Goal: Information Seeking & Learning: Learn about a topic

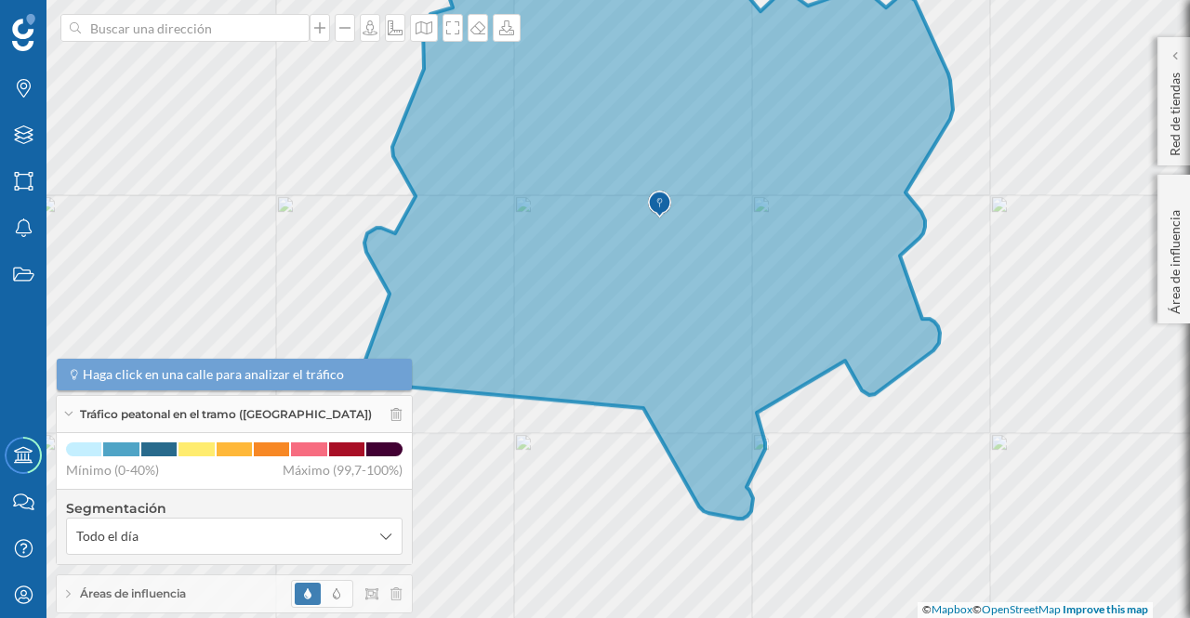
scroll to position [69, 0]
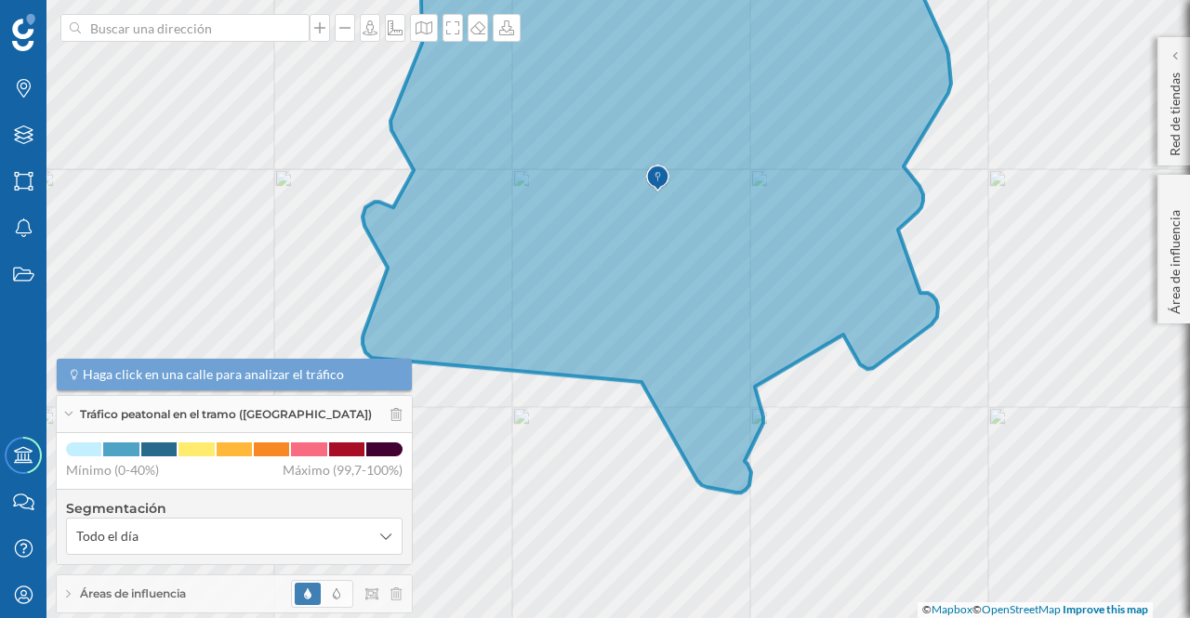
click at [1178, 140] on p "Red de tiendas" at bounding box center [1175, 110] width 19 height 91
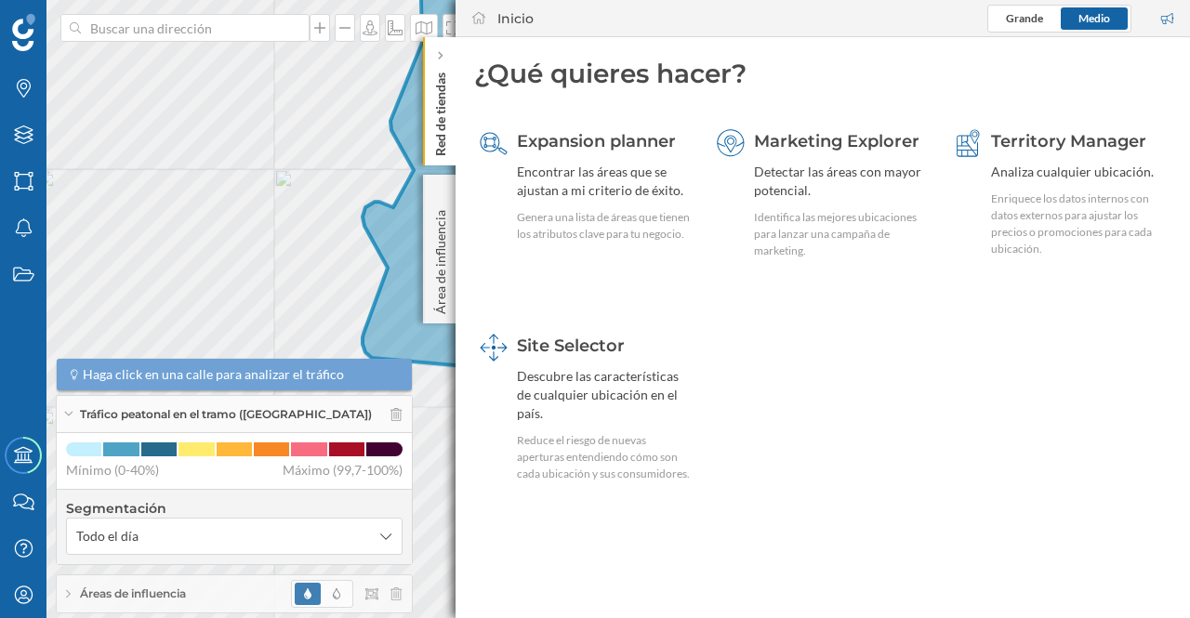
click at [437, 243] on p "Área de influencia" at bounding box center [440, 259] width 19 height 112
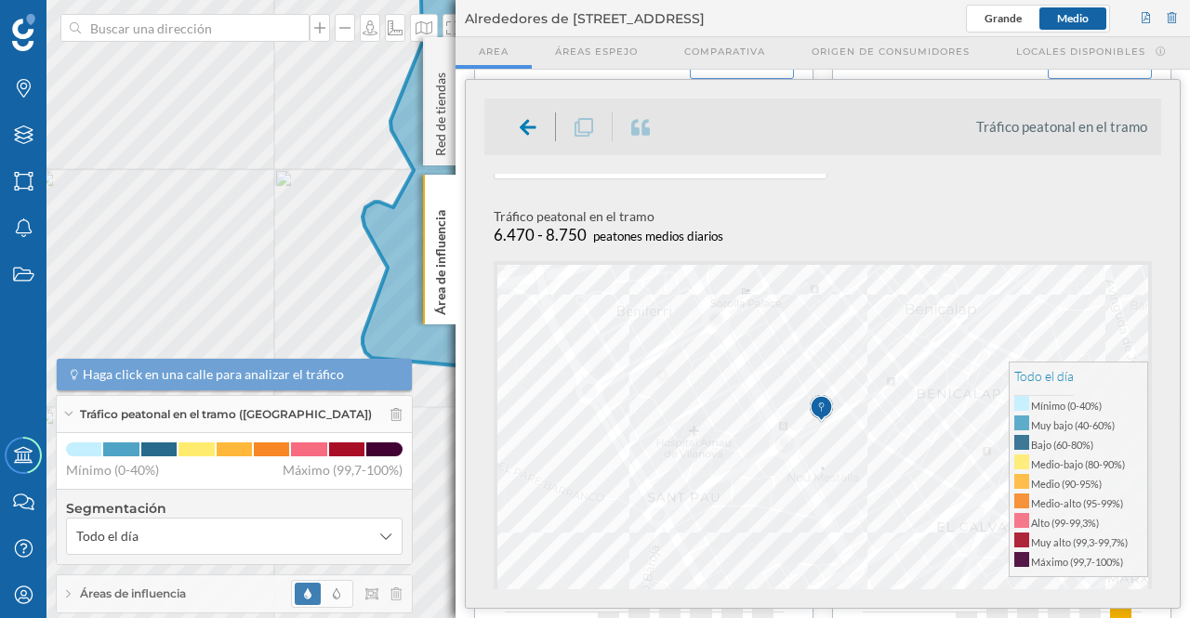
click at [899, 53] on span "Origen de consumidores" at bounding box center [891, 52] width 158 height 14
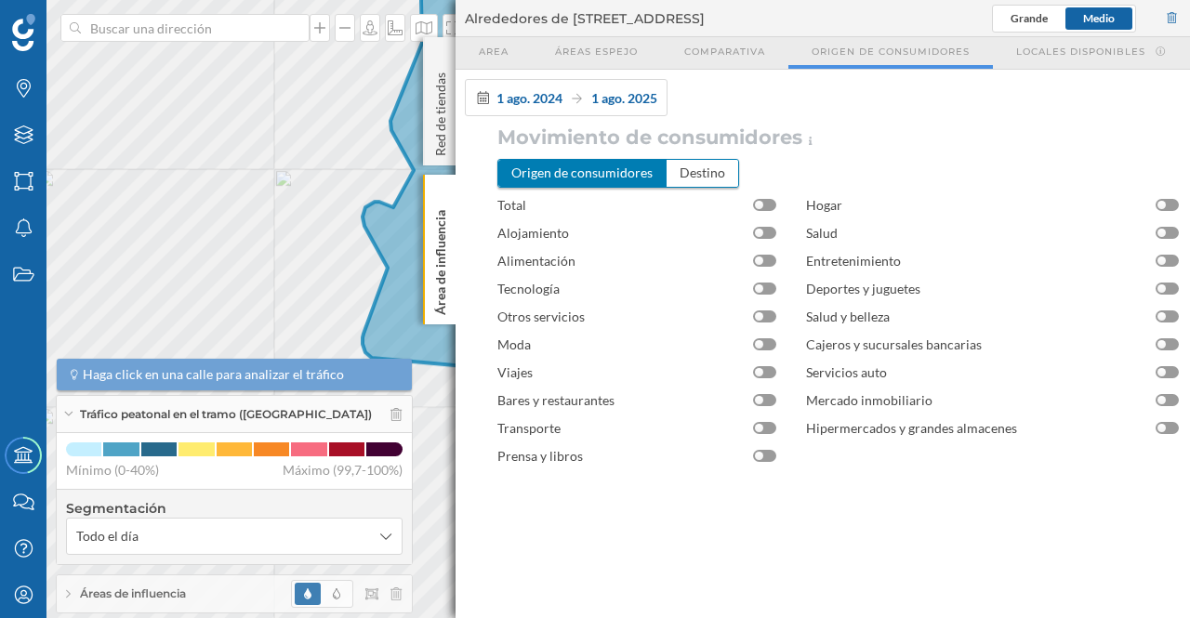
click at [628, 174] on div "Origen de consumidores" at bounding box center [582, 173] width 168 height 26
click at [440, 135] on p "Red de tiendas" at bounding box center [440, 110] width 19 height 91
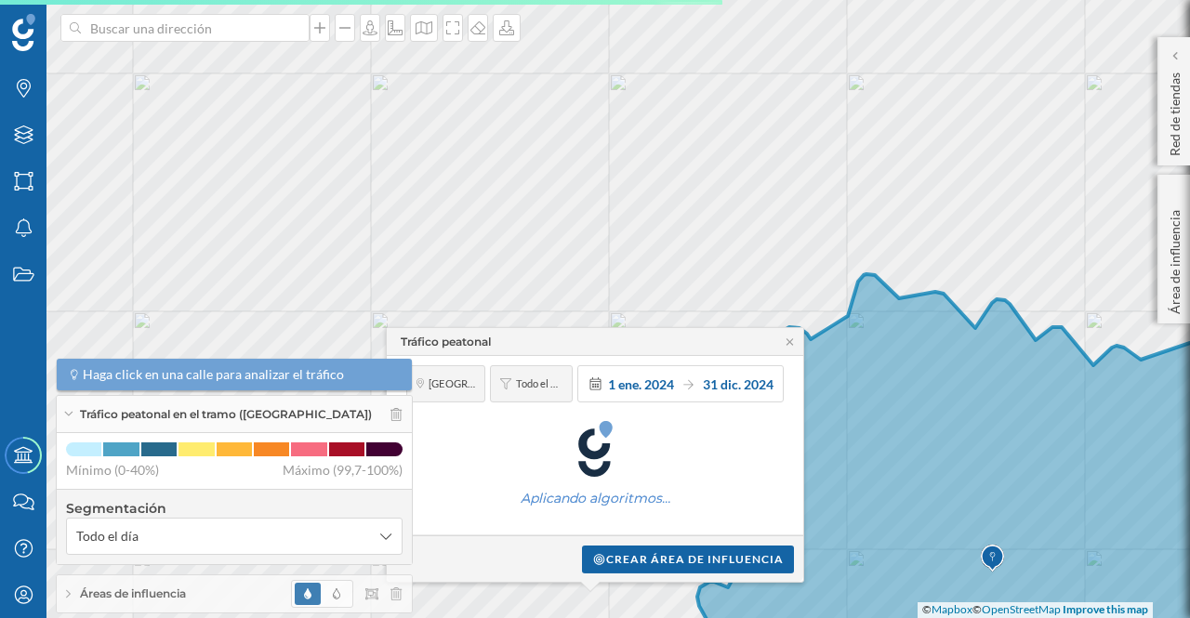
click at [792, 345] on div "Tráfico peatonal Valencia Todo el día 1 ene. 2024 31 dic. 2024 Aplicando algori…" at bounding box center [595, 455] width 418 height 256
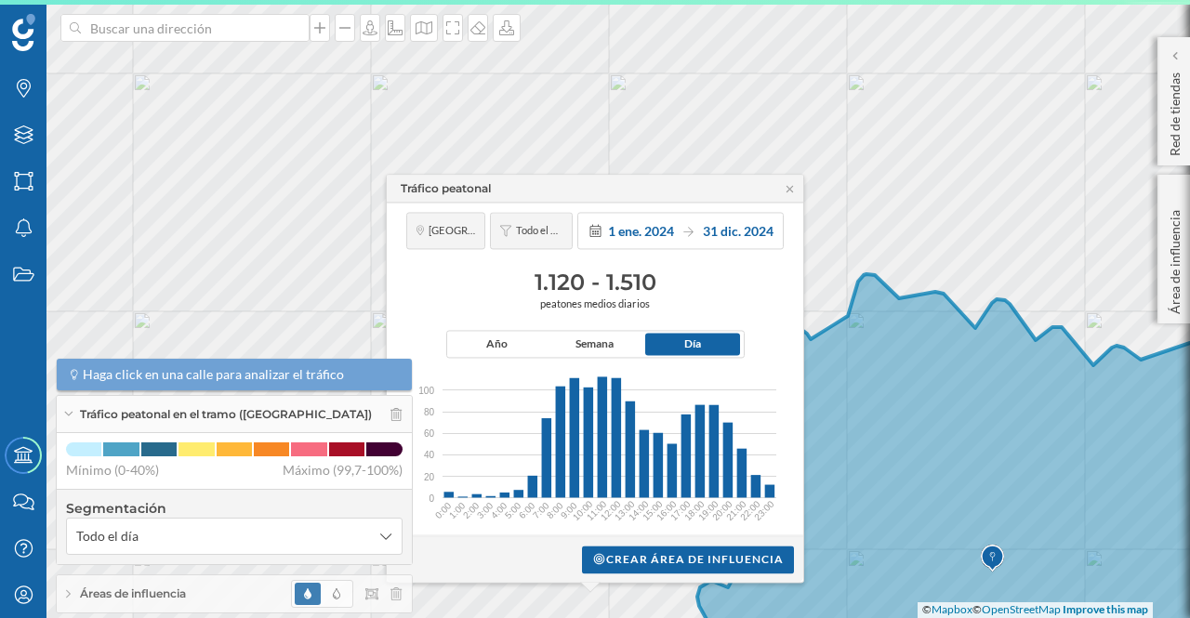
click at [793, 189] on icon at bounding box center [790, 188] width 14 height 11
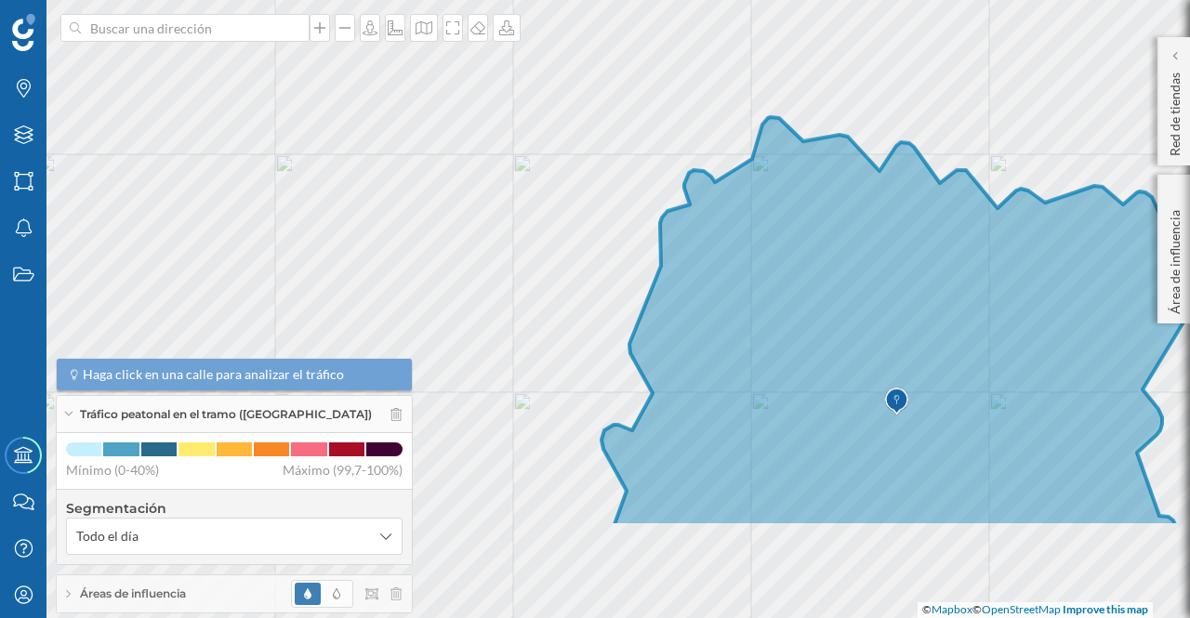
drag, startPoint x: 869, startPoint y: 377, endPoint x: 773, endPoint y: 221, distance: 183.2
click at [773, 218] on icon at bounding box center [895, 322] width 588 height 410
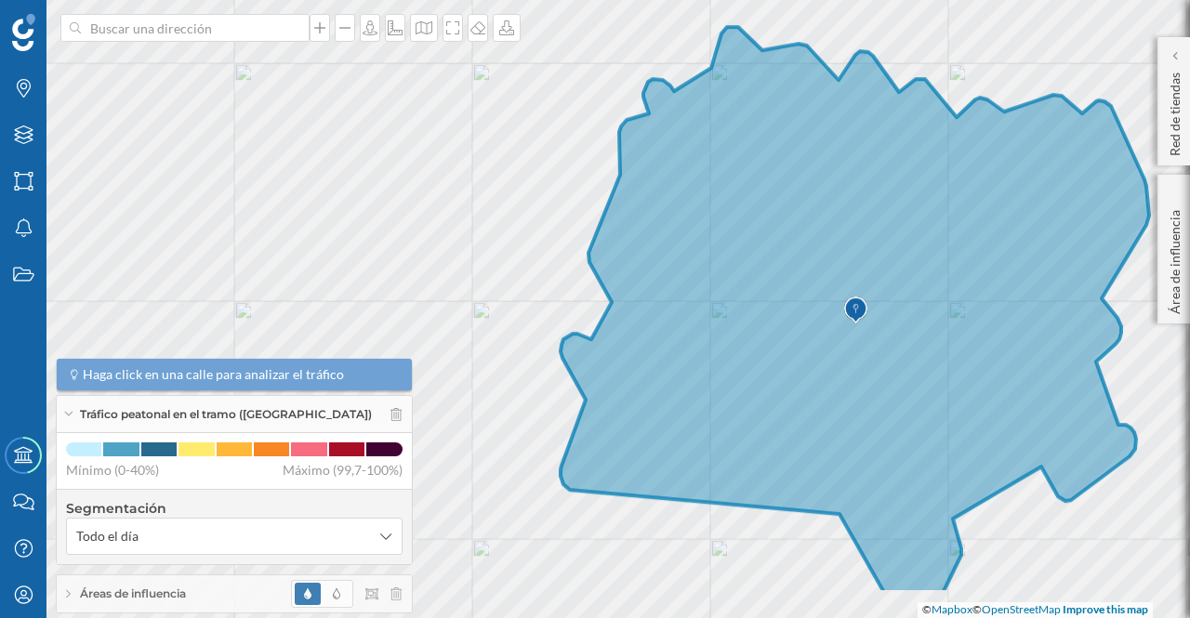
drag, startPoint x: 789, startPoint y: 306, endPoint x: 749, endPoint y: 217, distance: 97.8
click at [749, 217] on icon at bounding box center [855, 310] width 588 height 567
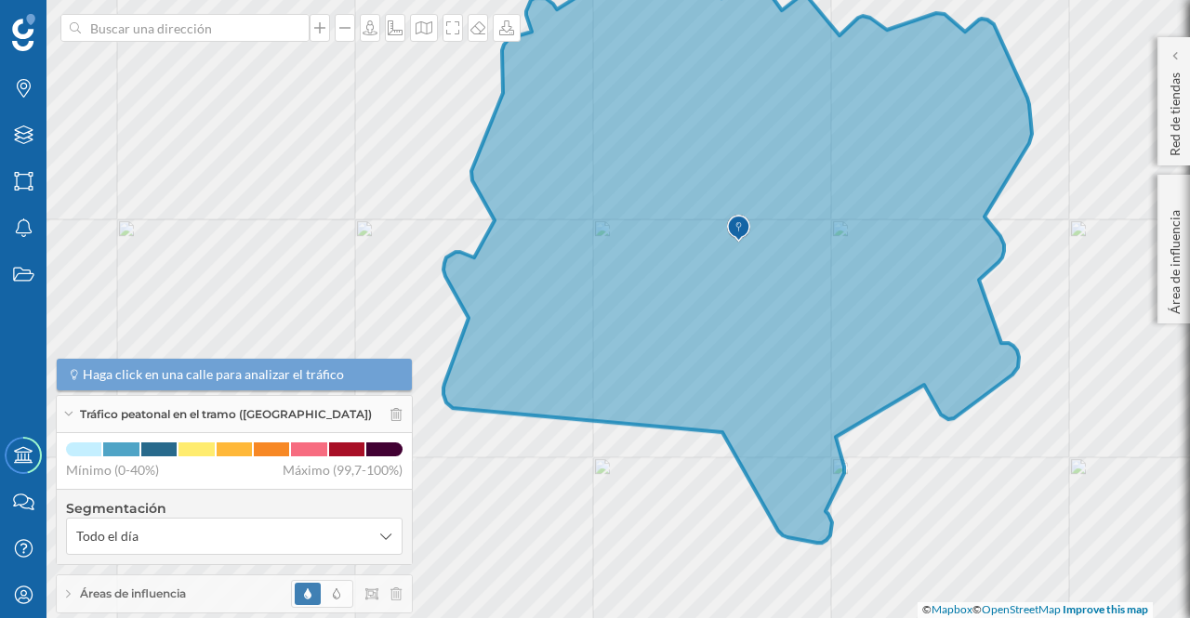
drag, startPoint x: 892, startPoint y: 403, endPoint x: 775, endPoint y: 321, distance: 142.9
click at [775, 321] on icon at bounding box center [737, 244] width 588 height 598
click at [26, 187] on icon "Áreas" at bounding box center [23, 181] width 23 height 19
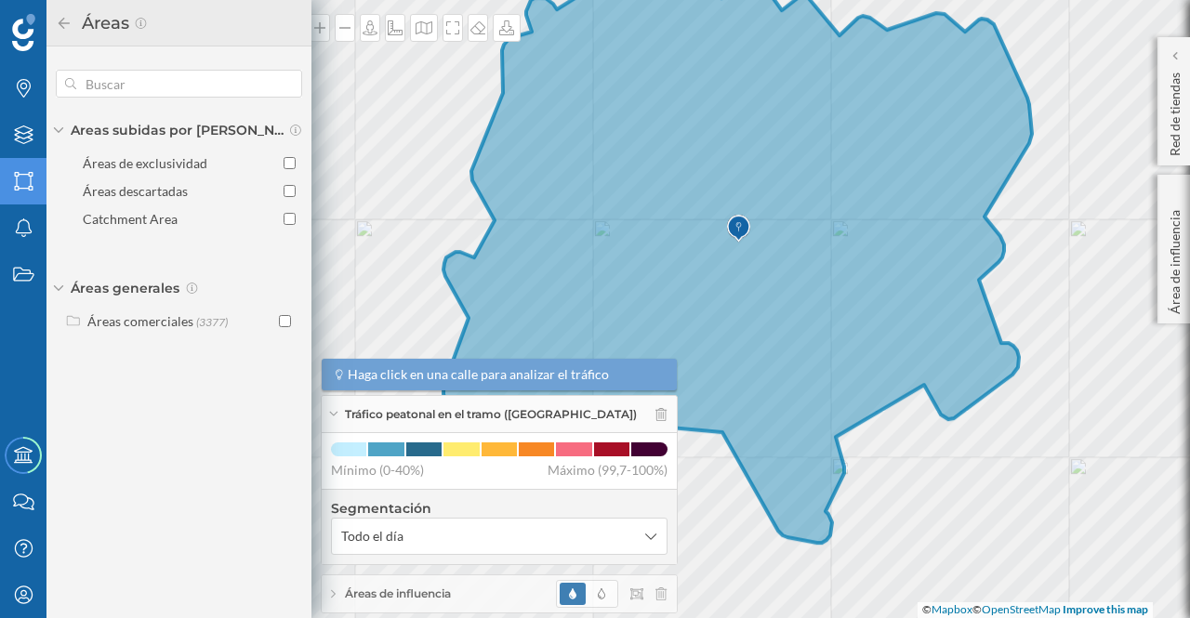
click at [26, 186] on icon "Áreas" at bounding box center [23, 181] width 23 height 19
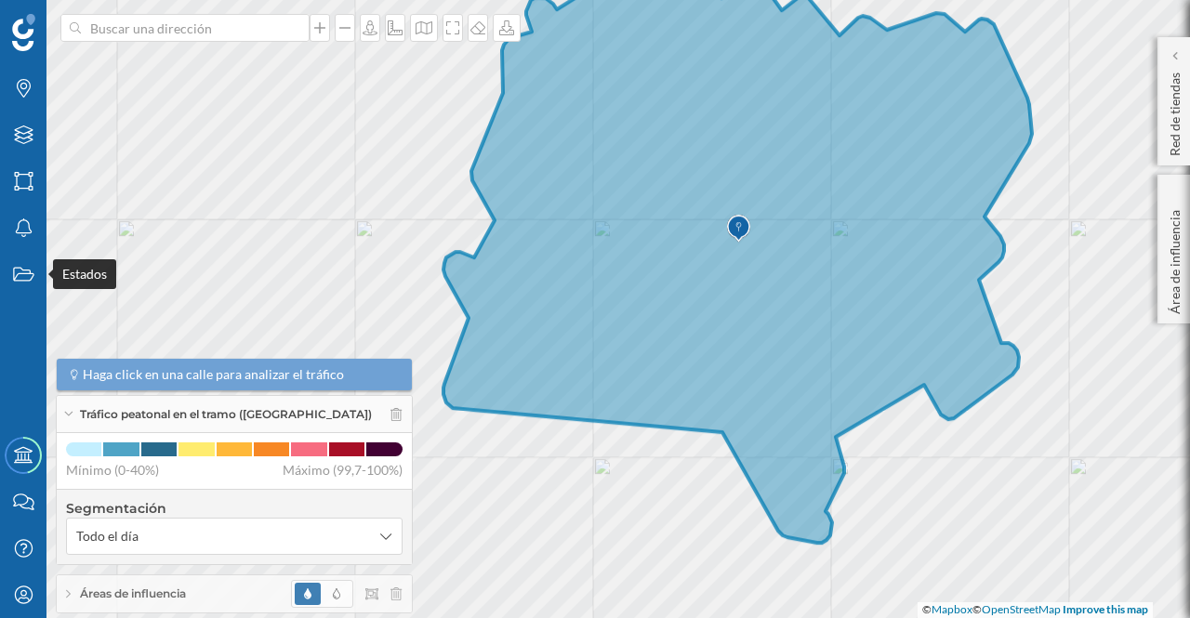
click at [26, 270] on icon "Estados" at bounding box center [23, 274] width 23 height 19
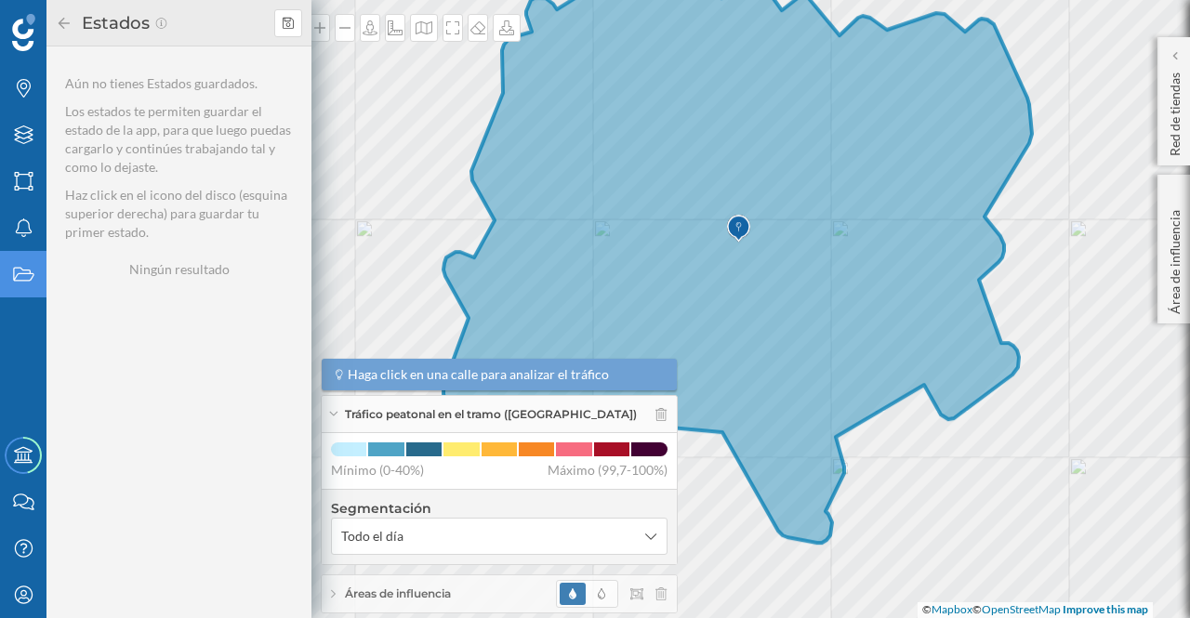
click at [286, 25] on icon at bounding box center [288, 22] width 11 height 11
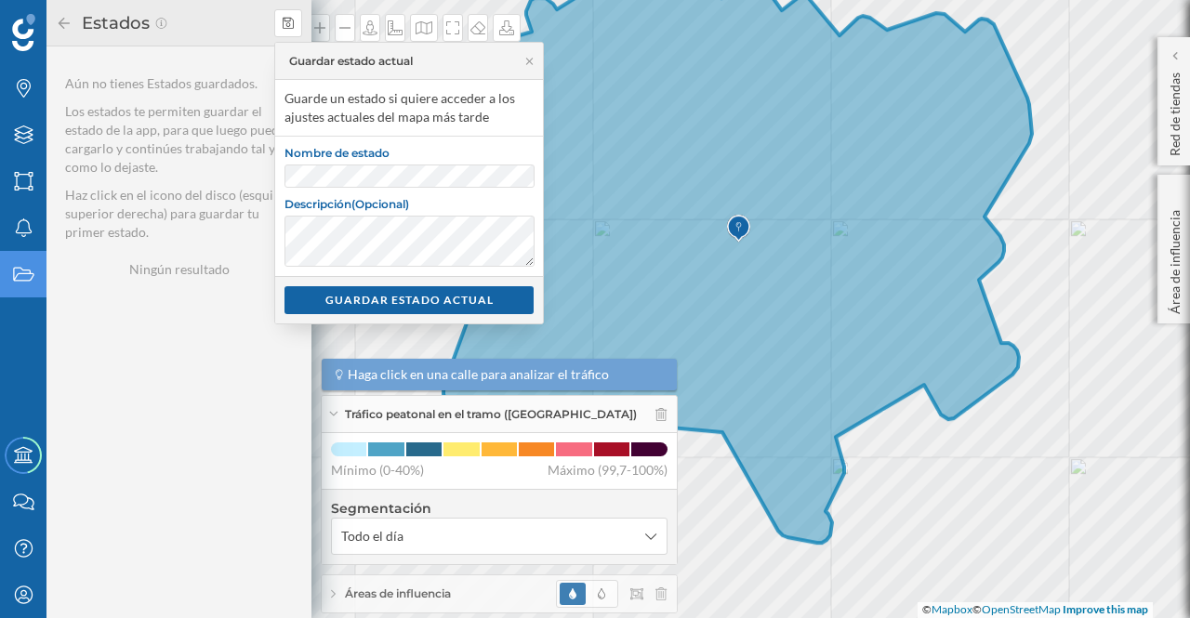
click at [472, 302] on div "GUARDAR ESTADO ACTUAL" at bounding box center [408, 300] width 249 height 28
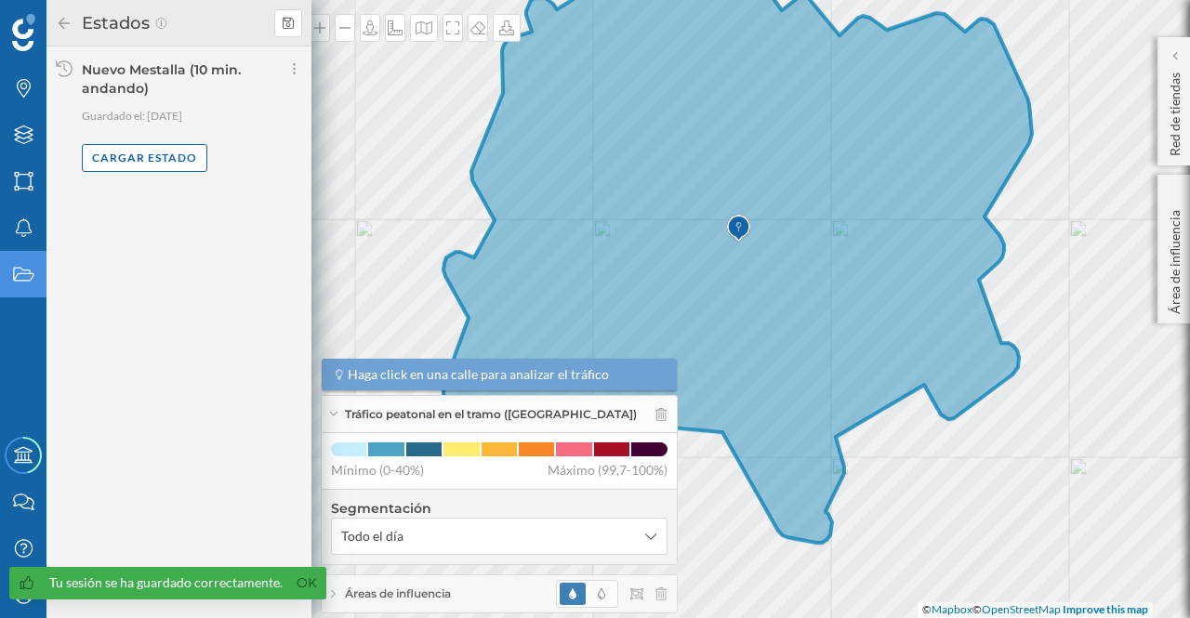
click at [170, 158] on div "Cargar estado" at bounding box center [145, 158] width 126 height 28
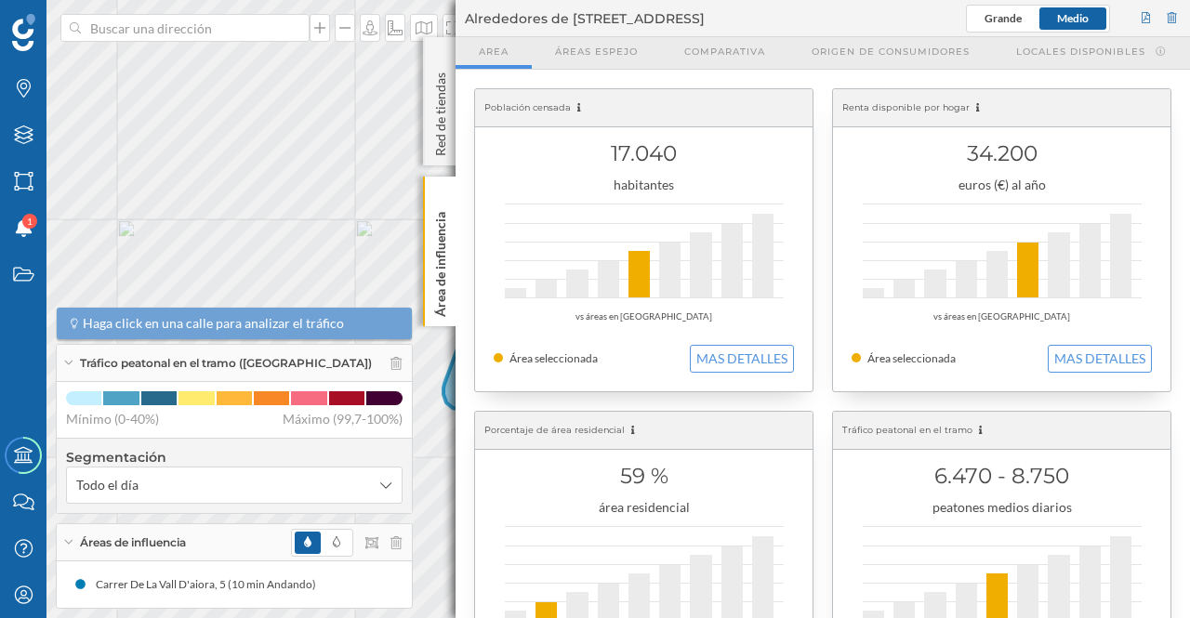
click at [433, 241] on p "Área de influencia" at bounding box center [440, 261] width 19 height 112
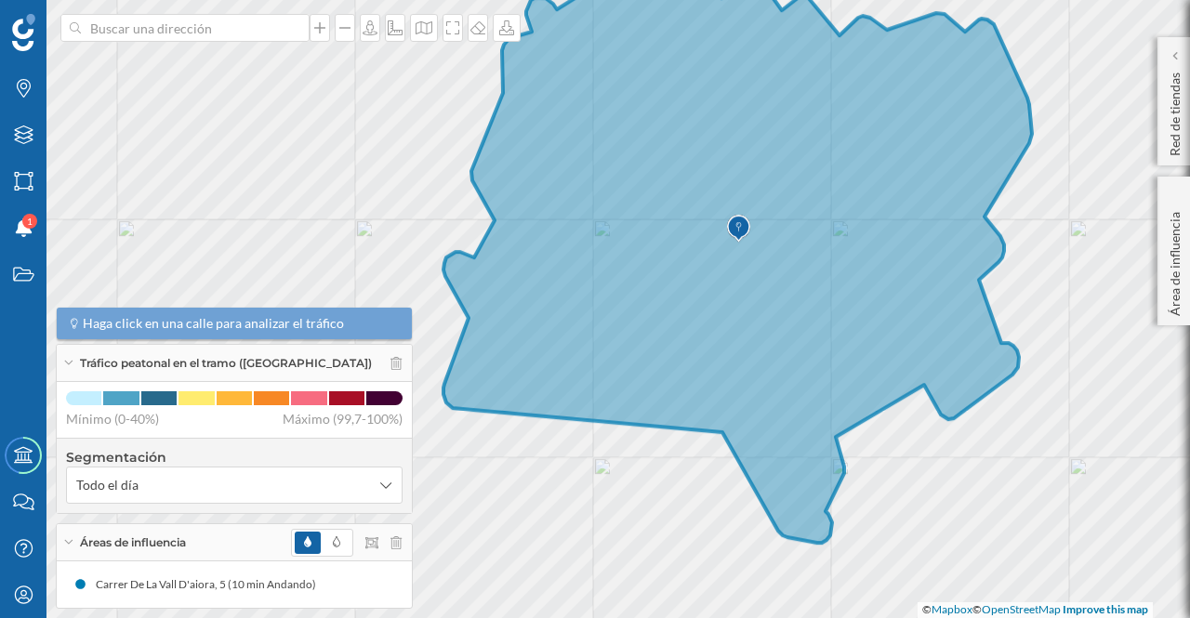
click at [1181, 272] on p "Área de influencia" at bounding box center [1175, 261] width 19 height 112
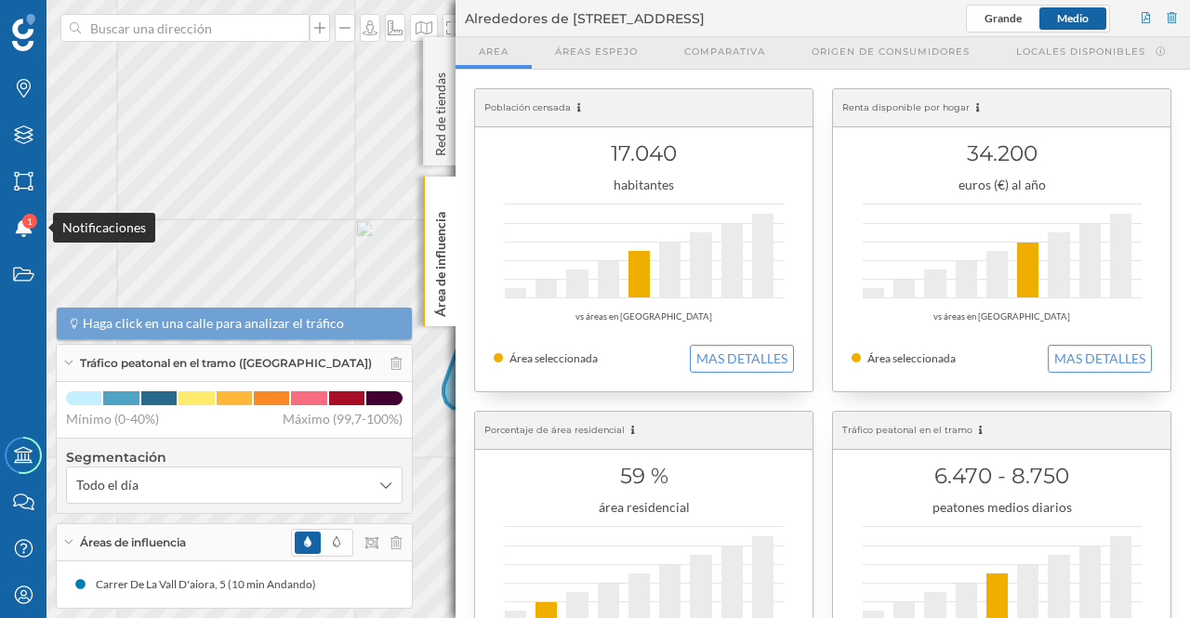
click at [20, 226] on icon at bounding box center [23, 227] width 17 height 19
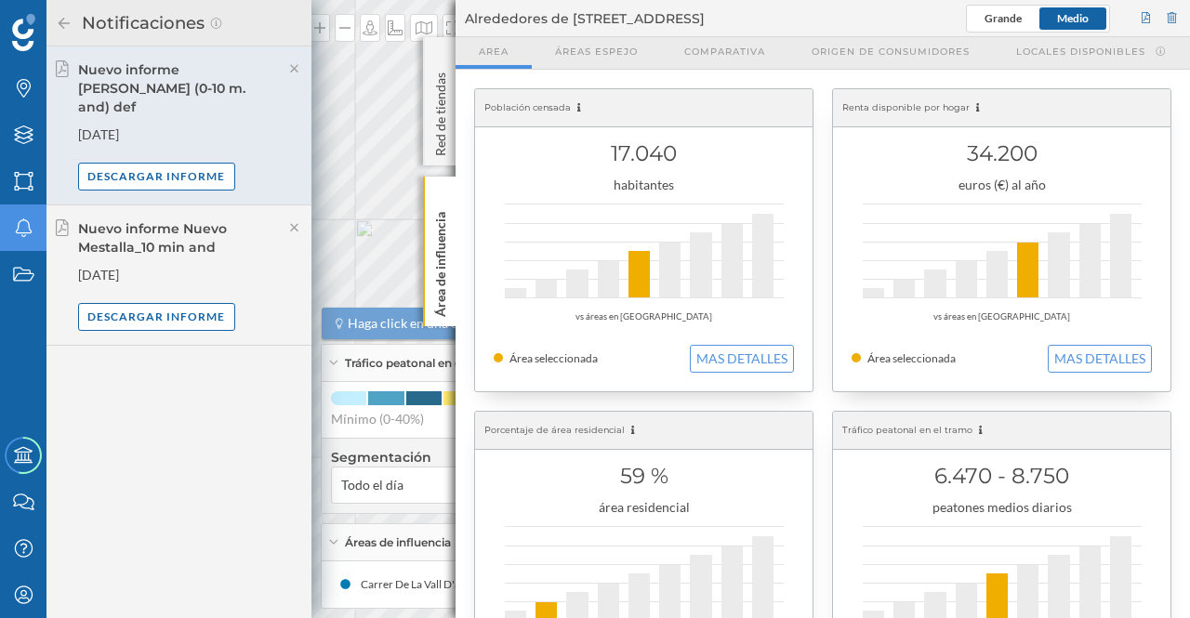
click at [296, 221] on icon at bounding box center [294, 227] width 17 height 13
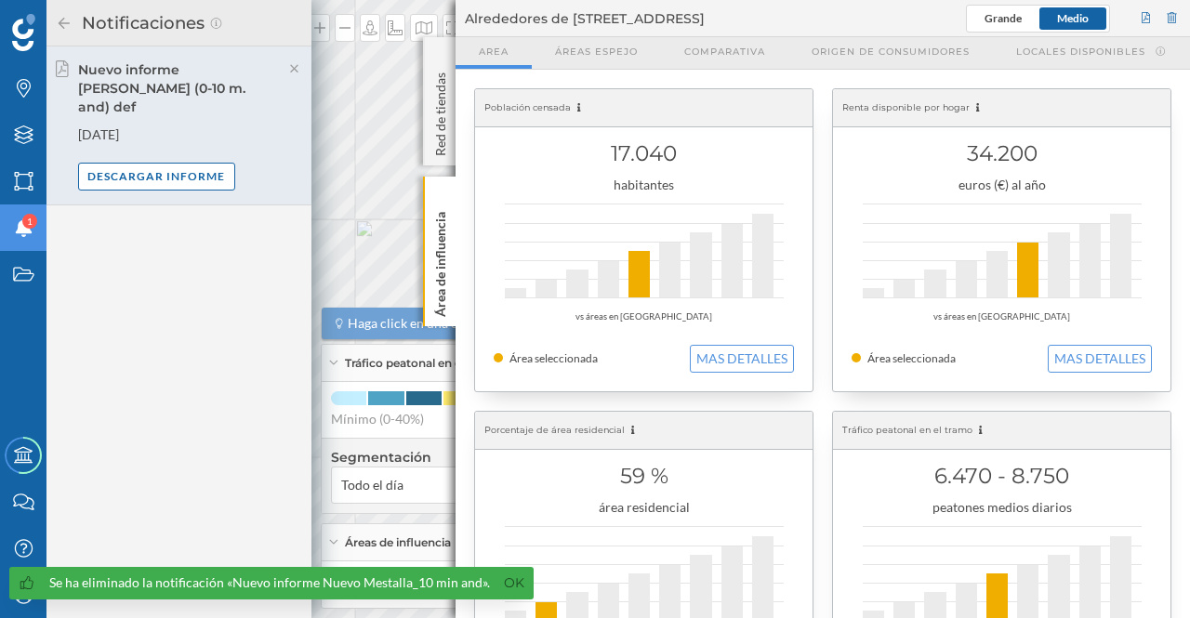
click at [199, 163] on div "Descargar informe" at bounding box center [157, 177] width 158 height 28
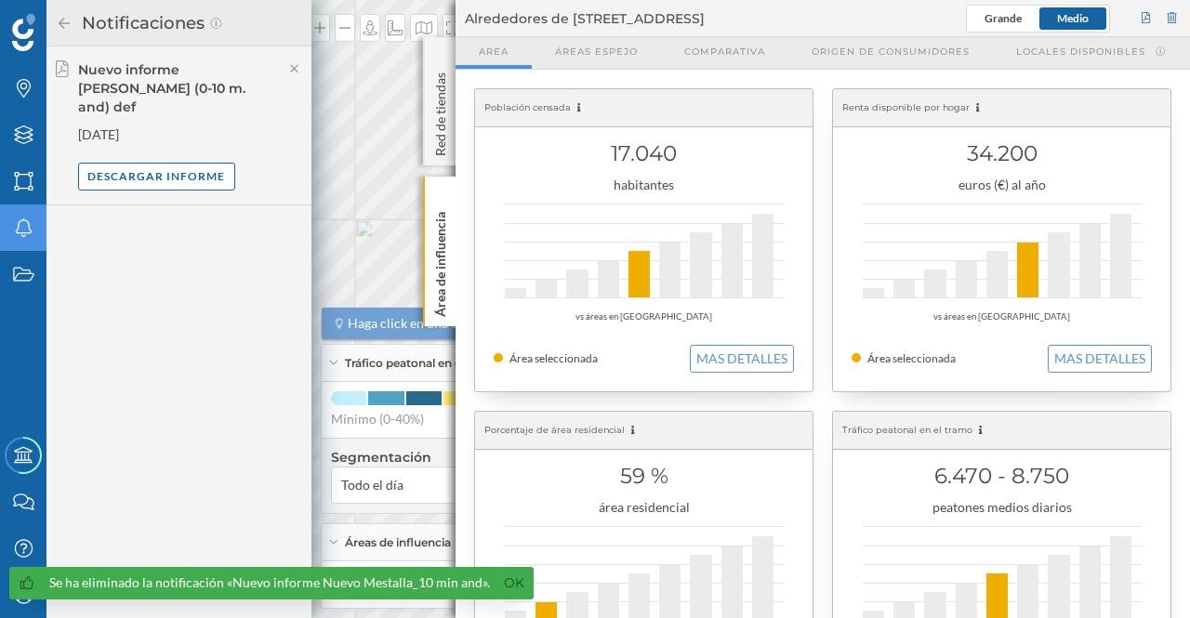
click at [149, 88] on div "Nuevo informe N. Mest (0-10 m. and) def" at bounding box center [177, 88] width 199 height 56
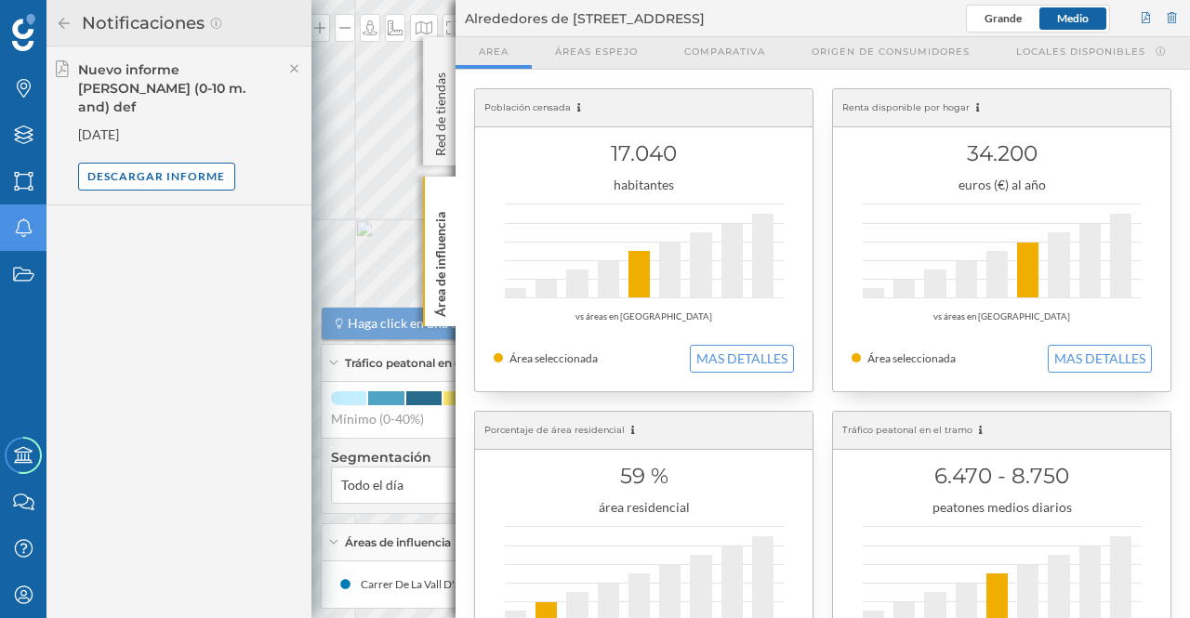
click at [444, 200] on icon at bounding box center [440, 195] width 19 height 19
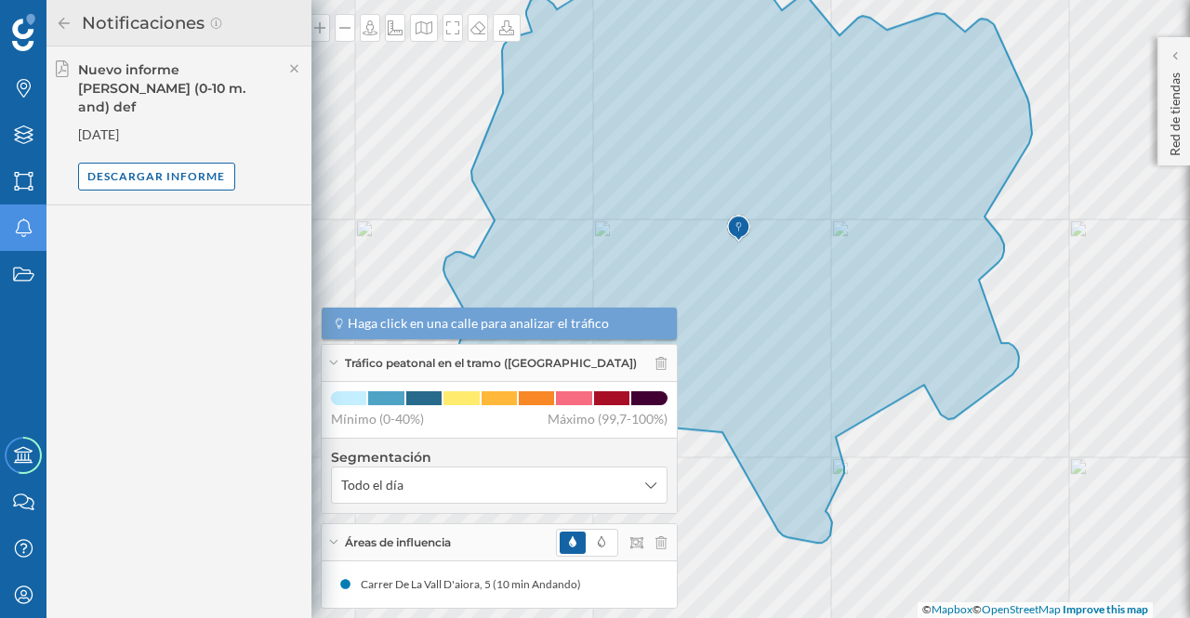
click at [291, 72] on icon at bounding box center [294, 69] width 8 height 8
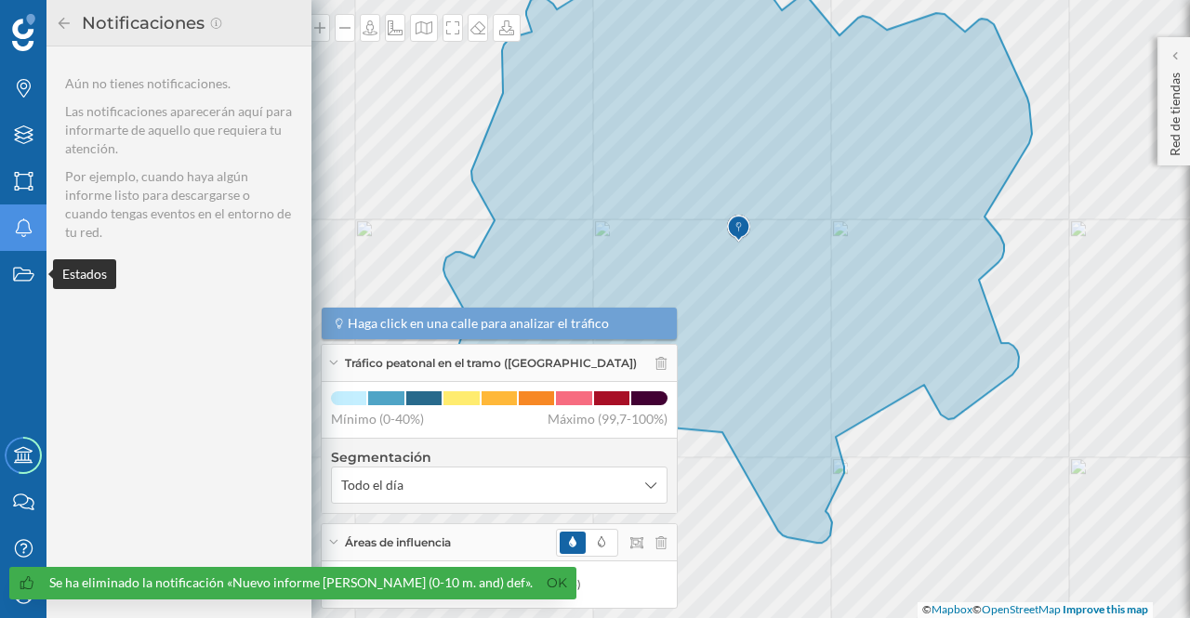
click at [25, 269] on icon "Estados" at bounding box center [23, 274] width 23 height 19
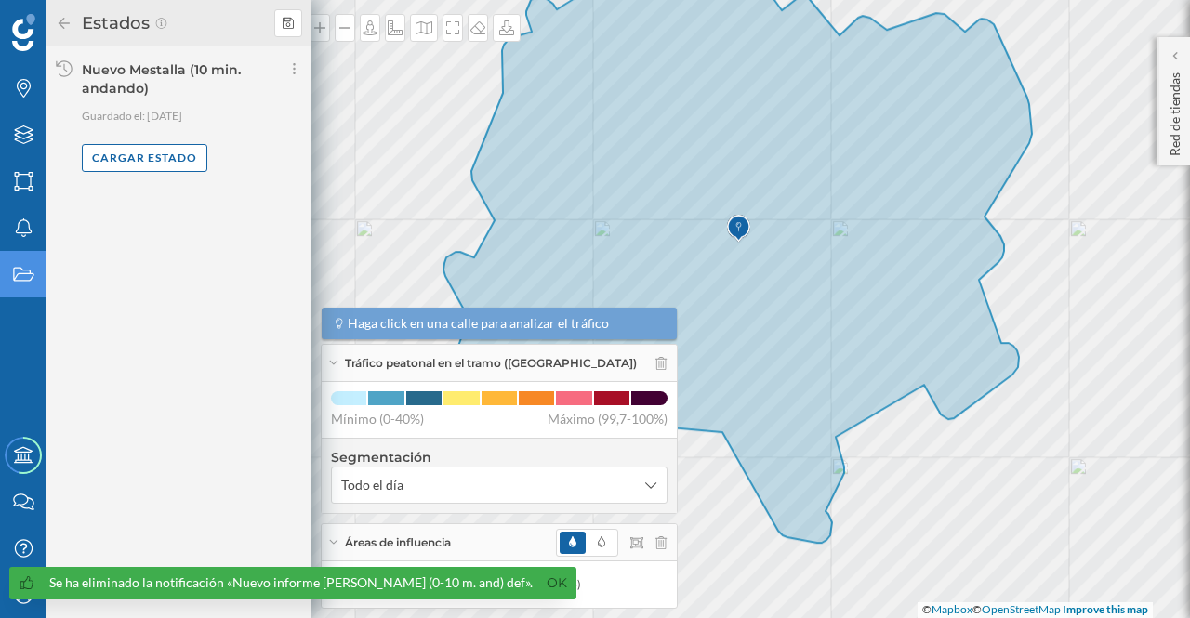
click at [166, 159] on div "Cargar estado" at bounding box center [145, 158] width 126 height 28
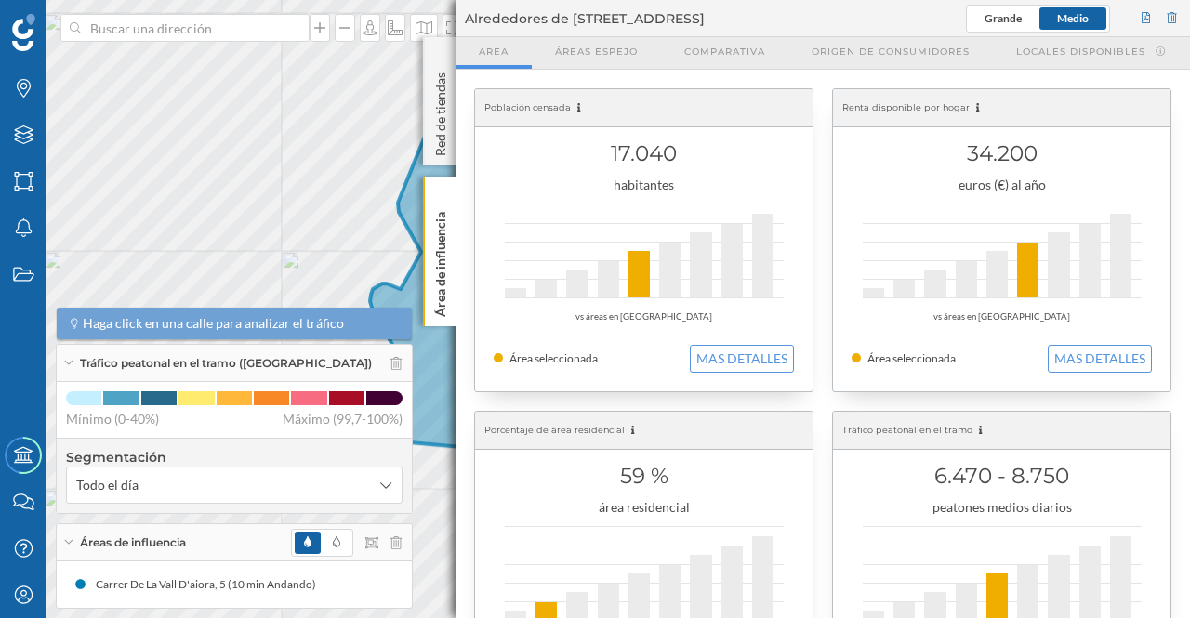
click at [438, 193] on icon at bounding box center [440, 196] width 8 height 8
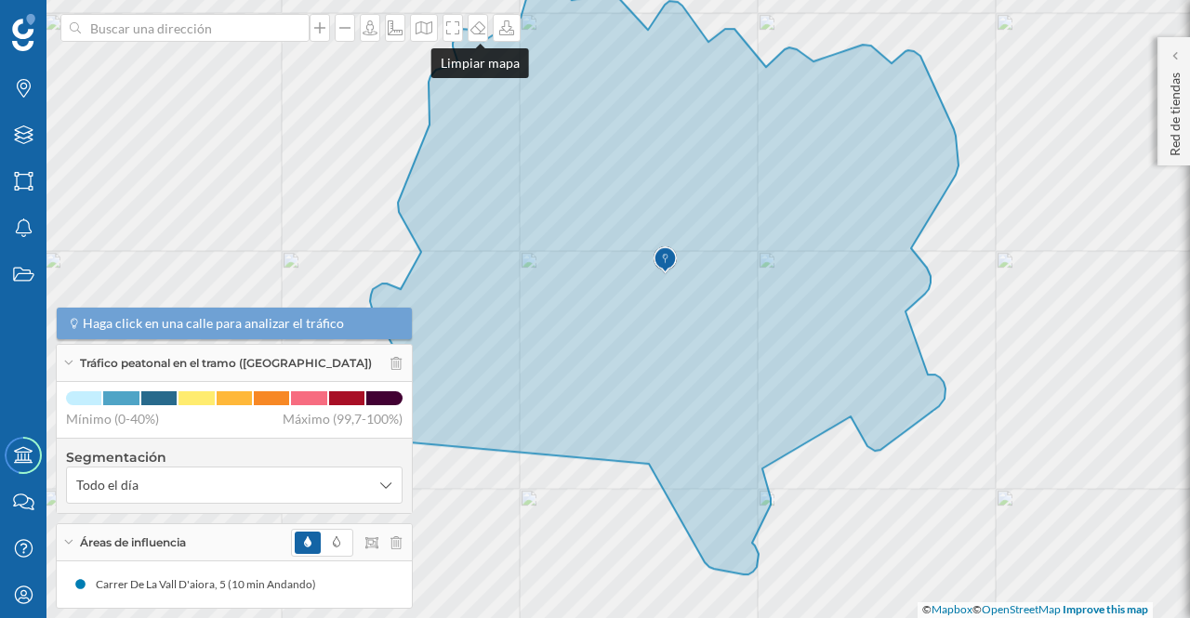
click at [478, 29] on icon at bounding box center [477, 27] width 15 height 13
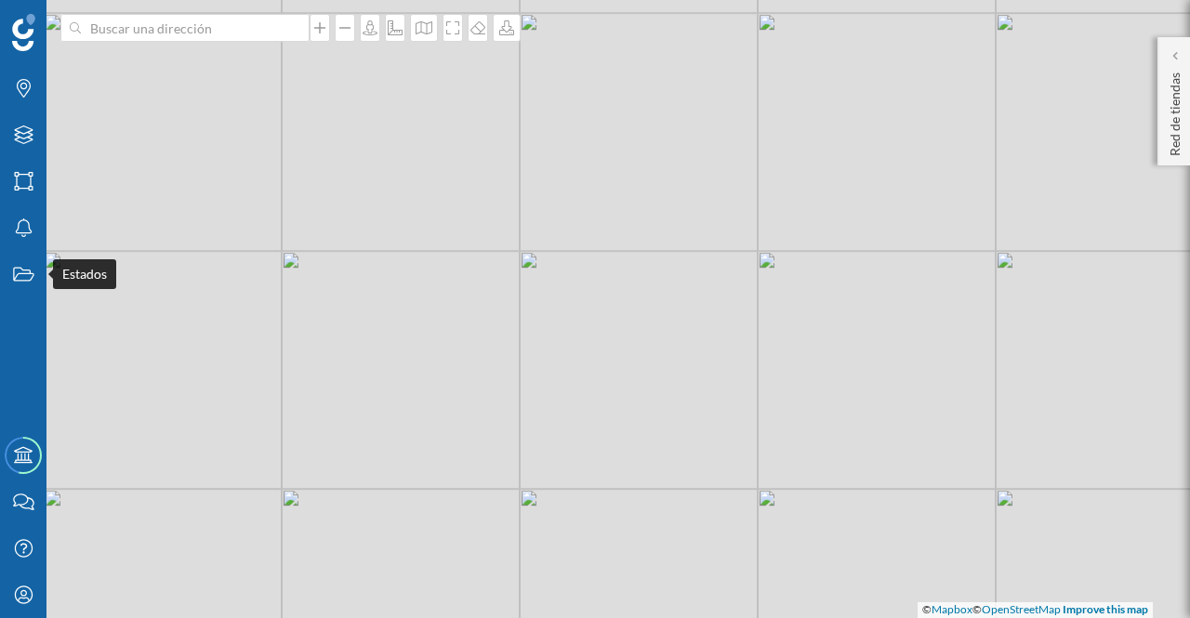
click at [25, 271] on icon "Estados" at bounding box center [23, 274] width 23 height 19
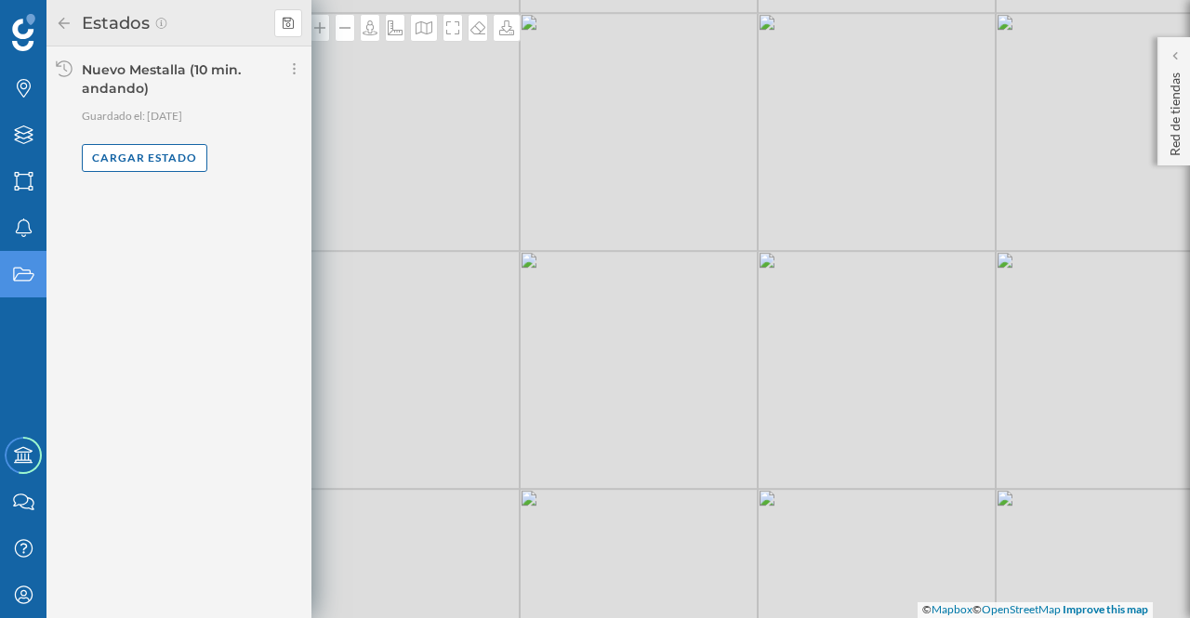
click at [144, 159] on div "Cargar estado" at bounding box center [145, 158] width 126 height 28
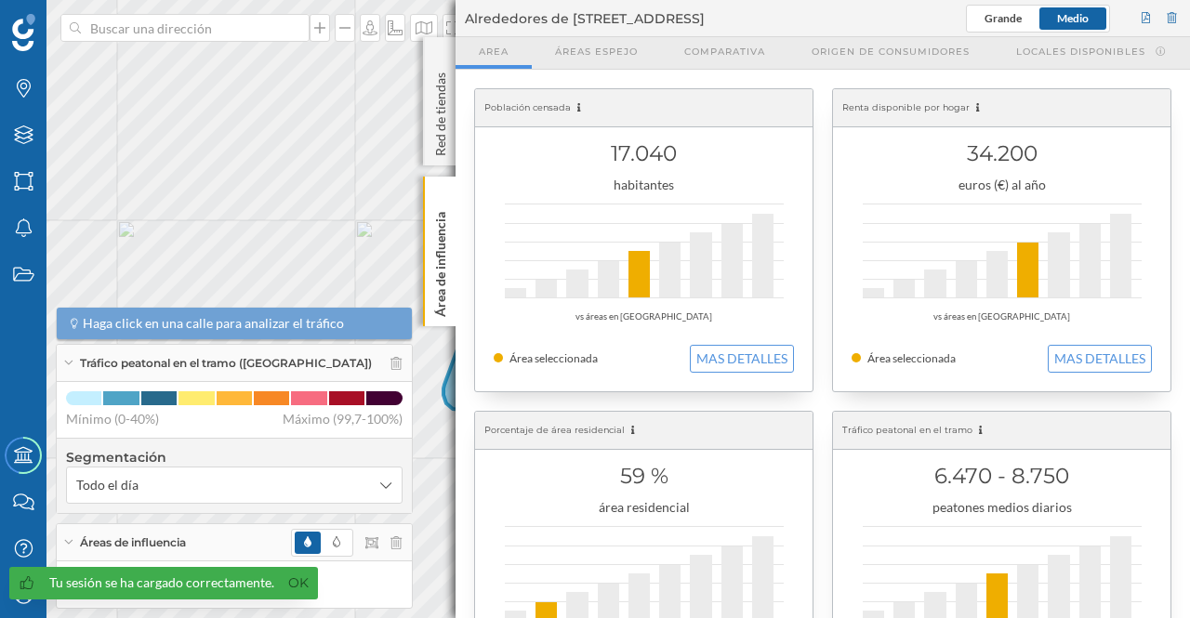
click at [441, 194] on icon at bounding box center [440, 196] width 8 height 8
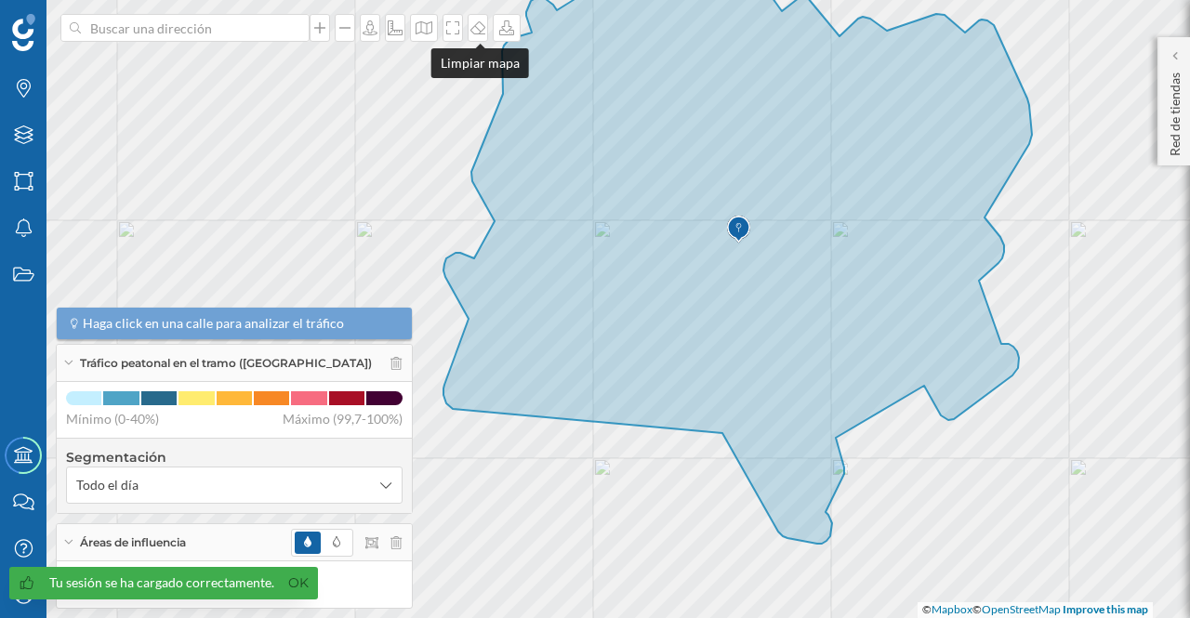
click at [476, 31] on icon at bounding box center [478, 27] width 19 height 15
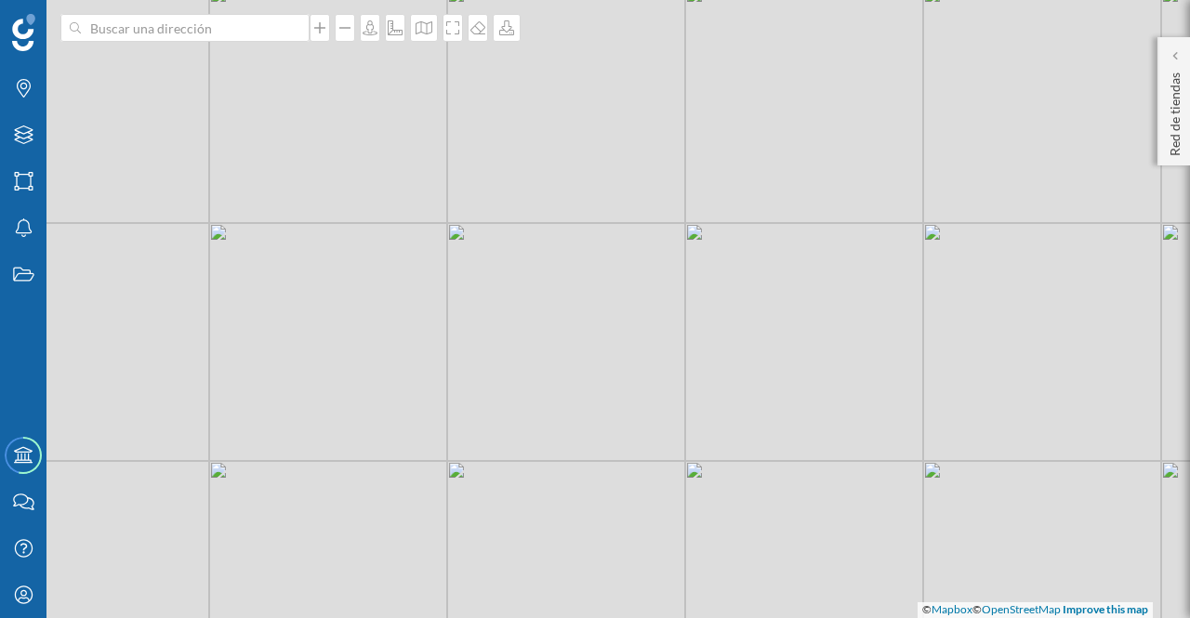
drag, startPoint x: 757, startPoint y: 260, endPoint x: 611, endPoint y: 263, distance: 146.0
click at [611, 263] on div "© Mapbox © OpenStreetMap Improve this map" at bounding box center [595, 309] width 1190 height 618
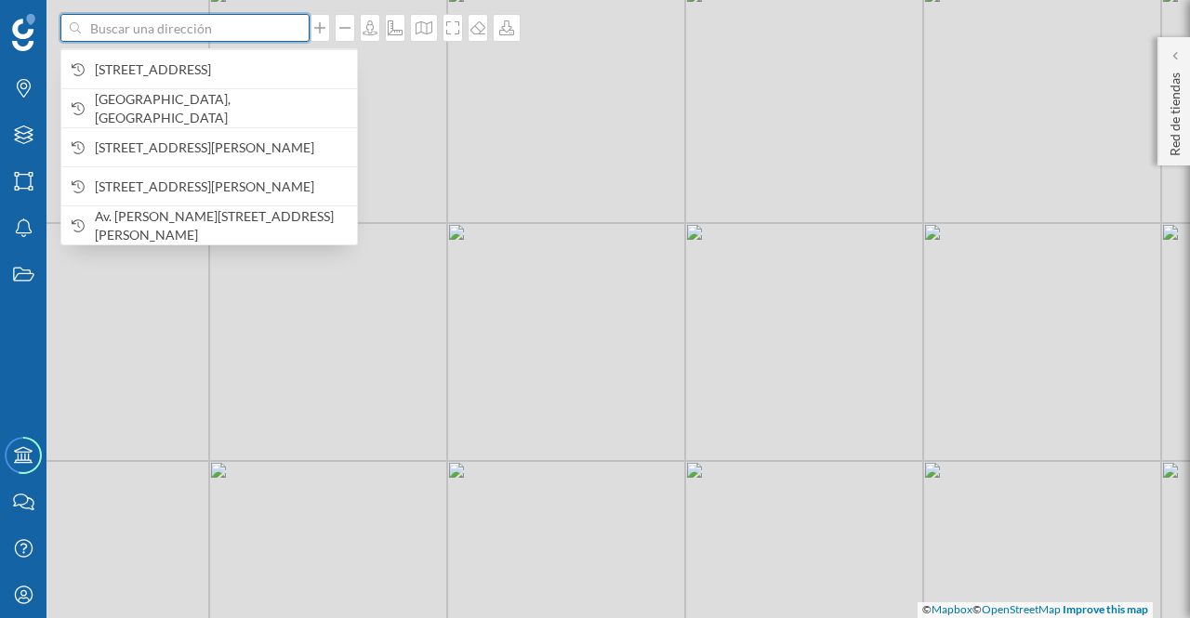
click at [273, 33] on input at bounding box center [185, 28] width 208 height 28
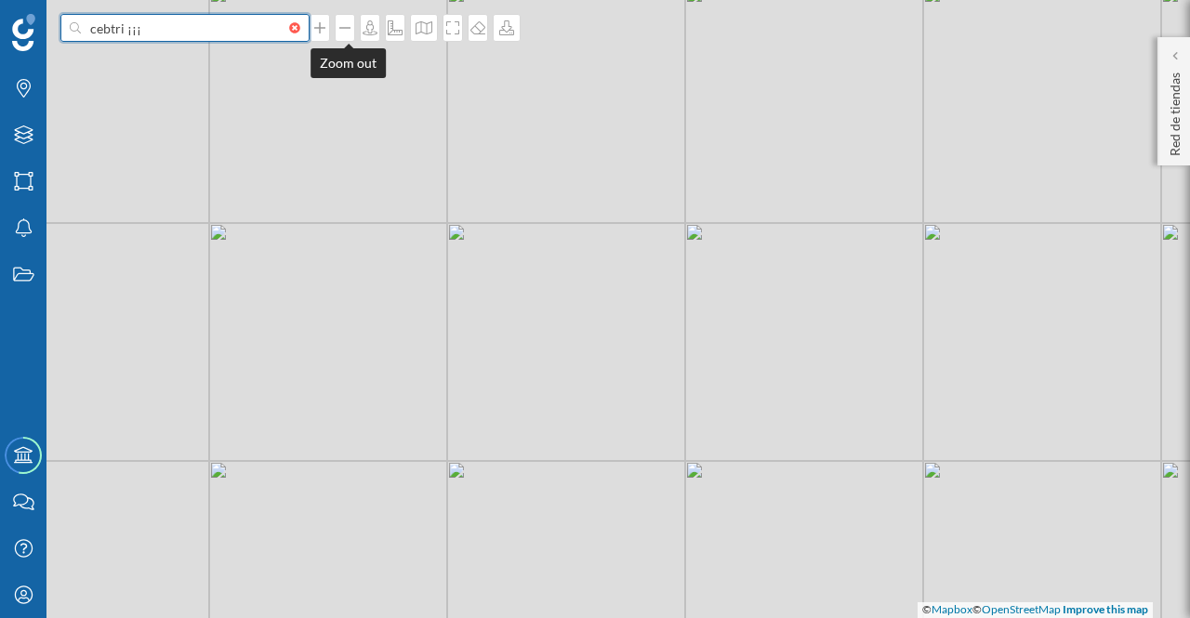
type input "cebtri ¡¡¡"
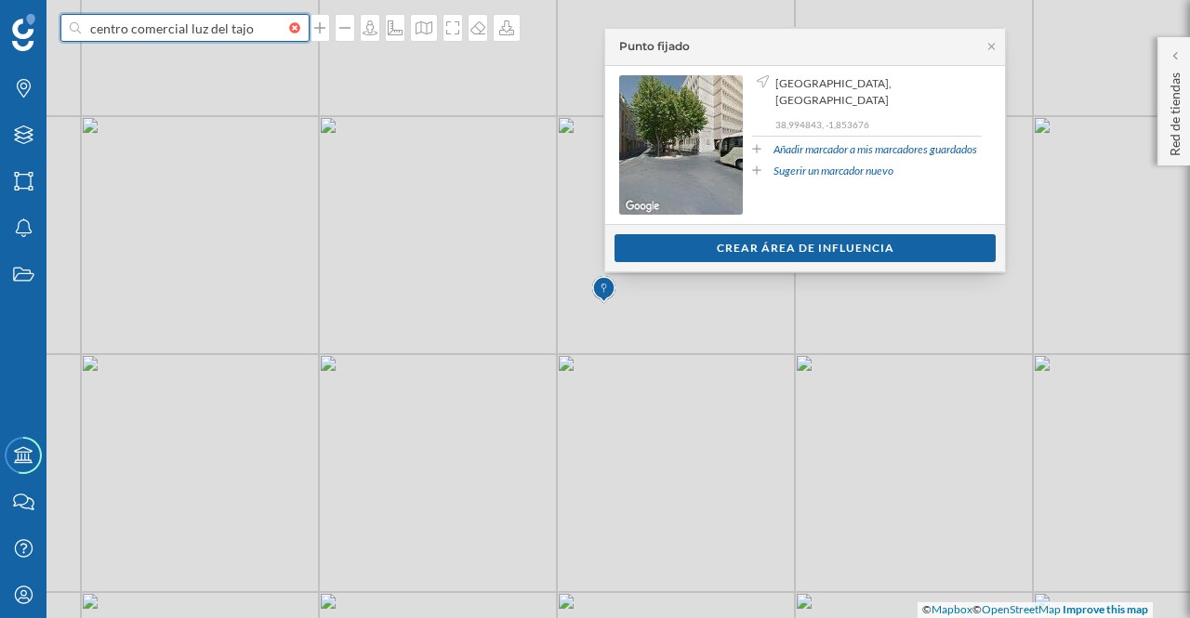
type input "centro comercial luz del tajo"
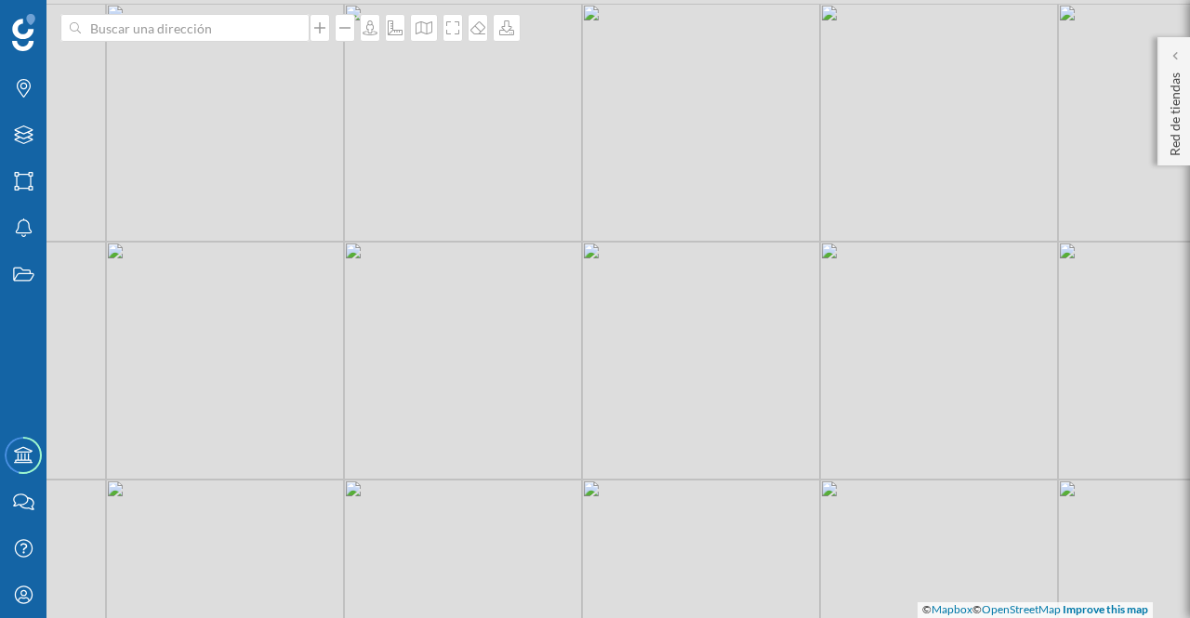
drag, startPoint x: 777, startPoint y: 310, endPoint x: 744, endPoint y: 325, distance: 36.6
click at [744, 325] on div "© Mapbox © OpenStreetMap Improve this map" at bounding box center [595, 309] width 1190 height 618
drag, startPoint x: 927, startPoint y: 288, endPoint x: 811, endPoint y: 268, distance: 118.0
click at [811, 268] on div "© Mapbox © OpenStreetMap Improve this map" at bounding box center [595, 309] width 1190 height 618
drag, startPoint x: 774, startPoint y: 293, endPoint x: 747, endPoint y: 312, distance: 33.3
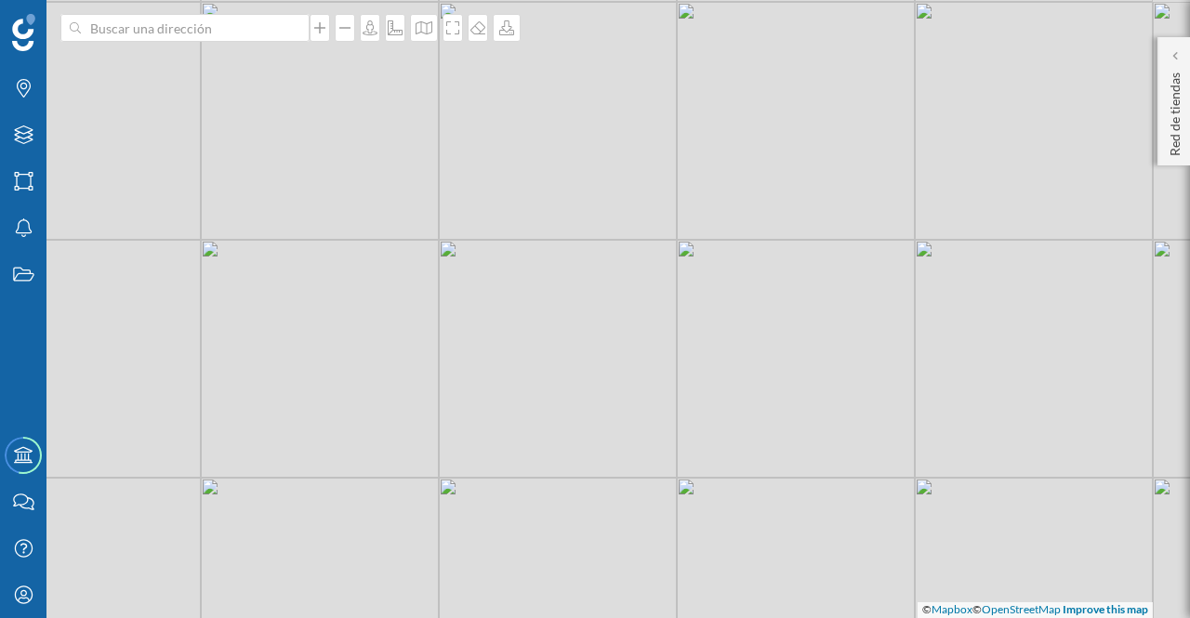
click at [747, 312] on div "© Mapbox © OpenStreetMap Improve this map" at bounding box center [595, 309] width 1190 height 618
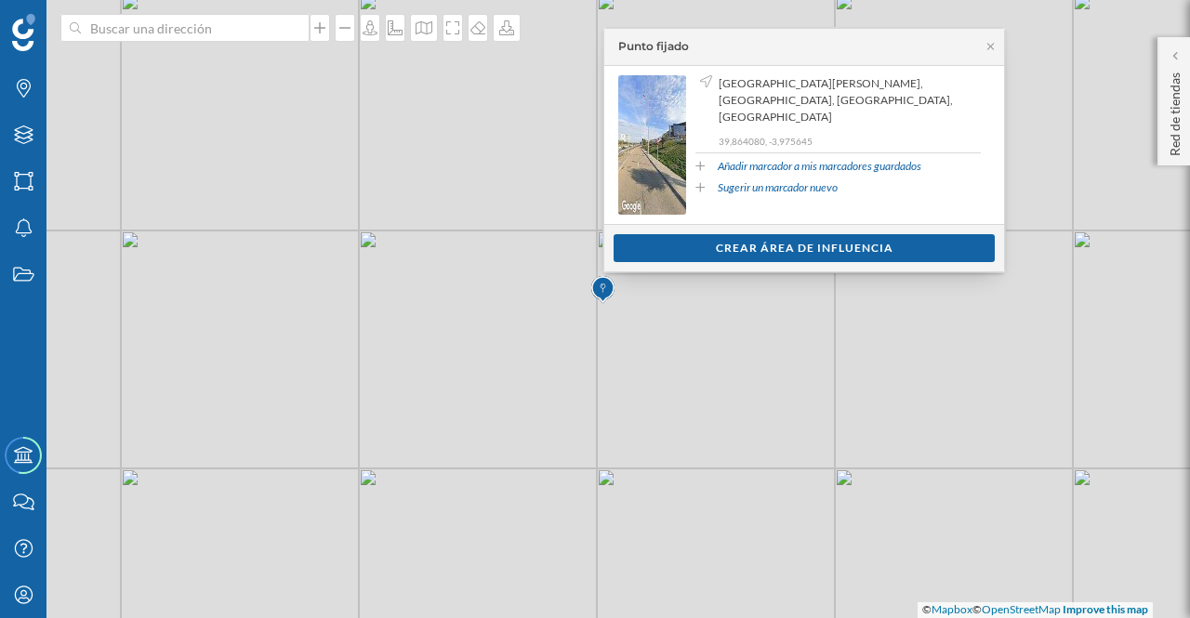
click at [879, 241] on div "Crear área de influencia" at bounding box center [804, 248] width 381 height 28
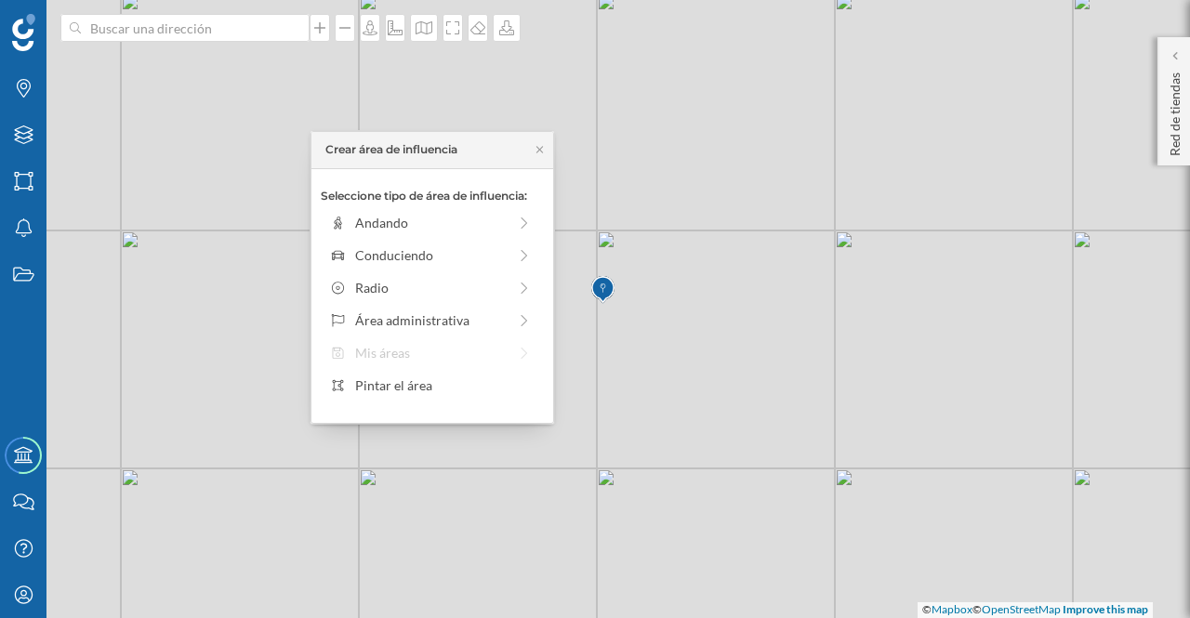
click at [404, 248] on div "Conduciendo" at bounding box center [431, 255] width 152 height 20
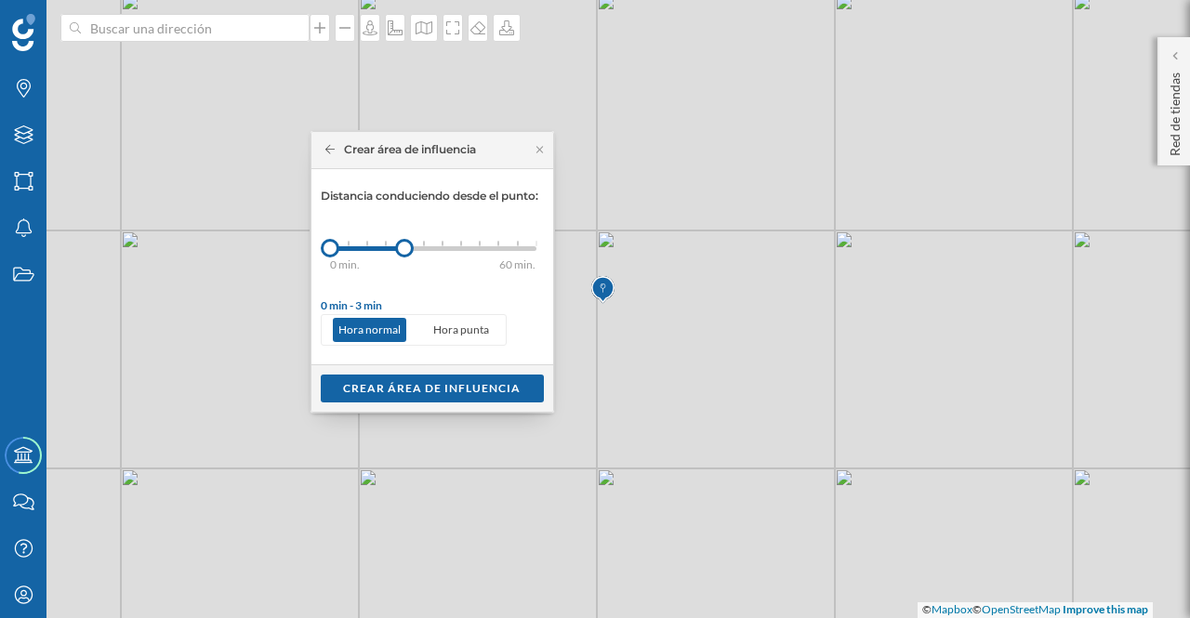
drag, startPoint x: 350, startPoint y: 243, endPoint x: 404, endPoint y: 240, distance: 54.9
click at [404, 240] on div at bounding box center [404, 248] width 19 height 19
click at [409, 378] on div "Crear área de influencia" at bounding box center [432, 389] width 223 height 28
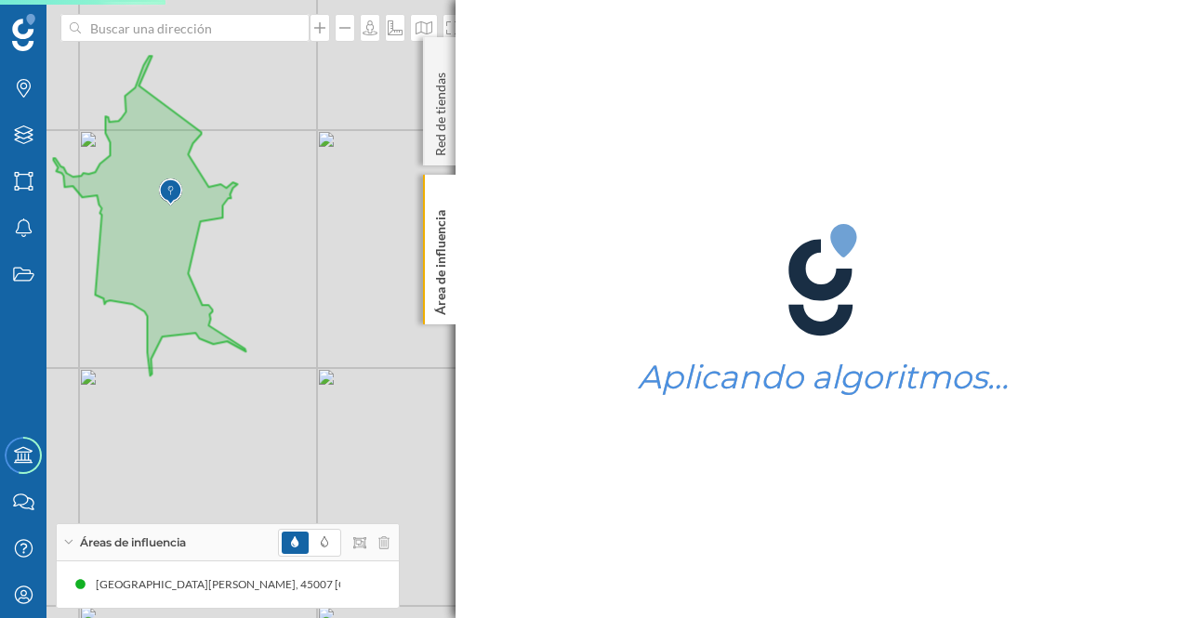
click at [443, 238] on p "Área de influencia" at bounding box center [440, 259] width 19 height 112
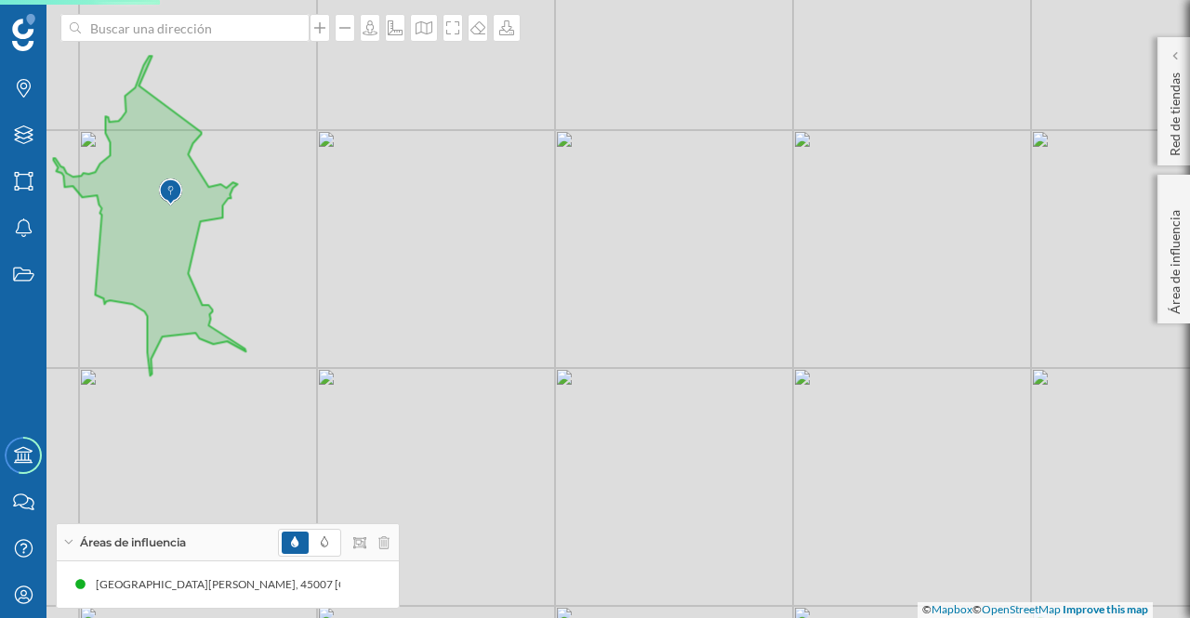
click at [1178, 247] on p "Área de influencia" at bounding box center [1175, 259] width 19 height 112
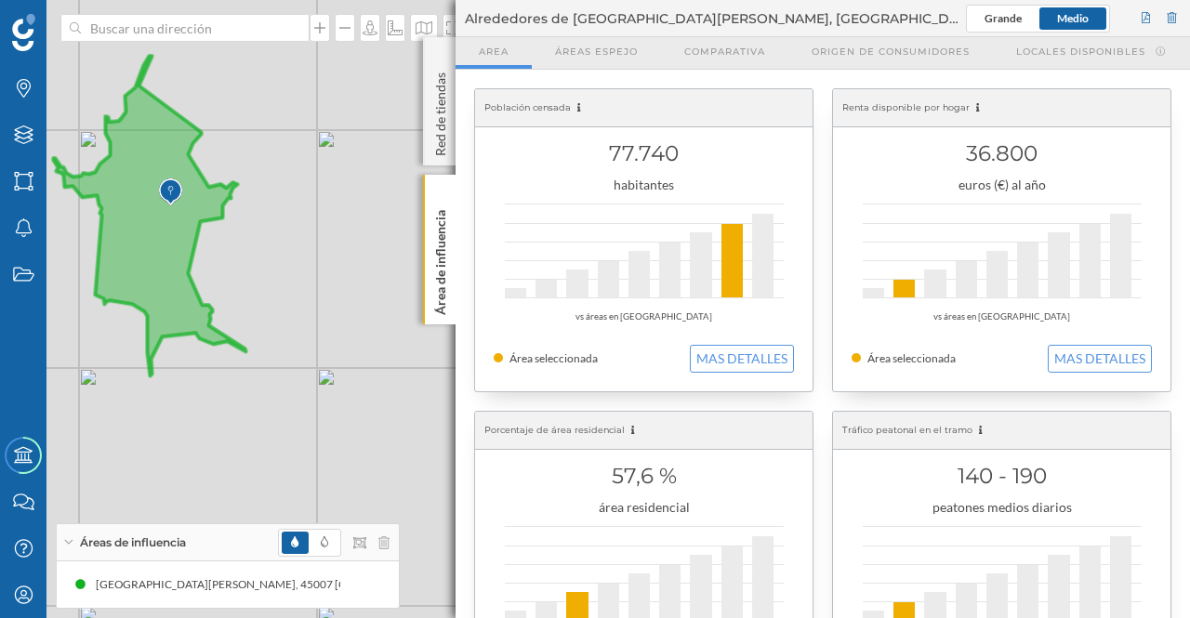
click at [914, 45] on span "Origen de consumidores" at bounding box center [891, 52] width 158 height 14
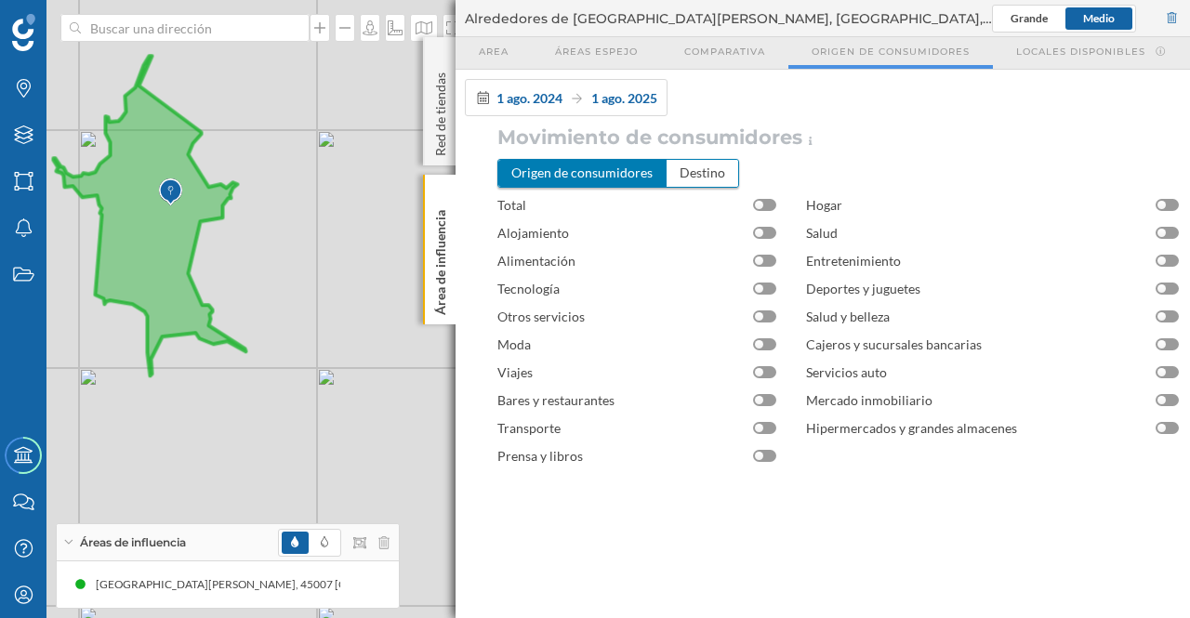
click at [697, 176] on div "Destino" at bounding box center [703, 173] width 72 height 26
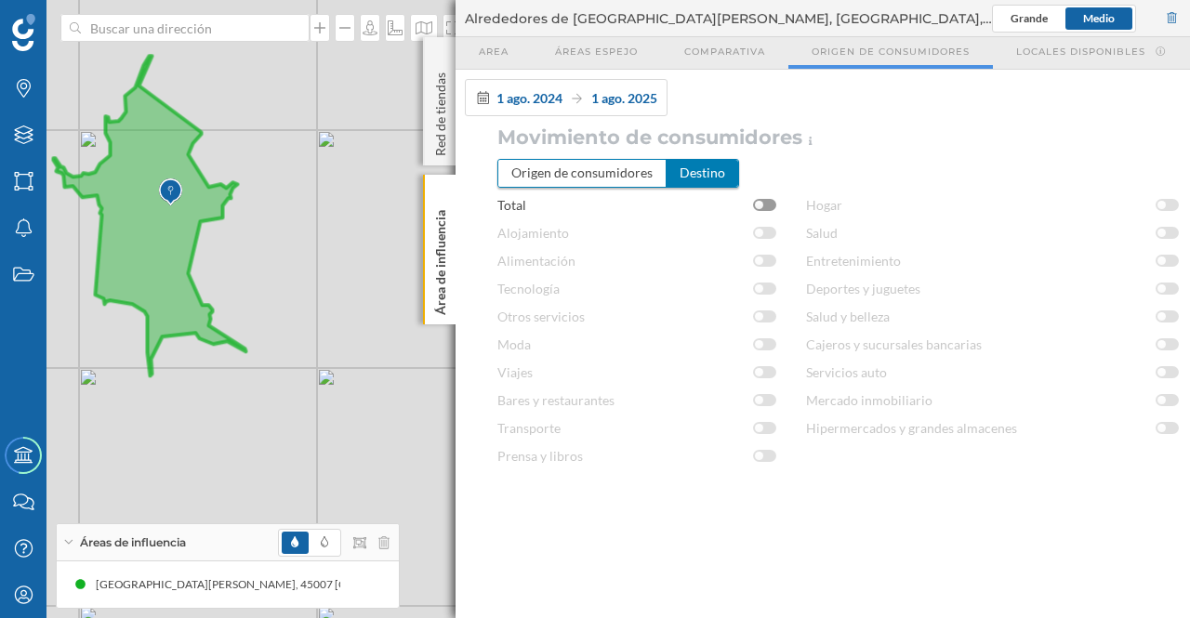
click at [695, 177] on div "Destino" at bounding box center [703, 173] width 72 height 26
click at [757, 204] on div at bounding box center [759, 205] width 8 height 8
click at [696, 173] on div "Destino" at bounding box center [703, 173] width 72 height 26
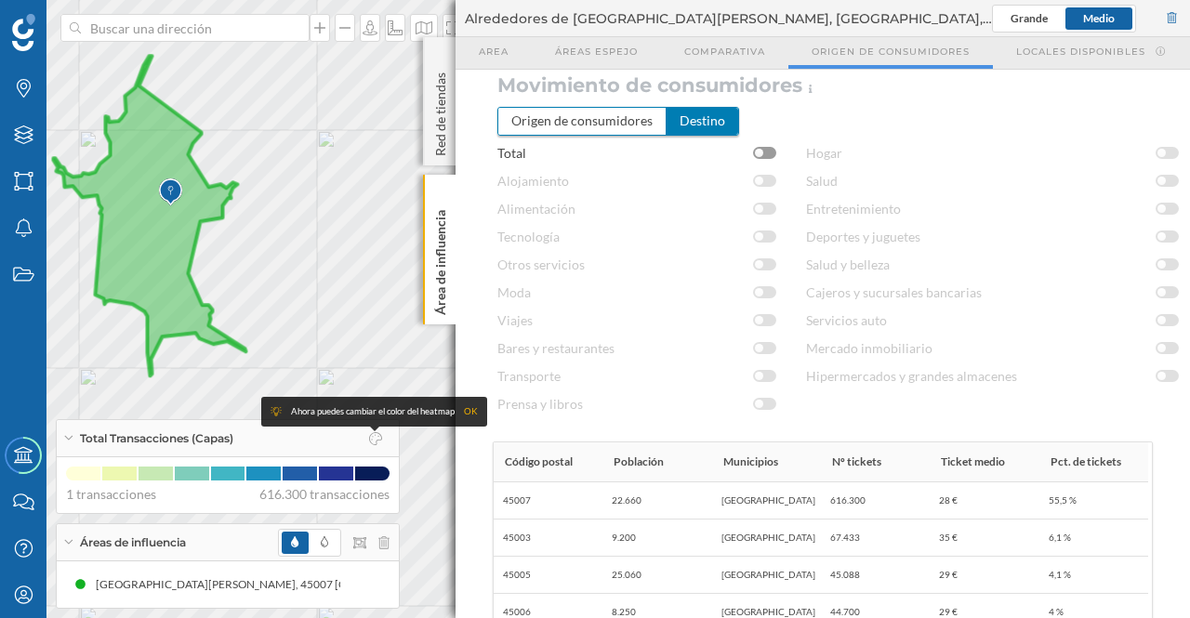
scroll to position [33, 0]
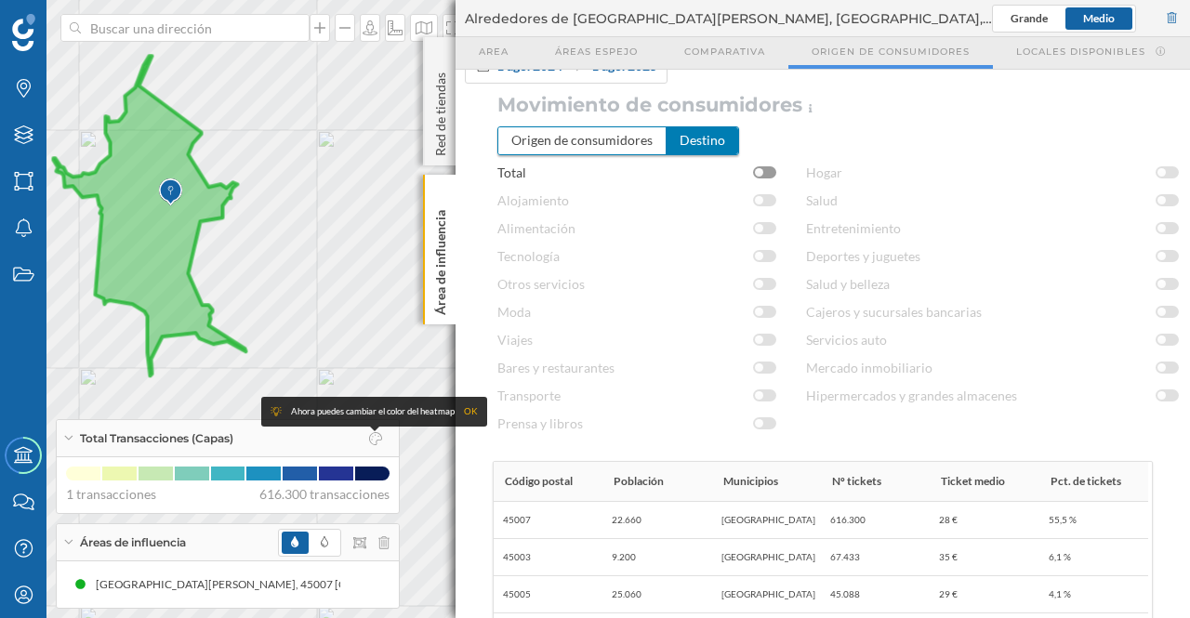
click at [614, 144] on div "Origen de consumidores" at bounding box center [582, 140] width 168 height 26
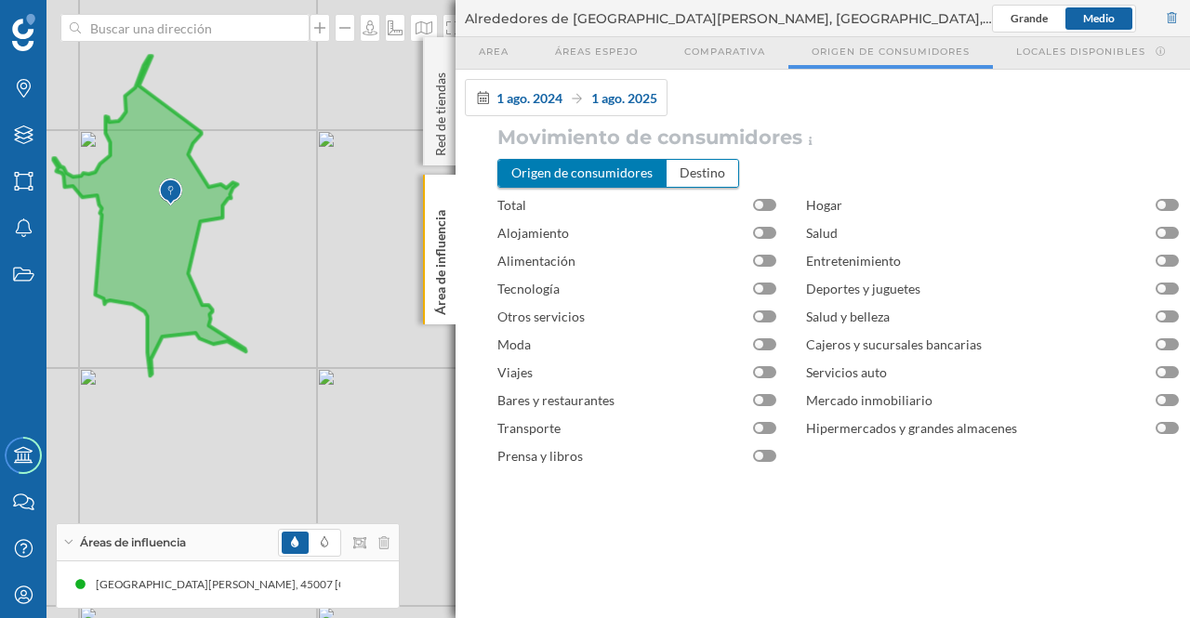
click at [755, 200] on div at bounding box center [764, 205] width 23 height 12
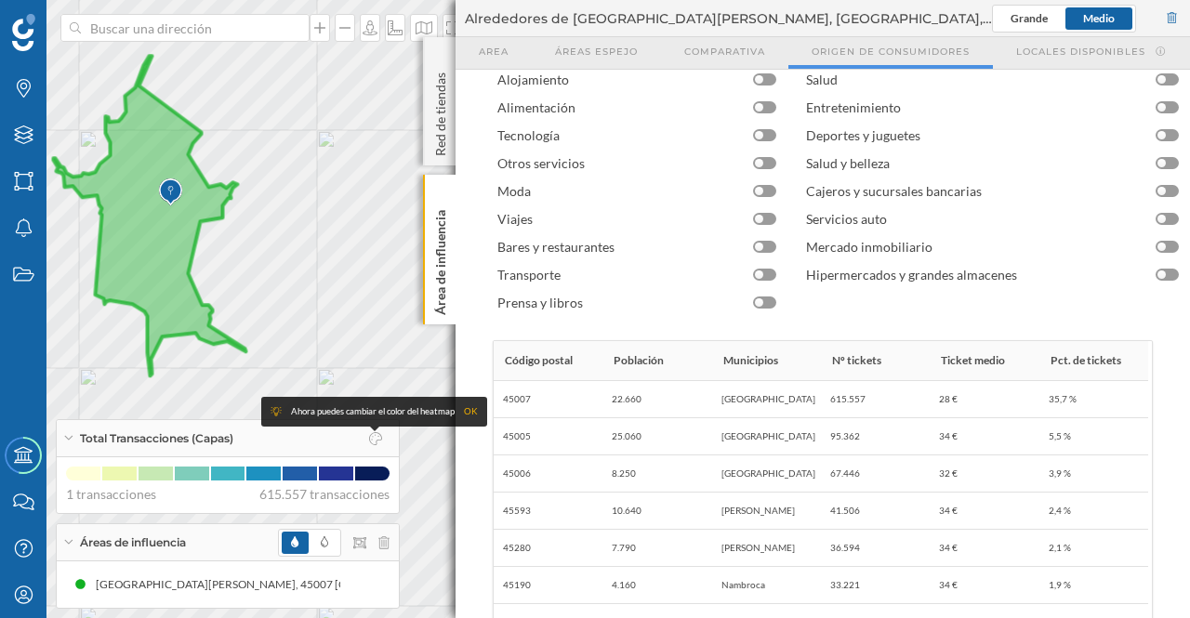
scroll to position [154, 0]
click at [431, 231] on p "Área de influencia" at bounding box center [440, 259] width 19 height 112
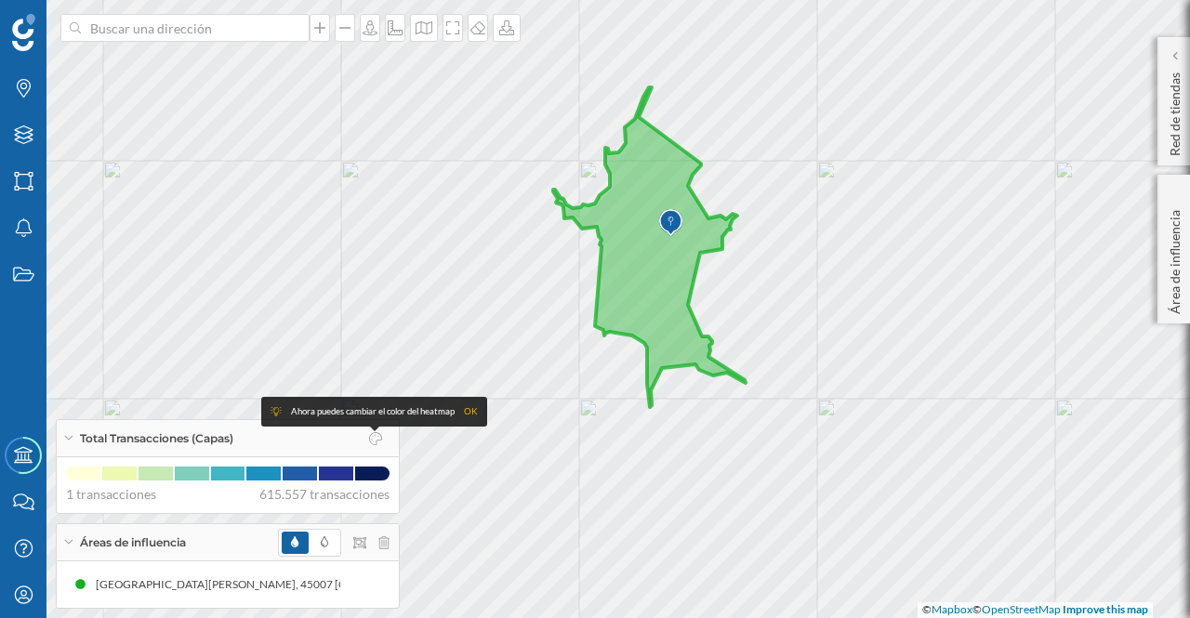
click at [1169, 253] on p "Área de influencia" at bounding box center [1175, 259] width 19 height 112
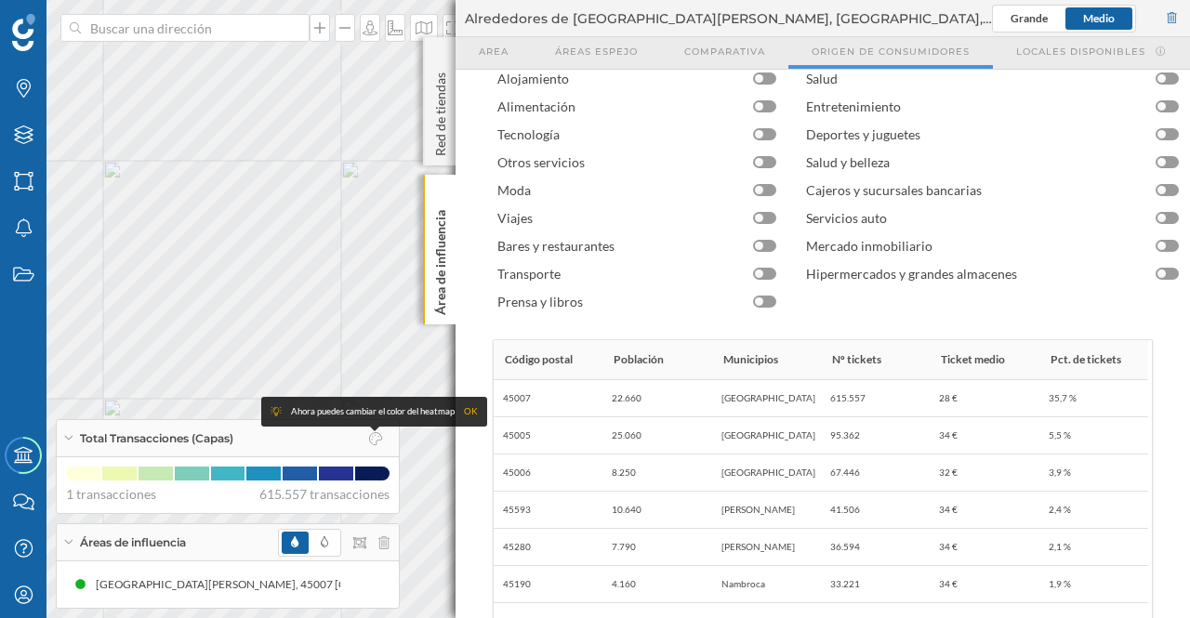
click at [441, 255] on p "Área de influencia" at bounding box center [440, 259] width 19 height 112
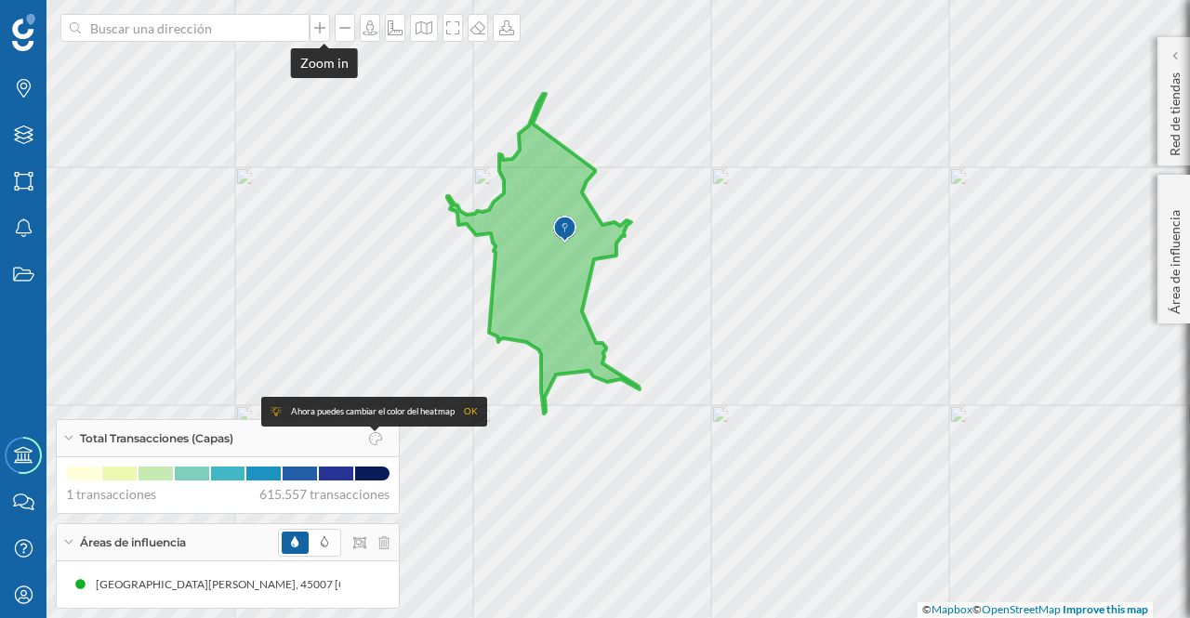
click at [323, 31] on icon at bounding box center [319, 27] width 11 height 11
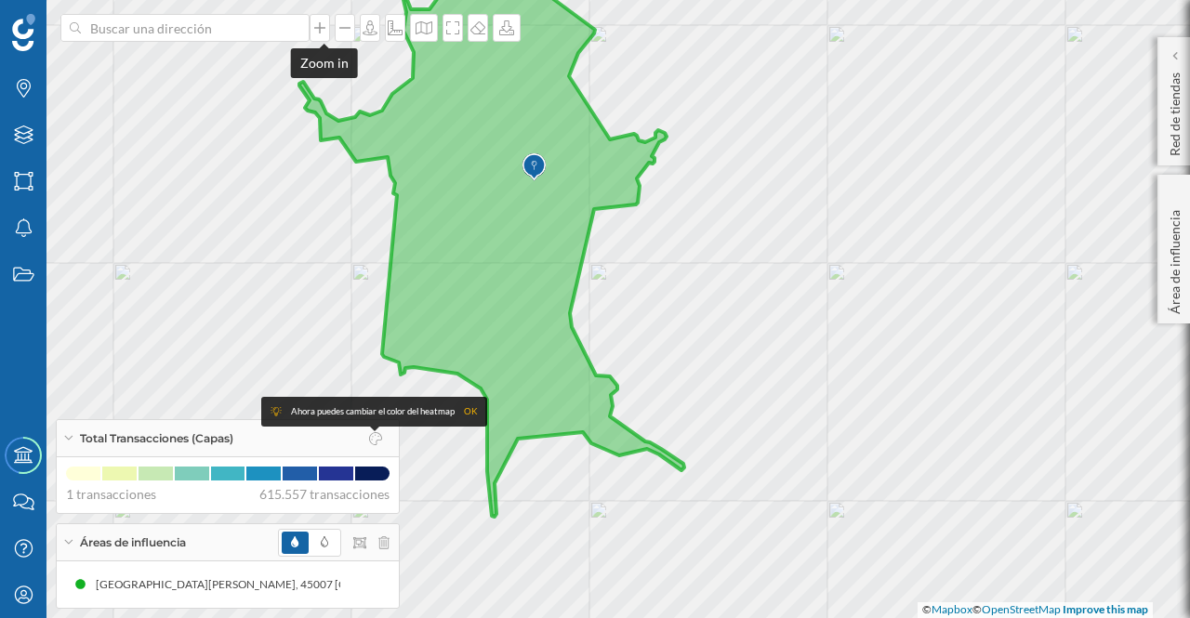
click at [323, 31] on icon at bounding box center [319, 27] width 11 height 11
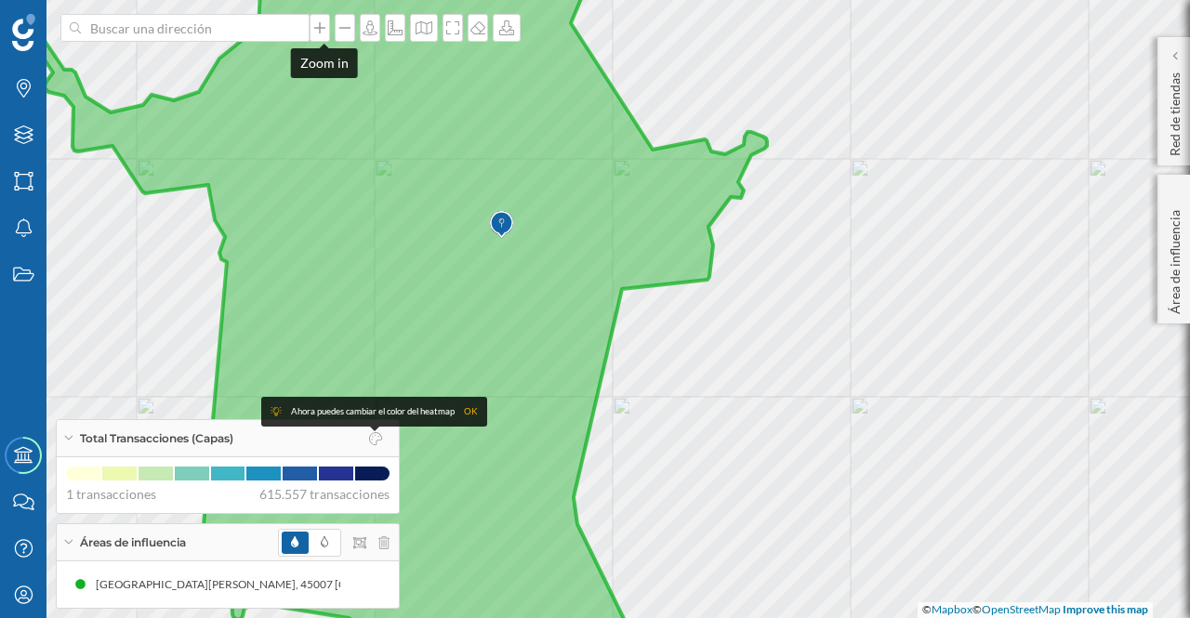
click at [320, 26] on icon at bounding box center [319, 27] width 19 height 15
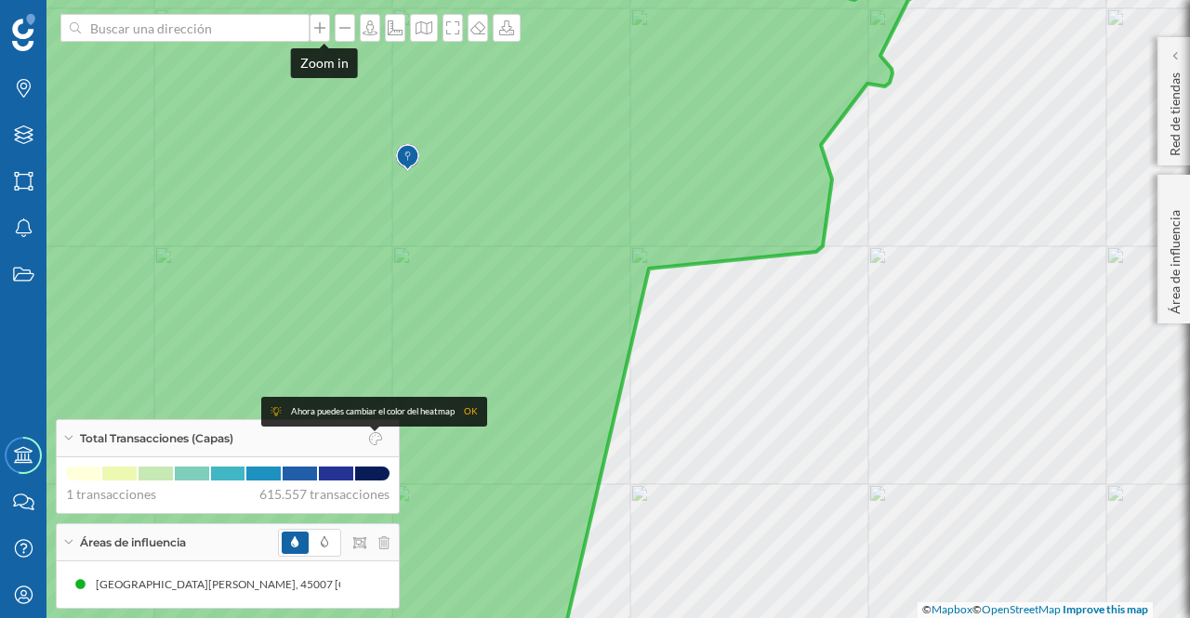
click at [320, 26] on icon at bounding box center [319, 27] width 19 height 15
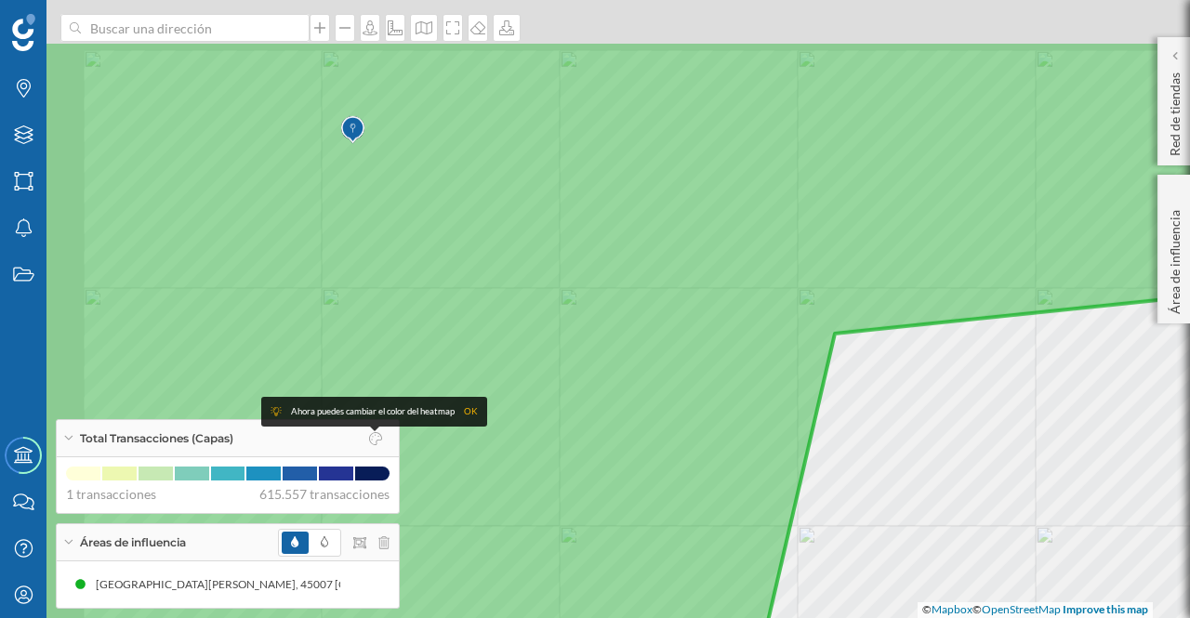
drag, startPoint x: 470, startPoint y: 300, endPoint x: 574, endPoint y: 377, distance: 128.8
click at [574, 377] on icon at bounding box center [611, 414] width 1205 height 749
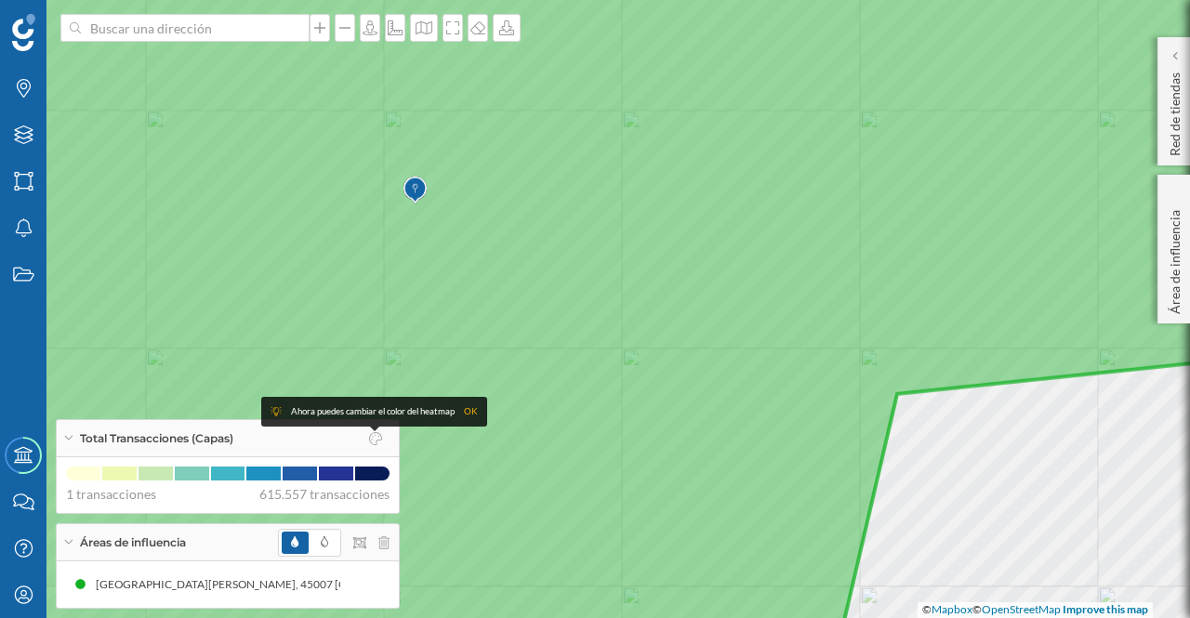
drag, startPoint x: 499, startPoint y: 257, endPoint x: 562, endPoint y: 317, distance: 86.8
click at [562, 317] on icon at bounding box center [657, 369] width 1435 height 749
click at [324, 28] on icon at bounding box center [319, 27] width 11 height 11
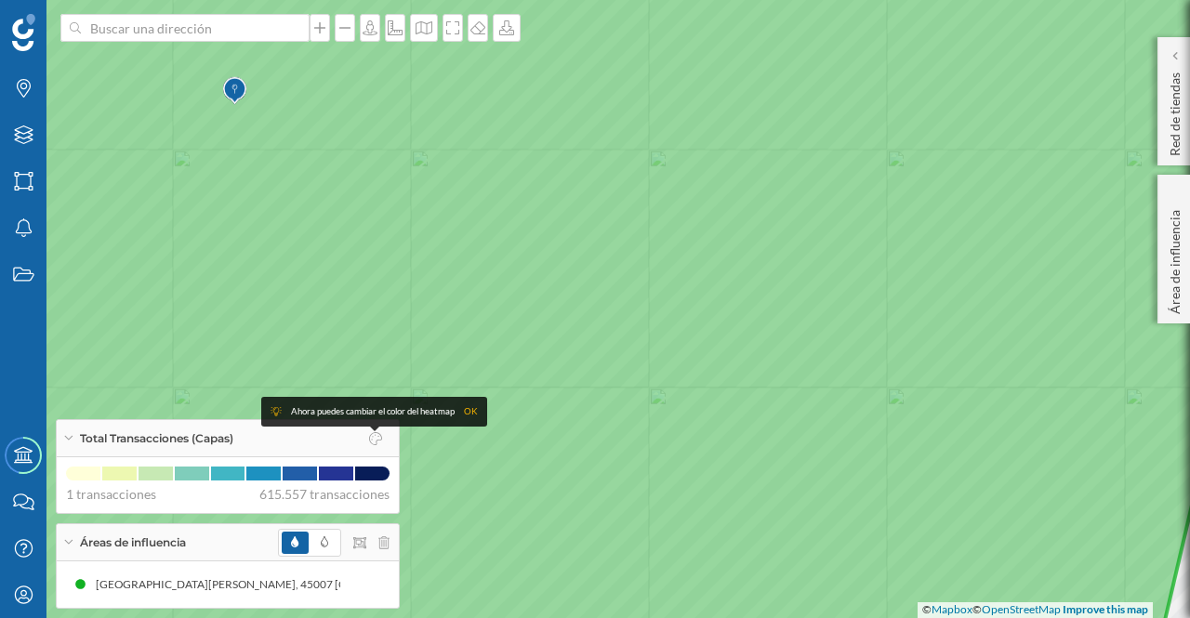
click at [1179, 236] on p "Área de influencia" at bounding box center [1175, 259] width 19 height 112
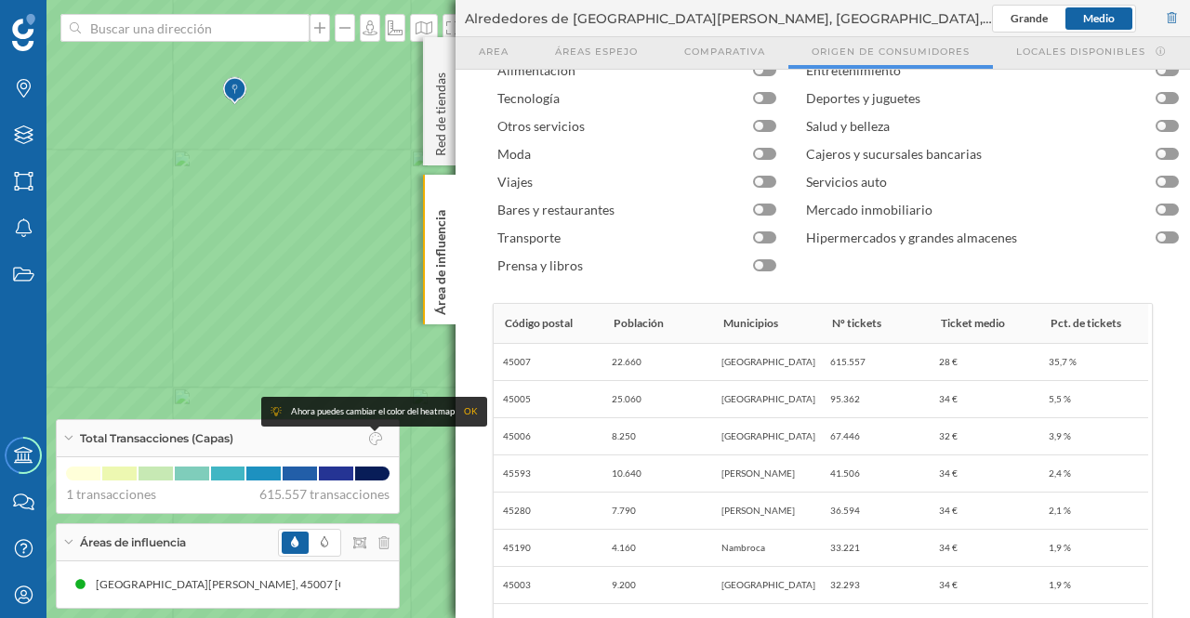
scroll to position [208, 0]
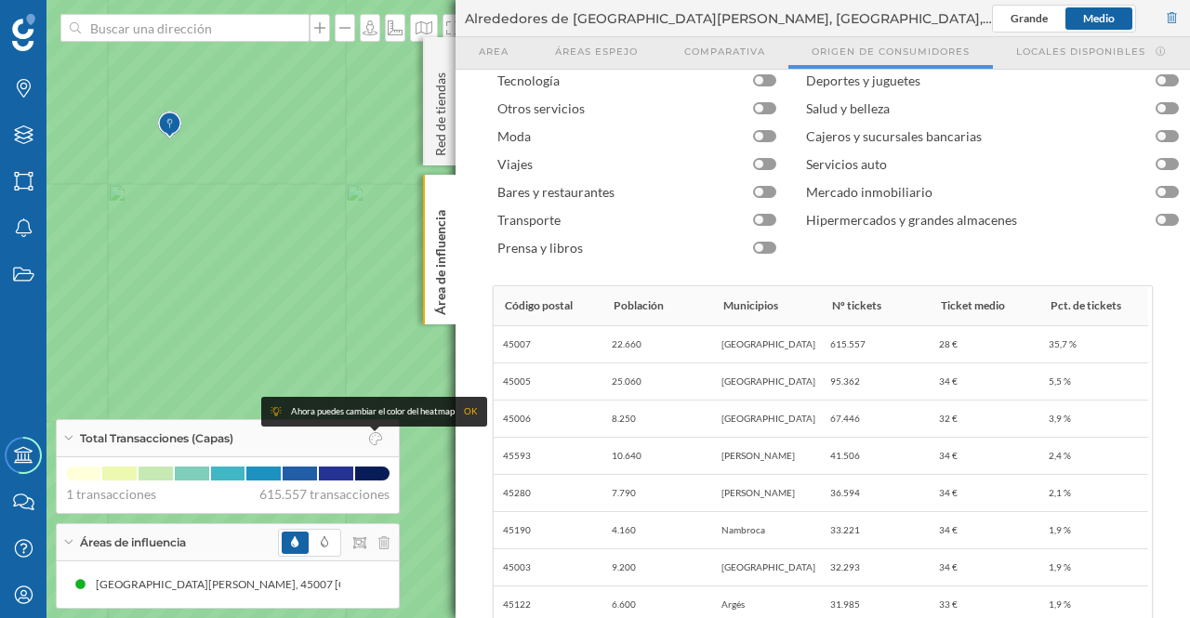
drag, startPoint x: 366, startPoint y: 160, endPoint x: 297, endPoint y: 197, distance: 79.0
click at [297, 197] on icon at bounding box center [529, 343] width 1435 height 749
click at [439, 214] on p "Área de influencia" at bounding box center [440, 259] width 19 height 112
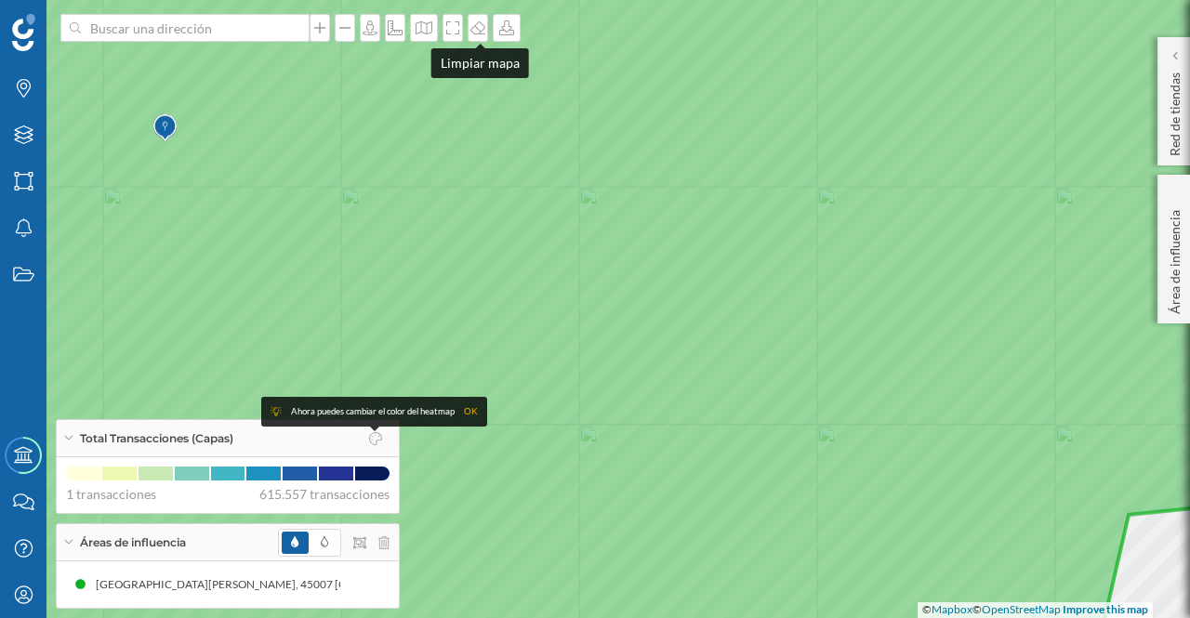
click at [475, 31] on icon at bounding box center [478, 27] width 19 height 15
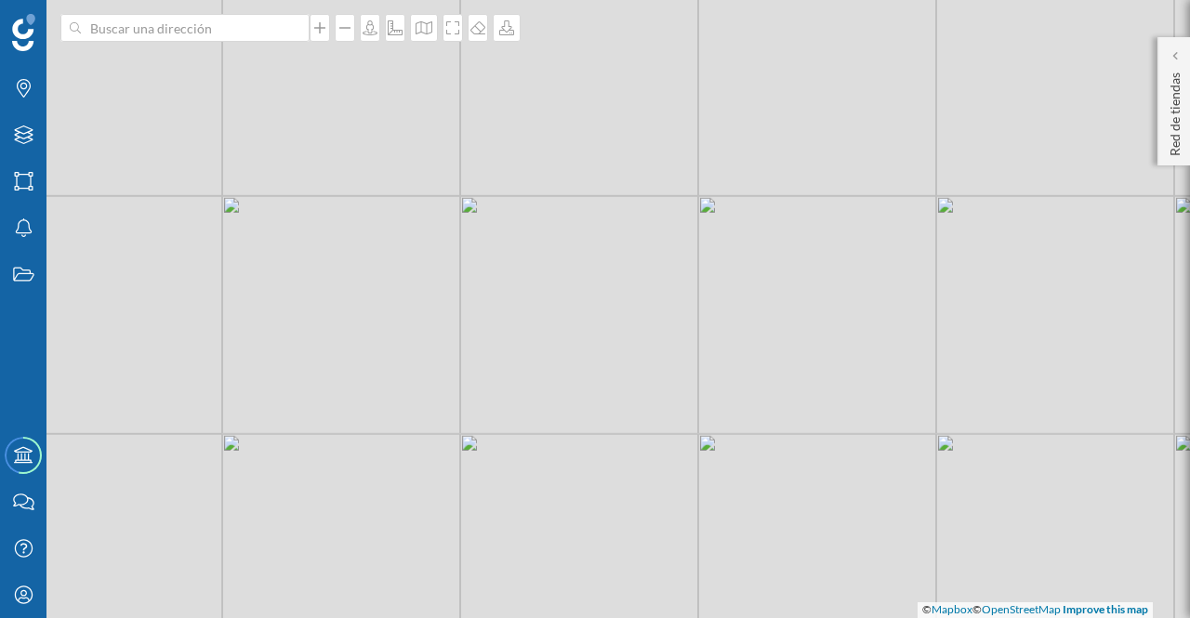
drag, startPoint x: 338, startPoint y: 330, endPoint x: 695, endPoint y: 339, distance: 357.1
click at [695, 339] on div "© Mapbox © OpenStreetMap Improve this map" at bounding box center [595, 309] width 1190 height 618
click at [322, 33] on icon at bounding box center [319, 27] width 19 height 15
drag, startPoint x: 609, startPoint y: 276, endPoint x: 654, endPoint y: 345, distance: 82.5
click at [654, 345] on div "© Mapbox © OpenStreetMap Improve this map" at bounding box center [595, 309] width 1190 height 618
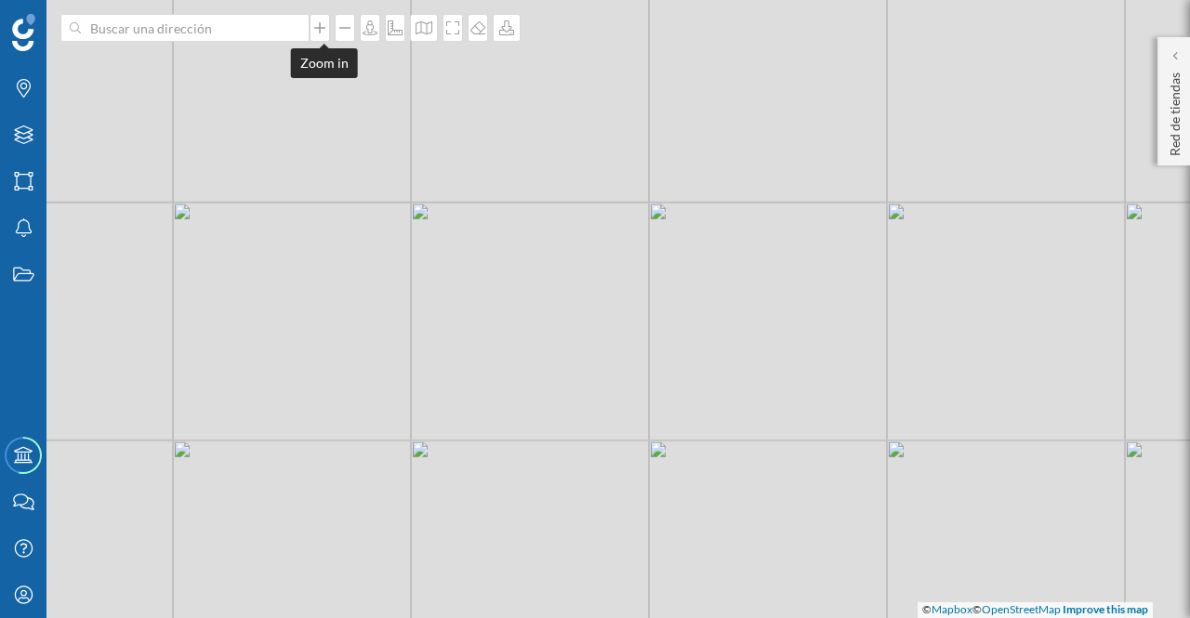
click at [323, 38] on div at bounding box center [320, 28] width 20 height 28
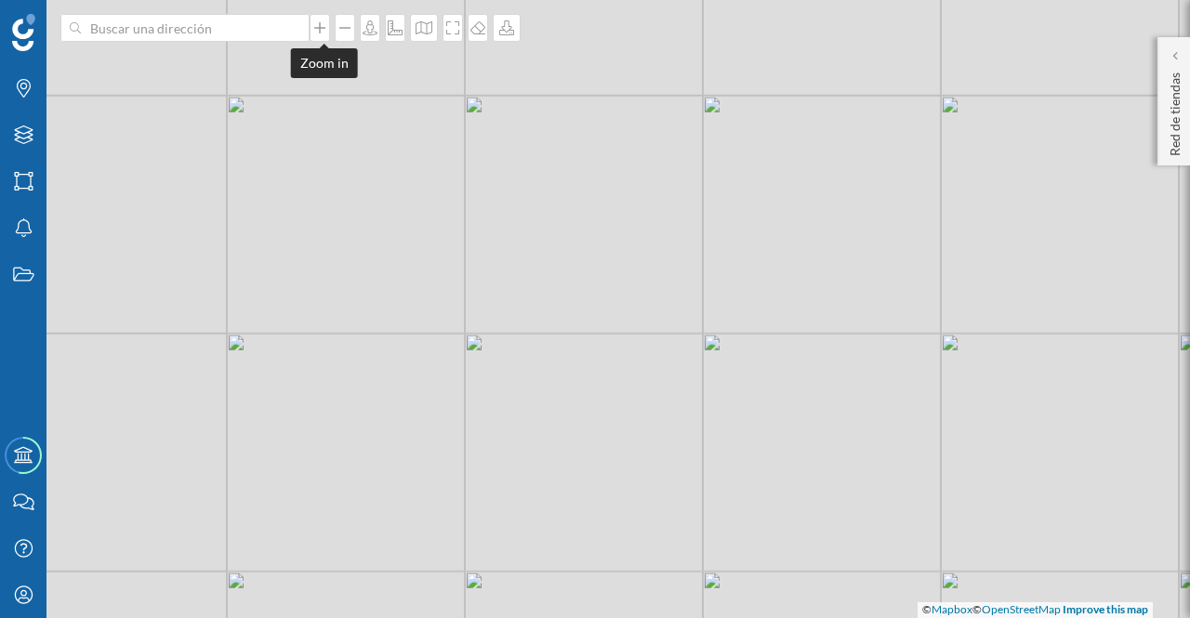
click at [324, 39] on div at bounding box center [320, 28] width 20 height 28
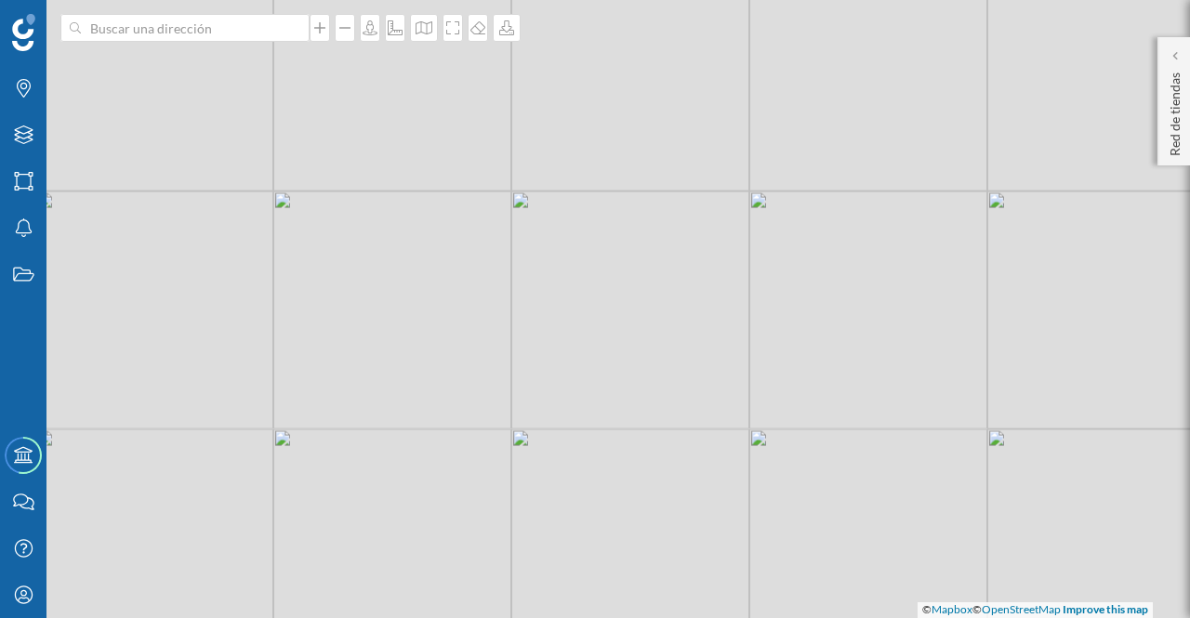
drag, startPoint x: 588, startPoint y: 167, endPoint x: 526, endPoint y: 494, distance: 332.0
click at [526, 494] on div "© Mapbox © OpenStreetMap Improve this map" at bounding box center [595, 309] width 1190 height 618
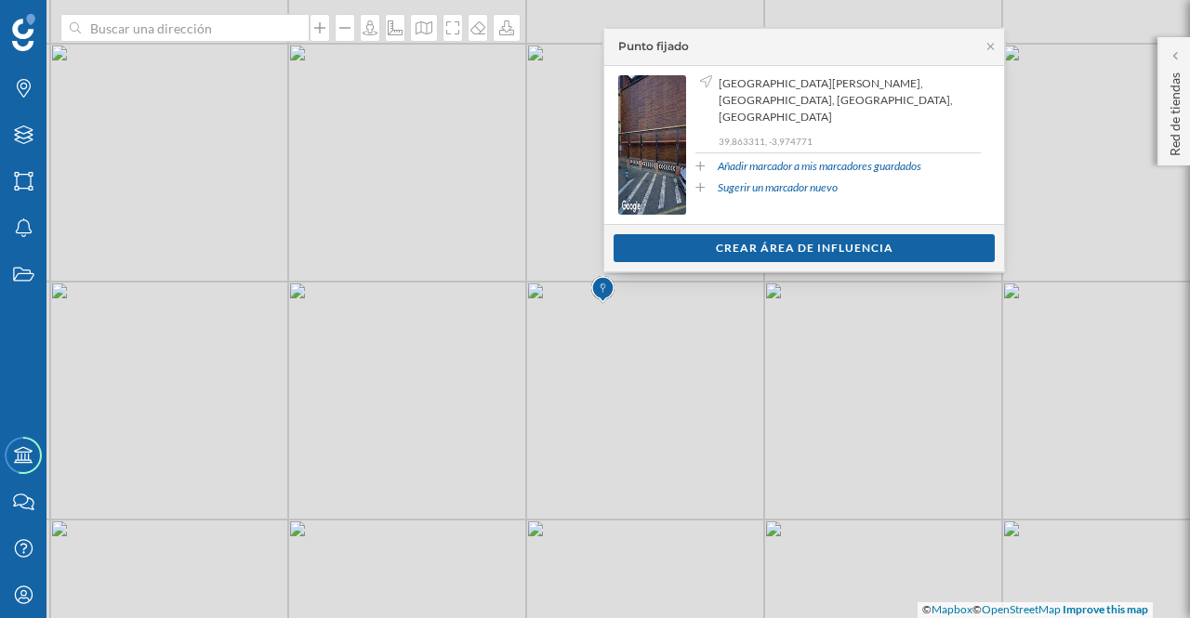
click at [760, 158] on div "Añadir marcador a mis marcadores guardados" at bounding box center [837, 166] width 285 height 17
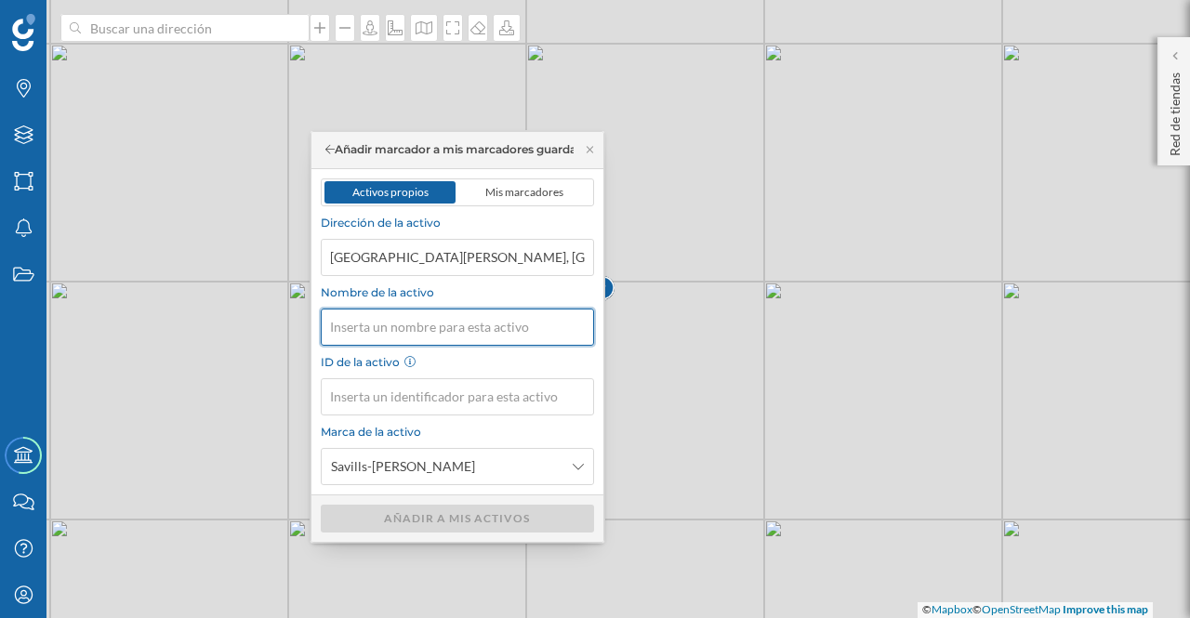
click at [535, 324] on input "Nombre de la activo" at bounding box center [457, 327] width 273 height 37
type input "Luz del Tajo"
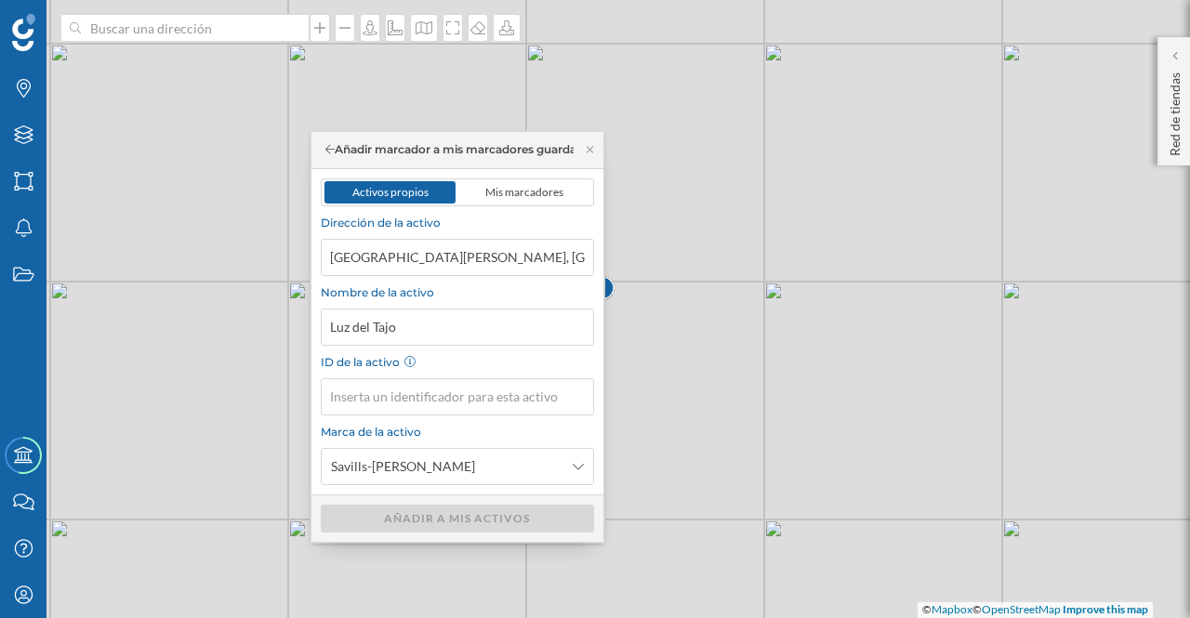
click at [415, 188] on span "Activos propios" at bounding box center [390, 192] width 76 height 14
click at [571, 401] on input "ID de la activo" at bounding box center [457, 396] width 273 height 37
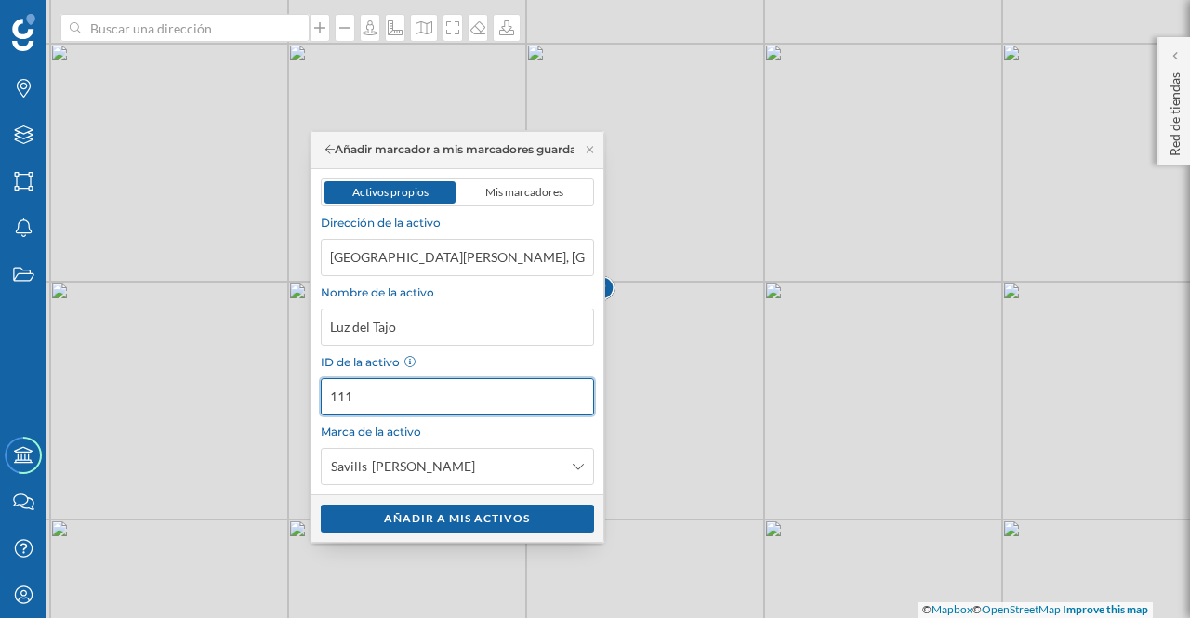
type input "111"
click at [511, 509] on div "Añadir a mis activos" at bounding box center [457, 519] width 273 height 28
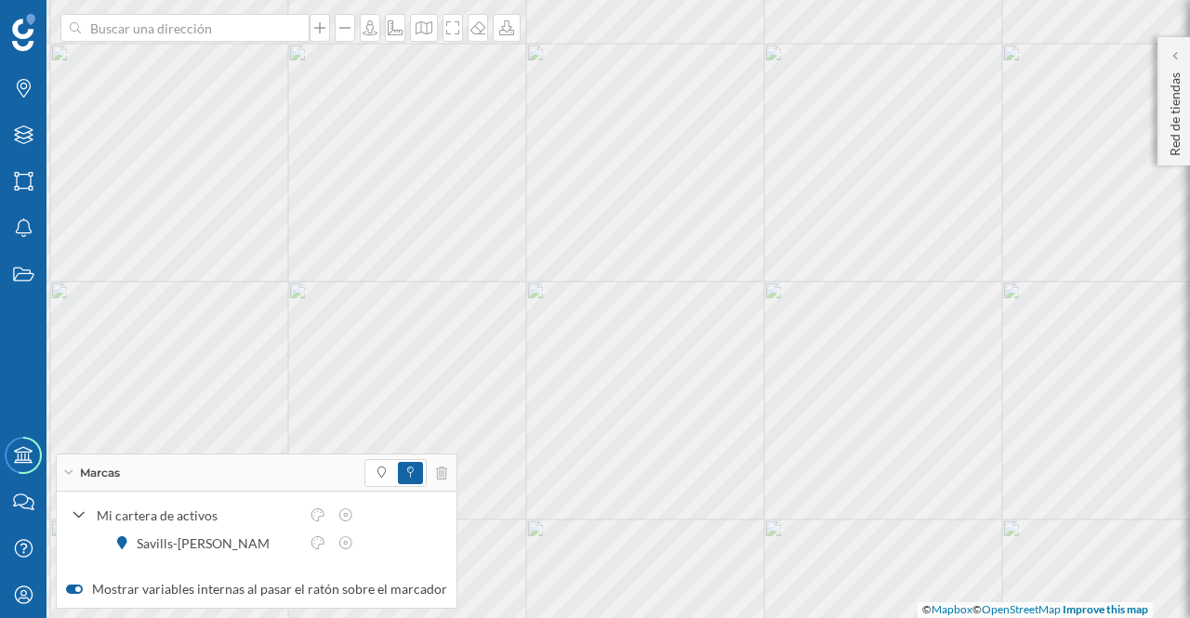
click at [219, 540] on div "Savills-Aguirre Newman" at bounding box center [200, 544] width 153 height 20
click at [205, 540] on div "Savills-Aguirre Newman" at bounding box center [204, 544] width 153 height 20
click at [344, 27] on icon at bounding box center [344, 28] width 11 height 2
click at [1183, 142] on p "Red de tiendas" at bounding box center [1175, 110] width 19 height 91
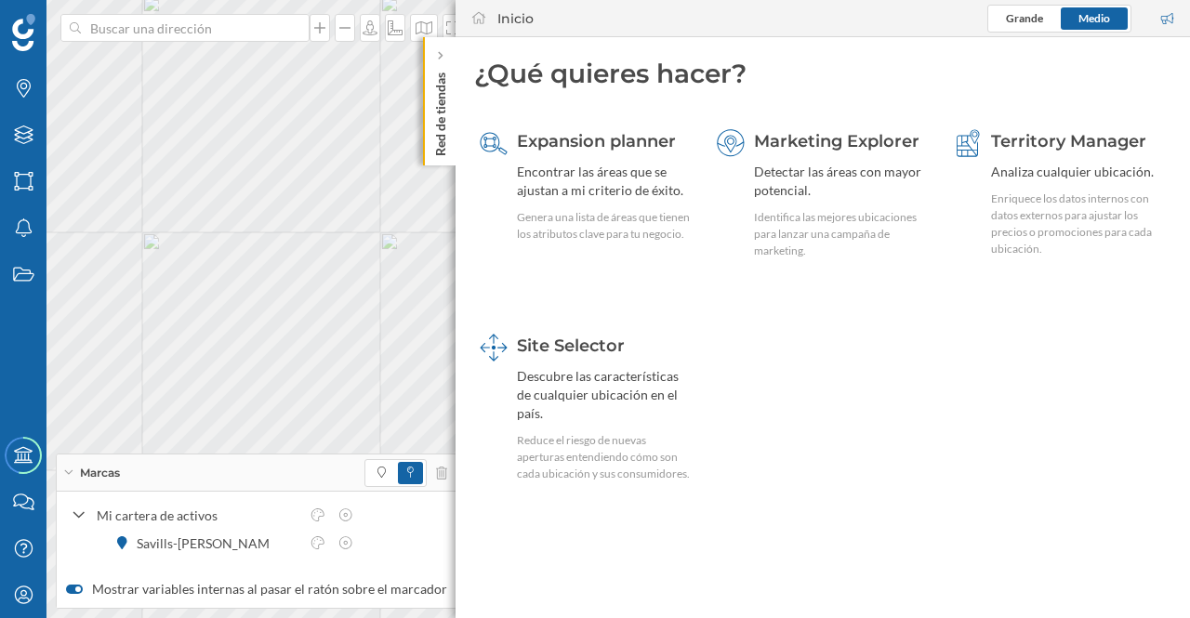
click at [440, 55] on icon at bounding box center [440, 55] width 6 height 9
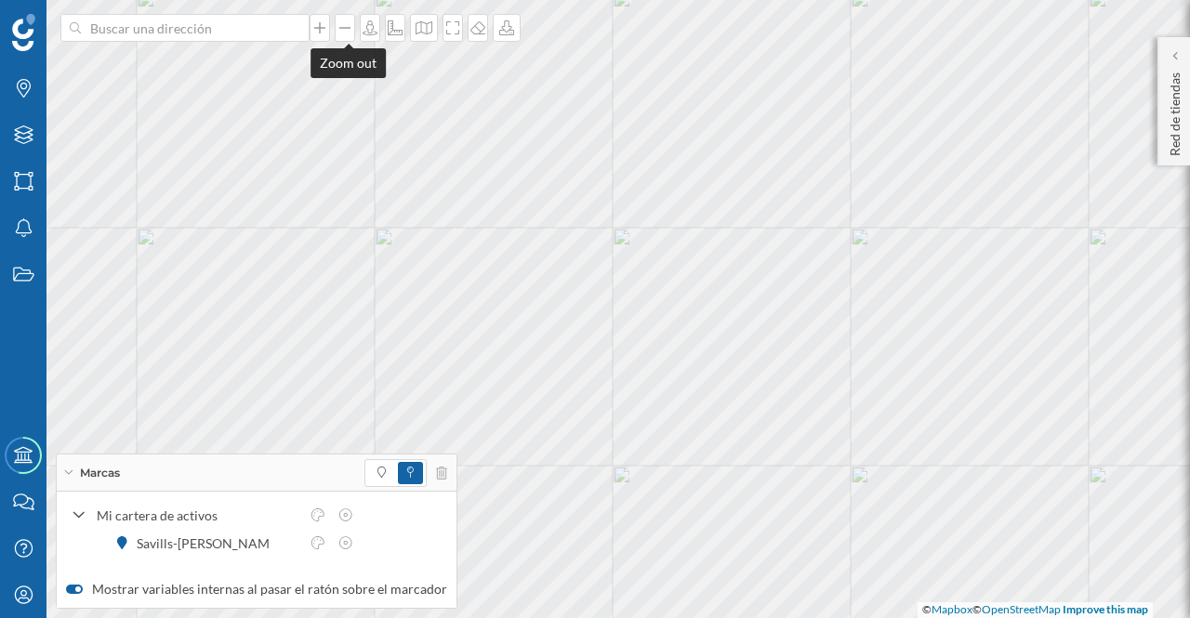
click at [346, 31] on icon at bounding box center [345, 27] width 19 height 15
click at [325, 25] on icon at bounding box center [319, 27] width 19 height 15
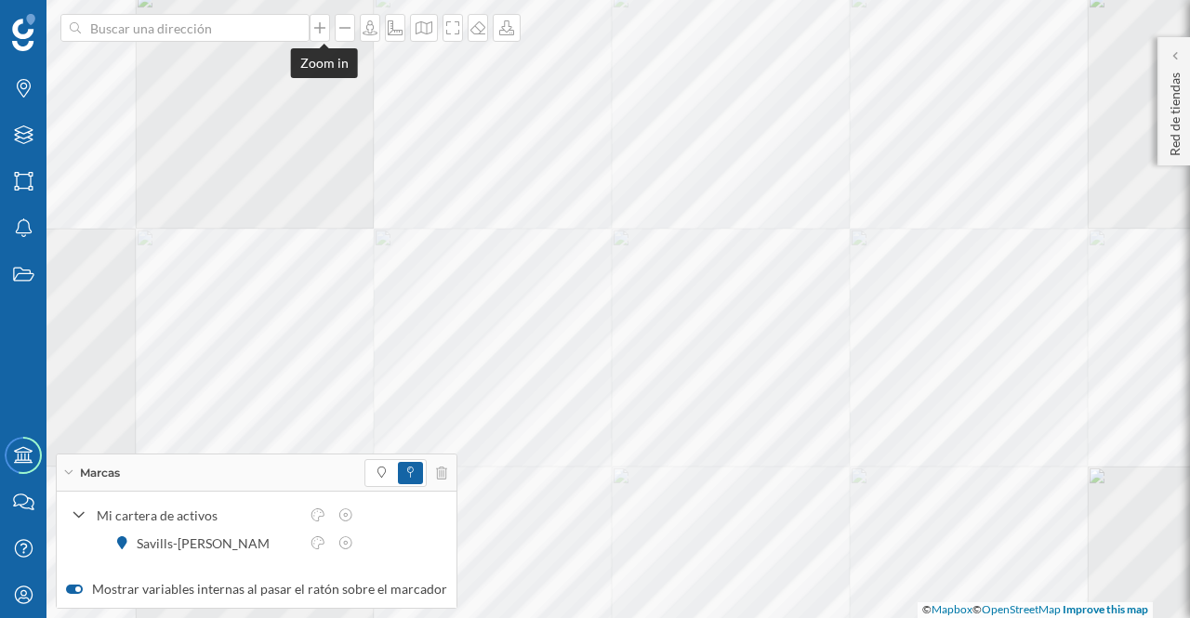
click at [325, 25] on icon at bounding box center [319, 27] width 19 height 15
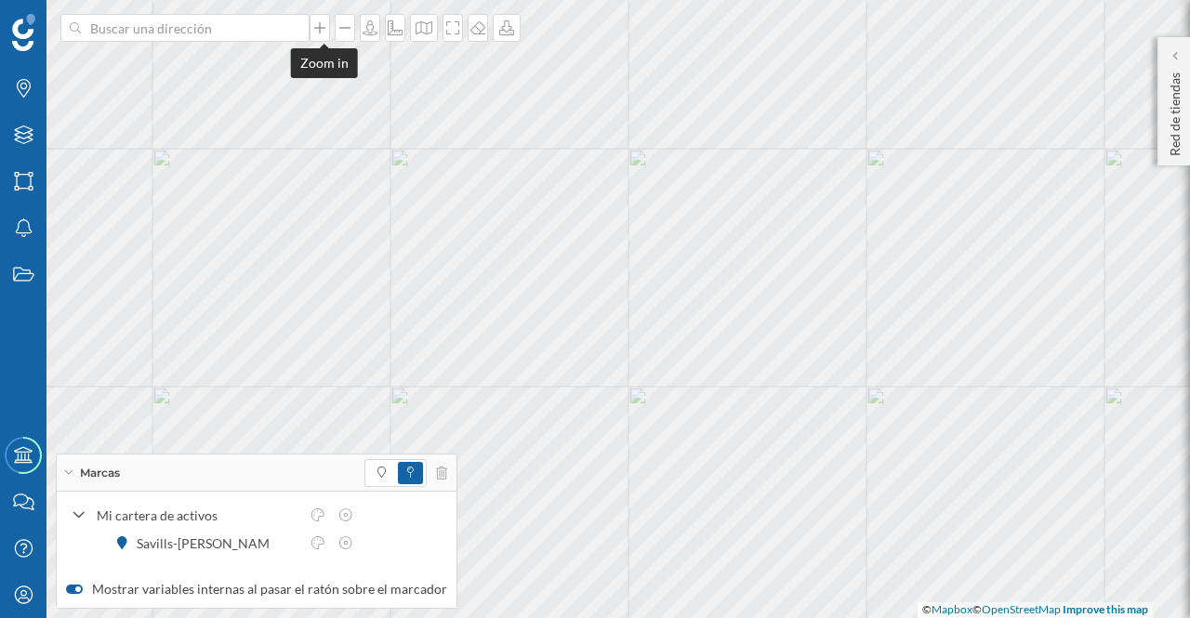
click at [325, 25] on icon at bounding box center [319, 27] width 19 height 15
click at [1183, 120] on div "Red de tiendas" at bounding box center [1173, 101] width 33 height 128
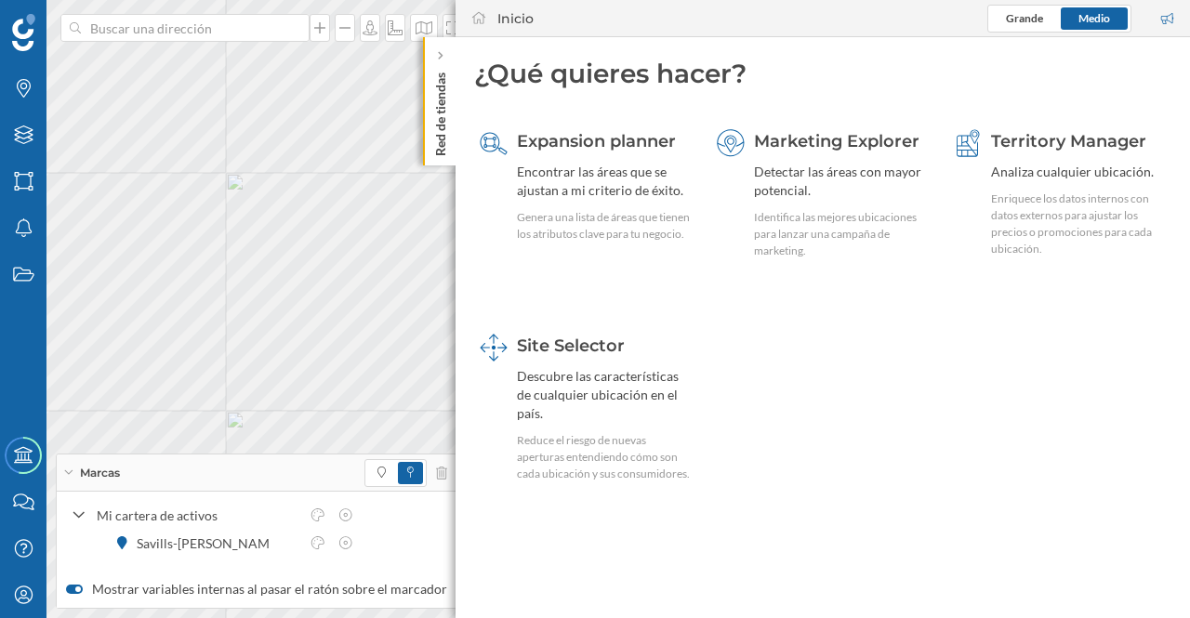
click at [443, 97] on p "Red de tiendas" at bounding box center [440, 110] width 19 height 91
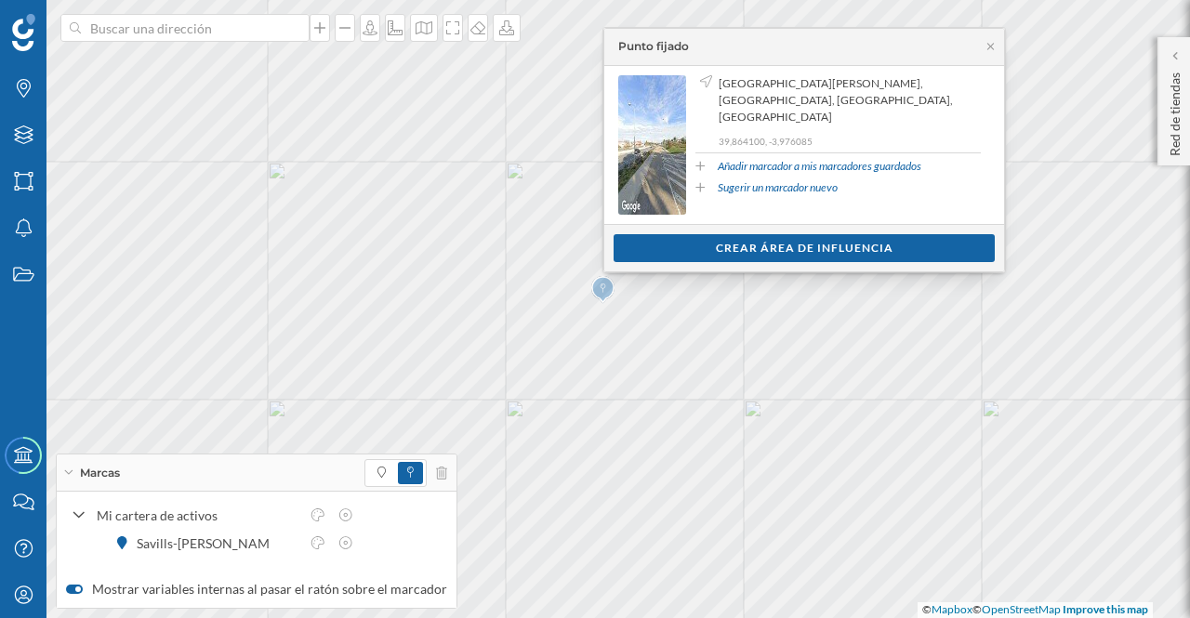
click at [656, 250] on div "Crear área de influencia" at bounding box center [804, 248] width 381 height 28
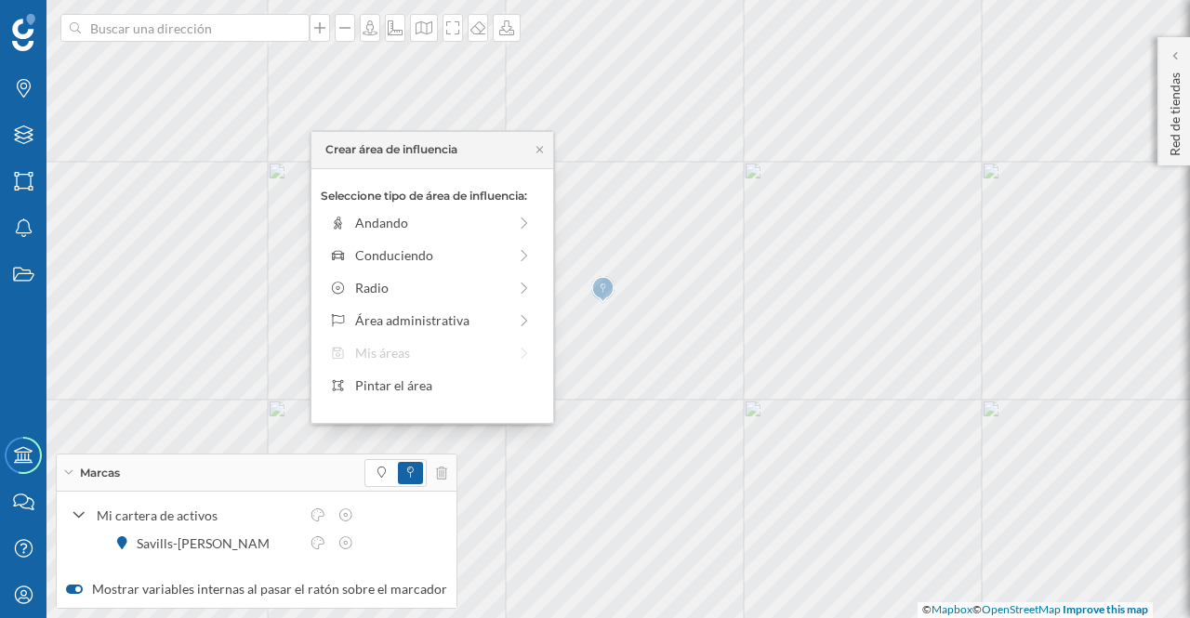
click at [429, 388] on div "Pintar el área" at bounding box center [444, 386] width 178 height 20
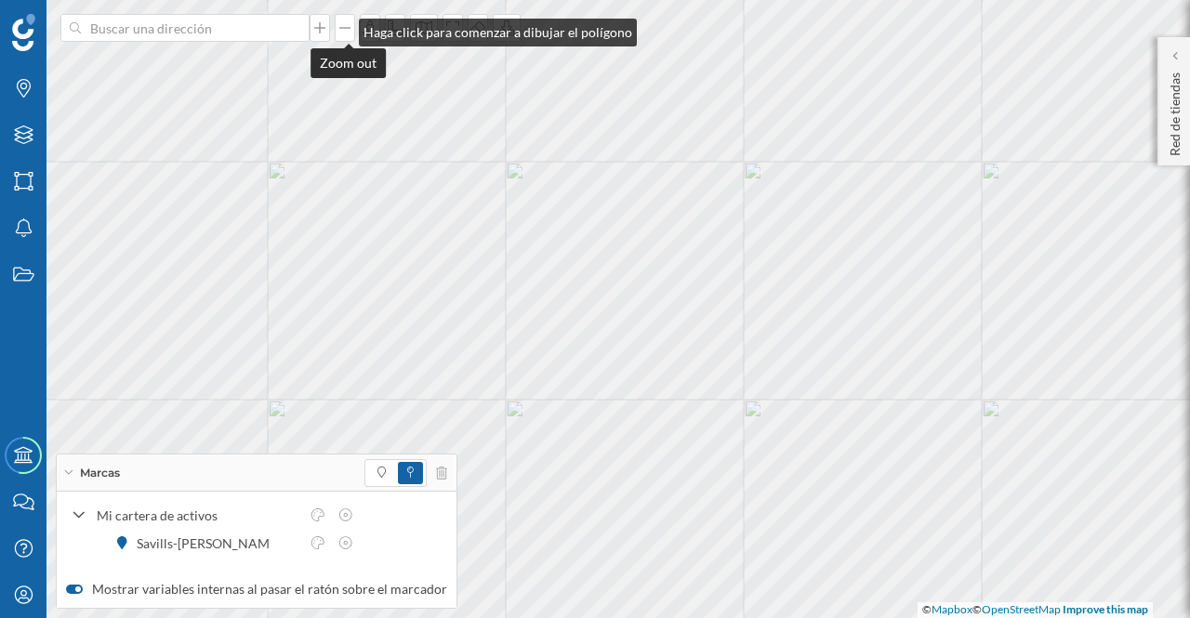
click at [340, 28] on icon at bounding box center [345, 27] width 19 height 15
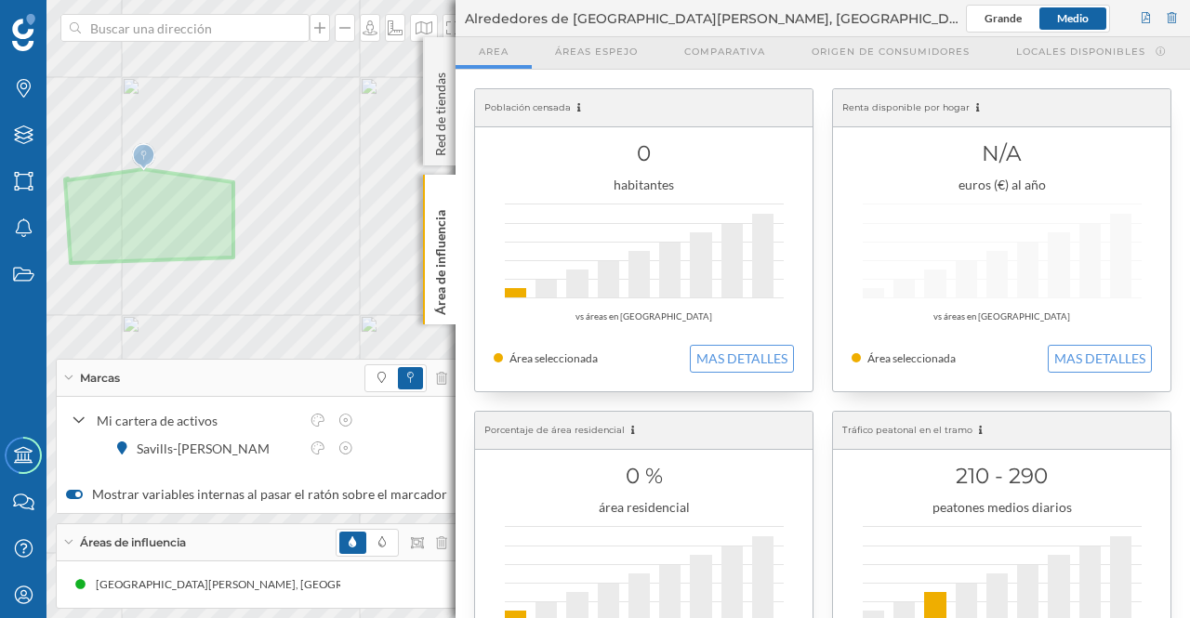
click at [860, 37] on div "Origen de consumidores" at bounding box center [890, 53] width 205 height 32
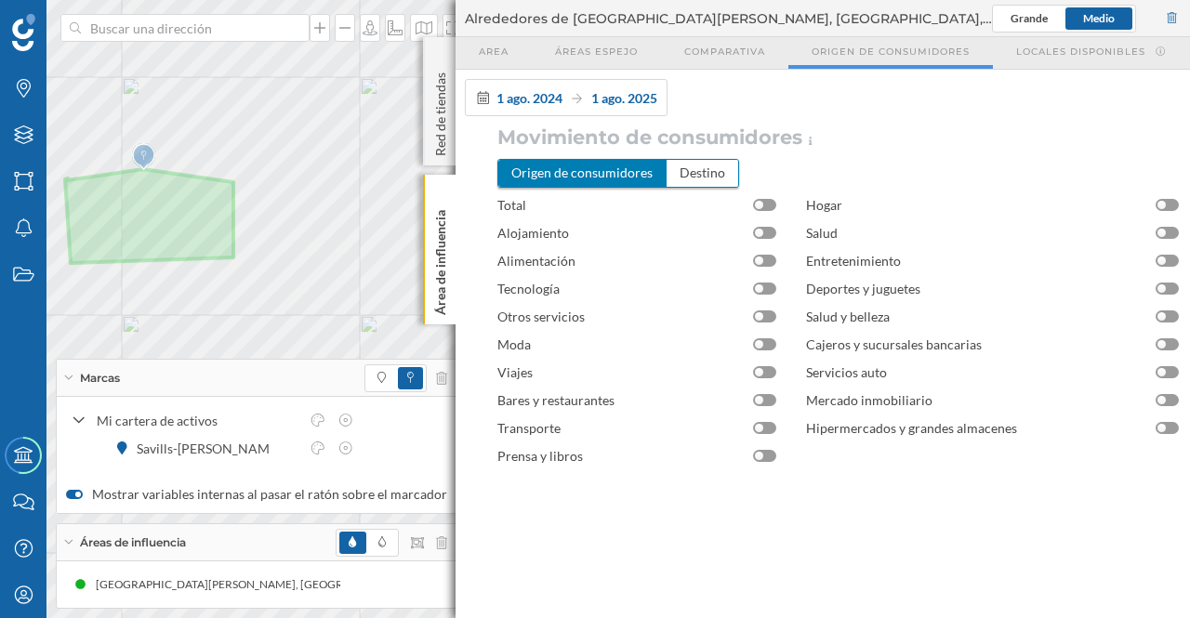
click at [767, 205] on div at bounding box center [764, 205] width 23 height 12
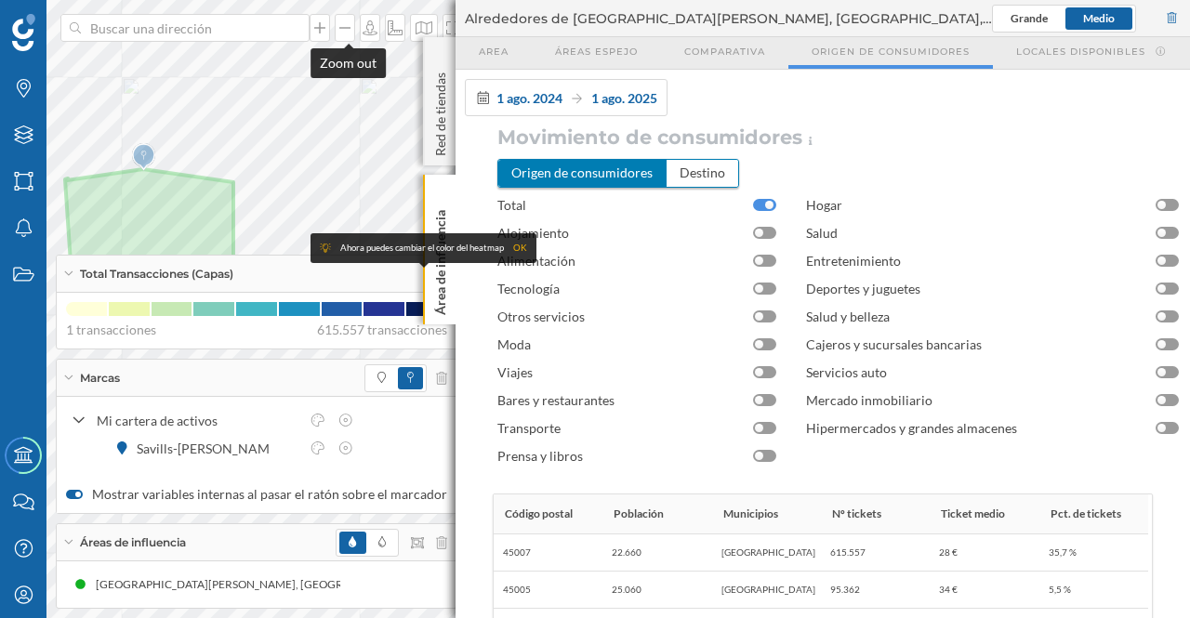
click at [345, 21] on icon at bounding box center [345, 27] width 19 height 15
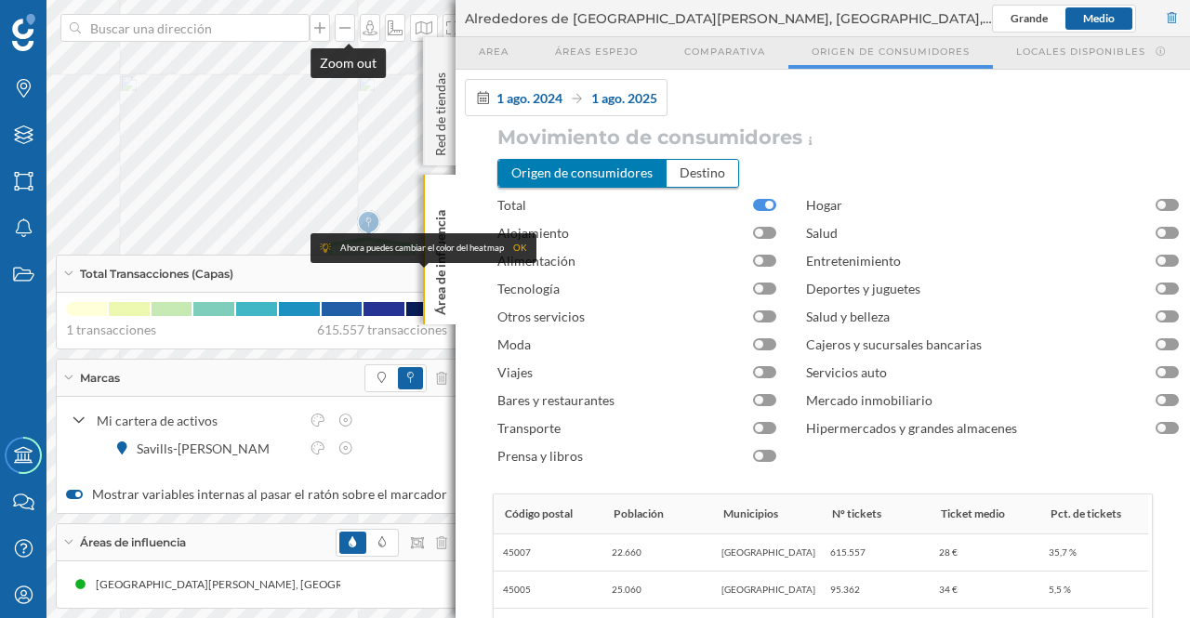
click at [346, 21] on icon at bounding box center [345, 27] width 19 height 15
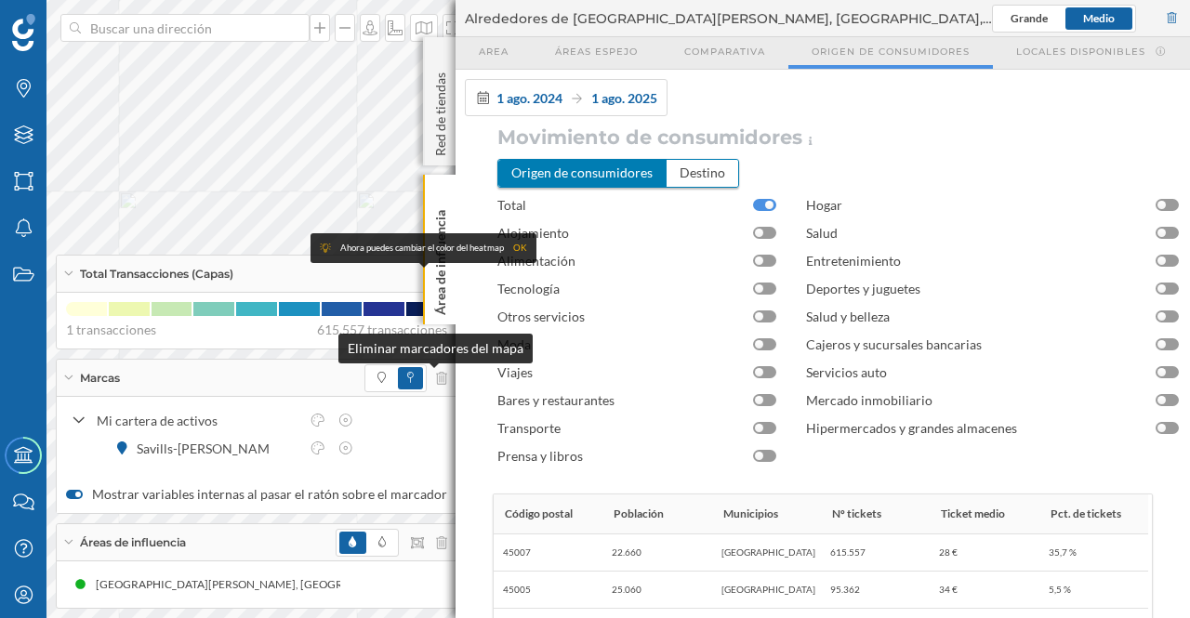
click at [436, 373] on icon at bounding box center [441, 378] width 11 height 13
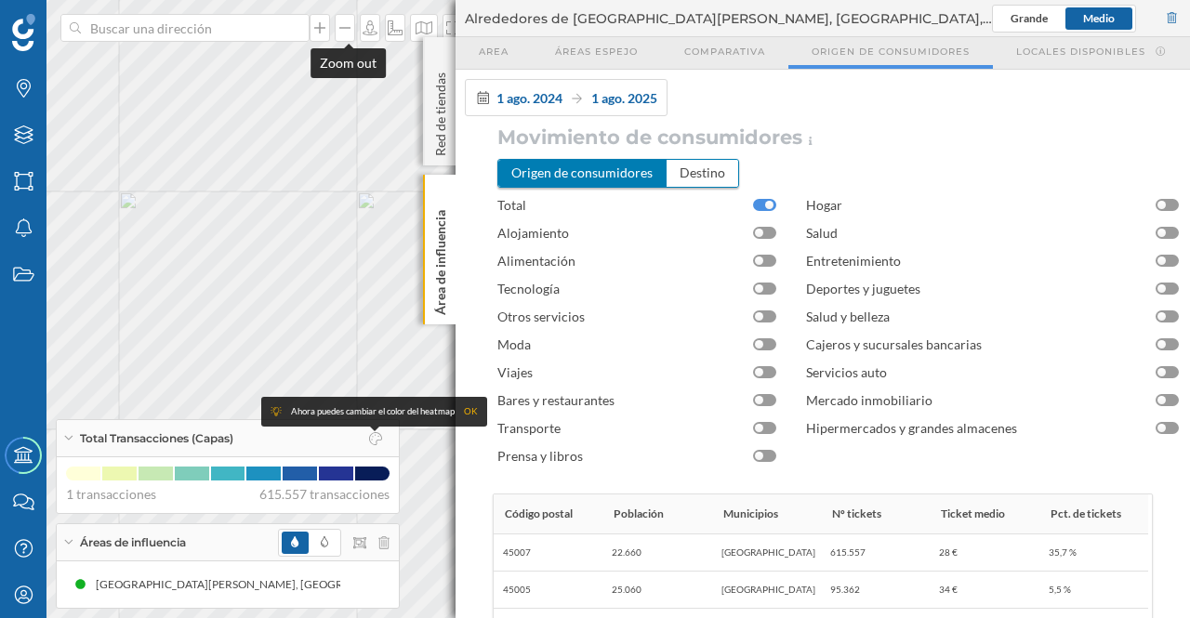
click at [344, 26] on icon at bounding box center [345, 27] width 19 height 15
click at [346, 33] on icon at bounding box center [345, 27] width 19 height 15
click at [324, 27] on icon at bounding box center [319, 27] width 11 height 11
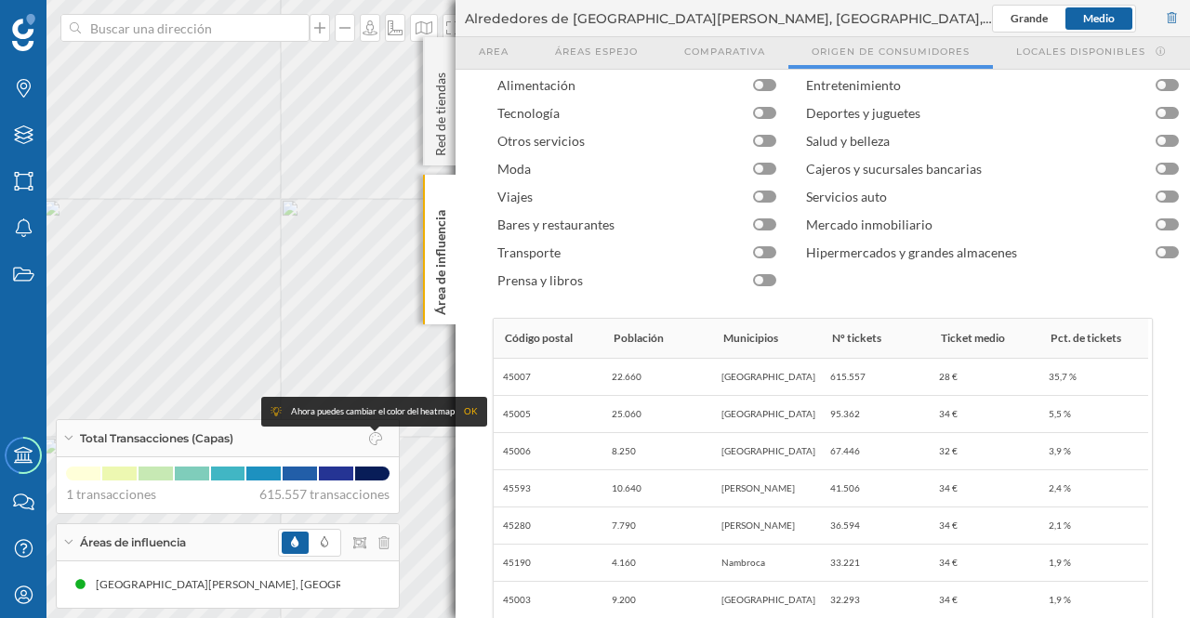
scroll to position [0, 0]
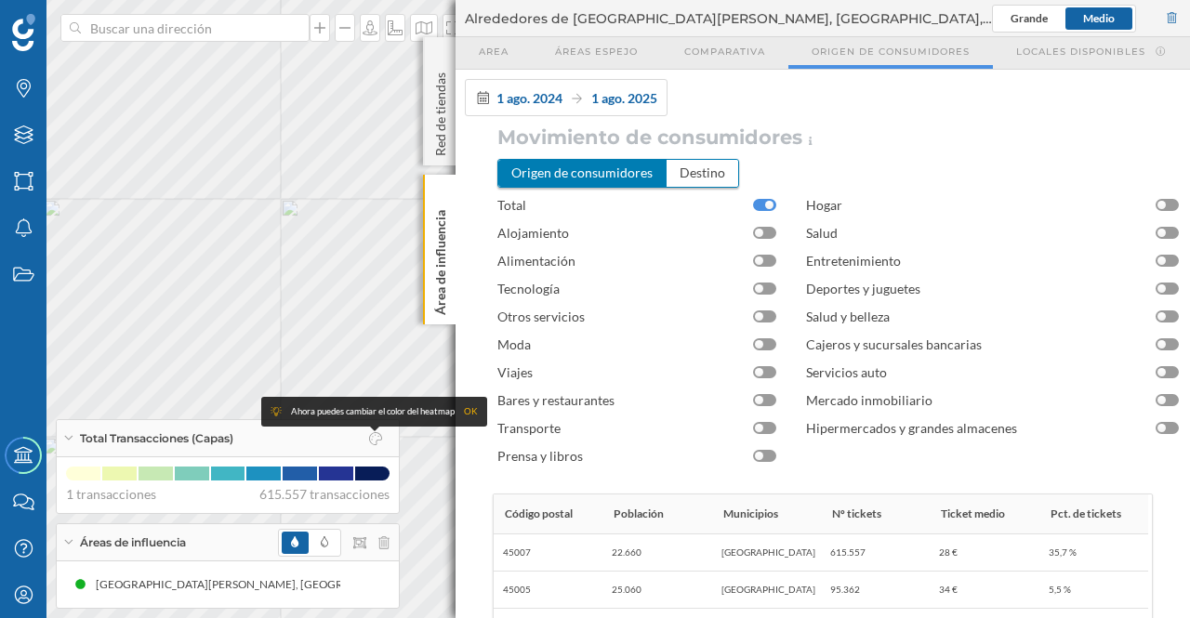
click at [707, 47] on span "Comparativa" at bounding box center [724, 52] width 81 height 14
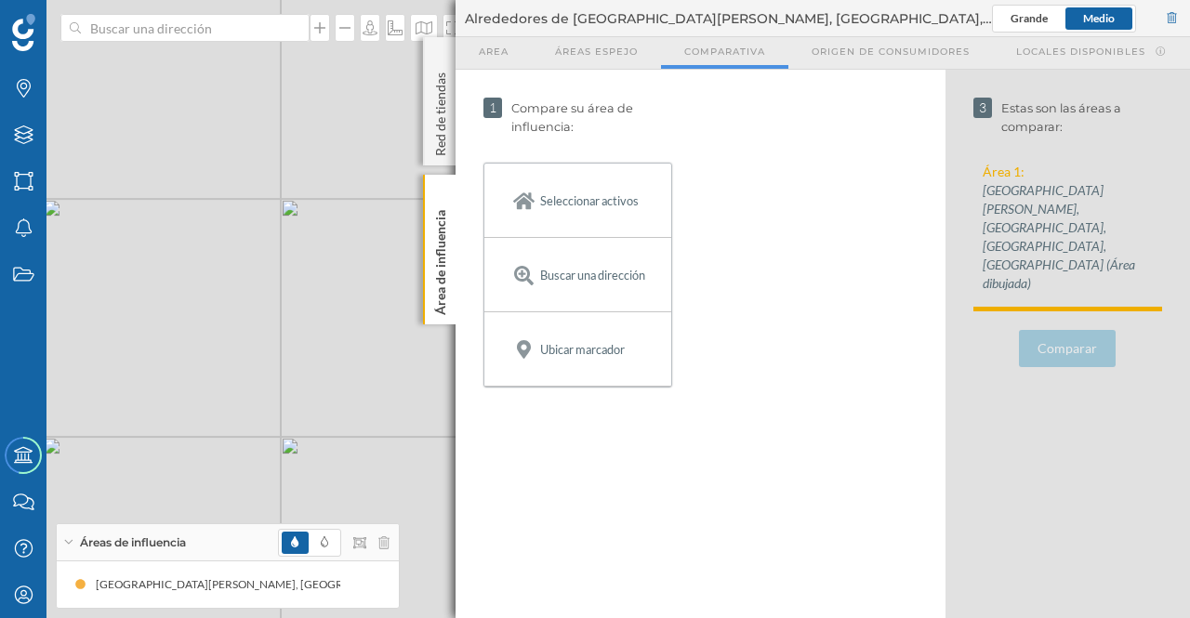
click at [831, 54] on span "Origen de consumidores" at bounding box center [891, 52] width 158 height 14
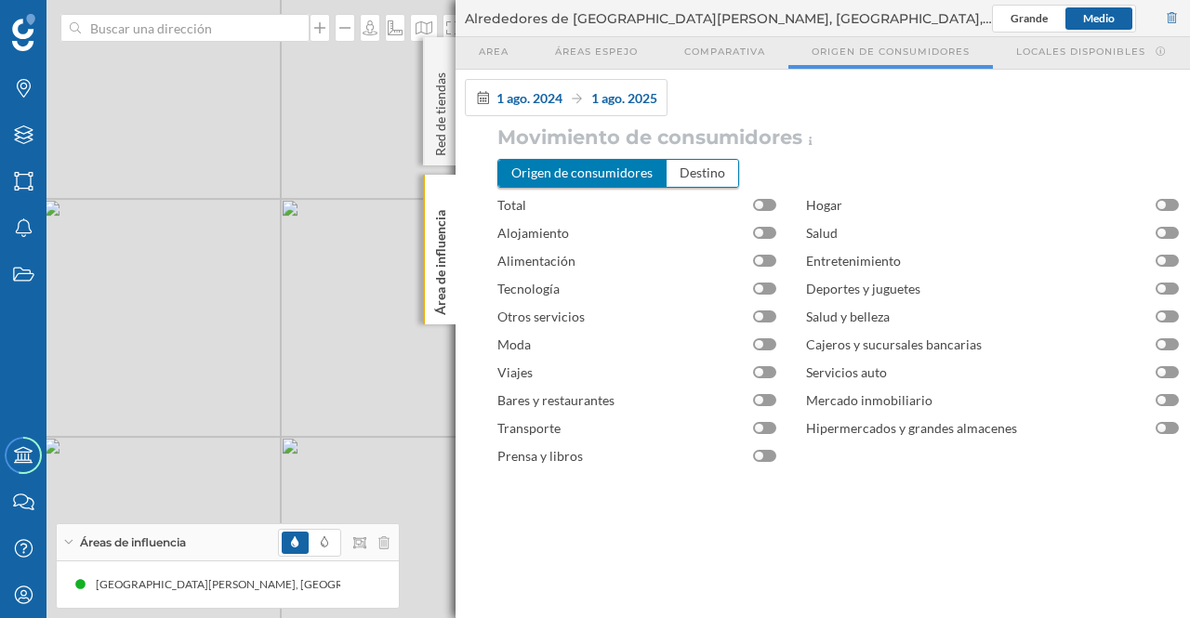
click at [769, 206] on div at bounding box center [764, 205] width 23 height 12
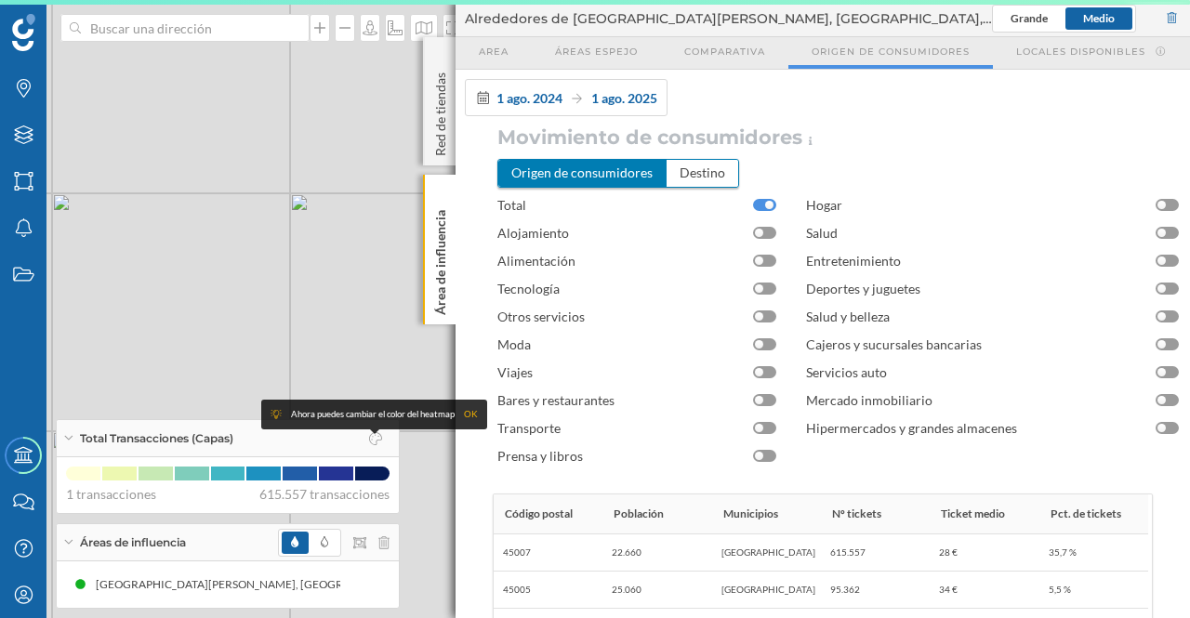
drag, startPoint x: 281, startPoint y: 169, endPoint x: 290, endPoint y: 402, distance: 232.6
click at [290, 402] on body "Marcas Capas Áreas Notificaciones Estados Academy Contacta con nosotros Centro …" at bounding box center [595, 309] width 1190 height 618
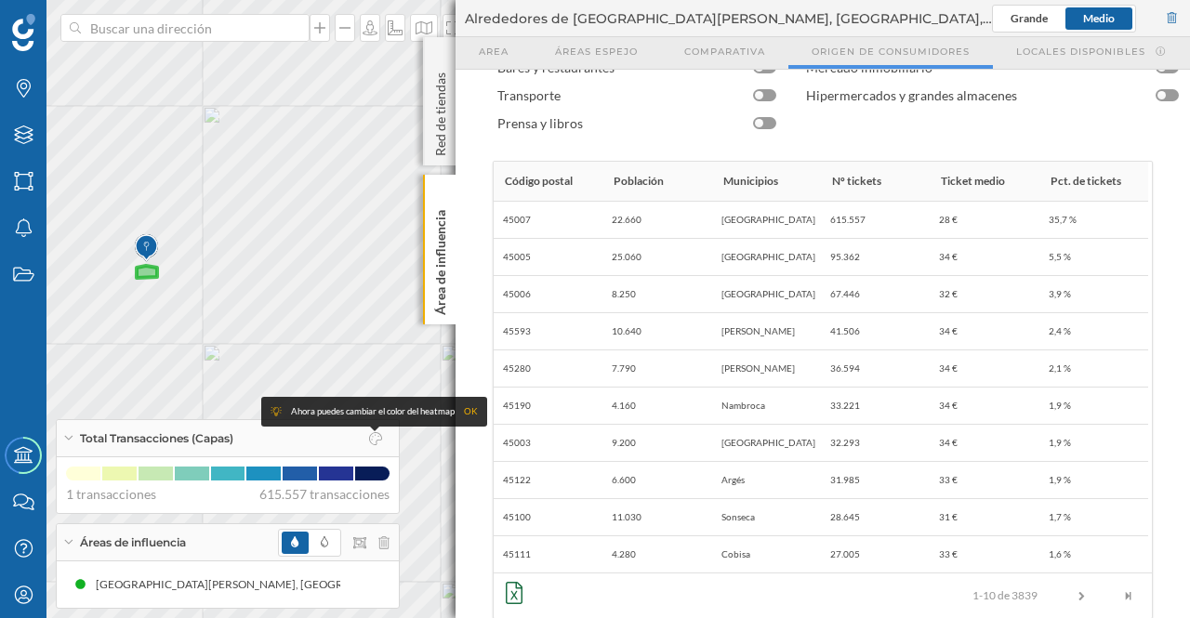
scroll to position [335, 0]
click at [512, 594] on icon at bounding box center [514, 591] width 17 height 22
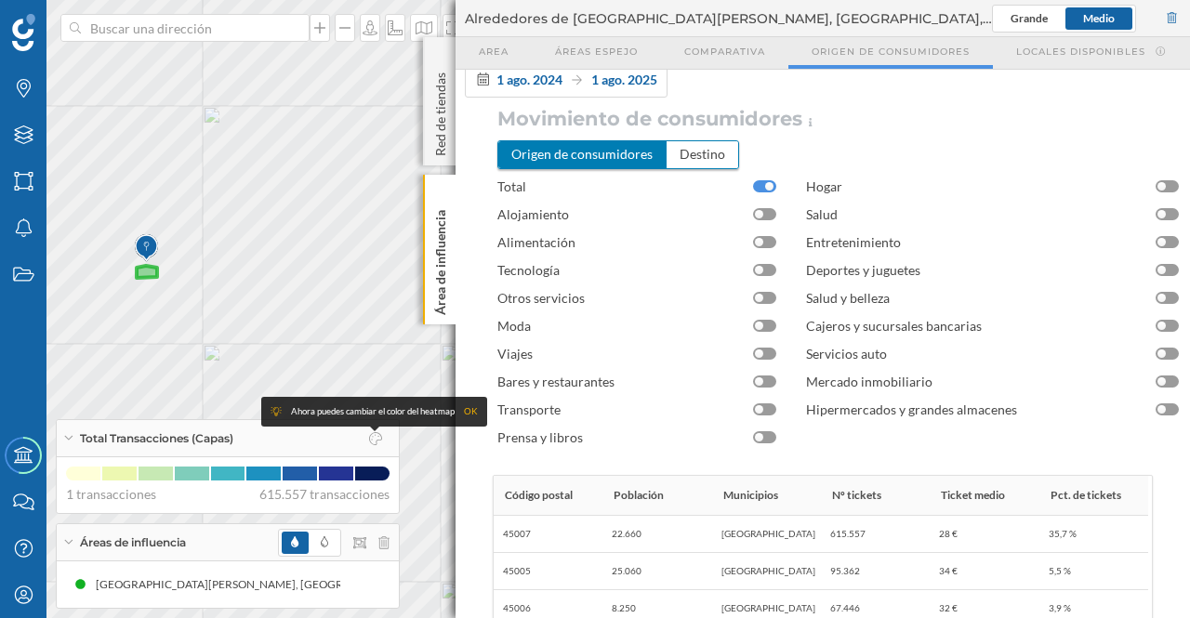
scroll to position [0, 0]
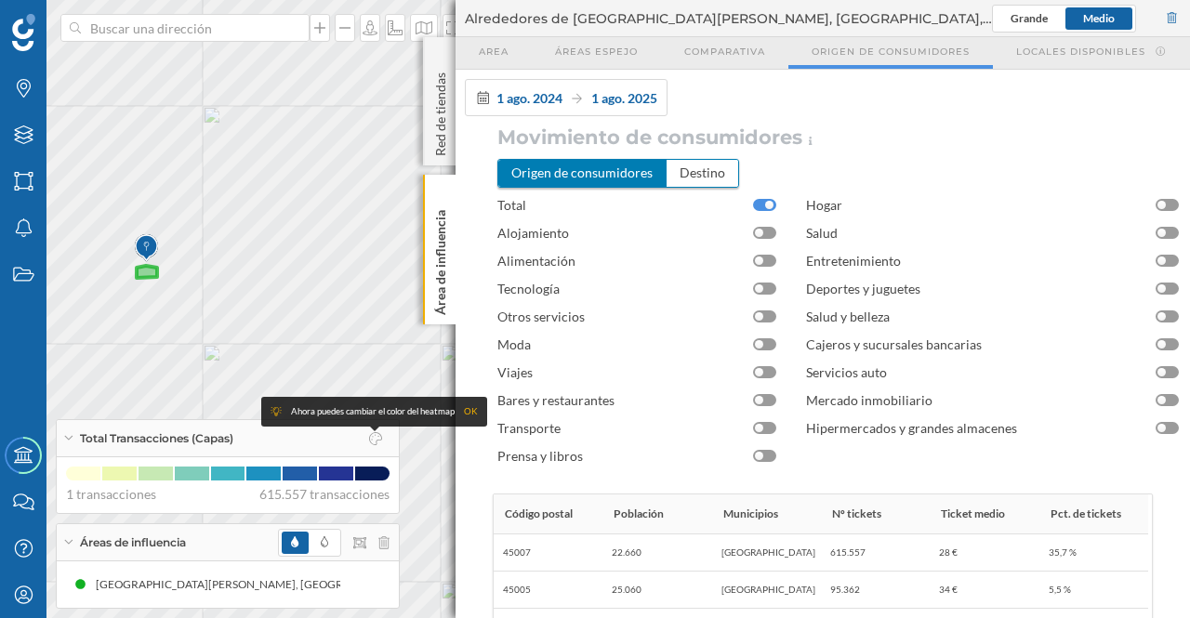
click at [714, 174] on div "Destino" at bounding box center [703, 173] width 72 height 26
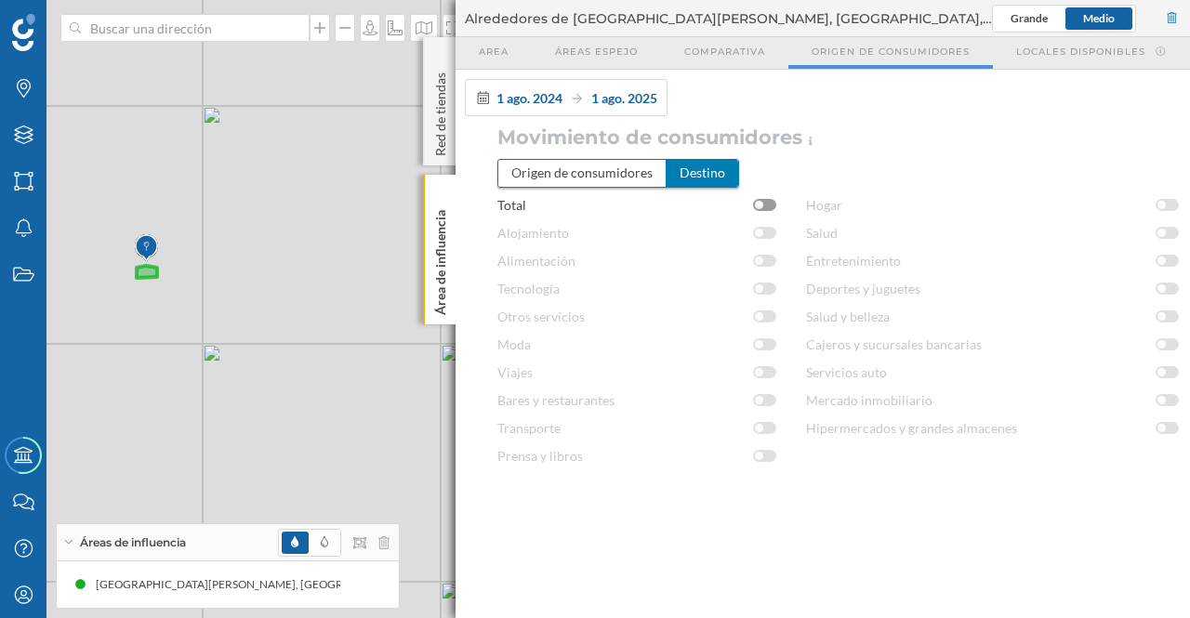
click at [764, 201] on div at bounding box center [764, 205] width 23 height 12
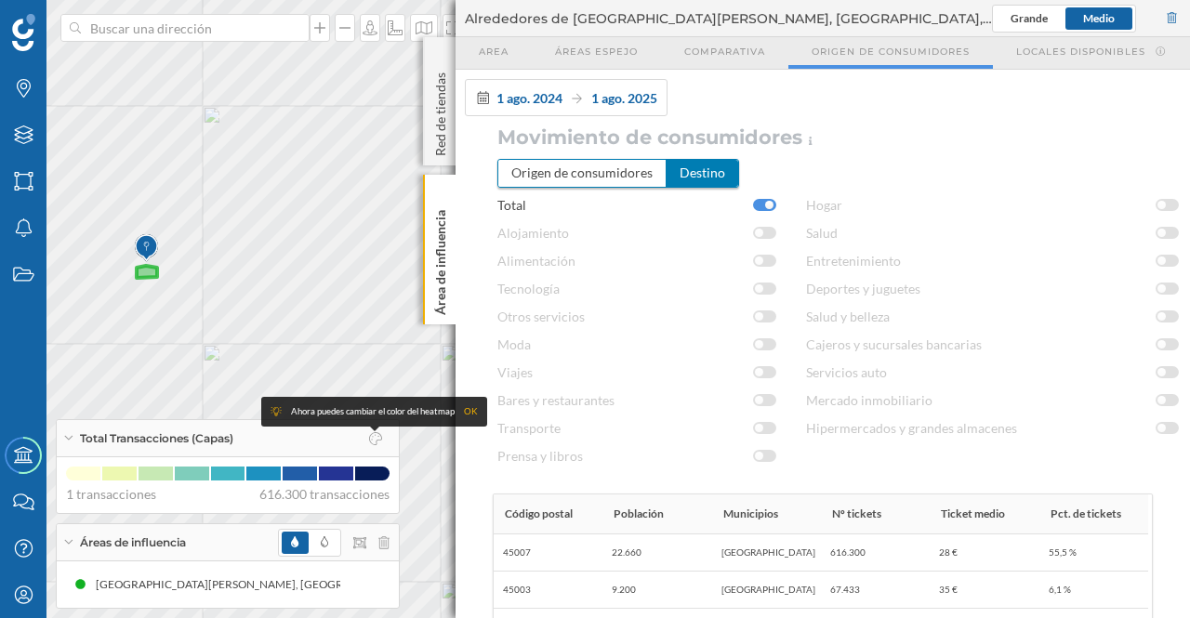
click at [435, 94] on p "Red de tiendas" at bounding box center [440, 110] width 19 height 91
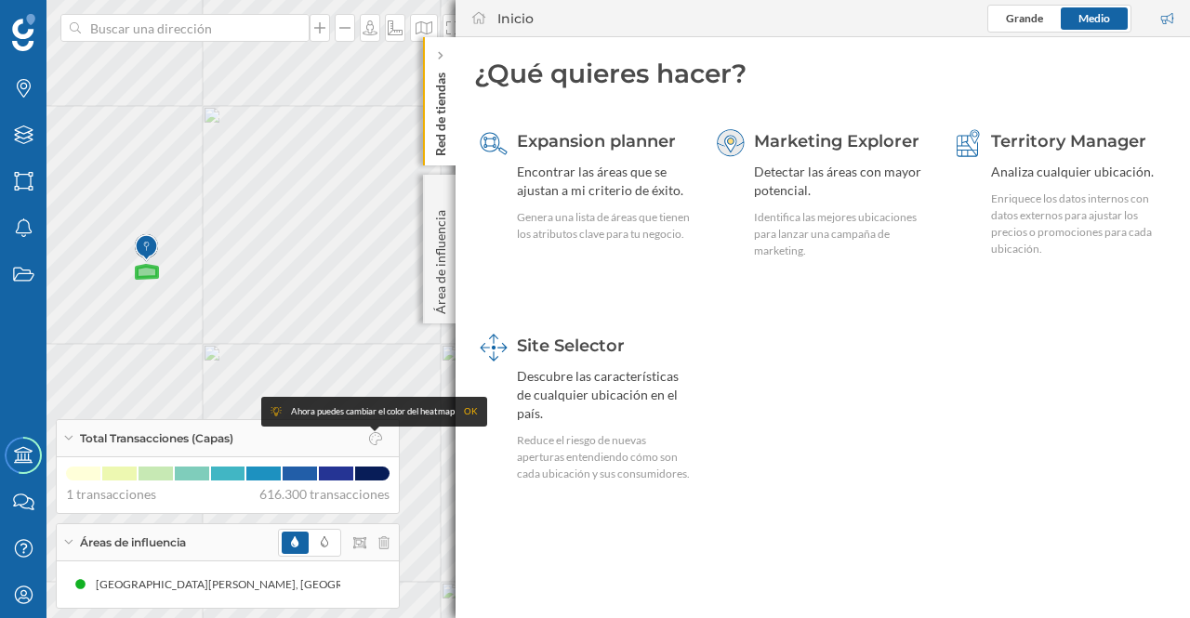
click at [833, 176] on div "Detectar las áreas con mayor potencial." at bounding box center [841, 181] width 175 height 37
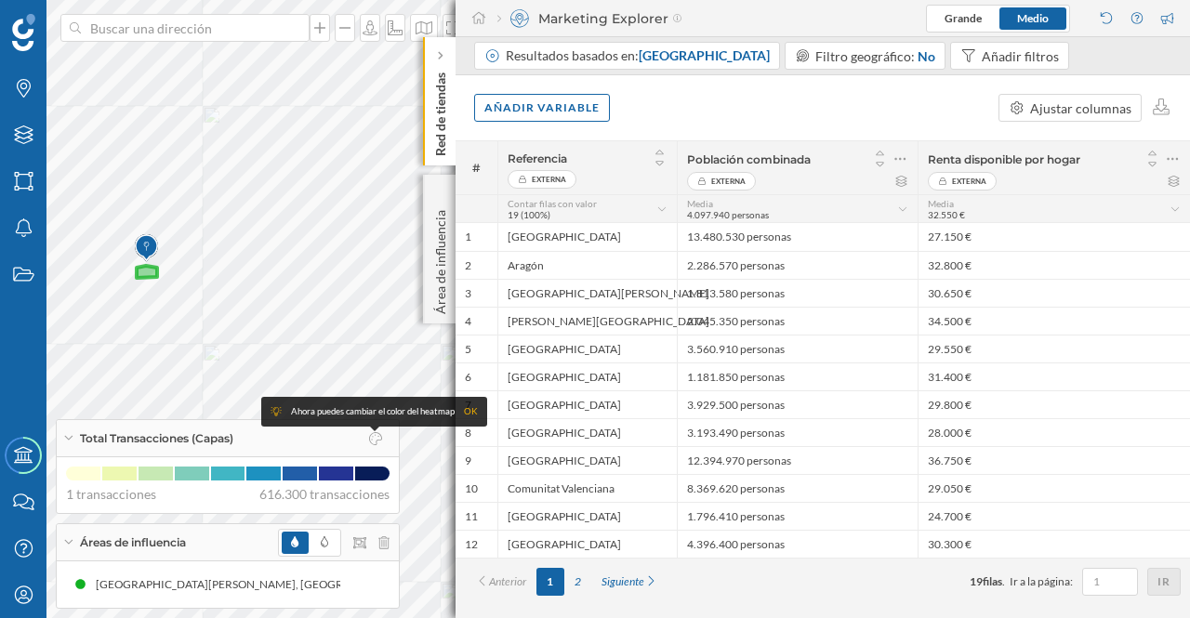
click at [1175, 159] on icon at bounding box center [1173, 159] width 12 height 19
click at [1175, 158] on icon at bounding box center [1173, 159] width 12 height 19
click at [553, 104] on div "Añadir variable" at bounding box center [542, 108] width 136 height 28
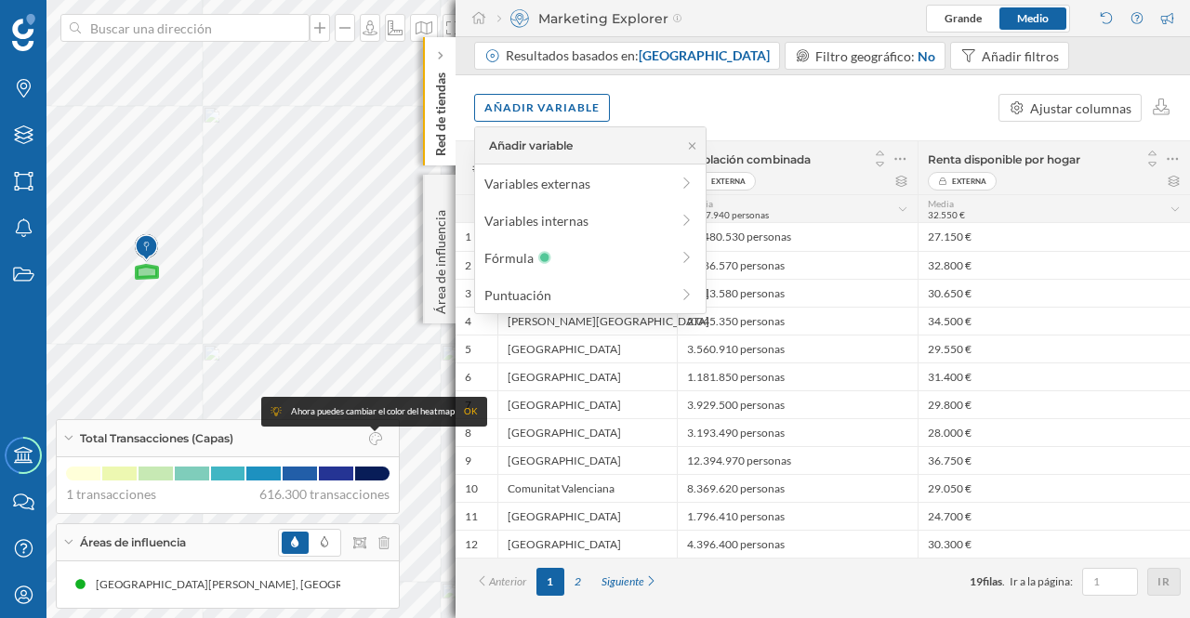
click at [571, 220] on div "Variables internas" at bounding box center [576, 221] width 185 height 20
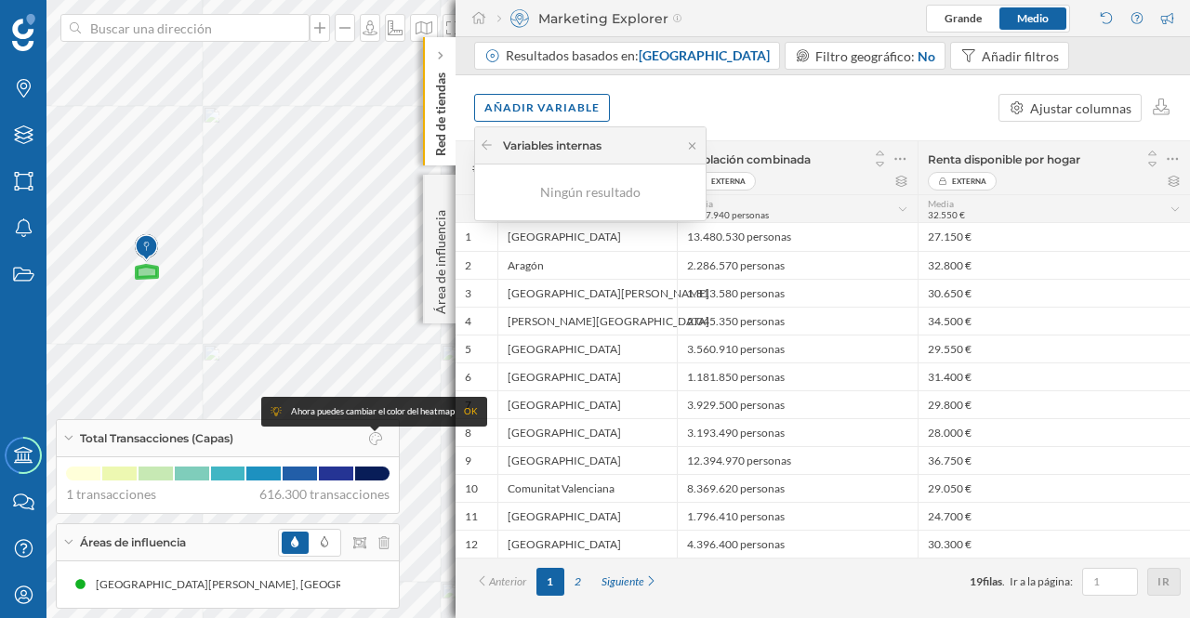
click at [693, 145] on icon at bounding box center [692, 145] width 7 height 7
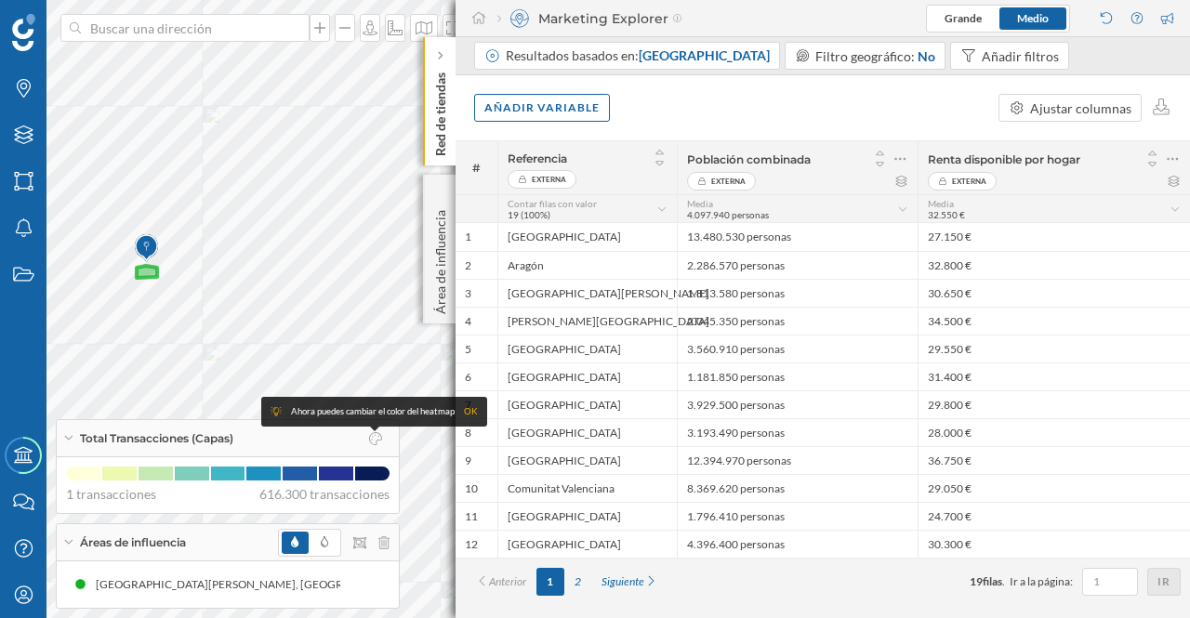
click at [524, 111] on div "Añadir variable" at bounding box center [542, 108] width 136 height 28
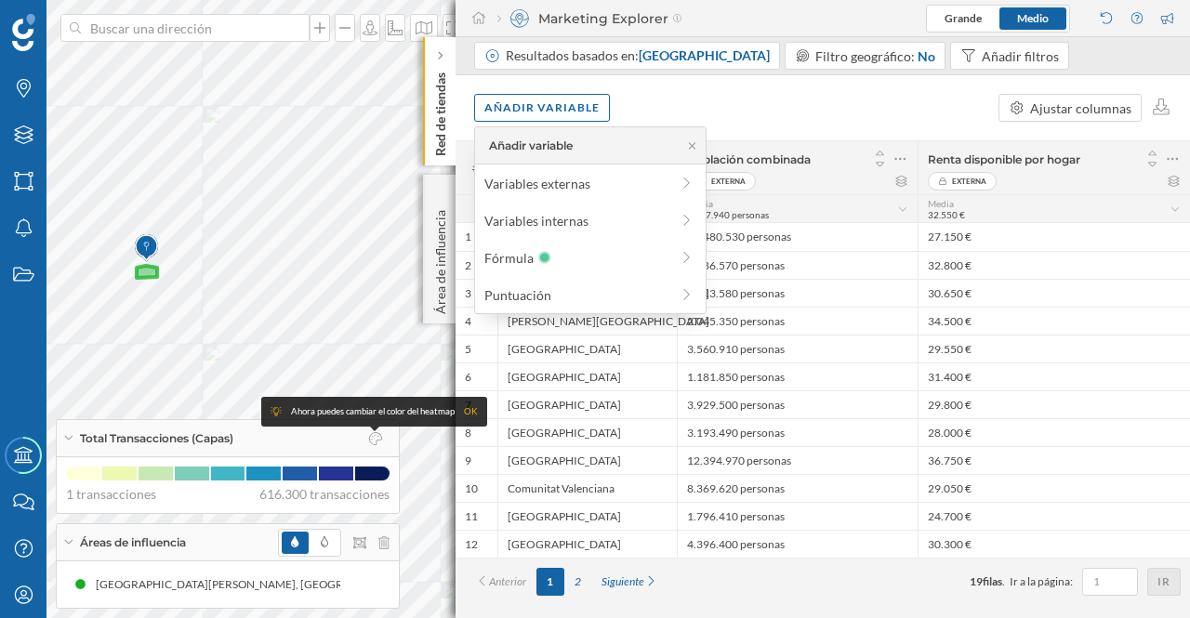
click at [500, 213] on div "Variables internas" at bounding box center [576, 221] width 185 height 20
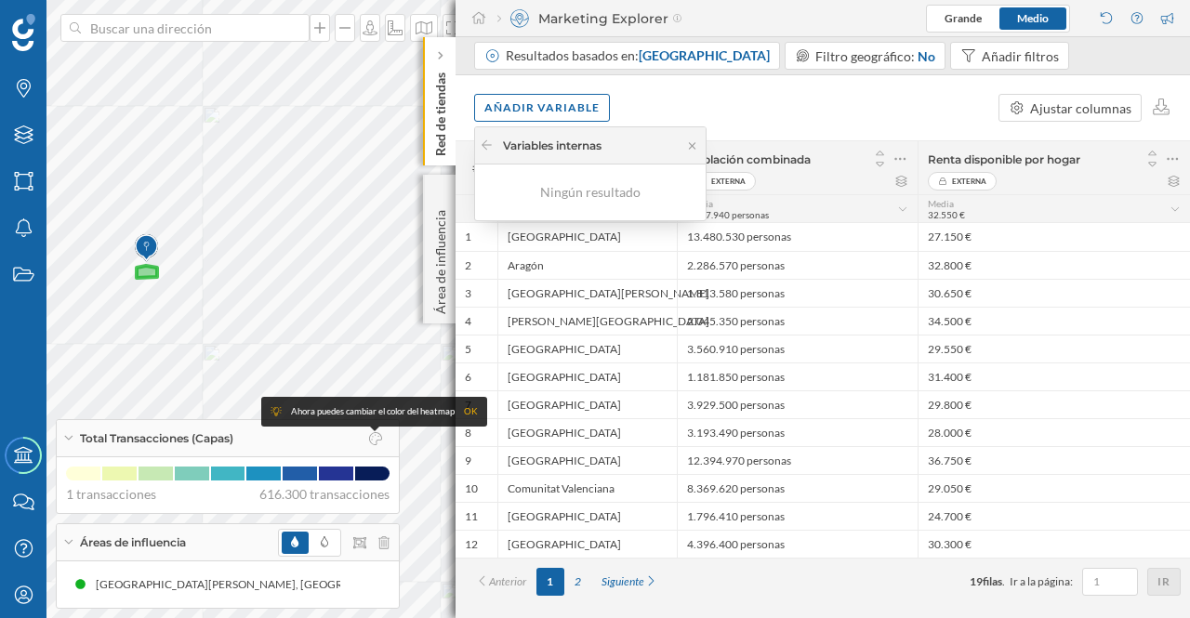
click at [691, 146] on icon at bounding box center [692, 145] width 7 height 7
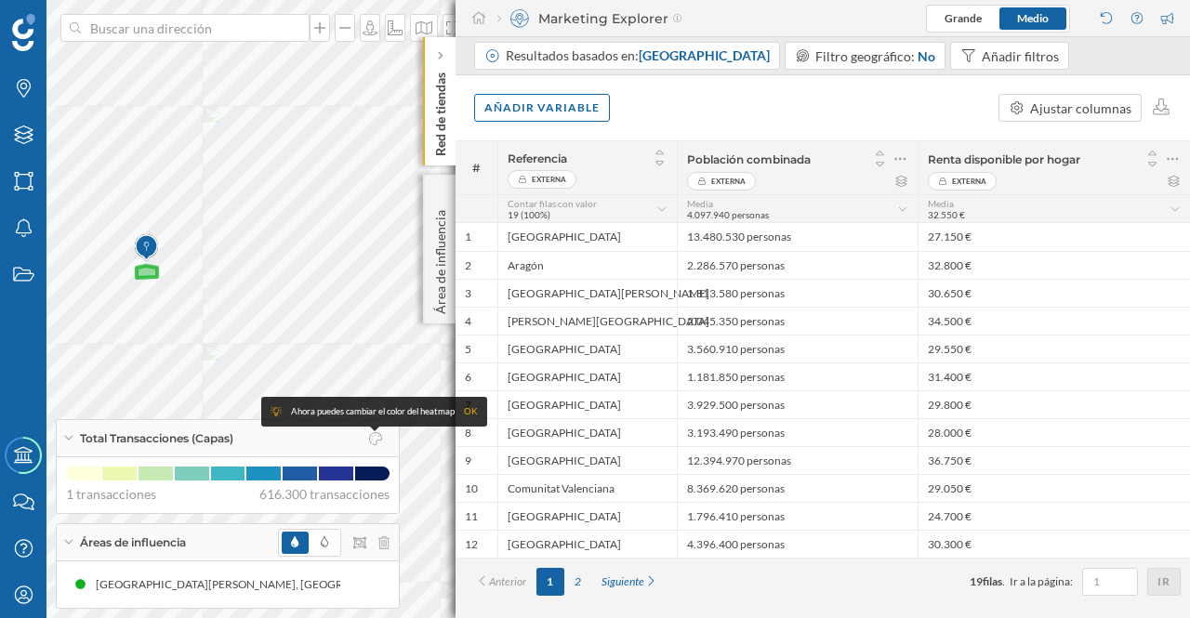
click at [571, 107] on div "Añadir variable" at bounding box center [542, 108] width 136 height 28
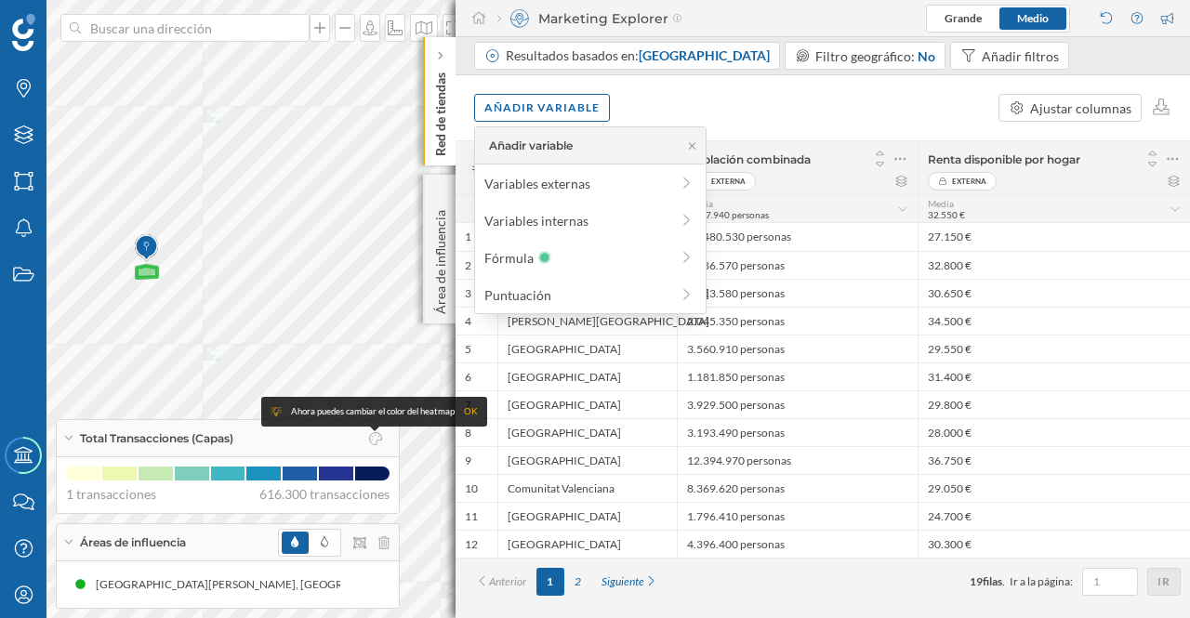
click at [691, 182] on icon at bounding box center [687, 183] width 17 height 13
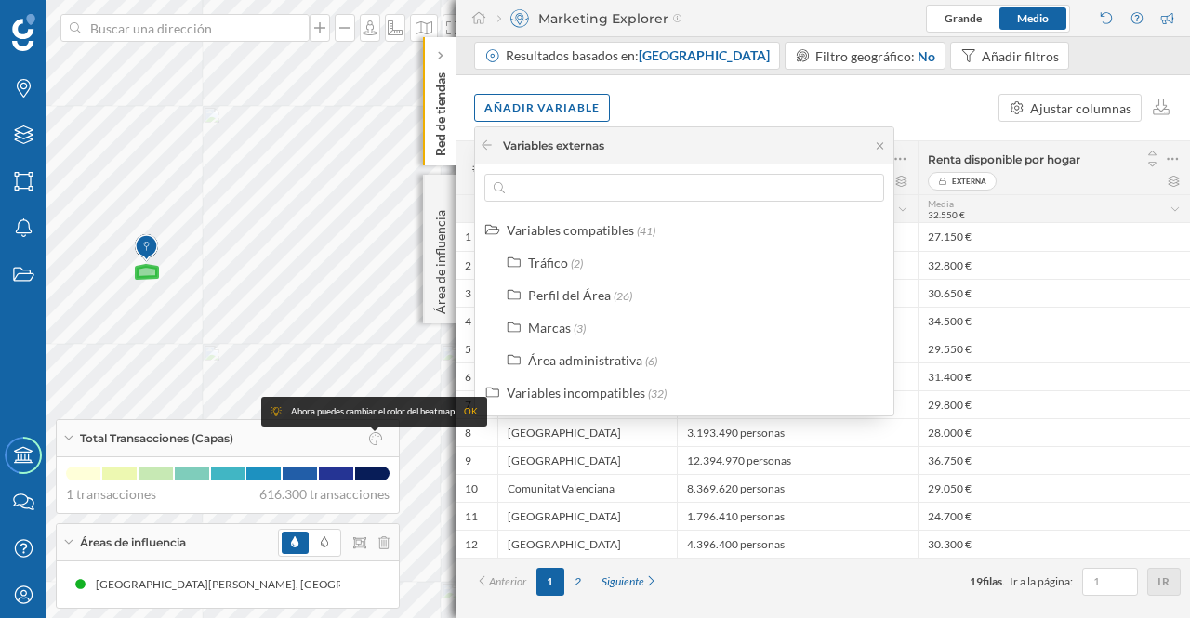
click at [562, 266] on div "Tráfico" at bounding box center [548, 263] width 40 height 16
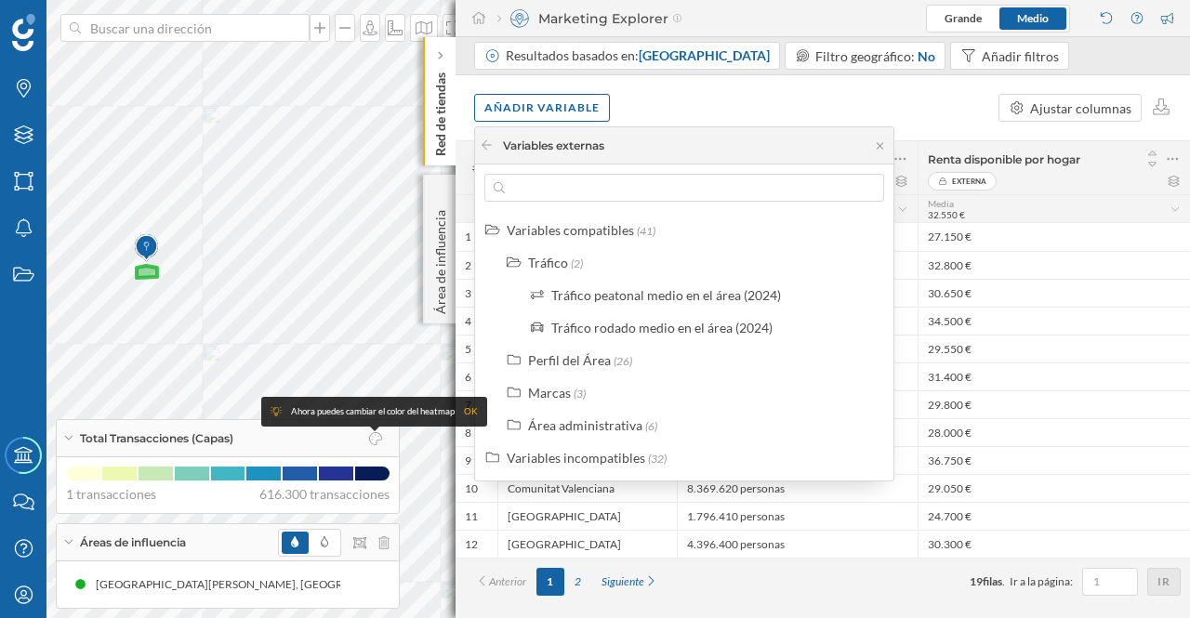
click at [553, 260] on div "Tráfico" at bounding box center [548, 263] width 40 height 16
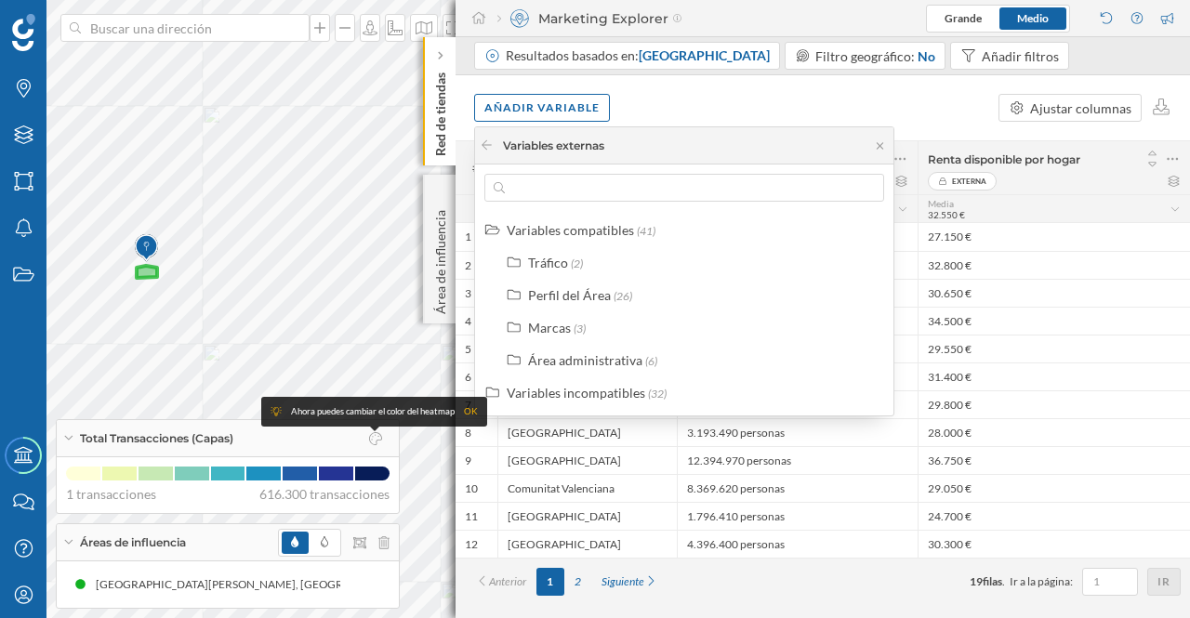
click at [542, 285] on label "Perfil del Área (26)" at bounding box center [580, 295] width 104 height 20
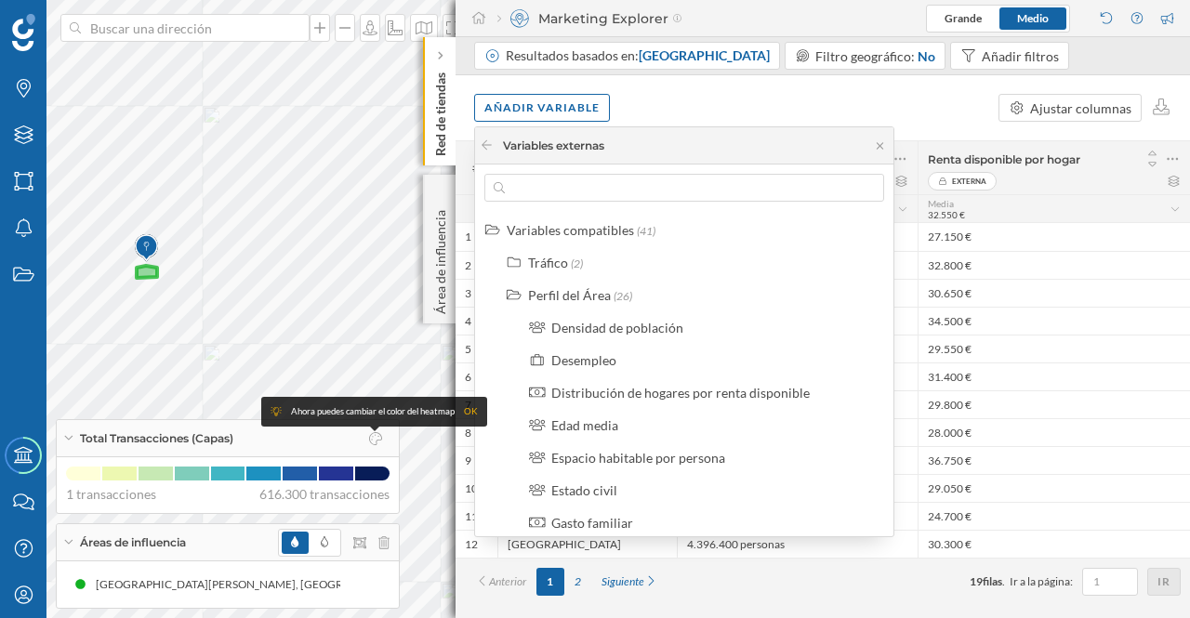
click at [433, 110] on p "Red de tiendas" at bounding box center [440, 110] width 19 height 91
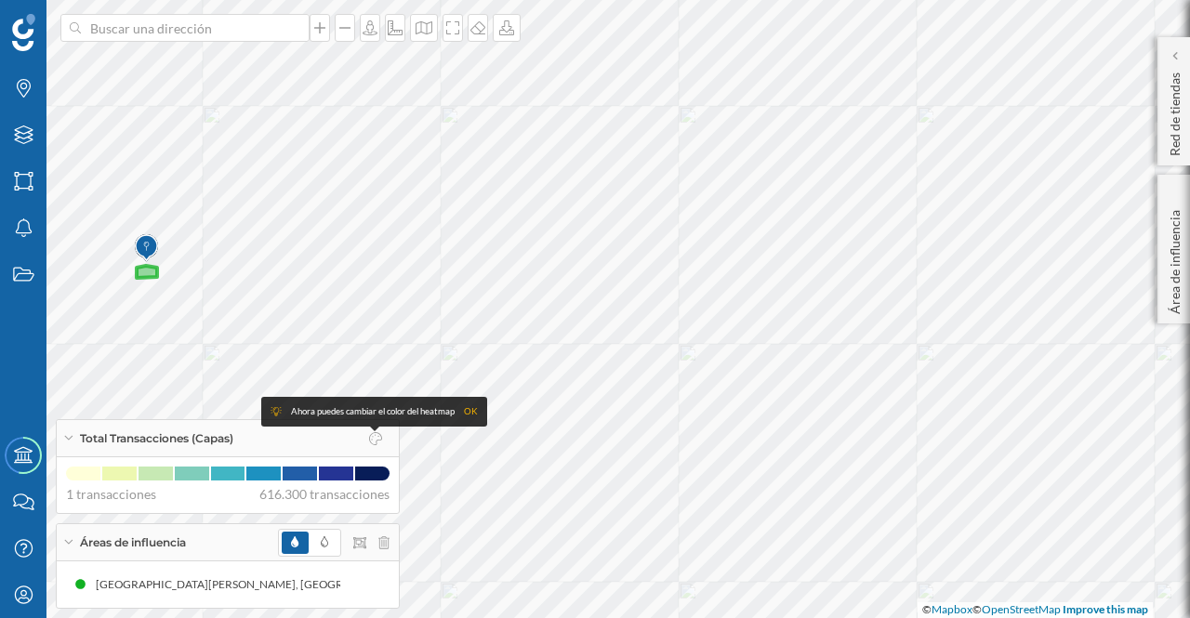
click at [1174, 139] on p "Red de tiendas" at bounding box center [1175, 110] width 19 height 91
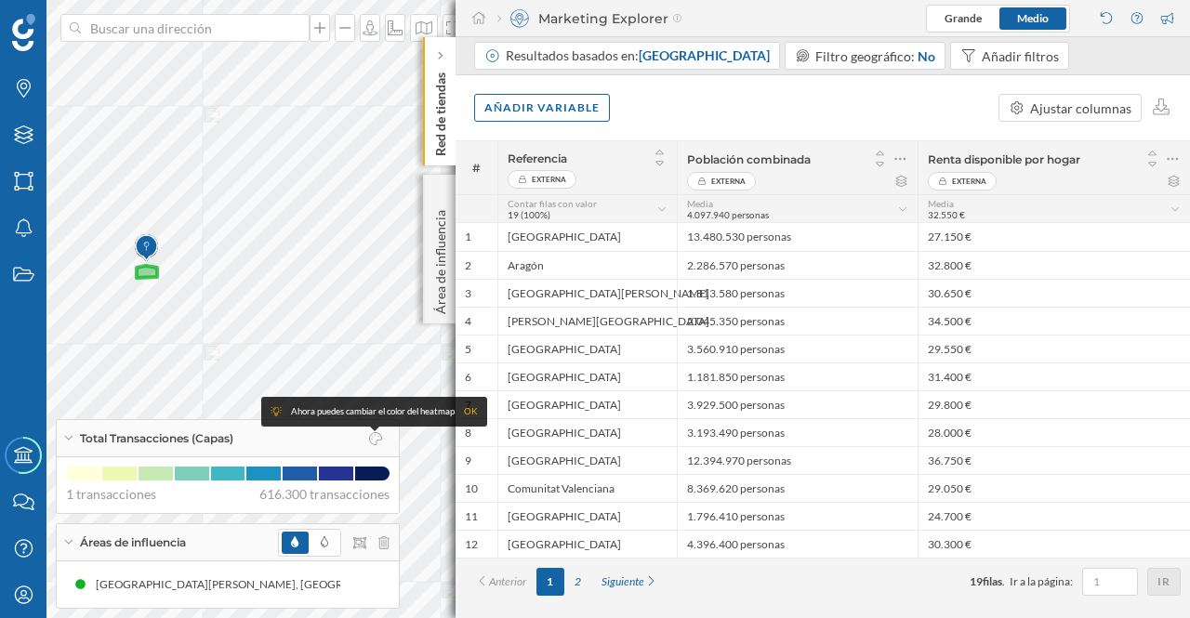
click at [560, 100] on div "Añadir variable" at bounding box center [542, 108] width 136 height 28
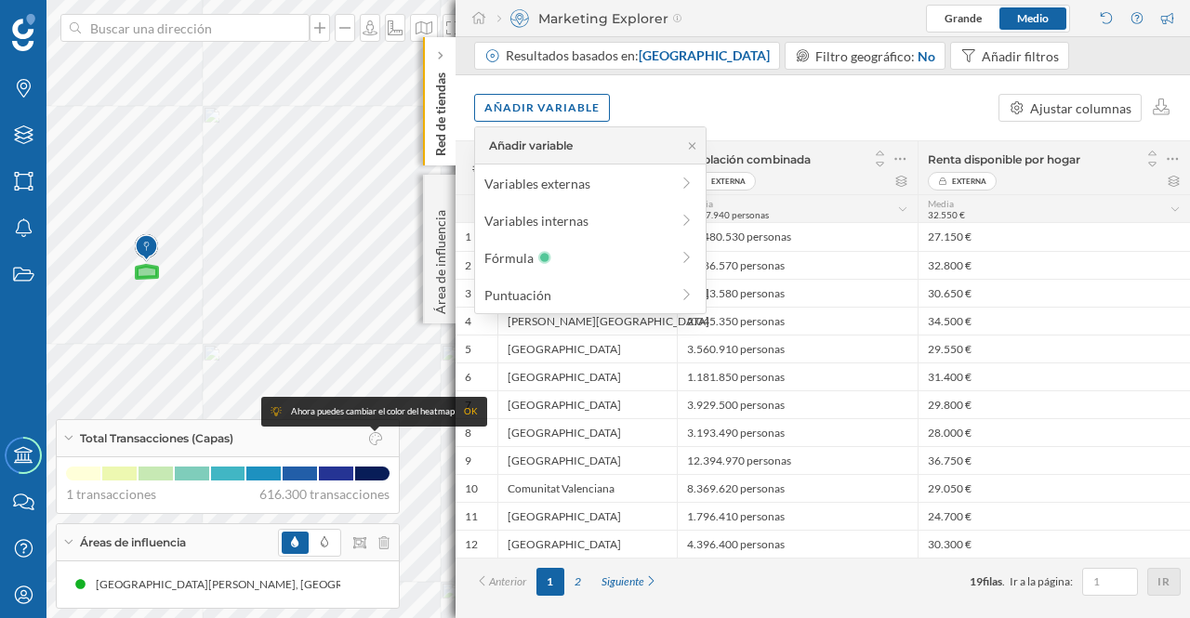
click at [688, 181] on icon at bounding box center [686, 183] width 7 height 11
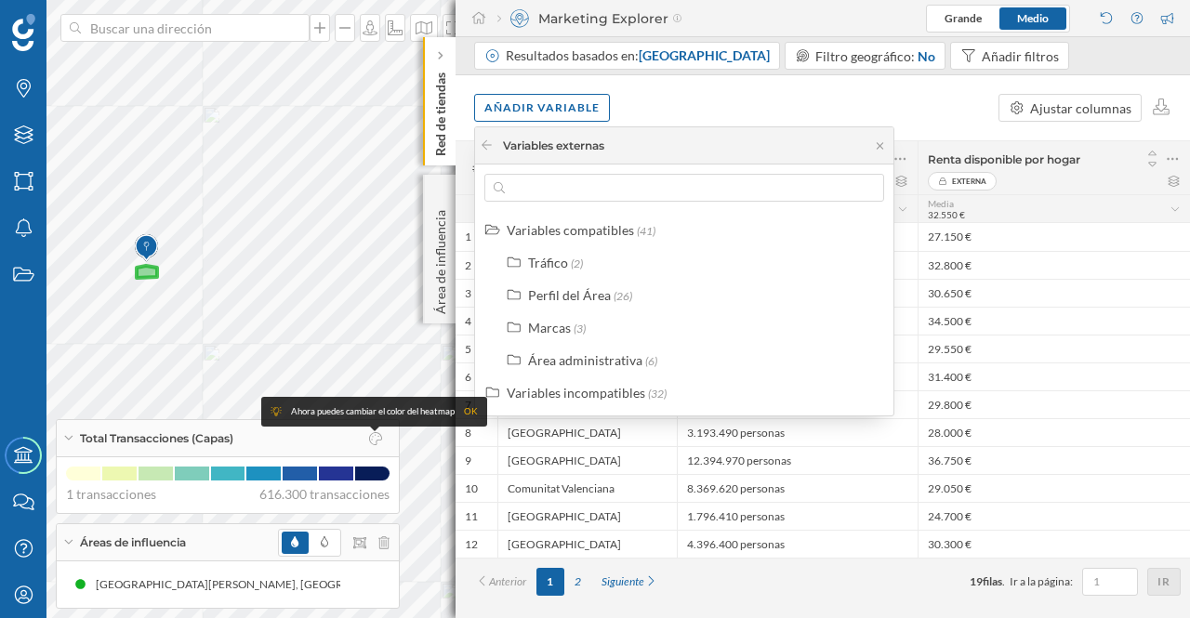
click at [567, 106] on div "Añadir variable" at bounding box center [542, 108] width 136 height 28
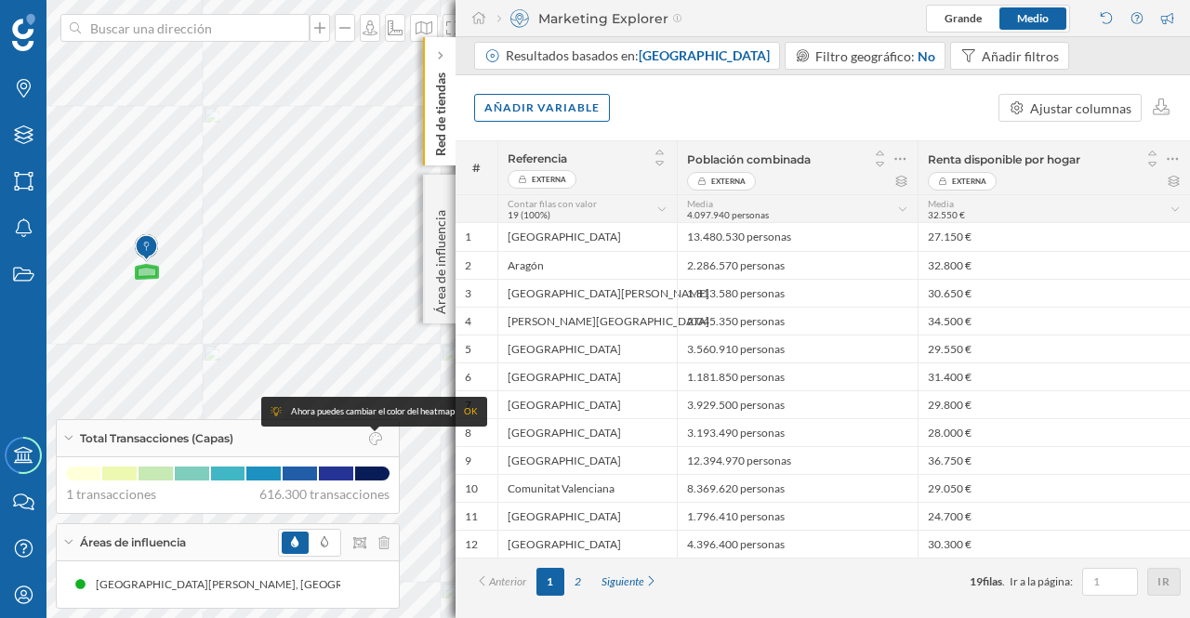
click at [567, 106] on div "Añadir variable" at bounding box center [542, 108] width 136 height 28
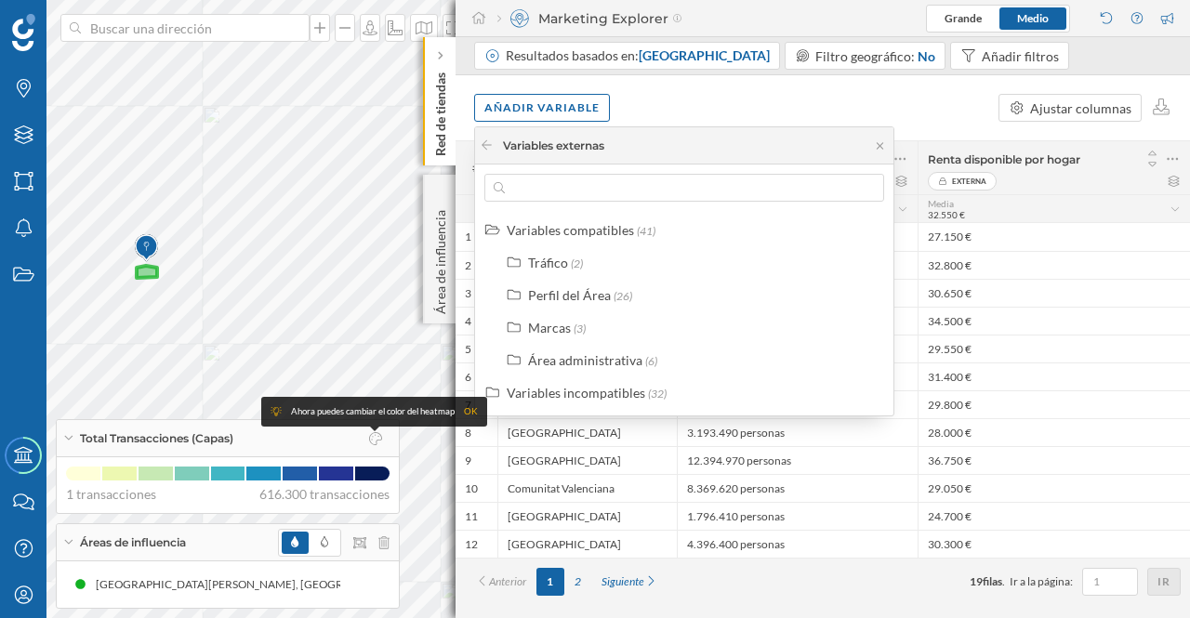
click at [879, 150] on icon at bounding box center [880, 145] width 14 height 11
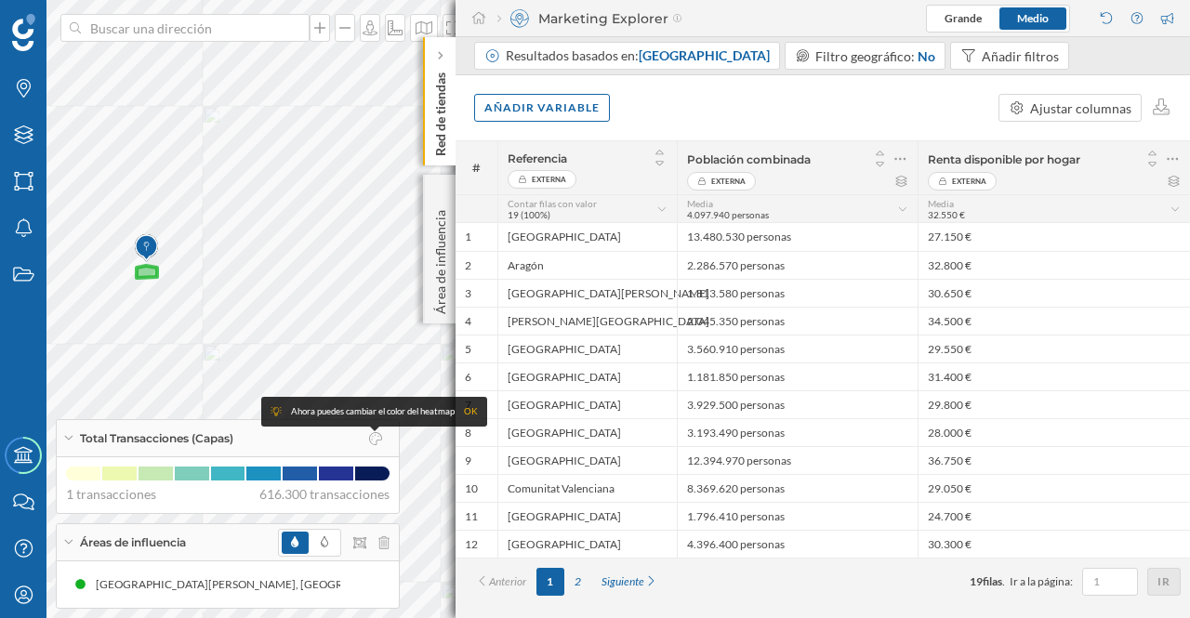
click at [569, 103] on div "Añadir variable" at bounding box center [542, 108] width 136 height 28
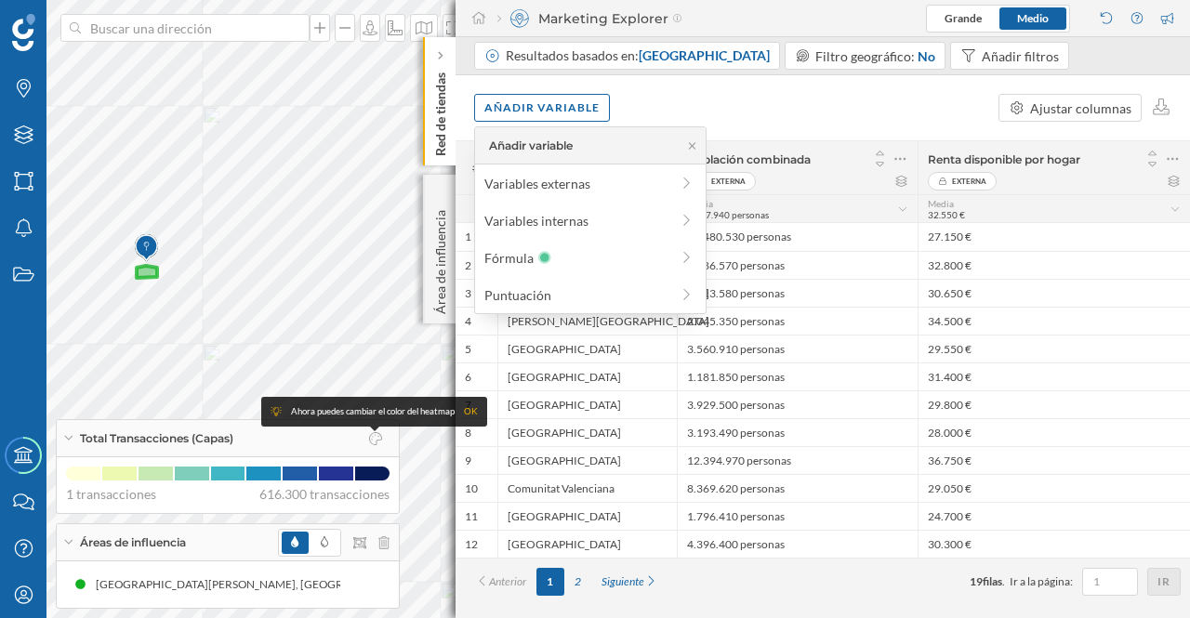
click at [691, 185] on icon at bounding box center [687, 183] width 17 height 13
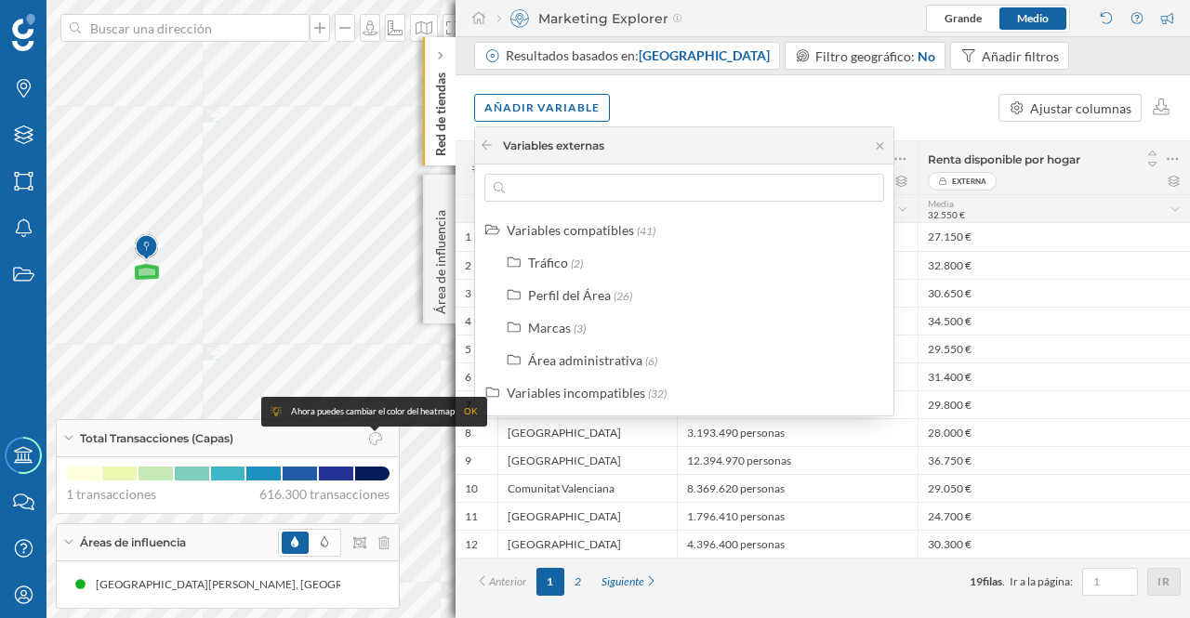
click at [547, 259] on div "Tráfico" at bounding box center [548, 263] width 40 height 16
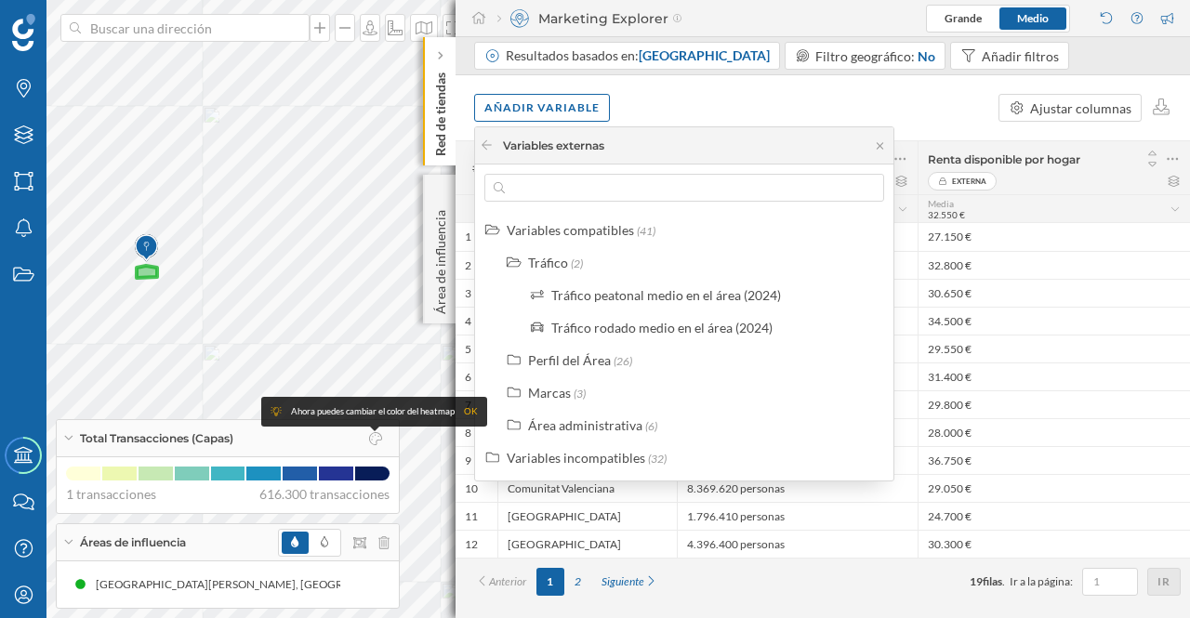
click at [569, 293] on div "Tráfico peatonal medio en el área (2024)" at bounding box center [666, 295] width 230 height 16
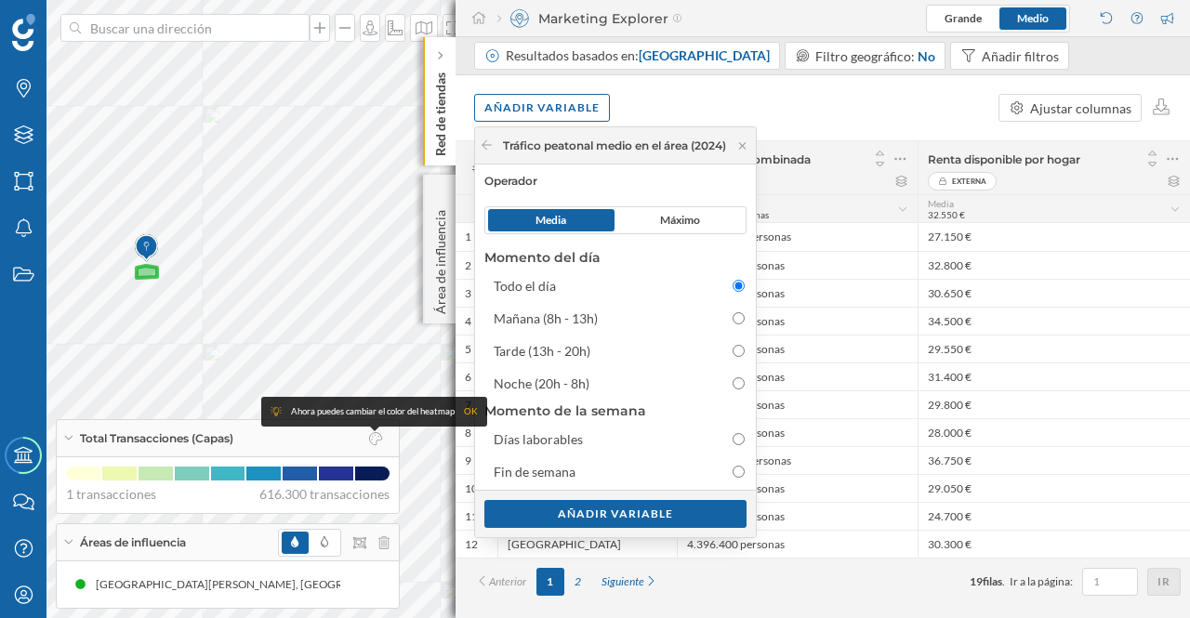
click at [623, 509] on div "Añadir variable" at bounding box center [615, 514] width 262 height 28
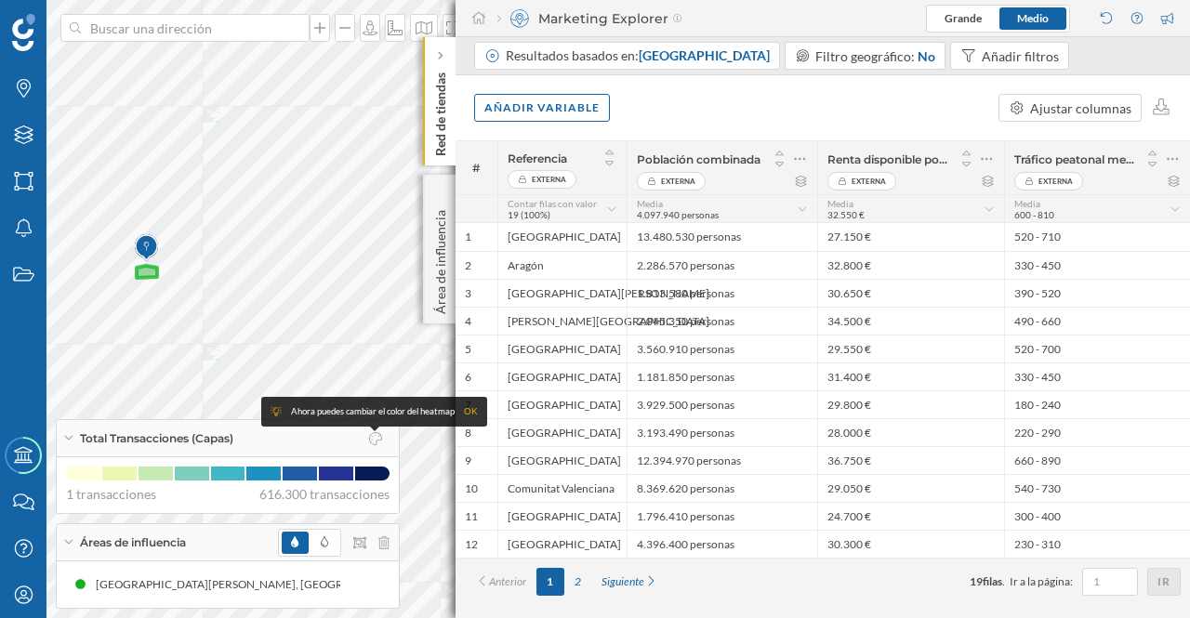
click at [1175, 155] on icon at bounding box center [1173, 159] width 12 height 19
click at [1028, 239] on div "Borrar columna" at bounding box center [1083, 233] width 171 height 20
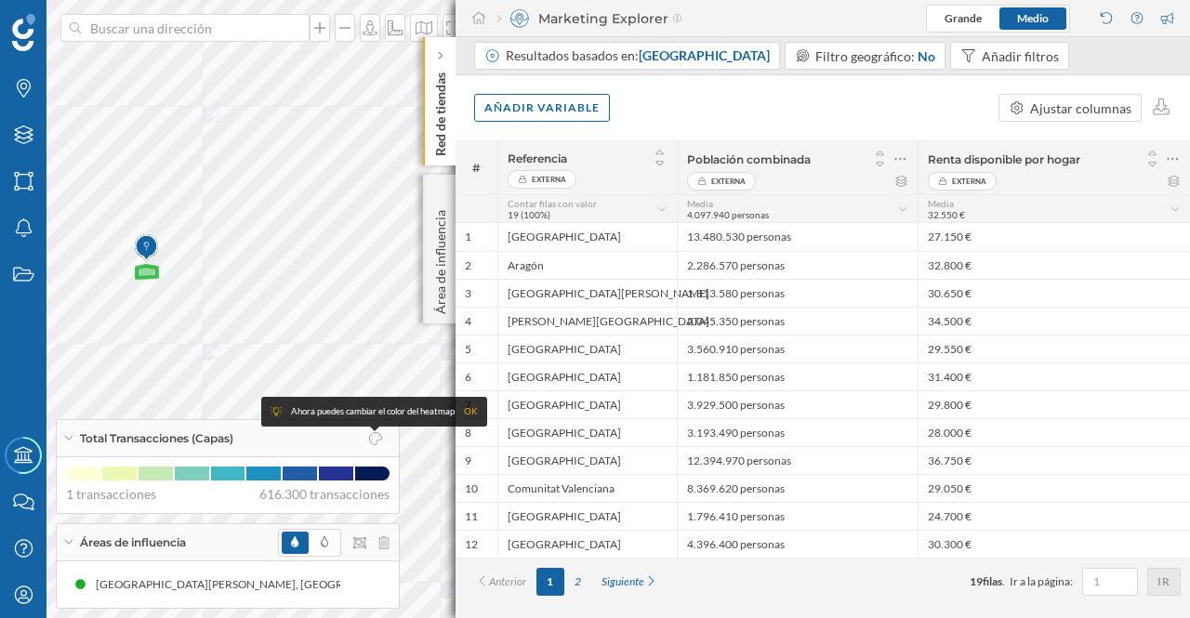
click at [548, 107] on div "Añadir variable" at bounding box center [542, 108] width 136 height 28
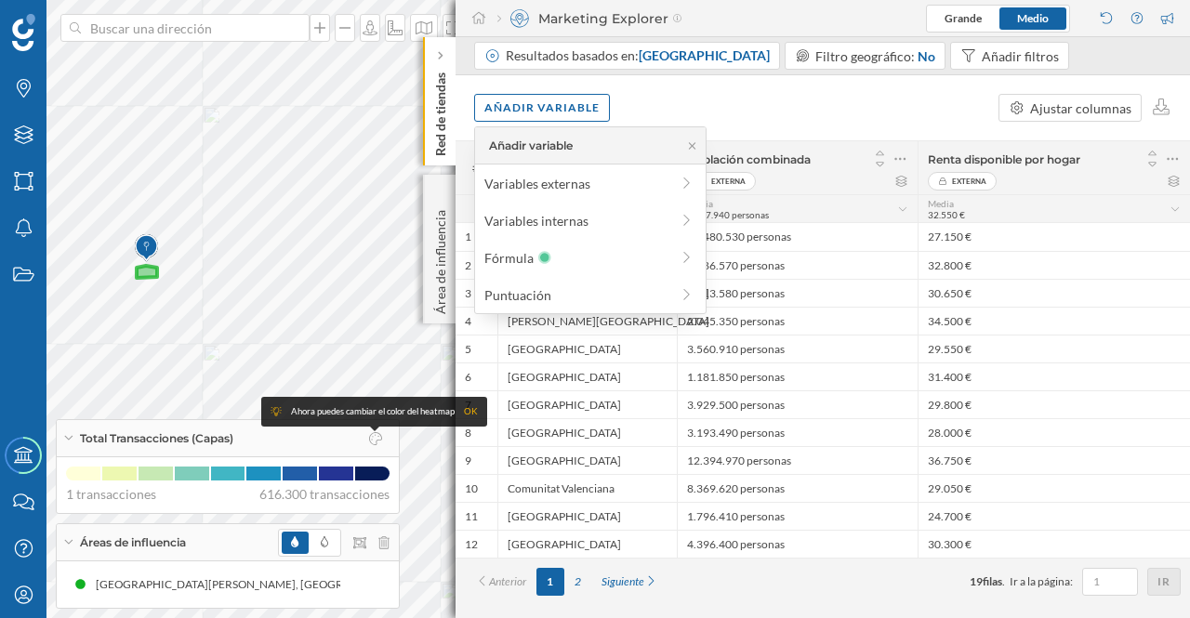
click at [691, 218] on icon at bounding box center [687, 220] width 17 height 13
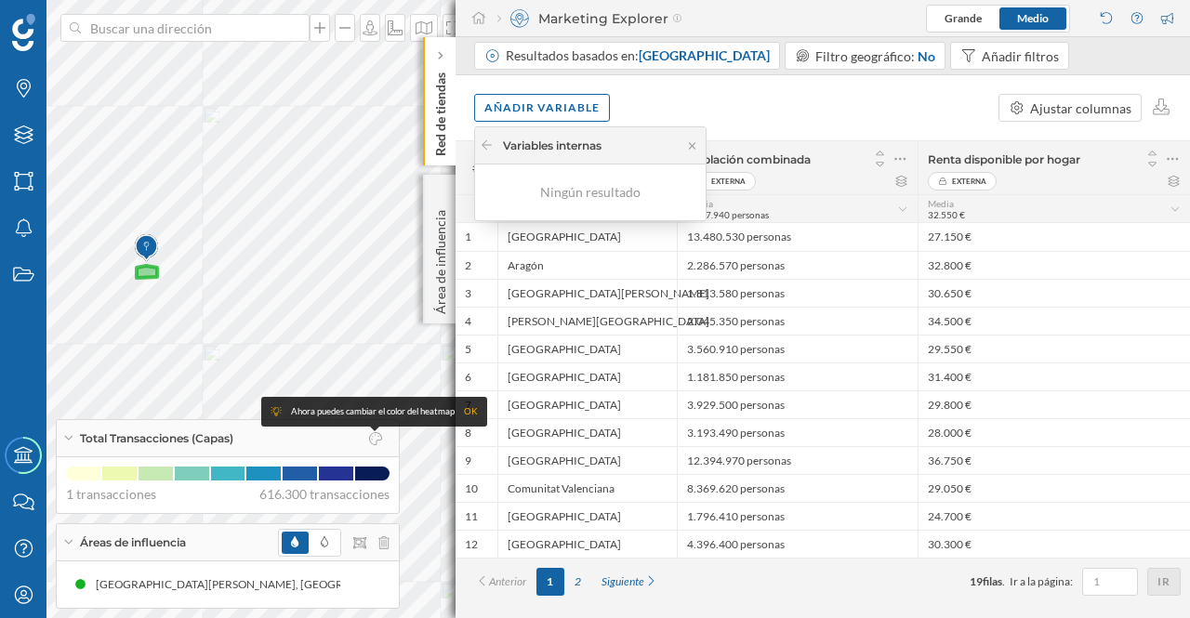
click at [691, 146] on icon at bounding box center [692, 145] width 7 height 7
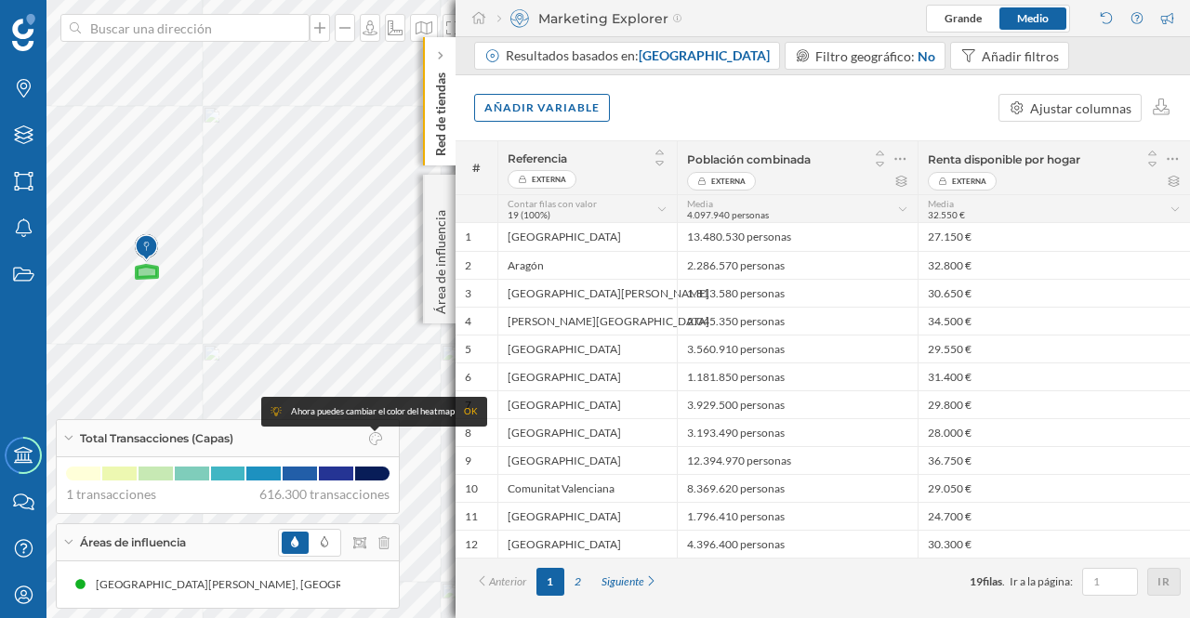
click at [563, 114] on div "Añadir variable" at bounding box center [542, 108] width 136 height 28
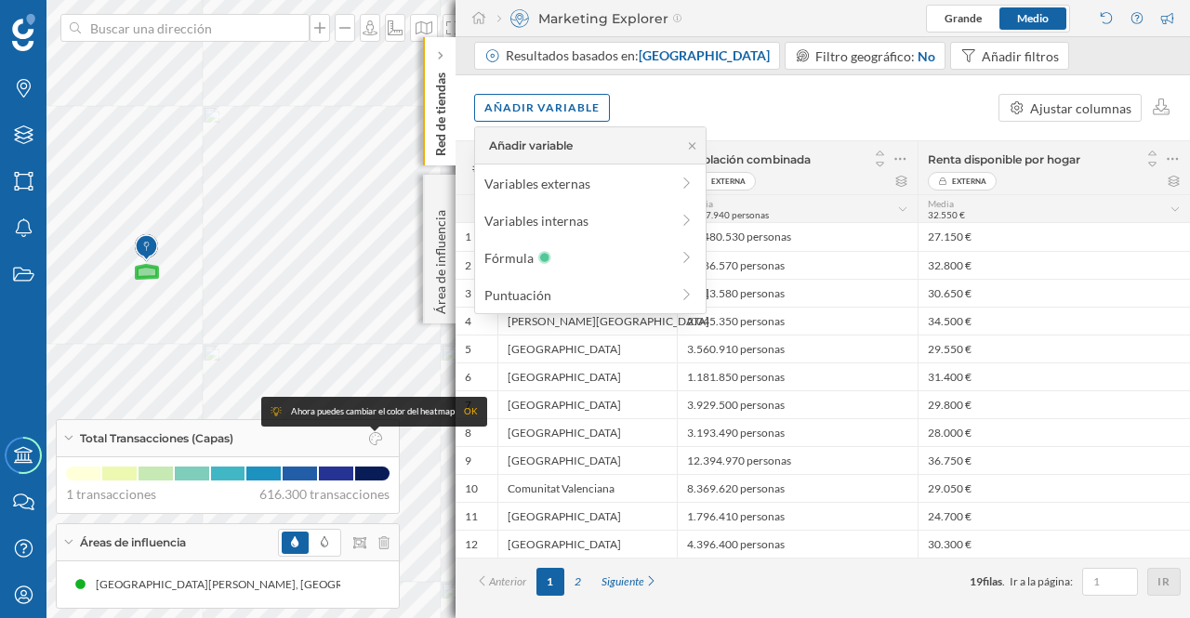
click at [512, 216] on div "Variables internas" at bounding box center [576, 221] width 185 height 20
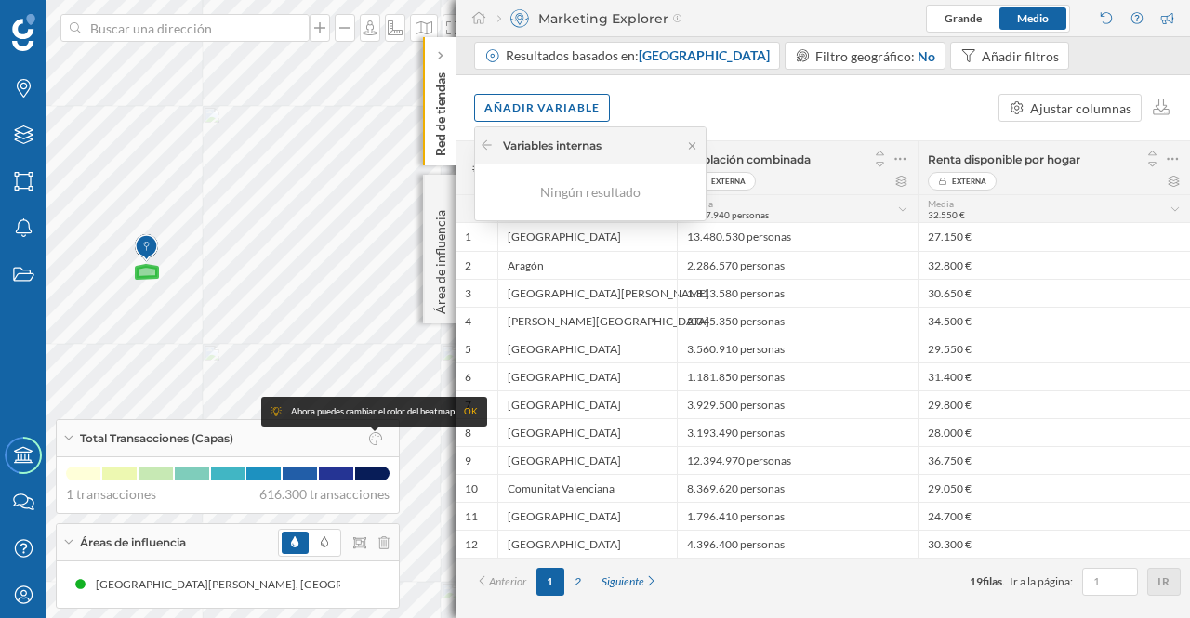
click at [688, 146] on icon at bounding box center [692, 145] width 14 height 11
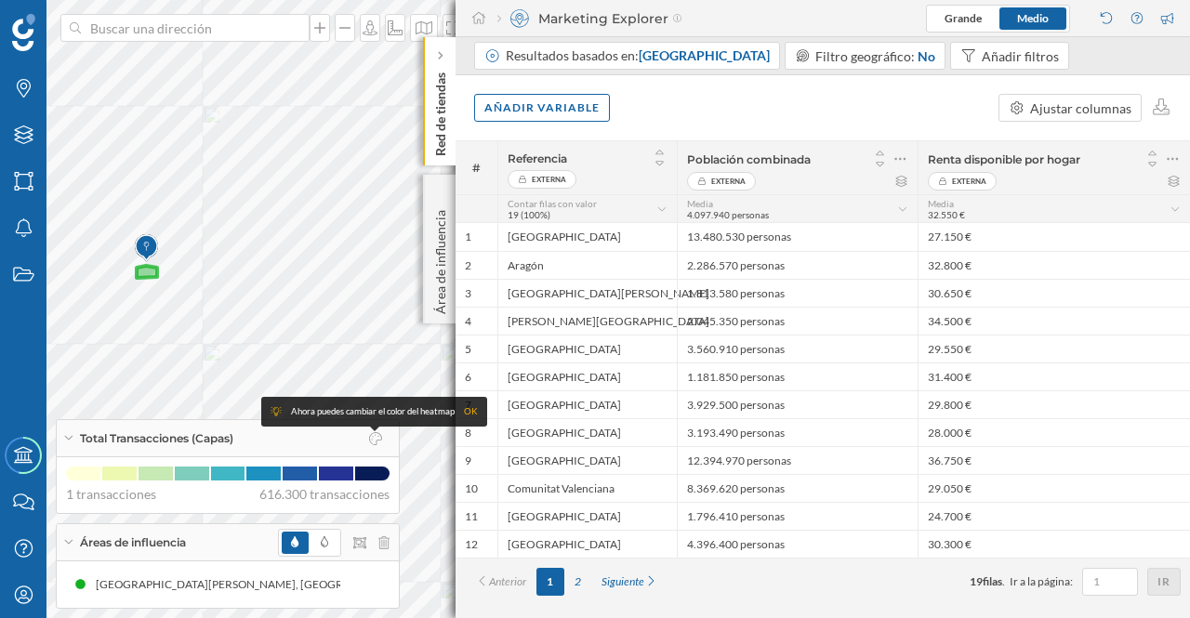
click at [580, 108] on div "Añadir variable" at bounding box center [542, 108] width 136 height 28
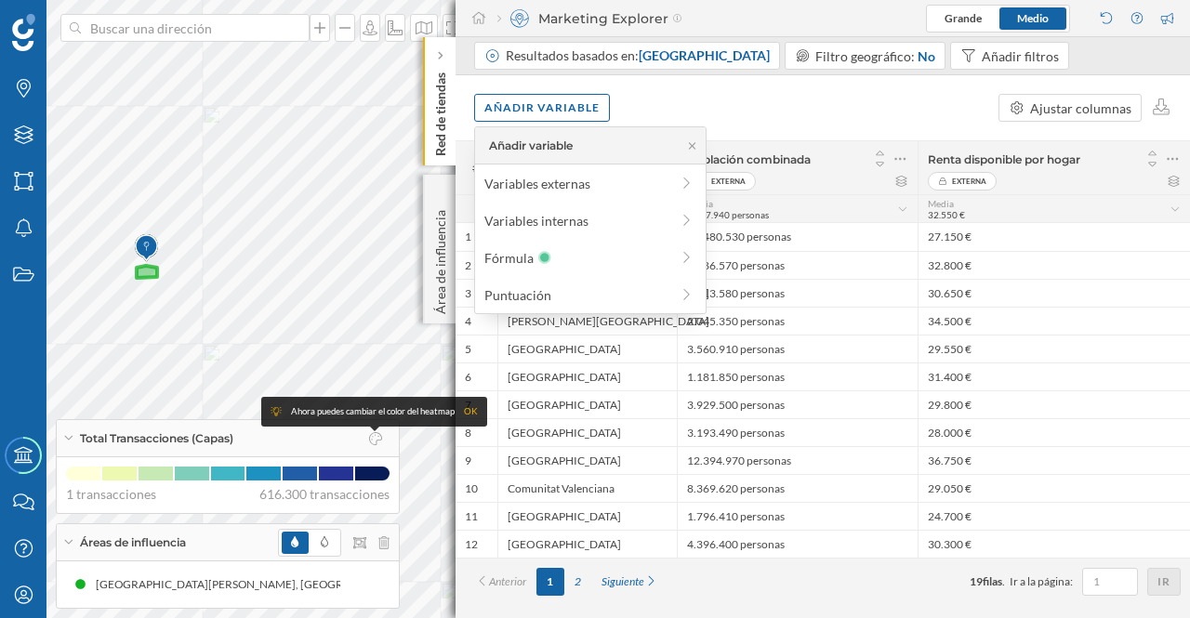
click at [685, 183] on icon at bounding box center [687, 183] width 17 height 13
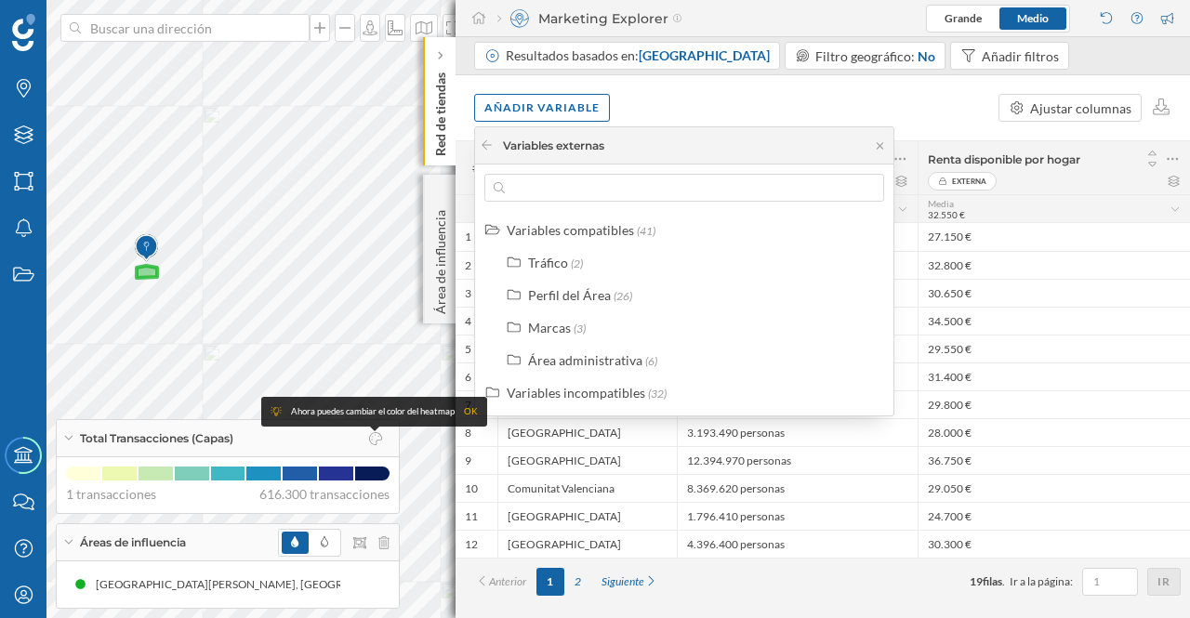
click at [621, 393] on div "Variables incompatibles" at bounding box center [576, 393] width 139 height 16
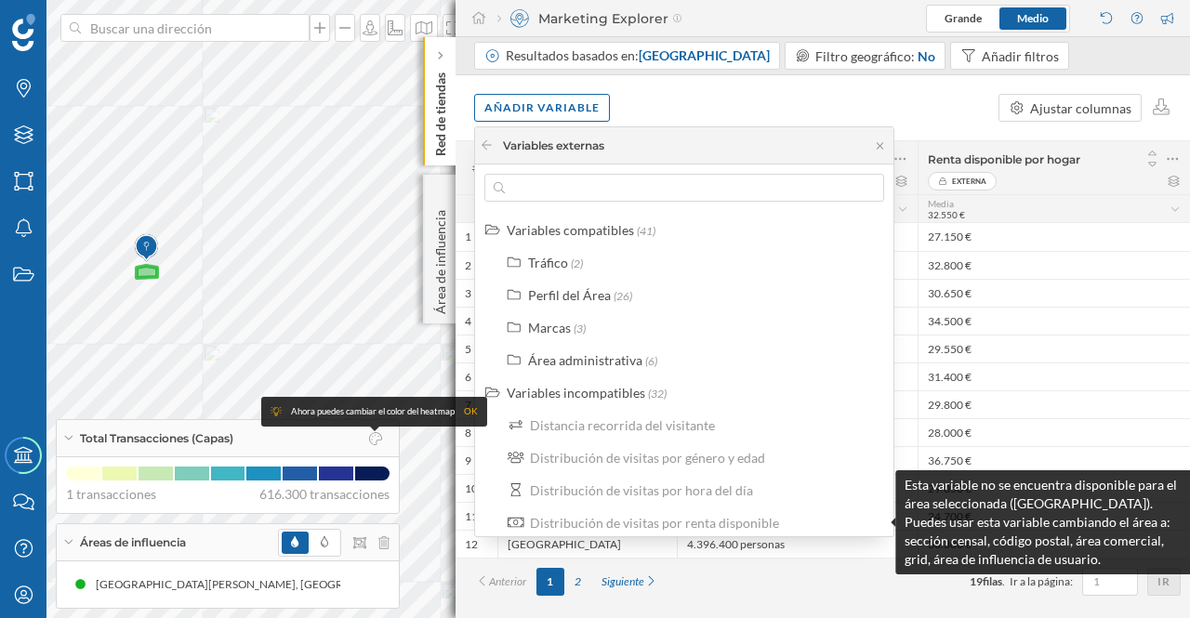
click at [710, 525] on div "Distribución de visitas por renta disponible" at bounding box center [654, 523] width 249 height 16
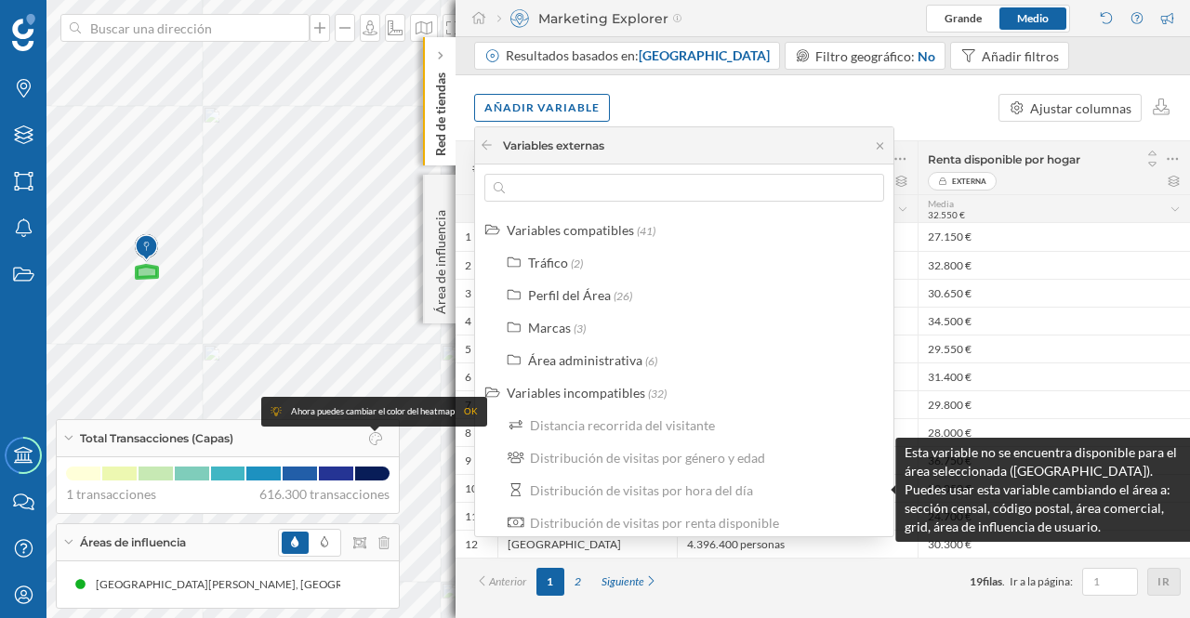
click at [694, 492] on div "Distribución de visitas por hora del día" at bounding box center [641, 490] width 223 height 16
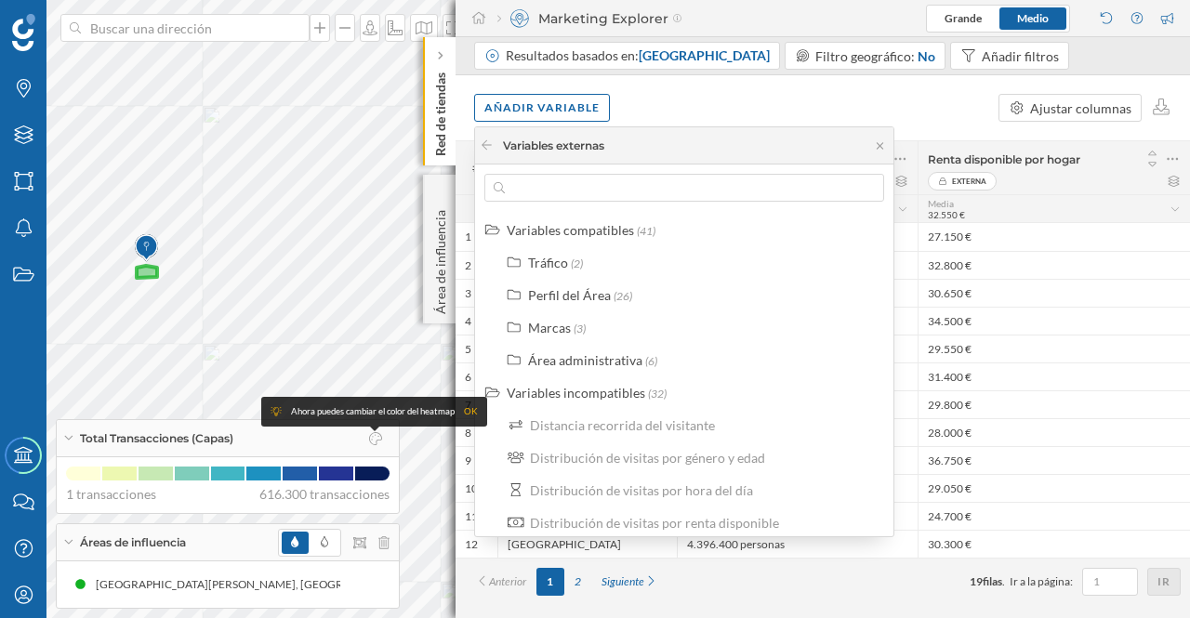
click at [577, 577] on div "2" at bounding box center [577, 582] width 27 height 28
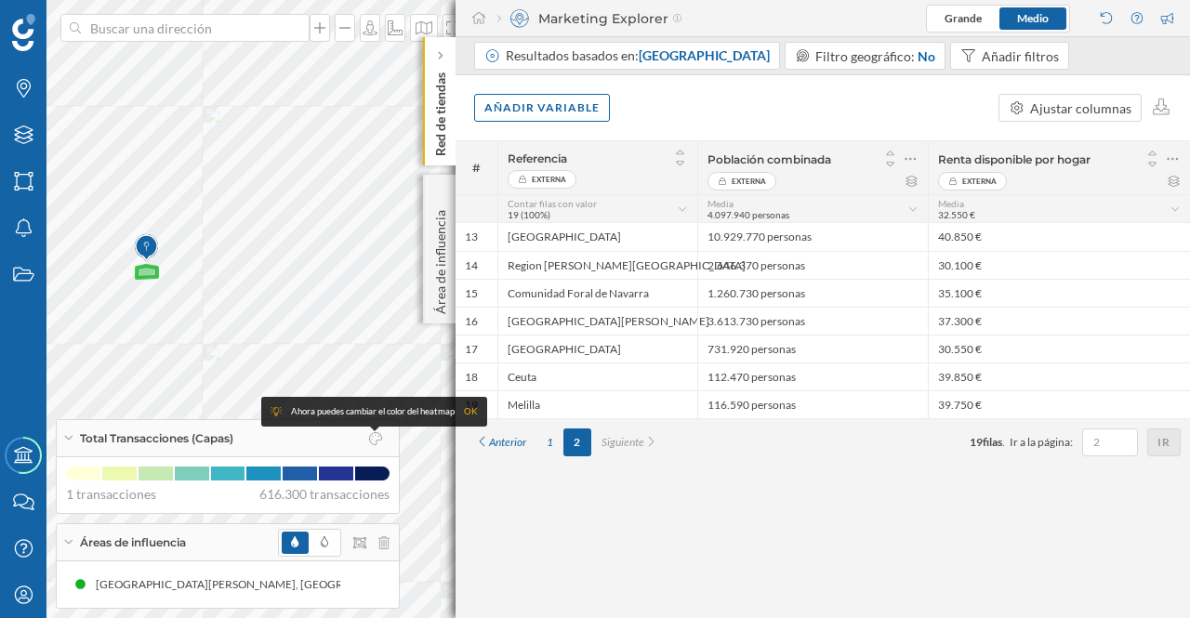
click at [552, 439] on div "1" at bounding box center [549, 443] width 27 height 28
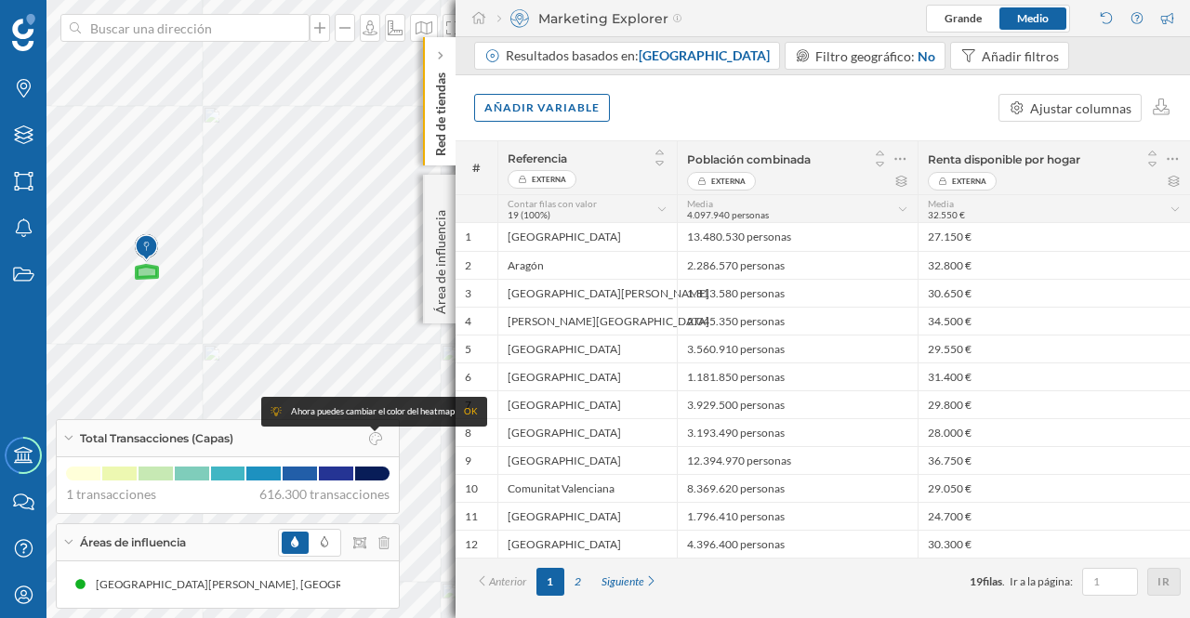
click at [735, 59] on span "Comunidad autónoma" at bounding box center [704, 55] width 131 height 16
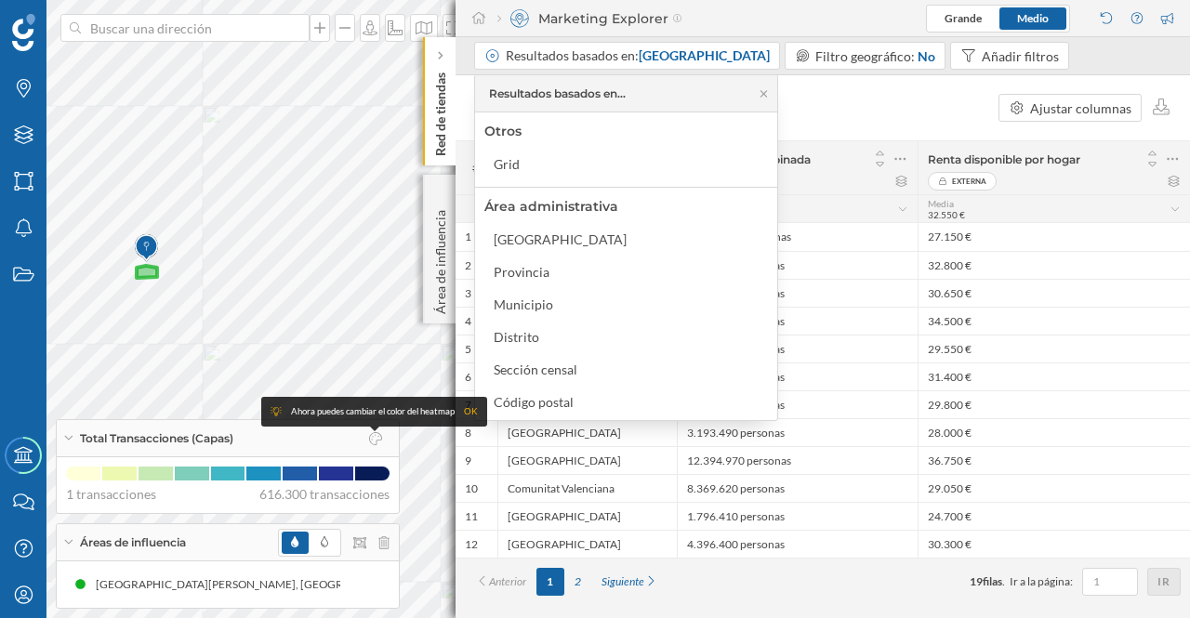
click at [547, 399] on div "Código postal" at bounding box center [534, 402] width 80 height 16
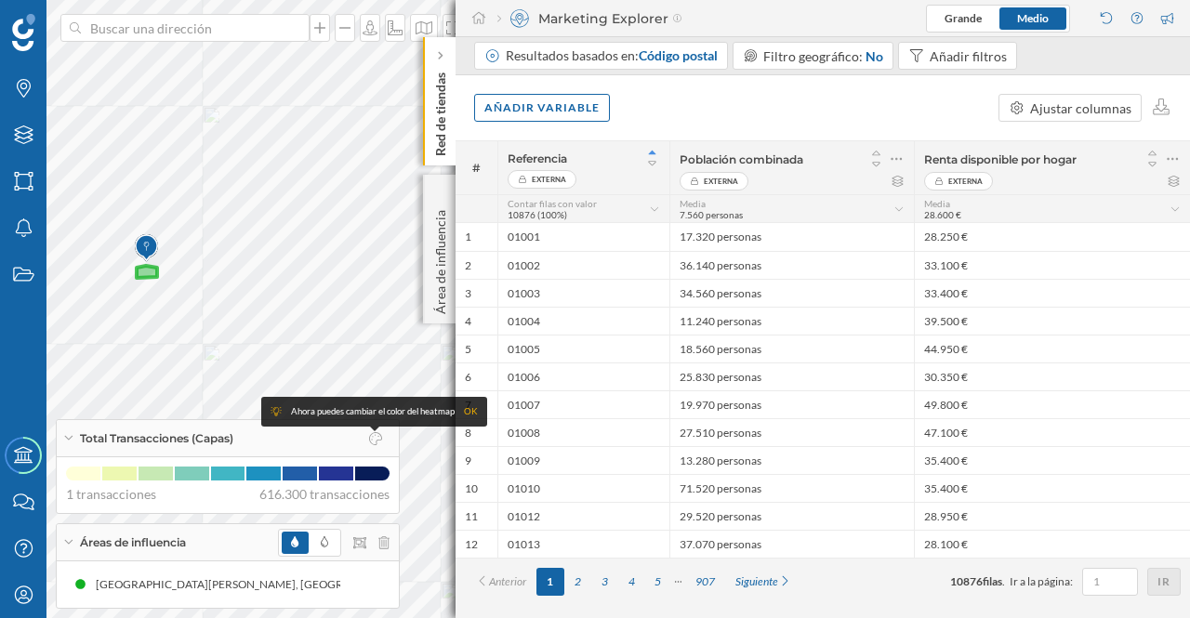
click at [558, 107] on div "Añadir variable" at bounding box center [542, 108] width 136 height 28
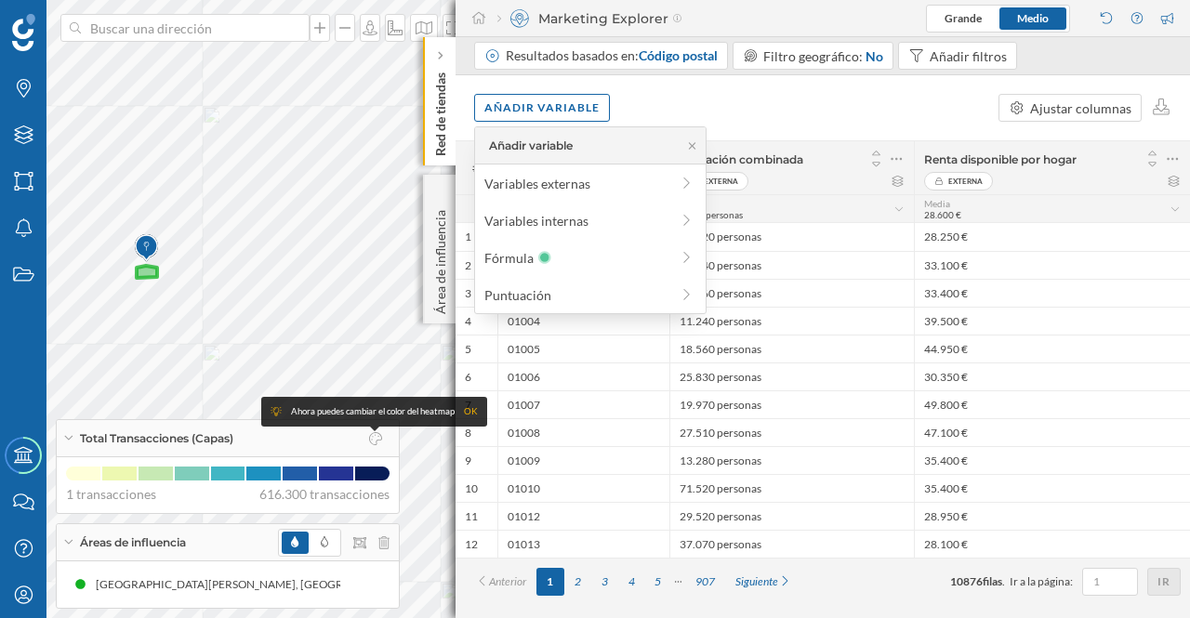
click at [565, 185] on div "Variables externas" at bounding box center [576, 184] width 185 height 20
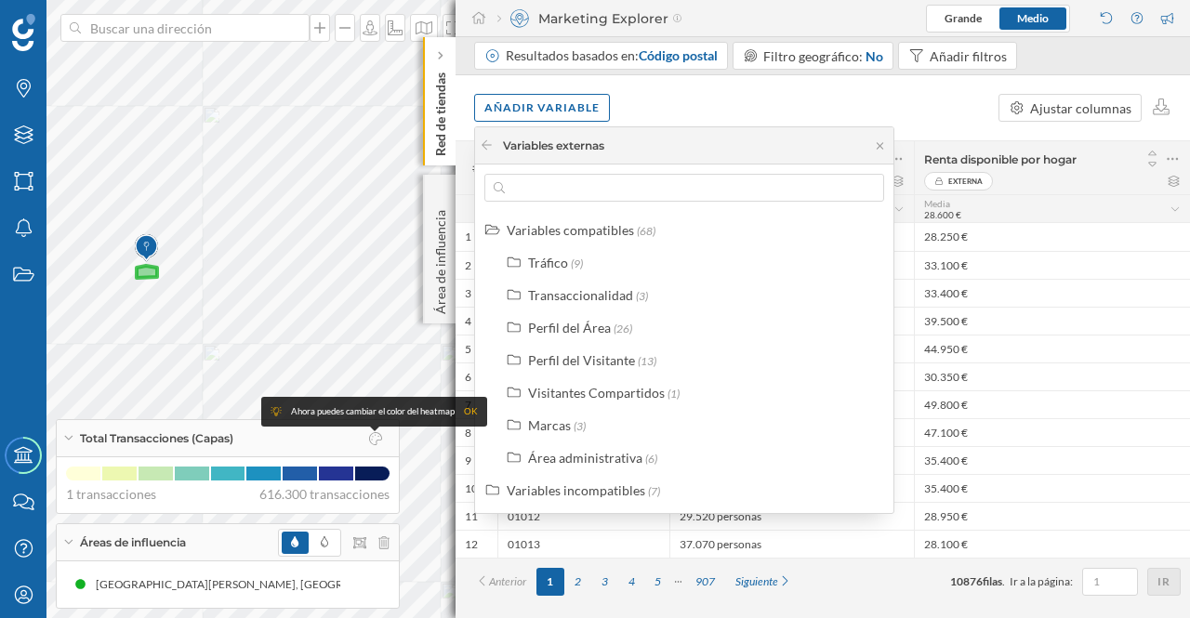
click at [615, 482] on div "Variables incompatibles" at bounding box center [576, 490] width 139 height 16
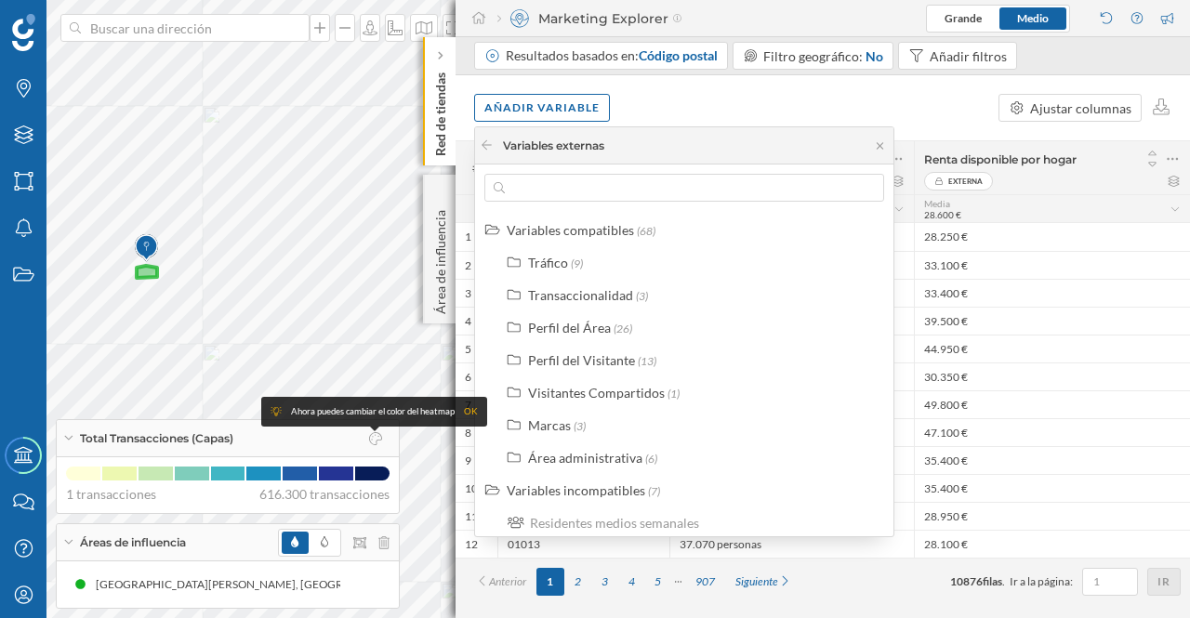
drag, startPoint x: 895, startPoint y: 311, endPoint x: 884, endPoint y: 345, distance: 35.3
click at [886, 345] on body "Marcas Capas Áreas Notificaciones Estados Academy Contacta con nosotros Centro …" at bounding box center [595, 309] width 1190 height 618
click at [619, 456] on div "Área administrativa" at bounding box center [585, 458] width 114 height 16
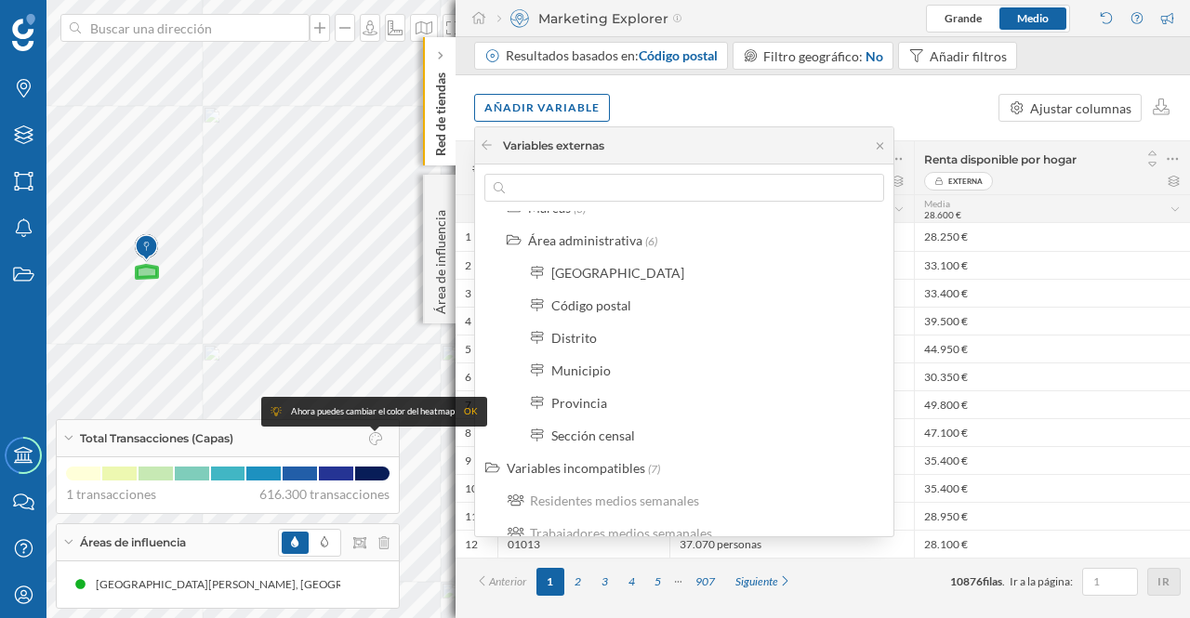
scroll to position [212, 0]
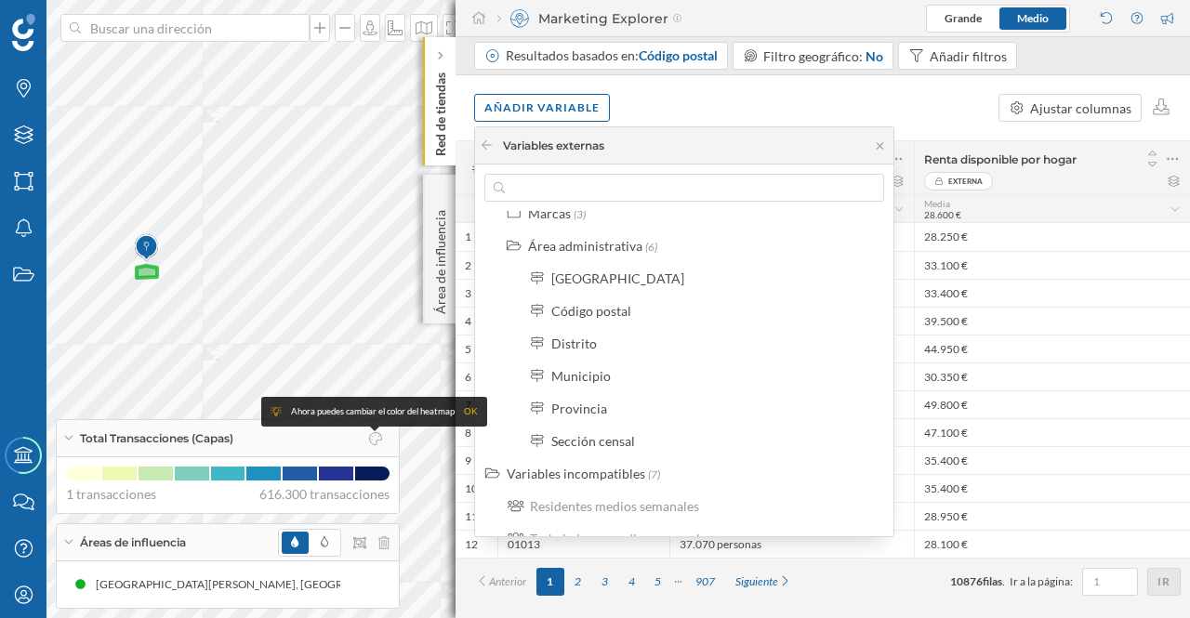
click at [613, 314] on div "Código postal" at bounding box center [591, 311] width 80 height 16
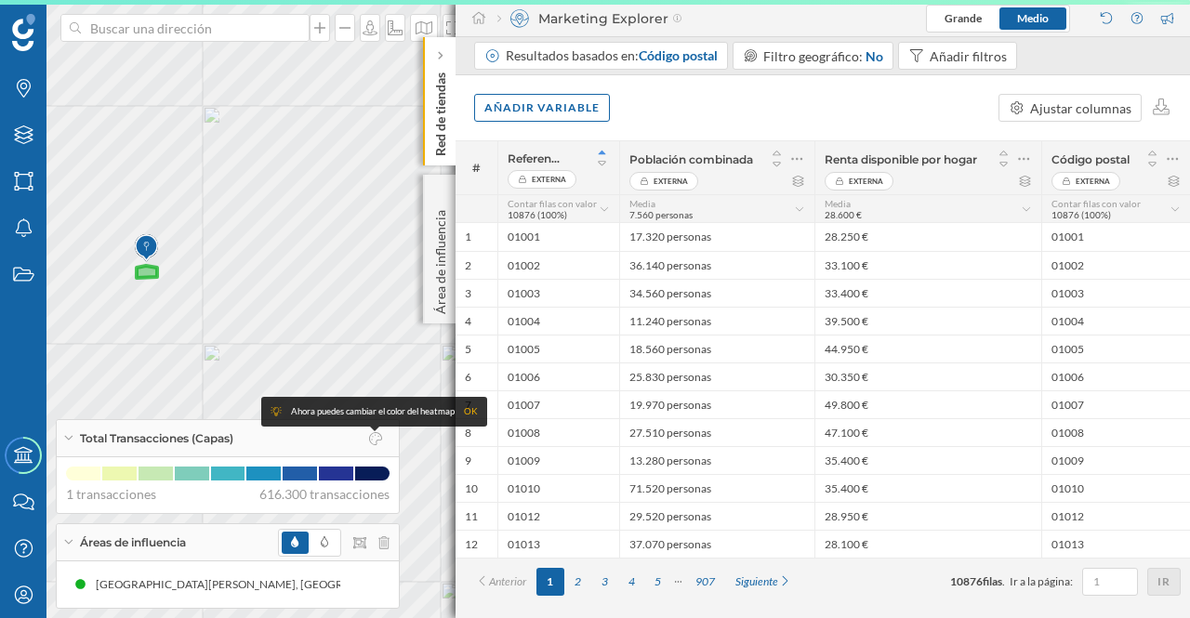
scroll to position [0, 0]
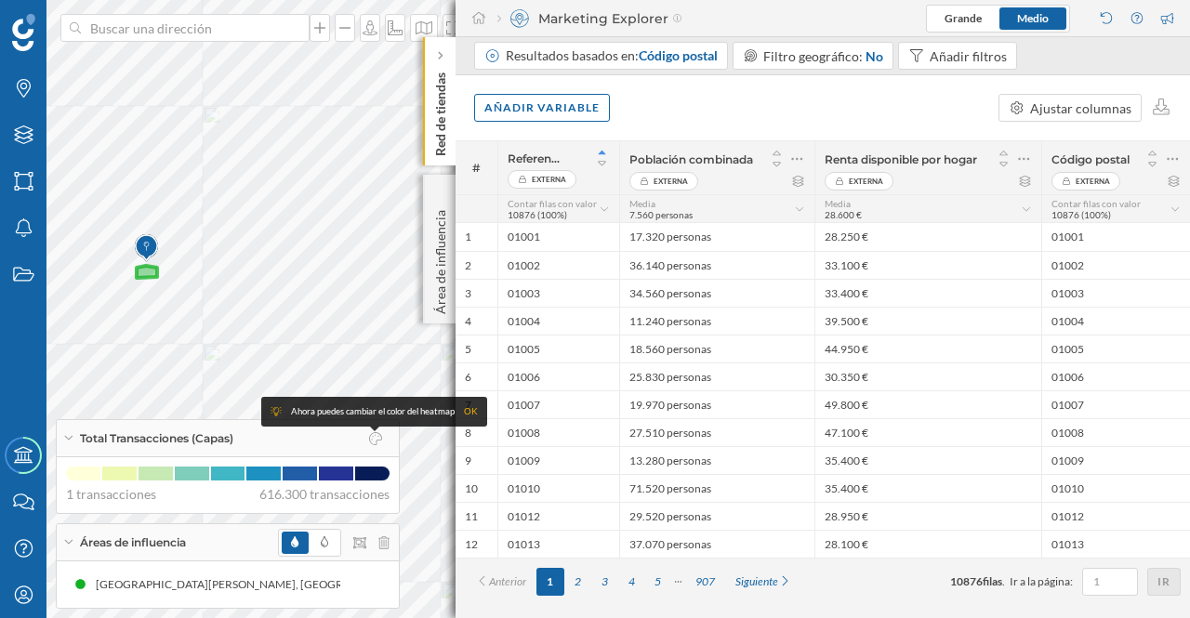
click at [552, 99] on div "Añadir variable" at bounding box center [542, 108] width 136 height 28
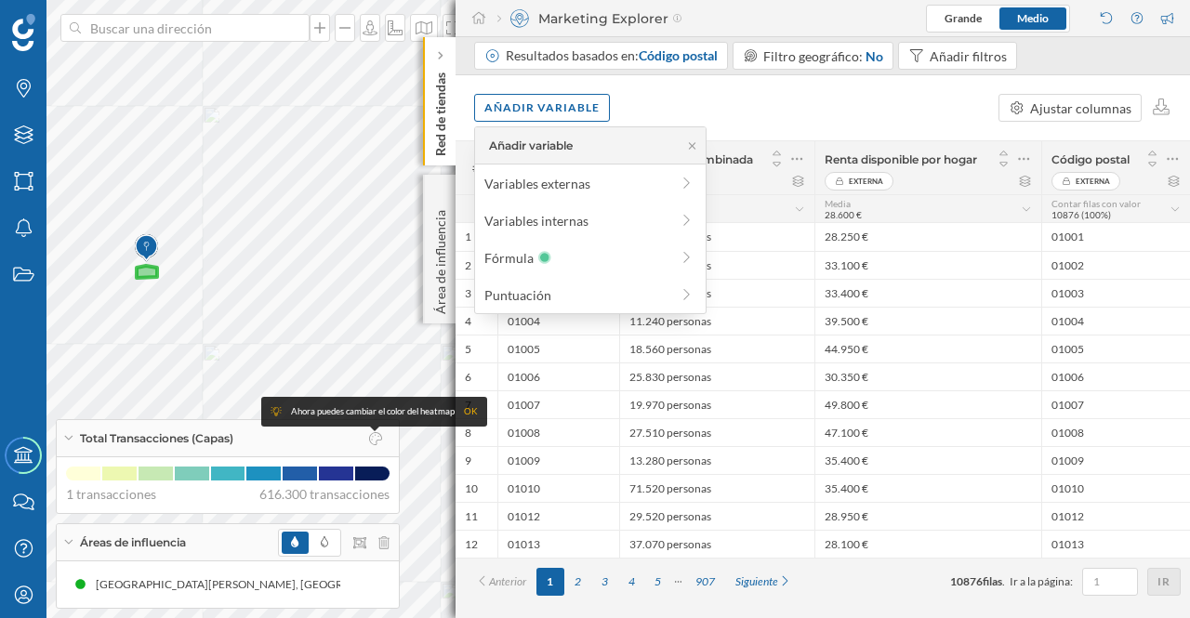
click at [548, 178] on div "Variables externas" at bounding box center [576, 184] width 185 height 20
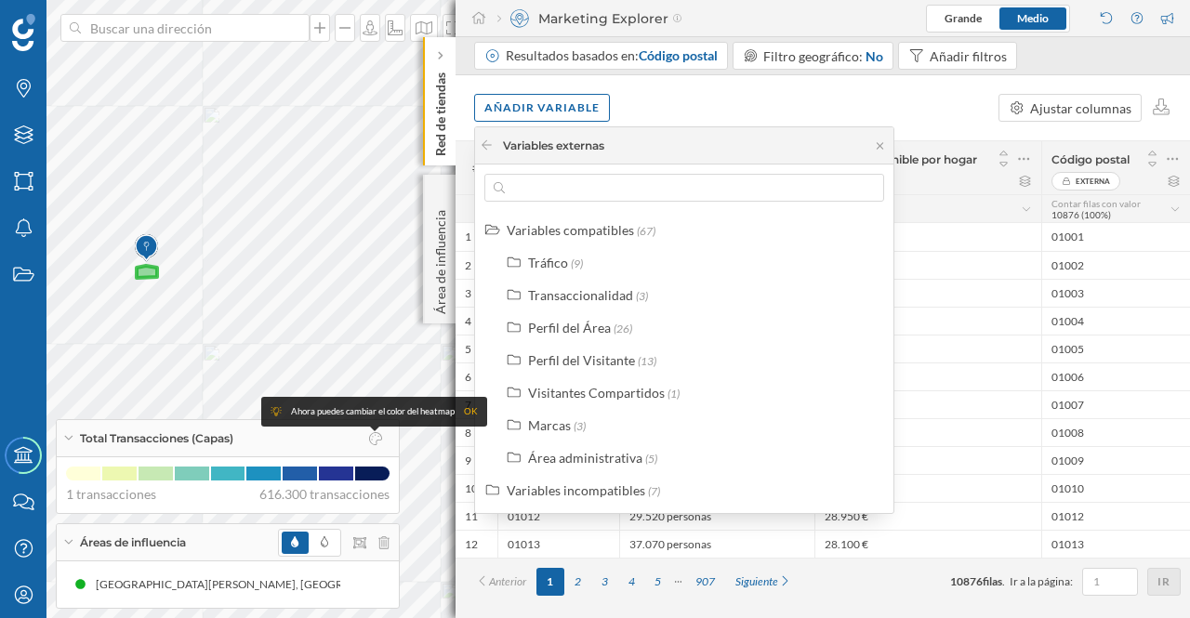
click at [582, 391] on div "Visitantes Compartidos" at bounding box center [596, 393] width 137 height 16
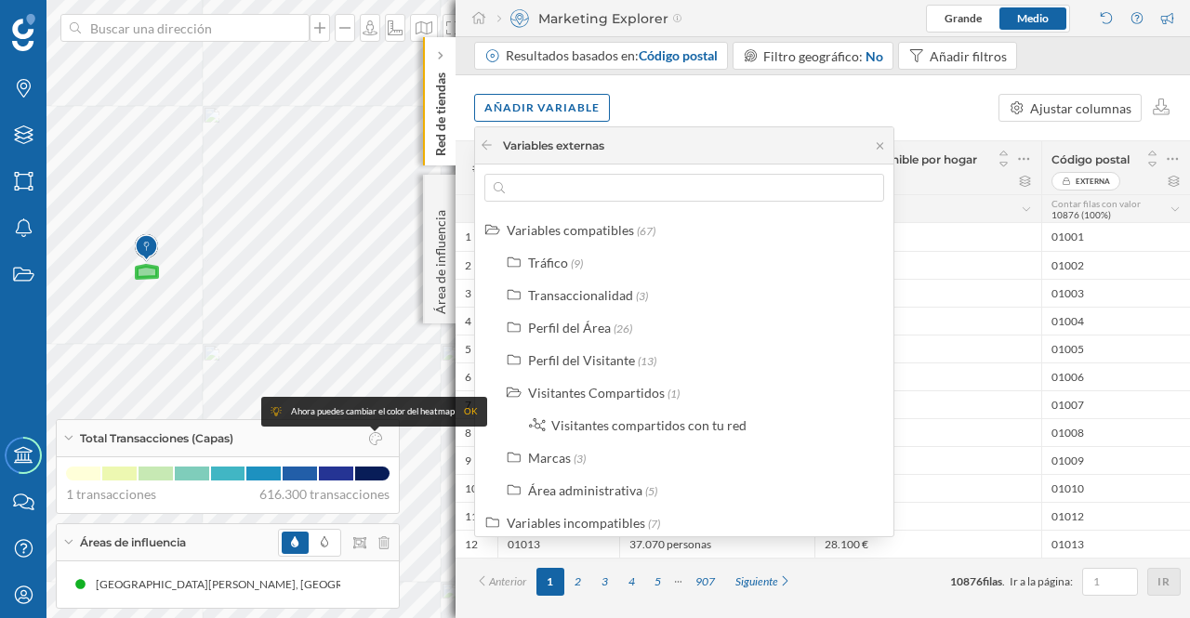
click at [614, 428] on div "Visitantes compartidos con tu red" at bounding box center [648, 425] width 195 height 16
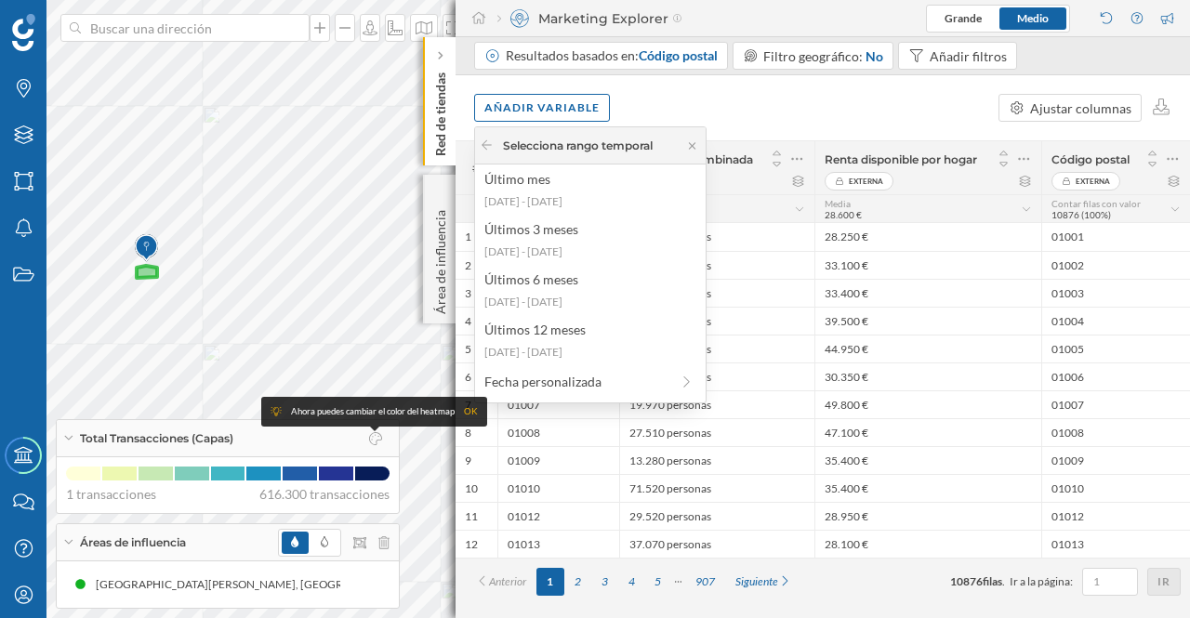
click at [482, 145] on icon at bounding box center [487, 144] width 14 height 11
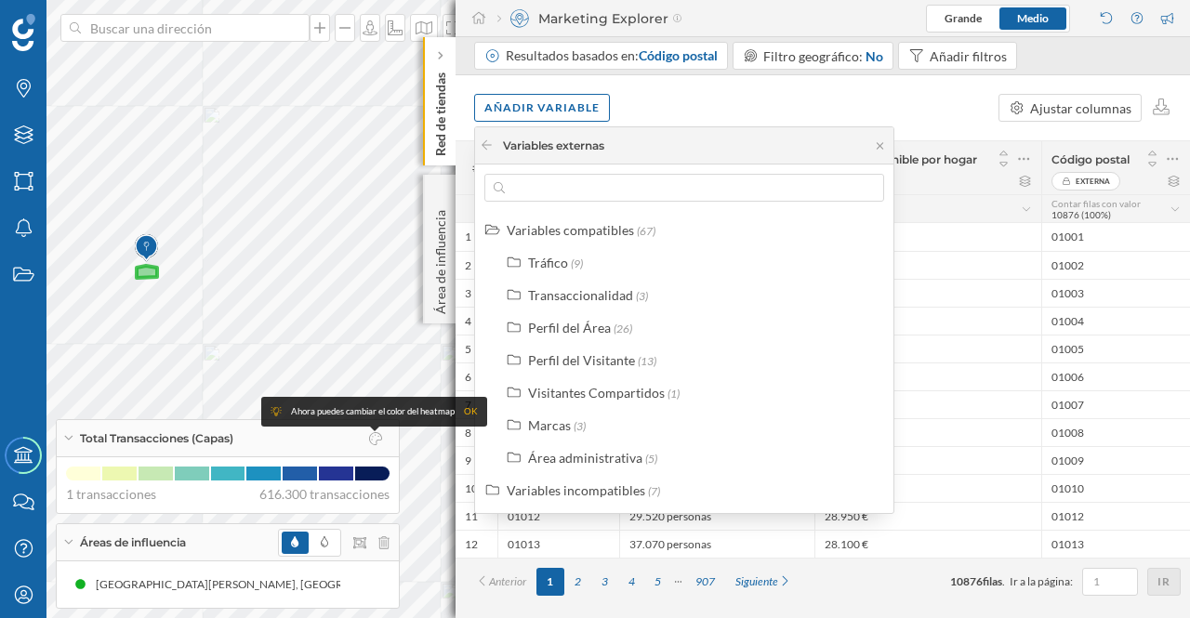
click at [625, 224] on div "Variables compatibles" at bounding box center [570, 230] width 127 height 16
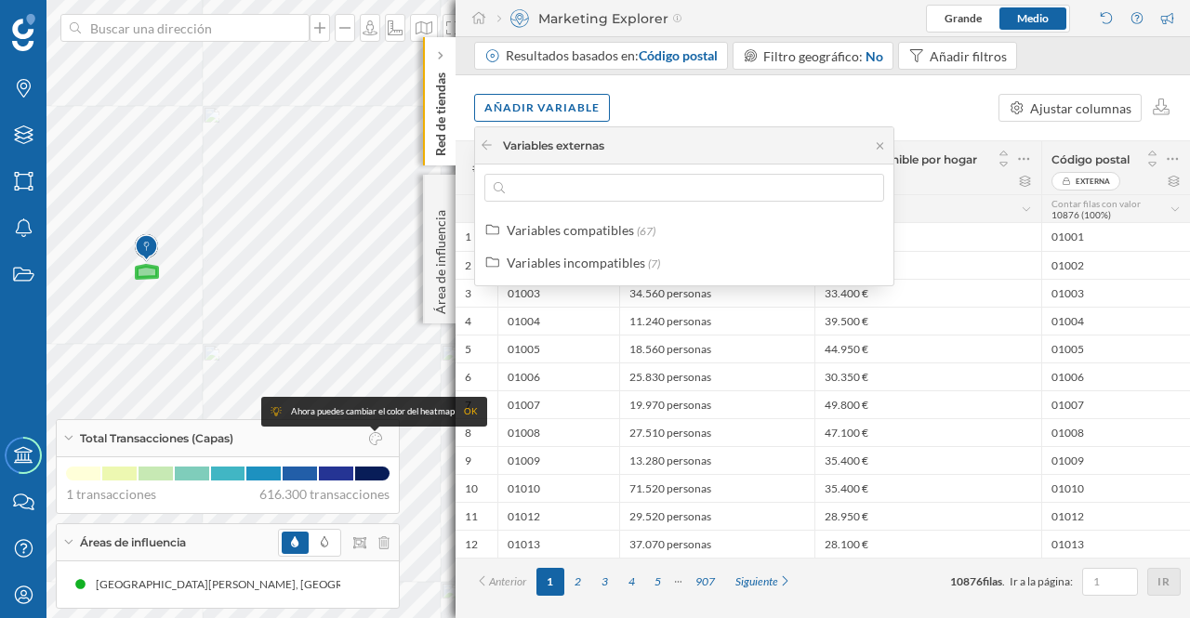
click at [624, 224] on div "Variables compatibles" at bounding box center [570, 230] width 127 height 16
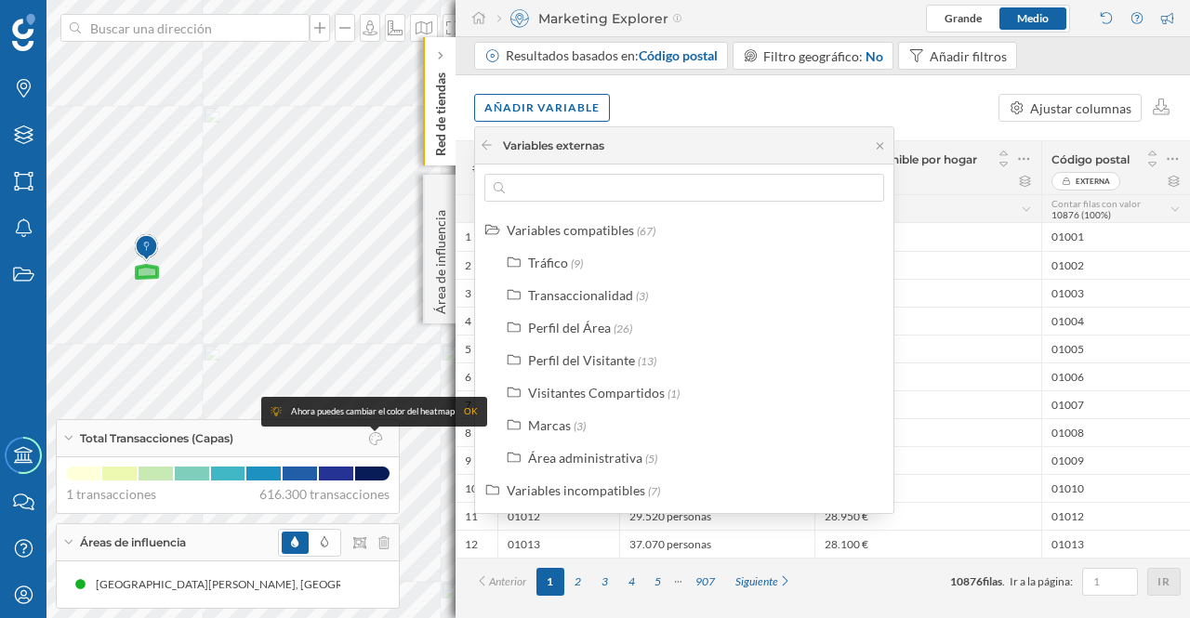
click at [437, 122] on p "Red de tiendas" at bounding box center [440, 110] width 19 height 91
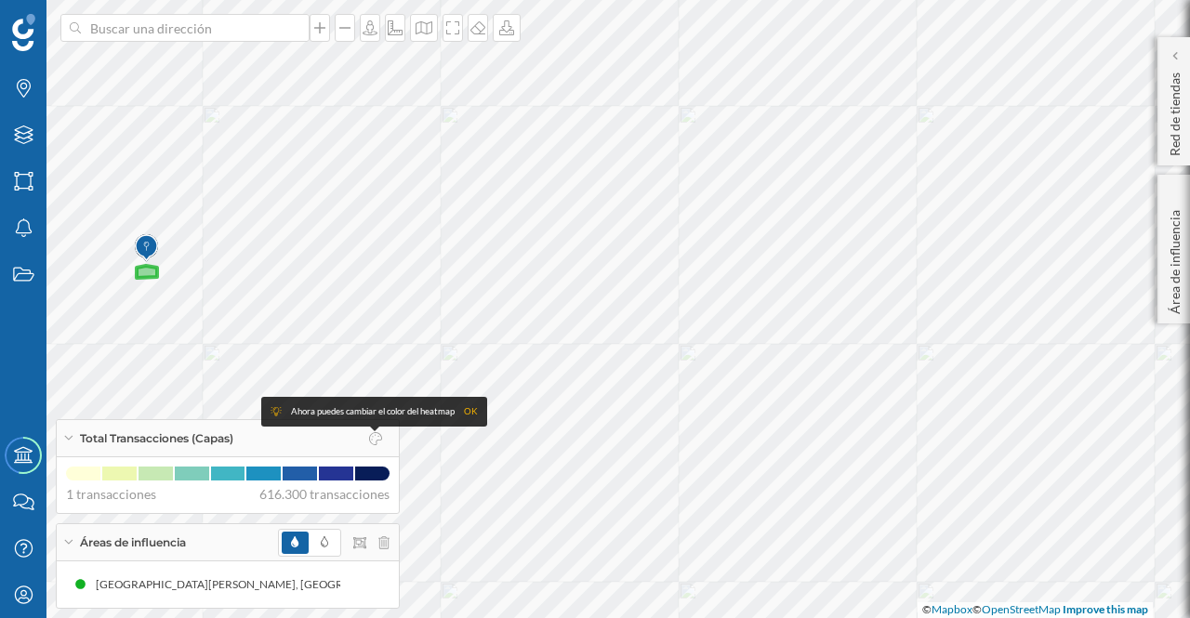
click at [1181, 126] on p "Red de tiendas" at bounding box center [1175, 110] width 19 height 91
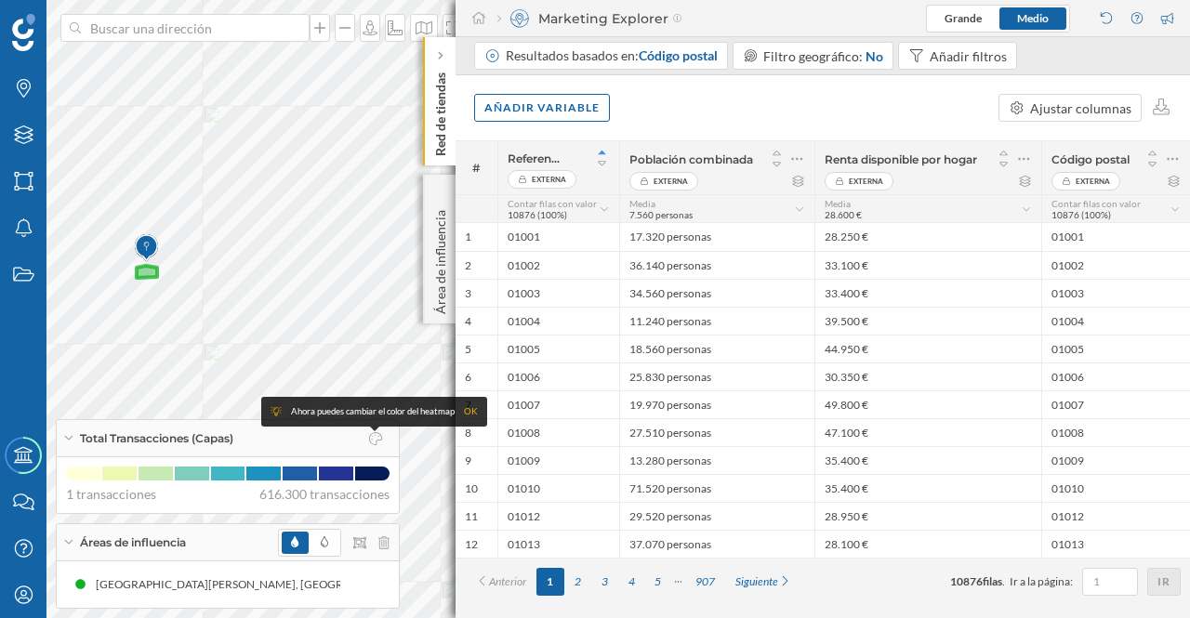
click at [577, 578] on div "2" at bounding box center [577, 582] width 27 height 28
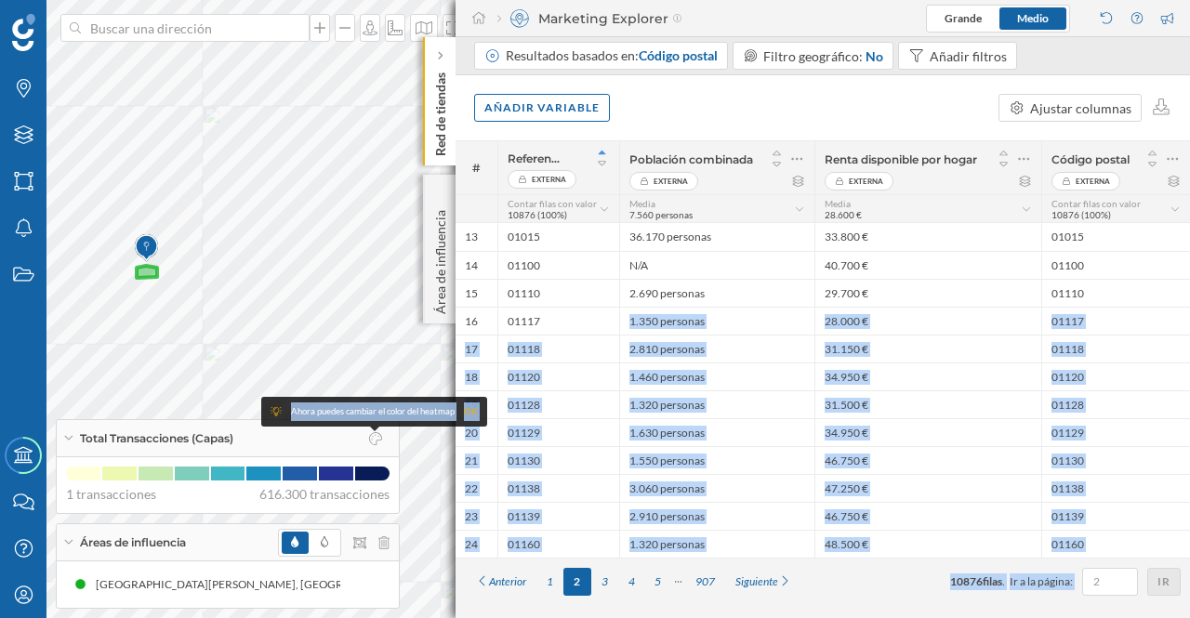
click at [434, 278] on p "Área de influencia" at bounding box center [440, 259] width 19 height 112
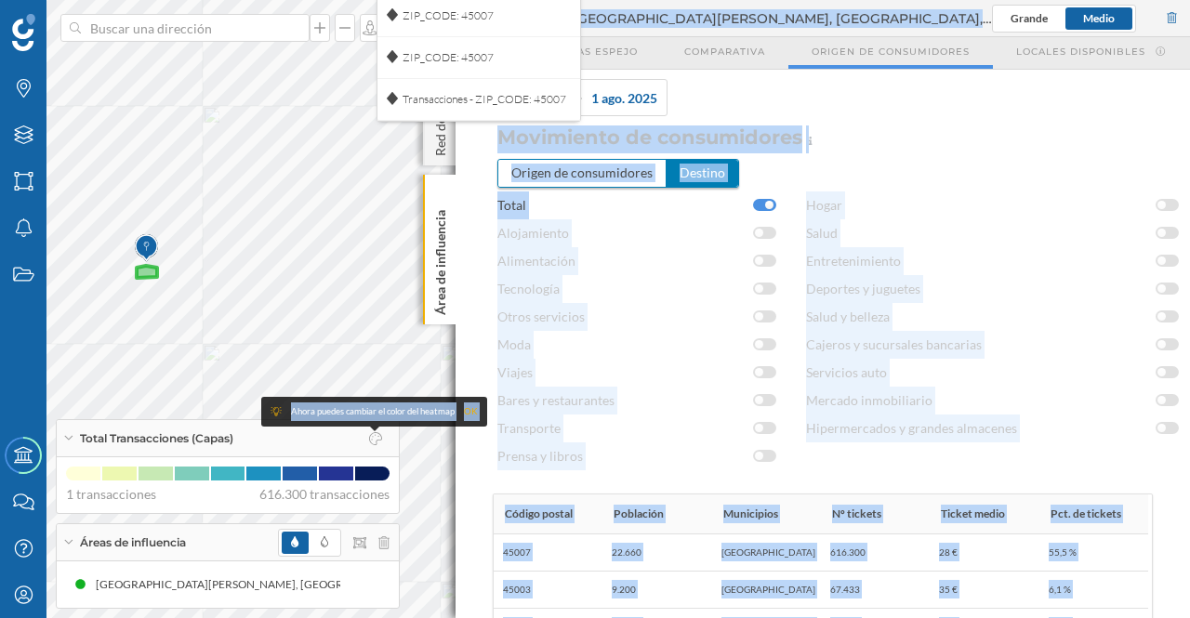
click at [440, 193] on icon at bounding box center [440, 194] width 8 height 8
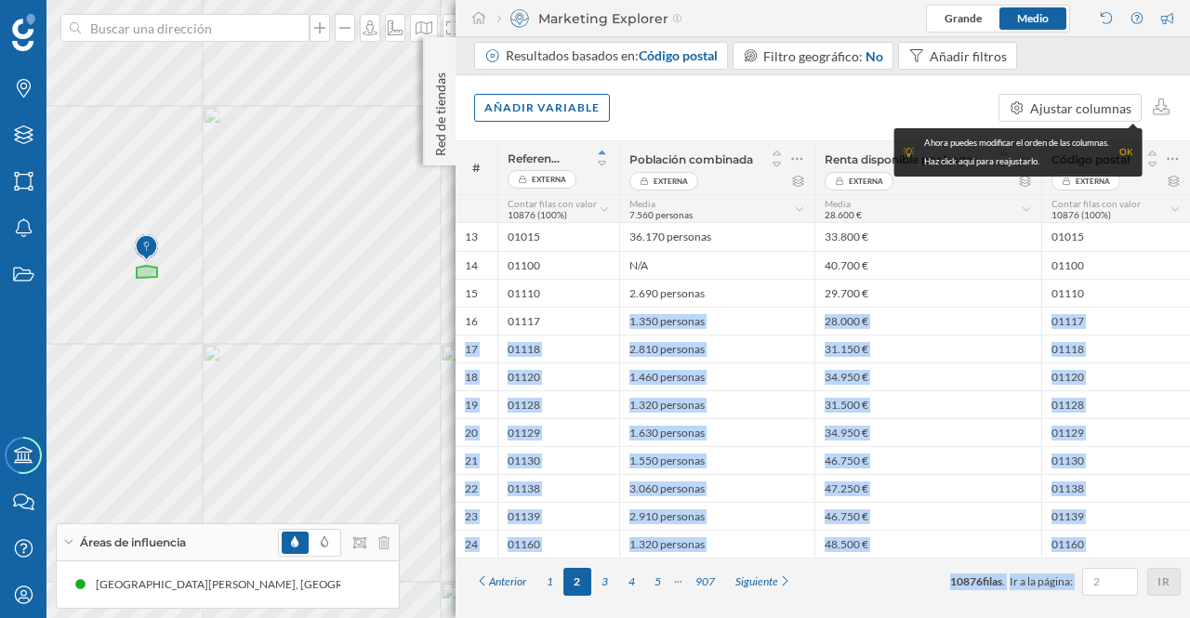
click at [432, 60] on div "Red de tiendas" at bounding box center [439, 101] width 33 height 128
click at [441, 52] on icon at bounding box center [440, 55] width 6 height 9
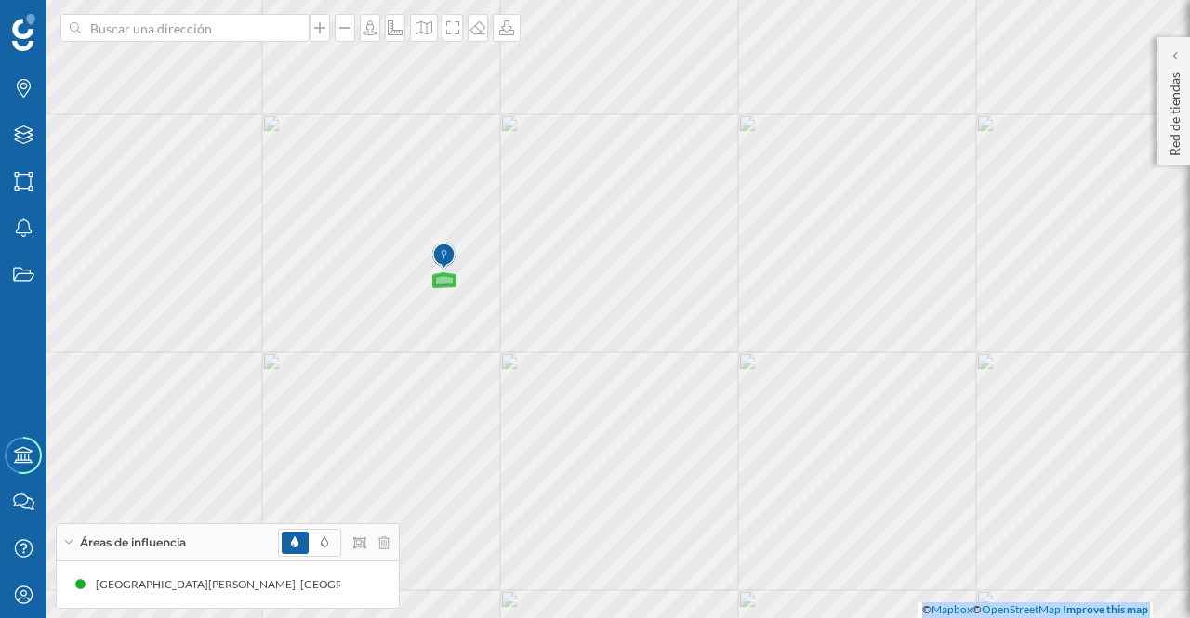
click at [444, 276] on icon at bounding box center [444, 280] width 20 height 12
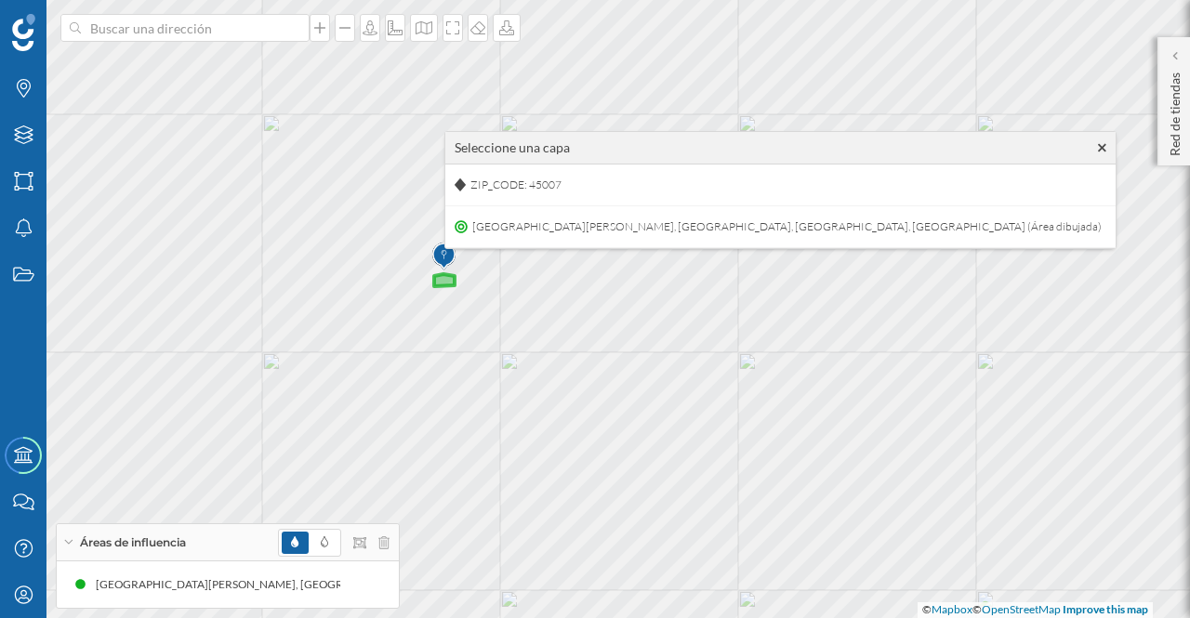
click at [641, 222] on span "Calle Del Río Sagreda, 45007 Toledo, Toledo, Spain (Área dibujada)" at bounding box center [787, 227] width 639 height 28
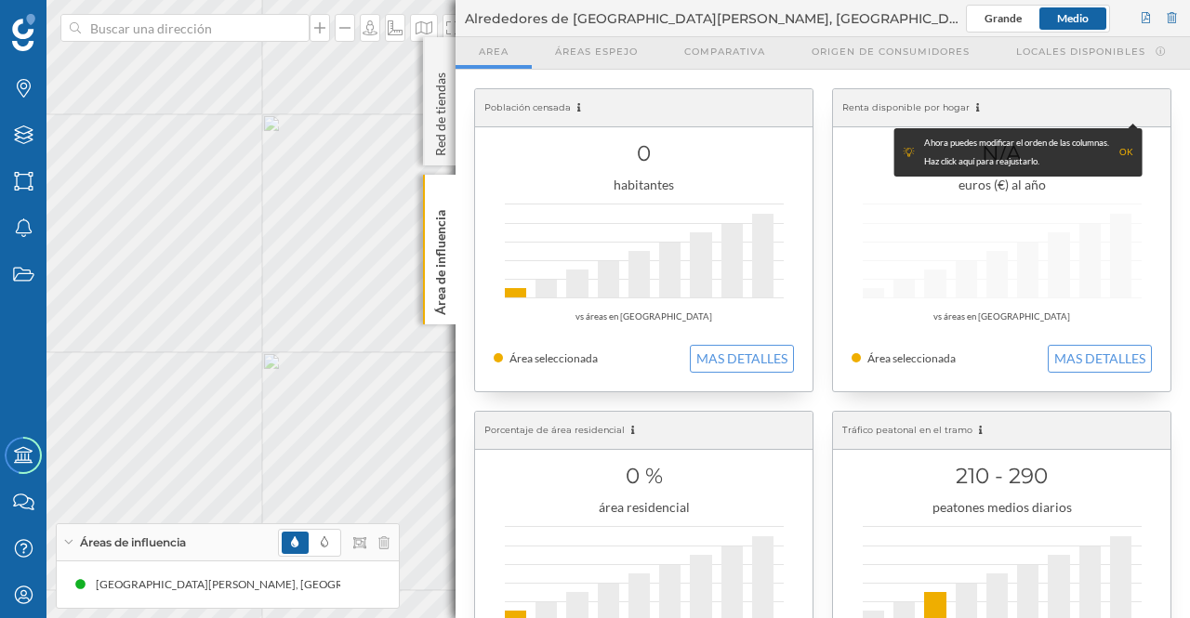
click at [895, 51] on span "Origen de consumidores" at bounding box center [891, 52] width 158 height 14
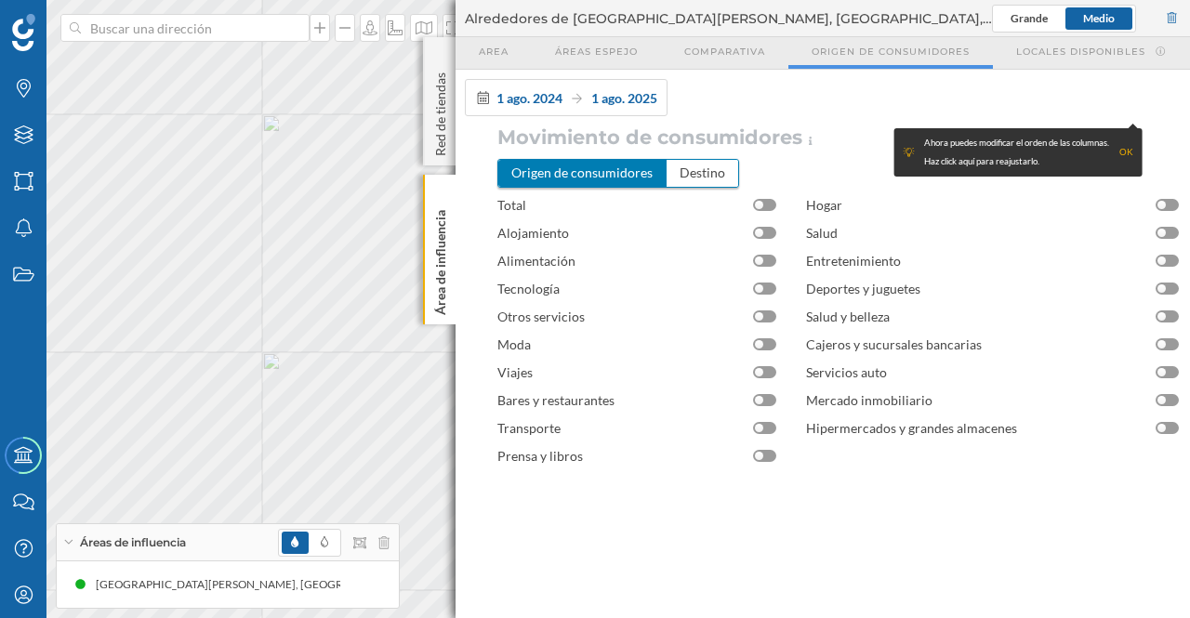
click at [760, 204] on div at bounding box center [759, 205] width 8 height 8
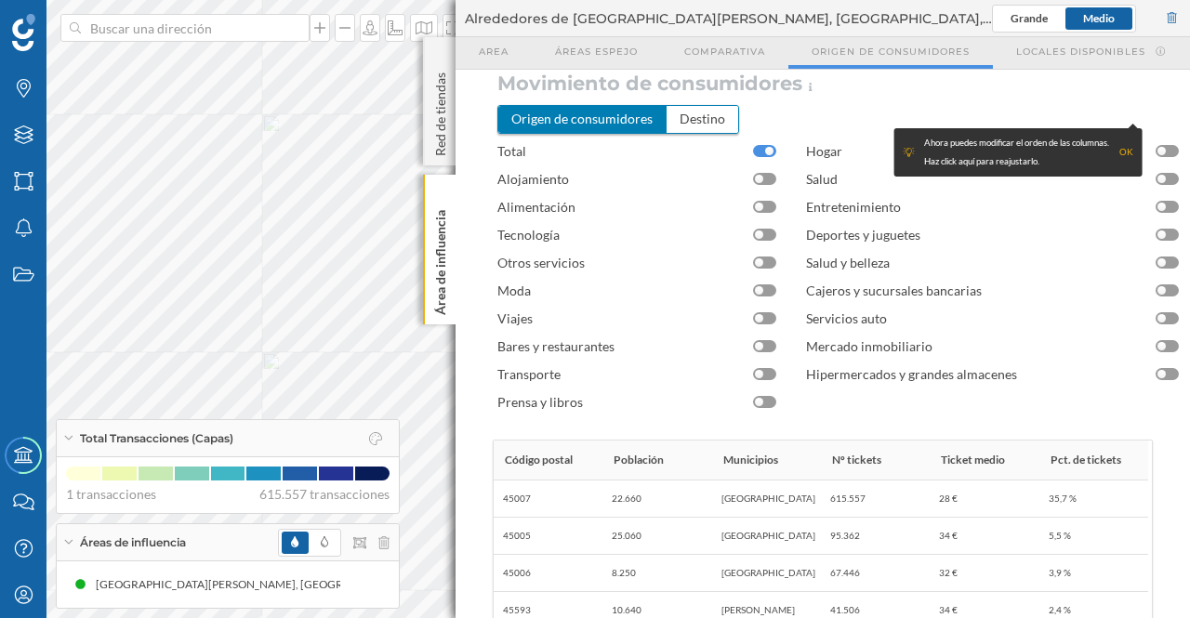
scroll to position [53, 0]
click at [1125, 153] on div "OK" at bounding box center [1126, 152] width 14 height 19
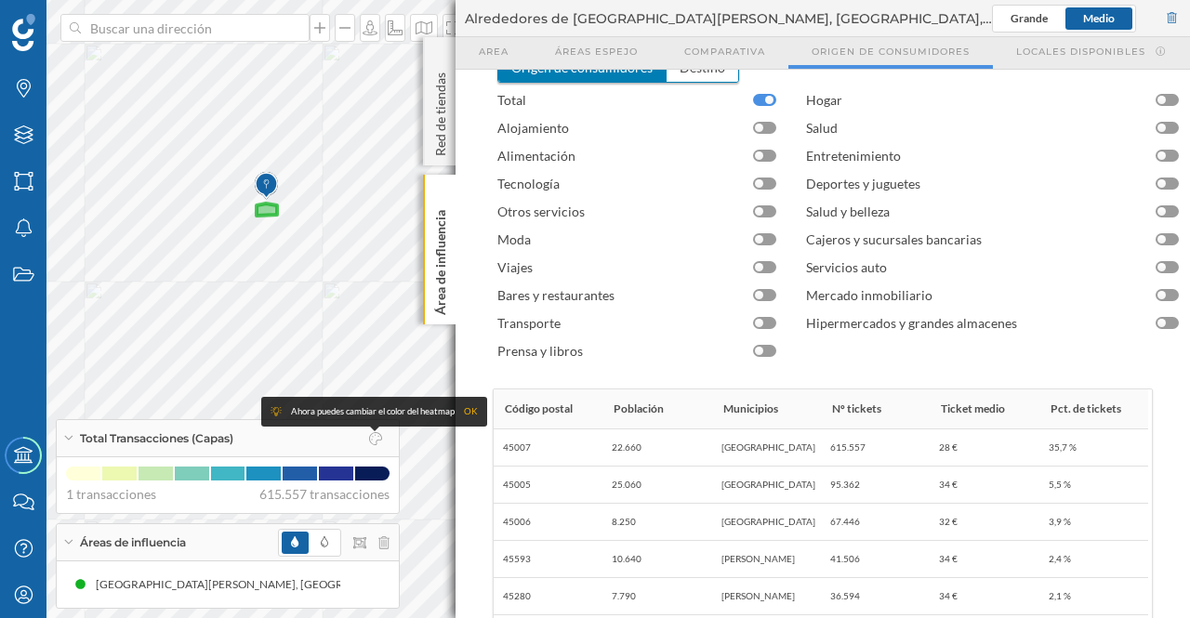
scroll to position [0, 0]
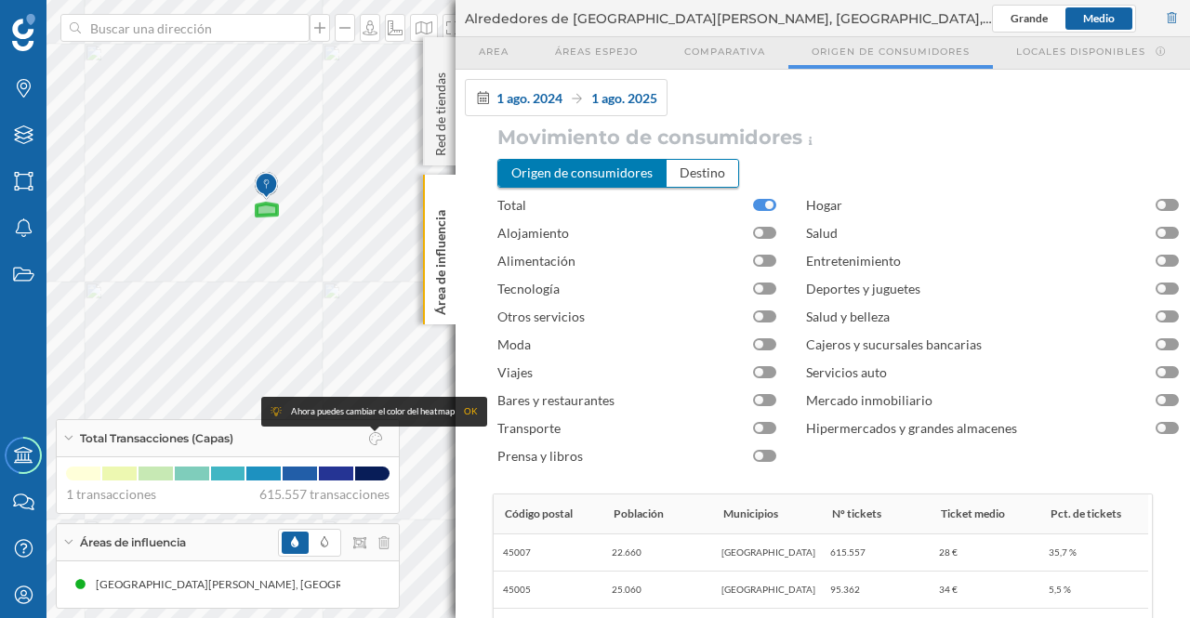
click at [475, 414] on div "OK" at bounding box center [471, 412] width 14 height 19
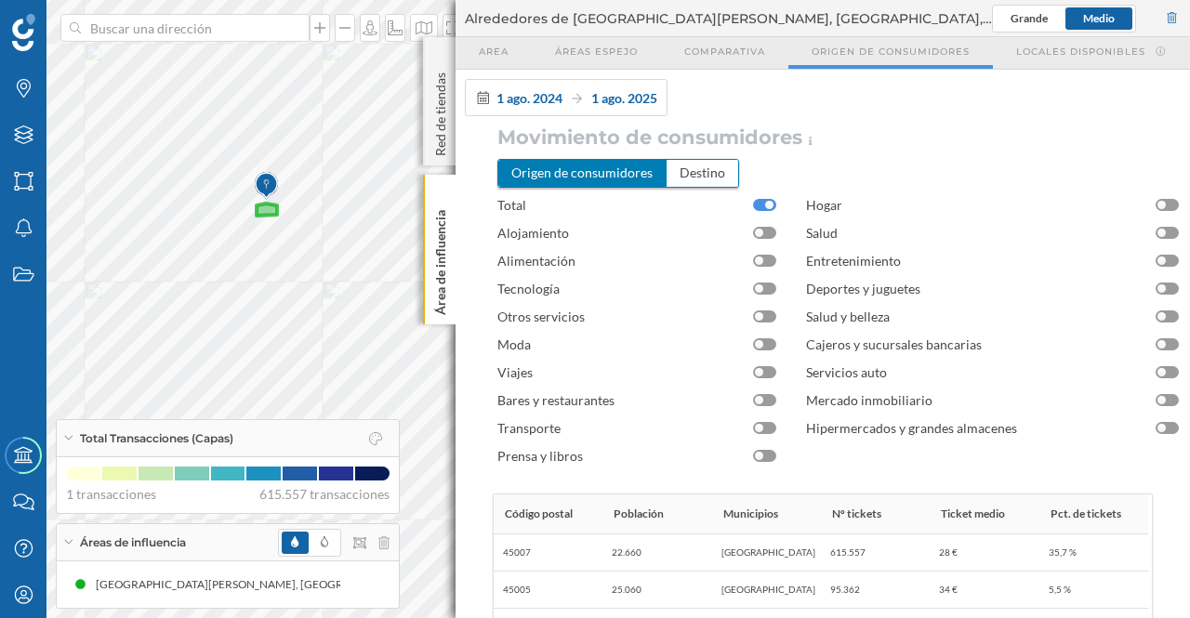
click at [433, 243] on p "Área de influencia" at bounding box center [440, 259] width 19 height 112
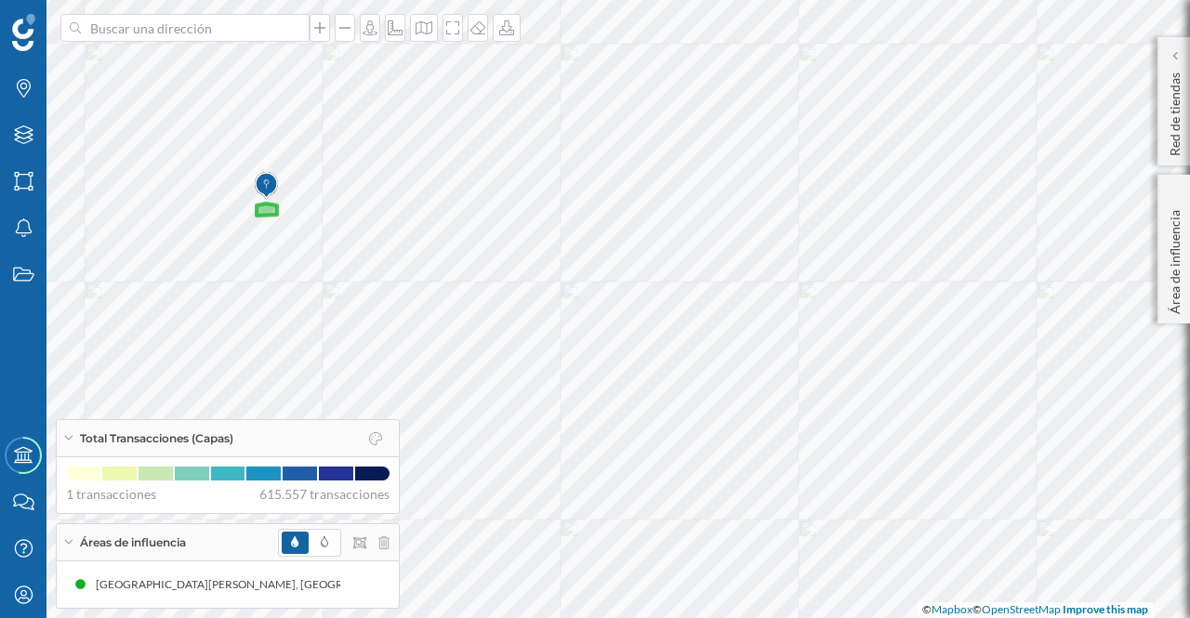
click at [1175, 256] on p "Área de influencia" at bounding box center [1175, 259] width 19 height 112
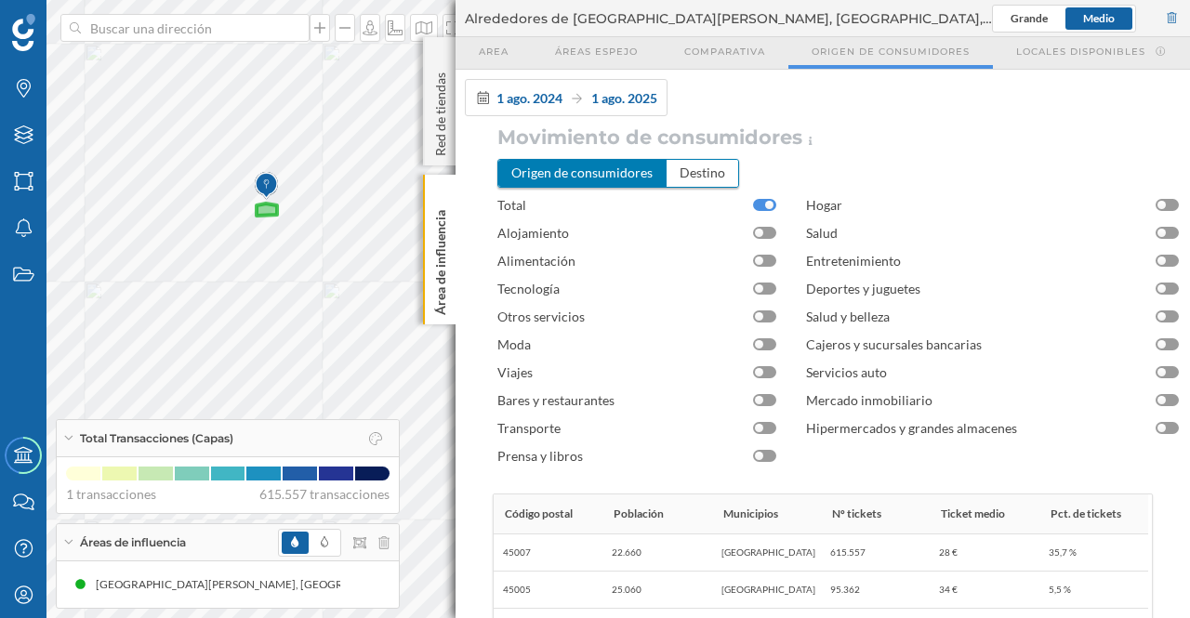
click at [770, 259] on div at bounding box center [764, 261] width 23 height 12
click at [2, 156] on div "Capas" at bounding box center [23, 135] width 46 height 46
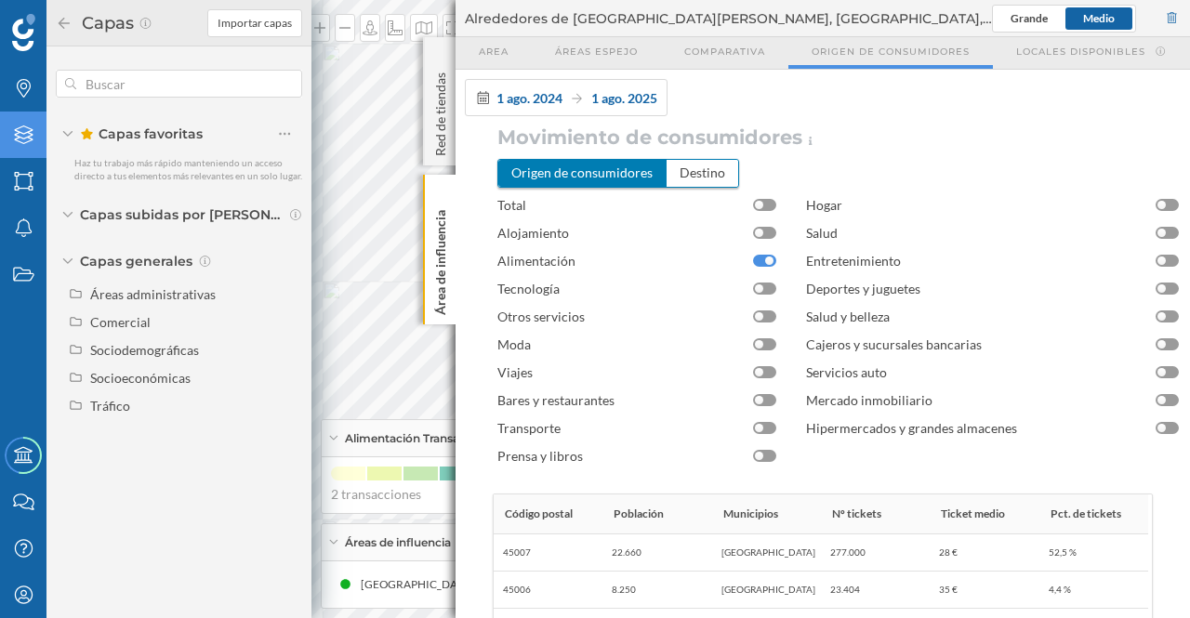
click at [452, 263] on div "Área de influencia" at bounding box center [439, 250] width 33 height 150
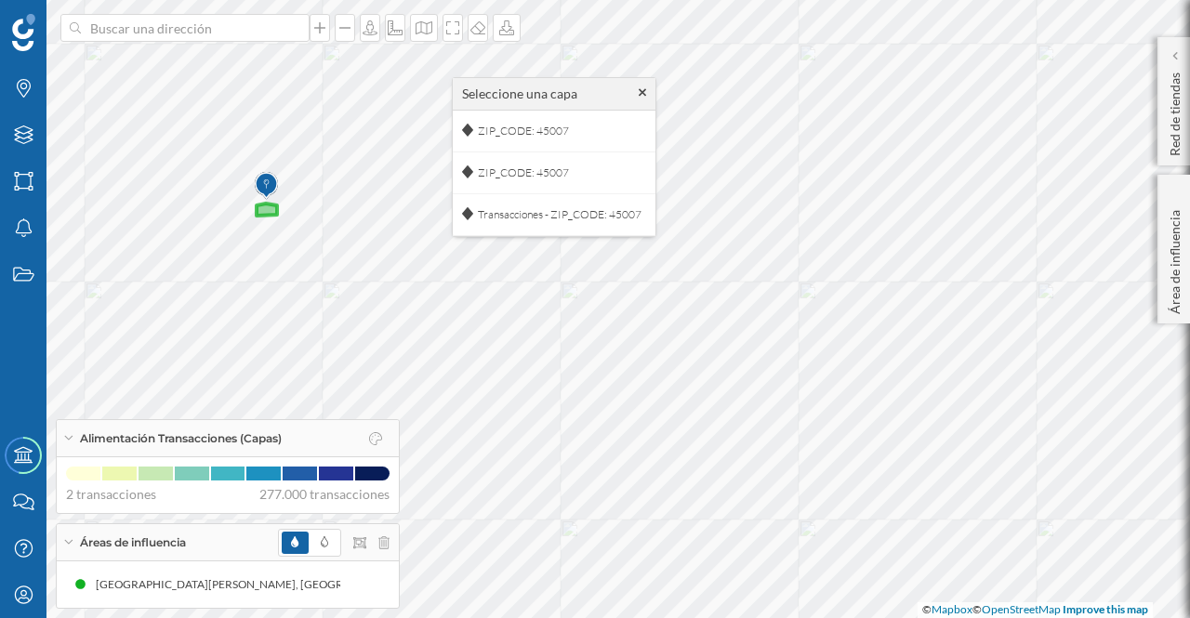
click at [644, 90] on icon at bounding box center [643, 92] width 8 height 13
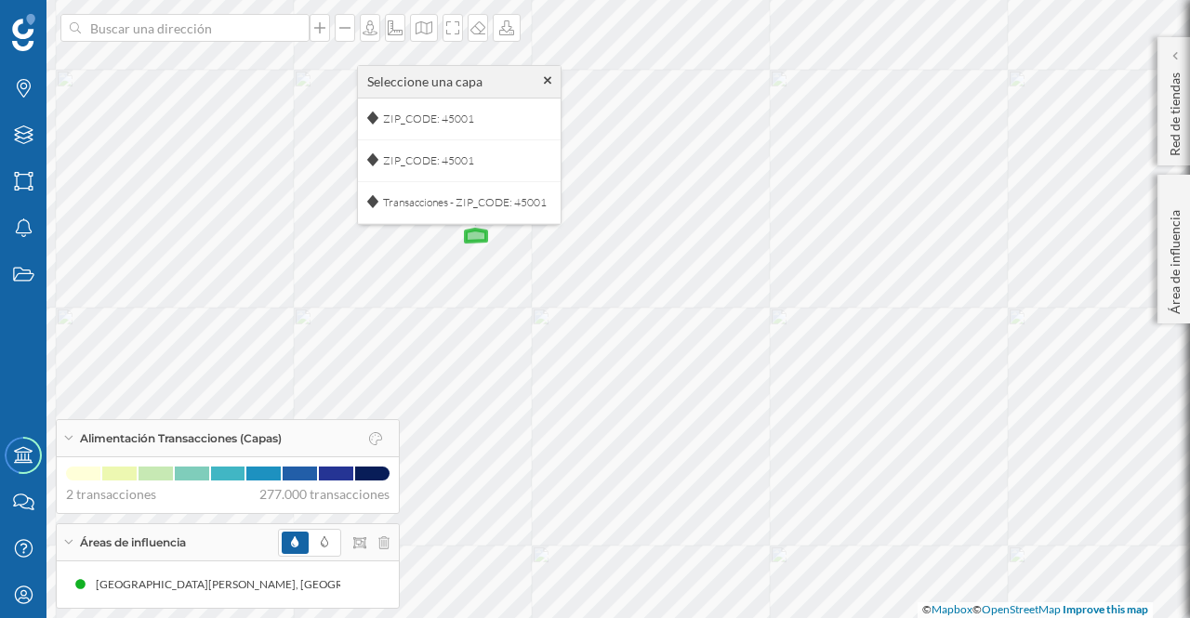
click at [552, 79] on div "Seleccione una capa" at bounding box center [459, 82] width 203 height 33
click at [550, 78] on icon at bounding box center [548, 81] width 8 height 8
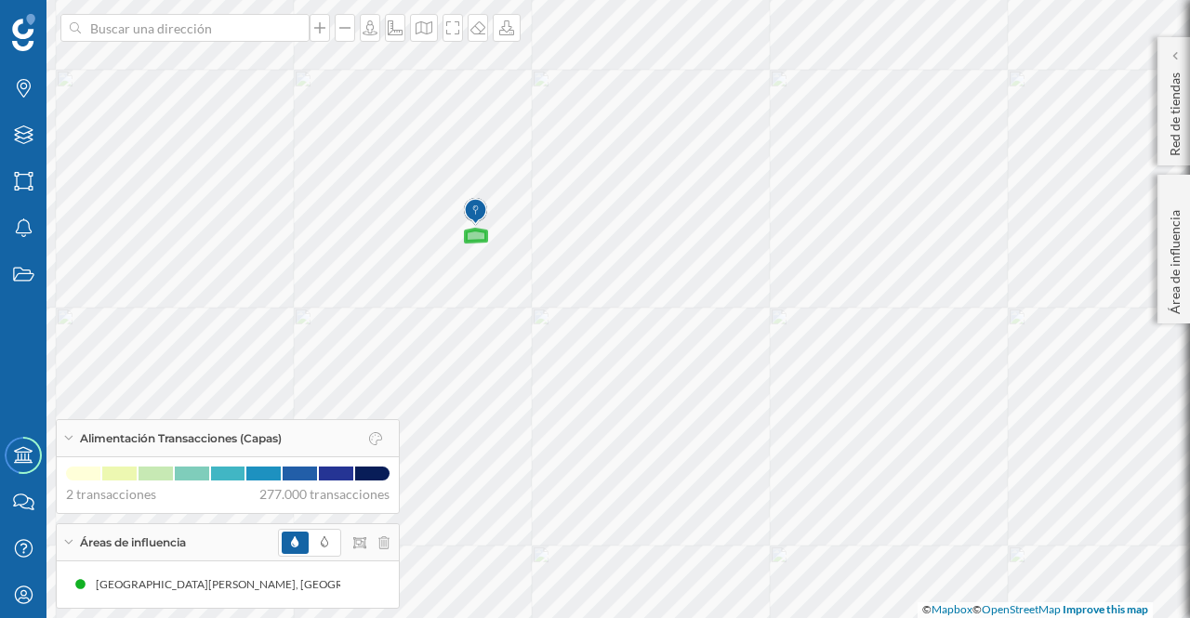
click at [1169, 241] on p "Área de influencia" at bounding box center [1175, 259] width 19 height 112
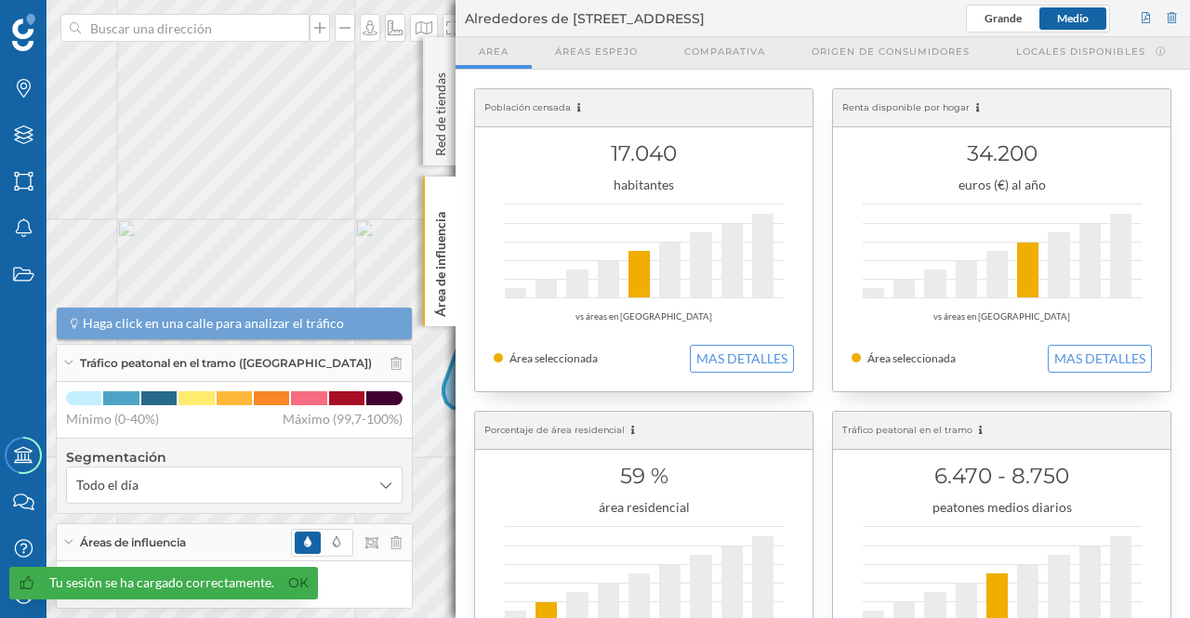
click at [297, 584] on link "Ok" at bounding box center [299, 583] width 30 height 21
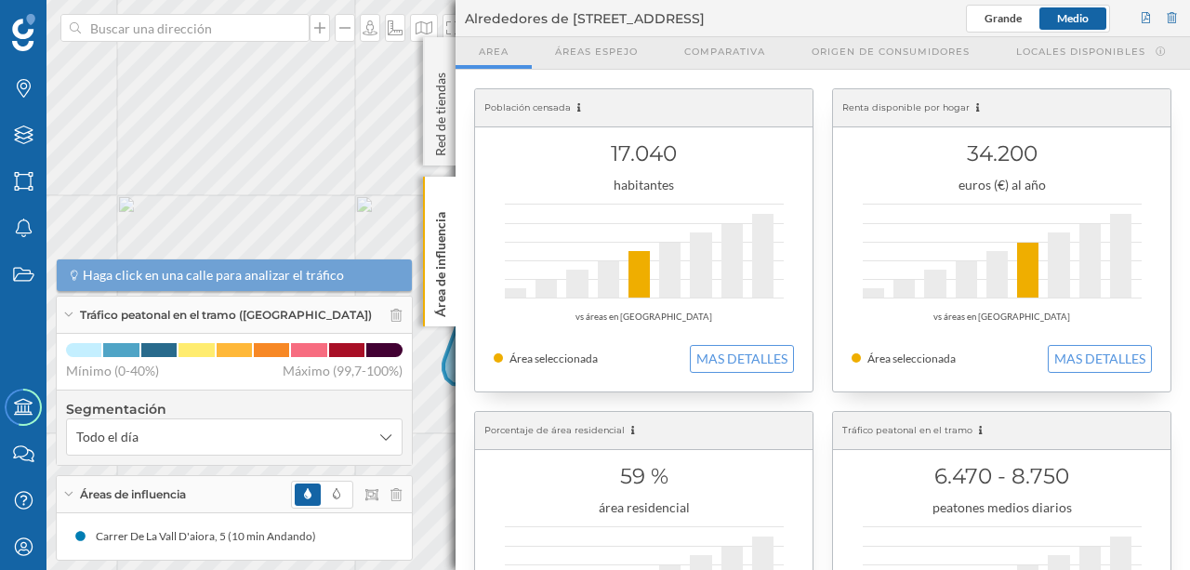
click at [437, 266] on p "Área de influencia" at bounding box center [440, 261] width 19 height 112
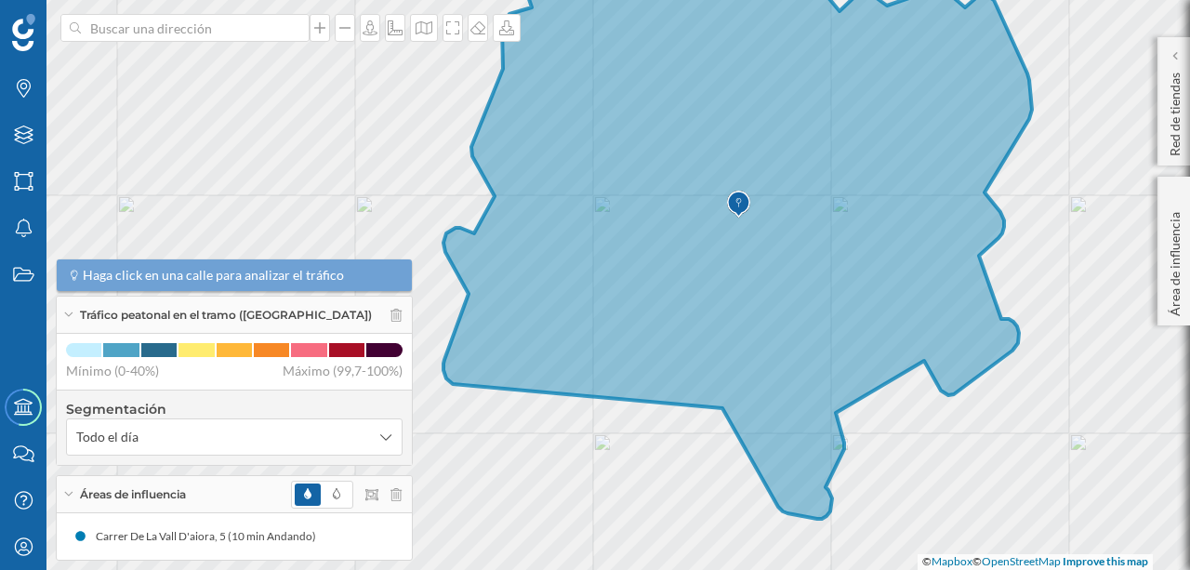
click at [1174, 249] on p "Área de influencia" at bounding box center [1175, 261] width 19 height 112
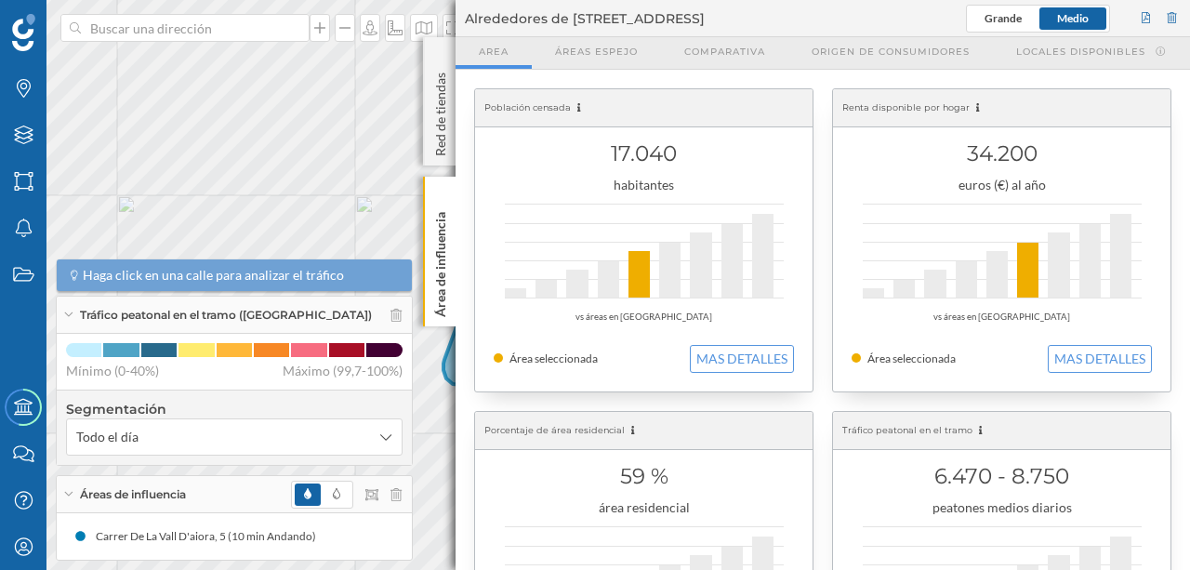
click at [1075, 353] on button "MAS DETALLES" at bounding box center [1100, 359] width 104 height 28
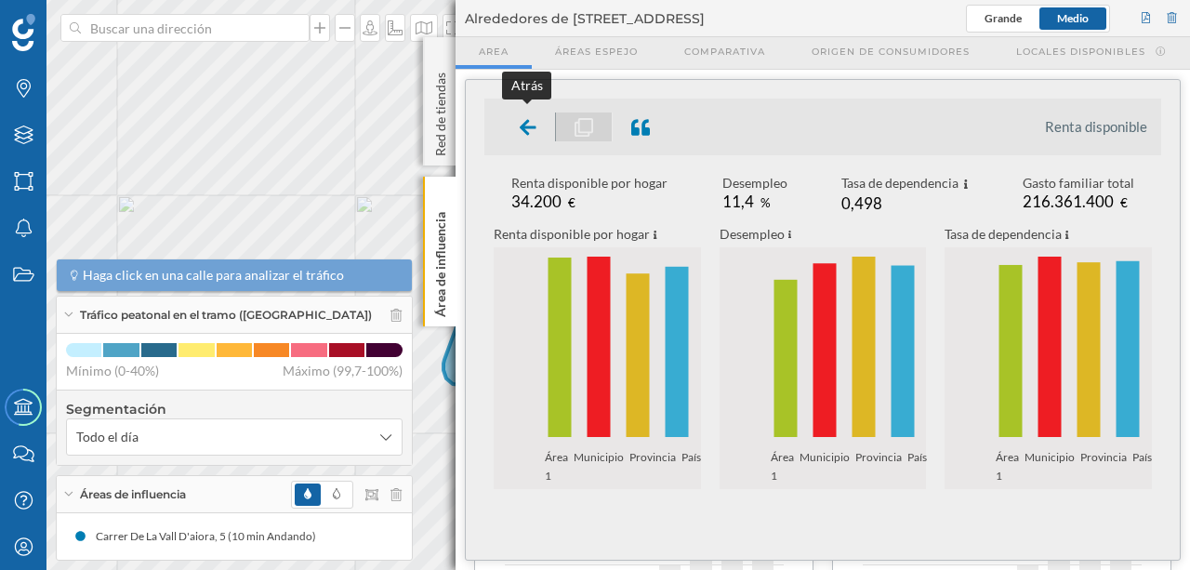
click at [525, 122] on icon at bounding box center [528, 127] width 17 height 16
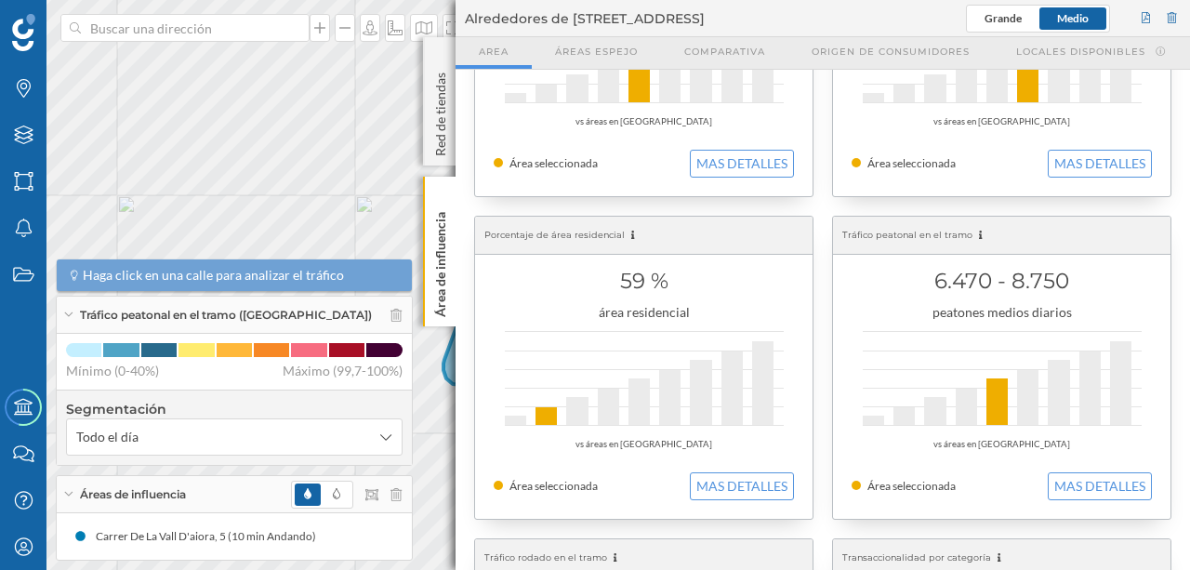
scroll to position [272, 0]
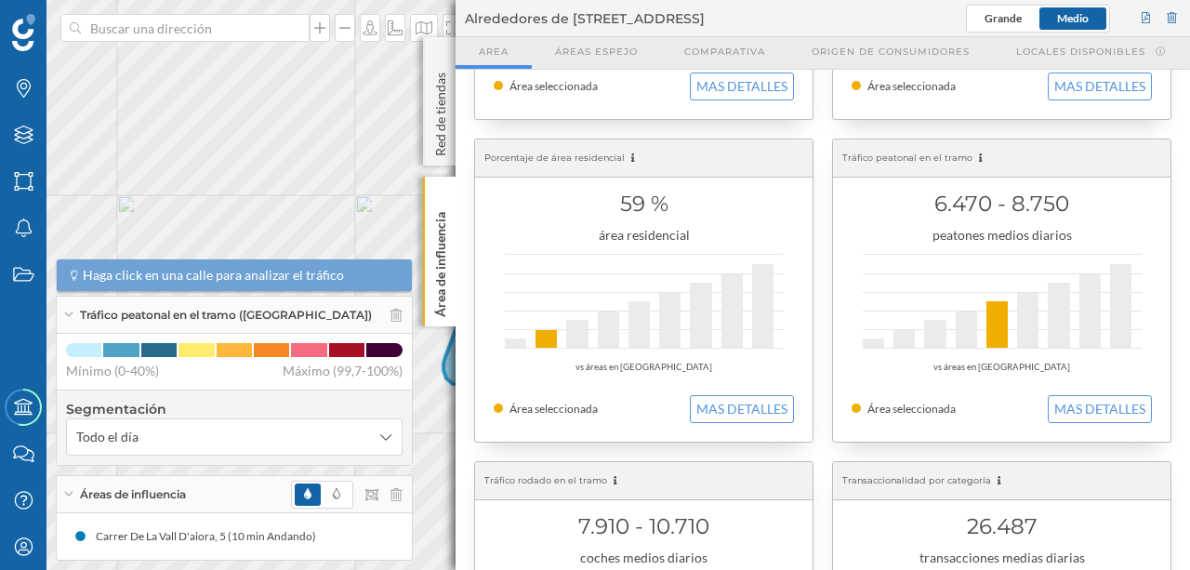
click at [1101, 401] on button "MAS DETALLES" at bounding box center [1100, 409] width 104 height 28
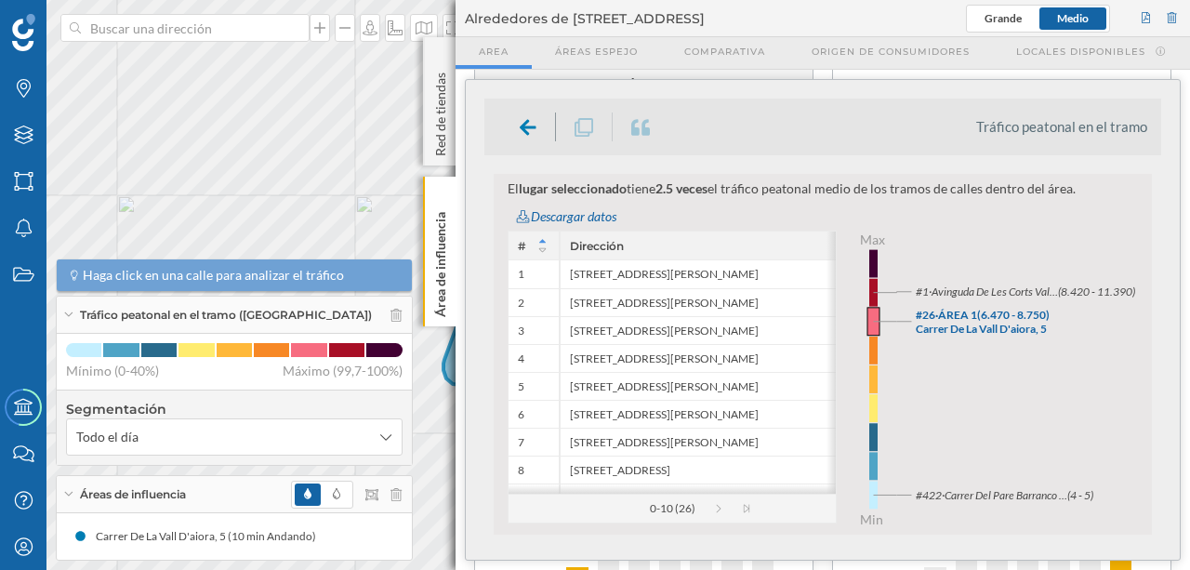
scroll to position [1413, 0]
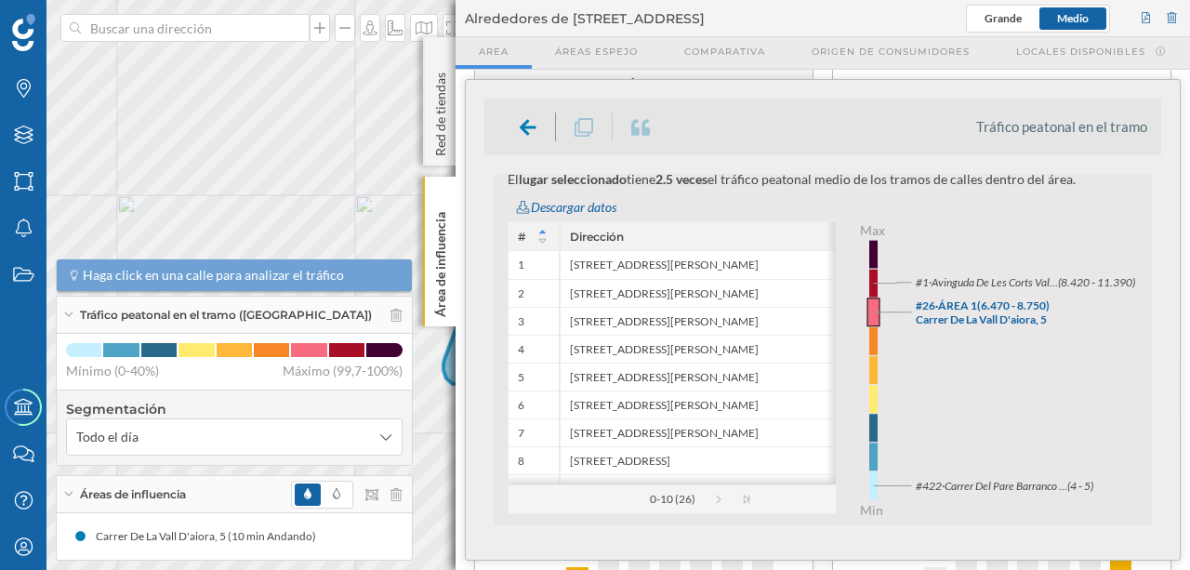
click at [574, 207] on div "Descargar datos" at bounding box center [827, 207] width 649 height 28
click at [448, 242] on p "Área de influencia" at bounding box center [440, 261] width 19 height 112
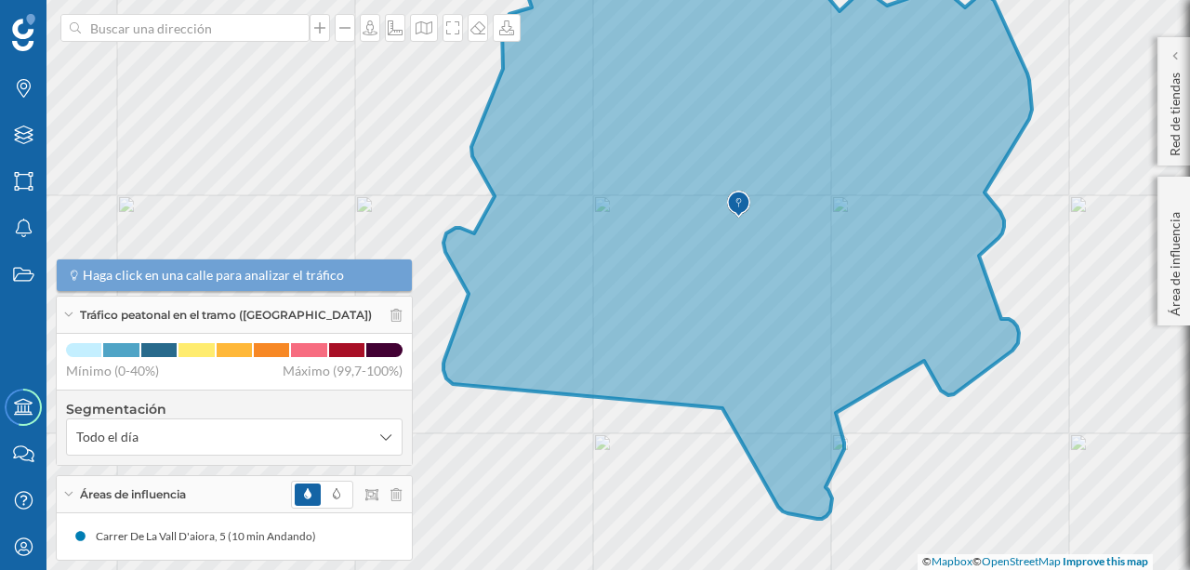
click at [1175, 248] on p "Área de influencia" at bounding box center [1175, 261] width 19 height 112
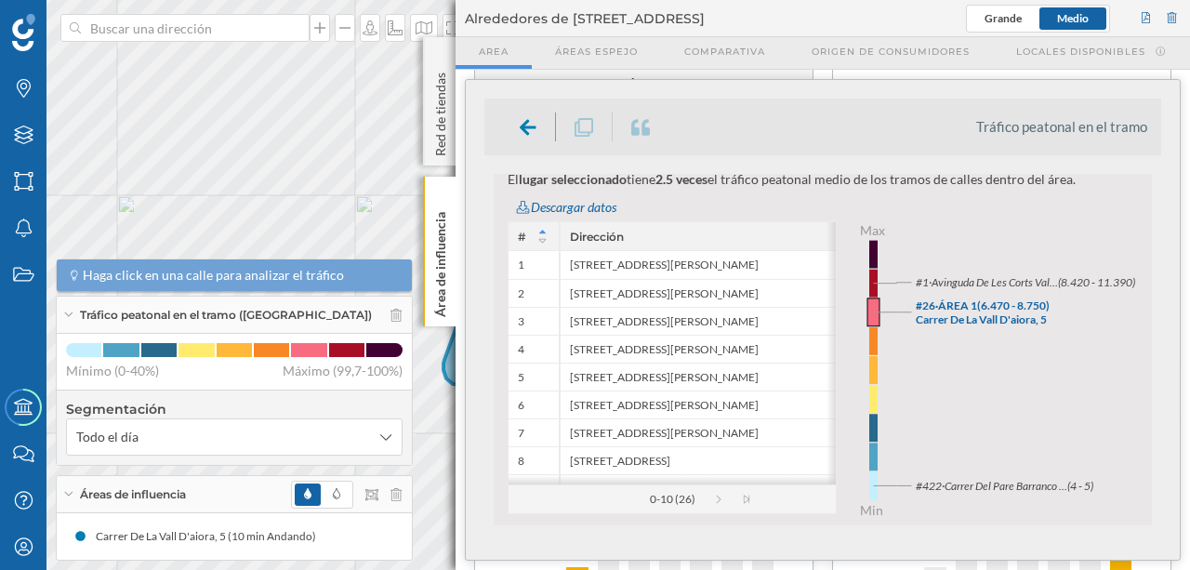
drag, startPoint x: 322, startPoint y: 370, endPoint x: 376, endPoint y: 365, distance: 54.1
click at [376, 365] on span "Máximo (99,7-100%)" at bounding box center [343, 371] width 120 height 19
click at [335, 354] on span at bounding box center [346, 350] width 35 height 14
click at [516, 126] on div at bounding box center [528, 126] width 55 height 29
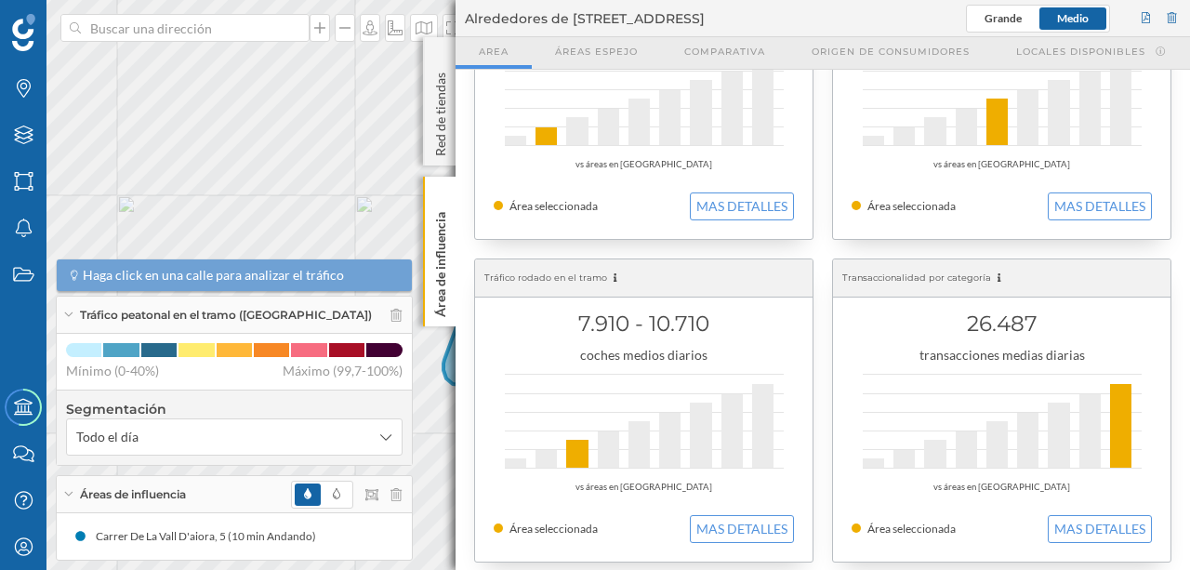
scroll to position [606, 0]
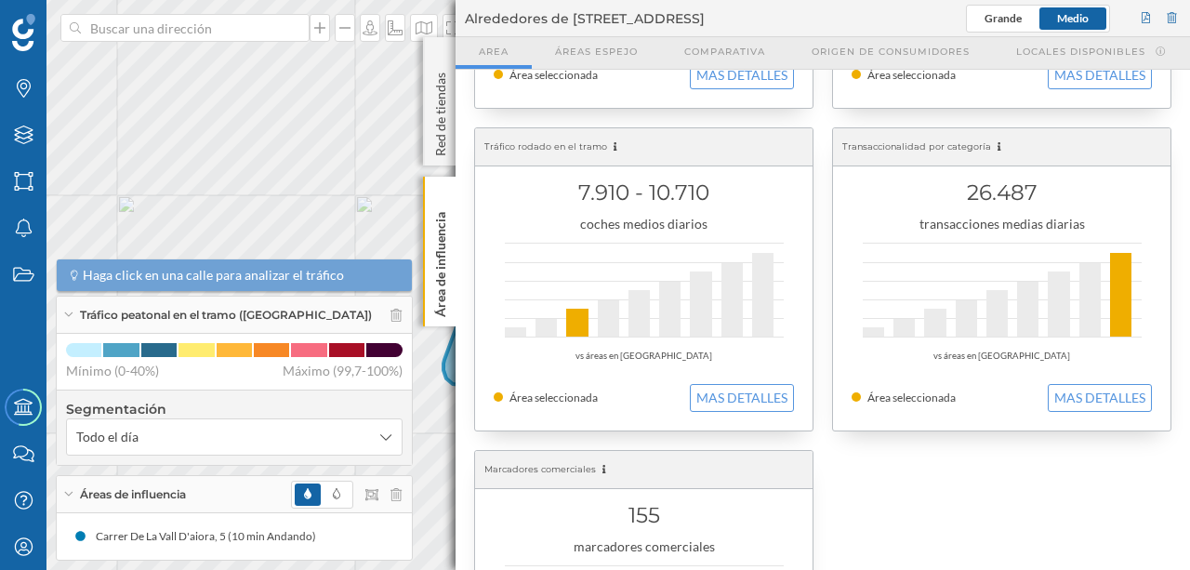
click at [1067, 395] on button "MAS DETALLES" at bounding box center [1100, 398] width 104 height 28
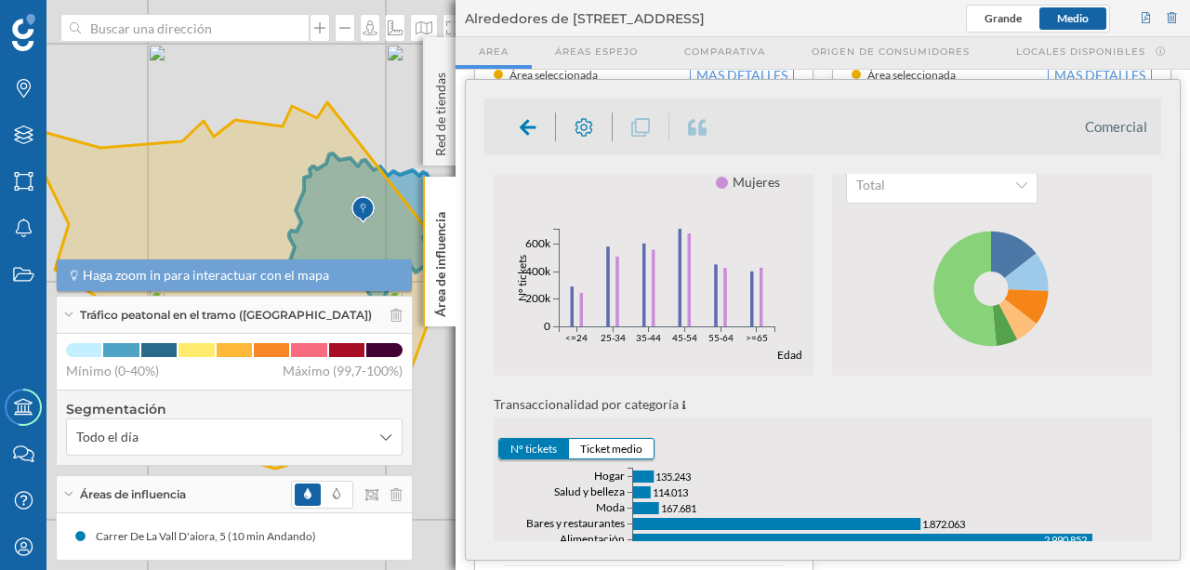
scroll to position [535, 0]
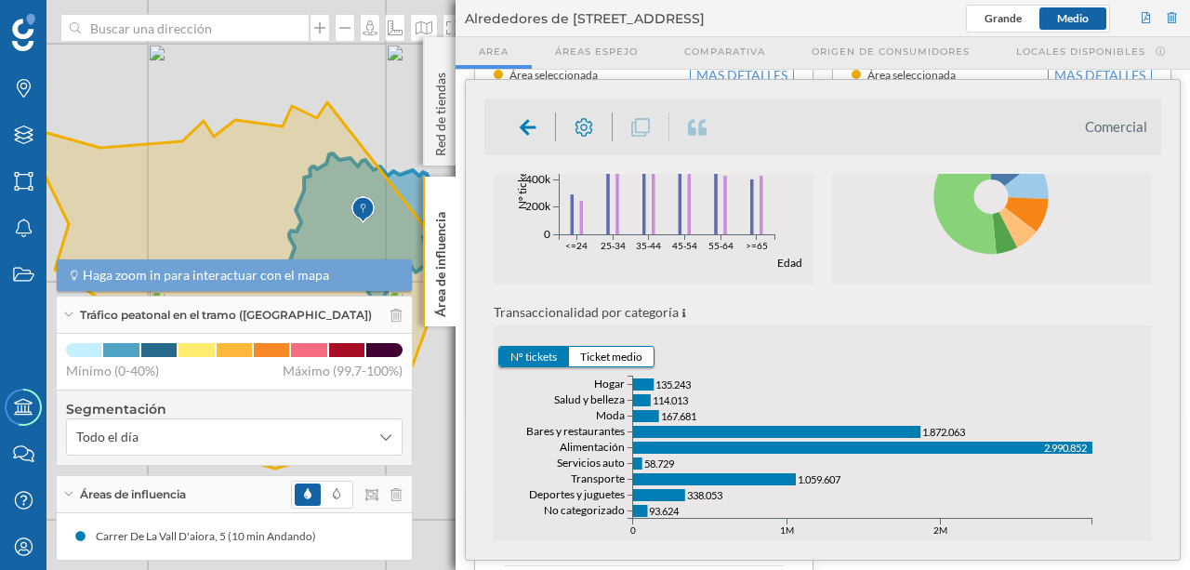
click at [619, 355] on button "Ticket medio" at bounding box center [611, 357] width 85 height 20
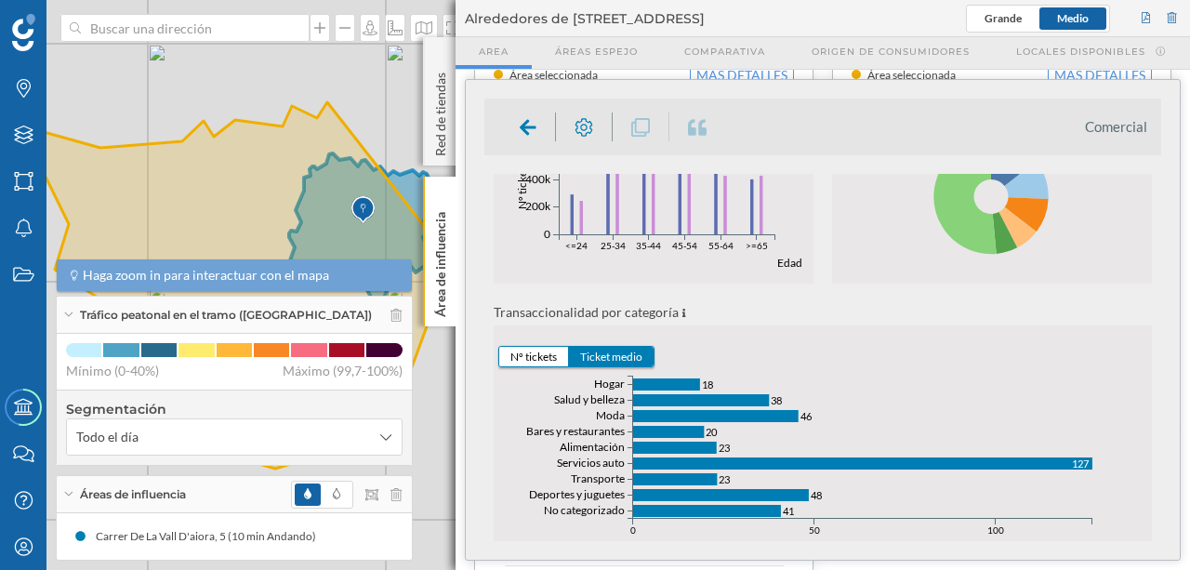
drag, startPoint x: 1156, startPoint y: 401, endPoint x: 1145, endPoint y: 373, distance: 30.0
click at [1145, 373] on div "Transaccionalidad por categoría Nº tickets Ticket medio Categorías de gasto No …" at bounding box center [822, 422] width 677 height 242
drag, startPoint x: 1161, startPoint y: 398, endPoint x: 1162, endPoint y: 382, distance: 15.8
click at [1162, 382] on div "Comercial 1 ago. 2024 1 ago. 2025 Código postal 46015 Transacciones 9.292.414 t…" at bounding box center [823, 320] width 714 height 480
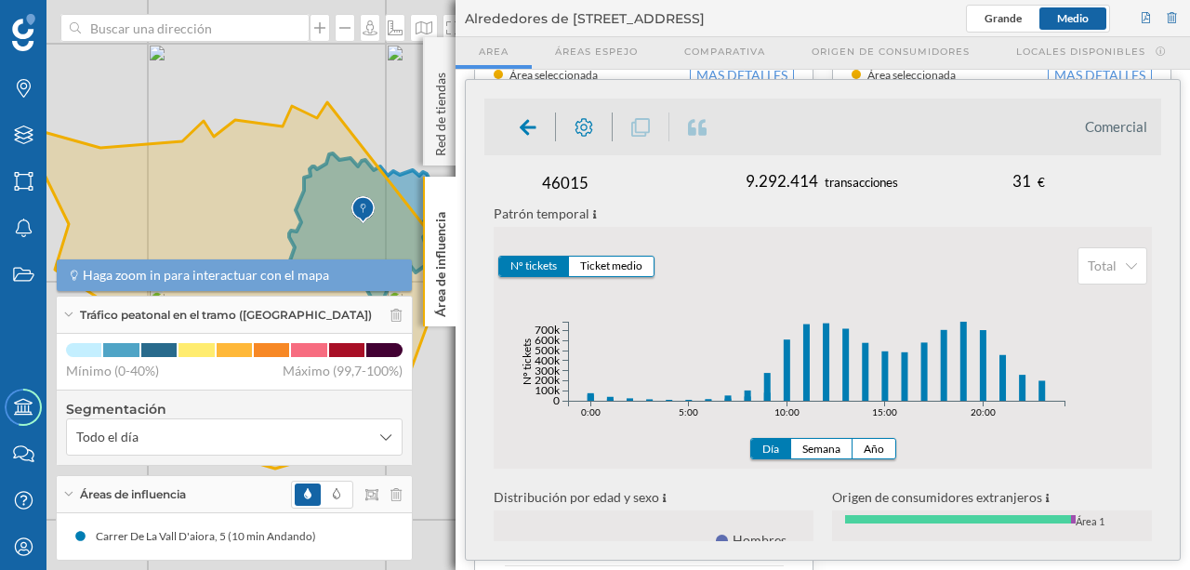
scroll to position [0, 0]
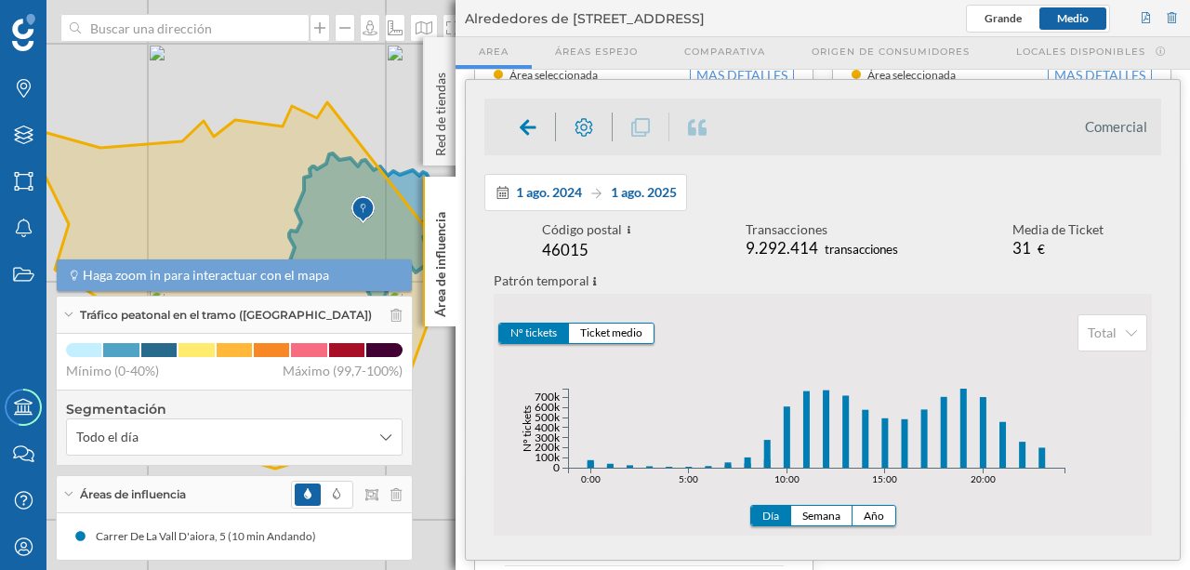
click at [625, 190] on span "1 ago. 2025" at bounding box center [644, 192] width 66 height 16
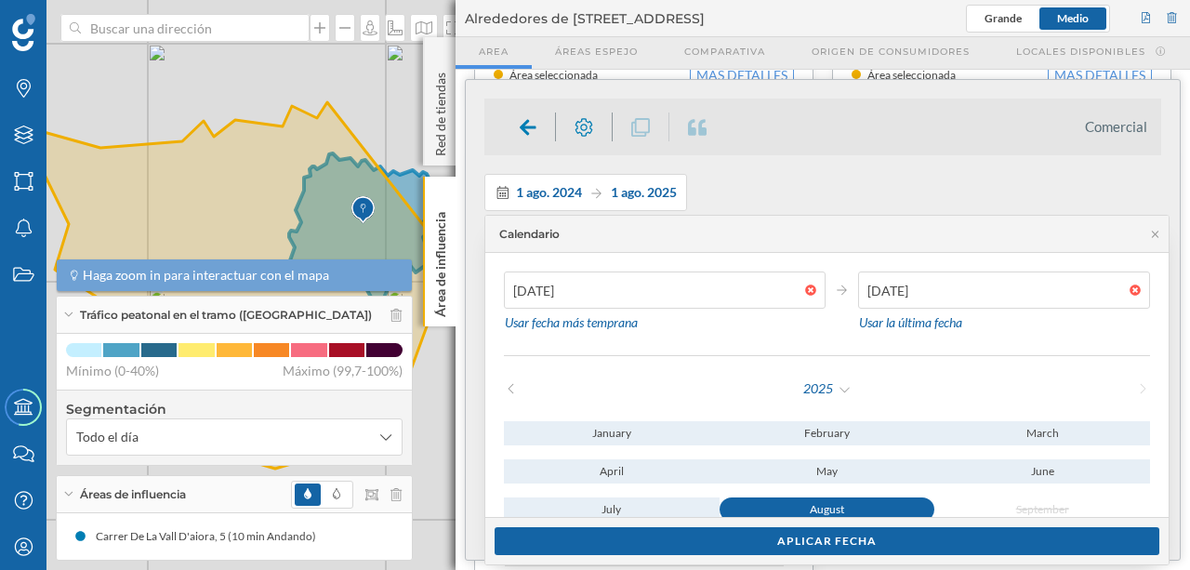
click at [625, 190] on span "1 ago. 2025" at bounding box center [644, 192] width 66 height 16
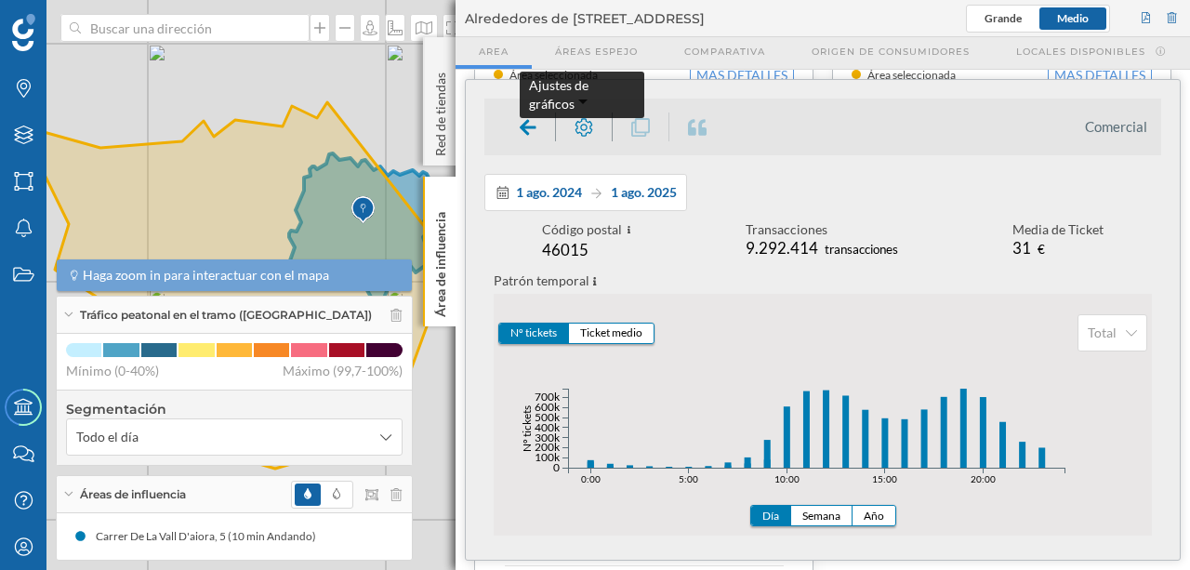
click at [588, 123] on icon at bounding box center [584, 127] width 19 height 19
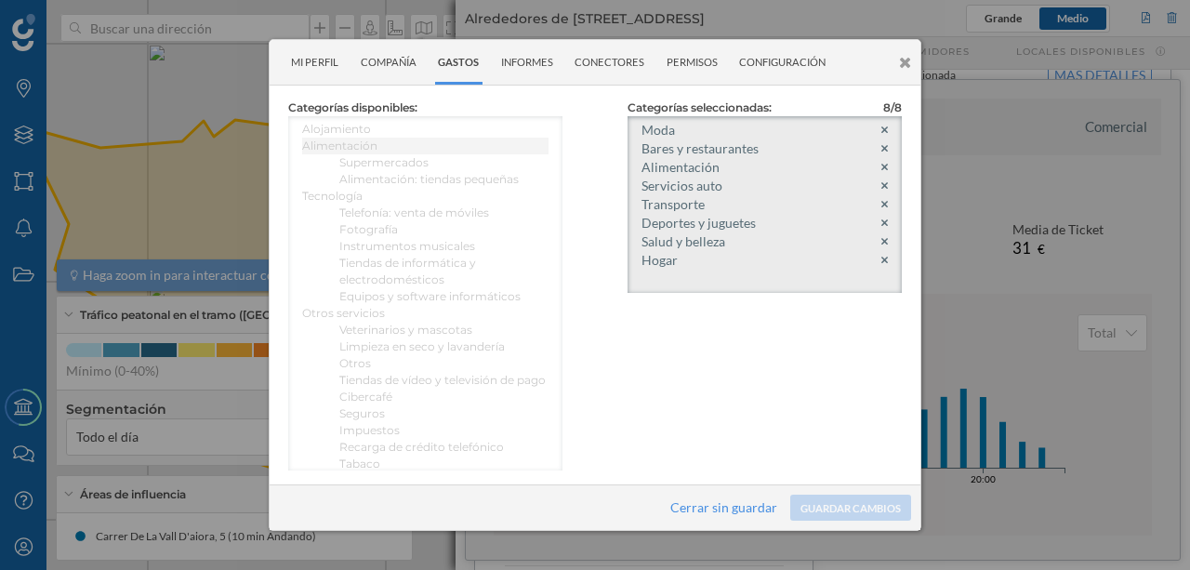
click at [662, 133] on li "Moda" at bounding box center [764, 130] width 246 height 19
drag, startPoint x: 850, startPoint y: 64, endPoint x: 946, endPoint y: 72, distance: 97.0
click at [959, 72] on div "Mi perfil Compañía Gastos Informes Conectores Permisos Configuración Categorías…" at bounding box center [595, 285] width 1190 height 570
click at [885, 128] on icon at bounding box center [884, 130] width 7 height 11
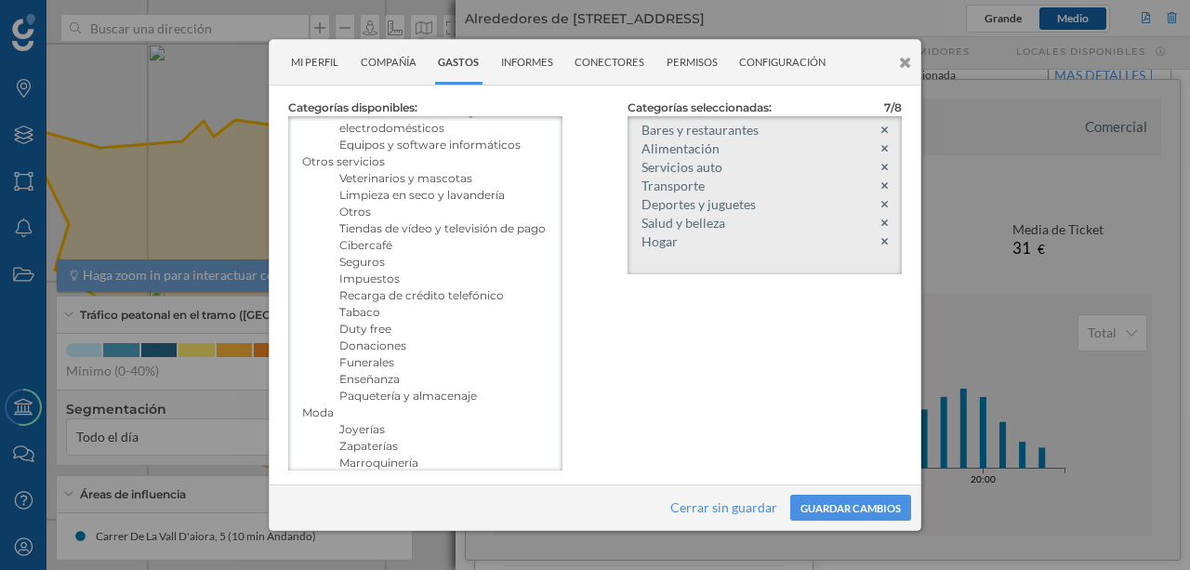
scroll to position [123, 0]
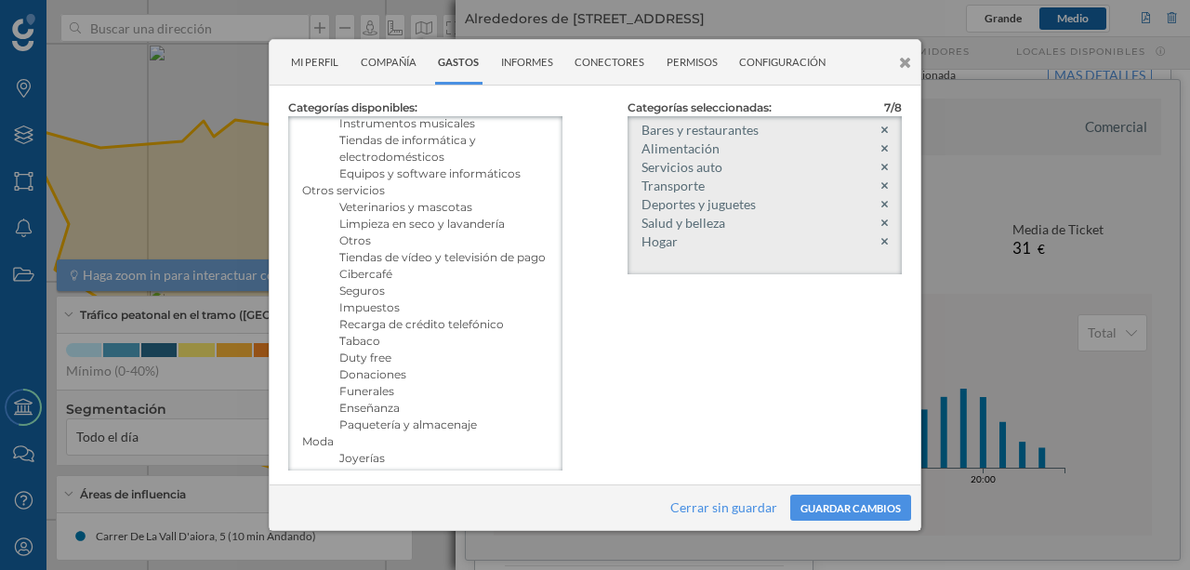
click at [1017, 382] on div at bounding box center [595, 285] width 1190 height 570
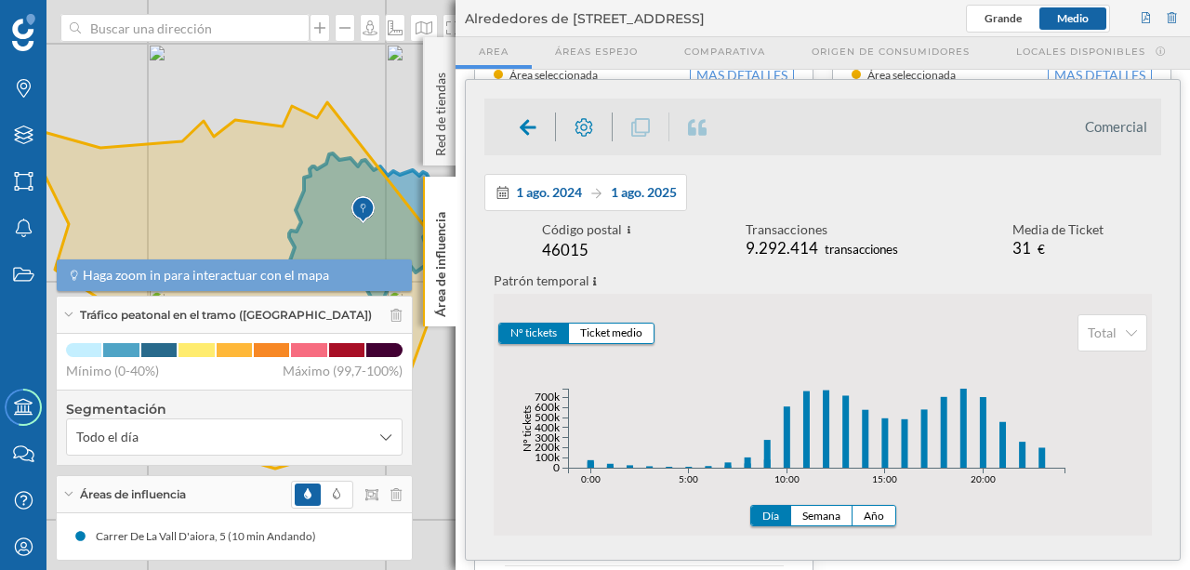
click at [522, 327] on button "Nº tickets" at bounding box center [534, 334] width 70 height 20
drag, startPoint x: 1156, startPoint y: 247, endPoint x: 1163, endPoint y: 189, distance: 59.0
click at [1168, 194] on div "Comercial 1 ago. 2024 1 ago. 2025 Código postal 46015 Transacciones 9.292.414 t…" at bounding box center [823, 320] width 714 height 480
click at [584, 128] on icon at bounding box center [584, 127] width 19 height 19
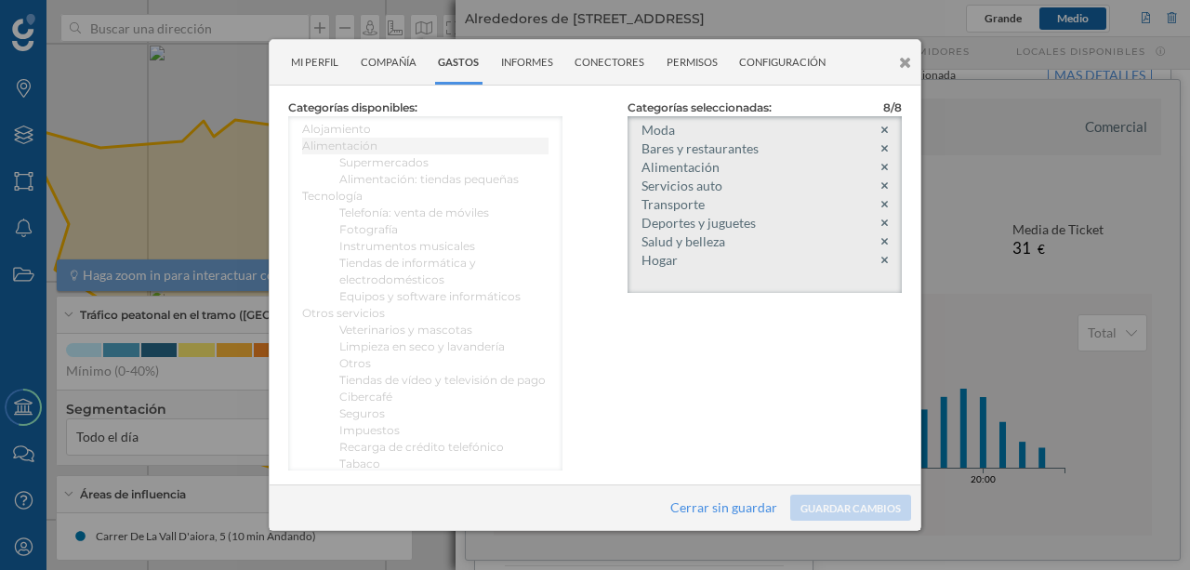
click at [885, 132] on icon at bounding box center [884, 129] width 7 height 7
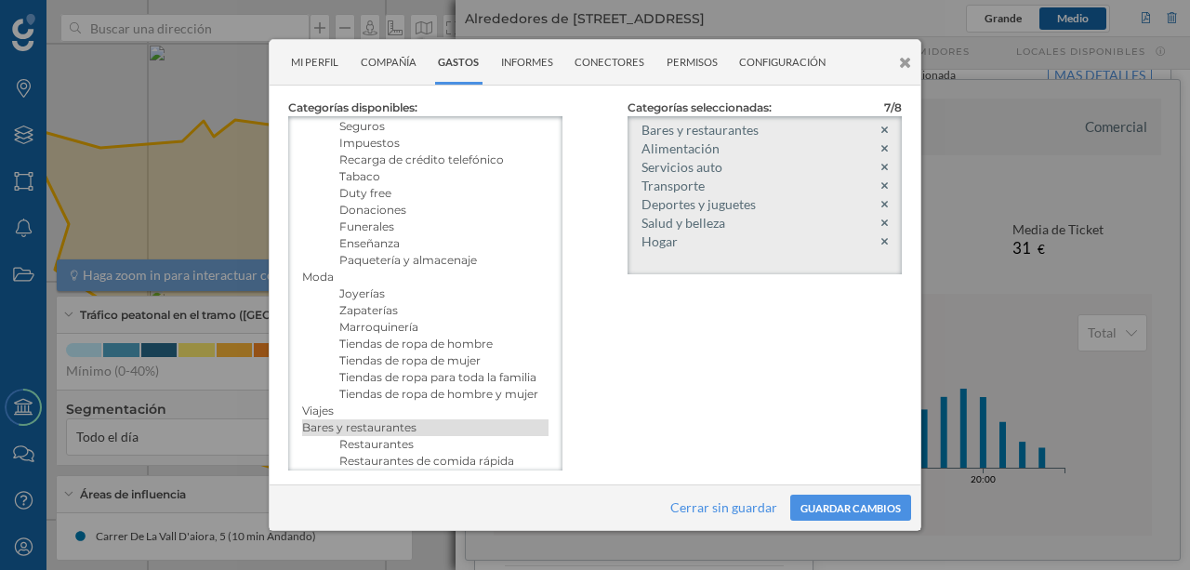
scroll to position [294, 0]
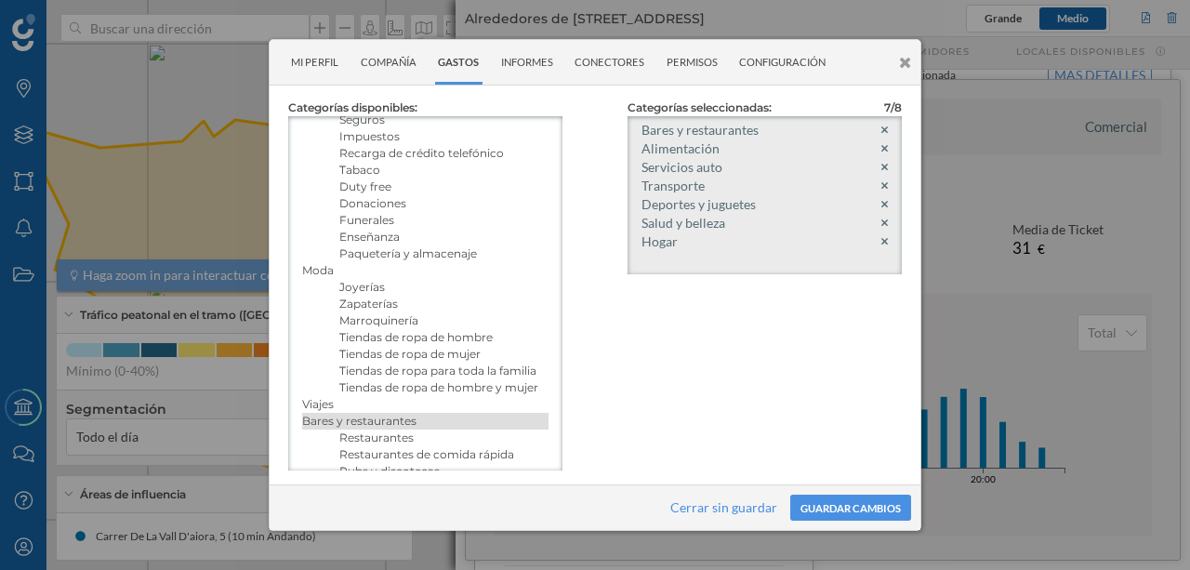
click at [394, 312] on h5 "Zapaterías" at bounding box center [443, 304] width 209 height 17
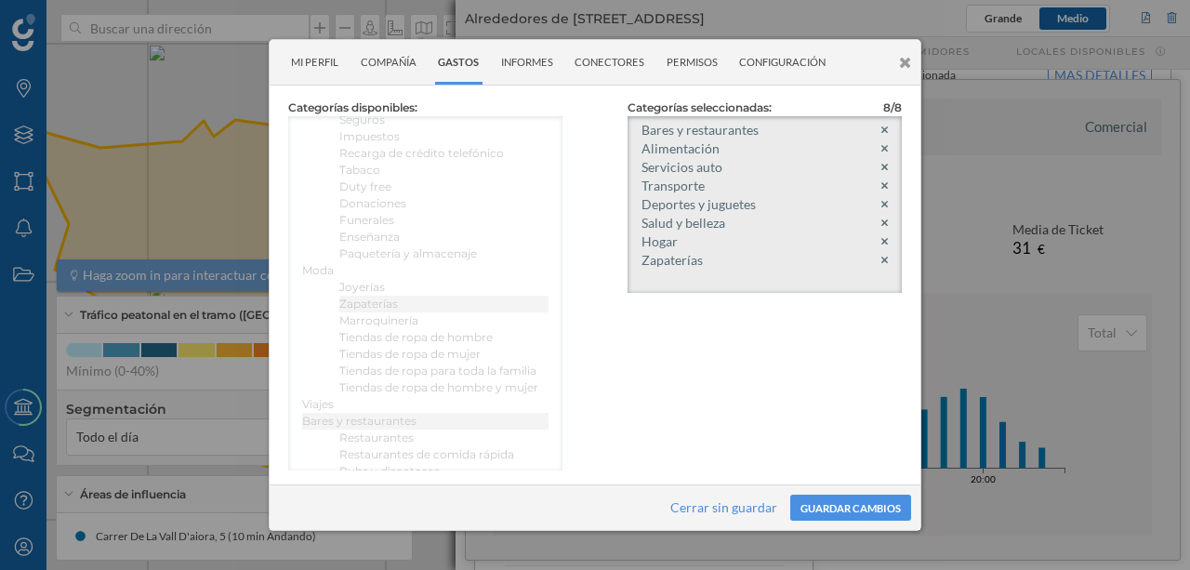
click at [998, 522] on div at bounding box center [595, 285] width 1190 height 570
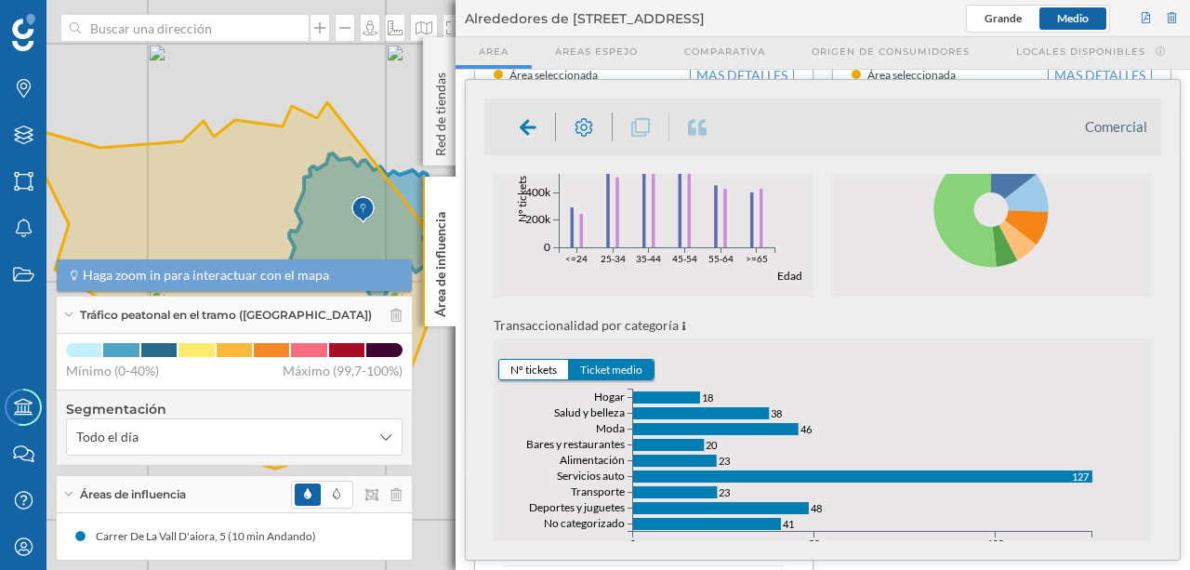
scroll to position [543, 0]
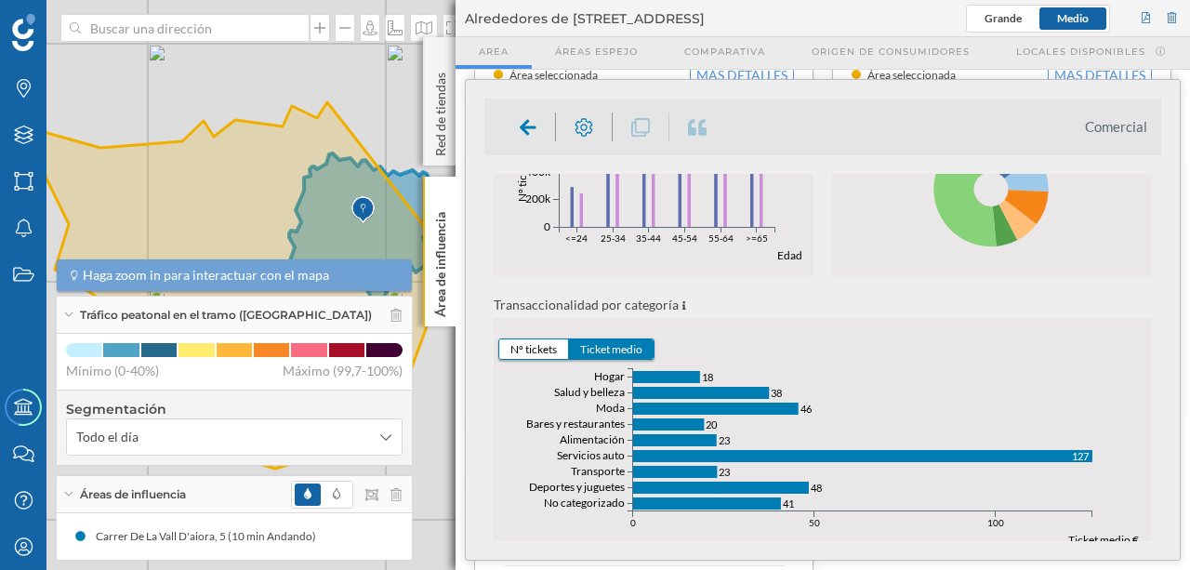
click at [438, 258] on p "Área de influencia" at bounding box center [440, 261] width 19 height 112
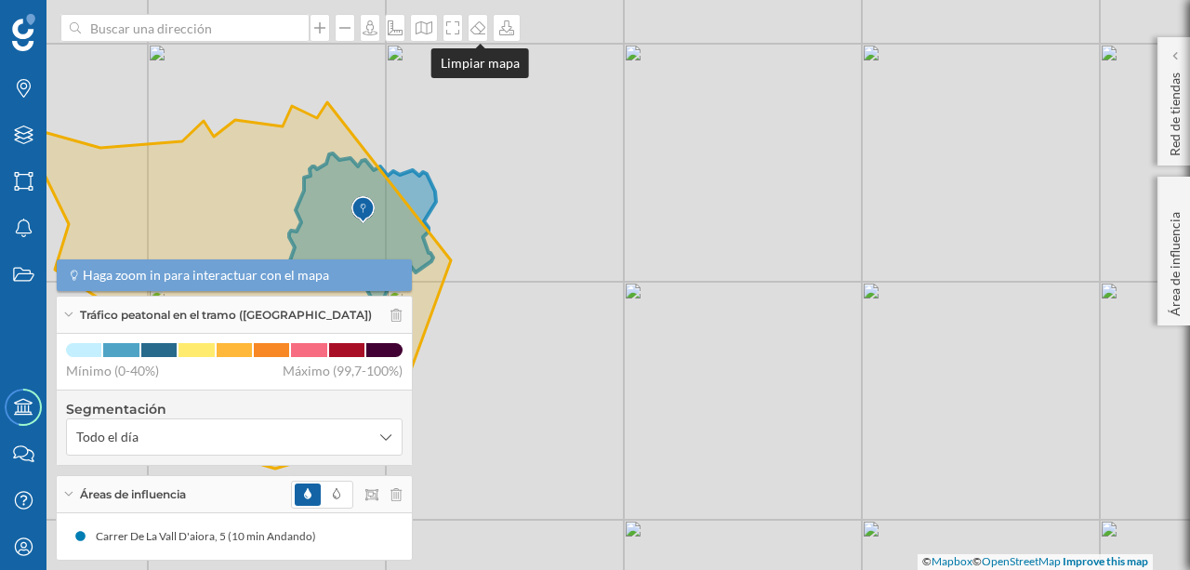
click at [479, 31] on icon at bounding box center [478, 27] width 19 height 15
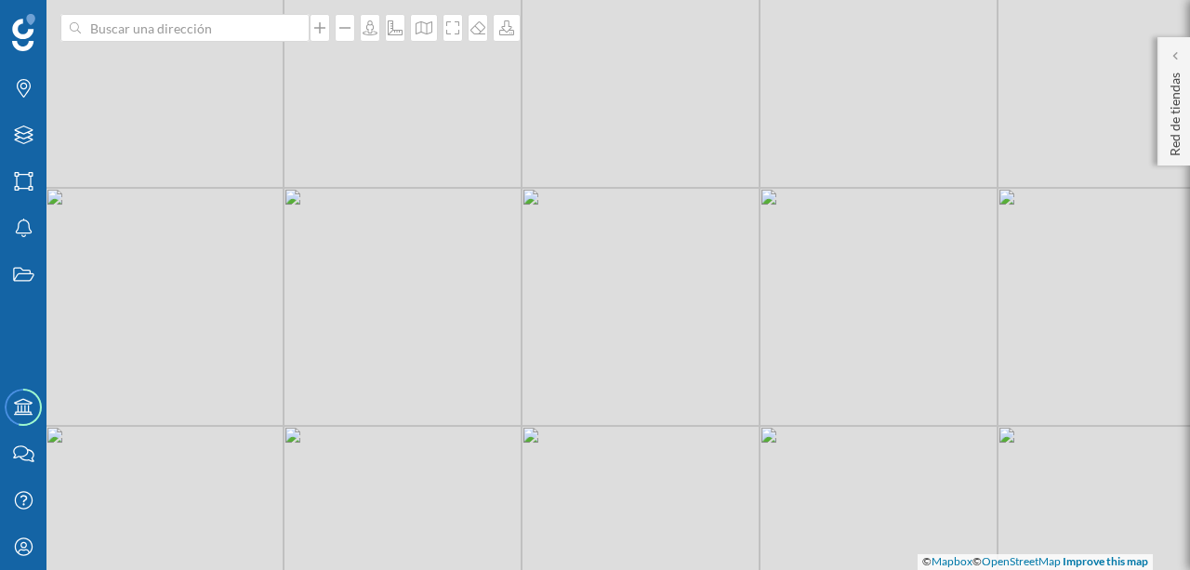
drag, startPoint x: 594, startPoint y: 280, endPoint x: 532, endPoint y: 231, distance: 78.8
click at [532, 231] on div "© Mapbox © OpenStreetMap Improve this map" at bounding box center [595, 285] width 1190 height 570
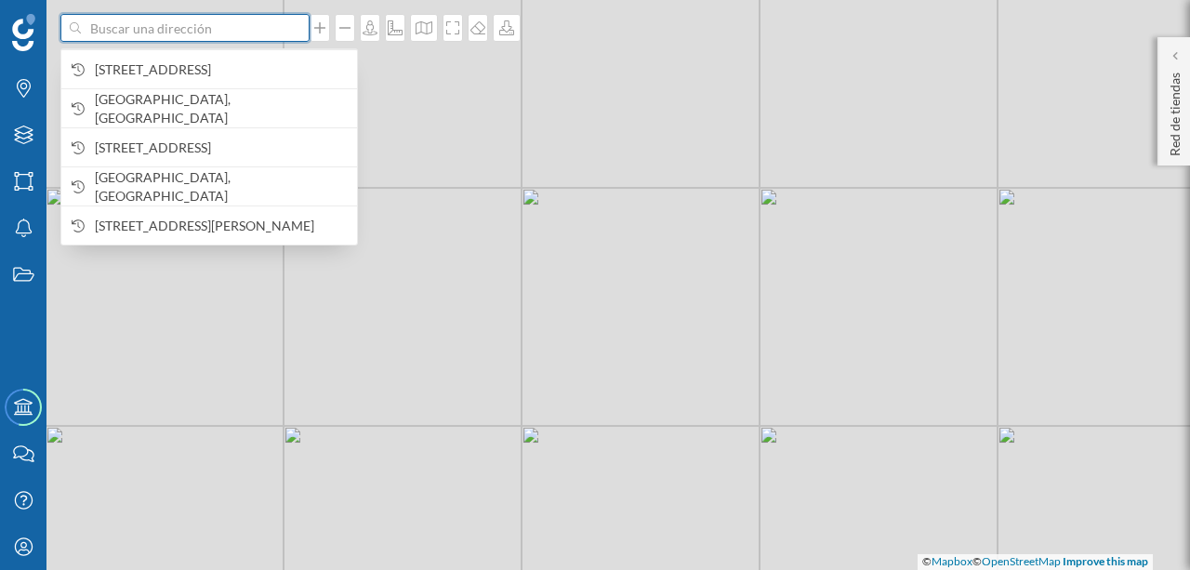
click at [273, 29] on input at bounding box center [185, 28] width 208 height 28
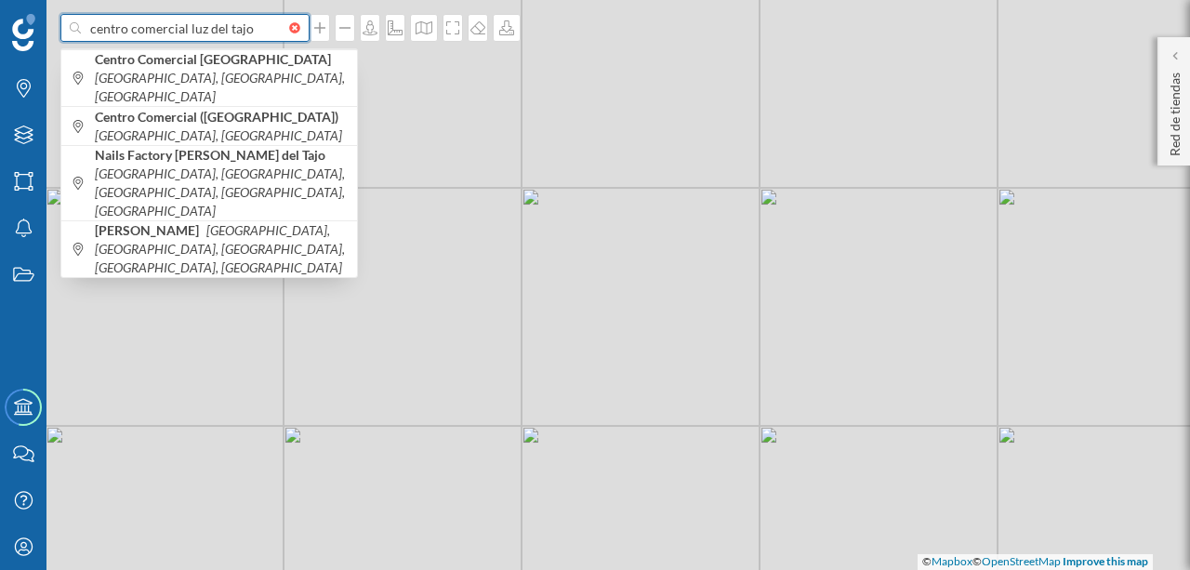
type input "centro comercial luz del tajo"
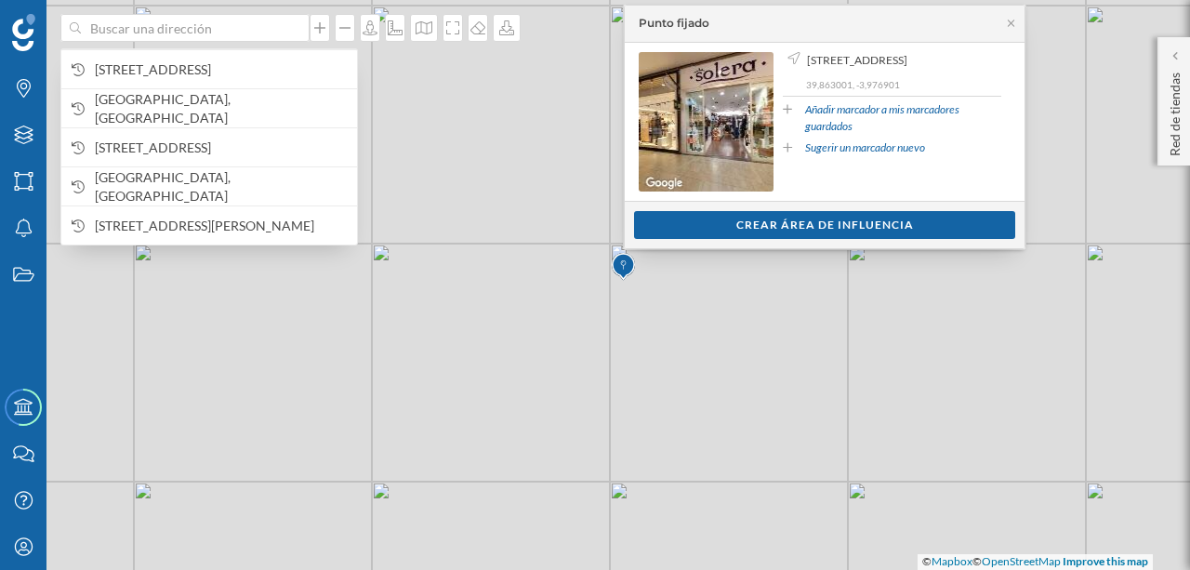
click at [1173, 111] on p "Red de tiendas" at bounding box center [1175, 110] width 19 height 91
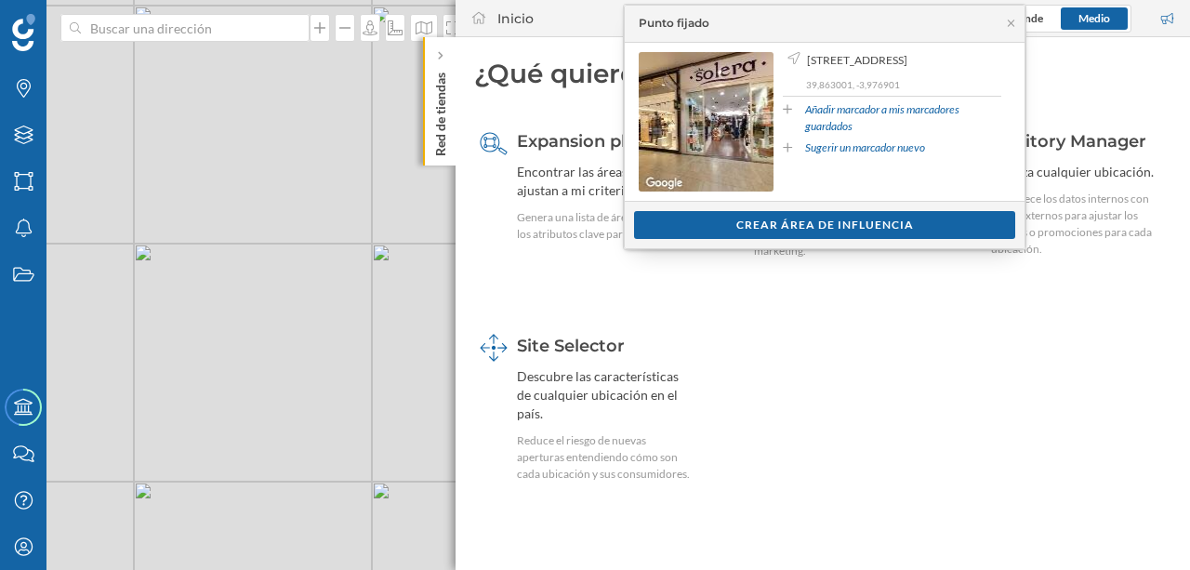
click at [1011, 23] on icon at bounding box center [1011, 23] width 14 height 11
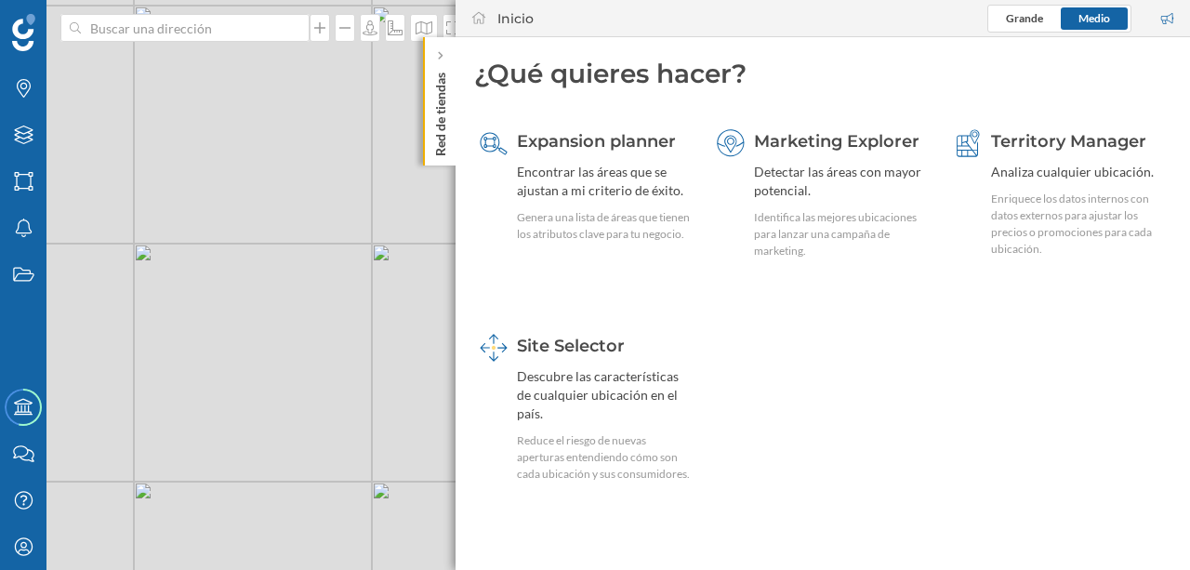
click at [604, 390] on div "Descubre las características de cualquier ubicación en el país." at bounding box center [604, 395] width 175 height 56
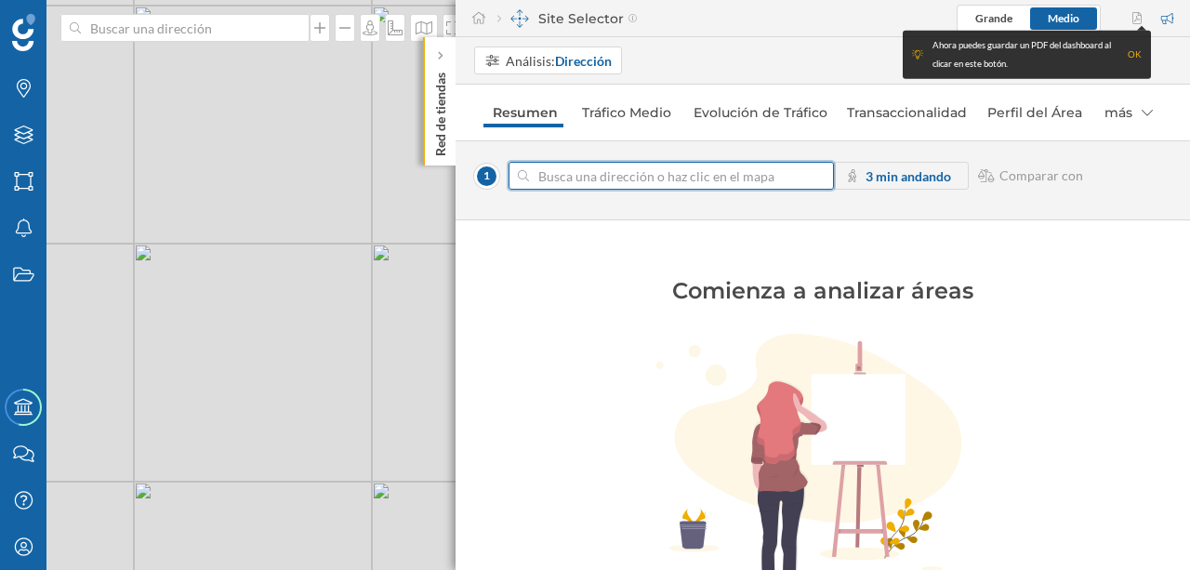
click at [599, 172] on input at bounding box center [671, 176] width 284 height 28
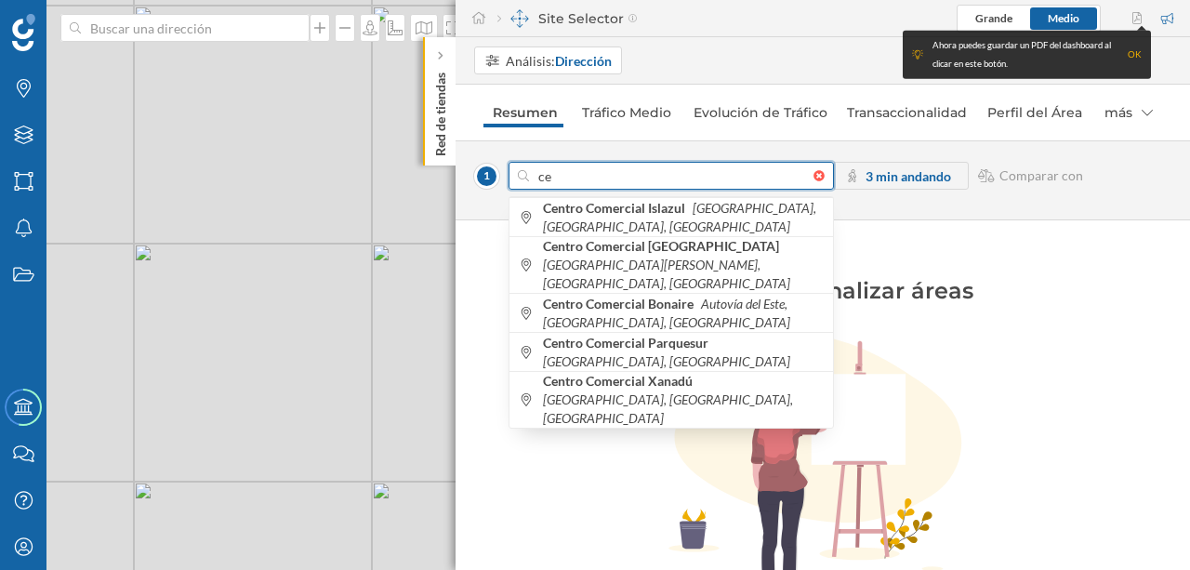
type input "c"
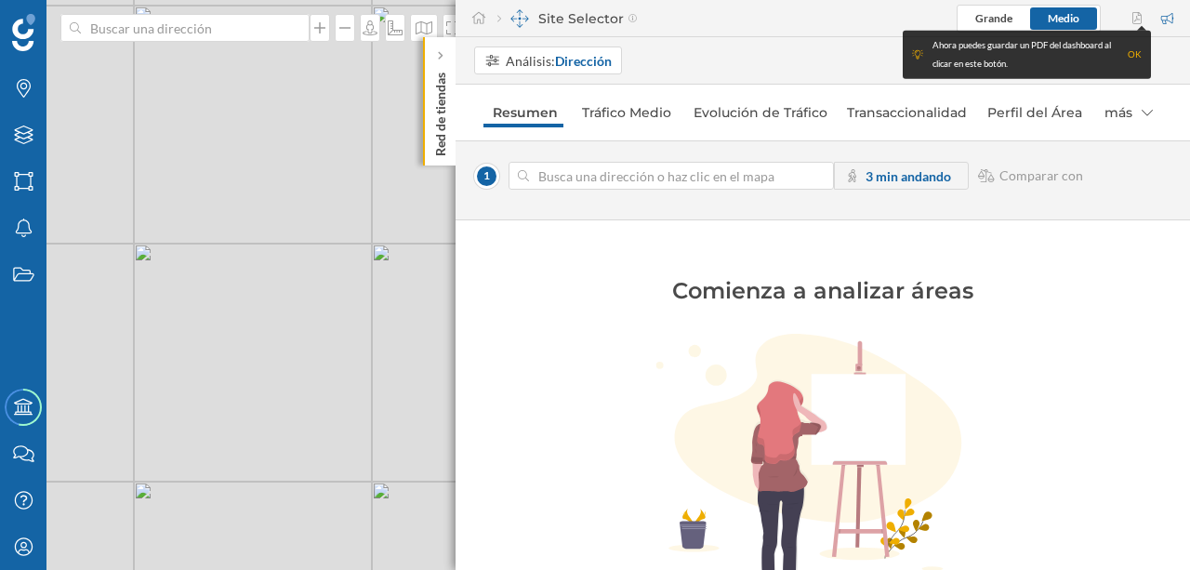
click at [557, 60] on strong "Dirección" at bounding box center [583, 61] width 57 height 16
click at [524, 126] on div "Área comercial" at bounding box center [528, 132] width 88 height 16
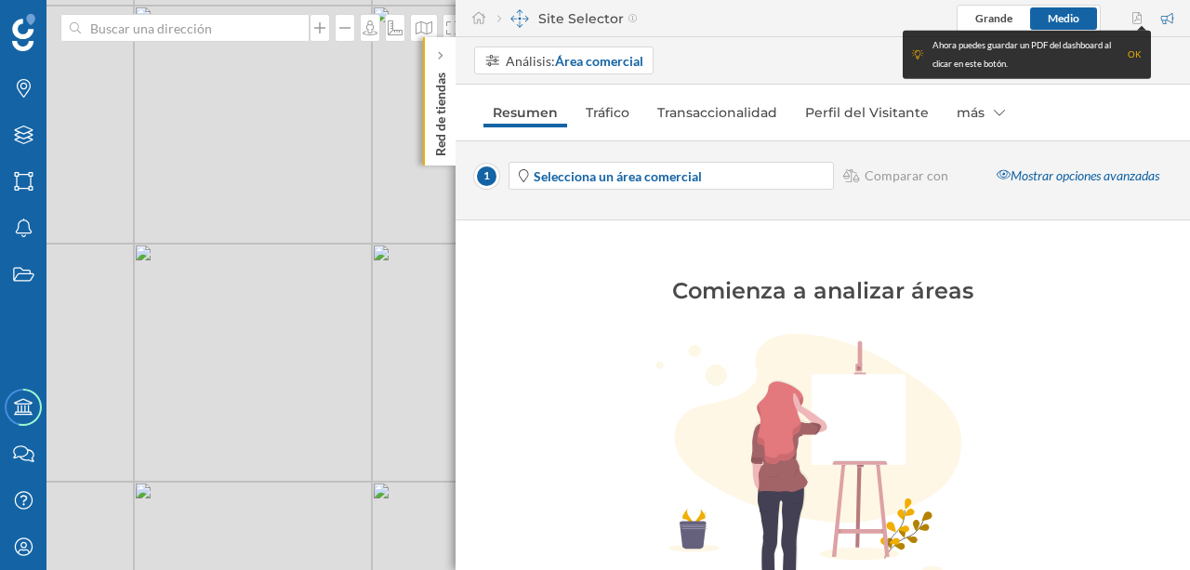
click at [692, 173] on strong "Selecciona un área comercial" at bounding box center [618, 176] width 168 height 16
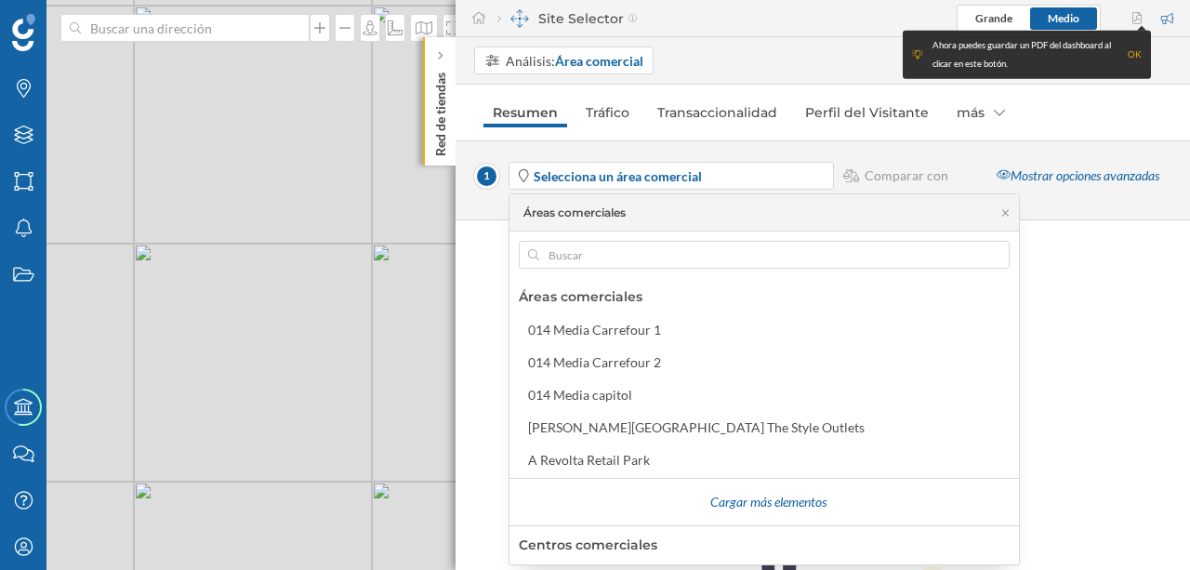
click at [658, 177] on strong "Selecciona un área comercial" at bounding box center [618, 176] width 168 height 16
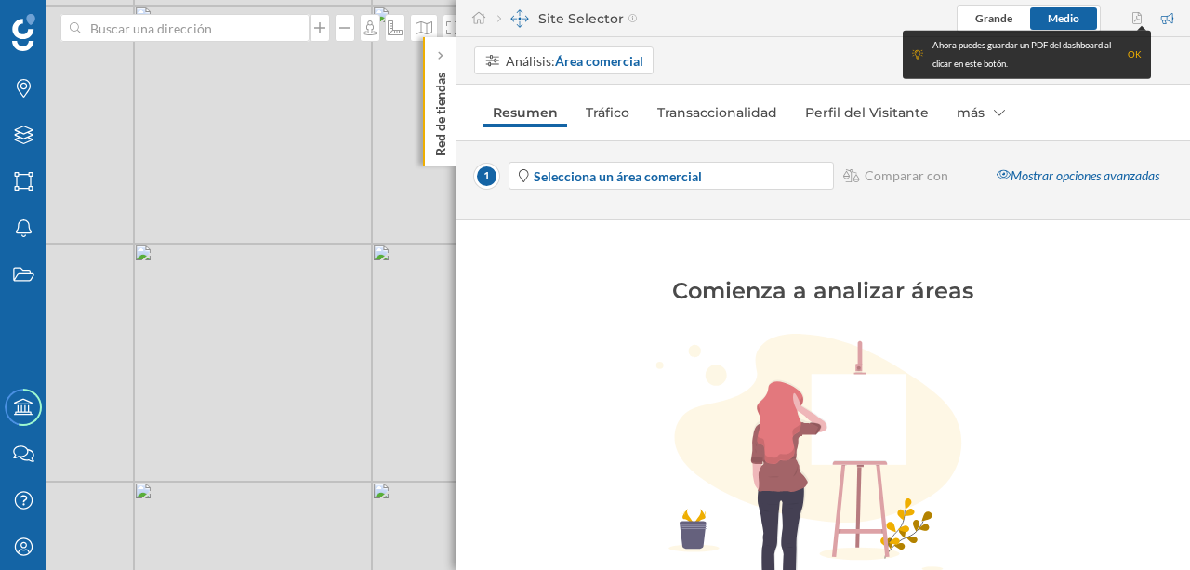
click at [650, 177] on strong "Selecciona un área comercial" at bounding box center [618, 176] width 168 height 16
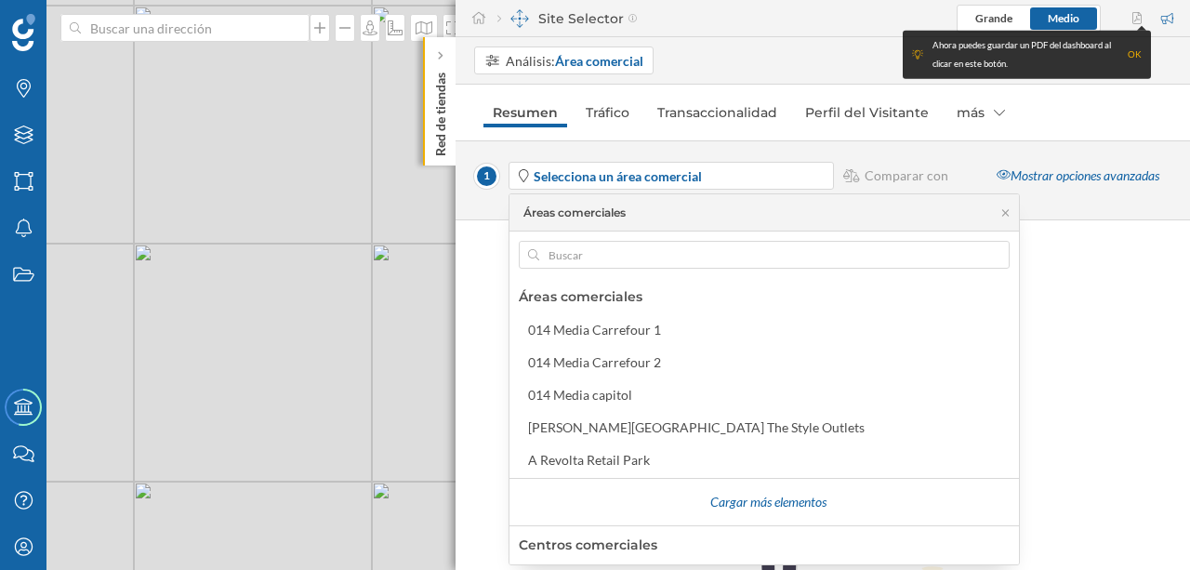
click at [617, 174] on strong "Selecciona un área comercial" at bounding box center [618, 176] width 168 height 16
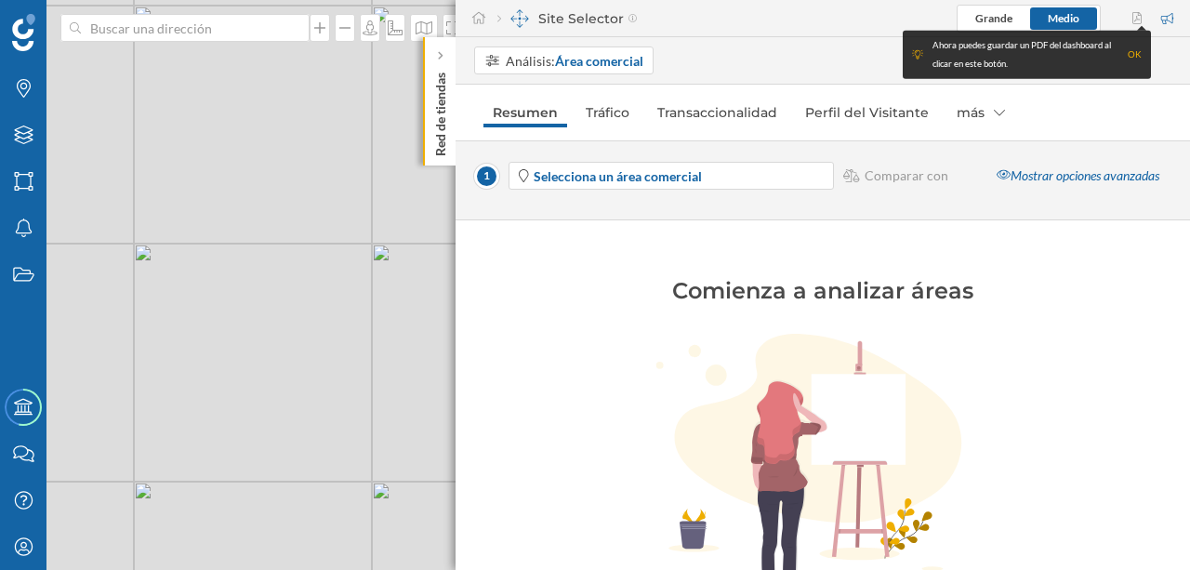
click at [601, 173] on strong "Selecciona un área comercial" at bounding box center [618, 176] width 168 height 16
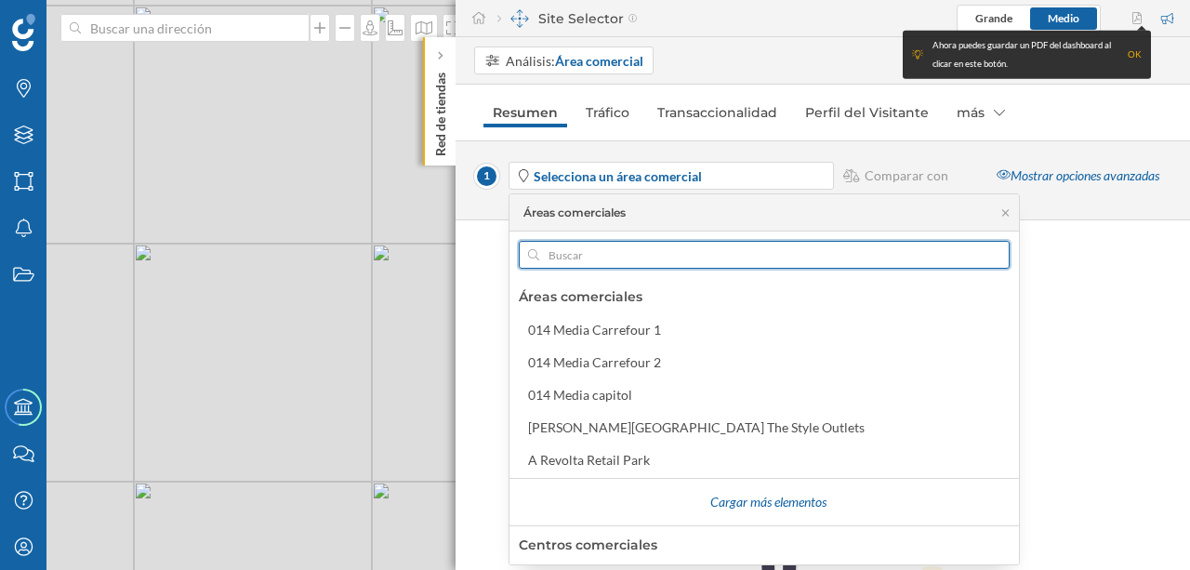
click at [601, 259] on input "text" at bounding box center [764, 255] width 450 height 28
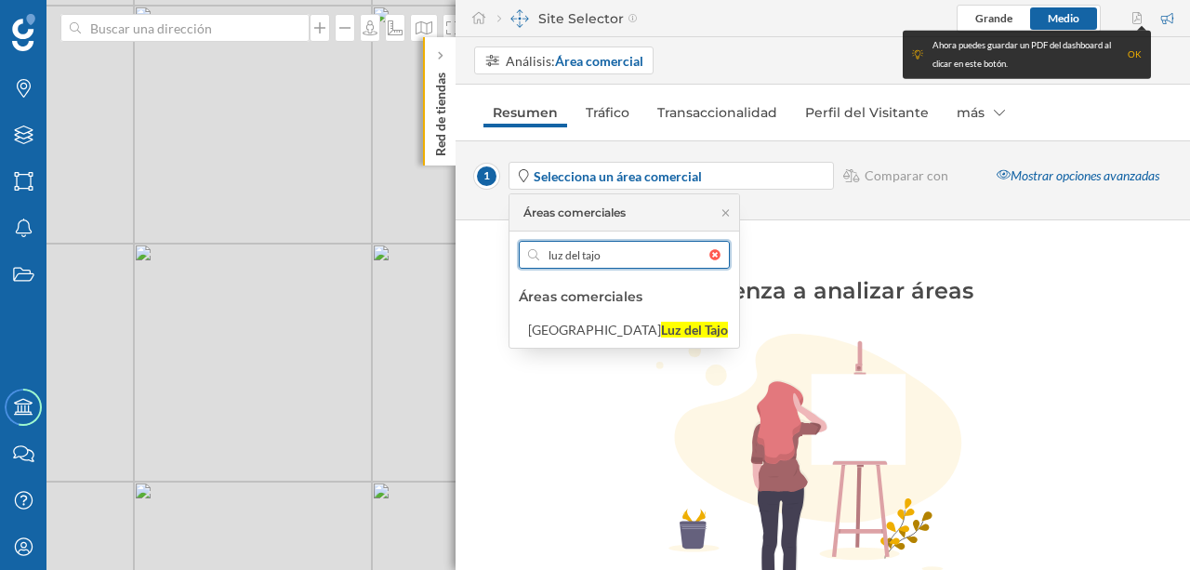
type input "luz del tajo"
click at [661, 324] on div "Luz del Tajo" at bounding box center [694, 330] width 67 height 16
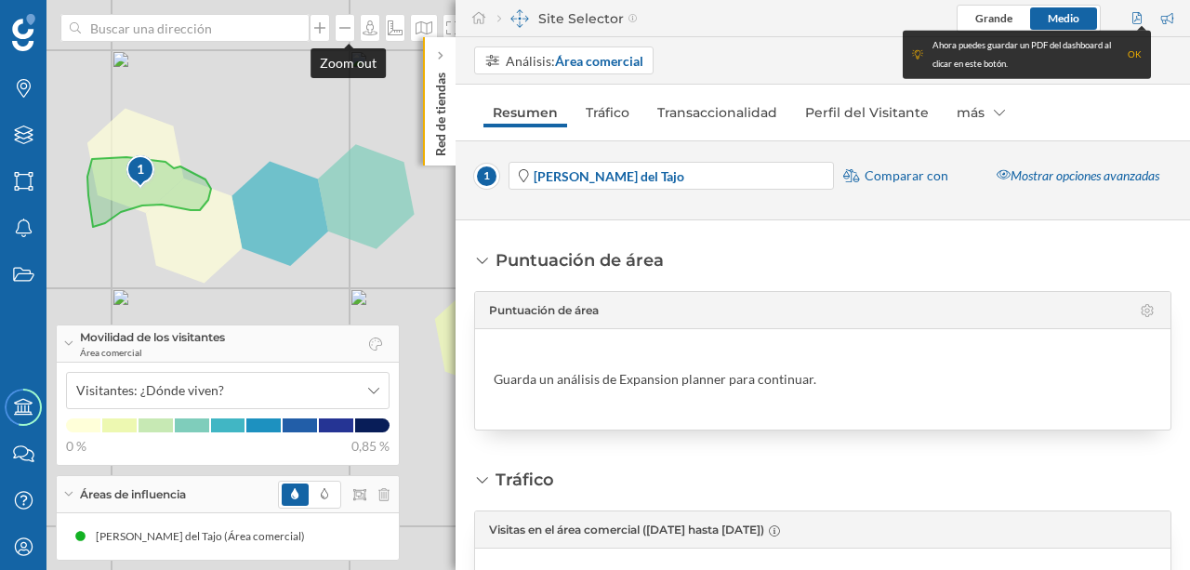
click at [350, 30] on icon at bounding box center [345, 27] width 19 height 15
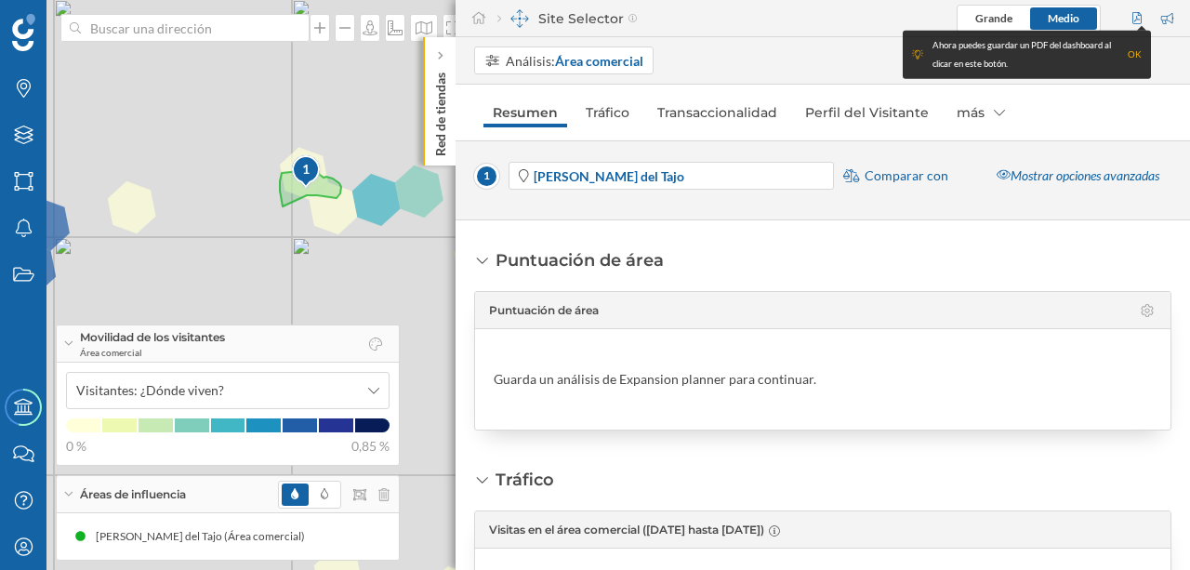
drag, startPoint x: 245, startPoint y: 206, endPoint x: 184, endPoint y: 158, distance: 78.1
click at [184, 158] on div "1 © Mapbox © OpenStreetMap Improve this map" at bounding box center [595, 285] width 1190 height 570
click at [349, 37] on div at bounding box center [345, 28] width 20 height 28
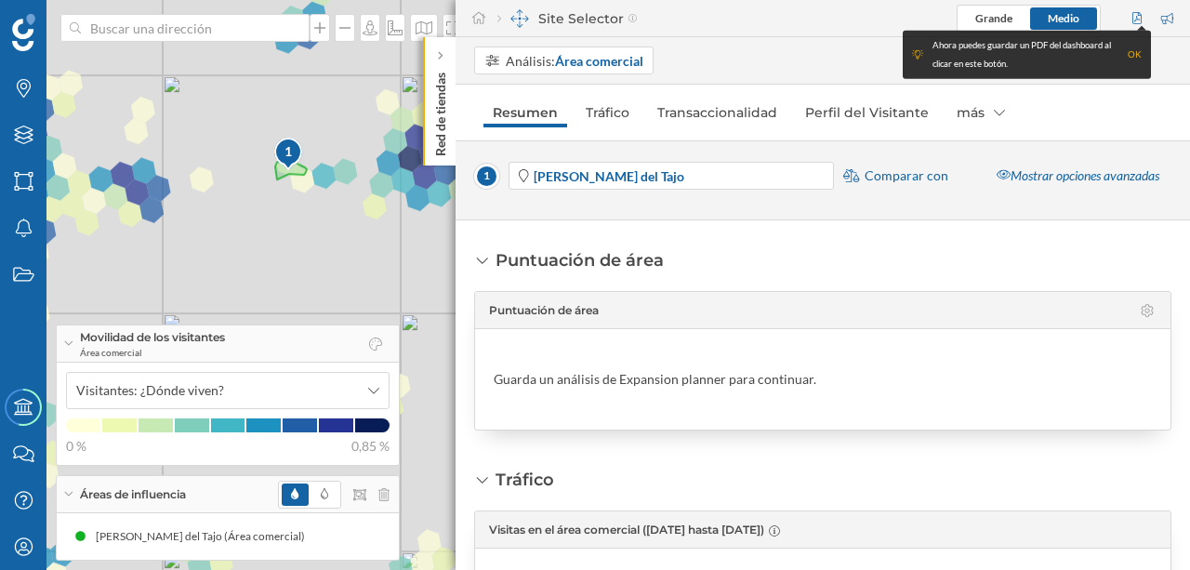
drag, startPoint x: 350, startPoint y: 205, endPoint x: 188, endPoint y: 141, distance: 174.9
click at [181, 140] on div "1 © Mapbox © OpenStreetMap Improve this map" at bounding box center [595, 285] width 1190 height 570
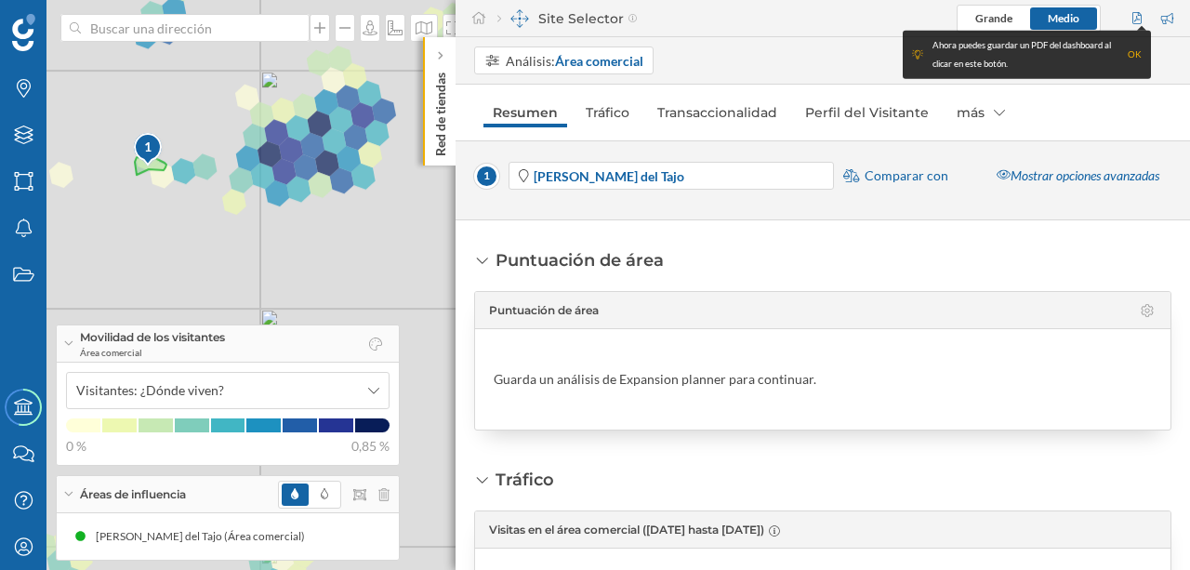
drag, startPoint x: 333, startPoint y: 257, endPoint x: 216, endPoint y: 243, distance: 118.0
click at [199, 250] on div "1 © Mapbox © OpenStreetMap Improve this map" at bounding box center [595, 285] width 1190 height 570
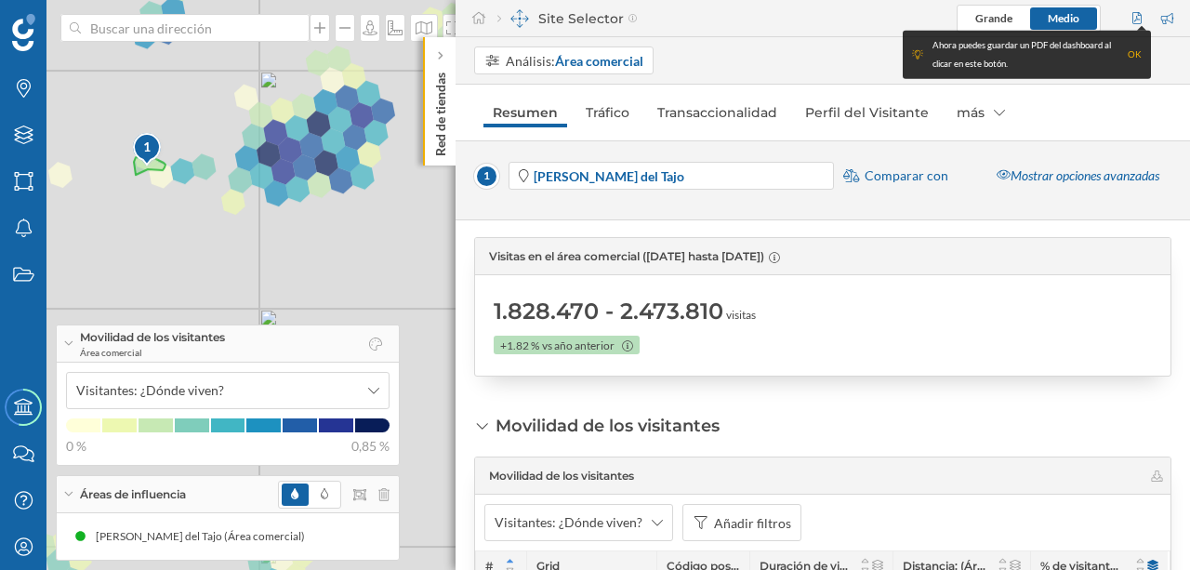
scroll to position [145, 0]
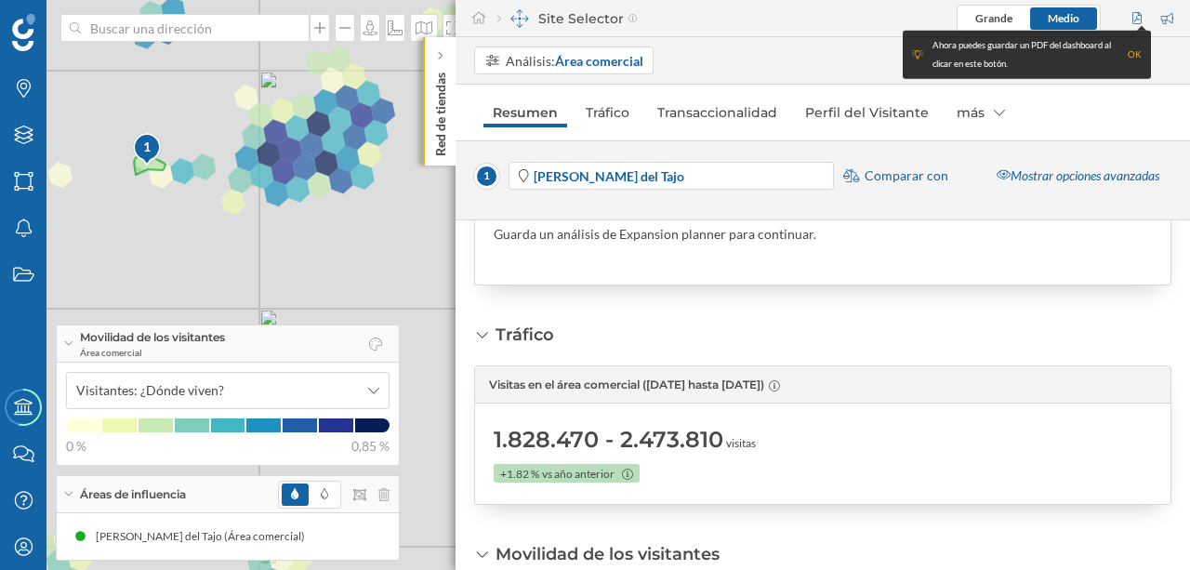
drag, startPoint x: 1184, startPoint y: 244, endPoint x: 1189, endPoint y: 257, distance: 12.9
click at [1187, 280] on div "Puntuación de área Puntuación de área Guarda un análisis de Expansion planner p…" at bounding box center [823, 395] width 734 height 350
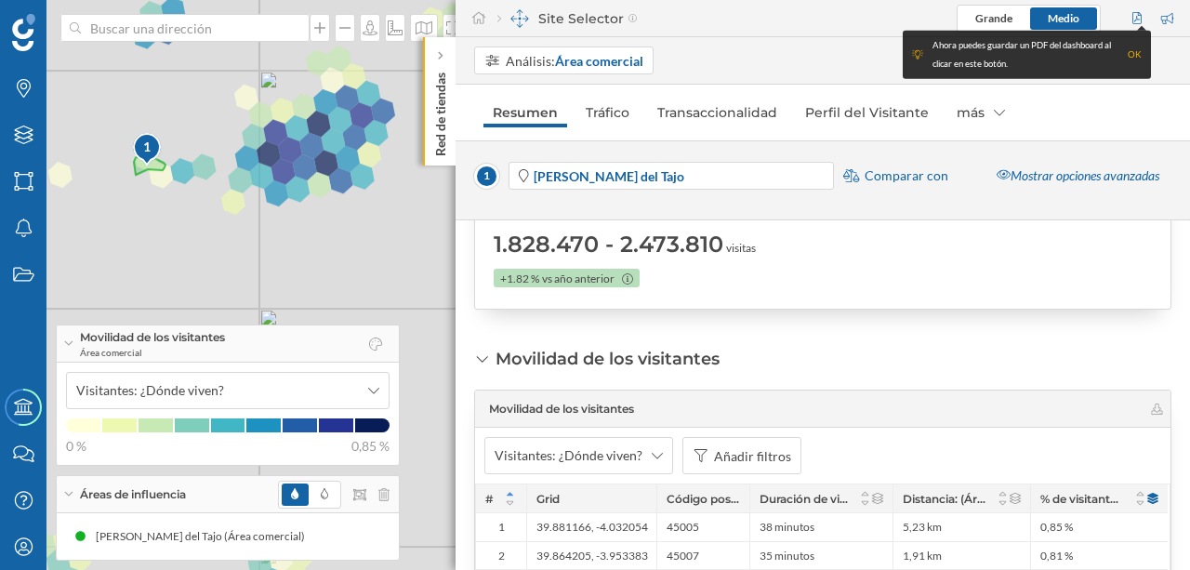
scroll to position [385, 0]
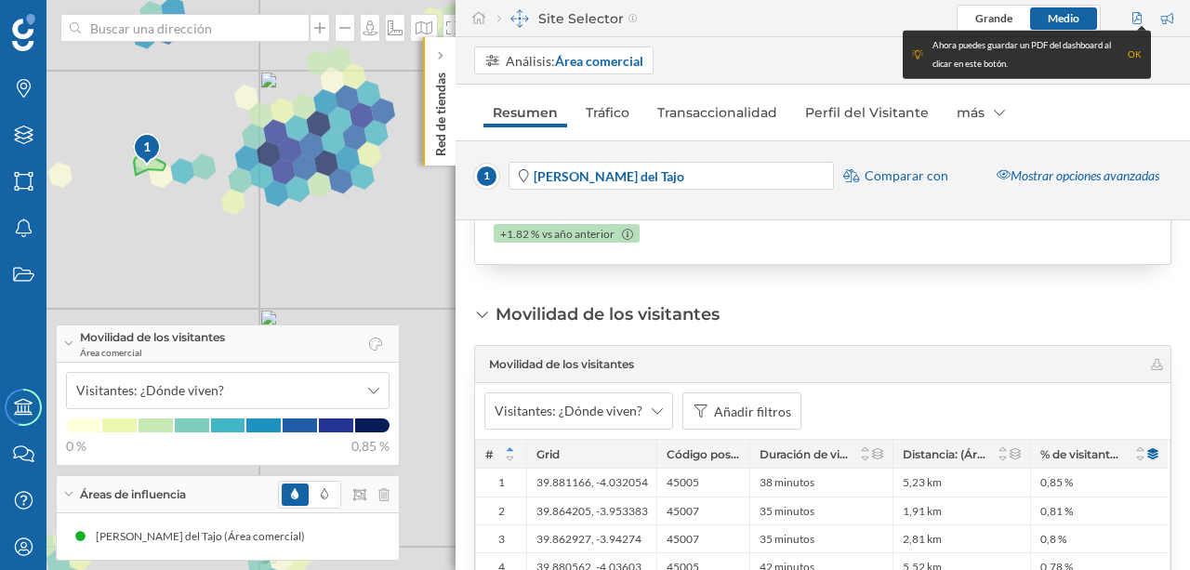
click at [652, 404] on icon at bounding box center [657, 410] width 11 height 13
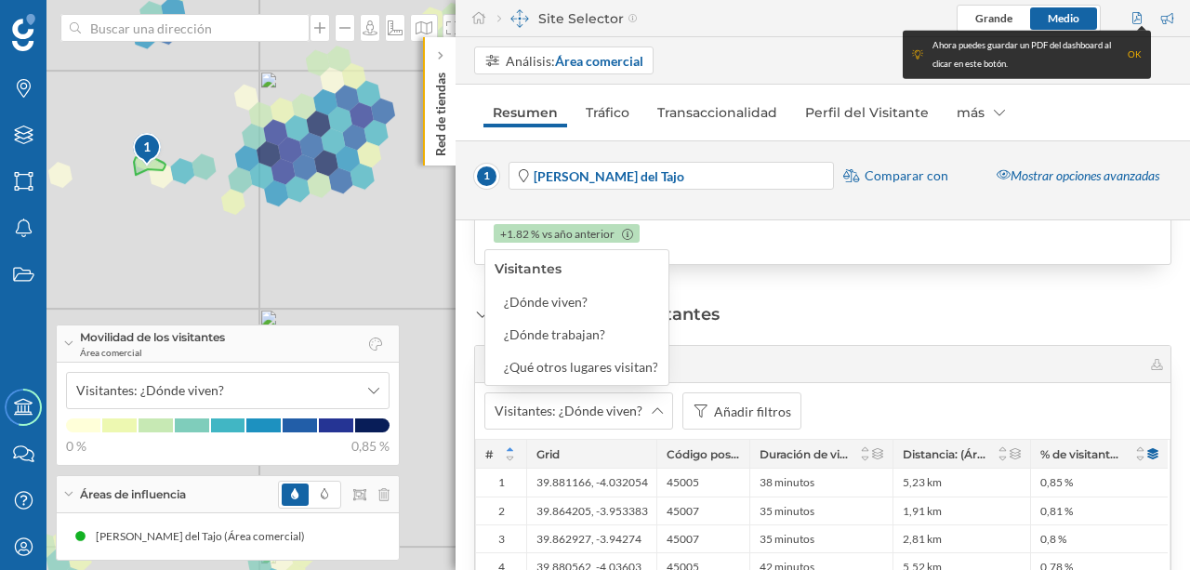
click at [652, 404] on icon at bounding box center [657, 410] width 11 height 13
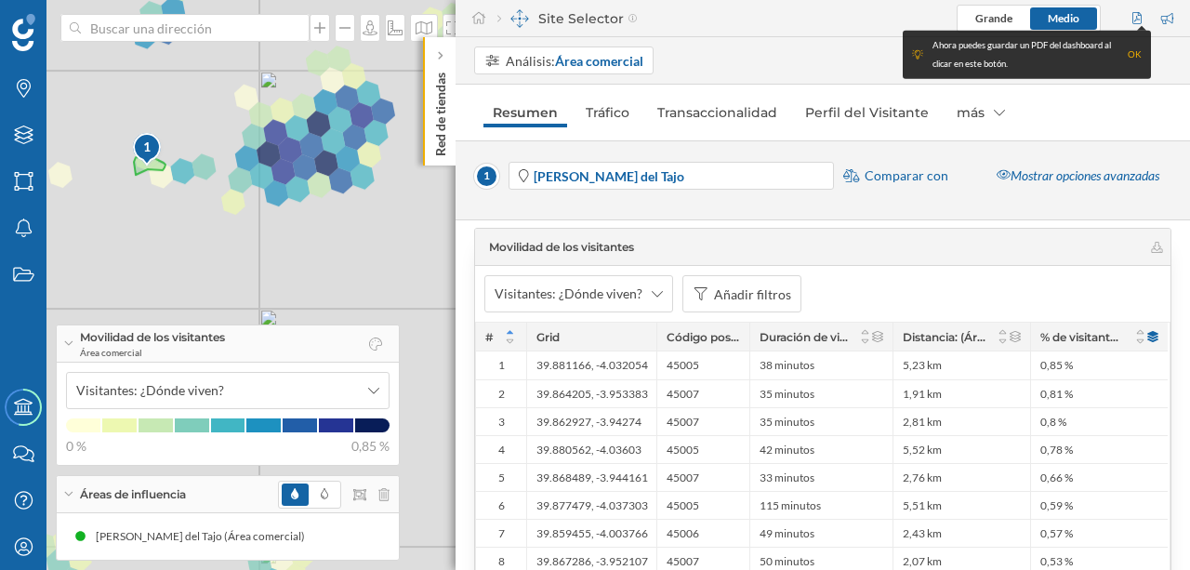
scroll to position [519, 0]
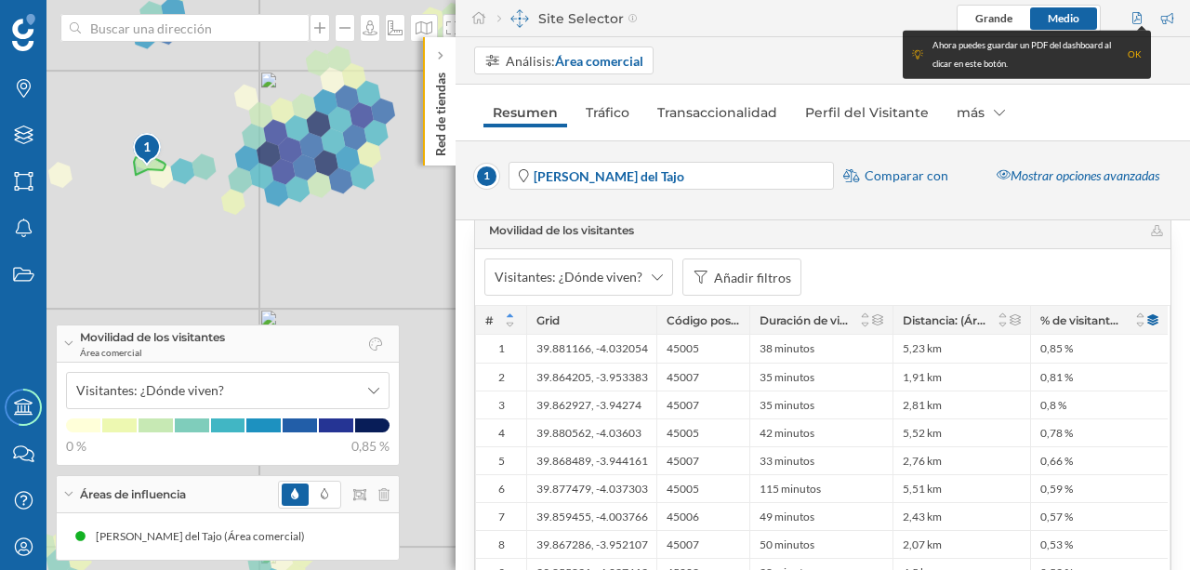
click at [652, 273] on icon at bounding box center [657, 277] width 11 height 13
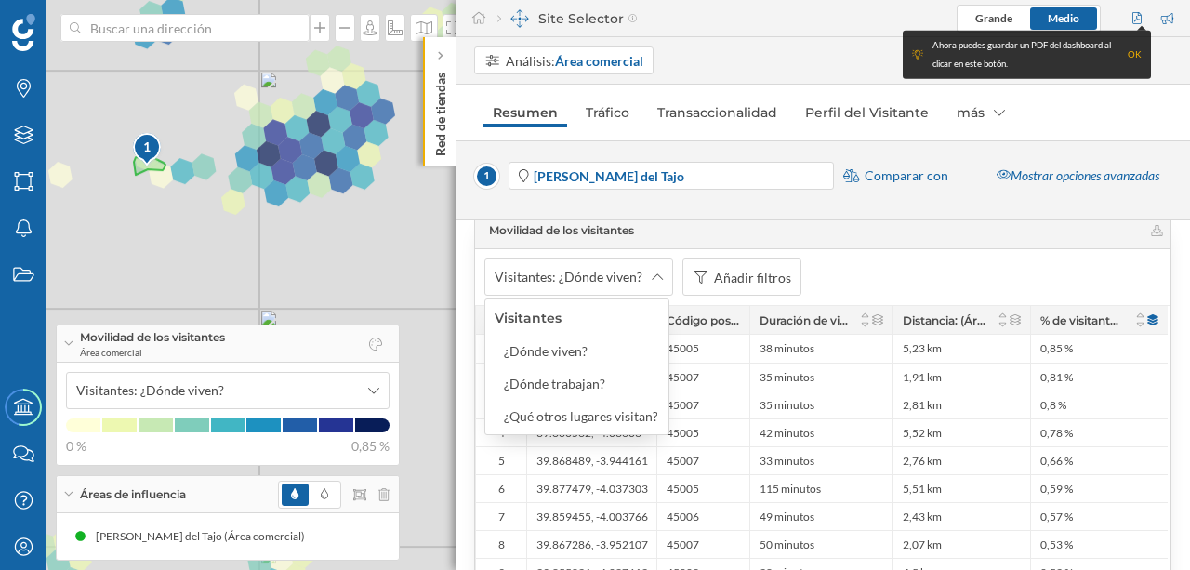
click at [652, 273] on icon at bounding box center [657, 277] width 11 height 13
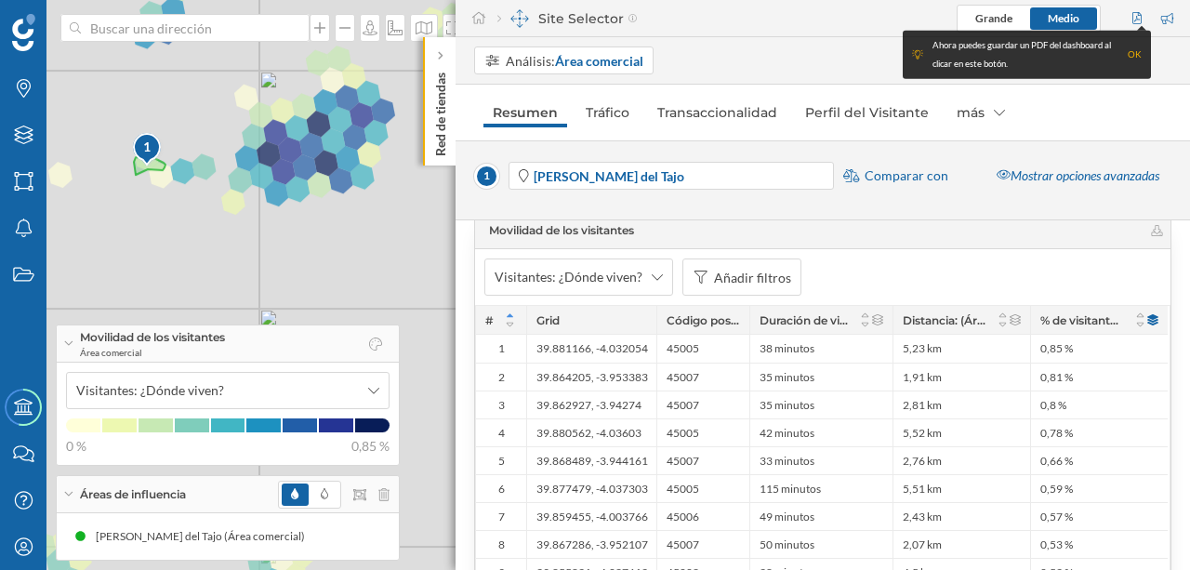
drag, startPoint x: 1182, startPoint y: 303, endPoint x: 1179, endPoint y: 294, distance: 10.0
click at [1179, 294] on div "Puntuación de área Puntuación de área Guarda un análisis de Expansion planner p…" at bounding box center [823, 395] width 734 height 350
click at [1153, 228] on icon at bounding box center [1157, 230] width 14 height 11
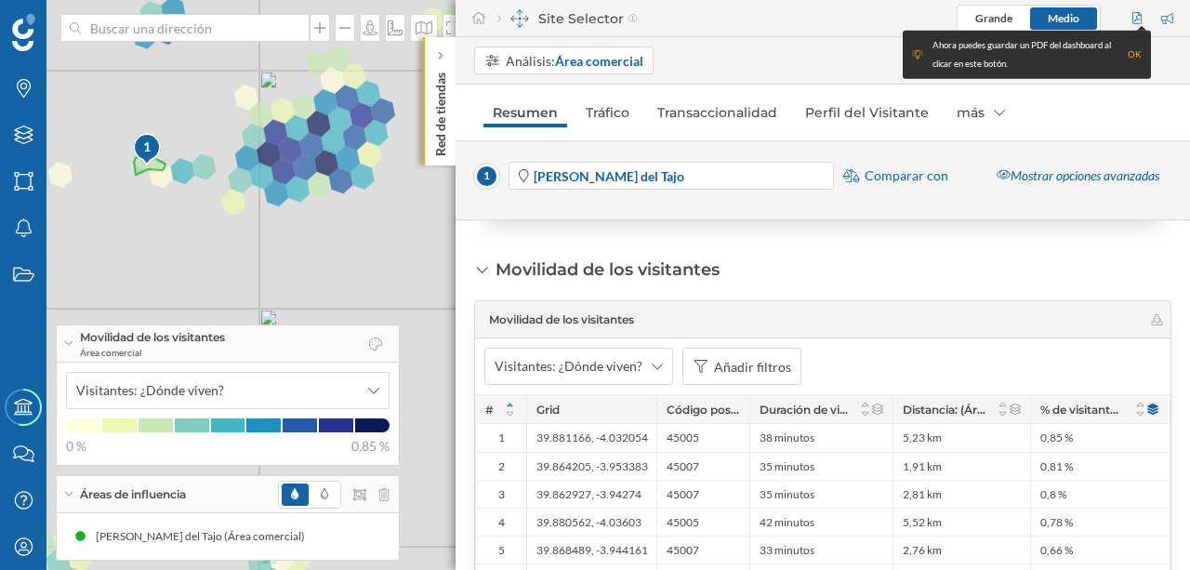
scroll to position [357, 0]
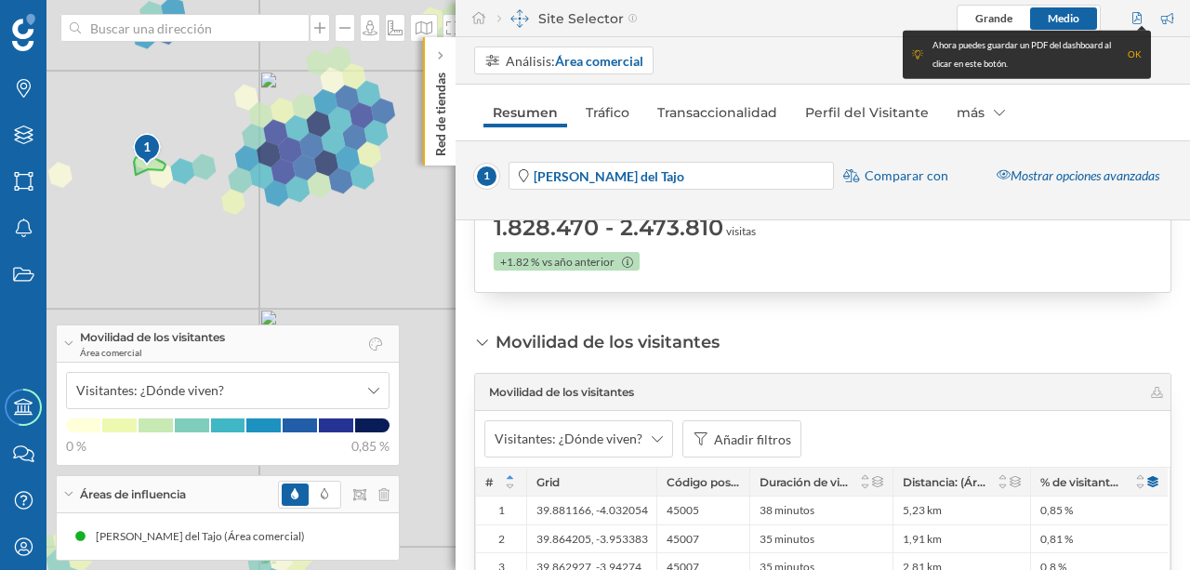
click at [1150, 389] on icon at bounding box center [1157, 392] width 14 height 11
click at [1056, 177] on div "Mostrar opciones avanzadas" at bounding box center [1077, 176] width 187 height 28
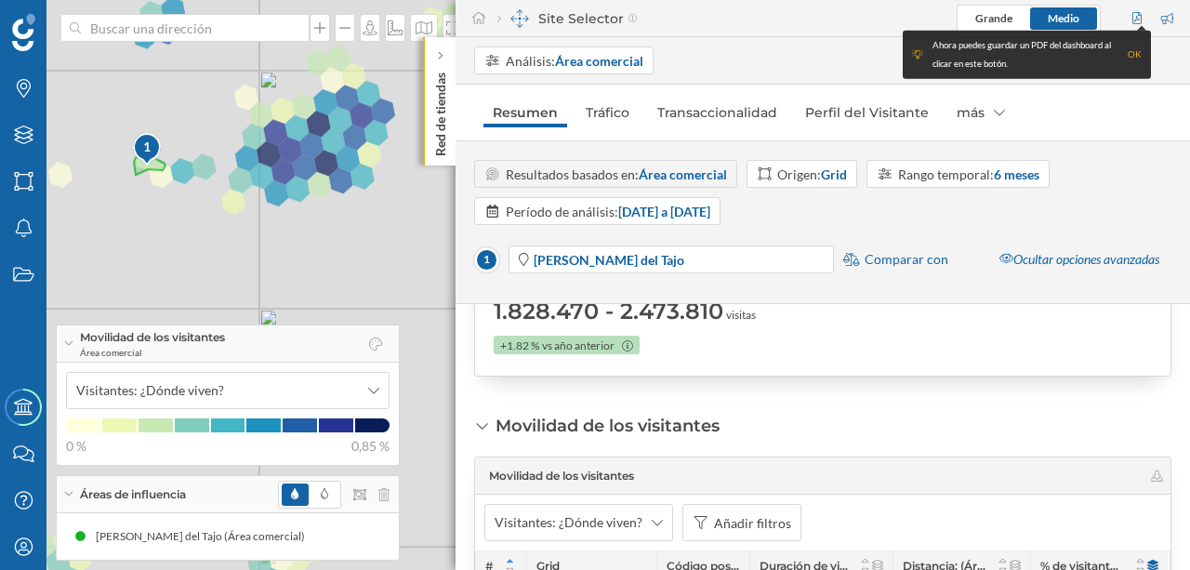
click at [792, 176] on div "Origen: Grid" at bounding box center [812, 175] width 70 height 20
click at [809, 314] on div "Código postal" at bounding box center [797, 314] width 80 height 16
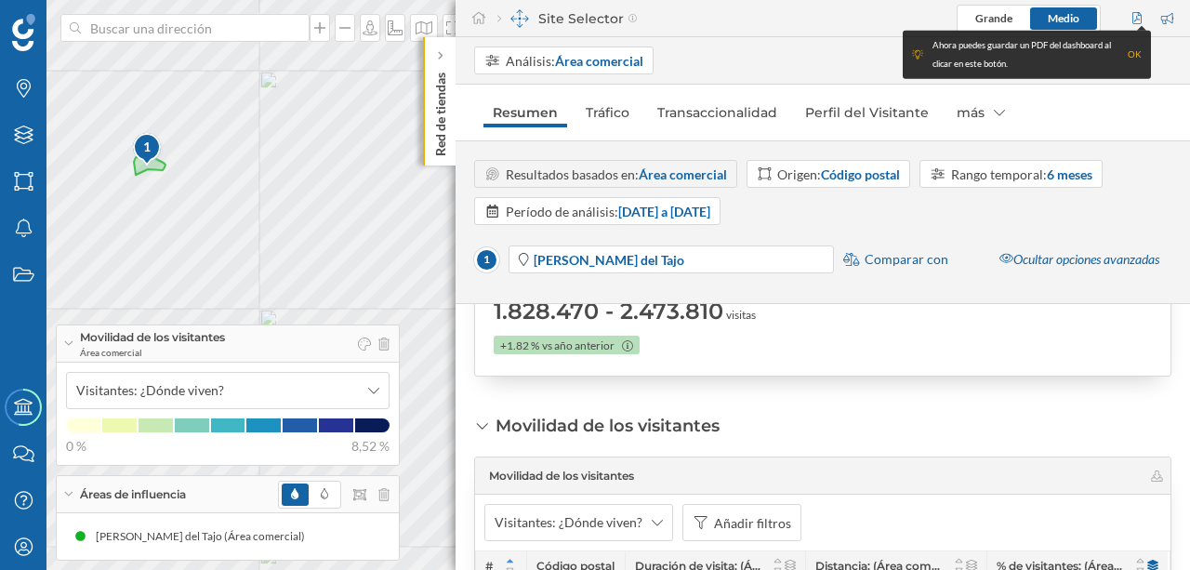
click at [1030, 170] on div "Rango temporal: 6 meses" at bounding box center [1021, 175] width 141 height 20
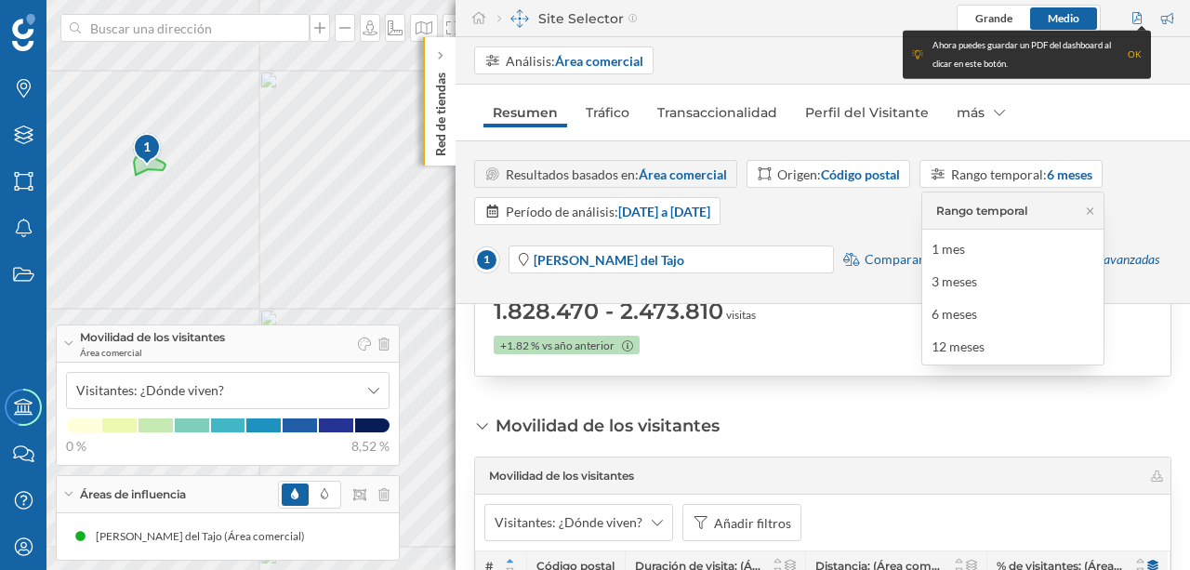
click at [970, 347] on div "12 meses" at bounding box center [957, 346] width 53 height 16
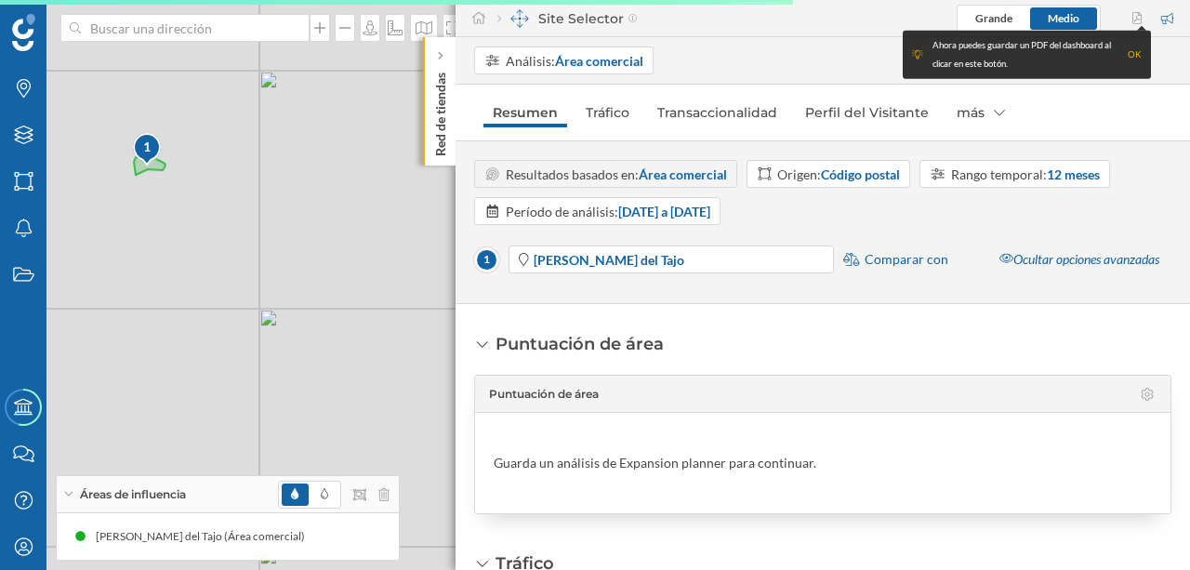
click at [960, 170] on div "Rango temporal: 12 meses" at bounding box center [1025, 175] width 149 height 20
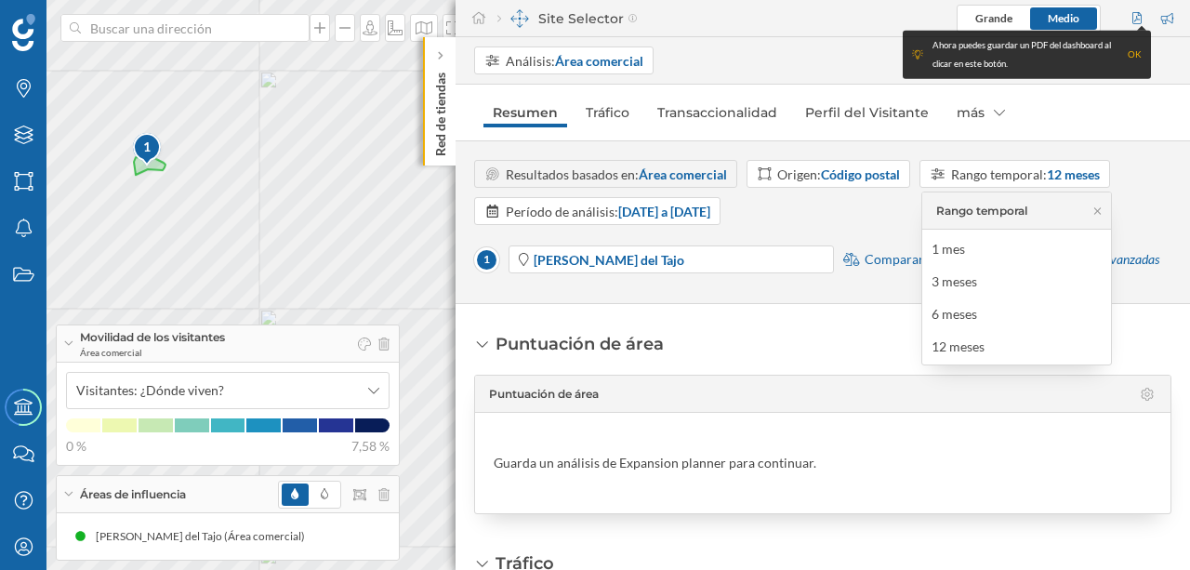
click at [362, 127] on div "1 © Mapbox © OpenStreetMap Improve this map" at bounding box center [595, 285] width 1190 height 570
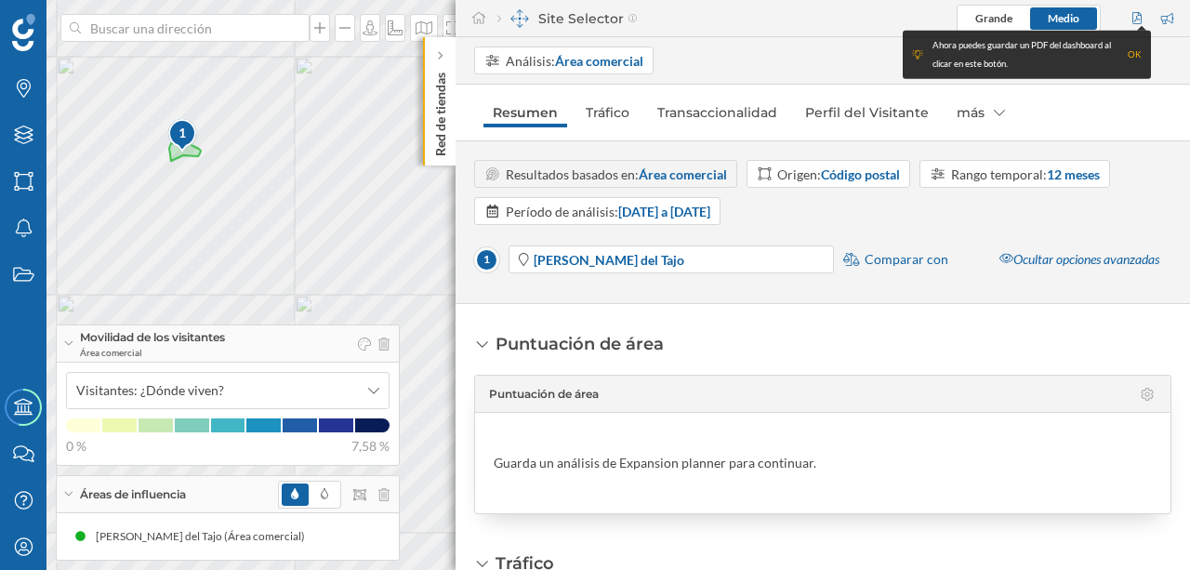
drag, startPoint x: 310, startPoint y: 207, endPoint x: 346, endPoint y: 193, distance: 38.0
click at [346, 193] on div "1 © Mapbox © OpenStreetMap Improve this map" at bounding box center [595, 285] width 1190 height 570
click at [347, 27] on icon at bounding box center [344, 28] width 11 height 2
drag, startPoint x: 304, startPoint y: 201, endPoint x: 224, endPoint y: 150, distance: 94.9
click at [224, 150] on div "1 © Mapbox © OpenStreetMap Improve this map" at bounding box center [595, 285] width 1190 height 570
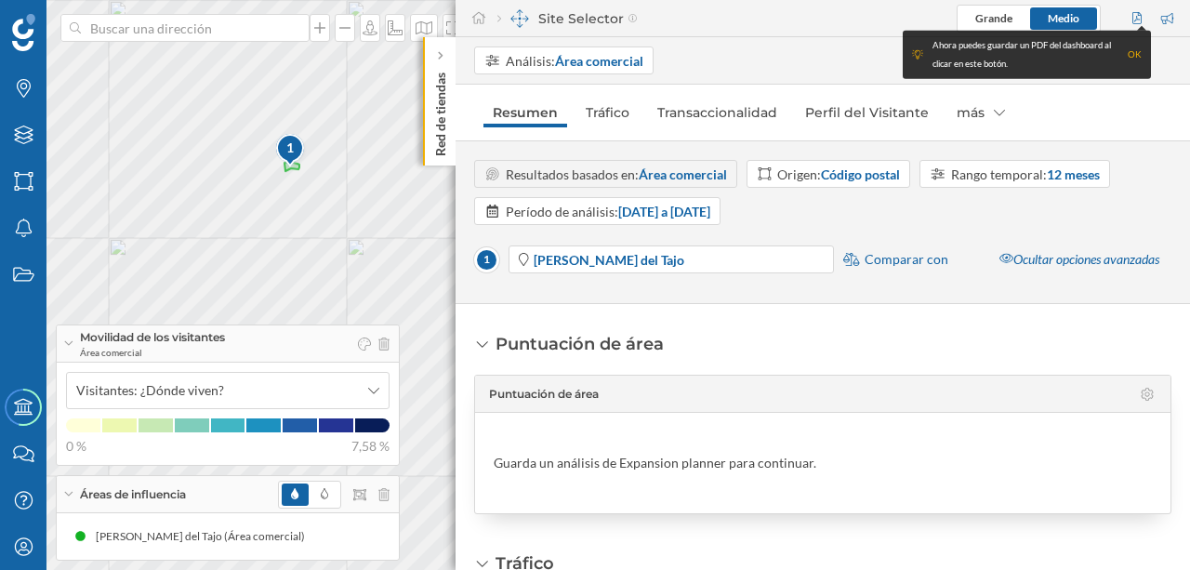
click at [349, 42] on div "1 © Mapbox © OpenStreetMap Improve this map" at bounding box center [595, 285] width 1190 height 570
click at [350, 31] on icon at bounding box center [345, 27] width 19 height 15
drag, startPoint x: 344, startPoint y: 233, endPoint x: 220, endPoint y: 147, distance: 150.9
click at [208, 150] on div "1 © Mapbox © OpenStreetMap Improve this map" at bounding box center [595, 285] width 1190 height 570
click at [857, 386] on div "Puntuación de área" at bounding box center [822, 394] width 666 height 26
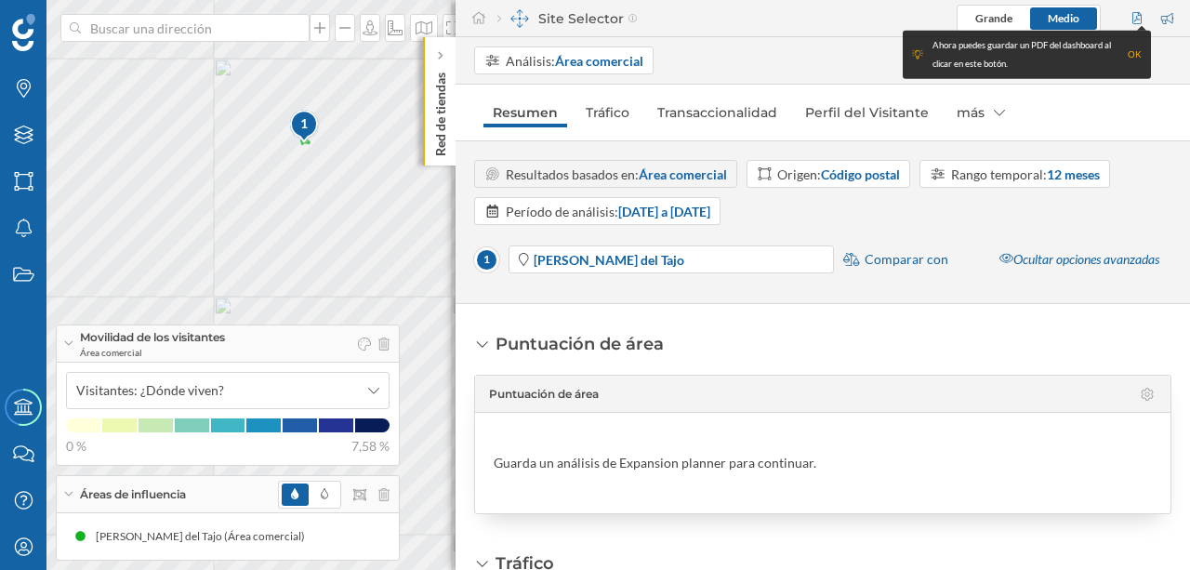
click at [1182, 505] on div "Puntuación de área Puntuación de área Guarda un análisis de Expansion planner p…" at bounding box center [823, 437] width 734 height 266
click at [1184, 540] on div "Puntuación de área Puntuación de área Guarda un análisis de Expansion planner p…" at bounding box center [823, 437] width 734 height 266
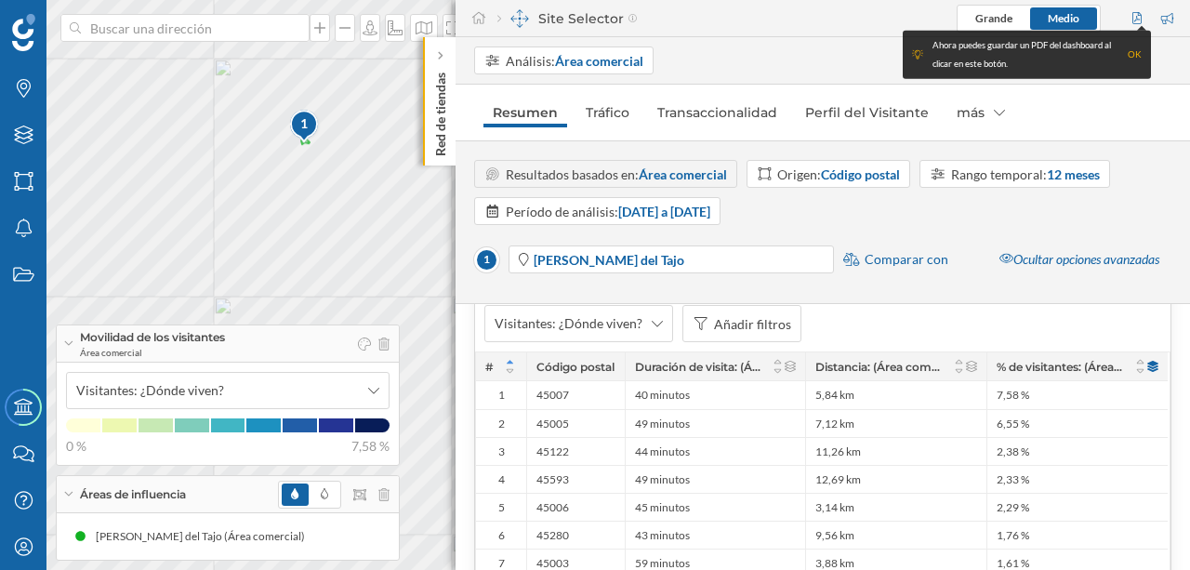
scroll to position [608, 0]
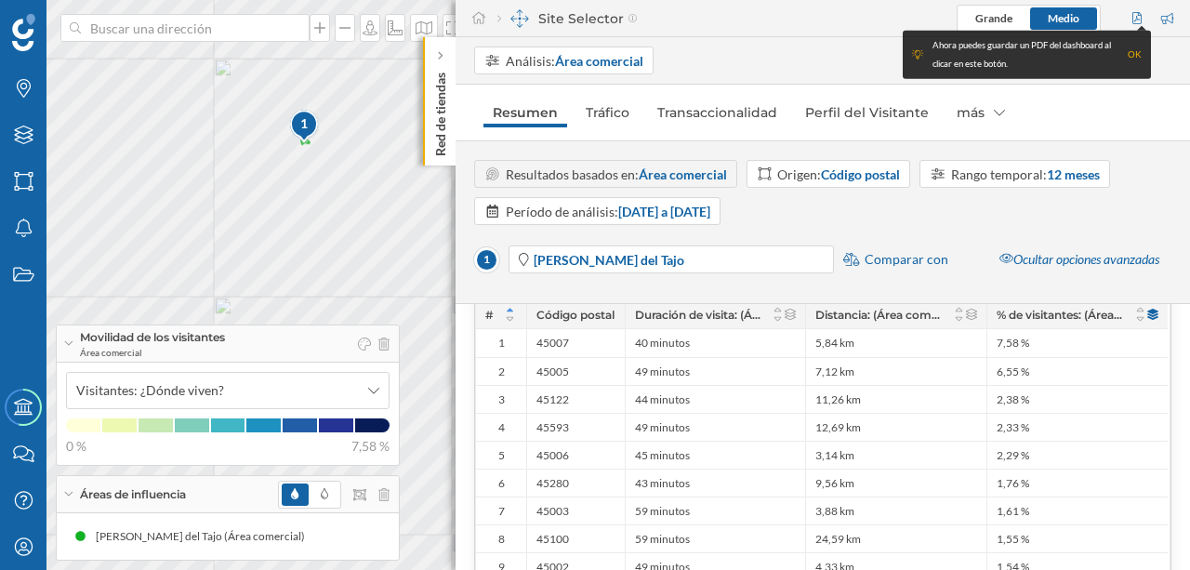
click at [587, 312] on div "Código postal" at bounding box center [575, 314] width 99 height 28
click at [578, 310] on div "Código postal" at bounding box center [575, 314] width 99 height 28
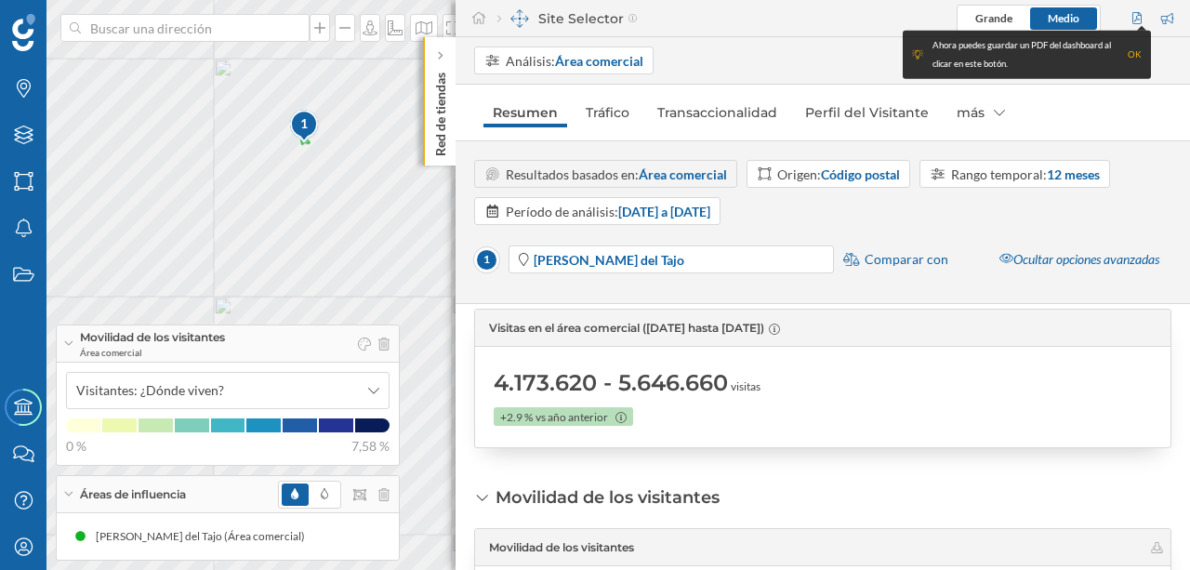
scroll to position [73, 0]
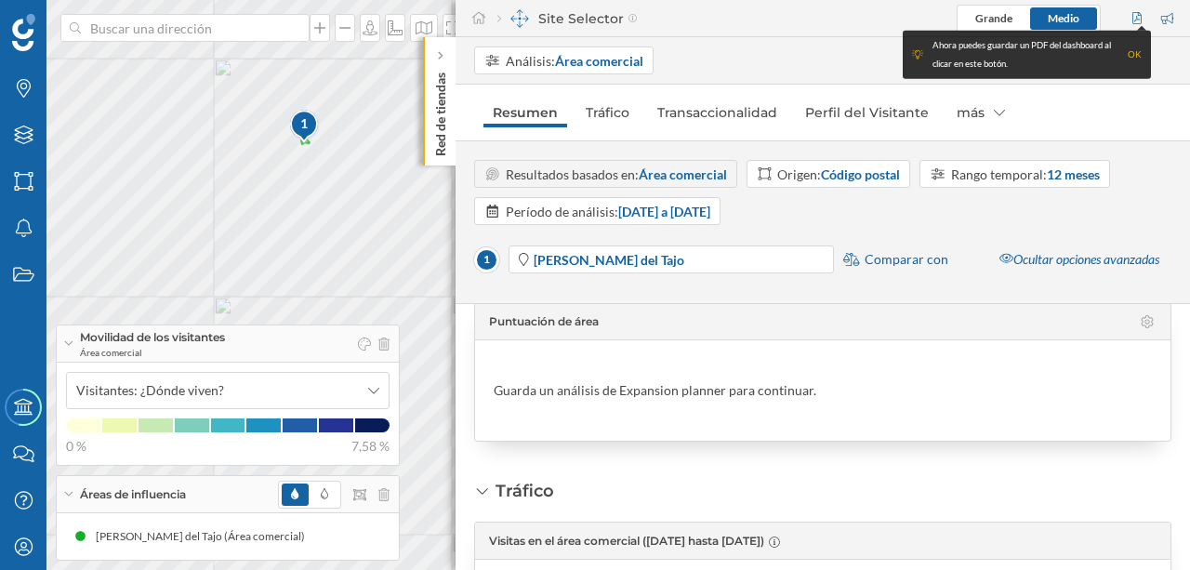
click at [814, 169] on div "Origen: Código postal" at bounding box center [838, 175] width 123 height 20
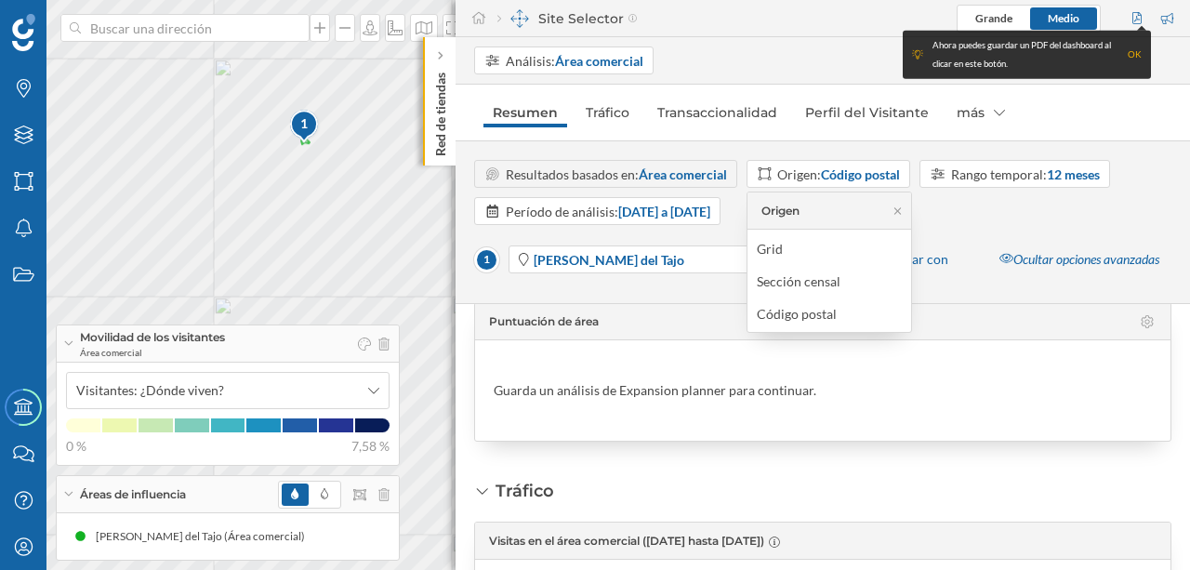
click at [779, 247] on div "Grid" at bounding box center [770, 249] width 26 height 16
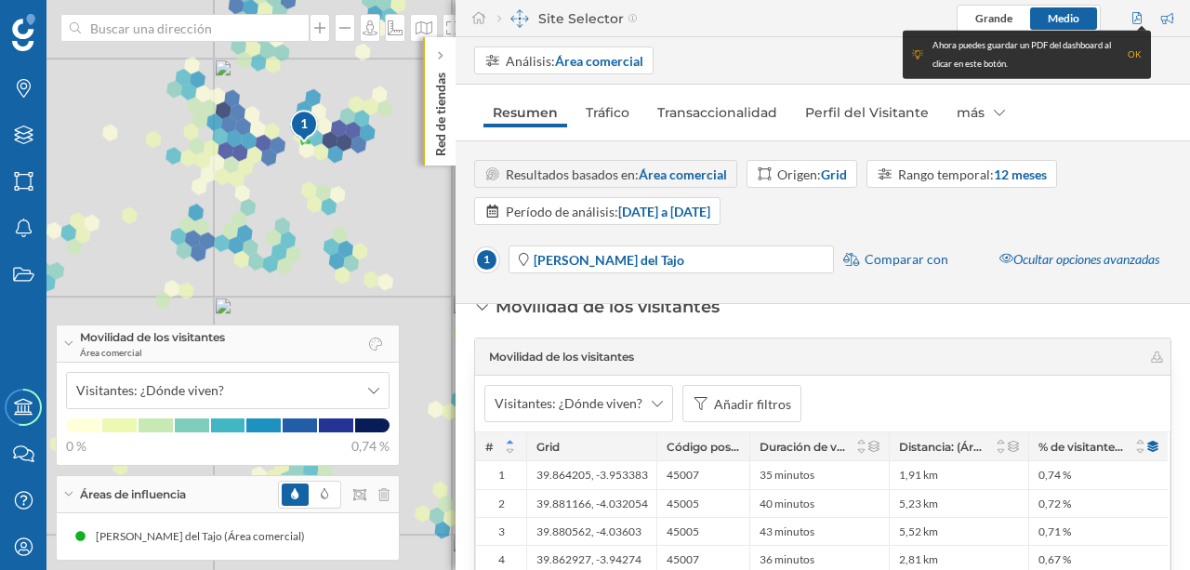
scroll to position [506, 0]
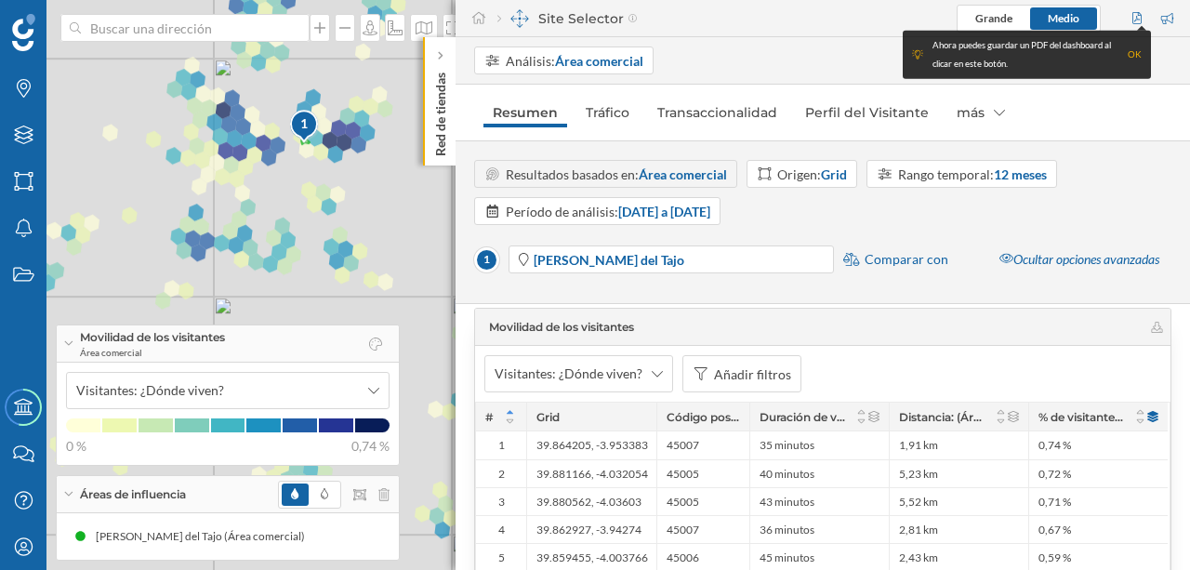
click at [805, 172] on div "Origen: Grid" at bounding box center [812, 175] width 70 height 20
click at [794, 313] on div "Código postal" at bounding box center [797, 314] width 80 height 16
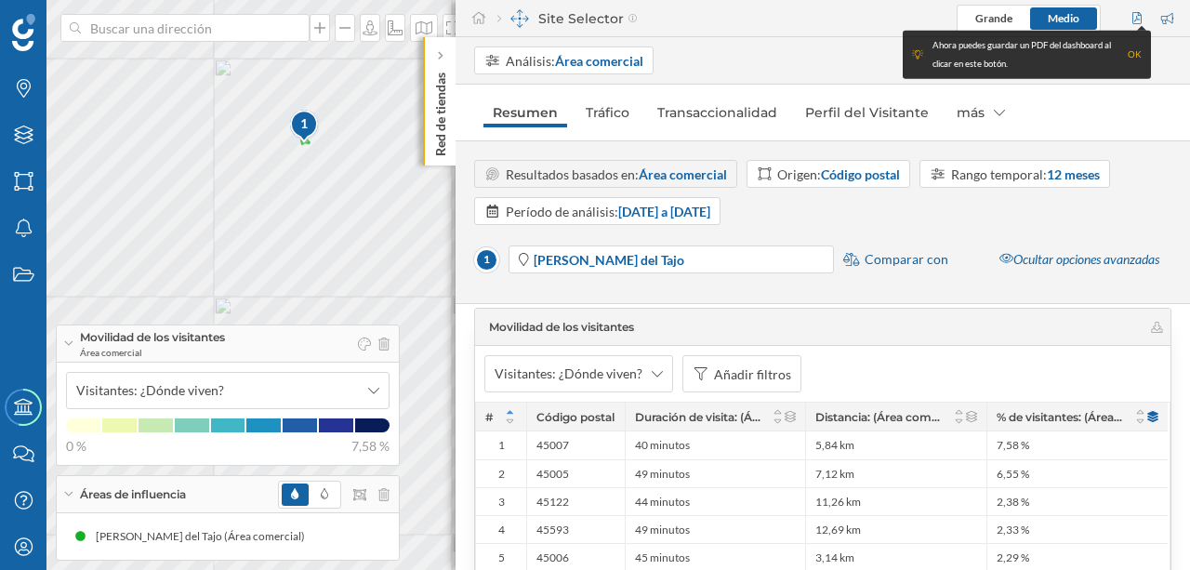
click at [1017, 175] on div "Rango temporal: 12 meses" at bounding box center [1025, 175] width 149 height 20
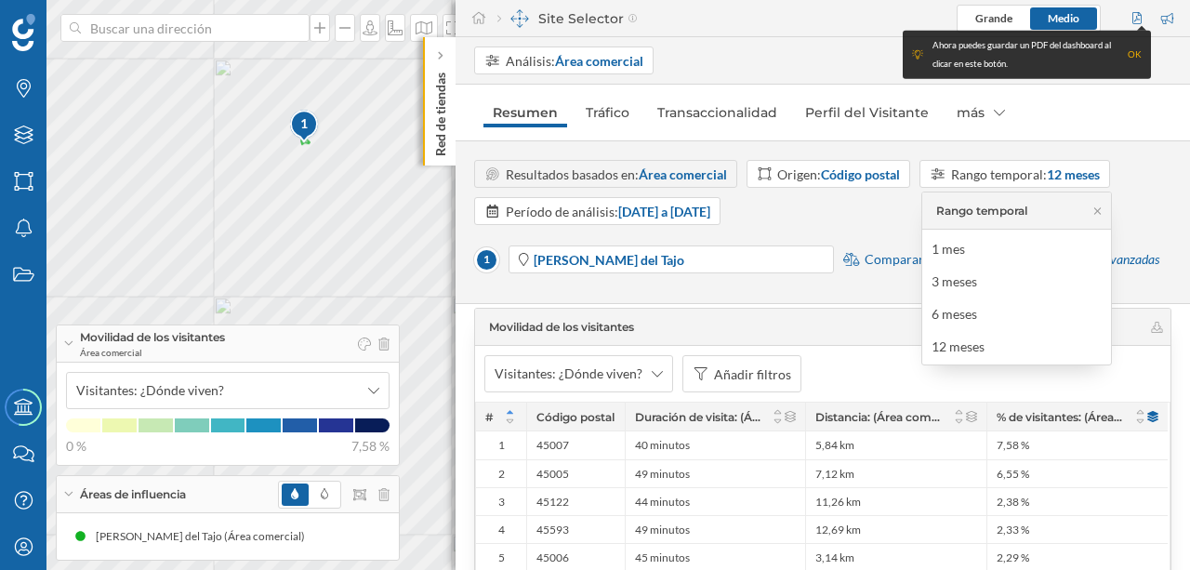
click at [1017, 175] on div "Rango temporal: 12 meses" at bounding box center [1025, 175] width 149 height 20
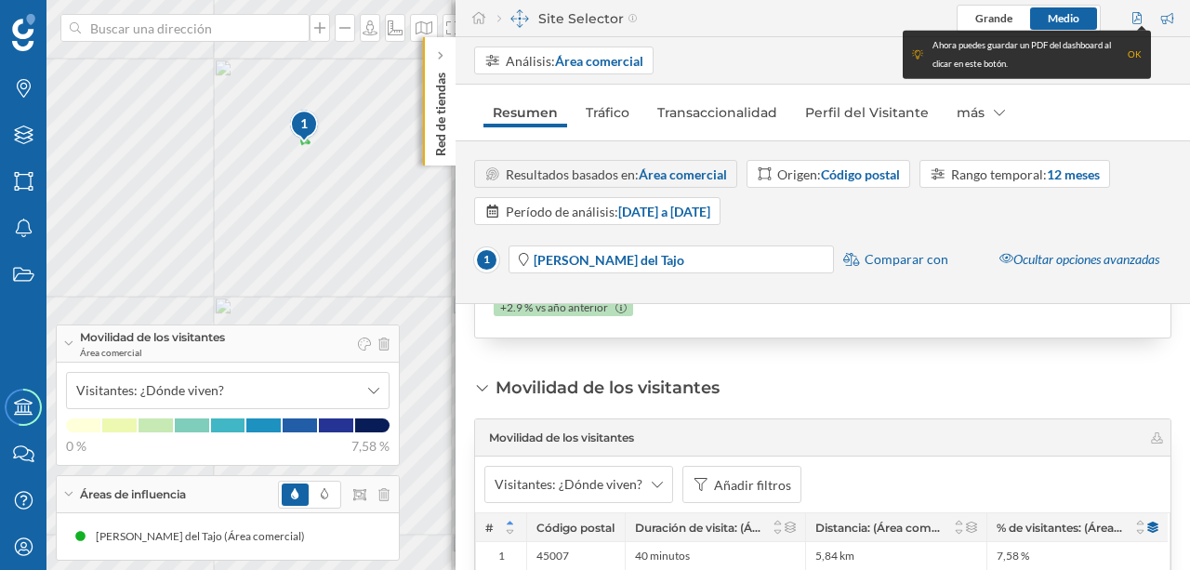
scroll to position [380, 0]
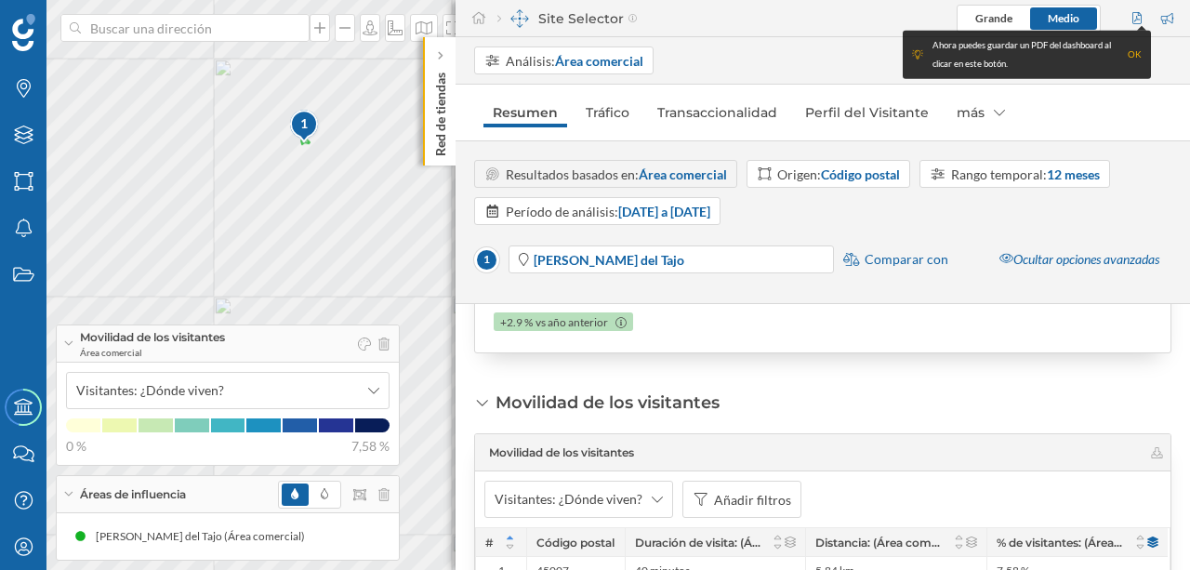
click at [710, 215] on strong "23/09/2024 a 21/09/2025" at bounding box center [664, 212] width 92 height 16
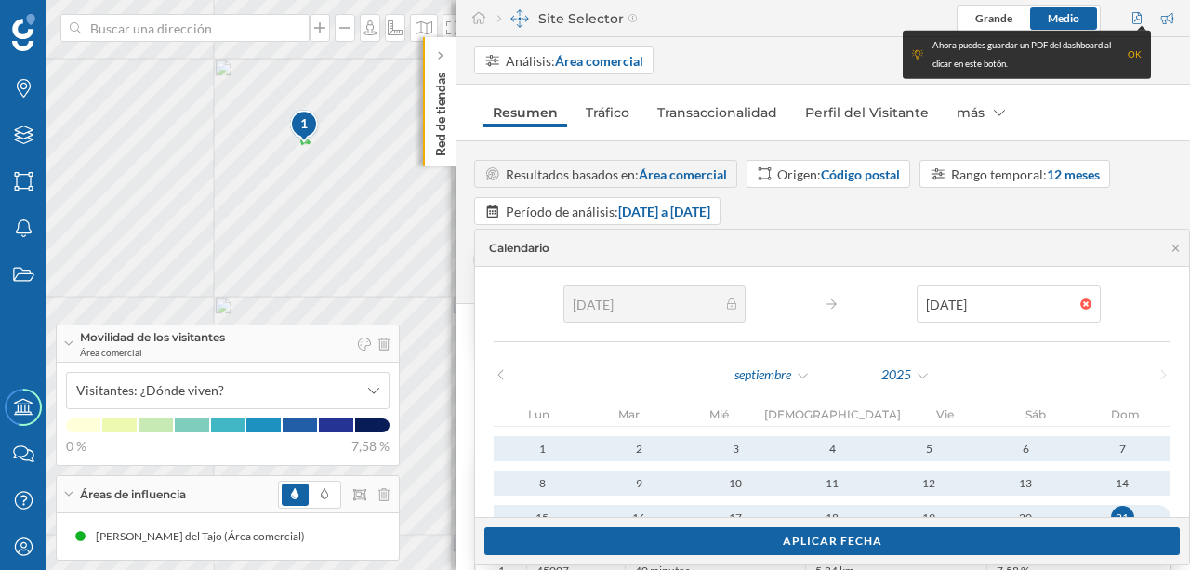
click at [710, 215] on strong "23/09/2024 a 21/09/2025" at bounding box center [664, 212] width 92 height 16
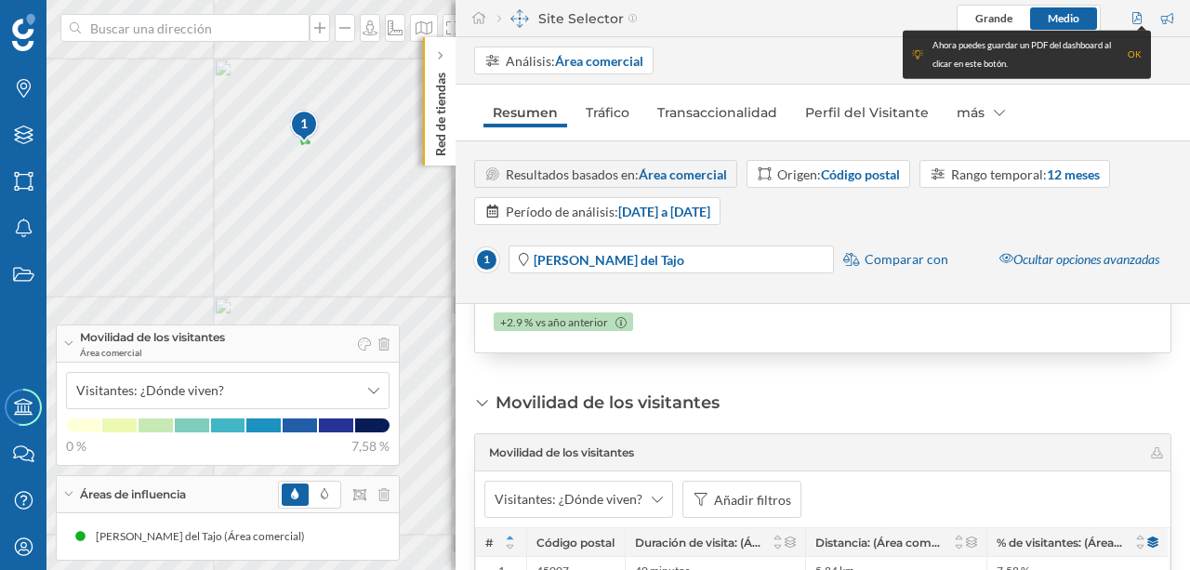
click at [1185, 348] on div "Puntuación de área Puntuación de área Guarda un análisis de Expansion planner p…" at bounding box center [823, 437] width 734 height 266
drag, startPoint x: 338, startPoint y: 139, endPoint x: 306, endPoint y: 161, distance: 38.9
click at [306, 161] on div "1 © Mapbox © OpenStreetMap Improve this map" at bounding box center [595, 285] width 1190 height 570
click at [333, 126] on div "1 © Mapbox © OpenStreetMap Improve this map" at bounding box center [595, 285] width 1190 height 570
click at [440, 117] on p "Red de tiendas" at bounding box center [440, 110] width 19 height 91
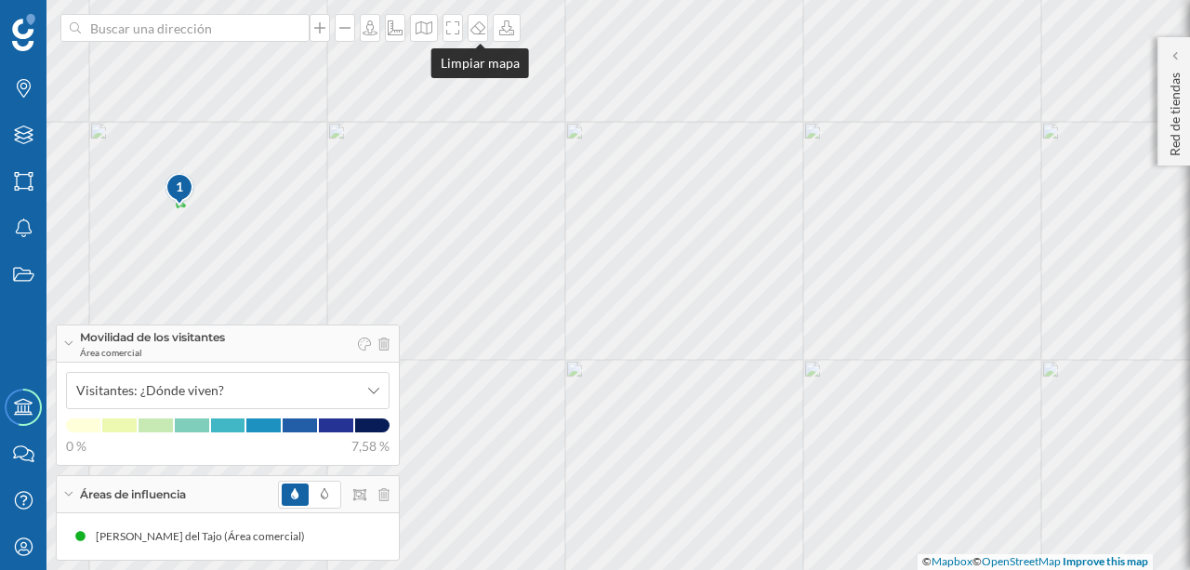
click at [481, 36] on div at bounding box center [478, 28] width 20 height 28
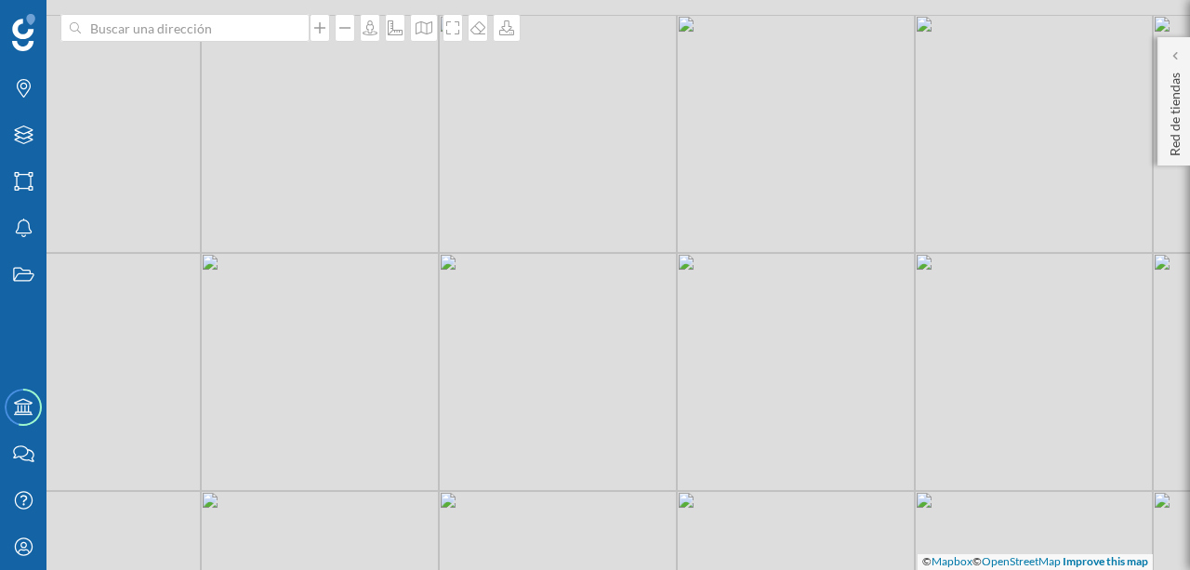
drag, startPoint x: 534, startPoint y: 188, endPoint x: 704, endPoint y: 365, distance: 245.9
click at [704, 365] on div "© Mapbox © OpenStreetMap Improve this map" at bounding box center [595, 285] width 1190 height 570
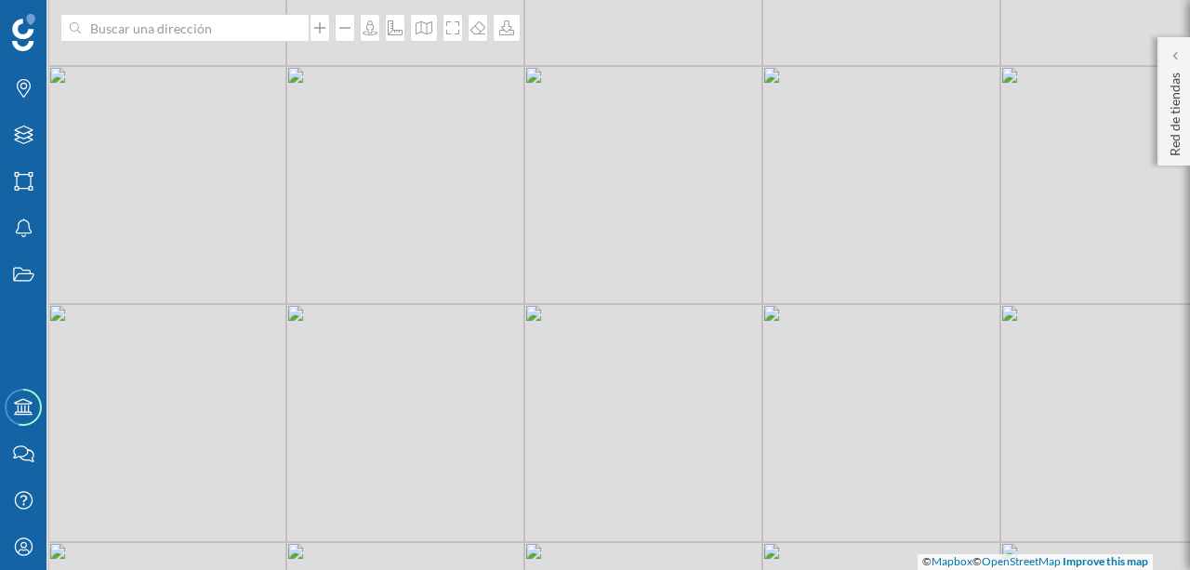
drag, startPoint x: 468, startPoint y: 247, endPoint x: 738, endPoint y: 251, distance: 270.6
click at [738, 251] on div "© Mapbox © OpenStreetMap Improve this map" at bounding box center [595, 285] width 1190 height 570
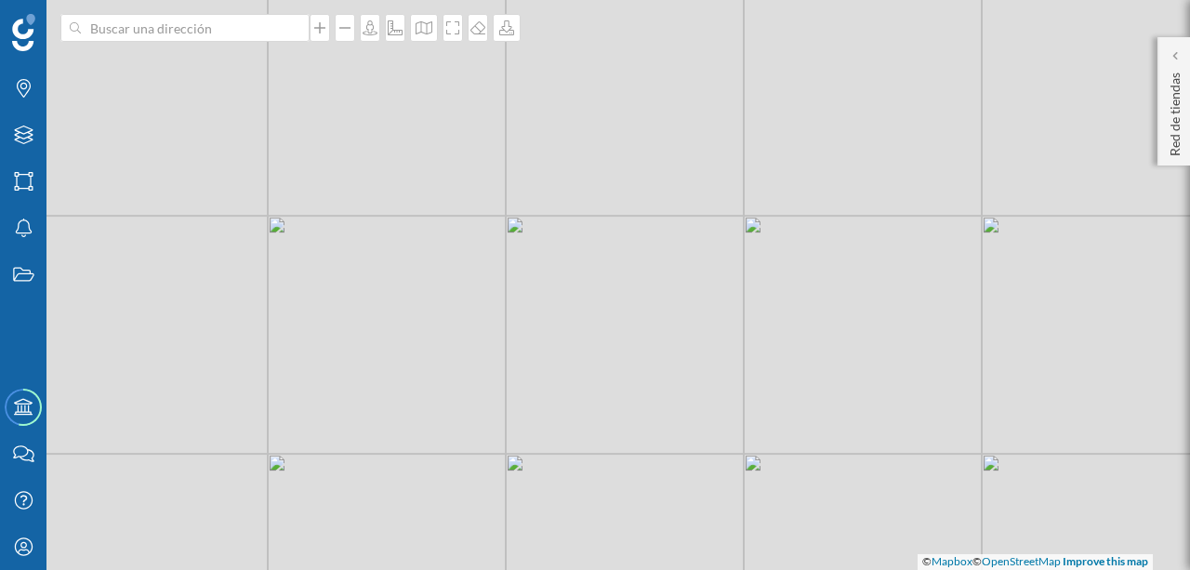
drag, startPoint x: 681, startPoint y: 376, endPoint x: 656, endPoint y: 288, distance: 90.9
click at [656, 288] on div "© Mapbox © OpenStreetMap Improve this map" at bounding box center [595, 285] width 1190 height 570
click at [324, 28] on icon at bounding box center [319, 27] width 19 height 15
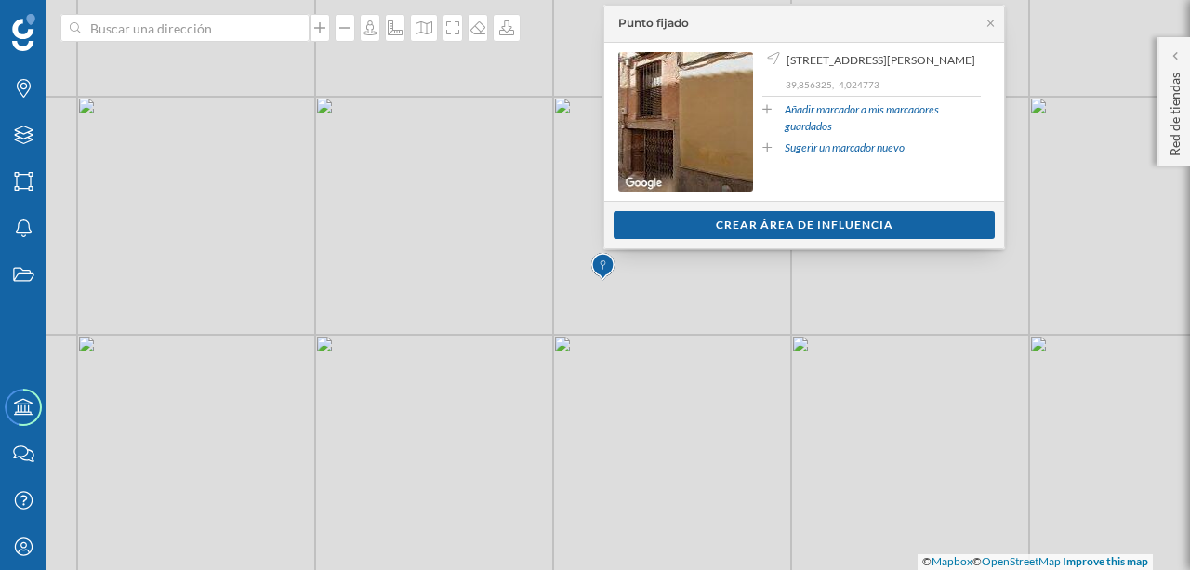
click at [673, 236] on div "Crear área de influencia" at bounding box center [804, 225] width 381 height 28
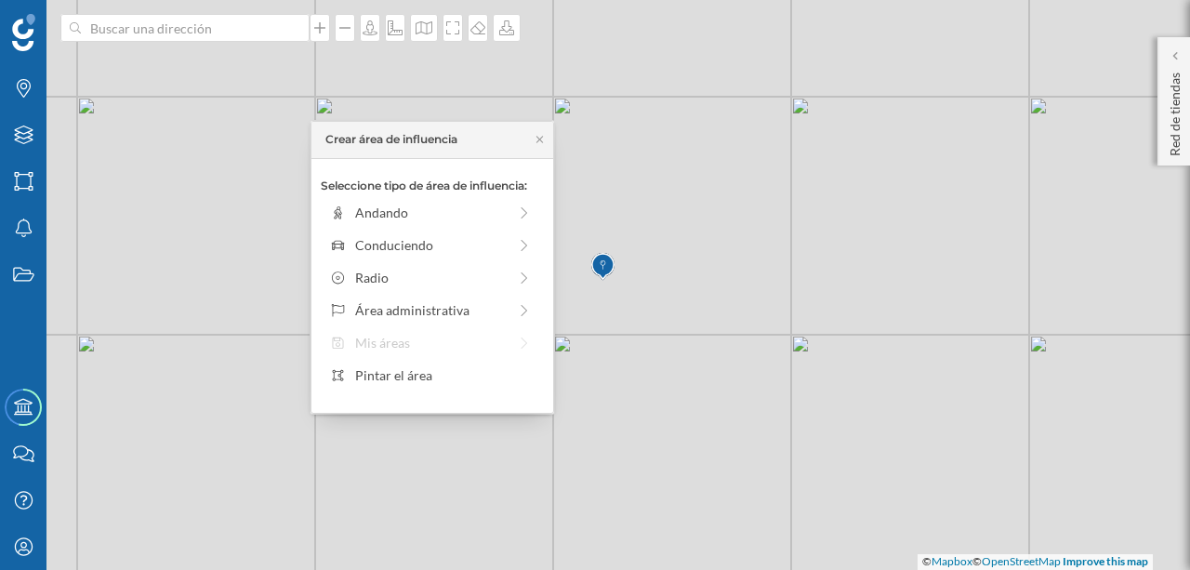
click at [456, 375] on div "Pintar el área" at bounding box center [444, 375] width 178 height 20
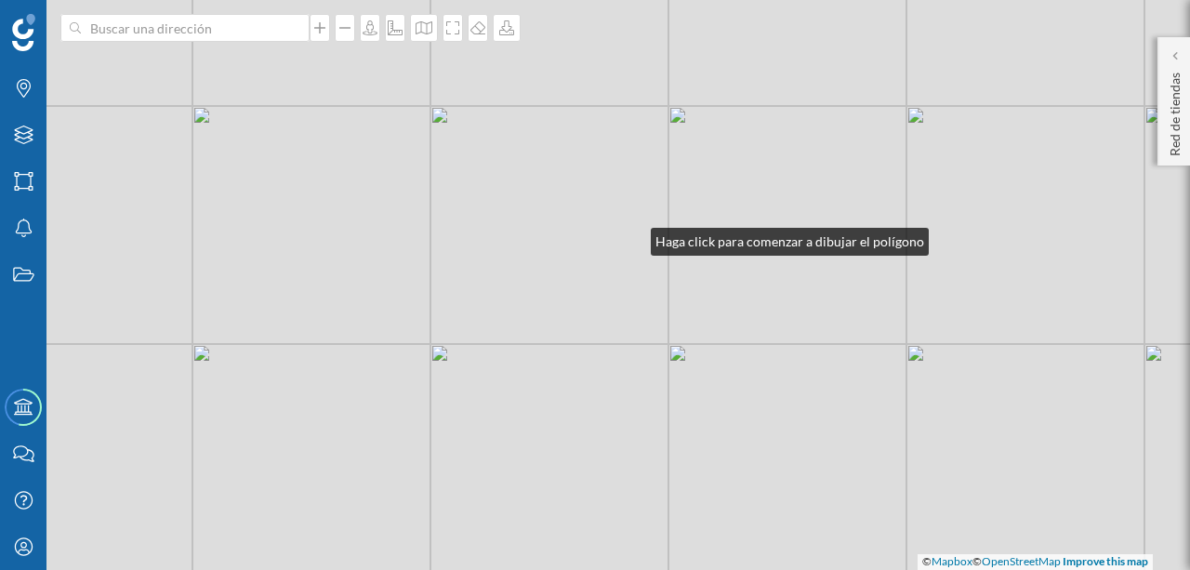
drag, startPoint x: 517, startPoint y: 228, endPoint x: 632, endPoint y: 237, distance: 115.6
click at [632, 237] on div "© Mapbox © OpenStreetMap Improve this map" at bounding box center [595, 285] width 1190 height 570
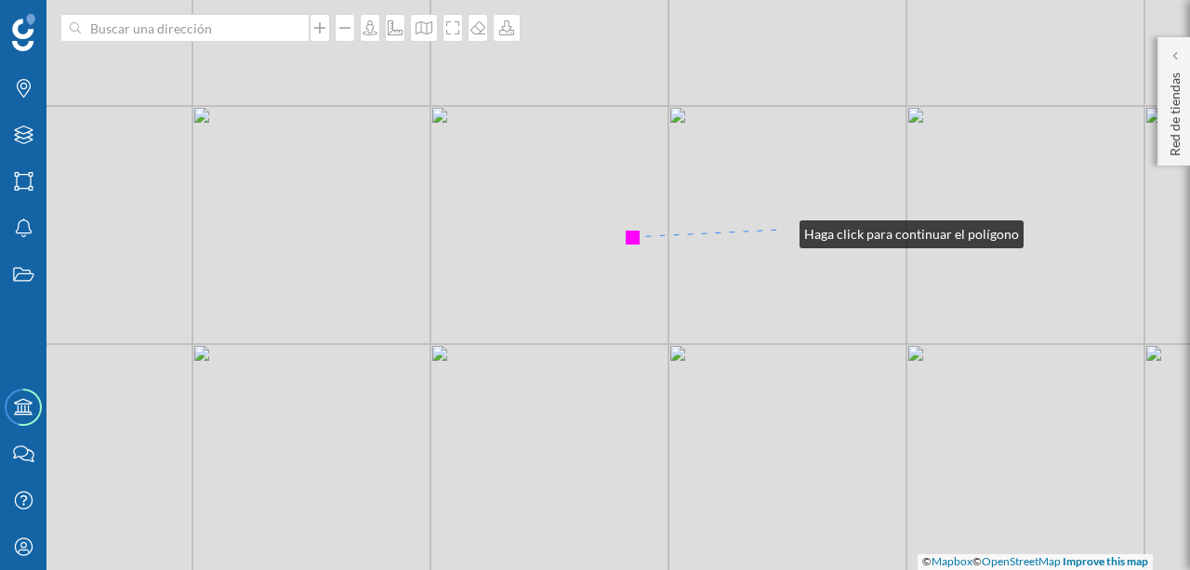
click at [782, 230] on div "© Mapbox © OpenStreetMap Improve this map" at bounding box center [595, 285] width 1190 height 570
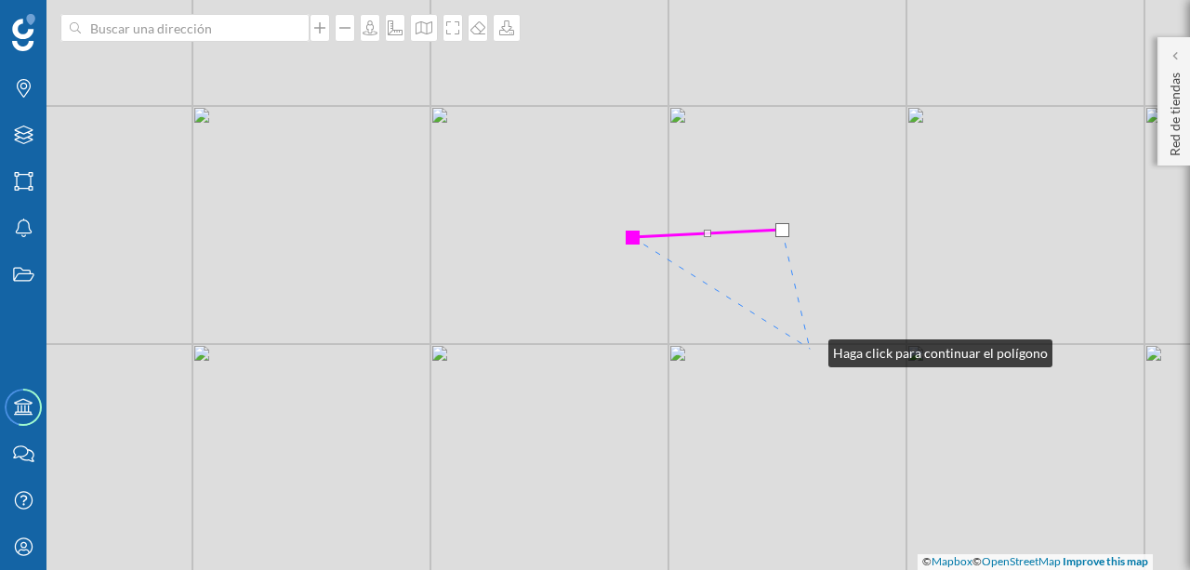
click at [810, 349] on div "© Mapbox © OpenStreetMap Improve this map" at bounding box center [595, 285] width 1190 height 570
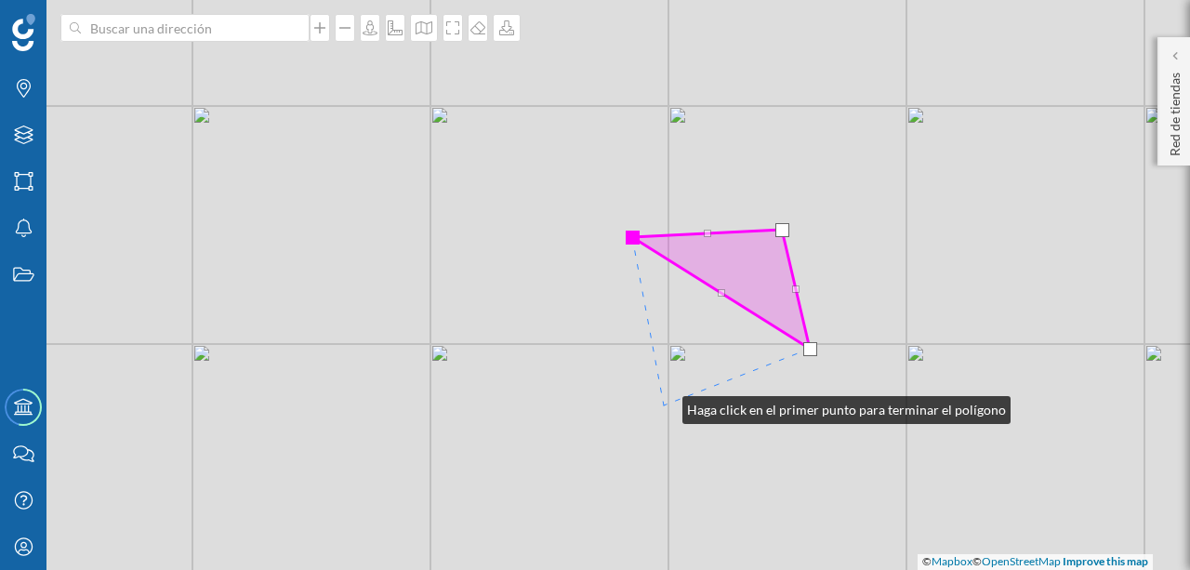
click at [664, 405] on div "© Mapbox © OpenStreetMap Improve this map" at bounding box center [595, 285] width 1190 height 570
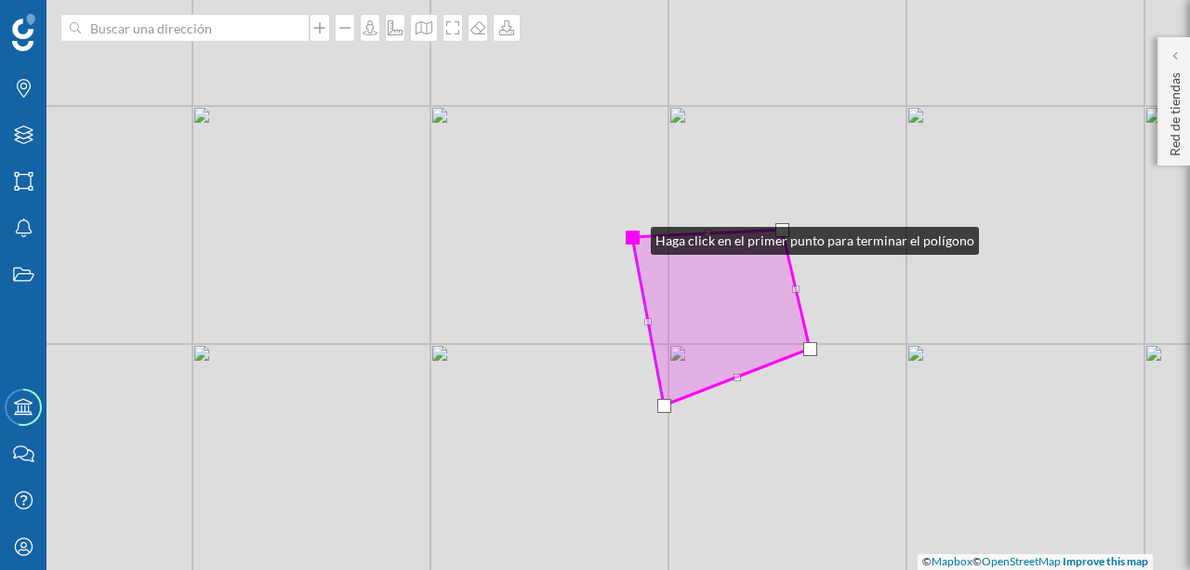
click at [631, 234] on div at bounding box center [633, 238] width 14 height 14
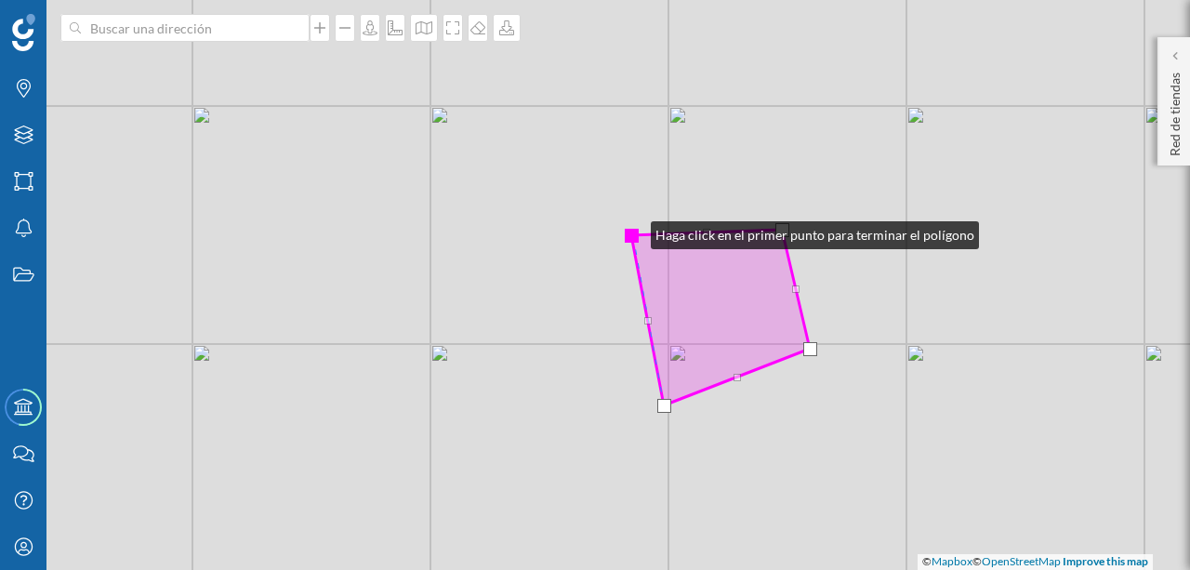
click at [632, 231] on div at bounding box center [632, 236] width 14 height 14
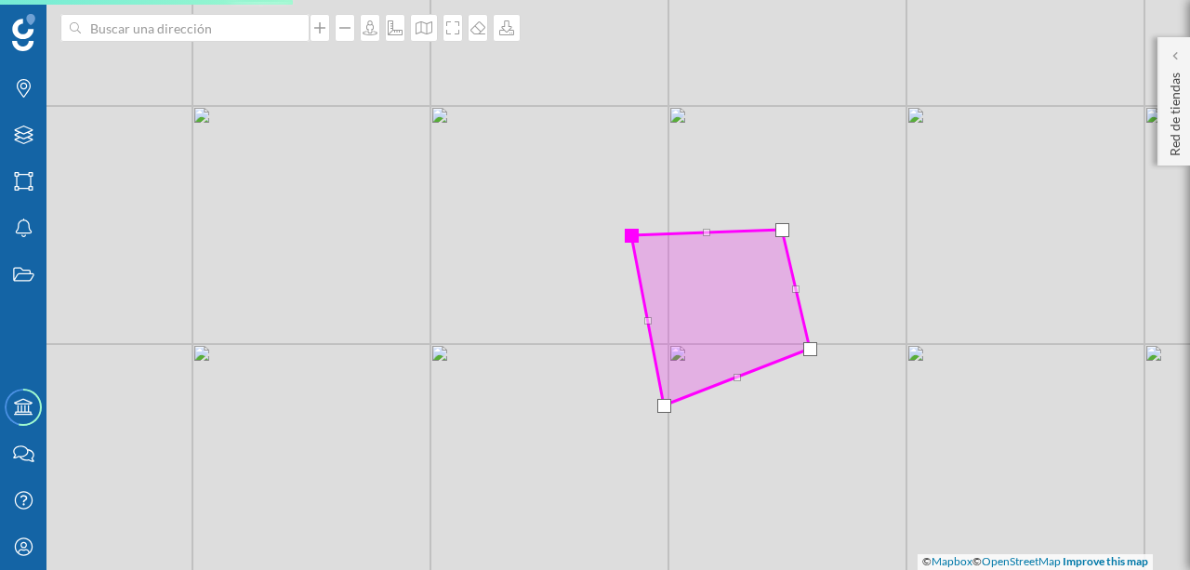
click at [633, 233] on div at bounding box center [632, 236] width 14 height 14
drag, startPoint x: 722, startPoint y: 315, endPoint x: 632, endPoint y: 248, distance: 112.3
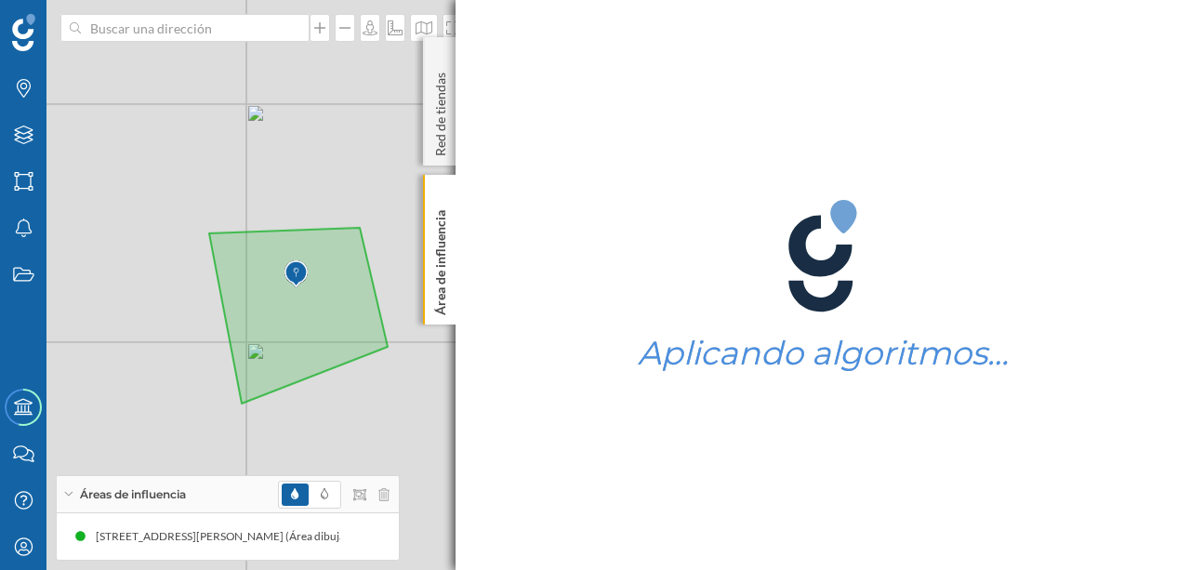
drag, startPoint x: 310, startPoint y: 274, endPoint x: 460, endPoint y: 397, distance: 193.5
click at [460, 397] on div "Marcas Capas Áreas Notificaciones Estados Academy Contacta con nosotros Centro …" at bounding box center [595, 285] width 1190 height 570
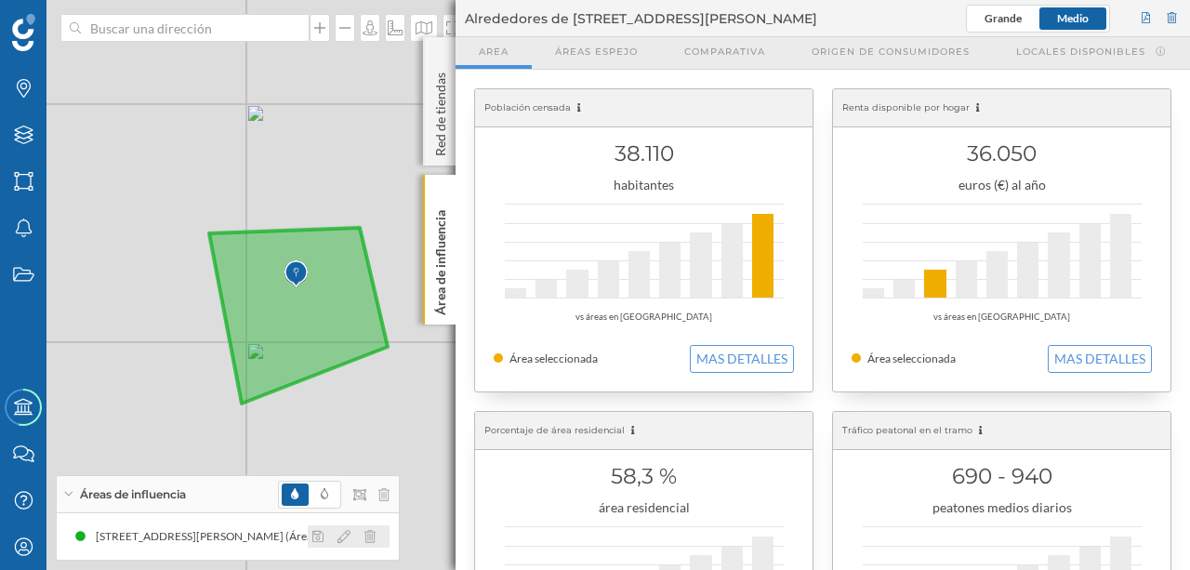
click at [343, 536] on icon at bounding box center [343, 536] width 13 height 13
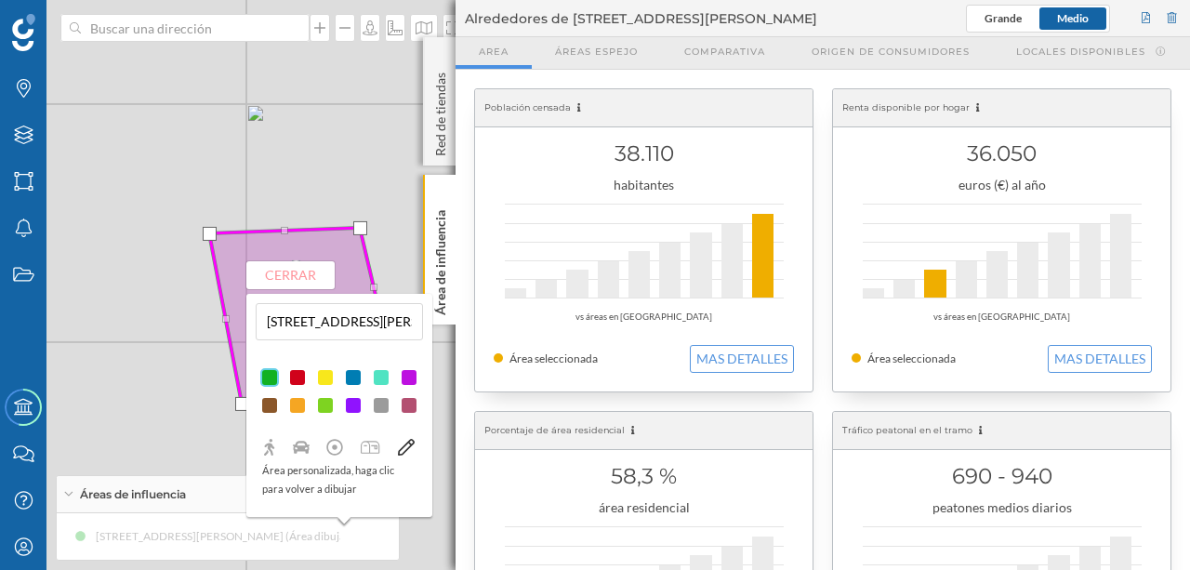
click at [299, 474] on p "Área personalizada, haga clic para volver a dibujar" at bounding box center [339, 479] width 154 height 37
click at [306, 469] on p "Área personalizada, haga clic para volver a dibujar" at bounding box center [339, 479] width 154 height 37
click at [310, 271] on button "Cerrar" at bounding box center [290, 275] width 88 height 28
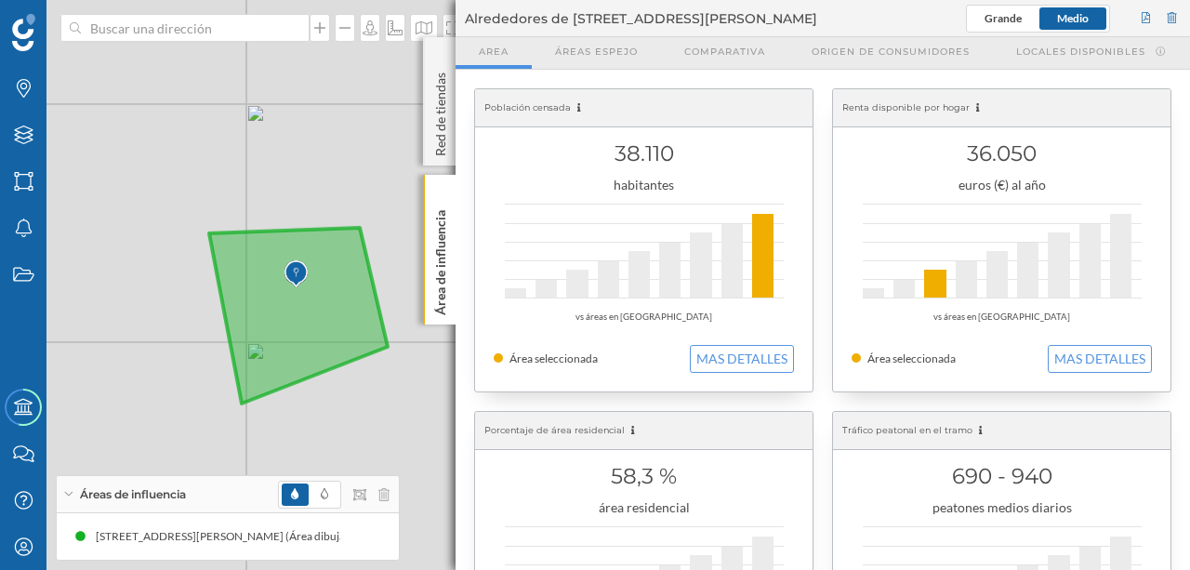
click at [441, 246] on p "Área de influencia" at bounding box center [440, 259] width 19 height 112
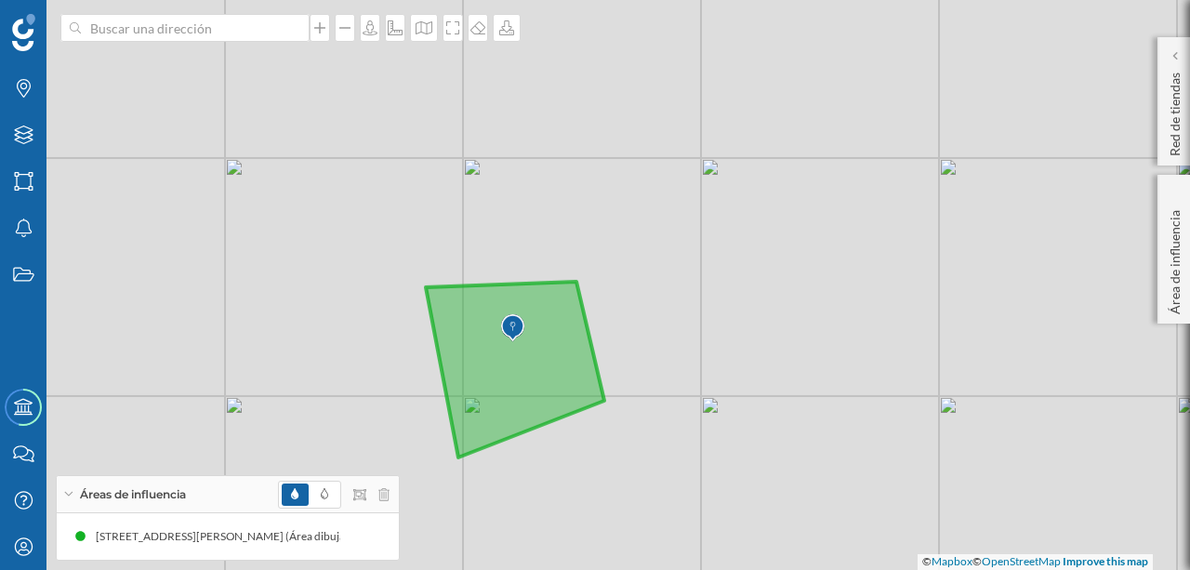
drag, startPoint x: 629, startPoint y: 189, endPoint x: 860, endPoint y: 231, distance: 234.5
click at [860, 231] on div "© Mapbox © OpenStreetMap Improve this map" at bounding box center [595, 285] width 1190 height 570
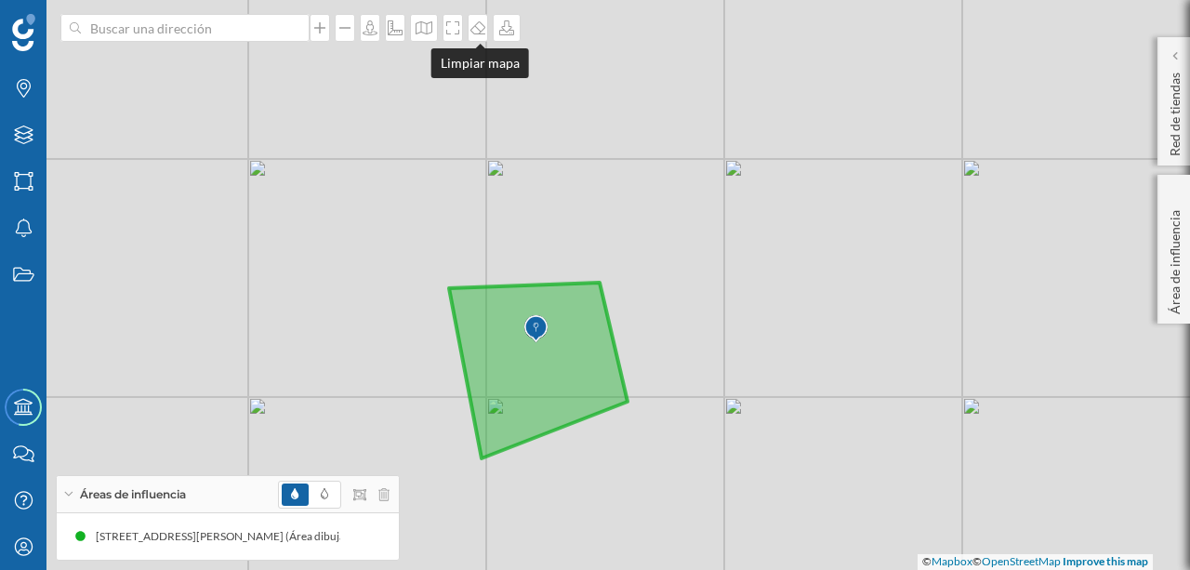
click at [476, 26] on icon at bounding box center [477, 27] width 15 height 13
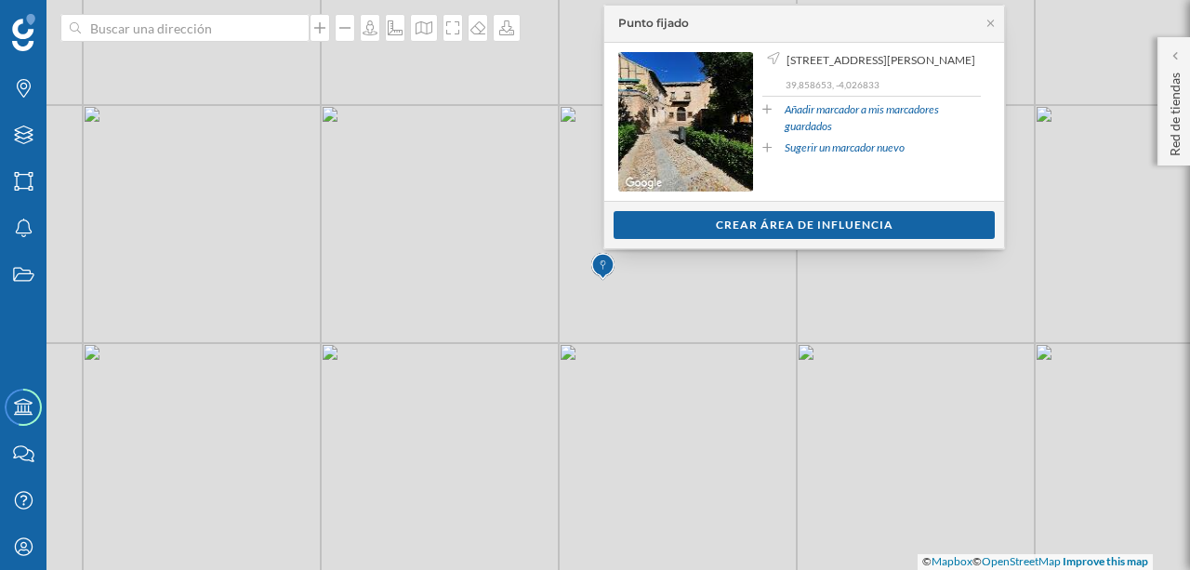
click at [710, 223] on div "Crear área de influencia" at bounding box center [804, 225] width 381 height 28
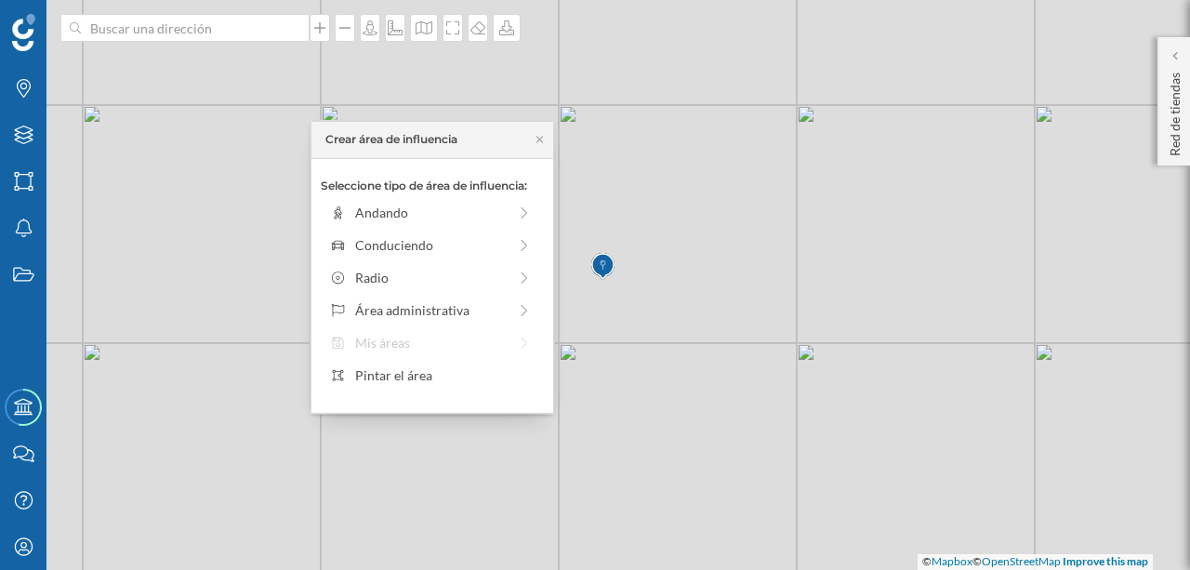
click at [392, 238] on div "Conduciendo" at bounding box center [431, 245] width 152 height 20
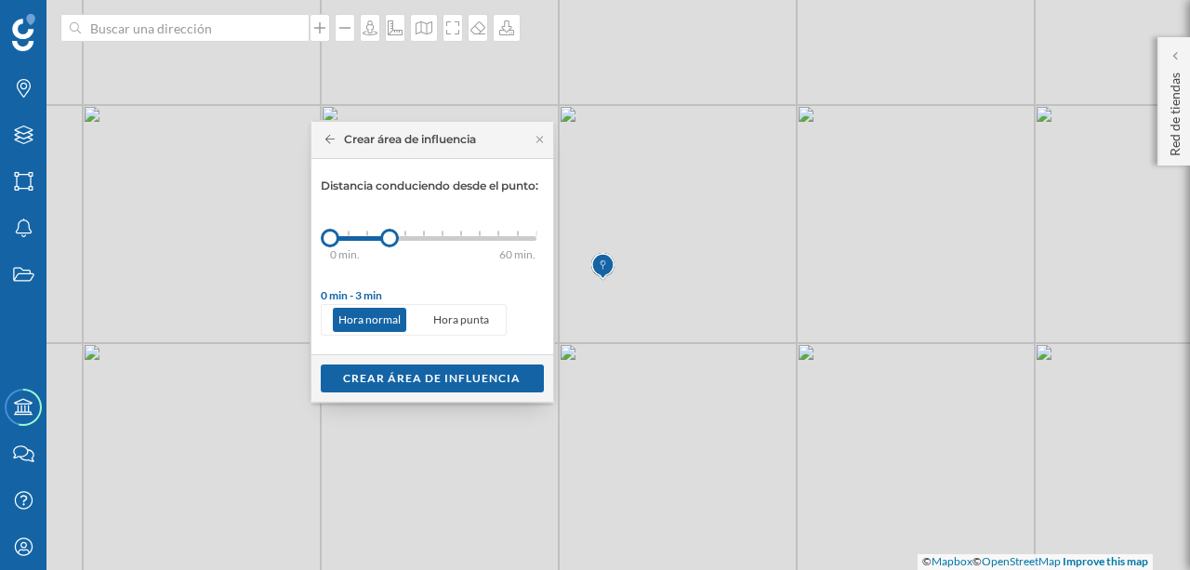
drag, startPoint x: 348, startPoint y: 234, endPoint x: 390, endPoint y: 234, distance: 41.8
click at [390, 234] on div at bounding box center [389, 238] width 19 height 19
click at [431, 373] on div "Crear área de influencia" at bounding box center [432, 378] width 223 height 28
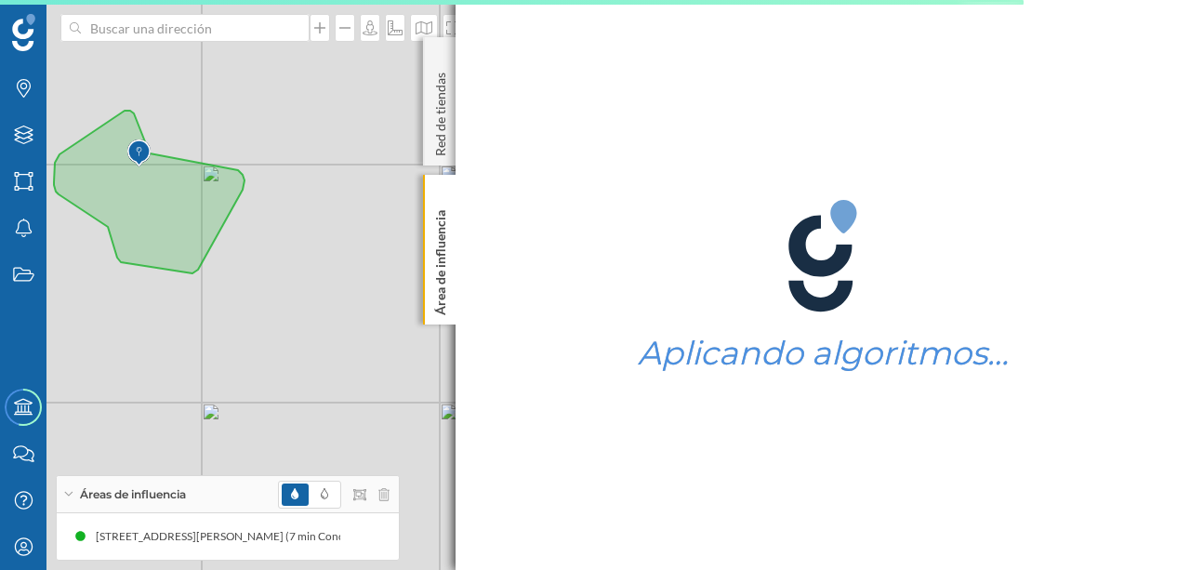
click at [440, 251] on p "Área de influencia" at bounding box center [440, 259] width 19 height 112
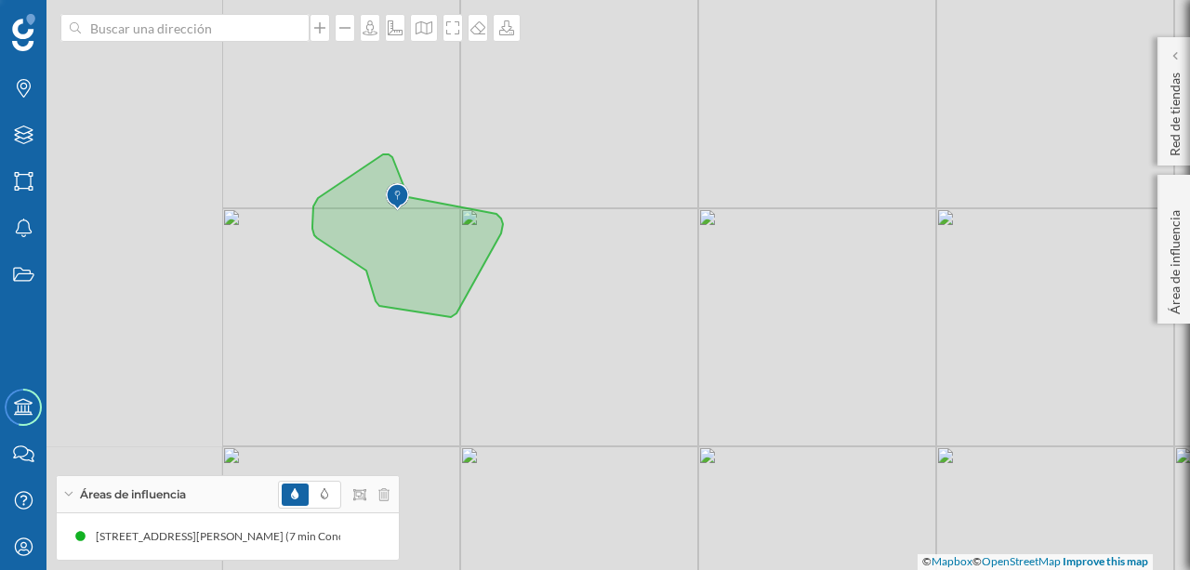
drag, startPoint x: 305, startPoint y: 245, endPoint x: 563, endPoint y: 289, distance: 262.1
click at [563, 289] on div "© Mapbox © OpenStreetMap Improve this map" at bounding box center [595, 285] width 1190 height 570
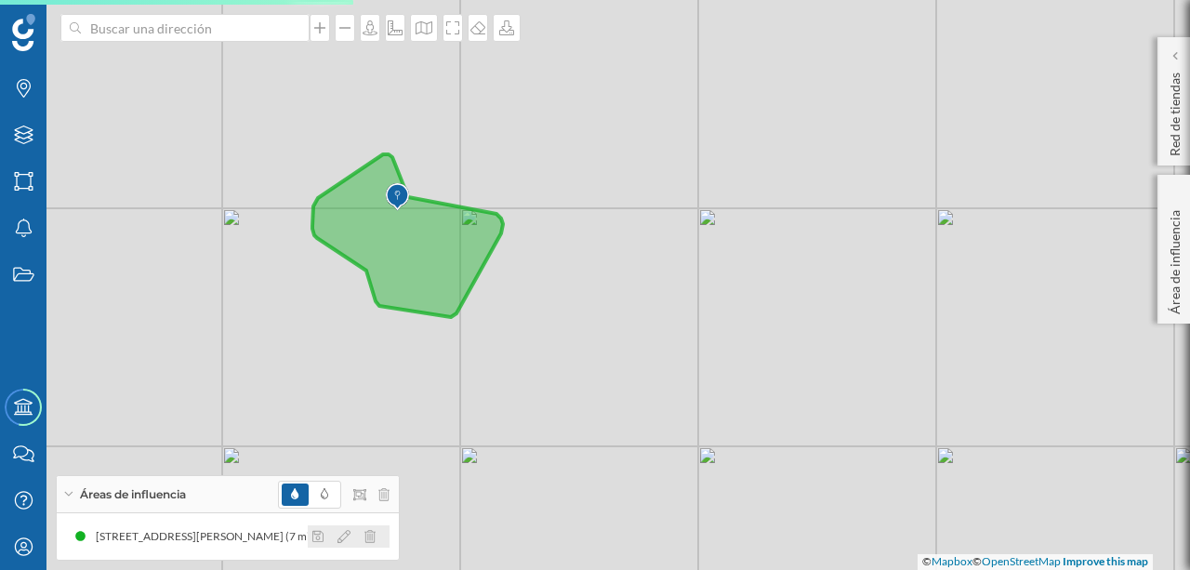
click at [348, 535] on icon at bounding box center [343, 536] width 13 height 13
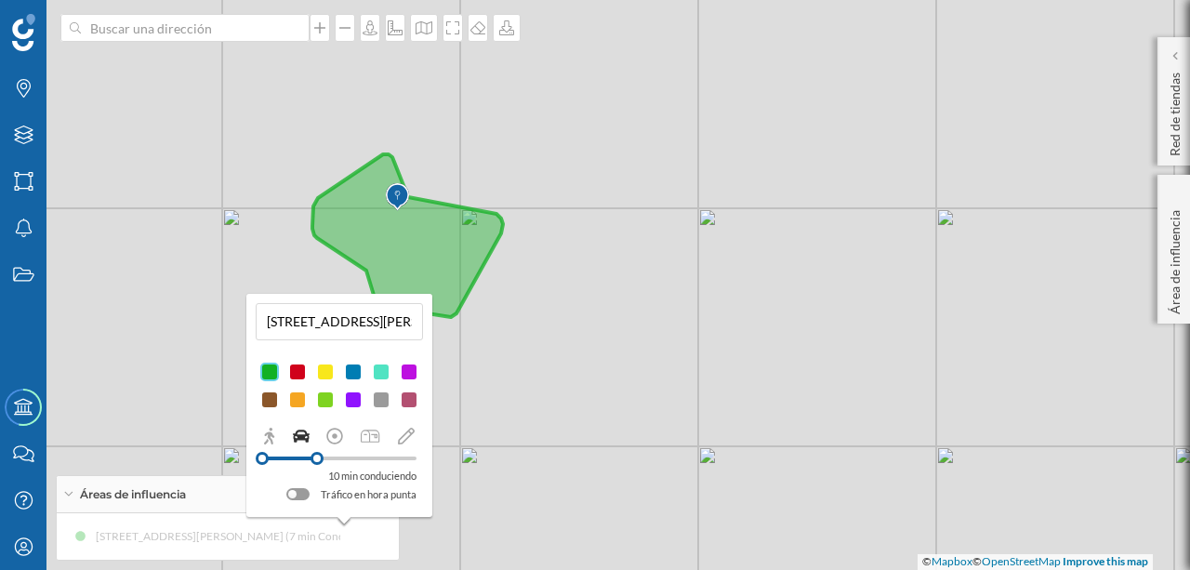
drag, startPoint x: 307, startPoint y: 458, endPoint x: 317, endPoint y: 455, distance: 10.9
click at [317, 455] on div at bounding box center [316, 458] width 13 height 13
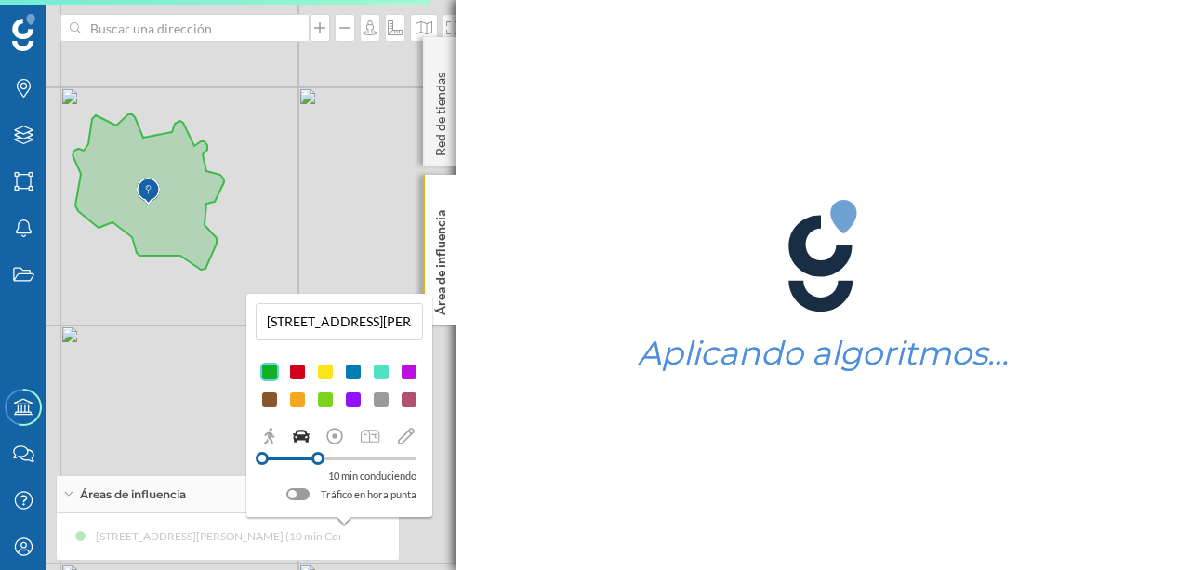
click at [443, 250] on p "Área de influencia" at bounding box center [440, 259] width 19 height 112
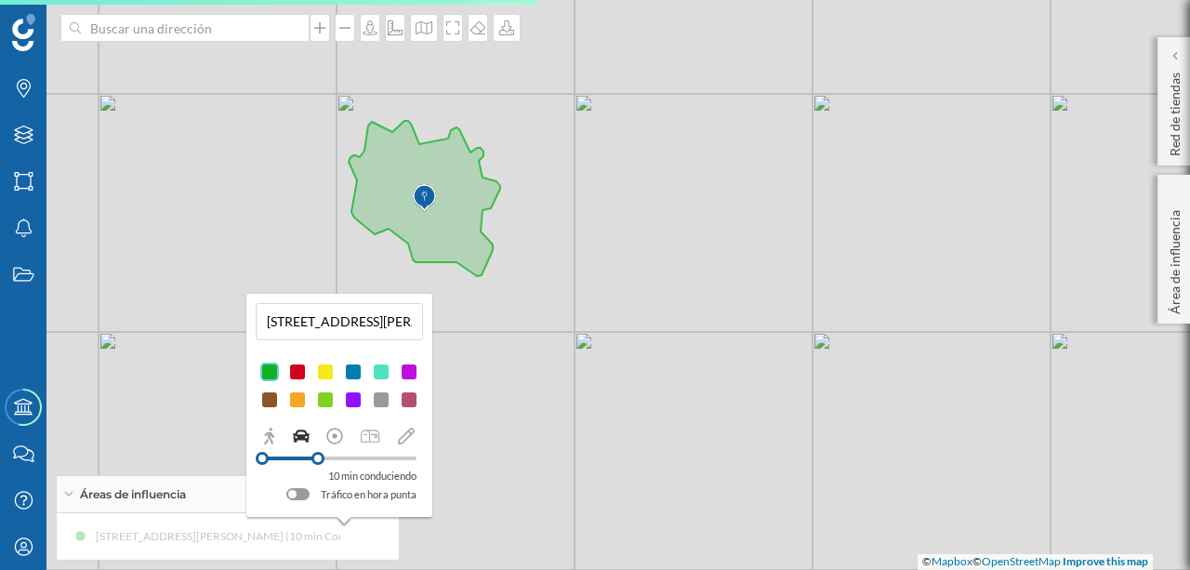
drag, startPoint x: 397, startPoint y: 236, endPoint x: 673, endPoint y: 243, distance: 276.2
click at [673, 243] on div "© Mapbox © OpenStreetMap Improve this map" at bounding box center [595, 285] width 1190 height 570
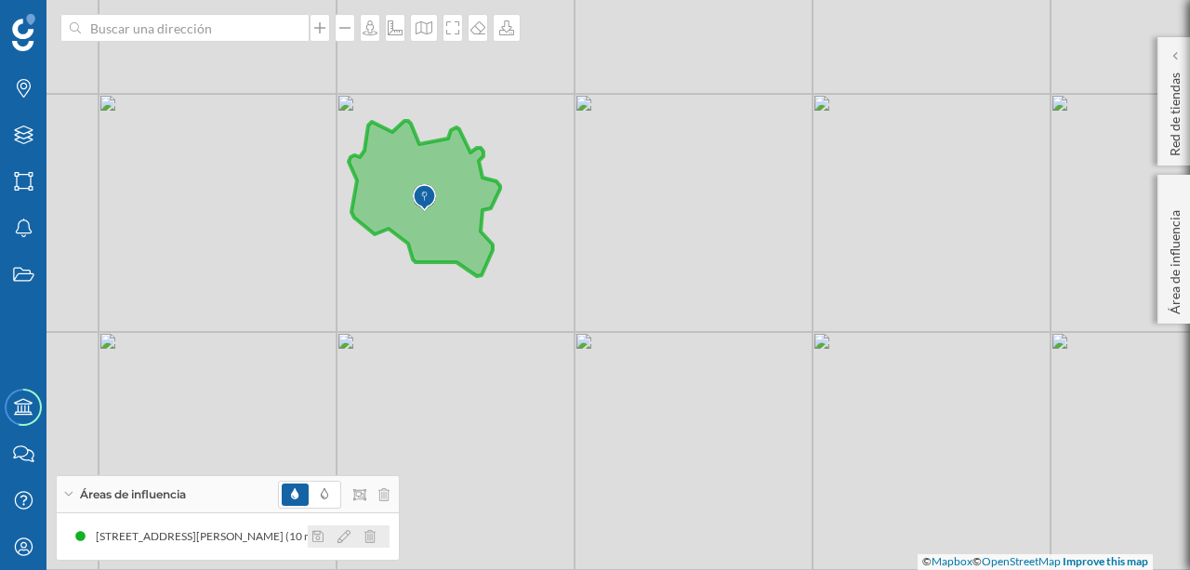
click at [344, 535] on icon at bounding box center [343, 536] width 13 height 13
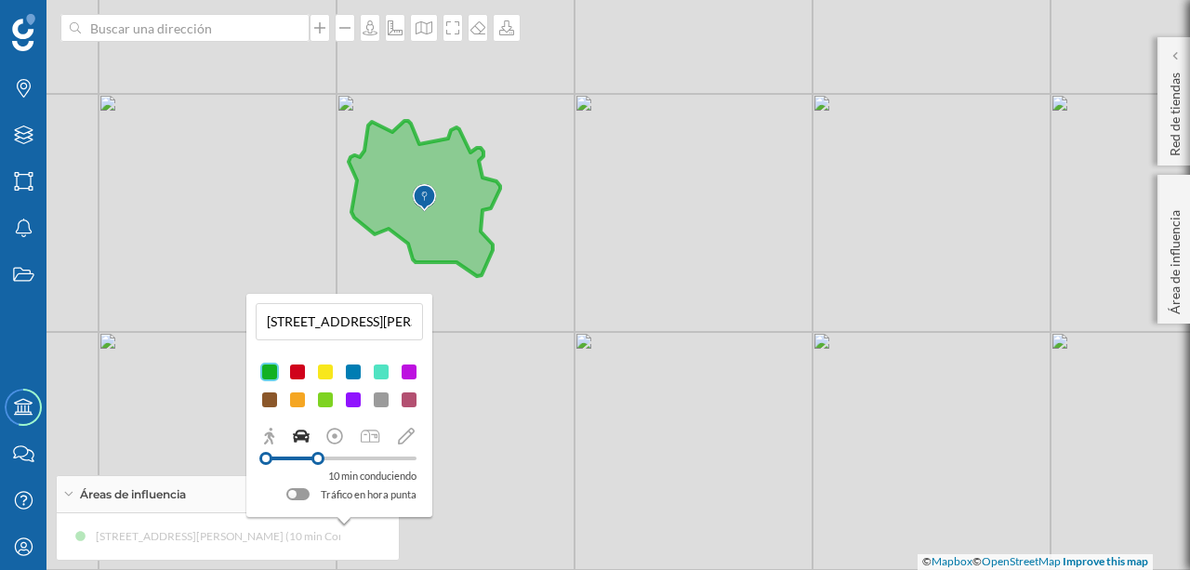
click at [266, 453] on div at bounding box center [265, 458] width 13 height 13
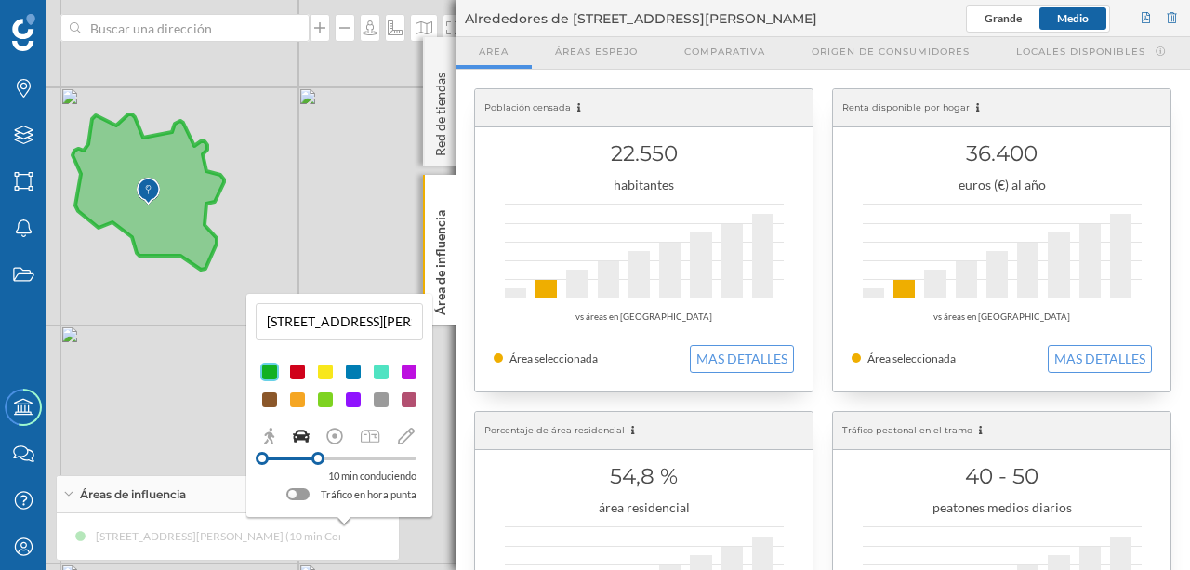
click at [442, 129] on p "Red de tiendas" at bounding box center [440, 110] width 19 height 91
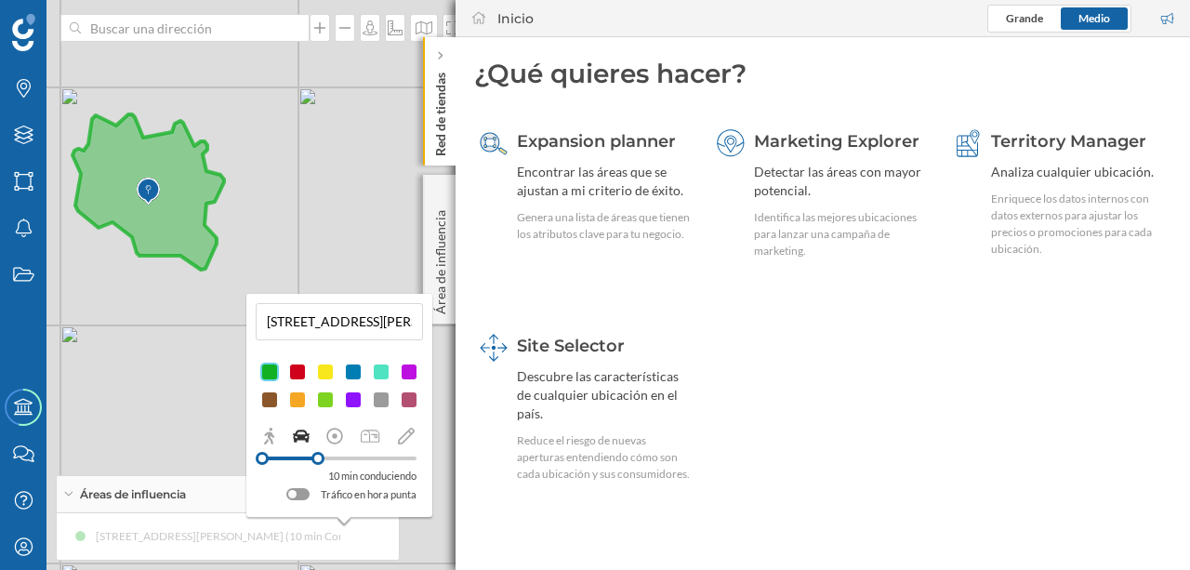
click at [596, 193] on div "Encontrar las áreas que se ajustan a mi criterio de éxito." at bounding box center [604, 181] width 175 height 37
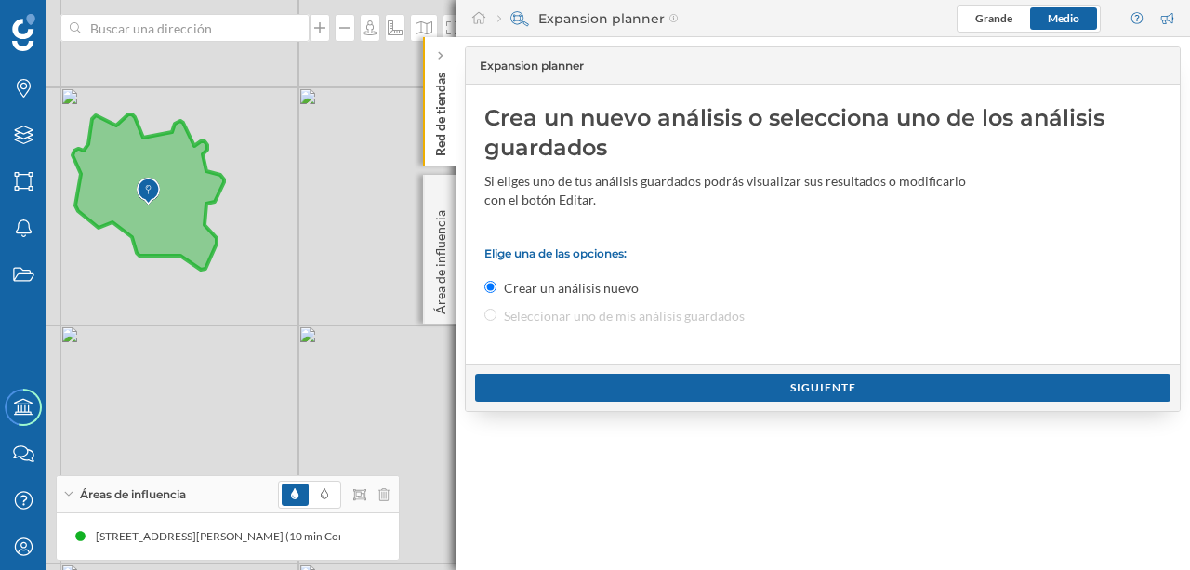
click at [554, 377] on div "Siguiente" at bounding box center [822, 388] width 695 height 28
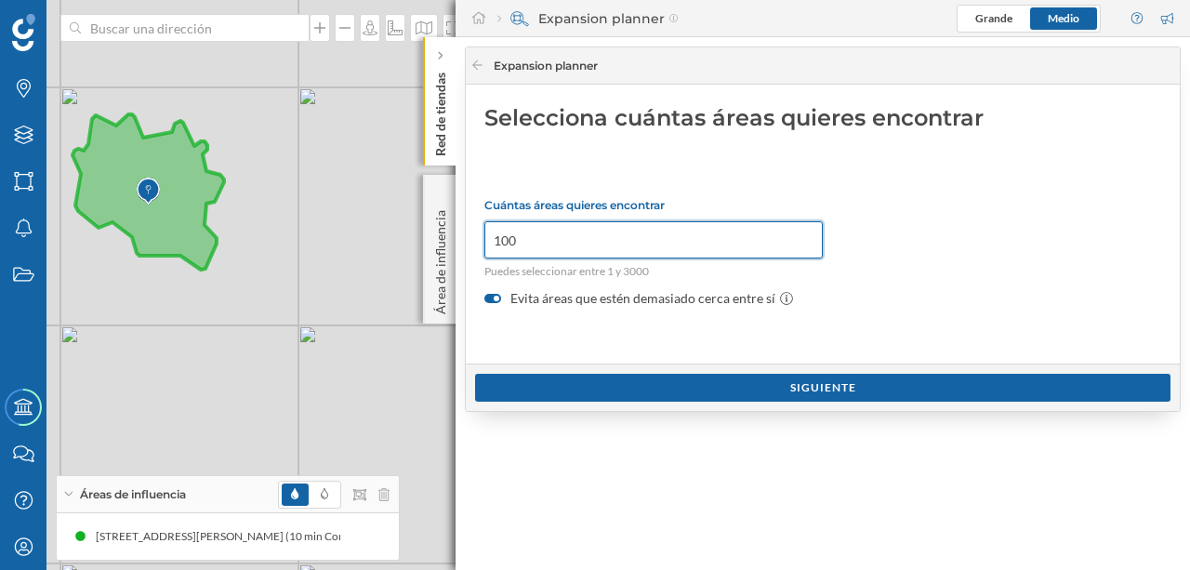
click at [549, 239] on input "100" at bounding box center [653, 239] width 338 height 37
click at [807, 234] on input "101" at bounding box center [653, 239] width 338 height 37
drag, startPoint x: 653, startPoint y: 246, endPoint x: 446, endPoint y: 241, distance: 206.5
click at [446, 241] on div "Marcas Capas Áreas Notificaciones Estados Academy Contacta con nosotros Centro …" at bounding box center [595, 285] width 1190 height 570
drag, startPoint x: 575, startPoint y: 244, endPoint x: 441, endPoint y: 240, distance: 134.9
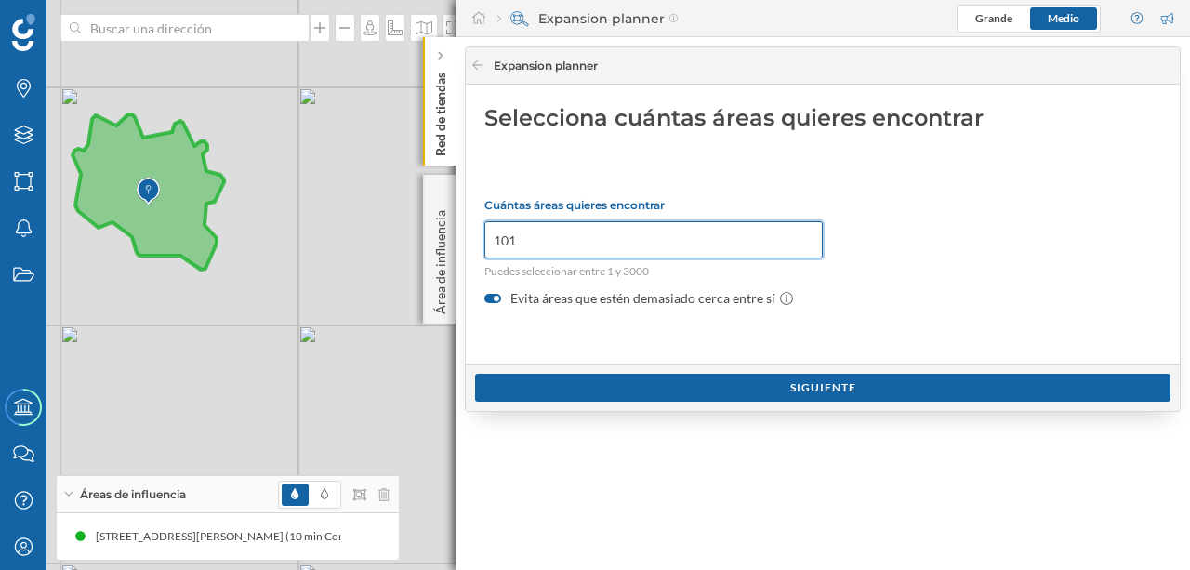
click at [441, 240] on div "Marcas Capas Áreas Notificaciones Estados Academy Contacta con nosotros Centro …" at bounding box center [595, 285] width 1190 height 570
drag, startPoint x: 520, startPoint y: 233, endPoint x: 482, endPoint y: 236, distance: 38.2
click at [482, 236] on div "Selecciona cuántas áreas quieres encontrar Cuántas áreas quieres encontrar 101 …" at bounding box center [823, 224] width 714 height 279
type input "5"
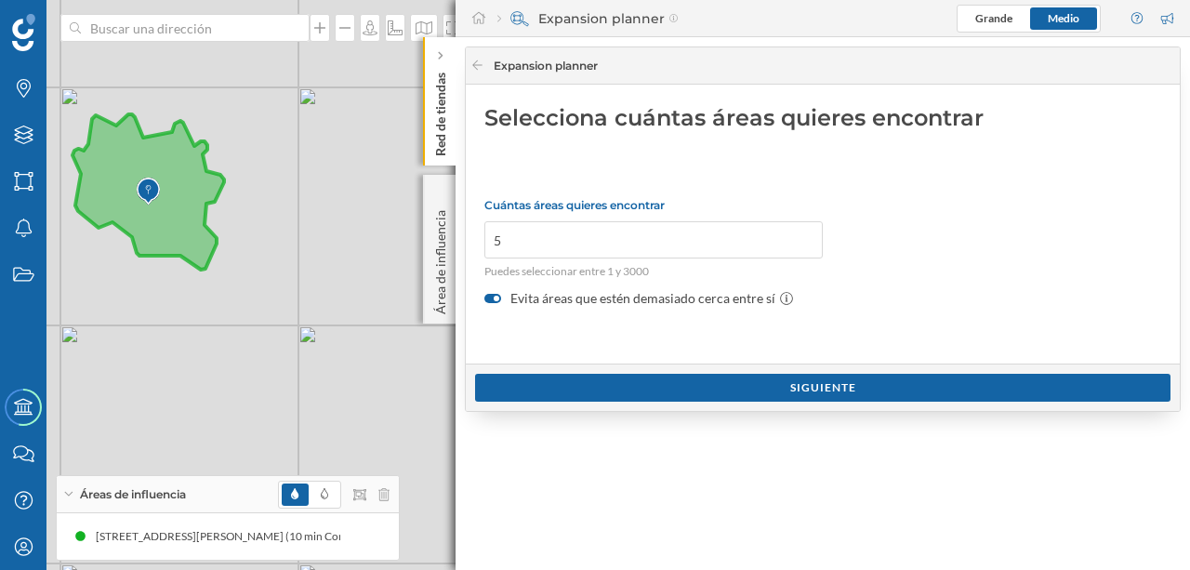
click at [805, 385] on div "Siguiente" at bounding box center [822, 388] width 695 height 28
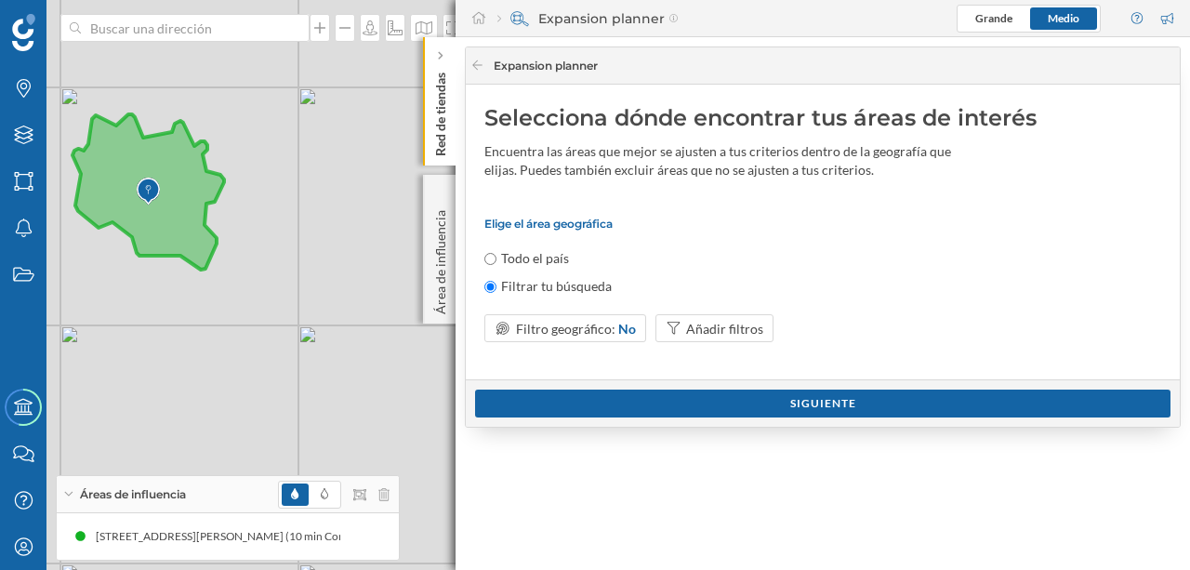
click at [790, 401] on div "Siguiente" at bounding box center [822, 404] width 695 height 28
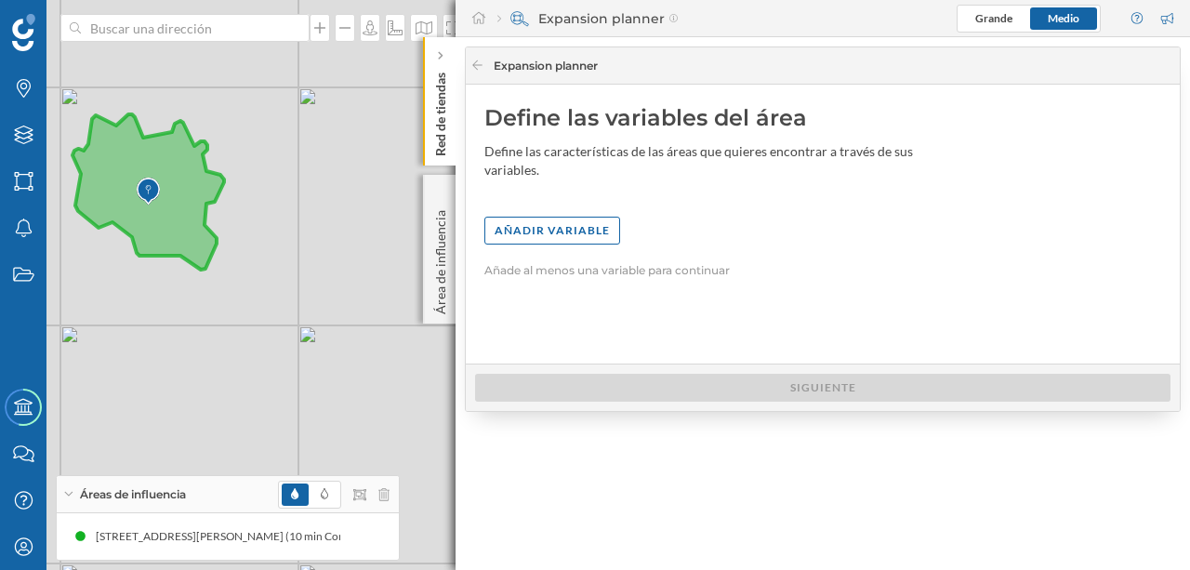
click at [583, 218] on div "Añadir variable" at bounding box center [552, 231] width 136 height 28
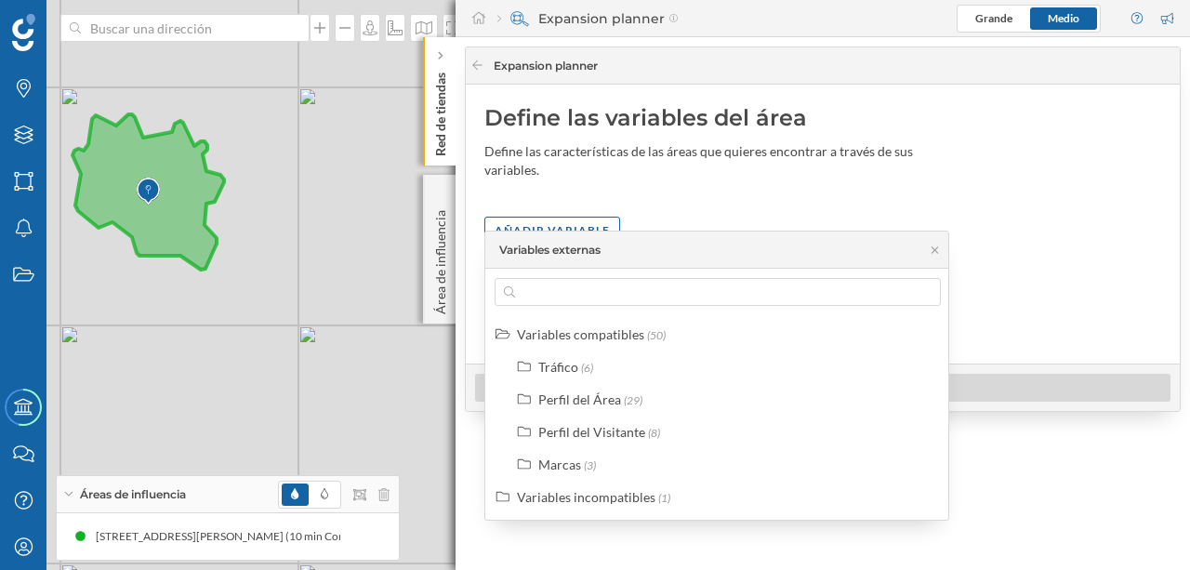
click at [571, 364] on div "Tráfico" at bounding box center [558, 367] width 40 height 16
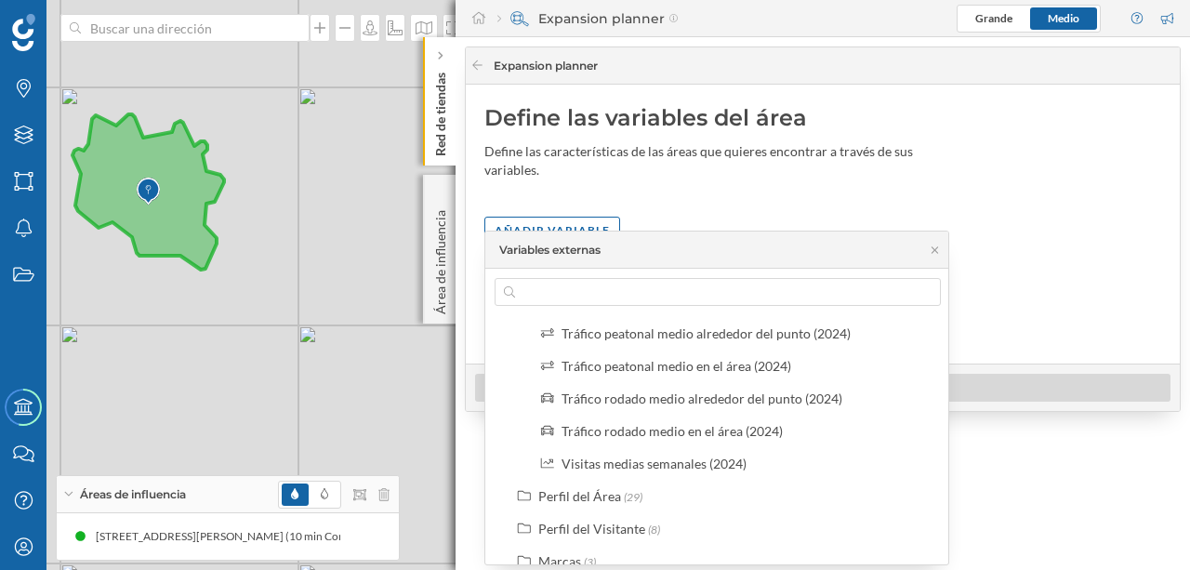
scroll to position [149, 0]
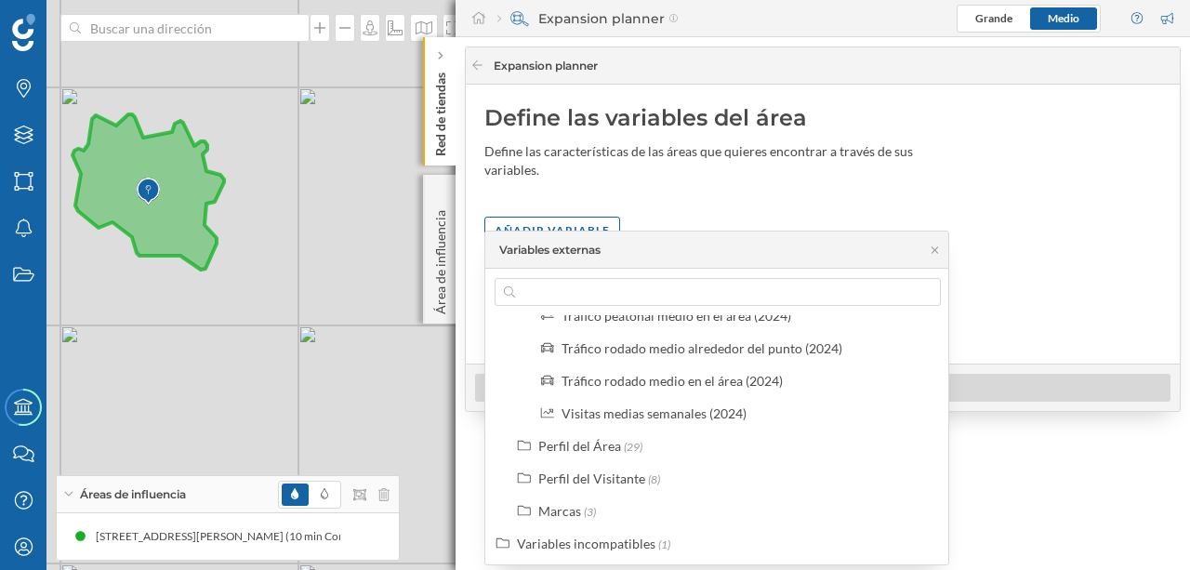
click at [625, 540] on div "Variables incompatibles" at bounding box center [586, 543] width 139 height 16
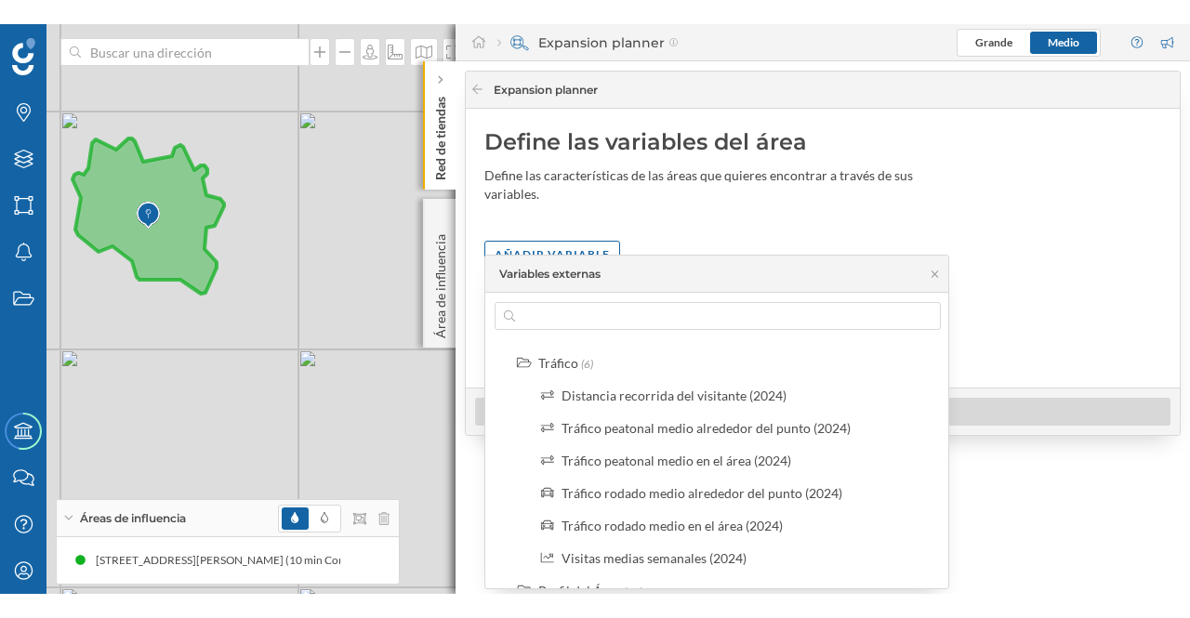
scroll to position [0, 0]
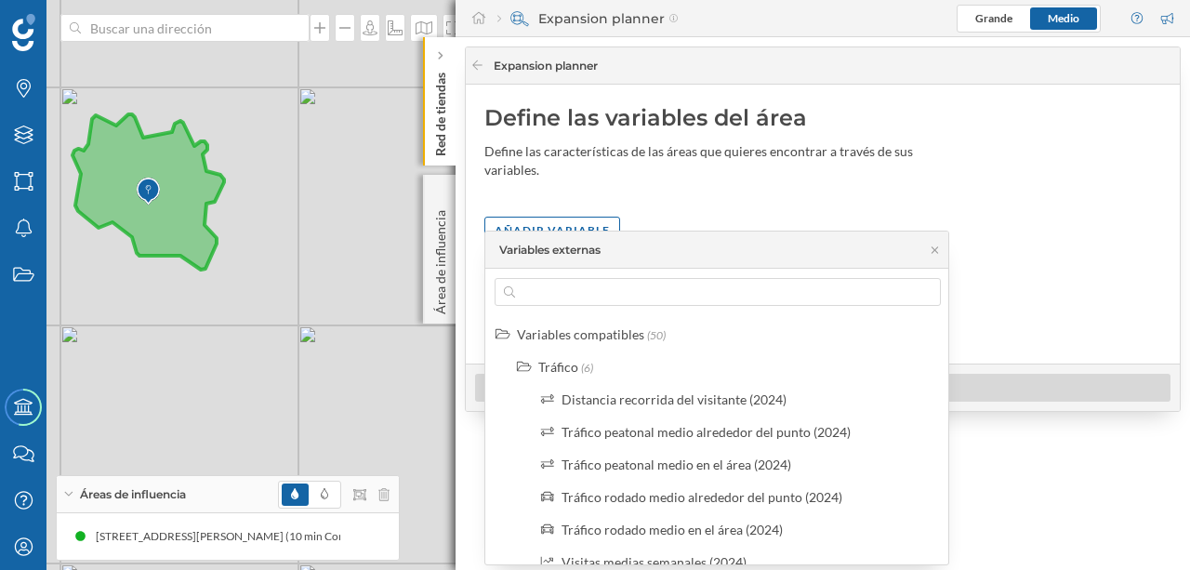
click at [357, 325] on div "© Mapbox © OpenStreetMap Improve this map" at bounding box center [595, 285] width 1190 height 570
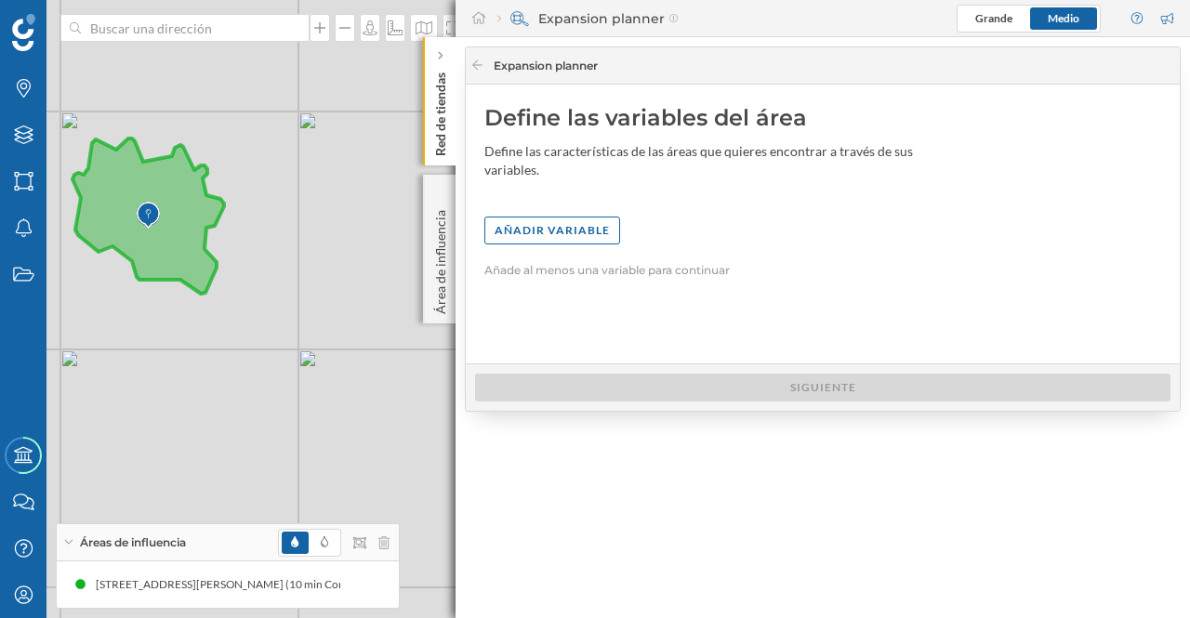
click at [439, 260] on p "Área de influencia" at bounding box center [440, 259] width 19 height 112
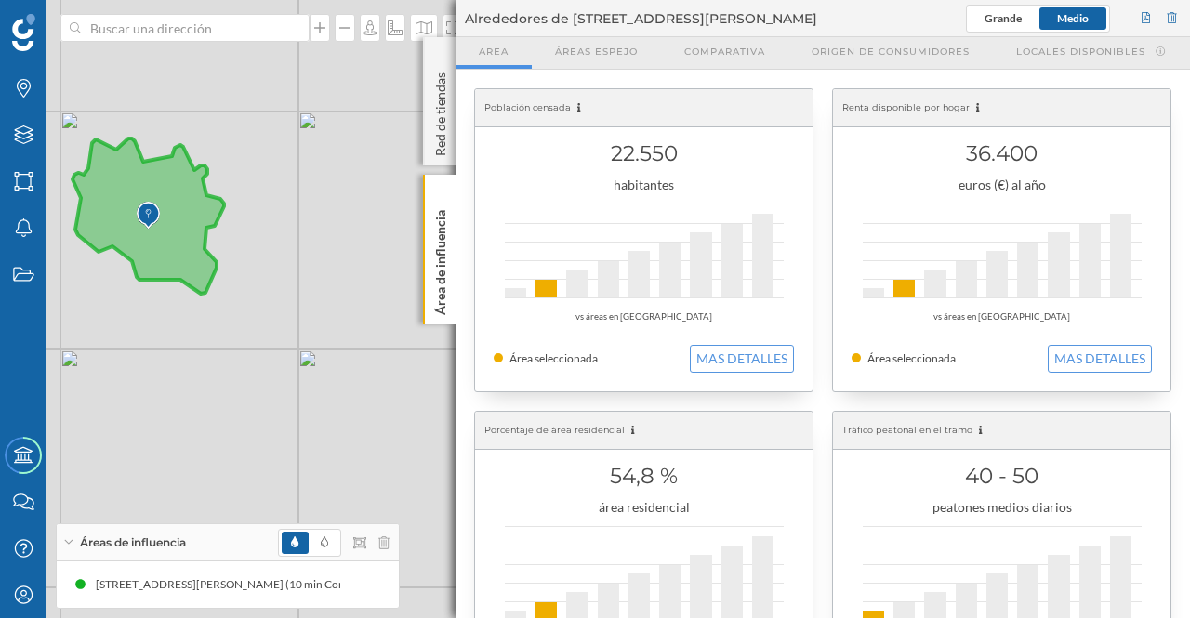
click at [437, 121] on p "Red de tiendas" at bounding box center [440, 110] width 19 height 91
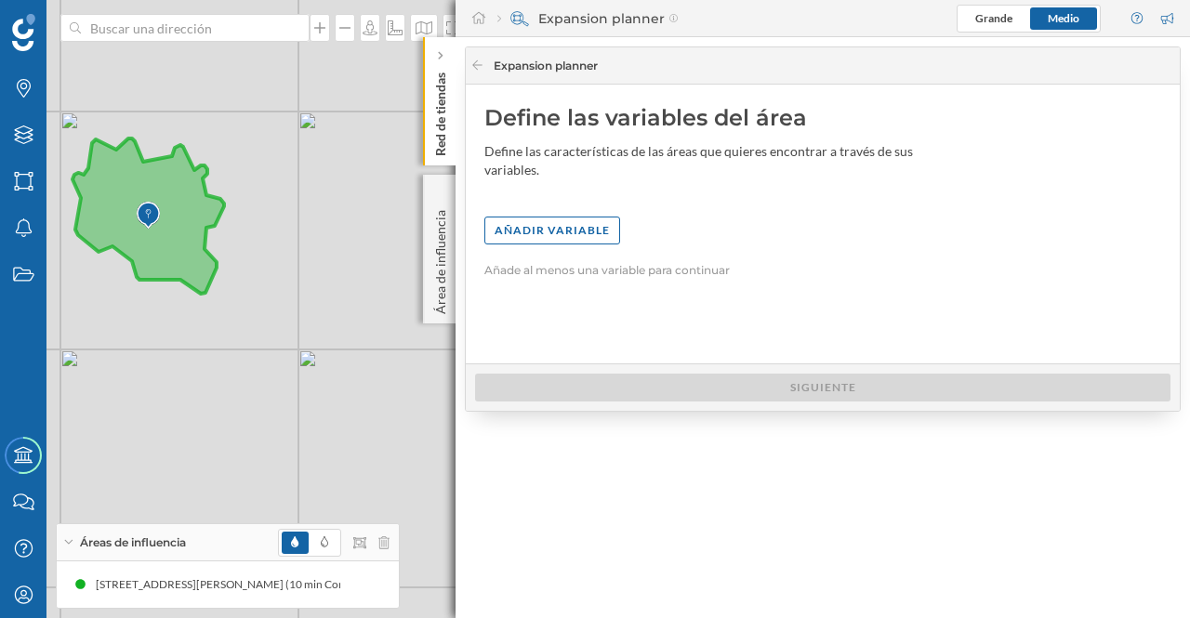
click at [439, 231] on p "Área de influencia" at bounding box center [440, 259] width 19 height 112
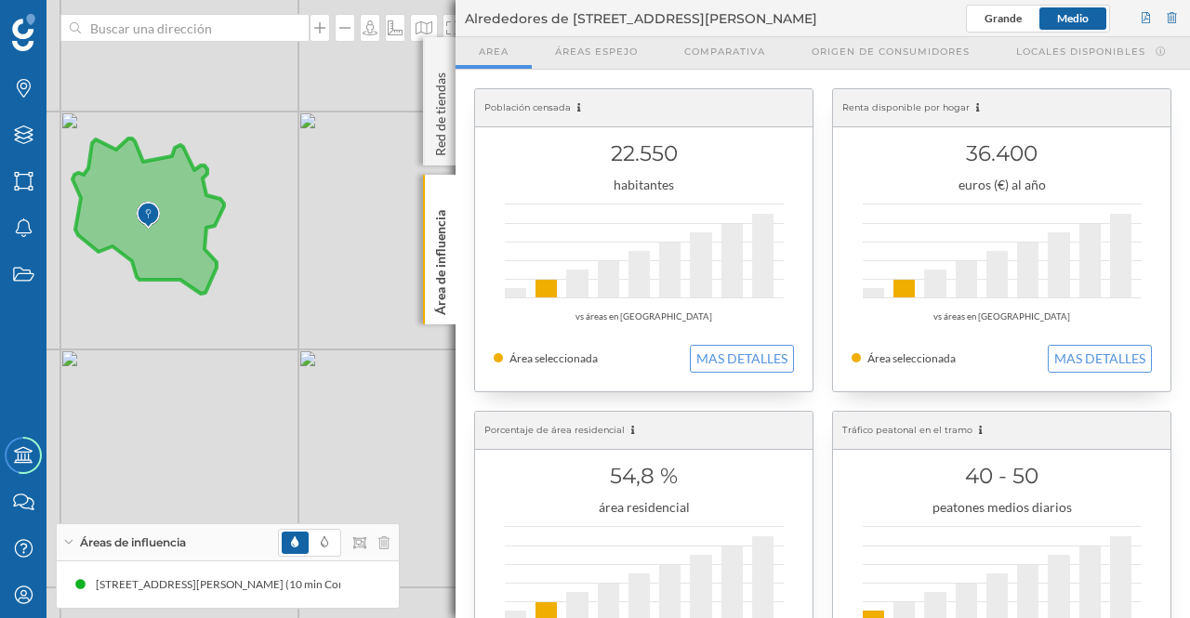
click at [441, 196] on icon at bounding box center [439, 194] width 13 height 8
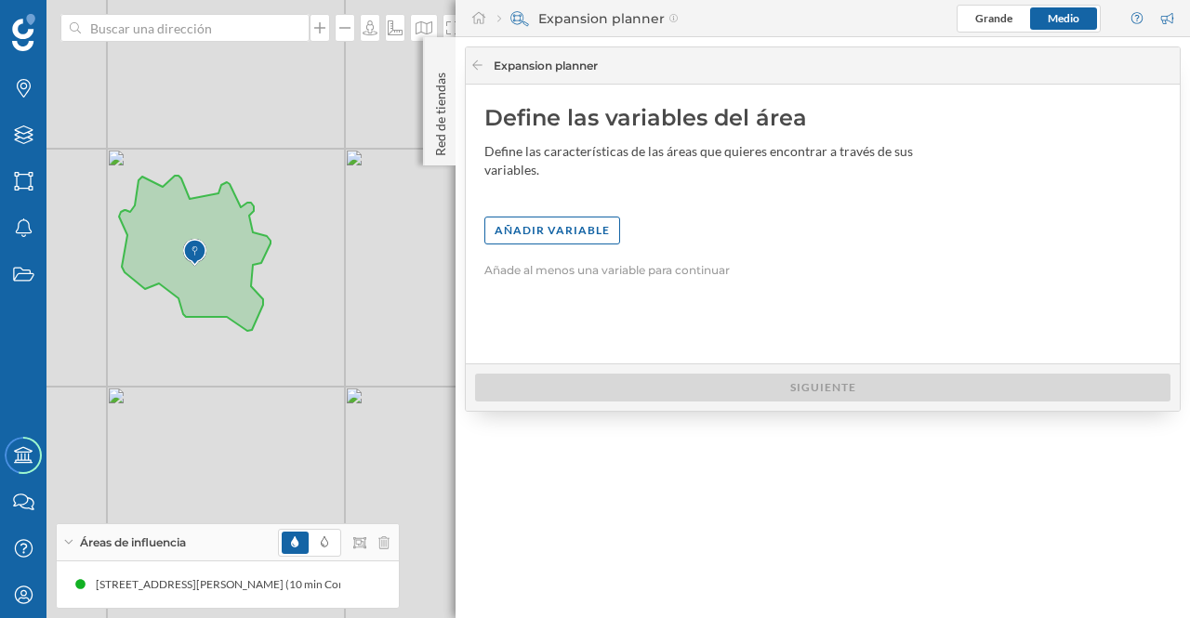
drag, startPoint x: 329, startPoint y: 306, endPoint x: 376, endPoint y: 343, distance: 59.5
click at [376, 343] on div "© Mapbox © OpenStreetMap Improve this map" at bounding box center [595, 309] width 1190 height 618
click at [443, 140] on p "Red de tiendas" at bounding box center [440, 110] width 19 height 91
click at [440, 142] on p "Red de tiendas" at bounding box center [440, 110] width 19 height 91
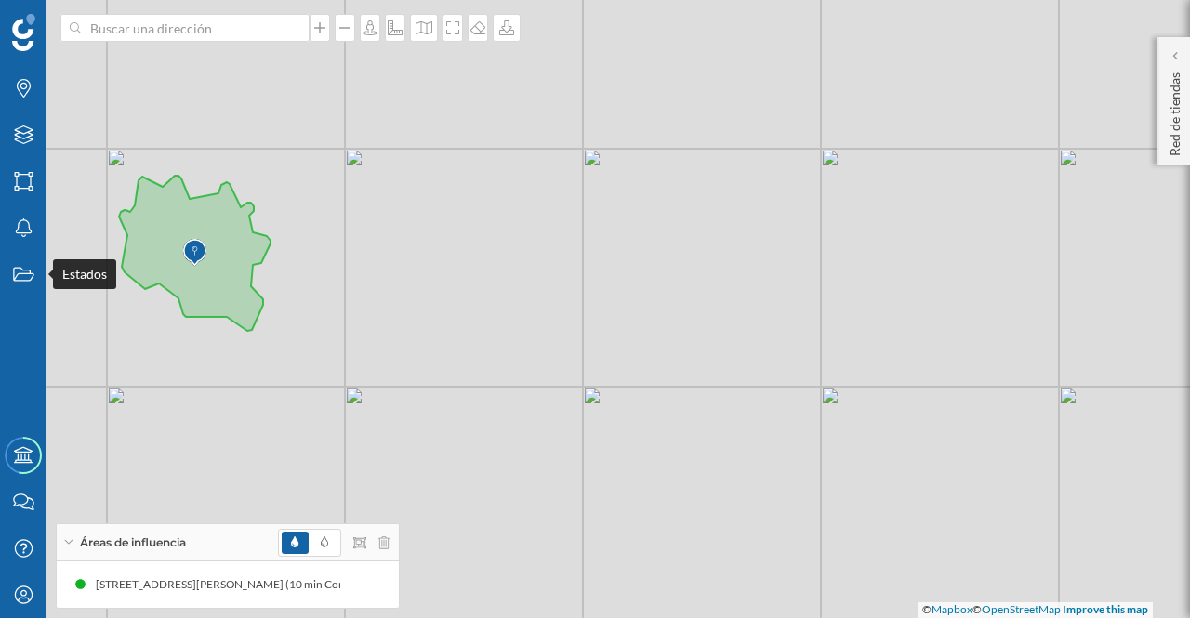
click at [19, 274] on icon "Estados" at bounding box center [23, 274] width 23 height 19
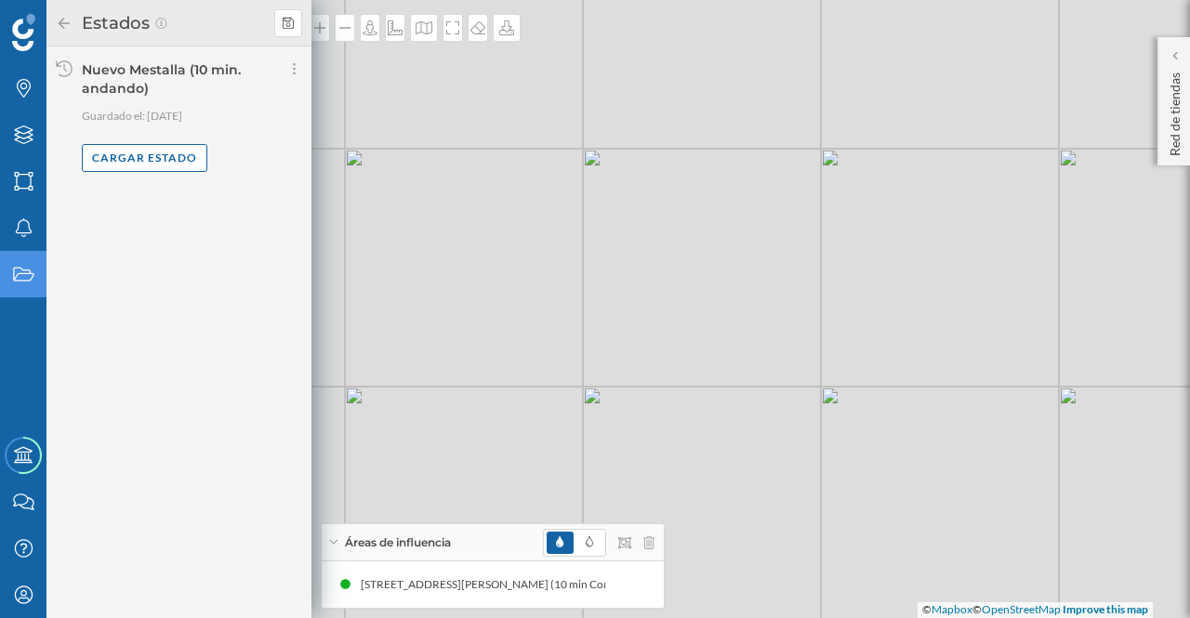
click at [138, 153] on div "Cargar estado" at bounding box center [145, 158] width 126 height 28
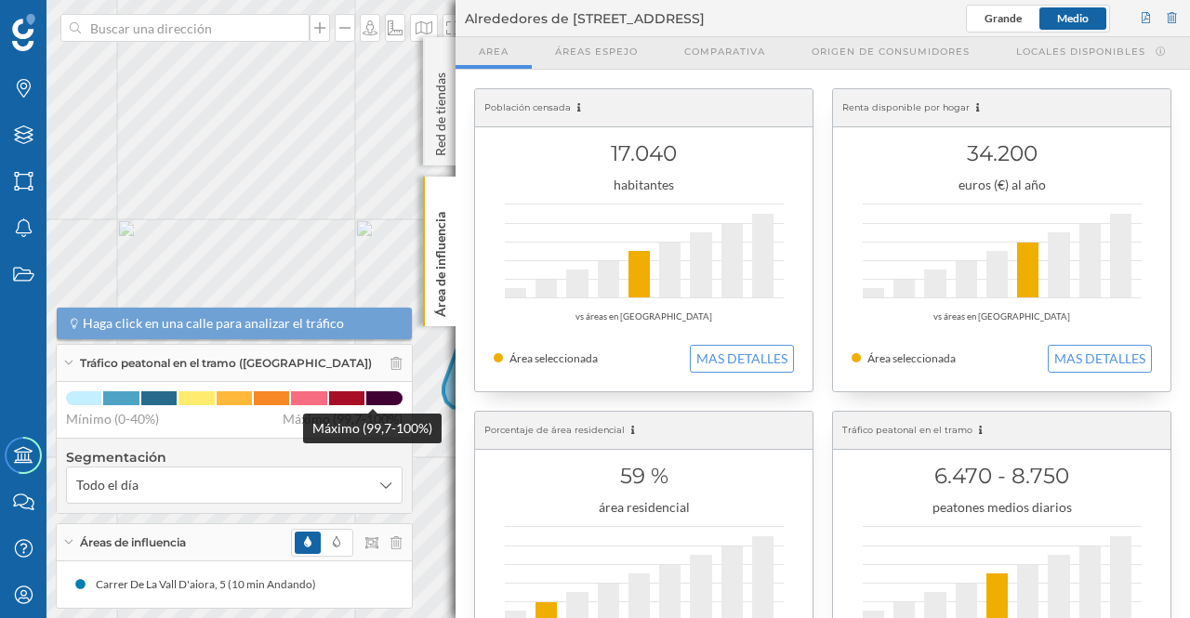
click at [366, 398] on span at bounding box center [383, 398] width 35 height 14
click at [442, 237] on p "Área de influencia" at bounding box center [440, 261] width 19 height 112
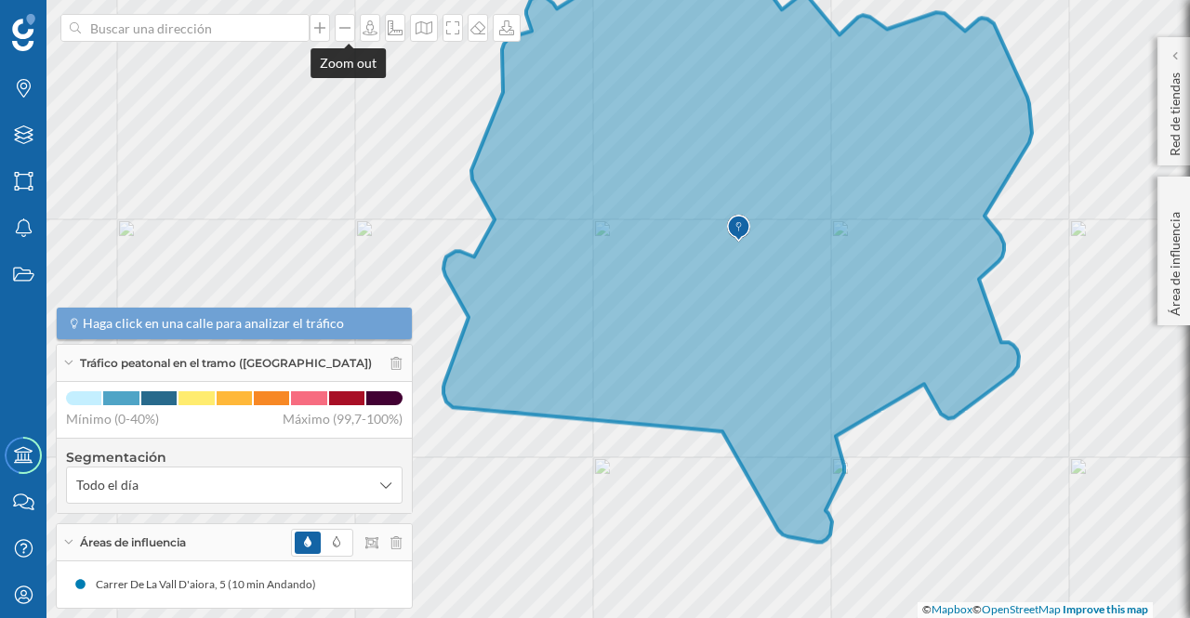
click at [351, 21] on icon at bounding box center [345, 27] width 19 height 15
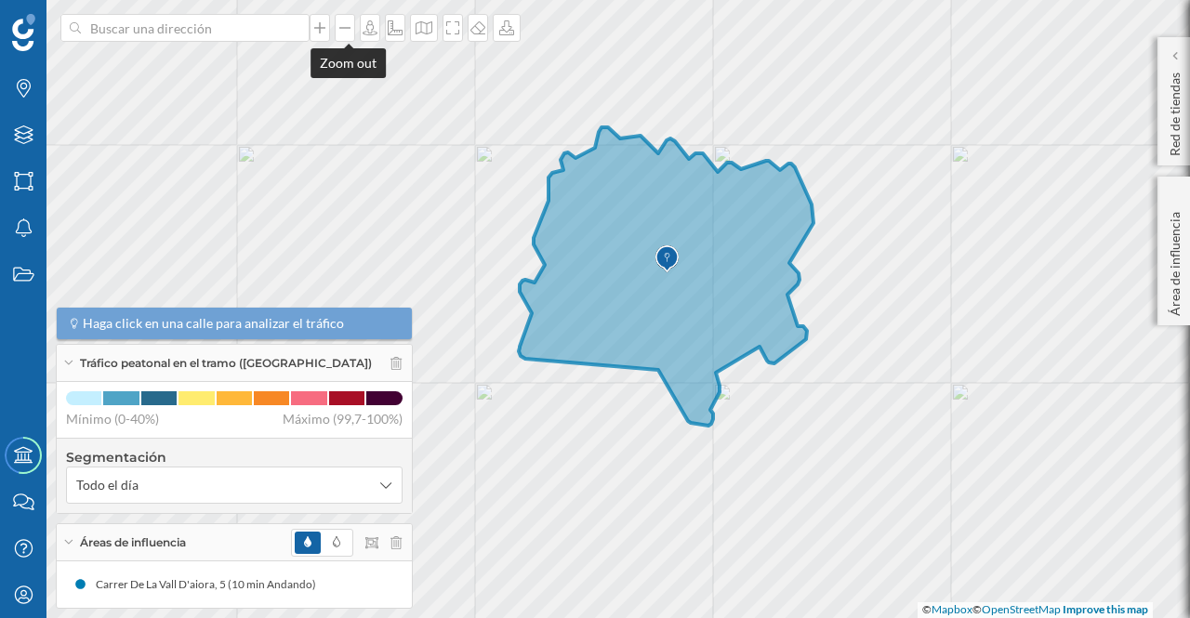
click at [351, 21] on icon at bounding box center [345, 27] width 19 height 15
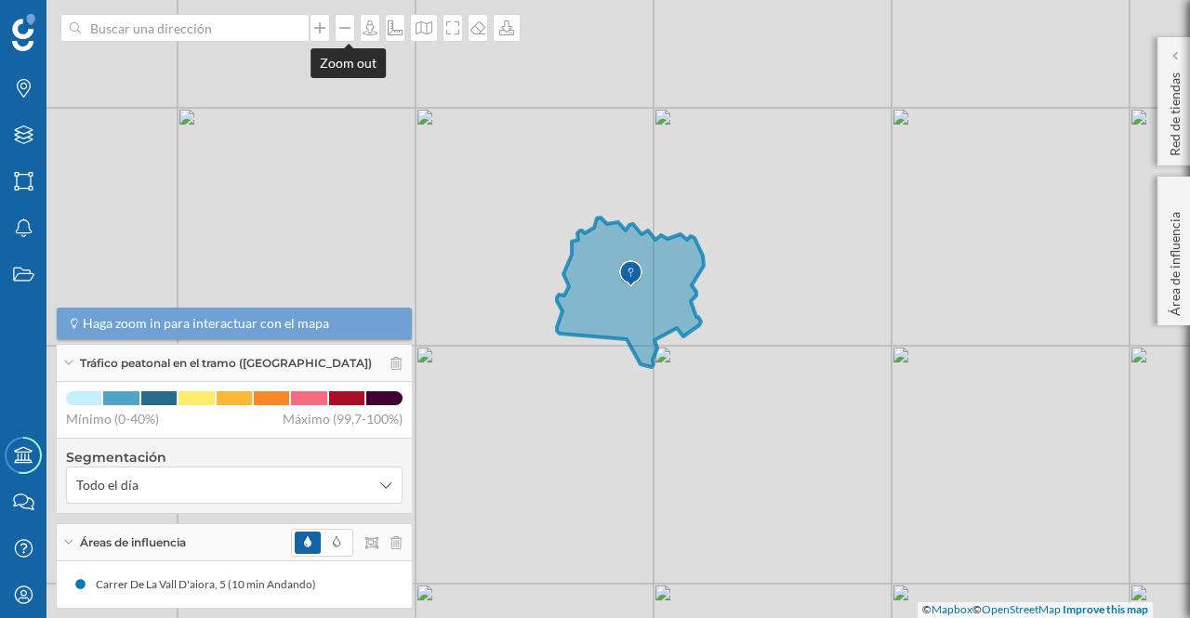
click at [351, 21] on icon at bounding box center [345, 27] width 19 height 15
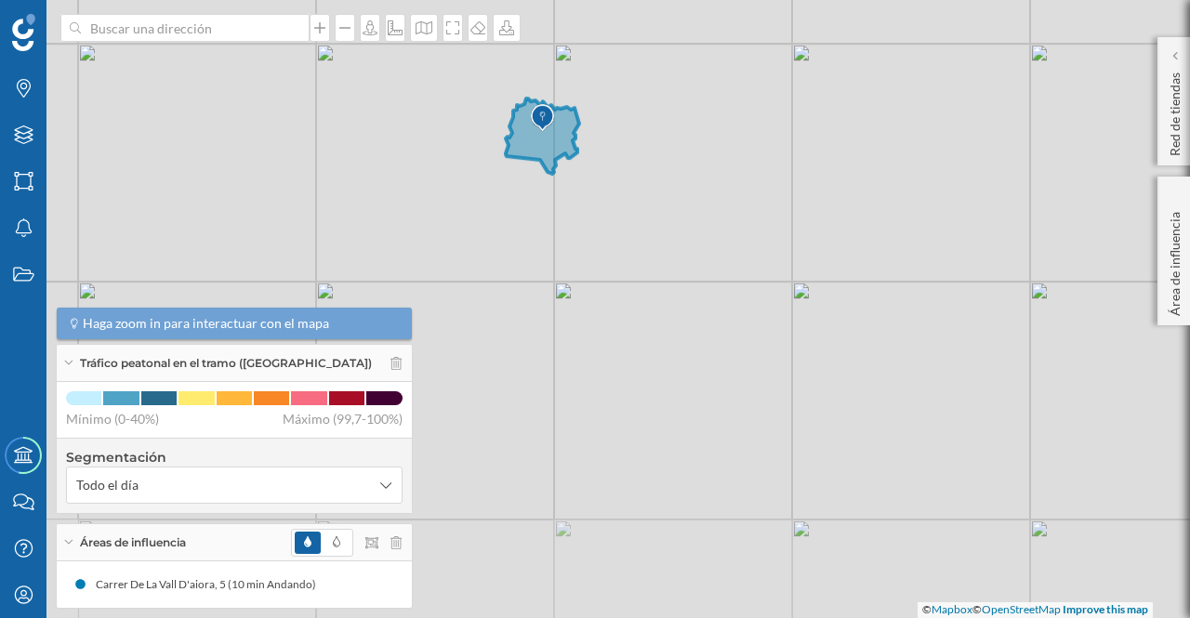
drag, startPoint x: 855, startPoint y: 452, endPoint x: 781, endPoint y: 282, distance: 185.7
click at [781, 282] on div "© Mapbox © OpenStreetMap Improve this map" at bounding box center [595, 309] width 1190 height 618
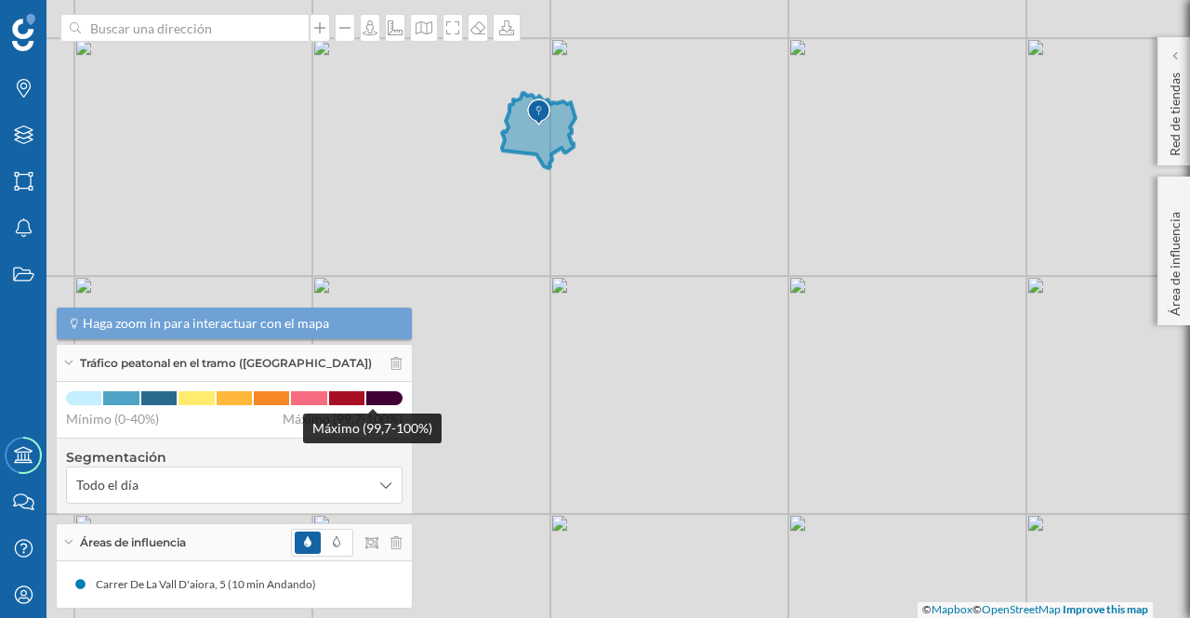
click at [376, 402] on span at bounding box center [383, 398] width 35 height 14
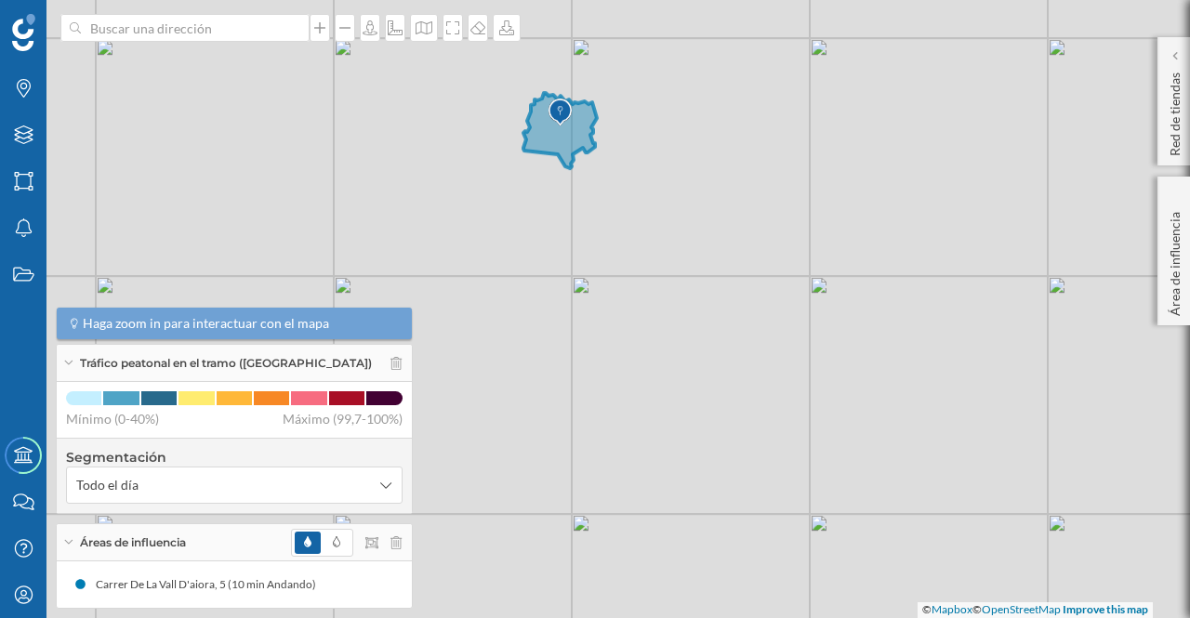
drag, startPoint x: 708, startPoint y: 350, endPoint x: 730, endPoint y: 350, distance: 21.4
click at [730, 350] on div "© Mapbox © OpenStreetMap Improve this map" at bounding box center [595, 309] width 1190 height 618
click at [321, 34] on icon at bounding box center [319, 27] width 19 height 15
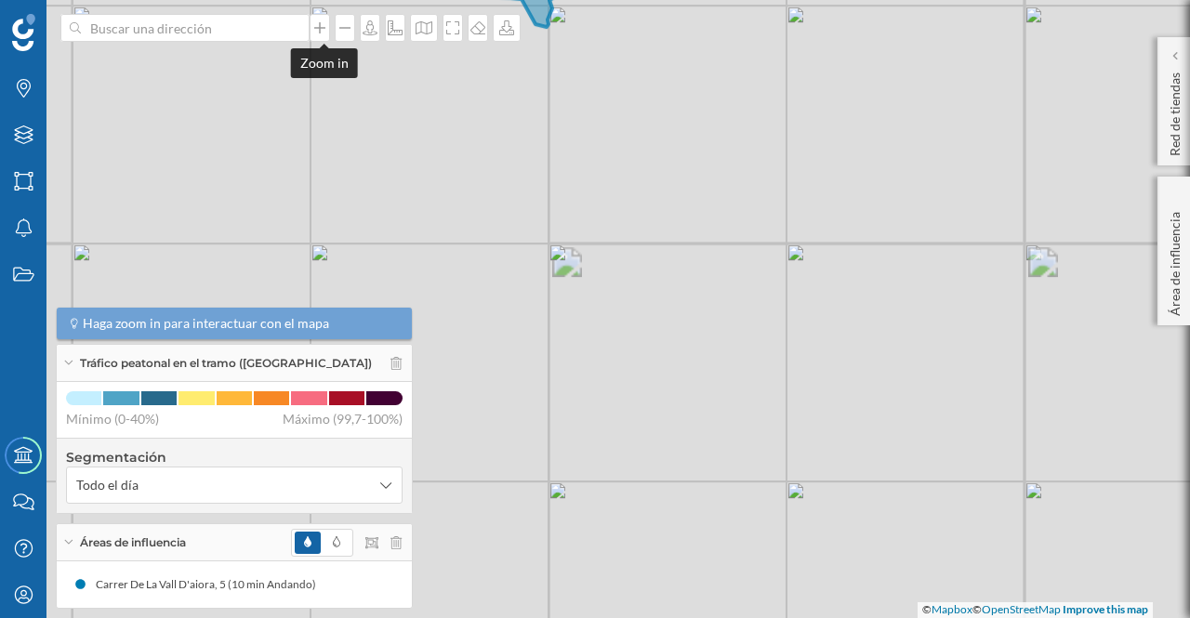
click at [321, 34] on icon at bounding box center [319, 27] width 19 height 15
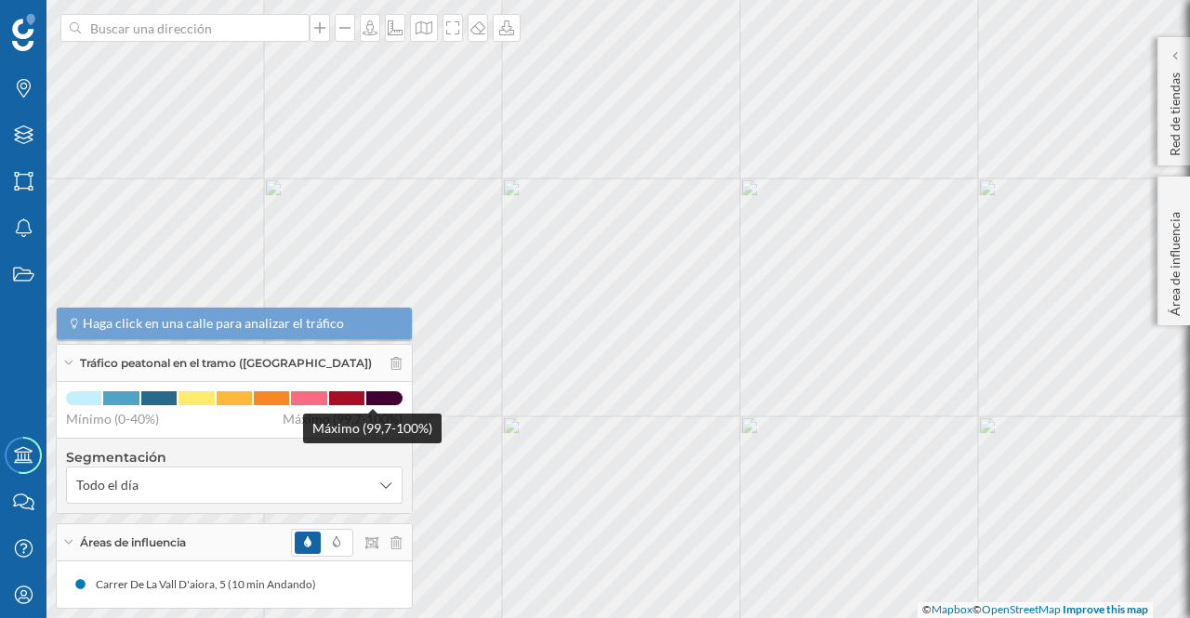
click at [366, 392] on span at bounding box center [383, 398] width 35 height 14
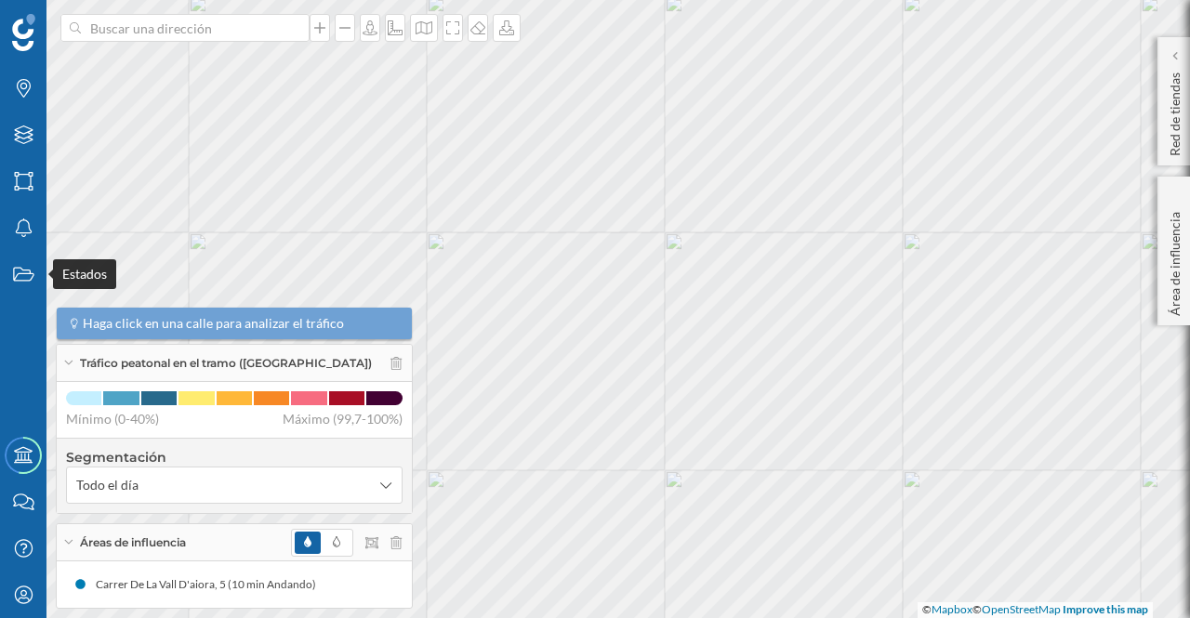
click at [15, 276] on icon "Estados" at bounding box center [23, 274] width 23 height 19
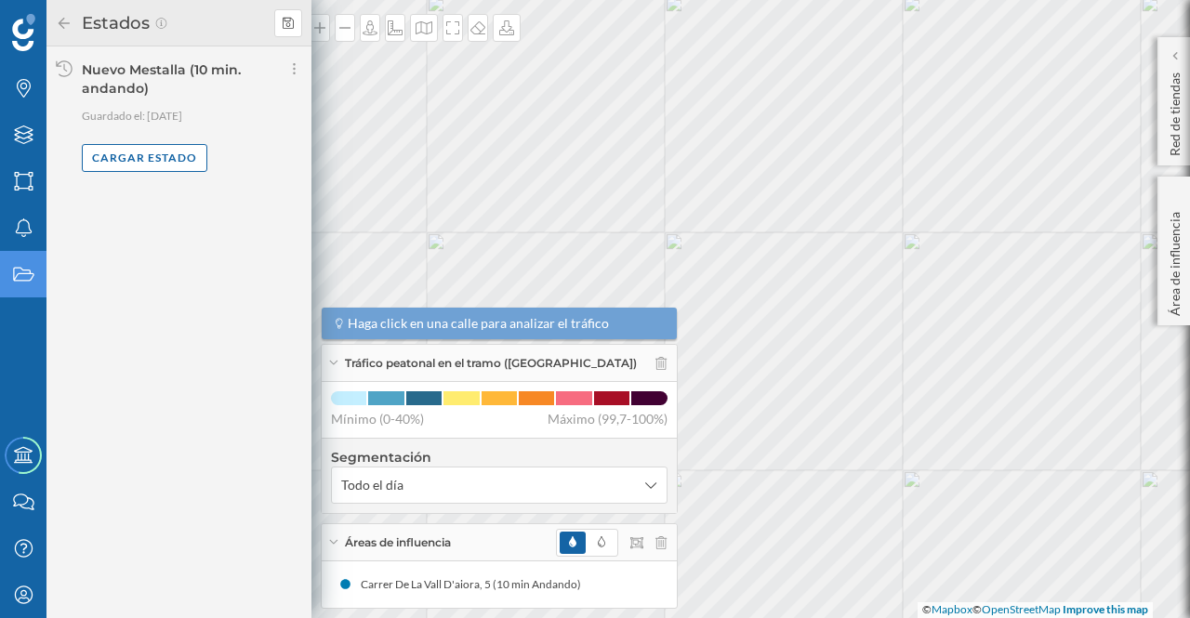
drag, startPoint x: 128, startPoint y: 302, endPoint x: 167, endPoint y: 258, distance: 59.3
click at [128, 302] on div "Estados Nuevo Mestalla (10 min. andando) Guardado el: 09/10/2025 Cargar estado" at bounding box center [178, 309] width 265 height 618
click at [482, 25] on icon at bounding box center [478, 27] width 19 height 15
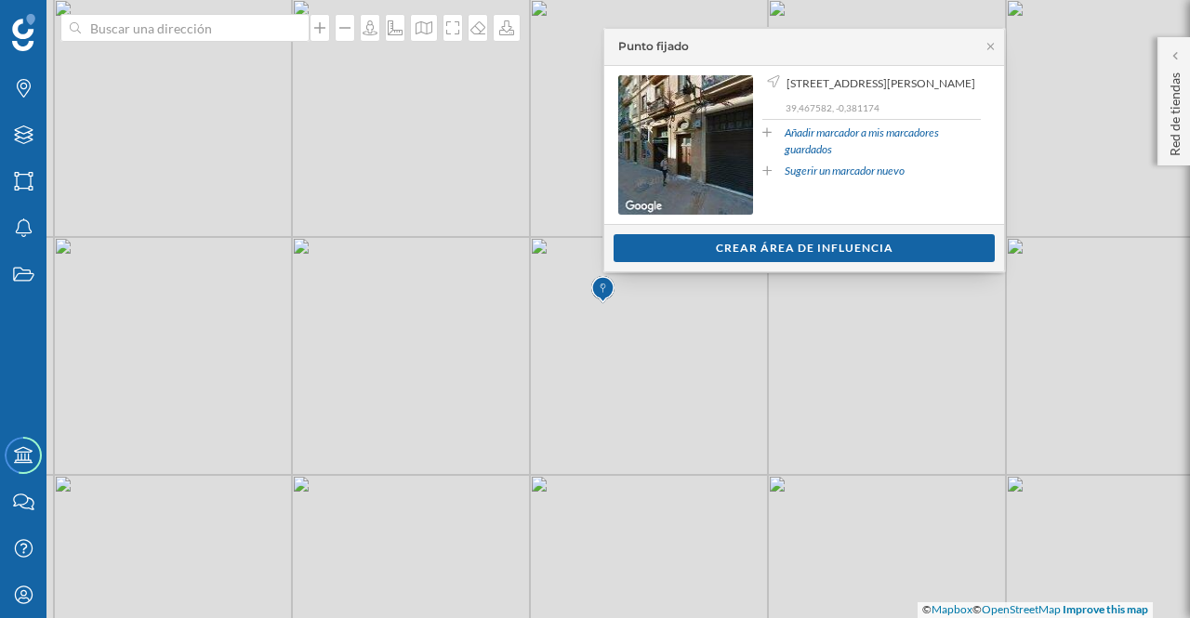
click at [757, 246] on div "Crear área de influencia" at bounding box center [804, 248] width 381 height 28
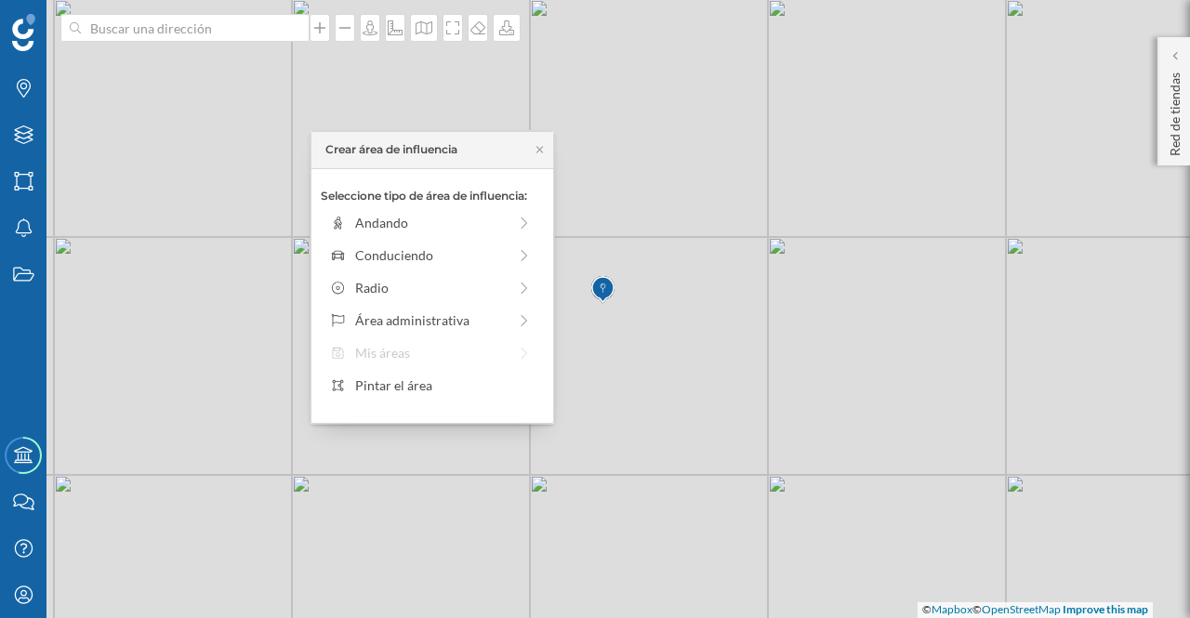
click at [392, 249] on div "Conduciendo" at bounding box center [431, 255] width 152 height 20
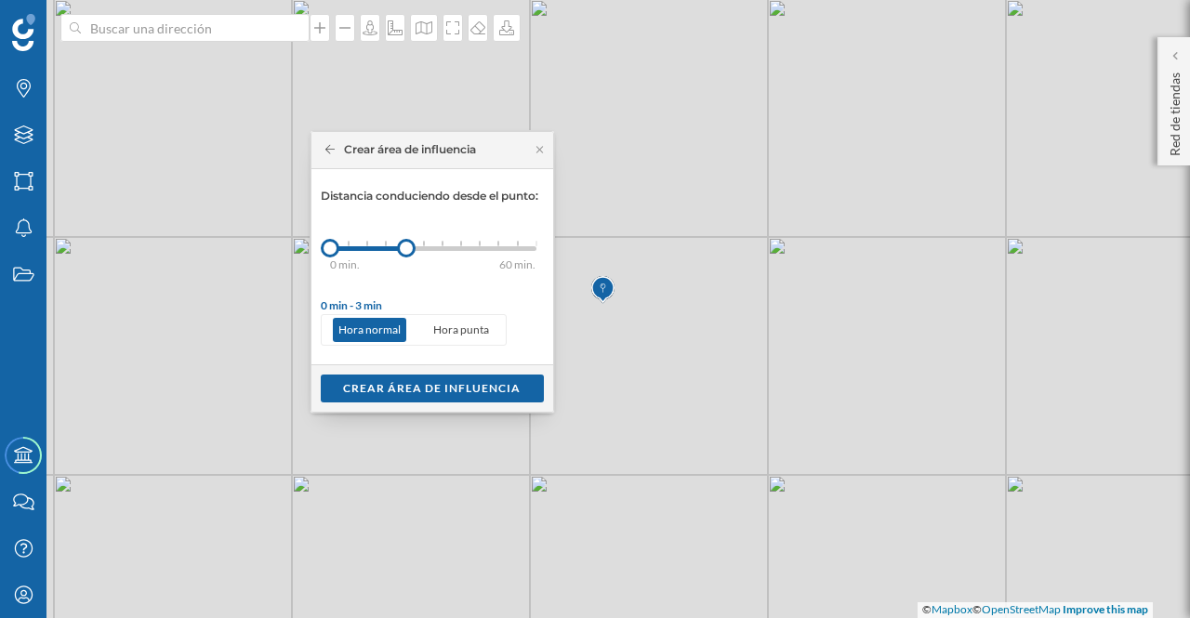
drag, startPoint x: 346, startPoint y: 246, endPoint x: 406, endPoint y: 244, distance: 60.5
click at [406, 244] on div at bounding box center [406, 248] width 19 height 19
click at [475, 384] on div "Crear área de influencia" at bounding box center [432, 389] width 223 height 28
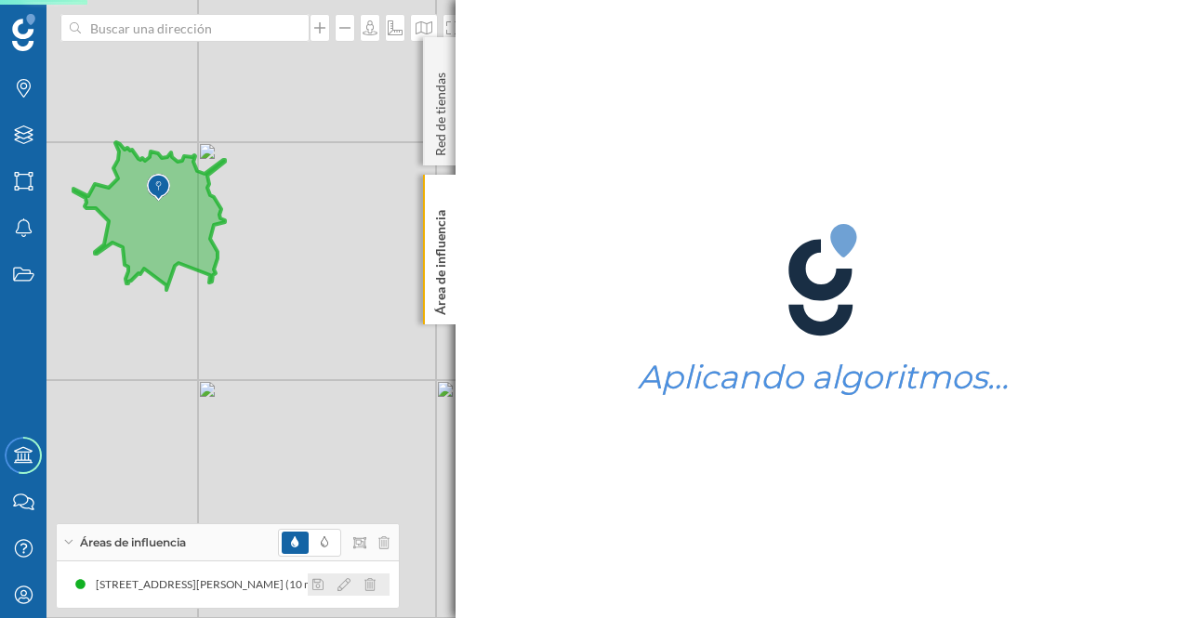
click at [346, 585] on icon at bounding box center [343, 584] width 13 height 13
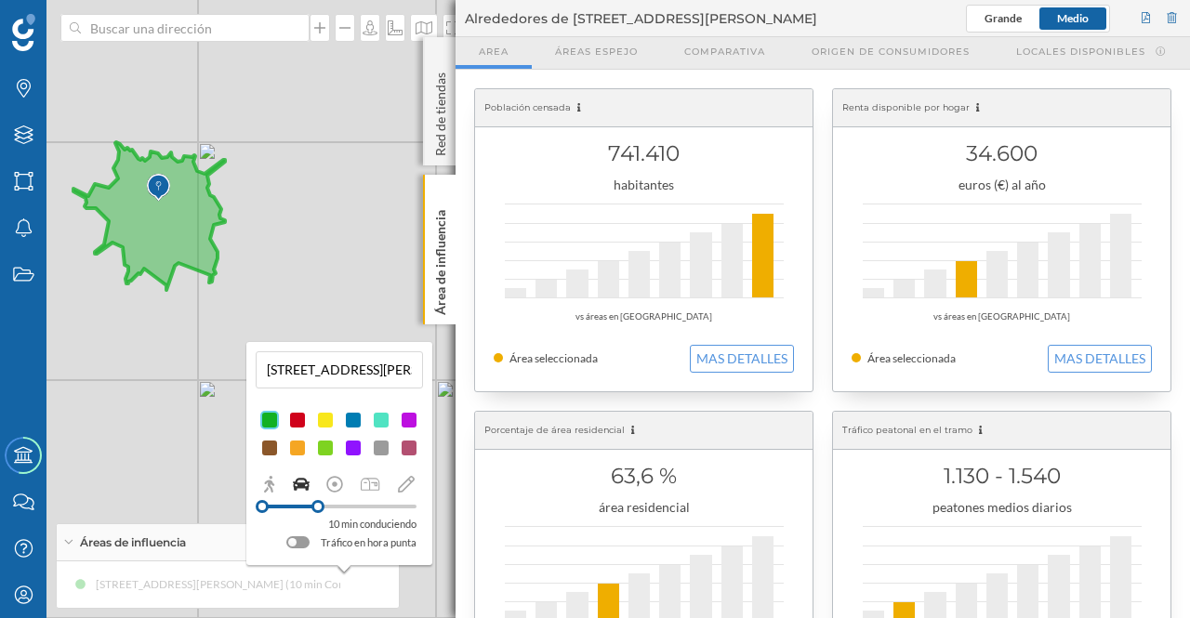
click at [371, 522] on p "10 min conduciendo" at bounding box center [372, 524] width 88 height 19
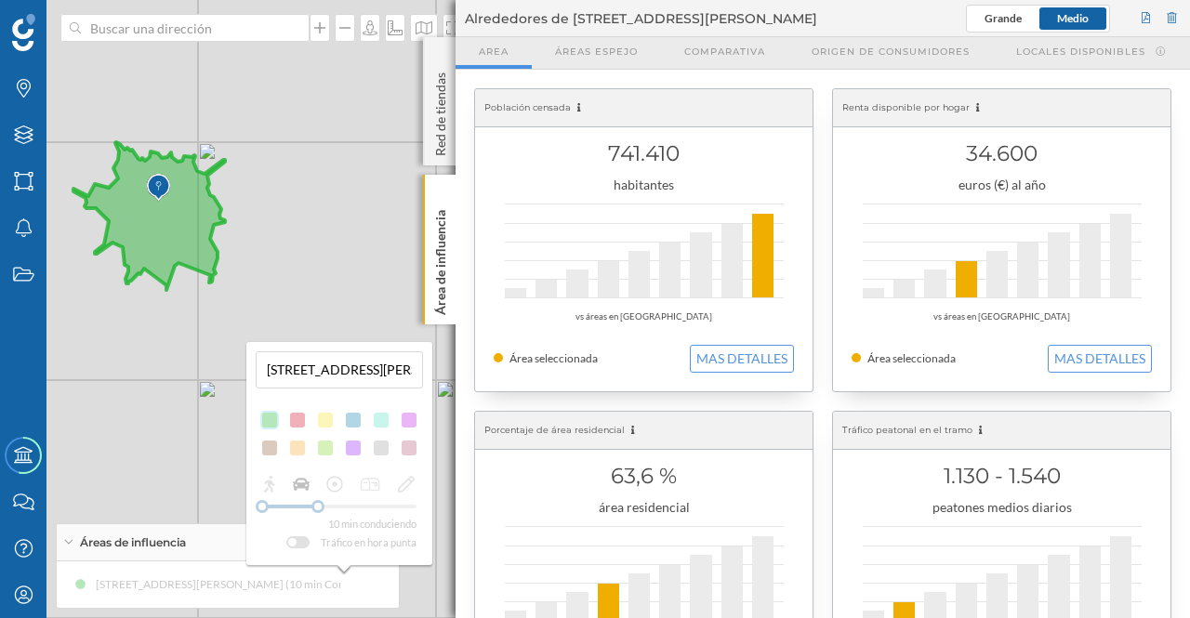
click at [353, 538] on div "10 min conduciendo Tráfico en hora punta" at bounding box center [339, 513] width 167 height 77
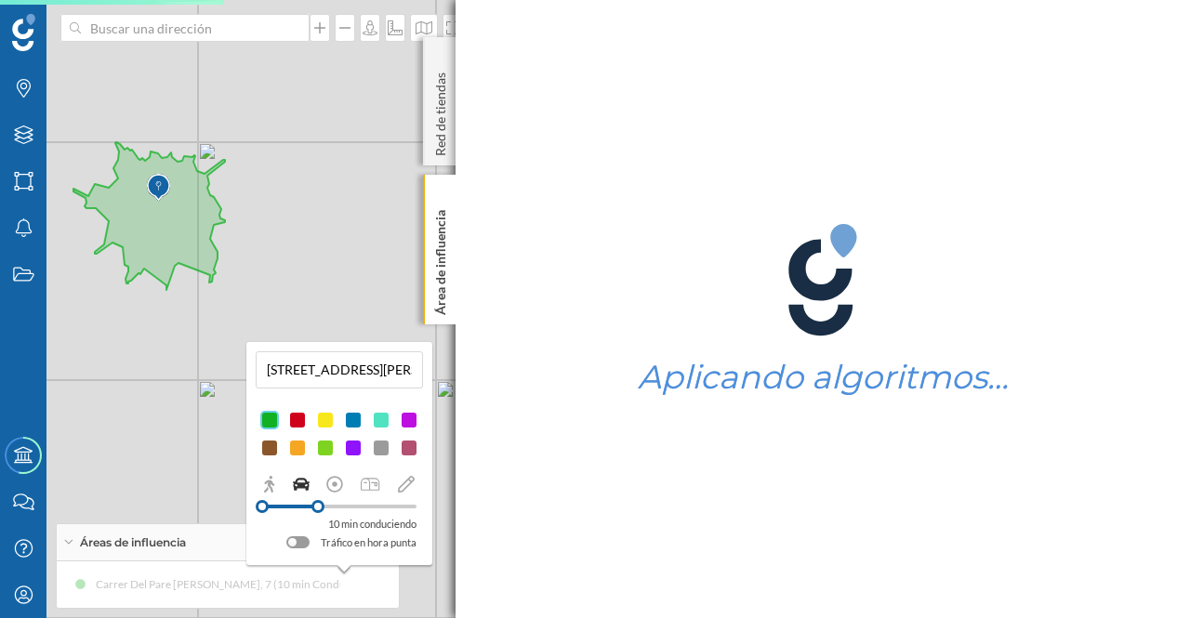
click at [437, 189] on vue-fontawesome-icon-wrapper at bounding box center [440, 193] width 19 height 9
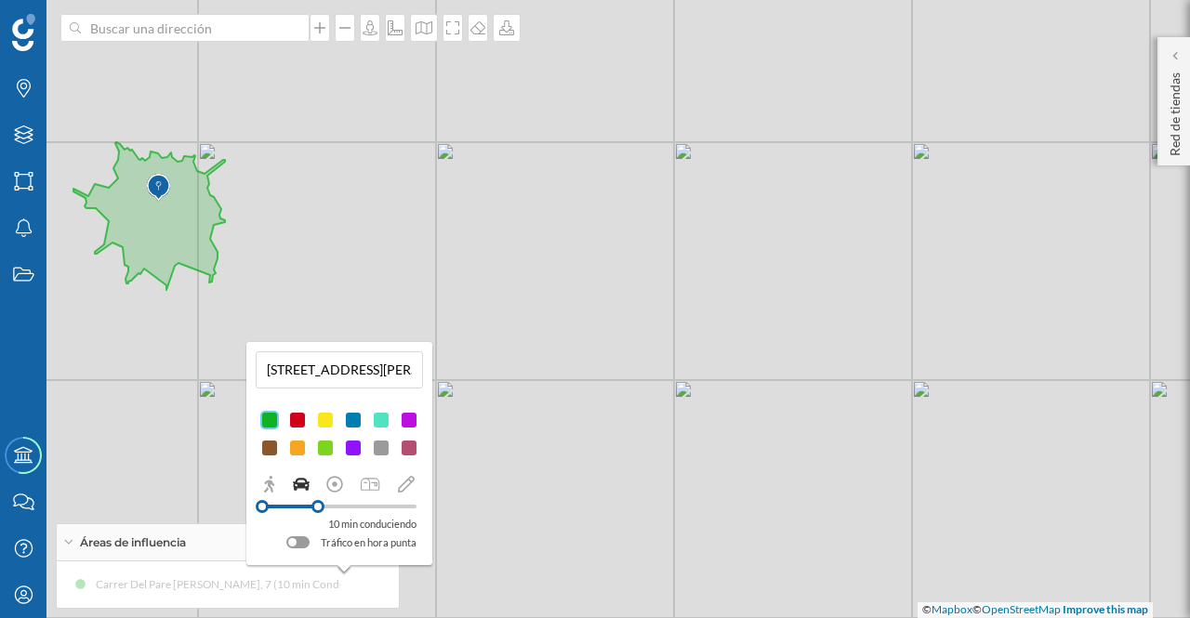
click at [307, 538] on div at bounding box center [297, 542] width 23 height 12
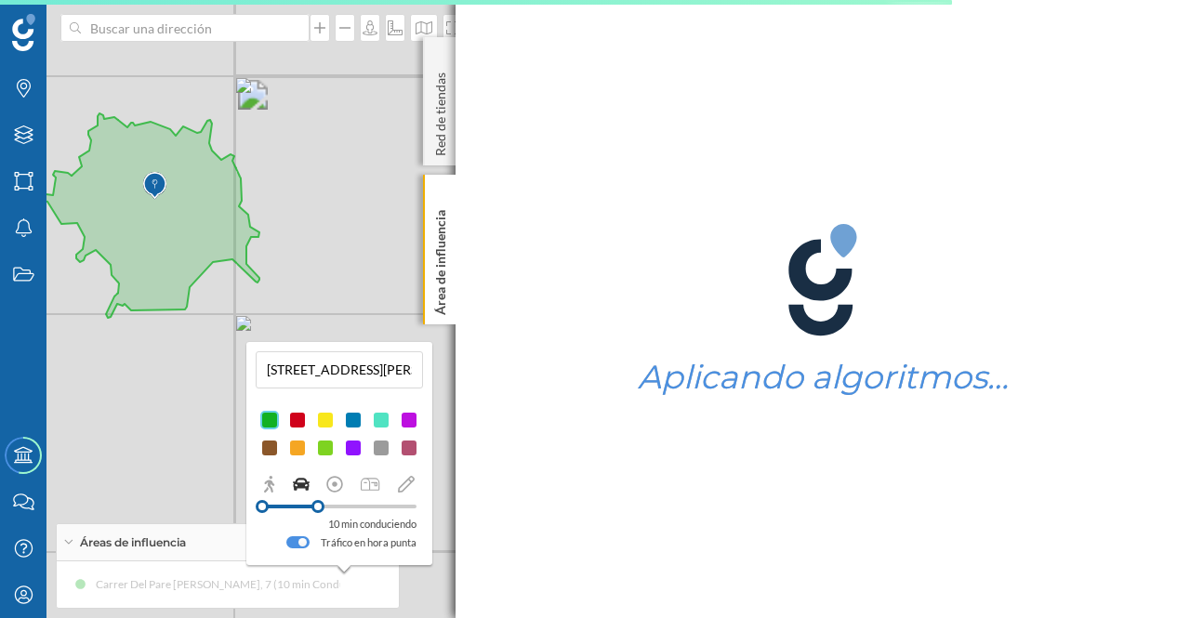
click at [297, 544] on div at bounding box center [297, 542] width 23 height 12
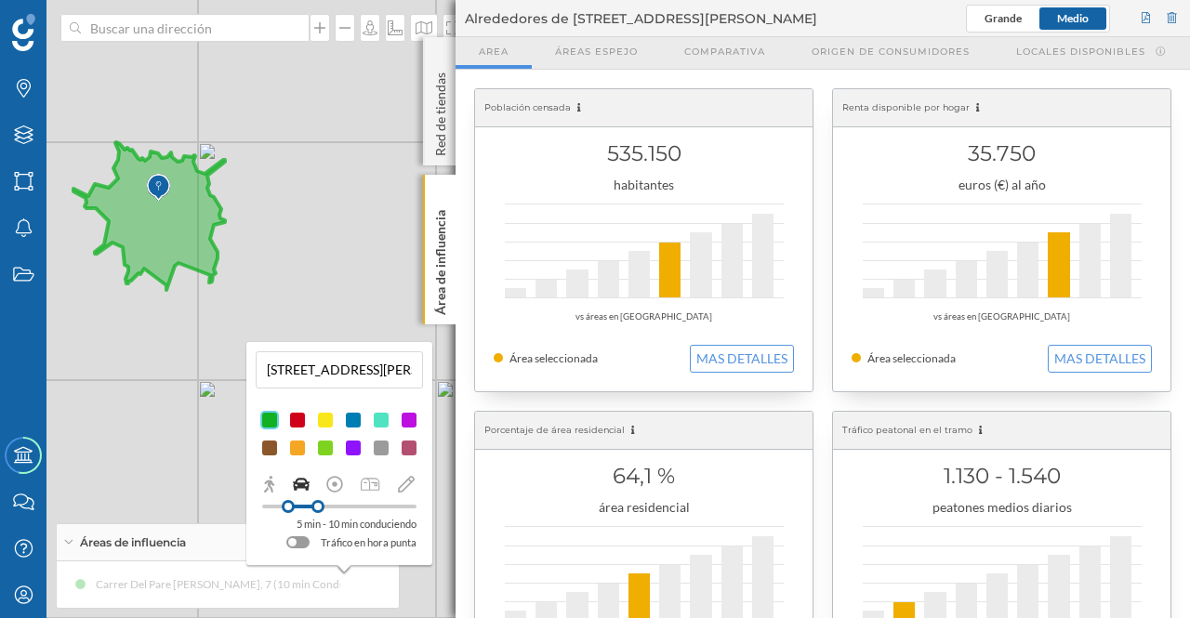
drag, startPoint x: 268, startPoint y: 503, endPoint x: 288, endPoint y: 504, distance: 20.5
click at [288, 504] on div at bounding box center [288, 506] width 13 height 13
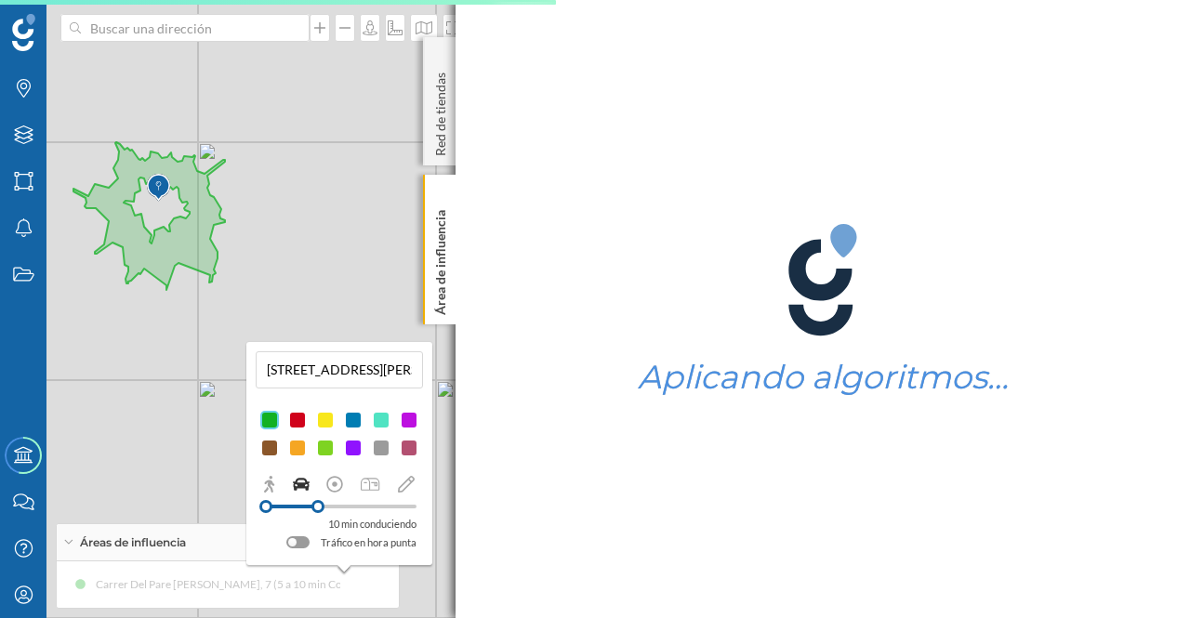
drag, startPoint x: 289, startPoint y: 503, endPoint x: 266, endPoint y: 507, distance: 23.5
click at [266, 507] on div at bounding box center [265, 506] width 13 height 13
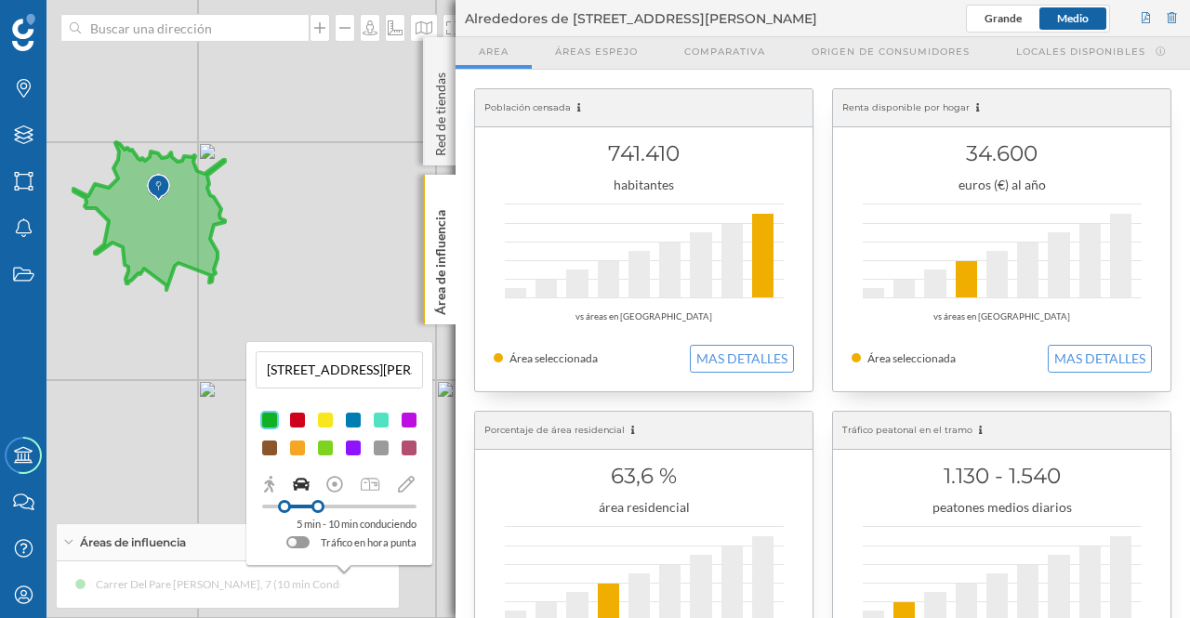
drag, startPoint x: 258, startPoint y: 507, endPoint x: 284, endPoint y: 505, distance: 26.1
click at [284, 505] on div at bounding box center [284, 506] width 13 height 13
click at [403, 477] on icon at bounding box center [406, 484] width 17 height 17
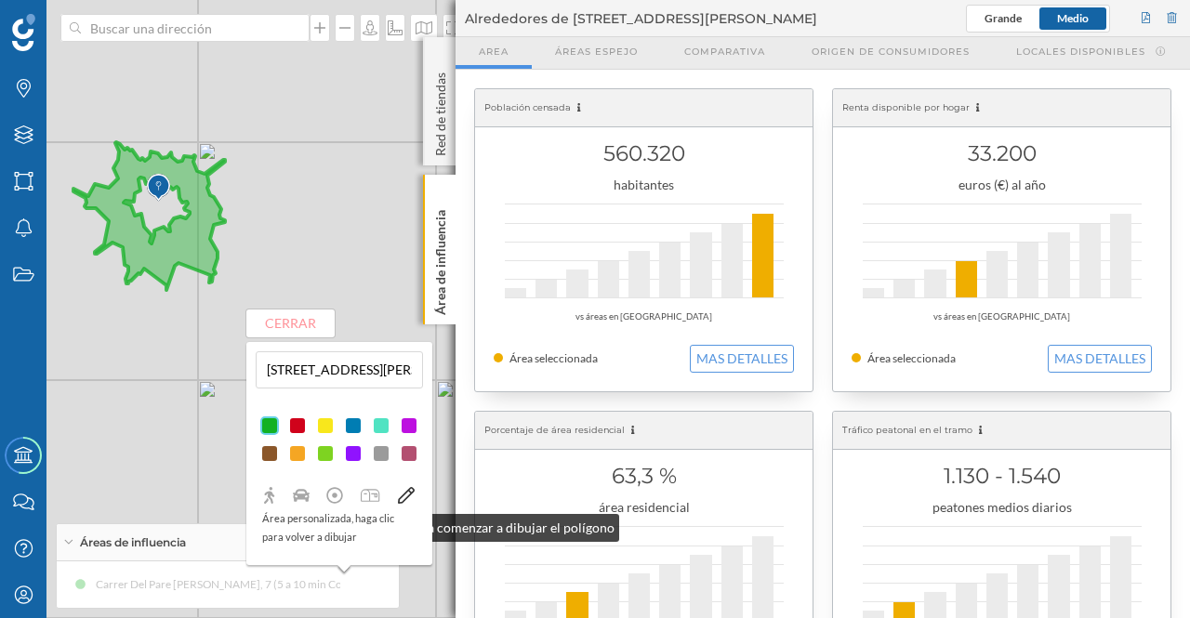
click at [323, 523] on p "Área personalizada, haga clic para volver a dibujar" at bounding box center [339, 527] width 154 height 37
click at [313, 524] on p "Área personalizada, haga clic para volver a dibujar" at bounding box center [339, 527] width 154 height 37
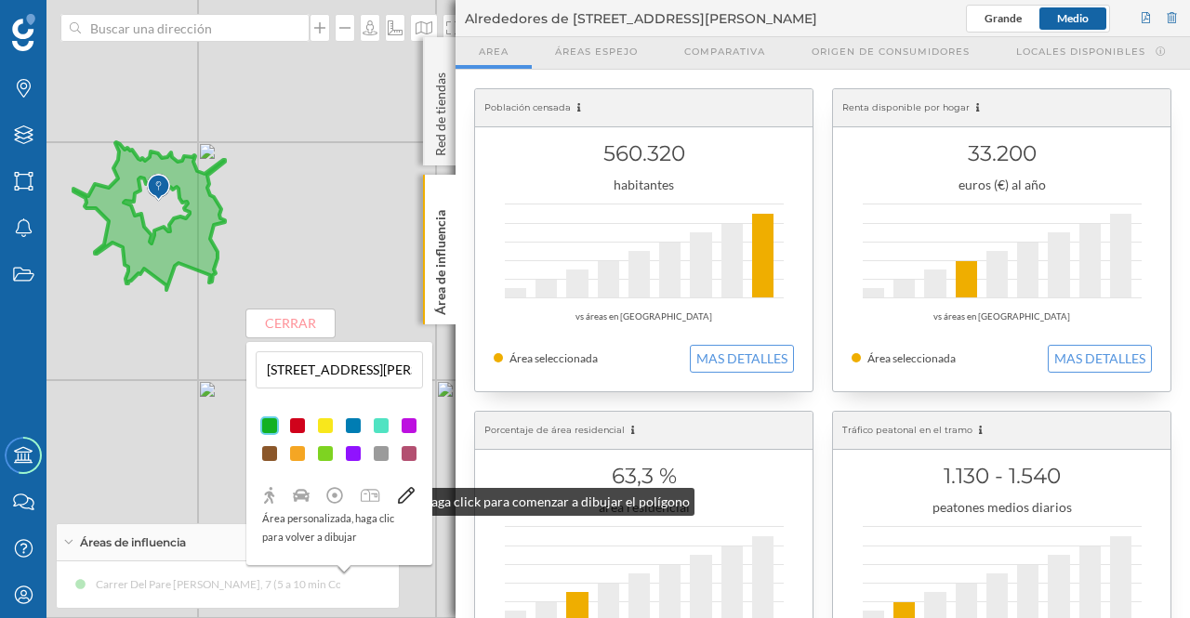
click at [398, 497] on icon at bounding box center [406, 495] width 17 height 17
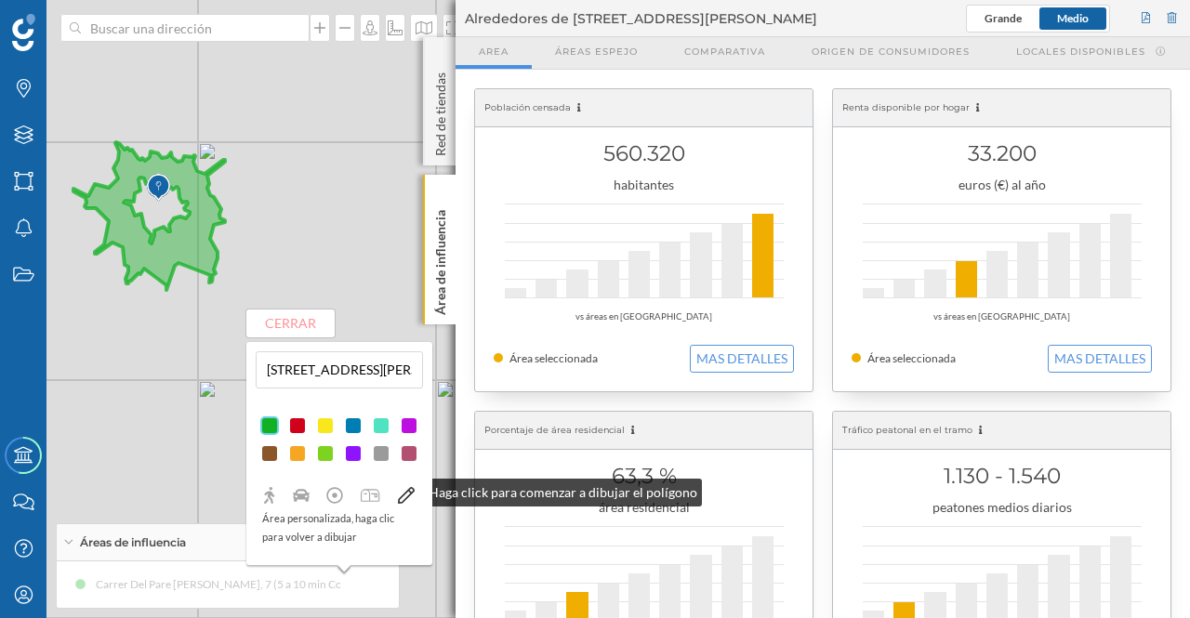
click at [405, 488] on icon at bounding box center [406, 495] width 17 height 17
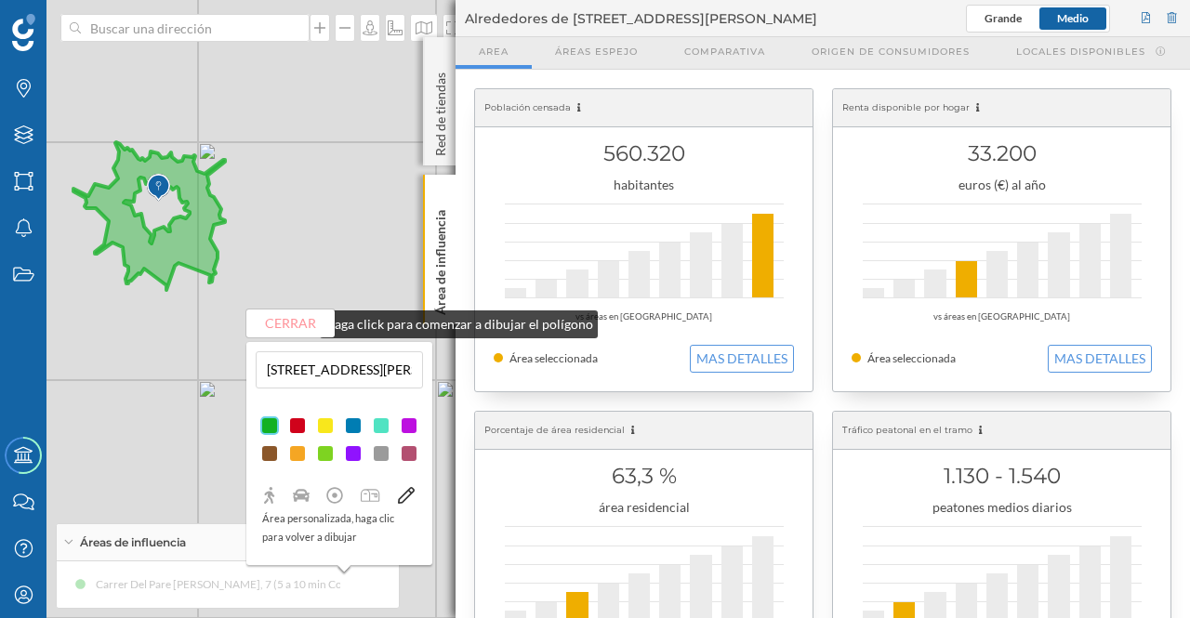
click at [301, 320] on button "Cerrar" at bounding box center [290, 324] width 88 height 28
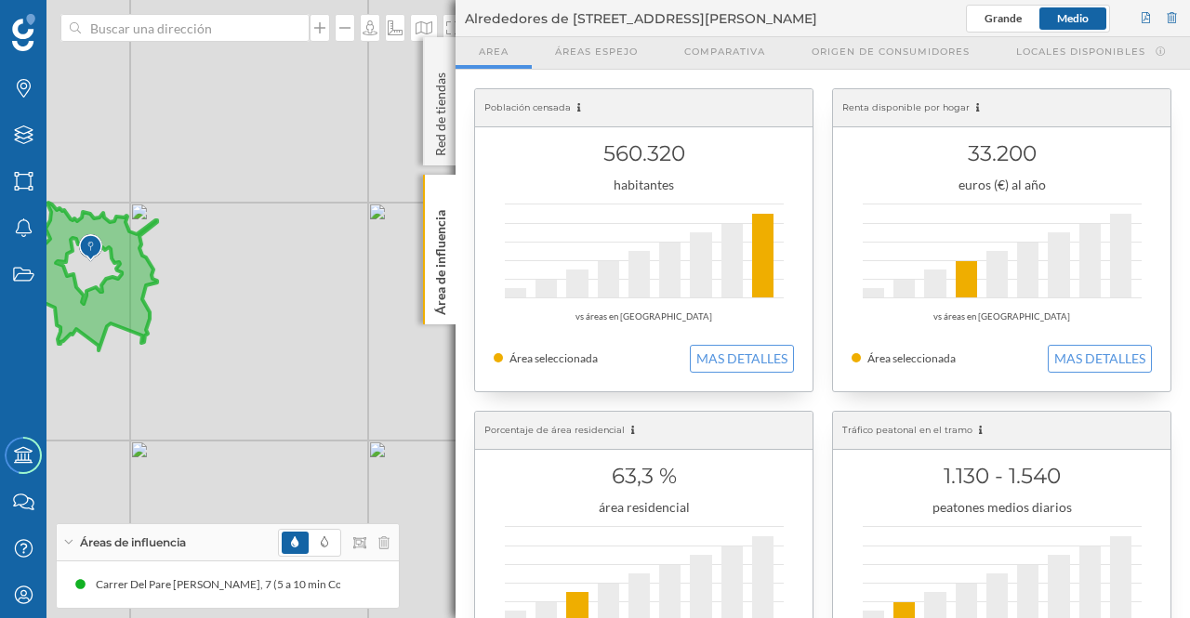
drag, startPoint x: 353, startPoint y: 117, endPoint x: 284, endPoint y: 178, distance: 92.2
click at [284, 178] on div "© Mapbox © OpenStreetMap Improve this map" at bounding box center [595, 309] width 1190 height 618
click at [425, 25] on icon at bounding box center [424, 27] width 19 height 15
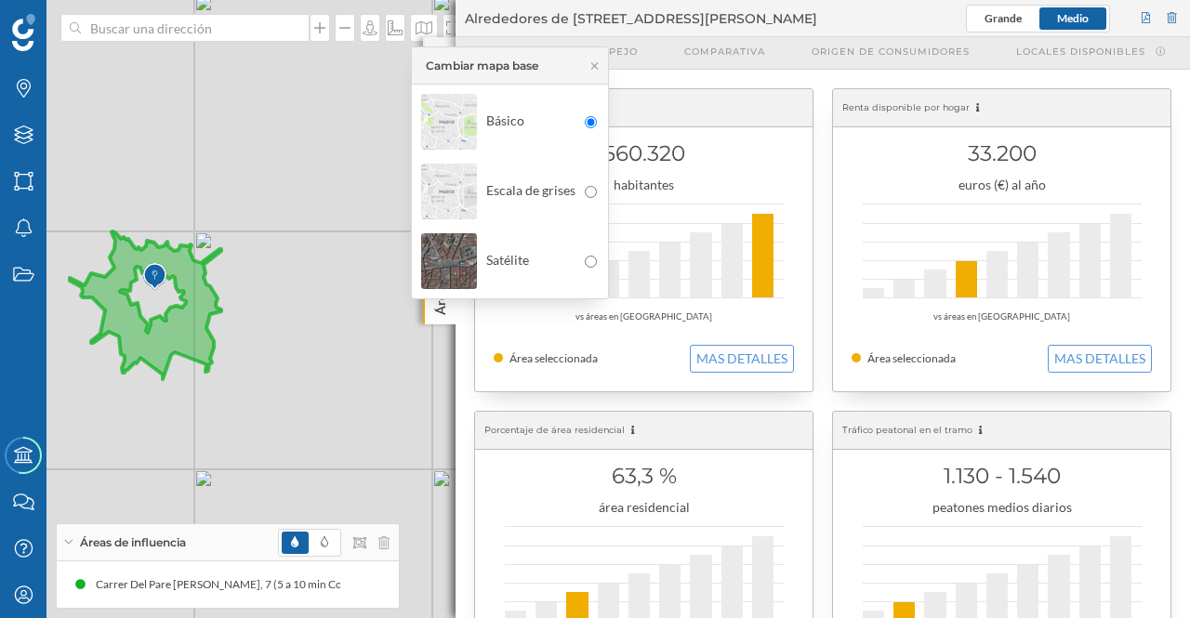
drag, startPoint x: 332, startPoint y: 120, endPoint x: 411, endPoint y: 158, distance: 87.7
click at [410, 158] on div "© Mapbox © OpenStreetMap Improve this map" at bounding box center [595, 309] width 1190 height 618
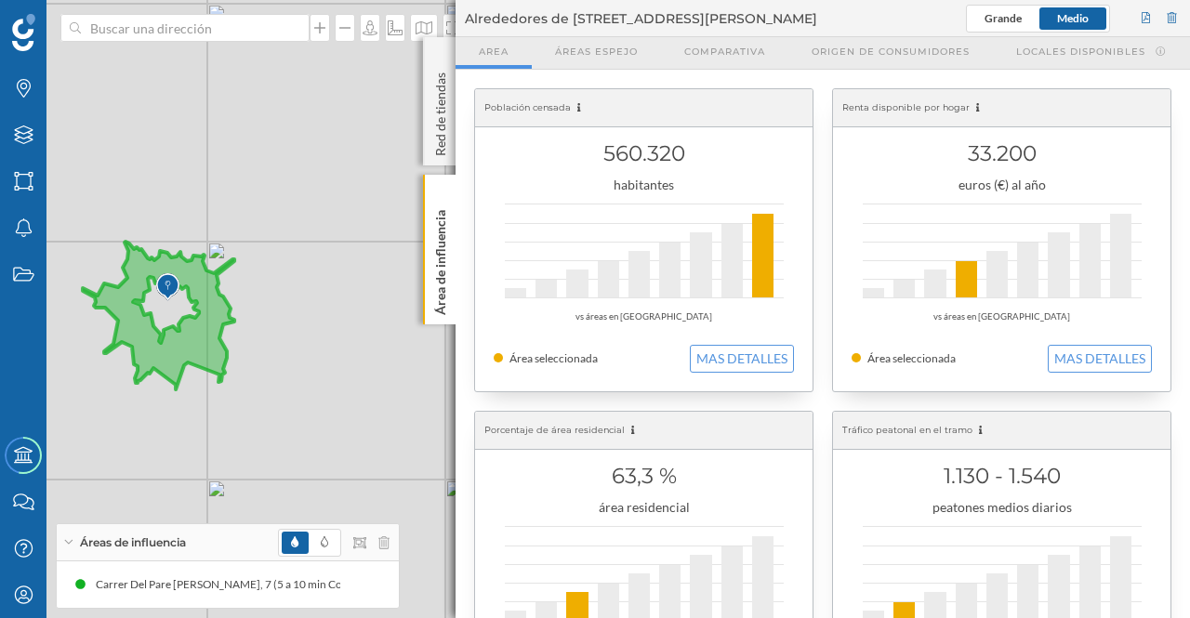
click at [443, 240] on p "Área de influencia" at bounding box center [440, 259] width 19 height 112
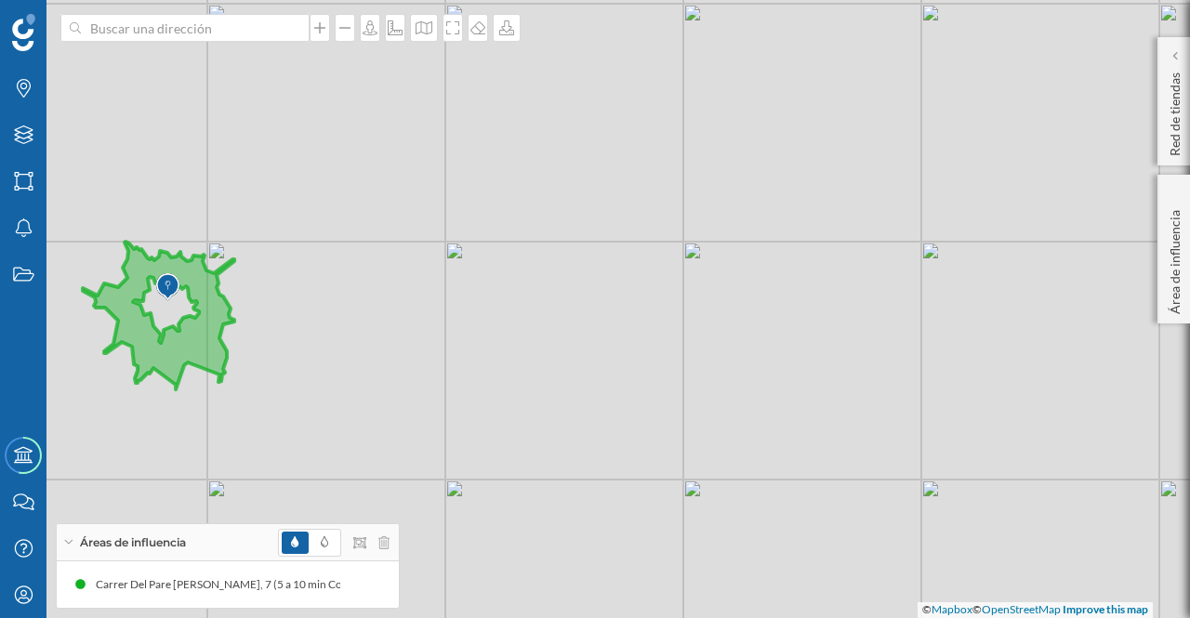
click at [478, 42] on div "© Mapbox © OpenStreetMap Improve this map" at bounding box center [595, 309] width 1190 height 618
click at [478, 33] on icon at bounding box center [478, 27] width 19 height 15
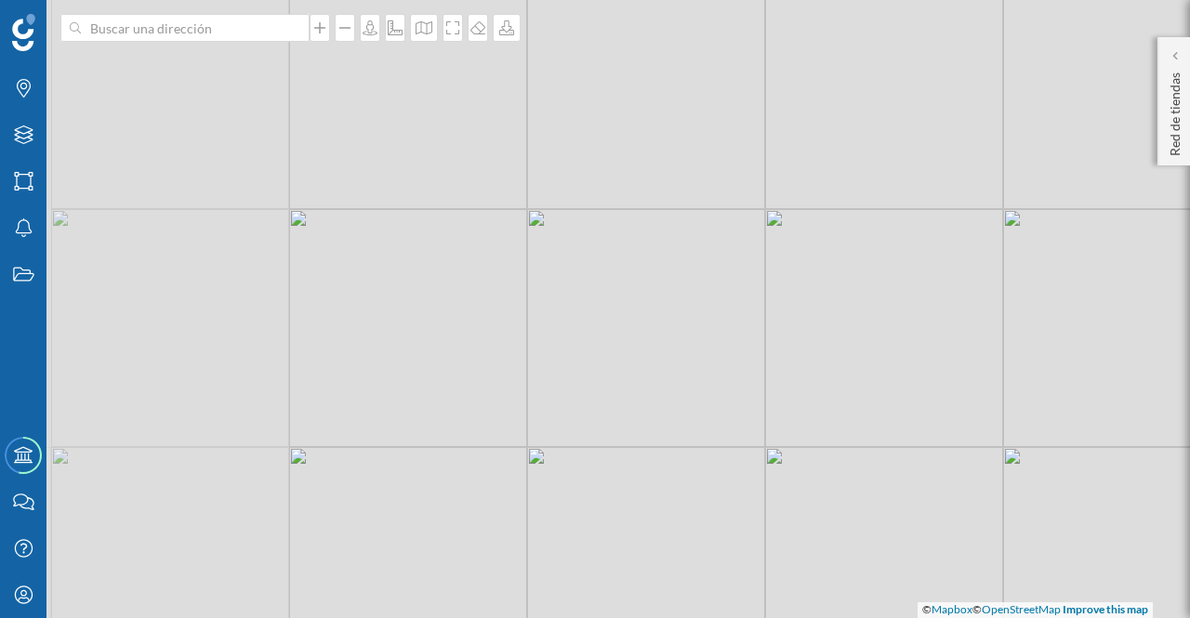
drag, startPoint x: 340, startPoint y: 315, endPoint x: 640, endPoint y: 280, distance: 301.4
click at [639, 282] on div "© Mapbox © OpenStreetMap Improve this map" at bounding box center [595, 309] width 1190 height 618
click at [458, 265] on div "© Mapbox © OpenStreetMap Improve this map" at bounding box center [595, 309] width 1190 height 618
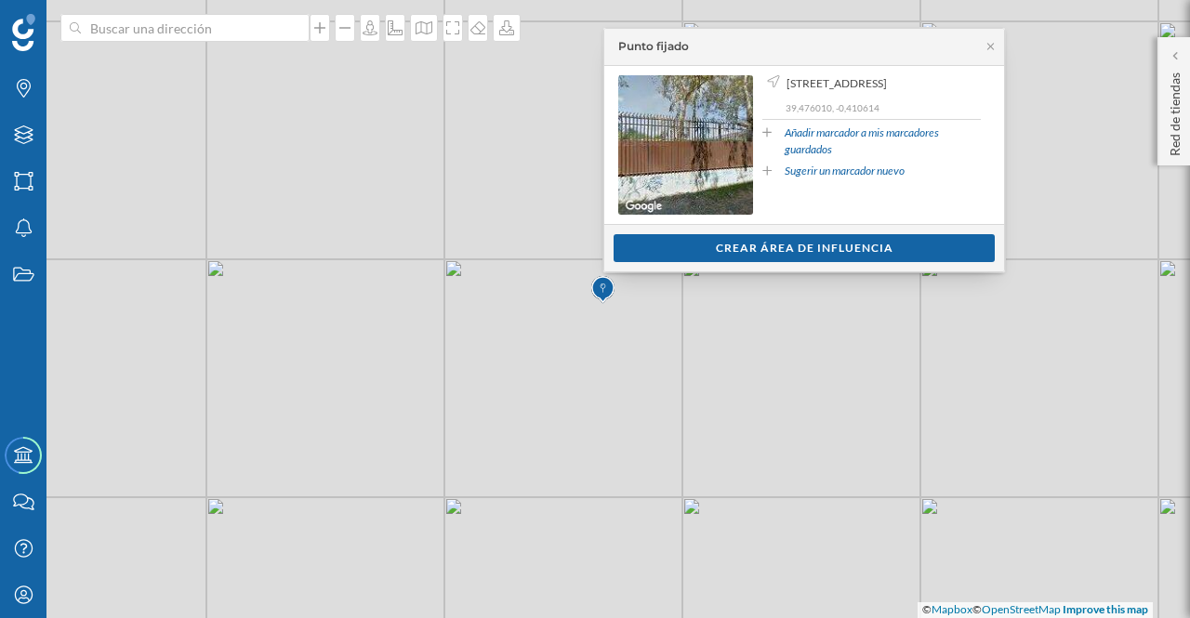
click at [678, 250] on div "Crear área de influencia" at bounding box center [804, 248] width 381 height 28
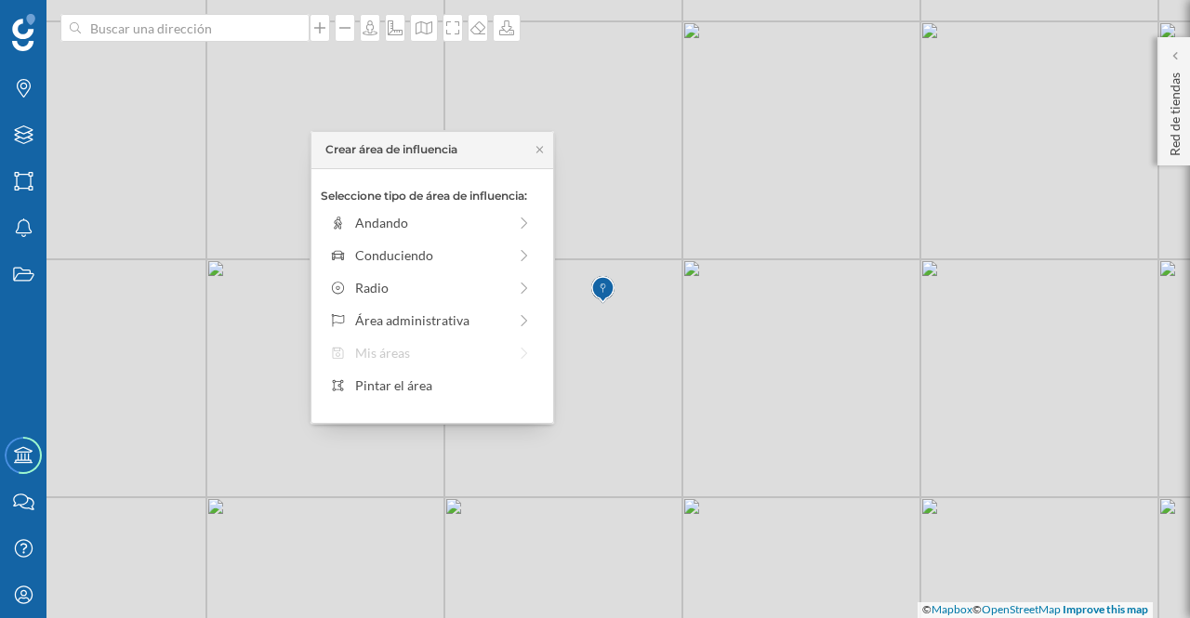
click at [412, 379] on div "Pintar el área" at bounding box center [444, 386] width 178 height 20
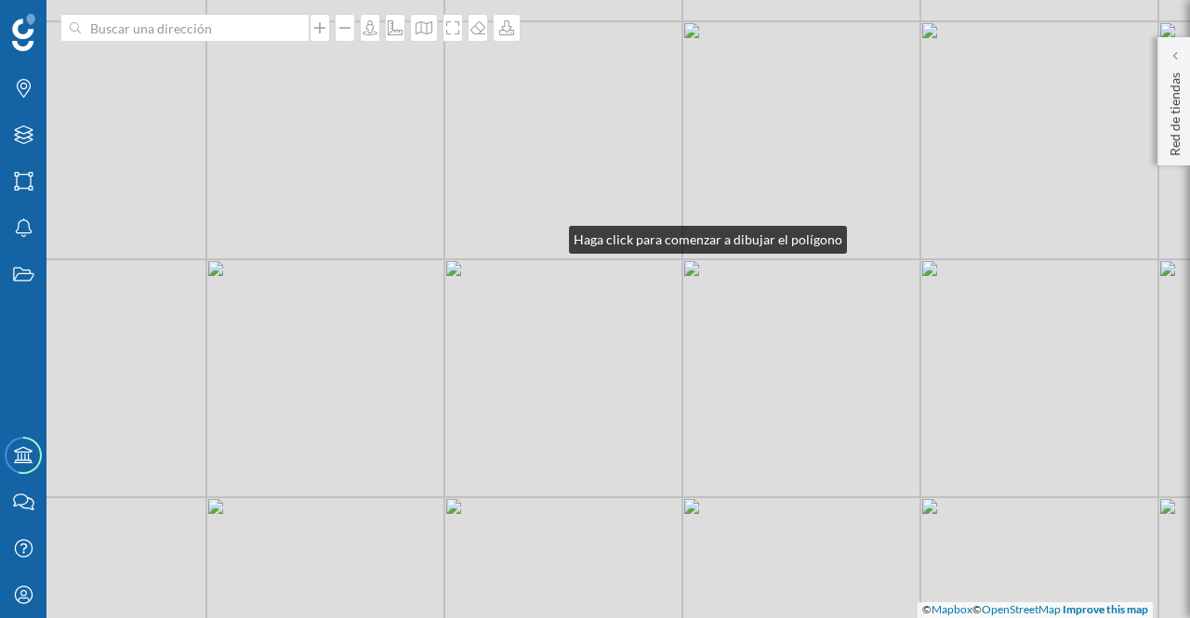
click at [550, 235] on div "© Mapbox © OpenStreetMap Improve this map" at bounding box center [595, 309] width 1190 height 618
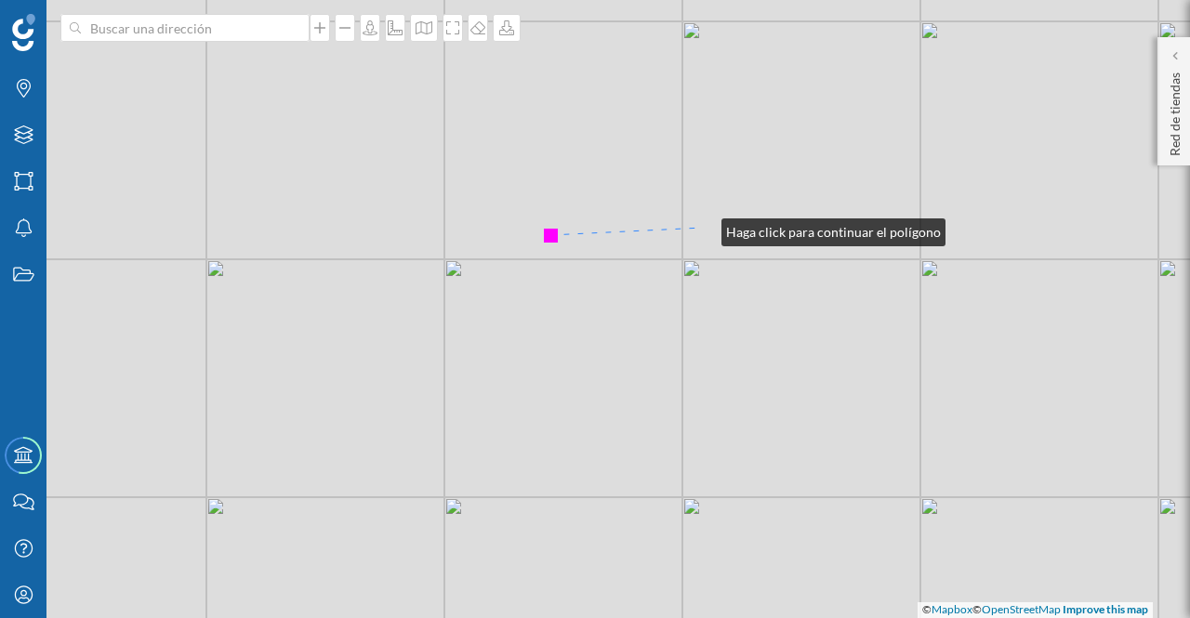
click at [703, 228] on div "© Mapbox © OpenStreetMap Improve this map" at bounding box center [595, 309] width 1190 height 618
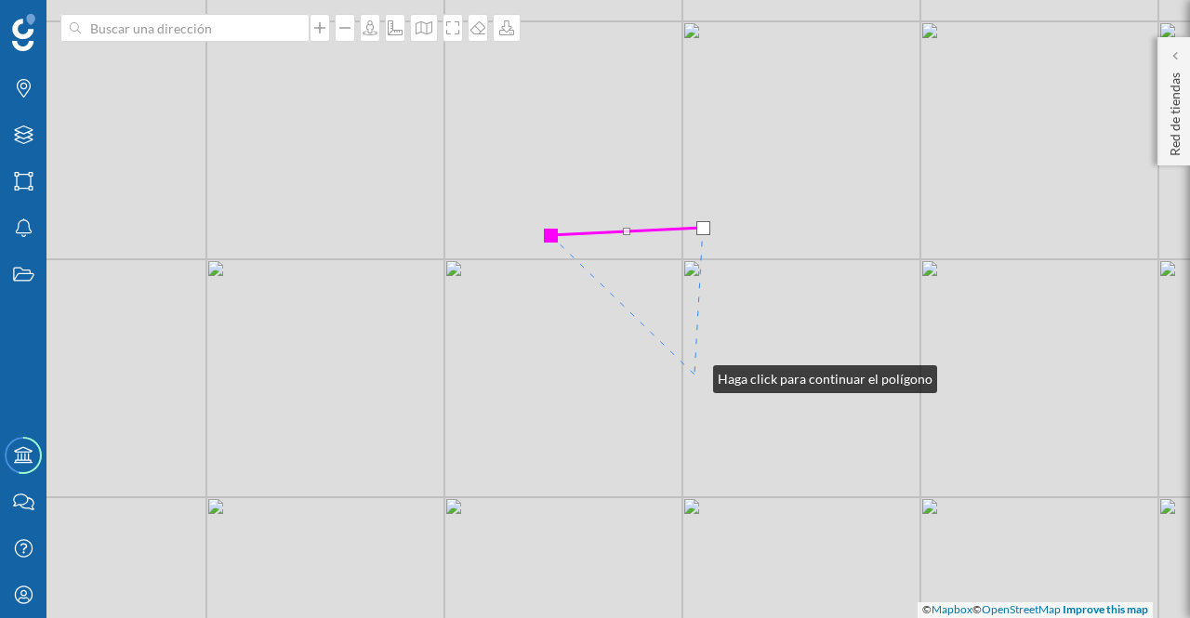
click at [694, 376] on div "© Mapbox © OpenStreetMap Improve this map" at bounding box center [595, 309] width 1190 height 618
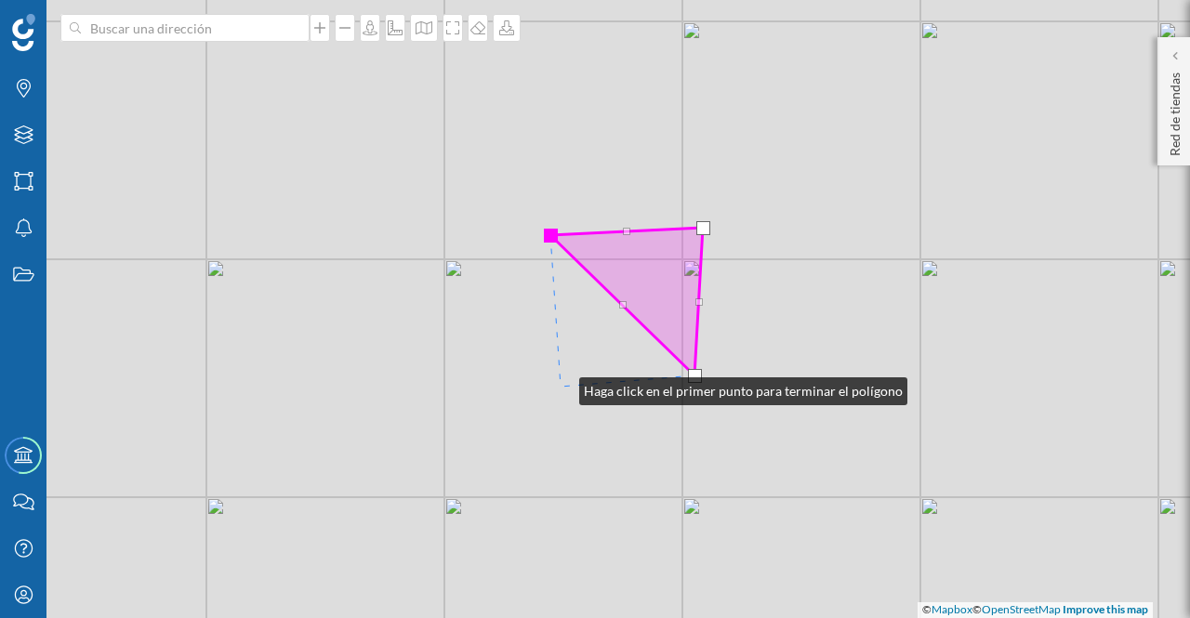
click at [561, 387] on div "© Mapbox © OpenStreetMap Improve this map" at bounding box center [595, 309] width 1190 height 618
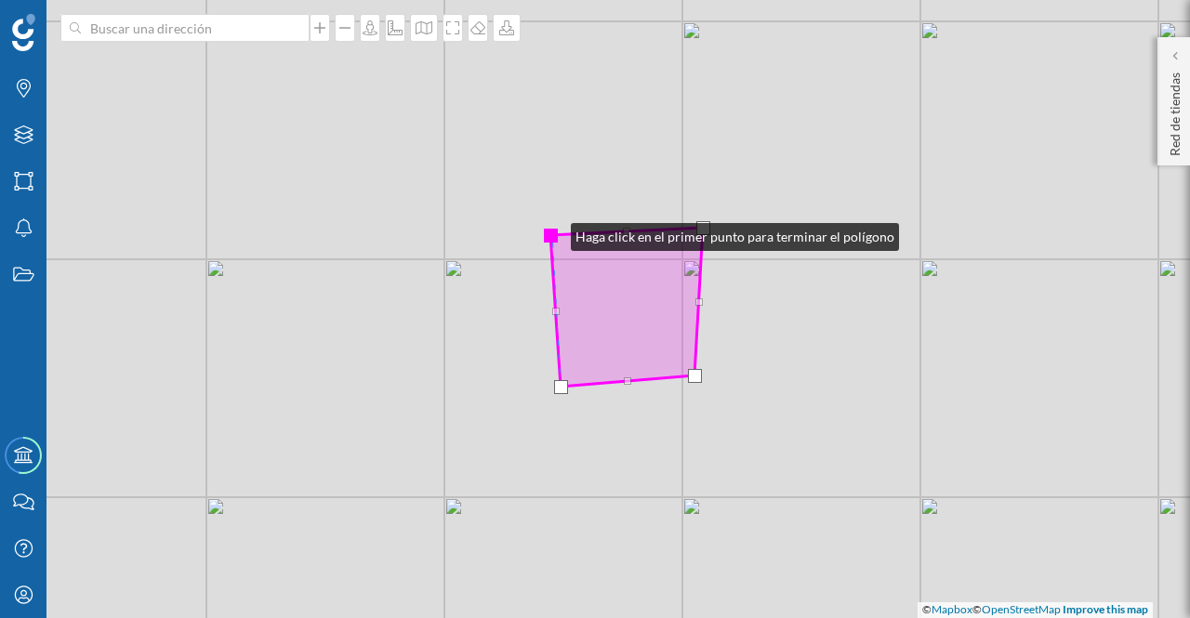
click at [552, 232] on div at bounding box center [551, 236] width 14 height 14
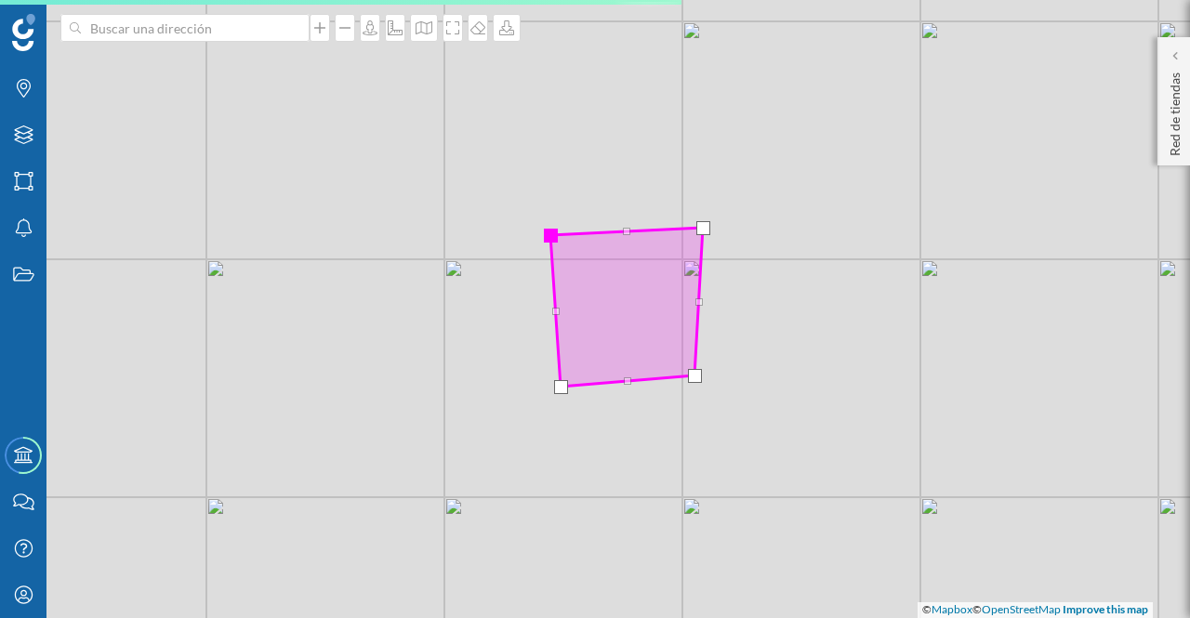
click at [549, 233] on div at bounding box center [551, 236] width 14 height 14
drag, startPoint x: 630, startPoint y: 304, endPoint x: 548, endPoint y: 245, distance: 100.6
click at [554, 249] on div at bounding box center [551, 249] width 14 height 14
drag, startPoint x: 634, startPoint y: 304, endPoint x: 548, endPoint y: 242, distance: 105.8
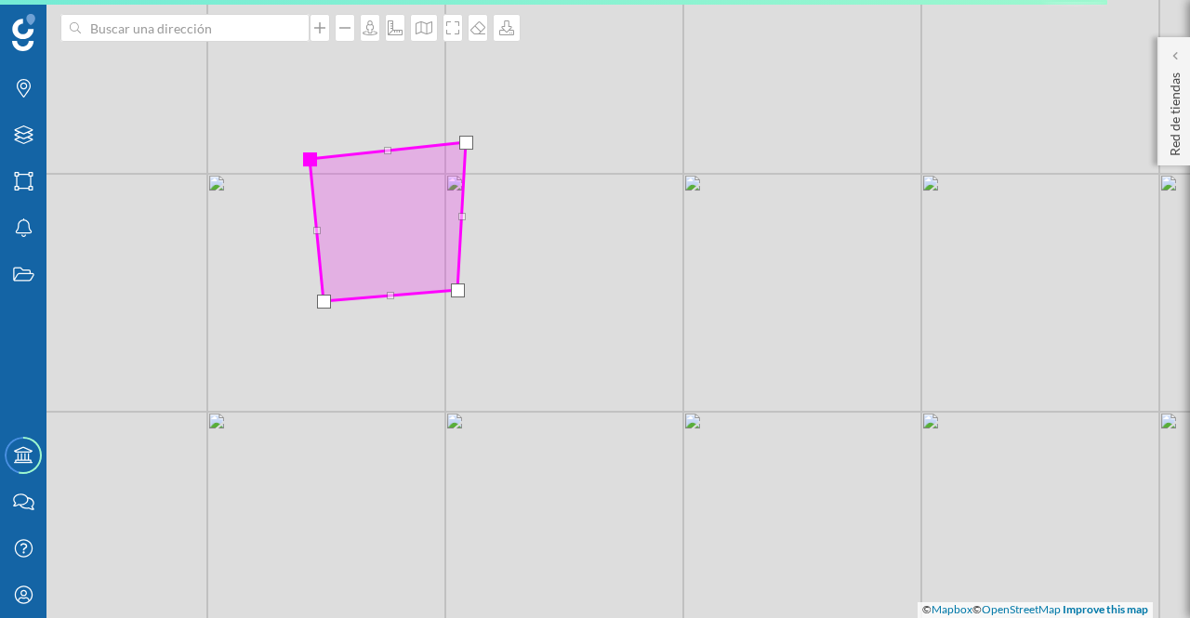
drag, startPoint x: 816, startPoint y: 455, endPoint x: 579, endPoint y: 369, distance: 252.0
click at [579, 369] on div "© Mapbox © OpenStreetMap Improve this map" at bounding box center [595, 309] width 1190 height 618
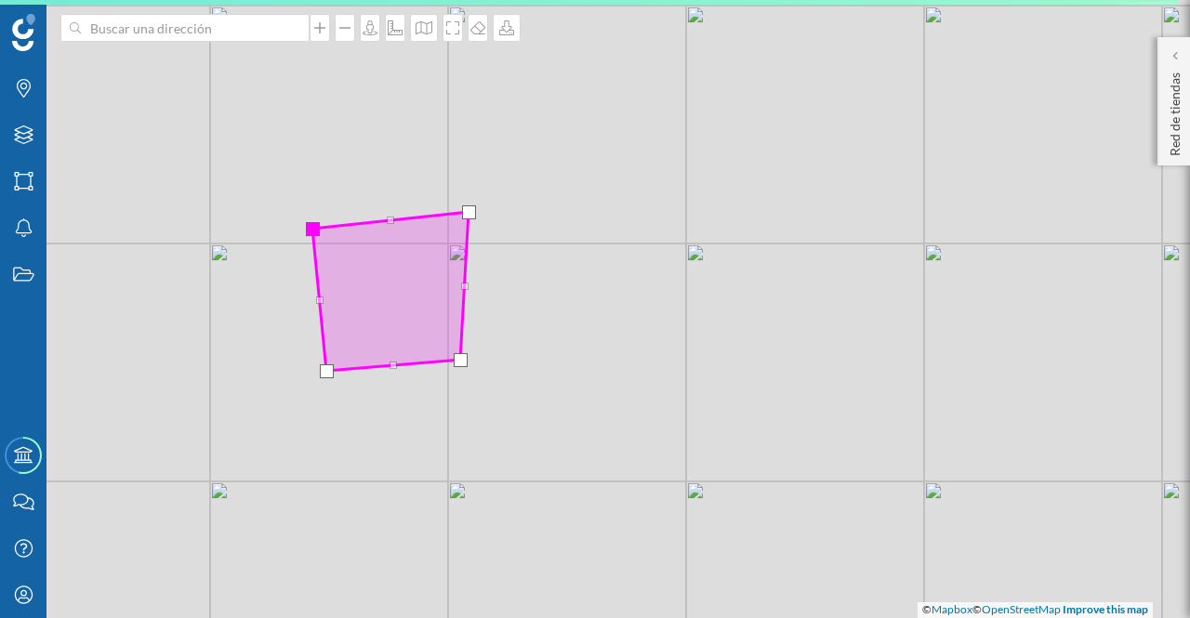
drag, startPoint x: 729, startPoint y: 249, endPoint x: 740, endPoint y: 350, distance: 101.9
click at [740, 350] on div "© Mapbox © OpenStreetMap Improve this map" at bounding box center [595, 309] width 1190 height 618
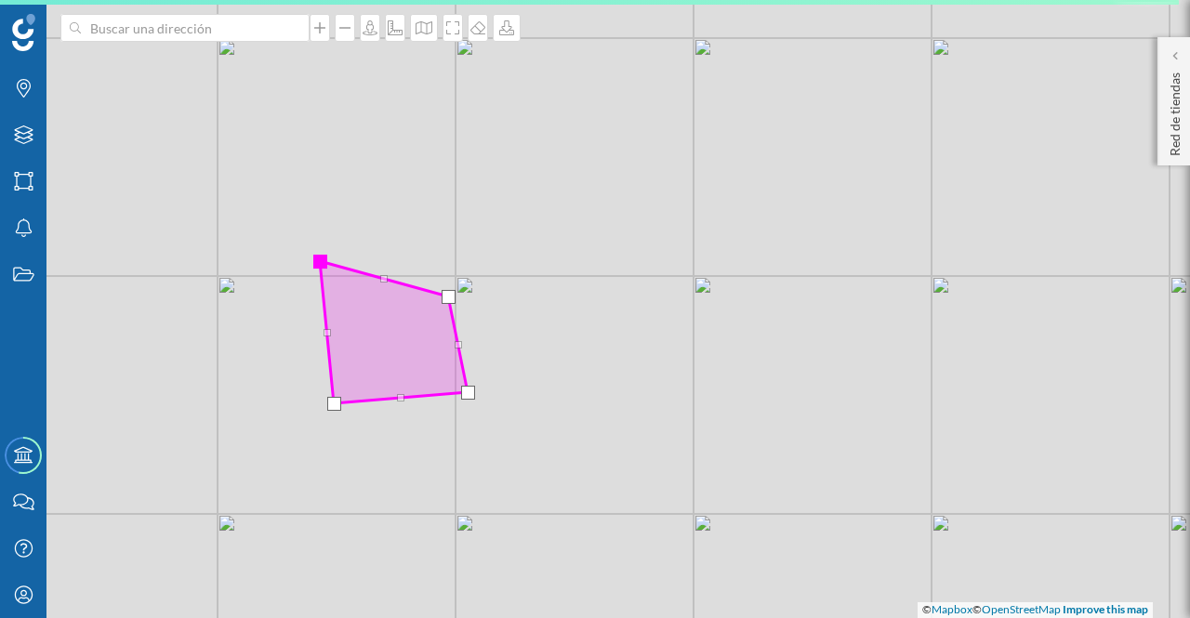
drag, startPoint x: 476, startPoint y: 244, endPoint x: 448, endPoint y: 297, distance: 59.1
click at [448, 297] on div at bounding box center [449, 297] width 14 height 14
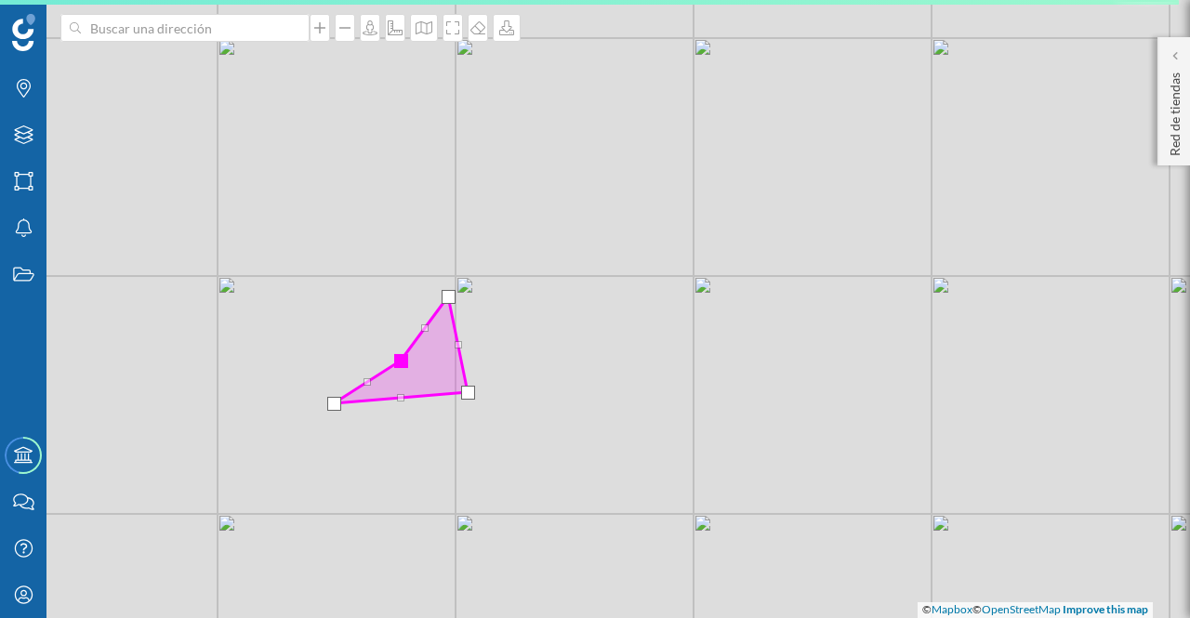
drag, startPoint x: 316, startPoint y: 259, endPoint x: 397, endPoint y: 359, distance: 128.2
click at [397, 359] on div at bounding box center [401, 361] width 14 height 14
drag, startPoint x: 450, startPoint y: 293, endPoint x: 452, endPoint y: 365, distance: 72.5
click at [452, 365] on div at bounding box center [450, 369] width 14 height 14
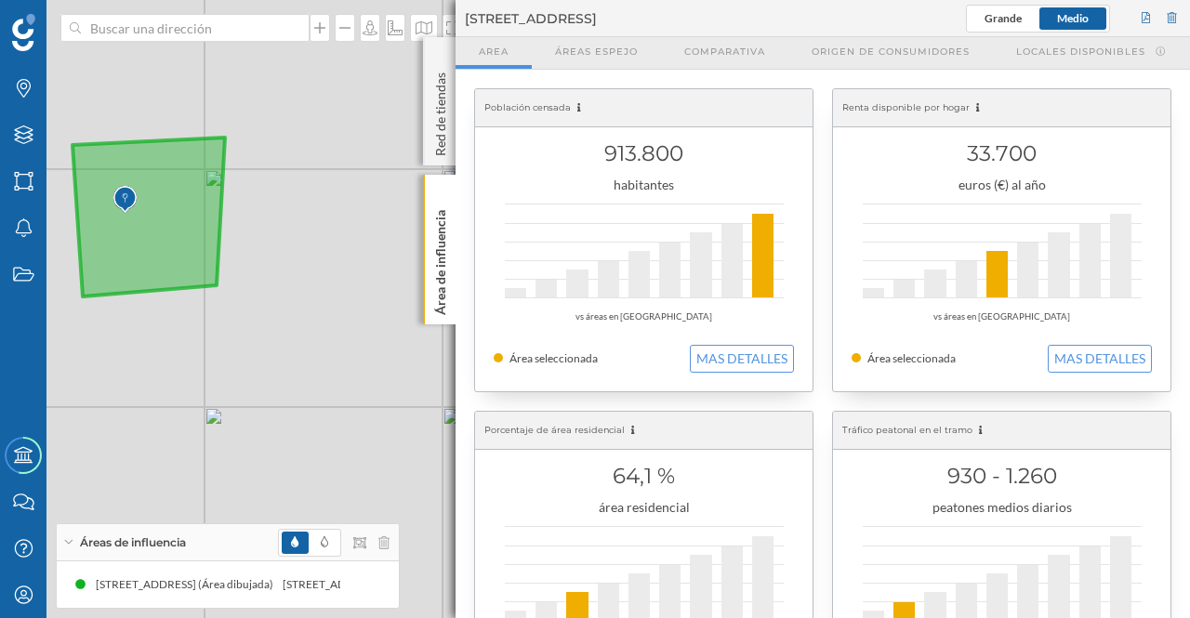
click at [443, 240] on p "Área de influencia" at bounding box center [440, 259] width 19 height 112
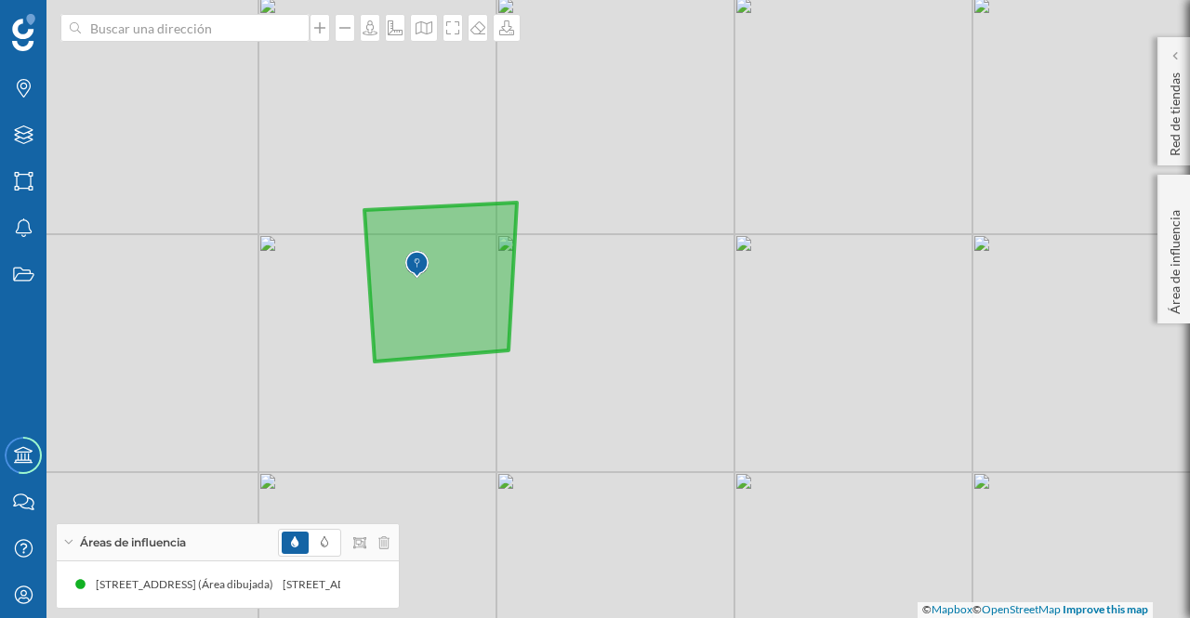
drag, startPoint x: 372, startPoint y: 261, endPoint x: 664, endPoint y: 326, distance: 299.1
click at [664, 326] on div "© Mapbox © OpenStreetMap Improve this map" at bounding box center [595, 309] width 1190 height 618
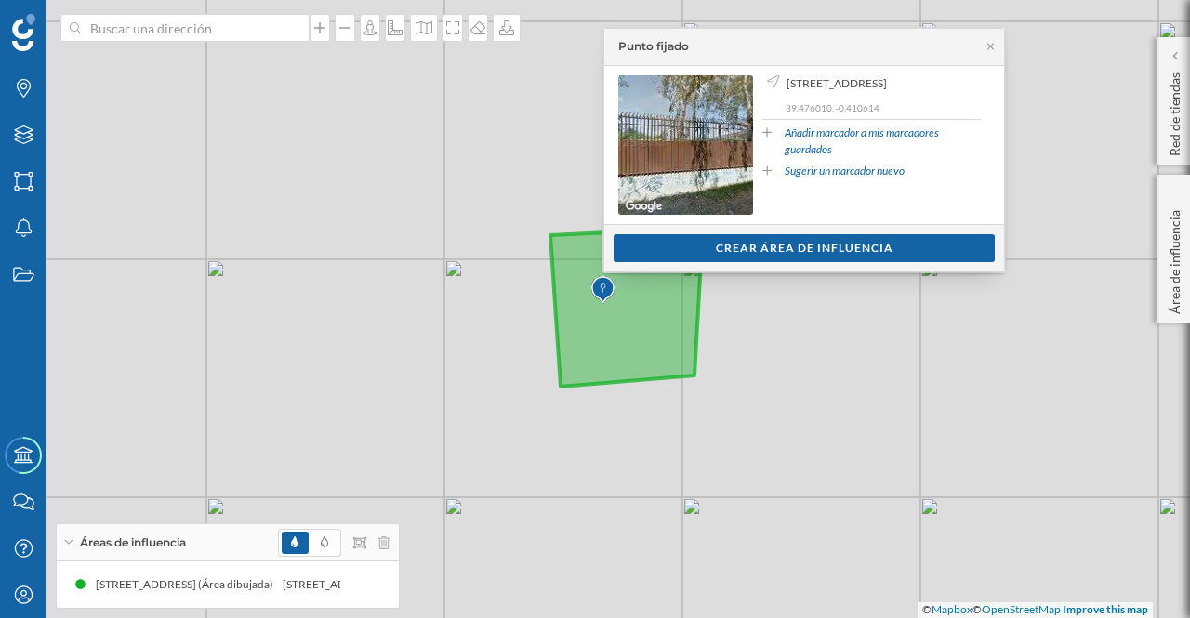
click at [989, 42] on icon at bounding box center [991, 46] width 14 height 11
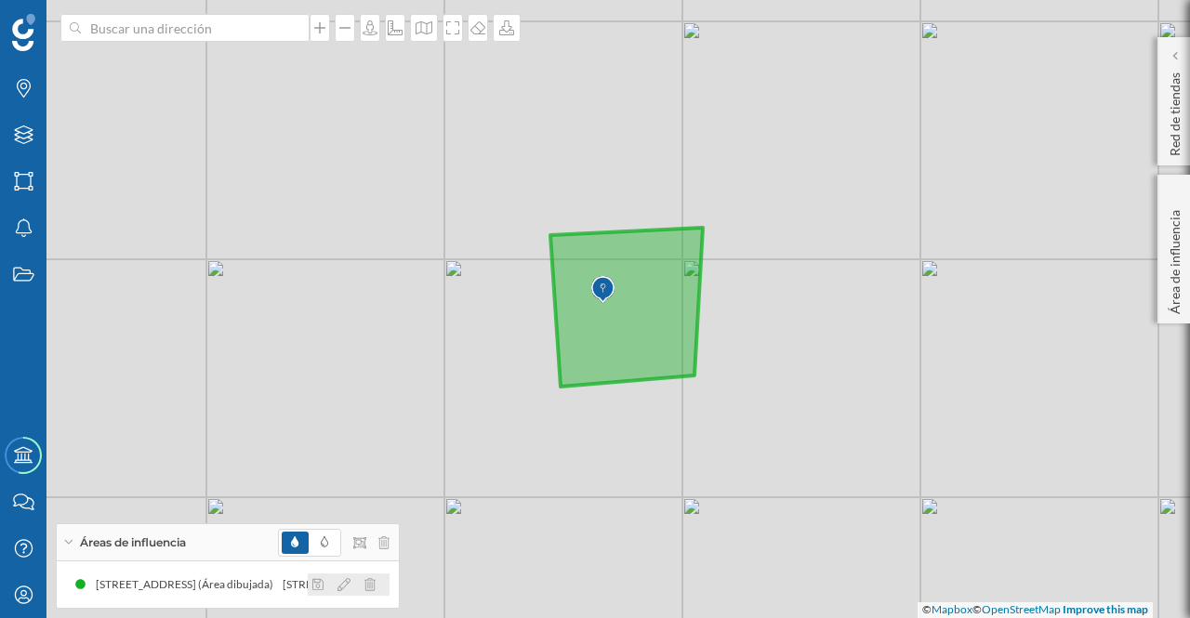
click at [266, 598] on div "Pl Numero 4 6, 46920 Mislata, Valencia, Spain (Área dibujada) Pl Numero 4 6, 46…" at bounding box center [228, 585] width 324 height 28
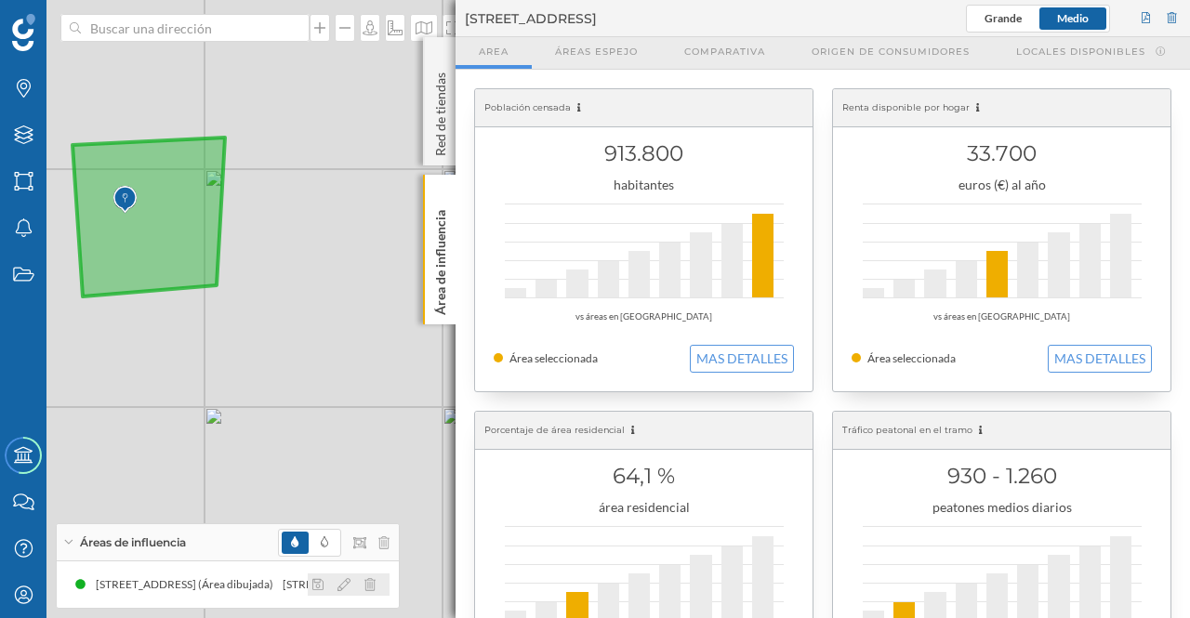
click at [338, 588] on icon at bounding box center [343, 584] width 13 height 13
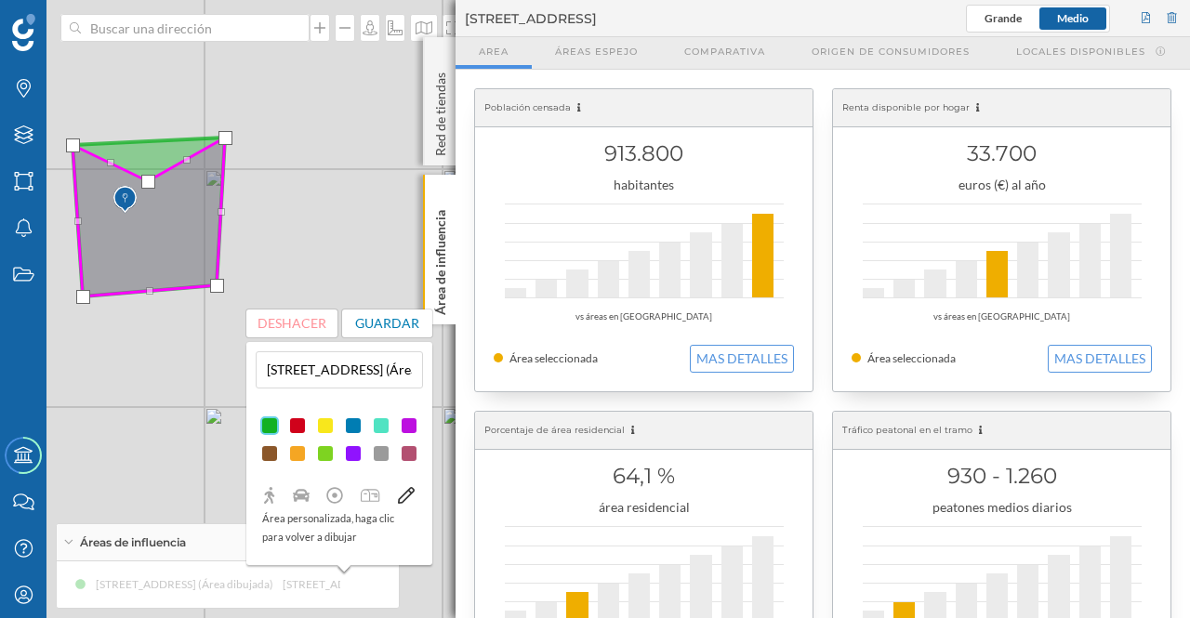
drag, startPoint x: 150, startPoint y: 139, endPoint x: 149, endPoint y: 179, distance: 40.0
drag, startPoint x: 73, startPoint y: 142, endPoint x: 76, endPoint y: 187, distance: 44.8
click at [76, 187] on div at bounding box center [77, 190] width 14 height 14
drag, startPoint x: 221, startPoint y: 133, endPoint x: 220, endPoint y: 176, distance: 42.8
click at [220, 176] on div at bounding box center [225, 181] width 14 height 14
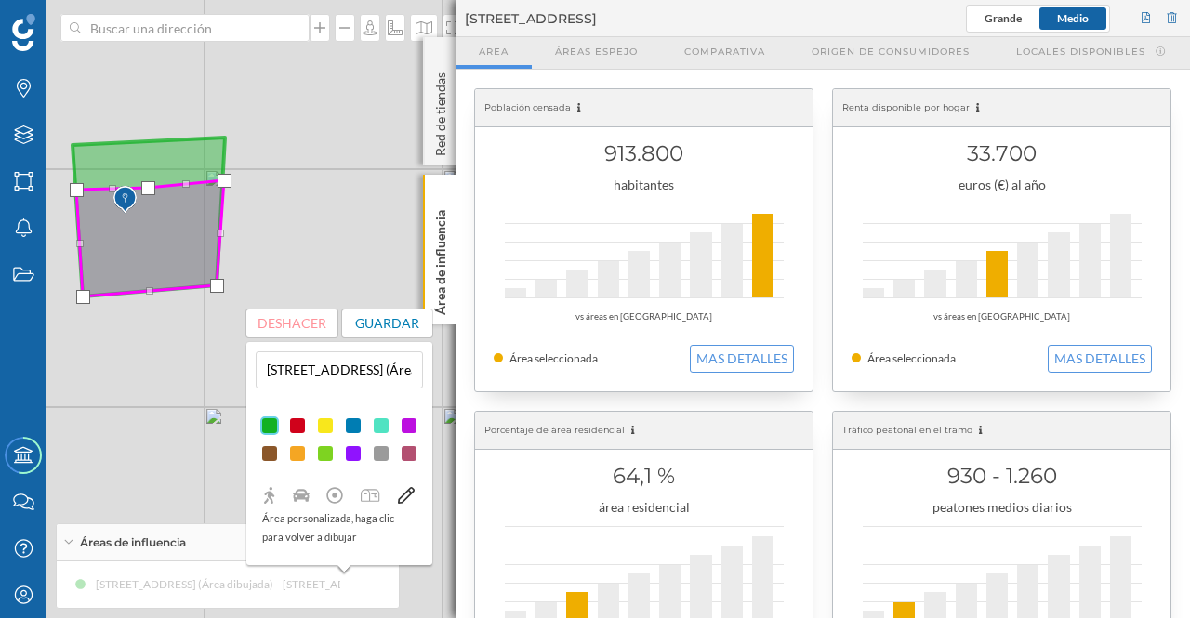
click at [147, 183] on div at bounding box center [148, 188] width 14 height 14
click at [379, 320] on button "Guardar" at bounding box center [387, 324] width 91 height 28
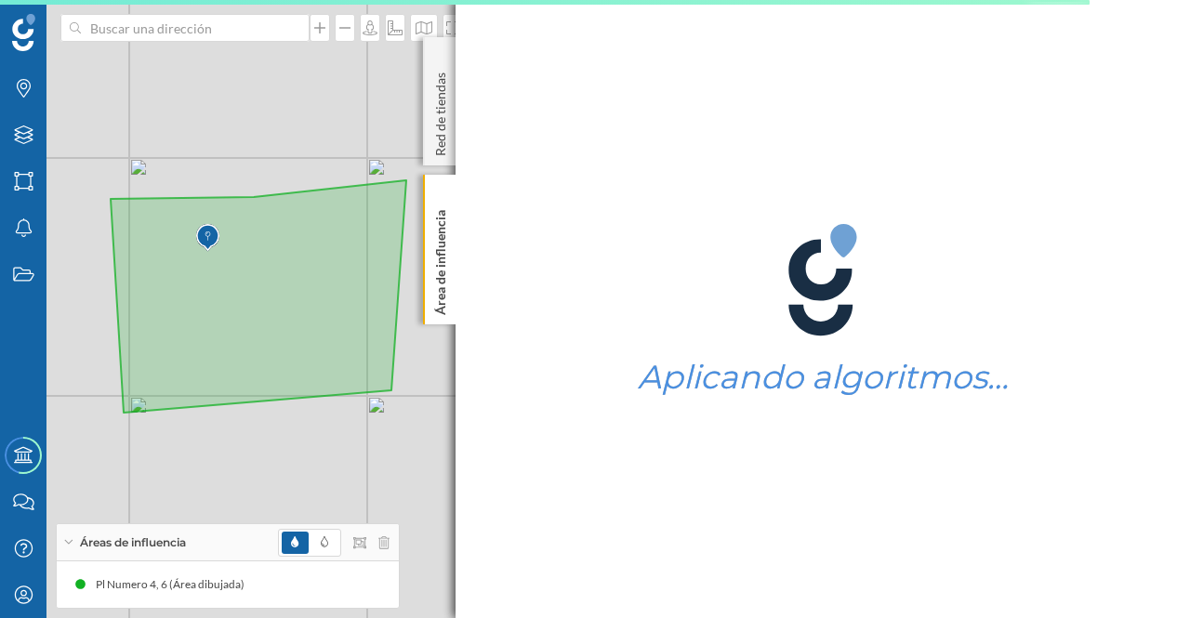
drag, startPoint x: 214, startPoint y: 381, endPoint x: 324, endPoint y: 461, distance: 135.7
click at [324, 461] on div "© Mapbox © OpenStreetMap Improve this map" at bounding box center [595, 309] width 1190 height 618
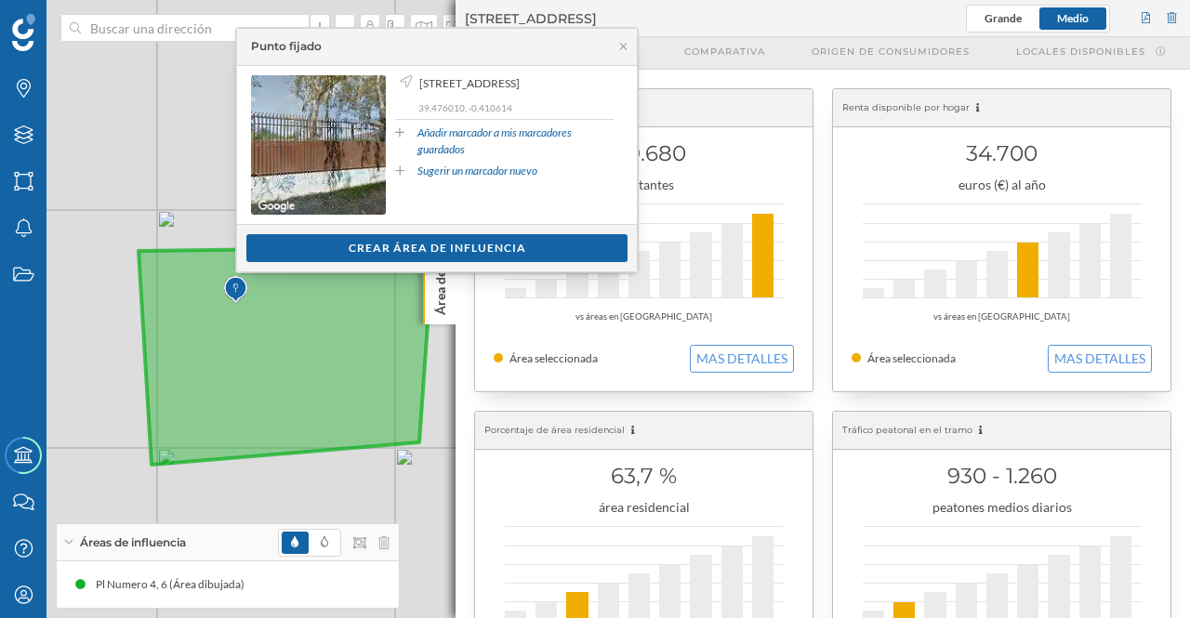
click at [353, 237] on div "Crear área de influencia" at bounding box center [436, 248] width 381 height 28
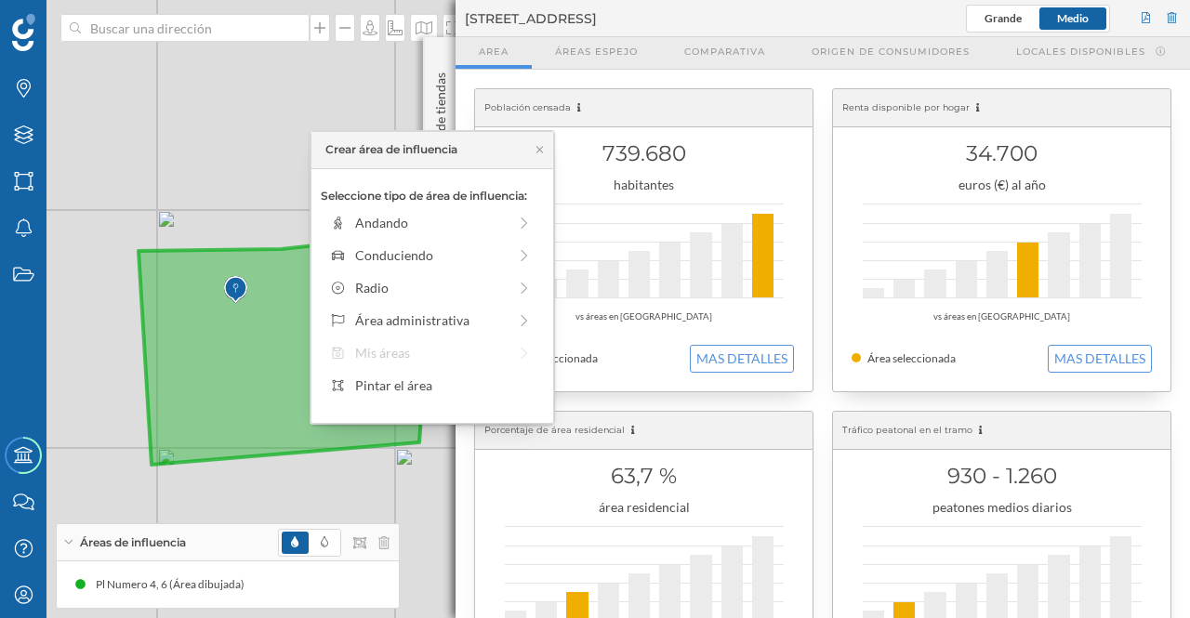
click at [405, 386] on div "Pintar el área" at bounding box center [444, 386] width 178 height 20
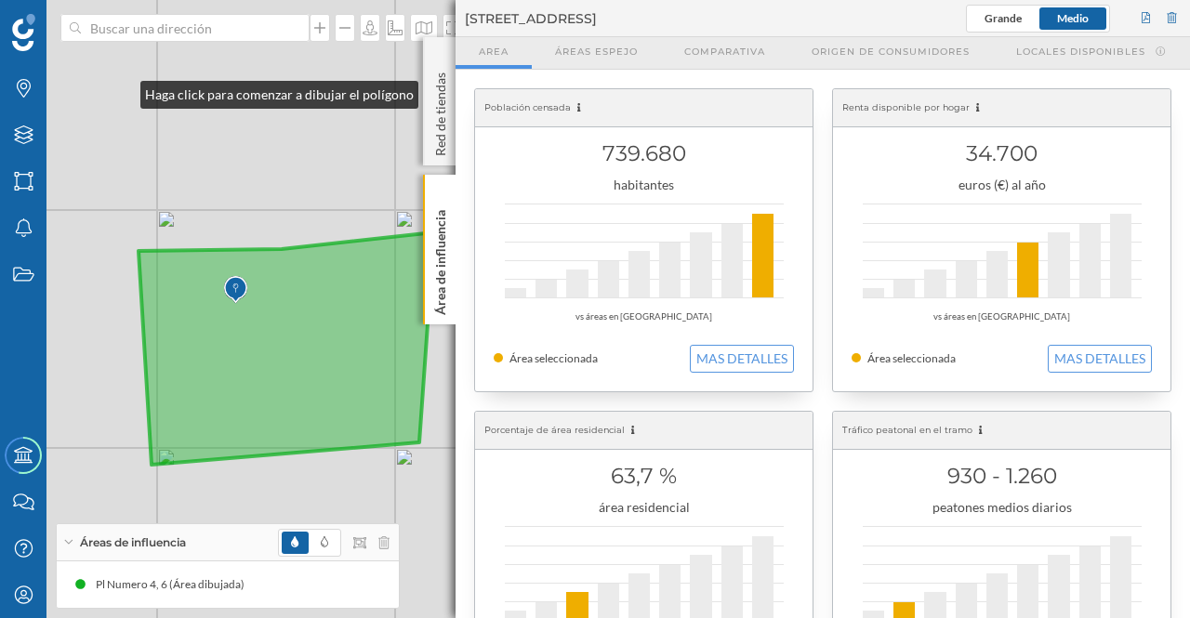
drag, startPoint x: 122, startPoint y: 90, endPoint x: 126, endPoint y: 120, distance: 30.0
click at [123, 90] on div "© Mapbox © OpenStreetMap Improve this map" at bounding box center [595, 309] width 1190 height 618
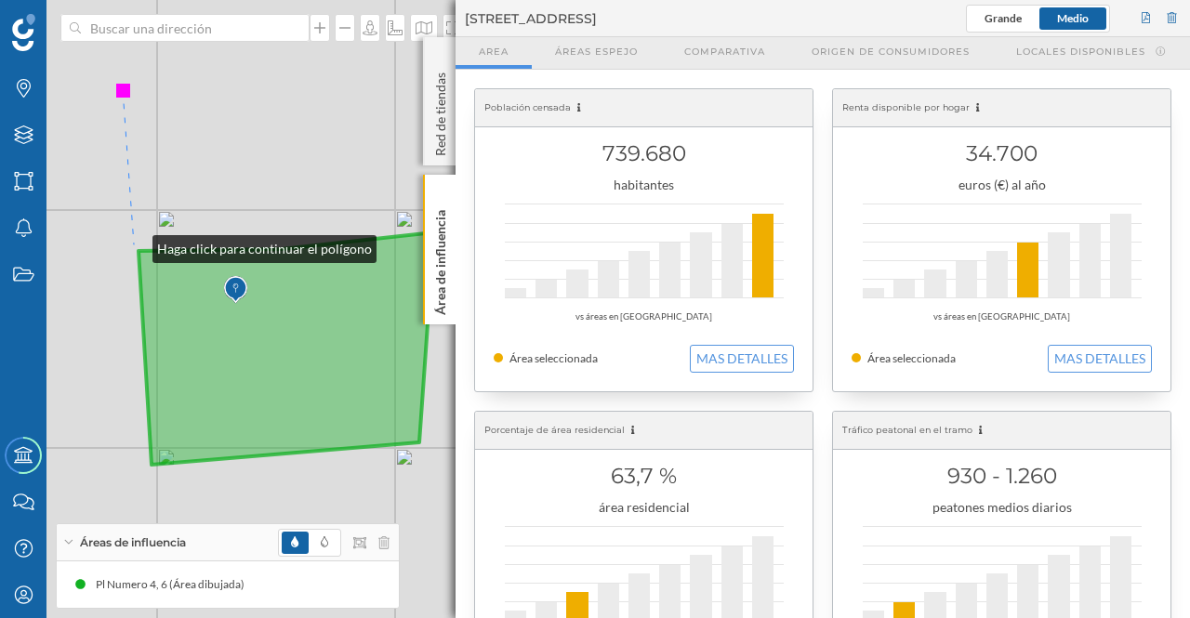
click at [134, 244] on div "© Mapbox © OpenStreetMap Improve this map" at bounding box center [595, 309] width 1190 height 618
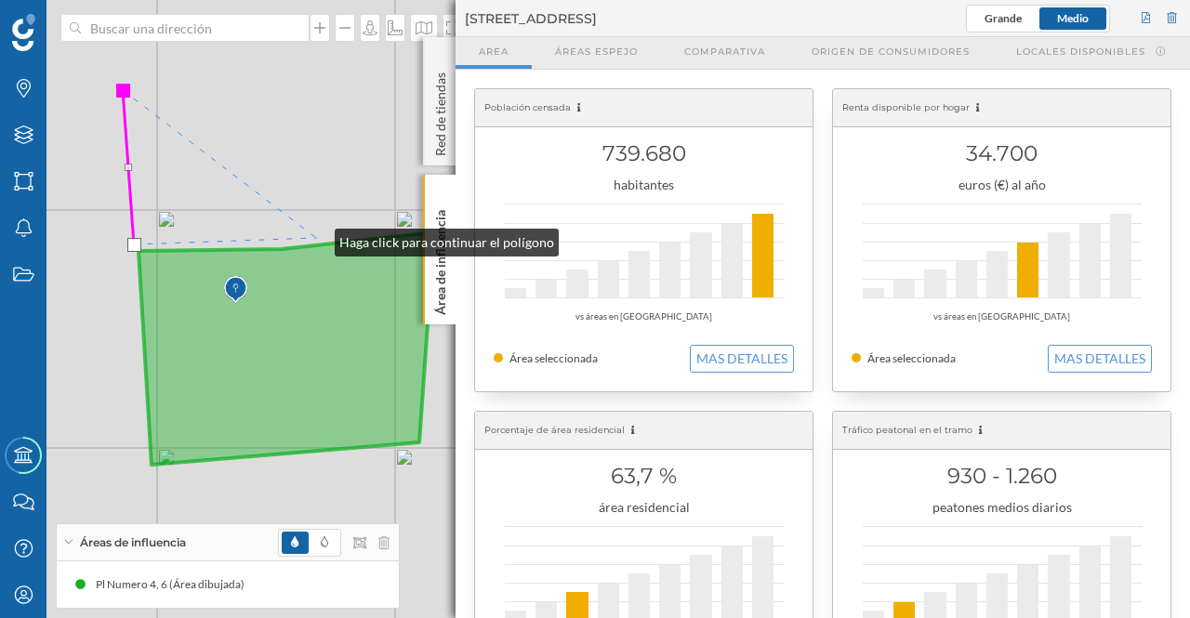
click at [316, 238] on div "© Mapbox © OpenStreetMap Improve this map" at bounding box center [595, 309] width 1190 height 618
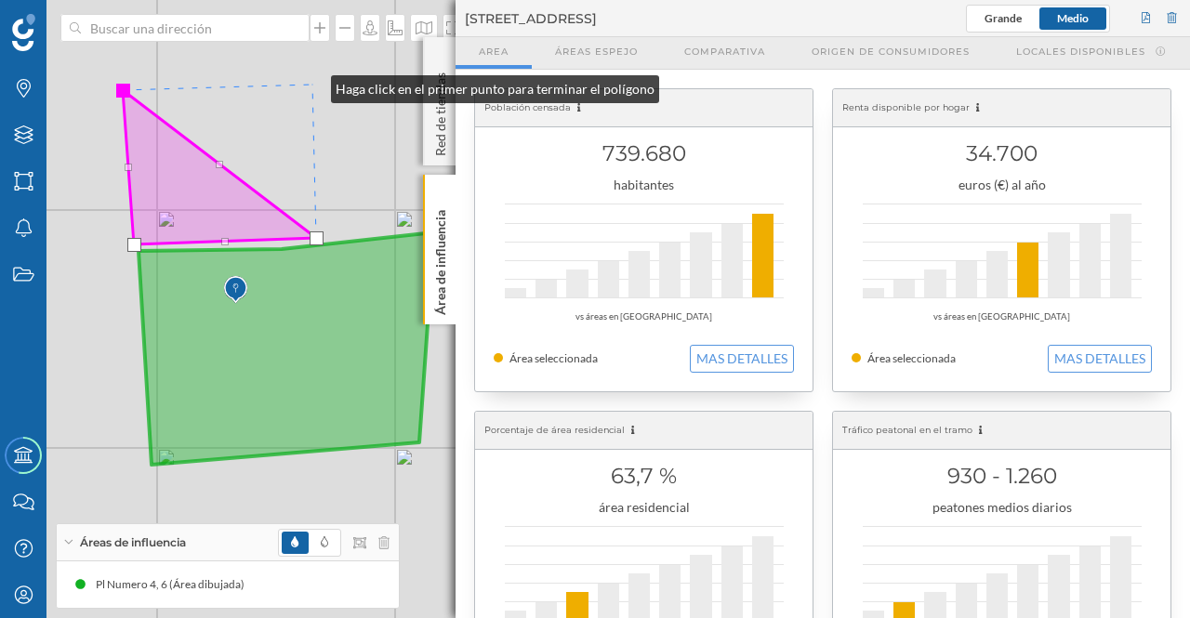
click at [312, 85] on div "© Mapbox © OpenStreetMap Improve this map" at bounding box center [595, 309] width 1190 height 618
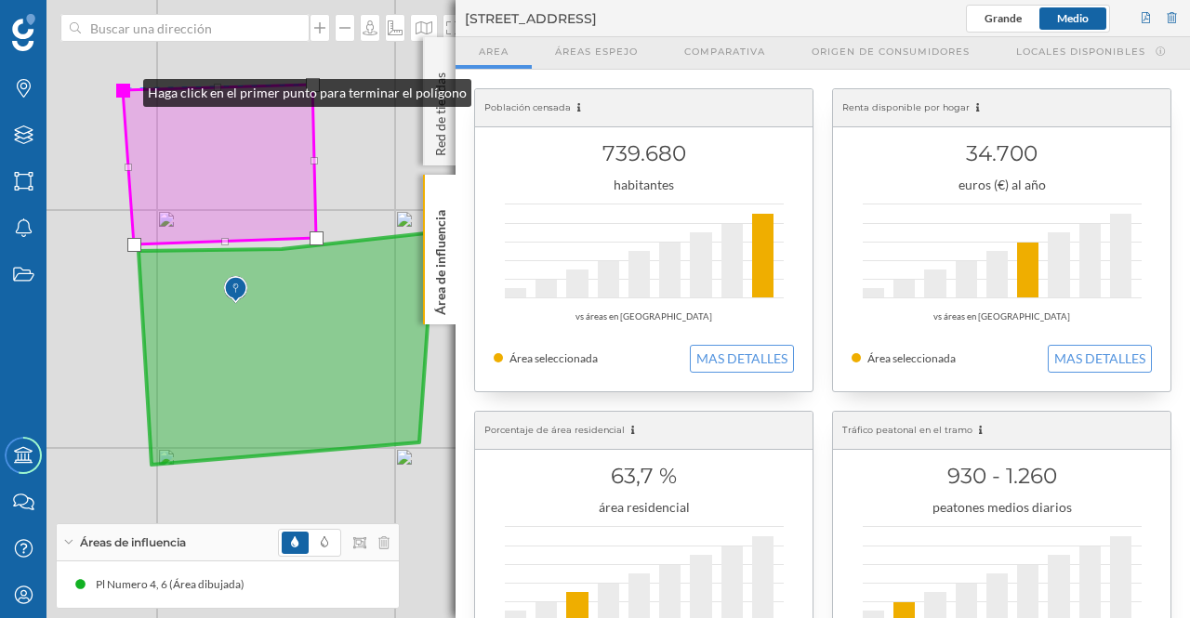
click at [125, 88] on div at bounding box center [123, 91] width 14 height 14
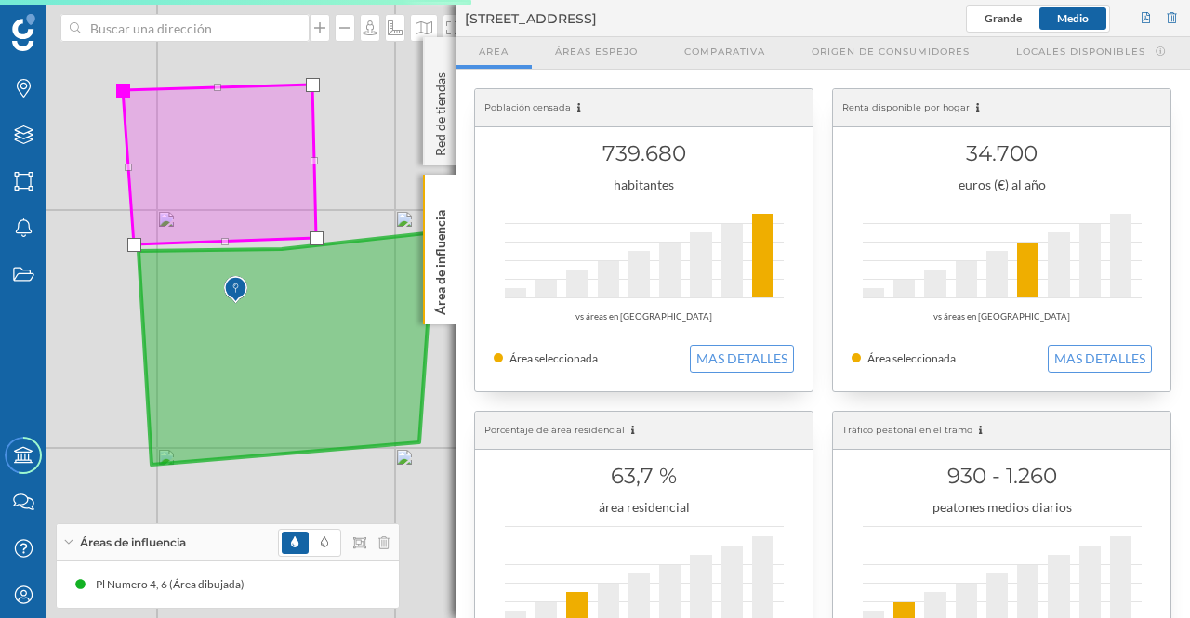
click at [441, 273] on p "Área de influencia" at bounding box center [440, 259] width 19 height 112
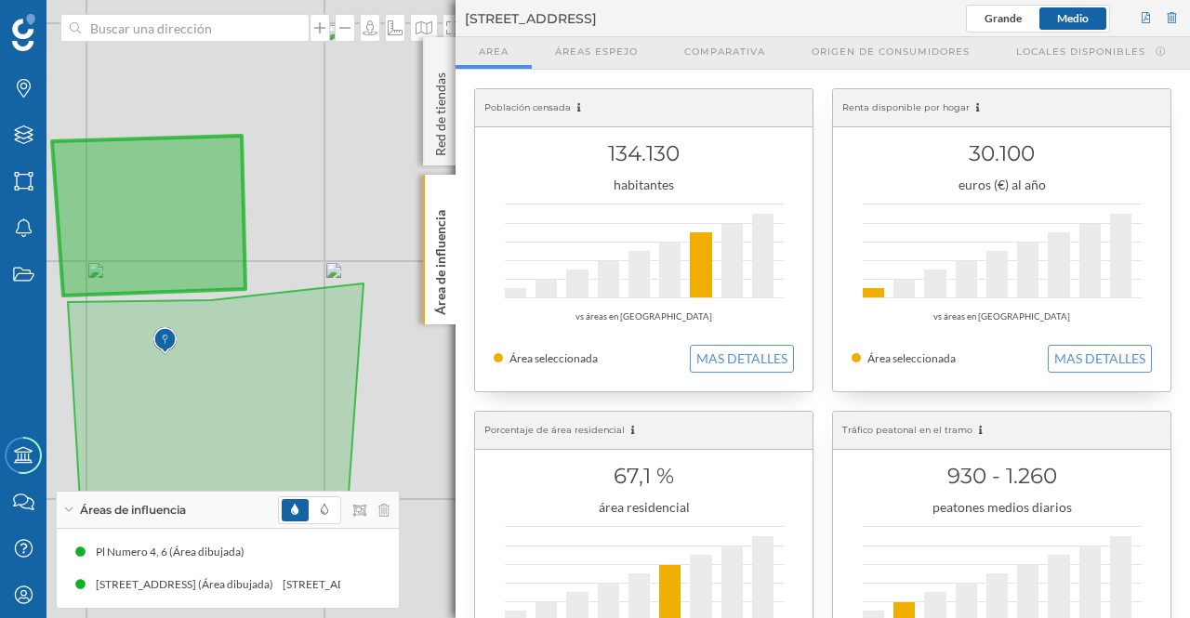
click at [436, 190] on icon at bounding box center [439, 194] width 13 height 8
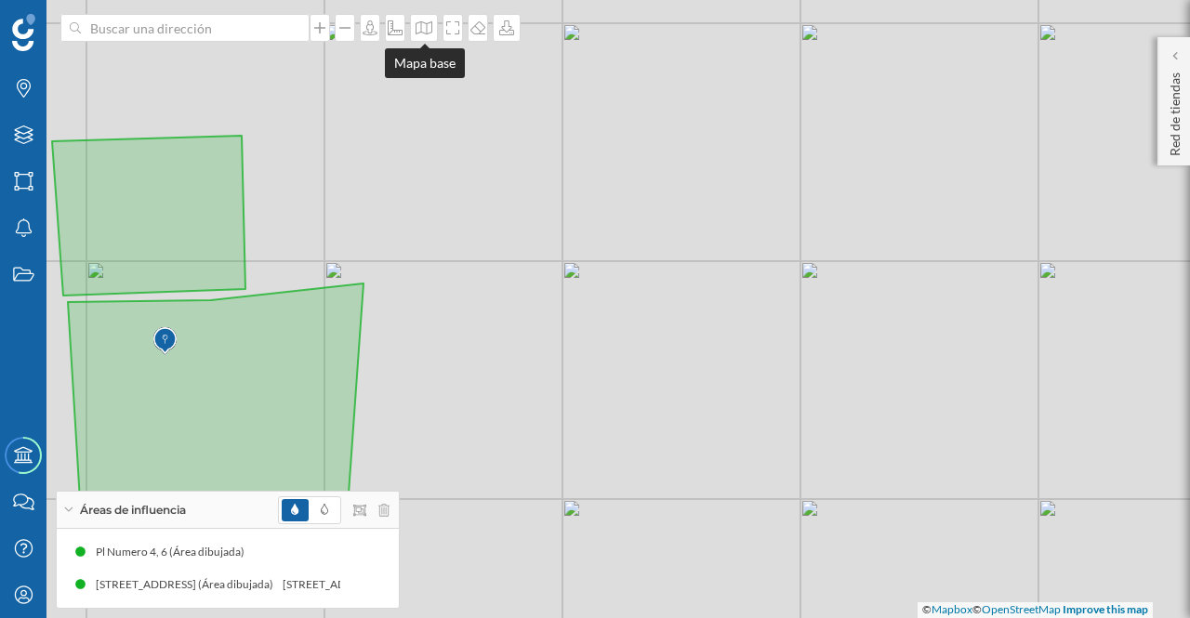
click at [426, 25] on icon at bounding box center [424, 27] width 19 height 15
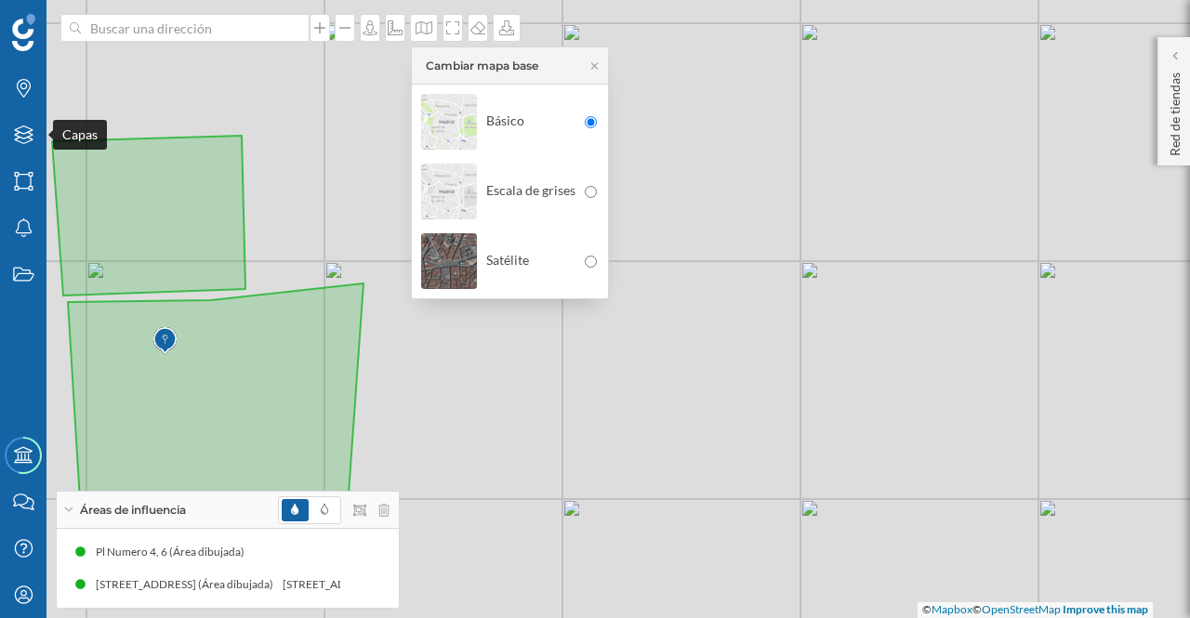
click at [22, 123] on div "Capas" at bounding box center [23, 135] width 46 height 46
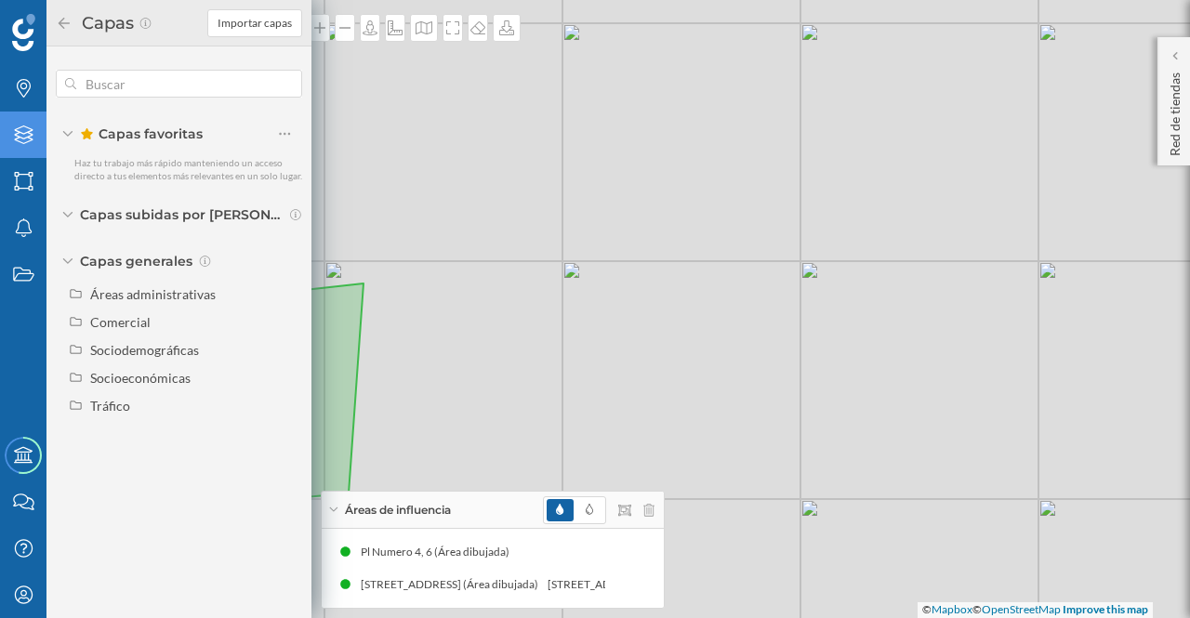
click at [152, 293] on div "Áreas administrativas" at bounding box center [153, 294] width 126 height 16
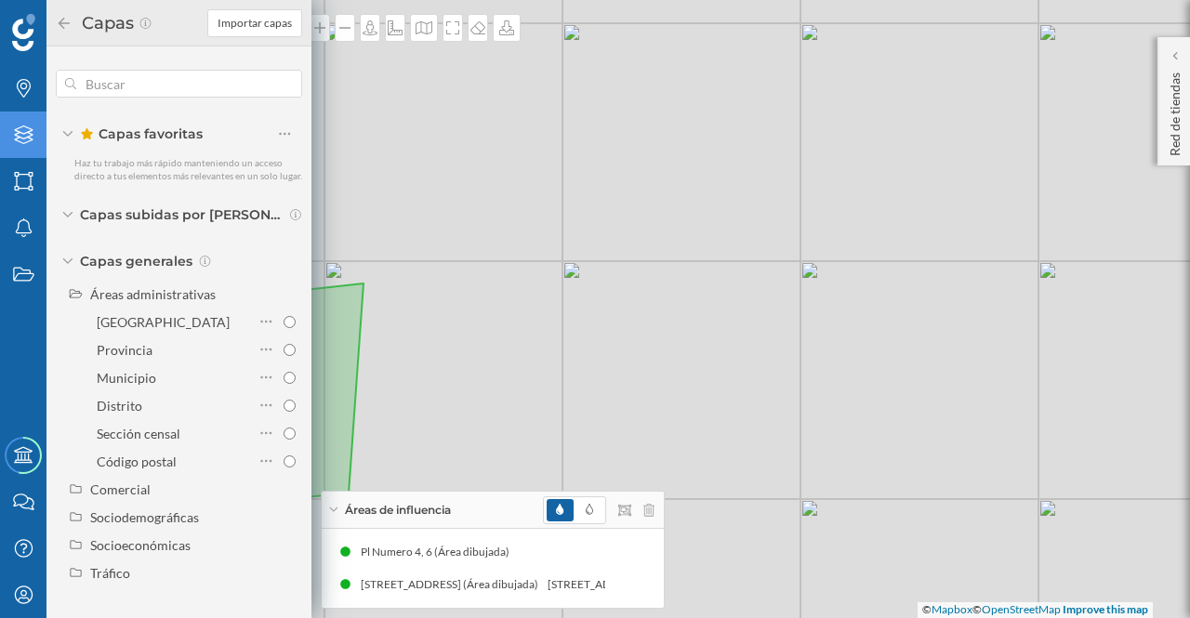
click at [285, 378] on input "Municipio" at bounding box center [290, 378] width 12 height 12
radio input "true"
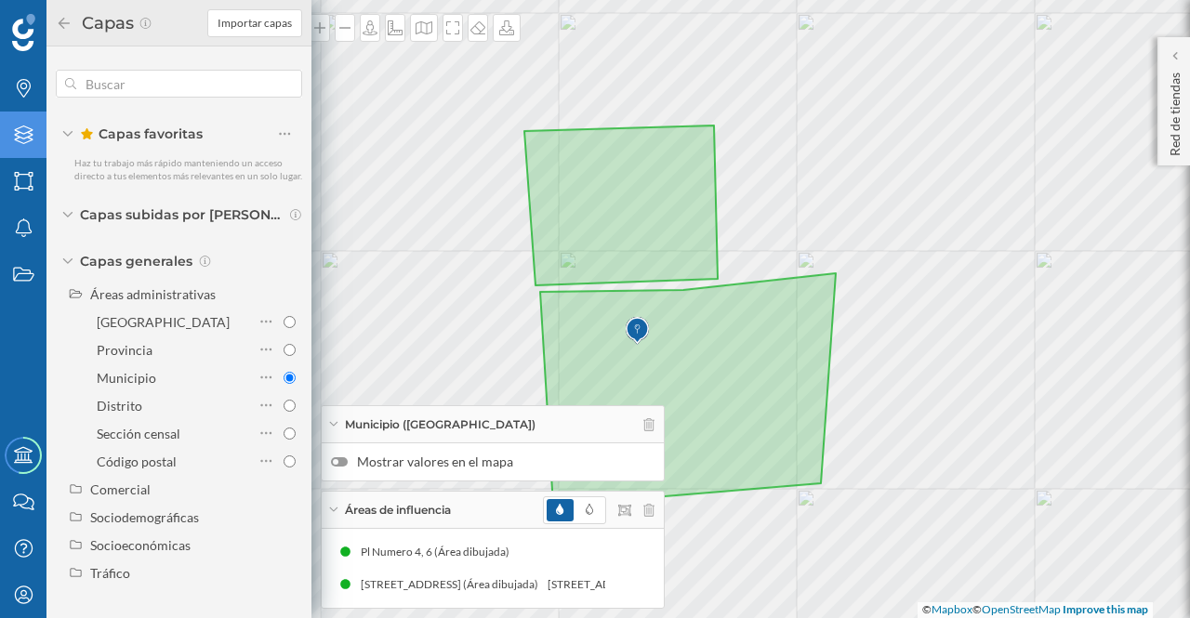
drag, startPoint x: 662, startPoint y: 277, endPoint x: 1134, endPoint y: 265, distance: 472.4
click at [1134, 265] on div "© Mapbox © OpenStreetMap Improve this map" at bounding box center [595, 309] width 1190 height 618
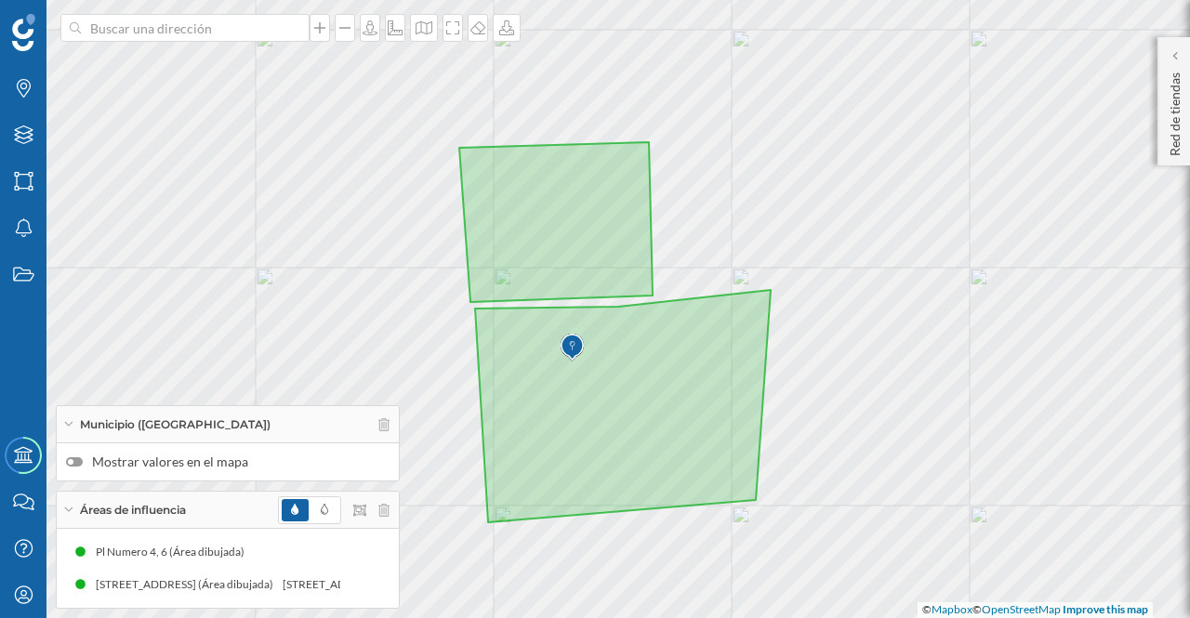
drag, startPoint x: 1036, startPoint y: 452, endPoint x: 972, endPoint y: 482, distance: 70.3
click at [972, 482] on div "© Mapbox © OpenStreetMap Improve this map" at bounding box center [595, 309] width 1190 height 618
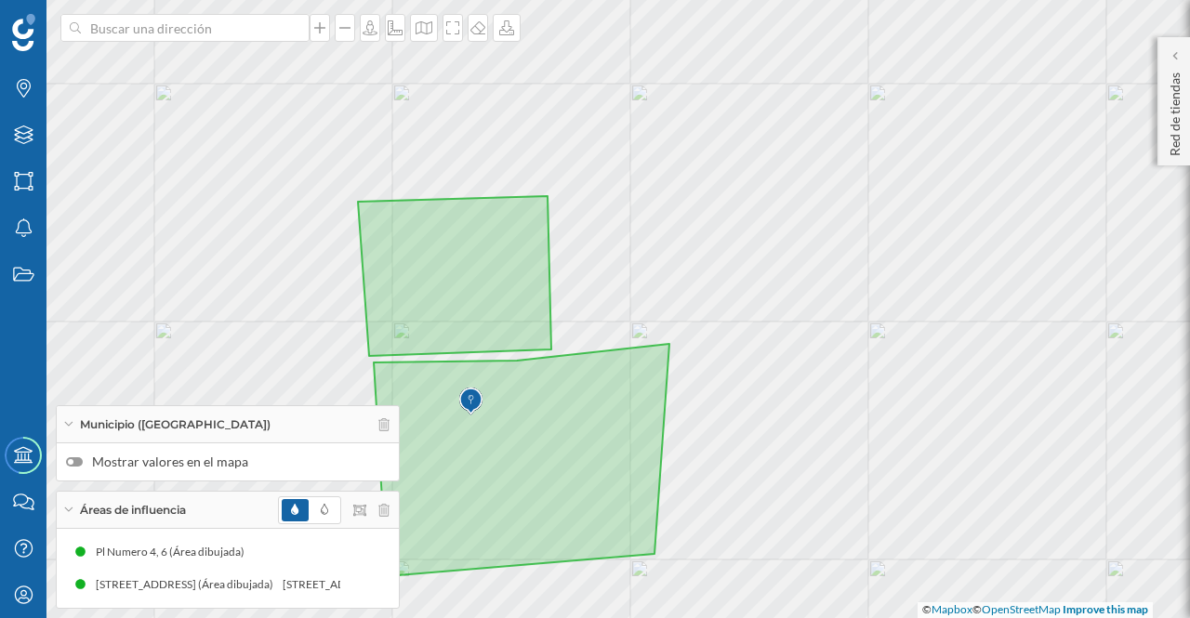
drag, startPoint x: 837, startPoint y: 276, endPoint x: 735, endPoint y: 330, distance: 114.8
click at [735, 330] on div "© Mapbox © OpenStreetMap Improve this map" at bounding box center [595, 309] width 1190 height 618
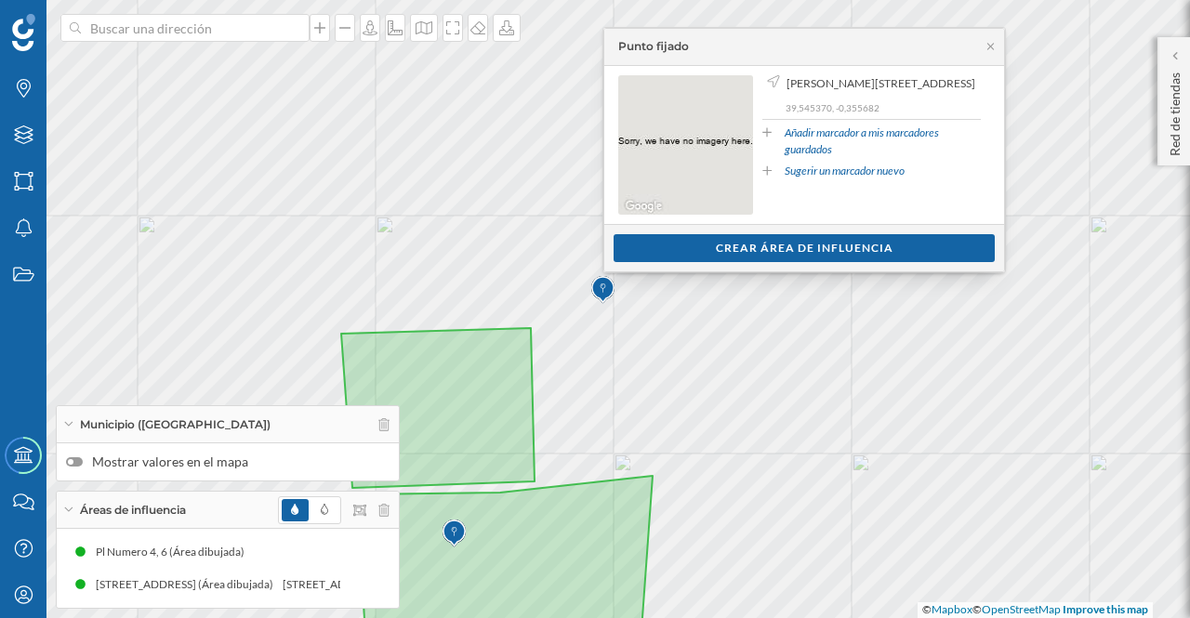
click at [695, 239] on div "Crear área de influencia" at bounding box center [804, 248] width 381 height 28
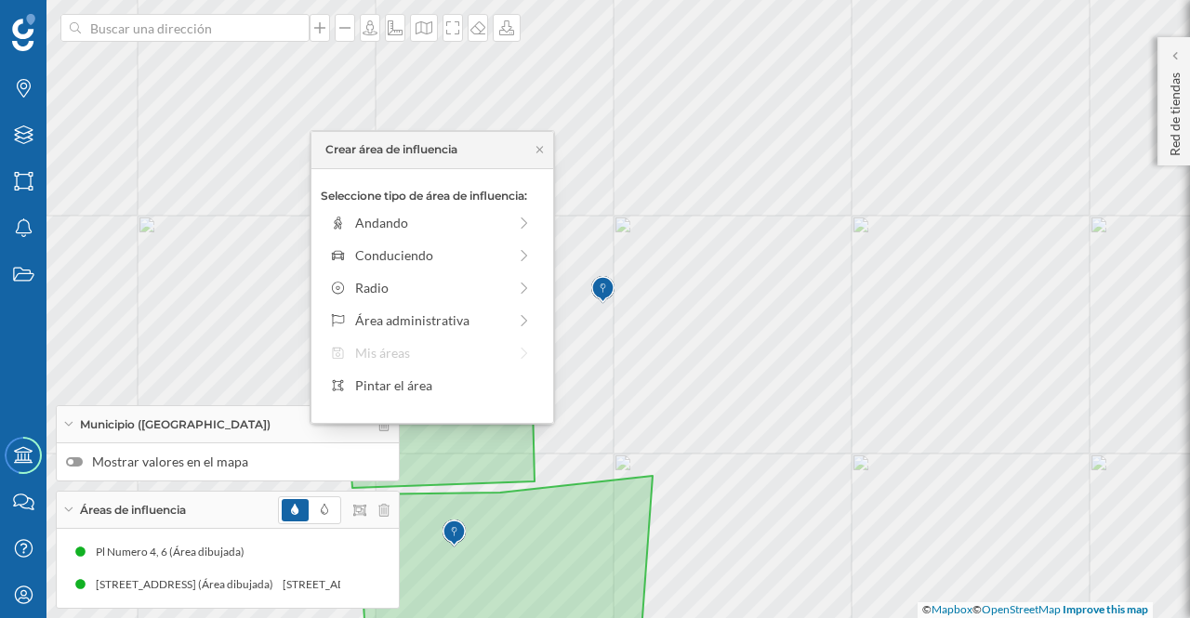
click at [433, 378] on div "Pintar el área" at bounding box center [444, 386] width 178 height 20
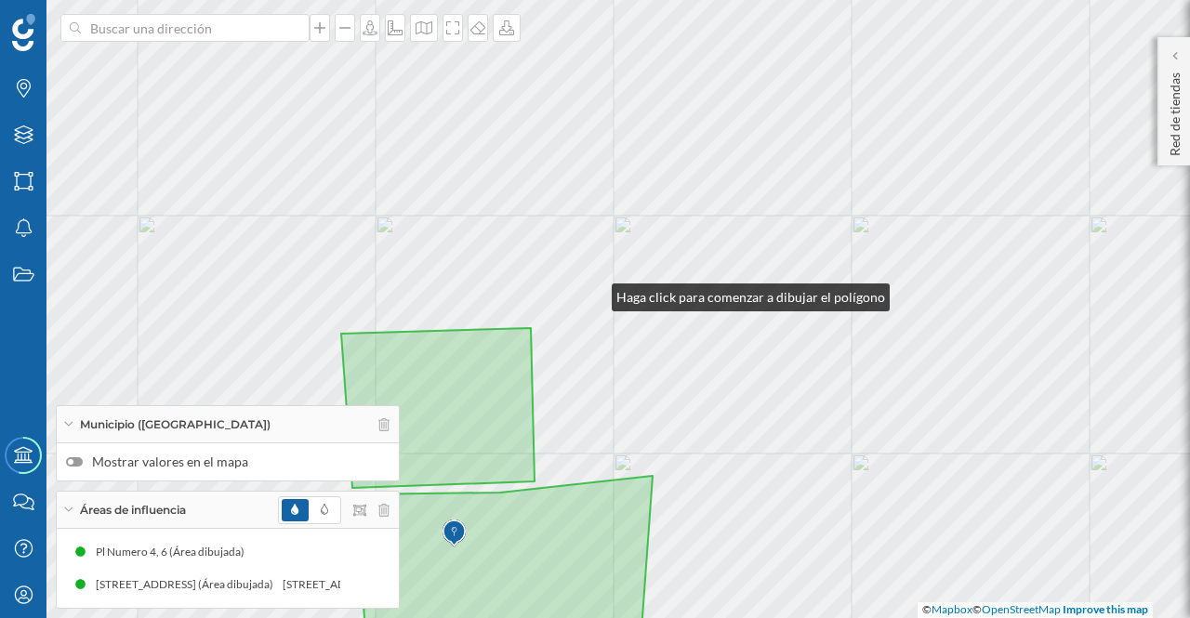
click at [593, 293] on div "© Mapbox © OpenStreetMap Improve this map" at bounding box center [595, 309] width 1190 height 618
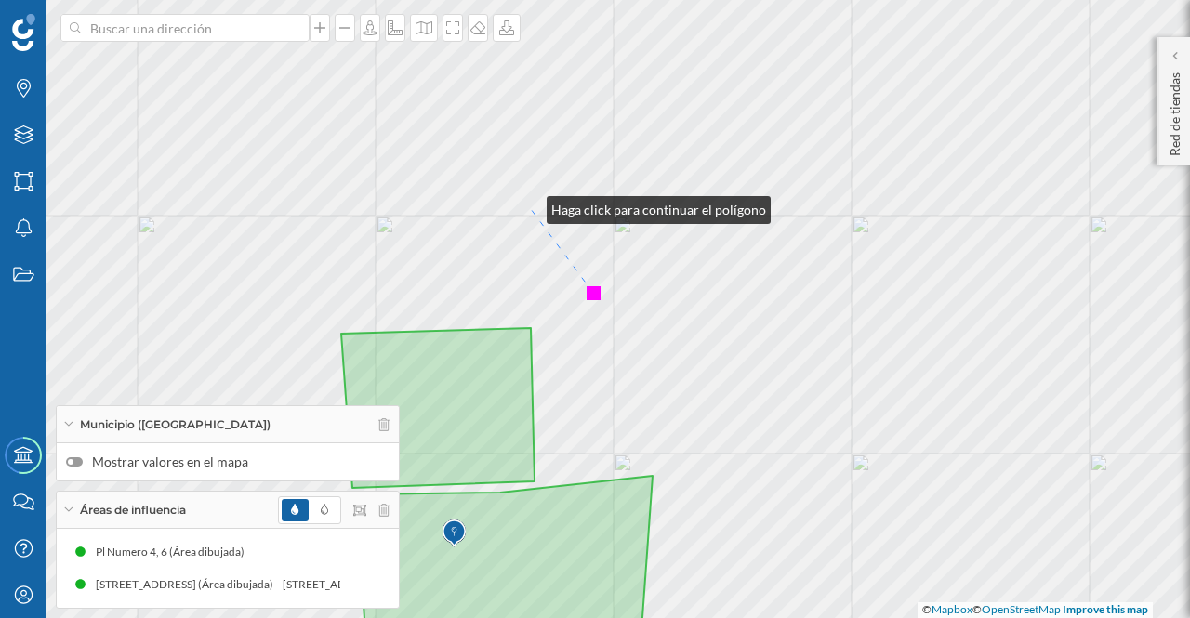
click at [528, 205] on div "© Mapbox © OpenStreetMap Improve this map" at bounding box center [595, 309] width 1190 height 618
click at [520, 205] on div "© Mapbox © OpenStreetMap Improve this map" at bounding box center [595, 309] width 1190 height 618
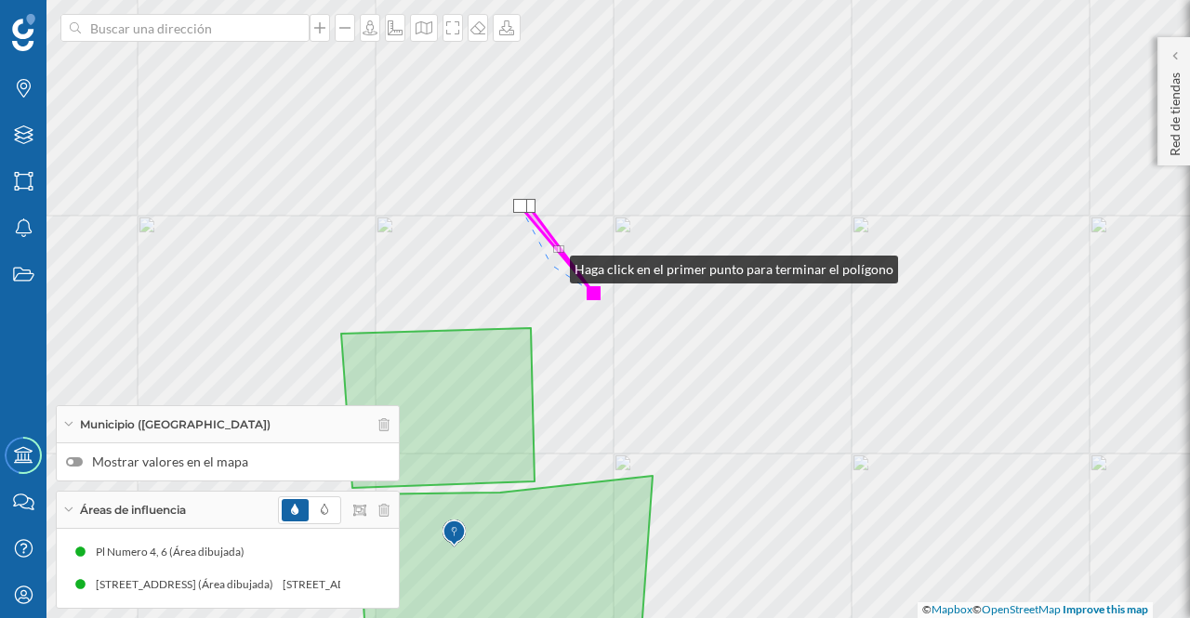
click at [551, 265] on div "© Mapbox © OpenStreetMap Improve this map" at bounding box center [595, 309] width 1190 height 618
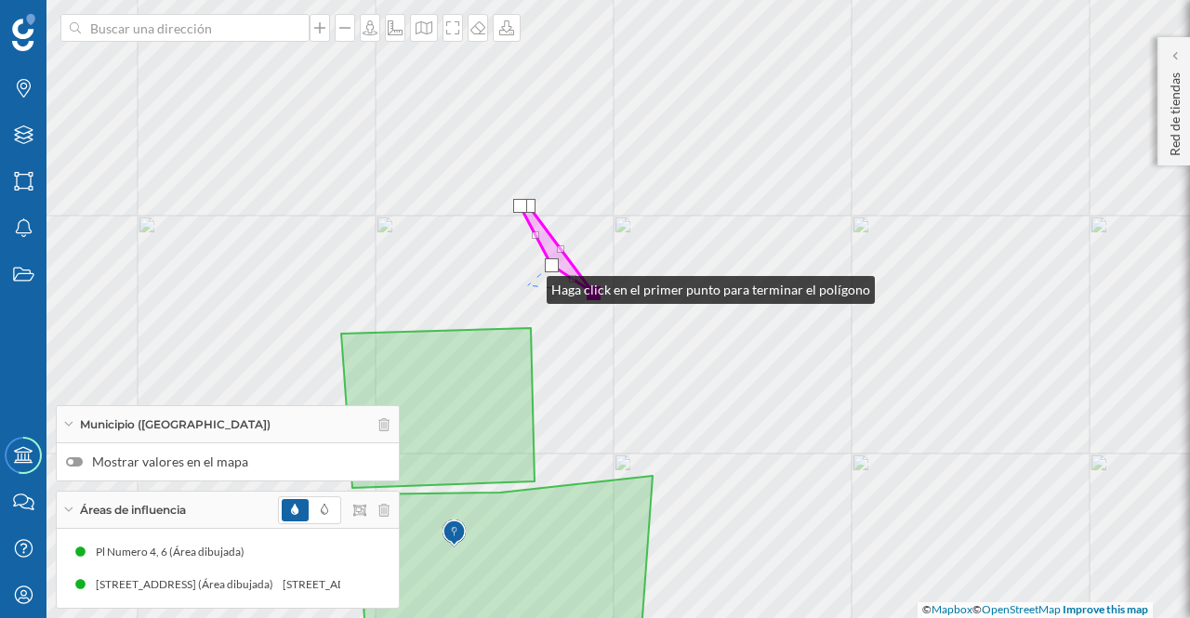
click at [528, 285] on div "© Mapbox © OpenStreetMap Improve this map" at bounding box center [595, 309] width 1190 height 618
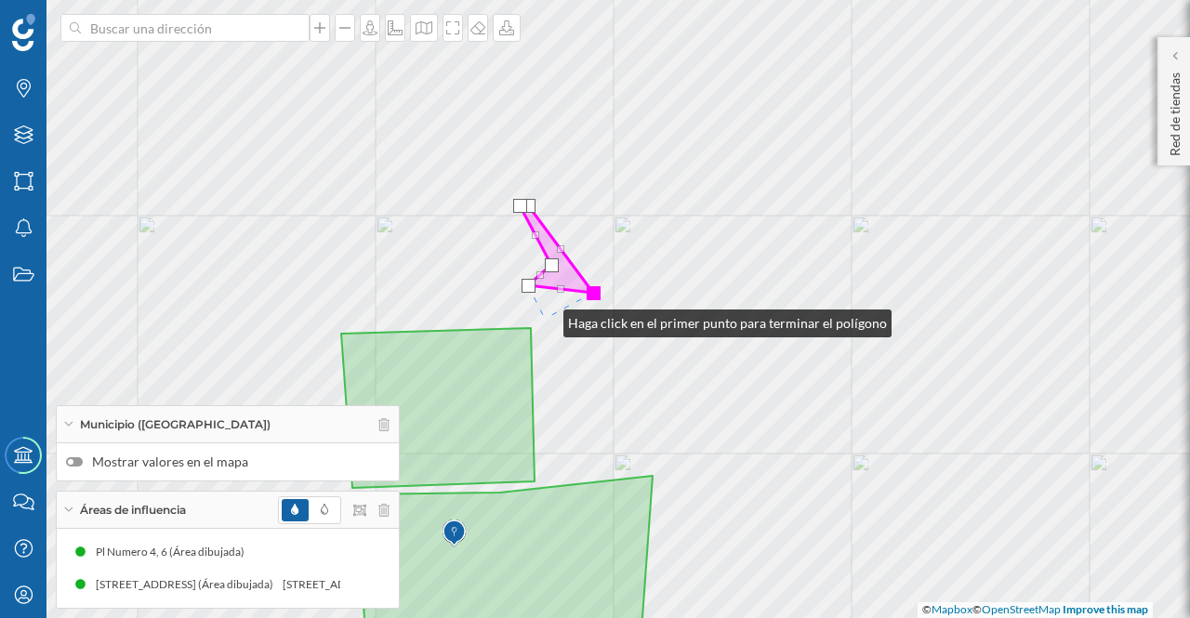
click at [545, 319] on div "© Mapbox © OpenStreetMap Improve this map" at bounding box center [595, 309] width 1190 height 618
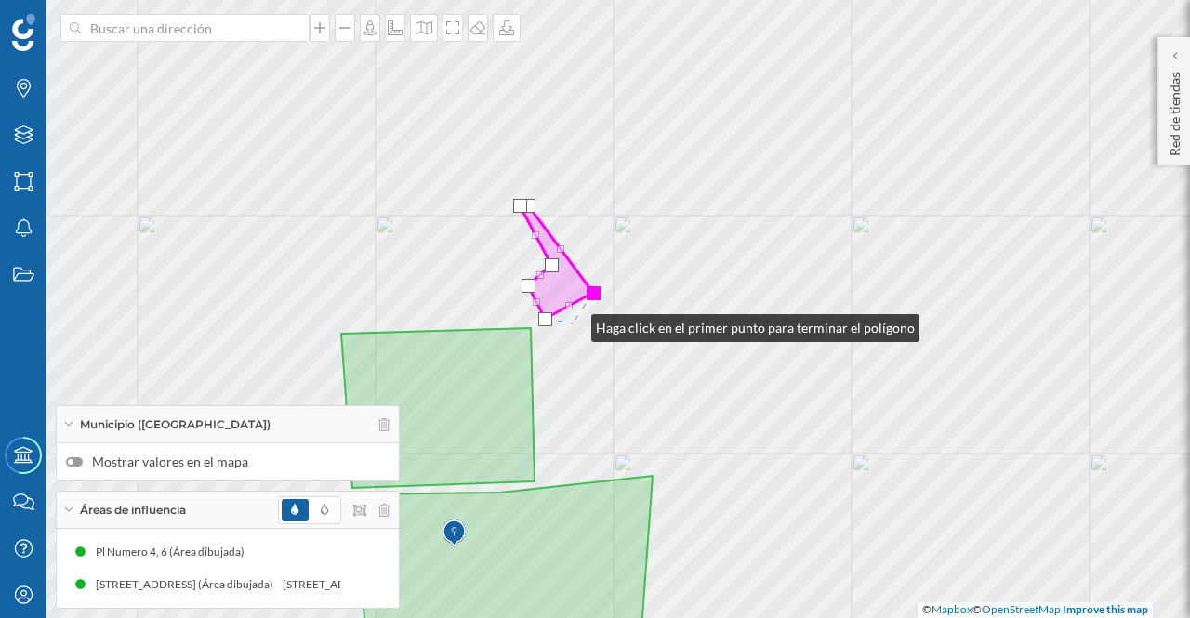
click at [573, 324] on div "© Mapbox © OpenStreetMap Improve this map" at bounding box center [595, 309] width 1190 height 618
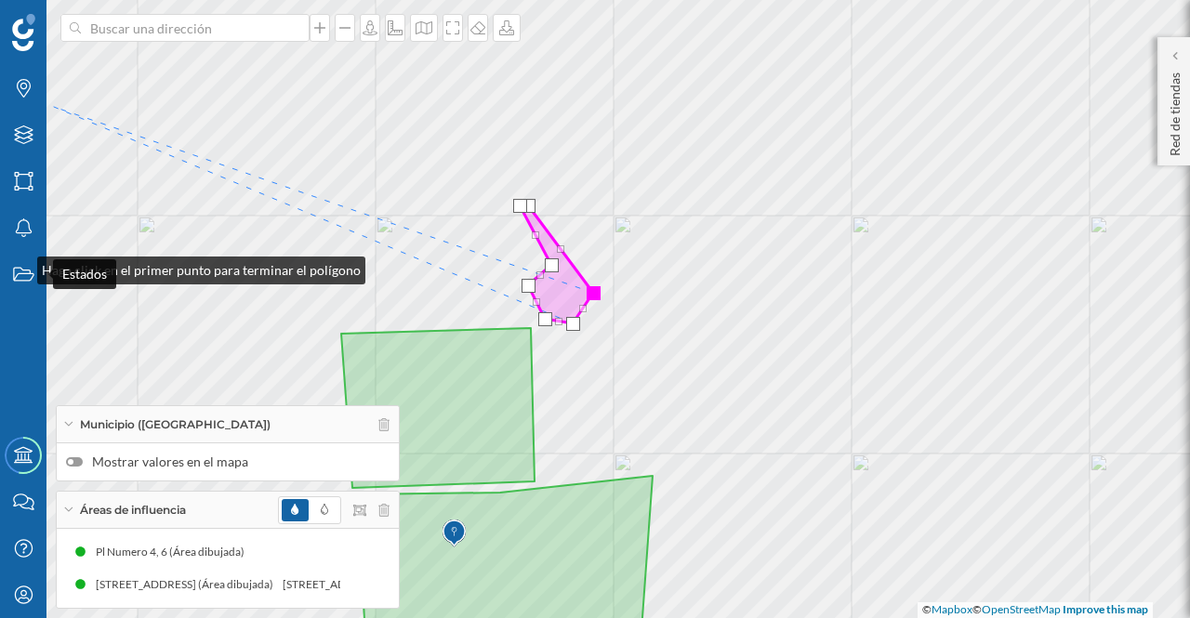
click at [20, 267] on icon "Estados" at bounding box center [23, 274] width 23 height 19
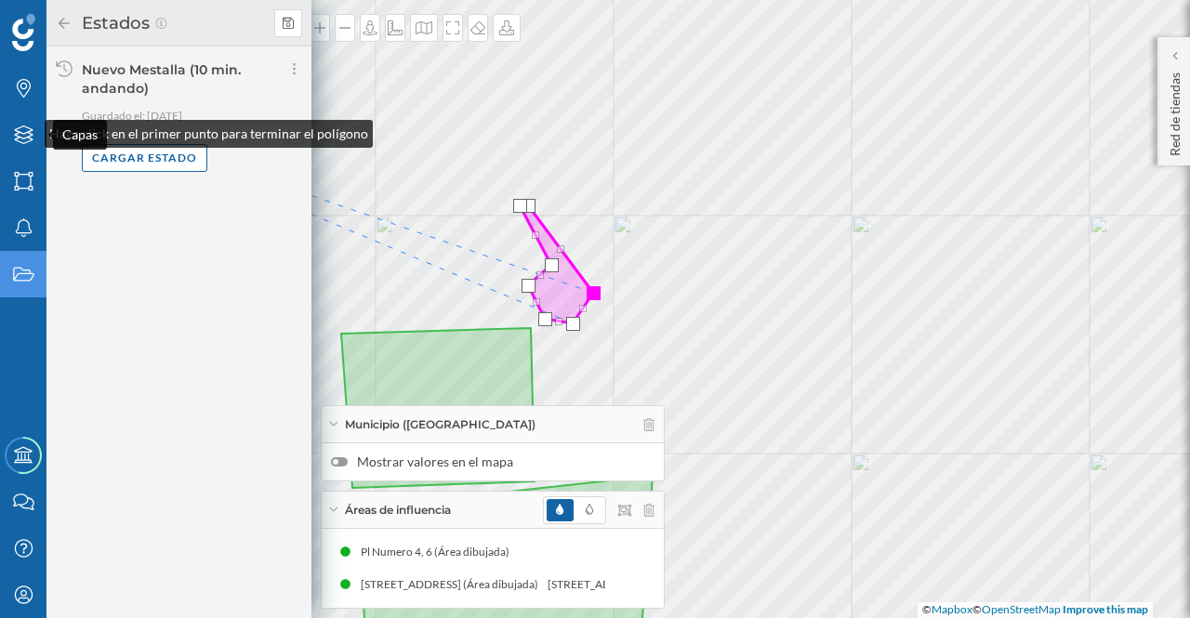
click at [26, 129] on icon "Capas" at bounding box center [23, 135] width 23 height 19
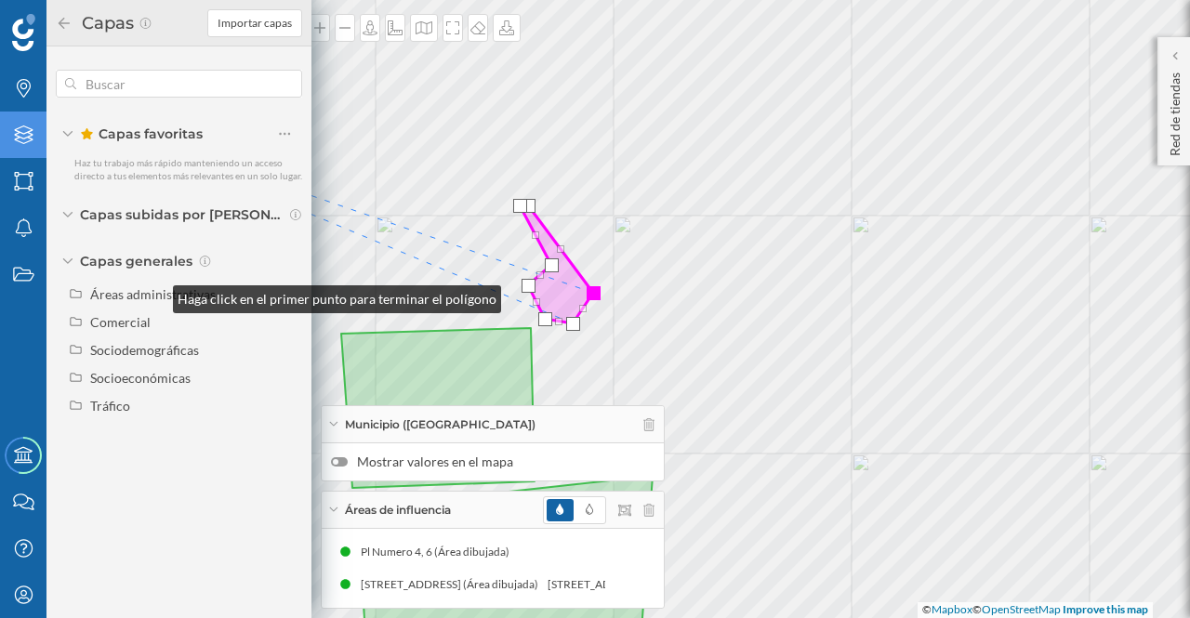
click at [154, 295] on div "Áreas administrativas" at bounding box center [153, 294] width 126 height 16
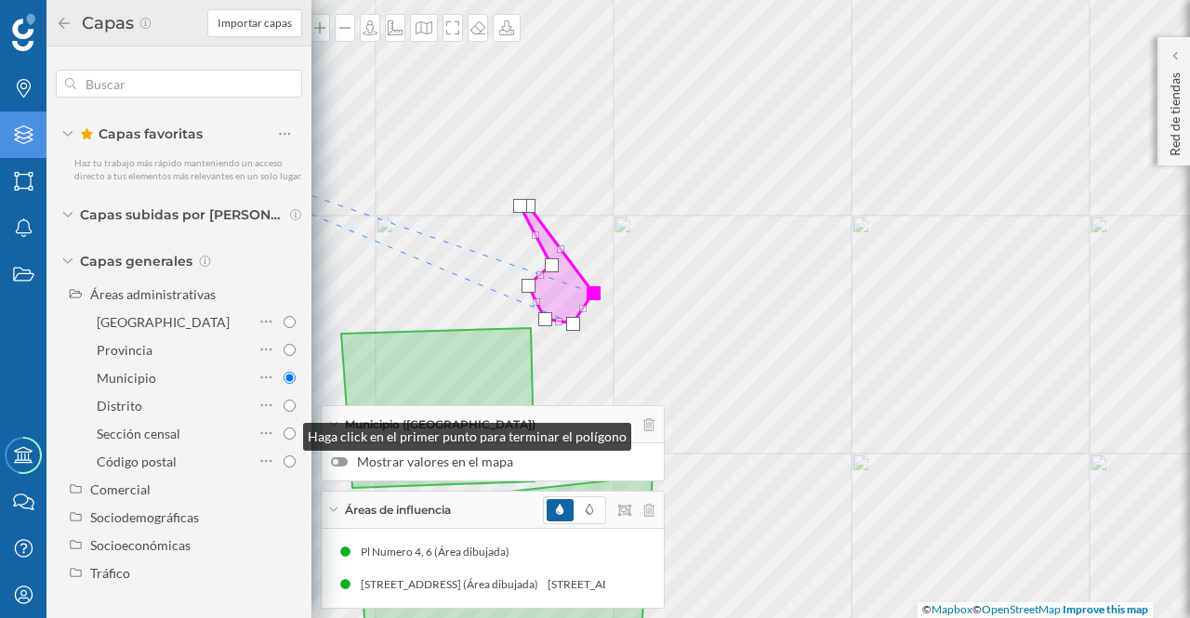
click at [284, 432] on input "Sección censal" at bounding box center [290, 434] width 12 height 12
radio input "true"
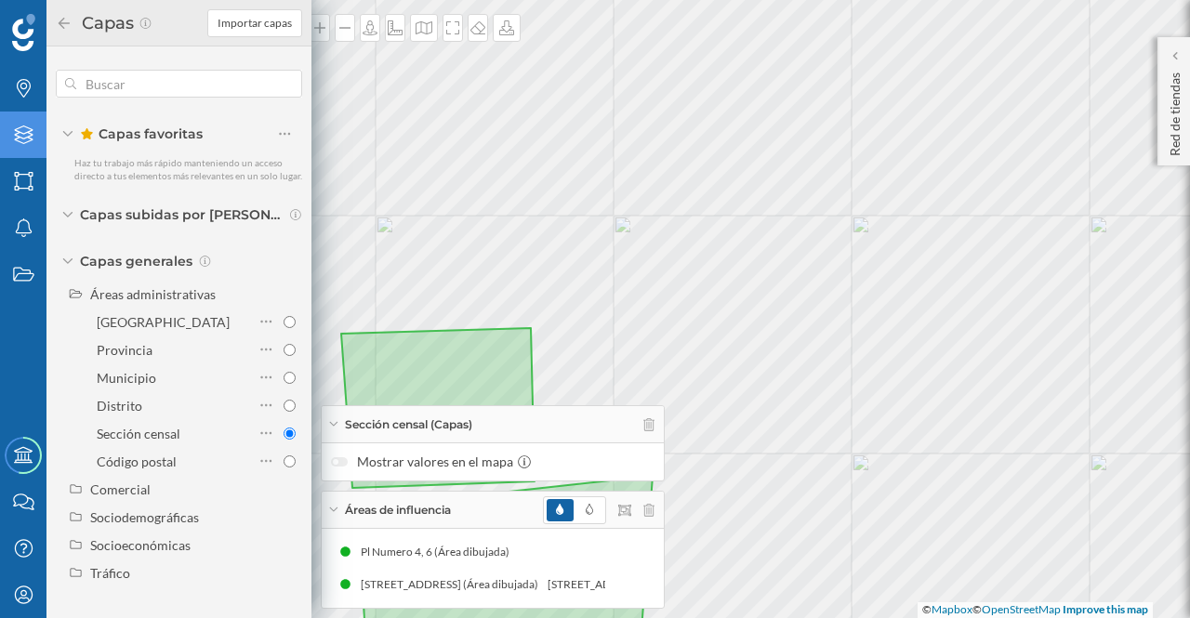
click at [995, 322] on div "© Mapbox © OpenStreetMap Improve this map" at bounding box center [595, 309] width 1190 height 618
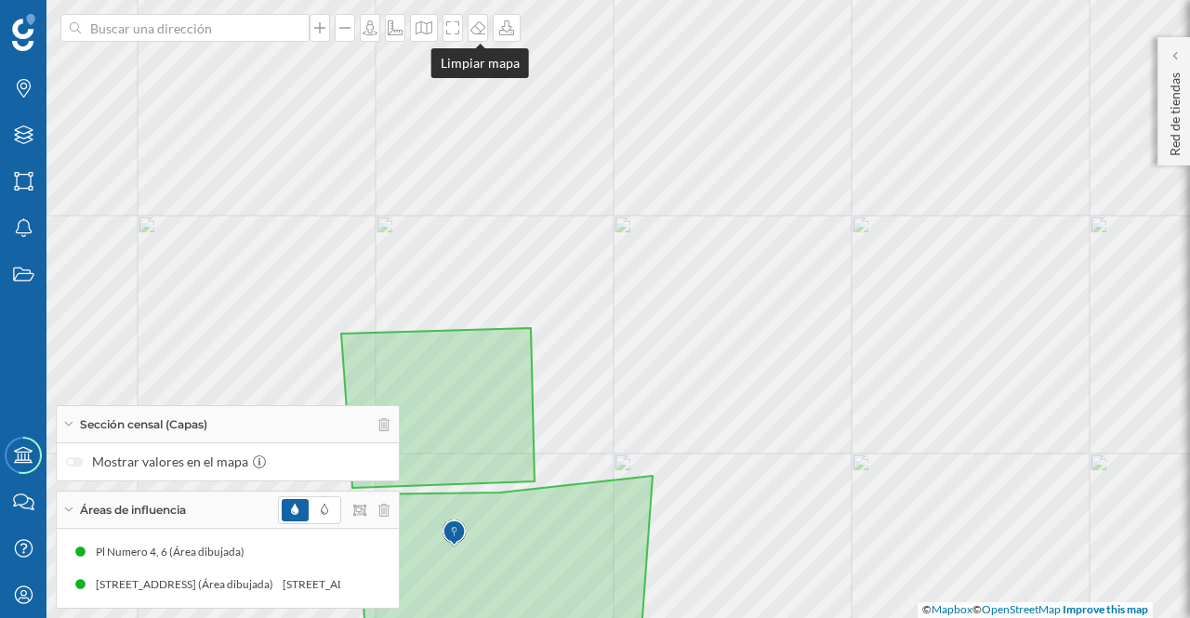
click at [482, 33] on icon at bounding box center [478, 27] width 19 height 15
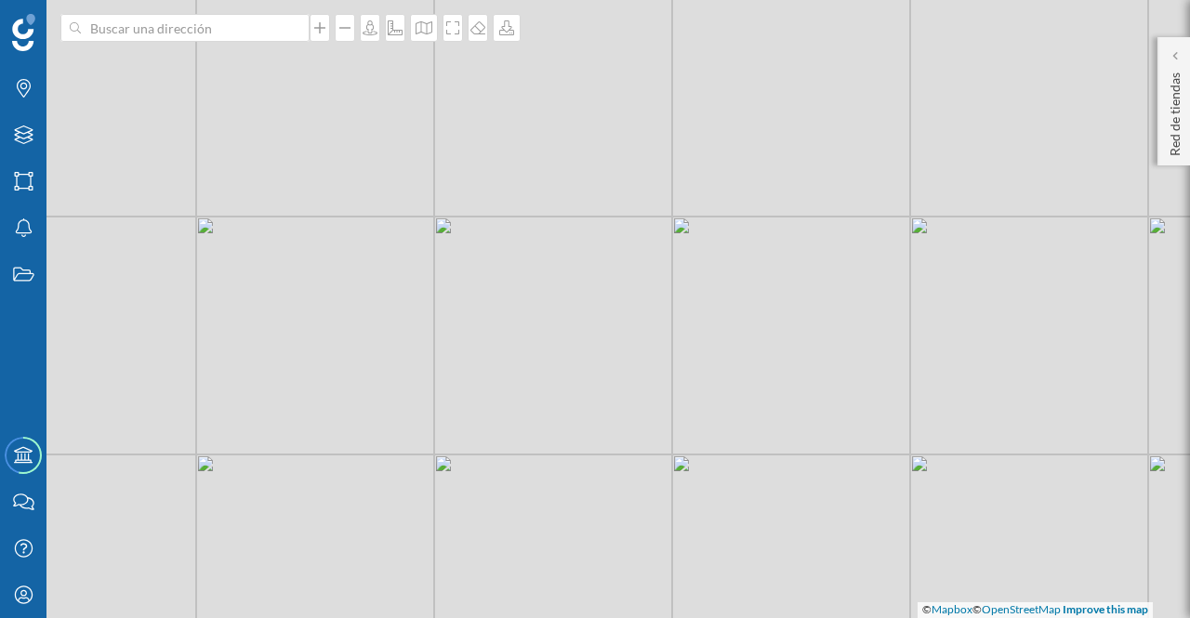
drag, startPoint x: 970, startPoint y: 268, endPoint x: 790, endPoint y: 269, distance: 179.4
click at [790, 269] on div "© Mapbox © OpenStreetMap Improve this map" at bounding box center [595, 309] width 1190 height 618
click at [1173, 122] on p "Red de tiendas" at bounding box center [1175, 110] width 19 height 91
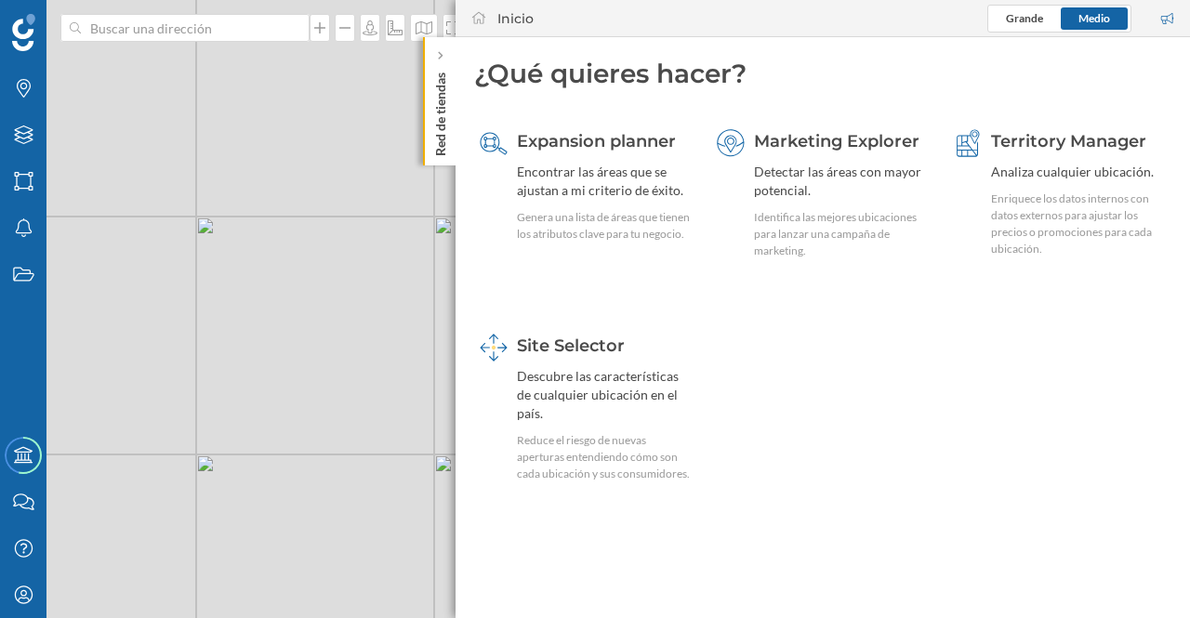
click at [589, 397] on div "Descubre las características de cualquier ubicación en el país." at bounding box center [604, 395] width 175 height 56
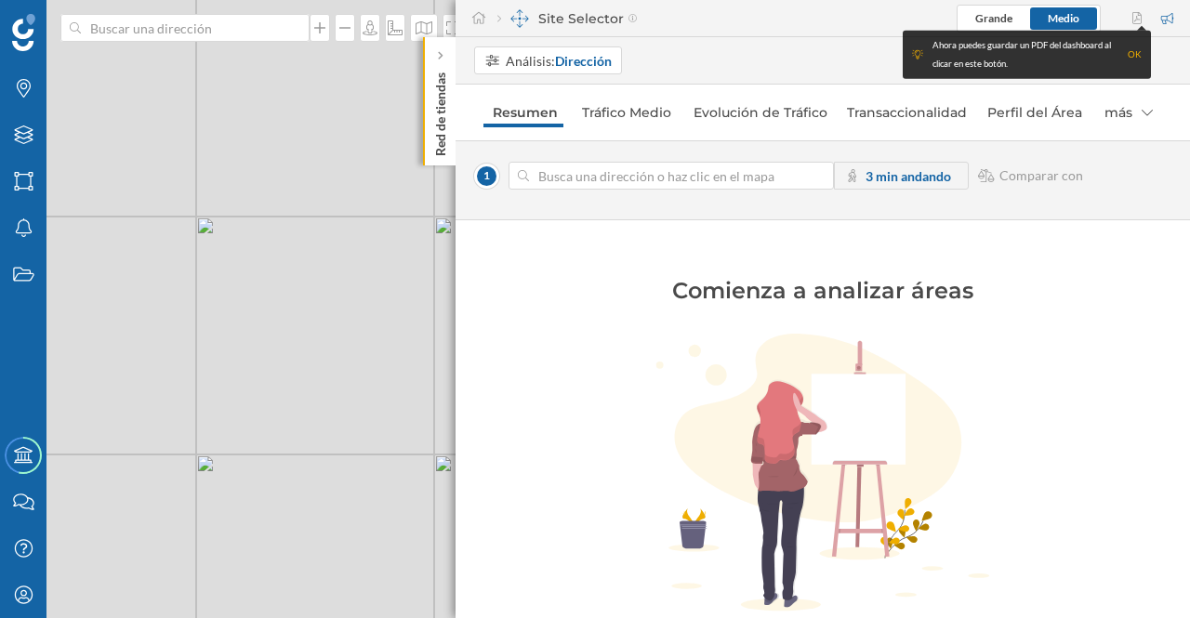
click at [665, 170] on input at bounding box center [671, 176] width 284 height 28
click at [673, 177] on input at bounding box center [671, 176] width 284 height 28
click at [1135, 51] on div "OK" at bounding box center [1135, 55] width 14 height 19
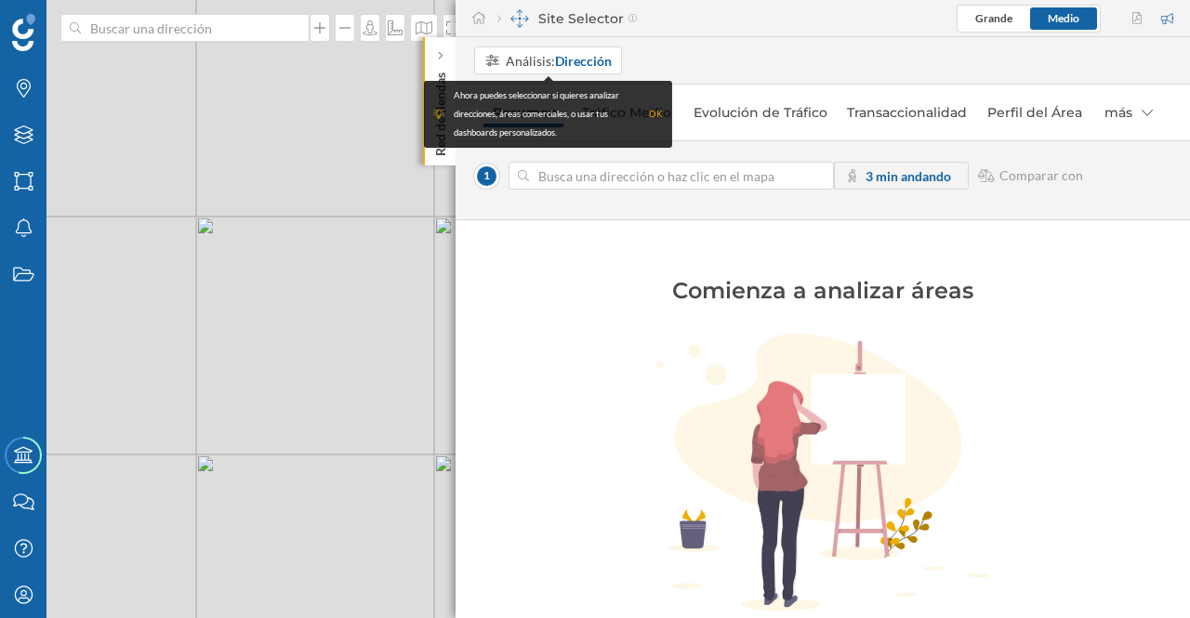
click at [582, 53] on strong "Dirección" at bounding box center [583, 61] width 57 height 16
click at [653, 116] on div "OK" at bounding box center [656, 114] width 14 height 19
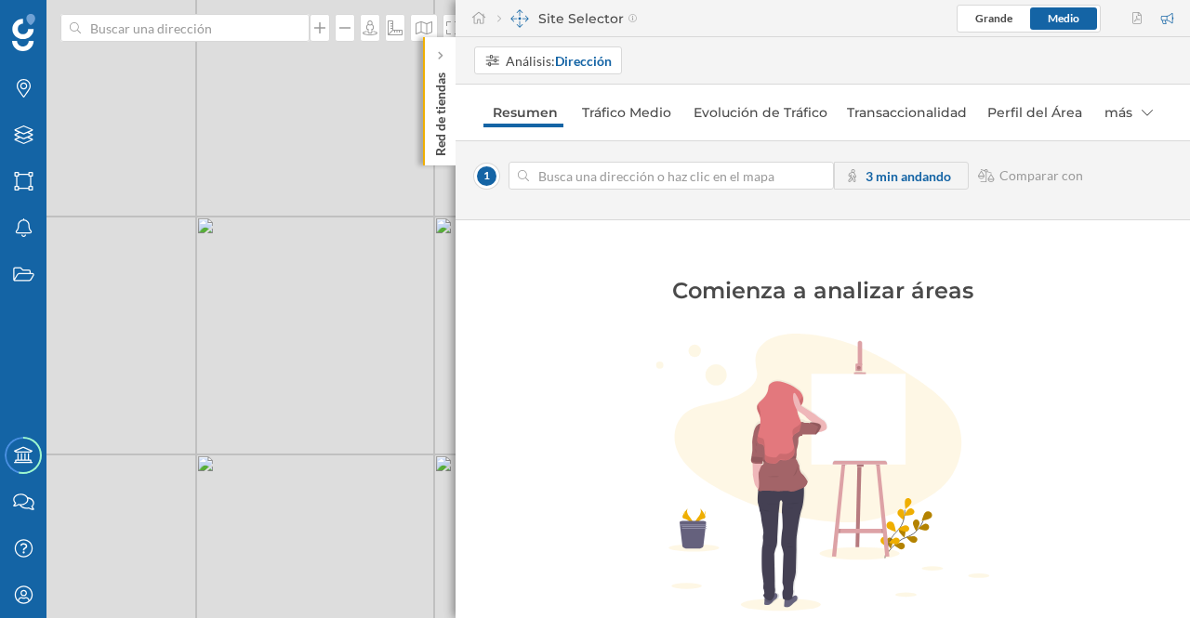
click at [584, 62] on strong "Dirección" at bounding box center [583, 61] width 57 height 16
click at [537, 126] on div "Área comercial" at bounding box center [528, 132] width 88 height 16
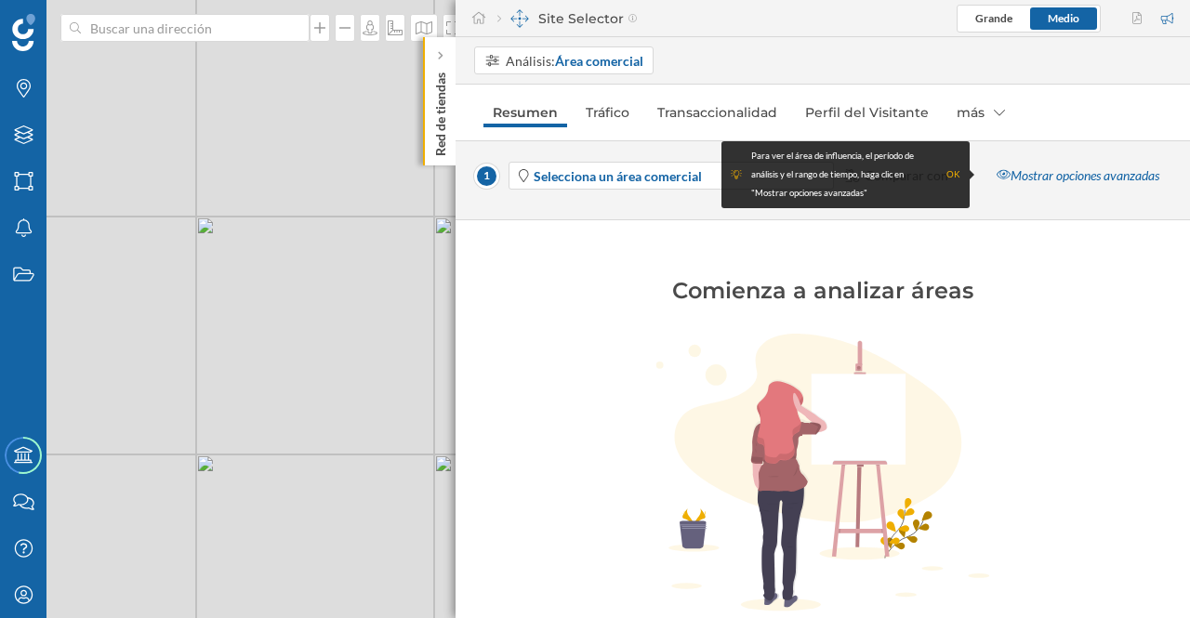
click at [579, 171] on strong "Selecciona un área comercial" at bounding box center [618, 176] width 168 height 16
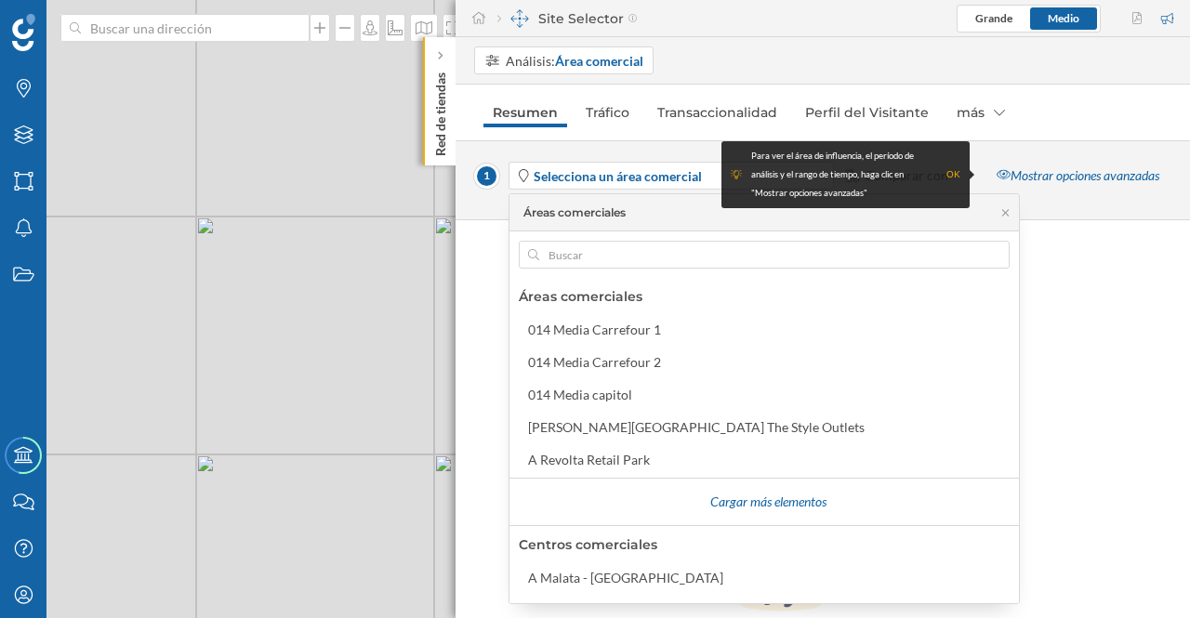
click at [952, 171] on div "OK" at bounding box center [953, 174] width 14 height 19
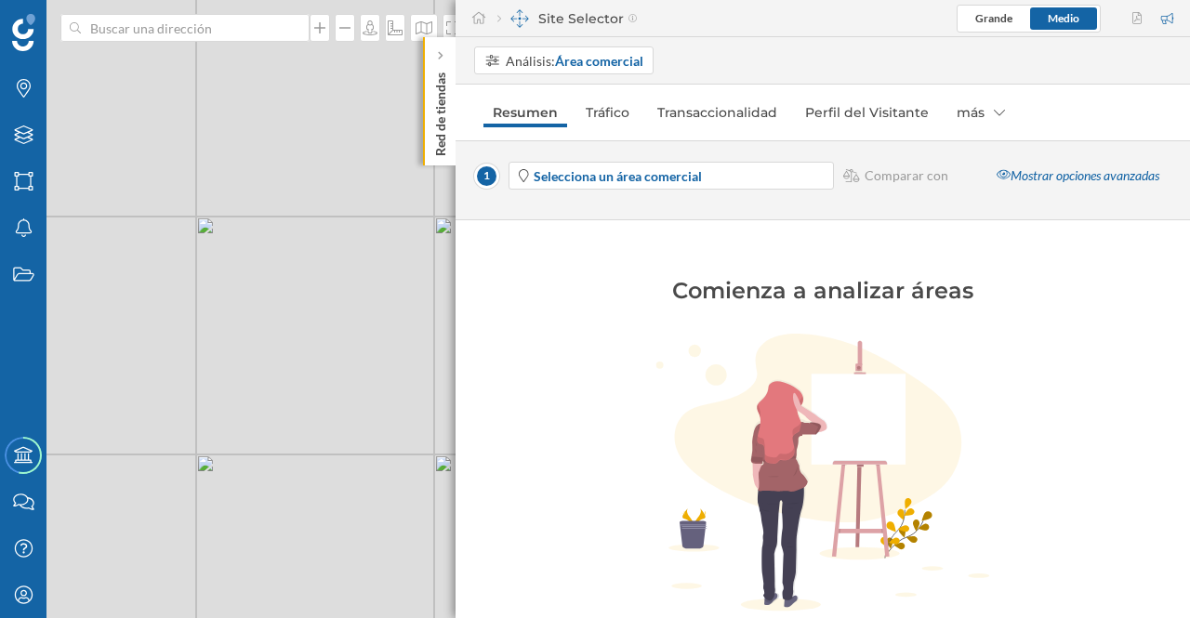
click at [752, 171] on span "Selecciona un área comercial" at bounding box center [682, 176] width 297 height 20
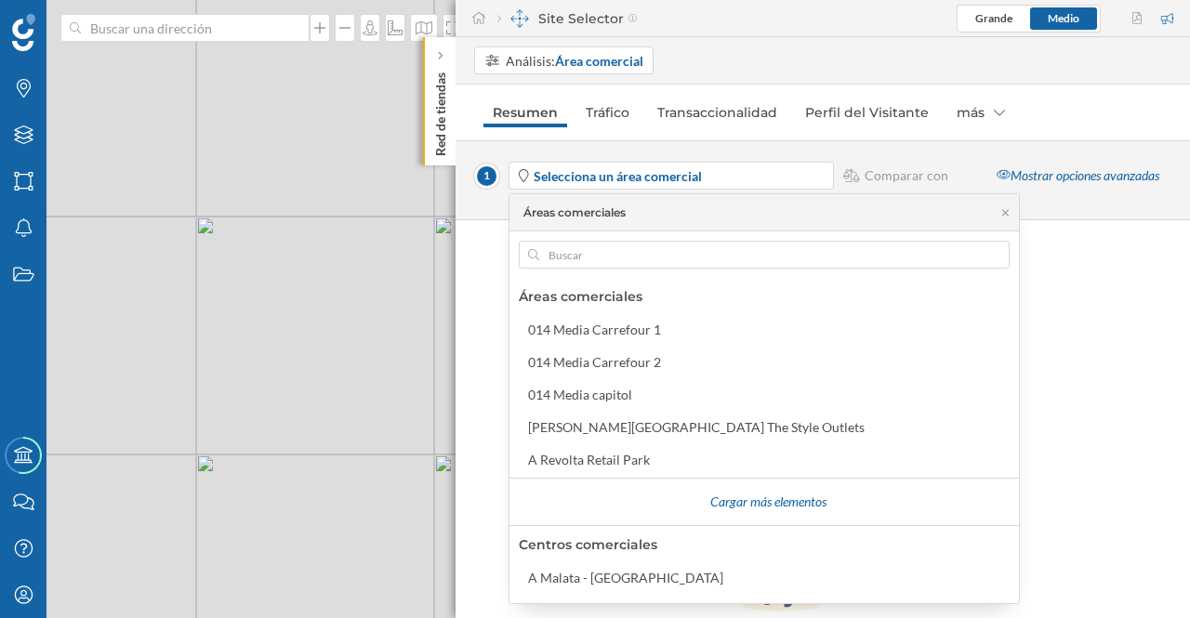
click at [687, 505] on div "Cargar más elementos" at bounding box center [768, 502] width 480 height 28
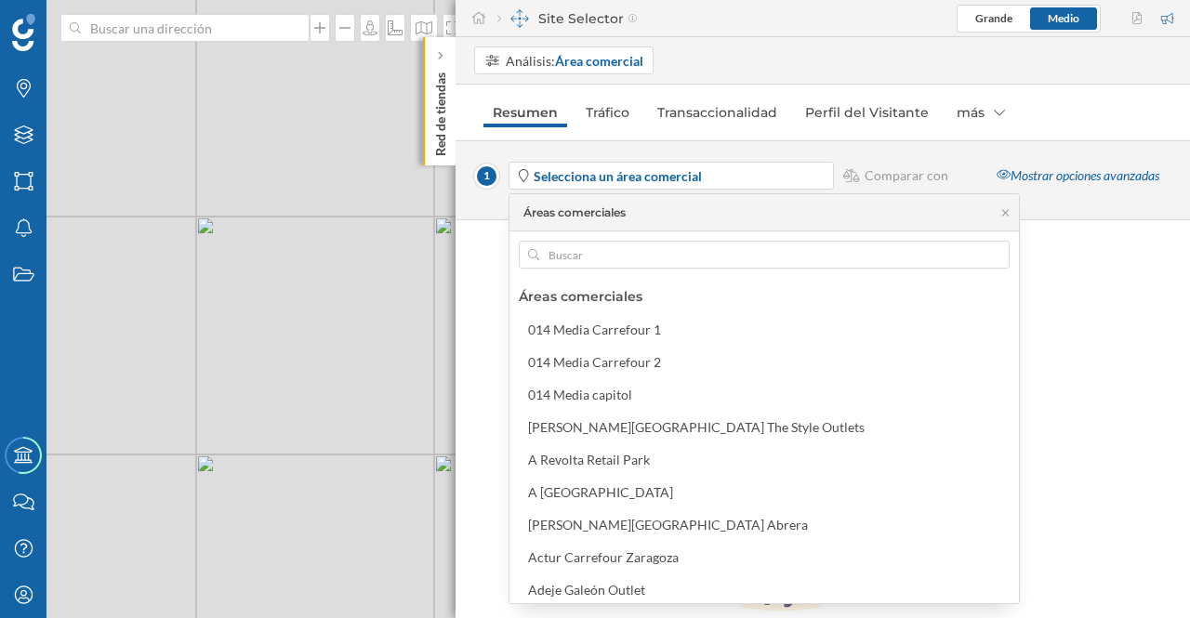
scroll to position [330, 0]
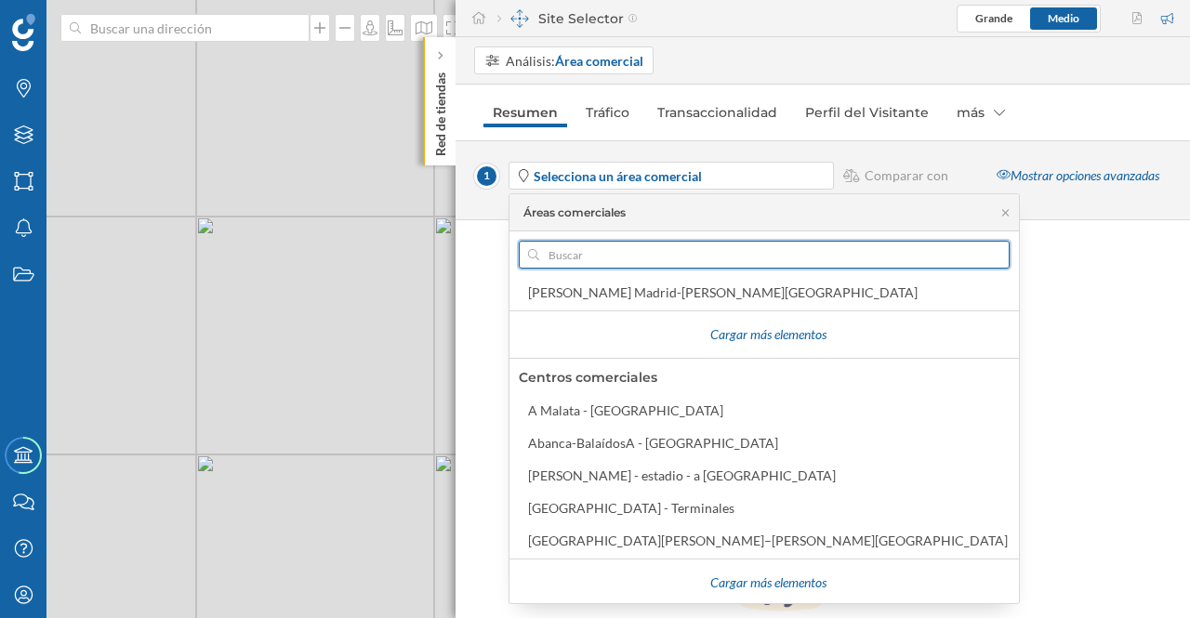
click at [599, 256] on input "text" at bounding box center [764, 255] width 450 height 28
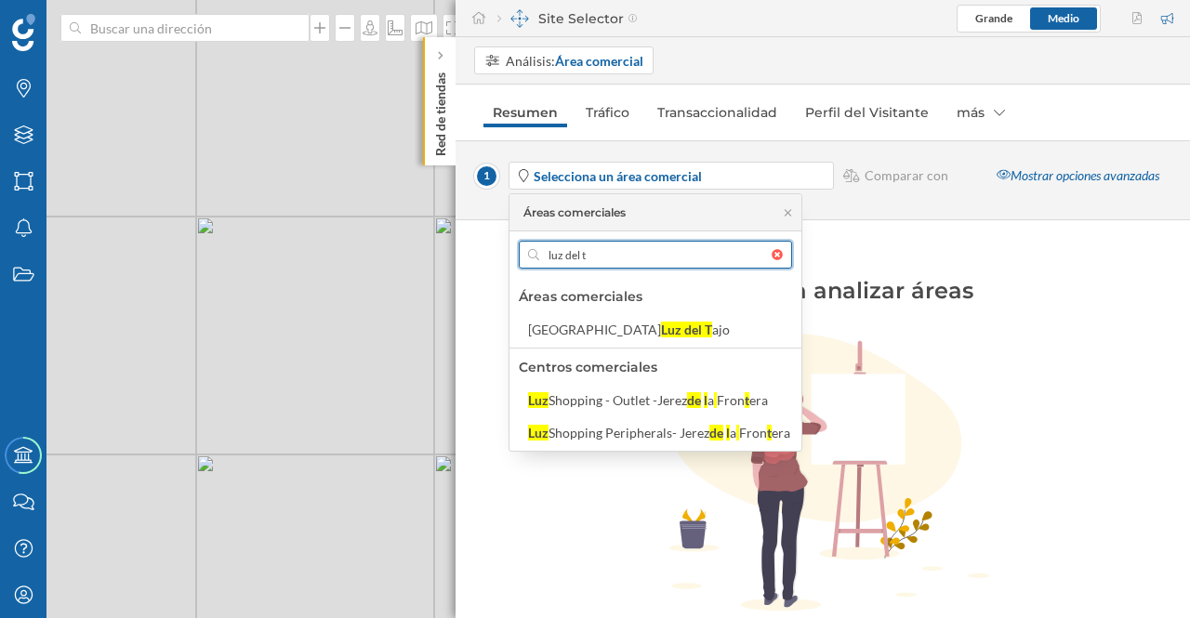
scroll to position [0, 0]
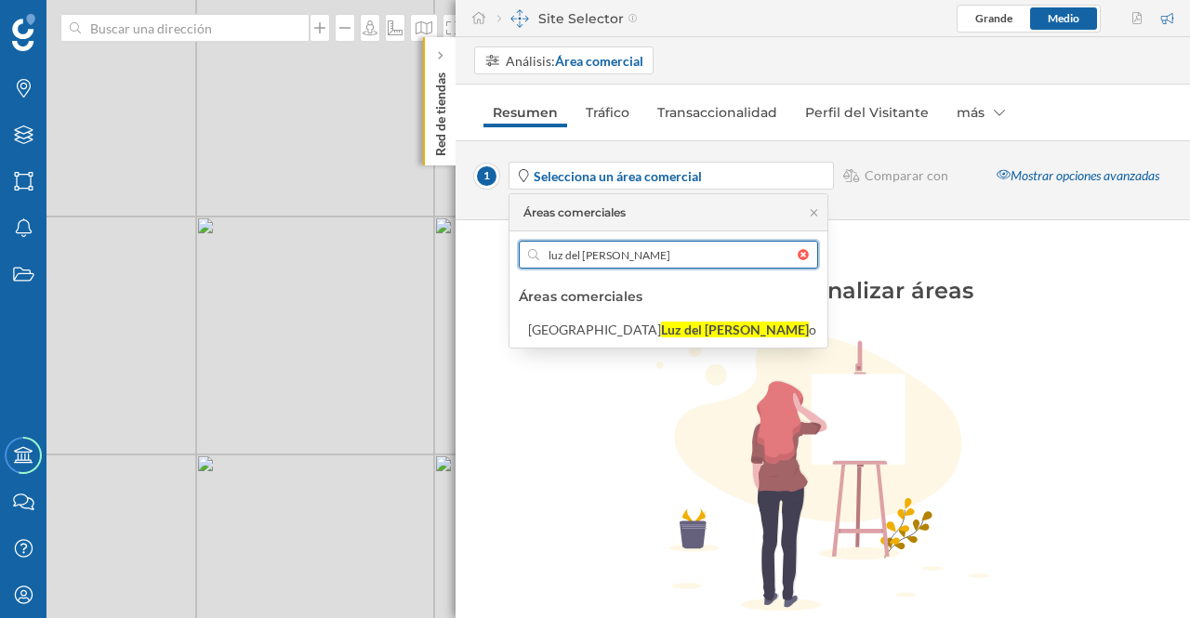
type input "luz del taj"
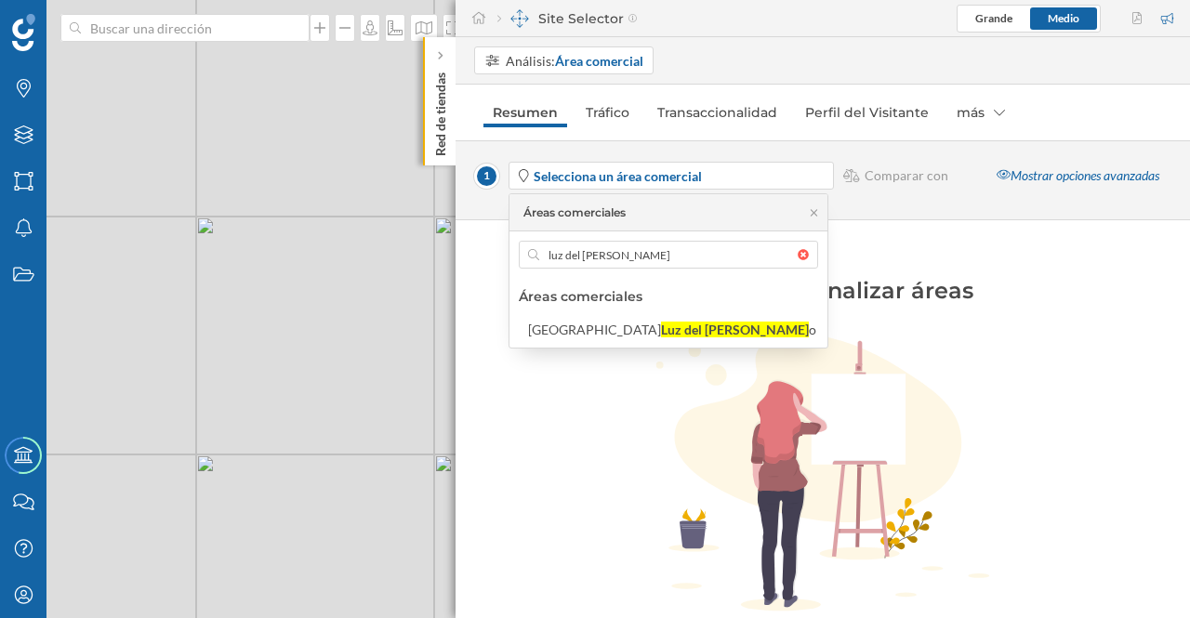
drag, startPoint x: 596, startPoint y: 325, endPoint x: 593, endPoint y: 336, distance: 10.6
click at [661, 325] on div "Luz del Taj" at bounding box center [735, 330] width 148 height 16
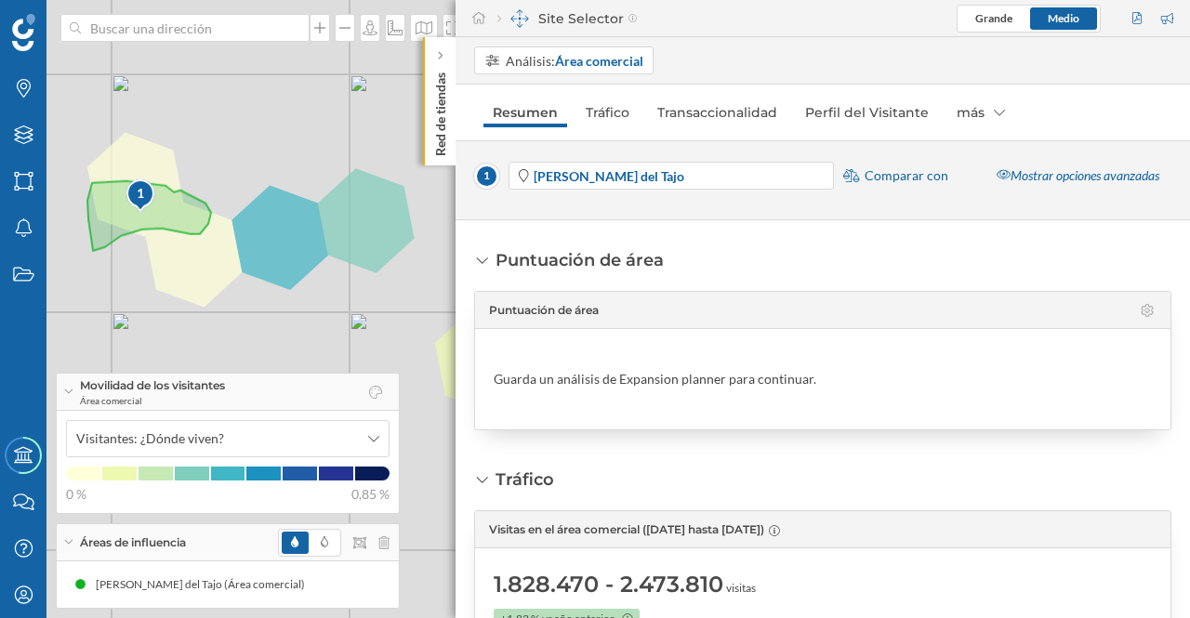
click at [1050, 176] on div "Mostrar opciones avanzadas" at bounding box center [1077, 176] width 187 height 28
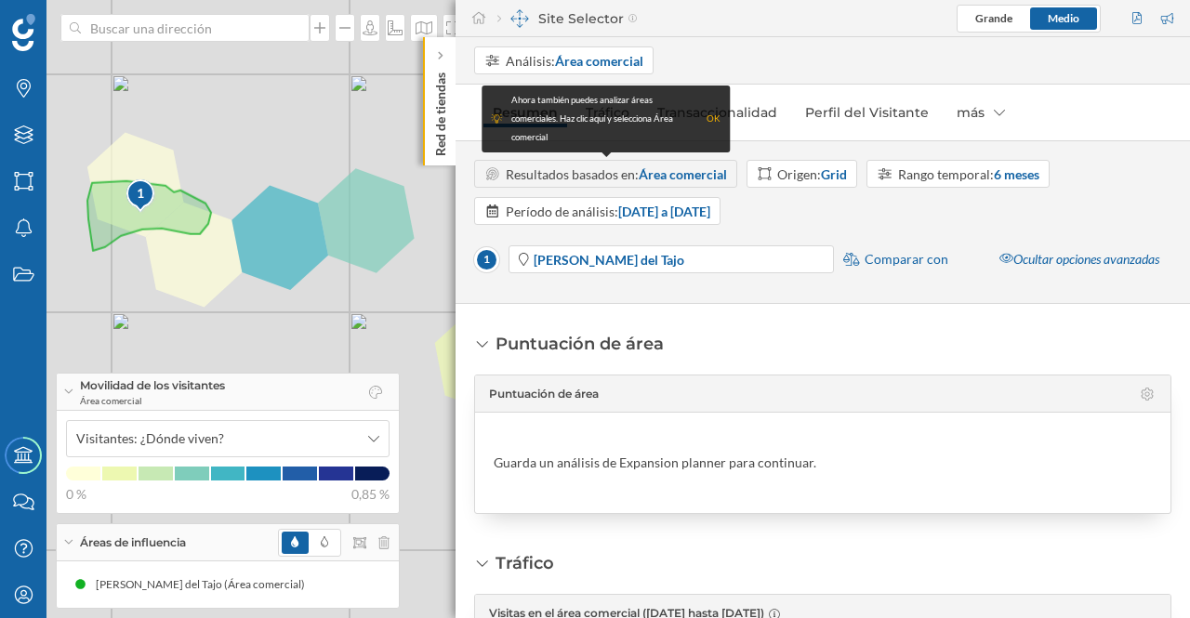
click at [957, 175] on div "Rango temporal: 6 meses" at bounding box center [968, 175] width 141 height 20
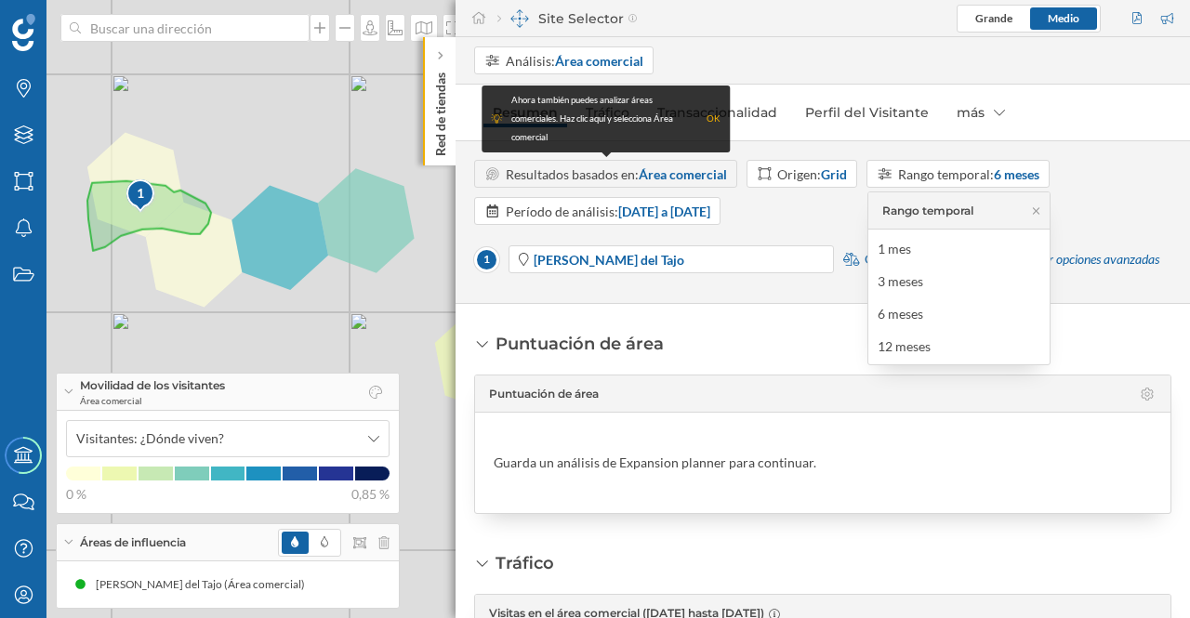
click at [918, 347] on div "12 meses" at bounding box center [904, 346] width 53 height 16
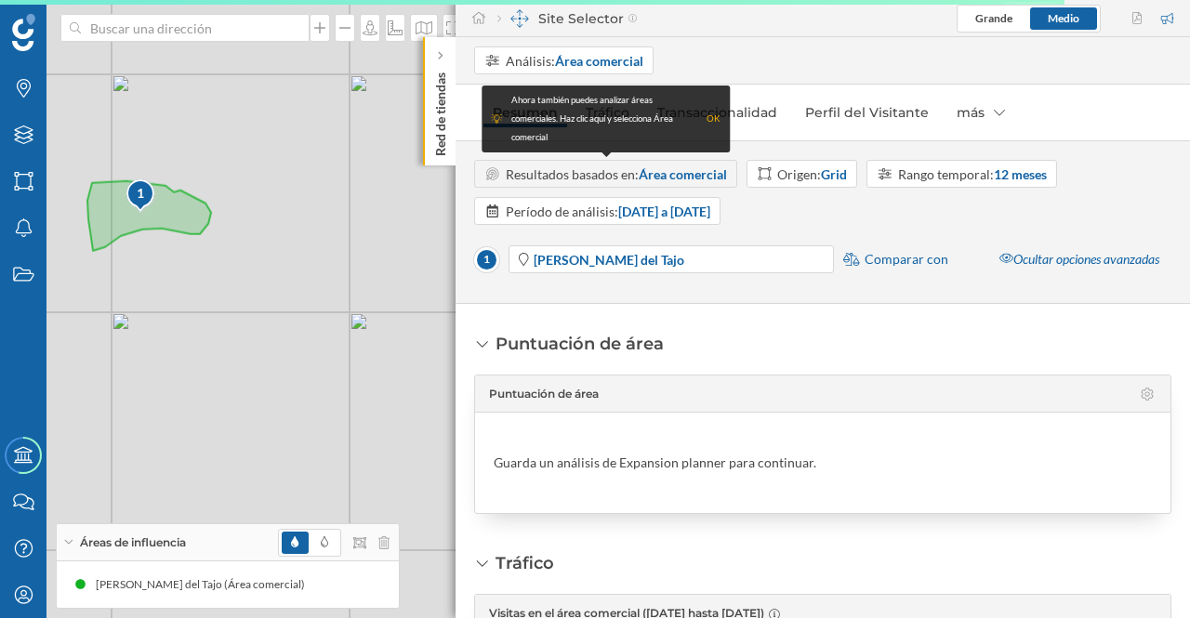
click at [822, 171] on strong "Grid" at bounding box center [834, 174] width 26 height 16
click at [811, 310] on div "Código postal" at bounding box center [797, 314] width 80 height 16
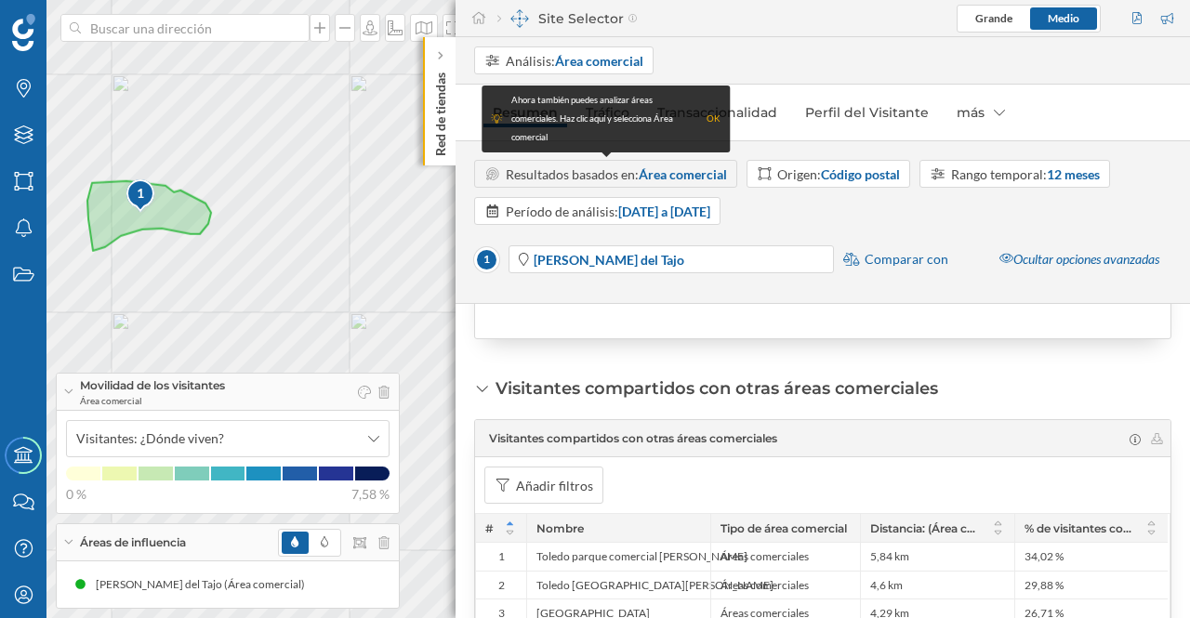
scroll to position [1322, 0]
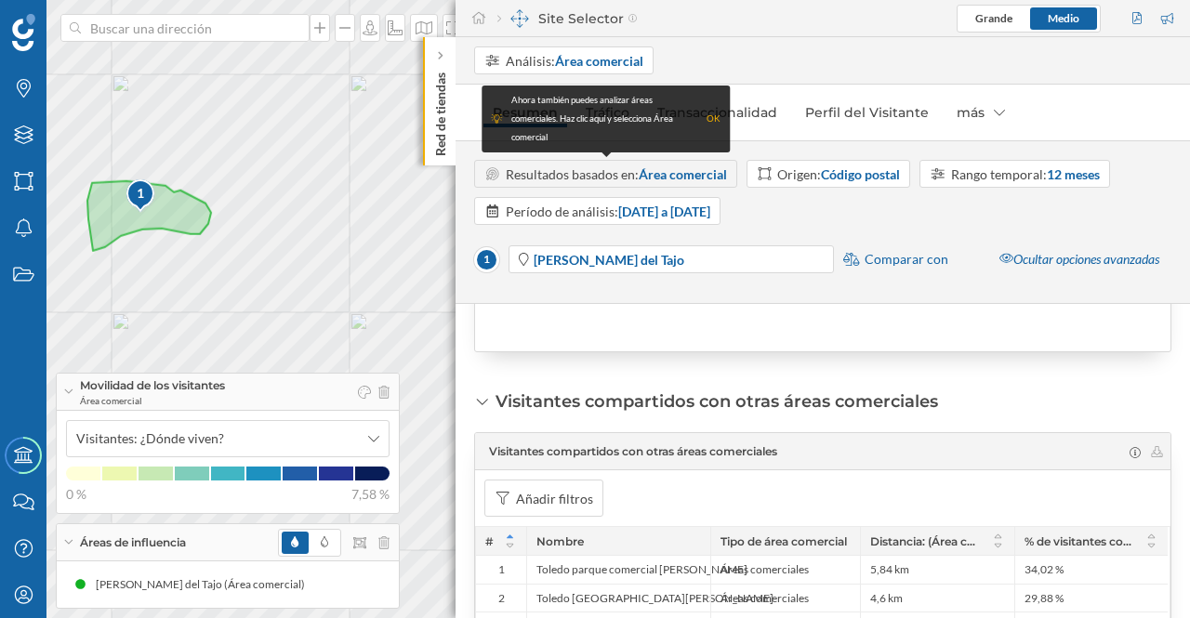
click at [625, 178] on div "Resultados basados en: Área comercial" at bounding box center [616, 175] width 221 height 20
click at [712, 120] on div "OK" at bounding box center [714, 119] width 14 height 19
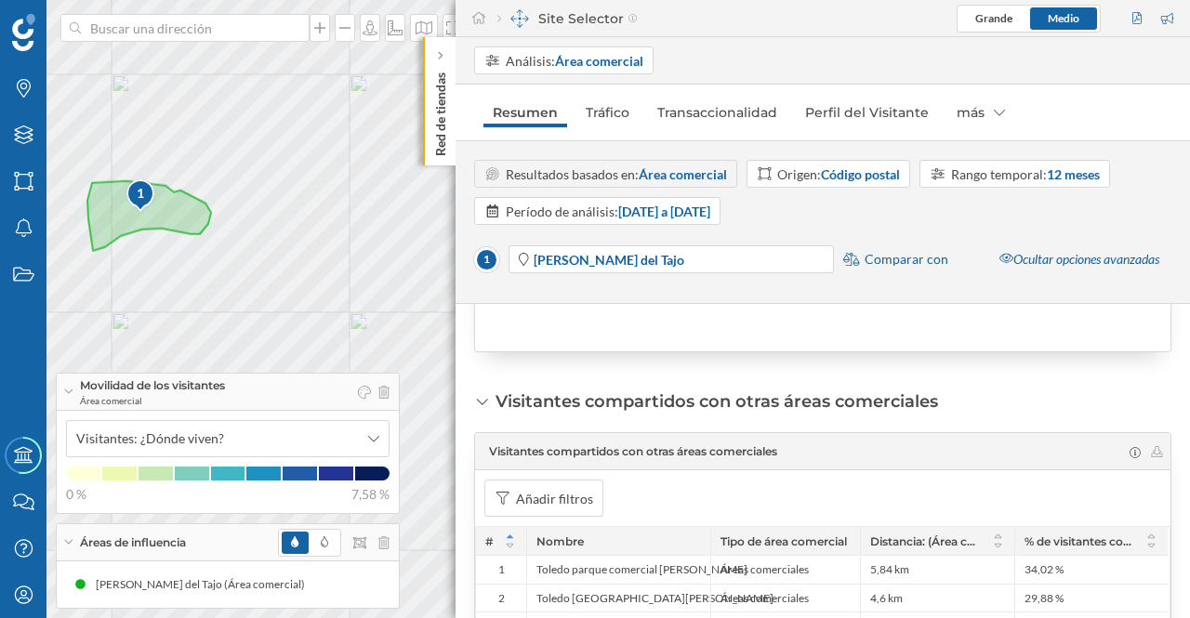
click at [683, 174] on strong "Área comercial" at bounding box center [683, 174] width 88 height 16
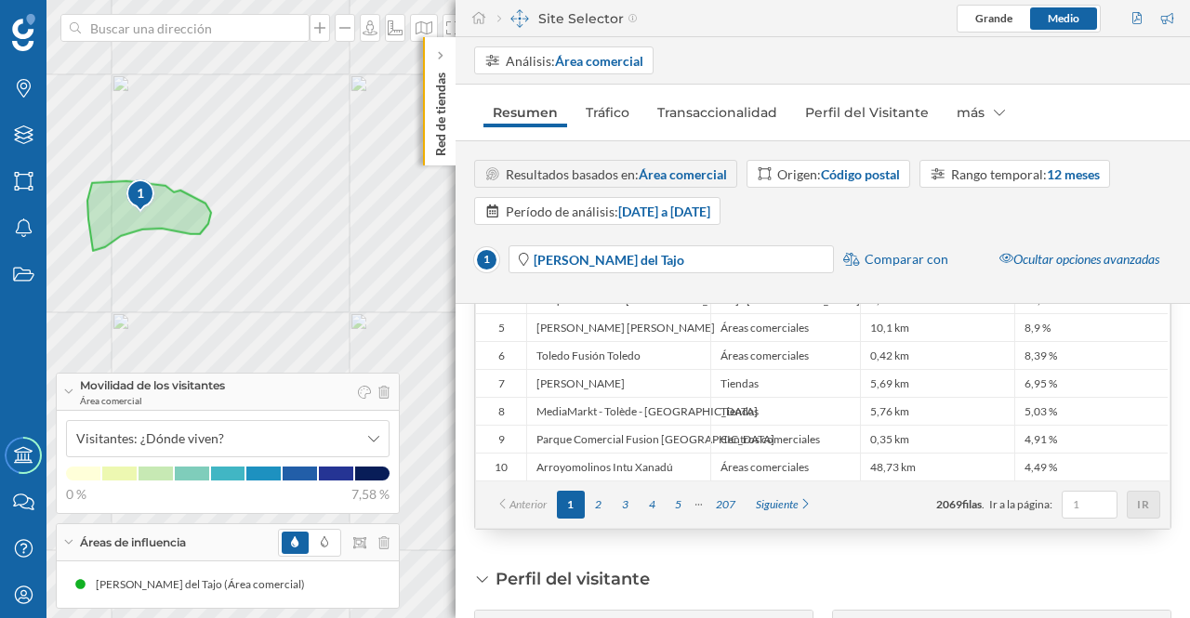
scroll to position [1645, 0]
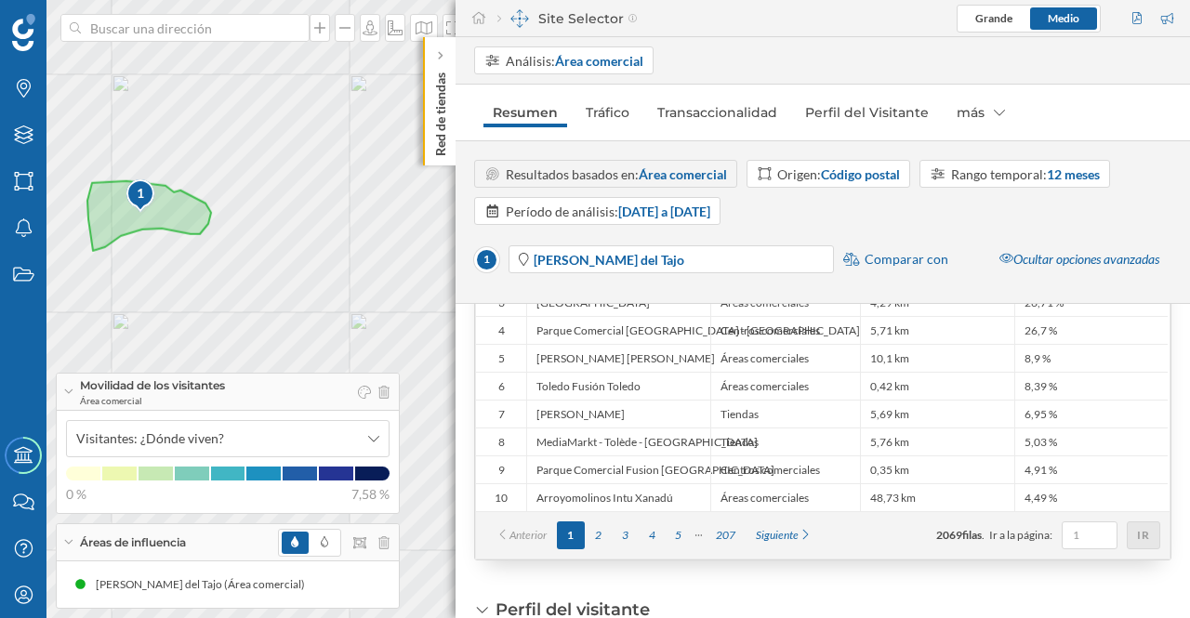
click at [855, 172] on strong "Código postal" at bounding box center [860, 174] width 79 height 16
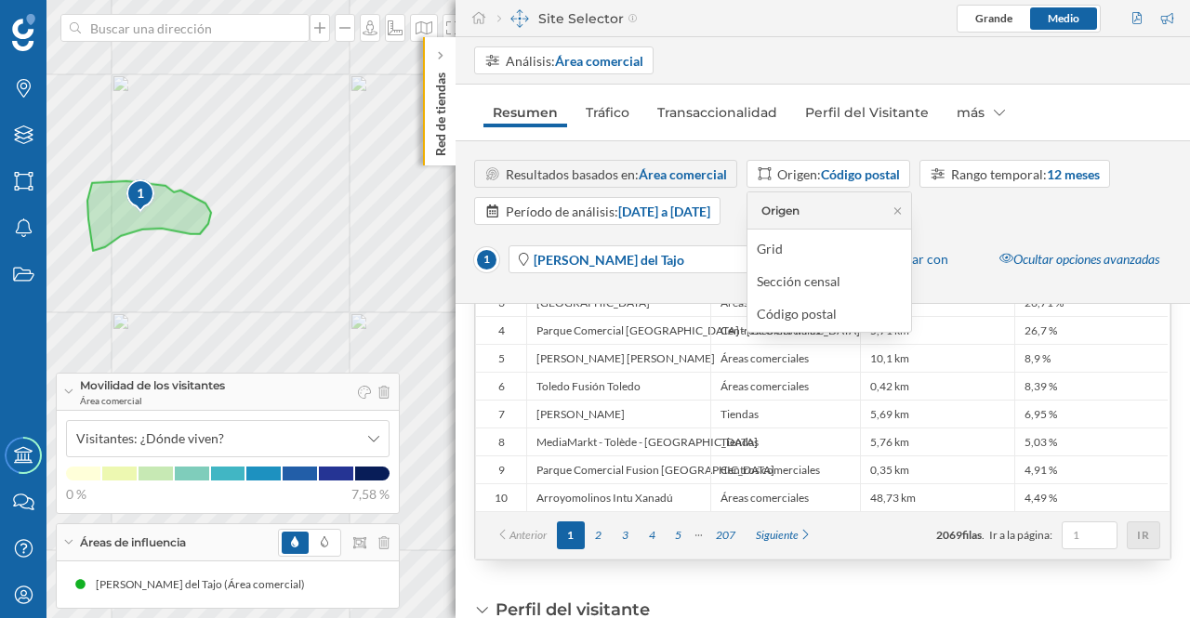
click at [795, 251] on div "Grid" at bounding box center [828, 249] width 143 height 20
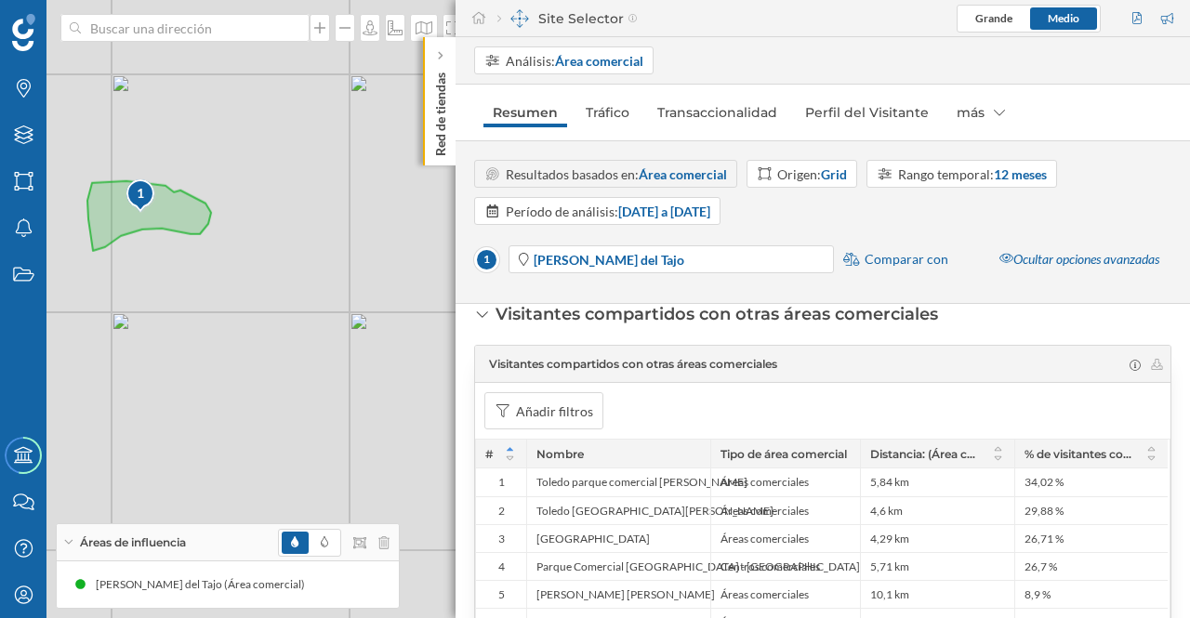
scroll to position [1428, 0]
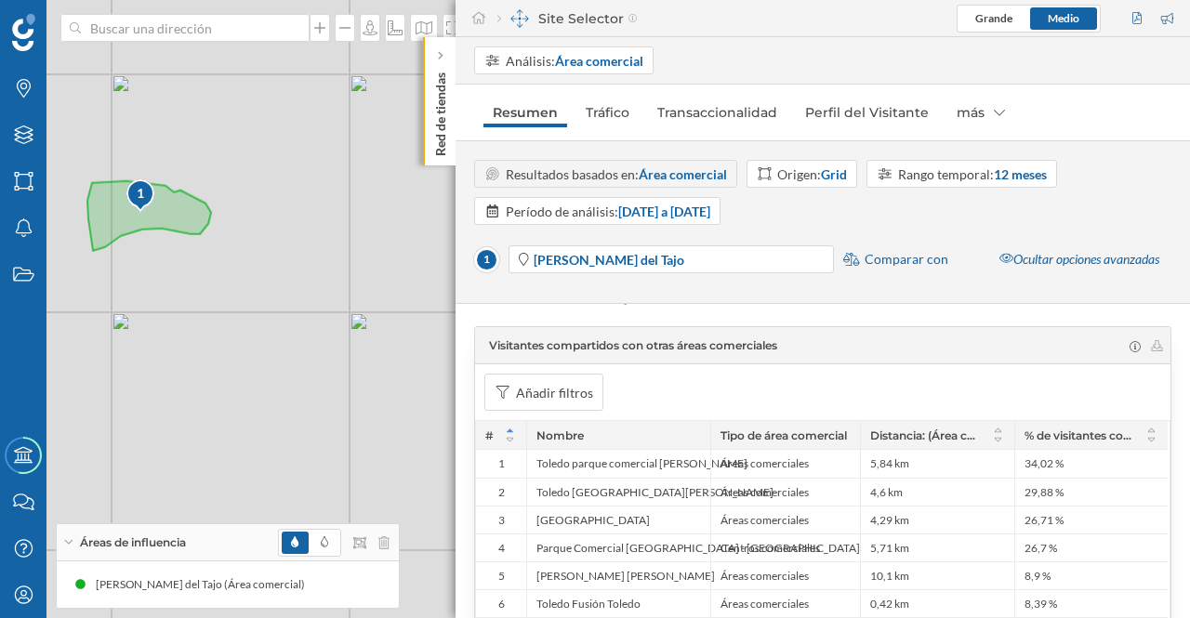
click at [1121, 261] on div "Ocultar opciones avanzadas" at bounding box center [1079, 259] width 184 height 28
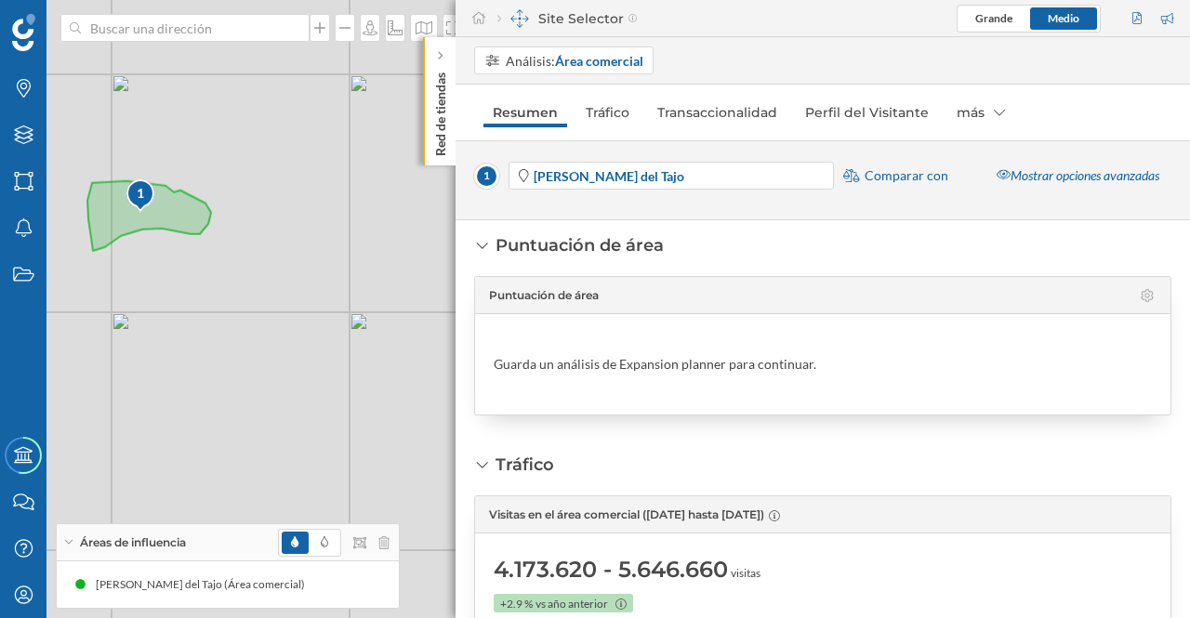
scroll to position [0, 0]
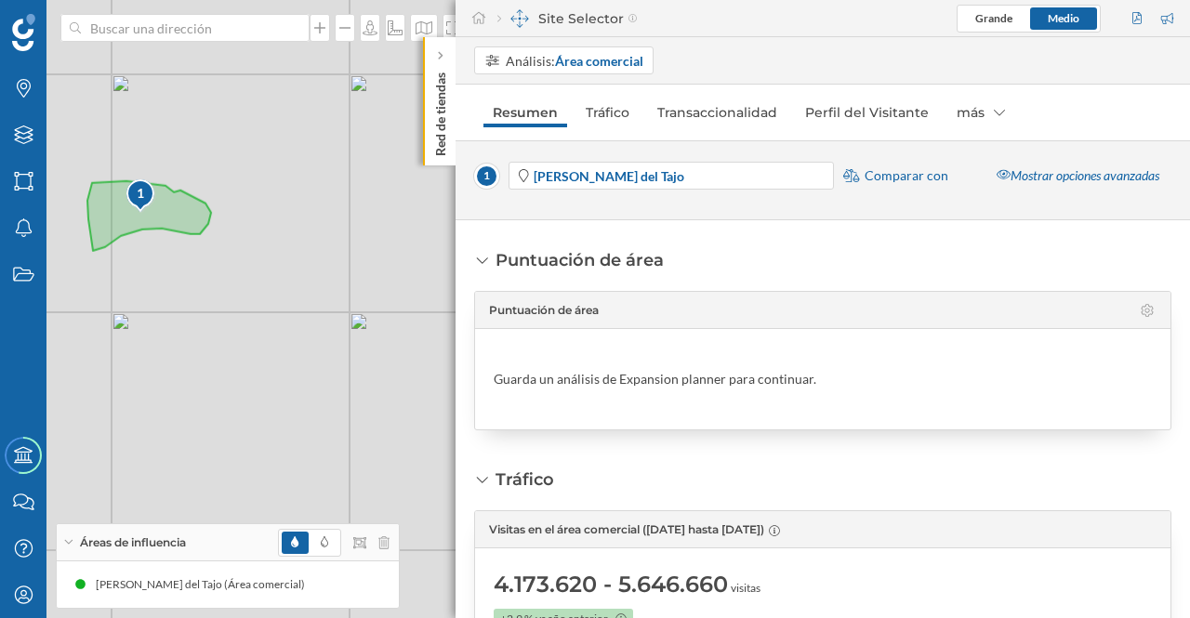
click at [1090, 178] on div "Mostrar opciones avanzadas" at bounding box center [1077, 176] width 187 height 28
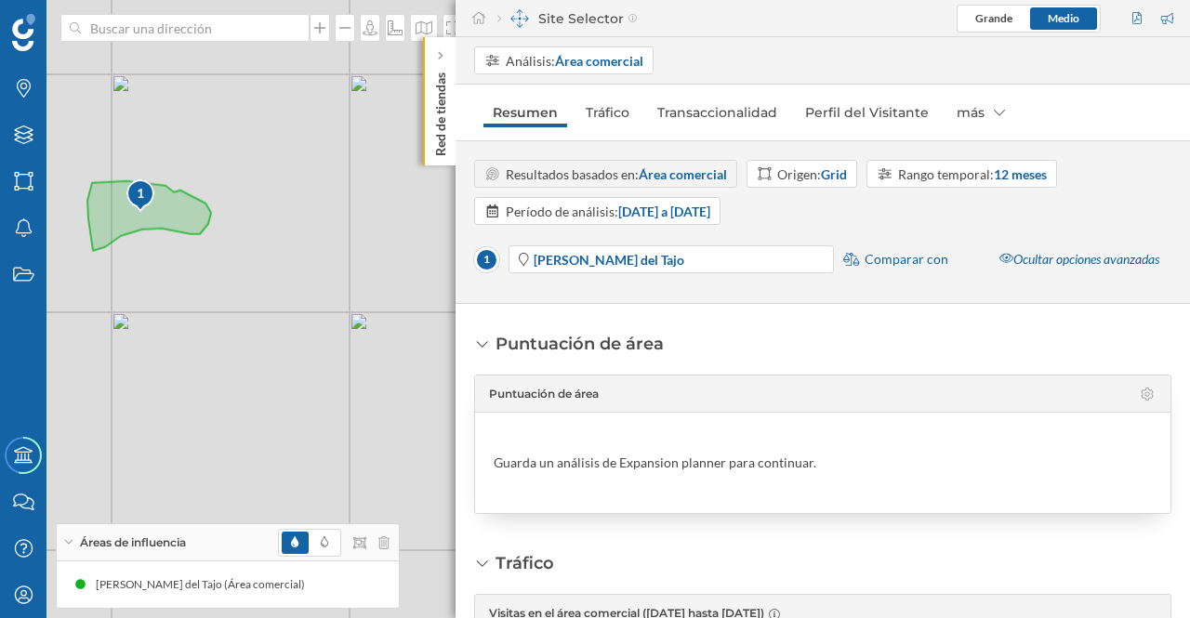
click at [824, 173] on strong "Grid" at bounding box center [834, 174] width 26 height 16
click at [807, 314] on div "Código postal" at bounding box center [797, 314] width 80 height 16
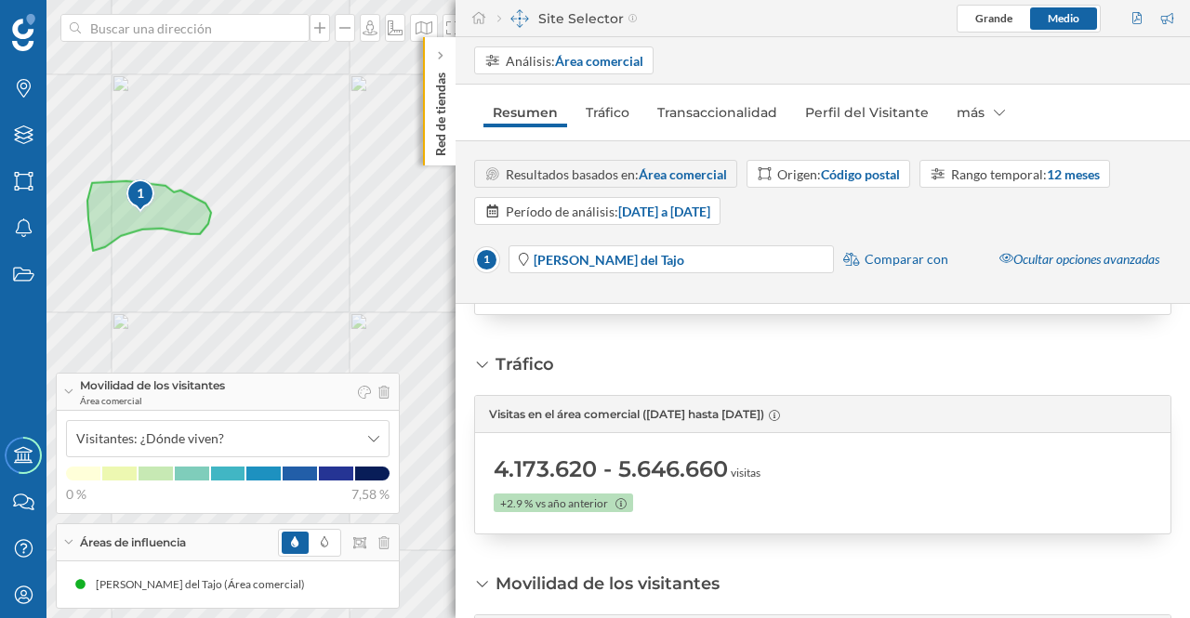
scroll to position [81, 0]
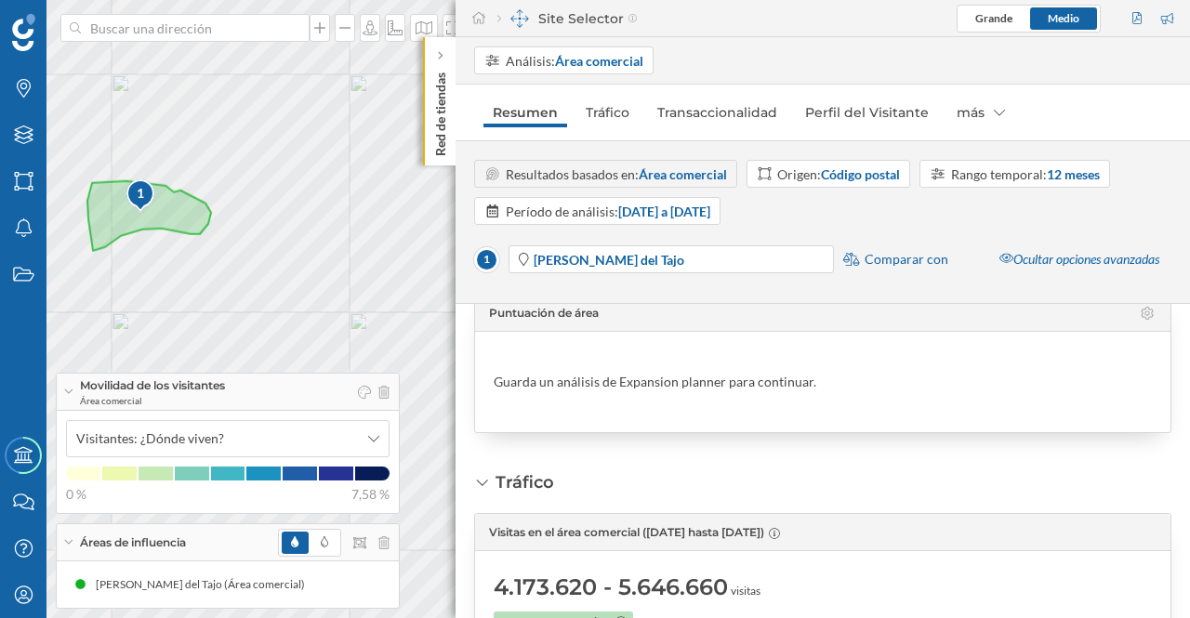
click at [853, 173] on strong "Código postal" at bounding box center [860, 174] width 79 height 16
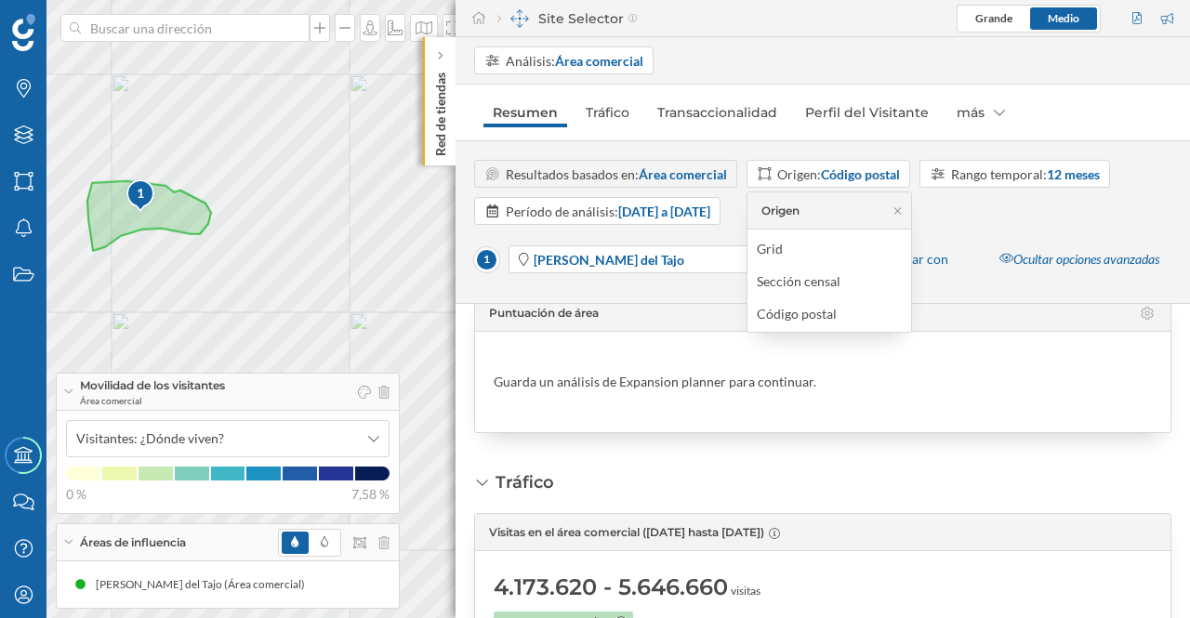
click at [810, 173] on div "Origen: Código postal" at bounding box center [838, 175] width 123 height 20
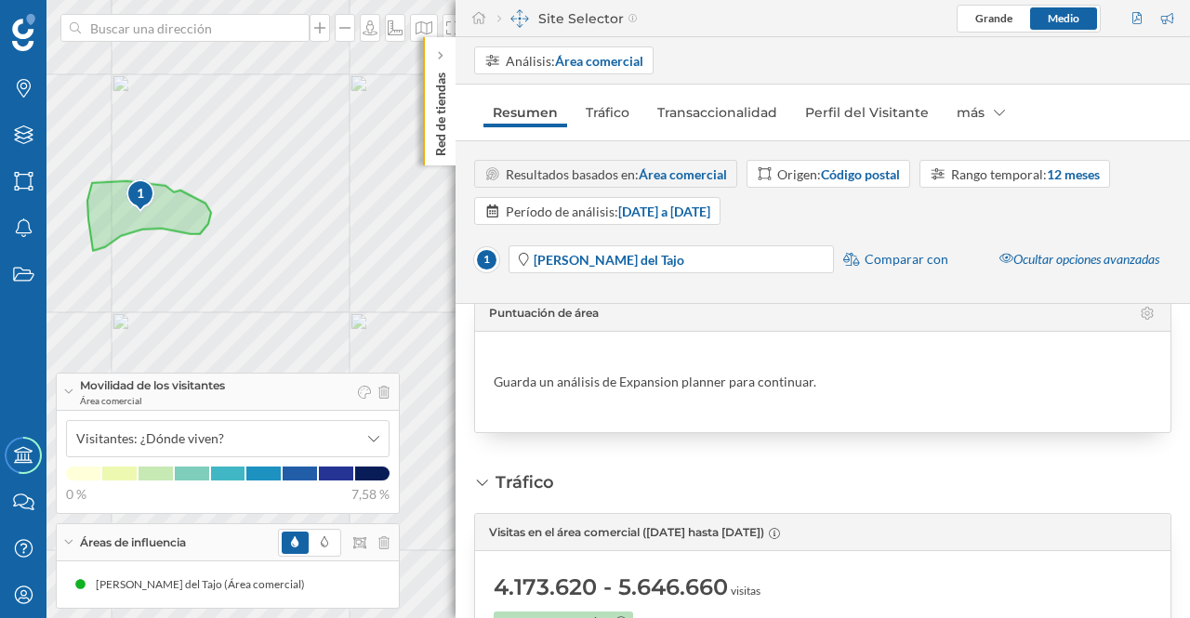
click at [810, 173] on div "Origen: Código postal" at bounding box center [838, 175] width 123 height 20
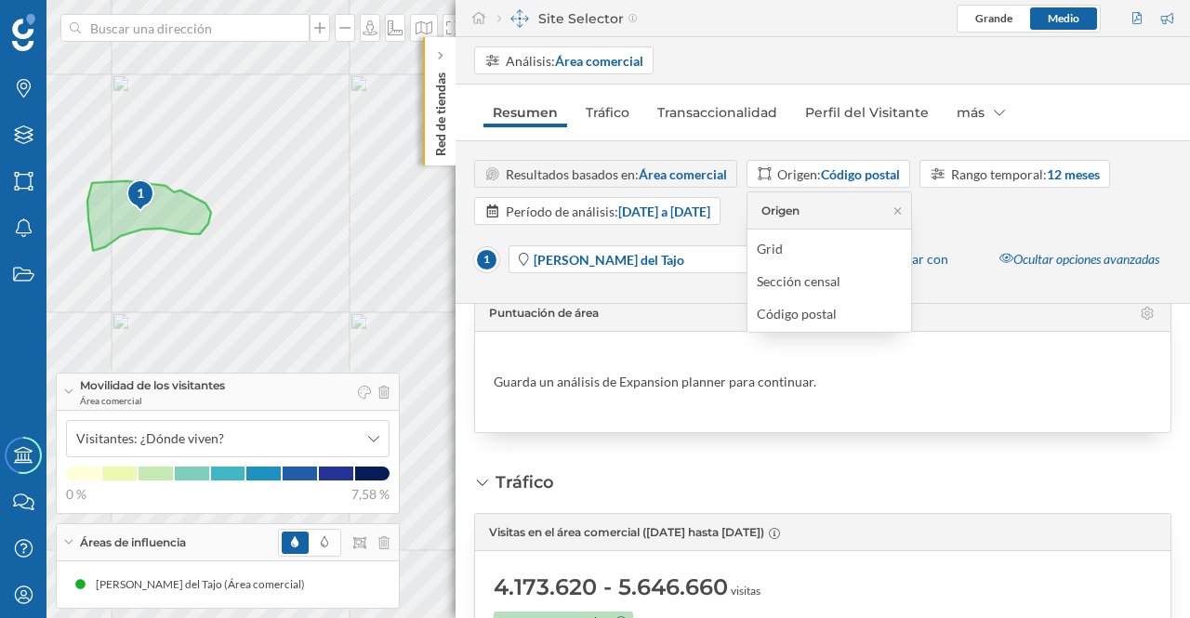
click at [780, 246] on div "Grid" at bounding box center [770, 249] width 26 height 16
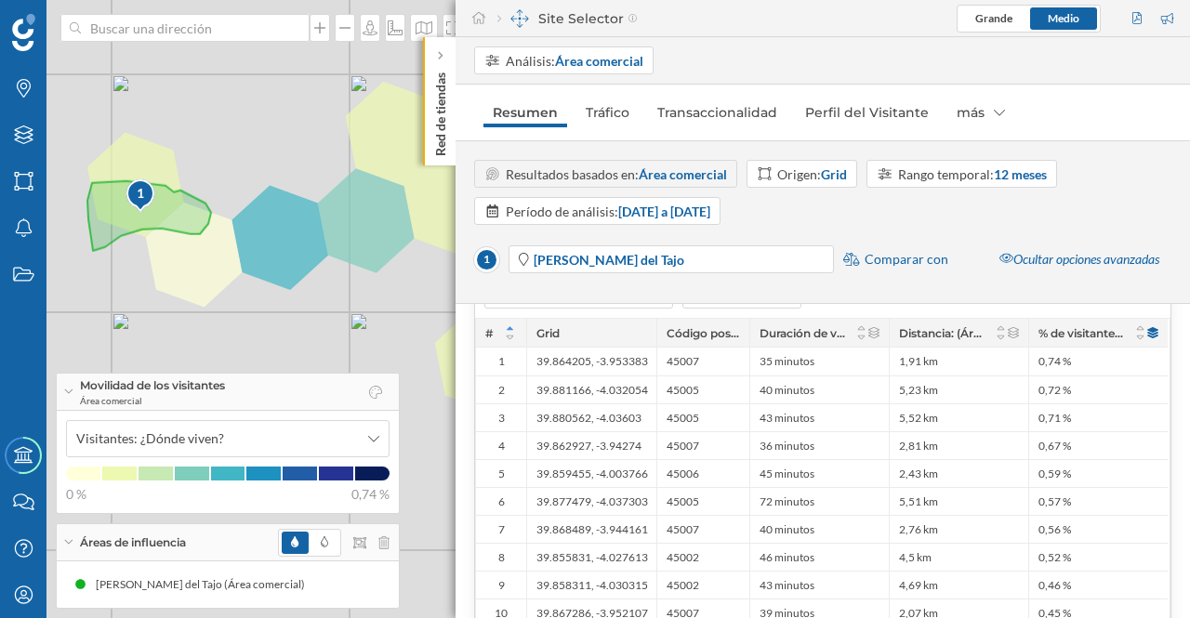
scroll to position [576, 0]
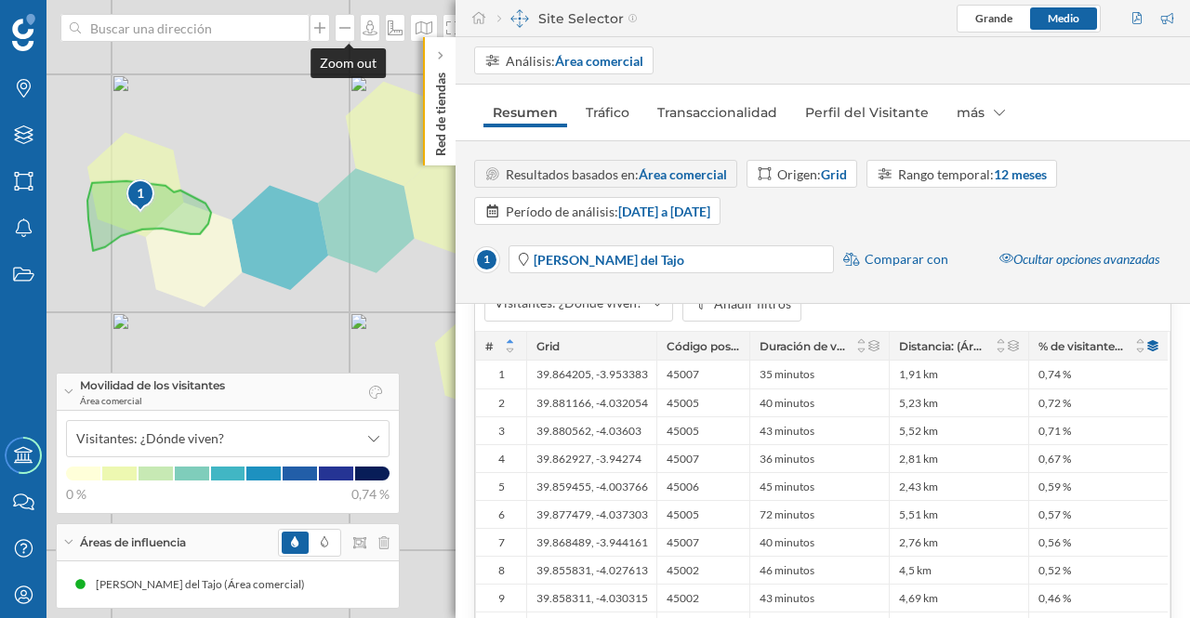
click at [351, 34] on icon at bounding box center [345, 27] width 19 height 15
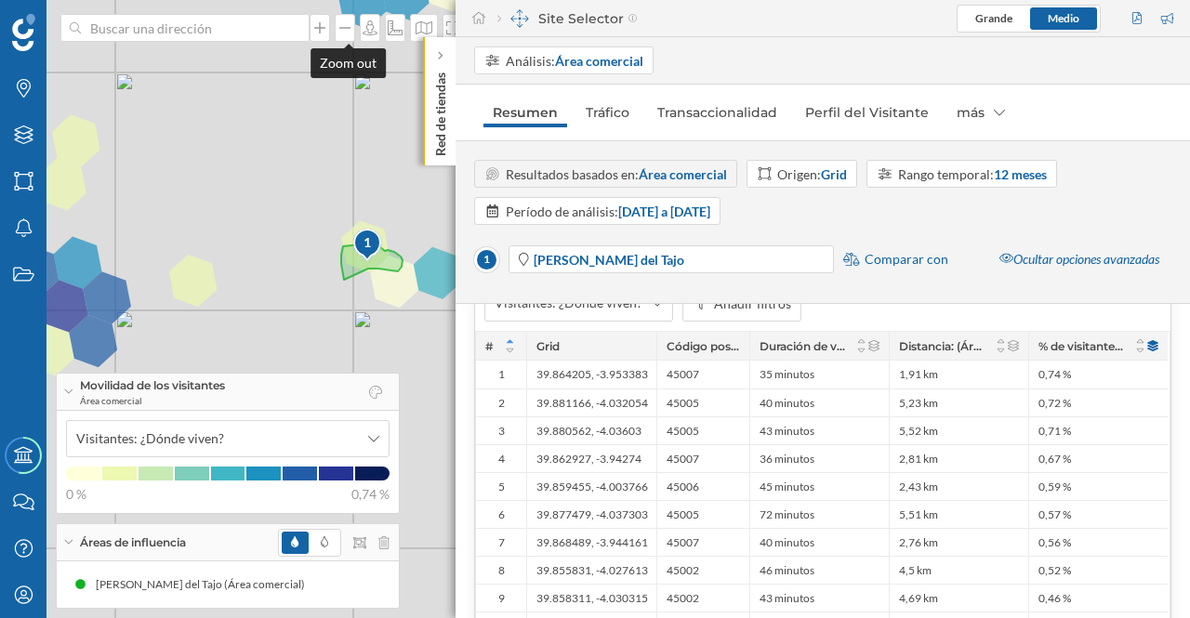
click at [351, 34] on icon at bounding box center [345, 27] width 19 height 15
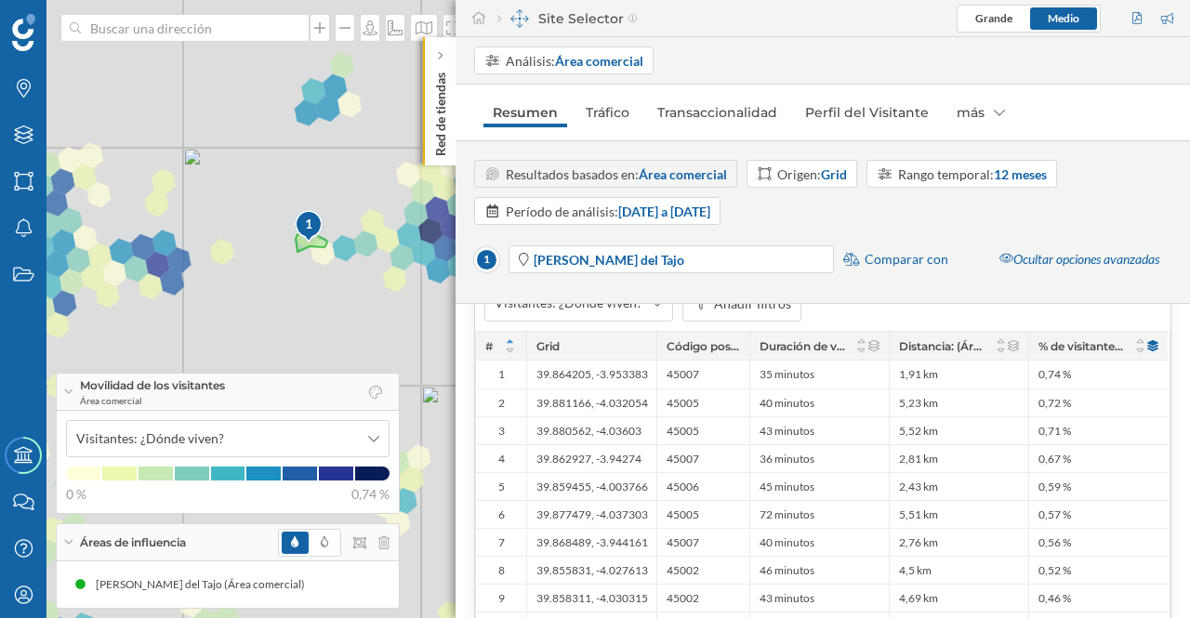
drag, startPoint x: 334, startPoint y: 267, endPoint x: 160, endPoint y: 228, distance: 178.2
click at [158, 226] on div "1 © Mapbox © OpenStreetMap Improve this map" at bounding box center [595, 309] width 1190 height 618
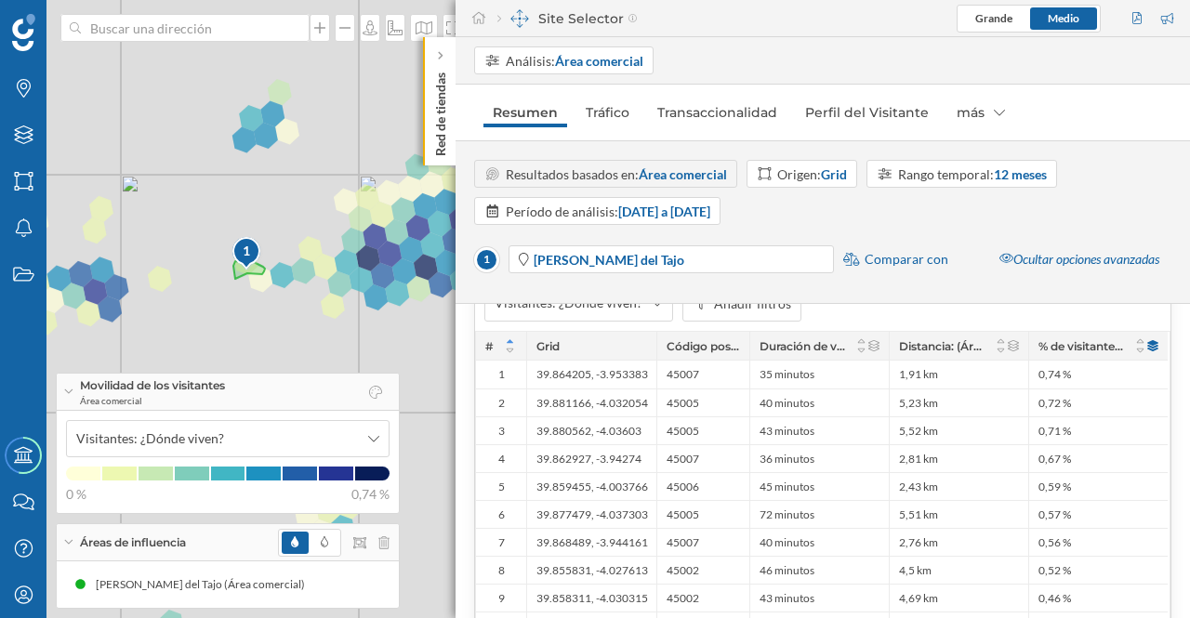
drag, startPoint x: 284, startPoint y: 248, endPoint x: 229, endPoint y: 272, distance: 60.8
click at [229, 272] on div "1 © Mapbox © OpenStreetMap Improve this map" at bounding box center [595, 309] width 1190 height 618
click at [825, 176] on strong "Grid" at bounding box center [834, 174] width 26 height 16
click at [821, 313] on div "Código postal" at bounding box center [797, 314] width 80 height 16
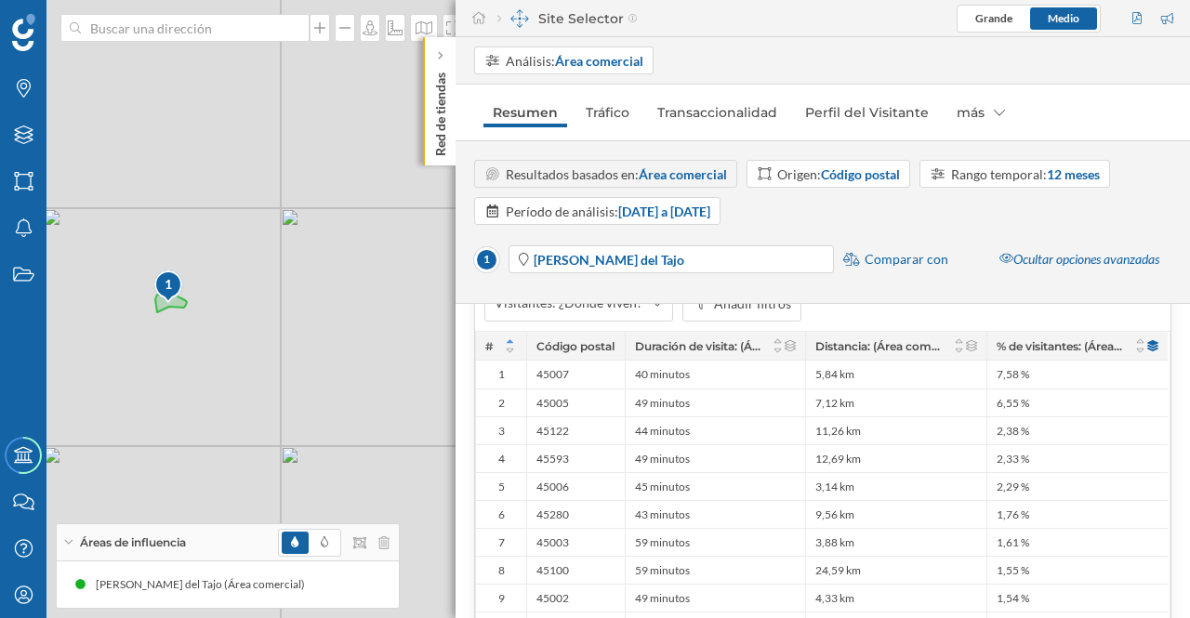
drag, startPoint x: 364, startPoint y: 311, endPoint x: 286, endPoint y: 345, distance: 85.0
click at [286, 345] on div "1 © Mapbox © OpenStreetMap Improve this map" at bounding box center [595, 309] width 1190 height 618
click at [862, 173] on strong "Código postal" at bounding box center [860, 174] width 79 height 16
click at [785, 246] on div "Grid" at bounding box center [774, 249] width 35 height 20
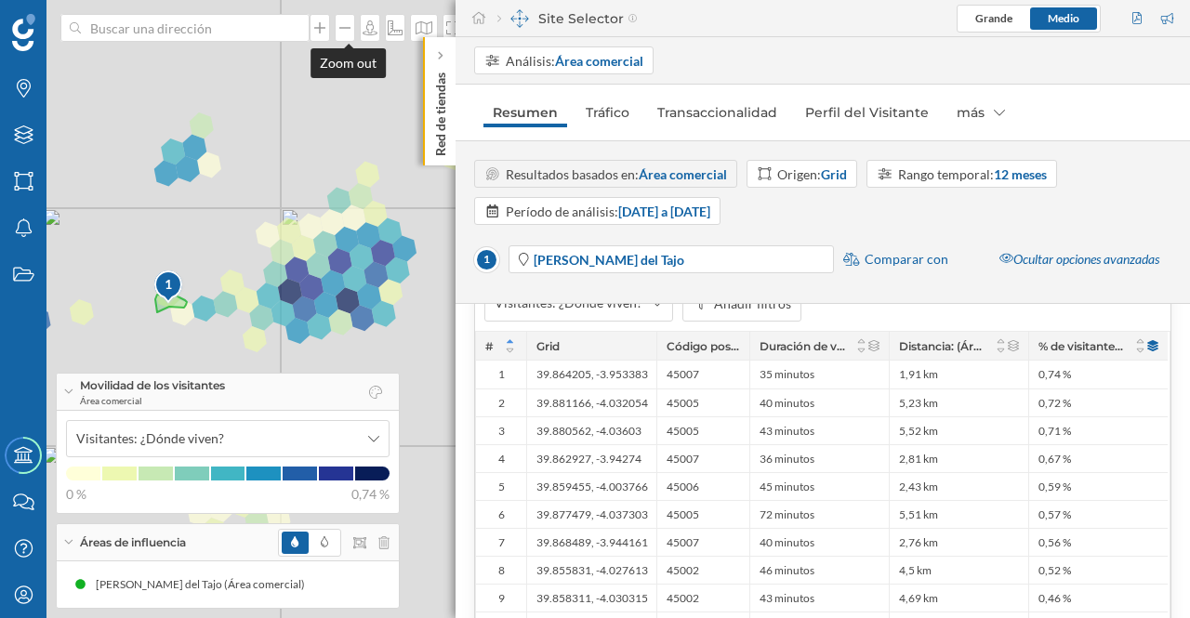
click at [349, 26] on icon at bounding box center [345, 27] width 19 height 15
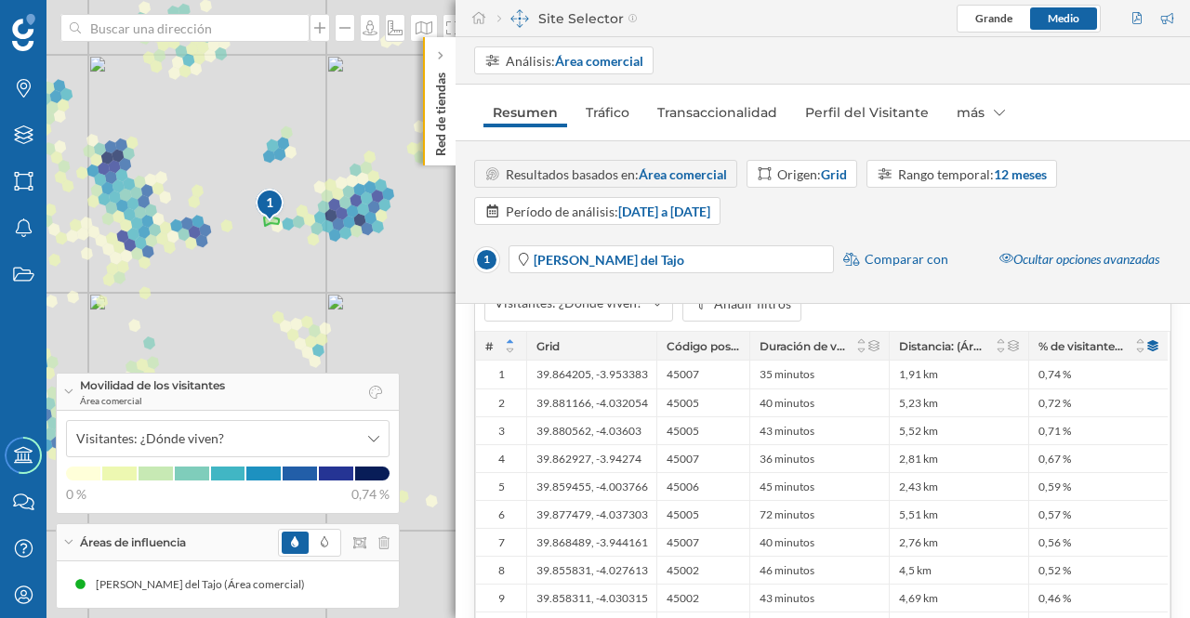
drag, startPoint x: 266, startPoint y: 165, endPoint x: 229, endPoint y: 79, distance: 94.1
click at [153, 81] on div "1 © Mapbox © OpenStreetMap Improve this map" at bounding box center [595, 309] width 1190 height 618
click at [441, 114] on p "Red de tiendas" at bounding box center [440, 110] width 19 height 91
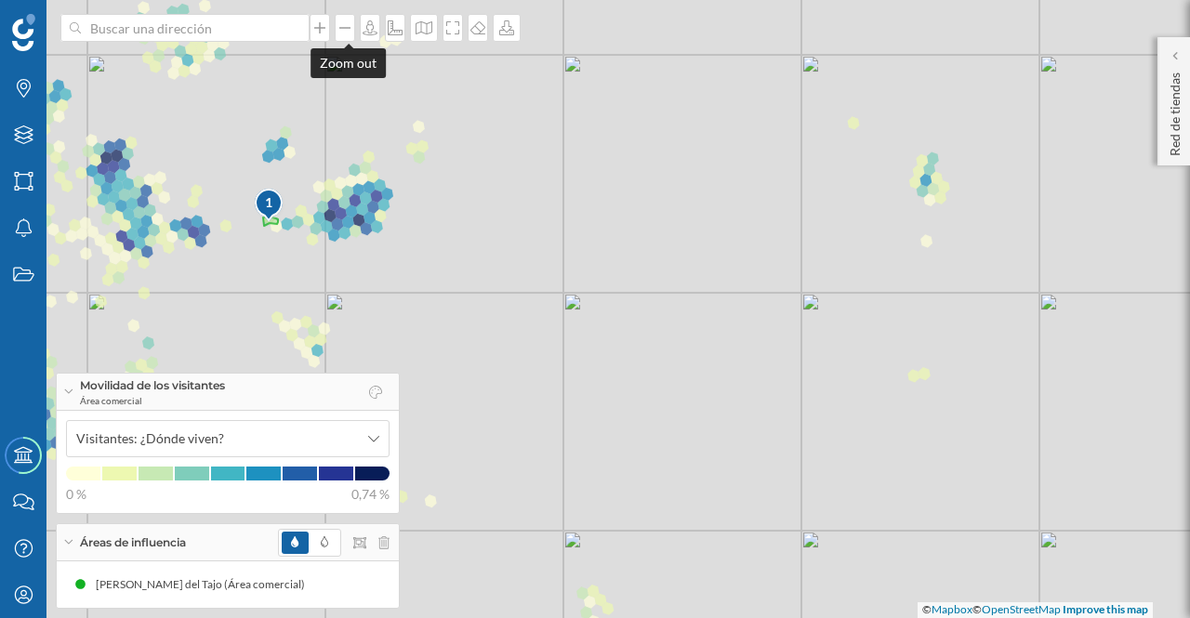
click at [350, 38] on div at bounding box center [345, 28] width 20 height 28
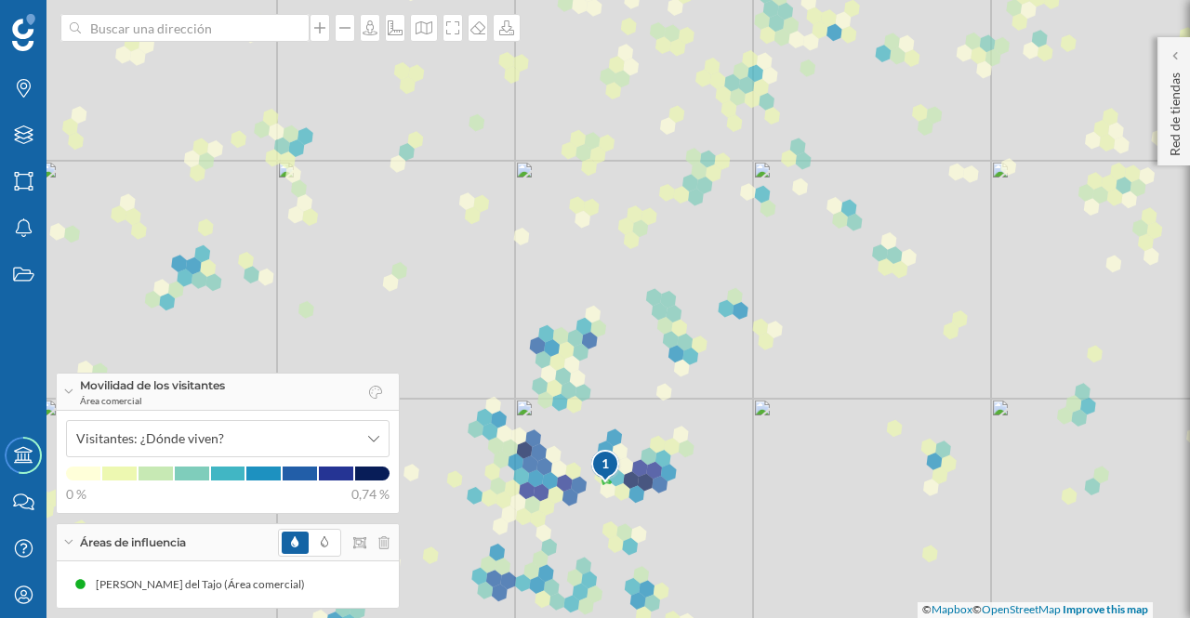
drag, startPoint x: 662, startPoint y: 300, endPoint x: 839, endPoint y: 562, distance: 316.6
click at [838, 566] on div "1 © Mapbox © OpenStreetMap Improve this map" at bounding box center [595, 309] width 1190 height 618
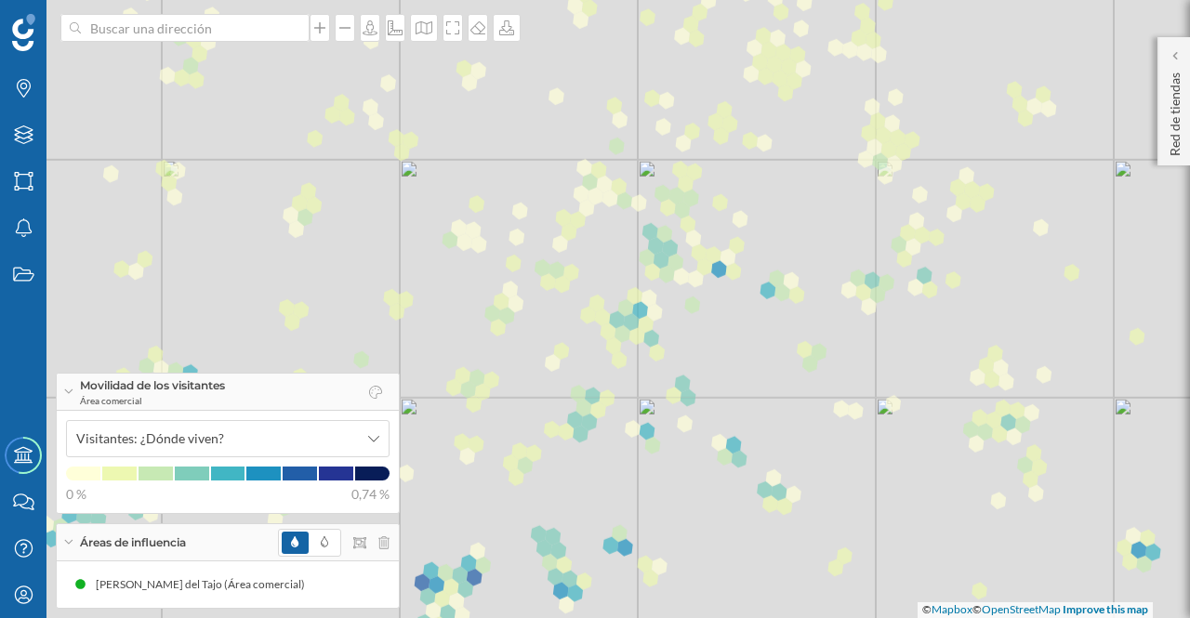
drag, startPoint x: 827, startPoint y: 299, endPoint x: 751, endPoint y: 451, distance: 169.6
click at [723, 481] on div "1 © Mapbox © OpenStreetMap Improve this map" at bounding box center [595, 309] width 1190 height 618
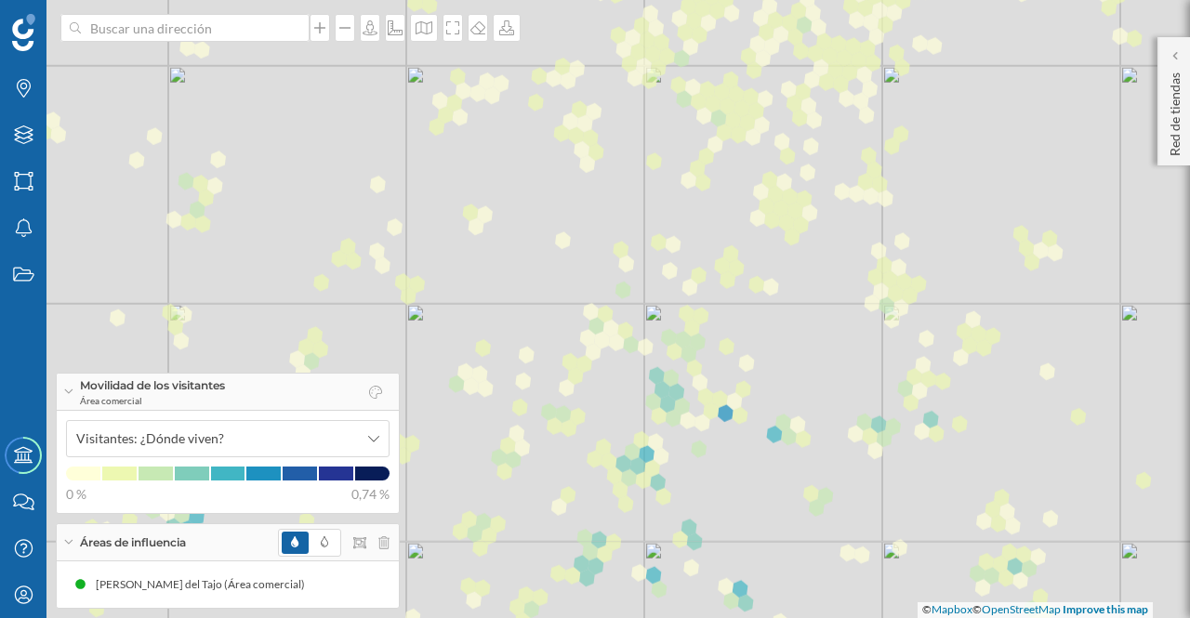
drag, startPoint x: 774, startPoint y: 325, endPoint x: 781, endPoint y: 449, distance: 123.8
click at [781, 449] on div "1 © Mapbox © OpenStreetMap Improve this map" at bounding box center [595, 309] width 1190 height 618
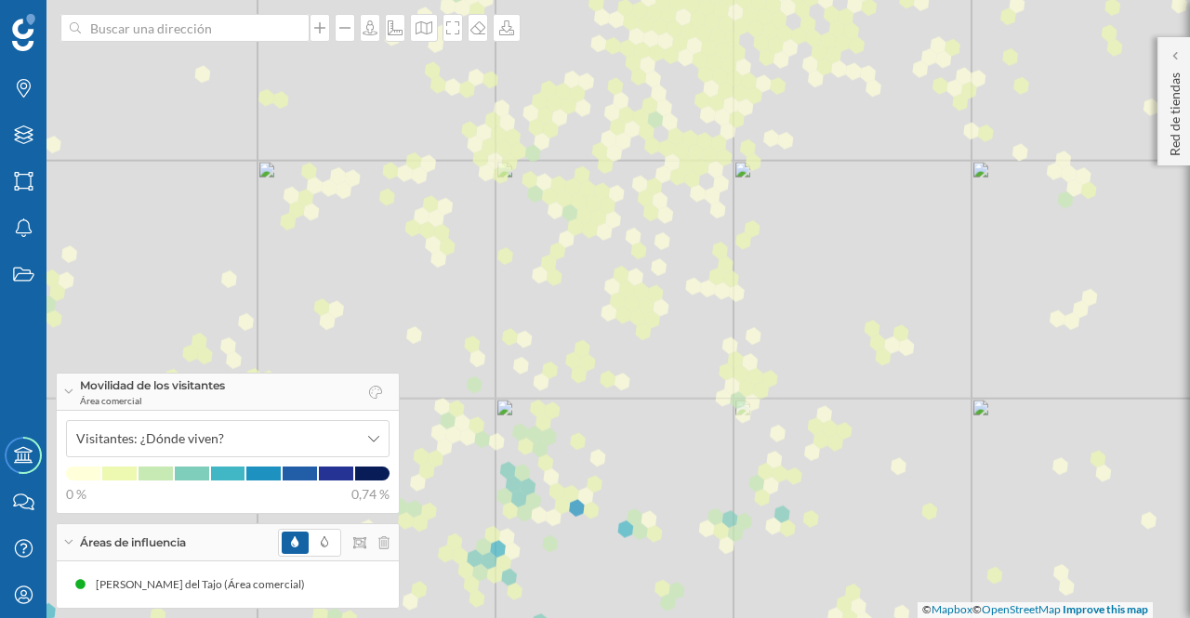
drag, startPoint x: 770, startPoint y: 353, endPoint x: 690, endPoint y: 358, distance: 80.1
click at [679, 404] on div "1 © Mapbox © OpenStreetMap Improve this map" at bounding box center [595, 309] width 1190 height 618
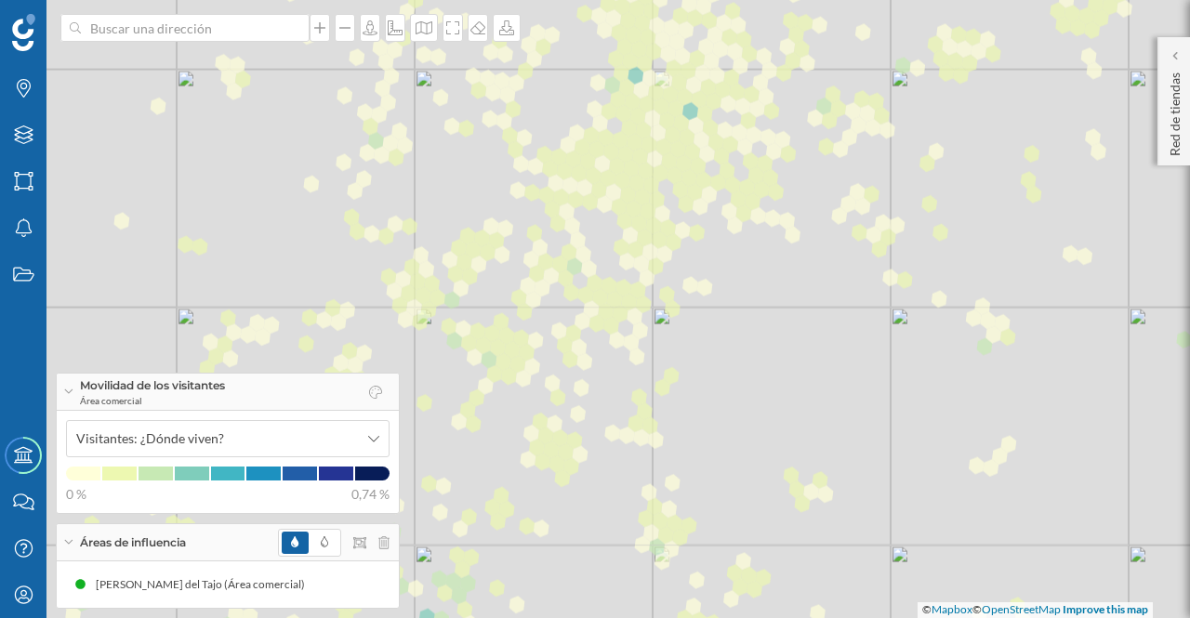
drag, startPoint x: 774, startPoint y: 273, endPoint x: 714, endPoint y: 382, distance: 124.4
click at [714, 382] on div "1 © Mapbox © OpenStreetMap Improve this map" at bounding box center [595, 309] width 1190 height 618
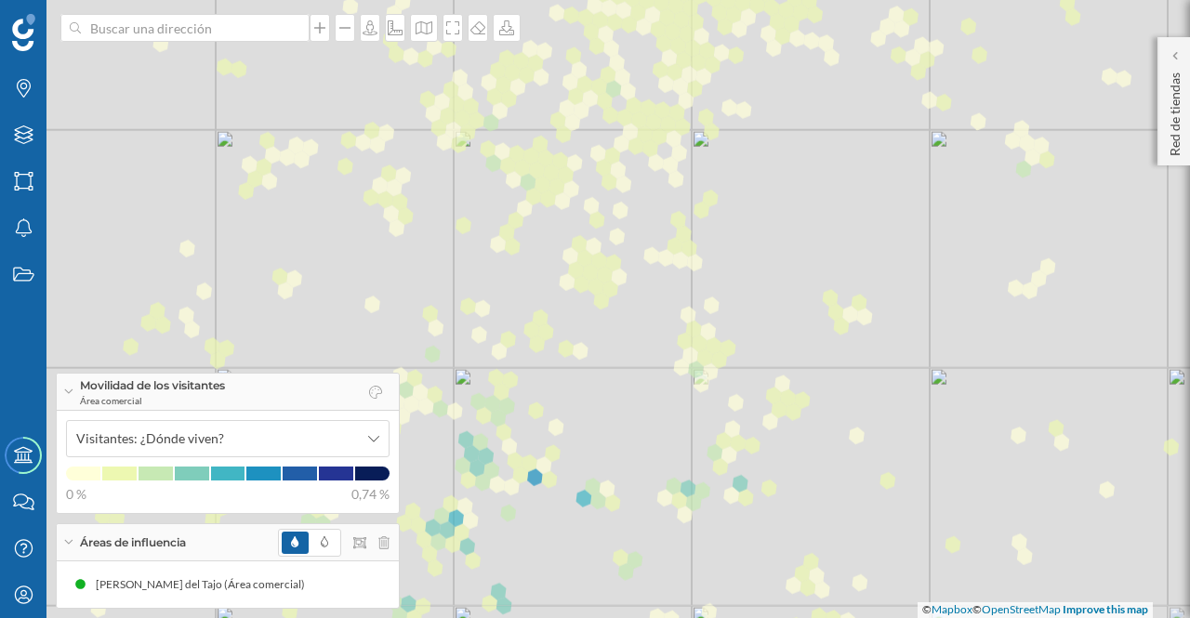
drag, startPoint x: 734, startPoint y: 464, endPoint x: 777, endPoint y: 324, distance: 146.7
click at [773, 284] on div "1 © Mapbox © OpenStreetMap Improve this map" at bounding box center [595, 309] width 1190 height 618
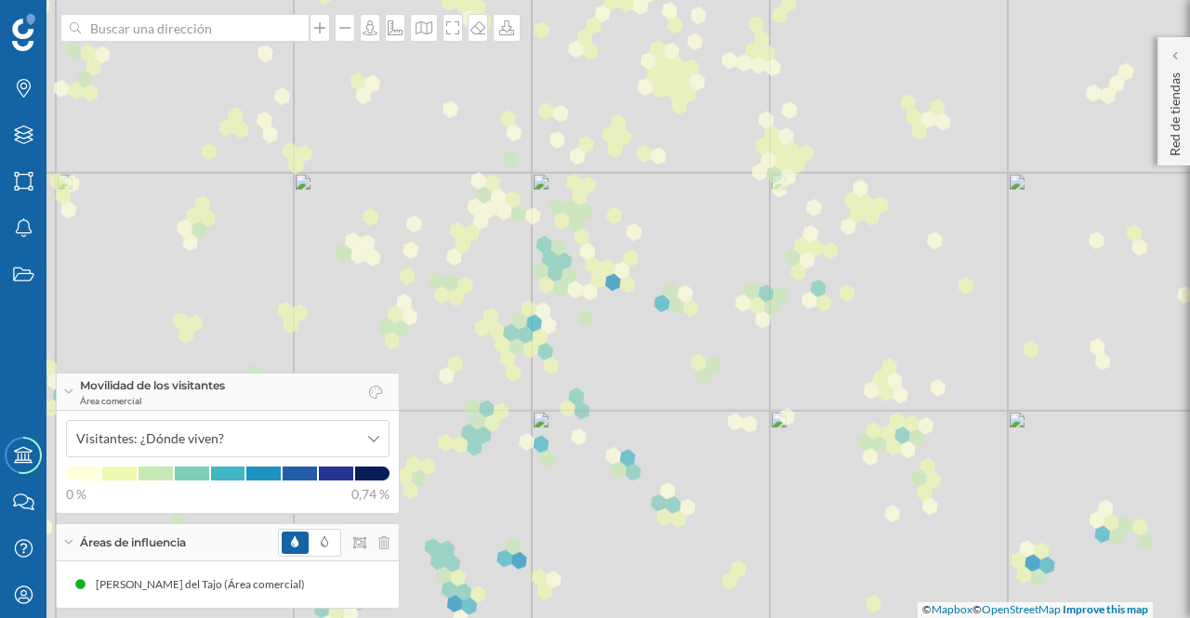
drag, startPoint x: 767, startPoint y: 445, endPoint x: 852, endPoint y: 248, distance: 214.5
click at [852, 243] on div "1 © Mapbox © OpenStreetMap Improve this map" at bounding box center [595, 309] width 1190 height 618
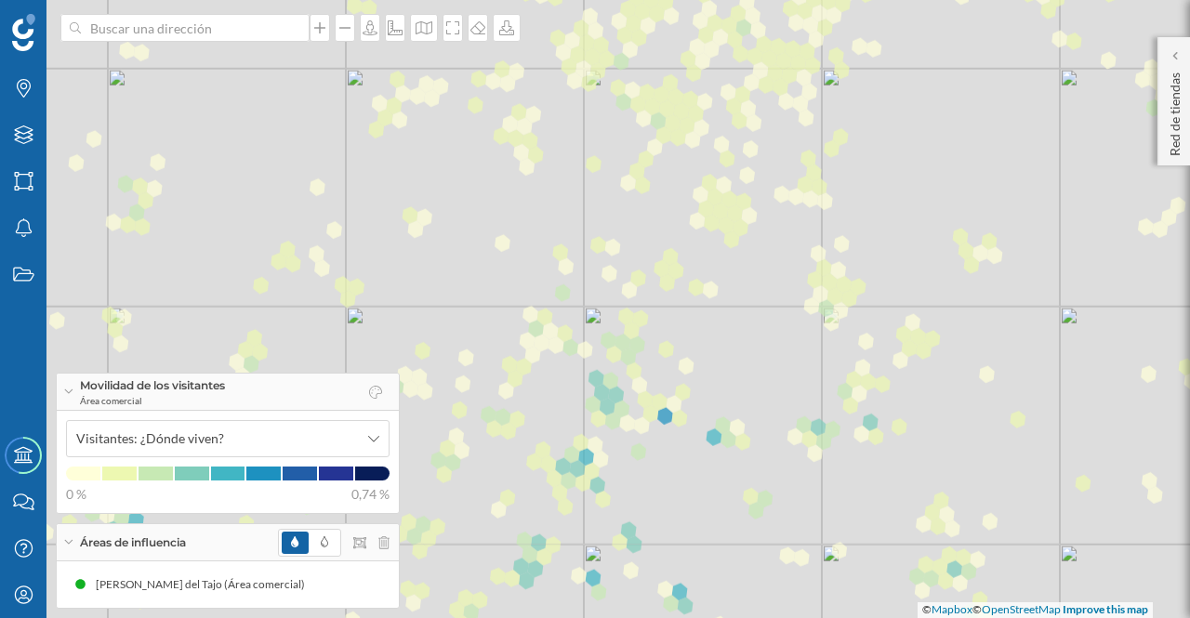
drag, startPoint x: 777, startPoint y: 451, endPoint x: 823, endPoint y: 594, distance: 150.2
click at [823, 594] on div "1 © Mapbox © OpenStreetMap Improve this map" at bounding box center [595, 309] width 1190 height 618
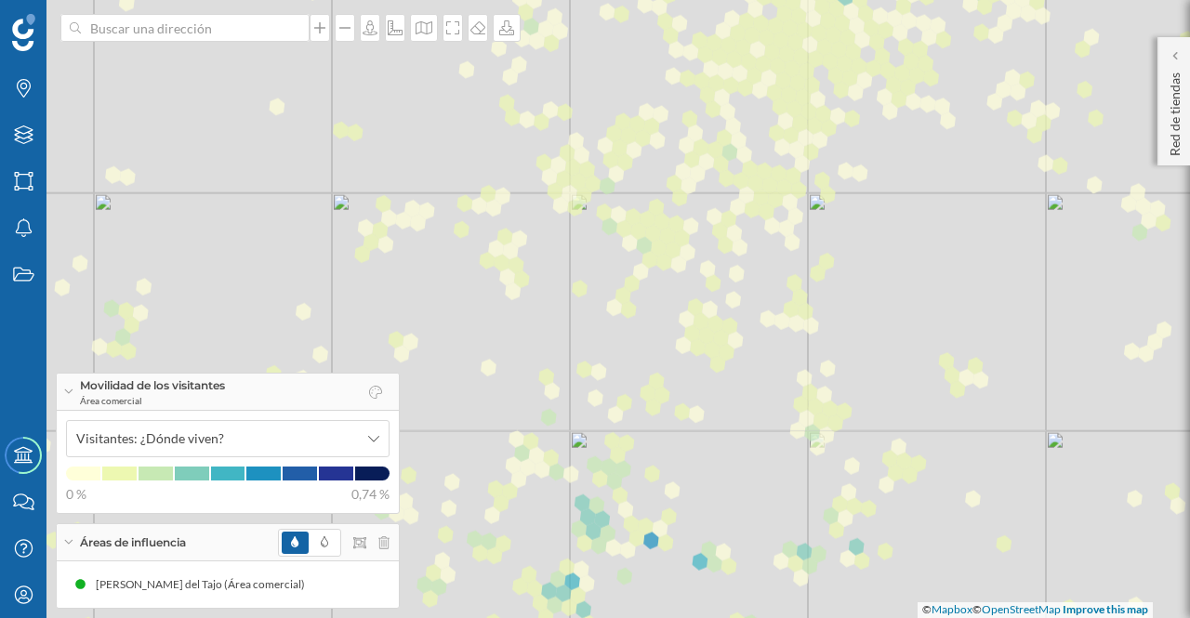
drag, startPoint x: 823, startPoint y: 447, endPoint x: 813, endPoint y: 555, distance: 108.3
click at [813, 555] on div "1 © Mapbox © OpenStreetMap Improve this map" at bounding box center [595, 309] width 1190 height 618
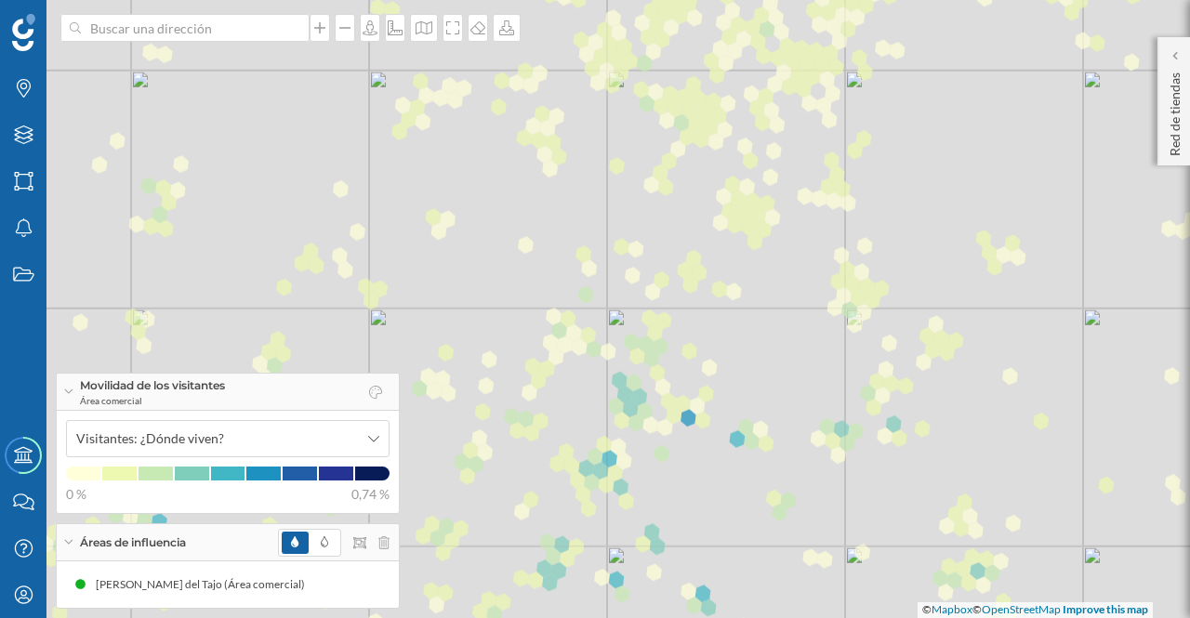
drag, startPoint x: 768, startPoint y: 507, endPoint x: 809, endPoint y: 367, distance: 145.3
click at [809, 367] on div "1 © Mapbox © OpenStreetMap Improve this map" at bounding box center [595, 309] width 1190 height 618
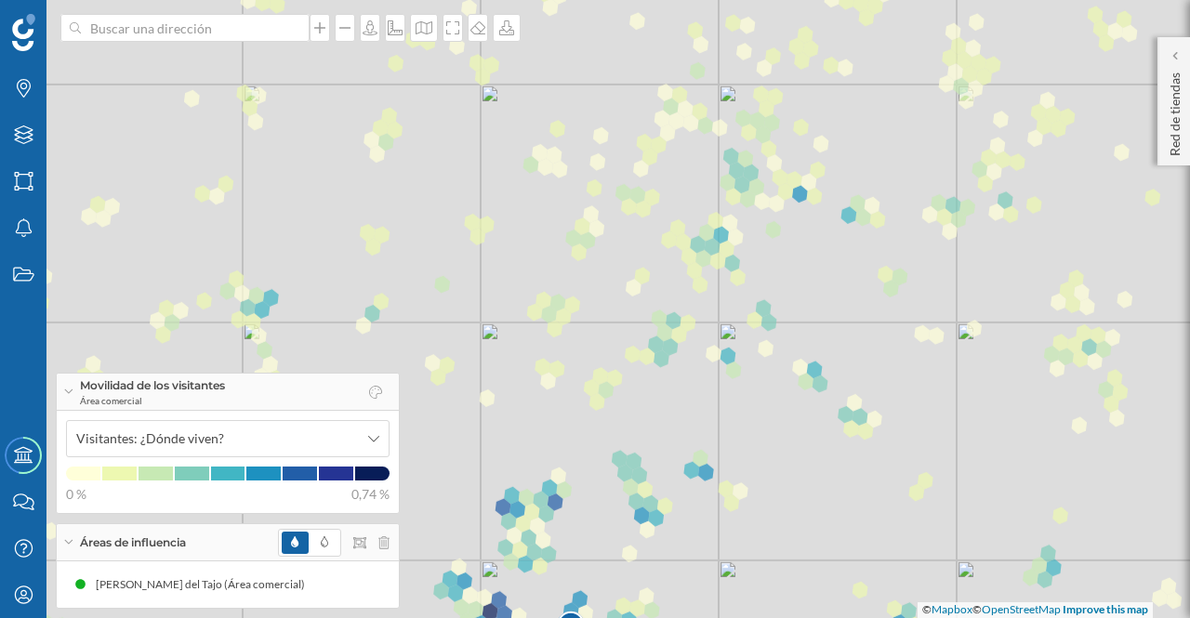
drag, startPoint x: 766, startPoint y: 495, endPoint x: 874, endPoint y: 288, distance: 233.7
click at [874, 288] on div "1 © Mapbox © OpenStreetMap Improve this map" at bounding box center [595, 309] width 1190 height 618
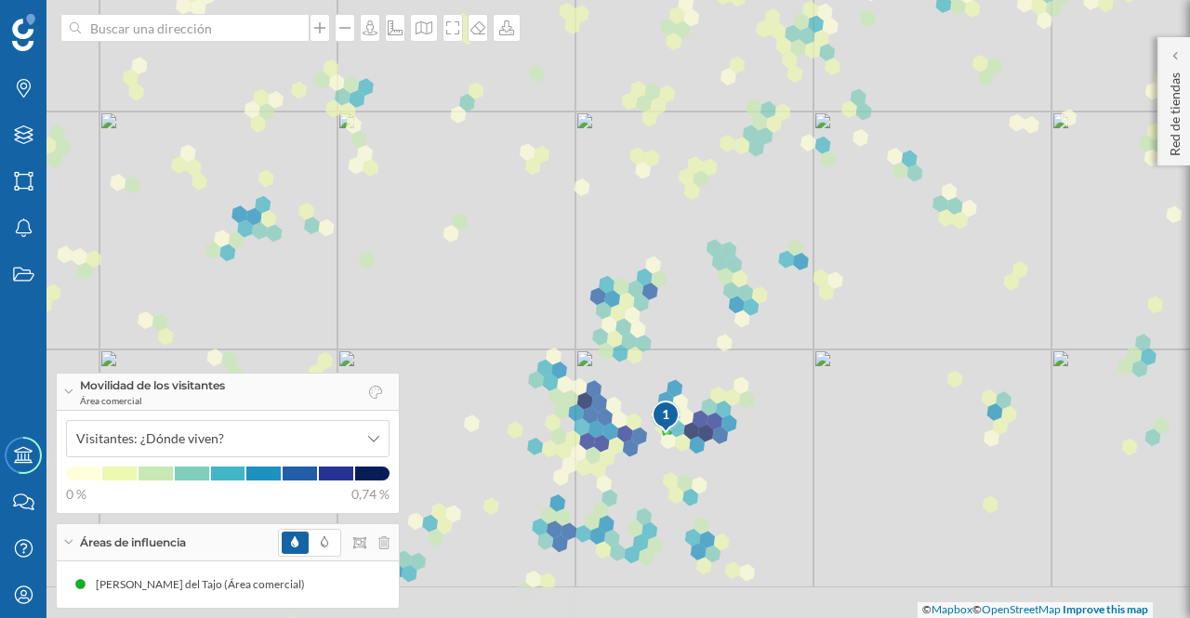
drag, startPoint x: 805, startPoint y: 498, endPoint x: 900, endPoint y: 284, distance: 234.7
click at [900, 284] on div "1 © Mapbox © OpenStreetMap Improve this map" at bounding box center [595, 309] width 1190 height 618
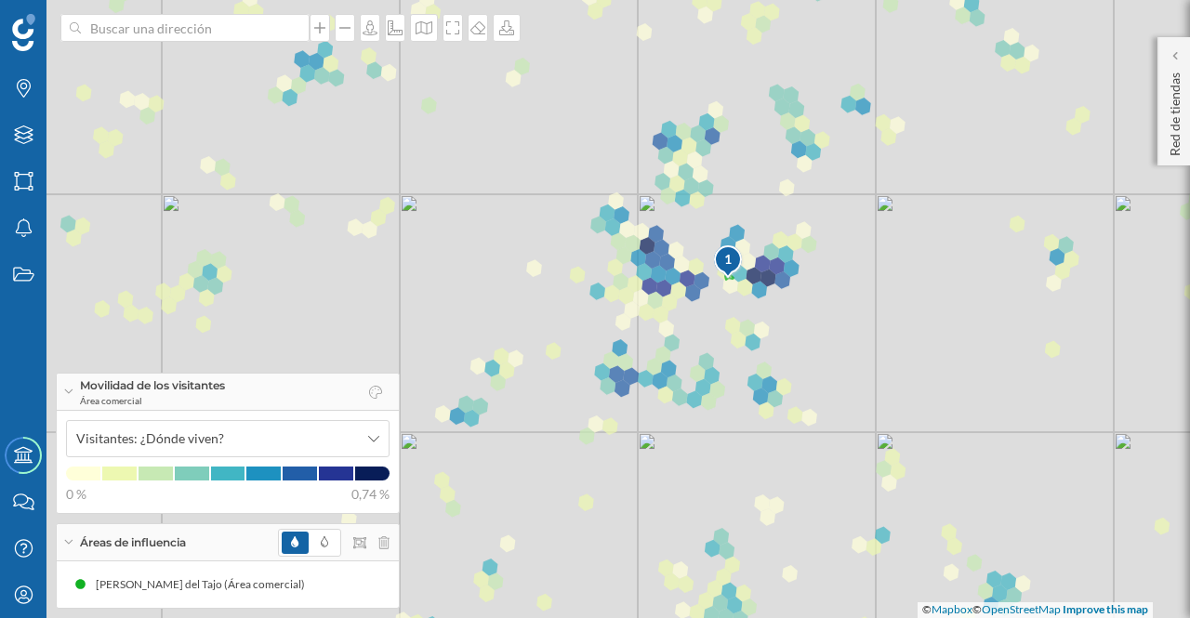
drag, startPoint x: 828, startPoint y: 482, endPoint x: 891, endPoint y: 330, distance: 163.8
click at [891, 330] on div "1 © Mapbox © OpenStreetMap Improve this map" at bounding box center [595, 309] width 1190 height 618
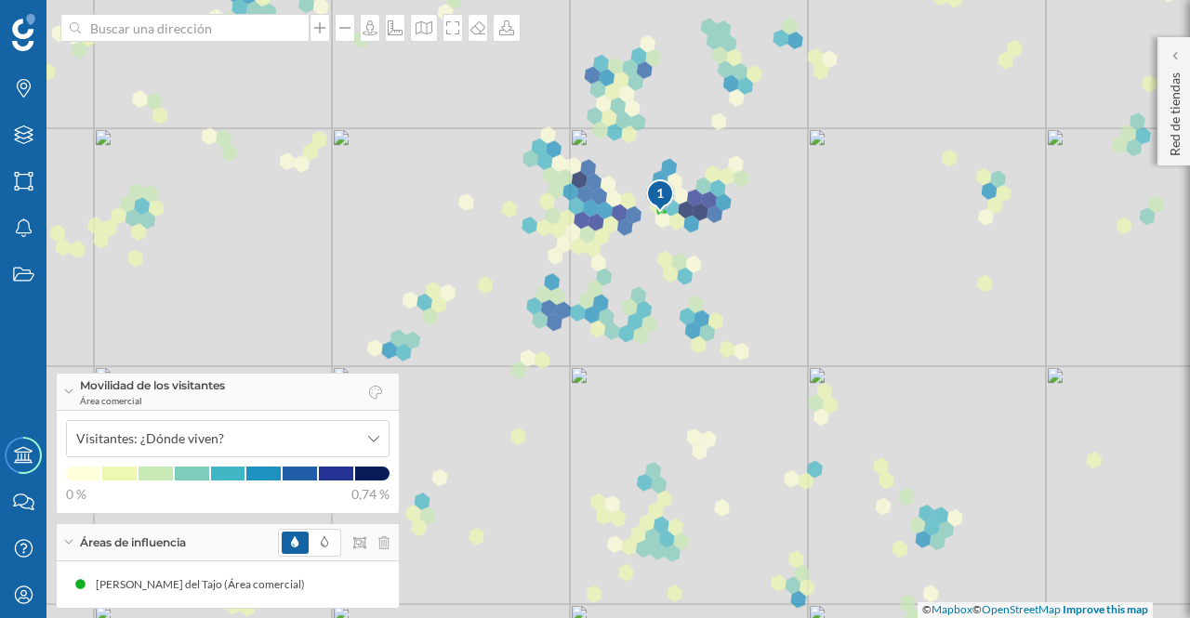
drag, startPoint x: 876, startPoint y: 471, endPoint x: 821, endPoint y: 429, distance: 69.5
click at [821, 429] on div "1 © Mapbox © OpenStreetMap Improve this map" at bounding box center [595, 309] width 1190 height 618
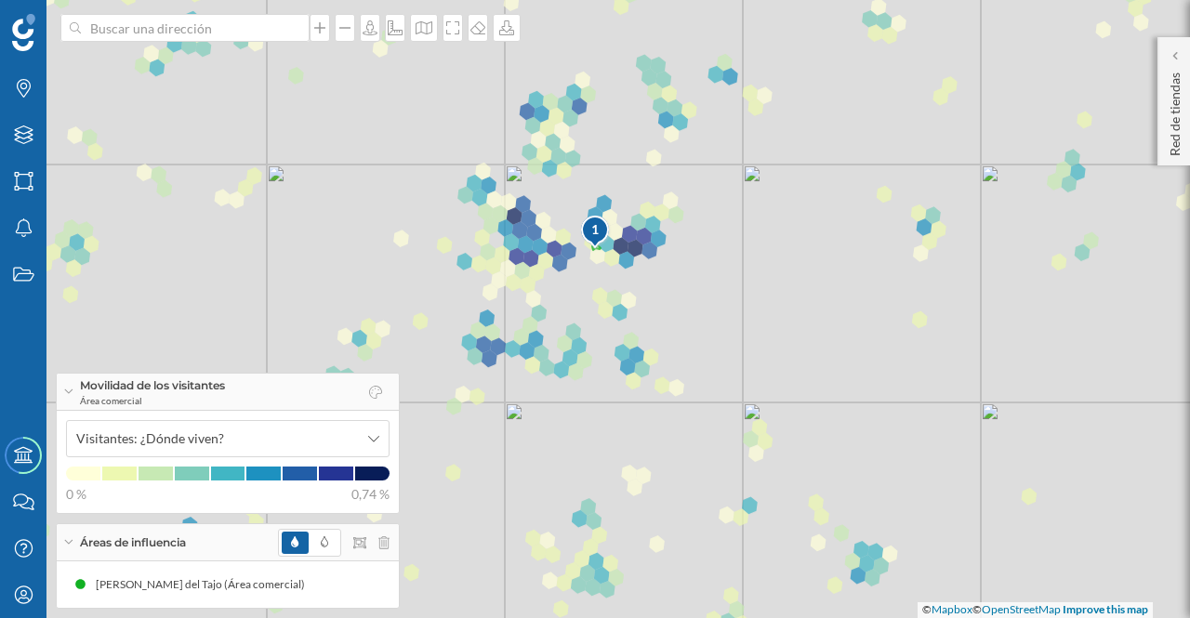
drag, startPoint x: 757, startPoint y: 274, endPoint x: 681, endPoint y: 317, distance: 86.6
click at [681, 317] on div "1 © Mapbox © OpenStreetMap Improve this map" at bounding box center [595, 309] width 1190 height 618
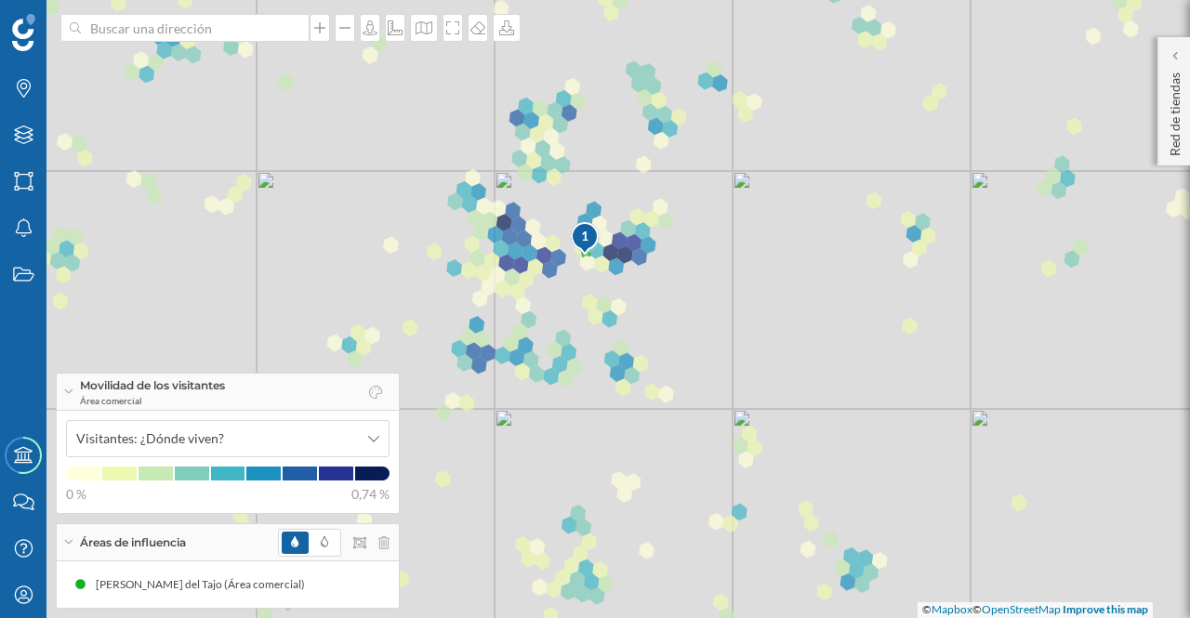
click at [1171, 139] on p "Red de tiendas" at bounding box center [1175, 110] width 19 height 91
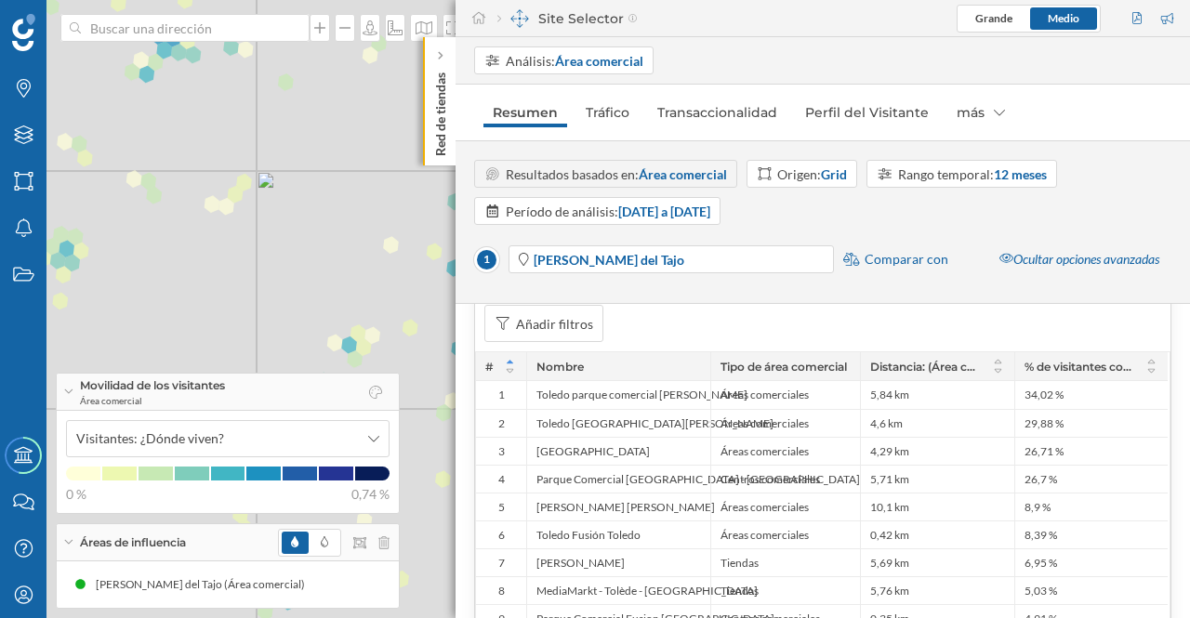
scroll to position [1502, 0]
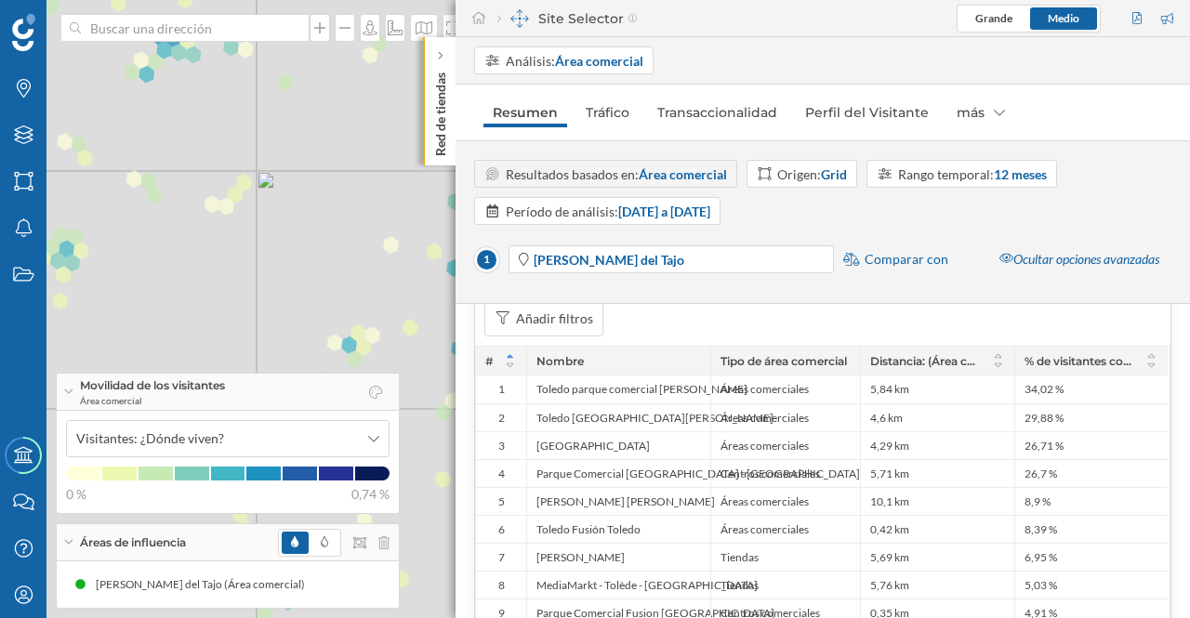
click at [439, 140] on p "Red de tiendas" at bounding box center [440, 110] width 19 height 91
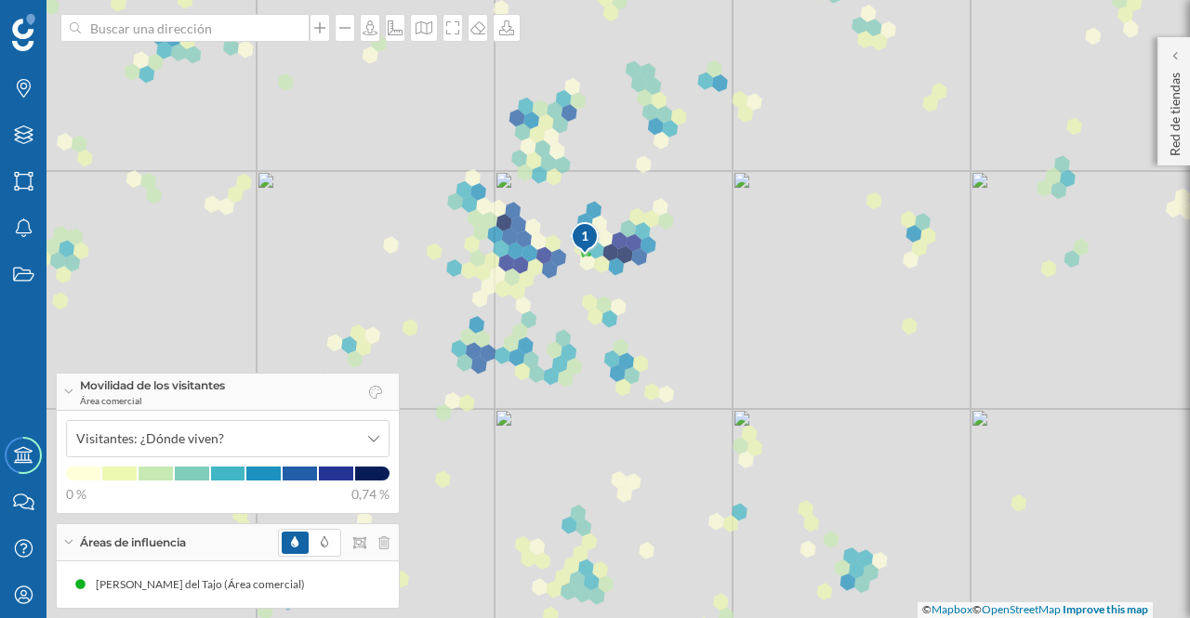
click at [1173, 131] on p "Red de tiendas" at bounding box center [1175, 110] width 19 height 91
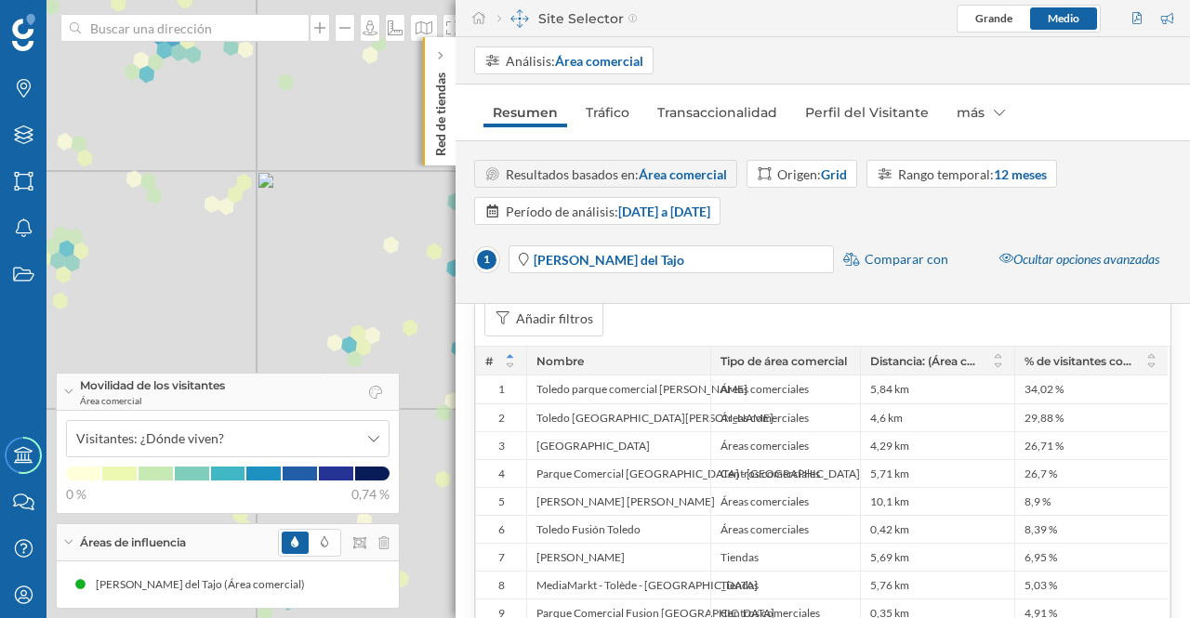
click at [441, 56] on icon at bounding box center [440, 56] width 5 height 8
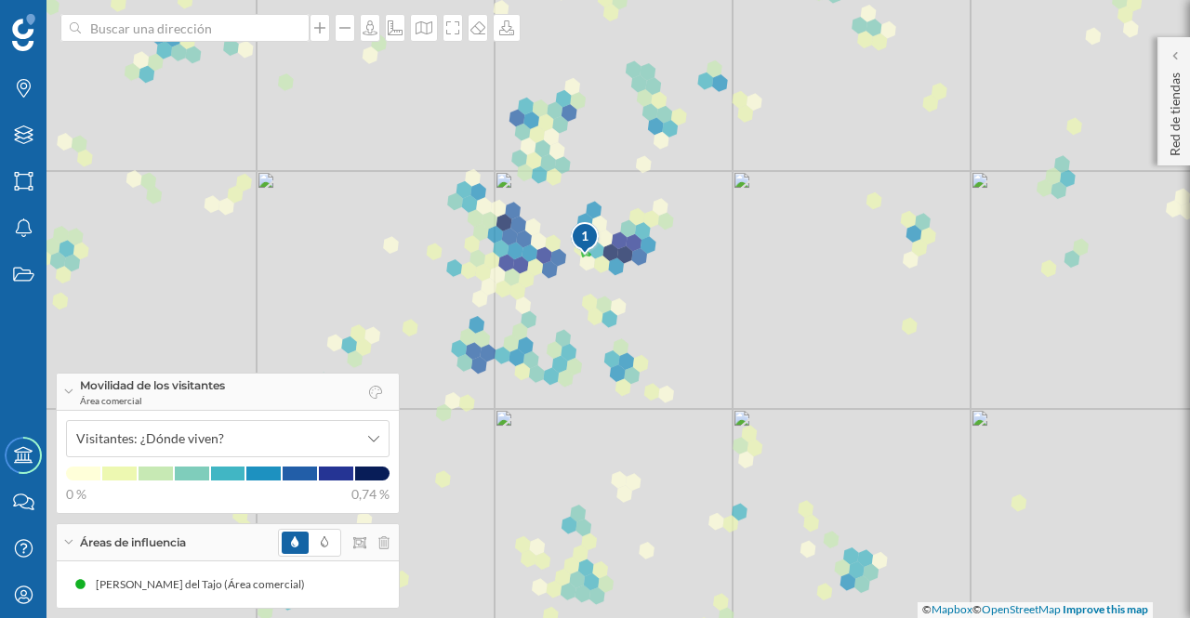
click at [1171, 114] on p "Red de tiendas" at bounding box center [1175, 110] width 19 height 91
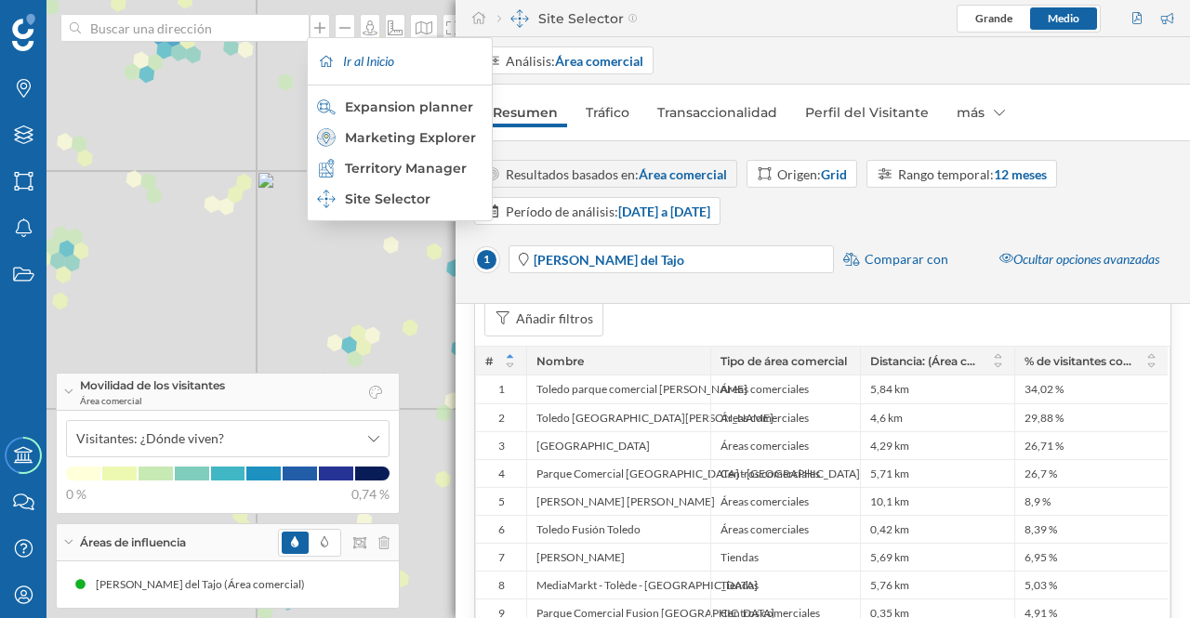
click at [353, 135] on div "Marketing Explorer" at bounding box center [399, 137] width 164 height 19
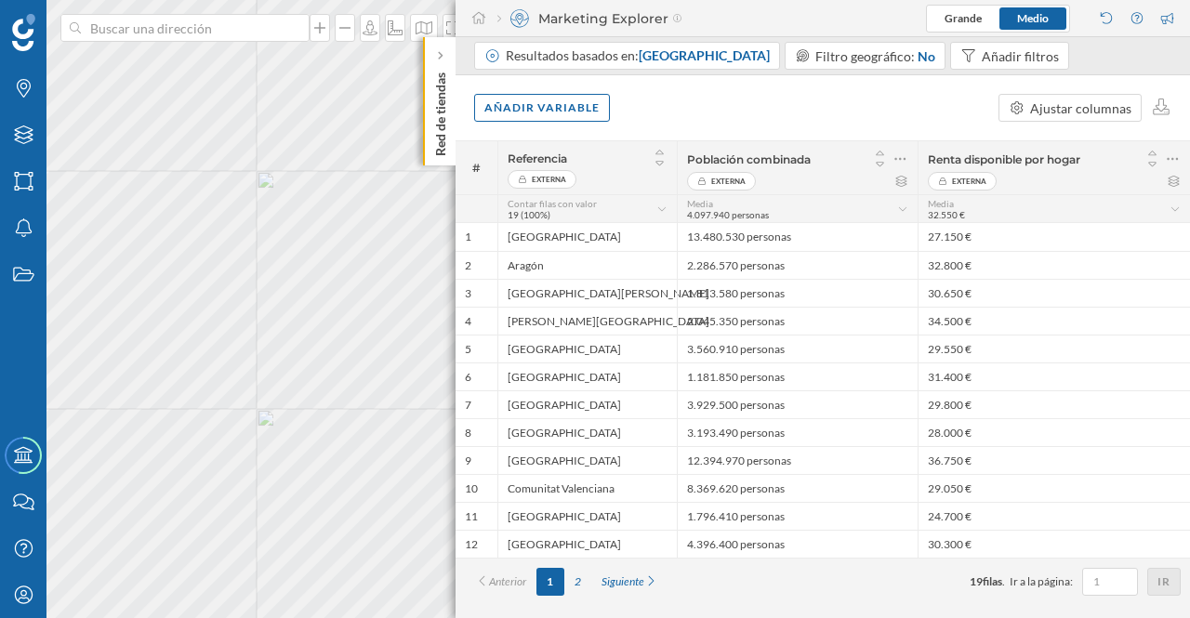
click at [714, 59] on span "Comunidad autónoma" at bounding box center [704, 55] width 131 height 16
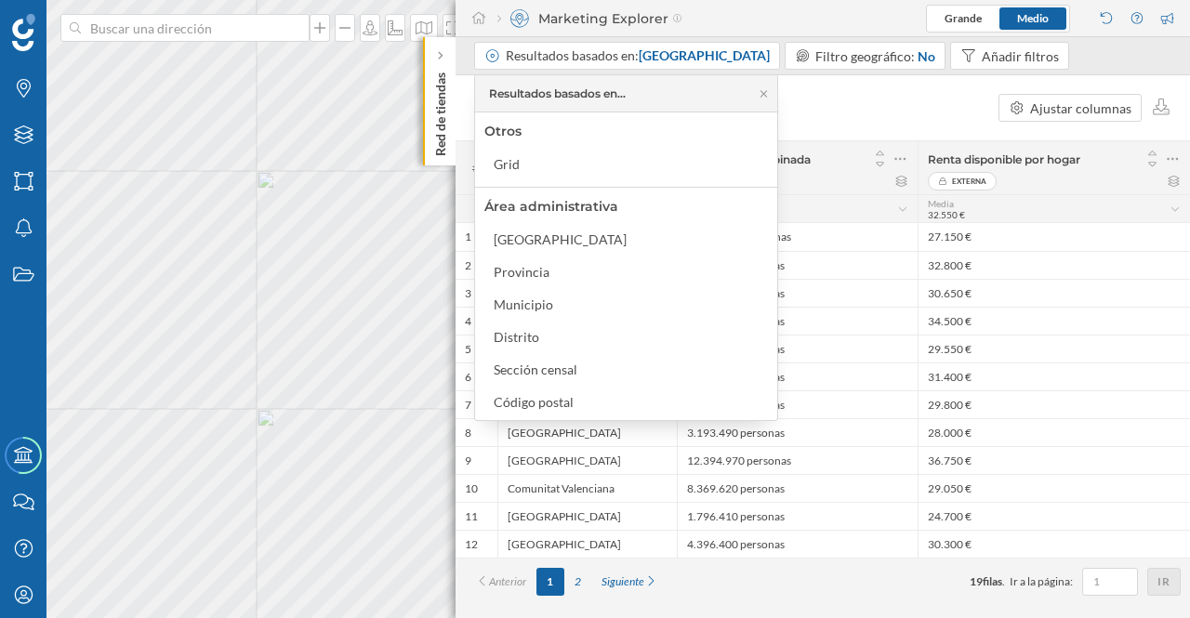
click at [543, 303] on div "Municipio" at bounding box center [523, 305] width 59 height 16
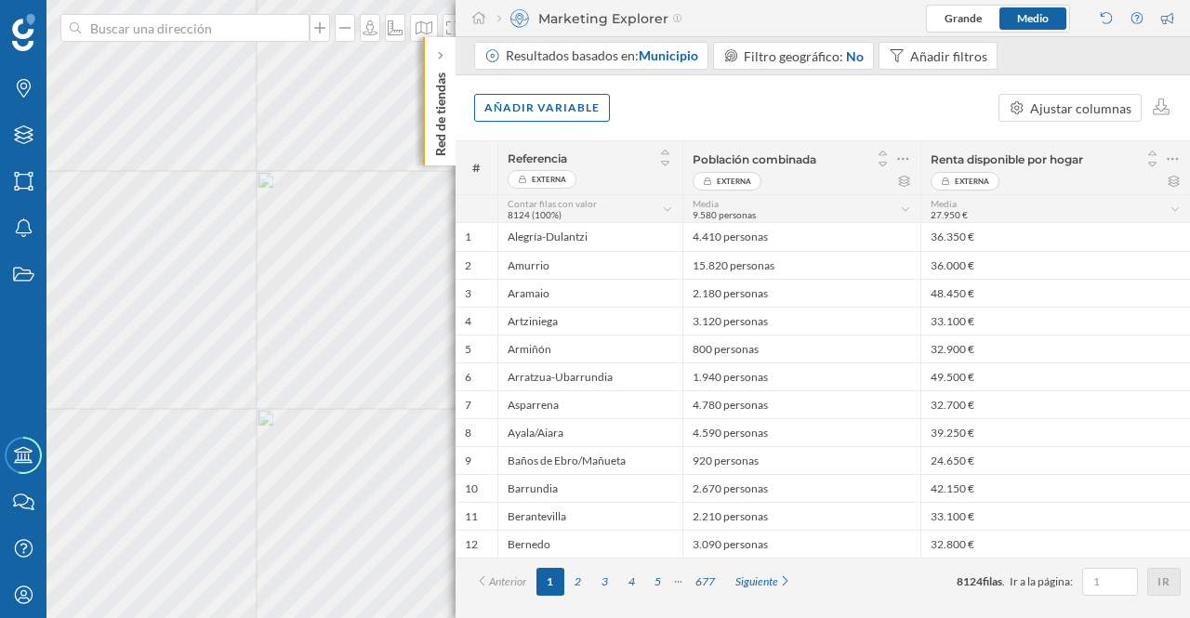
click at [440, 55] on icon at bounding box center [440, 56] width 5 height 8
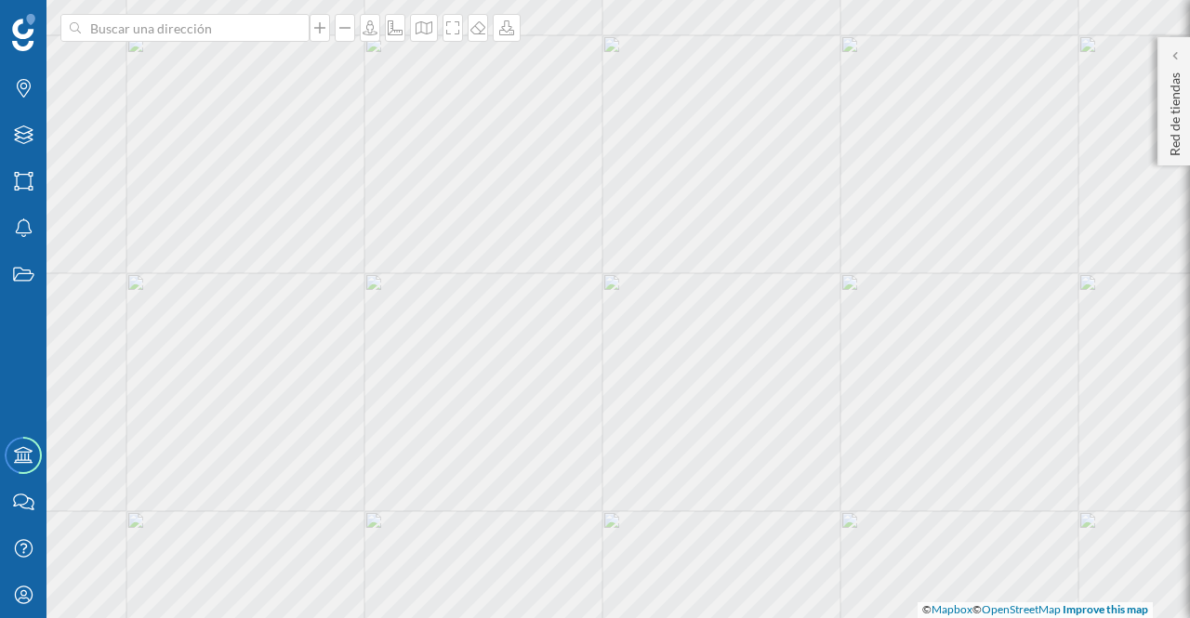
click at [1179, 105] on p "Red de tiendas" at bounding box center [1175, 110] width 19 height 91
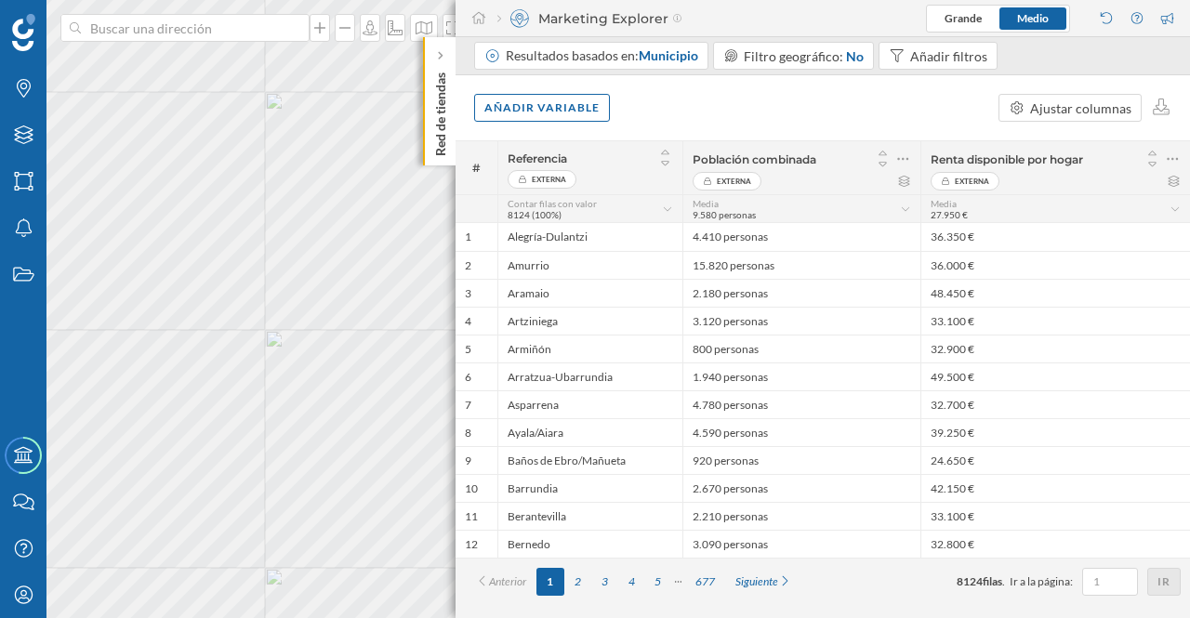
click at [439, 95] on p "Red de tiendas" at bounding box center [440, 110] width 19 height 91
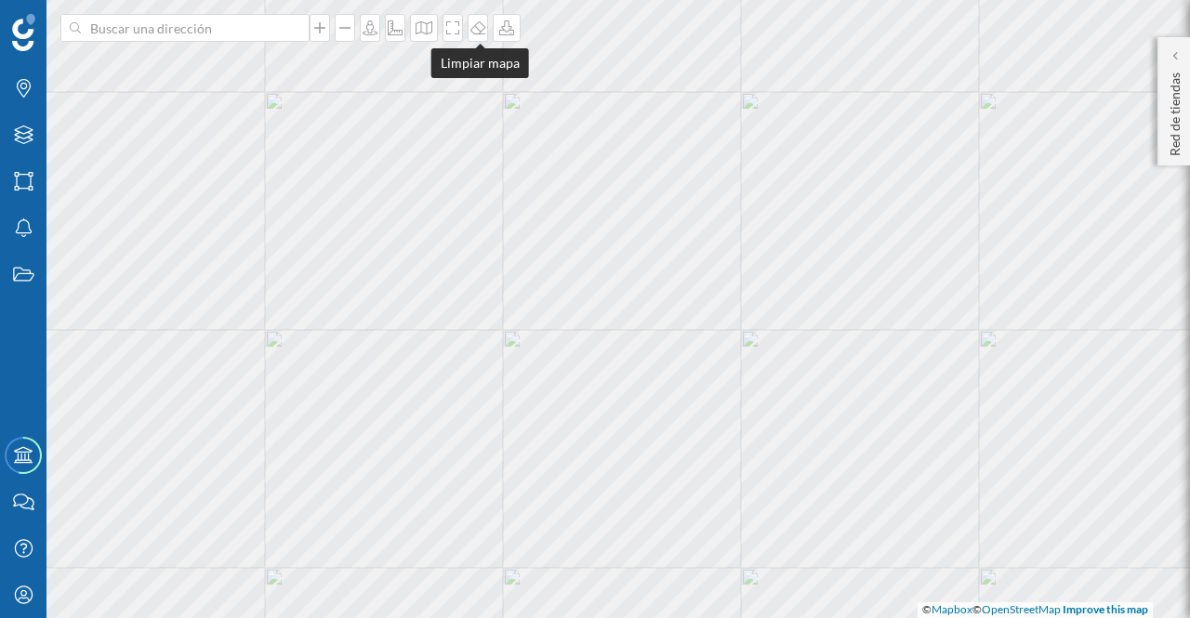
click at [472, 28] on icon at bounding box center [477, 27] width 15 height 13
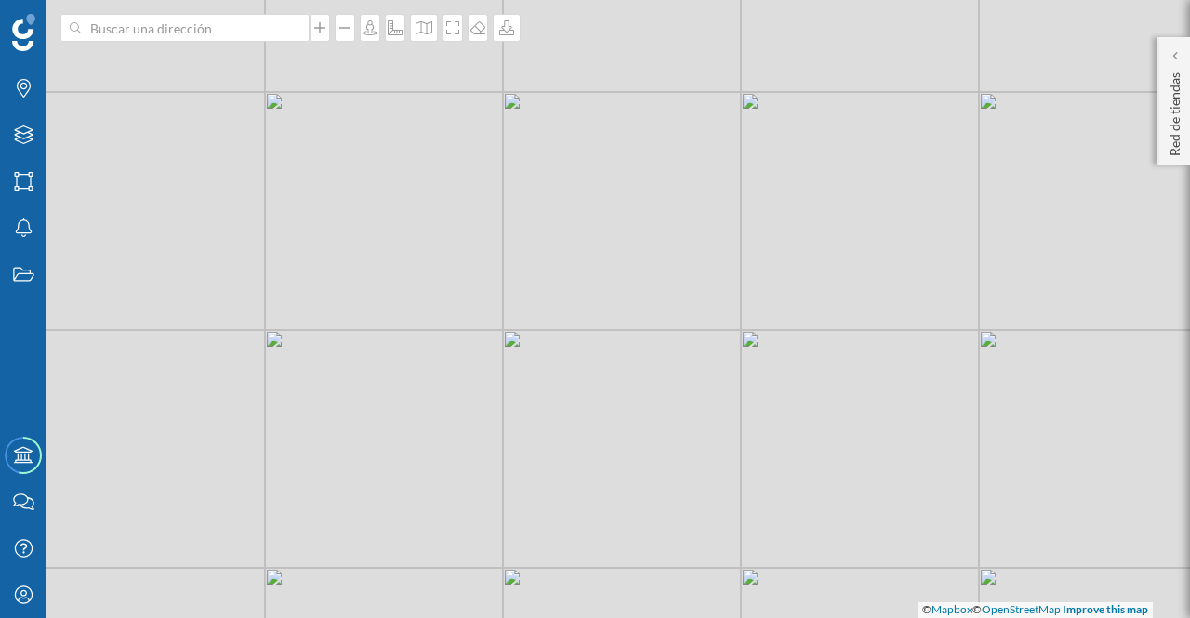
click at [1175, 134] on p "Red de tiendas" at bounding box center [1175, 110] width 19 height 91
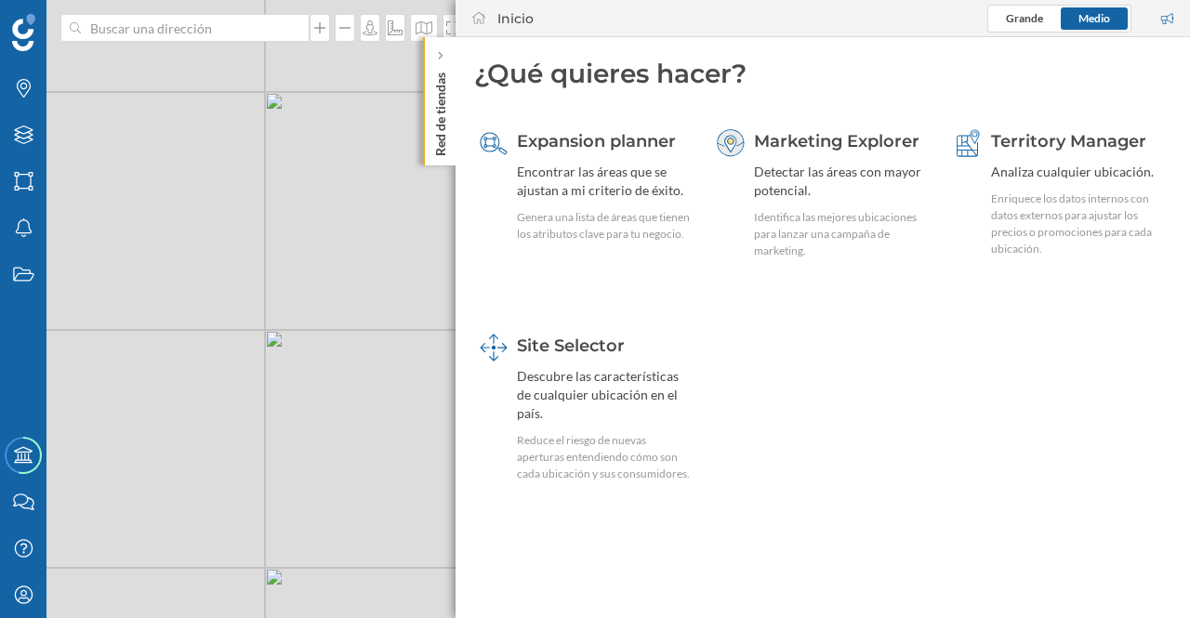
click at [811, 198] on div "Detectar las áreas con mayor potencial." at bounding box center [841, 181] width 175 height 37
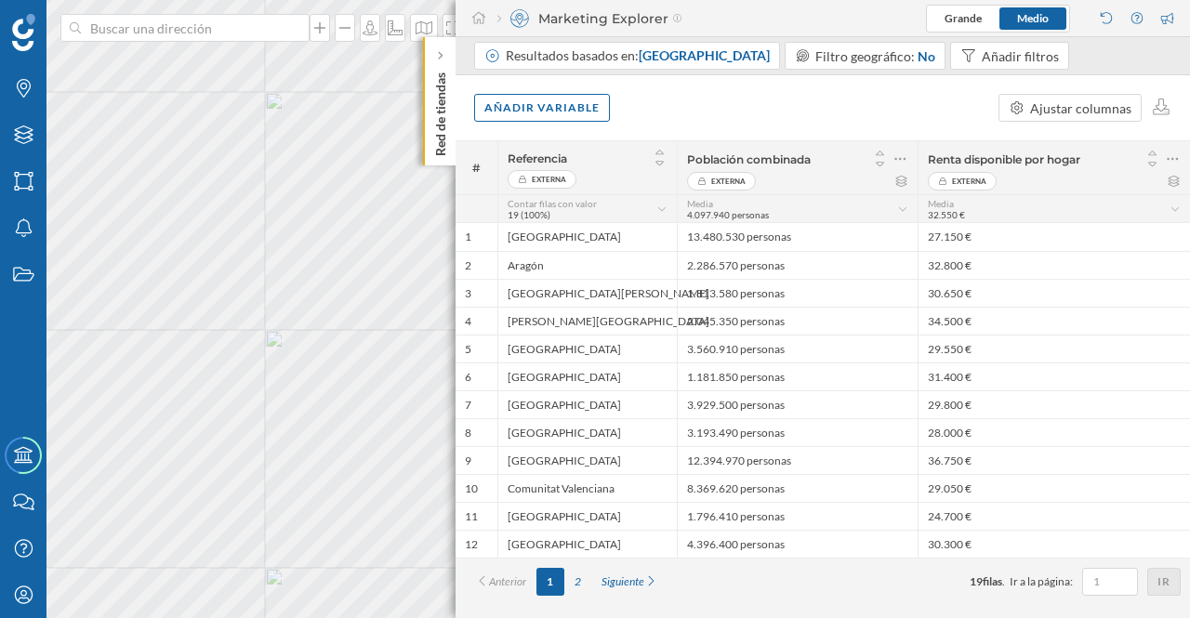
click at [717, 58] on span "Comunidad autónoma" at bounding box center [704, 55] width 131 height 16
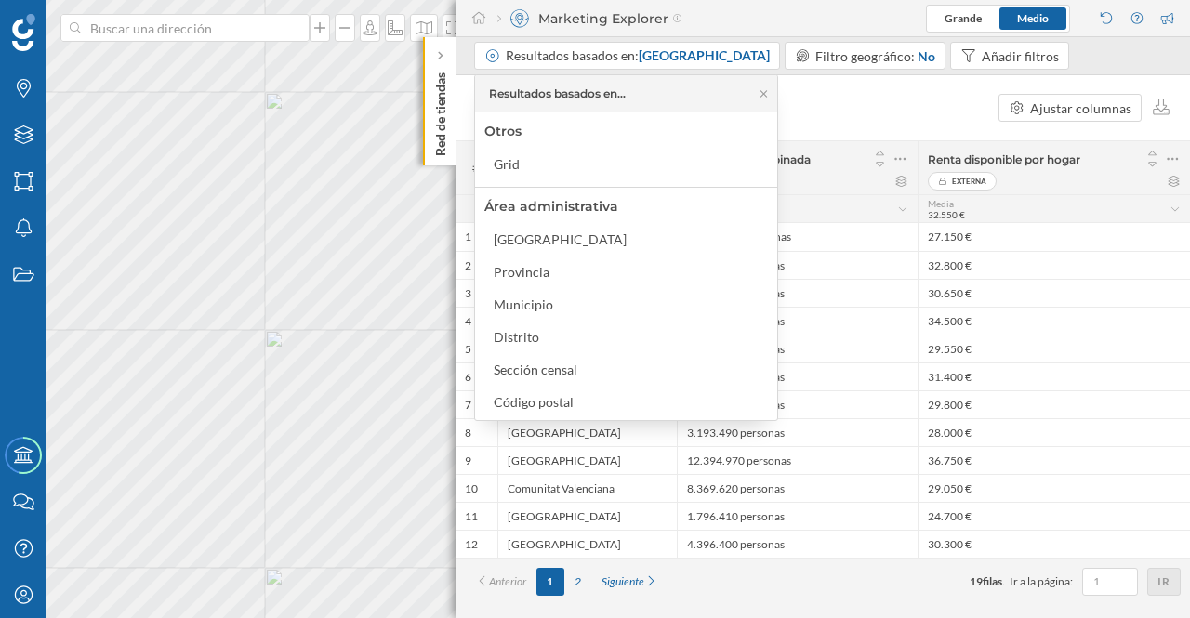
click at [436, 129] on p "Red de tiendas" at bounding box center [440, 110] width 19 height 91
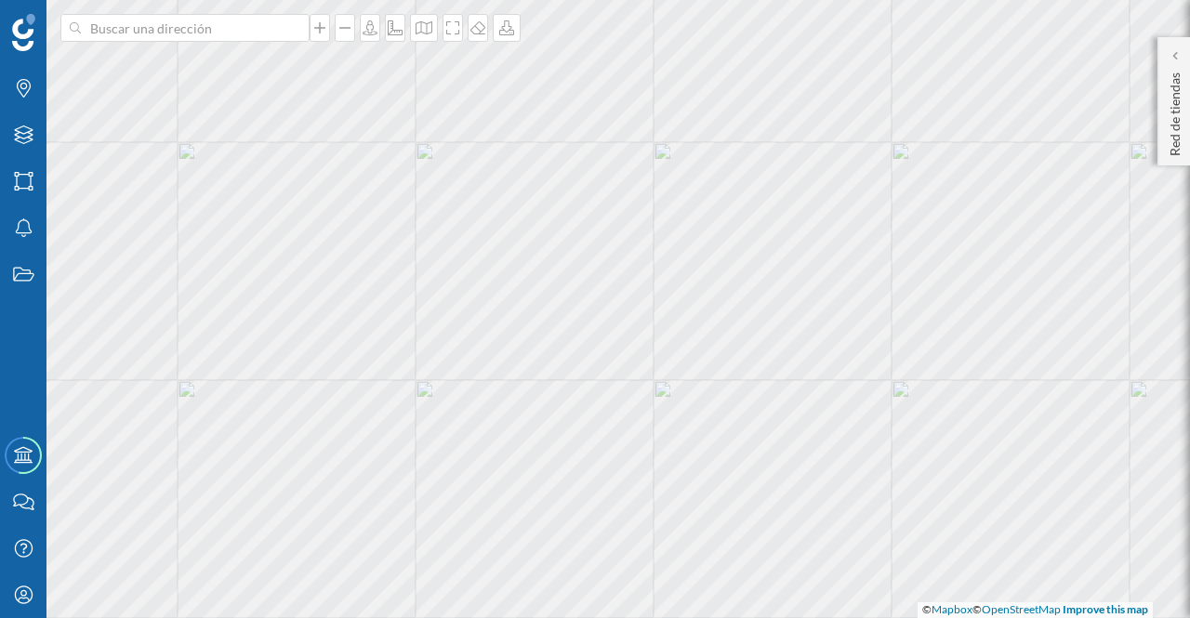
click at [1173, 138] on p "Red de tiendas" at bounding box center [1175, 110] width 19 height 91
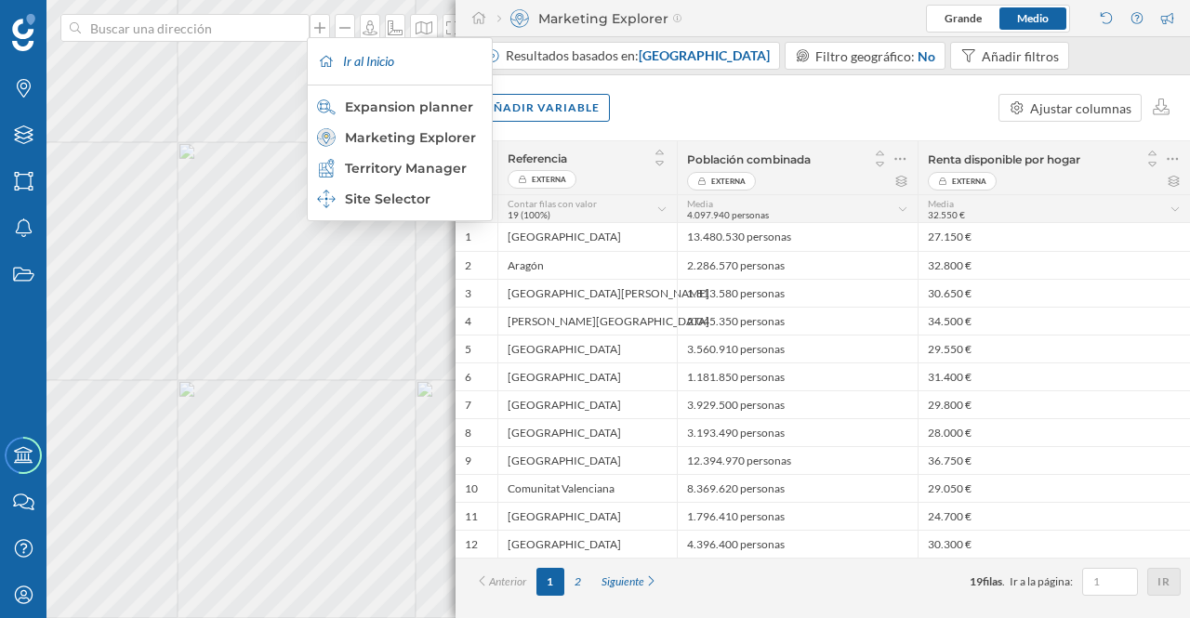
click at [406, 135] on div "Marketing Explorer" at bounding box center [399, 137] width 164 height 19
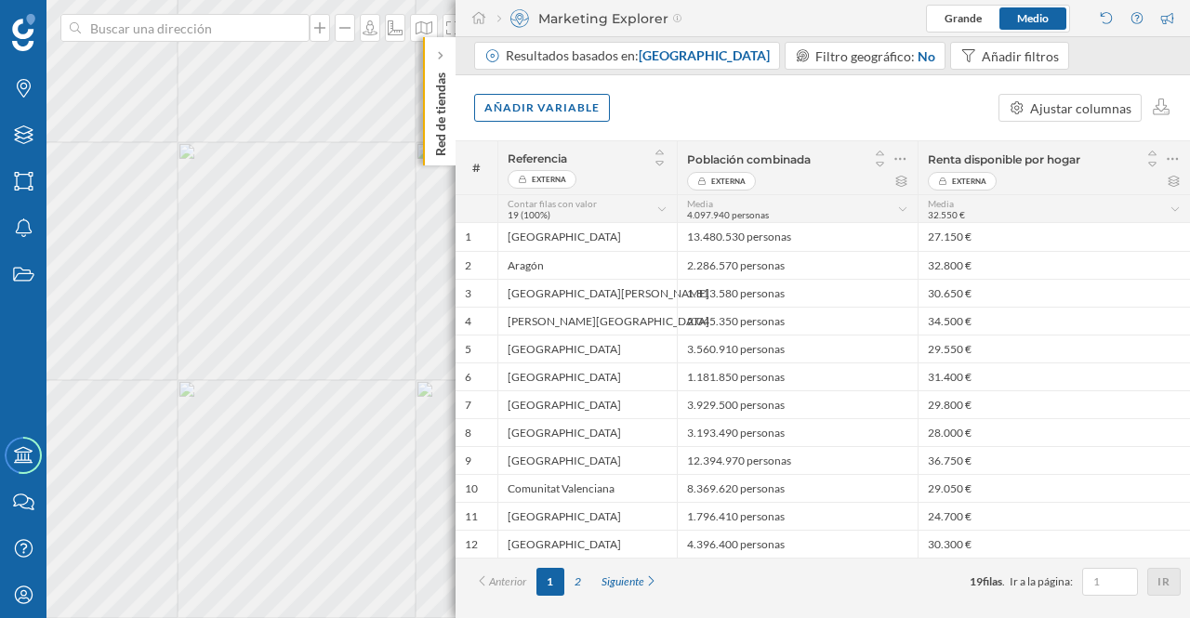
click at [650, 62] on span "Comunidad autónoma" at bounding box center [704, 55] width 131 height 16
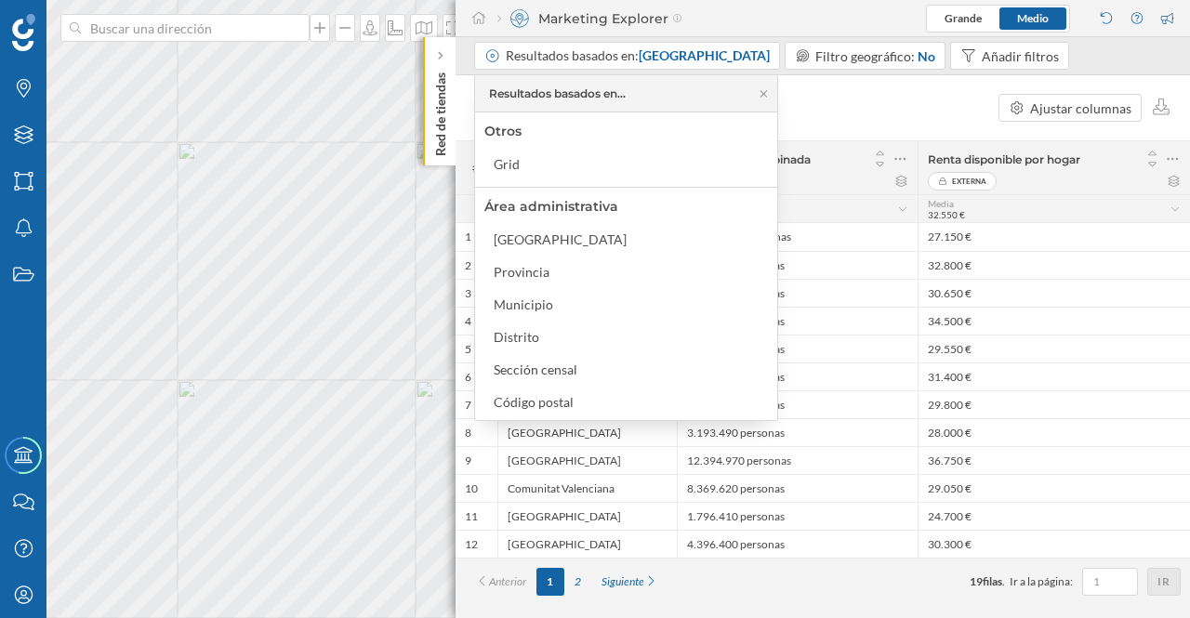
click at [563, 237] on div "Comunidad autónoma" at bounding box center [560, 239] width 133 height 16
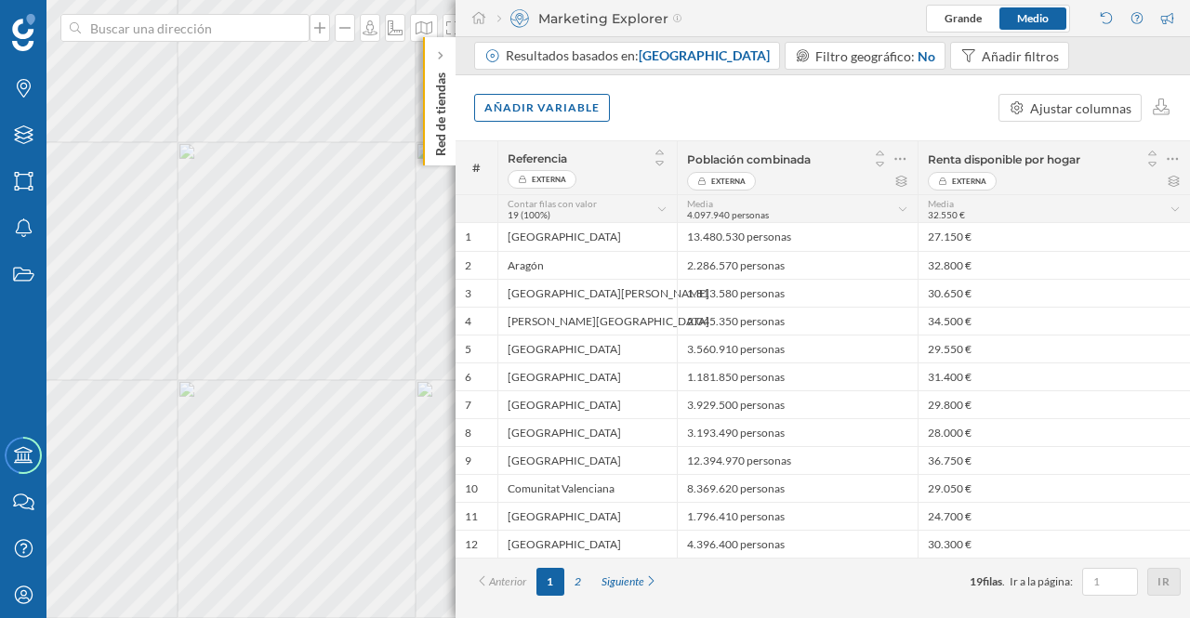
click at [565, 111] on div "Añadir variable" at bounding box center [542, 108] width 136 height 28
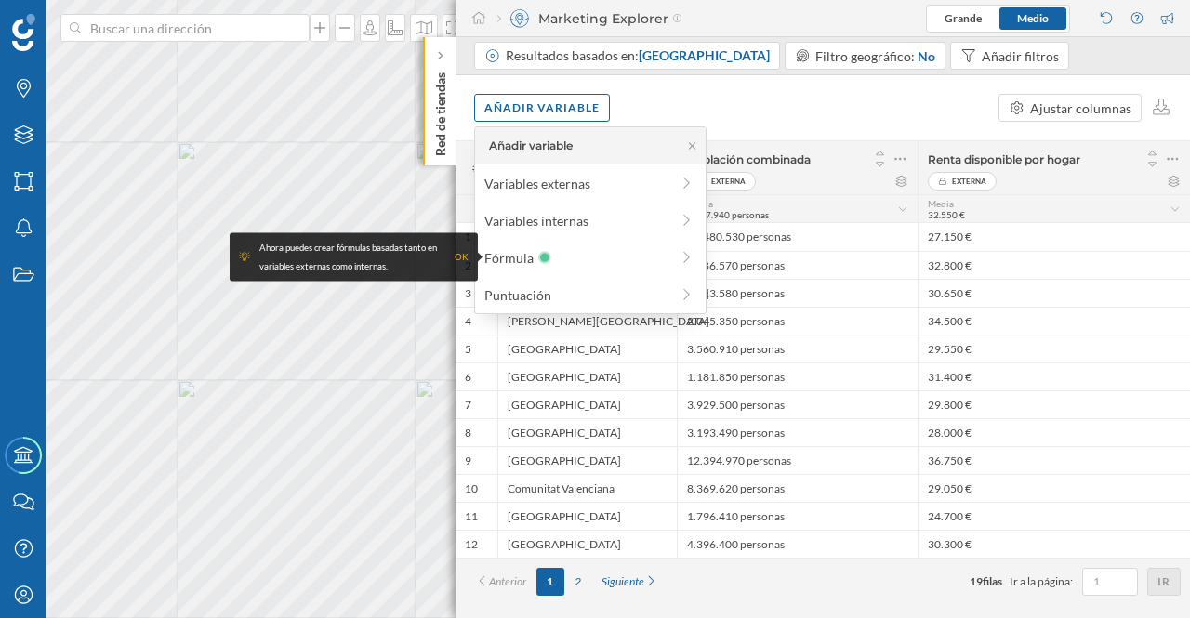
click at [564, 178] on div "Variables externas" at bounding box center [576, 184] width 185 height 20
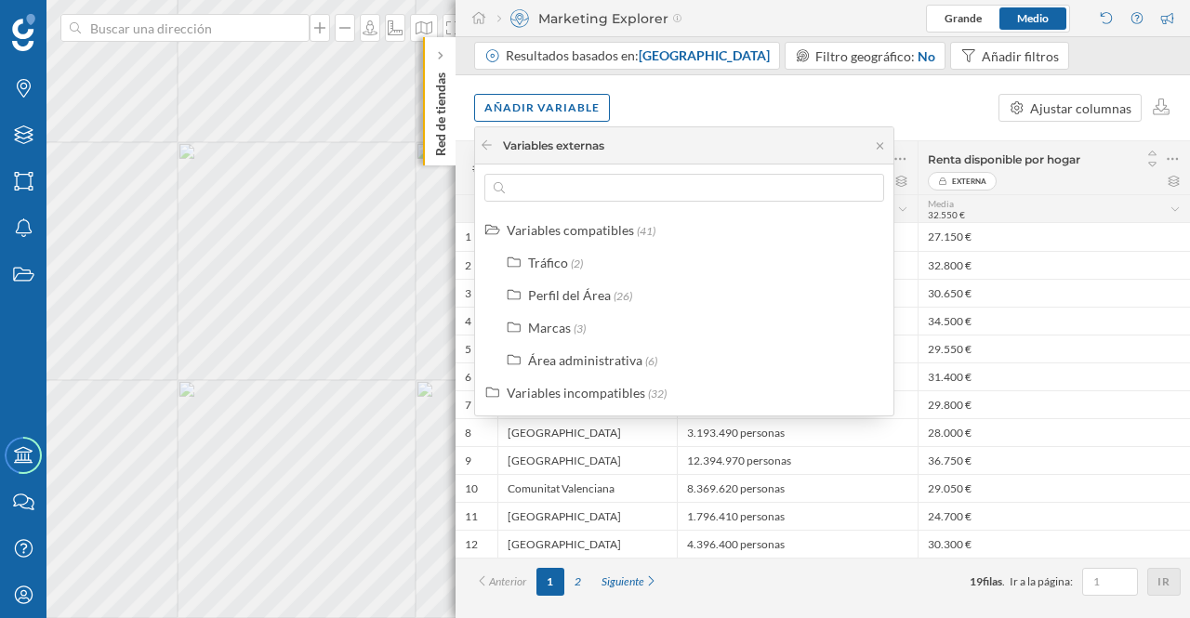
click at [564, 293] on div "Perfil del Área" at bounding box center [569, 295] width 83 height 16
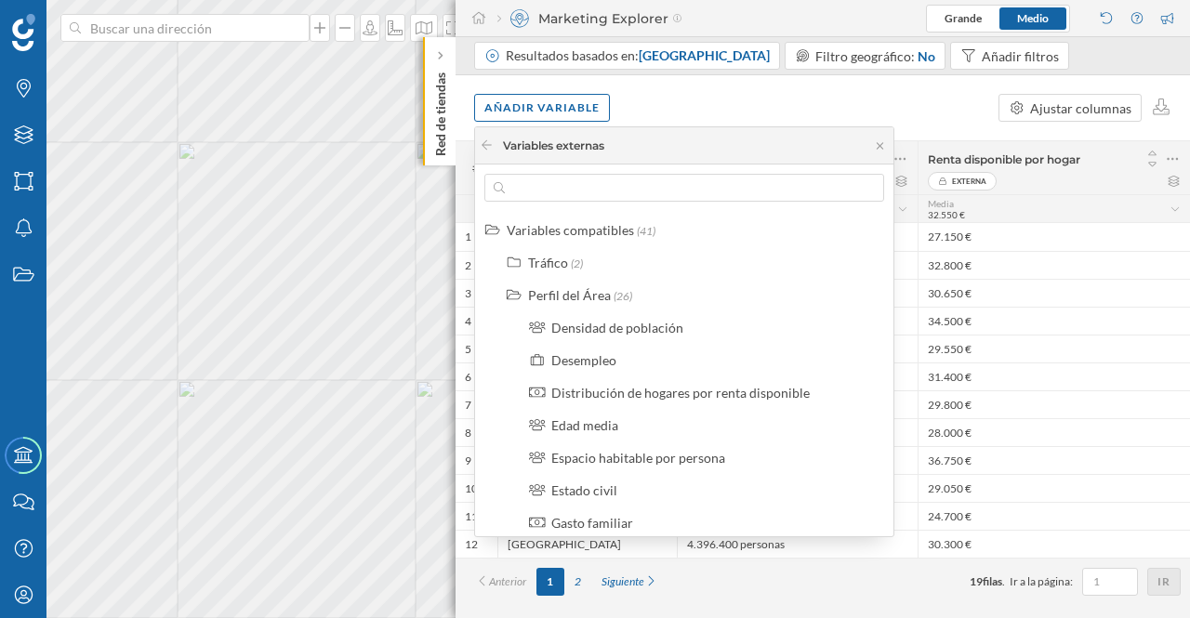
click at [579, 521] on div "Gasto familiar" at bounding box center [592, 523] width 82 height 16
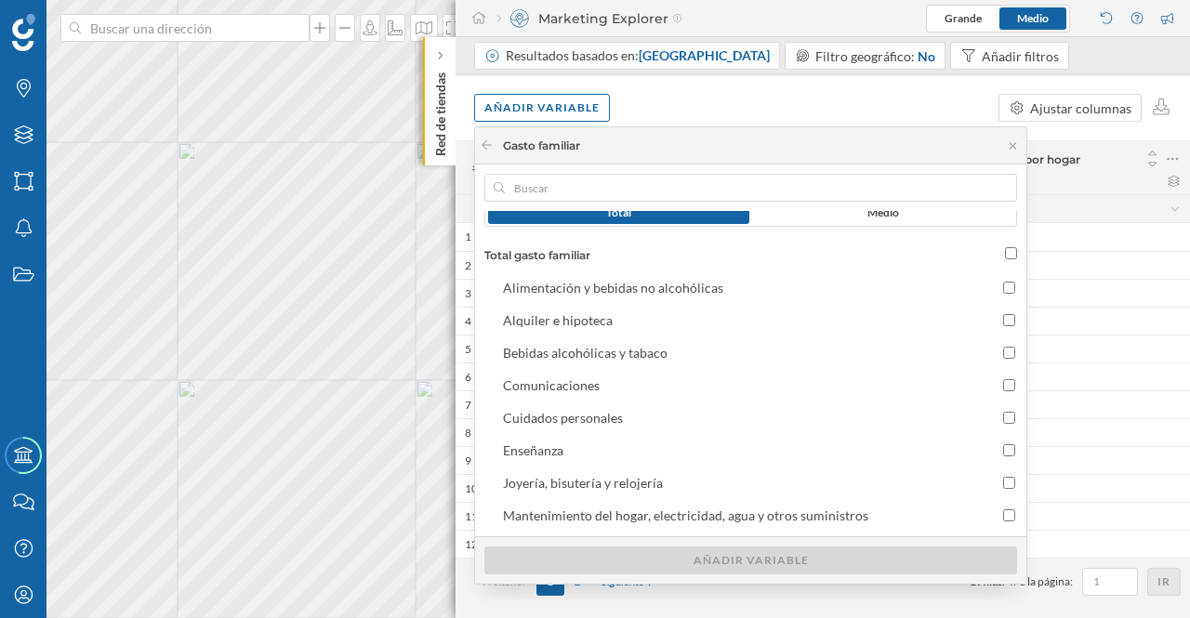
scroll to position [44, 0]
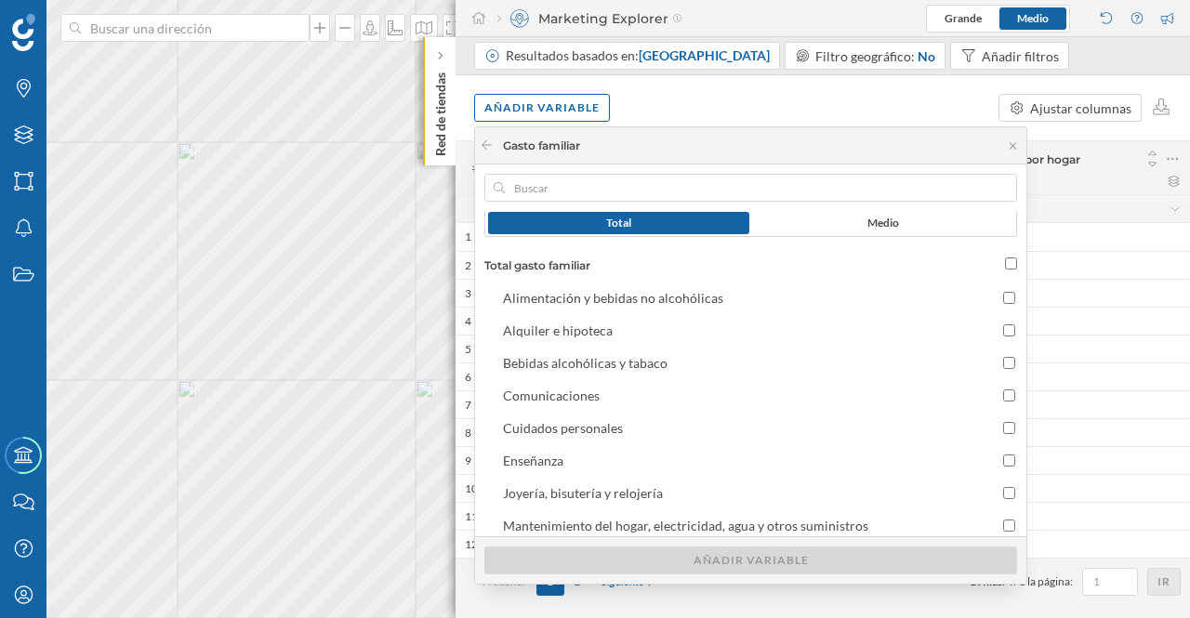
click at [1005, 261] on input "Total gasto familiar" at bounding box center [1011, 264] width 12 height 12
checkbox input "true"
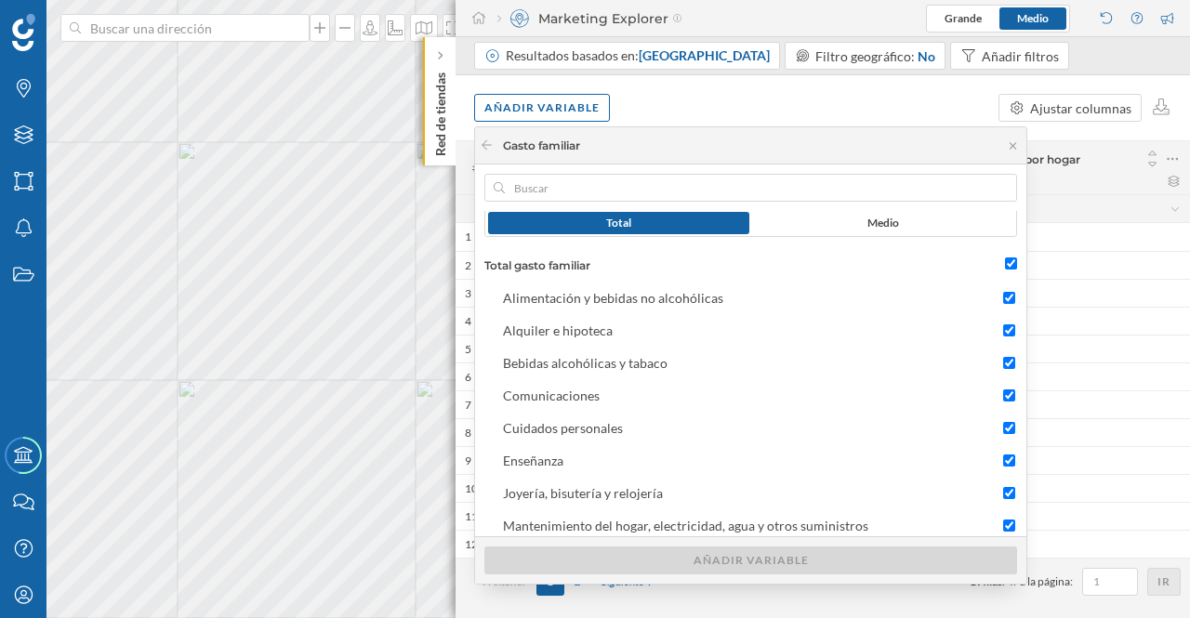
checkbox input "true"
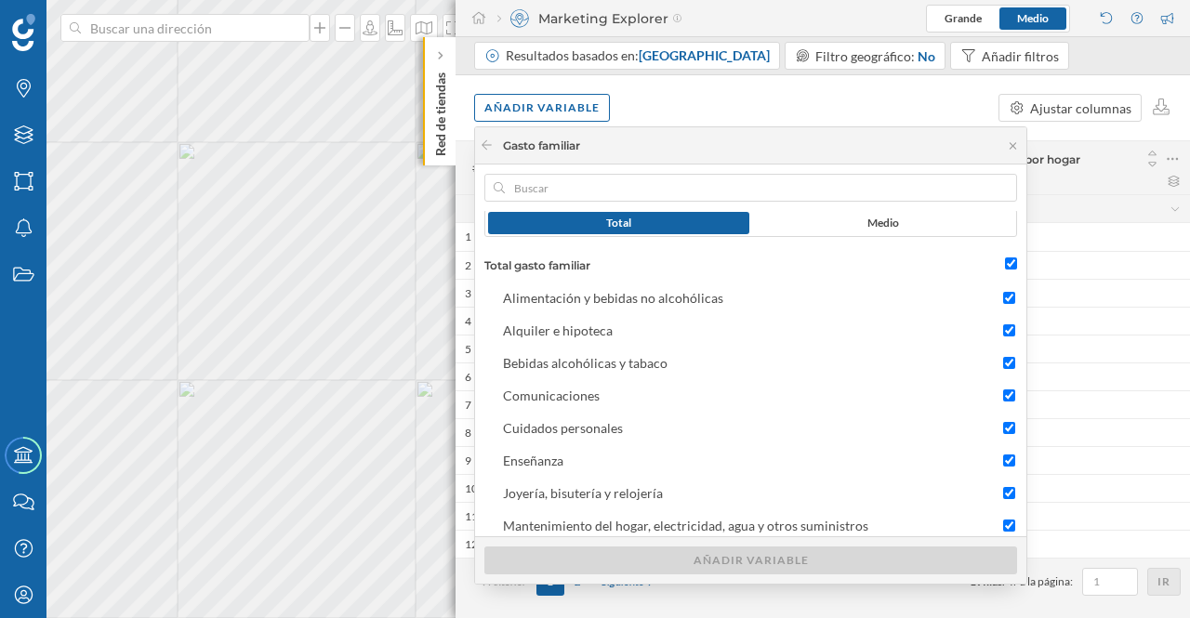
checkbox input "true"
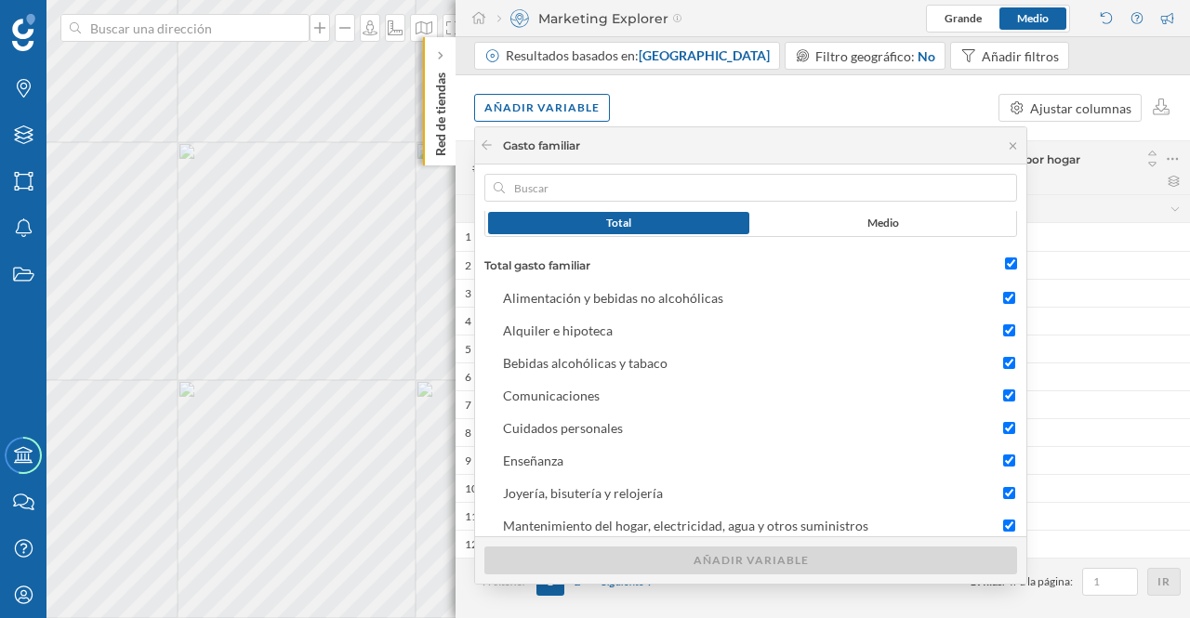
checkbox input "true"
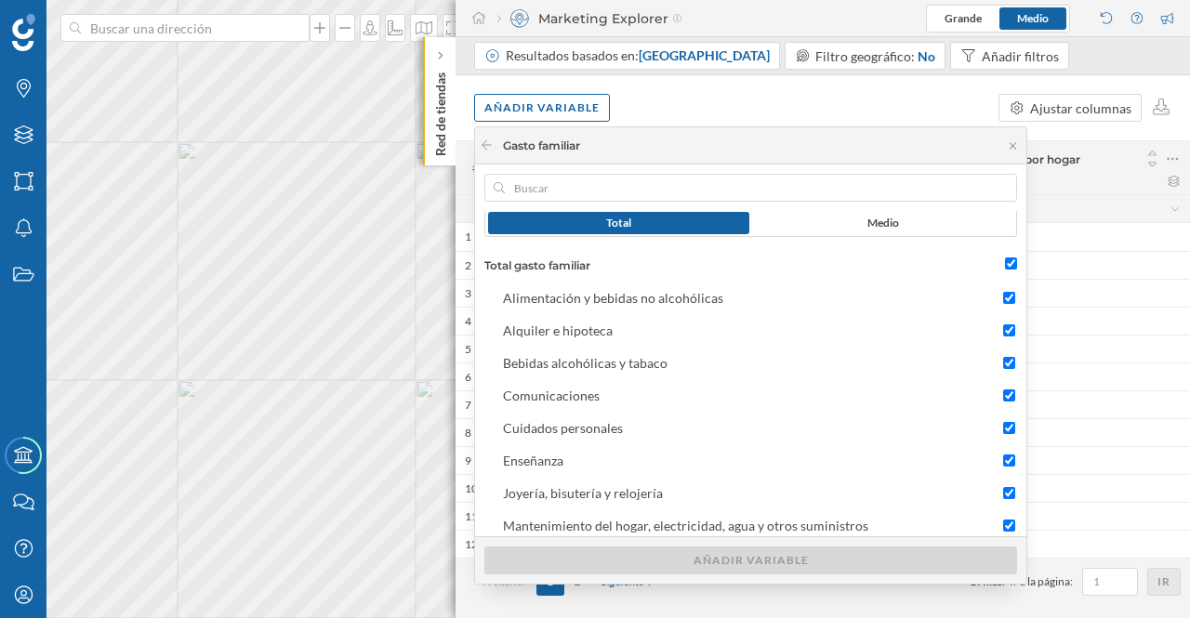
checkbox input "true"
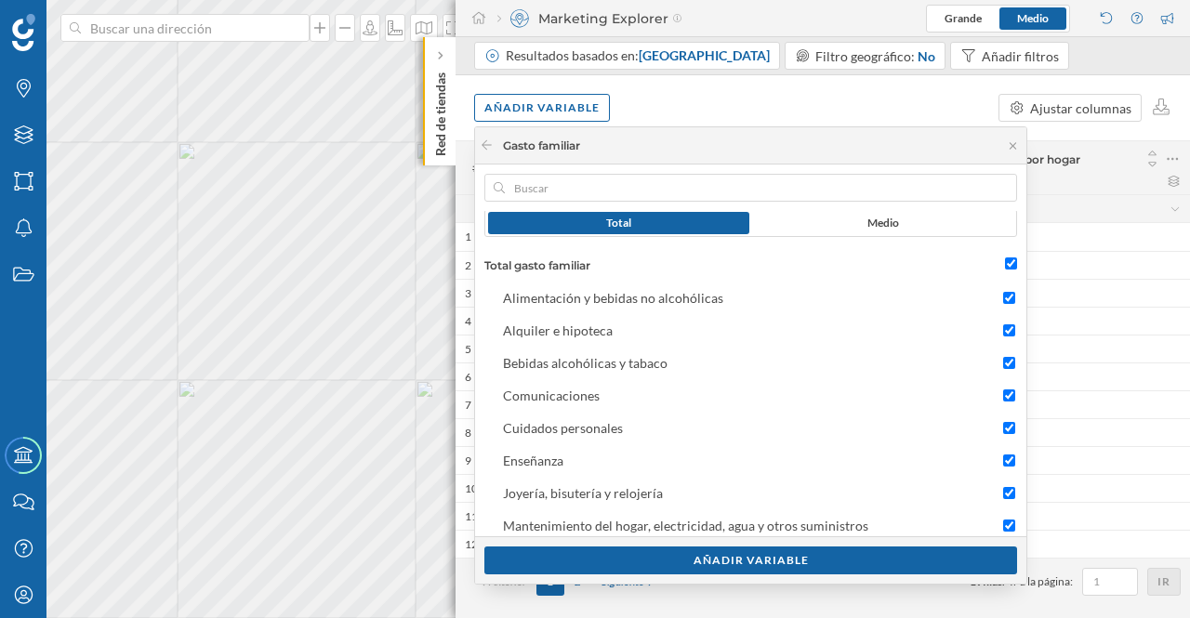
click at [778, 560] on div "Añadir variable" at bounding box center [750, 561] width 533 height 28
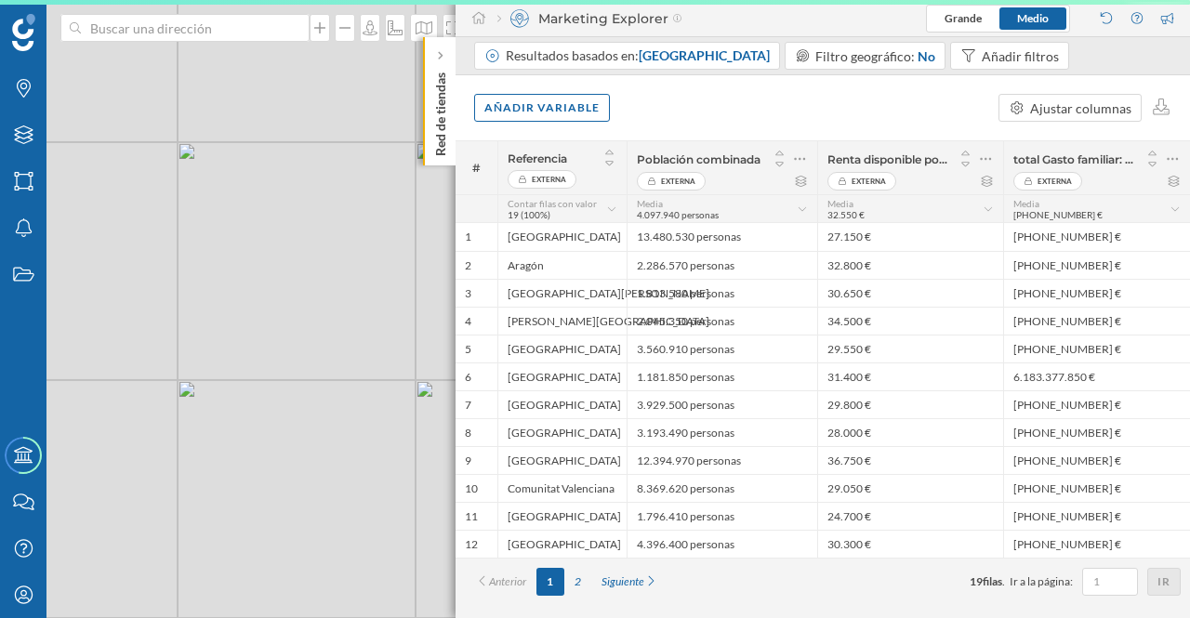
scroll to position [0, 0]
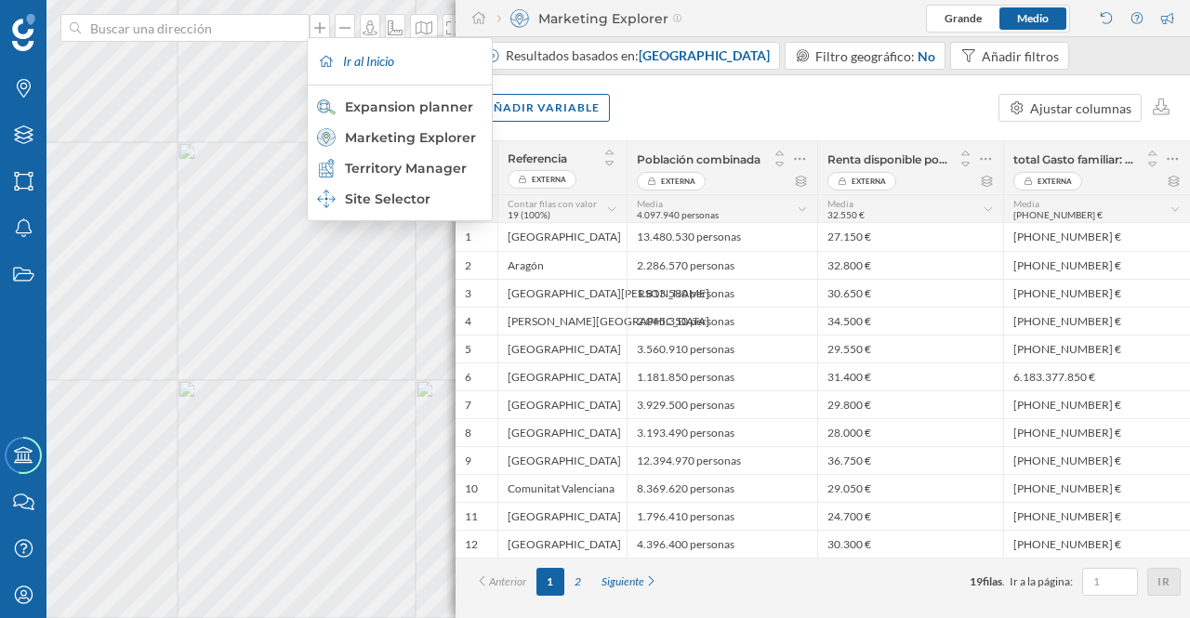
click at [422, 104] on div "Expansion planner" at bounding box center [399, 107] width 164 height 19
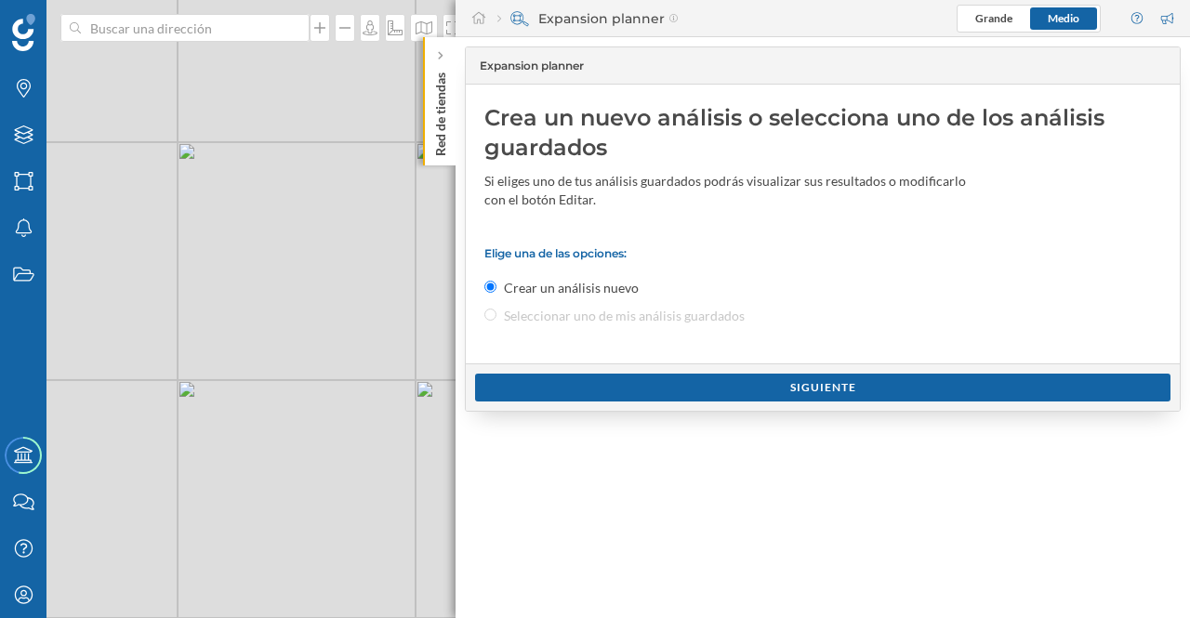
click at [806, 381] on div "Siguiente" at bounding box center [822, 388] width 695 height 28
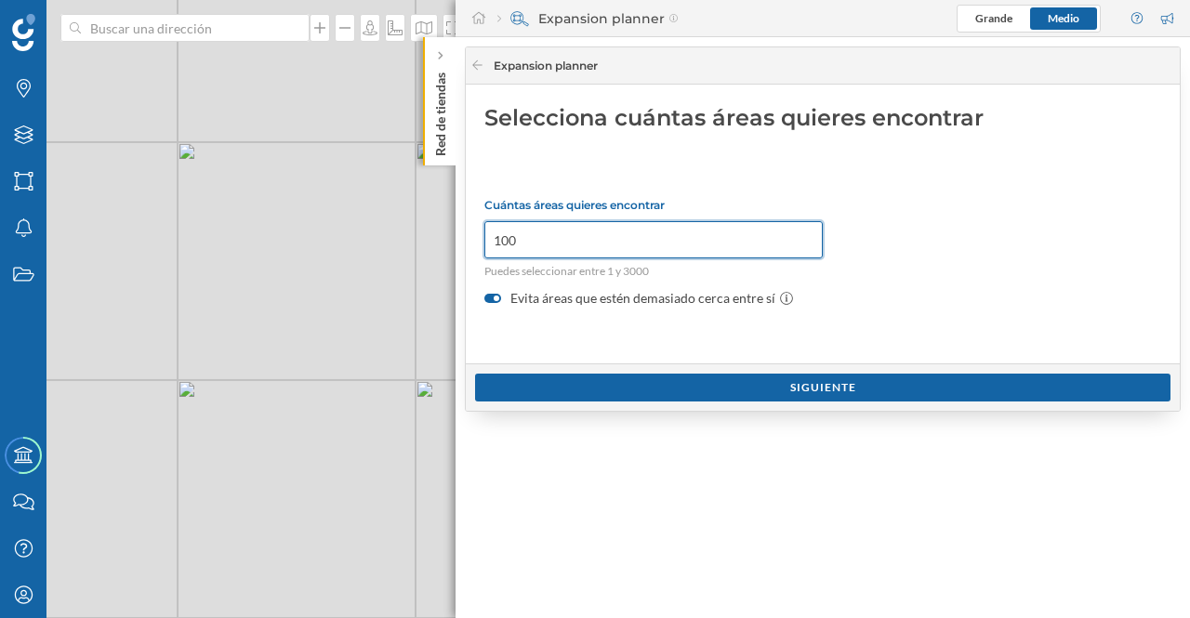
drag, startPoint x: 557, startPoint y: 235, endPoint x: 463, endPoint y: 234, distance: 93.9
click at [463, 234] on div "Expansion planner Selecciona cuántas áreas quieres encontrar Cuántas áreas quie…" at bounding box center [823, 327] width 734 height 581
type input "30"
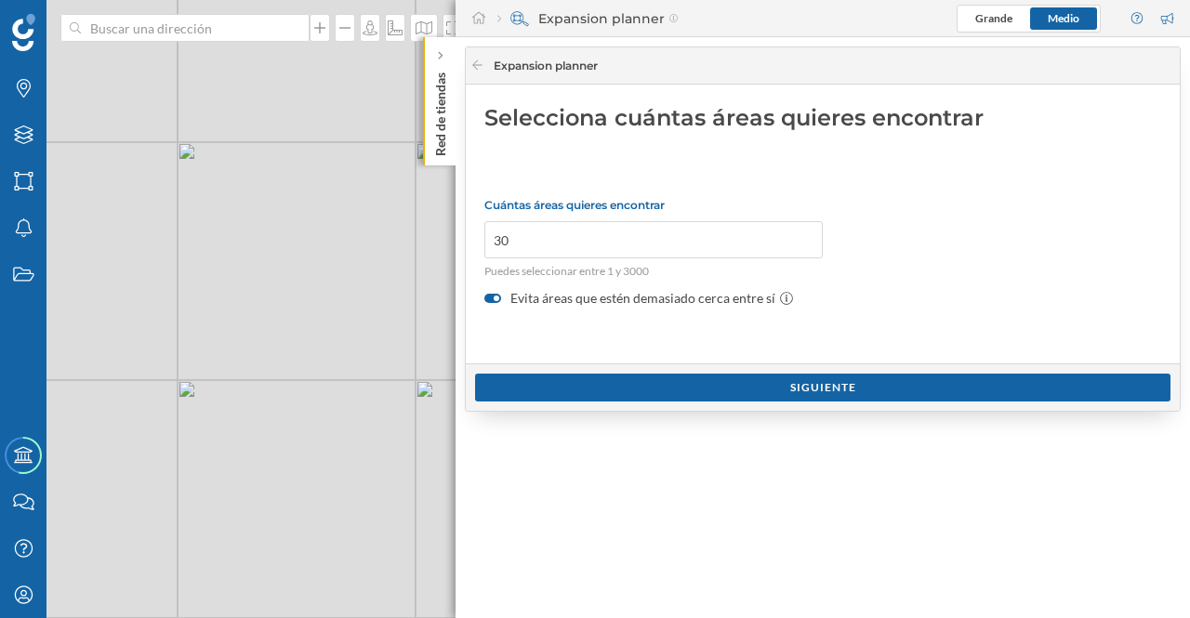
click at [803, 384] on div "Siguiente" at bounding box center [822, 388] width 695 height 28
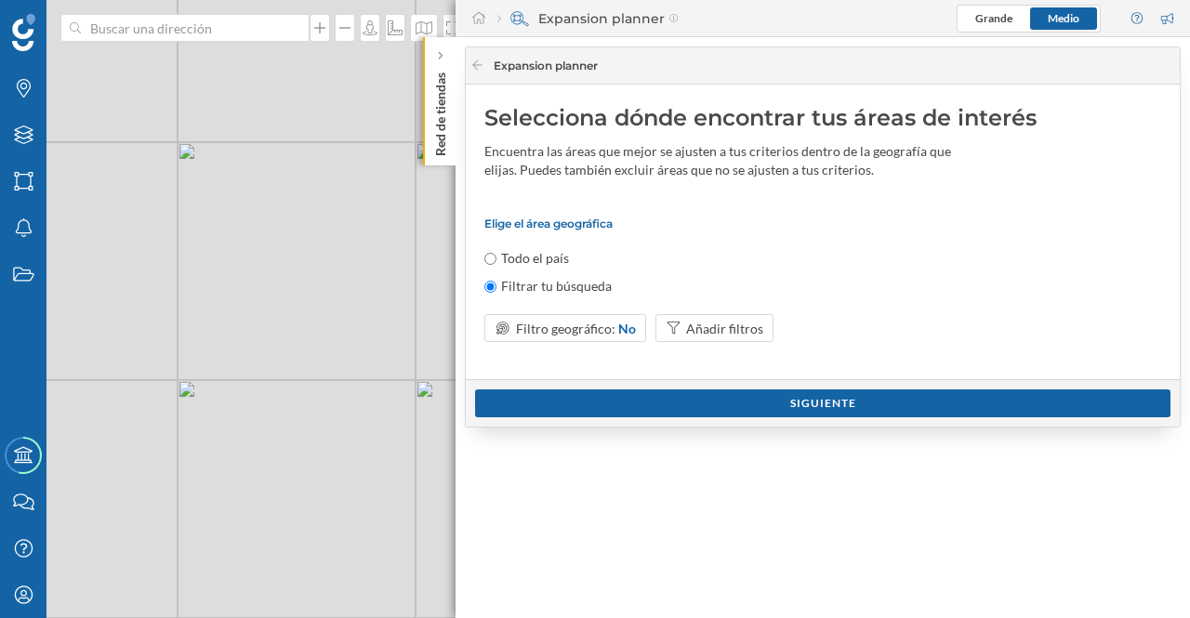
click at [786, 403] on div "Siguiente" at bounding box center [822, 404] width 695 height 28
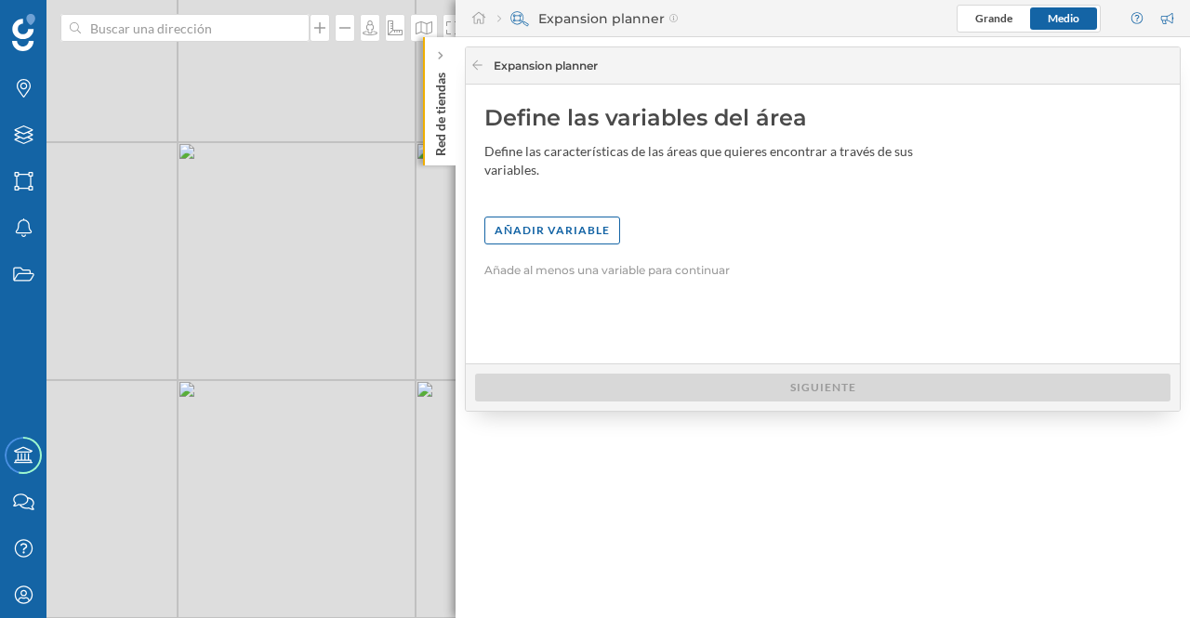
click at [562, 217] on div "Añadir variable" at bounding box center [552, 231] width 136 height 28
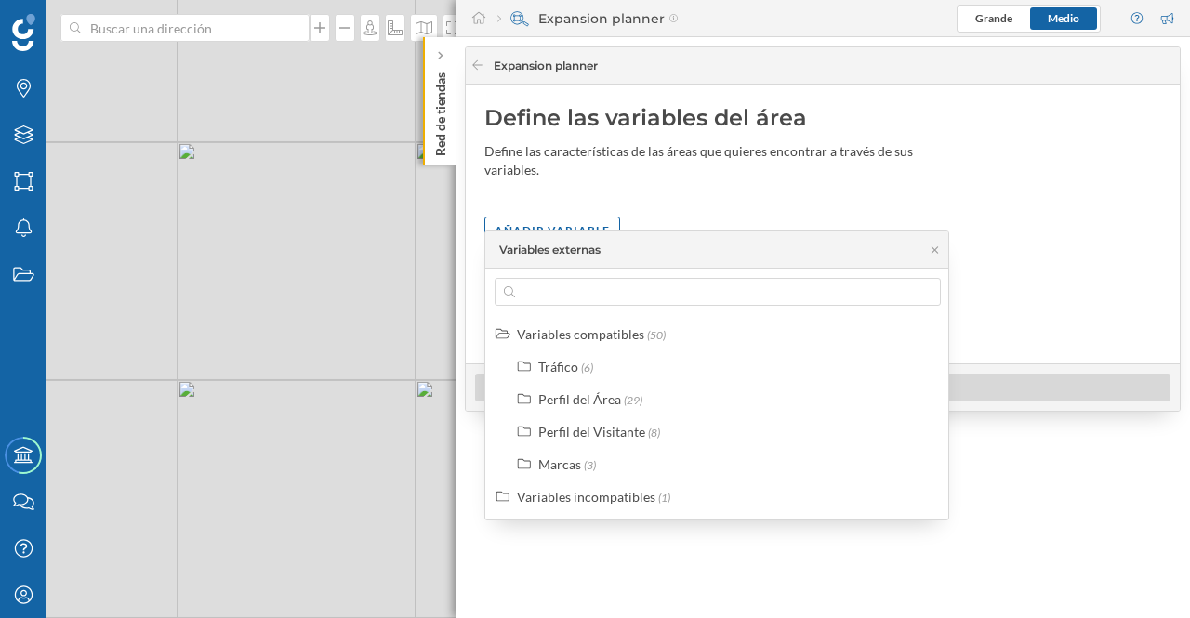
click at [597, 358] on div "Tráfico (6)" at bounding box center [736, 367] width 396 height 20
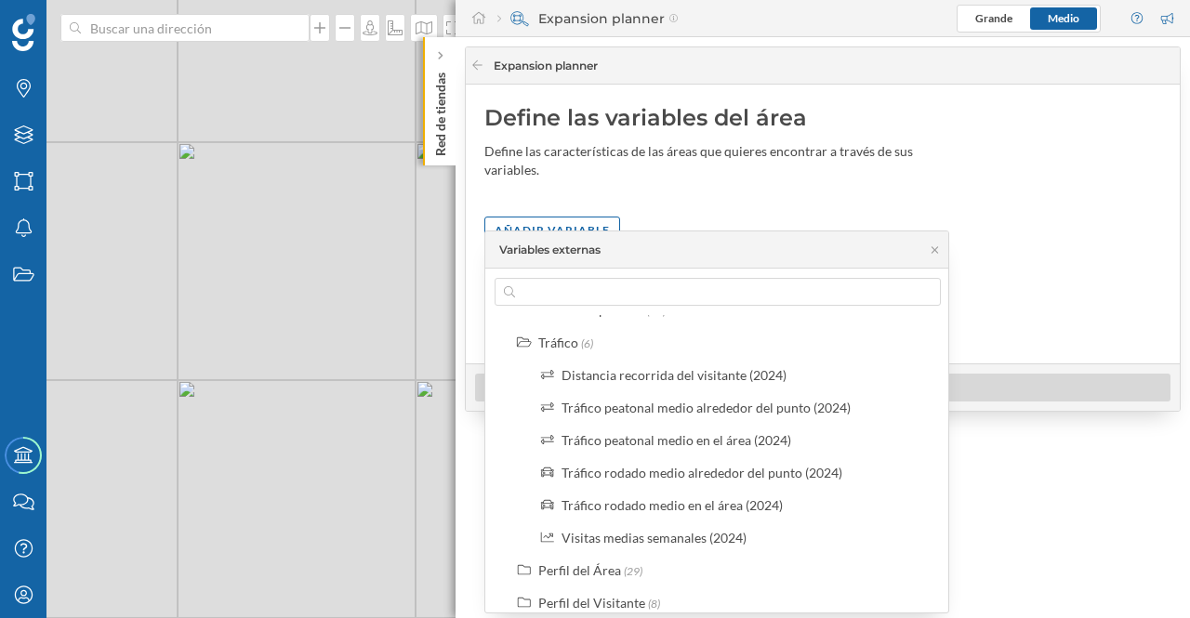
scroll to position [20, 0]
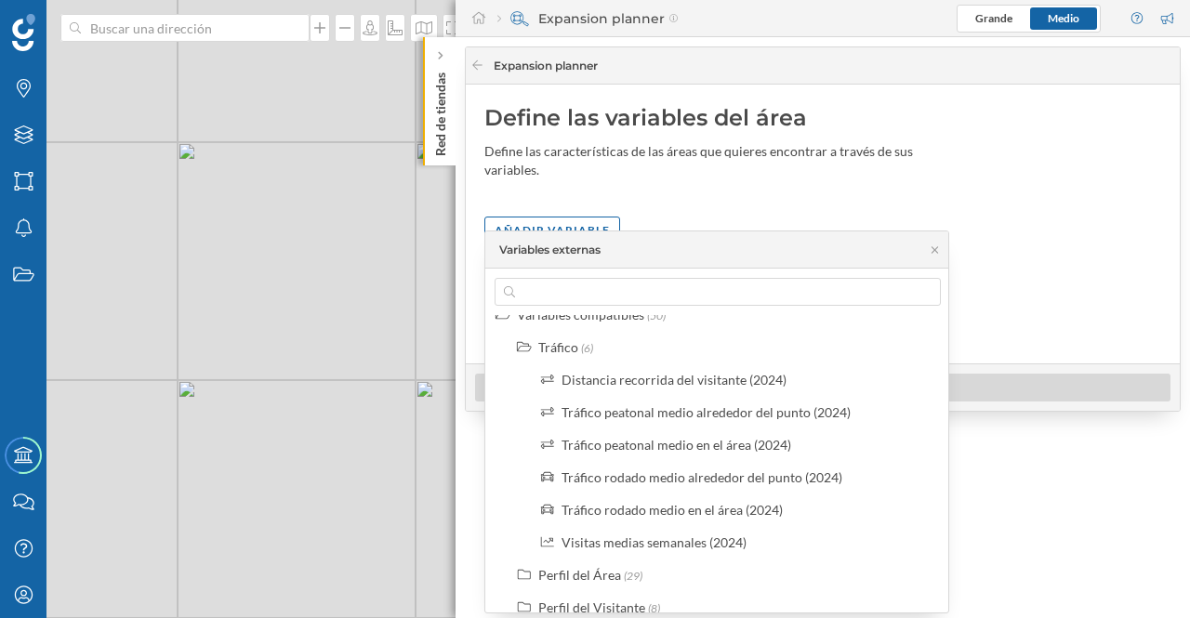
click at [686, 443] on div "Tráfico peatonal medio en el área (2024)" at bounding box center [677, 445] width 230 height 16
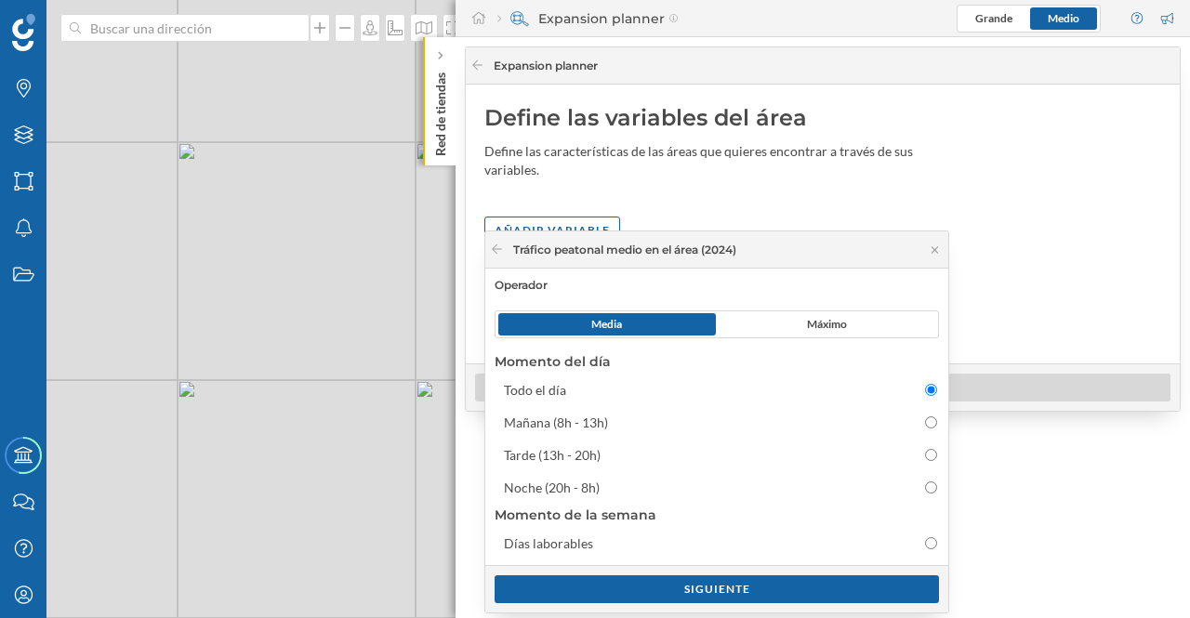
drag, startPoint x: 943, startPoint y: 416, endPoint x: 946, endPoint y: 447, distance: 31.8
click at [945, 448] on div "Operador Media Máximo Momento del día Todo el día Mañana (8h - 13h) Tarde (13h …" at bounding box center [716, 417] width 463 height 297
click at [893, 588] on div "Siguiente" at bounding box center [717, 589] width 444 height 28
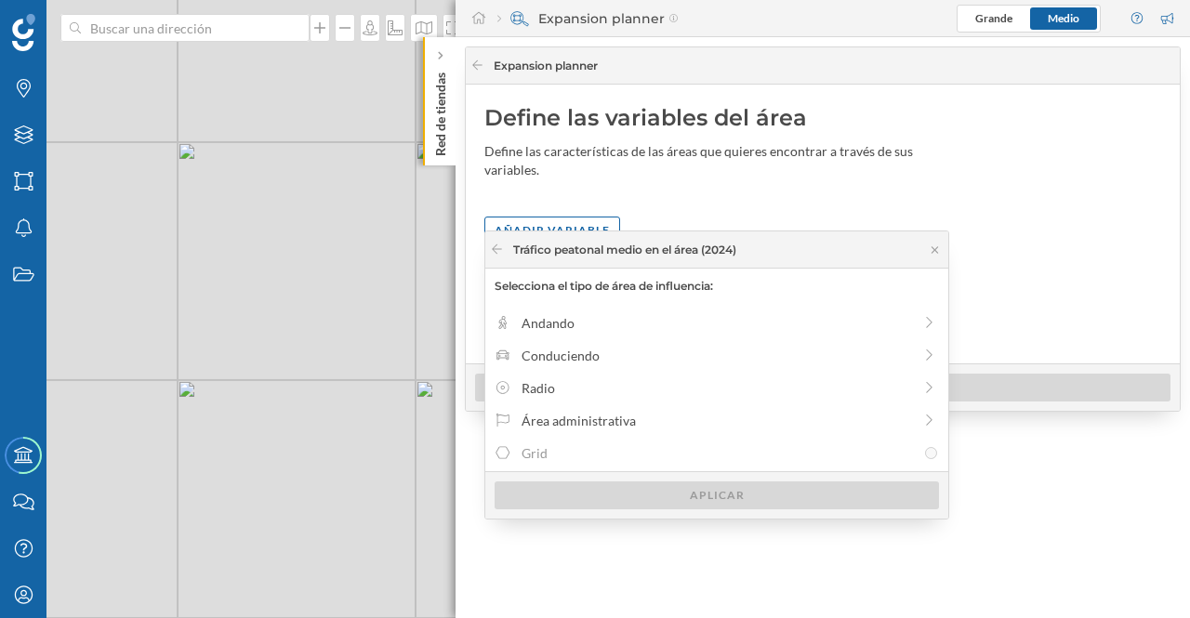
click at [595, 358] on div "Conduciendo" at bounding box center [717, 356] width 390 height 20
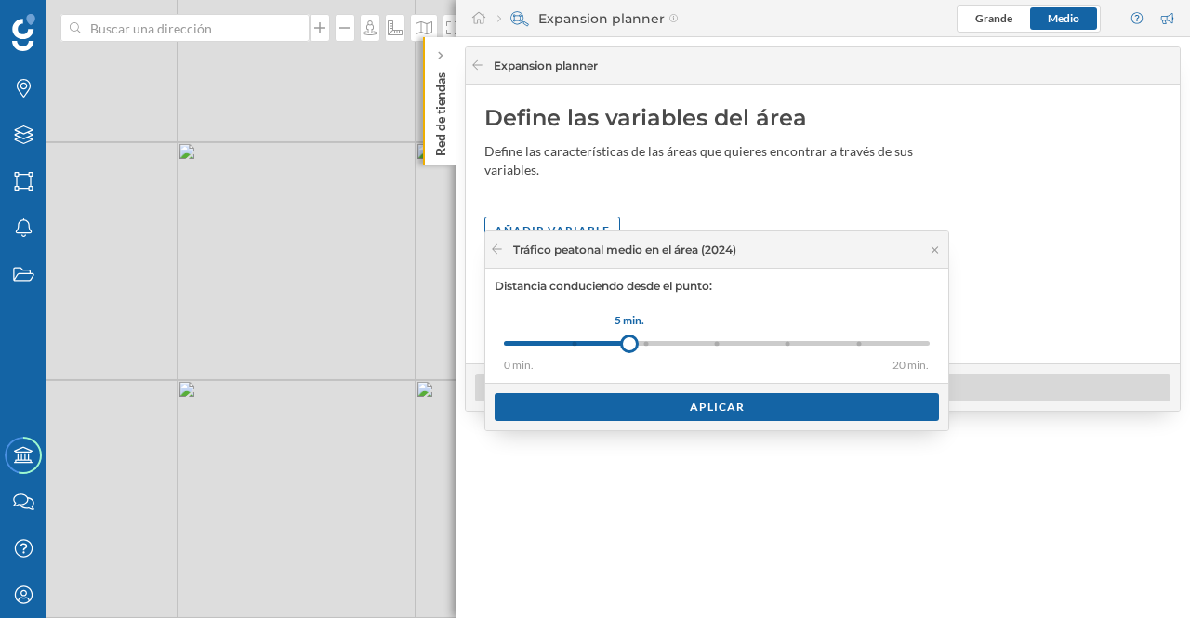
drag, startPoint x: 589, startPoint y: 339, endPoint x: 644, endPoint y: 350, distance: 55.8
click at [630, 339] on div at bounding box center [629, 344] width 19 height 19
click at [682, 397] on div "Aplicar" at bounding box center [717, 407] width 444 height 28
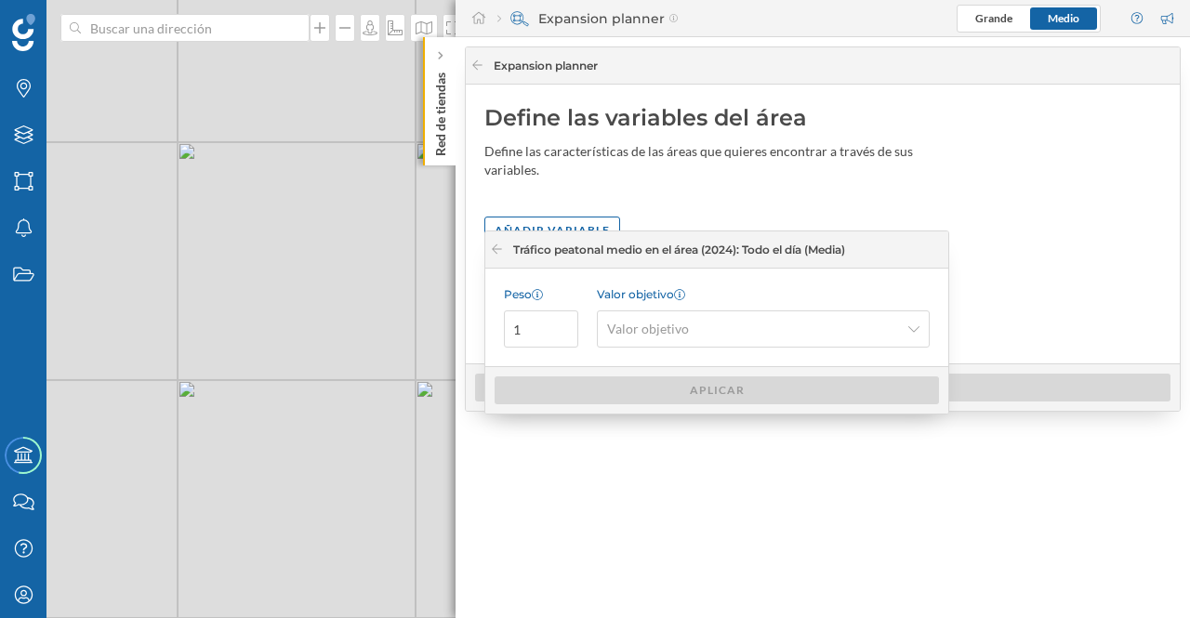
click at [573, 217] on div "Añadir variable" at bounding box center [552, 231] width 136 height 28
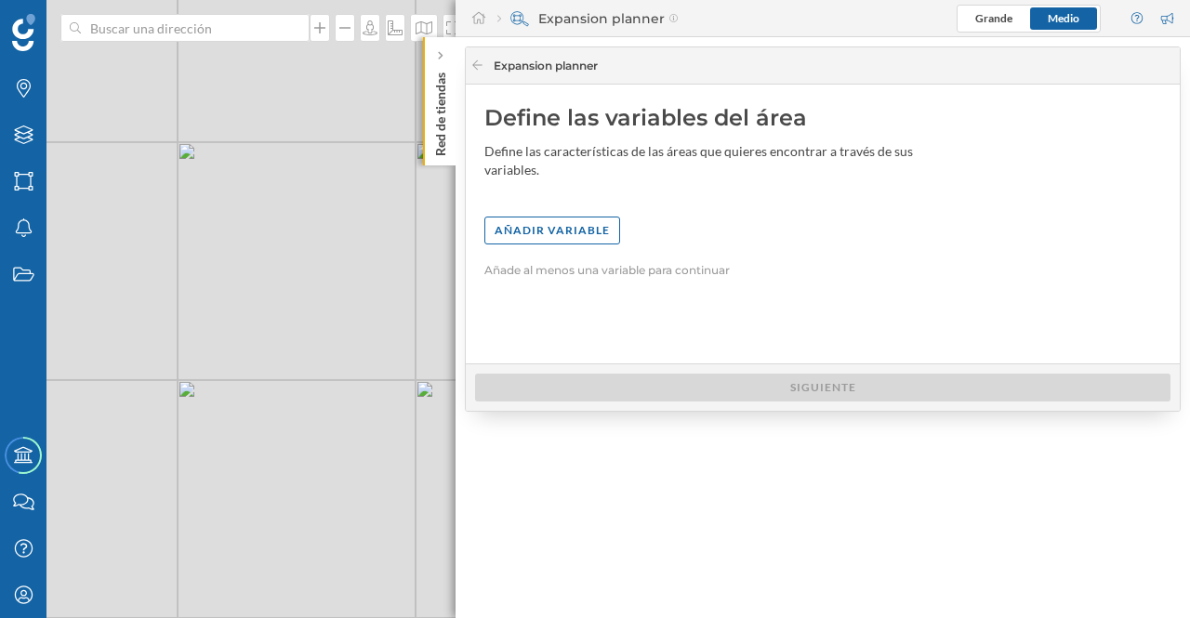
click at [575, 217] on div "Añadir variable" at bounding box center [552, 231] width 136 height 28
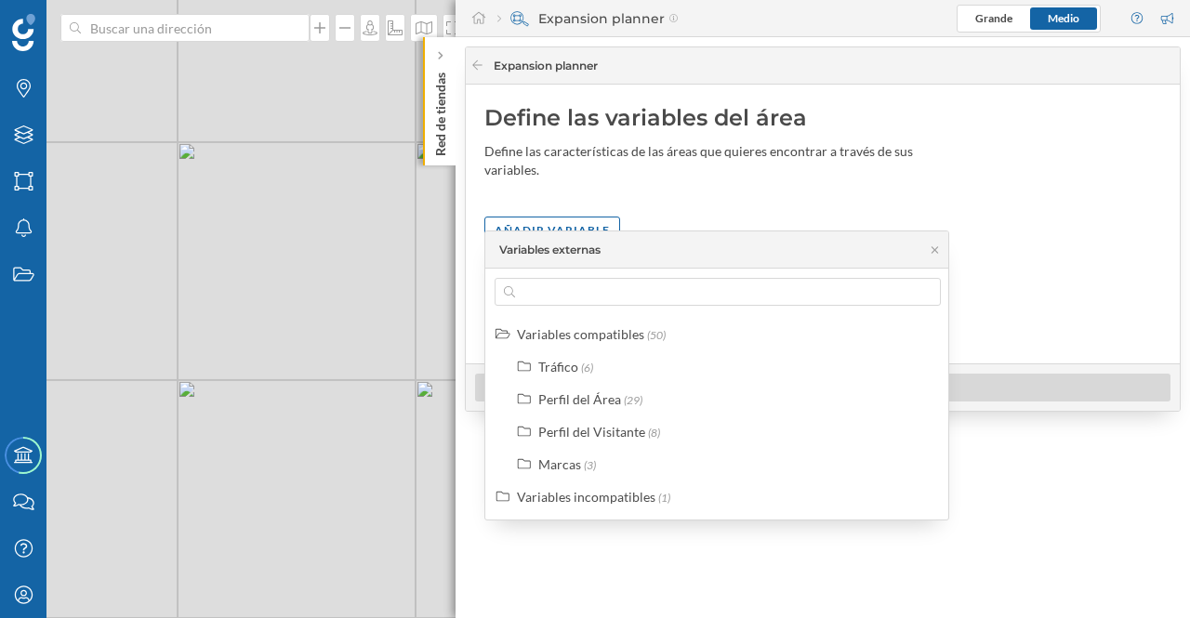
click at [601, 429] on div "Perfil del Visitante" at bounding box center [591, 432] width 107 height 16
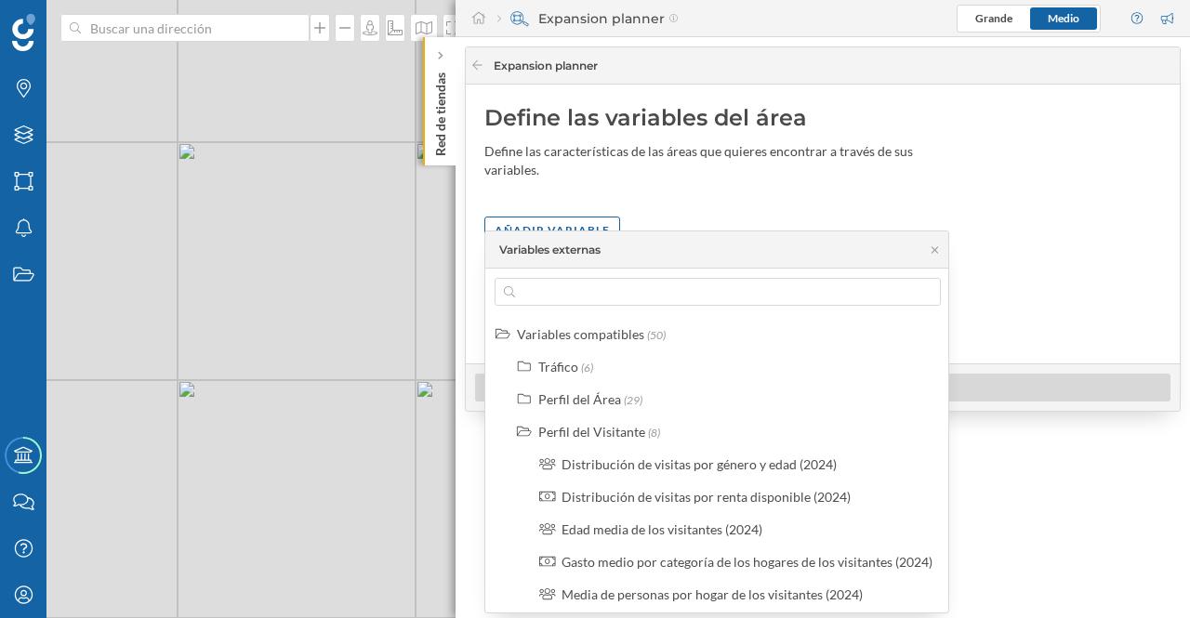
click at [688, 561] on div "Gasto medio por categoría de los hogares de los visitantes (2024)" at bounding box center [747, 562] width 371 height 16
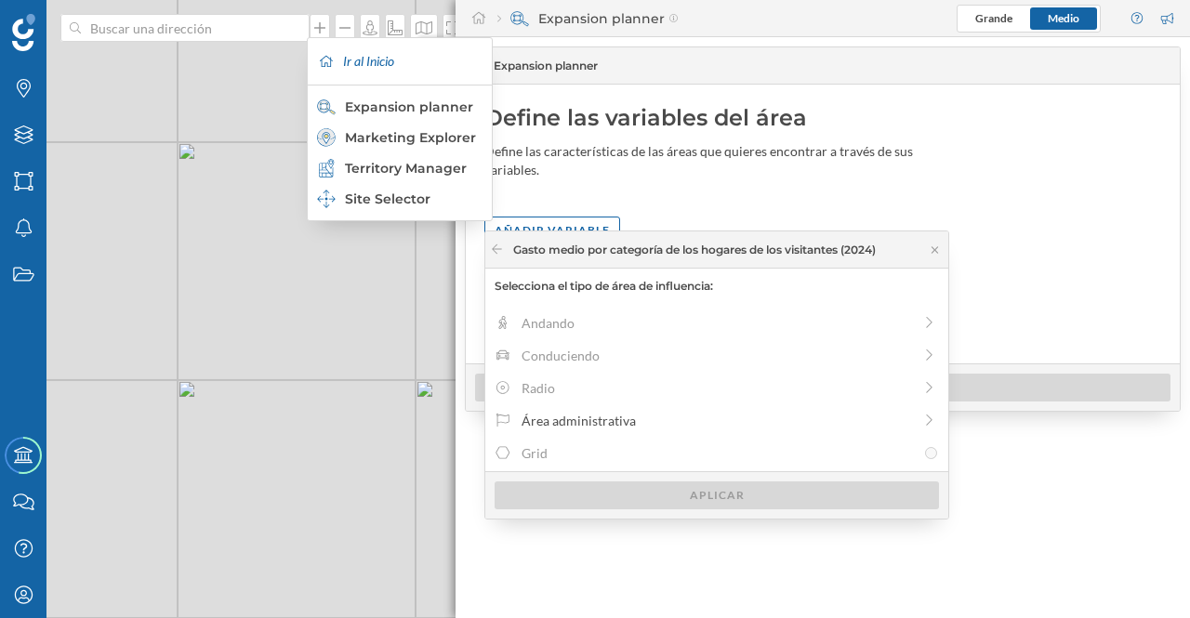
click at [478, 17] on icon at bounding box center [478, 17] width 17 height 13
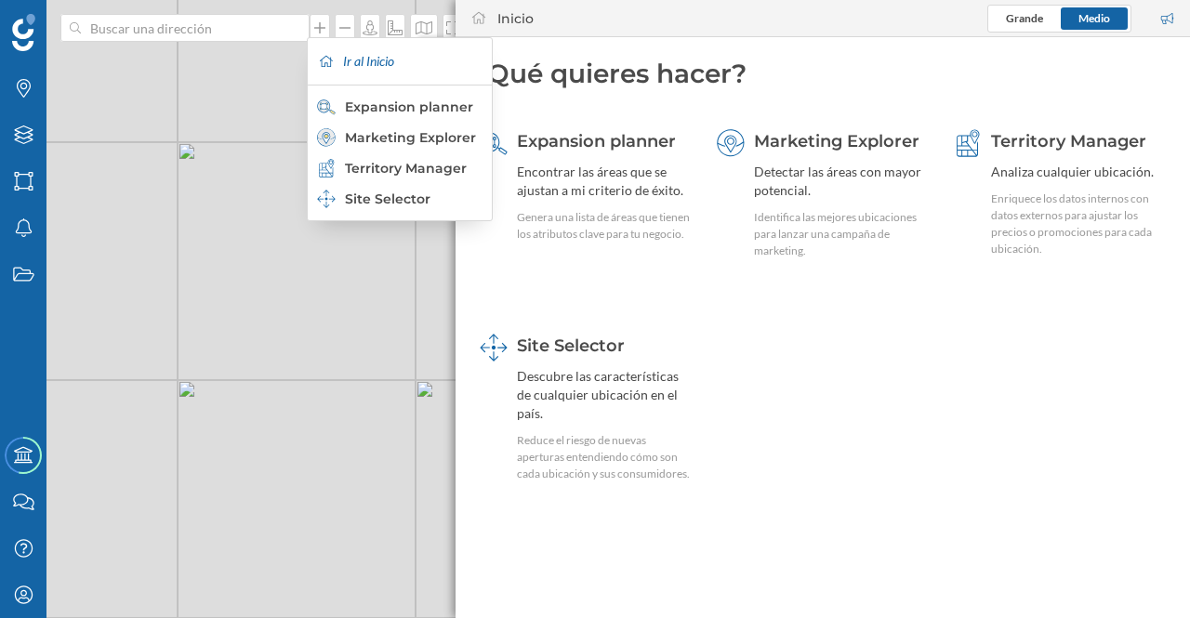
click at [482, 14] on icon at bounding box center [478, 17] width 17 height 13
click at [480, 17] on icon at bounding box center [478, 17] width 17 height 13
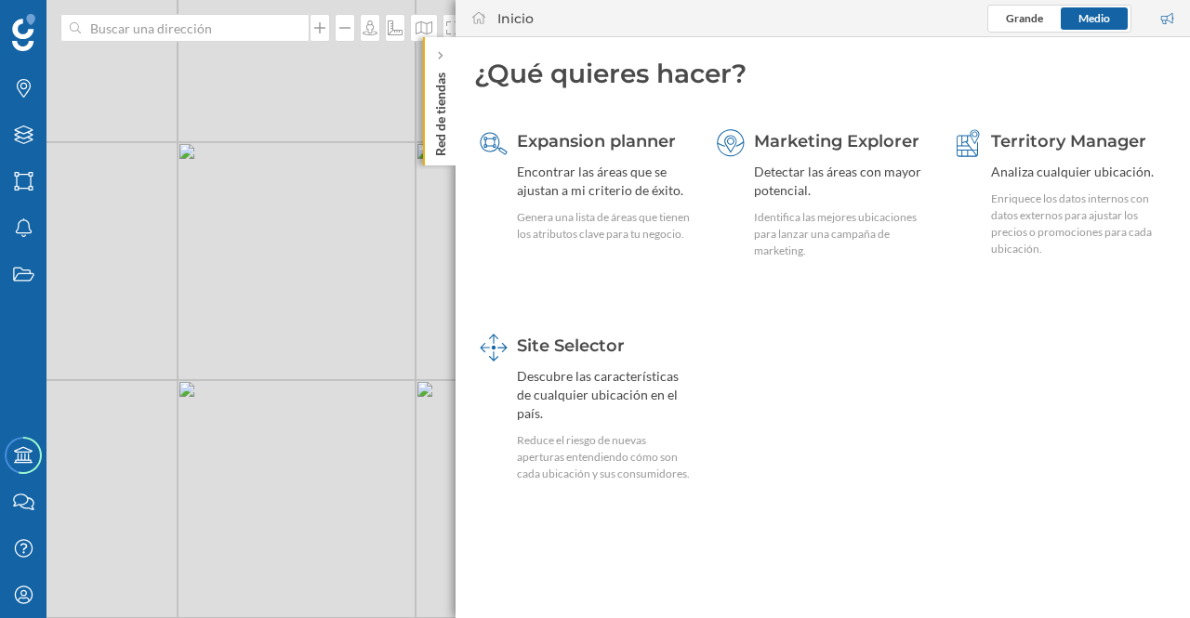
click at [480, 10] on div at bounding box center [479, 19] width 28 height 28
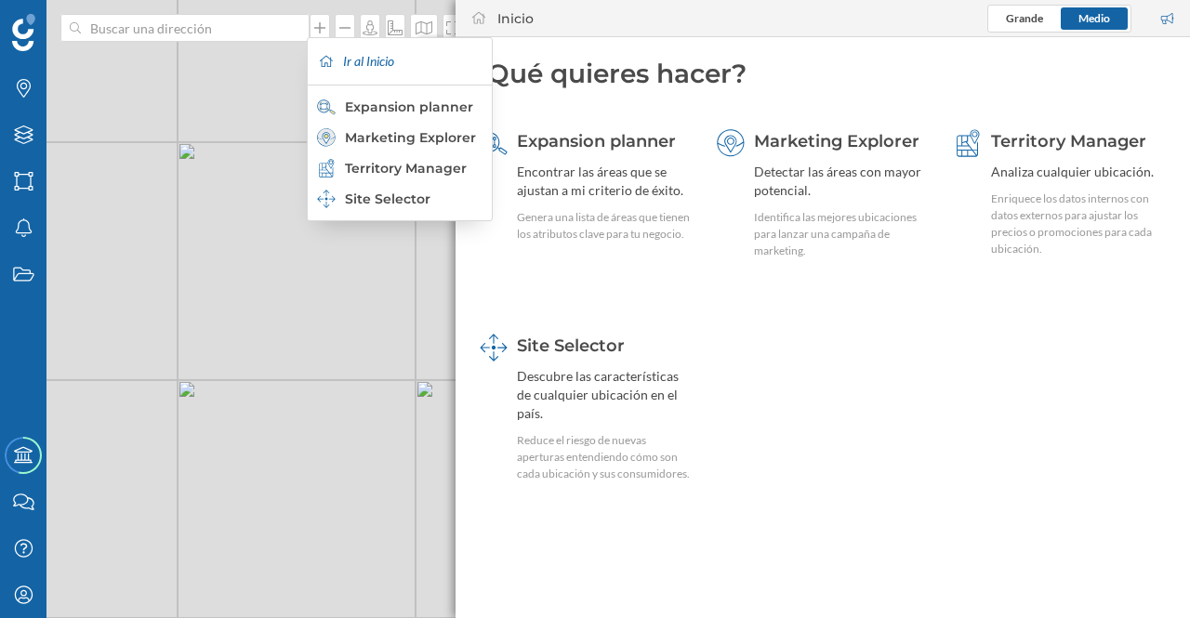
click at [481, 17] on icon at bounding box center [478, 17] width 17 height 13
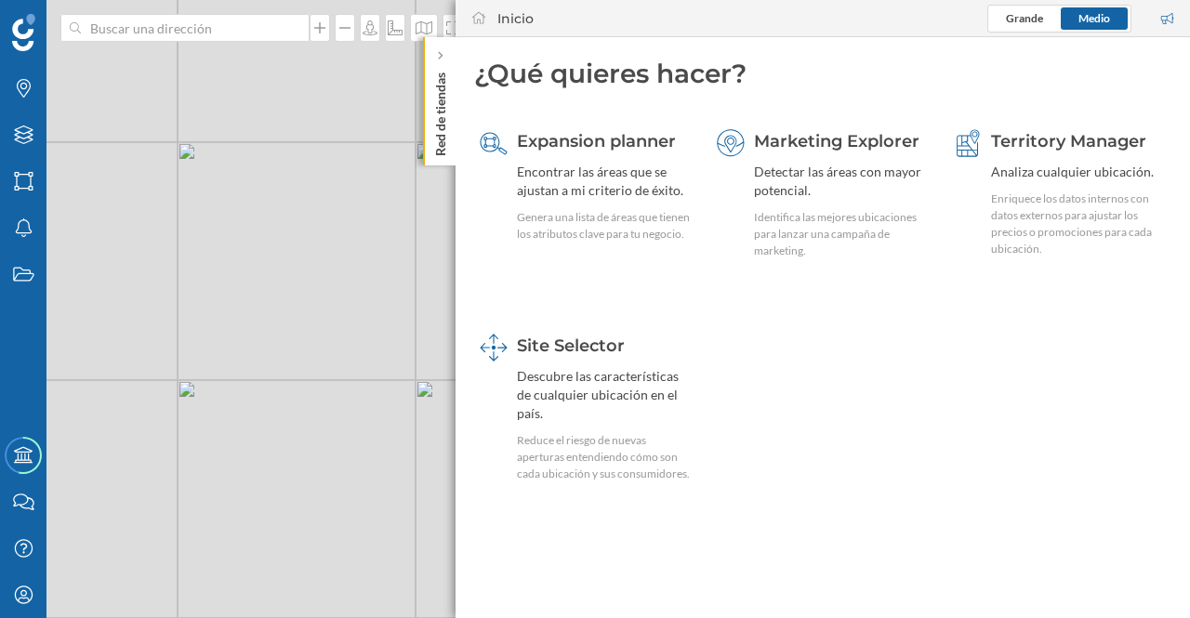
click at [476, 13] on icon at bounding box center [478, 17] width 17 height 13
click at [470, 13] on icon at bounding box center [478, 17] width 17 height 13
click at [479, 16] on icon at bounding box center [478, 17] width 17 height 13
click at [24, 266] on icon "Estados" at bounding box center [23, 274] width 23 height 19
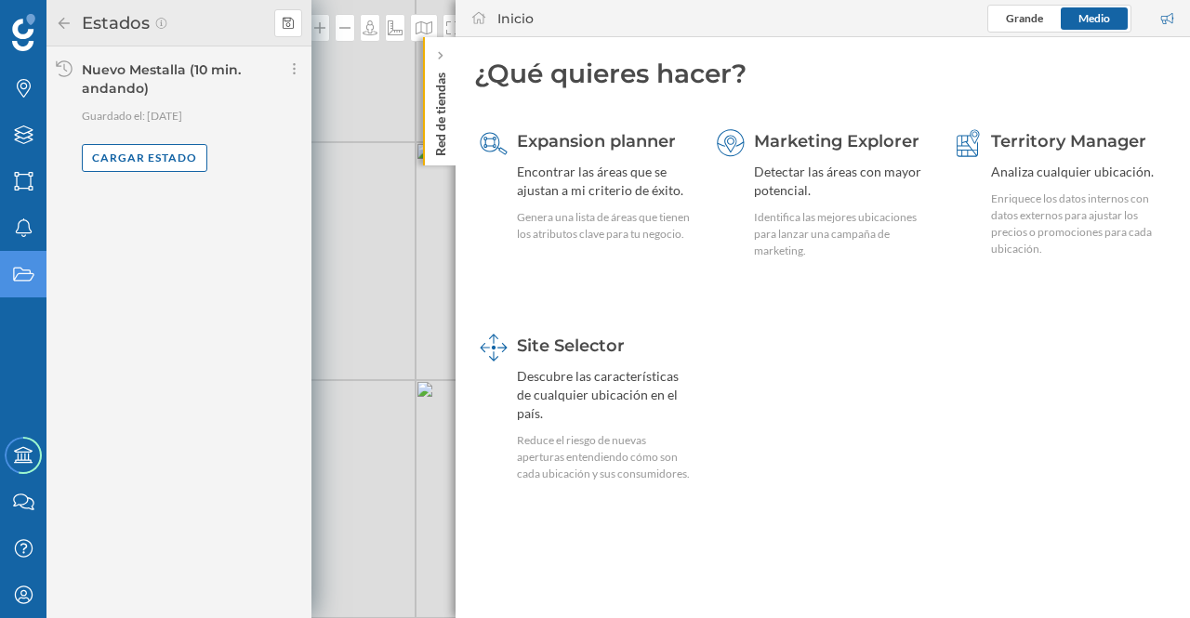
click at [178, 152] on div "Cargar estado" at bounding box center [145, 158] width 126 height 28
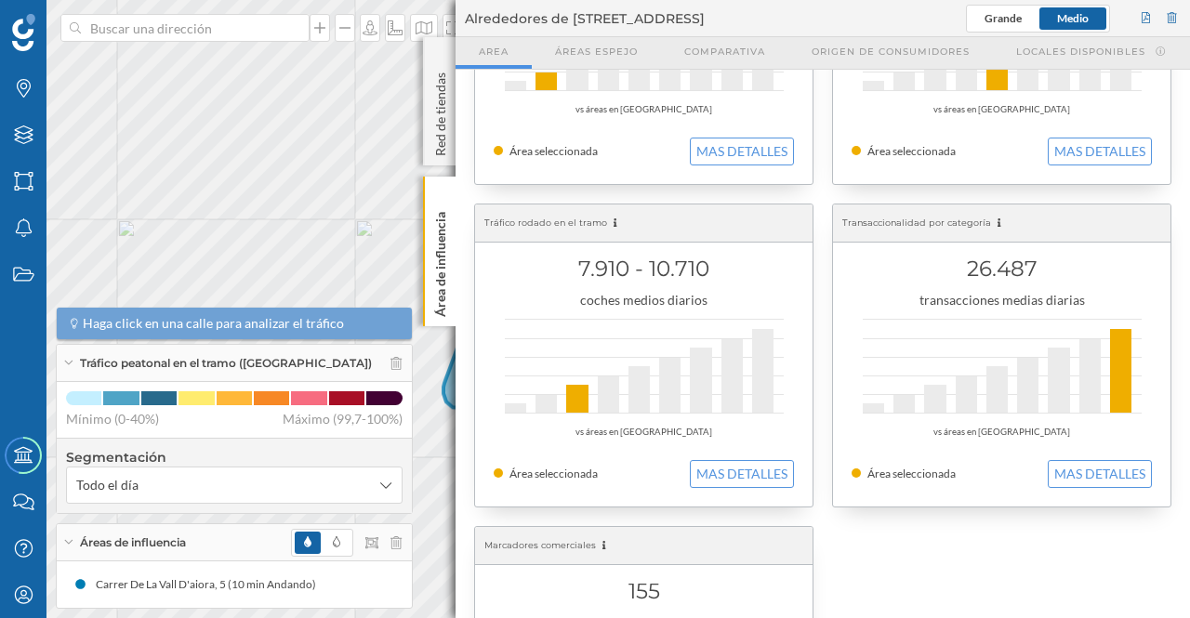
scroll to position [543, 0]
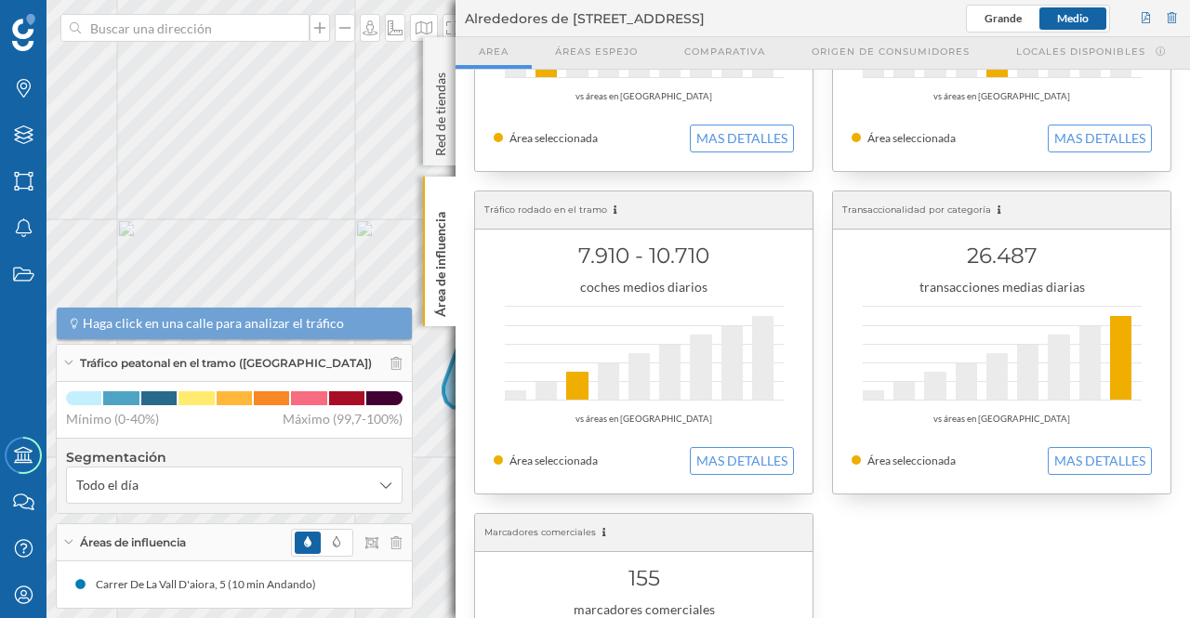
click at [1071, 453] on button "MAS DETALLES" at bounding box center [1100, 461] width 104 height 28
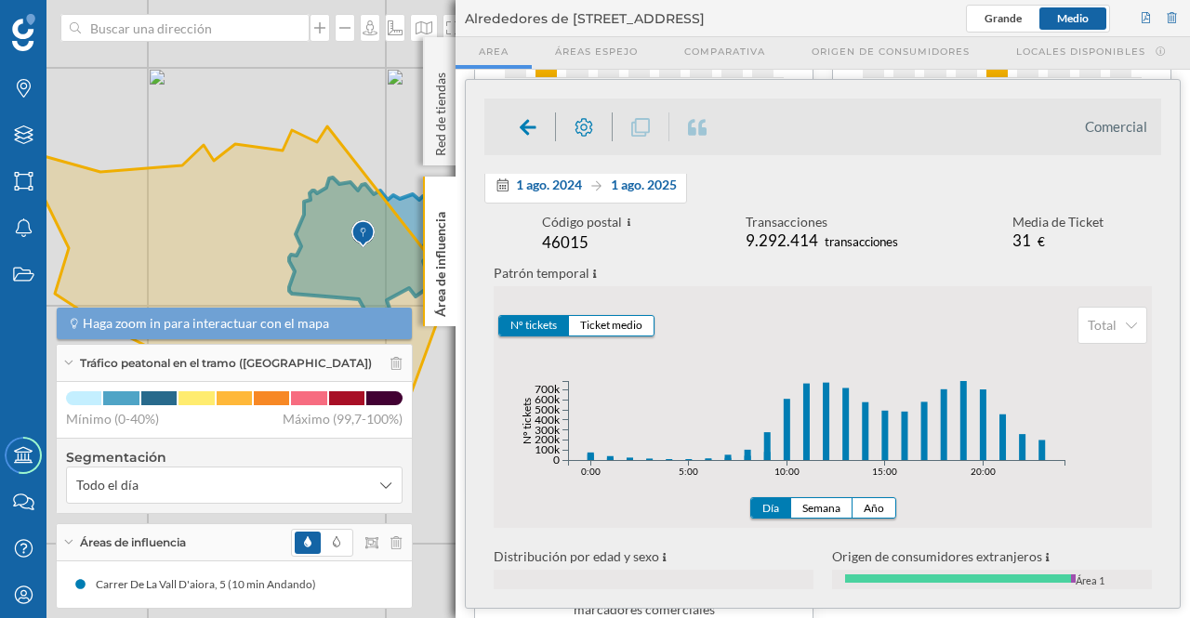
scroll to position [0, 0]
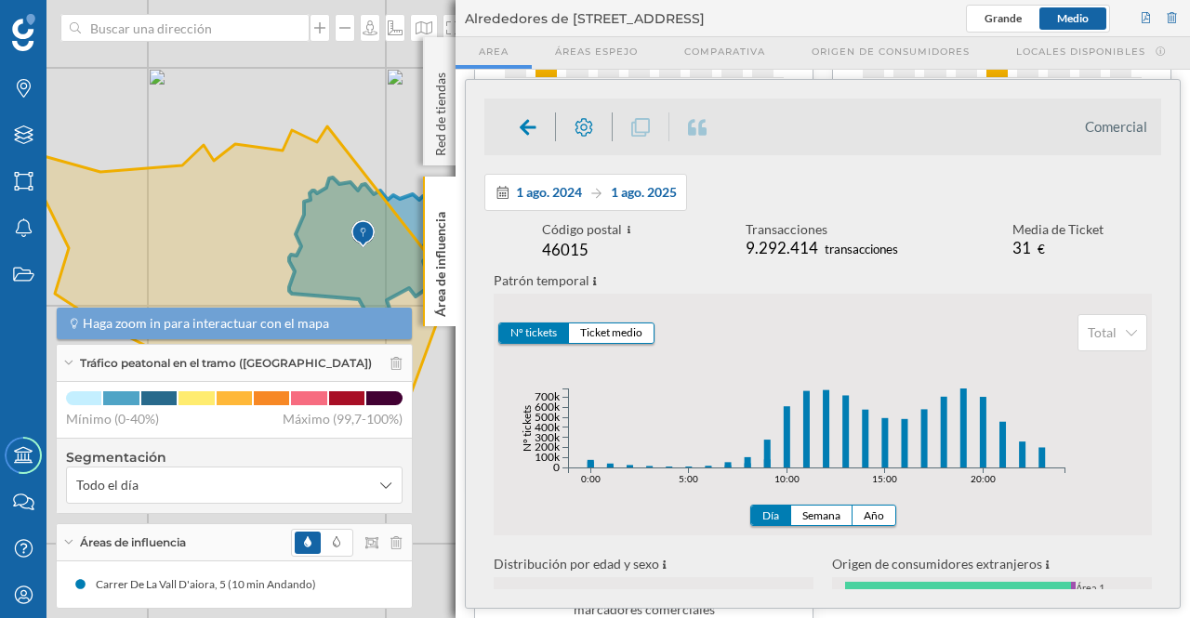
click at [630, 194] on span "1 ago. 2025" at bounding box center [644, 192] width 66 height 16
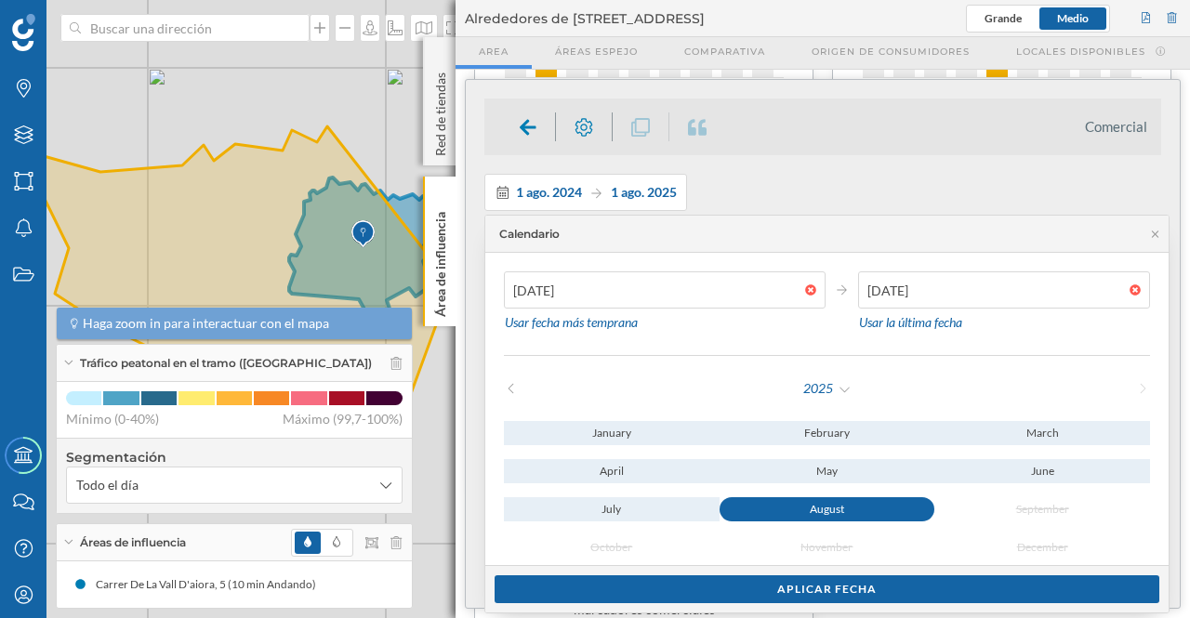
scroll to position [9, 0]
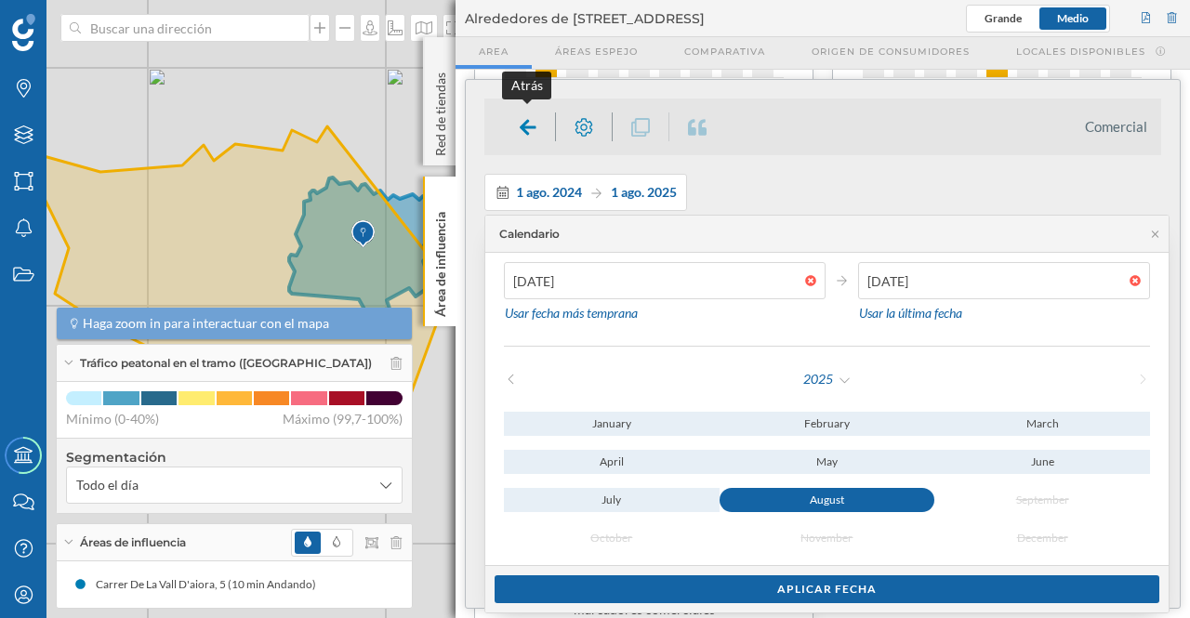
click at [522, 131] on icon at bounding box center [528, 127] width 17 height 19
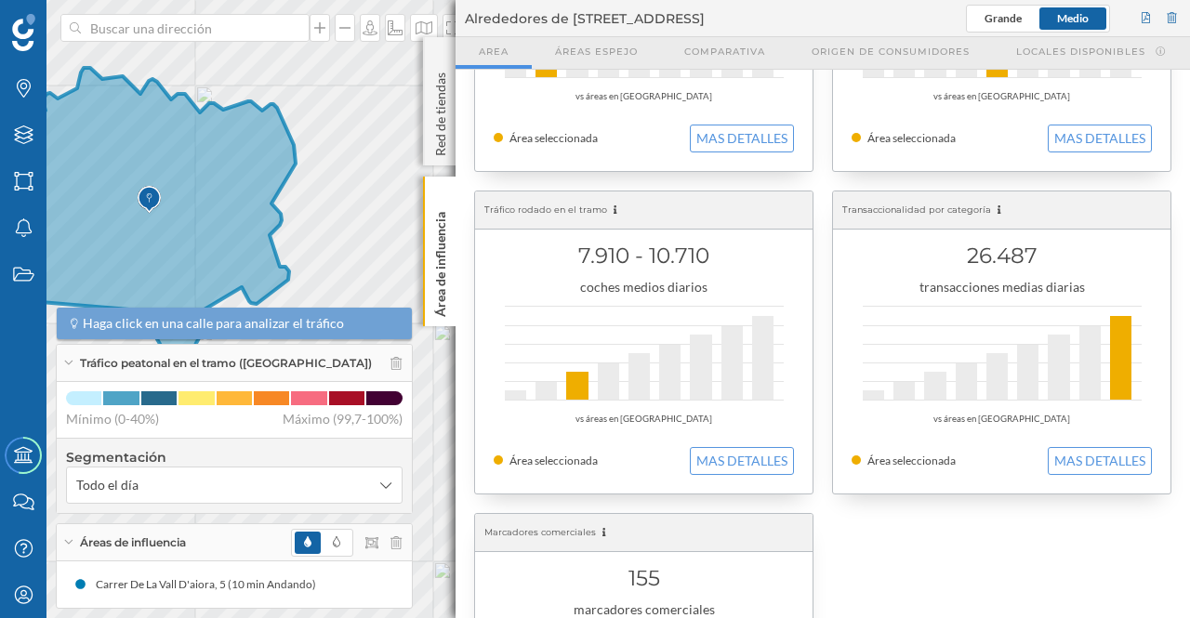
scroll to position [572, 0]
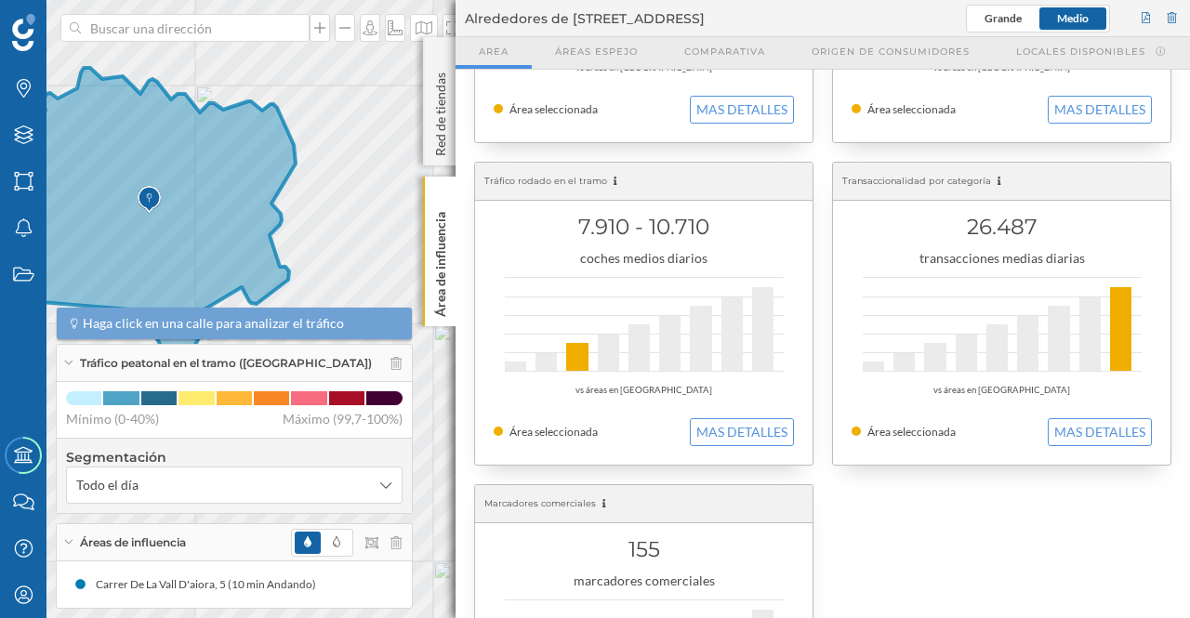
click at [1101, 426] on button "MAS DETALLES" at bounding box center [1100, 432] width 104 height 28
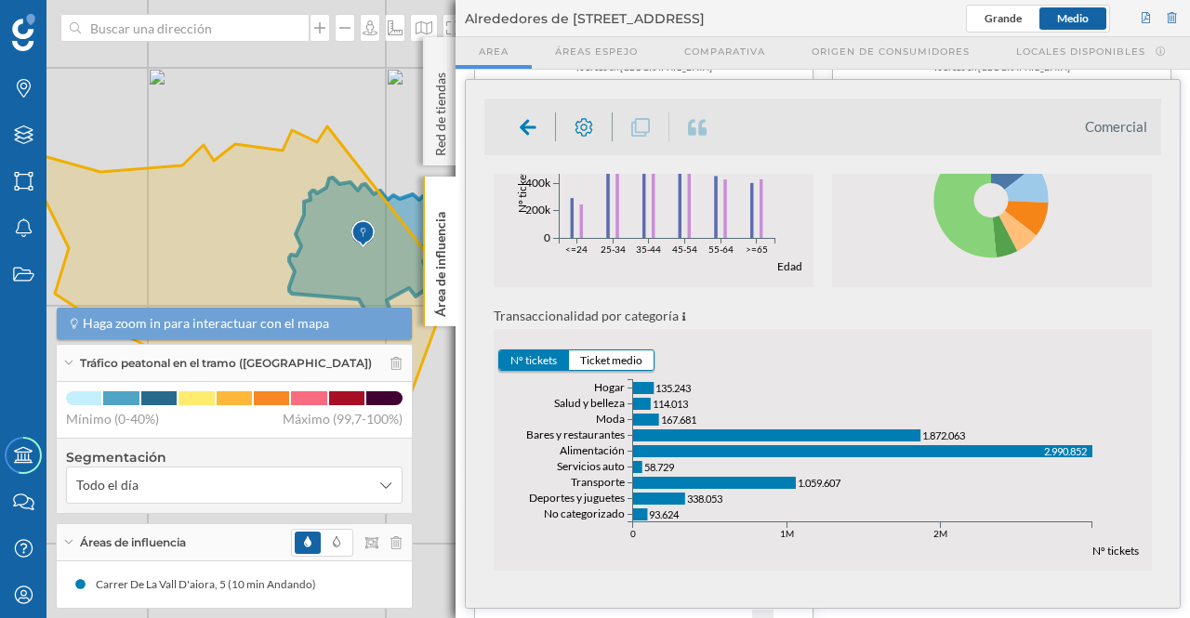
scroll to position [533, 0]
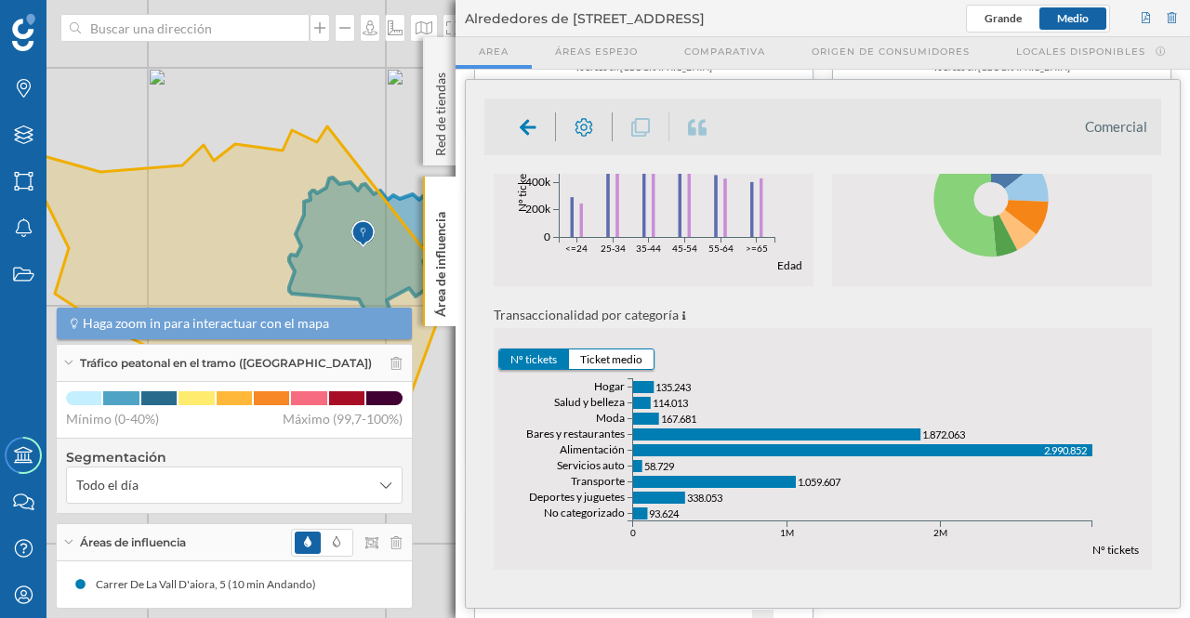
click at [633, 363] on button "Ticket medio" at bounding box center [611, 360] width 85 height 20
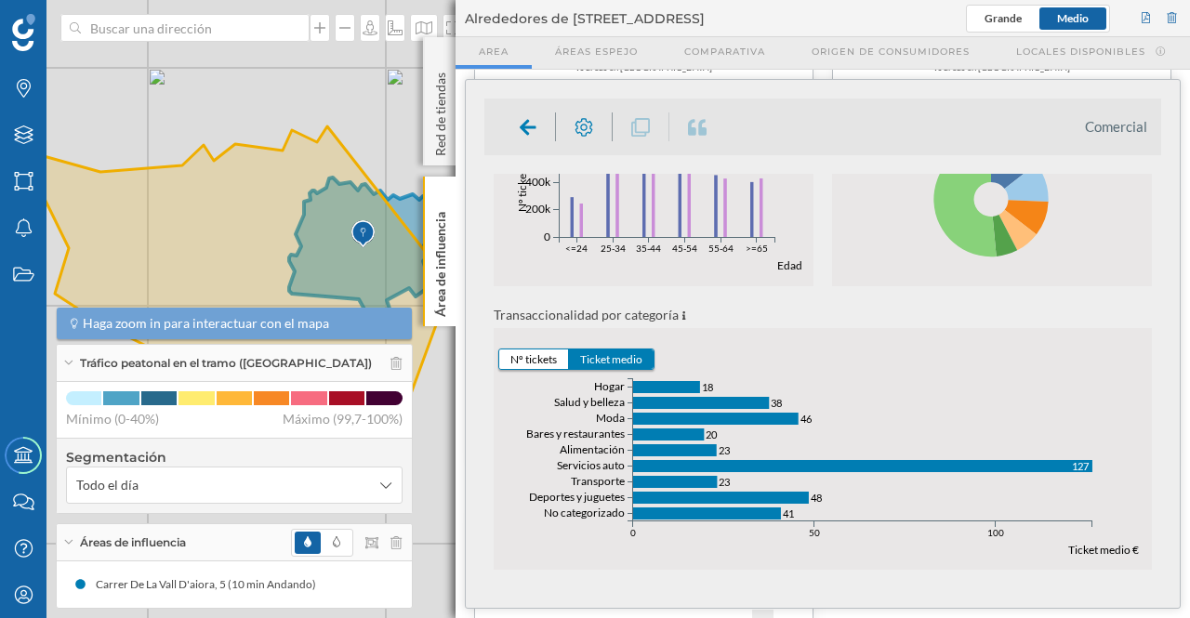
click at [509, 359] on button "Nº tickets" at bounding box center [534, 360] width 70 height 20
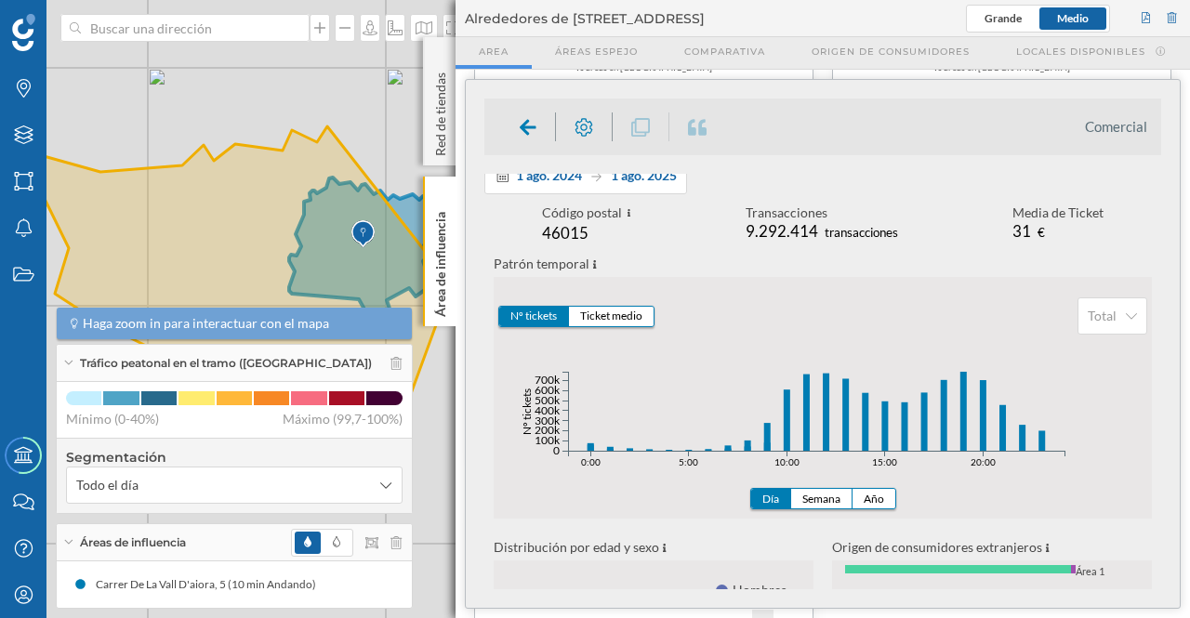
scroll to position [0, 0]
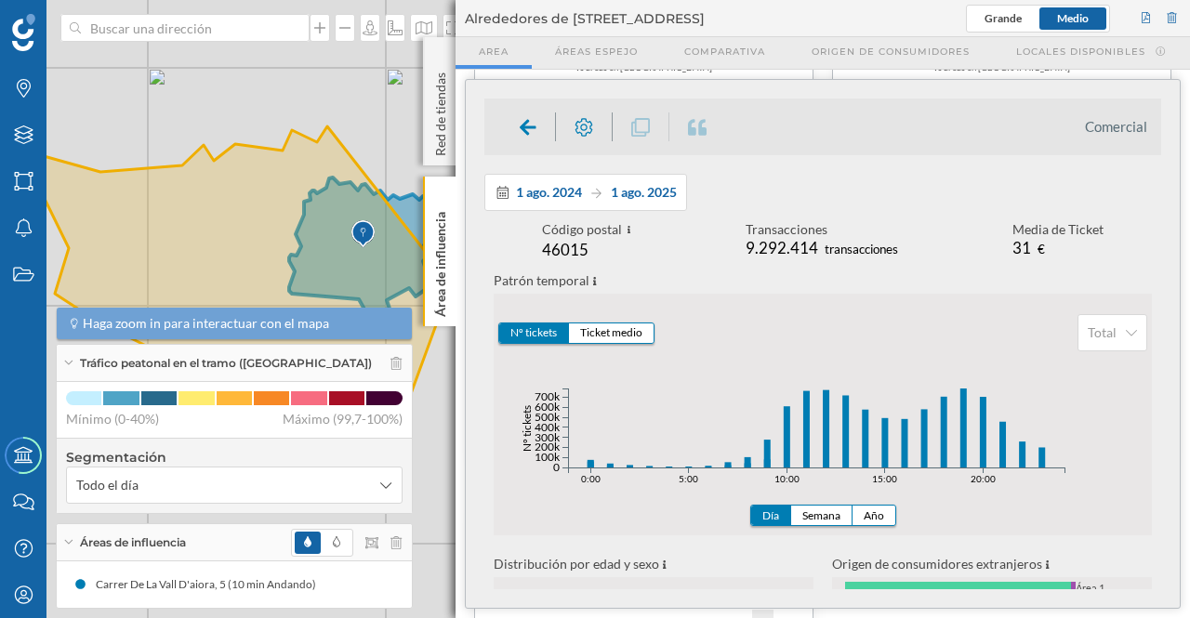
click at [572, 189] on span "1 ago. 2024" at bounding box center [549, 192] width 66 height 16
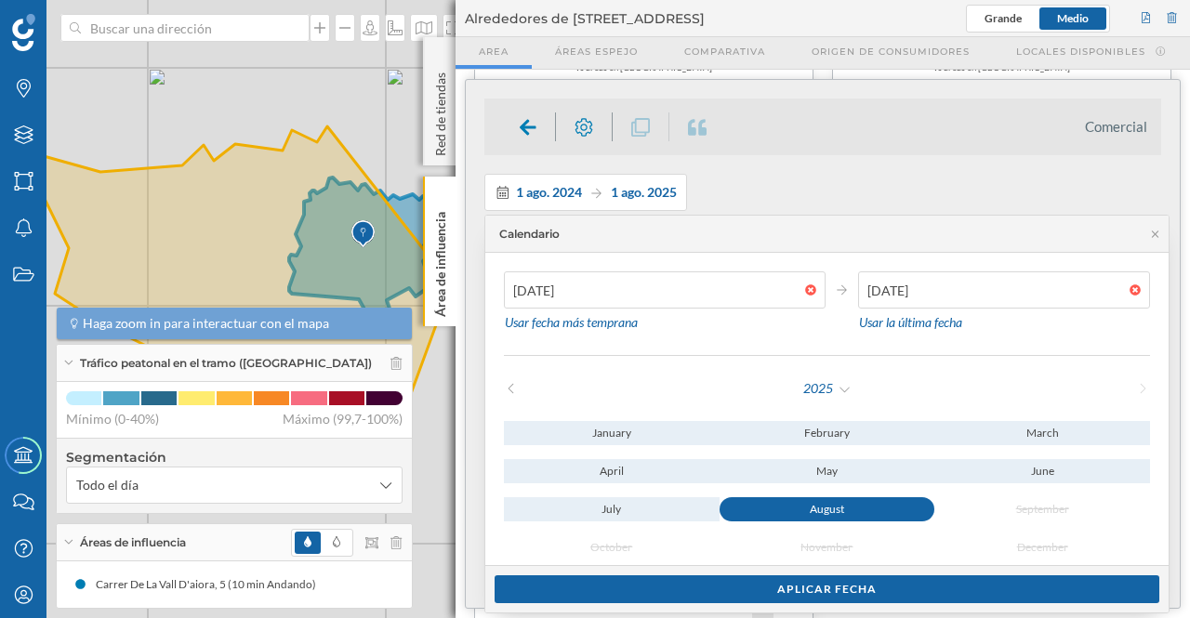
type input "01/02/2025"
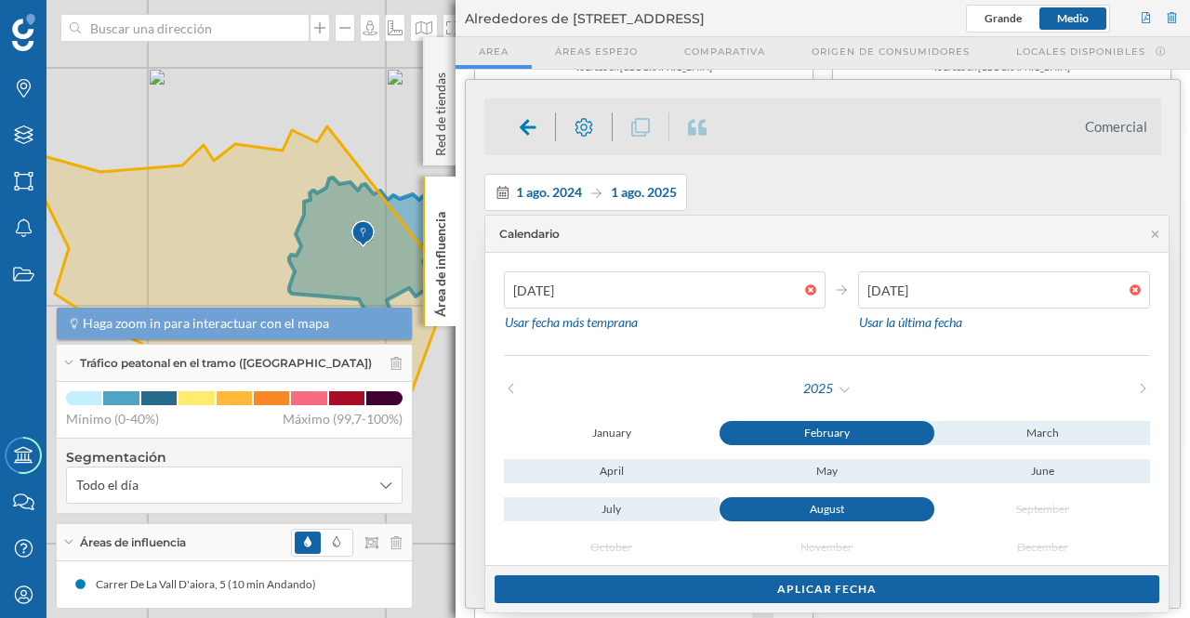
click at [827, 430] on div "February" at bounding box center [828, 433] width 216 height 24
click at [911, 324] on div "Usar la última fecha" at bounding box center [910, 323] width 105 height 28
click at [837, 432] on div "February" at bounding box center [828, 433] width 216 height 24
click at [840, 425] on div "February" at bounding box center [828, 433] width 216 height 24
click at [839, 507] on div "August" at bounding box center [828, 509] width 216 height 24
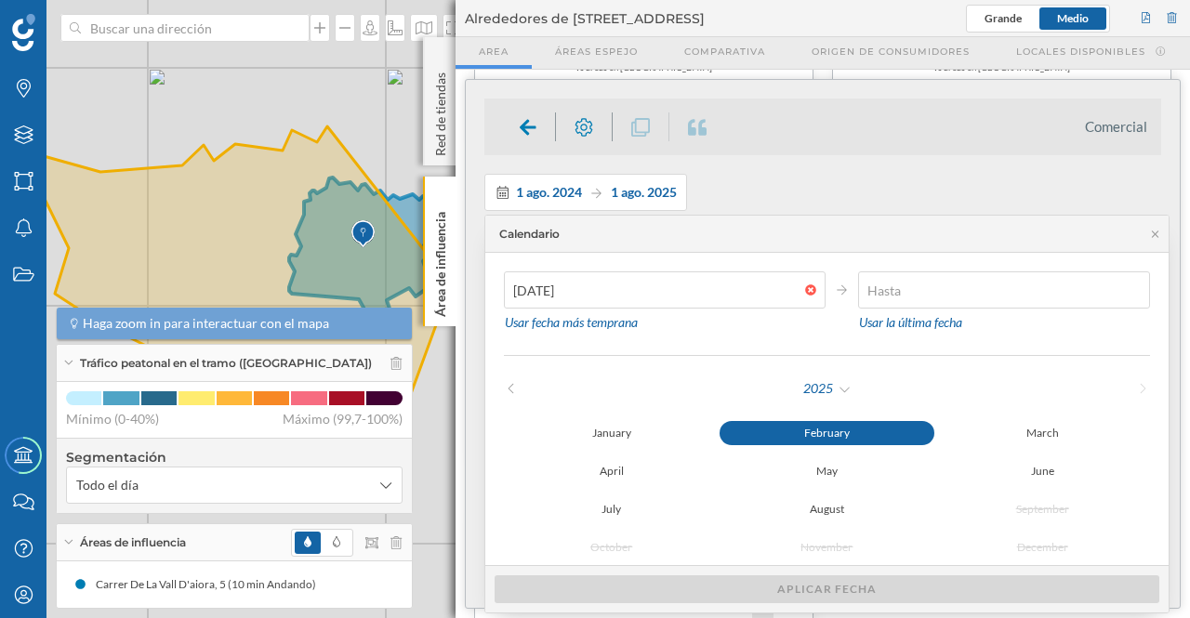
click at [1137, 289] on div at bounding box center [1140, 289] width 20 height 11
type input "31/03/2025"
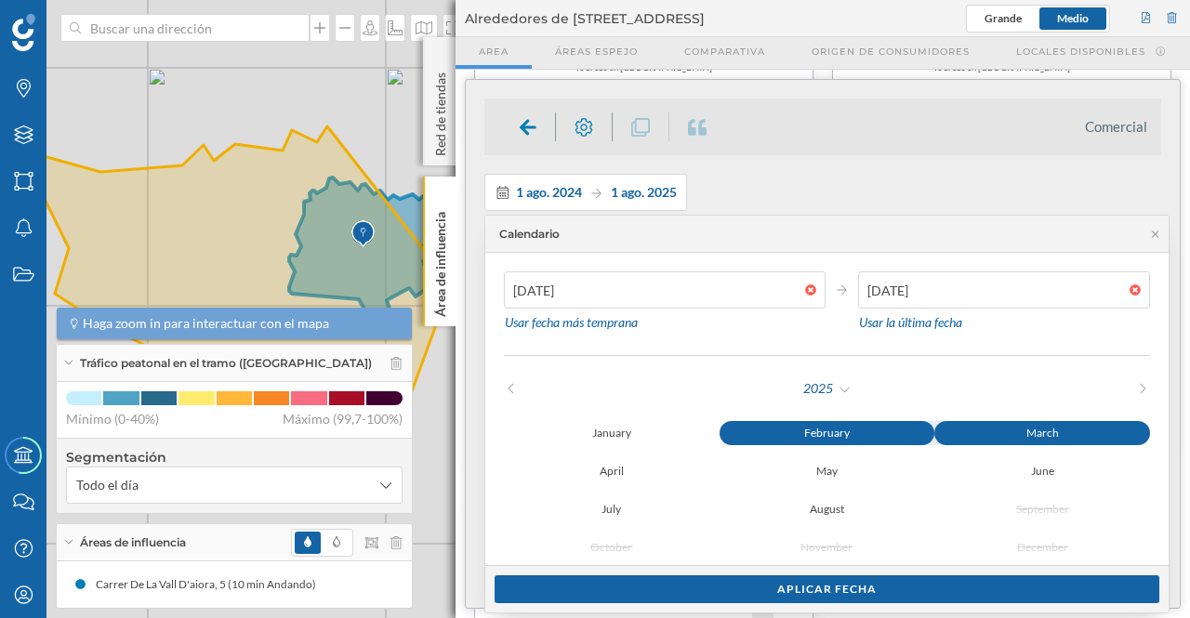
click at [1050, 432] on div "March" at bounding box center [1042, 433] width 216 height 24
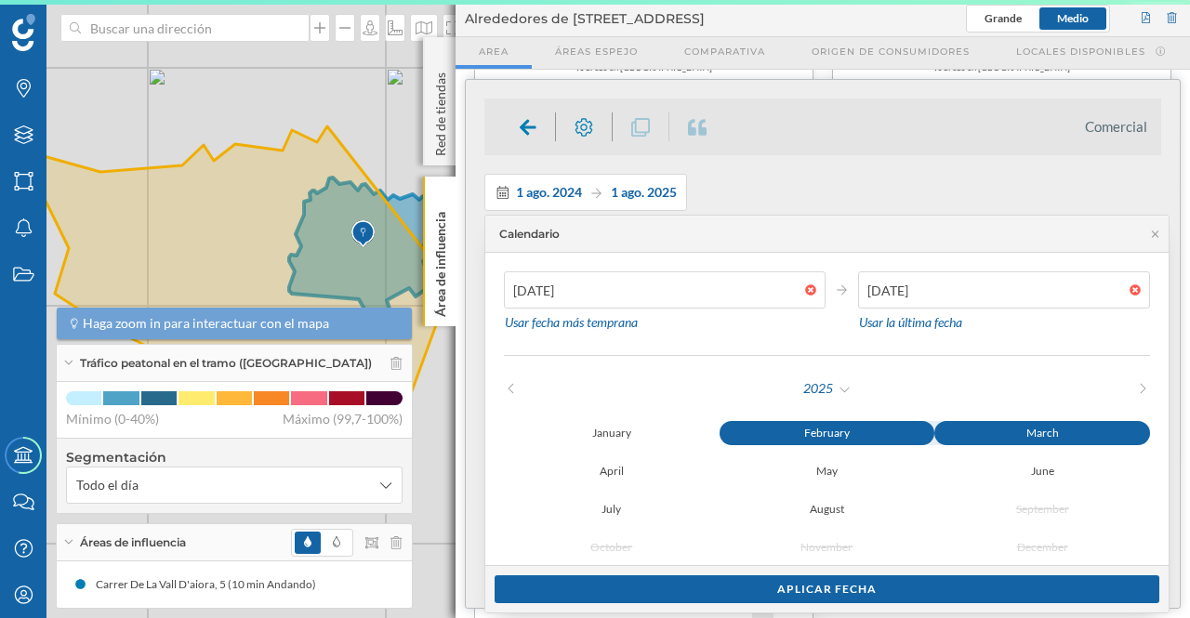
click at [822, 590] on div "Aplicar fecha" at bounding box center [827, 589] width 665 height 28
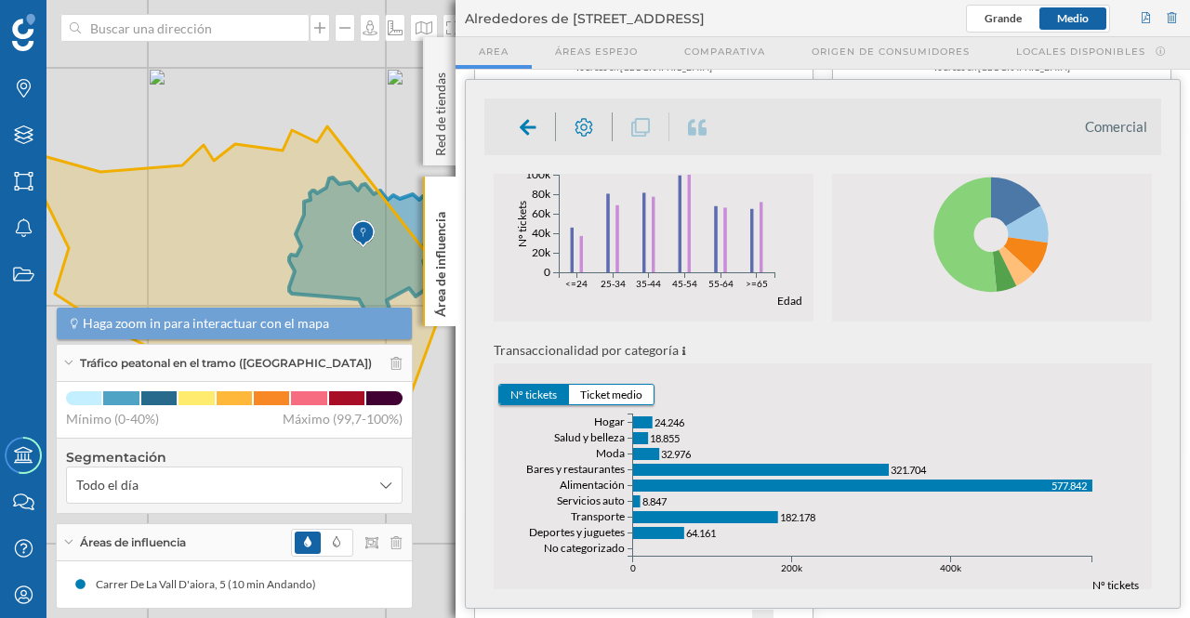
scroll to position [505, 0]
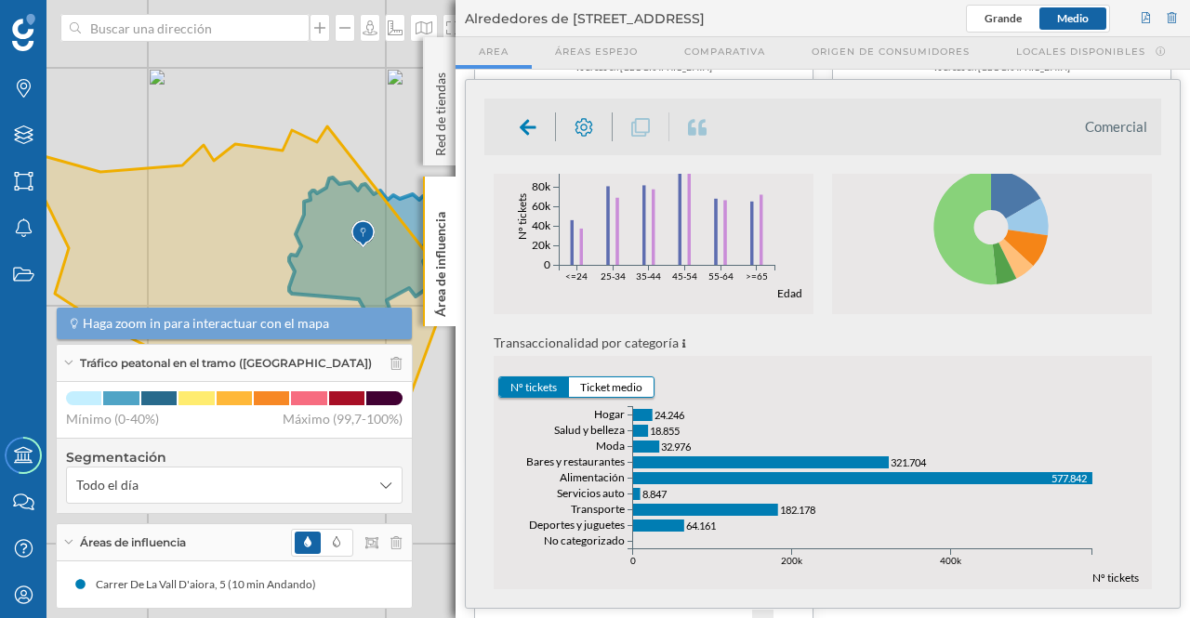
click at [622, 386] on button "Ticket medio" at bounding box center [611, 387] width 85 height 20
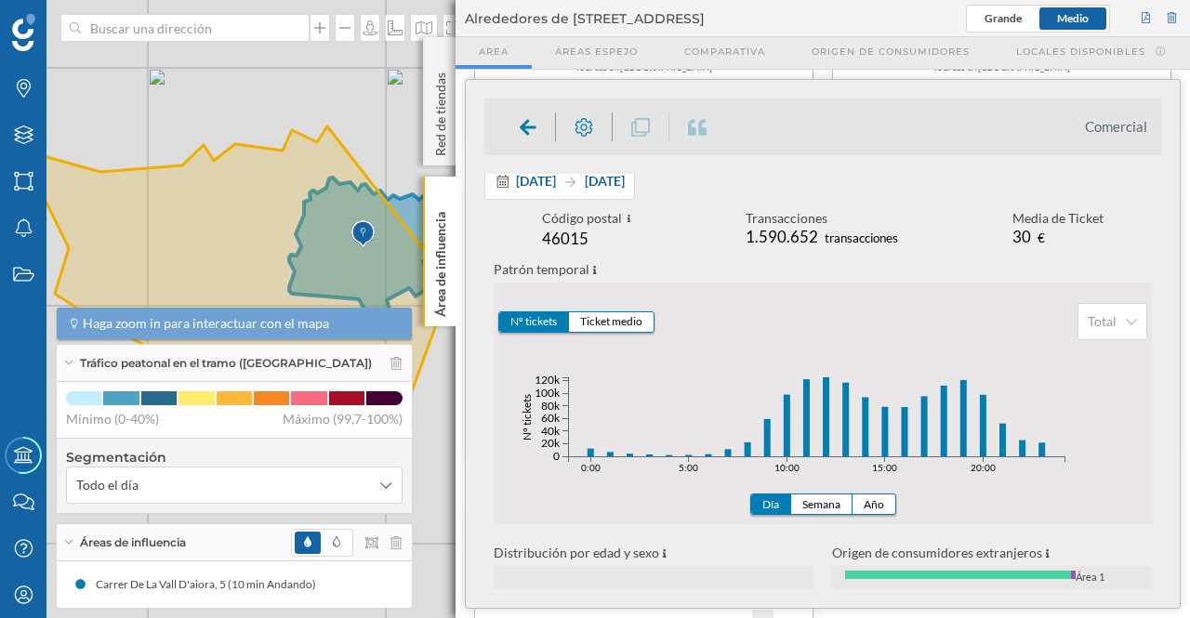
scroll to position [0, 0]
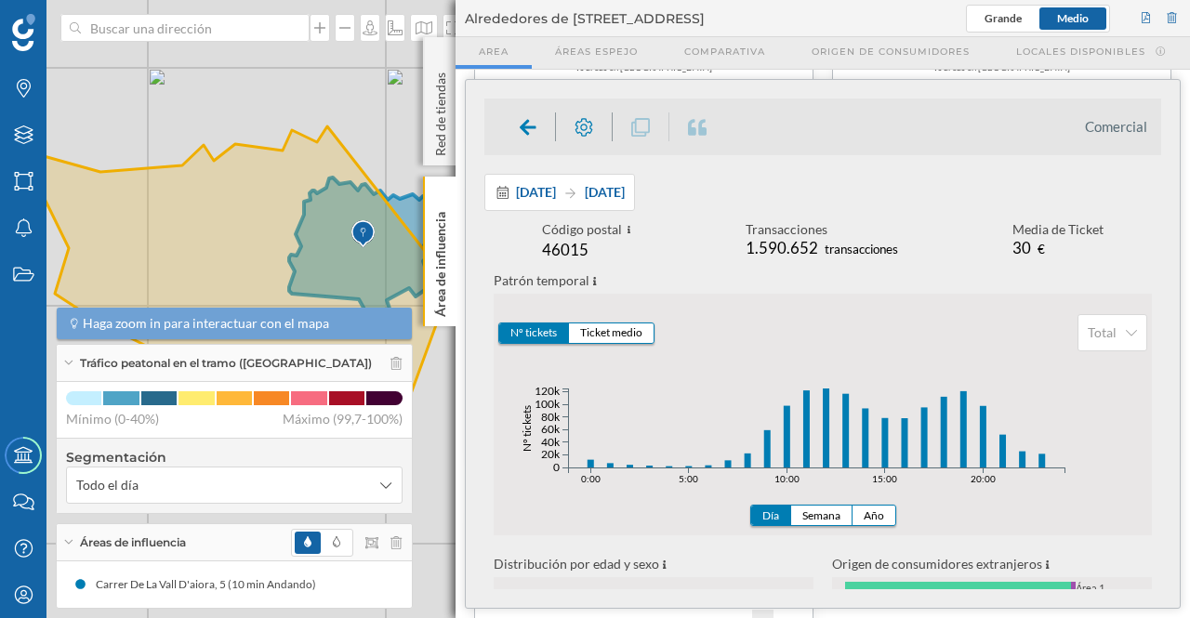
click at [625, 192] on span "31 mar. 2025" at bounding box center [605, 192] width 40 height 16
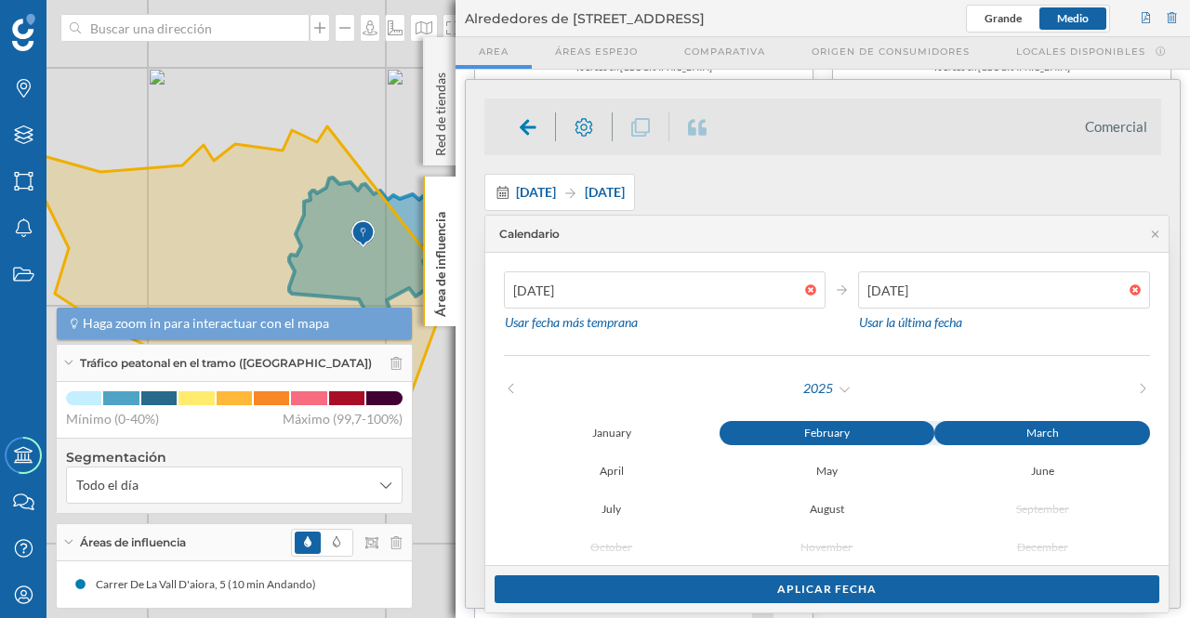
scroll to position [9, 0]
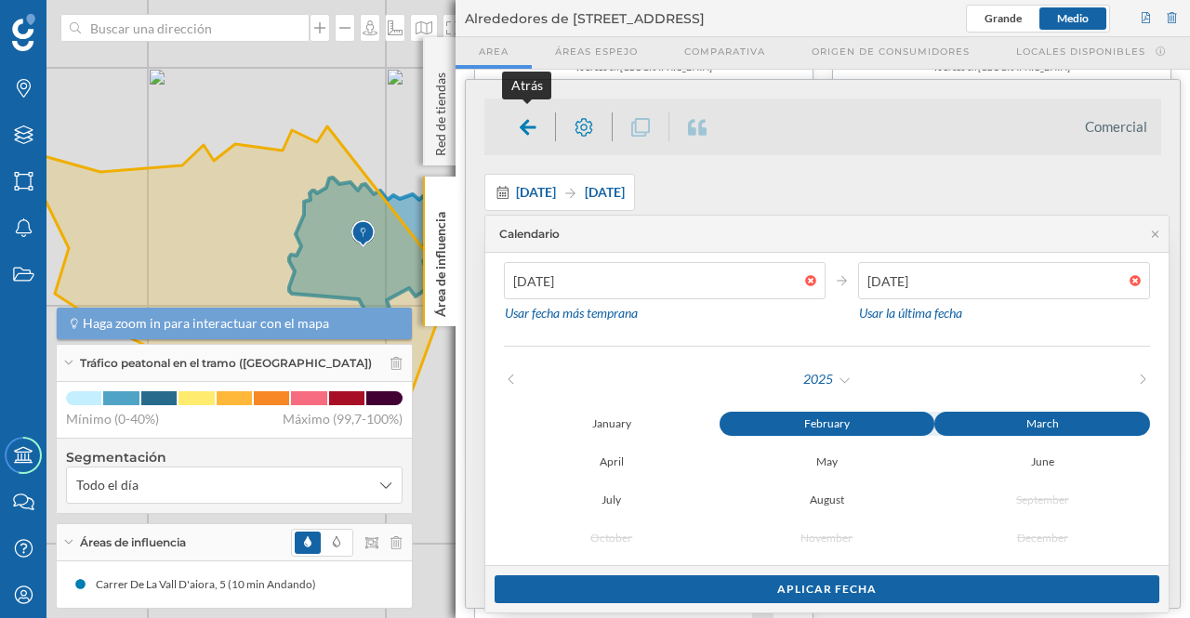
drag, startPoint x: 513, startPoint y: 121, endPoint x: 1189, endPoint y: 273, distance: 692.8
click at [514, 121] on div at bounding box center [528, 126] width 55 height 29
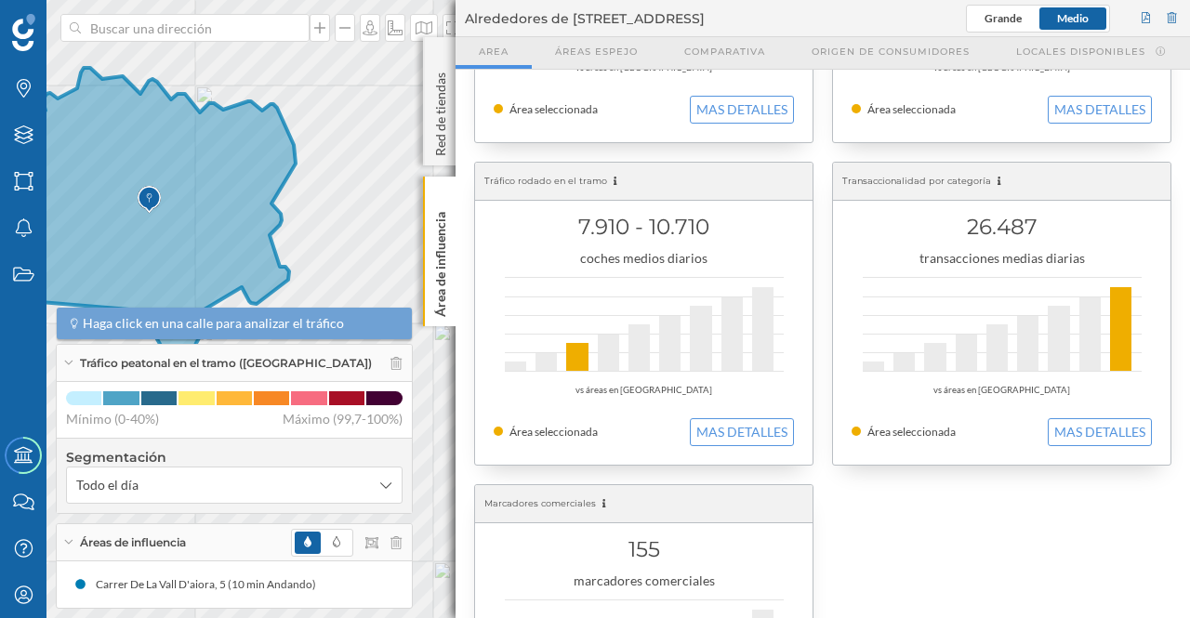
click at [1104, 430] on button "MAS DETALLES" at bounding box center [1100, 432] width 104 height 28
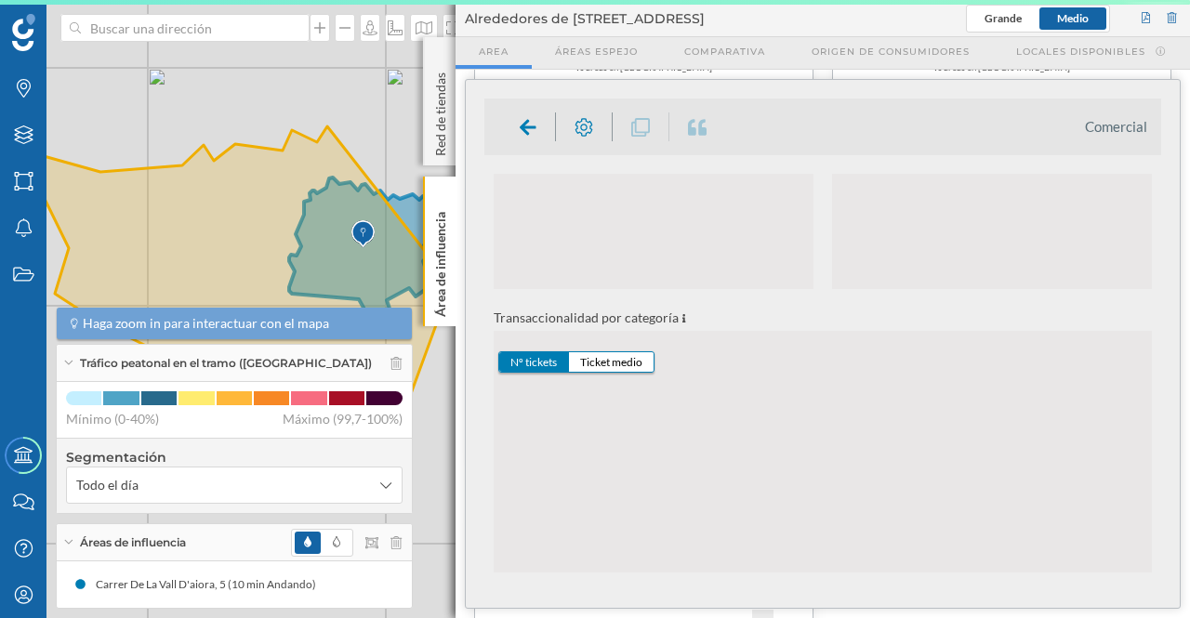
scroll to position [533, 0]
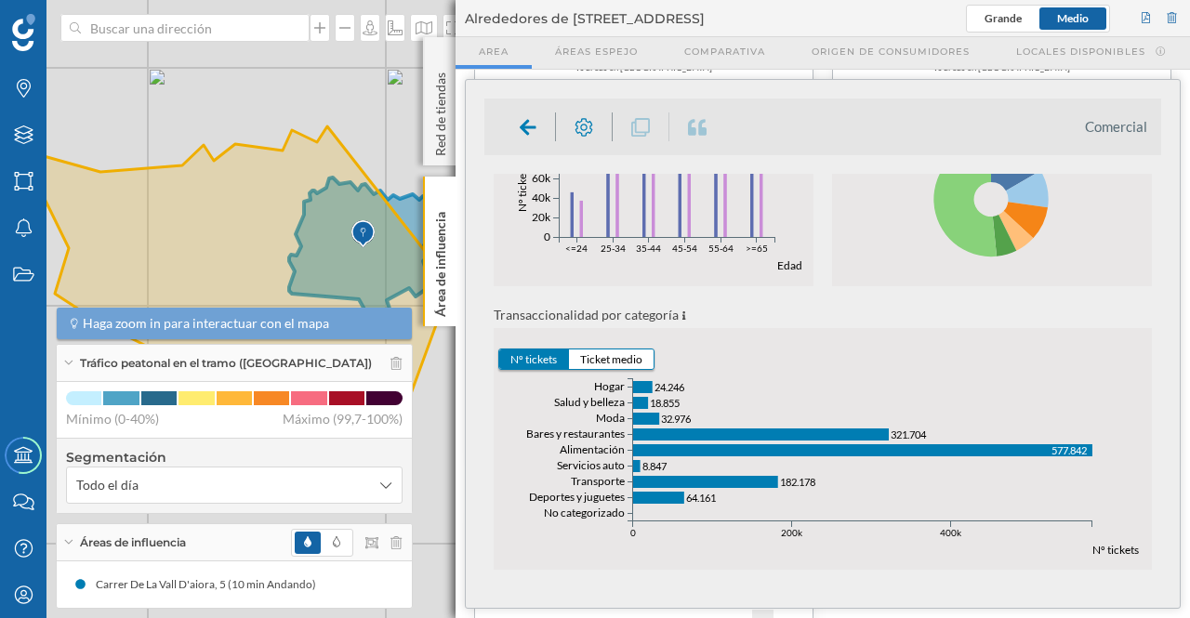
click at [621, 358] on button "Ticket medio" at bounding box center [611, 360] width 85 height 20
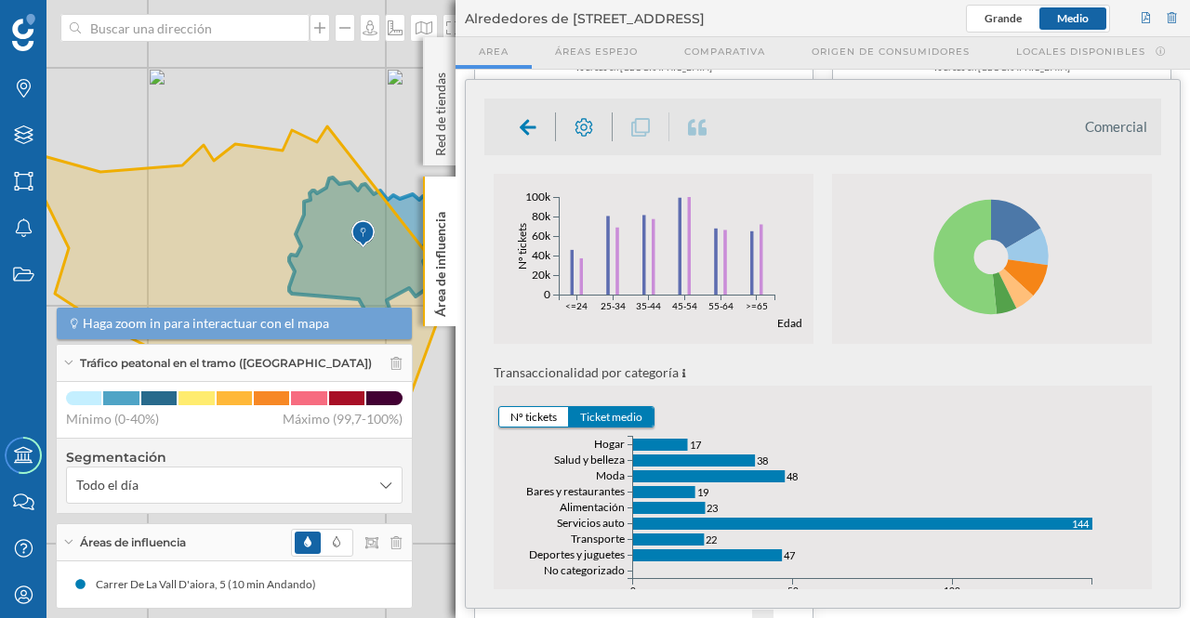
scroll to position [340, 0]
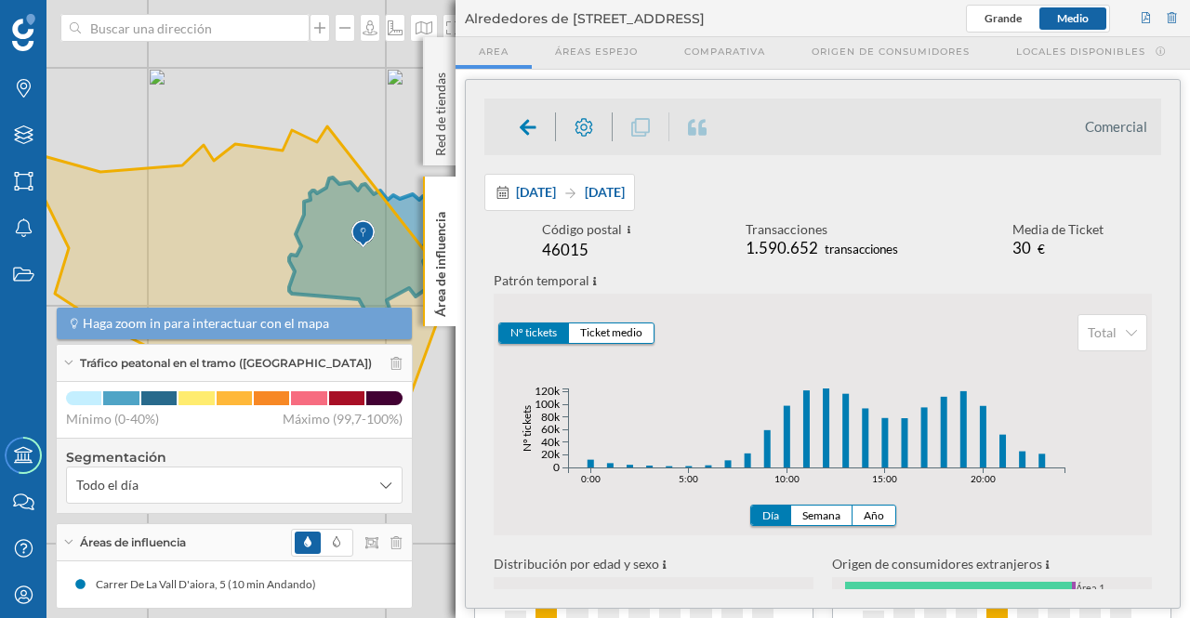
scroll to position [572, 0]
click at [625, 187] on span "31 mar. 2025" at bounding box center [605, 192] width 40 height 16
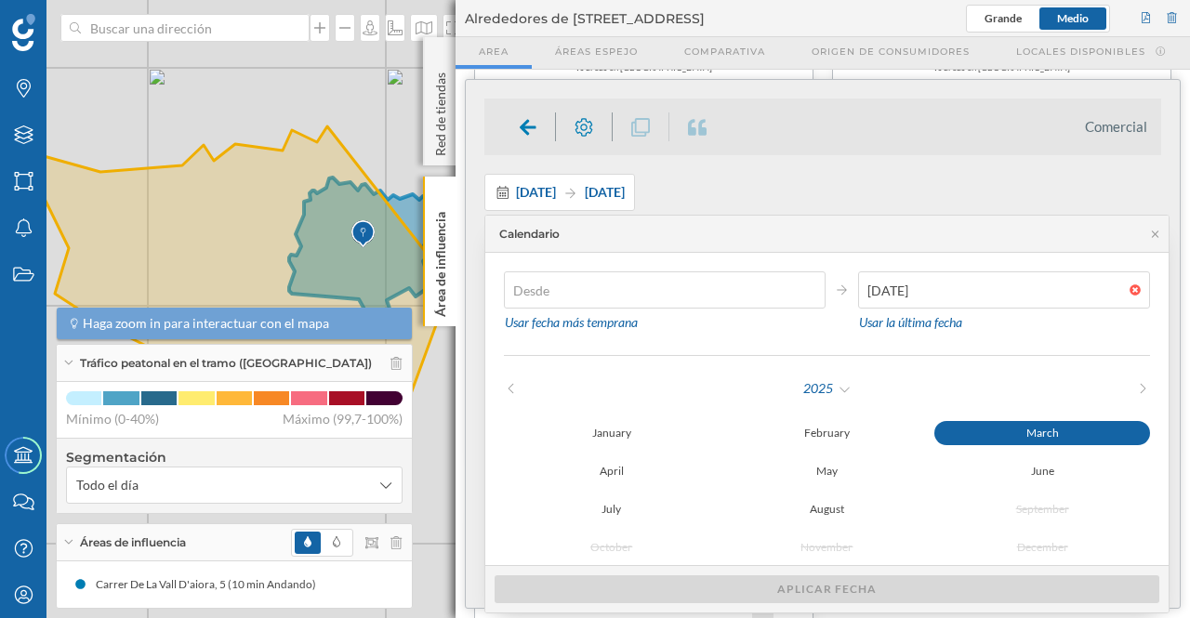
click at [814, 288] on div at bounding box center [815, 289] width 20 height 11
drag, startPoint x: 1136, startPoint y: 287, endPoint x: 1057, endPoint y: 300, distance: 80.1
click at [1136, 287] on div at bounding box center [1140, 289] width 20 height 11
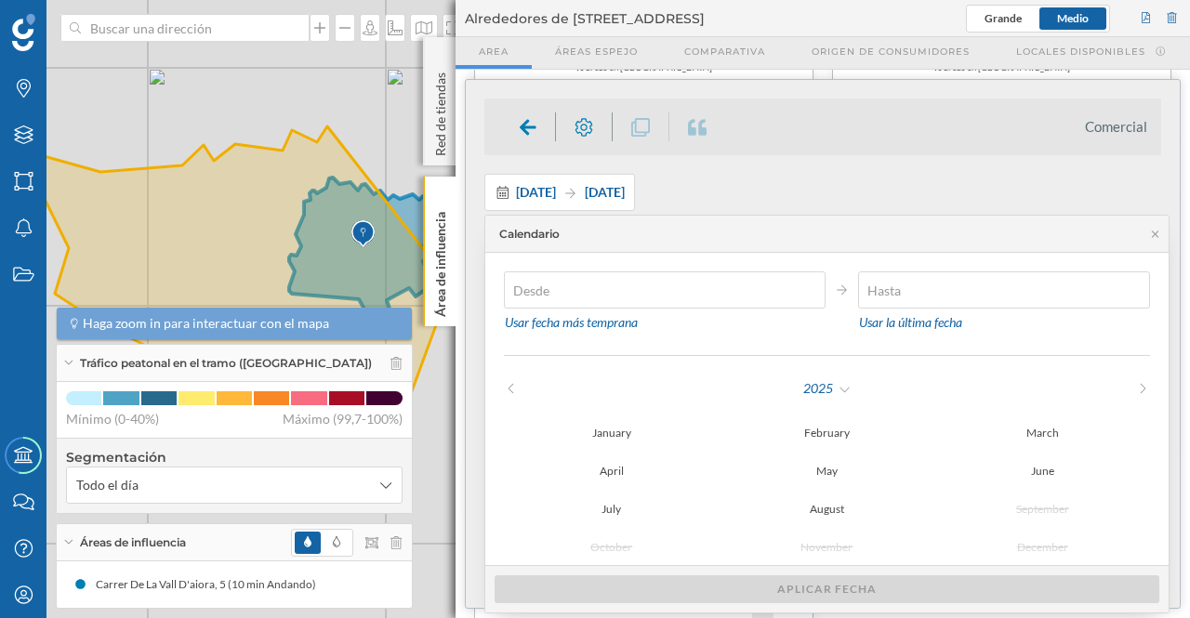
click at [513, 390] on icon at bounding box center [511, 388] width 14 height 11
type input "31/01/2024"
click at [664, 430] on div "January" at bounding box center [612, 433] width 216 height 24
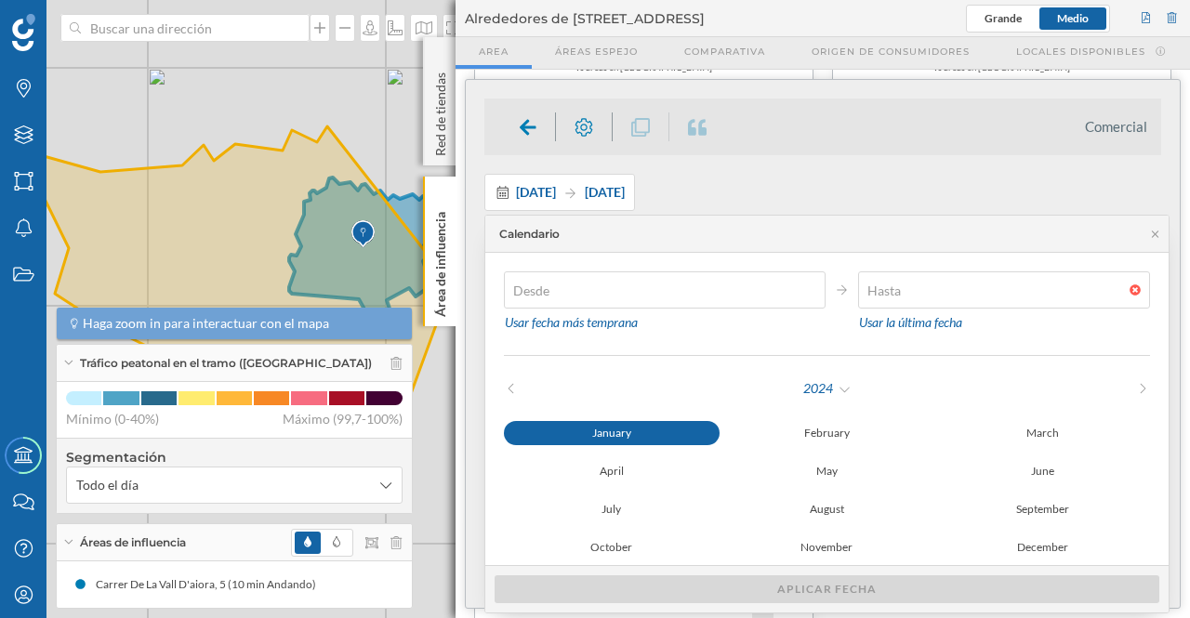
click at [1134, 291] on div at bounding box center [1140, 289] width 20 height 11
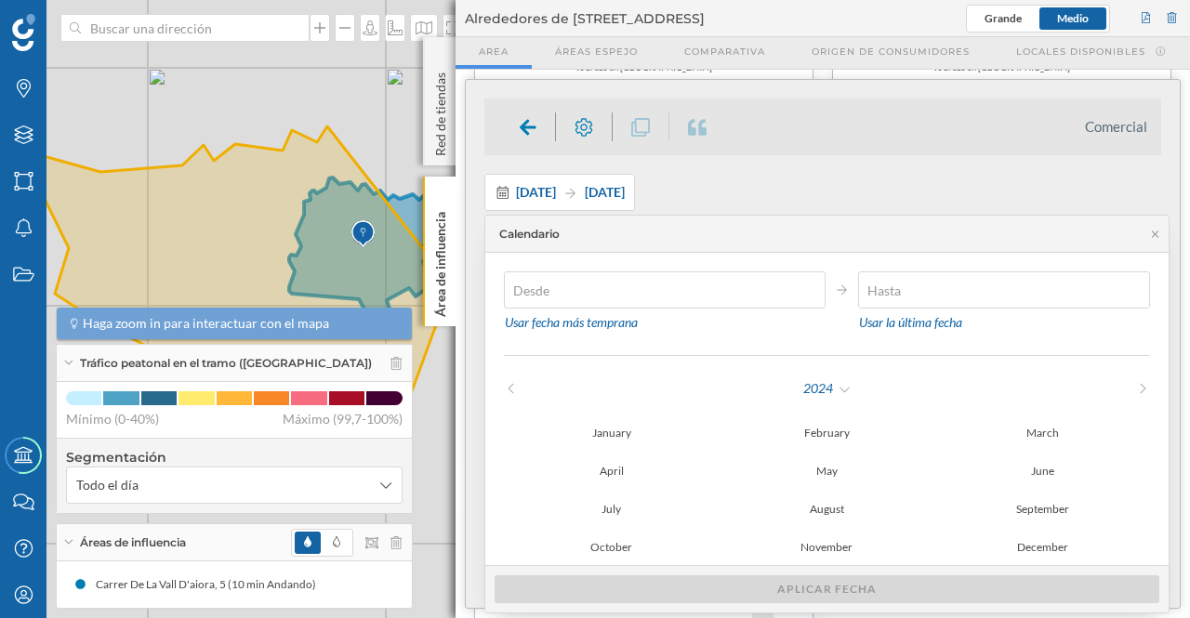
type input "31/01/2024"
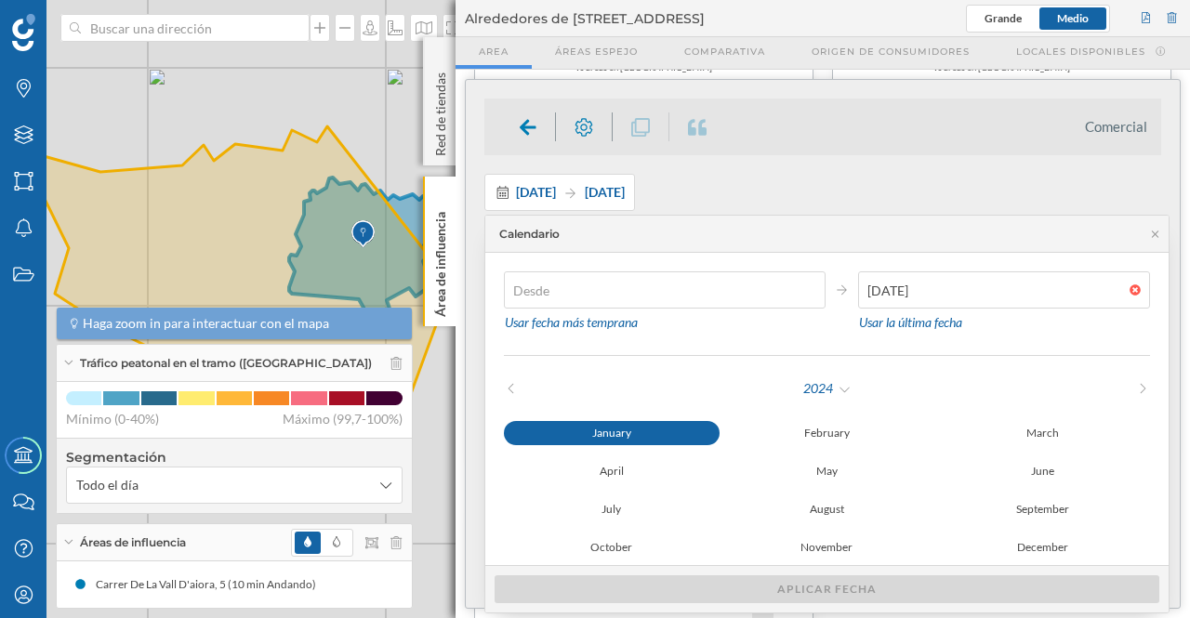
drag, startPoint x: 611, startPoint y: 431, endPoint x: 598, endPoint y: 404, distance: 29.9
click at [612, 429] on div "January" at bounding box center [612, 433] width 216 height 24
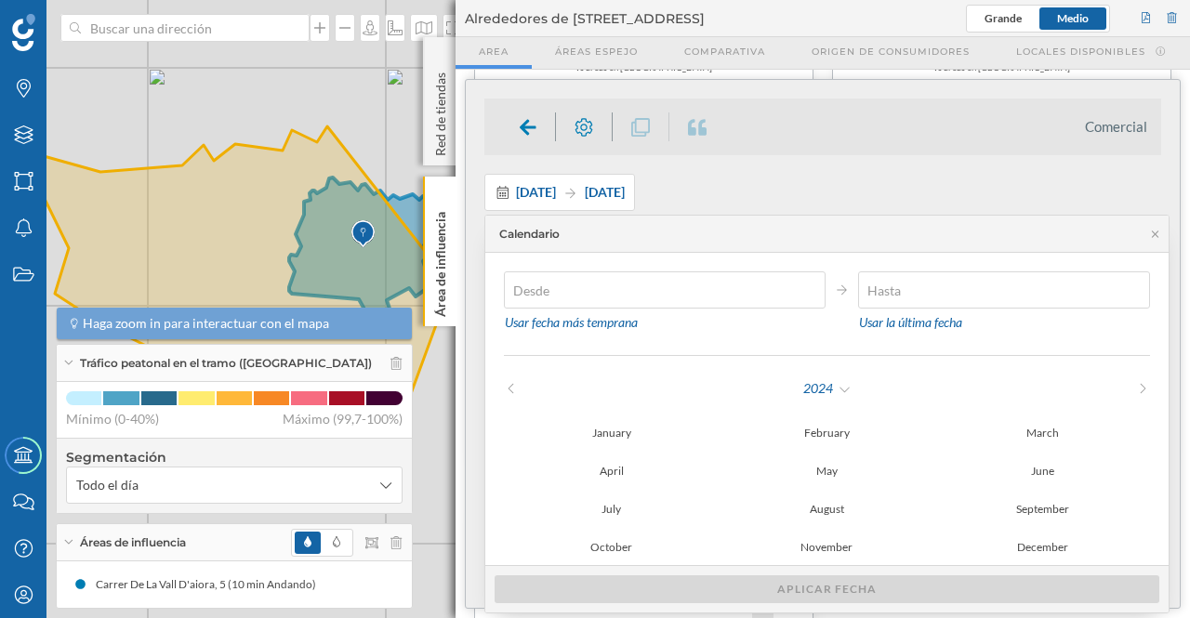
click at [1135, 287] on div at bounding box center [1140, 289] width 20 height 11
type input "31/01/2024"
click at [625, 434] on div "January" at bounding box center [612, 433] width 216 height 24
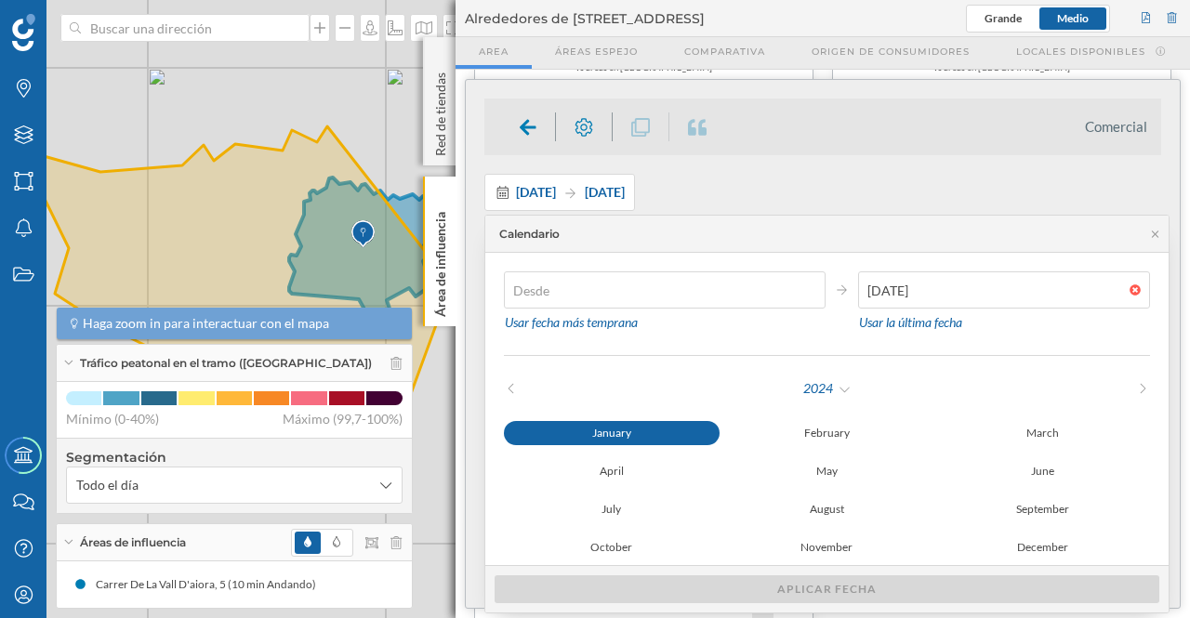
click at [843, 295] on icon at bounding box center [842, 289] width 14 height 11
click at [849, 386] on div "2024" at bounding box center [827, 389] width 50 height 28
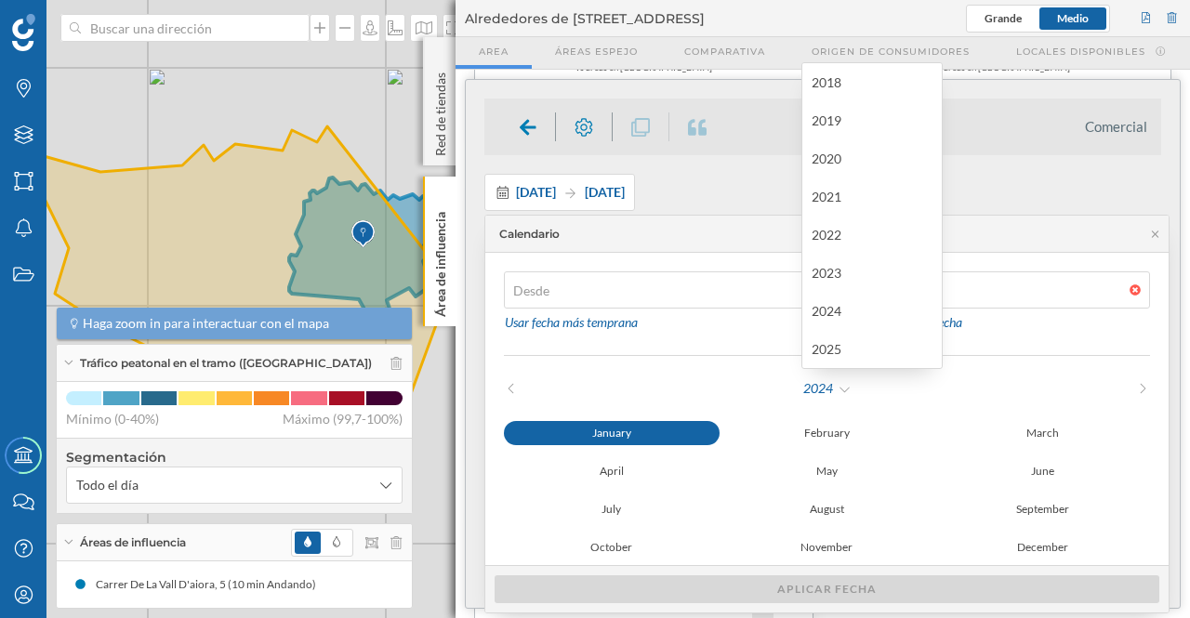
click at [840, 350] on div "2025" at bounding box center [872, 349] width 121 height 20
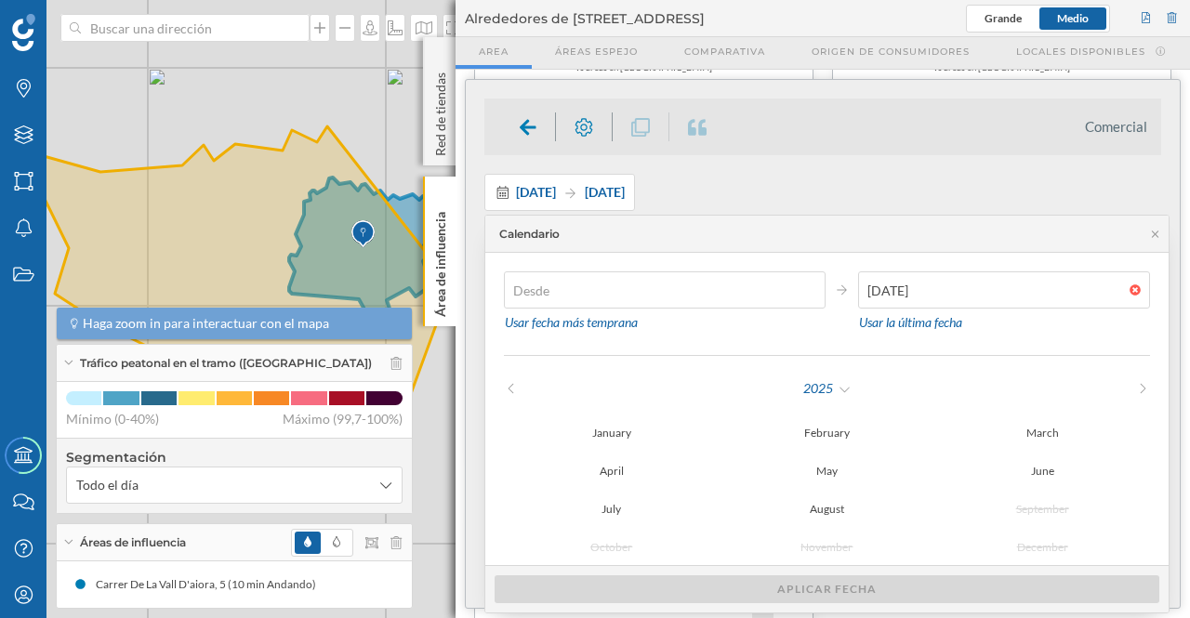
type input "01/01/2024"
type input "30/06/2025"
click at [1044, 474] on div "June" at bounding box center [1042, 471] width 216 height 24
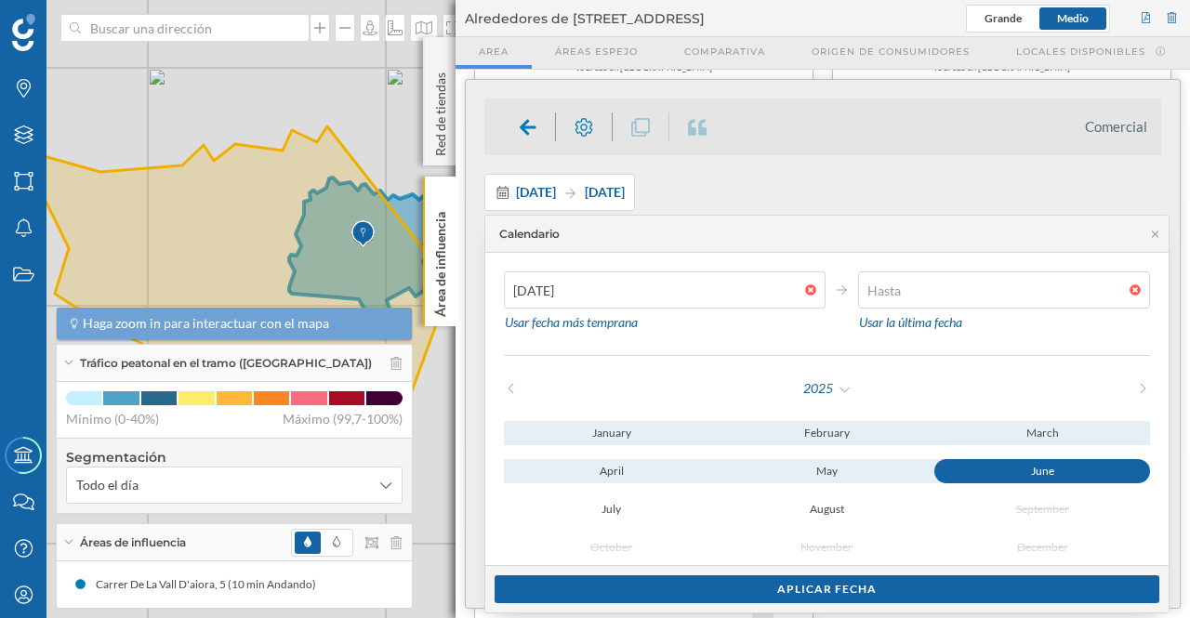
click at [1141, 285] on div at bounding box center [1140, 289] width 20 height 11
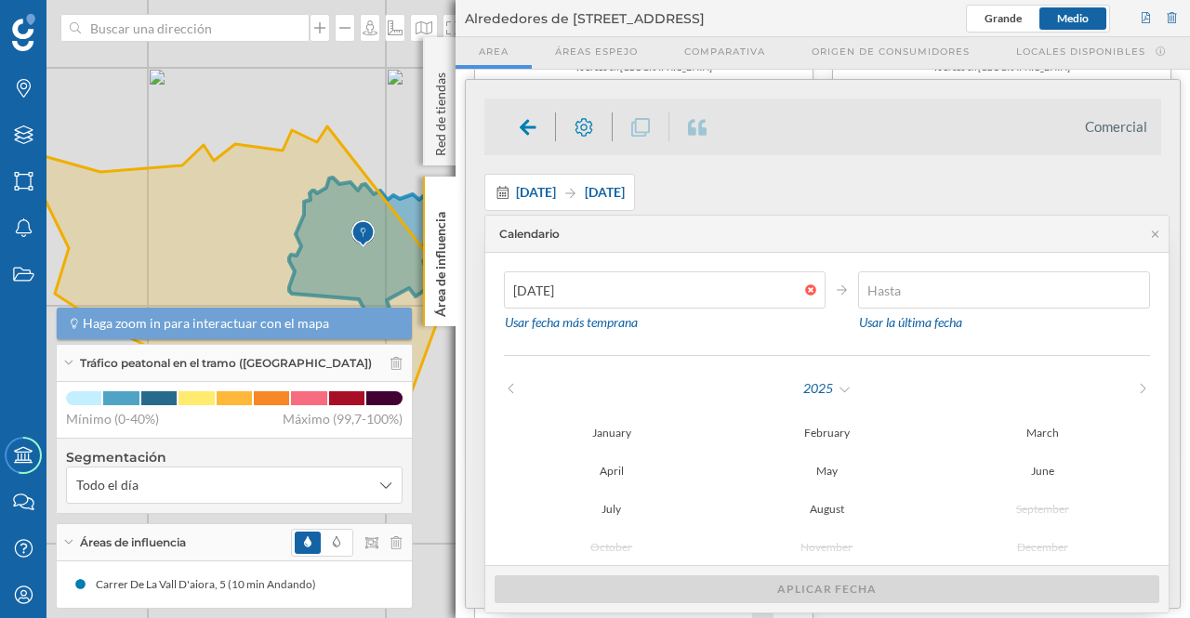
type input "31/01/2025"
click at [610, 427] on div "January" at bounding box center [612, 433] width 216 height 24
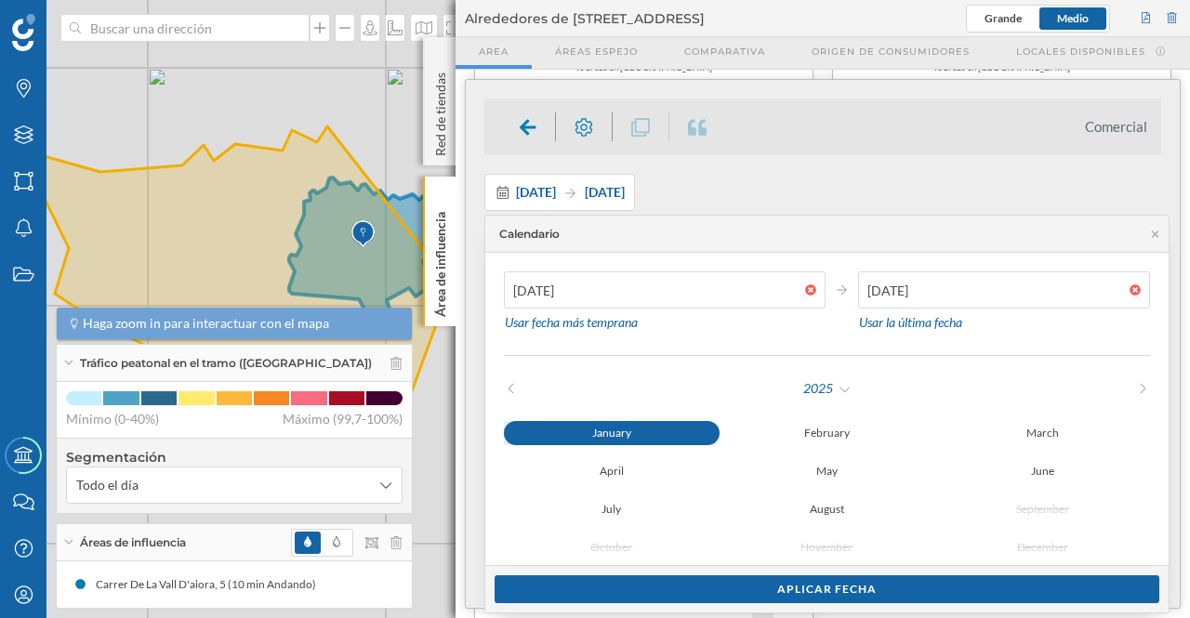
click at [907, 593] on div "Aplicar fecha" at bounding box center [827, 589] width 665 height 28
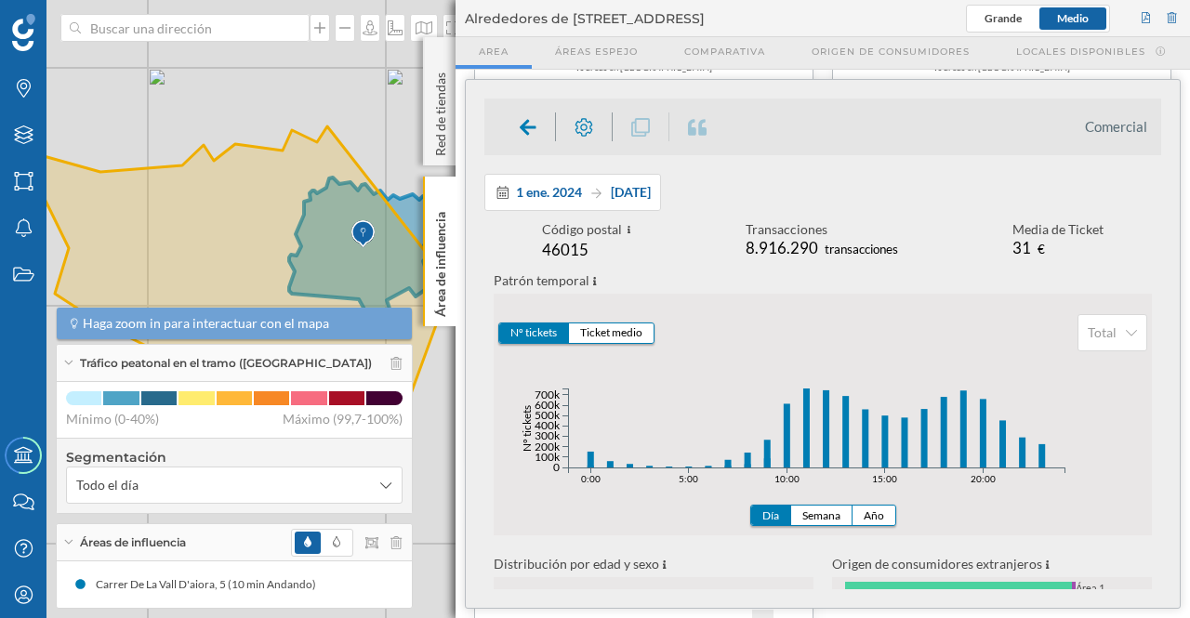
click at [622, 197] on span "31 ene. 2025" at bounding box center [631, 192] width 40 height 16
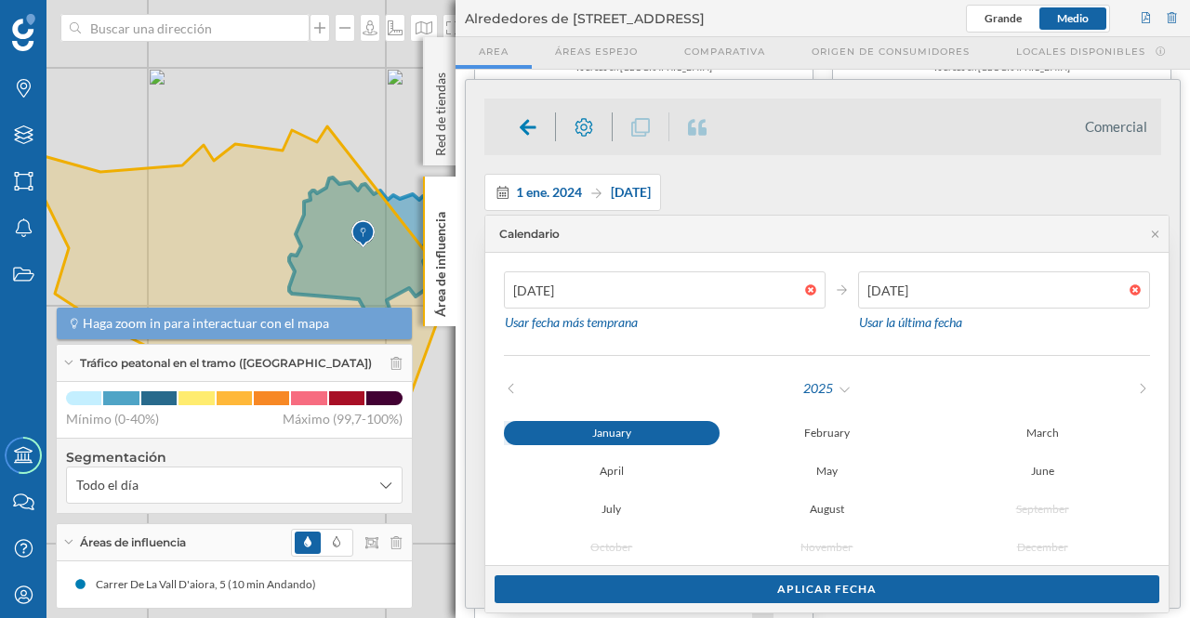
click at [890, 585] on div "Aplicar fecha" at bounding box center [827, 589] width 665 height 28
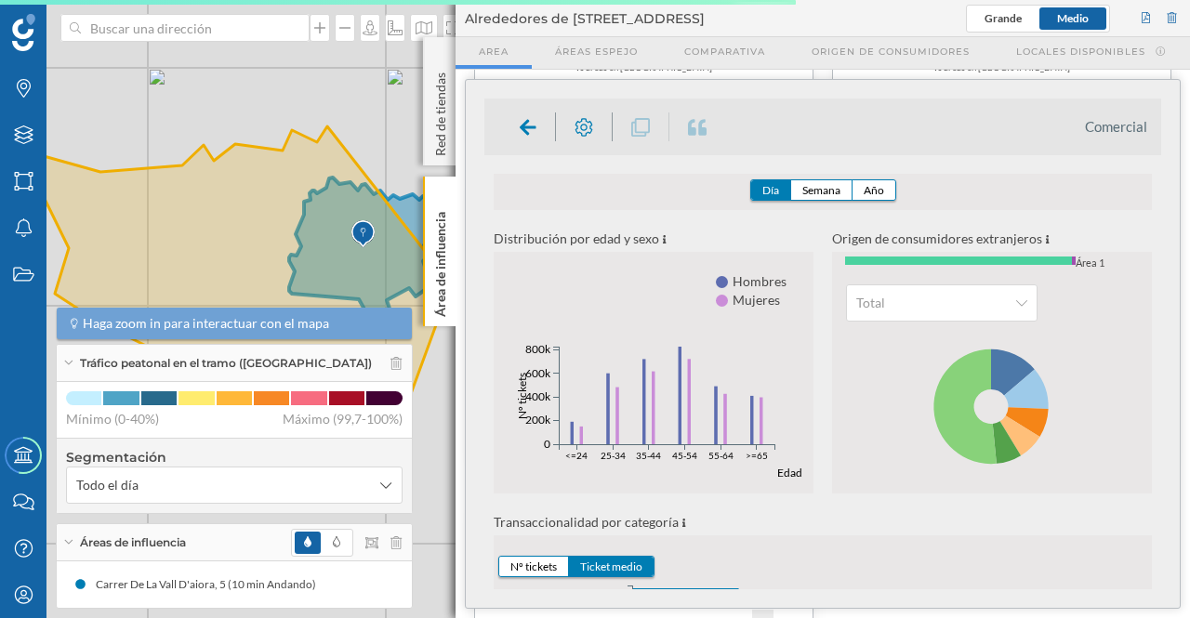
scroll to position [533, 0]
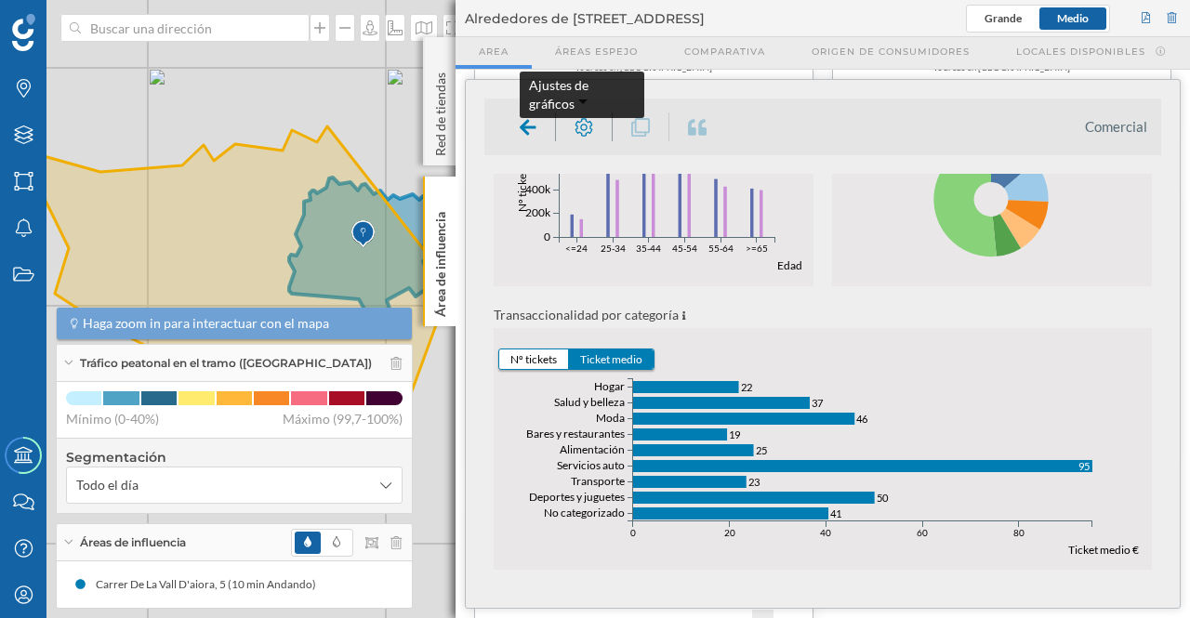
click at [581, 126] on icon at bounding box center [584, 127] width 19 height 19
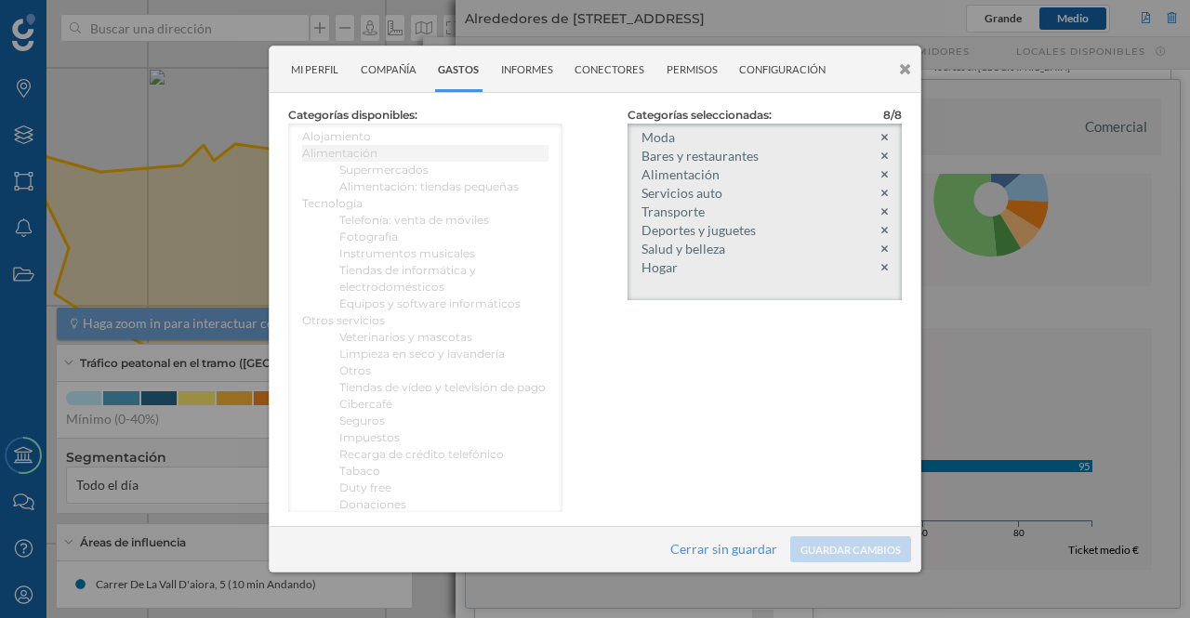
click at [883, 136] on icon at bounding box center [884, 137] width 7 height 11
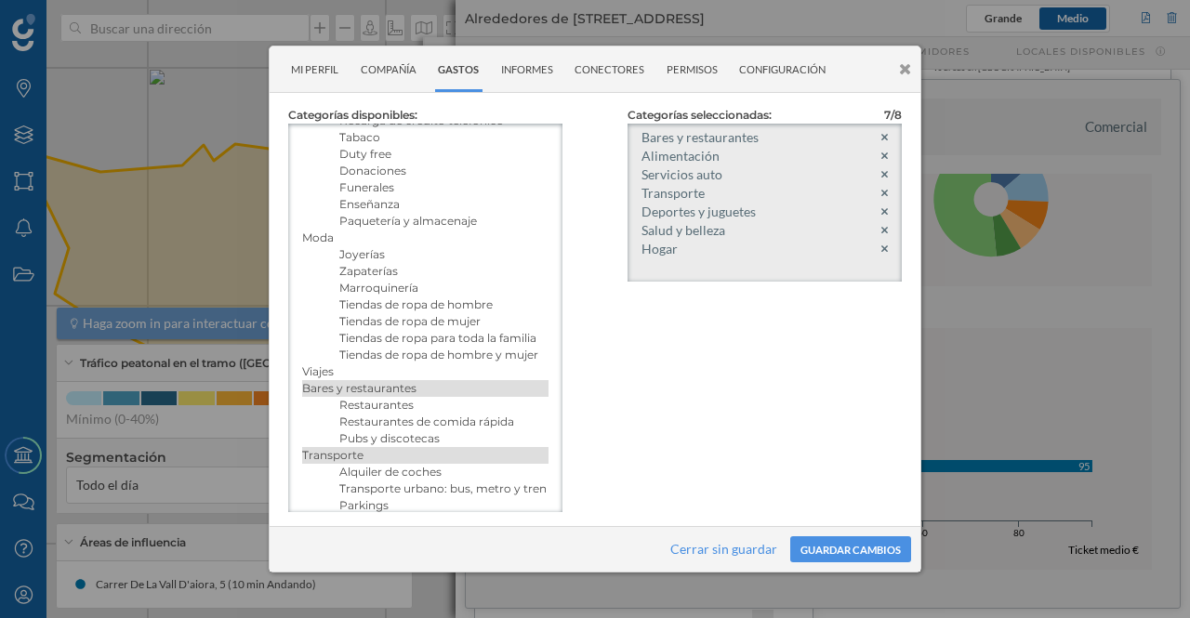
scroll to position [342, 0]
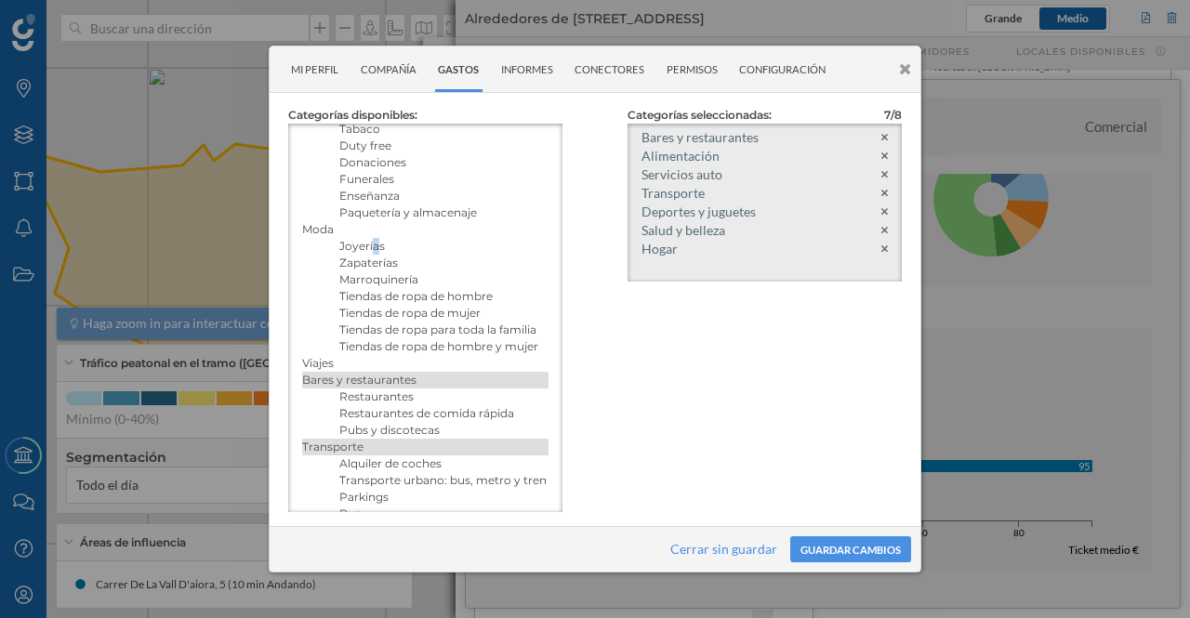
click at [375, 255] on h5 "Joyerías" at bounding box center [443, 246] width 209 height 17
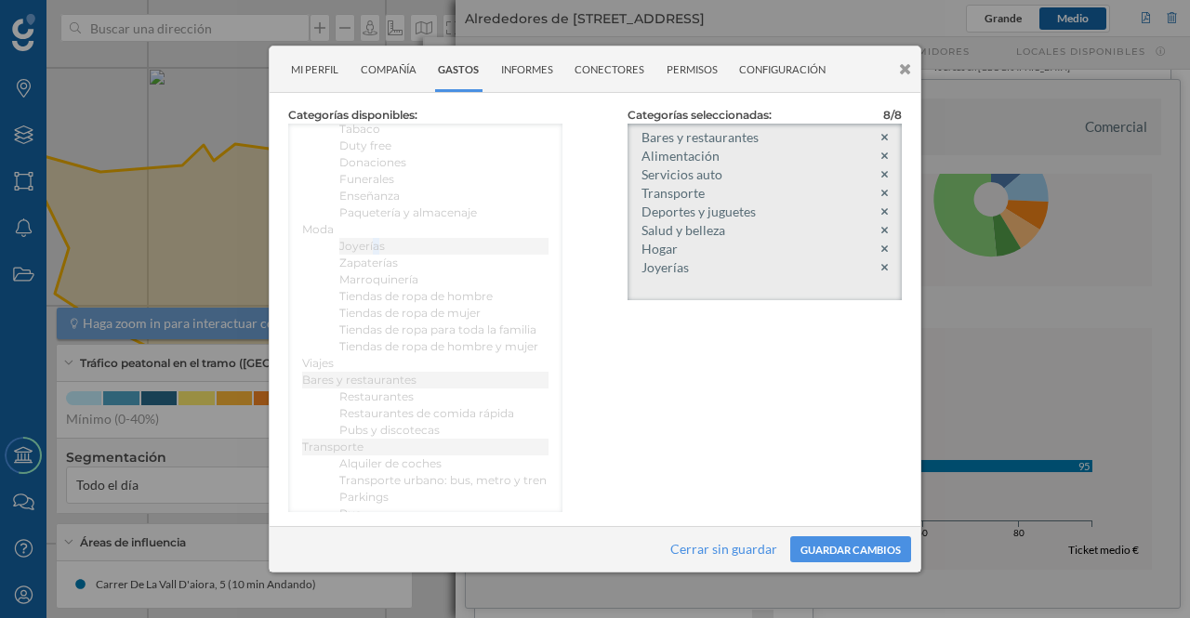
click at [851, 551] on button "Guardar cambios" at bounding box center [850, 549] width 121 height 26
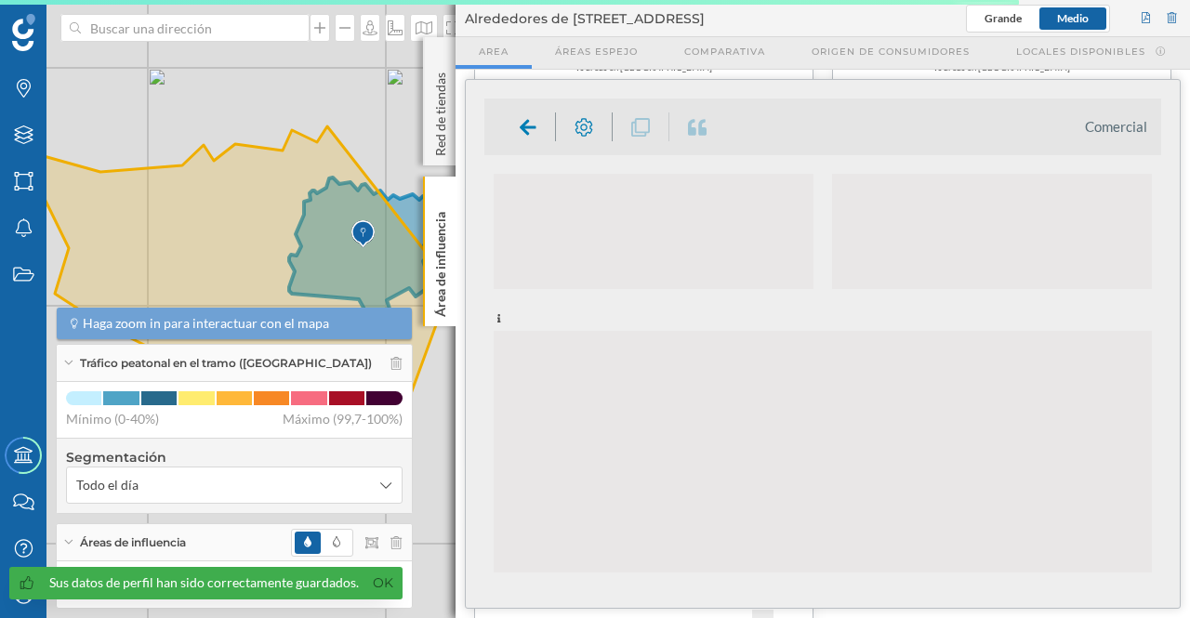
scroll to position [533, 0]
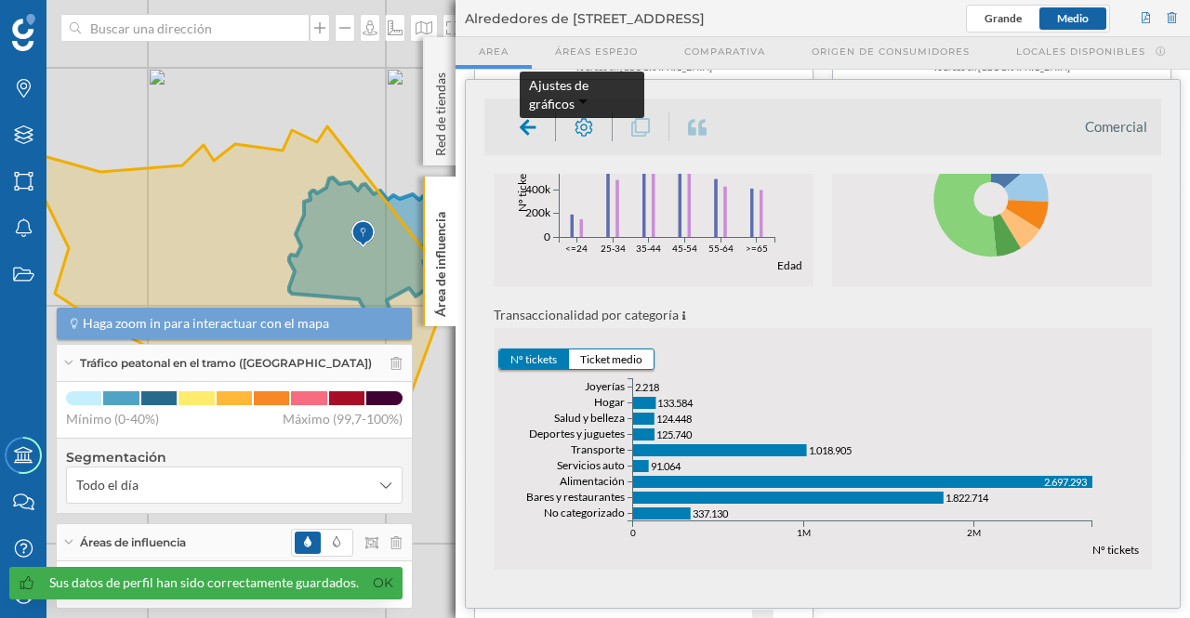
click at [583, 129] on icon at bounding box center [584, 127] width 18 height 18
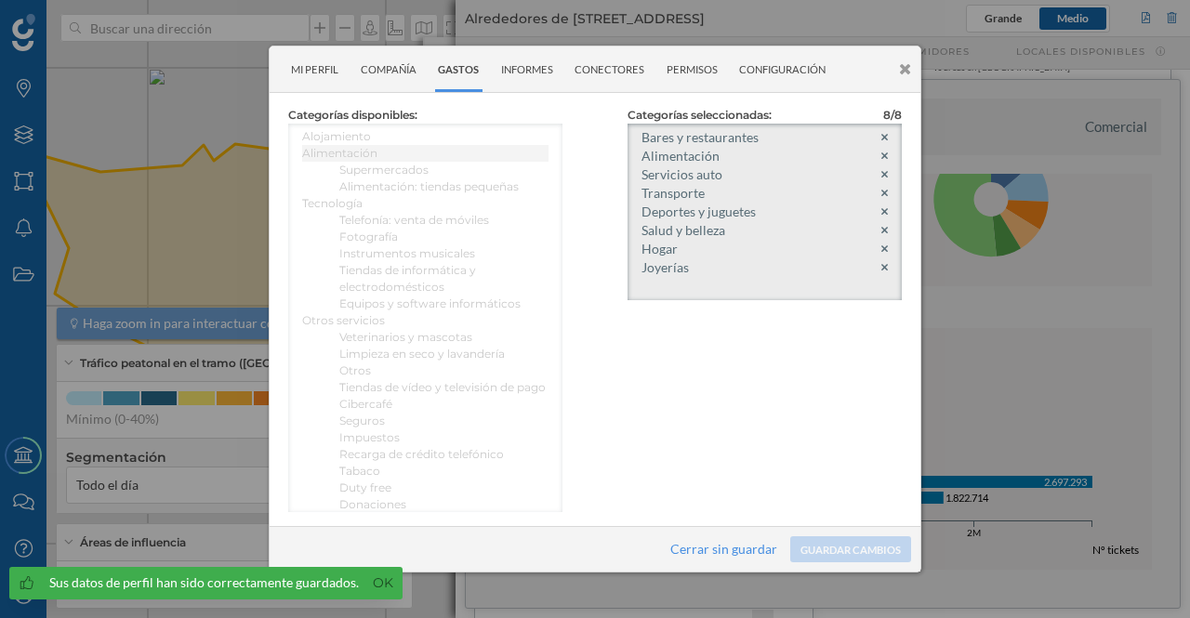
click at [886, 268] on icon at bounding box center [884, 267] width 7 height 11
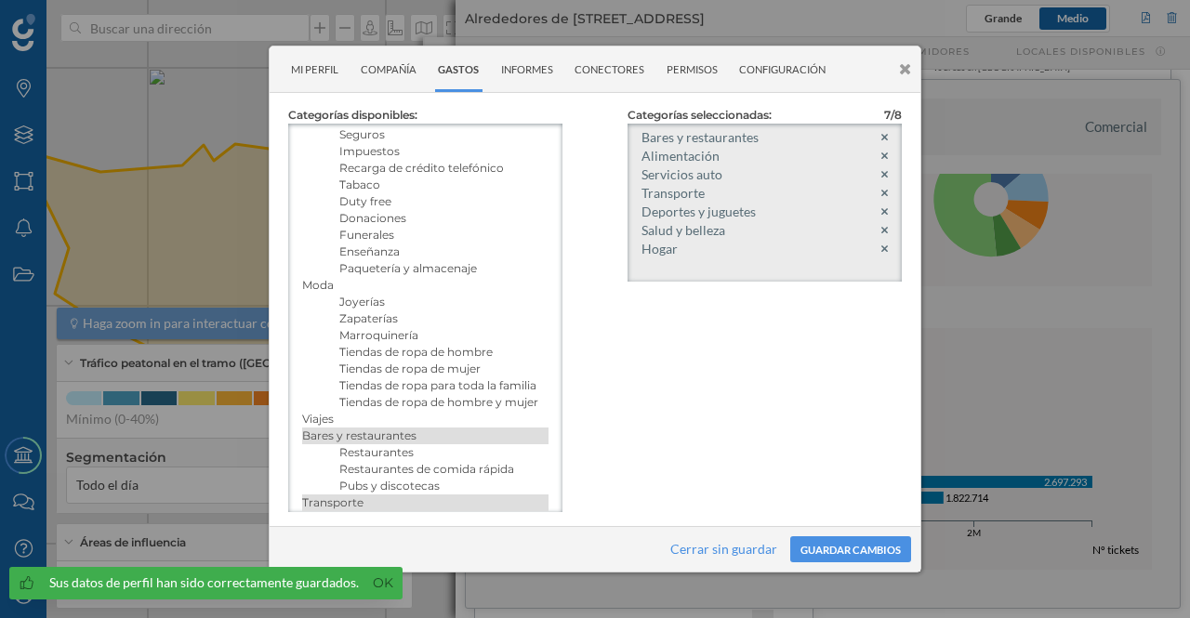
scroll to position [292, 0]
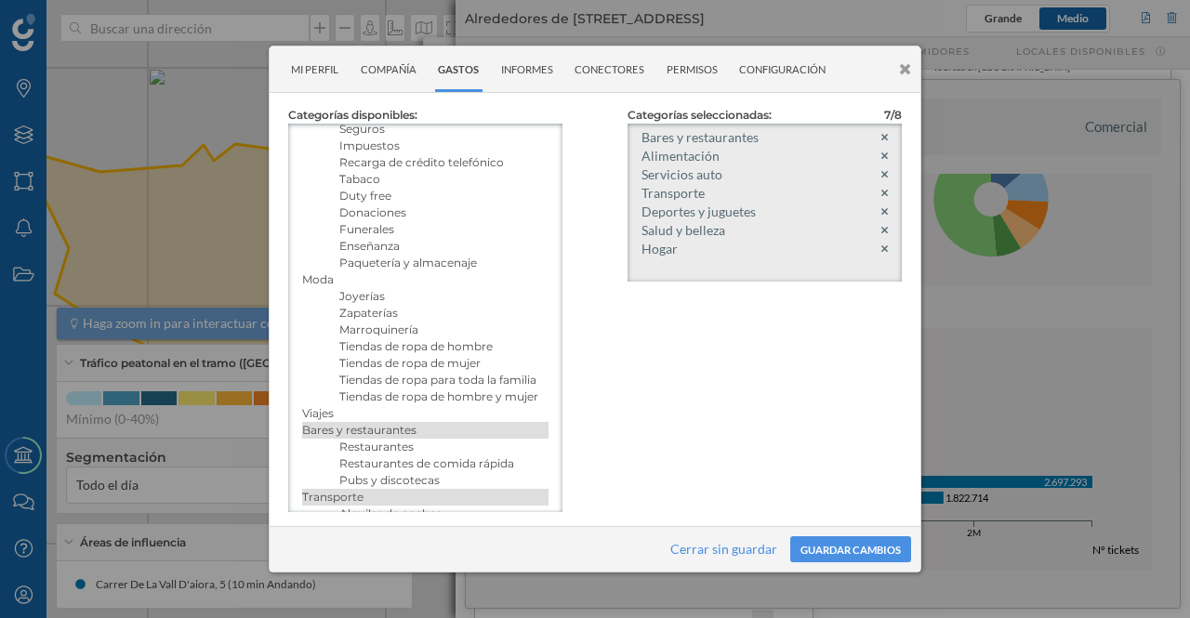
click at [377, 322] on h5 "Zapaterías" at bounding box center [443, 313] width 209 height 17
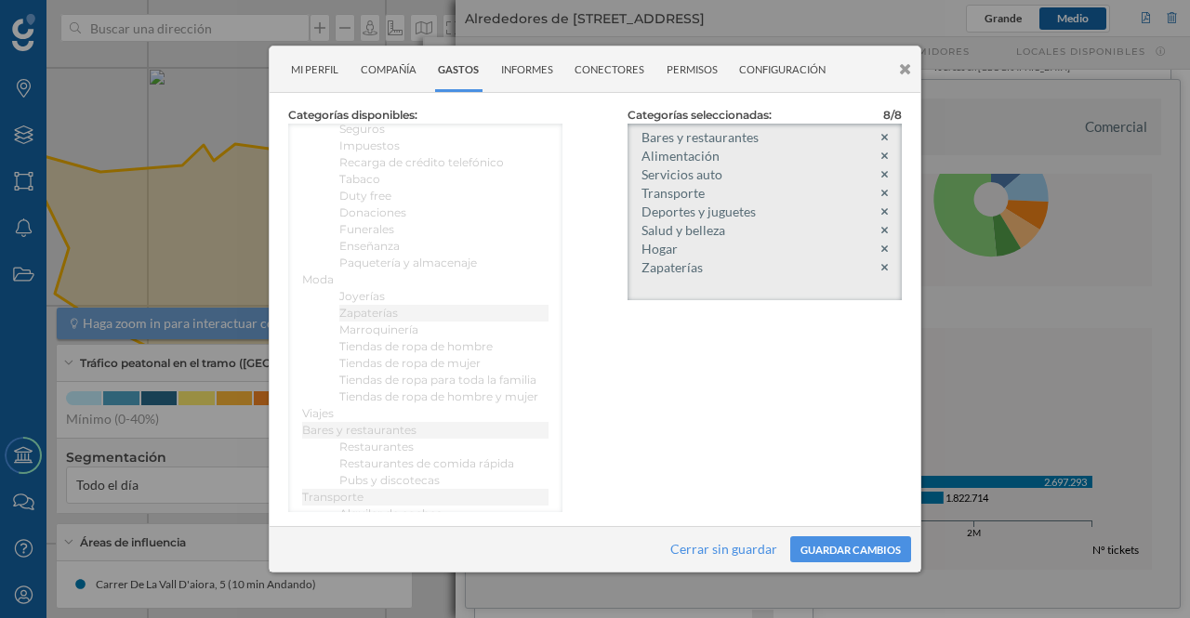
click at [857, 550] on button "Guardar cambios" at bounding box center [850, 549] width 121 height 26
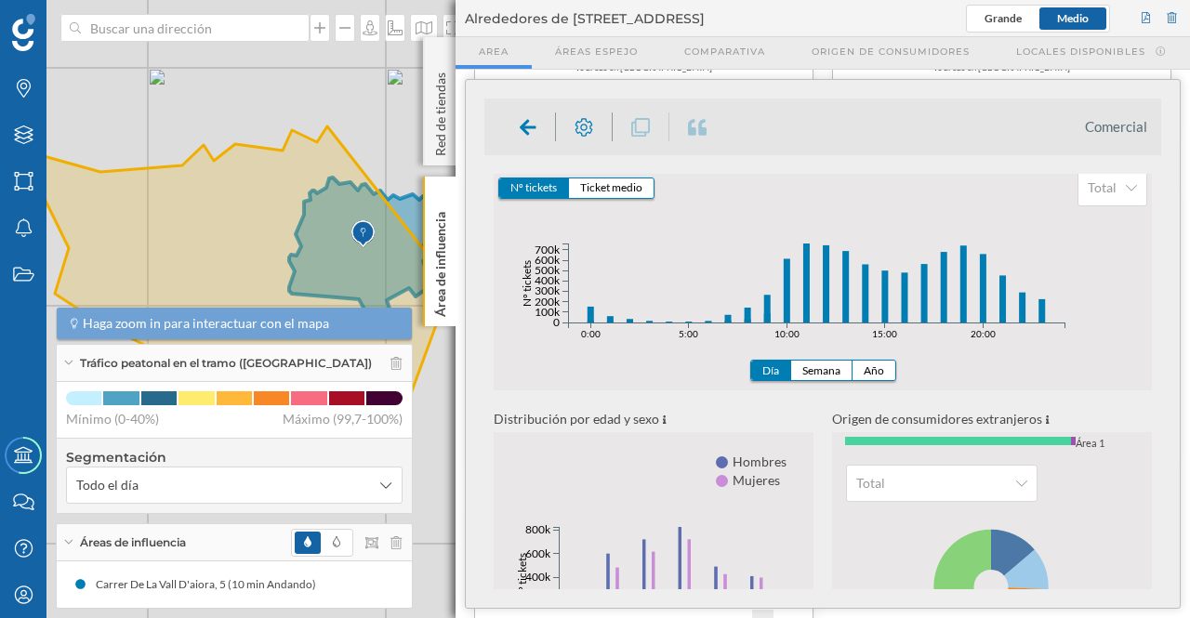
scroll to position [138, 0]
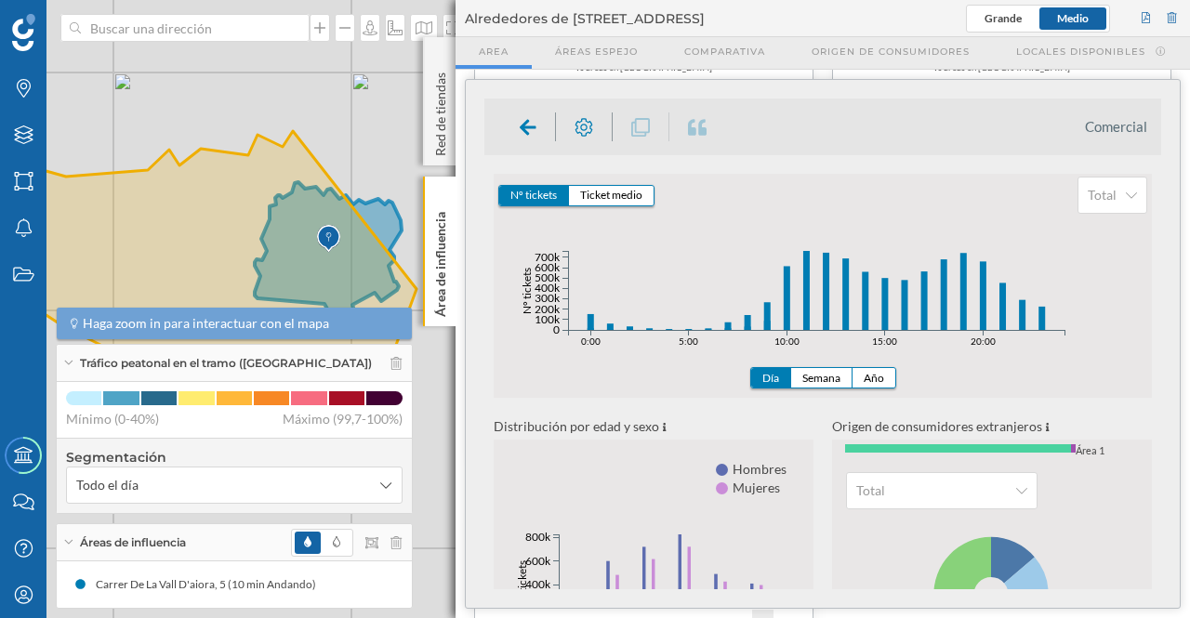
drag, startPoint x: 323, startPoint y: 180, endPoint x: 258, endPoint y: 188, distance: 64.6
click at [258, 188] on div "© Mapbox © OpenStreetMap Improve this map" at bounding box center [595, 309] width 1190 height 618
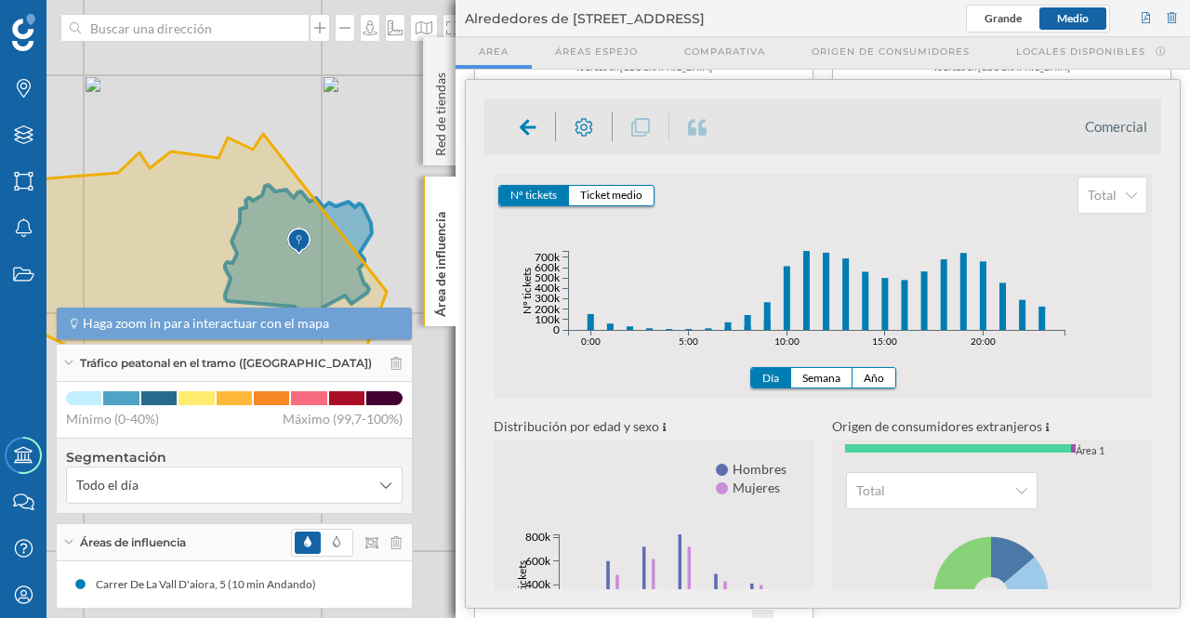
click at [440, 243] on p "Área de influencia" at bounding box center [440, 261] width 19 height 112
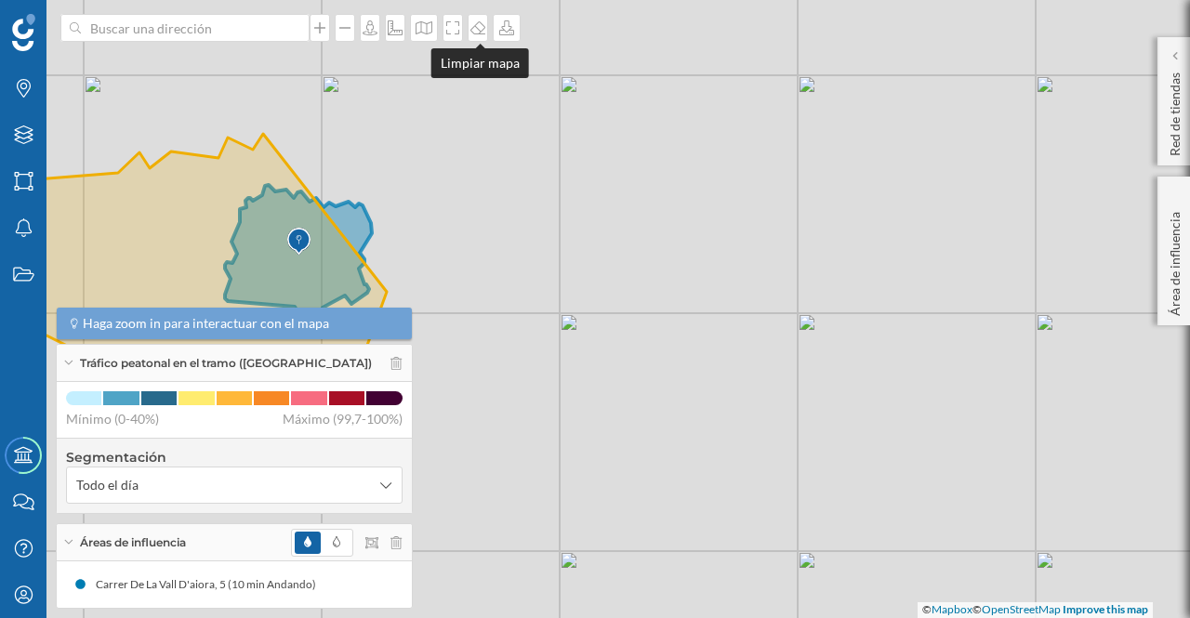
click at [480, 29] on icon at bounding box center [478, 27] width 19 height 15
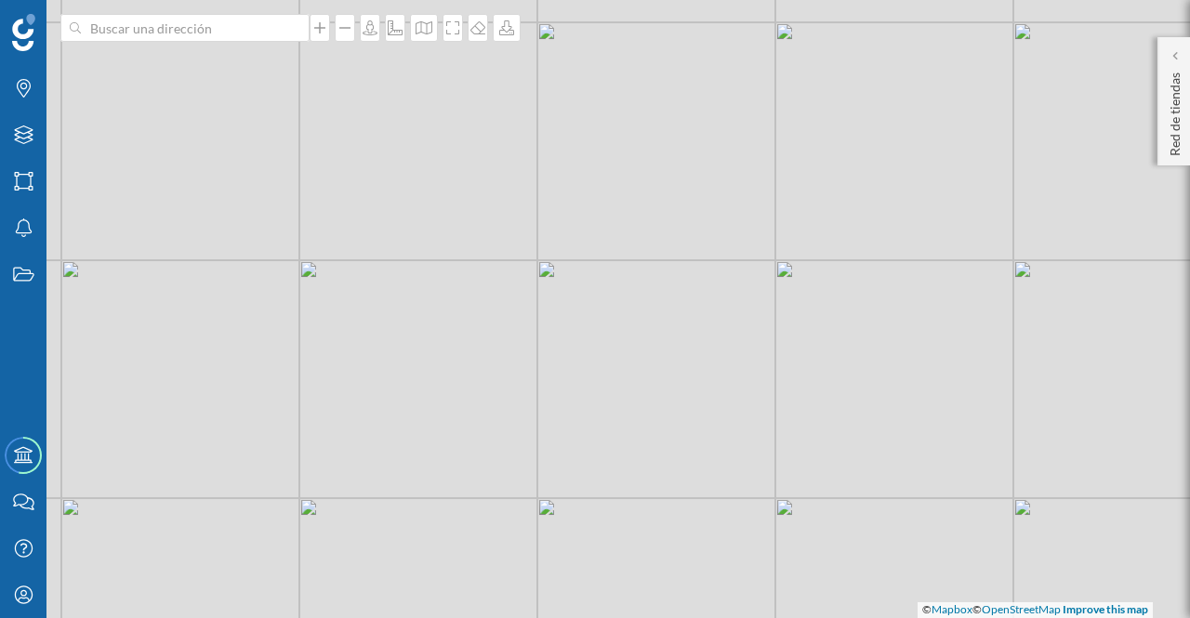
drag, startPoint x: 589, startPoint y: 355, endPoint x: 567, endPoint y: 302, distance: 57.5
click at [567, 302] on div "© Mapbox © OpenStreetMap Improve this map" at bounding box center [595, 309] width 1190 height 618
click at [1170, 122] on p "Red de tiendas" at bounding box center [1175, 110] width 19 height 91
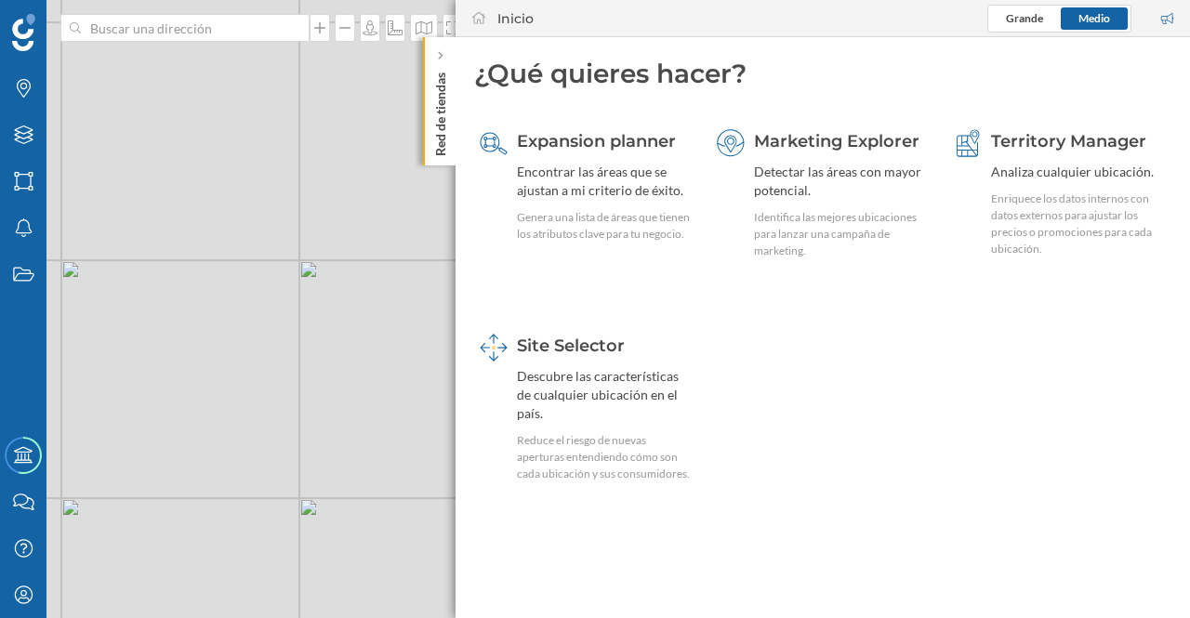
click at [556, 370] on div "Descubre las características de cualquier ubicación en el país." at bounding box center [604, 395] width 175 height 56
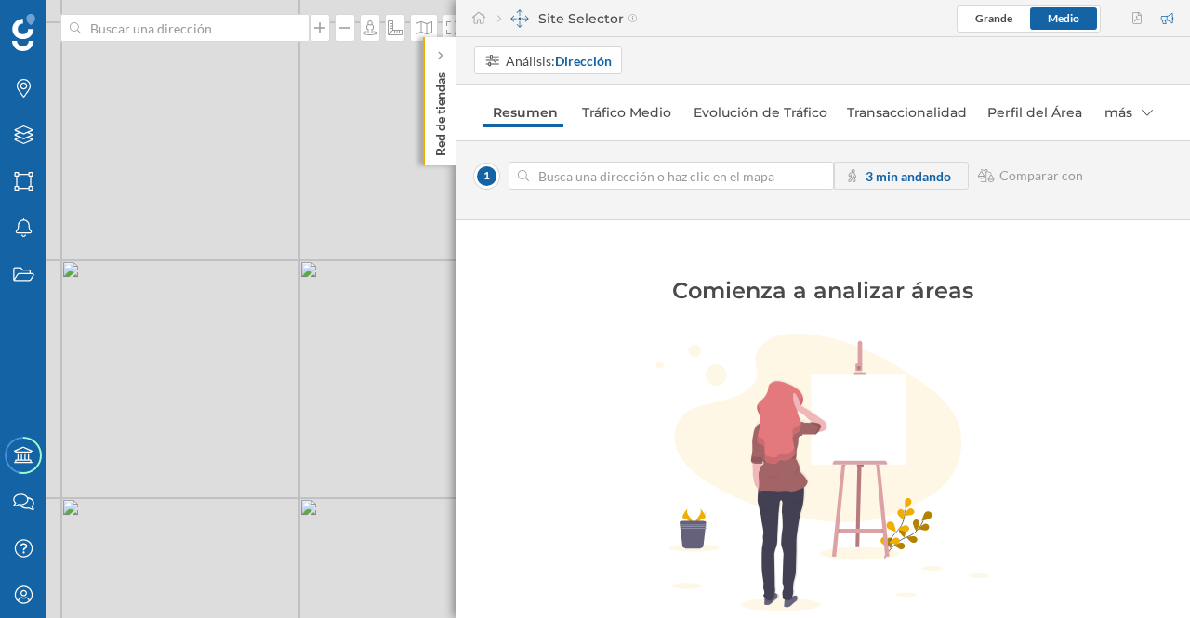
click at [569, 61] on strong "Dirección" at bounding box center [583, 61] width 57 height 16
click at [532, 130] on div "Área comercial" at bounding box center [528, 132] width 88 height 16
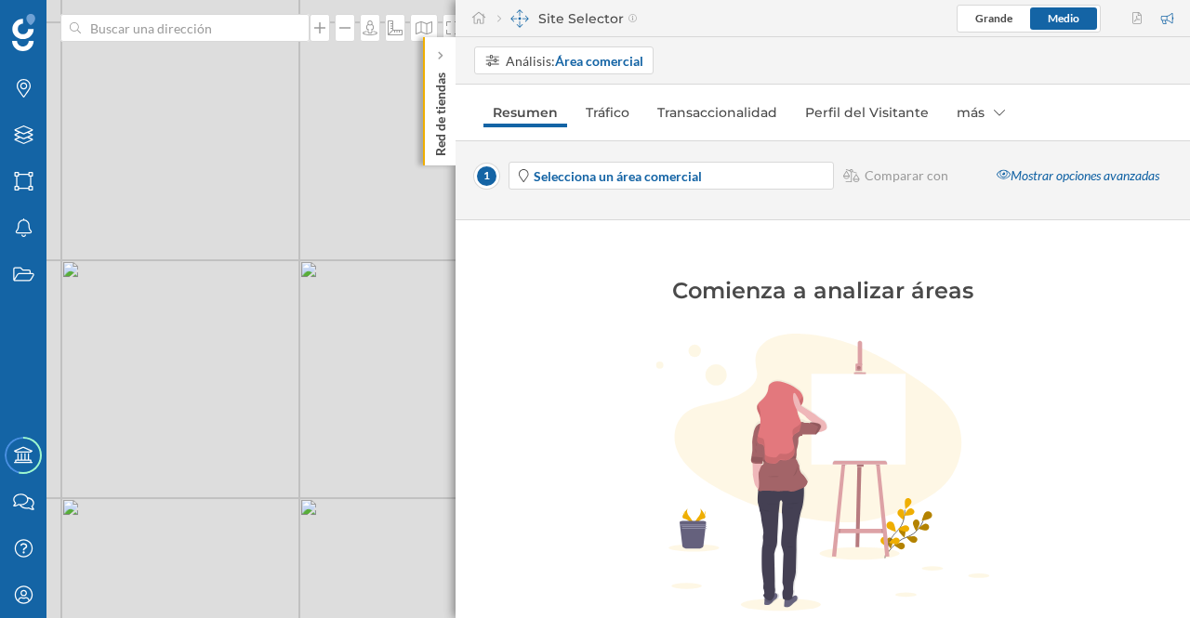
click at [598, 57] on strong "Área comercial" at bounding box center [599, 61] width 88 height 16
drag, startPoint x: 372, startPoint y: 139, endPoint x: 271, endPoint y: 222, distance: 130.8
click at [271, 222] on div "© Mapbox © OpenStreetMap Improve this map" at bounding box center [595, 309] width 1190 height 618
click at [435, 117] on p "Red de tiendas" at bounding box center [440, 110] width 19 height 91
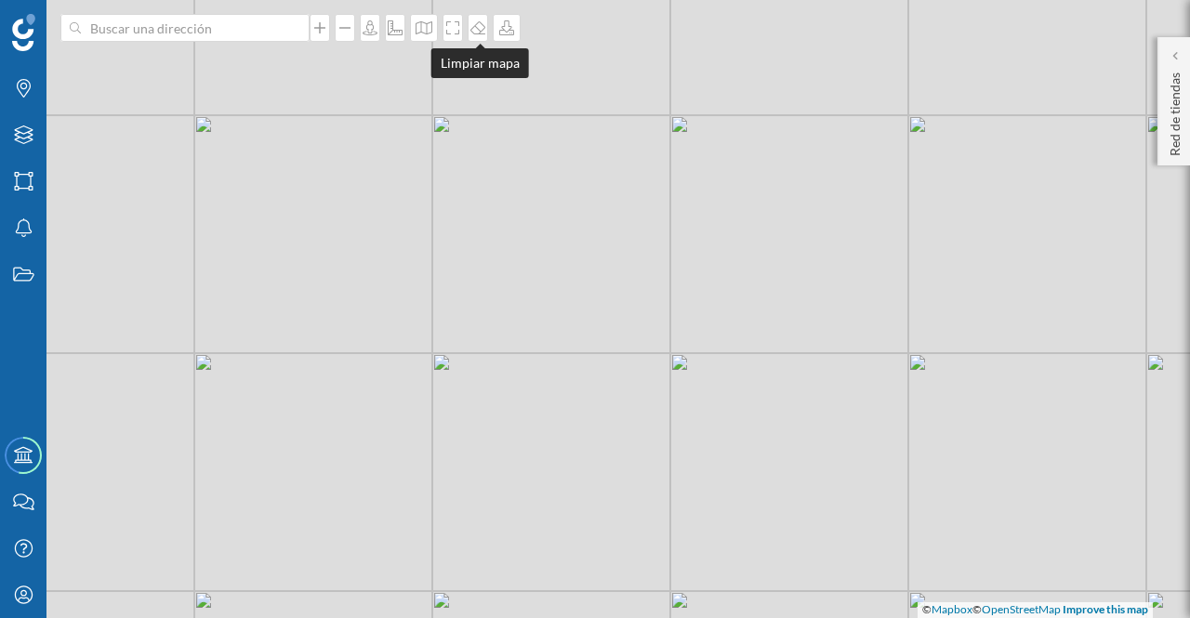
click at [478, 36] on div at bounding box center [478, 28] width 20 height 28
click at [478, 27] on icon at bounding box center [478, 27] width 19 height 15
click at [1173, 111] on p "Red de tiendas" at bounding box center [1175, 110] width 19 height 91
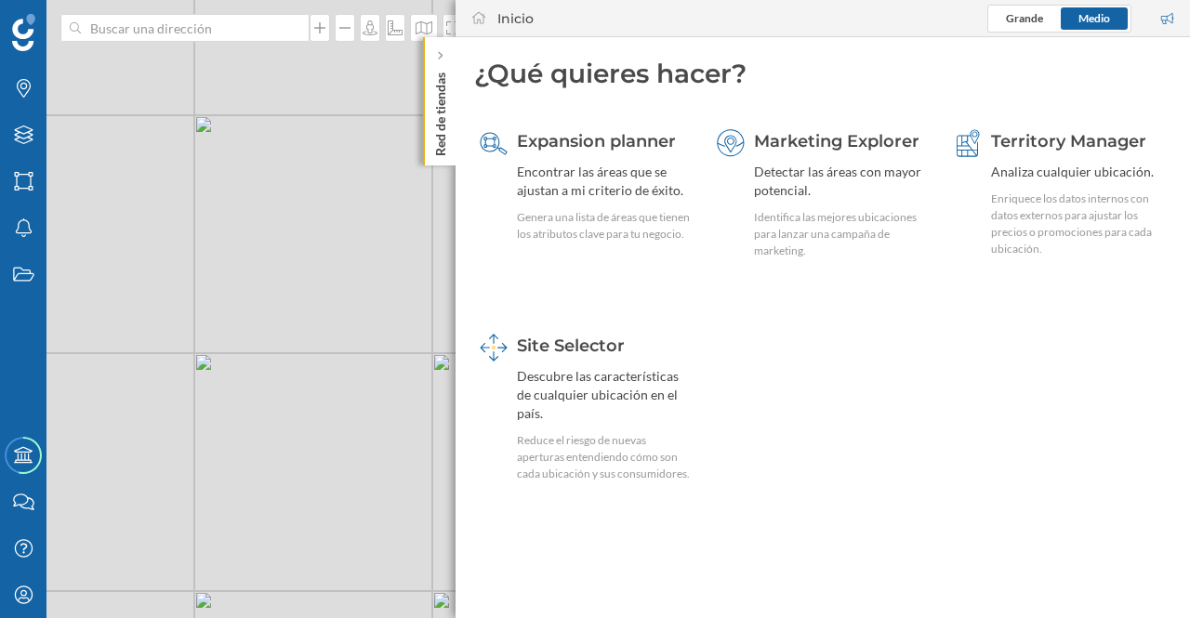
click at [552, 341] on span "Site Selector" at bounding box center [571, 346] width 108 height 20
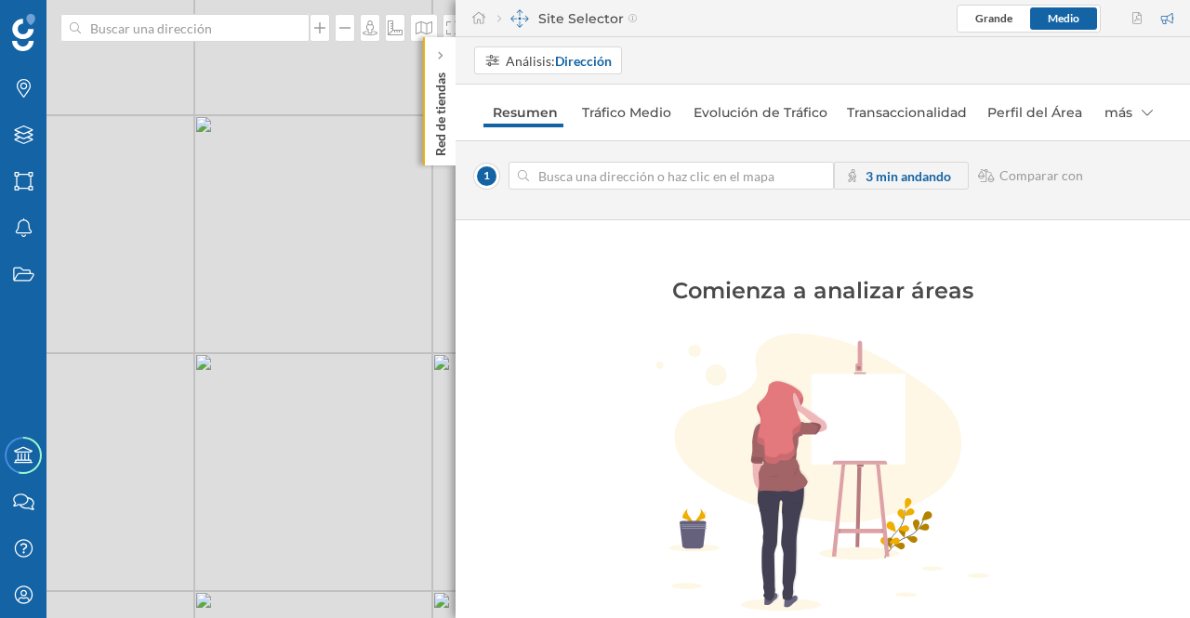
click at [536, 57] on div "Análisis: Dirección" at bounding box center [559, 61] width 106 height 20
click at [538, 135] on div "Área comercial" at bounding box center [528, 132] width 88 height 16
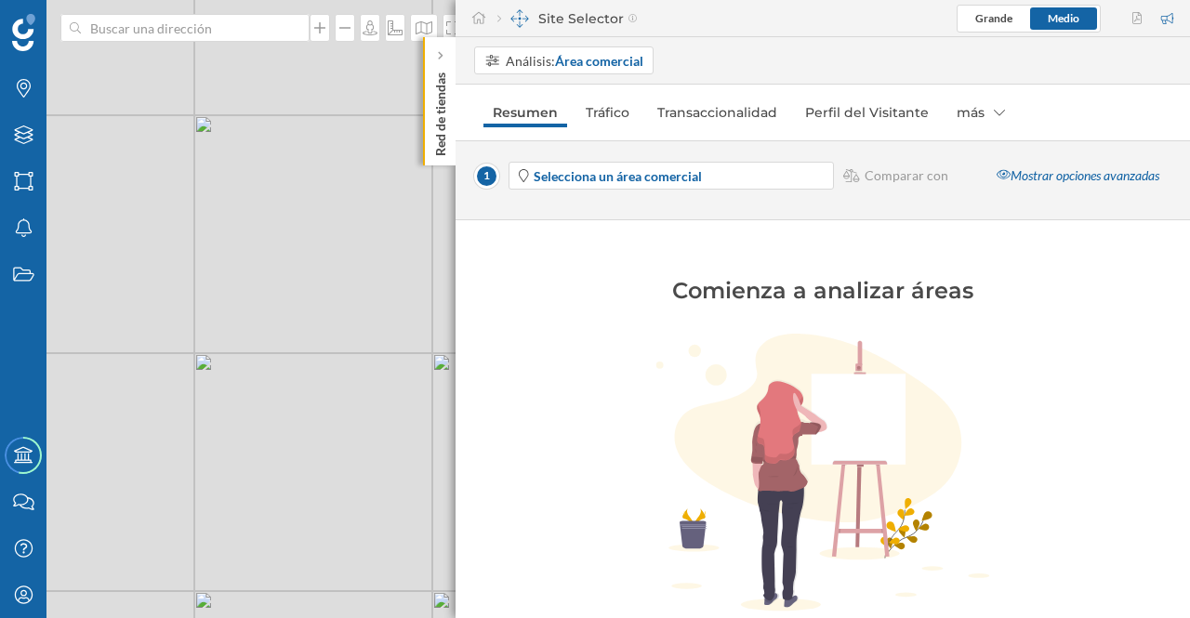
click at [611, 169] on strong "Selecciona un área comercial" at bounding box center [618, 176] width 168 height 16
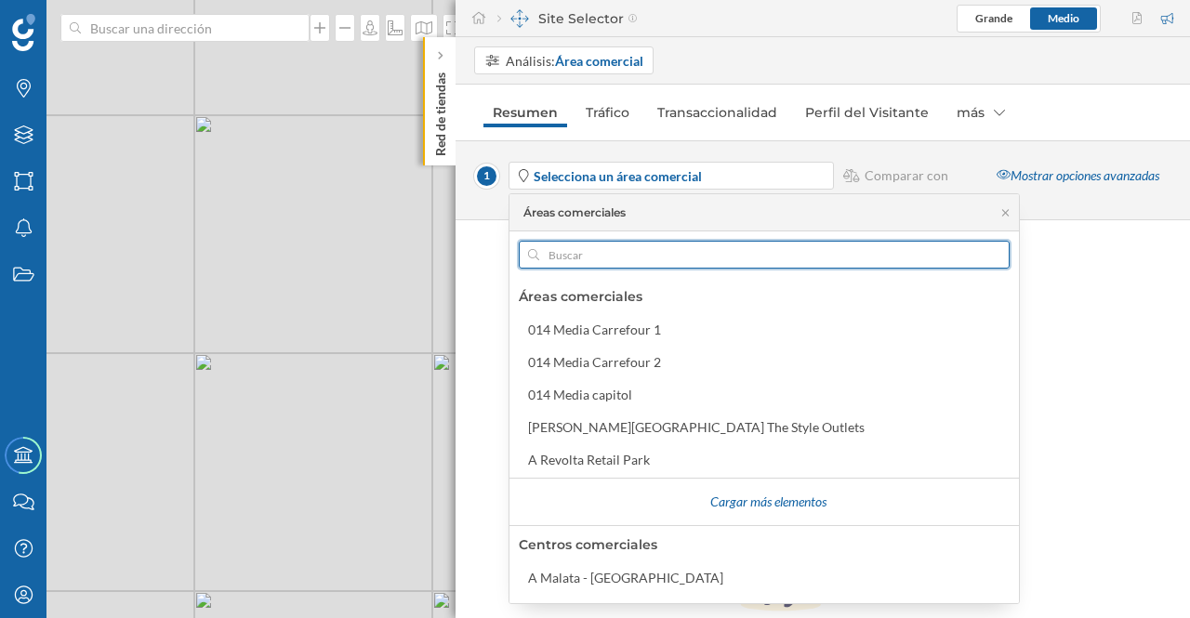
click at [573, 258] on input "text" at bounding box center [764, 255] width 450 height 28
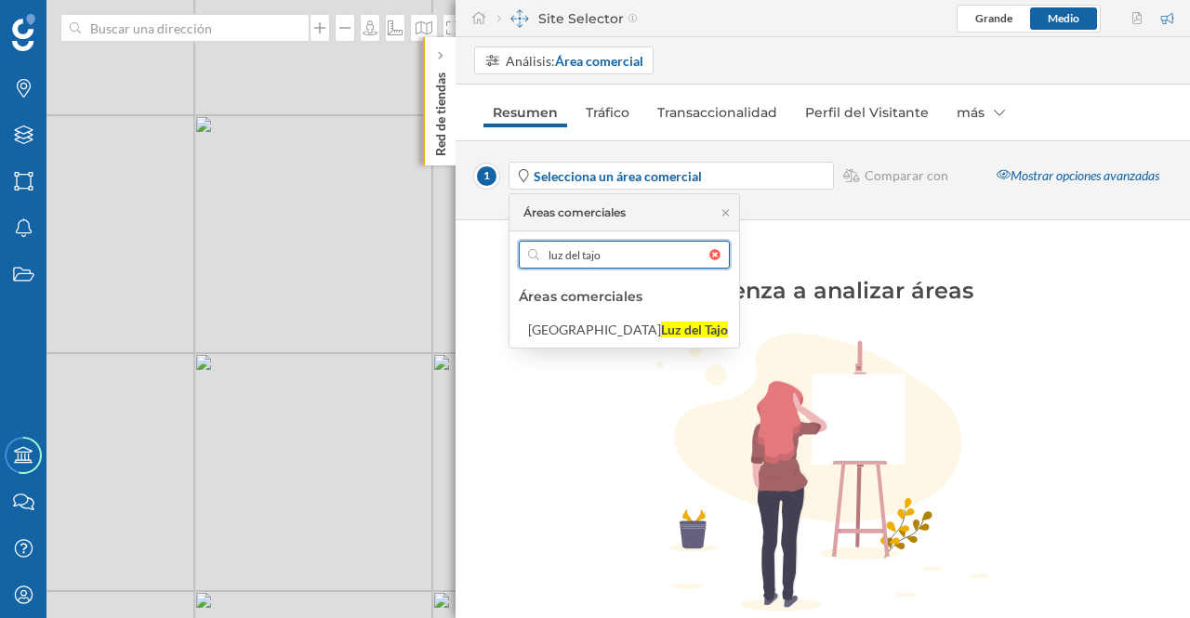
type input "luz del tajo"
click at [556, 323] on div "Toledo" at bounding box center [594, 330] width 133 height 16
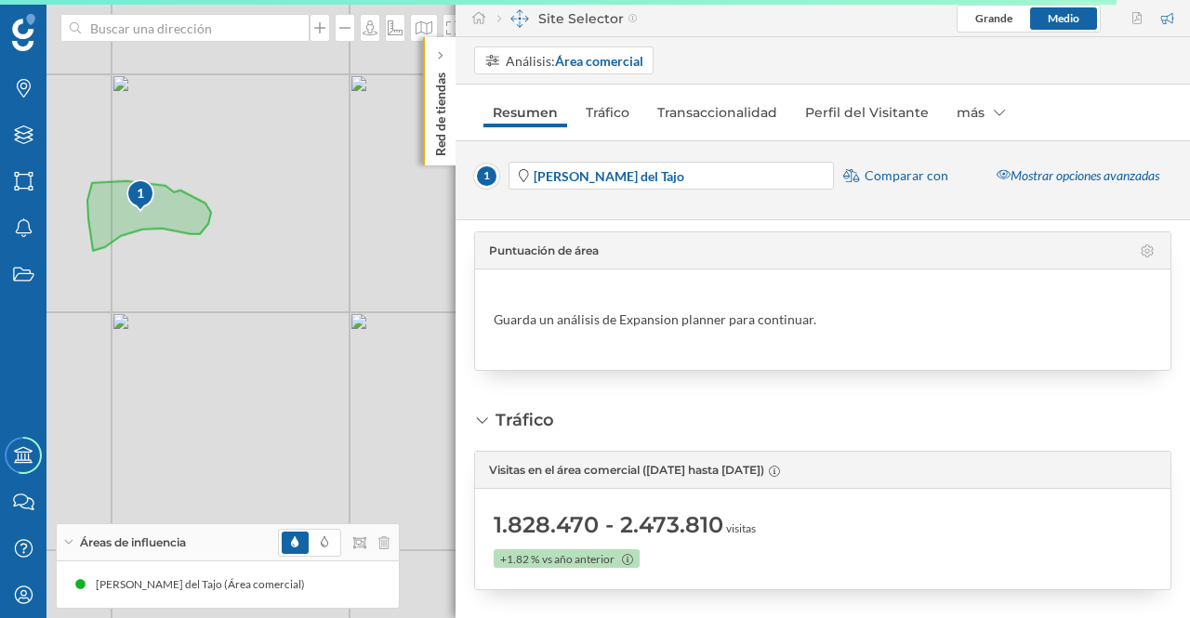
scroll to position [0, 0]
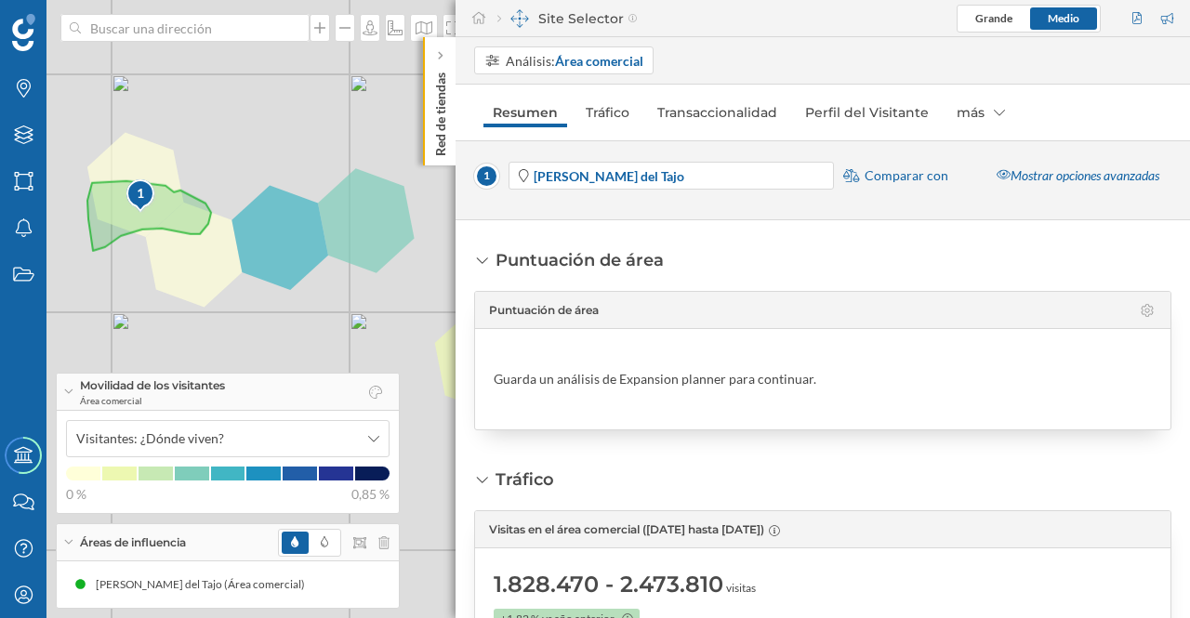
click at [1097, 179] on div "Mostrar opciones avanzadas" at bounding box center [1077, 176] width 187 height 28
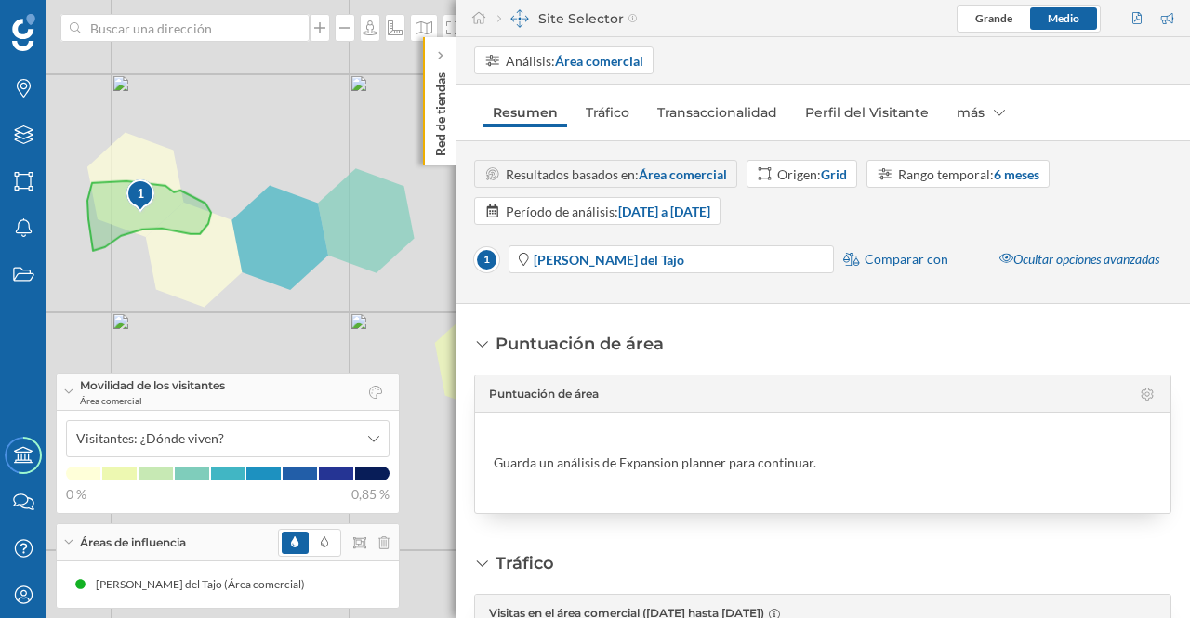
click at [958, 179] on div "Rango temporal: 6 meses" at bounding box center [968, 175] width 141 height 20
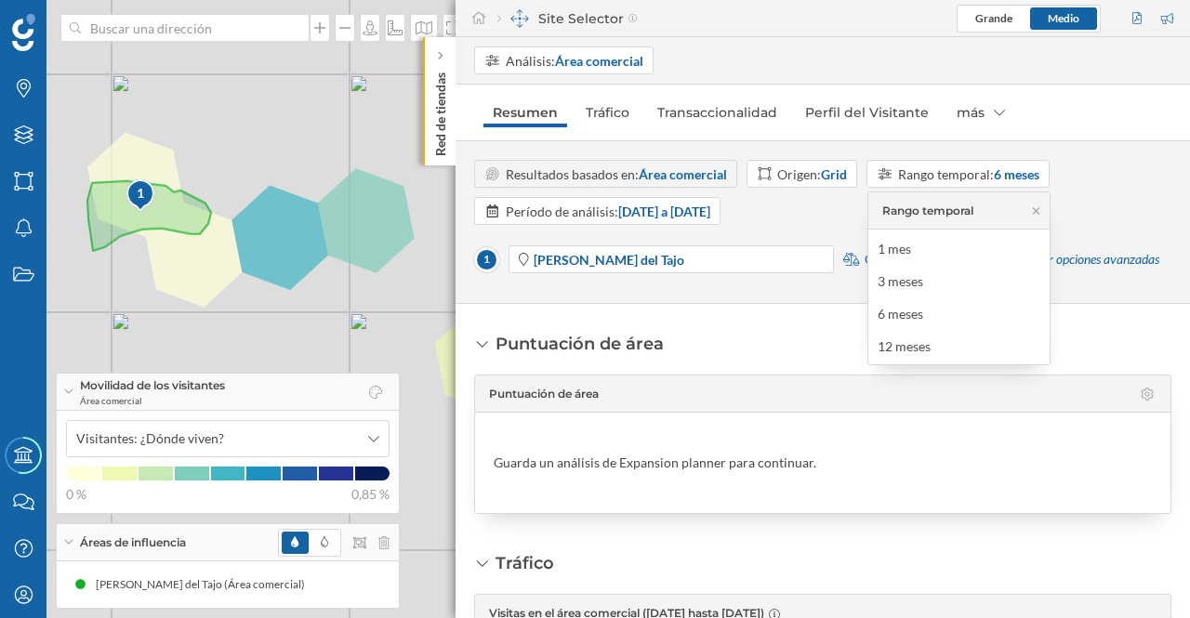
click at [916, 339] on div "12 meses" at bounding box center [904, 346] width 53 height 16
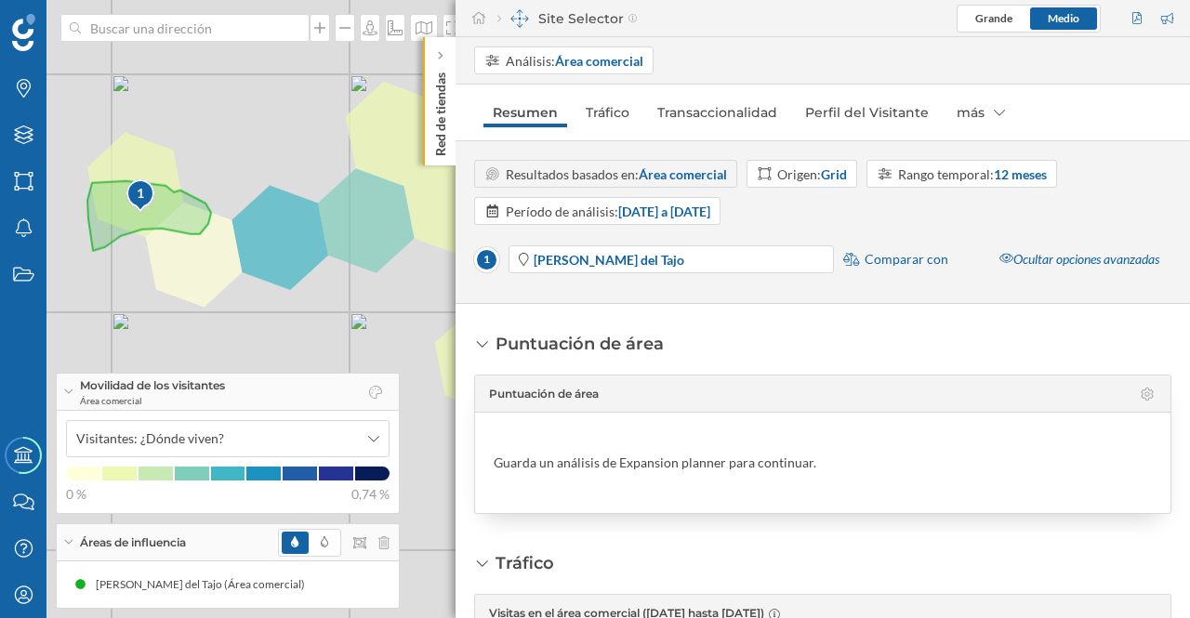
click at [705, 209] on strong "23/09/2024 a 21/09/2025" at bounding box center [664, 212] width 92 height 16
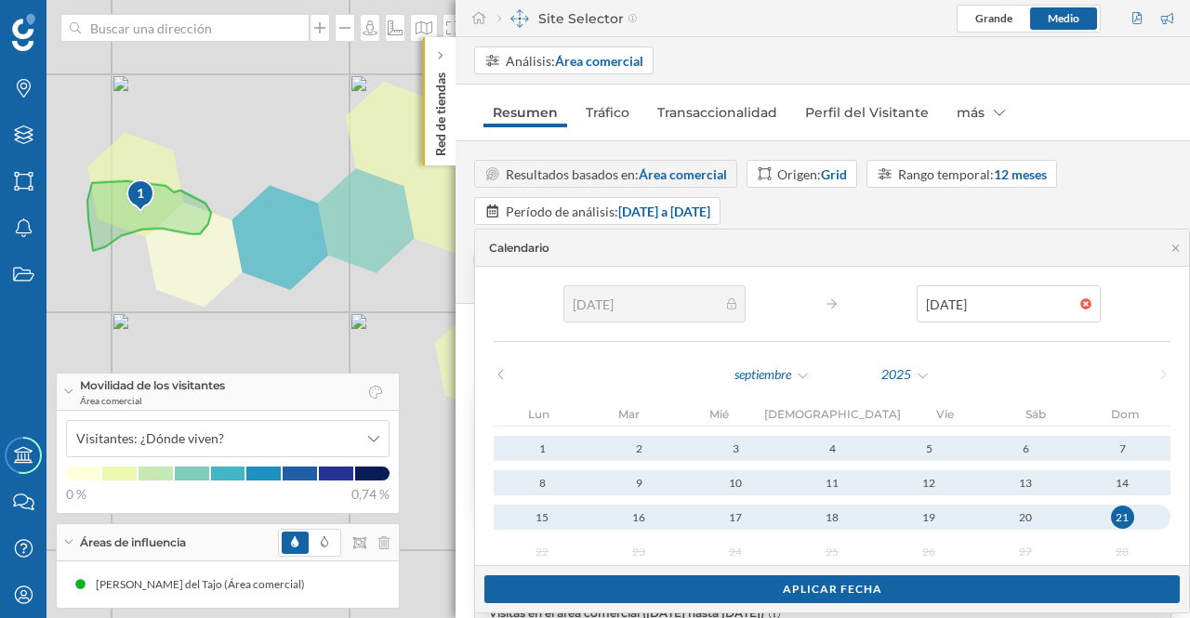
click at [1015, 178] on strong "12 meses" at bounding box center [1020, 174] width 53 height 16
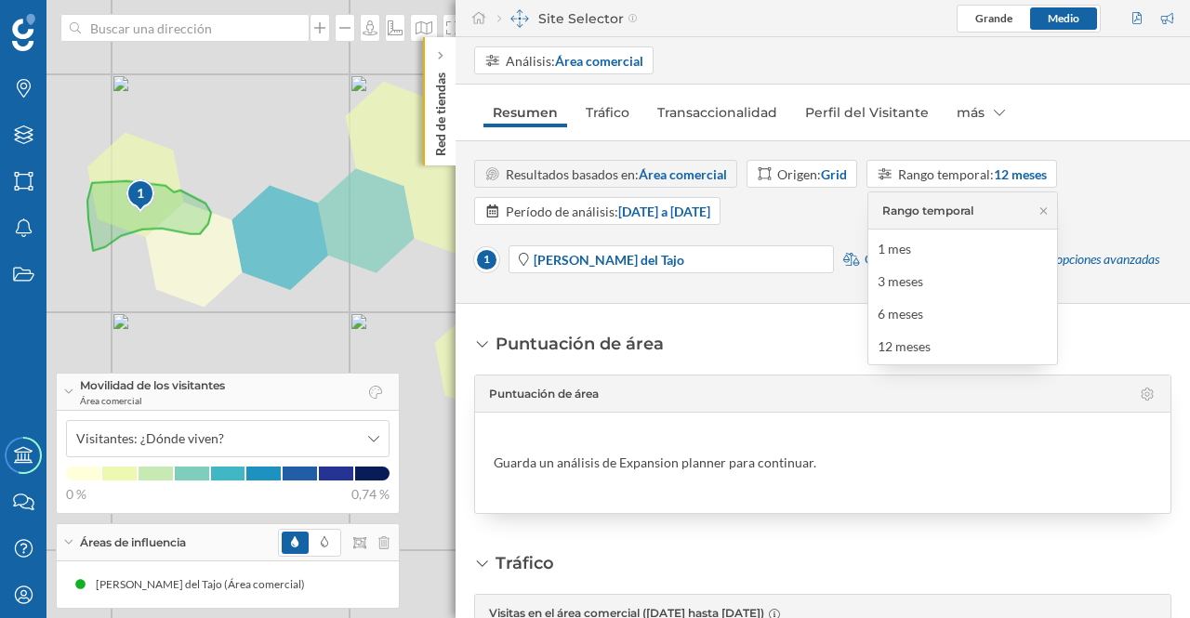
click at [835, 165] on div "Origen: Grid" at bounding box center [812, 175] width 70 height 20
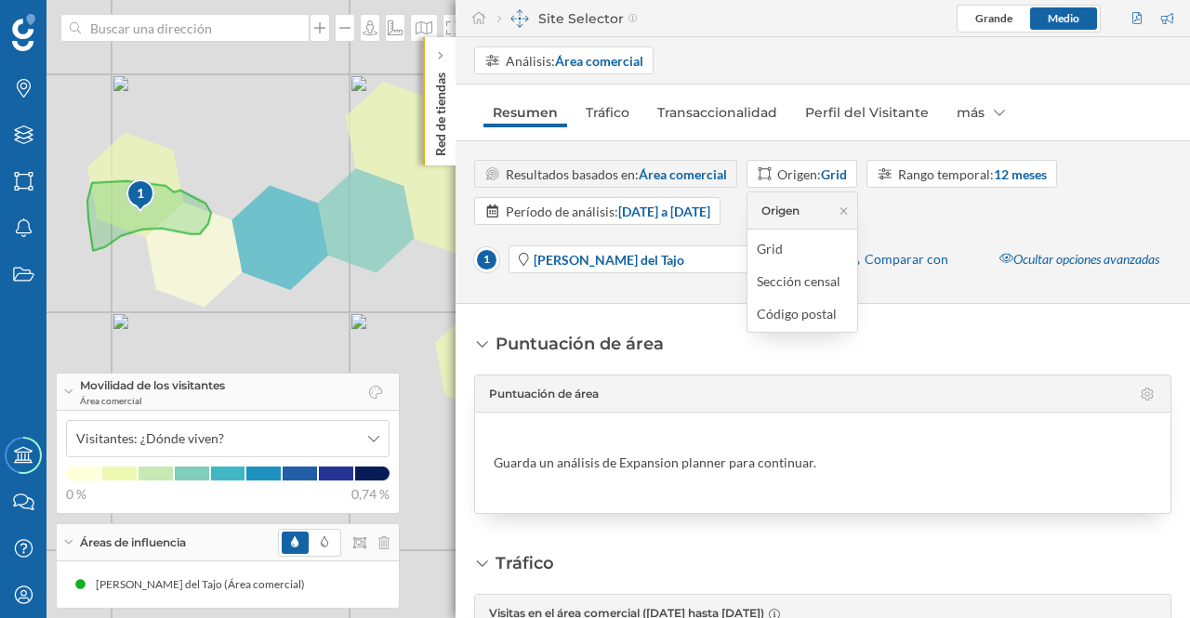
click at [805, 310] on div "Código postal" at bounding box center [797, 314] width 80 height 16
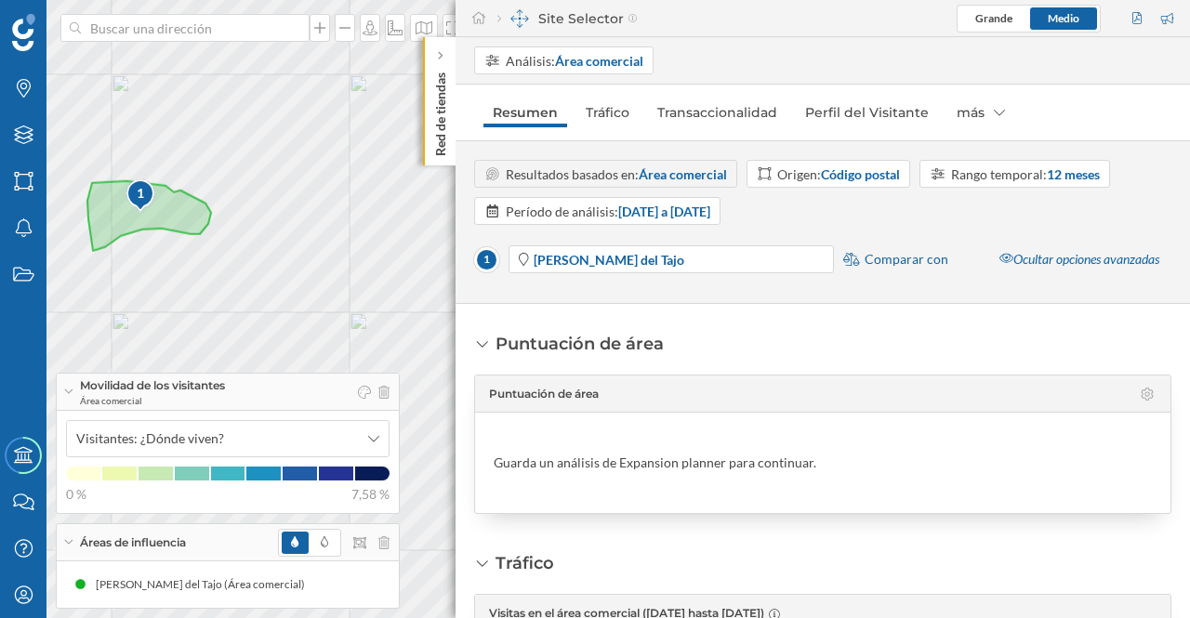
click at [617, 110] on link "Tráfico" at bounding box center [607, 113] width 62 height 30
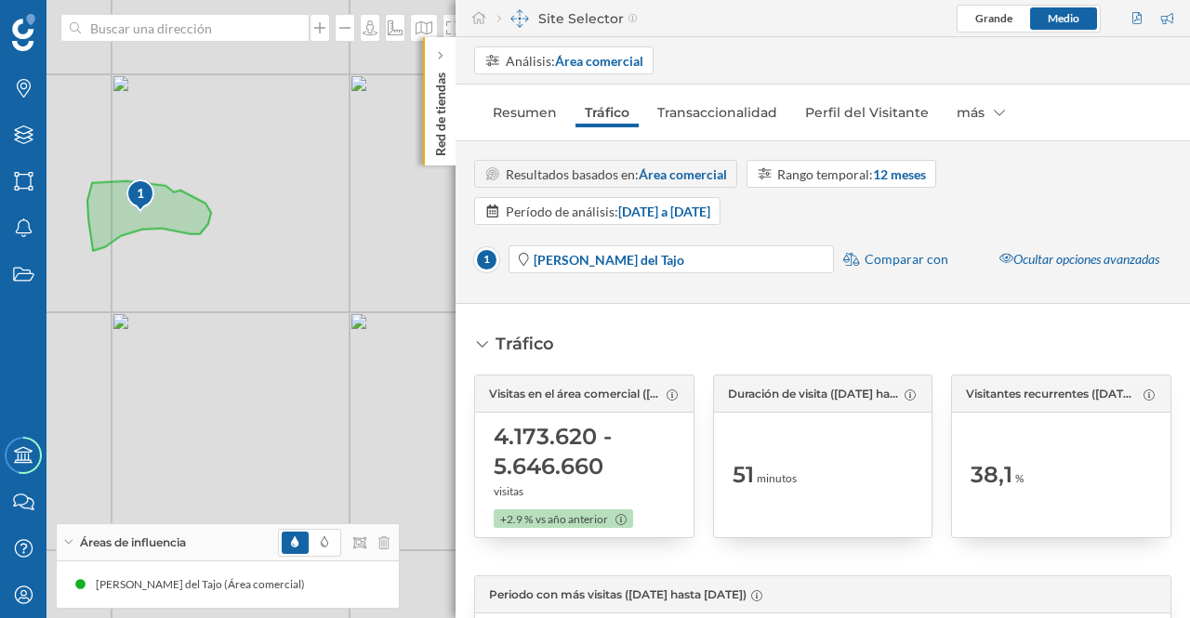
click at [740, 105] on link "Transaccionalidad" at bounding box center [717, 113] width 139 height 30
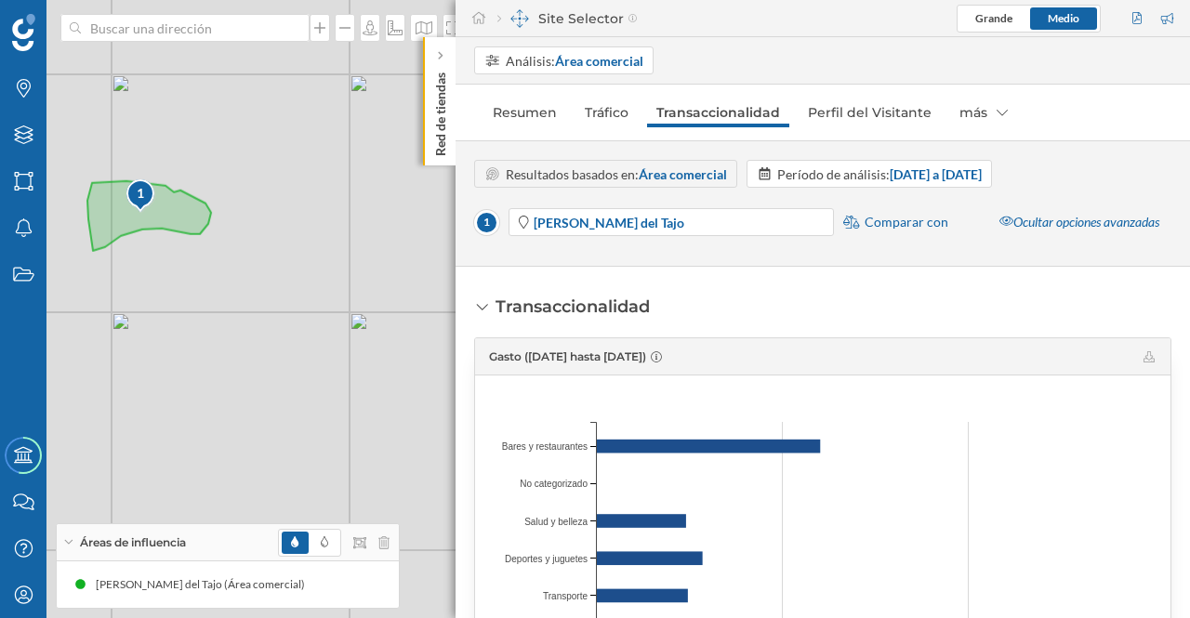
click at [885, 115] on link "Perfil del Visitante" at bounding box center [870, 113] width 142 height 30
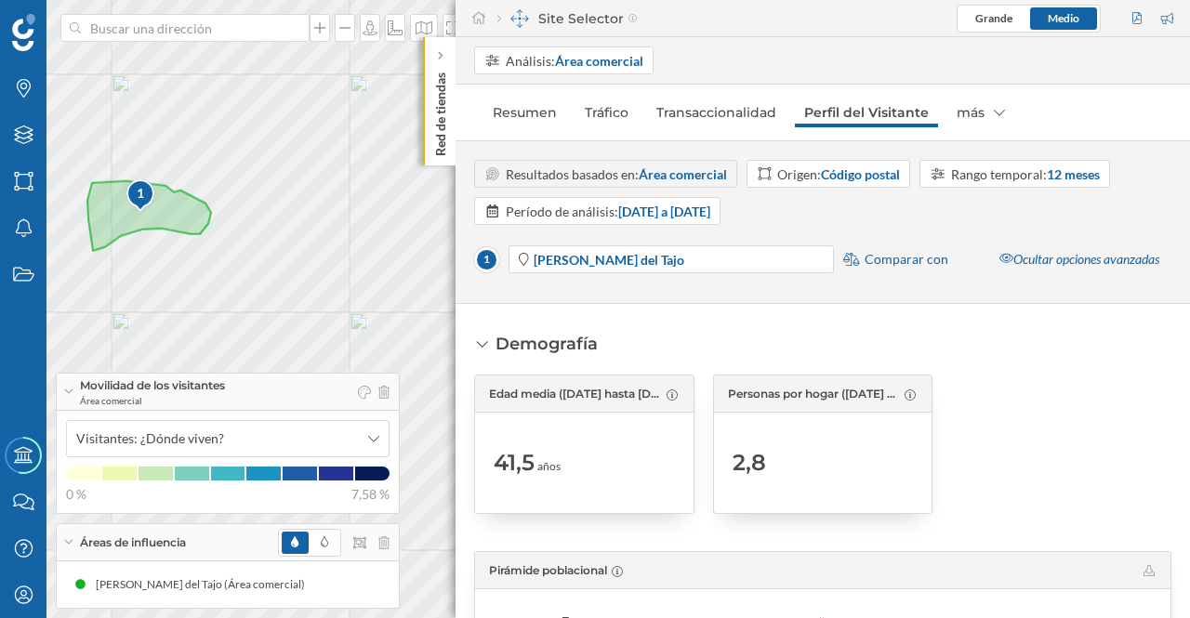
click at [992, 120] on div "más" at bounding box center [980, 113] width 67 height 30
click at [981, 183] on div "Marcas" at bounding box center [966, 185] width 43 height 16
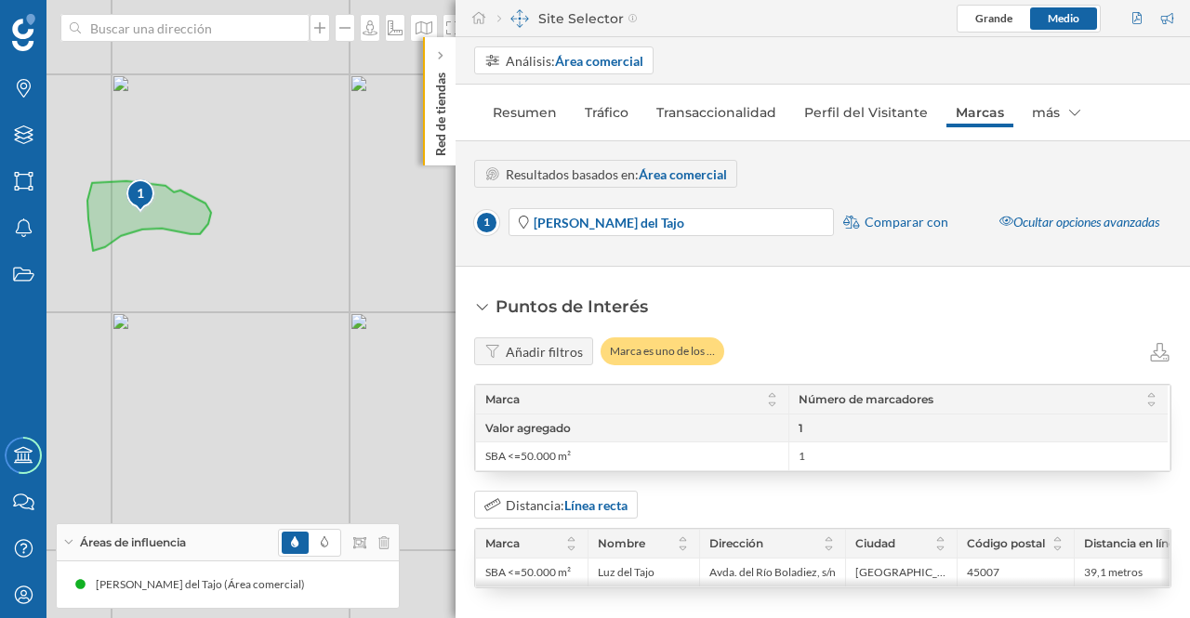
click at [530, 107] on link "Resumen" at bounding box center [524, 113] width 83 height 30
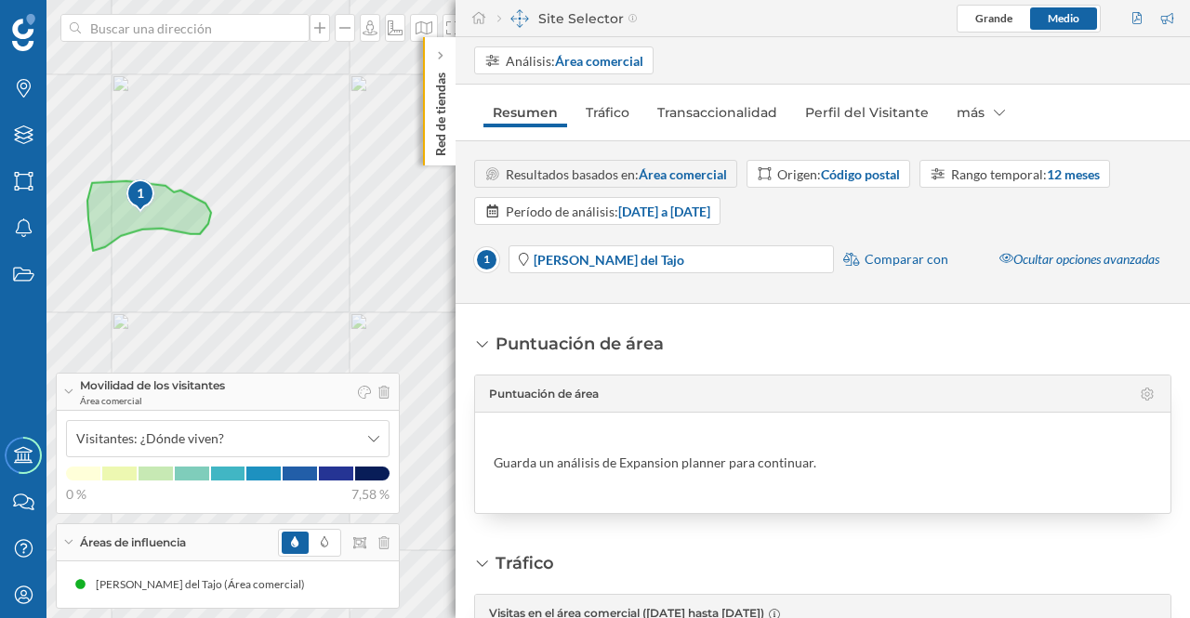
click at [441, 86] on p "Red de tiendas" at bounding box center [440, 110] width 19 height 91
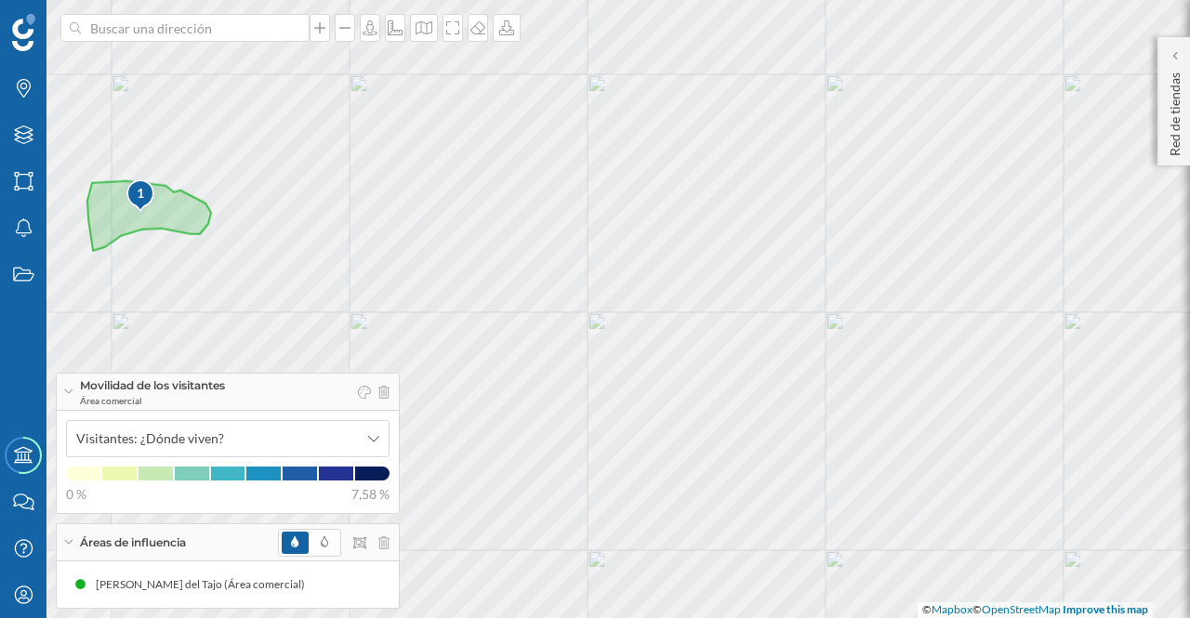
click at [1175, 110] on p "Red de tiendas" at bounding box center [1175, 110] width 19 height 91
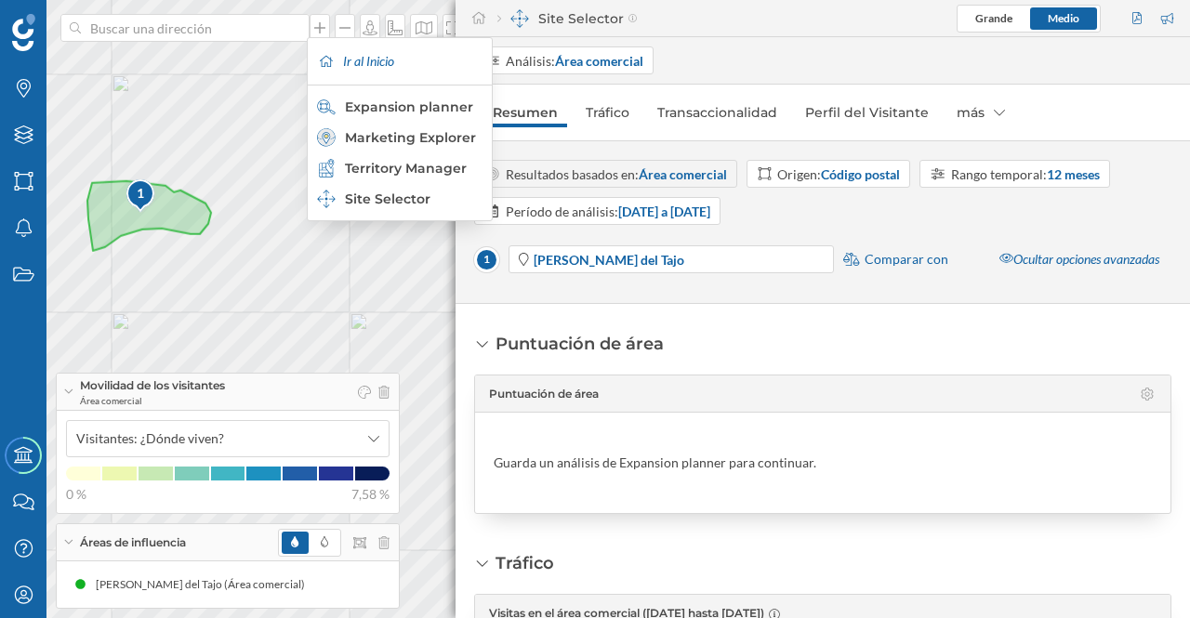
click at [437, 131] on div "Marketing Explorer" at bounding box center [399, 137] width 164 height 19
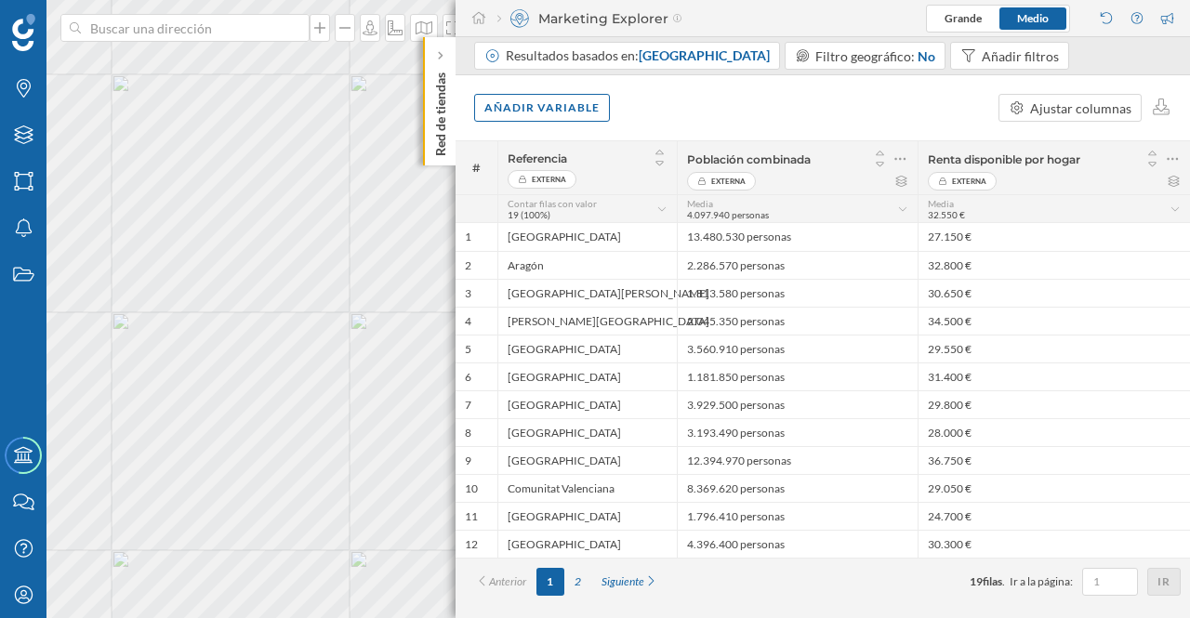
click at [446, 147] on p "Red de tiendas" at bounding box center [440, 110] width 19 height 91
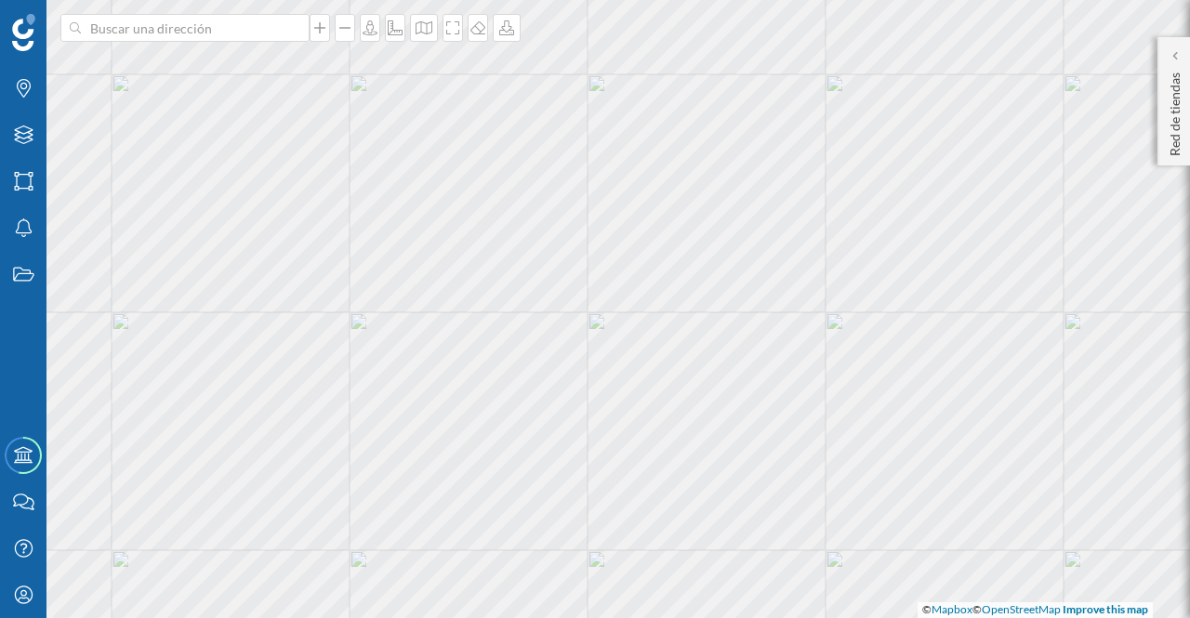
click at [1160, 112] on div "Red de tiendas" at bounding box center [1173, 101] width 33 height 128
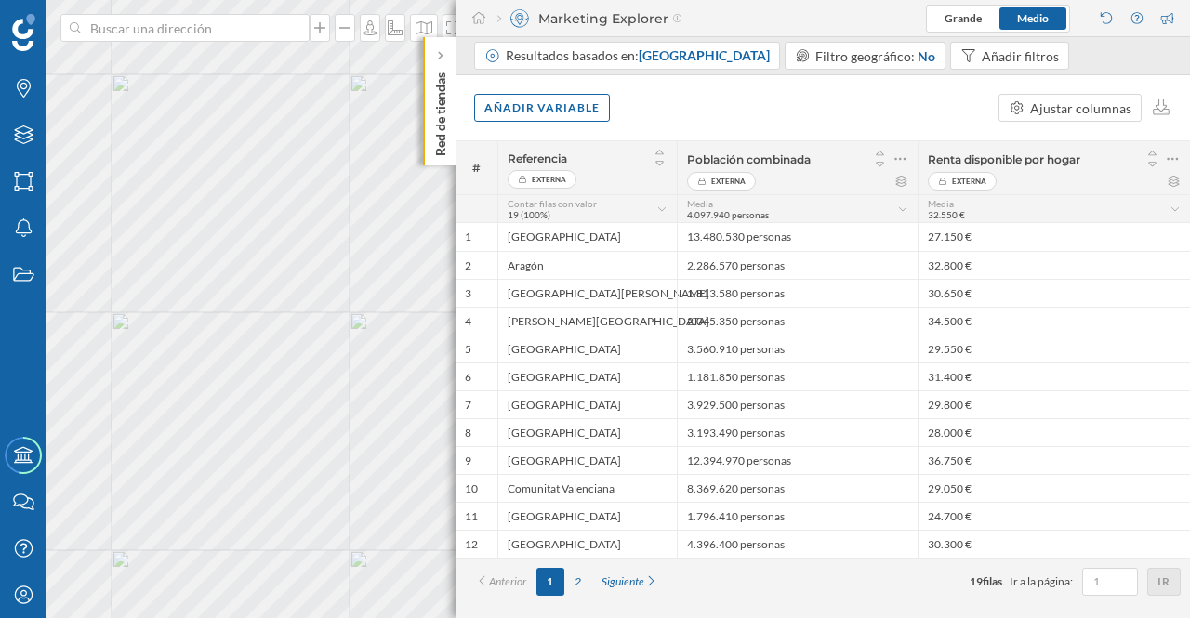
click at [675, 57] on span "Comunidad autónoma" at bounding box center [704, 55] width 131 height 16
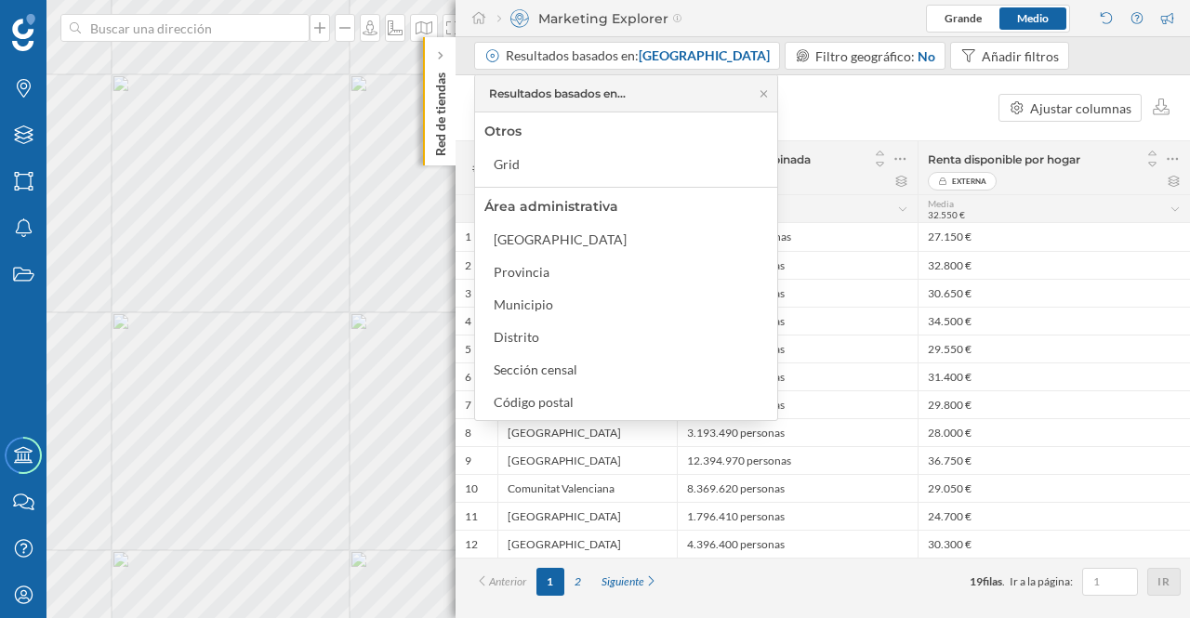
click at [442, 59] on icon at bounding box center [440, 55] width 6 height 9
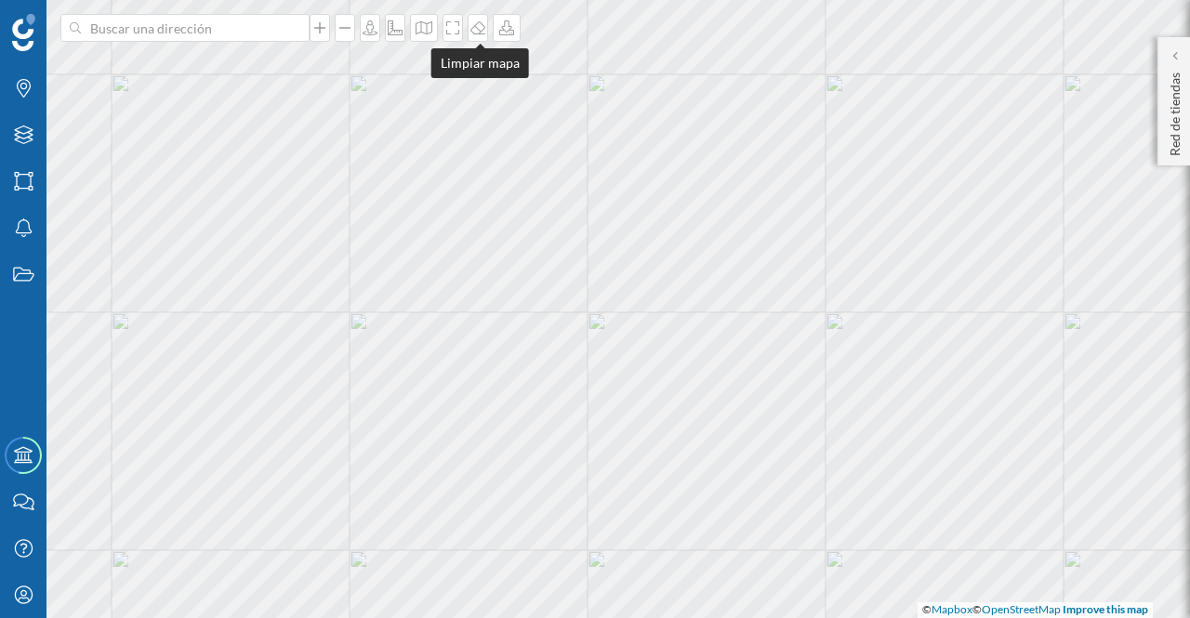
click at [479, 24] on icon at bounding box center [478, 27] width 19 height 15
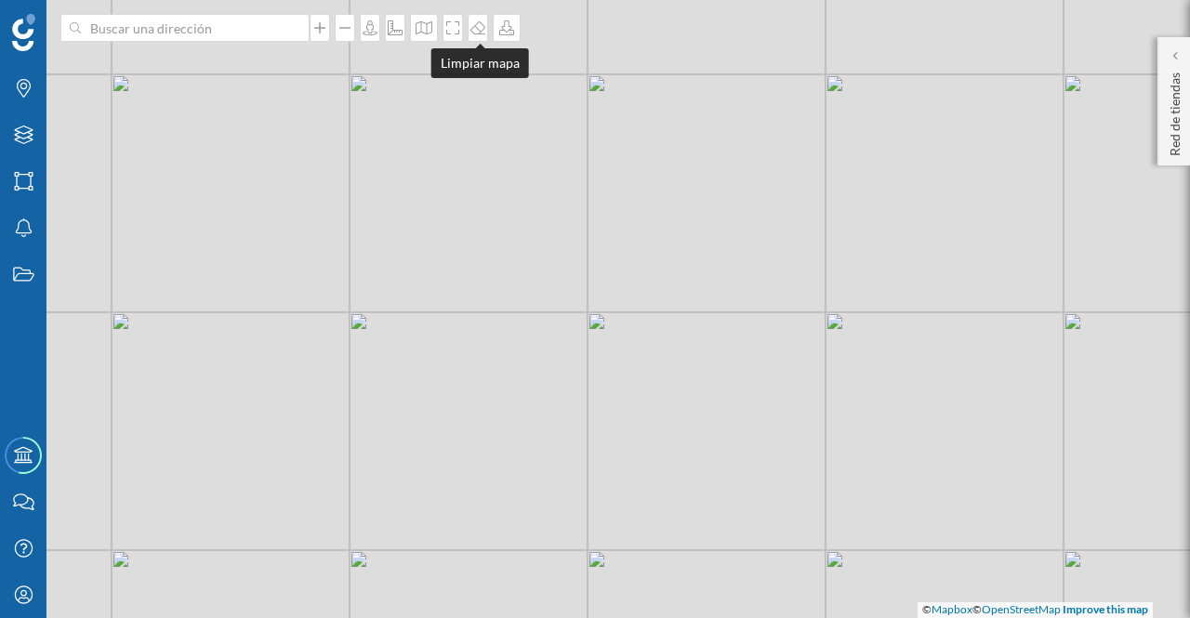
click at [474, 29] on icon at bounding box center [478, 27] width 19 height 15
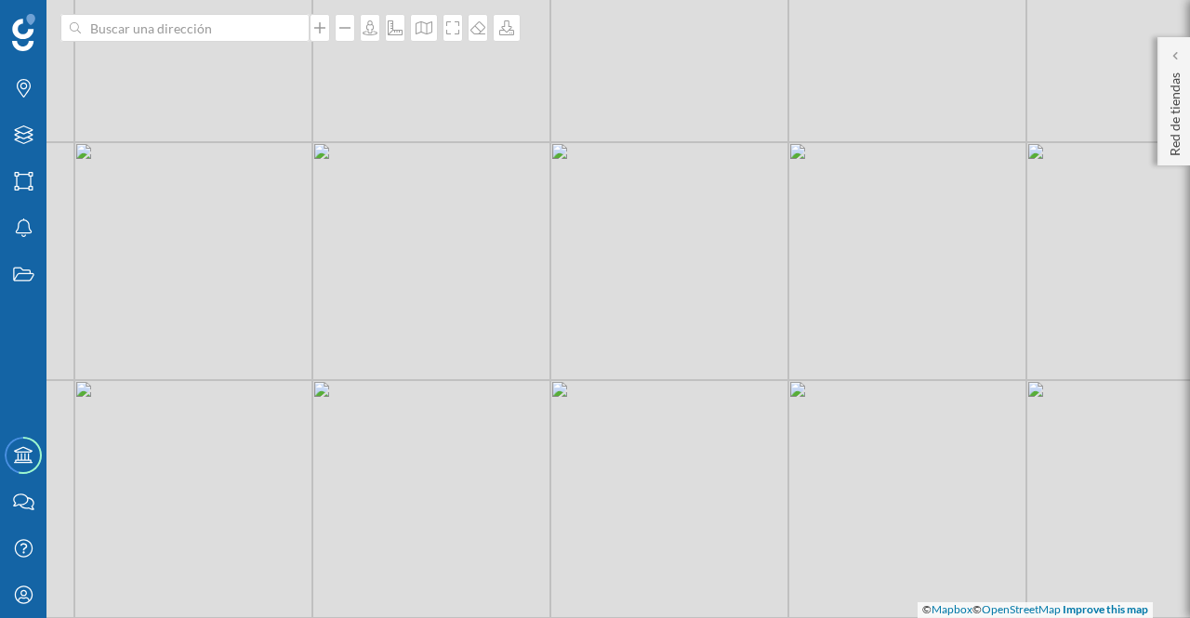
drag, startPoint x: 807, startPoint y: 311, endPoint x: 770, endPoint y: 379, distance: 77.4
click at [770, 379] on div "© Mapbox © OpenStreetMap Improve this map" at bounding box center [595, 309] width 1190 height 618
click at [1170, 107] on p "Red de tiendas" at bounding box center [1175, 110] width 19 height 91
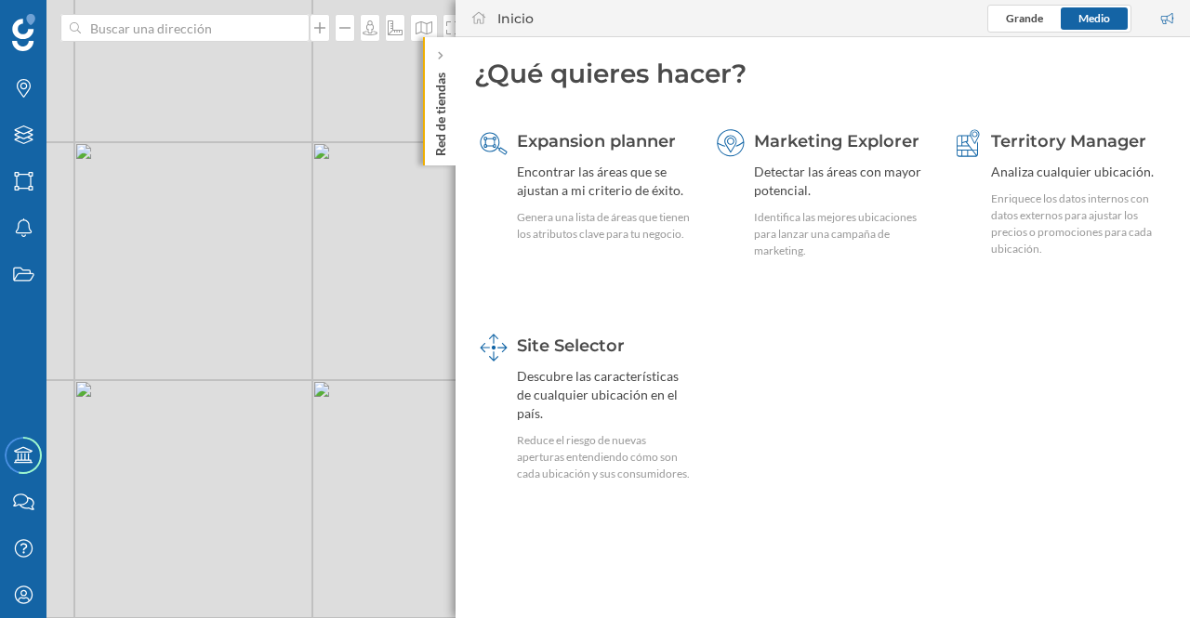
click at [439, 58] on icon at bounding box center [440, 56] width 5 height 8
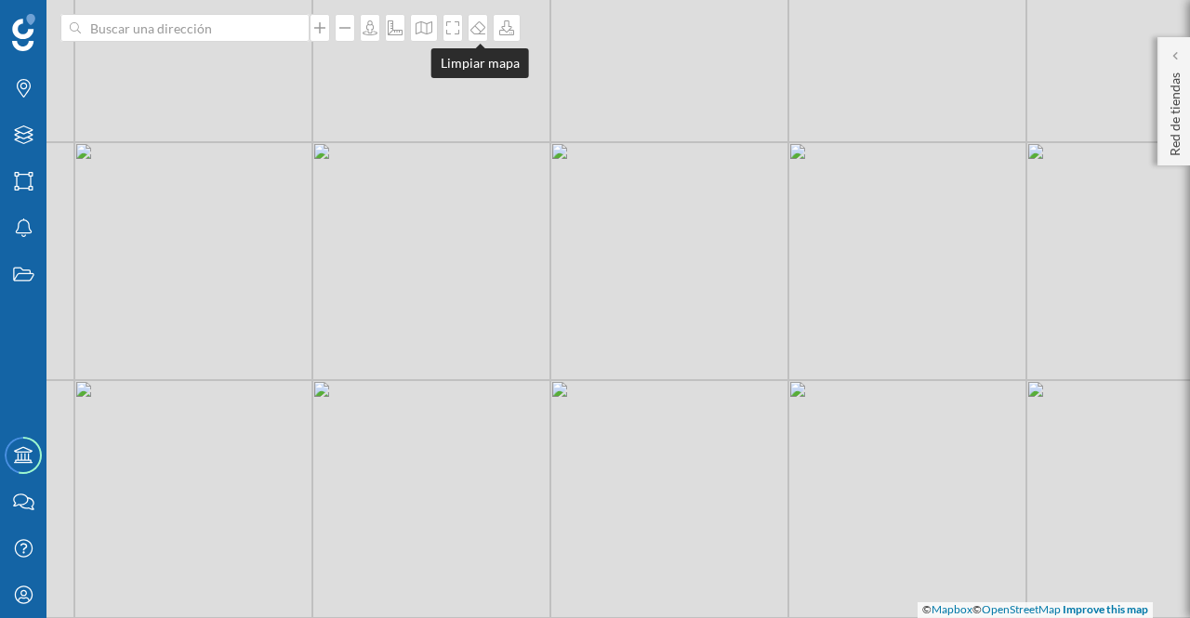
click at [476, 39] on div at bounding box center [478, 28] width 20 height 28
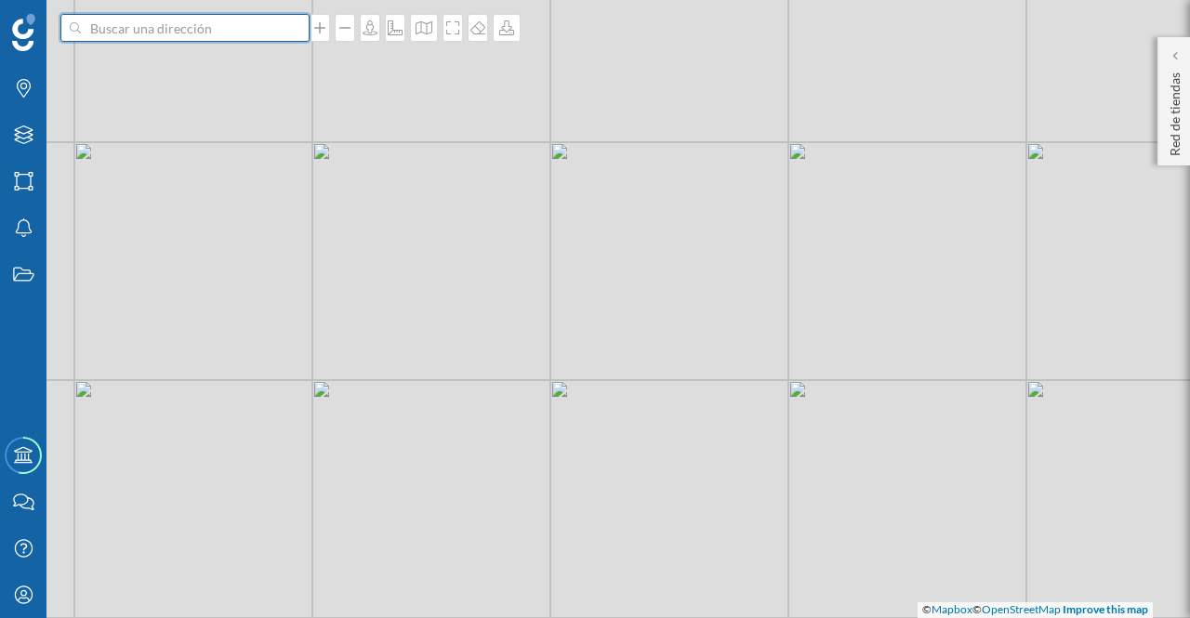
click at [219, 28] on input at bounding box center [185, 28] width 208 height 28
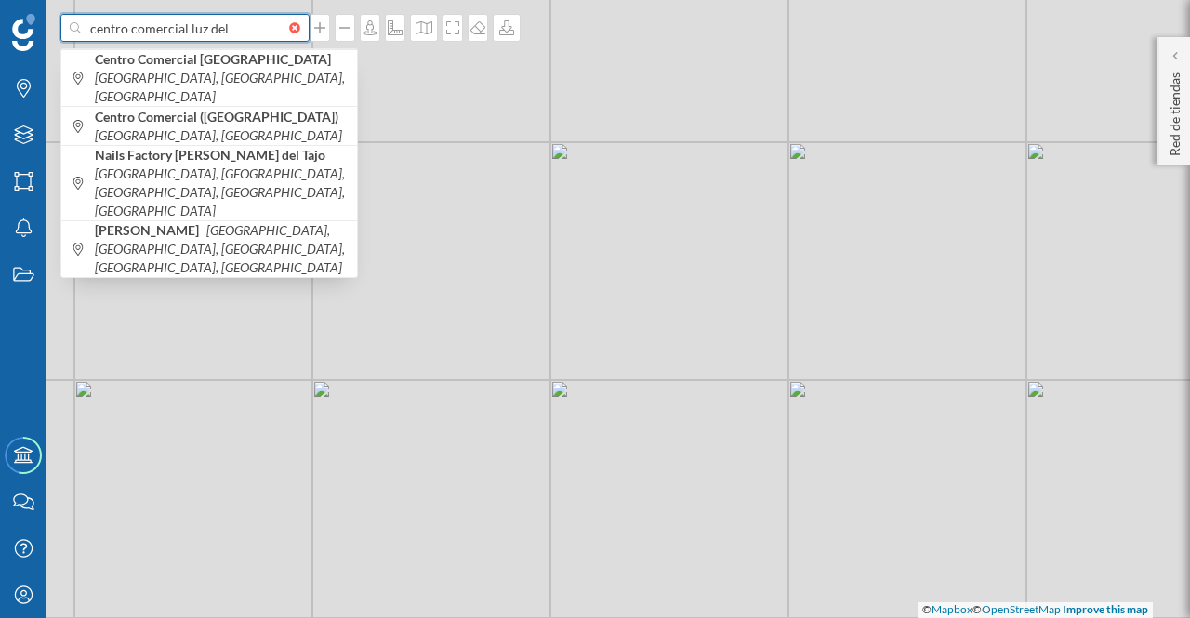
type input "centro comercial luz del"
click at [259, 62] on b "Centro Comercial Luz del Tajo" at bounding box center [215, 59] width 241 height 16
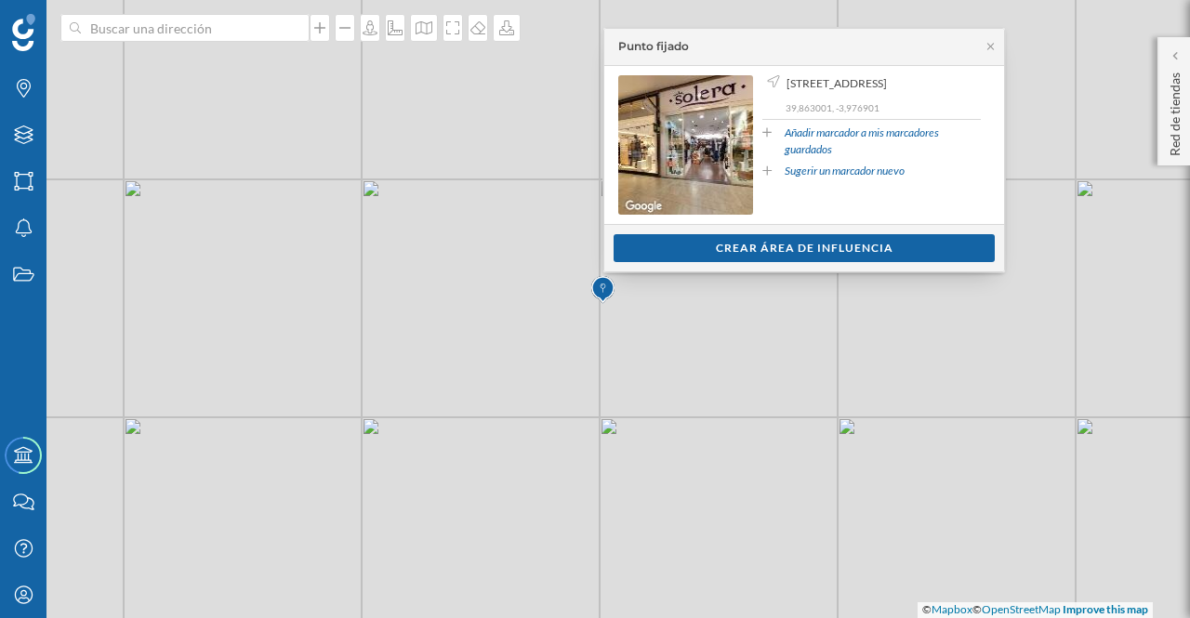
click at [994, 45] on icon at bounding box center [991, 46] width 14 height 11
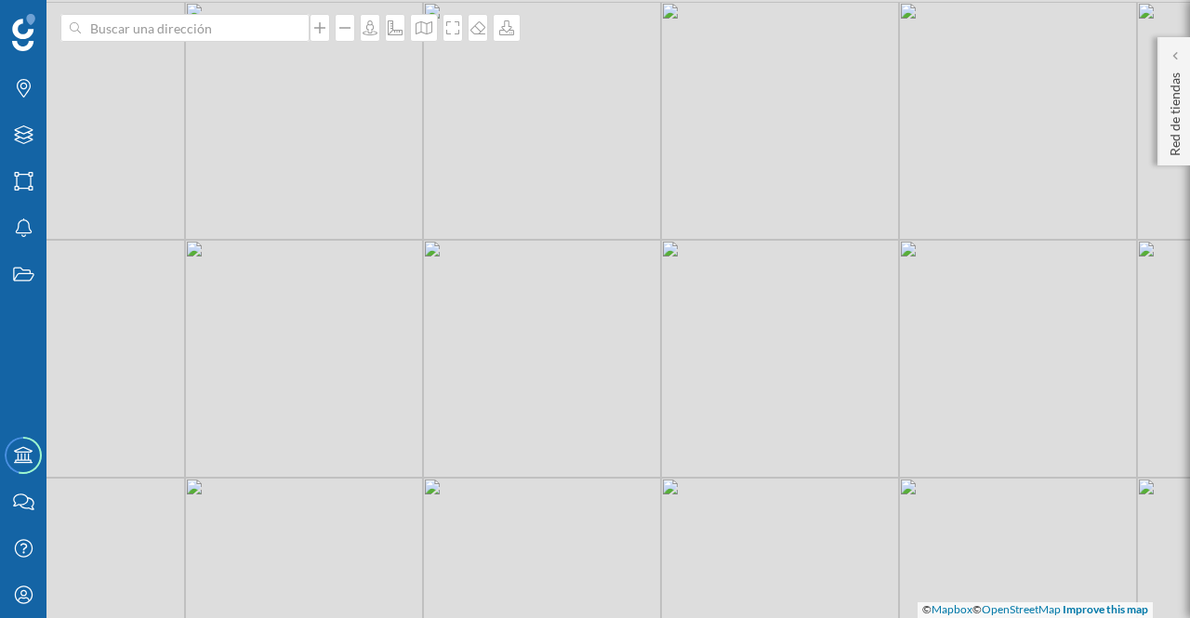
drag, startPoint x: 829, startPoint y: 270, endPoint x: 646, endPoint y: 337, distance: 195.3
click at [646, 337] on div "© Mapbox © OpenStreetMap Improve this map" at bounding box center [595, 309] width 1190 height 618
drag, startPoint x: 746, startPoint y: 424, endPoint x: 522, endPoint y: 399, distance: 224.5
click at [522, 399] on div "© Mapbox © OpenStreetMap Improve this map" at bounding box center [595, 309] width 1190 height 618
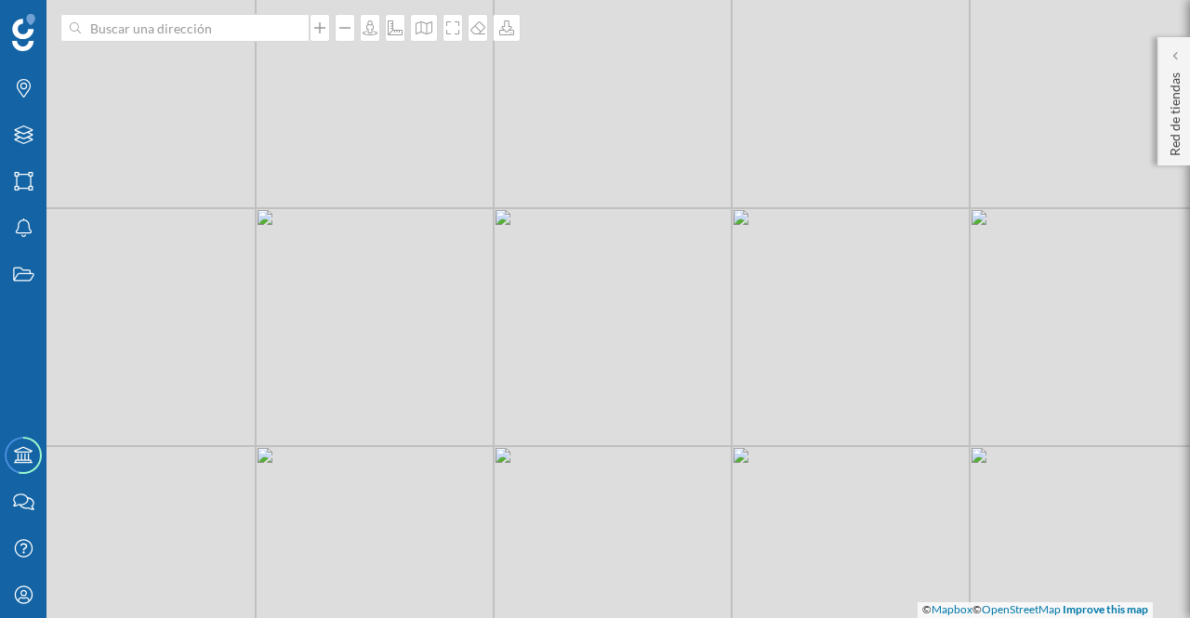
drag, startPoint x: 463, startPoint y: 430, endPoint x: 512, endPoint y: 419, distance: 50.5
click at [512, 419] on div "© Mapbox © OpenStreetMap Improve this map" at bounding box center [595, 309] width 1190 height 618
click at [206, 33] on input at bounding box center [185, 28] width 208 height 28
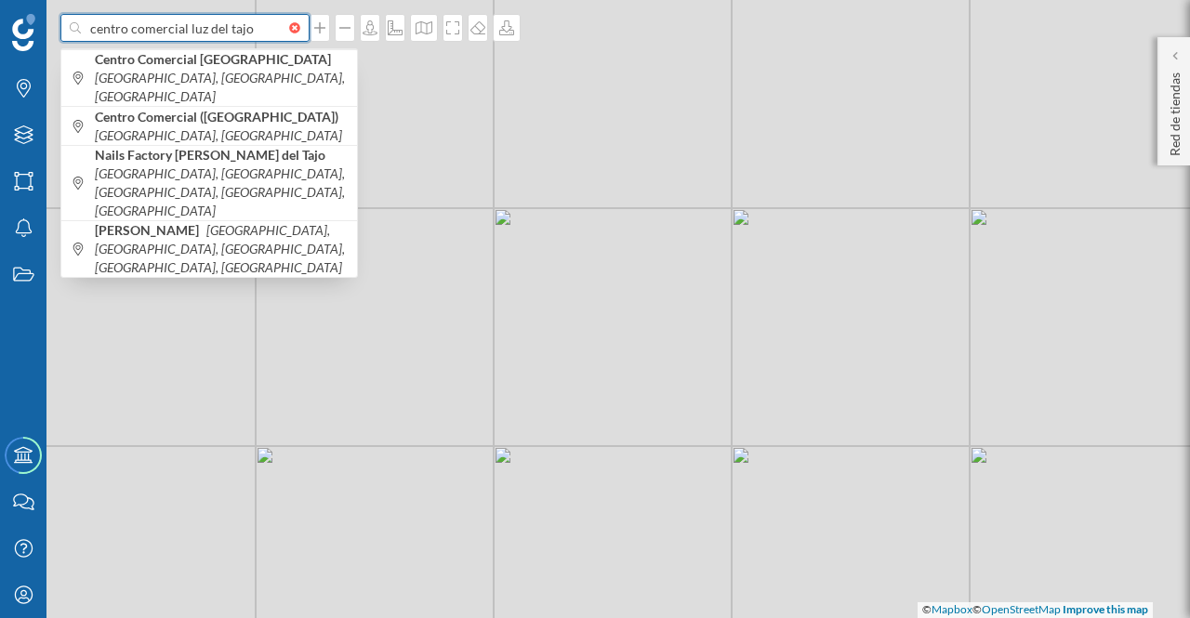
type input "centro comercial luz del tajo"
click at [221, 64] on b "Centro Comercial Luz del Tajo" at bounding box center [215, 59] width 241 height 16
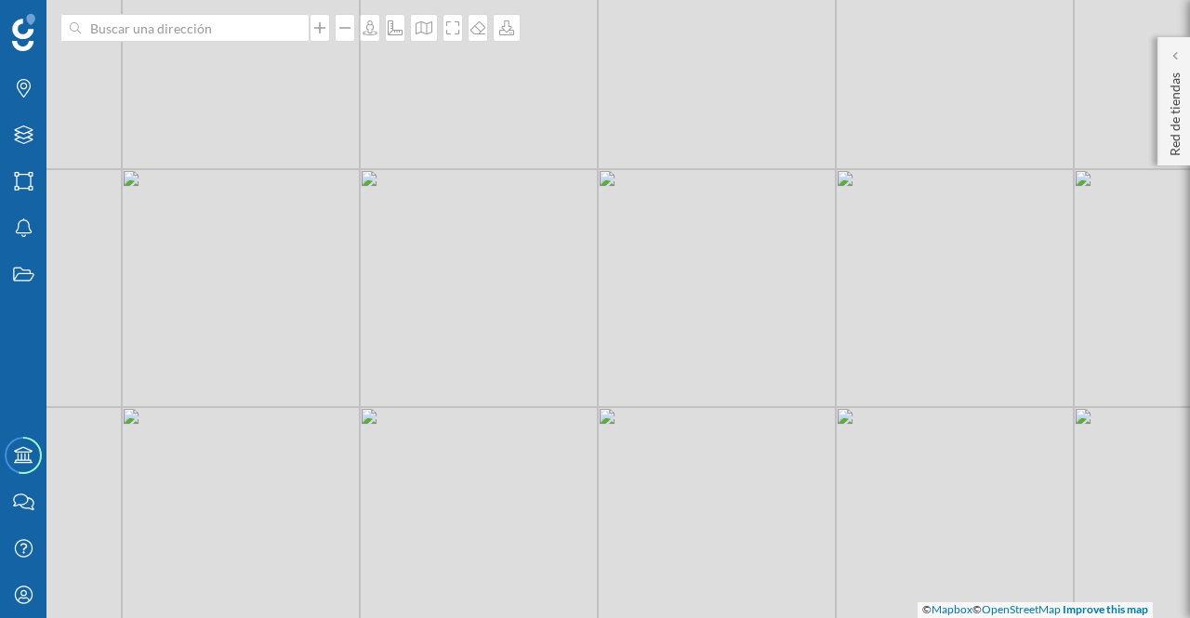
drag, startPoint x: 595, startPoint y: 288, endPoint x: 593, endPoint y: 277, distance: 11.3
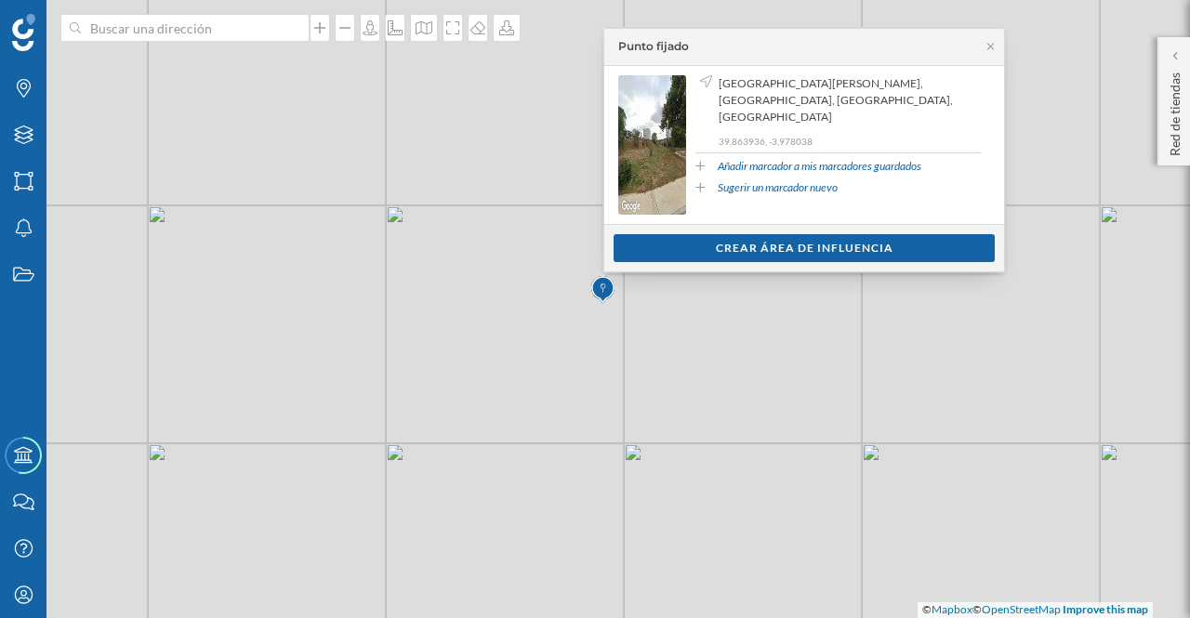
click at [823, 251] on div "Crear área de influencia" at bounding box center [804, 248] width 381 height 28
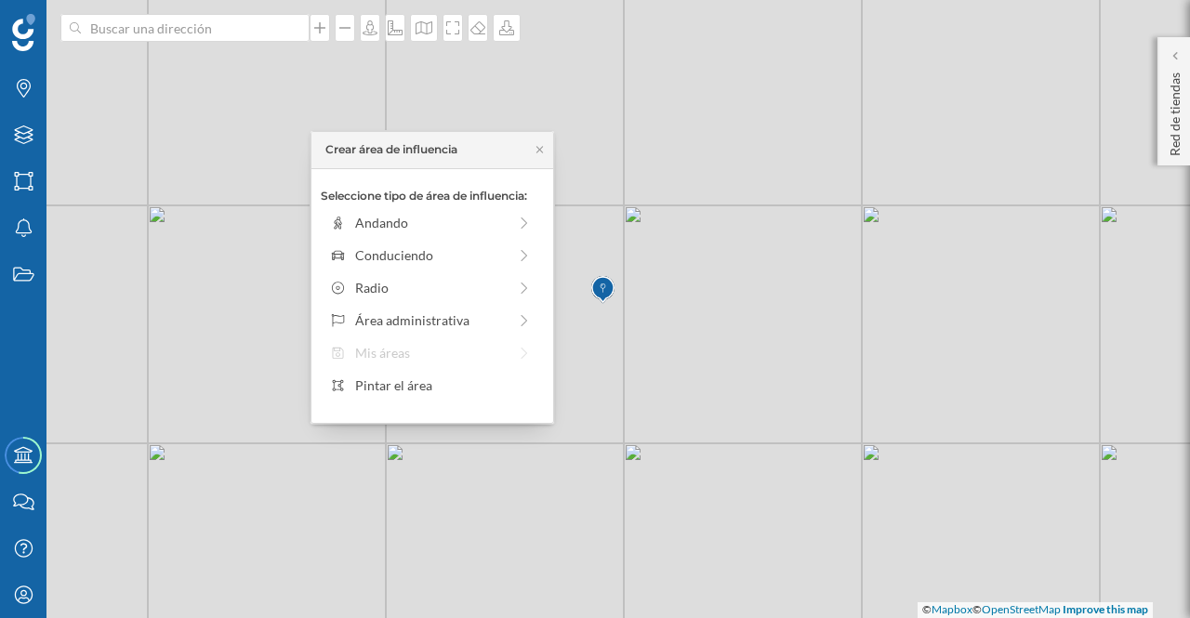
click at [439, 261] on div "Conduciendo" at bounding box center [431, 255] width 152 height 20
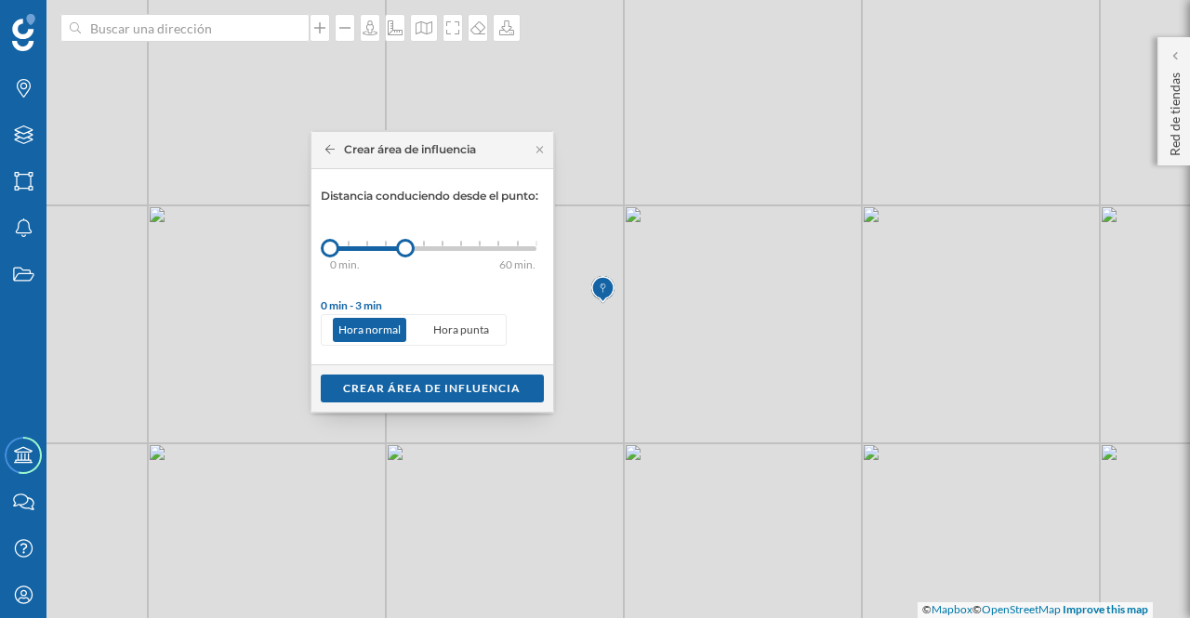
drag, startPoint x: 350, startPoint y: 248, endPoint x: 405, endPoint y: 248, distance: 54.8
click at [405, 248] on div at bounding box center [405, 248] width 19 height 19
drag, startPoint x: 404, startPoint y: 243, endPoint x: 457, endPoint y: 241, distance: 53.0
click at [457, 241] on div at bounding box center [457, 248] width 19 height 19
drag, startPoint x: 466, startPoint y: 381, endPoint x: 489, endPoint y: 378, distance: 23.4
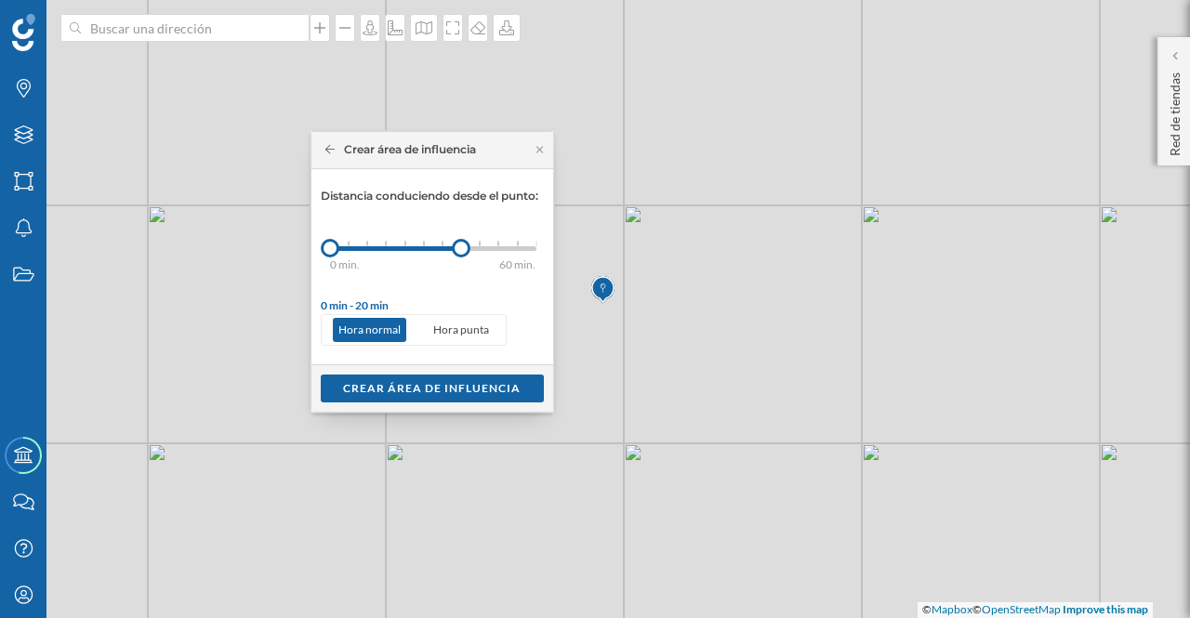
click at [467, 381] on div "Crear área de influencia" at bounding box center [432, 389] width 223 height 28
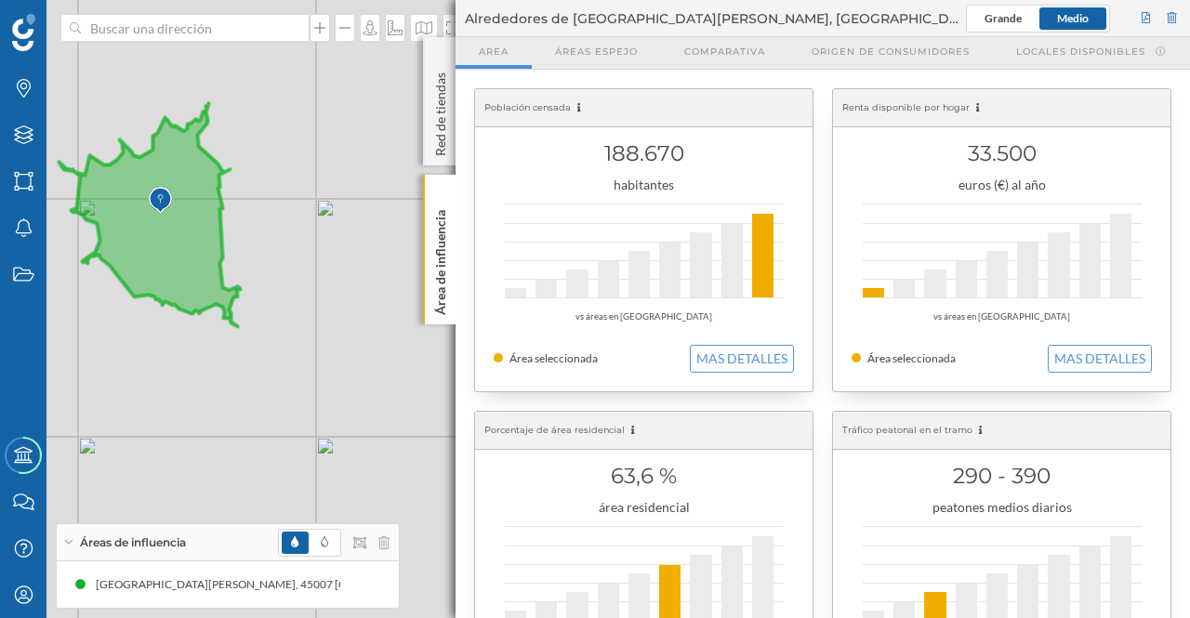
click at [712, 353] on button "MAS DETALLES" at bounding box center [742, 359] width 104 height 28
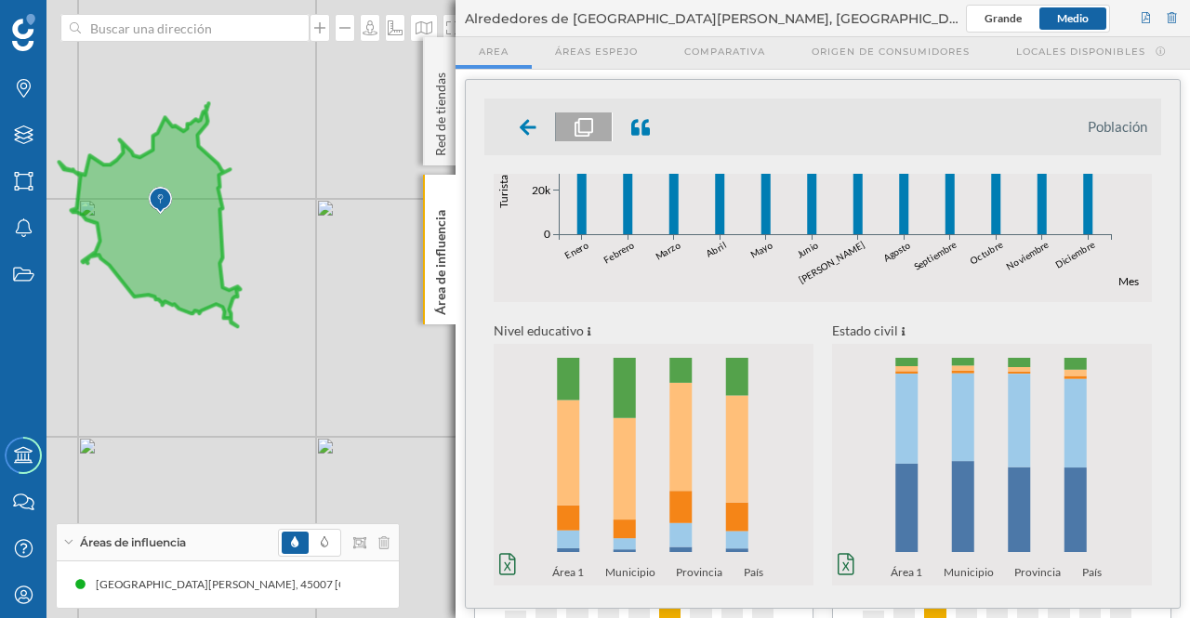
scroll to position [768, 0]
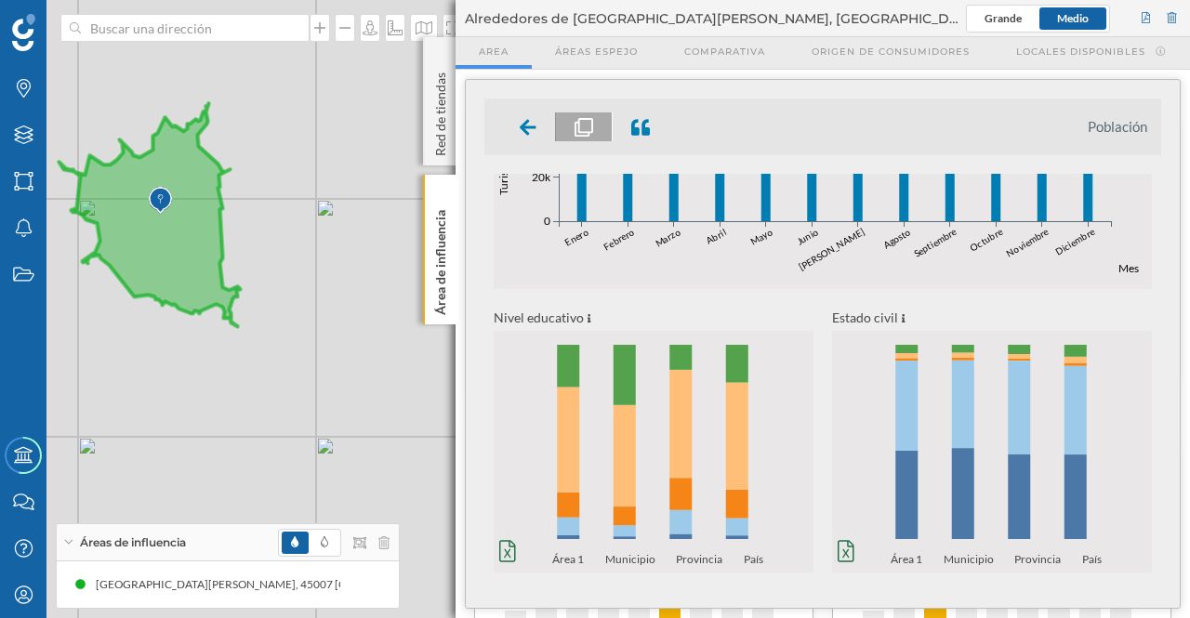
click at [1155, 479] on div "Nivel educativo 0% 20% 40% 60% 80% 100% Área 1 Municipio Provincia País 0% 20% …" at bounding box center [822, 428] width 677 height 242
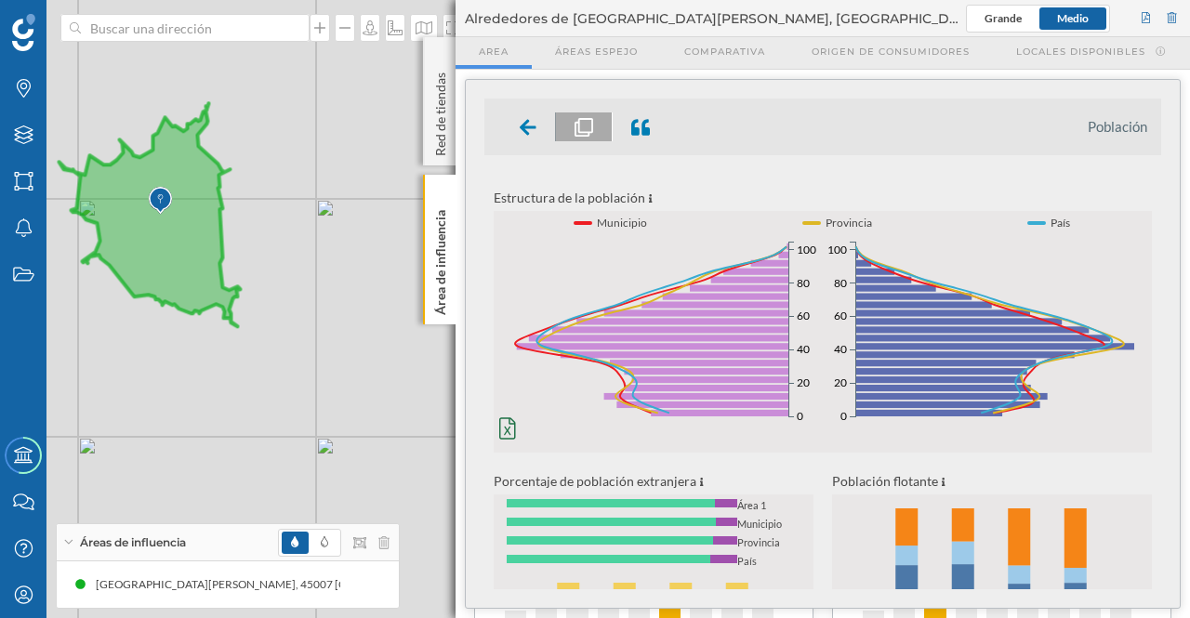
scroll to position [0, 0]
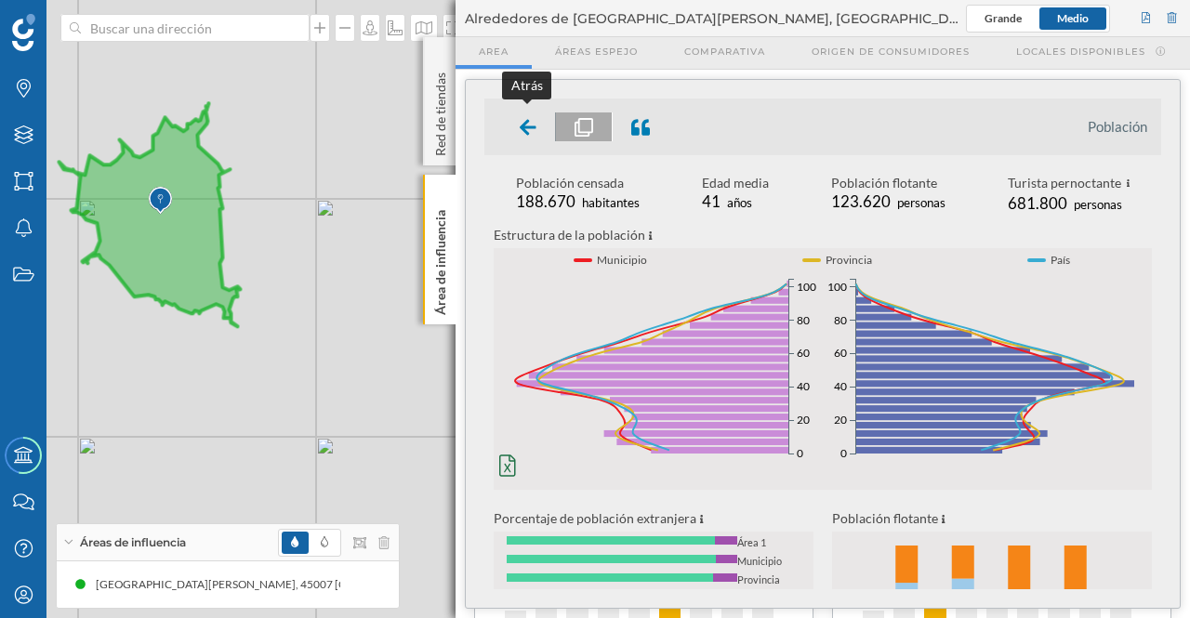
click at [527, 119] on icon at bounding box center [528, 127] width 17 height 16
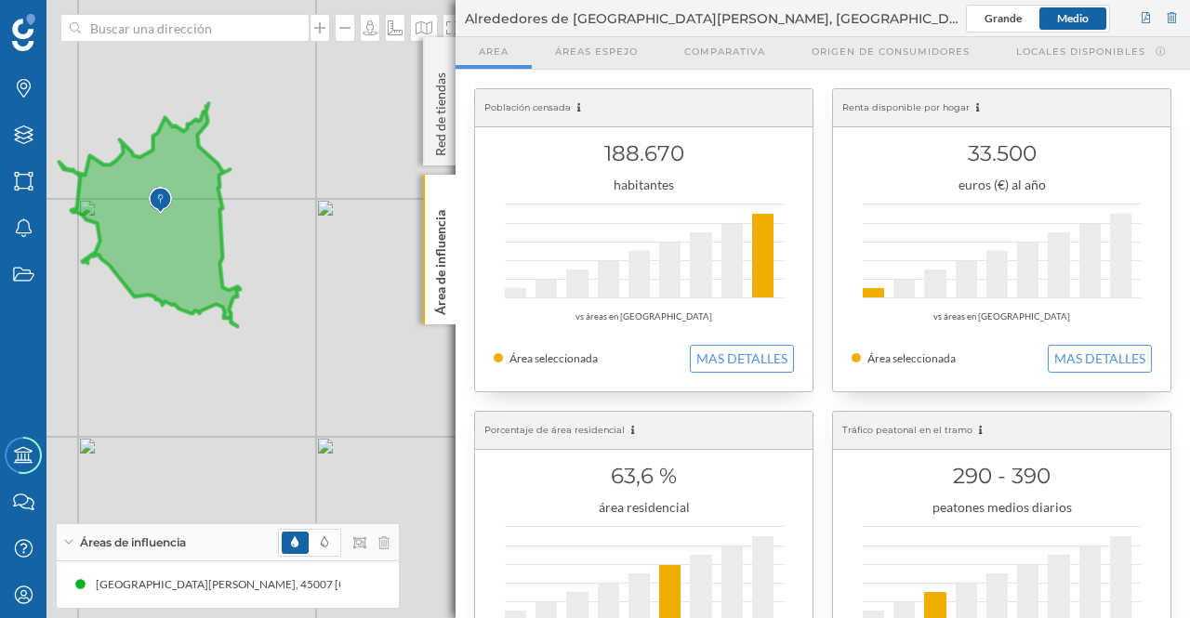
click at [1091, 358] on button "MAS DETALLES" at bounding box center [1100, 359] width 104 height 28
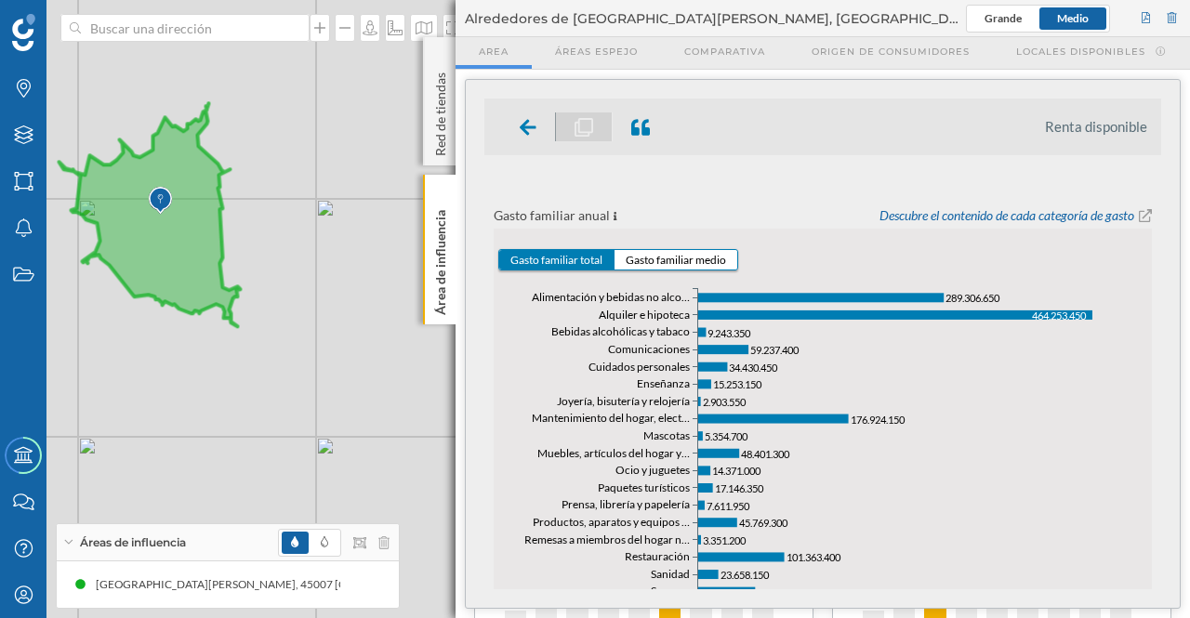
scroll to position [710, 0]
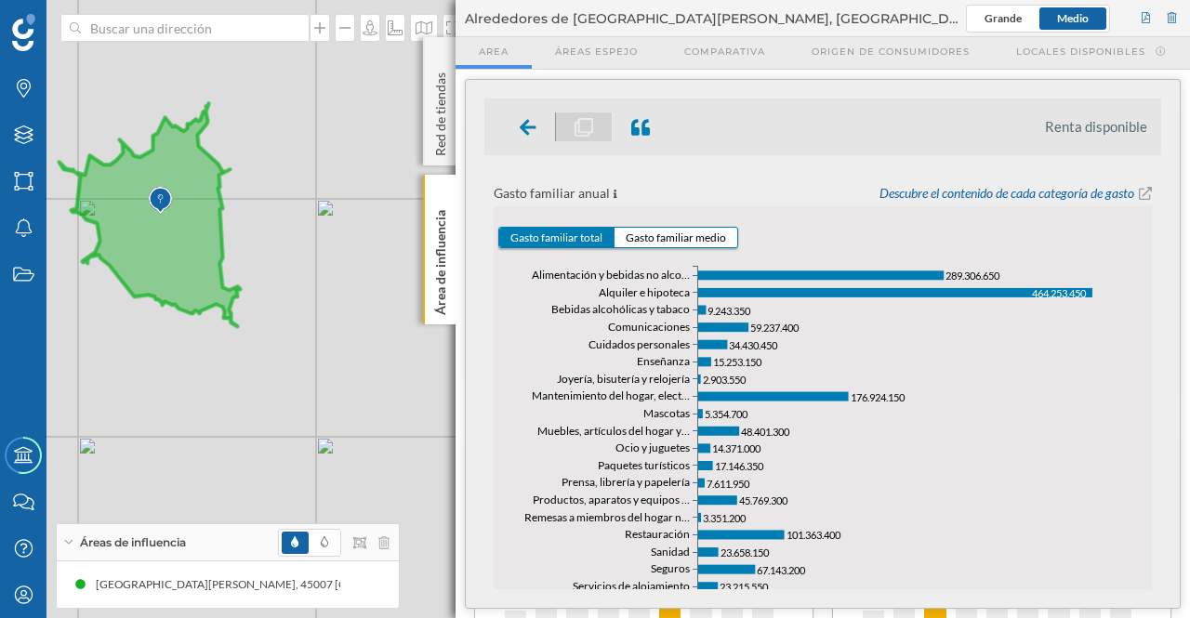
click at [645, 236] on button "Gasto familiar medio" at bounding box center [675, 238] width 123 height 20
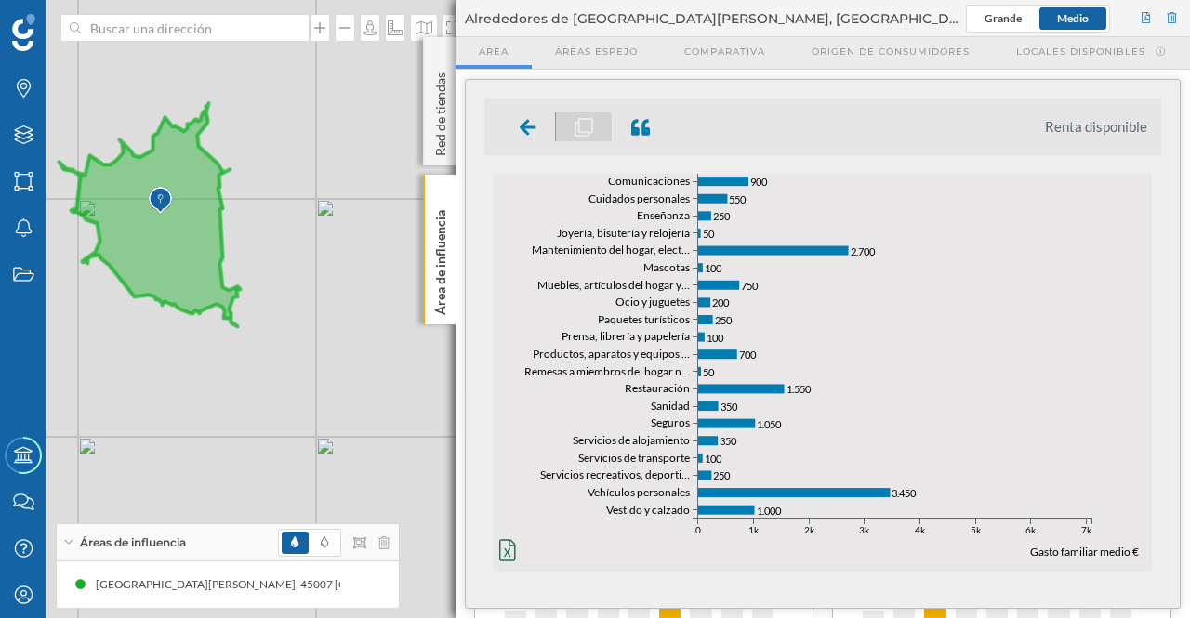
scroll to position [858, 0]
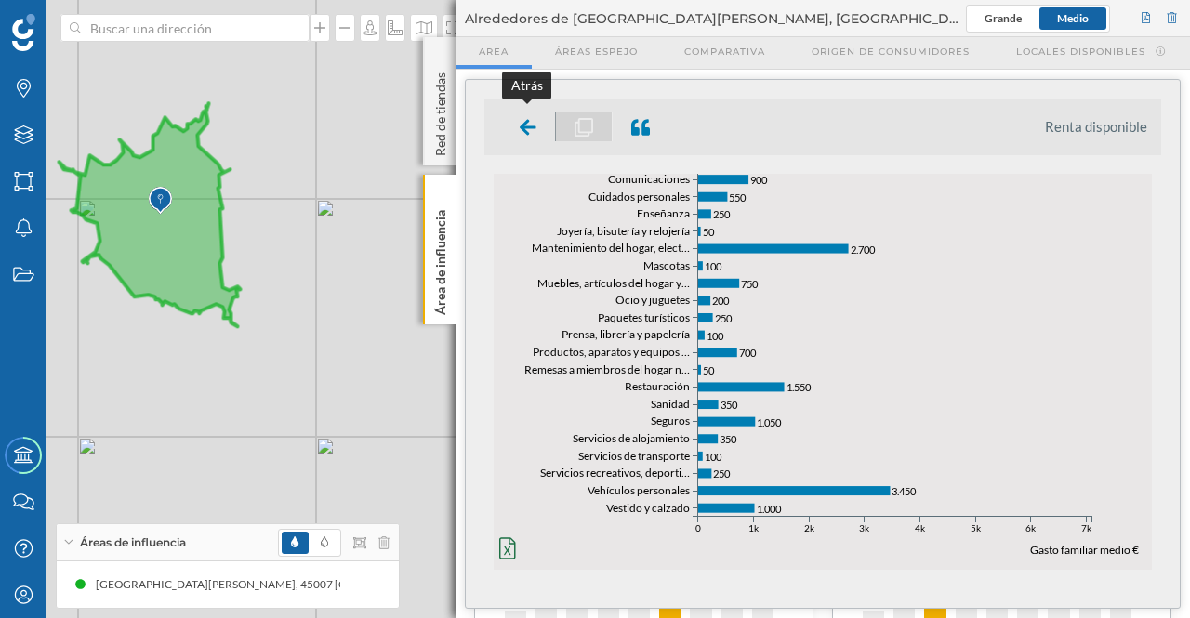
click at [521, 126] on icon at bounding box center [528, 127] width 17 height 16
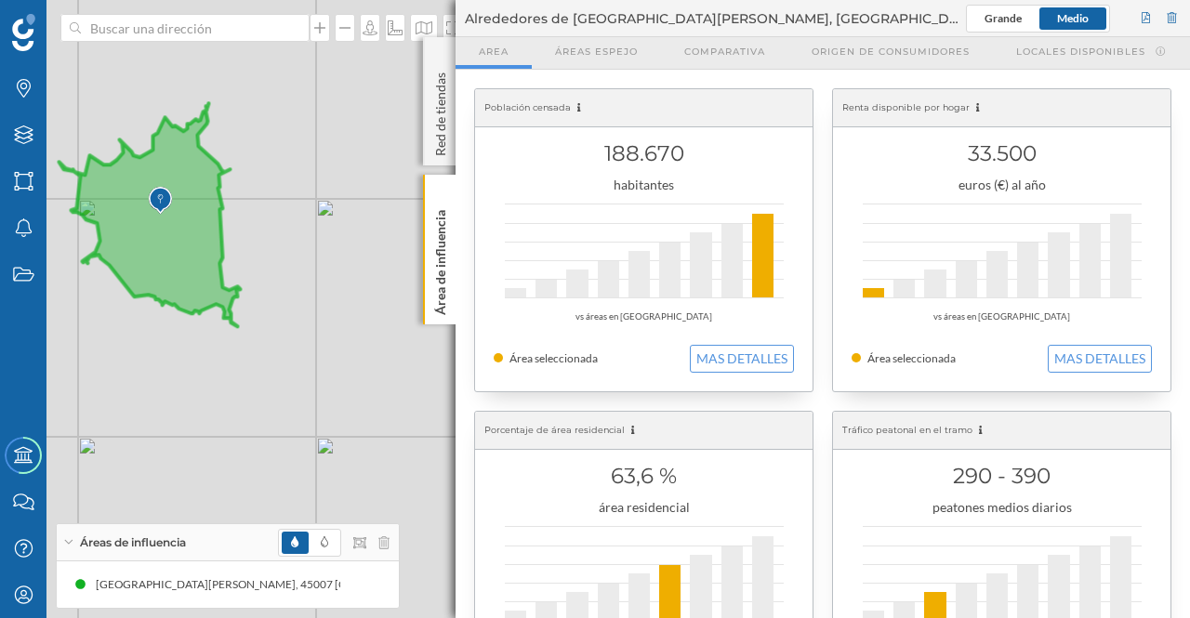
drag, startPoint x: 1184, startPoint y: 162, endPoint x: 1187, endPoint y: 181, distance: 19.7
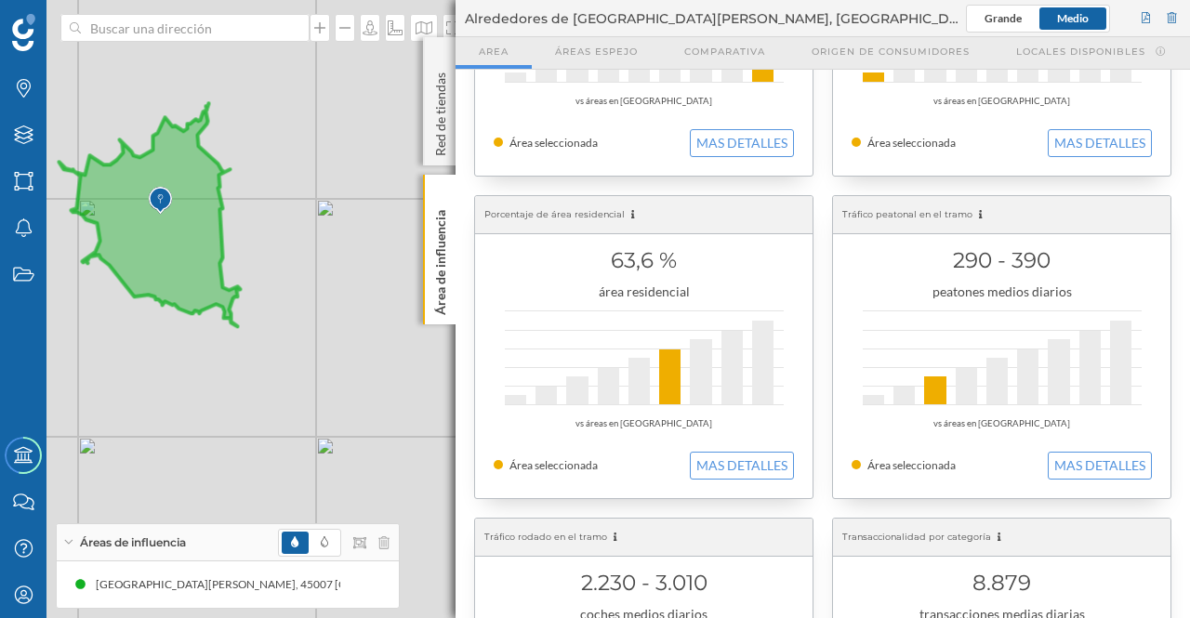
scroll to position [372, 0]
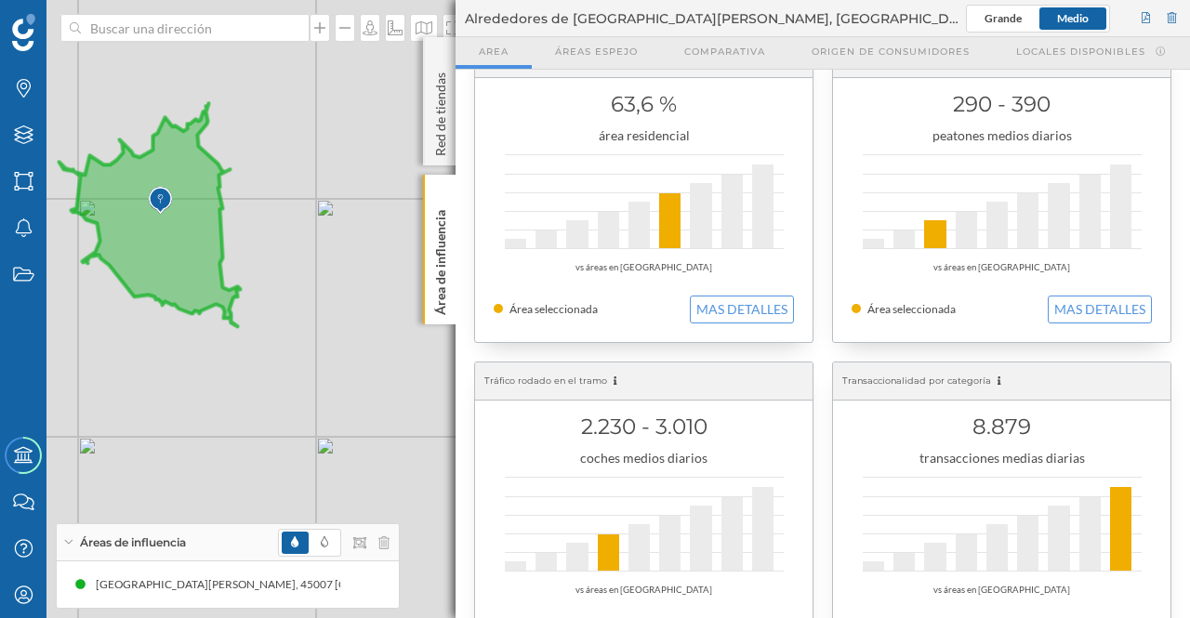
click at [737, 308] on button "MAS DETALLES" at bounding box center [742, 310] width 104 height 28
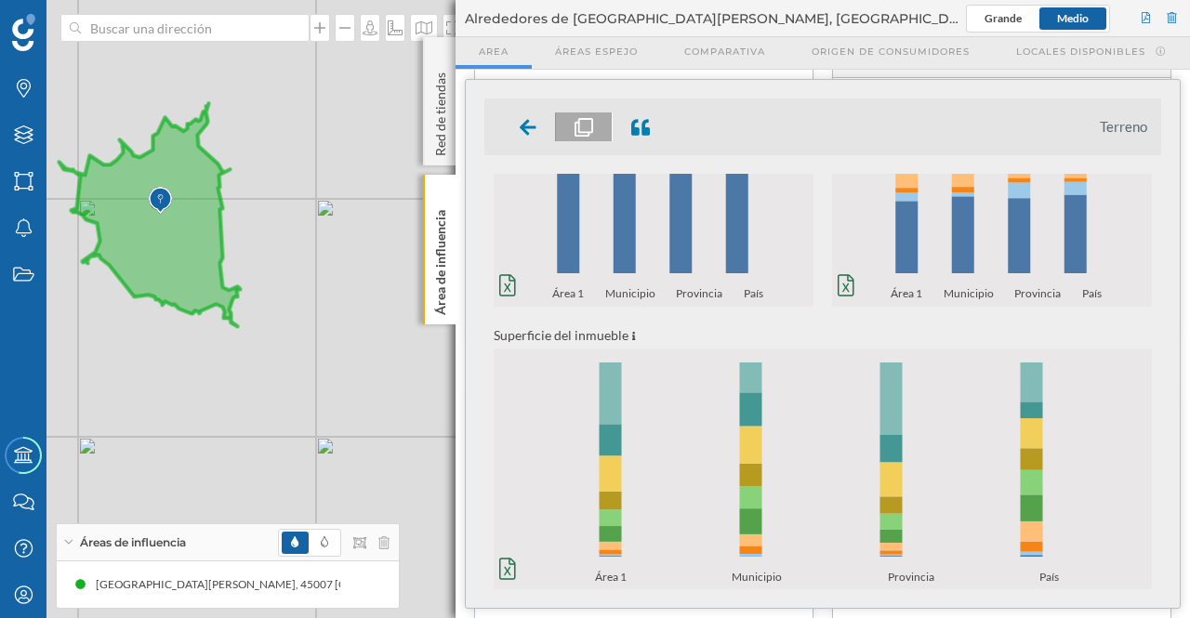
scroll to position [482, 0]
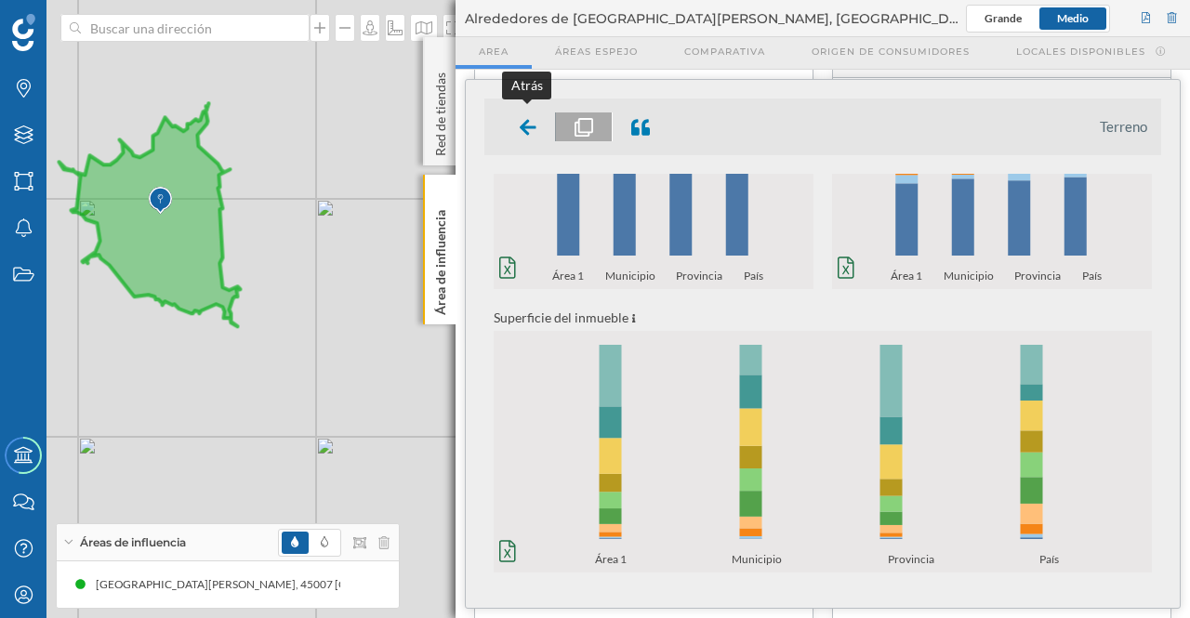
click at [519, 129] on div at bounding box center [528, 126] width 55 height 29
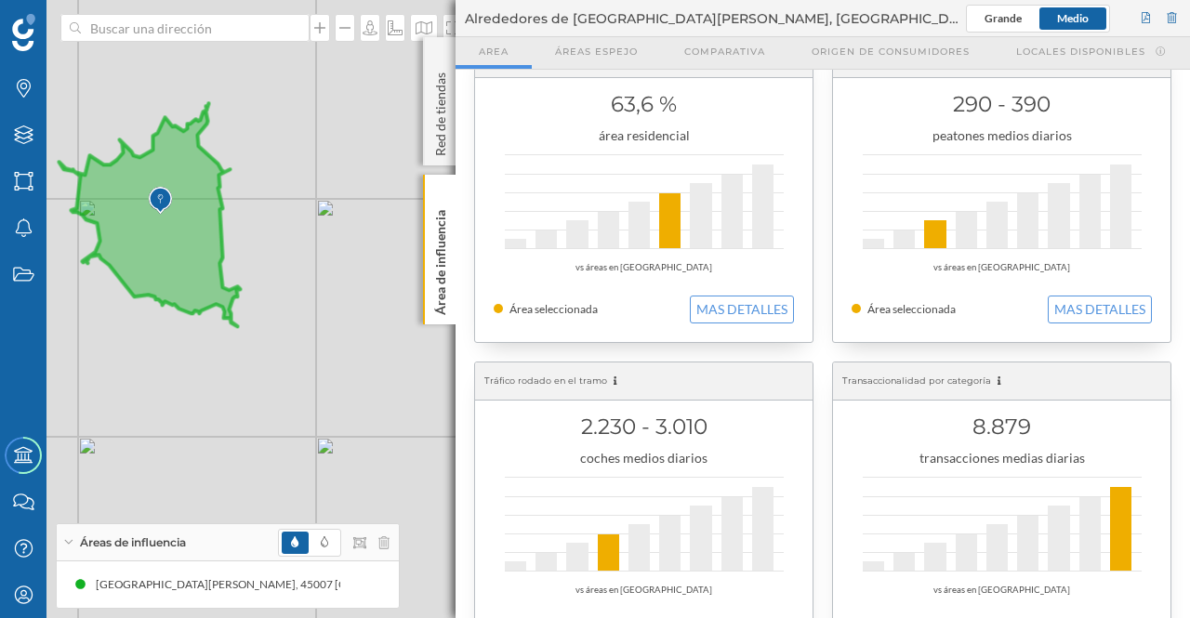
drag, startPoint x: 1184, startPoint y: 238, endPoint x: 1184, endPoint y: 269, distance: 30.7
click at [1184, 269] on div "Población censada 188.670 habitantes vs áreas en Toledo Área seleccionada MAS D…" at bounding box center [823, 352] width 734 height 1309
click at [1082, 306] on button "MAS DETALLES" at bounding box center [1100, 310] width 104 height 28
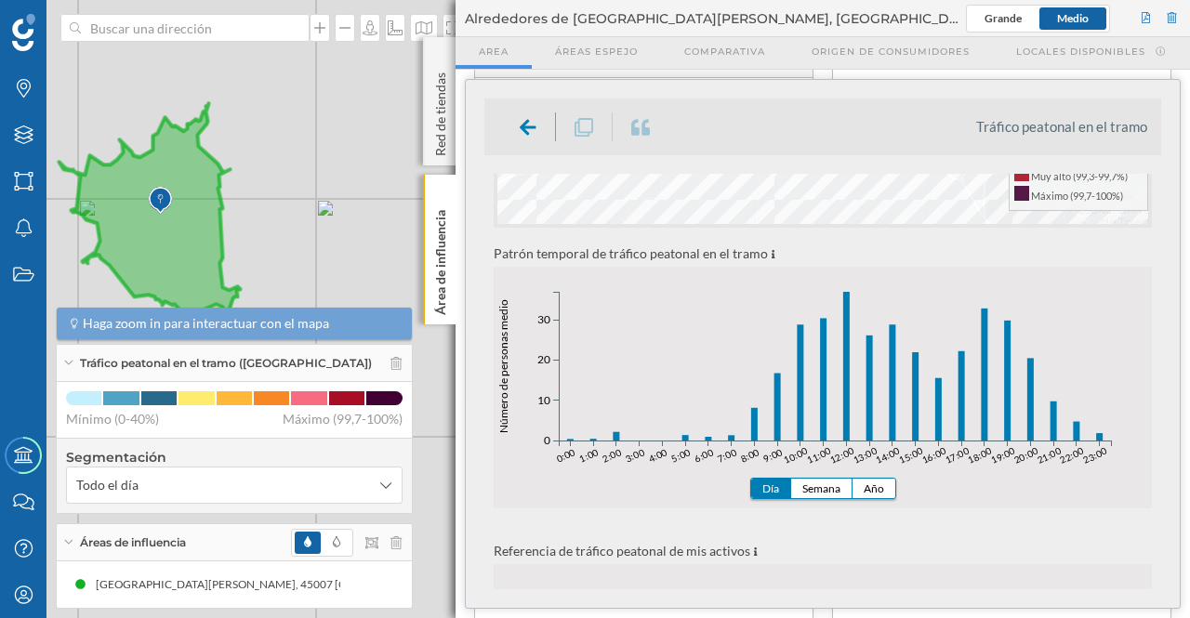
scroll to position [438, 0]
click at [813, 471] on icon "0:00 1:00 2:00 3:00 4:00 5:00 6:00 7:00 8:00 9:00 10:00 11:00 12:00 13:00 14:00…" at bounding box center [823, 405] width 658 height 242
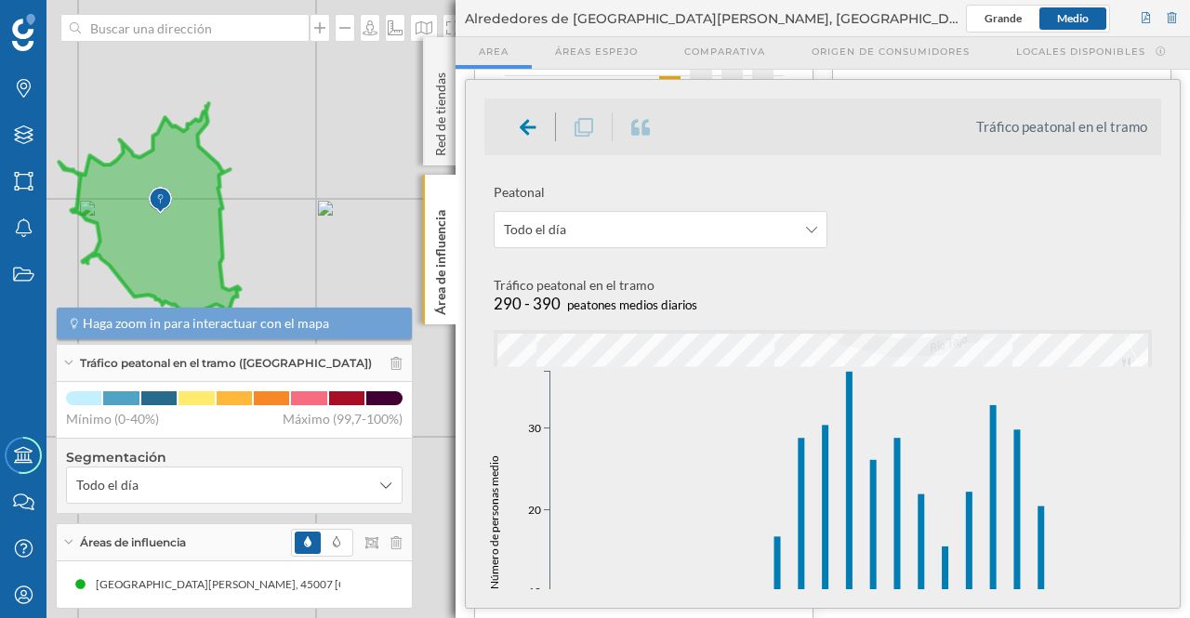
scroll to position [526, 0]
drag, startPoint x: 1184, startPoint y: 475, endPoint x: 1182, endPoint y: 378, distance: 96.7
click at [1183, 486] on div "Población censada 188.670 habitantes vs áreas en Toledo Área seleccionada MAS D…" at bounding box center [823, 198] width 734 height 1309
click at [713, 456] on icon "0:00 1:00 2:00 3:00 4:00 5:00 6:00 7:00 8:00 9:00 10:00 11:00 12:00 13:00 14:00…" at bounding box center [823, 564] width 678 height 395
click at [1182, 449] on div "Población censada 188.670 habitantes vs áreas en Toledo Área seleccionada MAS D…" at bounding box center [823, 198] width 734 height 1309
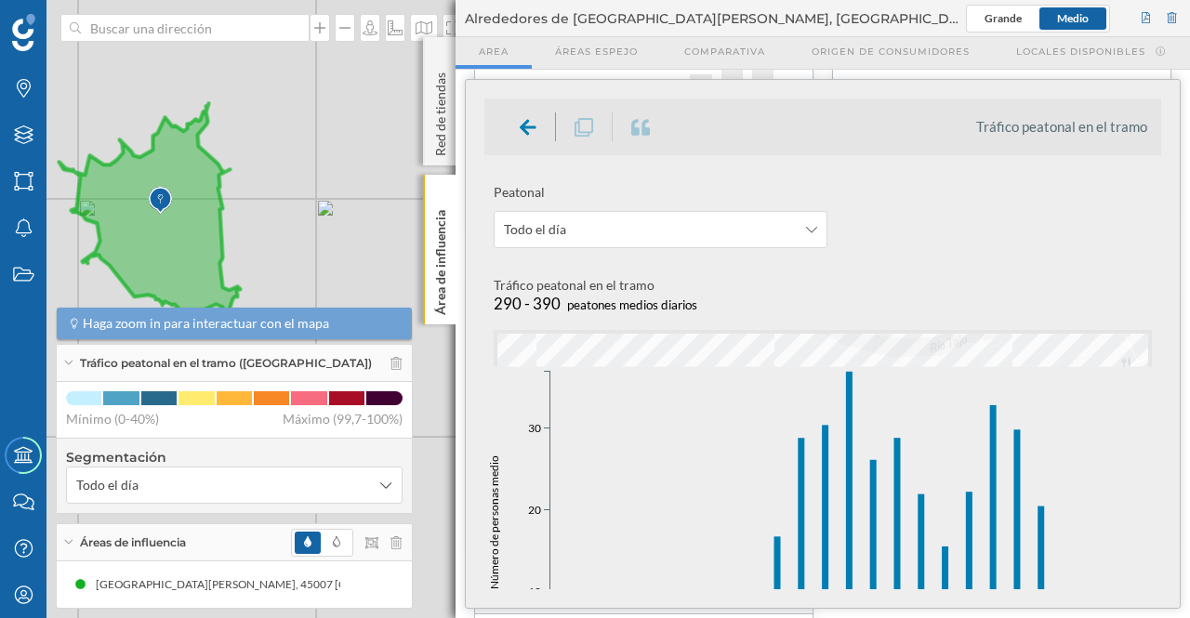
scroll to position [479, 0]
click at [523, 127] on icon at bounding box center [528, 127] width 17 height 16
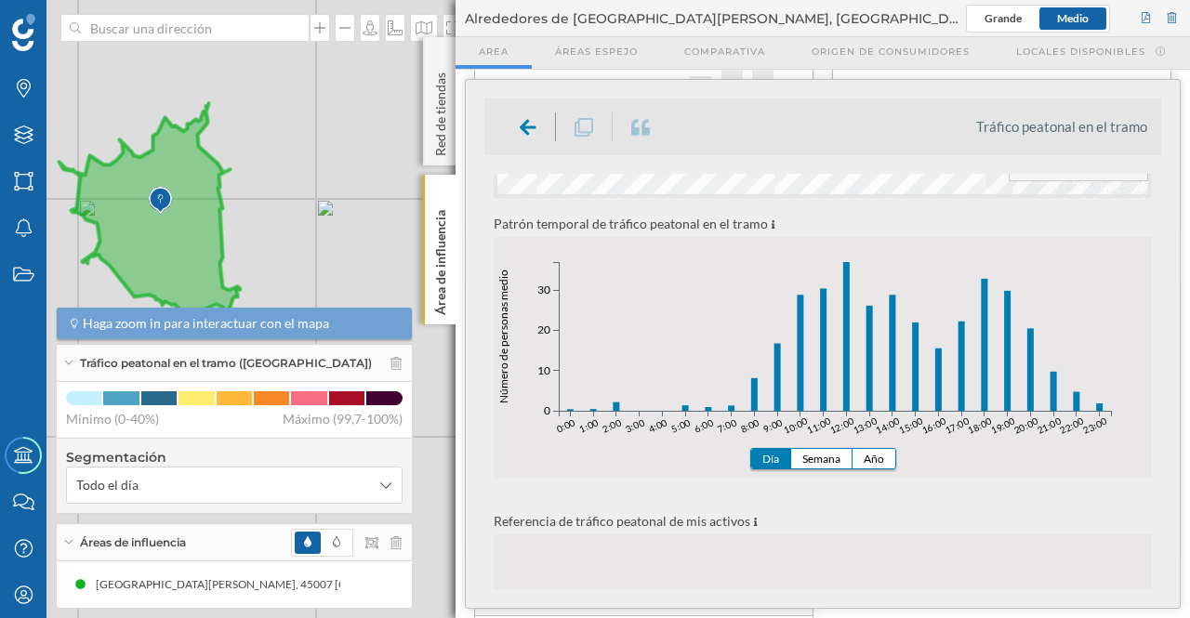
scroll to position [565, 0]
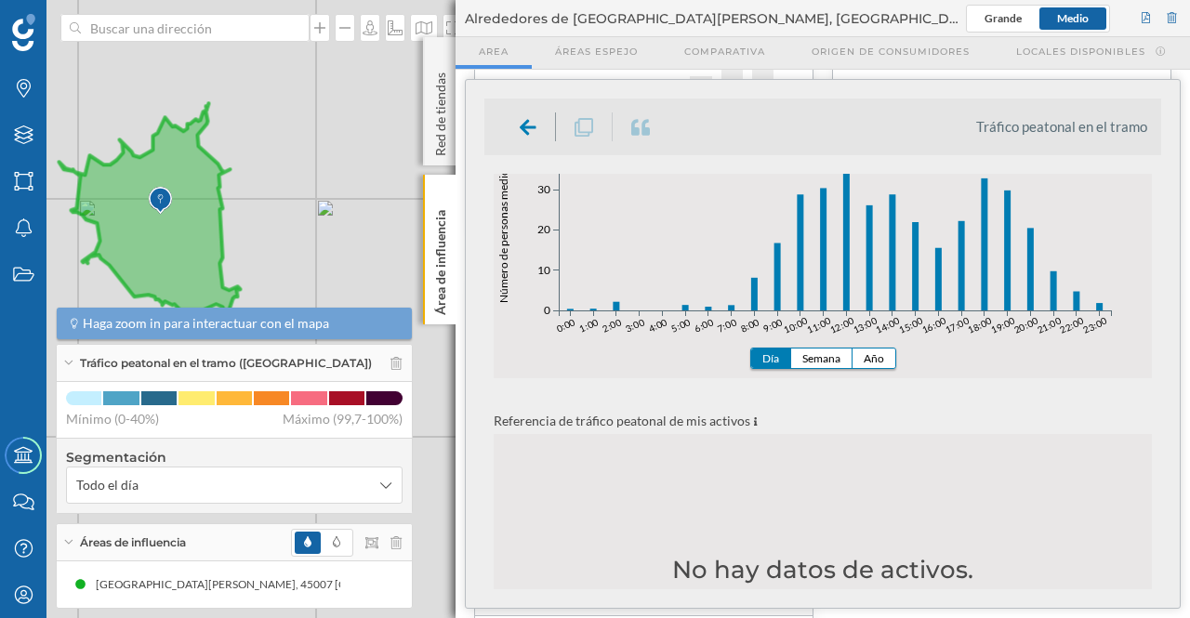
click at [814, 356] on button "Semana" at bounding box center [821, 359] width 61 height 20
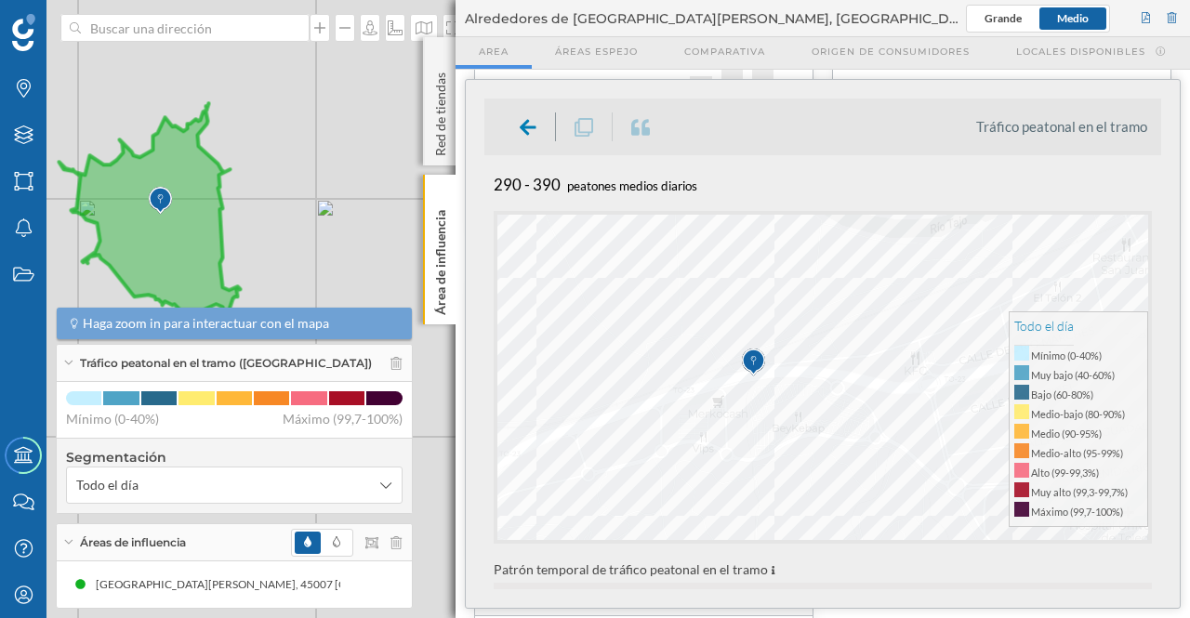
scroll to position [0, 0]
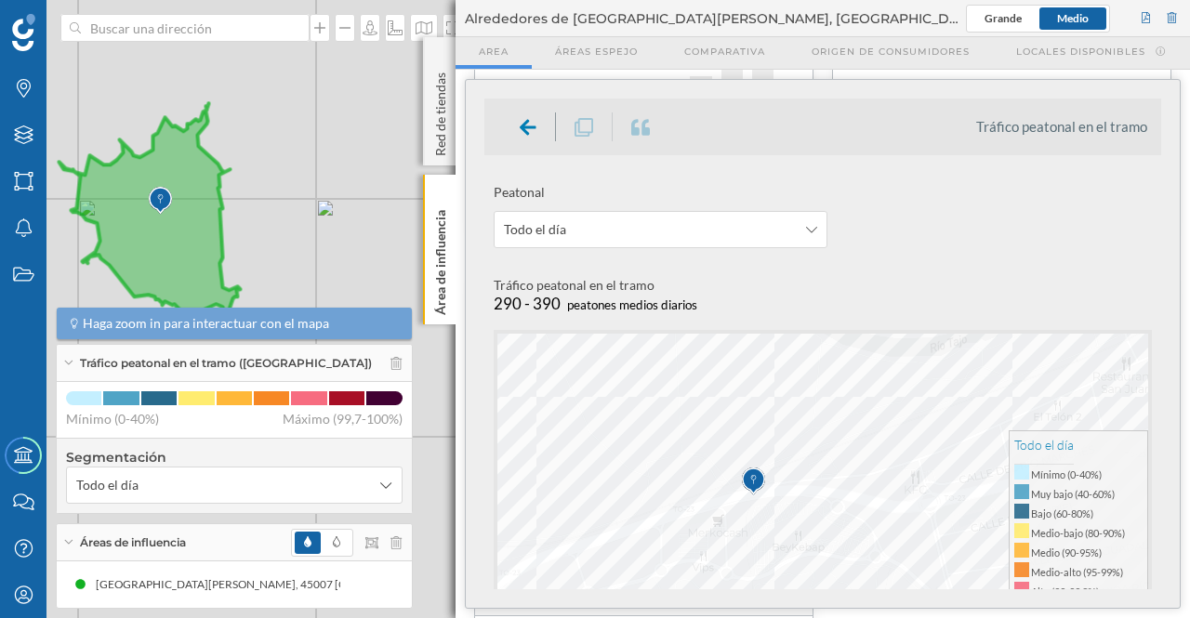
drag, startPoint x: 1161, startPoint y: 235, endPoint x: 1161, endPoint y: 280, distance: 44.6
click at [1161, 293] on div "Tráfico peatonal en el tramo Peatonal Todo el día Tráfico peatonal en el tramo …" at bounding box center [823, 344] width 714 height 528
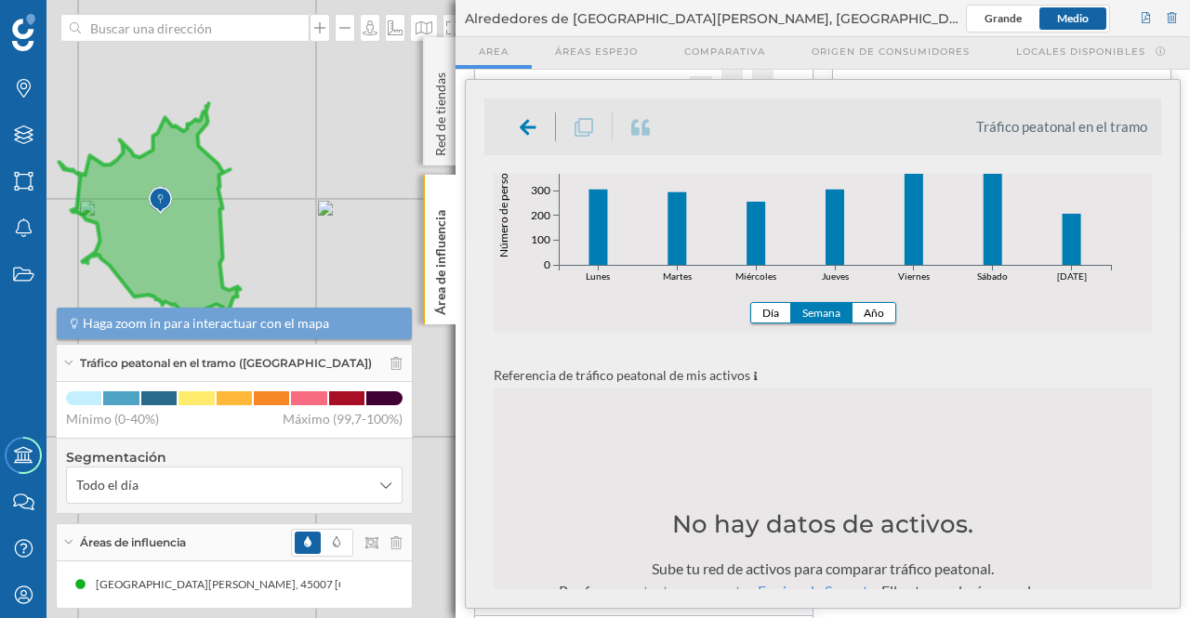
scroll to position [608, 0]
click at [866, 312] on button "Año" at bounding box center [873, 316] width 43 height 20
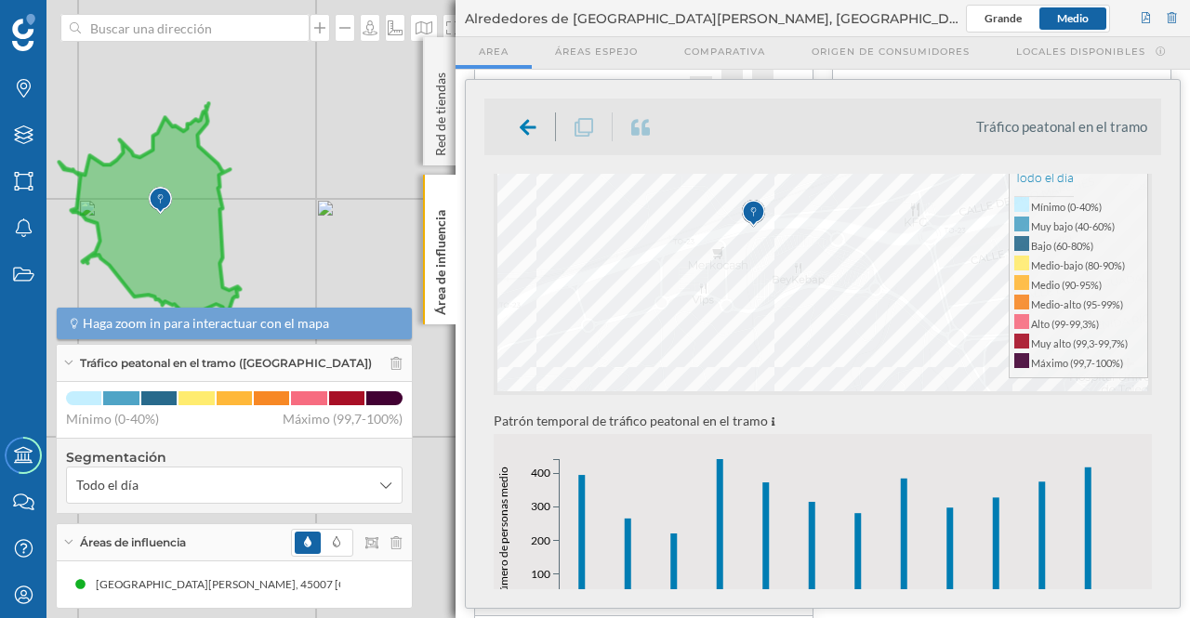
scroll to position [161, 0]
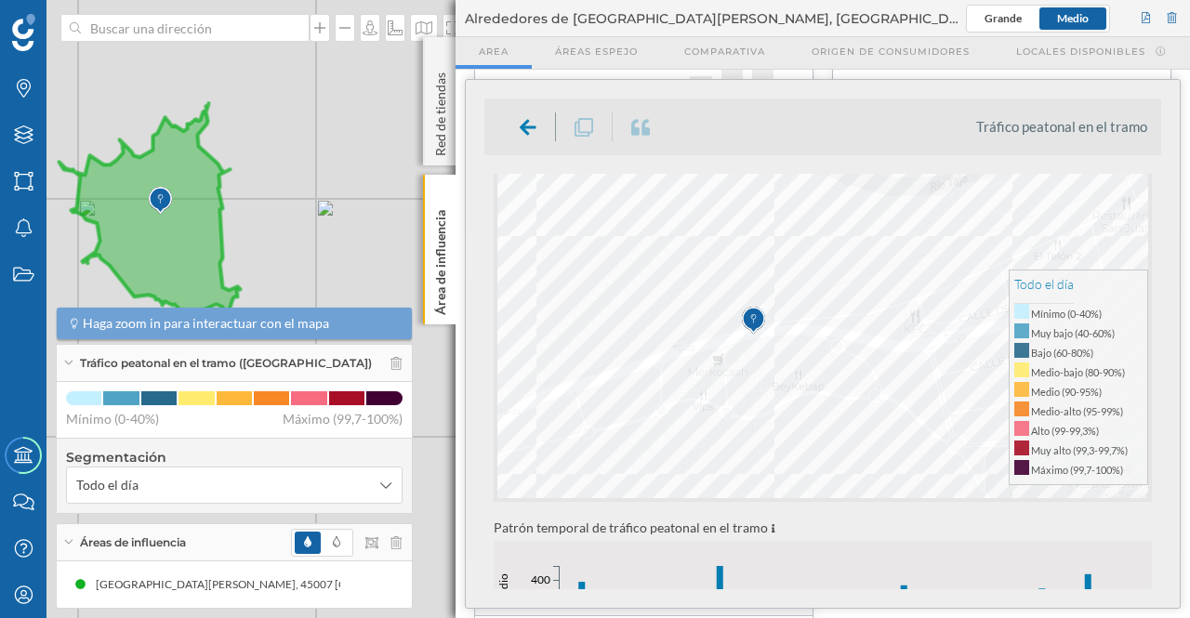
click at [429, 177] on div at bounding box center [429, 177] width 0 height 0
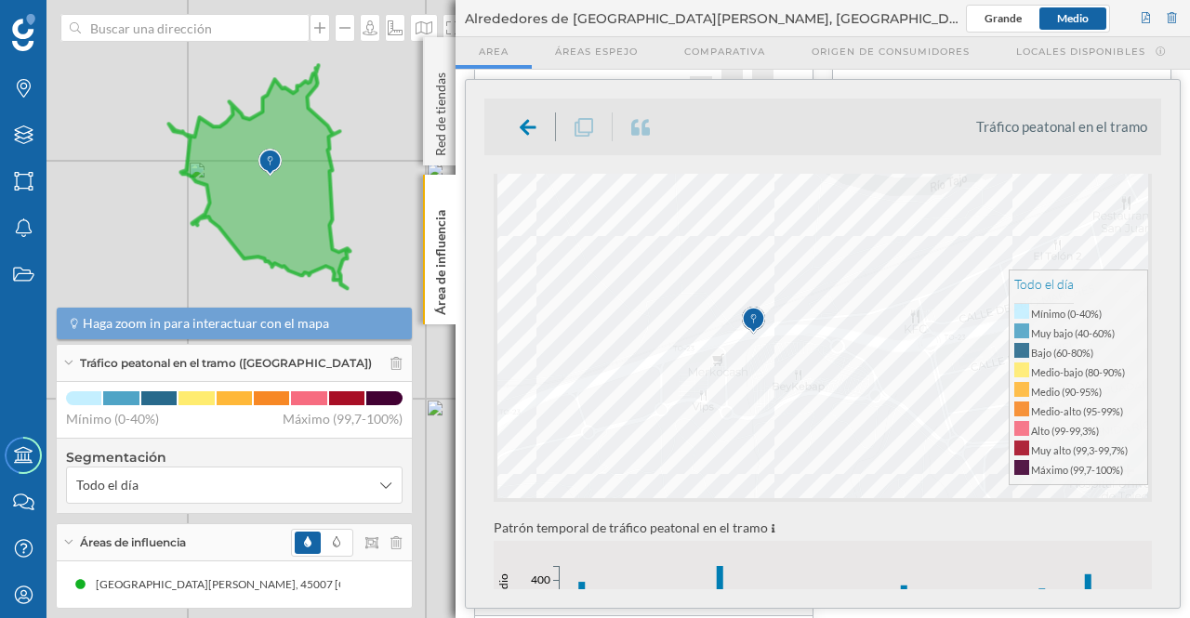
drag, startPoint x: 286, startPoint y: 197, endPoint x: 398, endPoint y: 159, distance: 117.9
click at [398, 159] on div "© Mapbox © OpenStreetMap Improve this map" at bounding box center [595, 309] width 1190 height 618
click at [325, 37] on div at bounding box center [320, 28] width 20 height 28
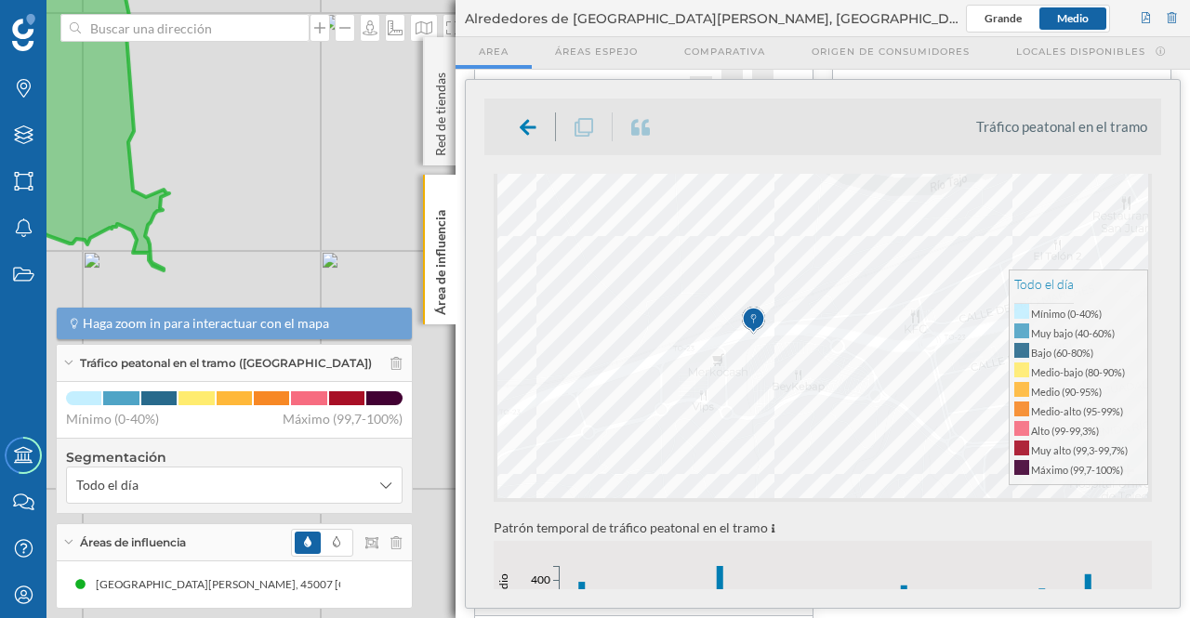
drag, startPoint x: 324, startPoint y: 152, endPoint x: 344, endPoint y: 152, distance: 19.5
click at [344, 152] on div "© Mapbox © OpenStreetMap Improve this map" at bounding box center [595, 309] width 1190 height 618
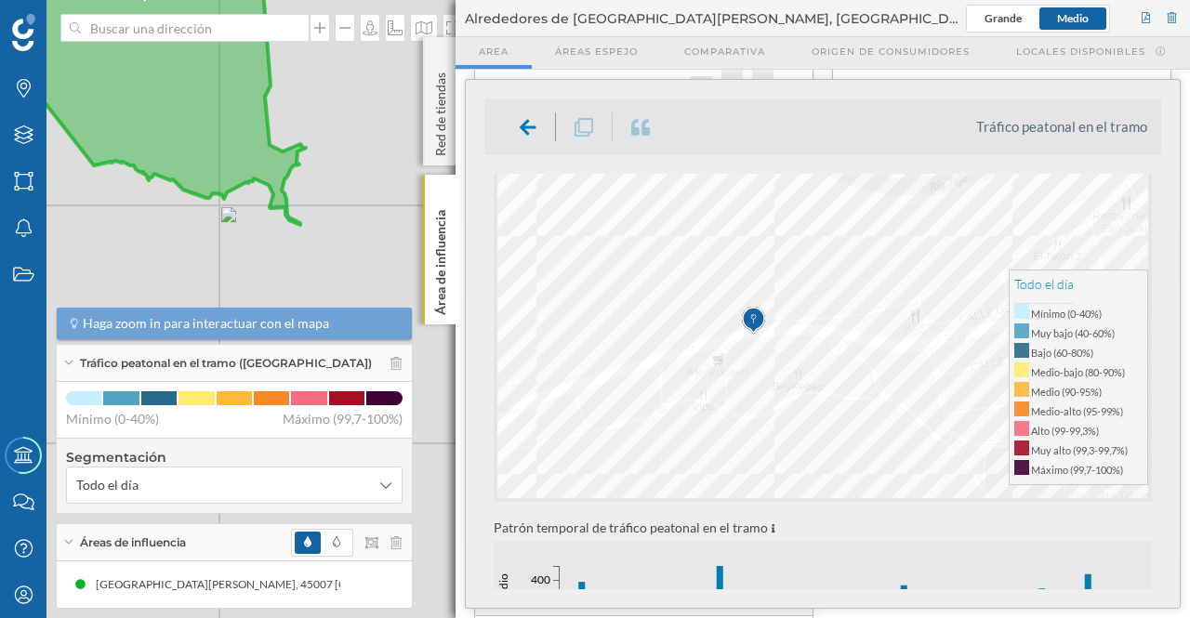
drag, startPoint x: 227, startPoint y: 172, endPoint x: 357, endPoint y: 126, distance: 137.9
click at [357, 126] on div "© Mapbox © OpenStreetMap Improve this map" at bounding box center [595, 309] width 1190 height 618
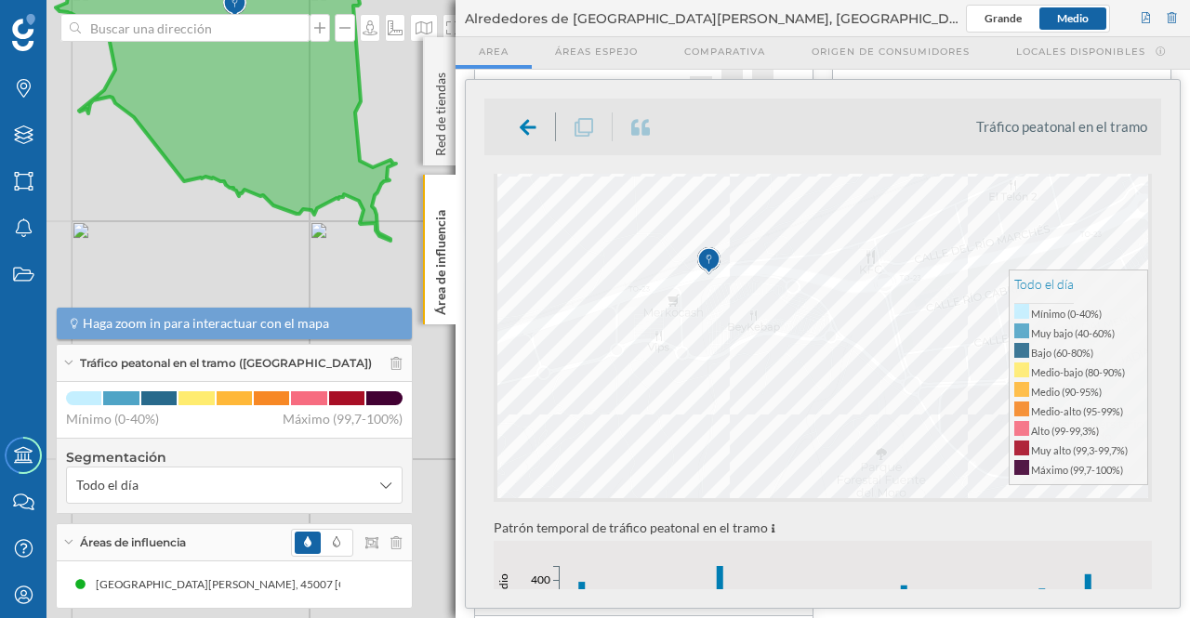
drag, startPoint x: 282, startPoint y: 203, endPoint x: 372, endPoint y: 218, distance: 91.5
click at [372, 218] on icon at bounding box center [226, 95] width 340 height 291
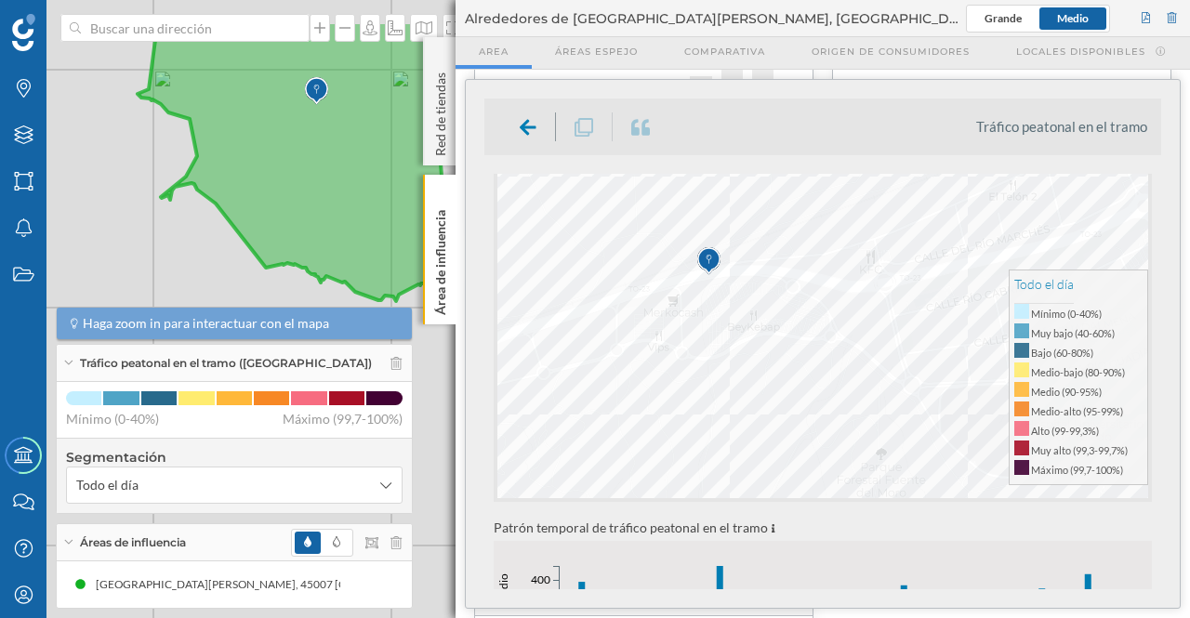
drag, startPoint x: 267, startPoint y: 138, endPoint x: 335, endPoint y: 198, distance: 90.9
click at [348, 225] on icon at bounding box center [308, 173] width 340 height 307
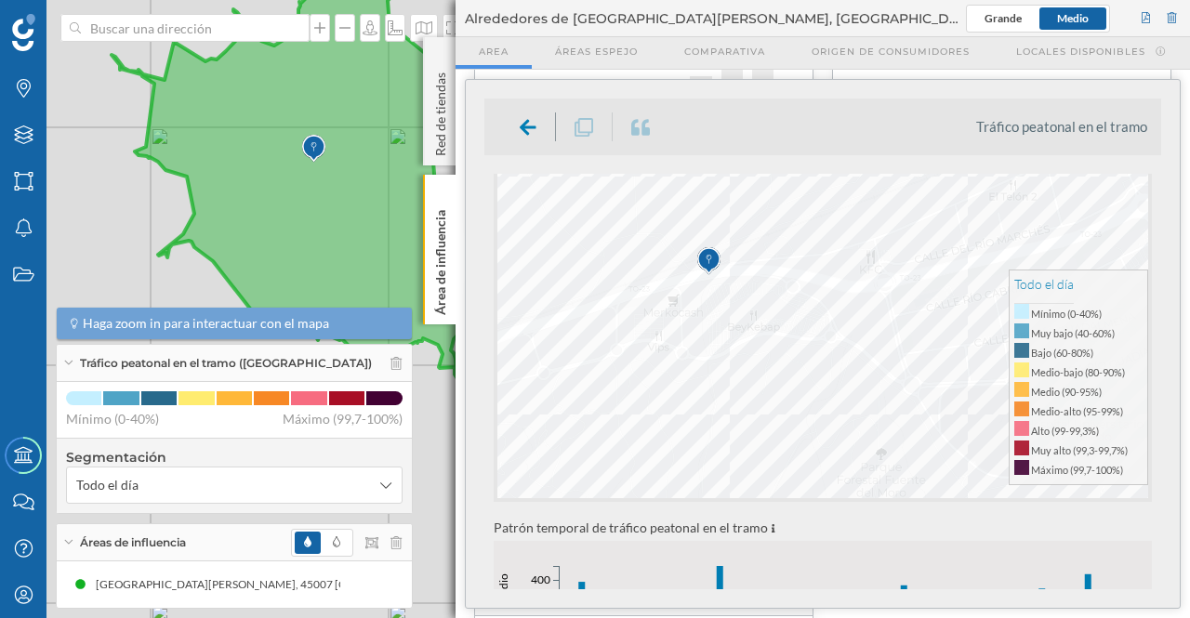
drag, startPoint x: 324, startPoint y: 152, endPoint x: 322, endPoint y: 206, distance: 54.9
click at [322, 206] on icon at bounding box center [293, 188] width 363 height 393
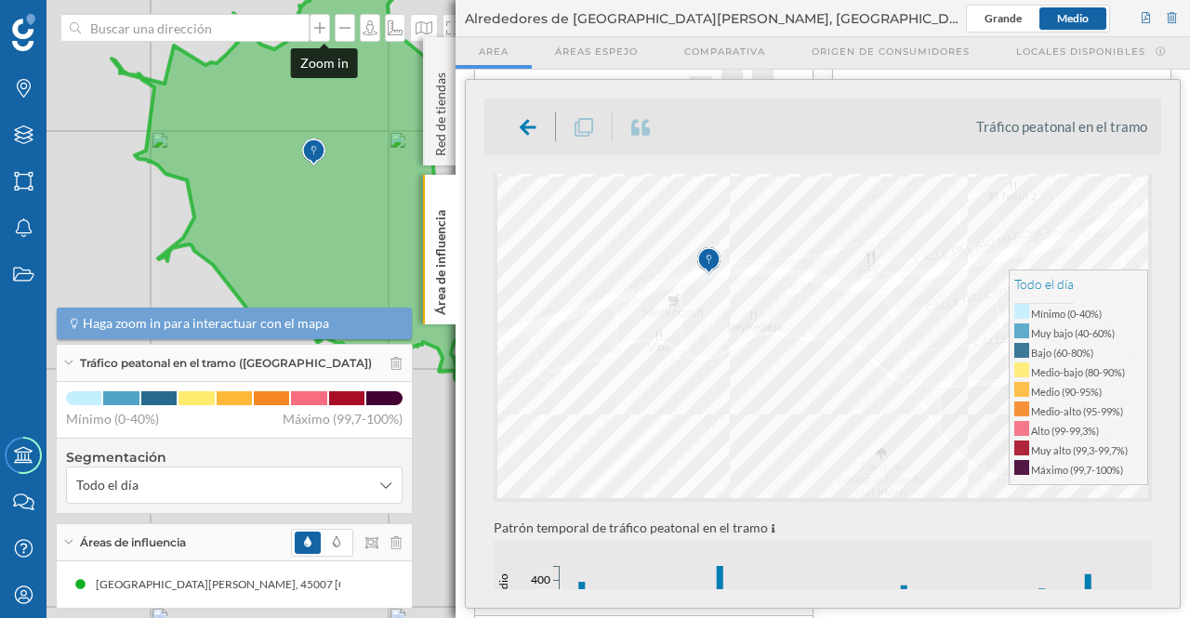
click at [327, 28] on icon at bounding box center [319, 27] width 19 height 15
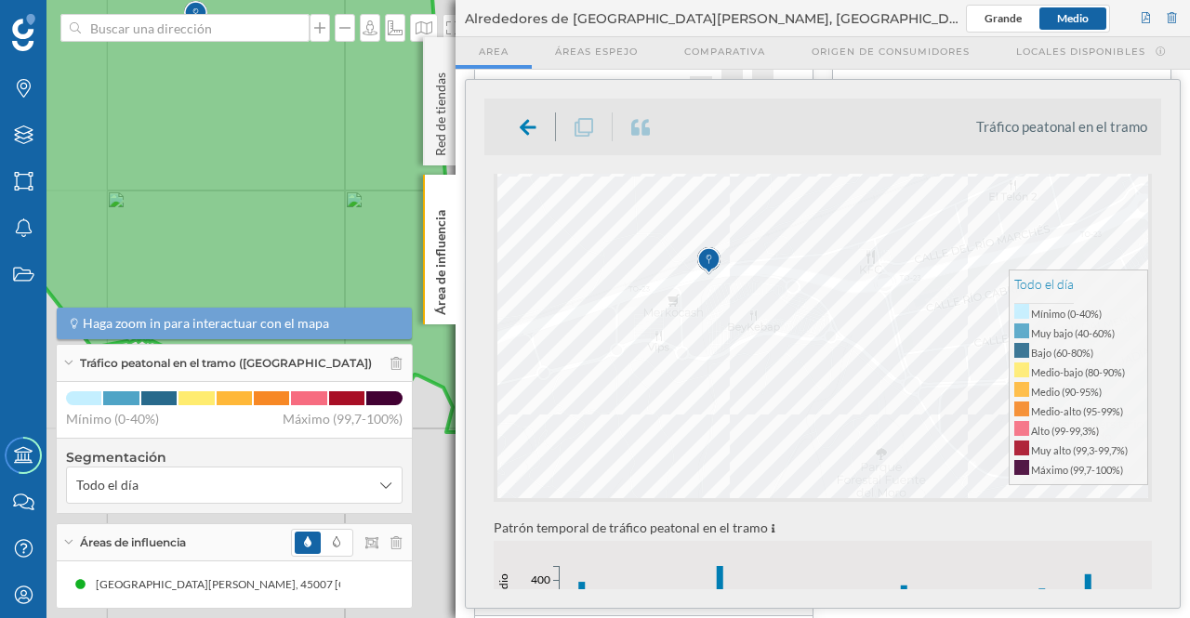
drag, startPoint x: 264, startPoint y: 166, endPoint x: 416, endPoint y: 166, distance: 152.5
click at [416, 166] on icon at bounding box center [278, 201] width 477 height 532
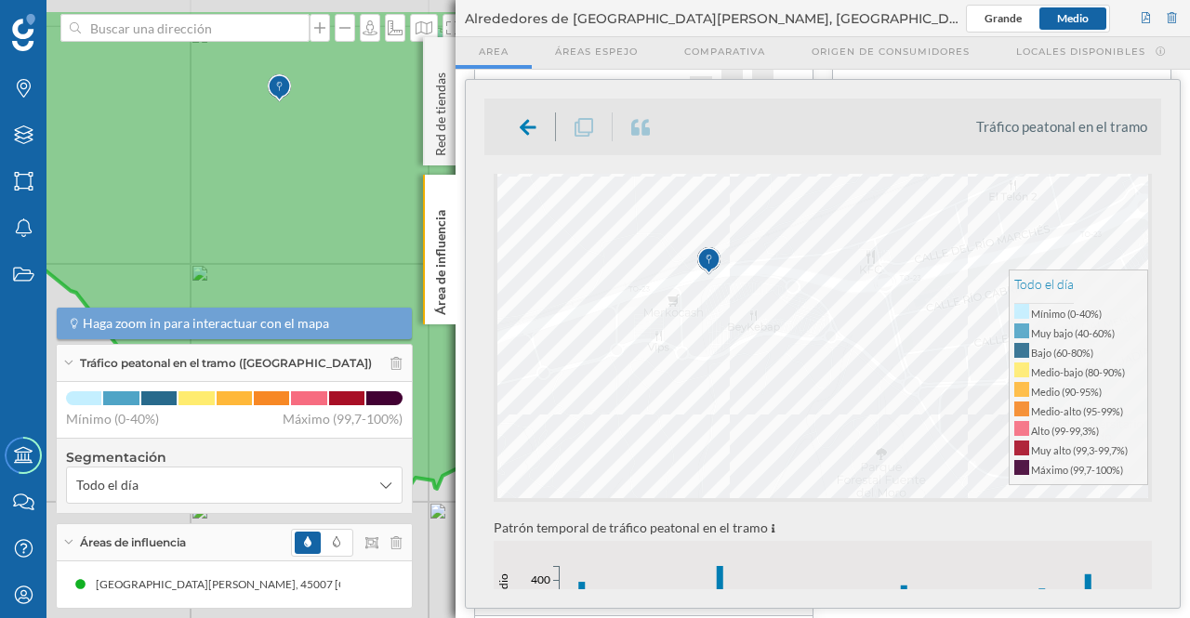
drag, startPoint x: 272, startPoint y: 178, endPoint x: 346, endPoint y: 248, distance: 101.9
click at [346, 248] on icon at bounding box center [281, 274] width 640 height 532
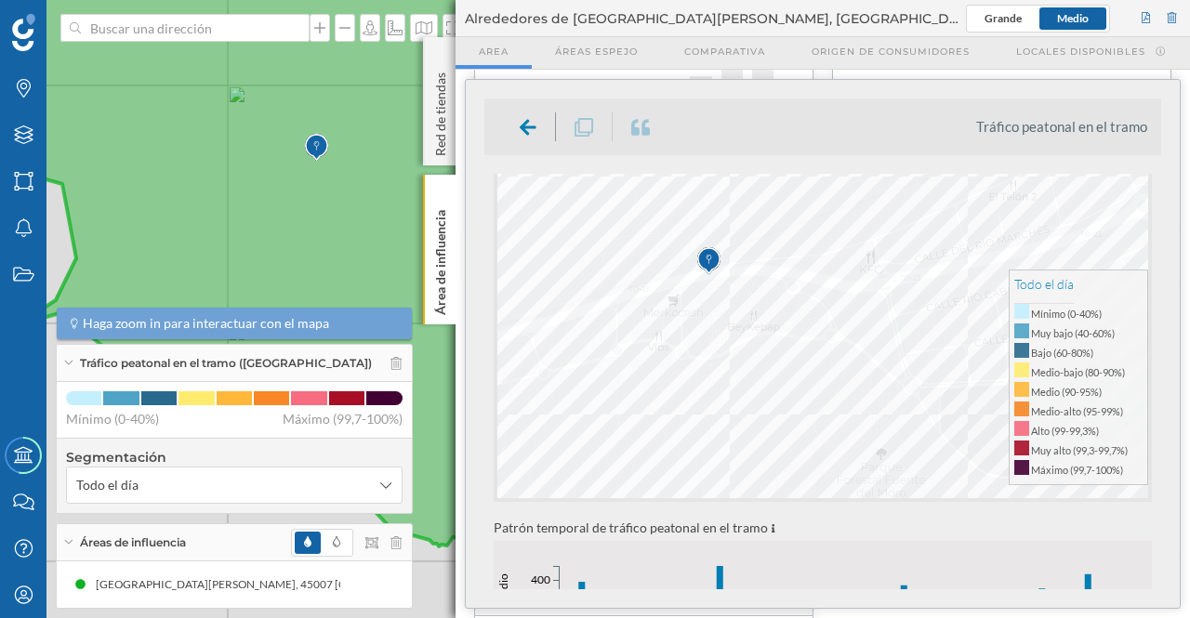
drag, startPoint x: 268, startPoint y: 176, endPoint x: 301, endPoint y: 233, distance: 66.6
click at [301, 233] on icon at bounding box center [298, 296] width 679 height 607
click at [320, 31] on icon at bounding box center [319, 27] width 19 height 15
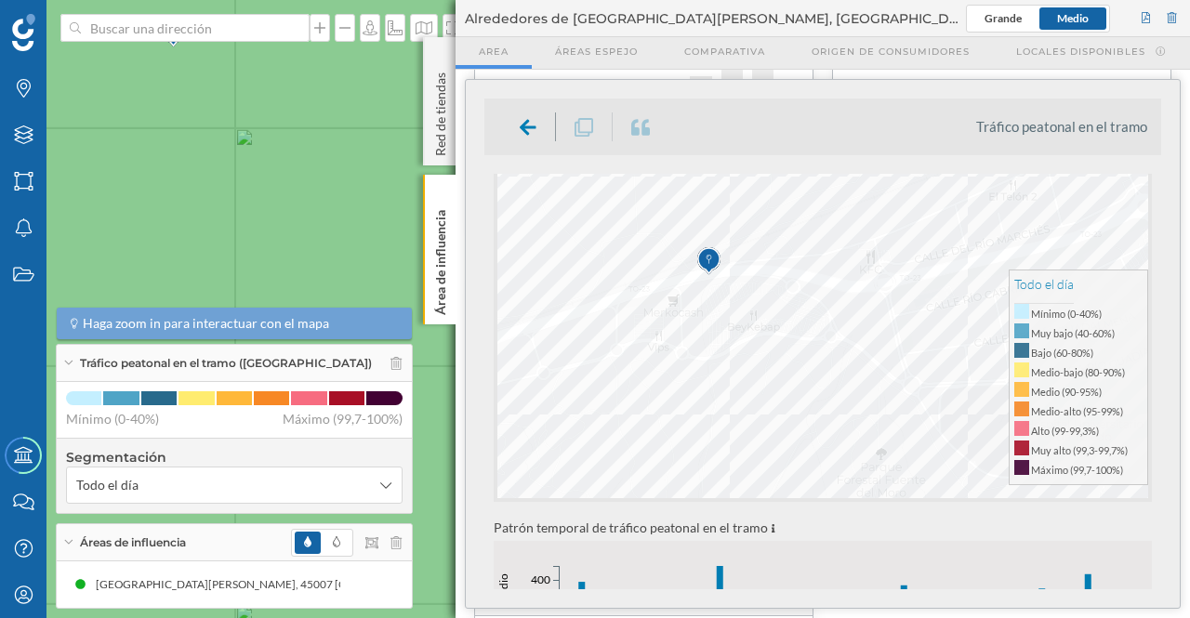
drag, startPoint x: 241, startPoint y: 155, endPoint x: 377, endPoint y: 184, distance: 139.7
click at [377, 184] on icon at bounding box center [416, 338] width 804 height 749
drag, startPoint x: 274, startPoint y: 181, endPoint x: 414, endPoint y: 165, distance: 140.4
click at [414, 165] on icon at bounding box center [493, 292] width 941 height 749
drag, startPoint x: 273, startPoint y: 172, endPoint x: 340, endPoint y: 172, distance: 66.9
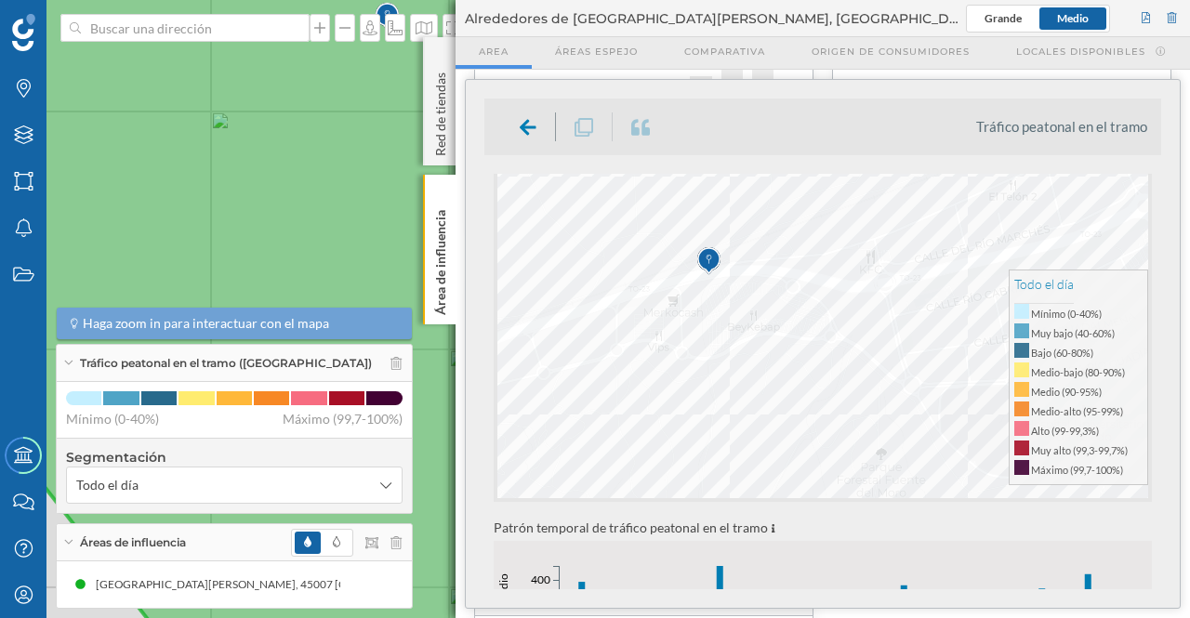
click at [340, 172] on icon at bounding box center [488, 309] width 1088 height 749
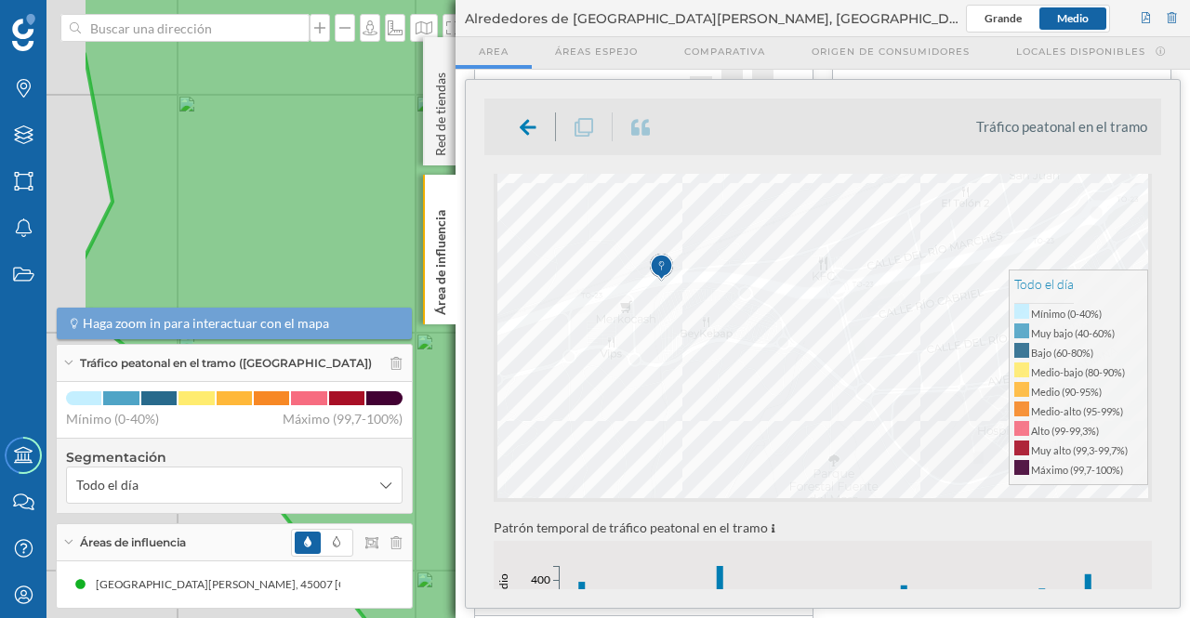
drag, startPoint x: 240, startPoint y: 202, endPoint x: 450, endPoint y: 184, distance: 210.8
click at [452, 184] on div "Marcas Capas Áreas Notificaciones Estados Academy Contacta con nosotros Centro …" at bounding box center [595, 309] width 1190 height 618
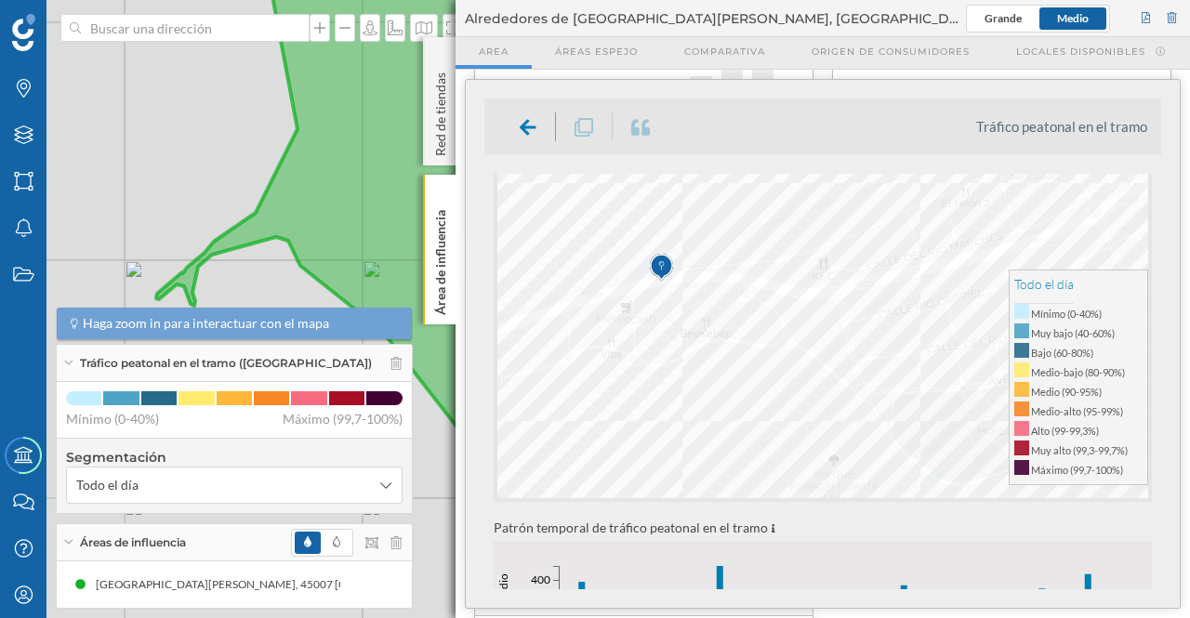
drag, startPoint x: 223, startPoint y: 230, endPoint x: 400, endPoint y: 160, distance: 189.9
click at [410, 155] on icon at bounding box center [741, 237] width 1359 height 749
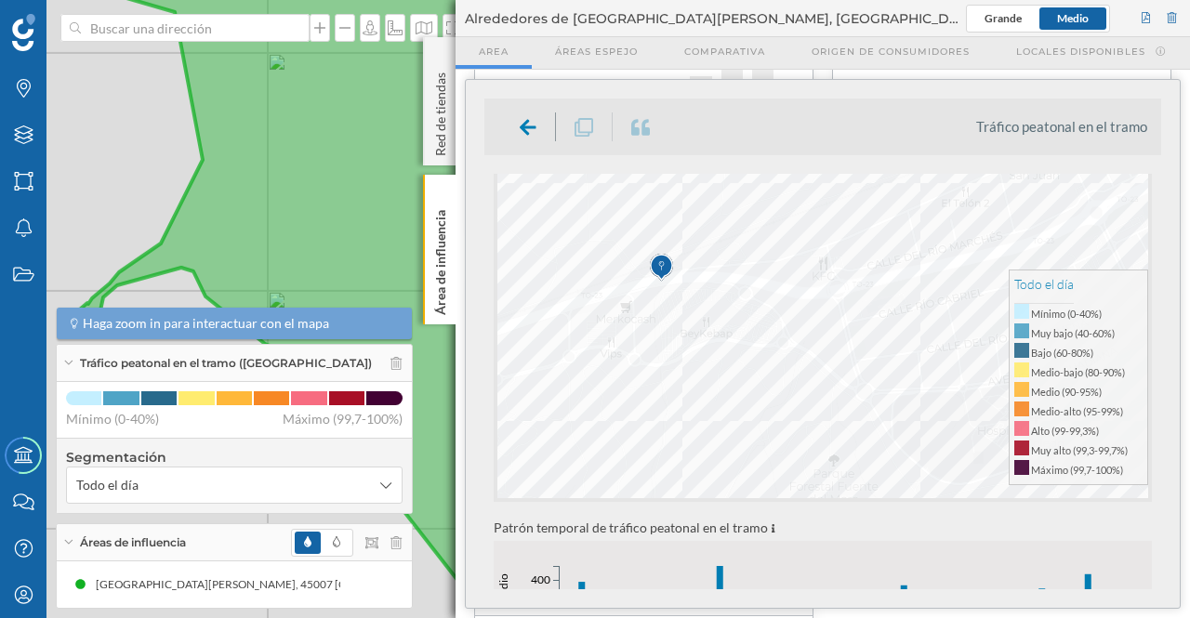
drag, startPoint x: 334, startPoint y: 189, endPoint x: 167, endPoint y: 232, distance: 172.0
click at [169, 233] on icon at bounding box center [634, 342] width 1147 height 749
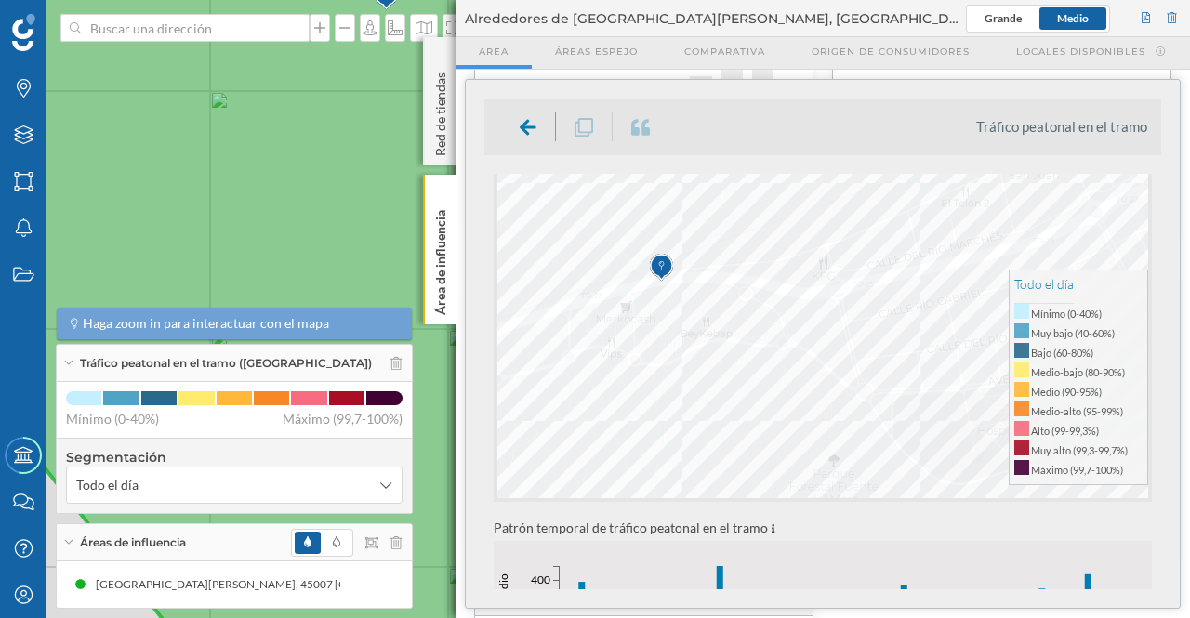
drag, startPoint x: 325, startPoint y: 189, endPoint x: 205, endPoint y: 209, distance: 121.7
click at [104, 211] on icon at bounding box center [354, 331] width 1353 height 749
drag, startPoint x: 255, startPoint y: 213, endPoint x: 339, endPoint y: 225, distance: 85.5
click at [339, 225] on icon at bounding box center [548, 330] width 1155 height 749
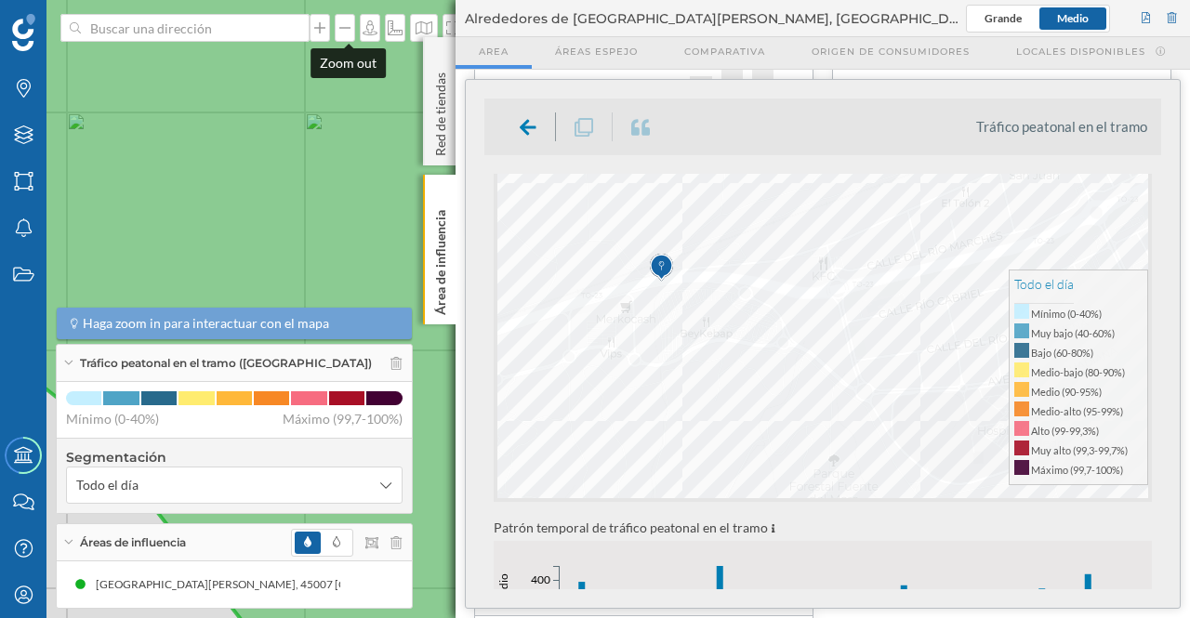
click at [344, 27] on icon at bounding box center [345, 27] width 19 height 15
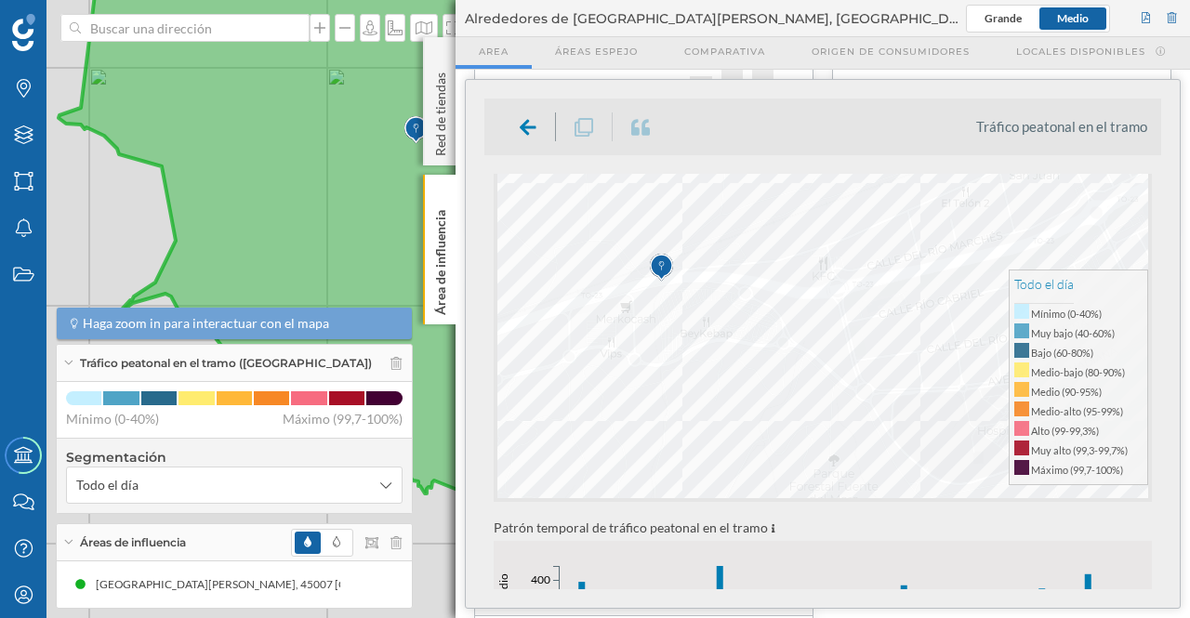
drag, startPoint x: 337, startPoint y: 210, endPoint x: 215, endPoint y: 186, distance: 125.1
click at [215, 186] on icon at bounding box center [373, 246] width 728 height 671
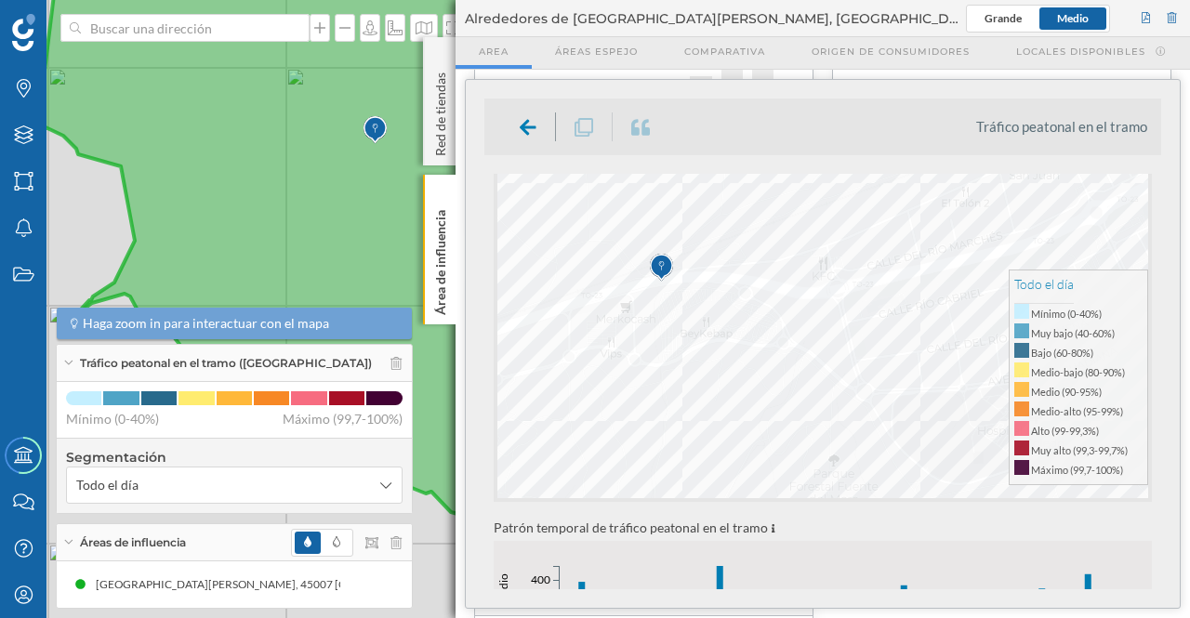
drag, startPoint x: 262, startPoint y: 178, endPoint x: 221, endPoint y: 178, distance: 40.9
click at [221, 178] on icon at bounding box center [338, 258] width 717 height 647
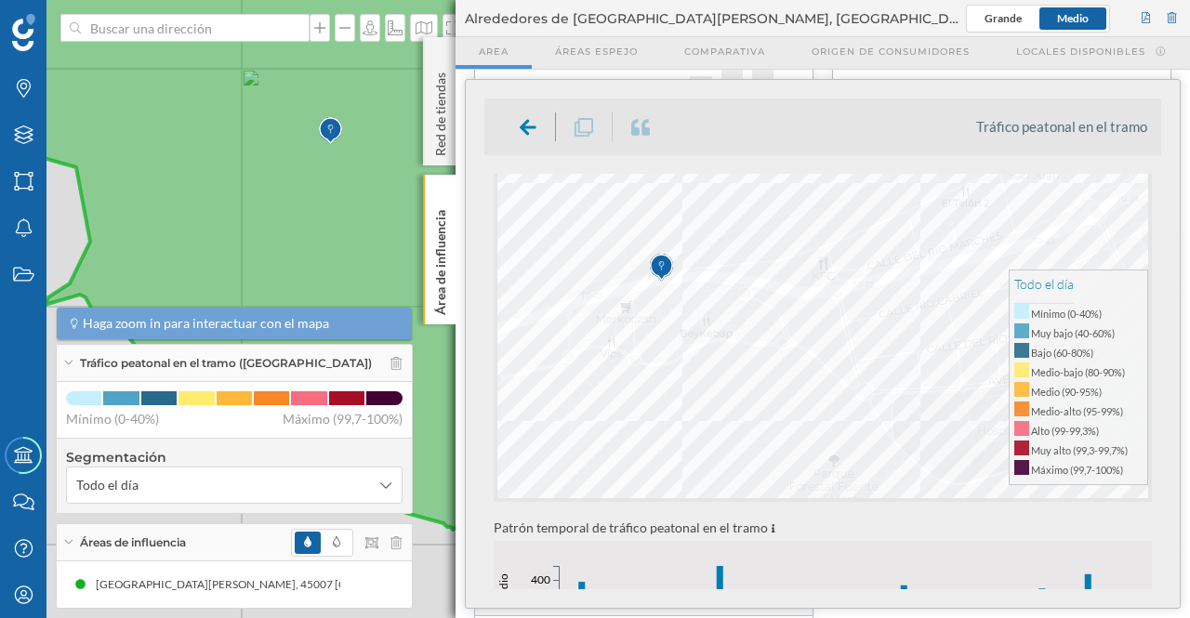
drag, startPoint x: 291, startPoint y: 192, endPoint x: 266, endPoint y: 195, distance: 25.3
click at [266, 195] on icon at bounding box center [293, 259] width 717 height 647
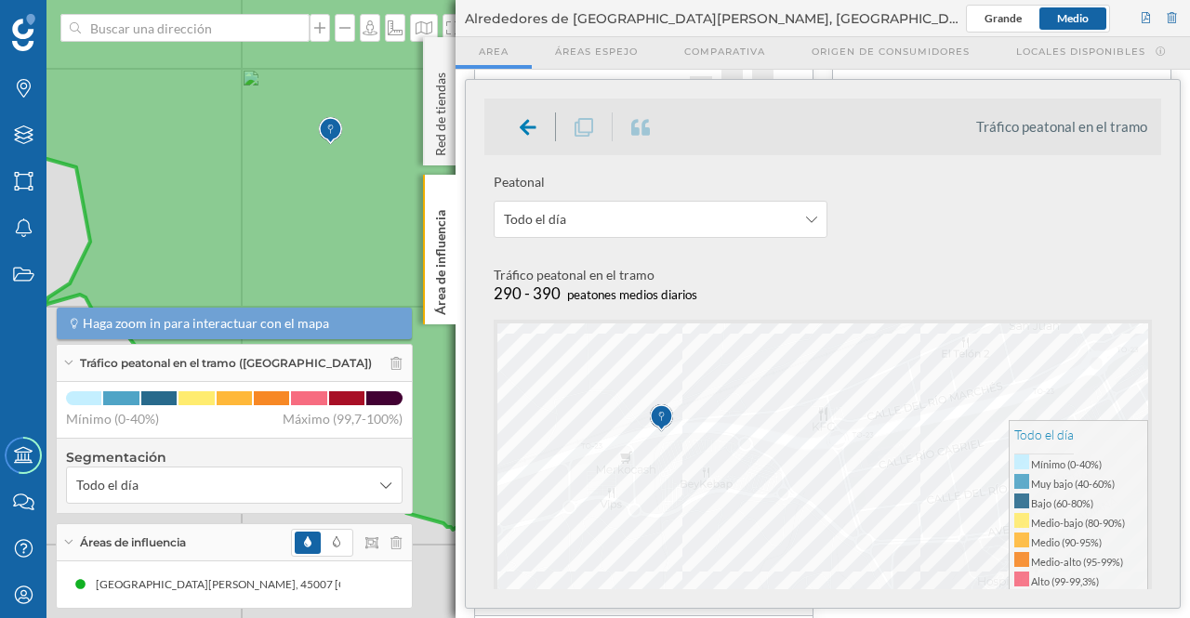
scroll to position [0, 0]
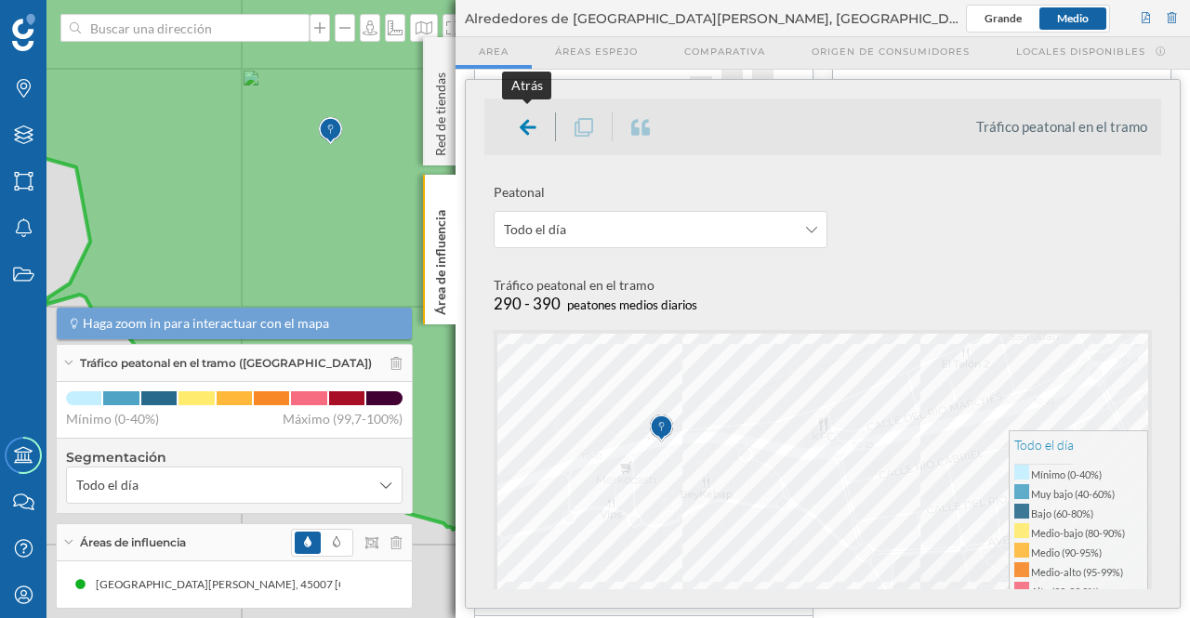
click at [522, 127] on icon at bounding box center [528, 127] width 17 height 16
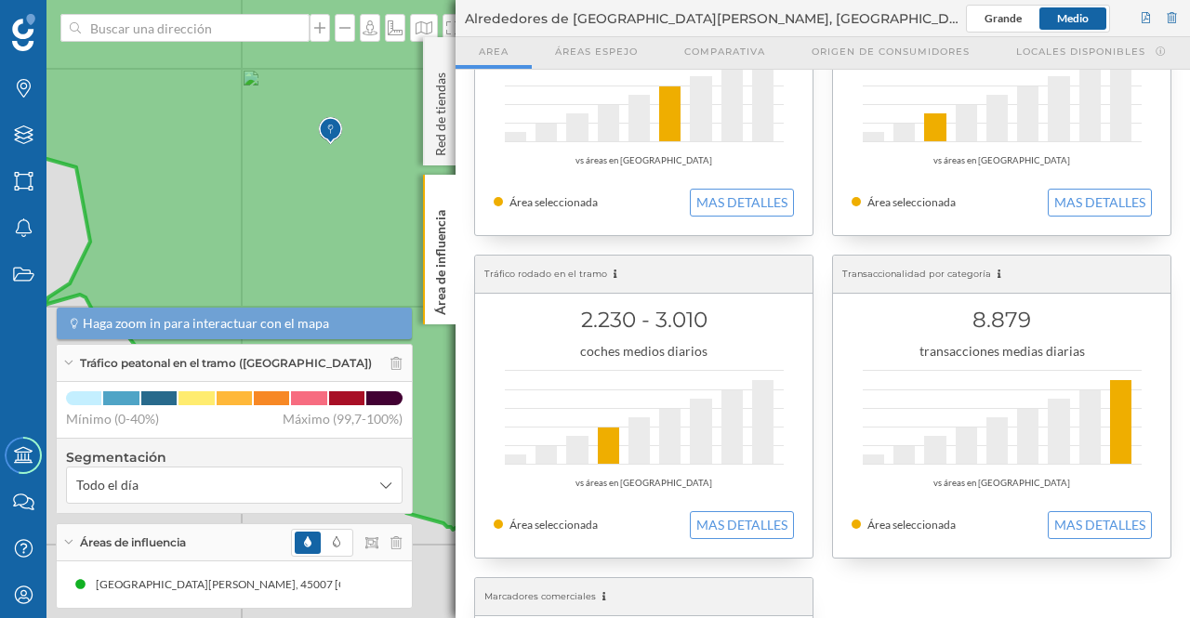
scroll to position [478, 0]
click at [725, 520] on button "MAS DETALLES" at bounding box center [742, 526] width 104 height 28
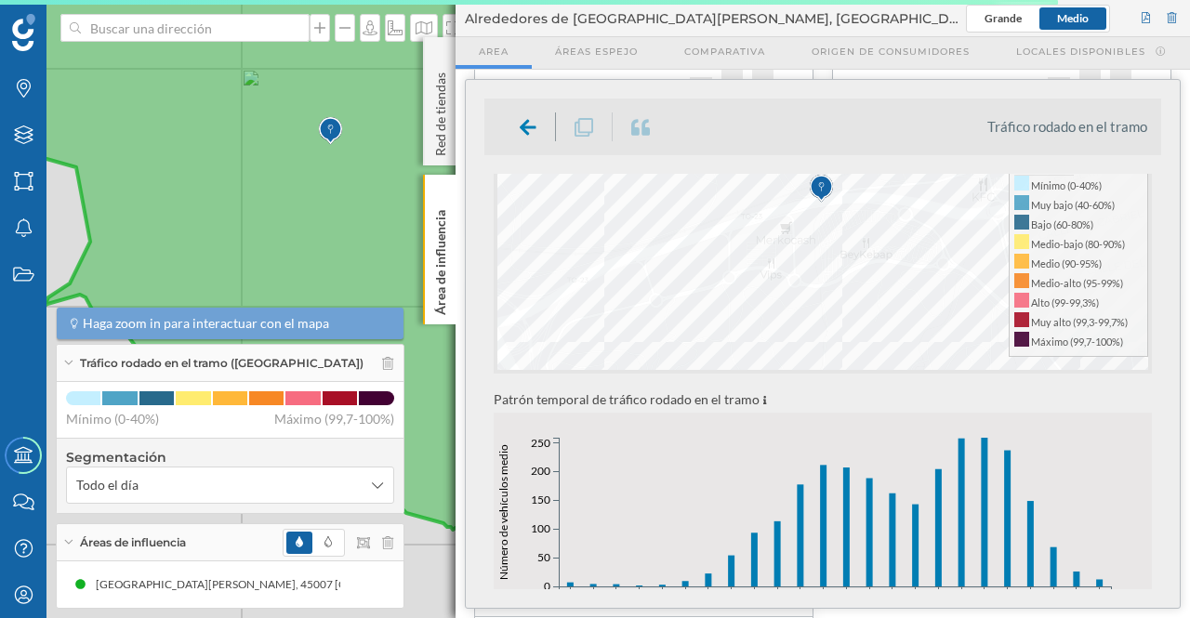
scroll to position [301, 0]
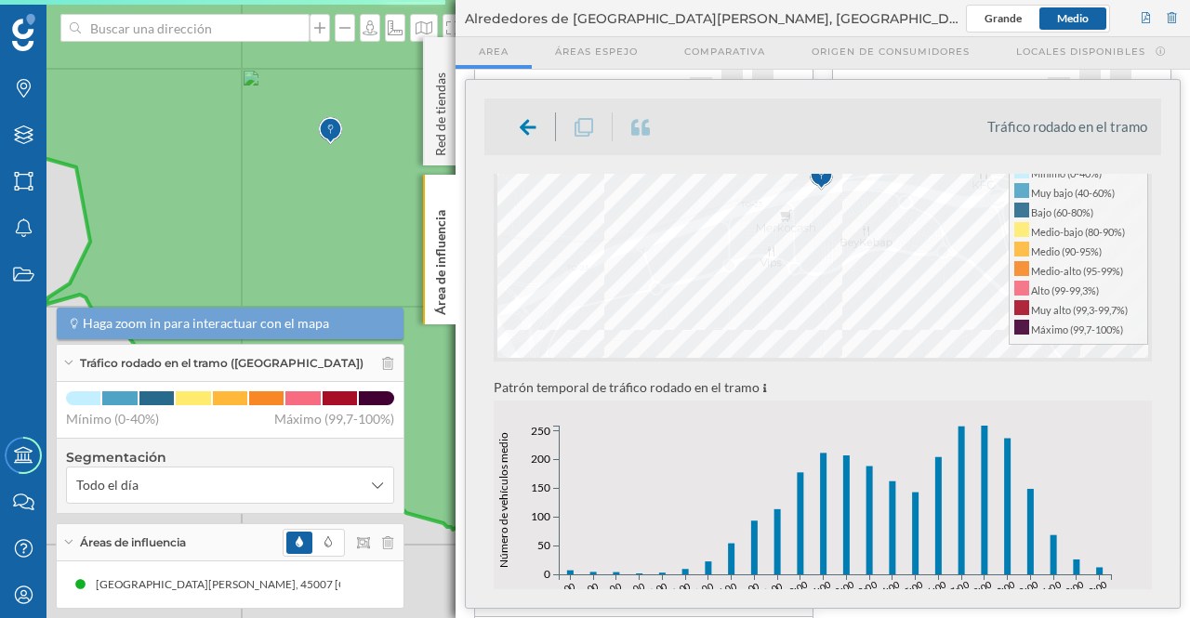
drag, startPoint x: 1161, startPoint y: 234, endPoint x: 1152, endPoint y: 217, distance: 20.0
click at [1152, 217] on div "Tráfico rodado en el tramo Tráfico rodado Todo el día Tráfico rodado en el tram…" at bounding box center [823, 344] width 714 height 528
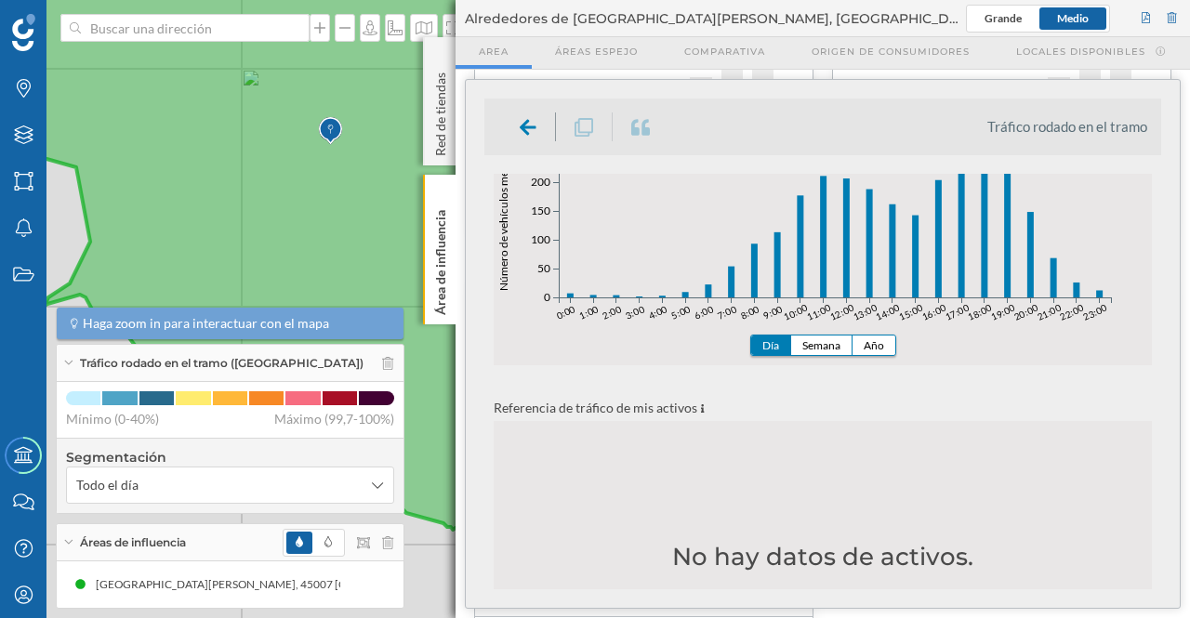
scroll to position [589, 0]
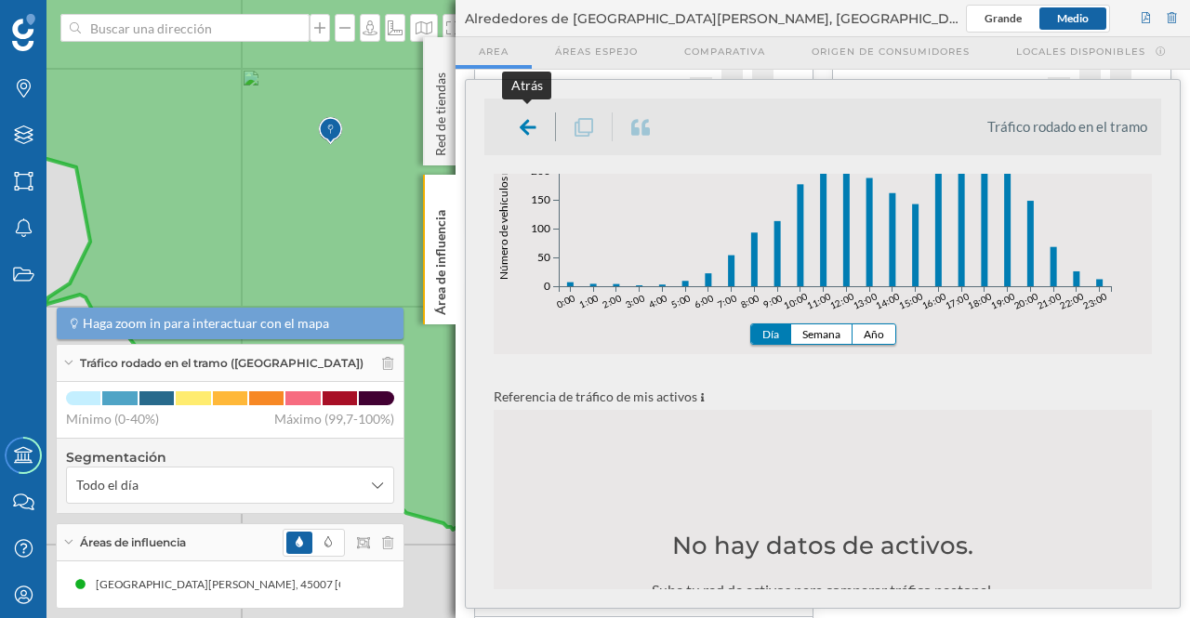
click at [531, 128] on icon at bounding box center [528, 127] width 17 height 19
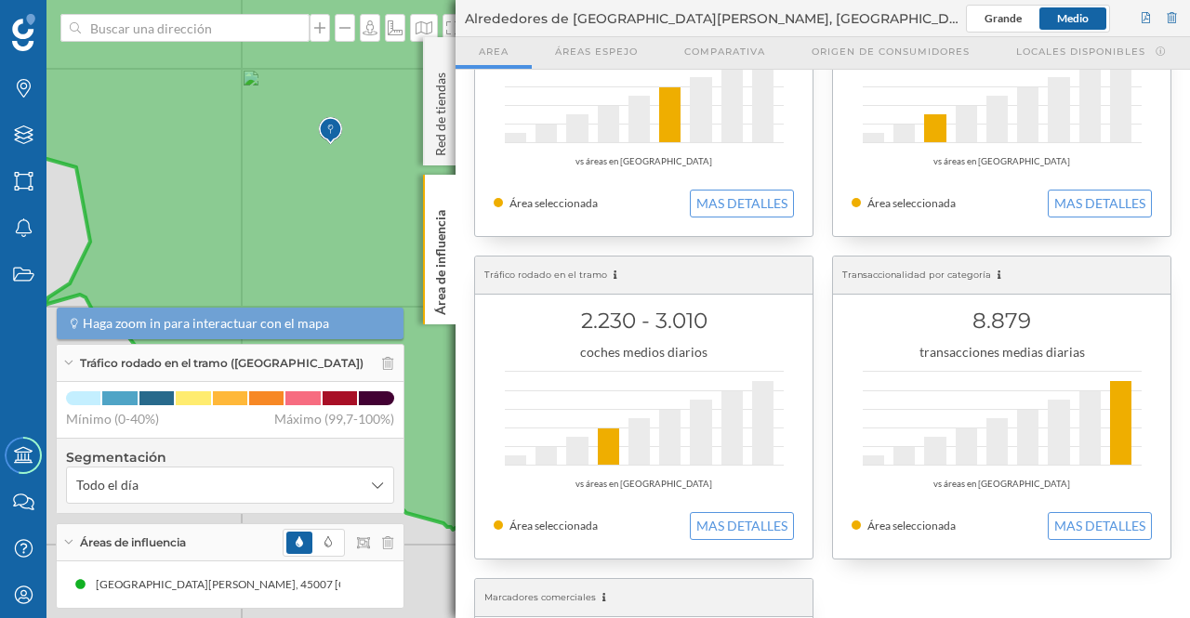
click at [1184, 285] on div "Población censada 188.670 habitantes vs áreas en Toledo Área seleccionada MAS D…" at bounding box center [823, 246] width 734 height 1309
click at [1059, 513] on button "MAS DETALLES" at bounding box center [1100, 526] width 104 height 28
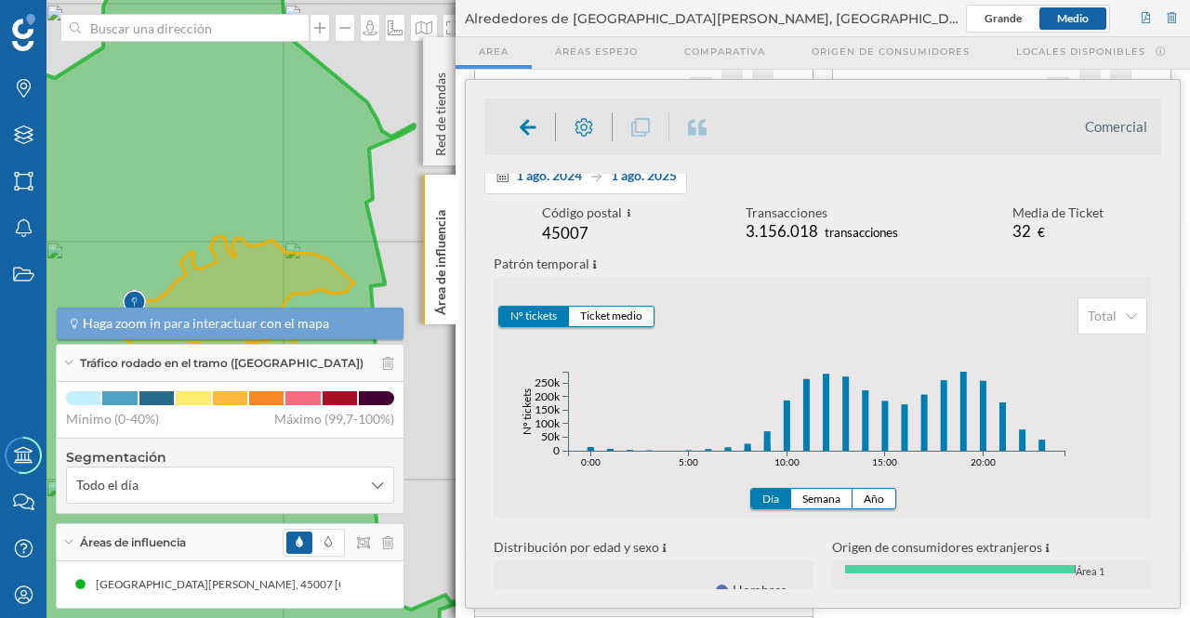
scroll to position [7, 0]
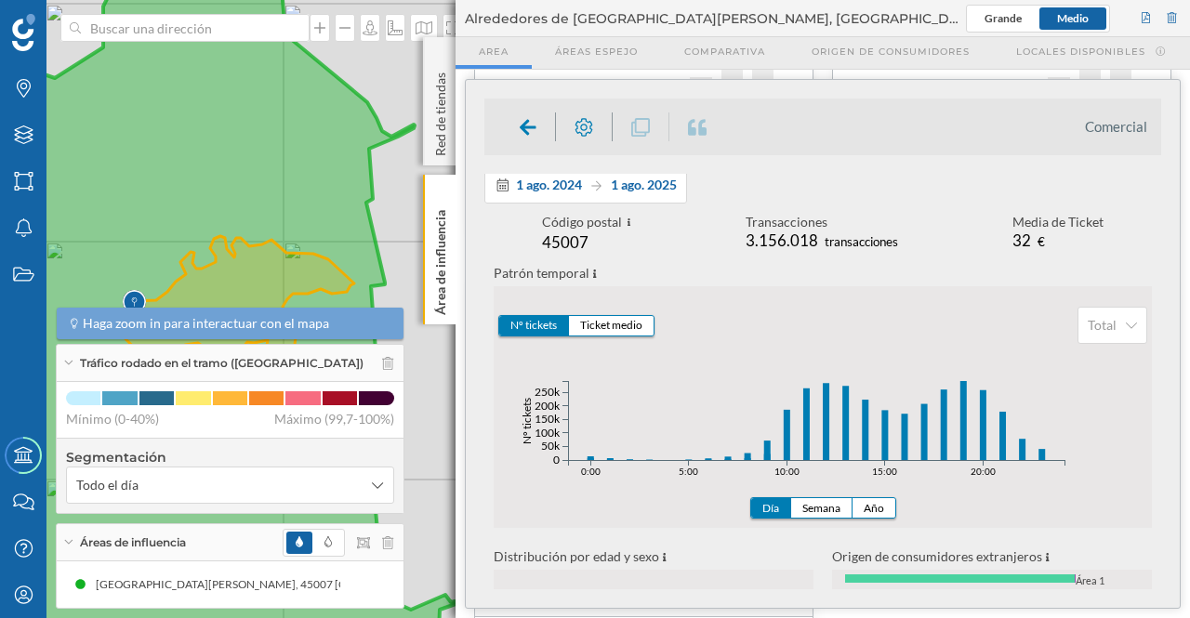
click at [338, 322] on span "Haga zoom in para interactuar con el mapa" at bounding box center [234, 323] width 302 height 19
click at [68, 363] on icon at bounding box center [68, 363] width 10 height 5
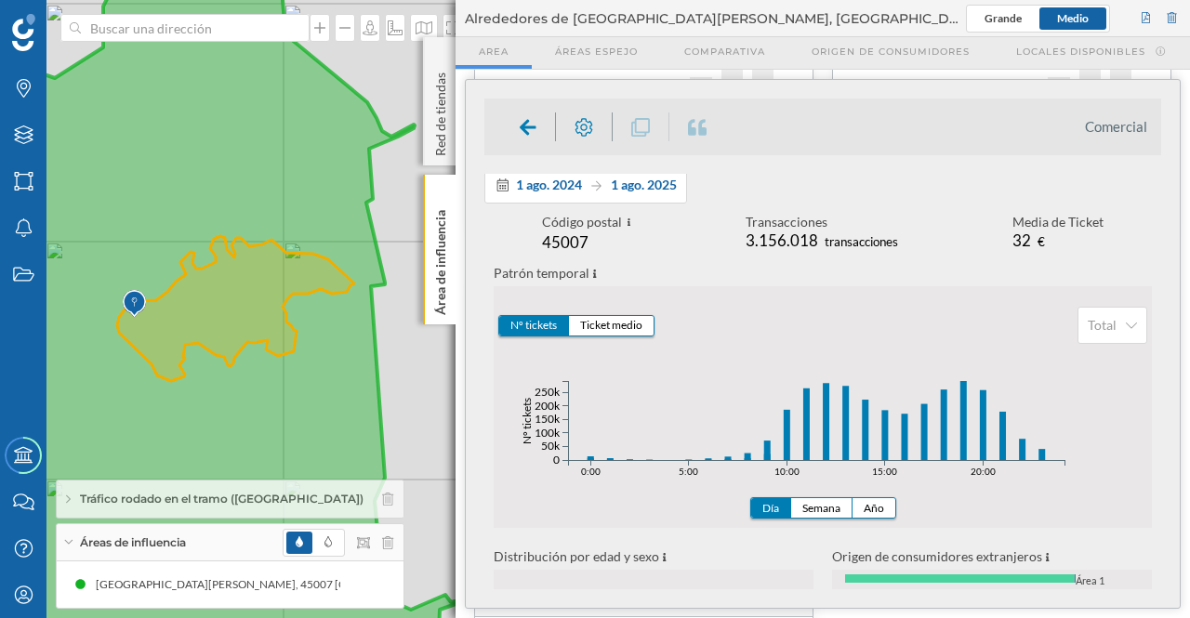
click at [71, 538] on div "Áreas de influencia" at bounding box center [230, 542] width 347 height 37
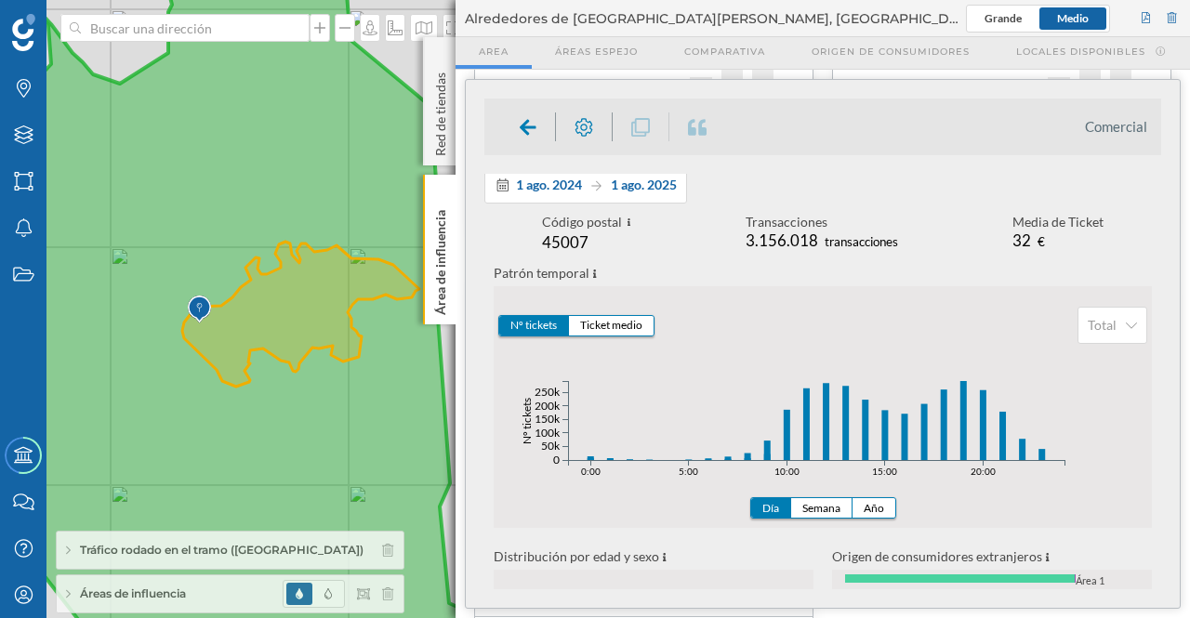
drag, startPoint x: 264, startPoint y: 315, endPoint x: 303, endPoint y: 279, distance: 53.3
click at [336, 322] on icon at bounding box center [231, 315] width 578 height 749
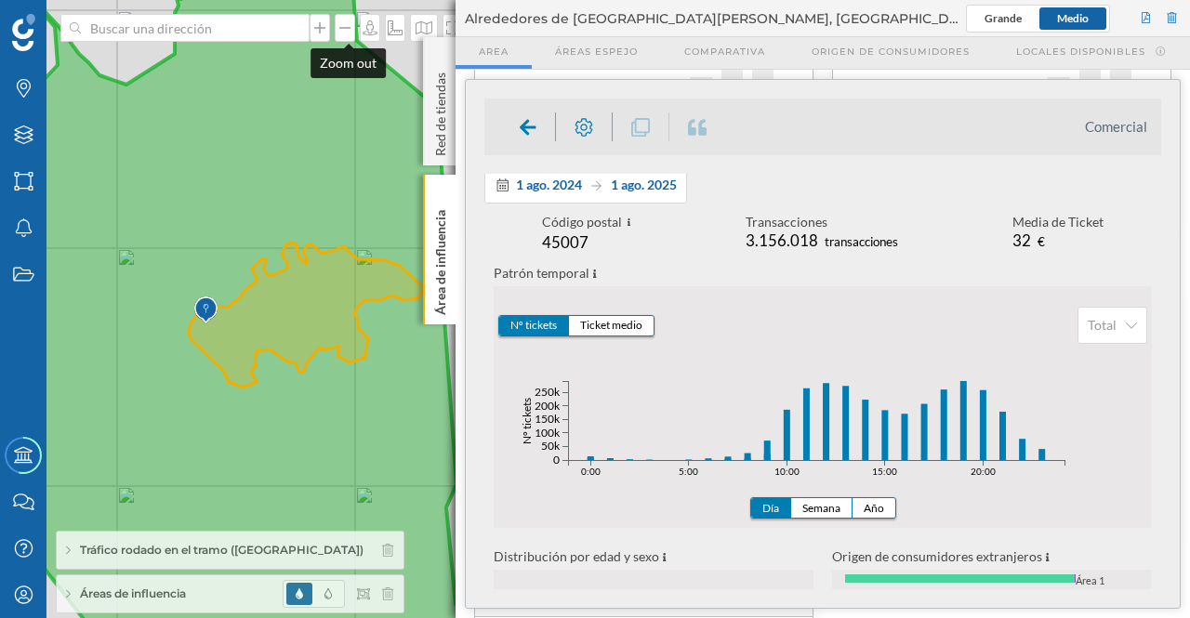
click at [342, 28] on icon at bounding box center [344, 28] width 11 height 2
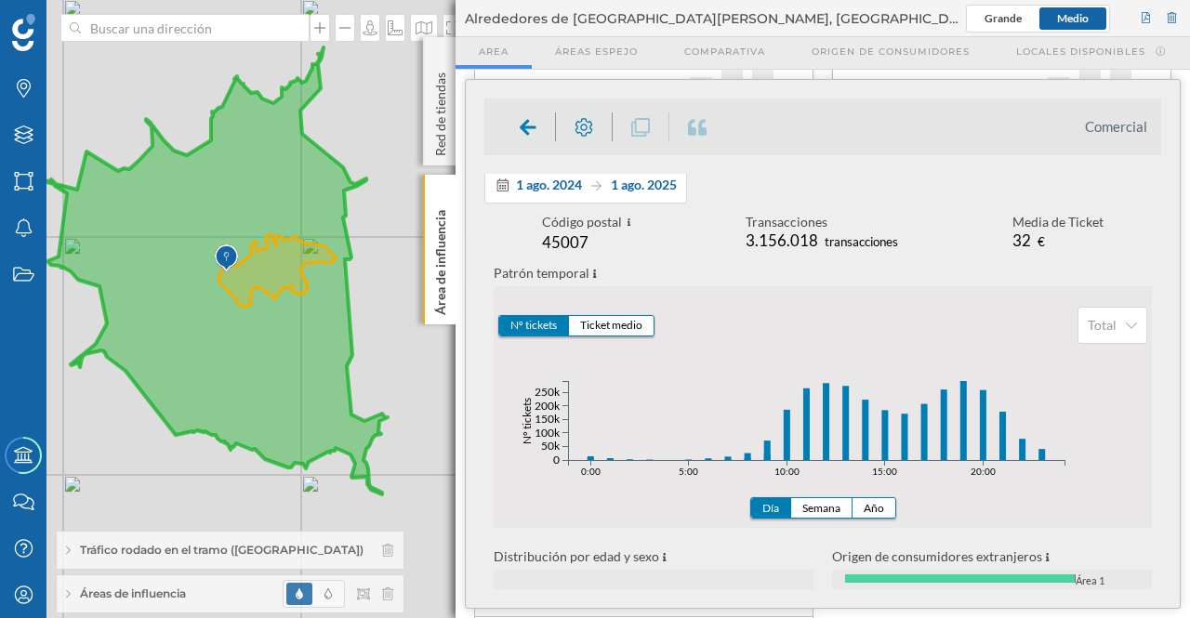
drag, startPoint x: 300, startPoint y: 350, endPoint x: 112, endPoint y: 306, distance: 193.9
click at [109, 306] on icon at bounding box center [205, 270] width 363 height 447
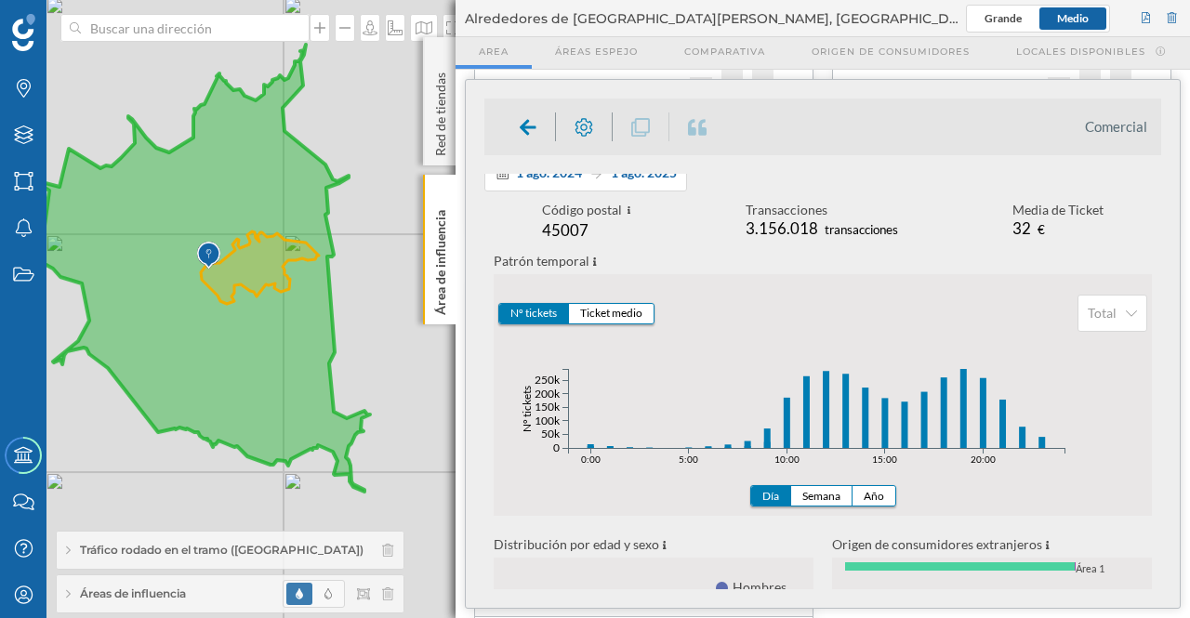
scroll to position [20, 0]
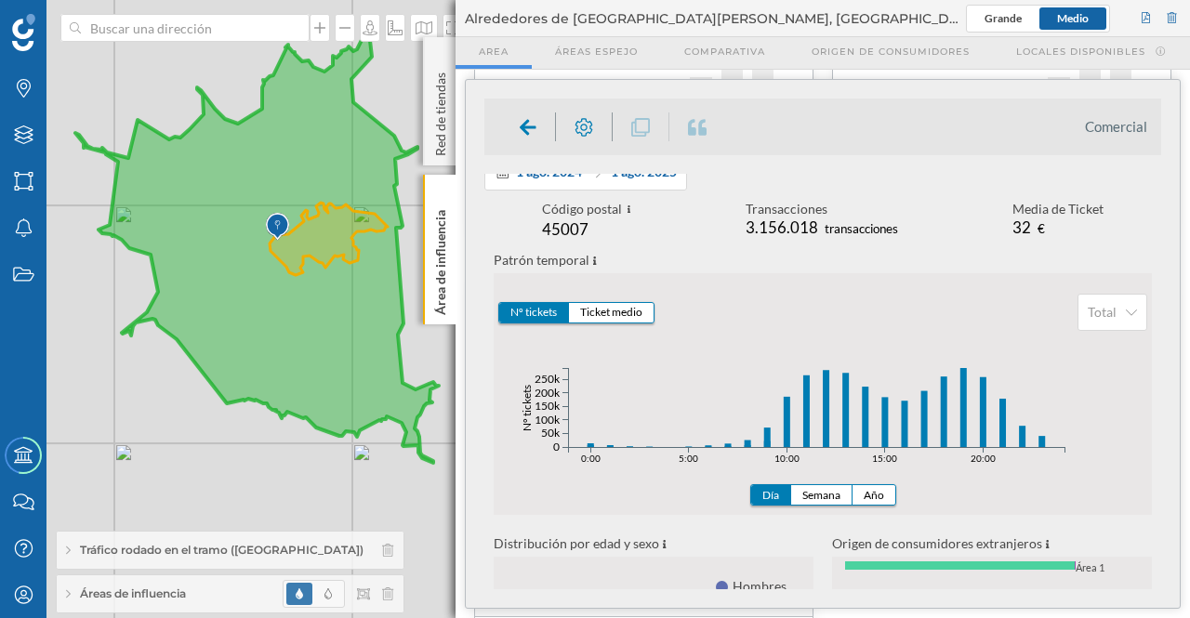
drag, startPoint x: 253, startPoint y: 336, endPoint x: 320, endPoint y: 304, distance: 74.0
click at [320, 304] on icon at bounding box center [256, 239] width 363 height 447
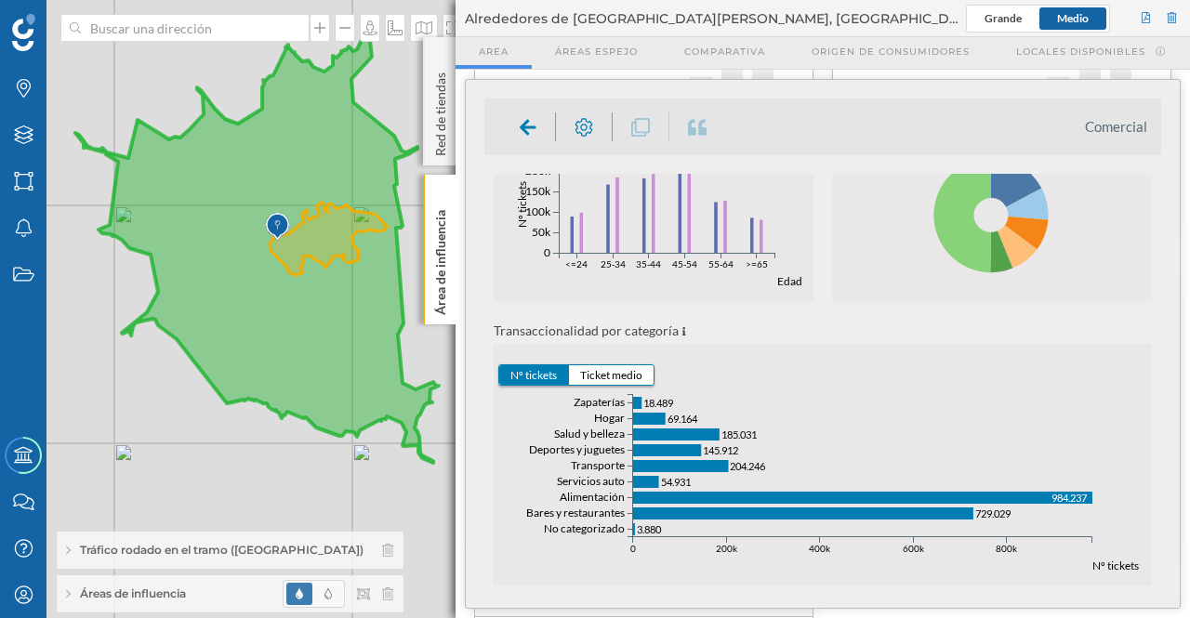
scroll to position [533, 0]
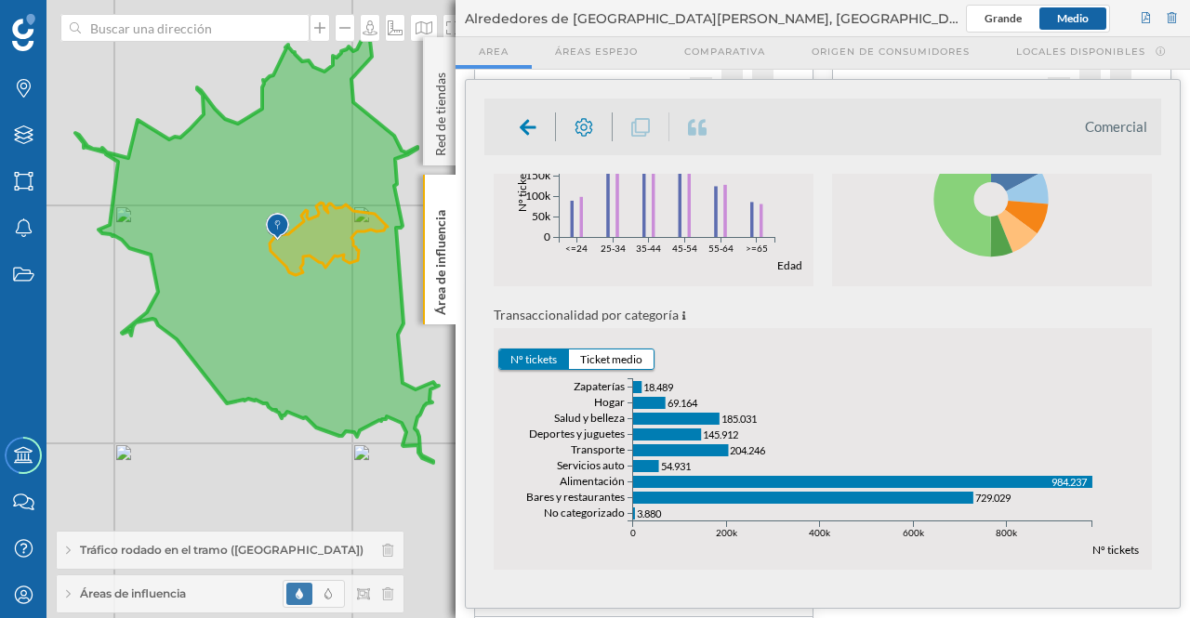
click at [1154, 475] on div "Transaccionalidad por categoría Nº tickets Ticket medio Categorías de gasto No …" at bounding box center [822, 425] width 677 height 242
click at [586, 128] on icon at bounding box center [584, 127] width 19 height 19
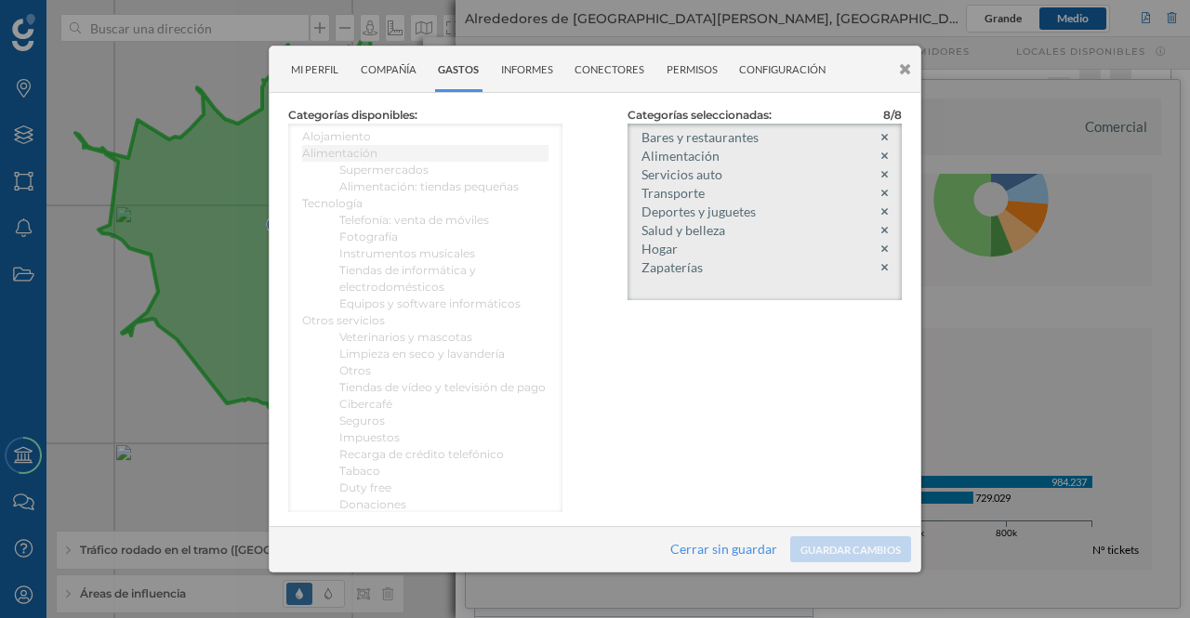
click at [881, 265] on icon at bounding box center [884, 267] width 7 height 7
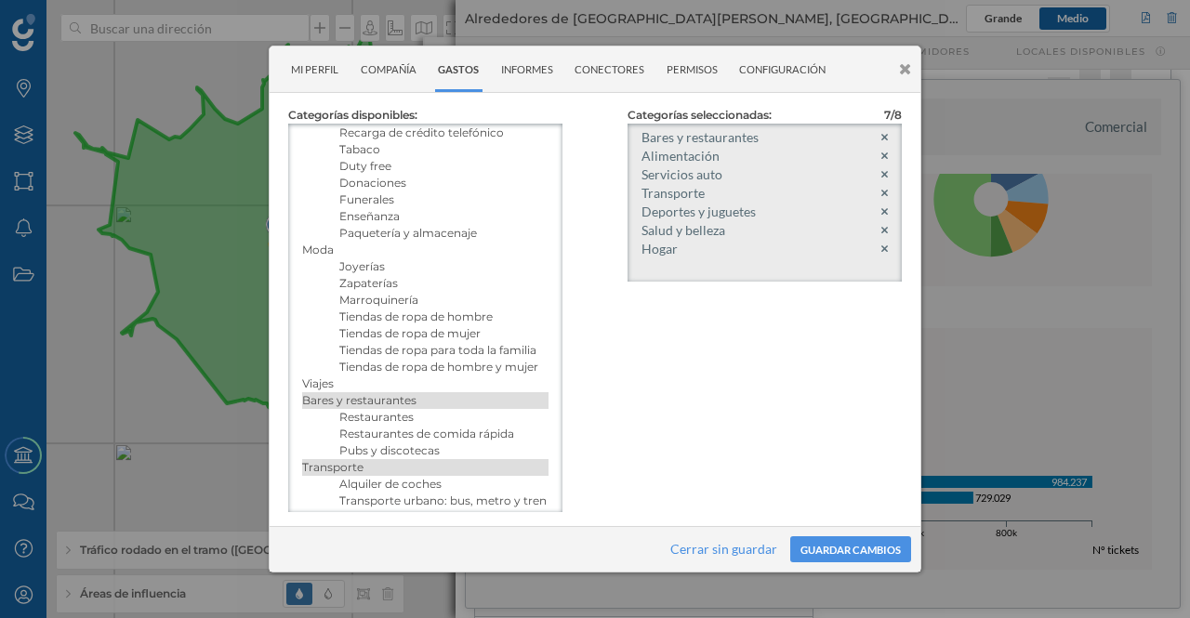
scroll to position [339, 0]
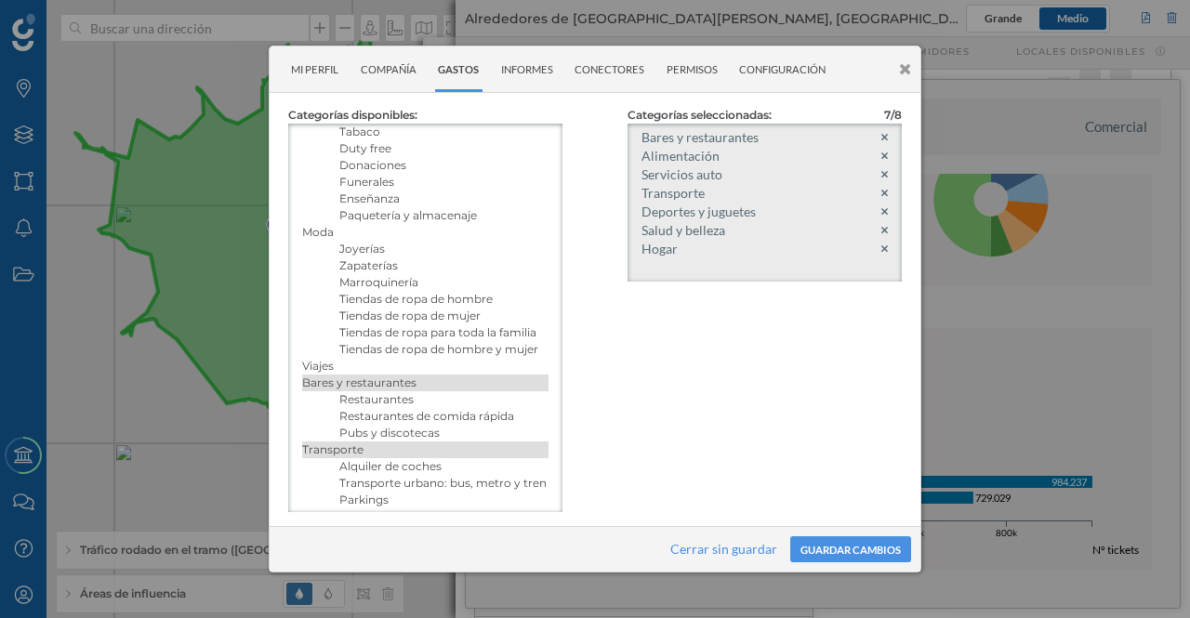
click at [414, 324] on h5 "Tiendas de ropa de mujer" at bounding box center [443, 316] width 209 height 17
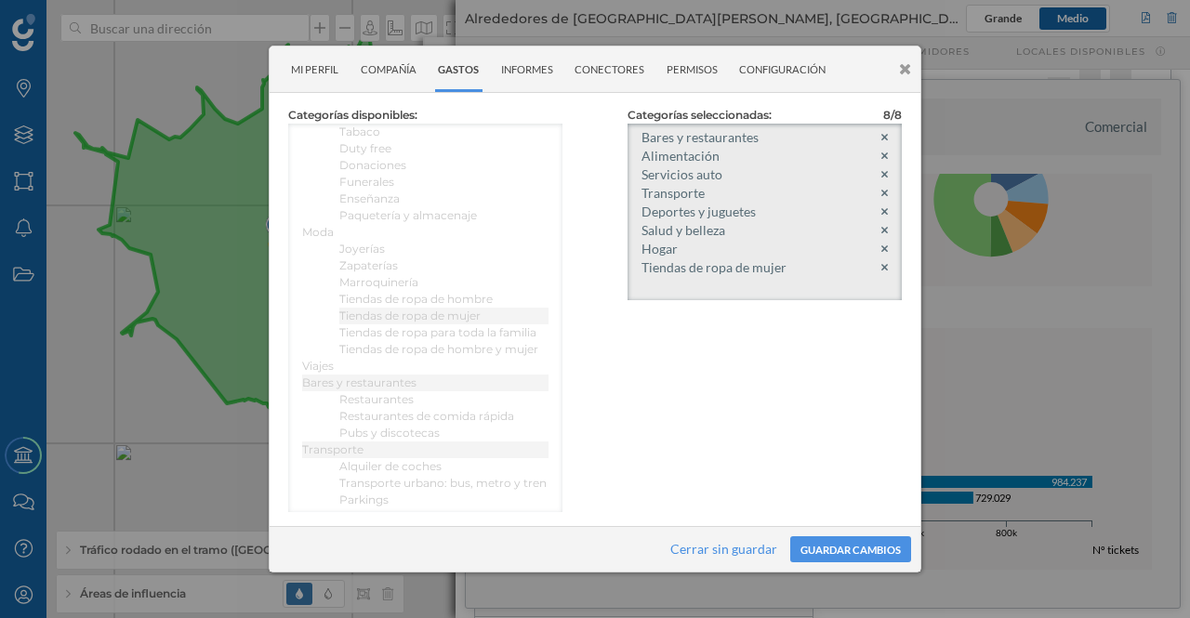
click at [837, 548] on button "Guardar cambios" at bounding box center [850, 549] width 121 height 26
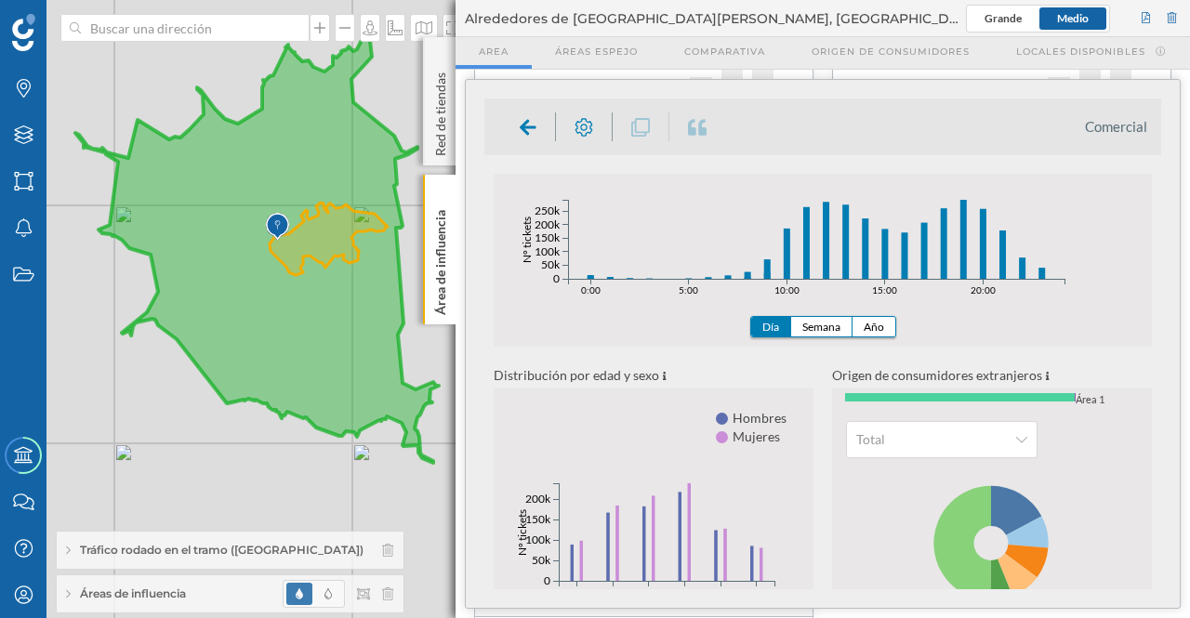
scroll to position [178, 0]
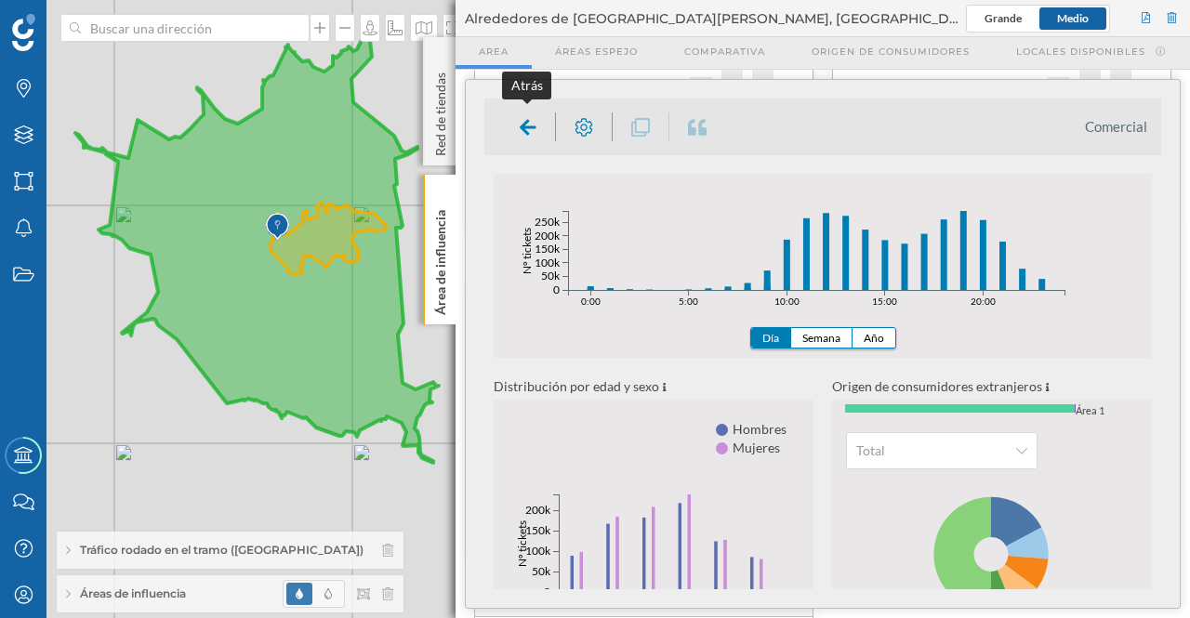
click at [524, 120] on icon at bounding box center [528, 127] width 17 height 19
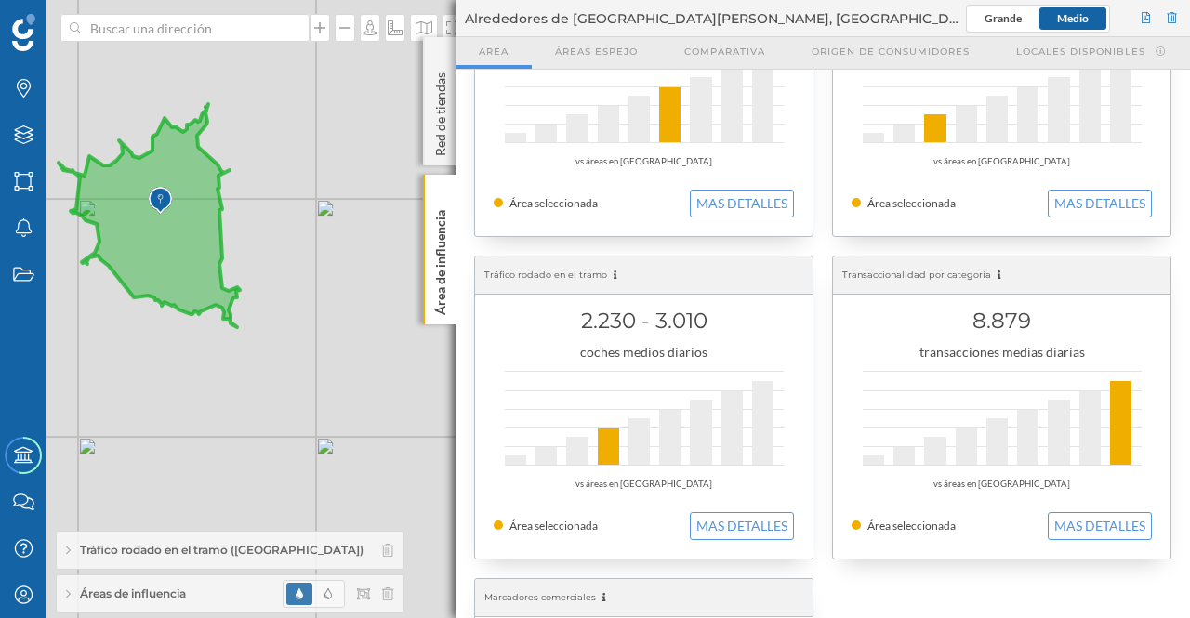
click at [439, 195] on icon at bounding box center [440, 194] width 8 height 8
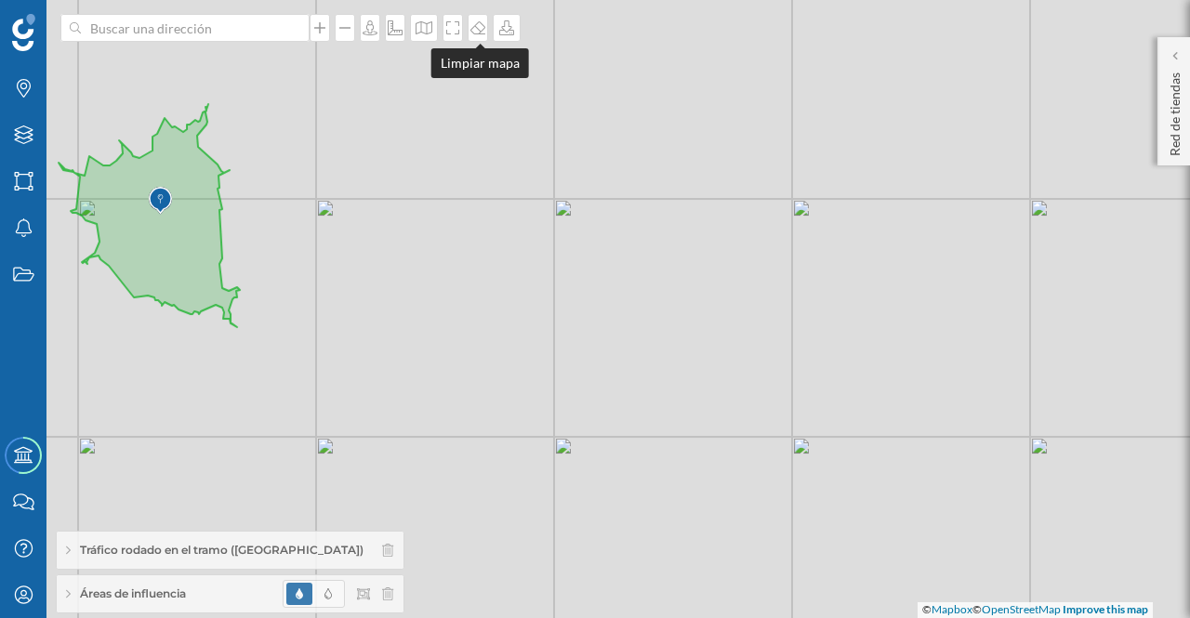
click at [480, 33] on icon at bounding box center [477, 27] width 15 height 13
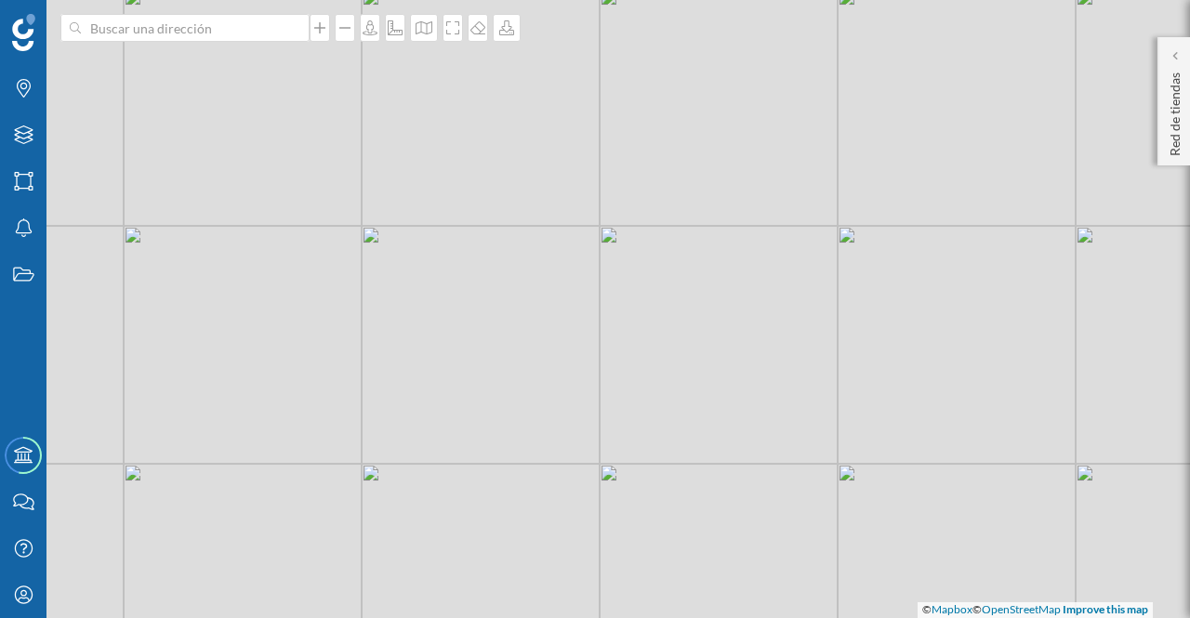
drag, startPoint x: 422, startPoint y: 231, endPoint x: 700, endPoint y: 248, distance: 278.5
click at [705, 258] on div "© Mapbox © OpenStreetMap Improve this map" at bounding box center [595, 309] width 1190 height 618
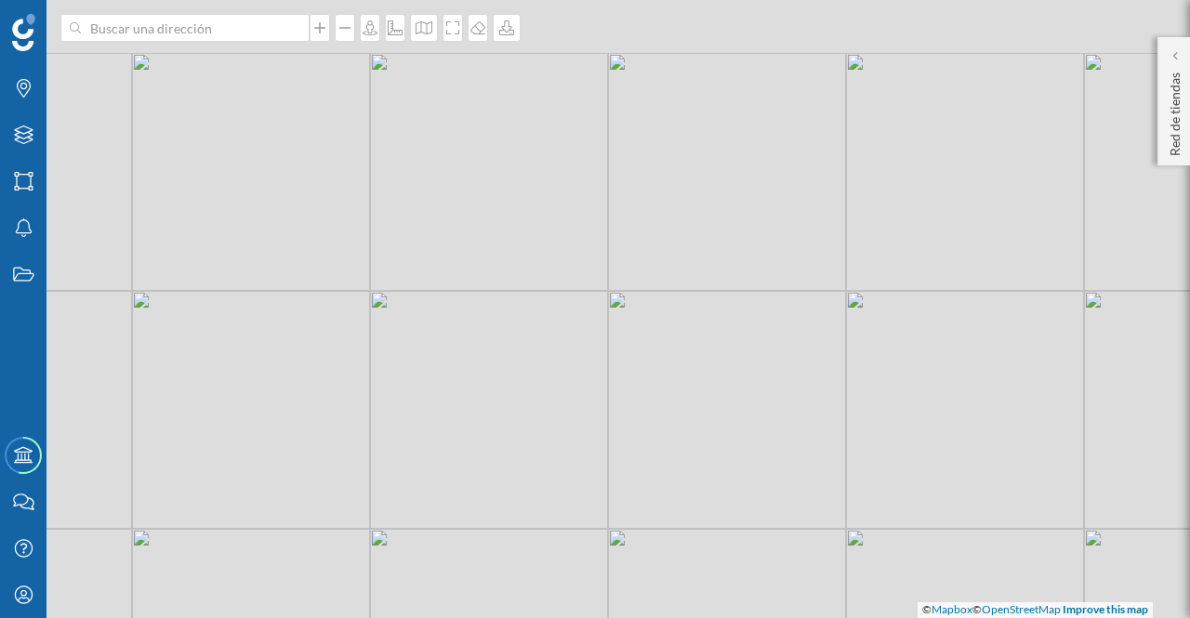
drag, startPoint x: 690, startPoint y: 193, endPoint x: 699, endPoint y: 259, distance: 66.7
click at [699, 259] on div "© Mapbox © OpenStreetMap Improve this map" at bounding box center [595, 309] width 1190 height 618
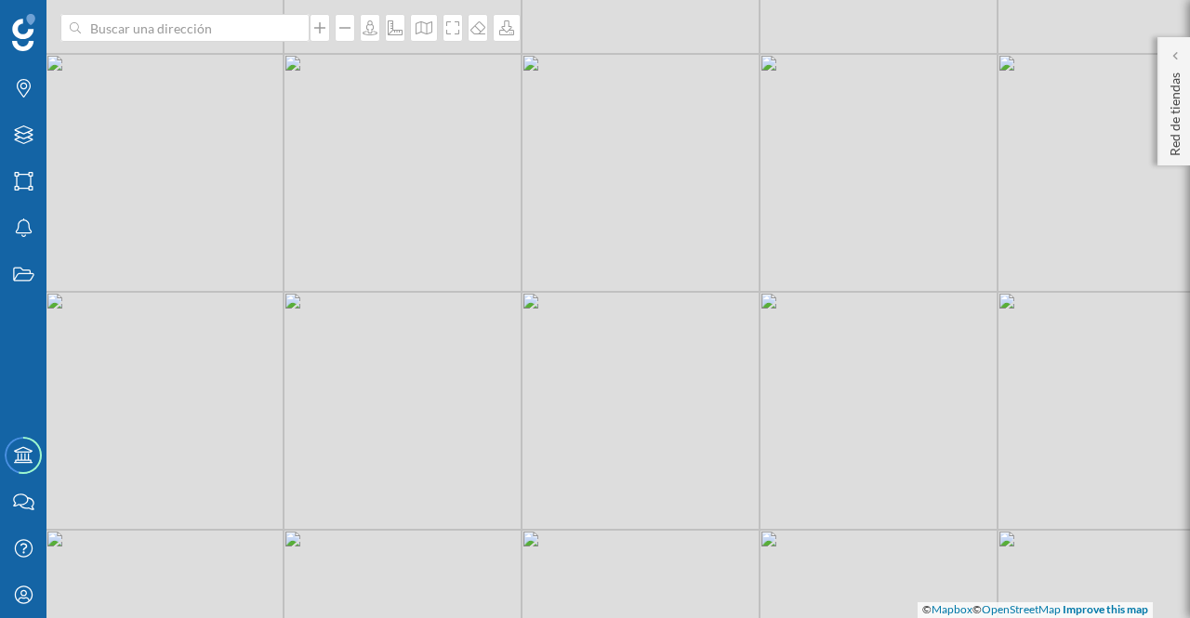
drag, startPoint x: 680, startPoint y: 226, endPoint x: 601, endPoint y: 224, distance: 78.1
click at [601, 224] on div "© Mapbox © OpenStreetMap Improve this map" at bounding box center [595, 309] width 1190 height 618
click at [1166, 103] on p "Red de tiendas" at bounding box center [1175, 110] width 19 height 91
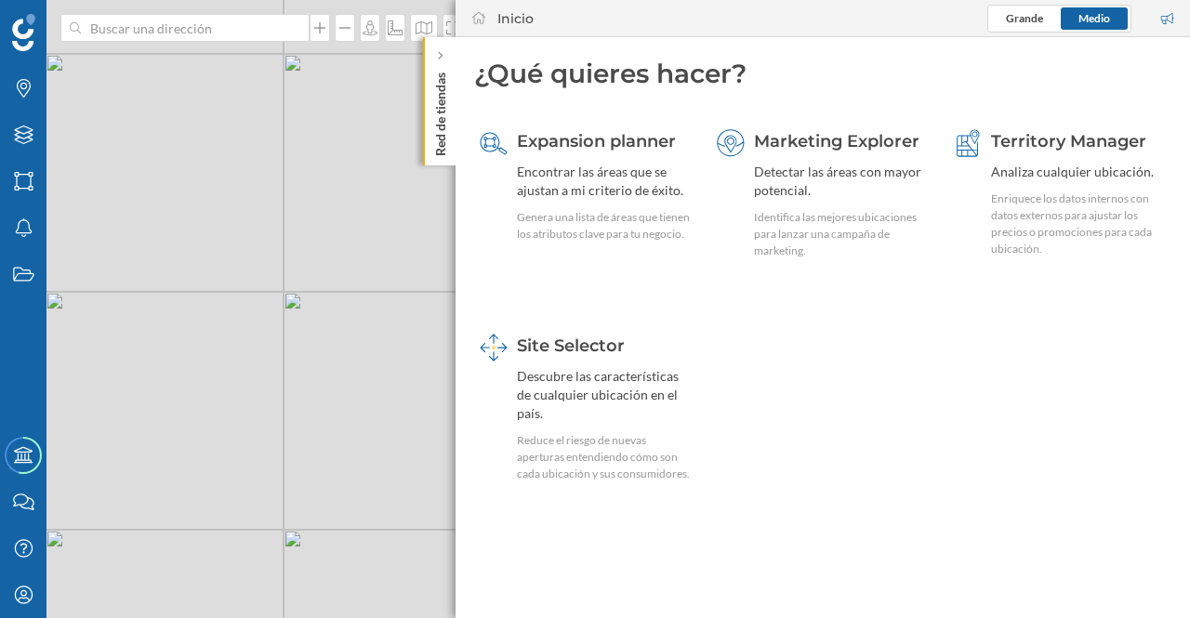
click at [552, 346] on span "Site Selector" at bounding box center [571, 346] width 108 height 20
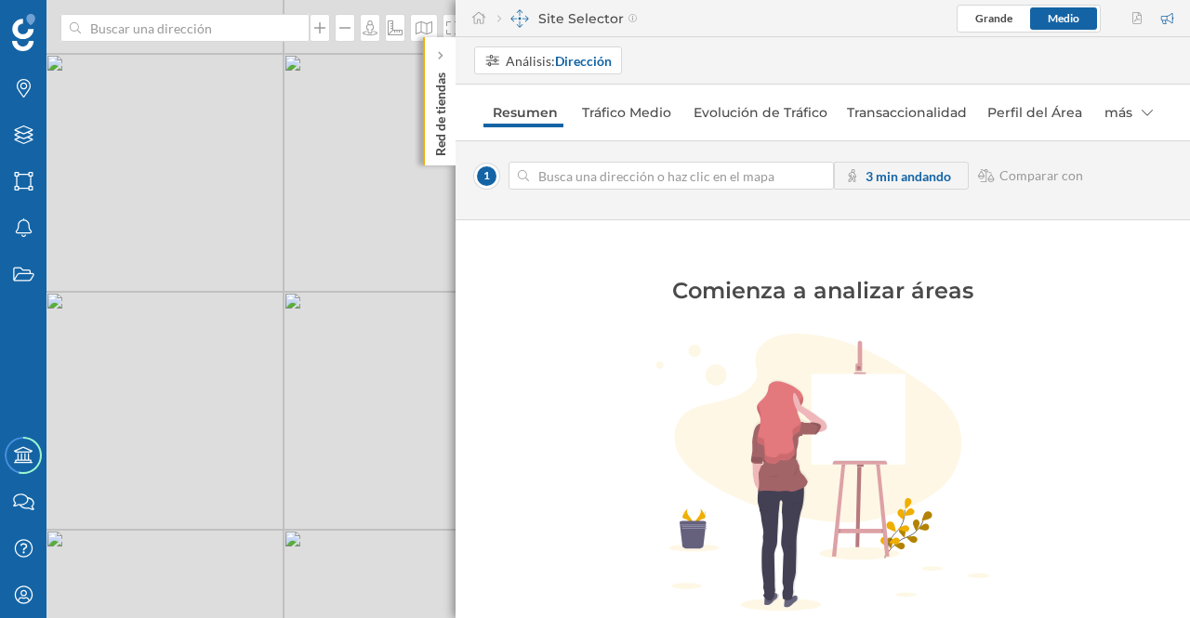
click at [546, 59] on div "Análisis: Dirección" at bounding box center [559, 61] width 106 height 20
click at [504, 129] on div "Área comercial" at bounding box center [528, 132] width 88 height 16
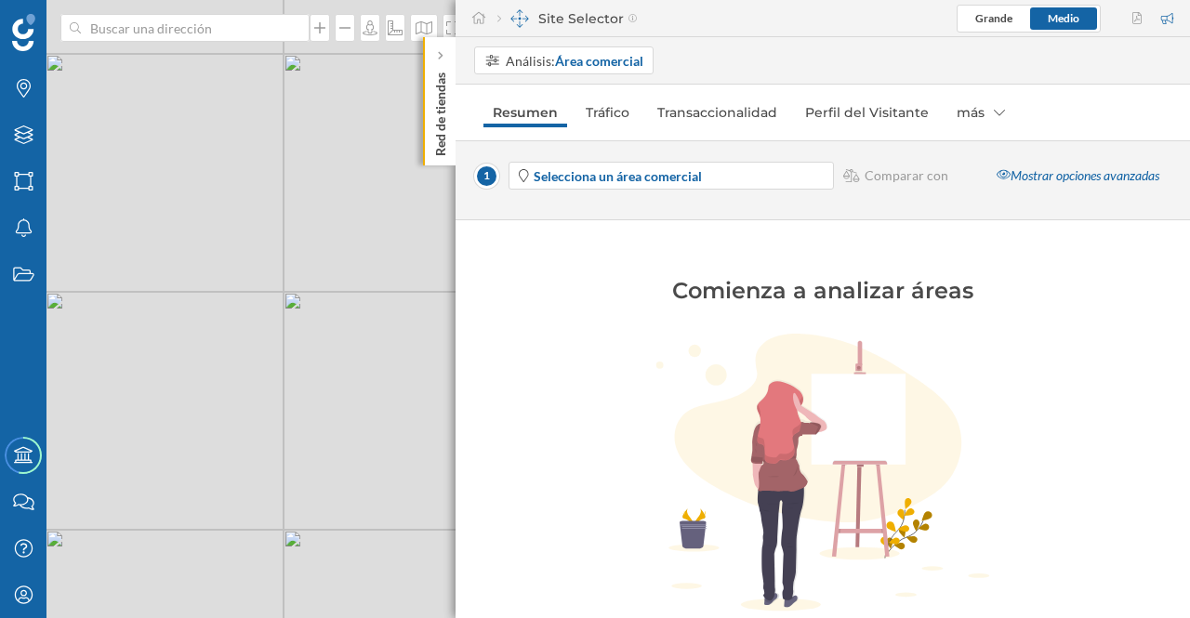
click at [693, 183] on span "Selecciona un área comercial" at bounding box center [618, 176] width 168 height 20
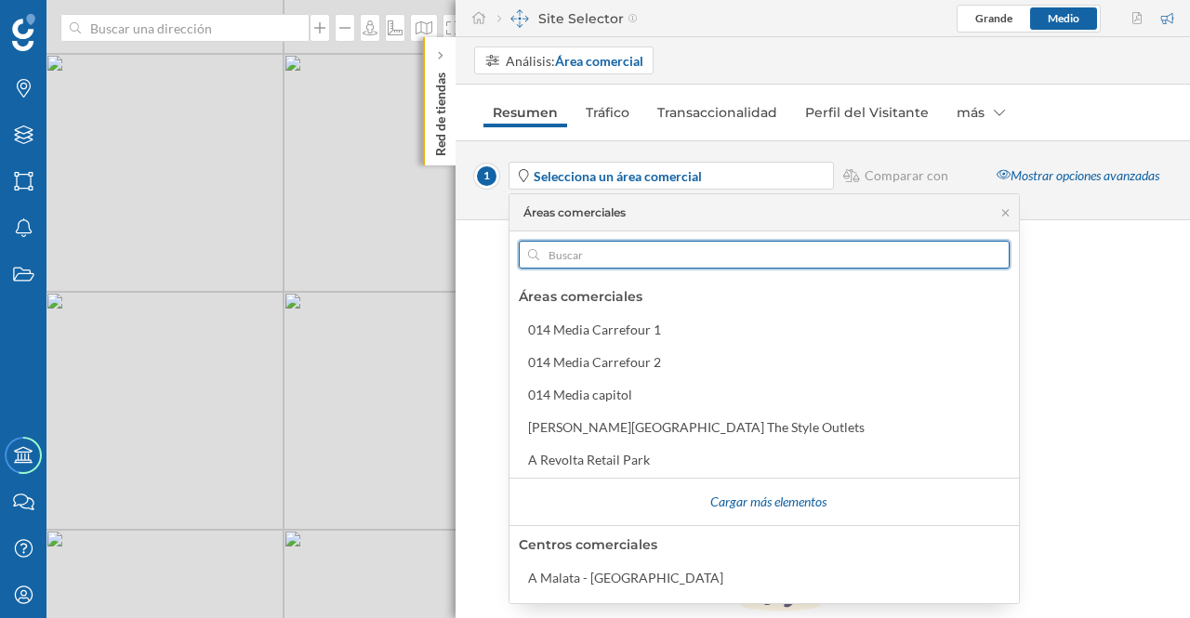
click at [649, 254] on input "text" at bounding box center [764, 255] width 450 height 28
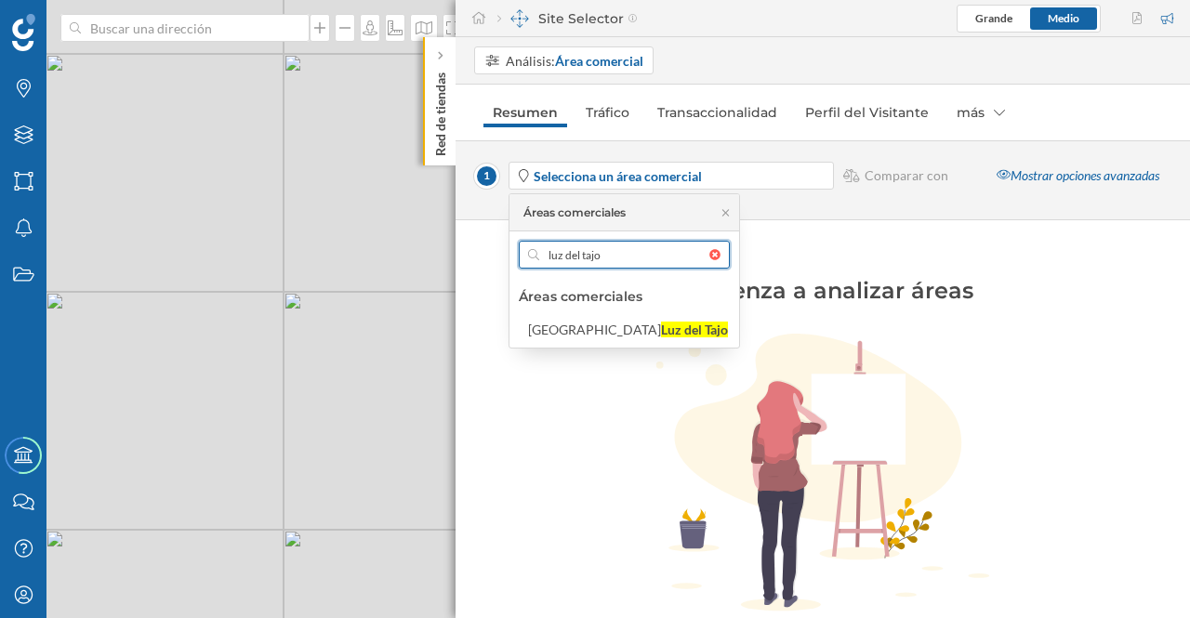
type input "luz del tajo"
click at [661, 322] on div "Luz del Tajo" at bounding box center [694, 330] width 67 height 16
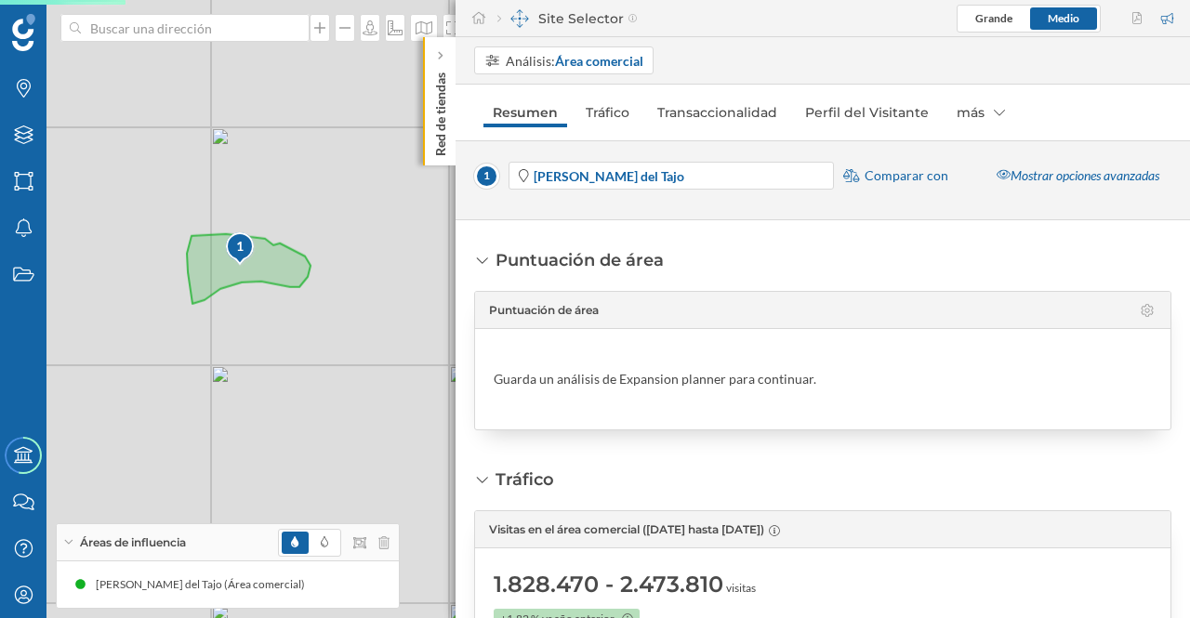
drag, startPoint x: 306, startPoint y: 251, endPoint x: 405, endPoint y: 304, distance: 112.7
click at [405, 304] on div "1 © Mapbox © OpenStreetMap Improve this map" at bounding box center [595, 309] width 1190 height 618
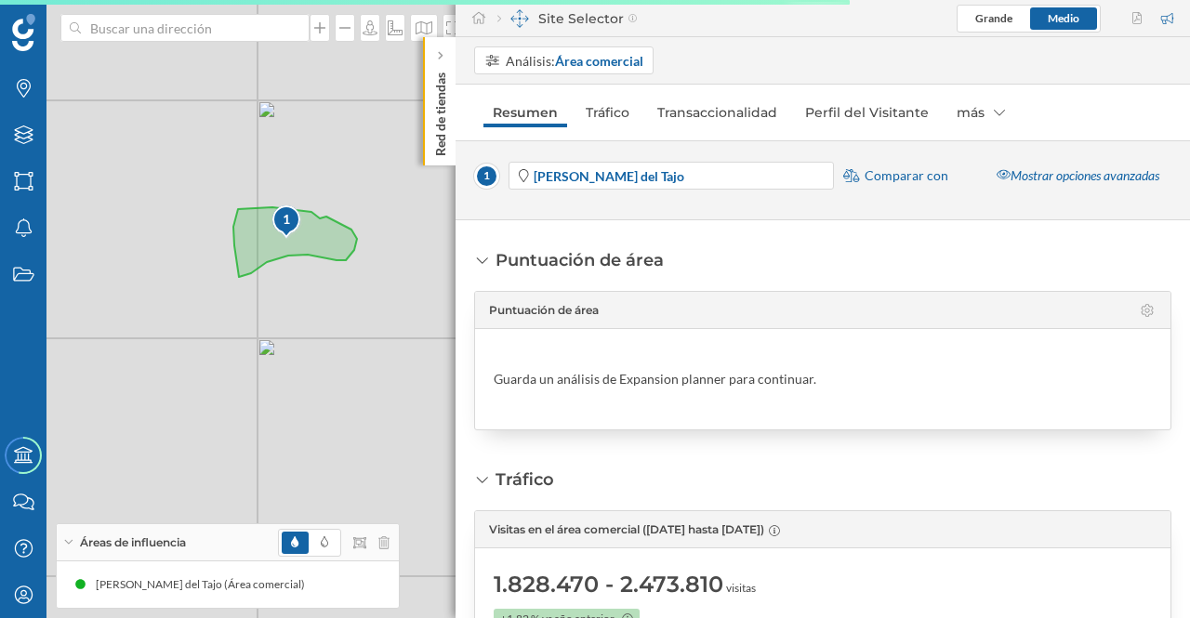
drag, startPoint x: 321, startPoint y: 323, endPoint x: 349, endPoint y: 280, distance: 51.1
click at [372, 293] on div "1 © Mapbox © OpenStreetMap Improve this map" at bounding box center [595, 309] width 1190 height 618
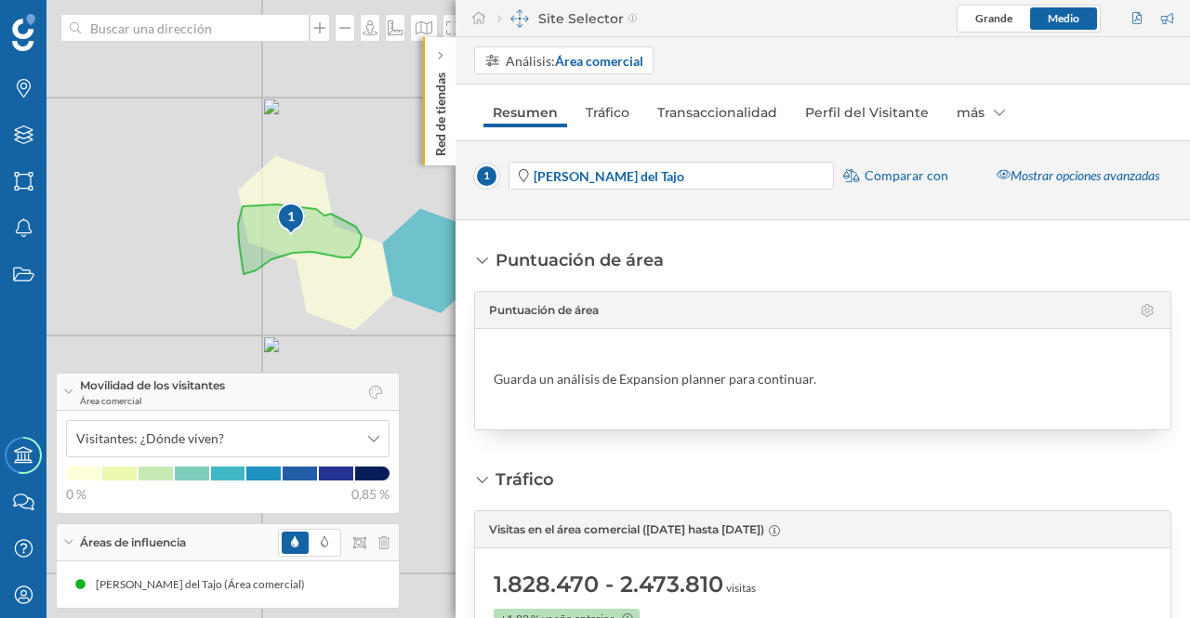
click at [1067, 174] on div "Mostrar opciones avanzadas" at bounding box center [1077, 176] width 187 height 28
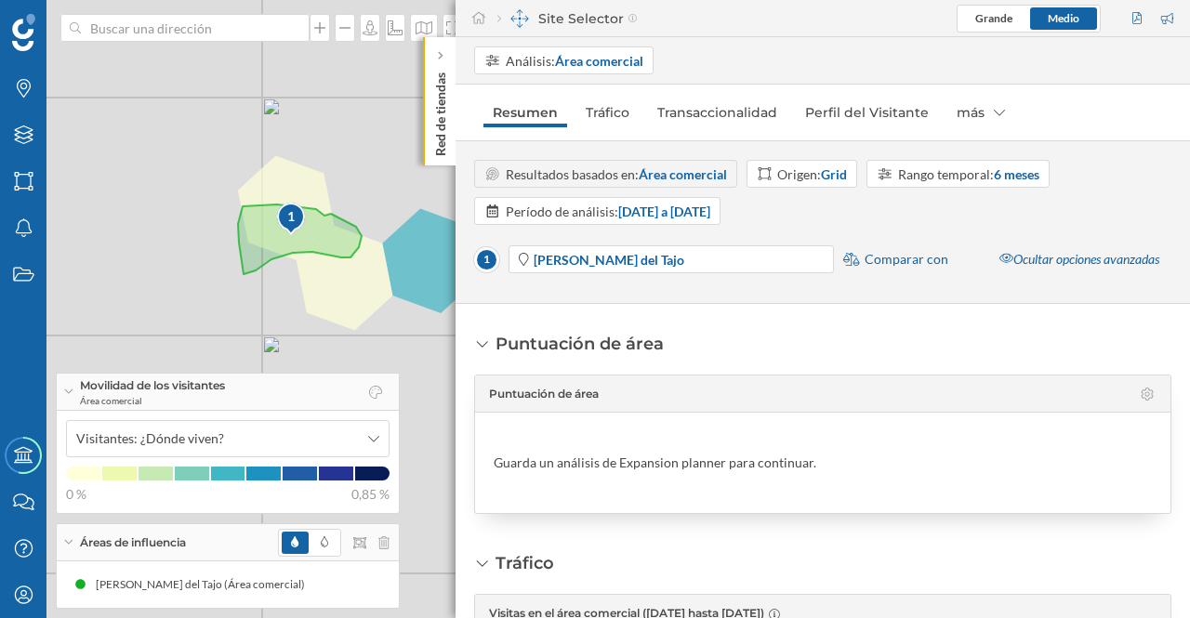
click at [971, 179] on div "Rango temporal: 6 meses" at bounding box center [968, 175] width 141 height 20
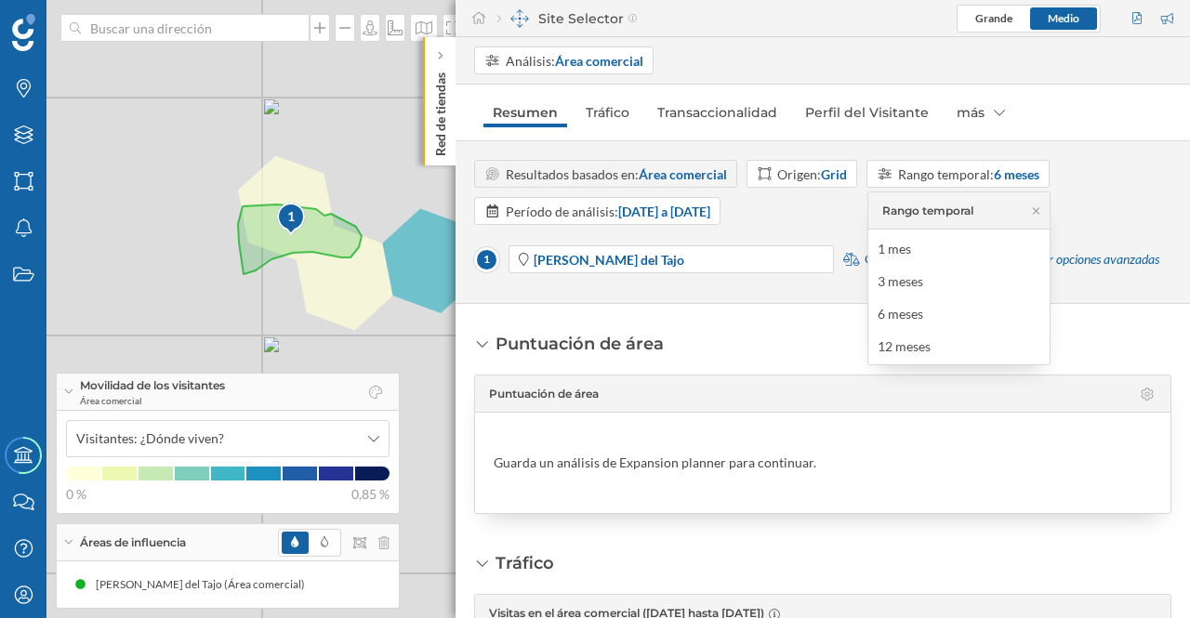
click at [920, 343] on div "12 meses" at bounding box center [904, 346] width 53 height 16
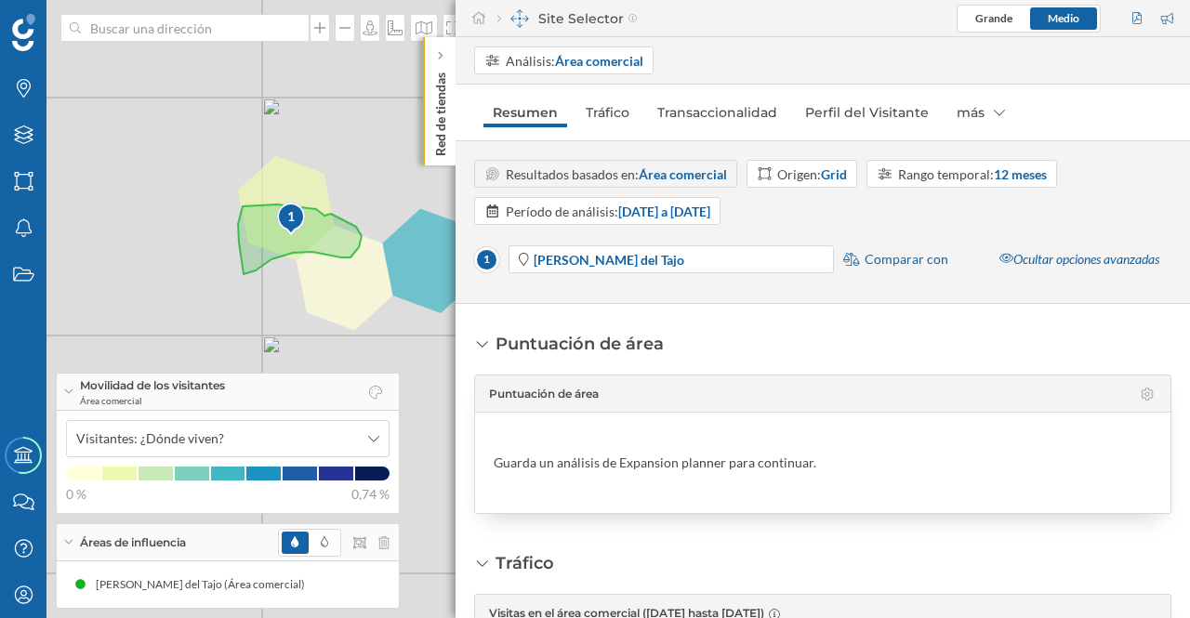
drag, startPoint x: 1188, startPoint y: 230, endPoint x: 1188, endPoint y: 256, distance: 26.0
click at [1188, 256] on div "Resultados basados en: Área comercial Origen: Grid Rango temporal: 12 meses Per…" at bounding box center [823, 222] width 734 height 125
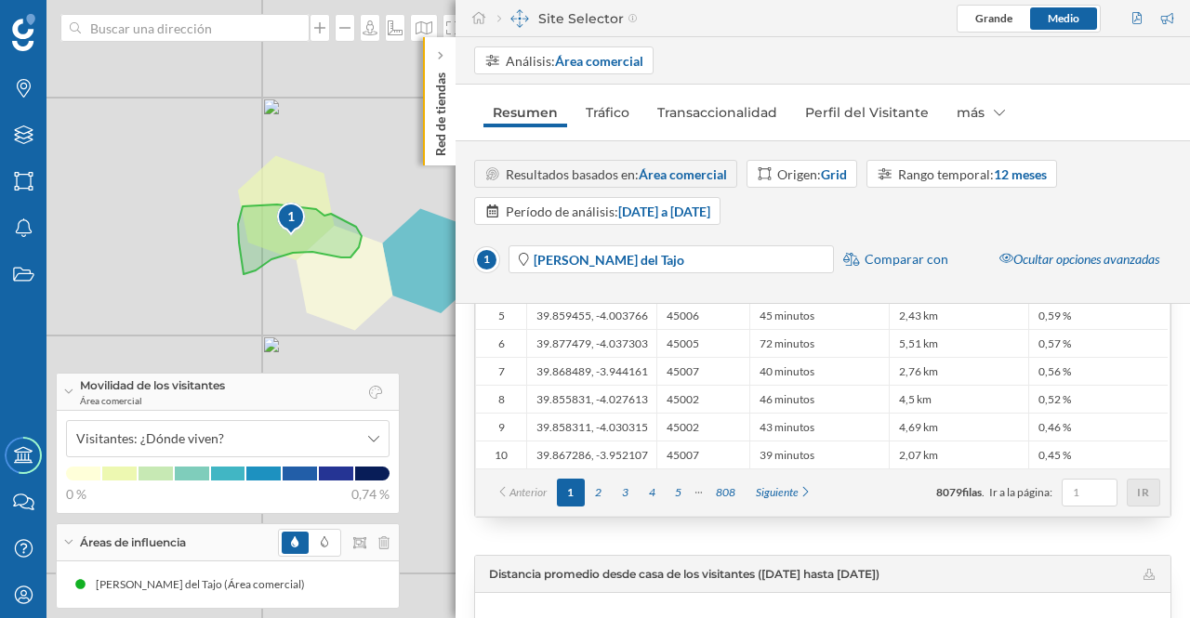
scroll to position [744, 0]
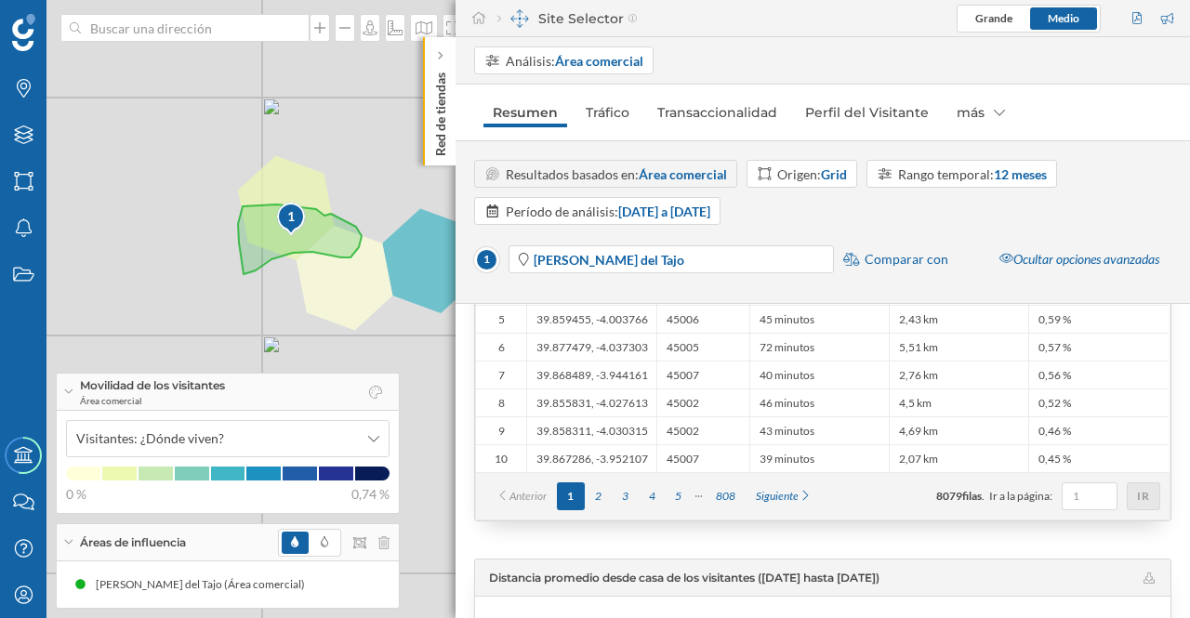
drag, startPoint x: 1184, startPoint y: 390, endPoint x: 1188, endPoint y: 380, distance: 10.9
click at [1187, 365] on div "Puntuación de área Puntuación de área Guarda un análisis de Expansion planner p…" at bounding box center [823, 461] width 734 height 314
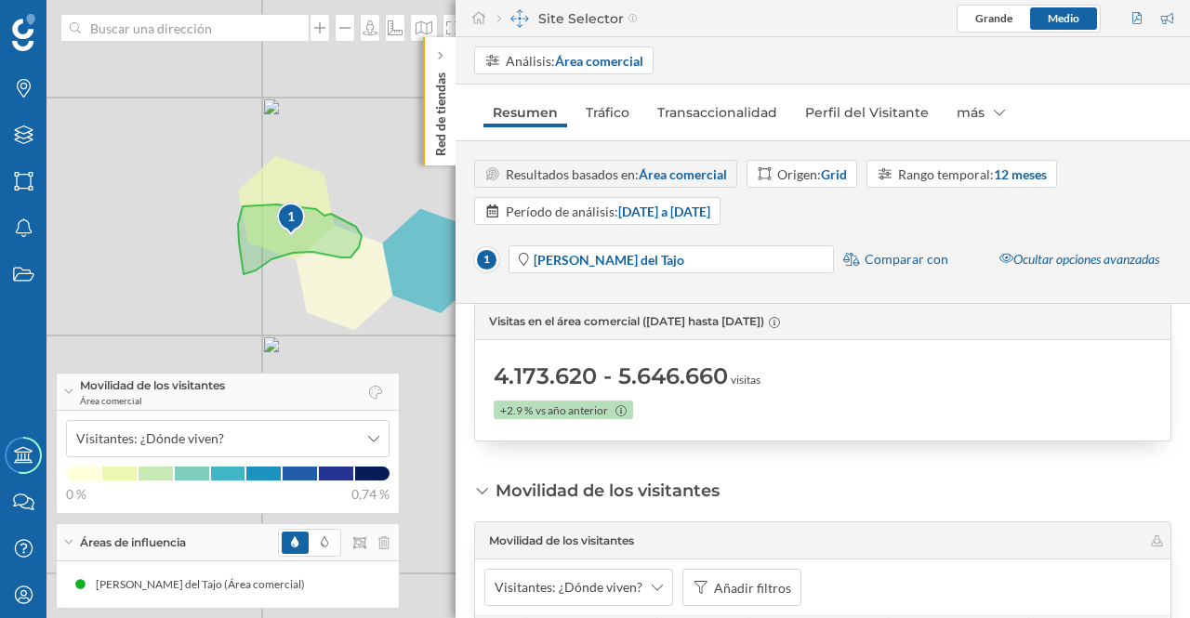
scroll to position [273, 0]
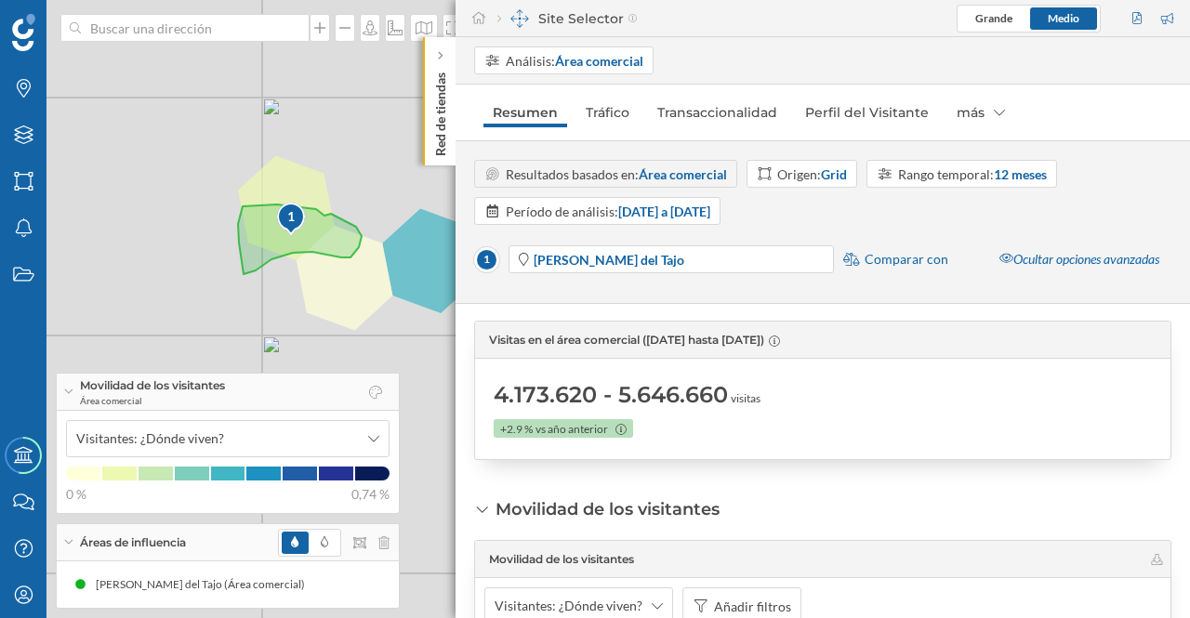
click at [781, 173] on div "Origen: Grid" at bounding box center [812, 175] width 70 height 20
click at [805, 314] on div "Código postal" at bounding box center [797, 314] width 80 height 16
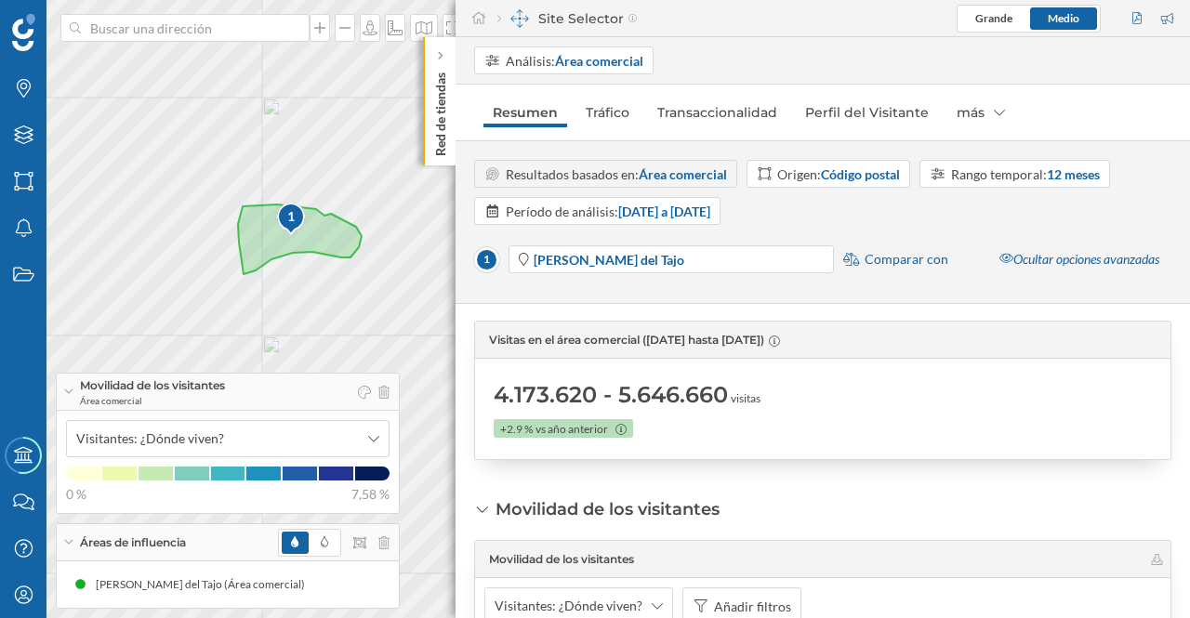
click at [1182, 341] on div "Puntuación de área Puntuación de área Guarda un análisis de Expansion planner p…" at bounding box center [823, 461] width 734 height 314
drag, startPoint x: 1184, startPoint y: 339, endPoint x: 1184, endPoint y: 358, distance: 18.6
click at [1184, 362] on div "Puntuación de área Puntuación de área Guarda un análisis de Expansion planner p…" at bounding box center [823, 461] width 734 height 314
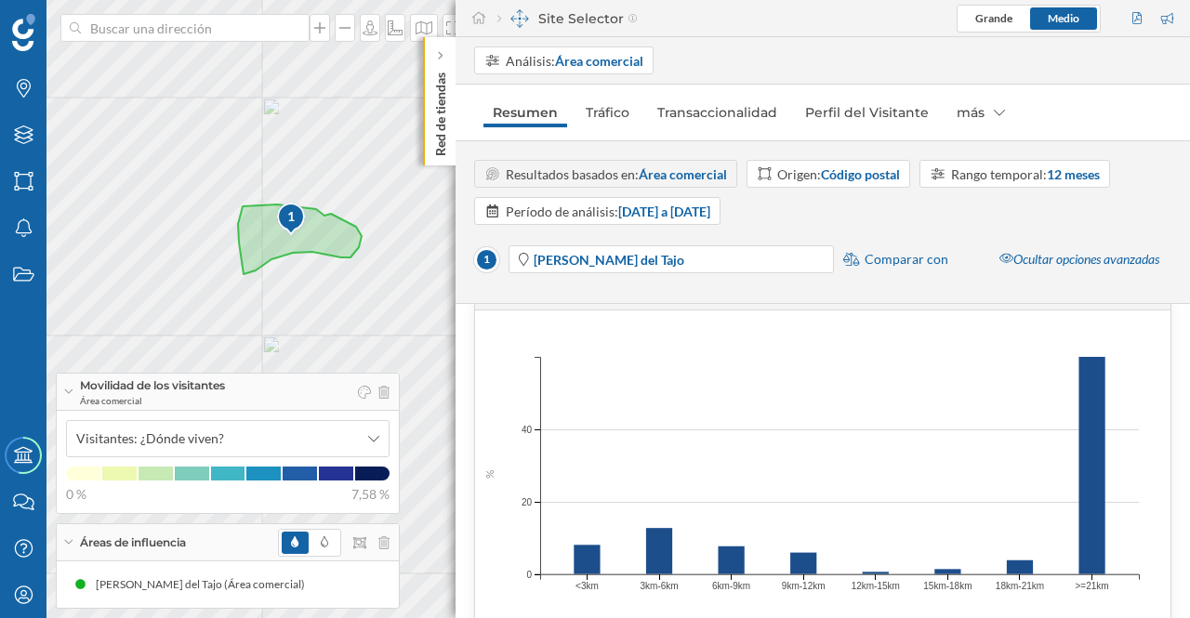
scroll to position [1049, 0]
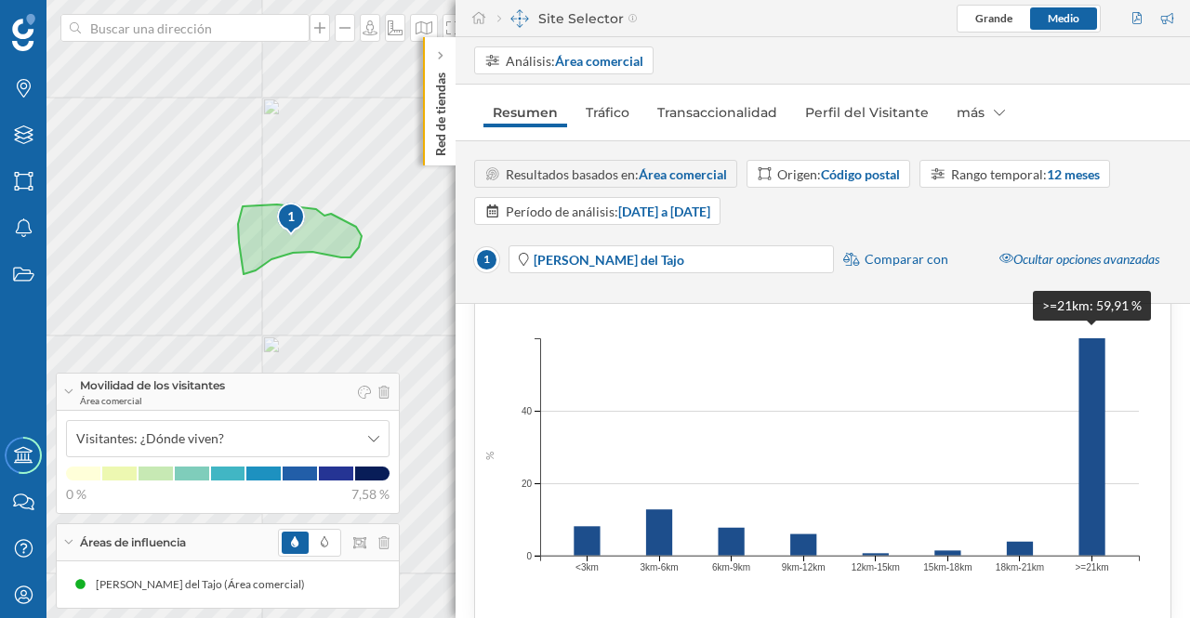
click at [1098, 410] on rect at bounding box center [1091, 447] width 26 height 218
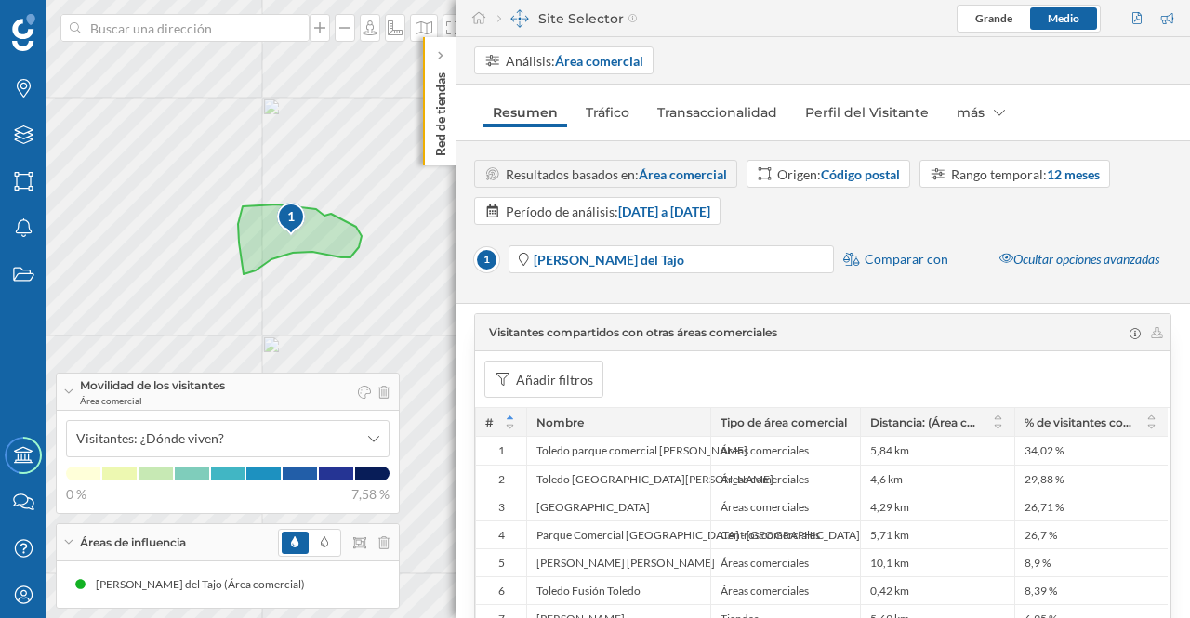
scroll to position [1434, 0]
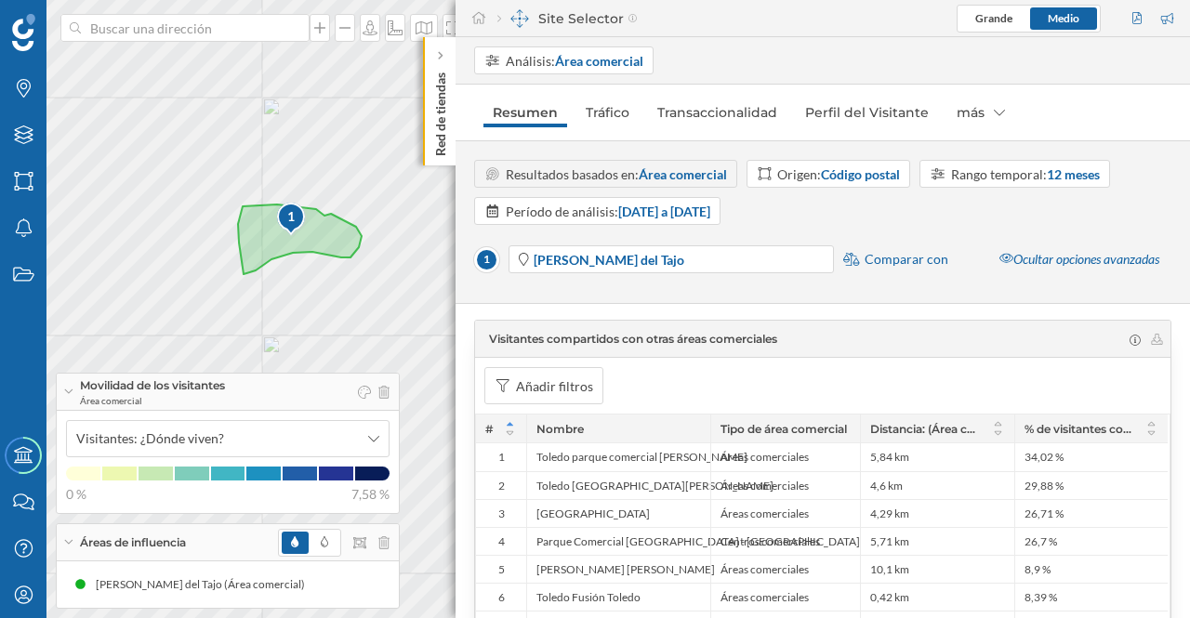
click at [605, 112] on link "Tráfico" at bounding box center [607, 113] width 62 height 30
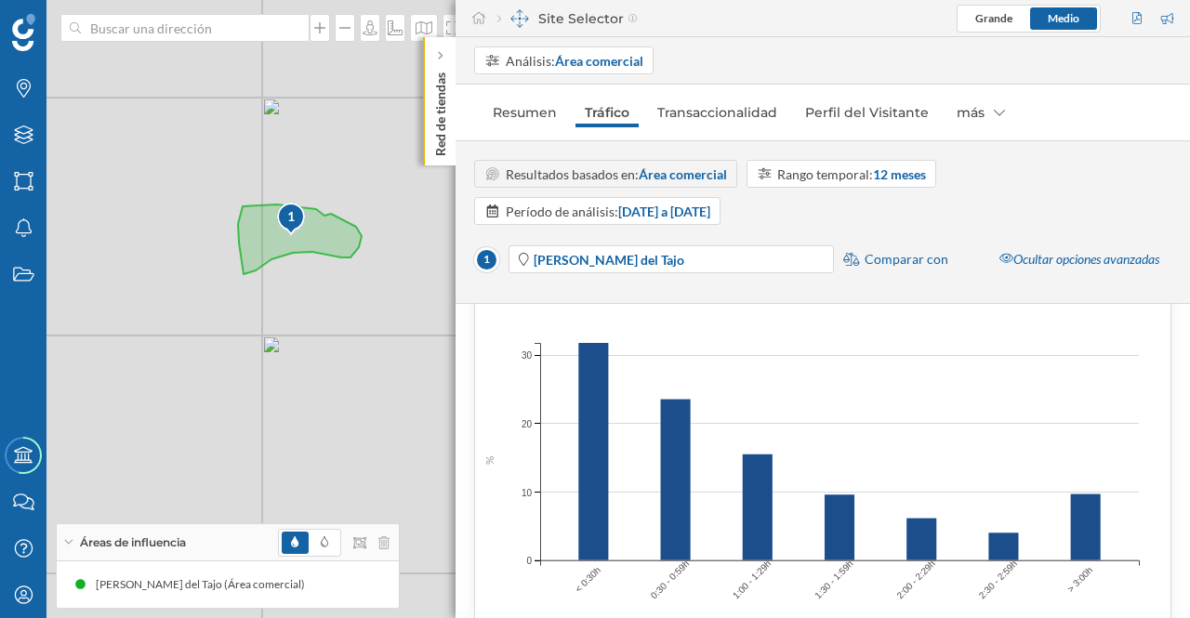
scroll to position [1861, 0]
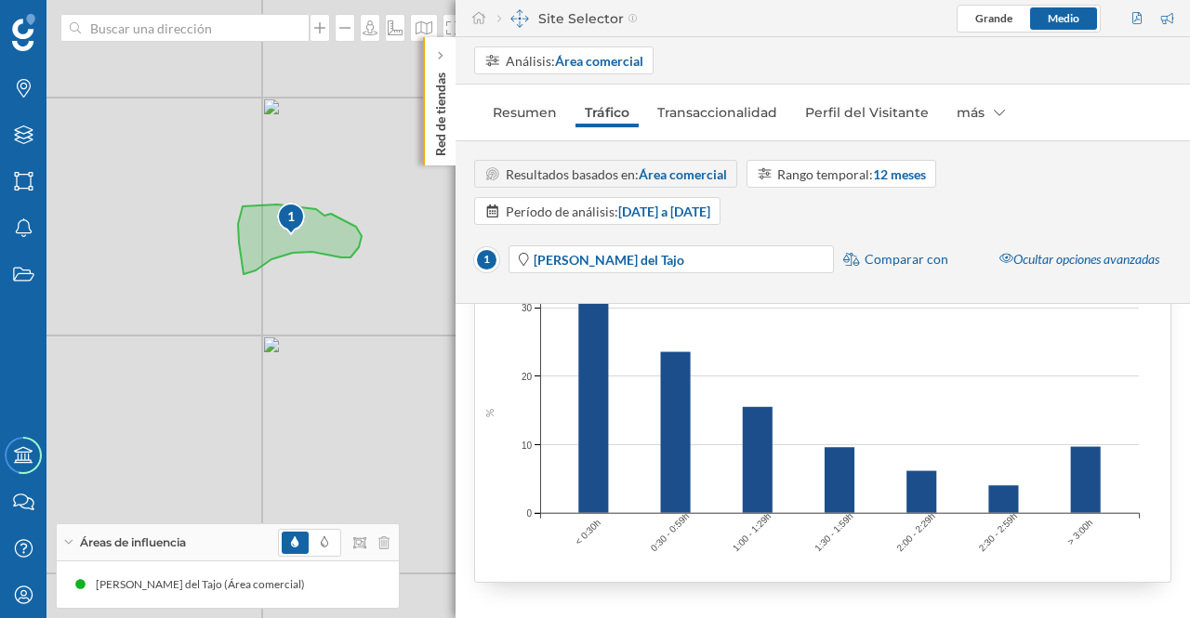
click at [857, 112] on link "Perfil del Visitante" at bounding box center [867, 113] width 142 height 30
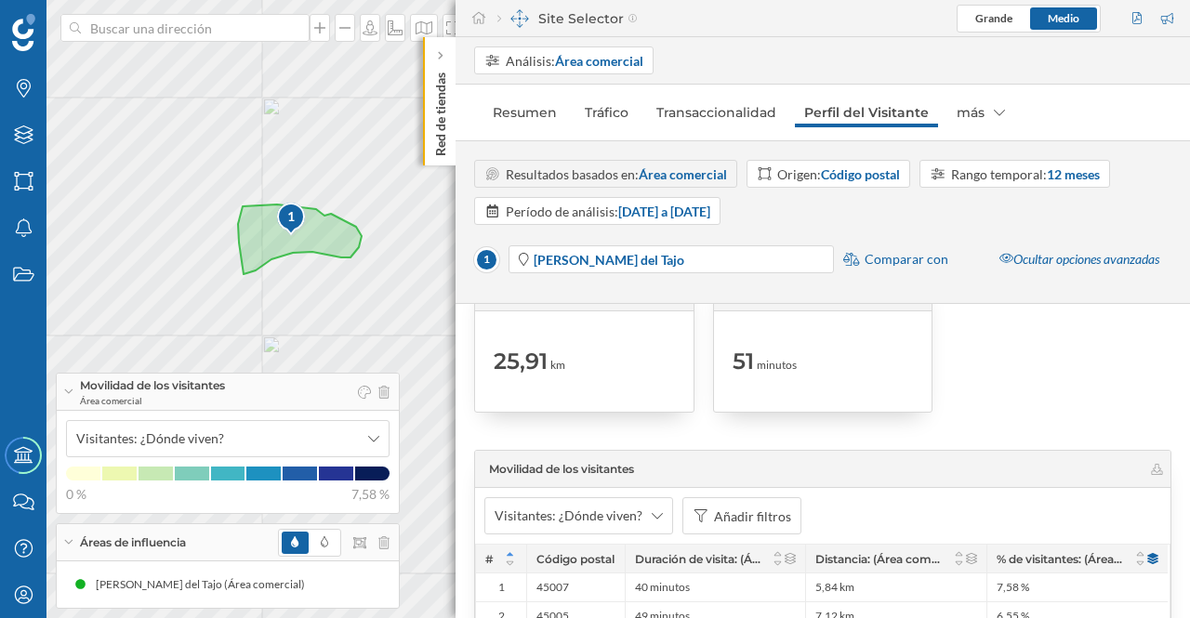
scroll to position [2235, 0]
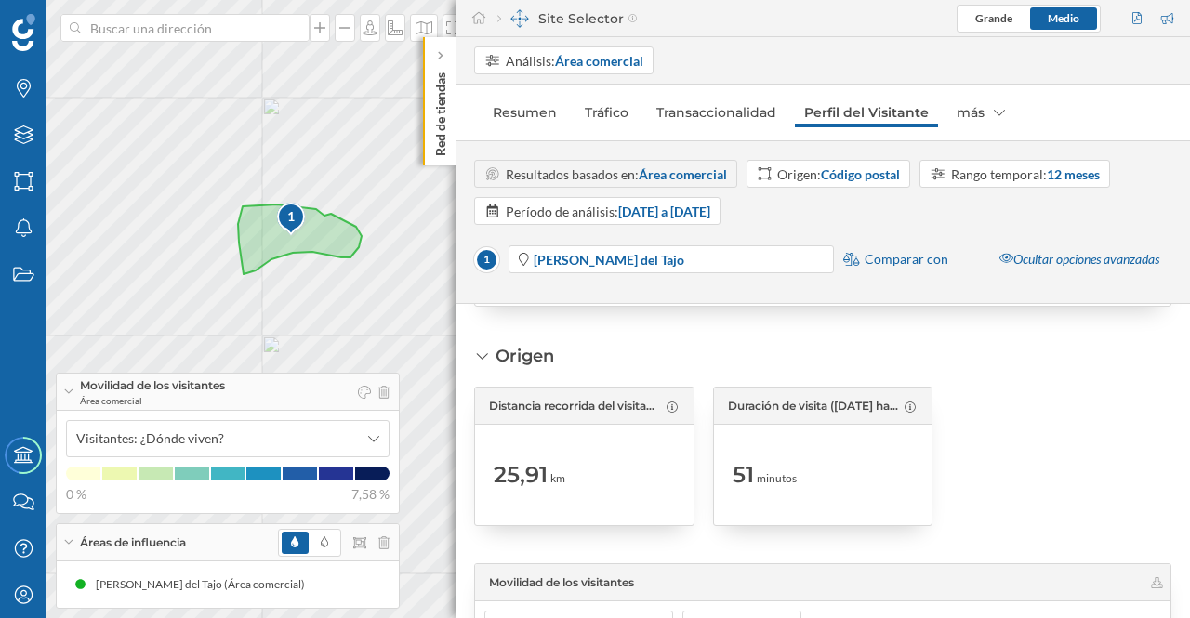
click at [445, 127] on p "Red de tiendas" at bounding box center [440, 110] width 19 height 91
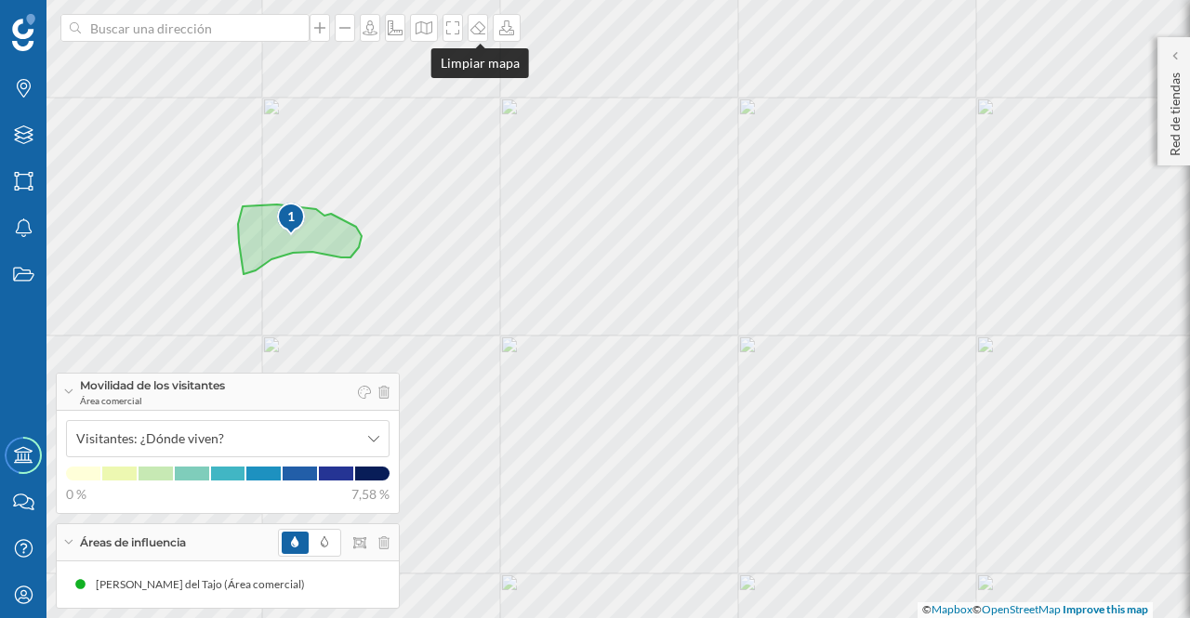
click at [480, 37] on div at bounding box center [478, 28] width 20 height 28
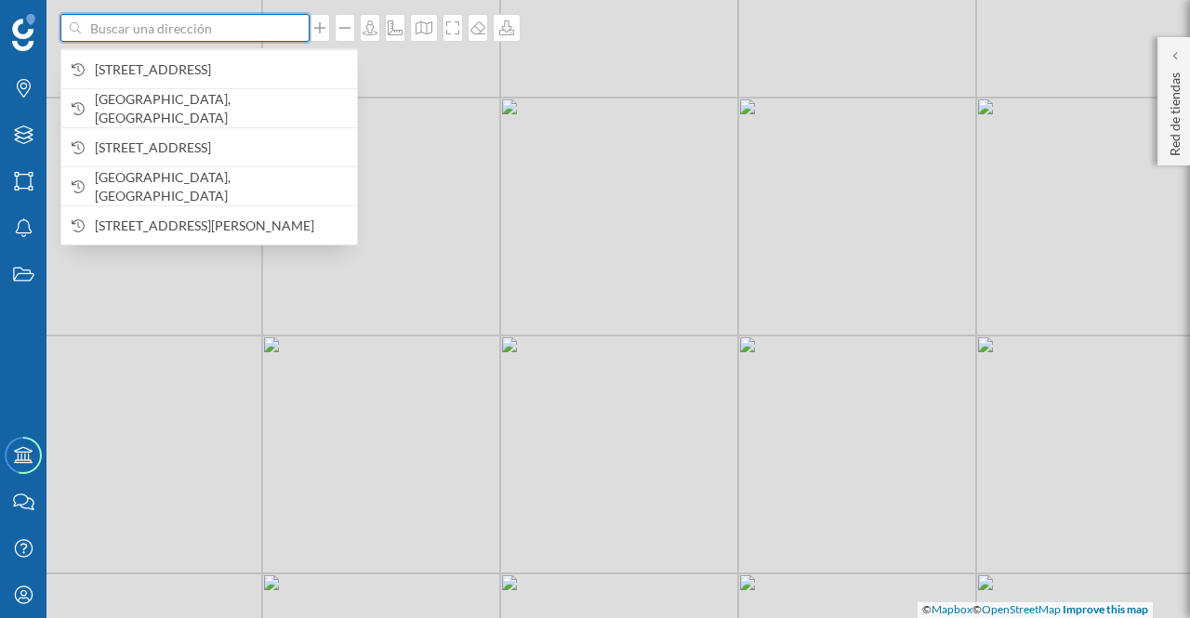
click at [120, 36] on input at bounding box center [185, 28] width 208 height 28
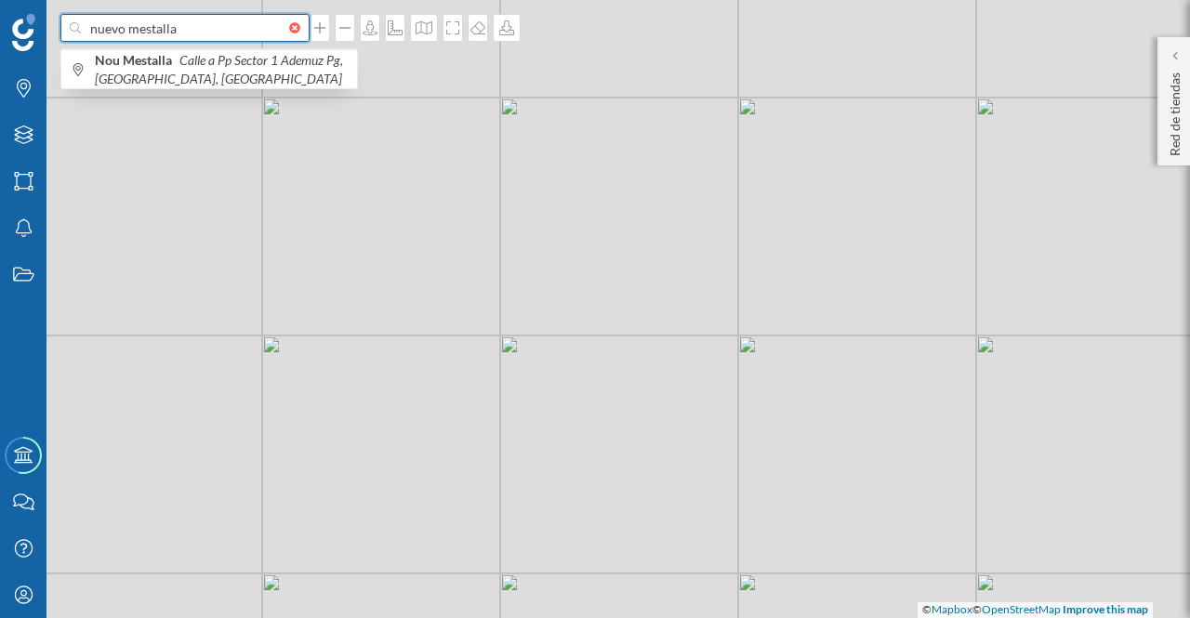
type input "nuevo mestalla"
click at [136, 64] on b "Nou Mestalla" at bounding box center [136, 60] width 82 height 16
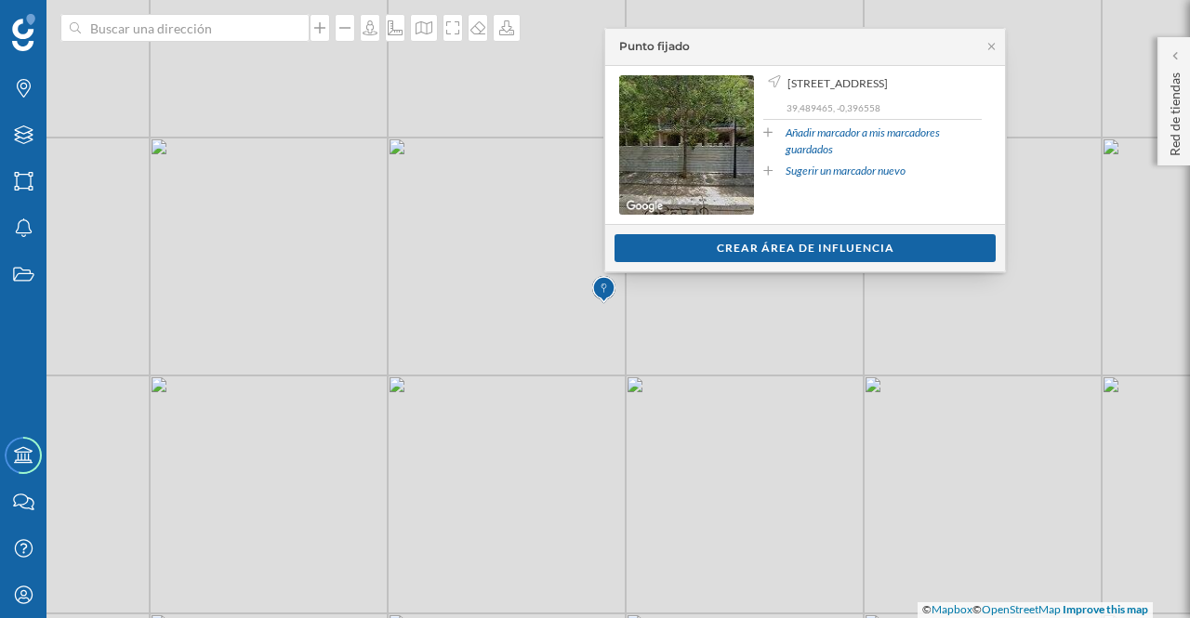
click at [989, 41] on icon at bounding box center [991, 46] width 14 height 11
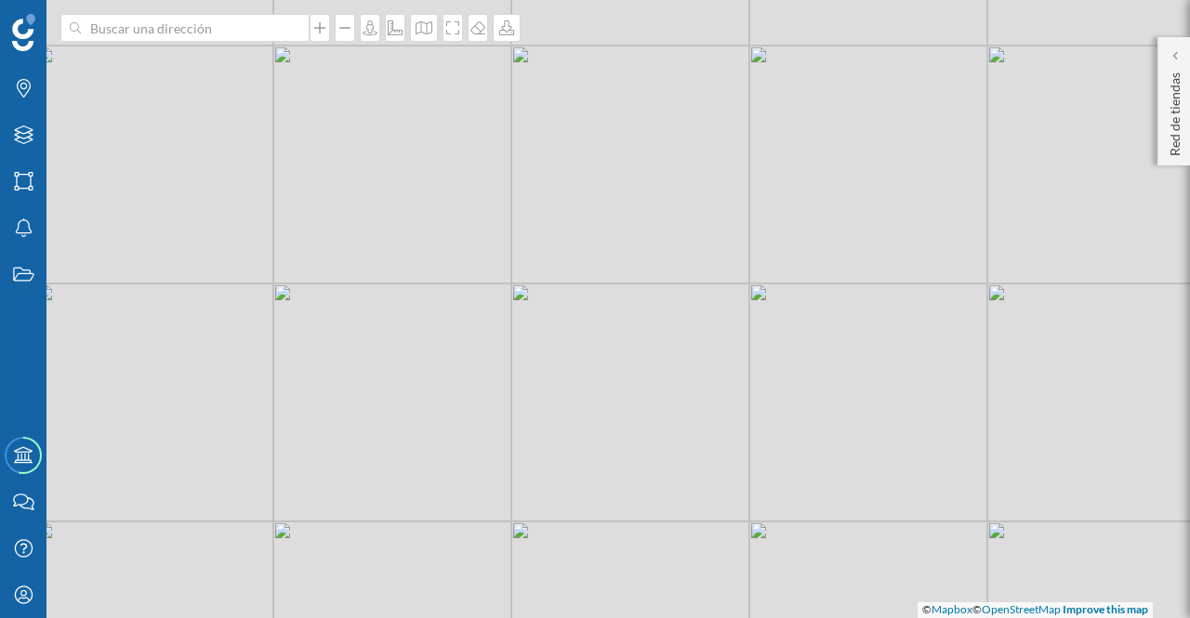
drag, startPoint x: 642, startPoint y: 408, endPoint x: 762, endPoint y: 322, distance: 147.8
click at [762, 322] on div "© Mapbox © OpenStreetMap Improve this map" at bounding box center [595, 309] width 1190 height 618
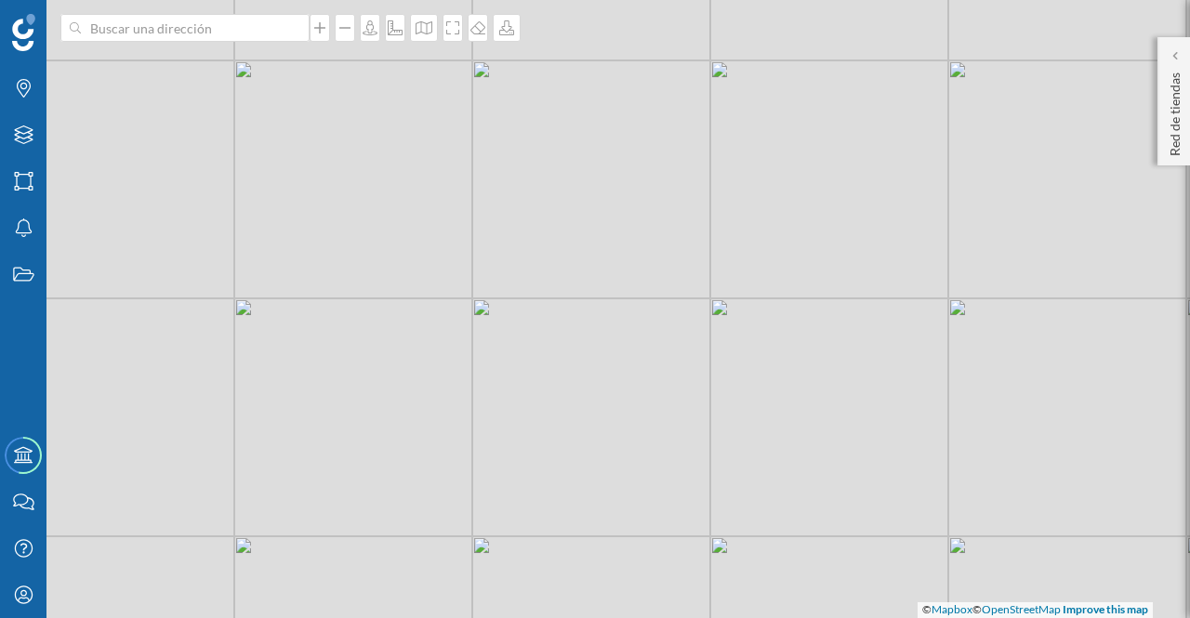
drag, startPoint x: 694, startPoint y: 443, endPoint x: 662, endPoint y: 456, distance: 33.8
click at [662, 456] on div "© Mapbox © OpenStreetMap Improve this map" at bounding box center [595, 309] width 1190 height 618
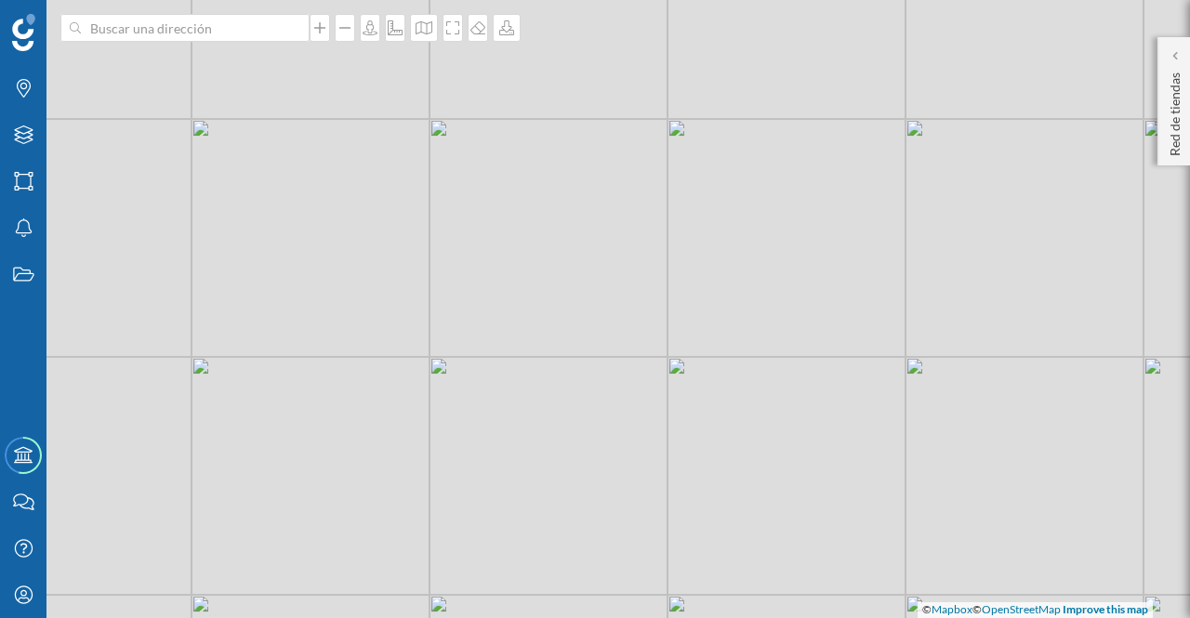
drag, startPoint x: 593, startPoint y: 447, endPoint x: 589, endPoint y: 457, distance: 10.9
click at [589, 457] on div "© Mapbox © OpenStreetMap Improve this map" at bounding box center [595, 309] width 1190 height 618
click at [323, 37] on div at bounding box center [320, 28] width 20 height 28
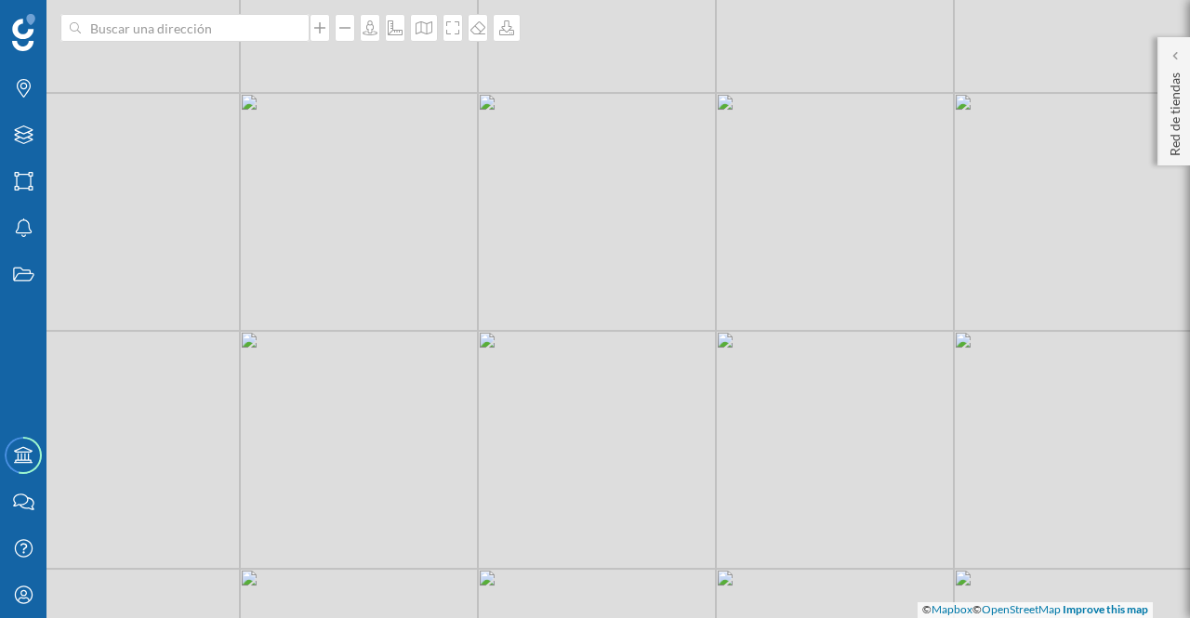
drag, startPoint x: 450, startPoint y: 416, endPoint x: 426, endPoint y: 341, distance: 78.2
click at [426, 341] on div "© Mapbox © OpenStreetMap Improve this map" at bounding box center [595, 309] width 1190 height 618
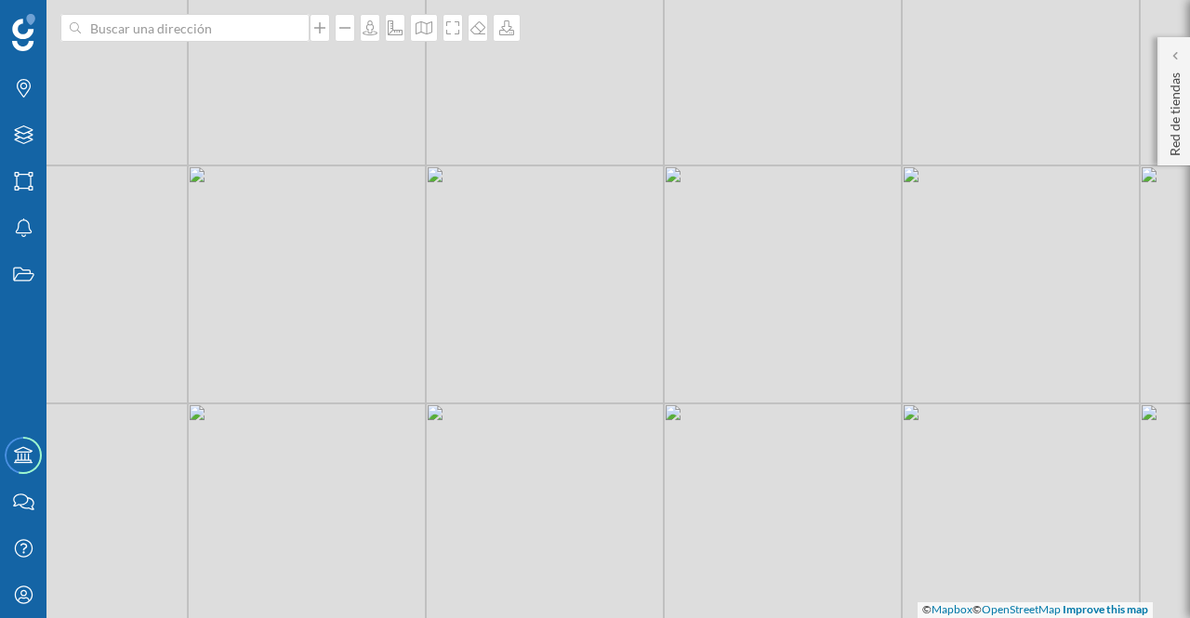
drag, startPoint x: 584, startPoint y: 280, endPoint x: 530, endPoint y: 312, distance: 63.0
click at [530, 312] on div "© Mapbox © OpenStreetMap Improve this map" at bounding box center [595, 309] width 1190 height 618
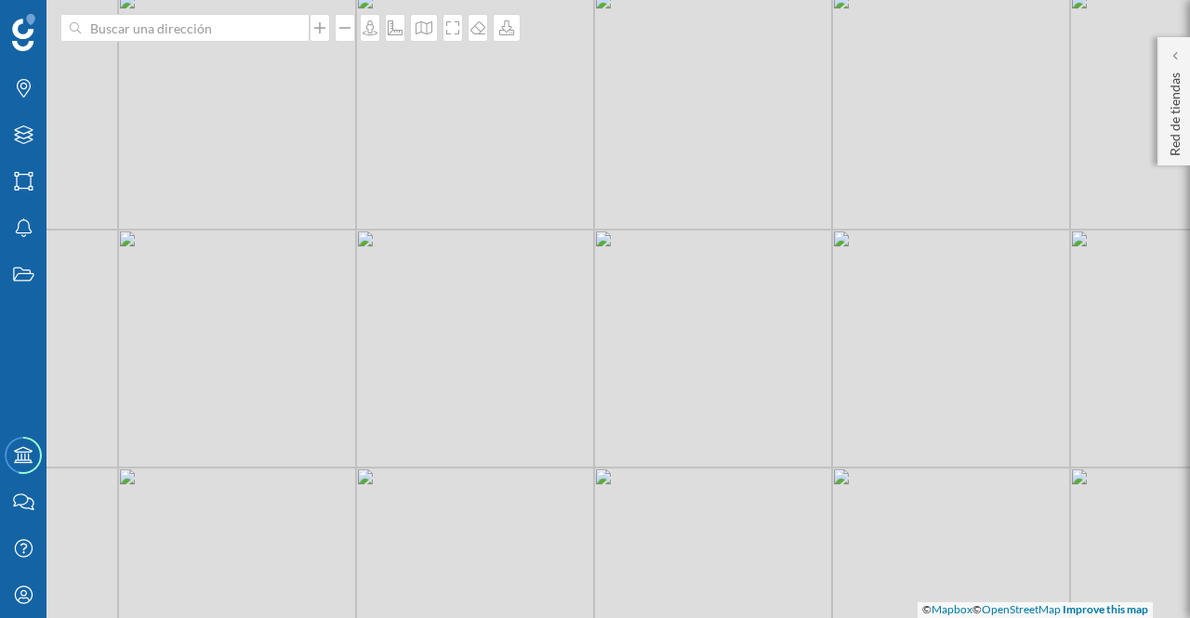
drag, startPoint x: 562, startPoint y: 443, endPoint x: 498, endPoint y: 297, distance: 159.4
click at [498, 297] on div "© Mapbox © OpenStreetMap Improve this map" at bounding box center [595, 309] width 1190 height 618
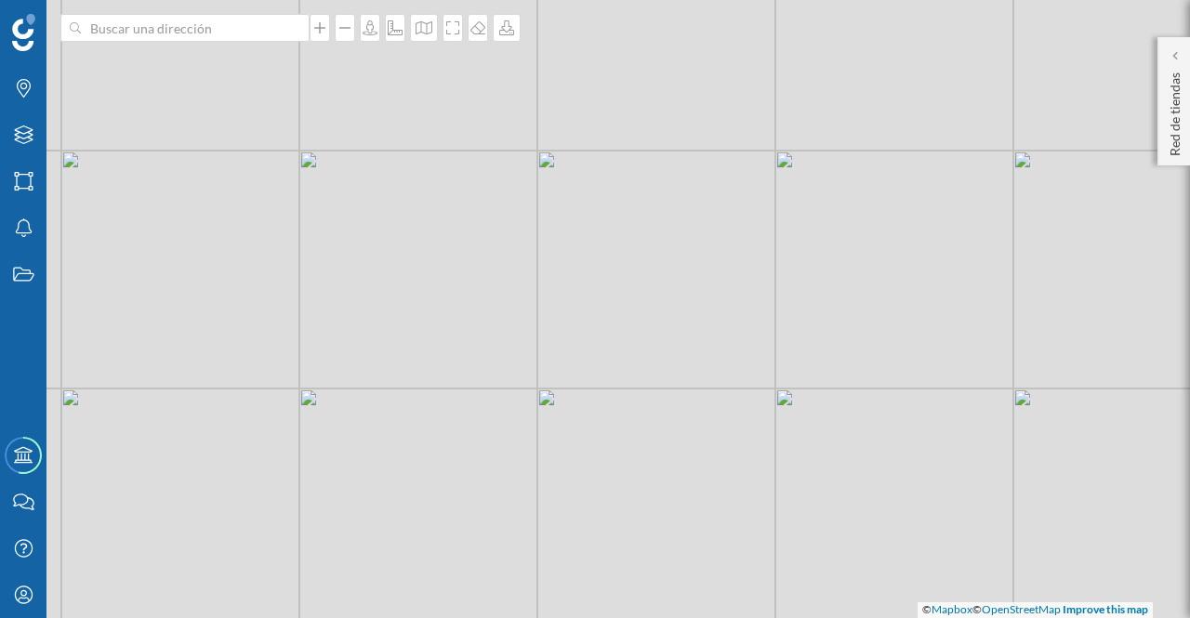
drag, startPoint x: 556, startPoint y: 447, endPoint x: 732, endPoint y: 636, distance: 257.8
click at [732, 617] on html "Marcas Capas Áreas Notificaciones Estados Academy Contacta con nosotros Centro …" at bounding box center [595, 309] width 1190 height 618
drag, startPoint x: 716, startPoint y: 520, endPoint x: 557, endPoint y: 520, distance: 159.0
click at [557, 520] on div "© Mapbox © OpenStreetMap Improve this map" at bounding box center [595, 309] width 1190 height 618
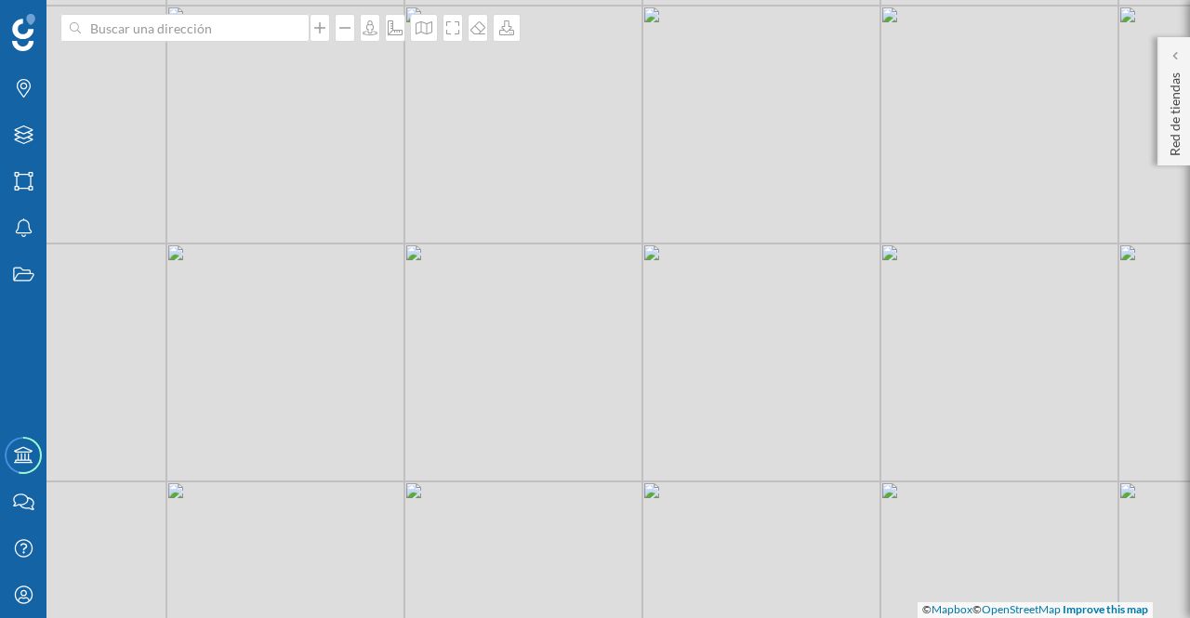
drag, startPoint x: 454, startPoint y: 432, endPoint x: 476, endPoint y: 468, distance: 41.8
click at [476, 468] on div "© Mapbox © OpenStreetMap Improve this map" at bounding box center [595, 309] width 1190 height 618
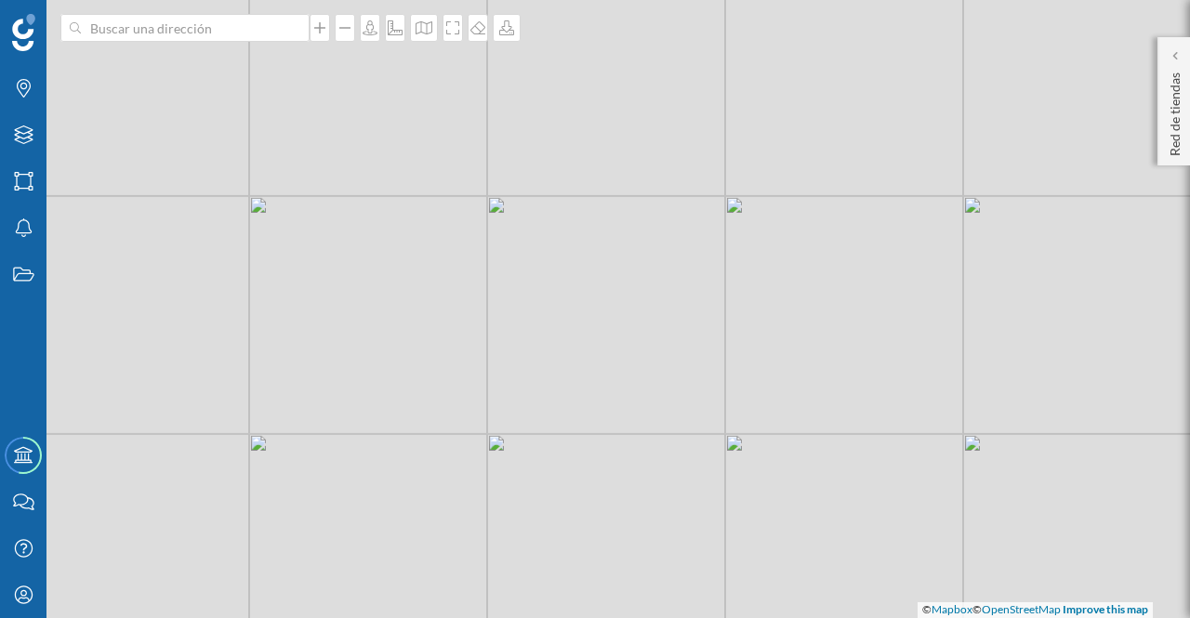
drag, startPoint x: 358, startPoint y: 275, endPoint x: 441, endPoint y: 466, distance: 207.8
click at [441, 466] on div "© Mapbox © OpenStreetMap Improve this map" at bounding box center [595, 309] width 1190 height 618
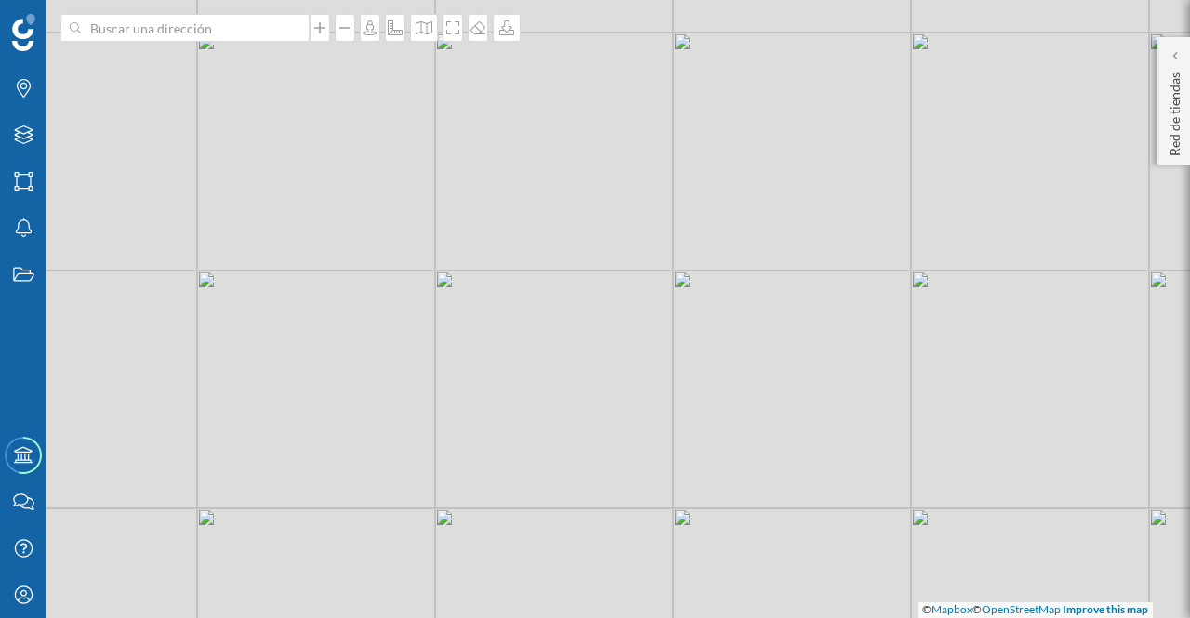
drag, startPoint x: 389, startPoint y: 310, endPoint x: 353, endPoint y: 230, distance: 88.3
click at [363, 245] on div "© Mapbox © OpenStreetMap Improve this map" at bounding box center [595, 309] width 1190 height 618
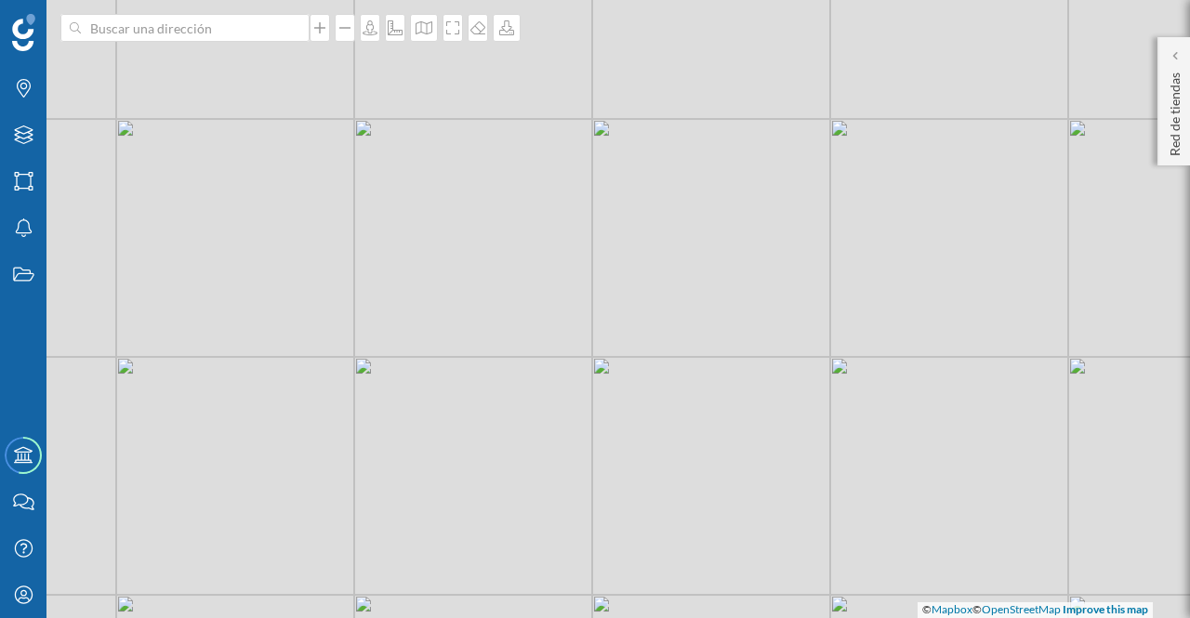
drag, startPoint x: 500, startPoint y: 482, endPoint x: 437, endPoint y: 374, distance: 125.8
click at [437, 374] on div "© Mapbox © OpenStreetMap Improve this map" at bounding box center [595, 309] width 1190 height 618
click at [326, 25] on icon at bounding box center [319, 27] width 19 height 15
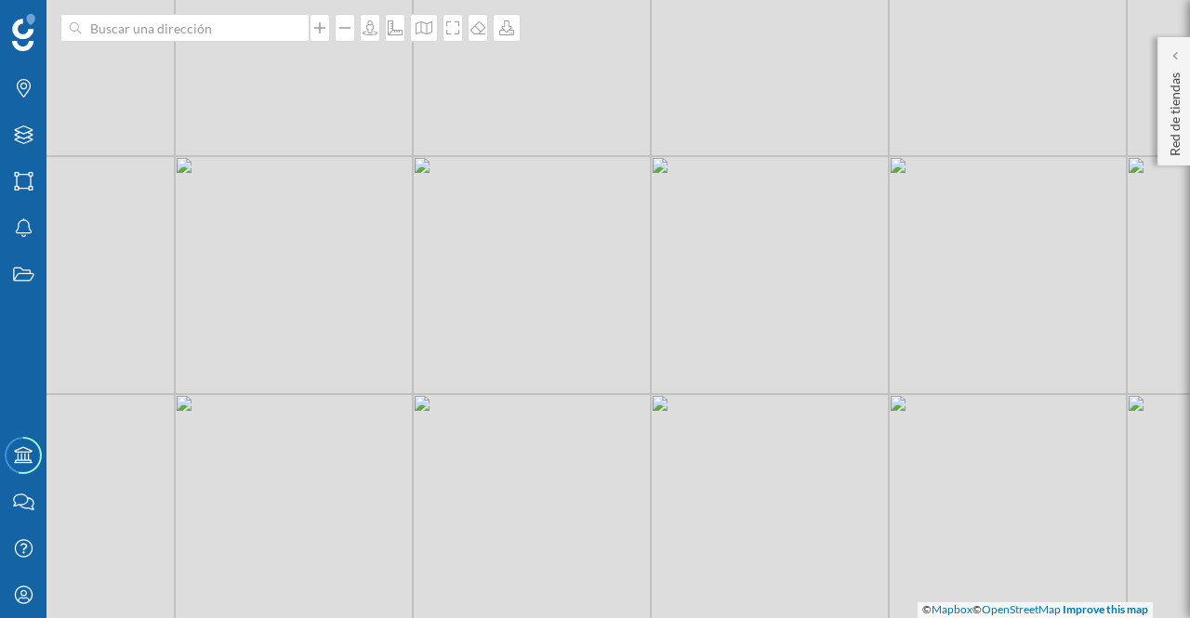
drag, startPoint x: 416, startPoint y: 369, endPoint x: 724, endPoint y: 368, distance: 308.6
click at [724, 368] on div "© Mapbox © OpenStreetMap Improve this map" at bounding box center [595, 309] width 1190 height 618
drag, startPoint x: 647, startPoint y: 356, endPoint x: 618, endPoint y: 416, distance: 66.1
click at [618, 416] on div "© Mapbox © OpenStreetMap Improve this map" at bounding box center [595, 309] width 1190 height 618
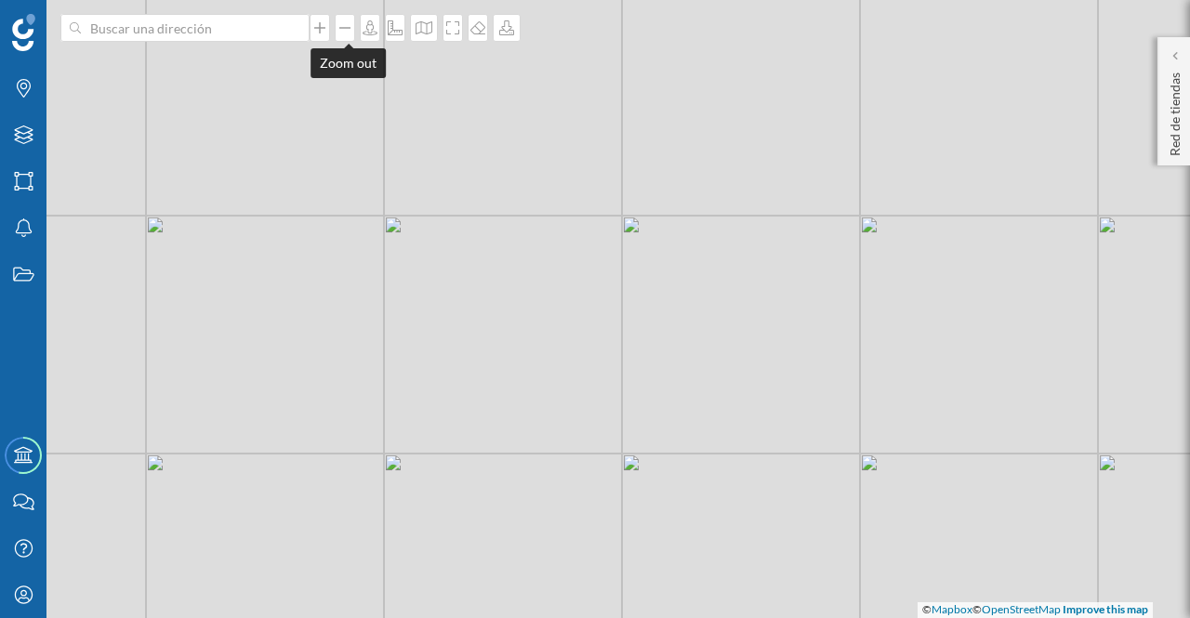
click at [348, 33] on icon at bounding box center [345, 27] width 19 height 15
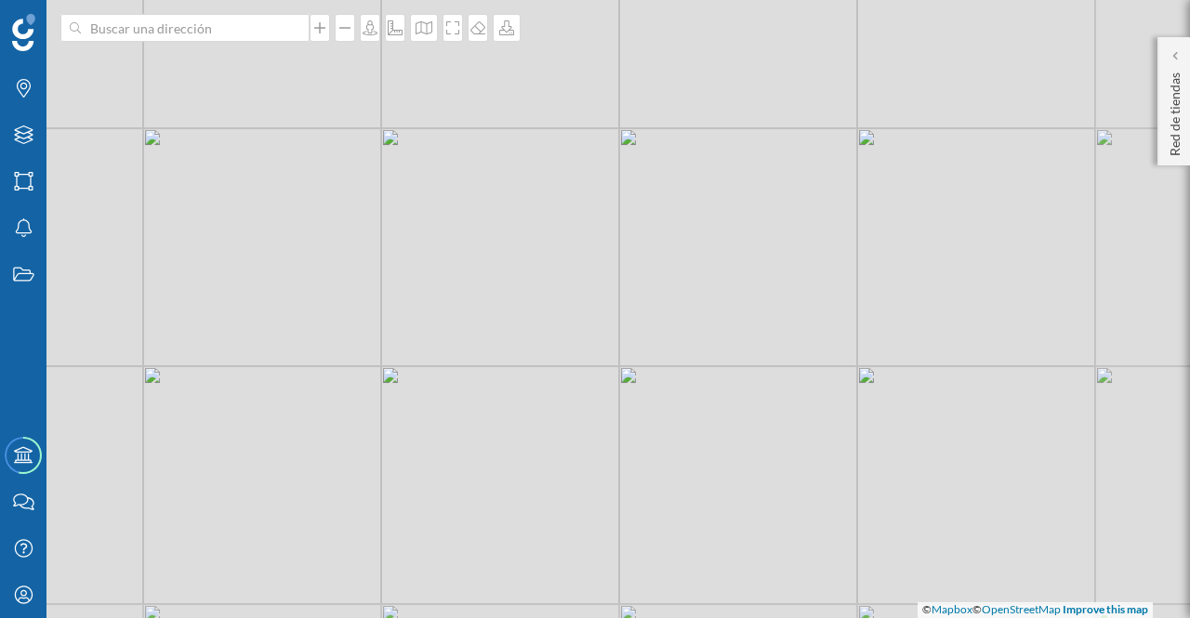
drag, startPoint x: 556, startPoint y: 427, endPoint x: 448, endPoint y: 412, distance: 108.9
click at [448, 412] on div "© Mapbox © OpenStreetMap Improve this map" at bounding box center [595, 309] width 1190 height 618
click at [324, 30] on icon at bounding box center [319, 27] width 11 height 11
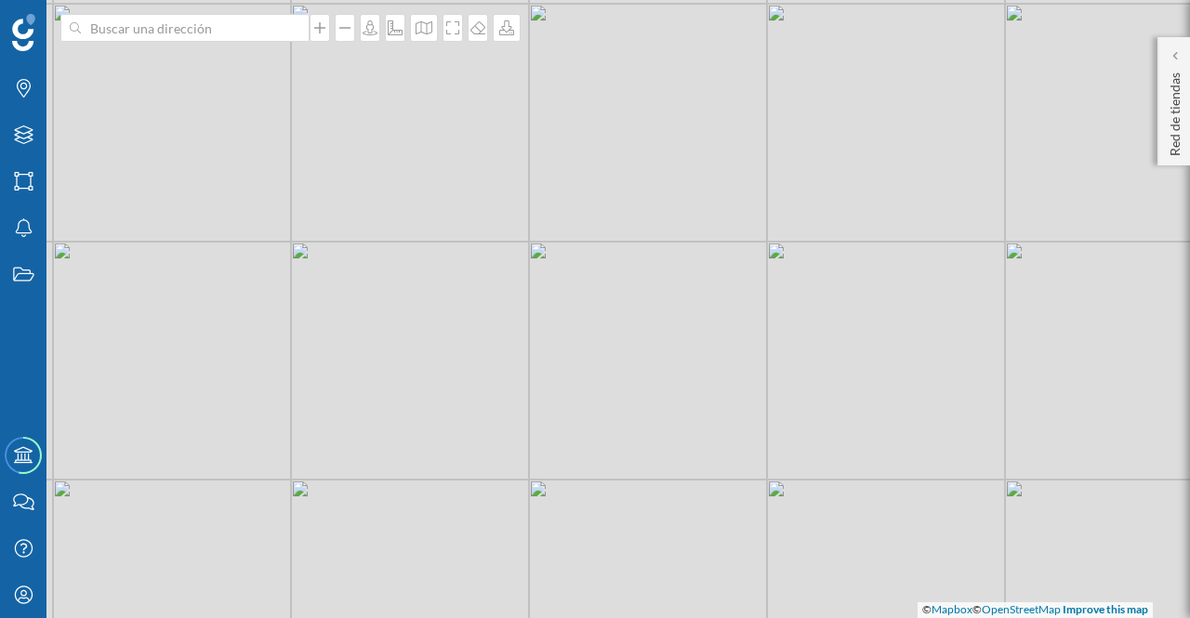
drag, startPoint x: 501, startPoint y: 330, endPoint x: 625, endPoint y: 386, distance: 135.6
click at [625, 386] on div "© Mapbox © OpenStreetMap Improve this map" at bounding box center [595, 309] width 1190 height 618
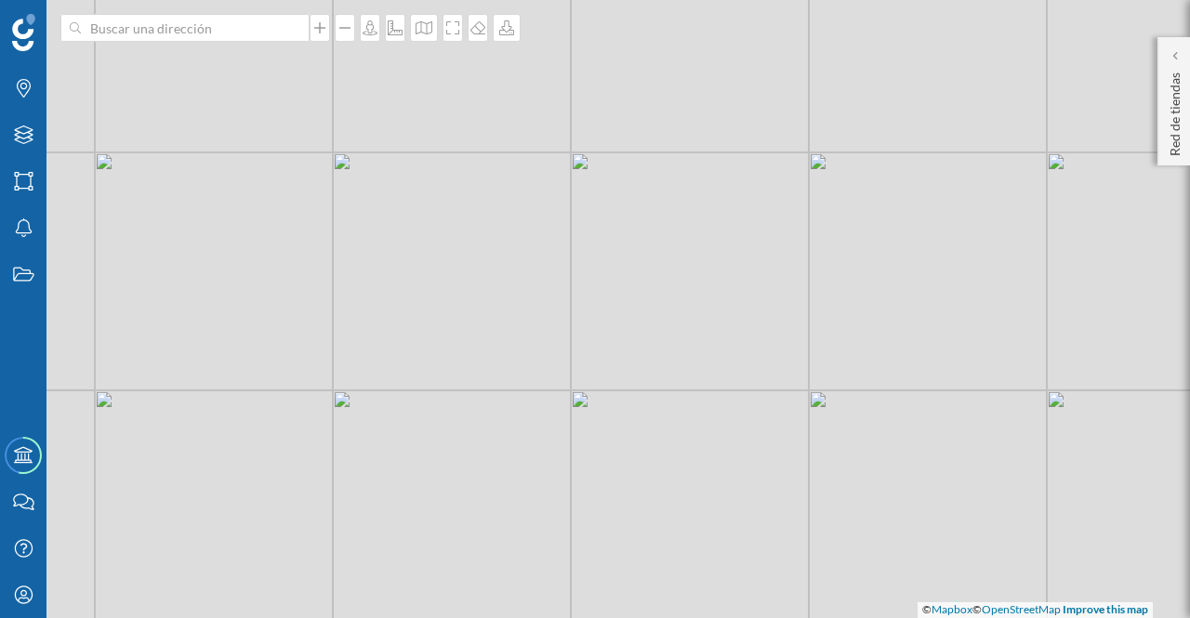
drag, startPoint x: 495, startPoint y: 224, endPoint x: 537, endPoint y: 373, distance: 154.5
click at [537, 373] on div "© Mapbox © OpenStreetMap Improve this map" at bounding box center [595, 309] width 1190 height 618
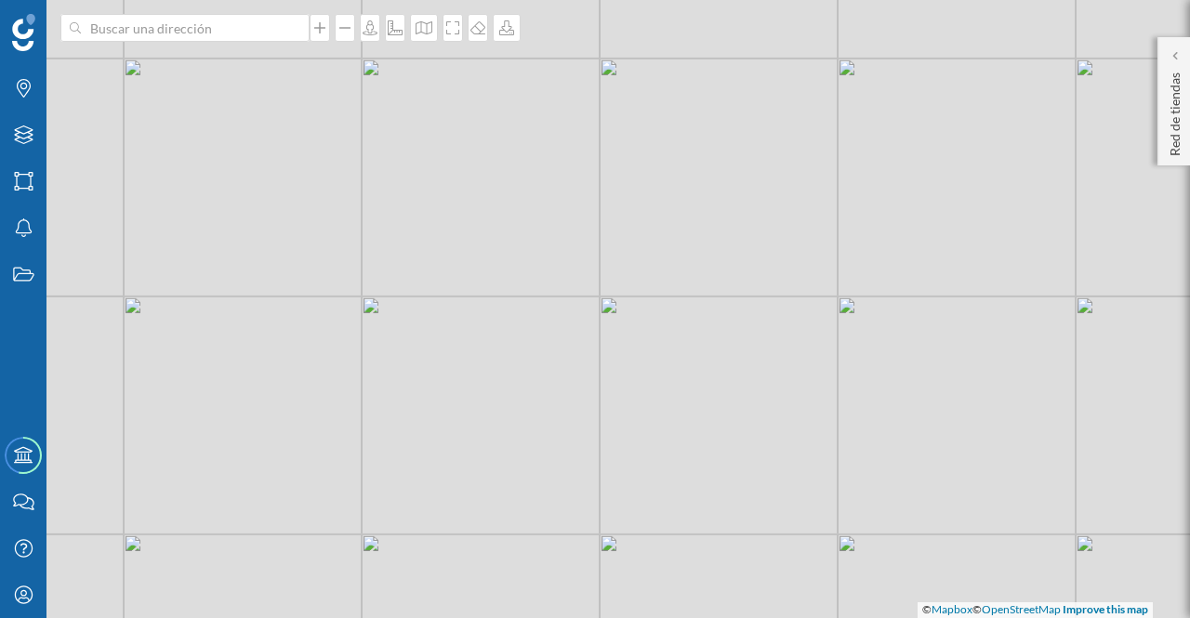
drag, startPoint x: 528, startPoint y: 256, endPoint x: 558, endPoint y: 401, distance: 148.0
click at [558, 401] on div "© Mapbox © OpenStreetMap Improve this map" at bounding box center [595, 309] width 1190 height 618
click at [343, 29] on icon at bounding box center [345, 27] width 19 height 15
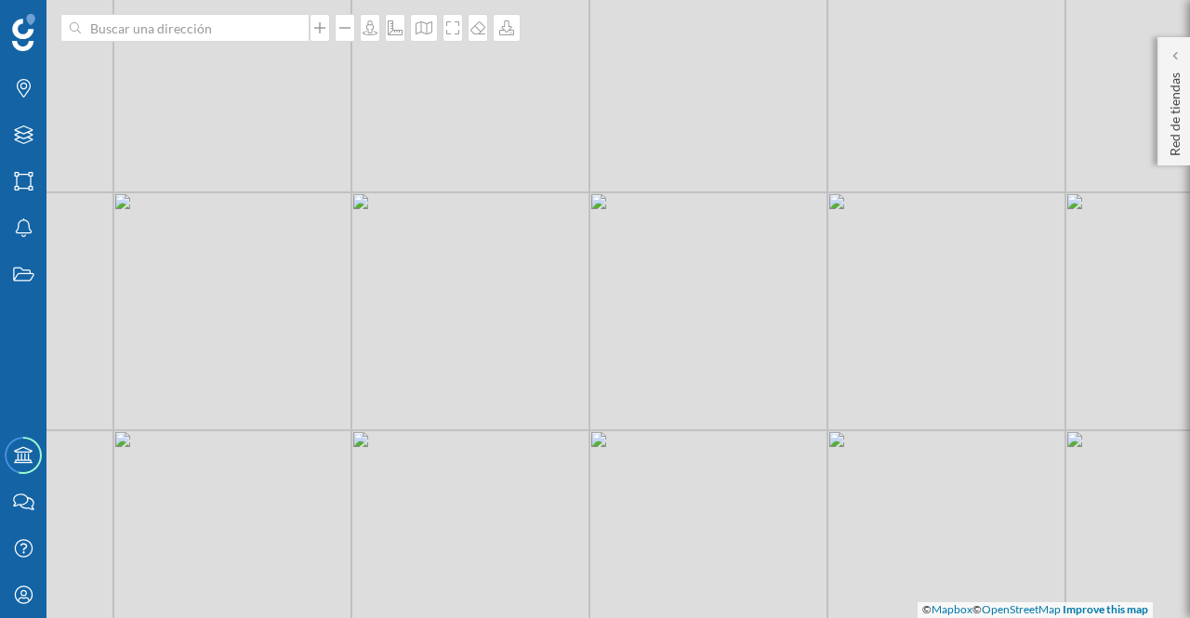
drag, startPoint x: 614, startPoint y: 319, endPoint x: 493, endPoint y: 215, distance: 159.5
click at [492, 211] on div "© Mapbox © OpenStreetMap Improve this map" at bounding box center [595, 309] width 1190 height 618
drag, startPoint x: 625, startPoint y: 253, endPoint x: 635, endPoint y: 283, distance: 31.5
click at [635, 283] on div "© Mapbox © OpenStreetMap Improve this map" at bounding box center [595, 309] width 1190 height 618
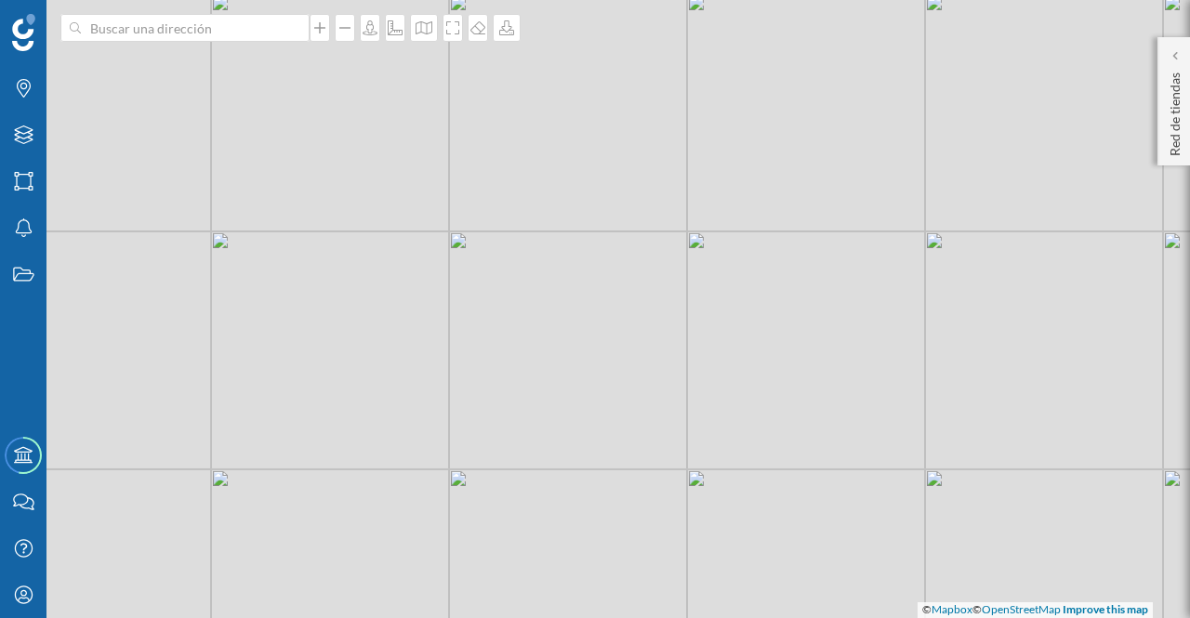
drag, startPoint x: 653, startPoint y: 486, endPoint x: 741, endPoint y: 495, distance: 88.8
click at [741, 495] on div "© Mapbox © OpenStreetMap Improve this map" at bounding box center [595, 309] width 1190 height 618
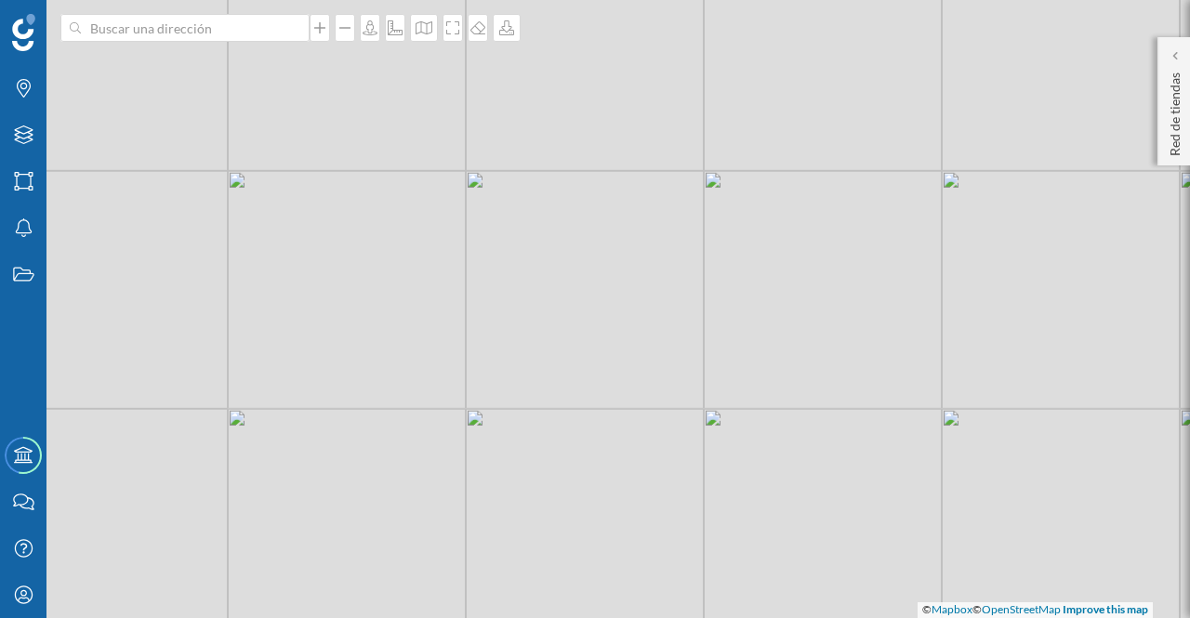
drag, startPoint x: 636, startPoint y: 243, endPoint x: 654, endPoint y: 444, distance: 202.6
click at [654, 444] on div "© Mapbox © OpenStreetMap Improve this map" at bounding box center [595, 309] width 1190 height 618
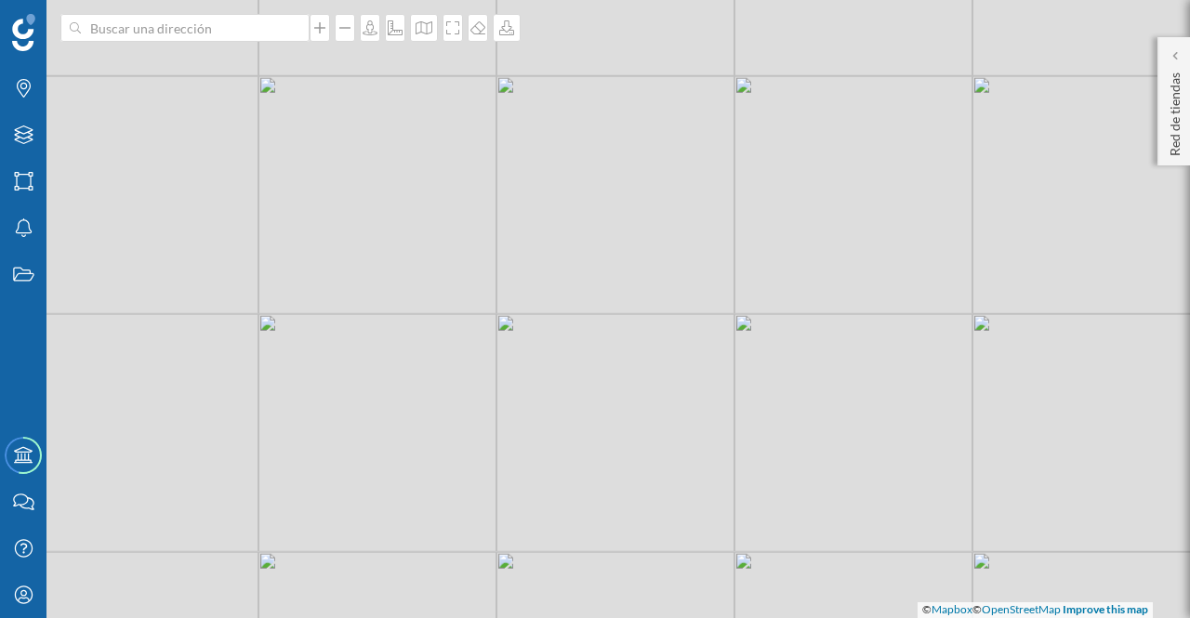
drag, startPoint x: 636, startPoint y: 287, endPoint x: 665, endPoint y: 406, distance: 122.4
click at [665, 406] on div "© Mapbox © OpenStreetMap Improve this map" at bounding box center [595, 309] width 1190 height 618
drag, startPoint x: 648, startPoint y: 310, endPoint x: 640, endPoint y: 208, distance: 102.6
click at [637, 208] on div "© Mapbox © OpenStreetMap Improve this map" at bounding box center [595, 309] width 1190 height 618
drag, startPoint x: 694, startPoint y: 403, endPoint x: 665, endPoint y: 361, distance: 51.6
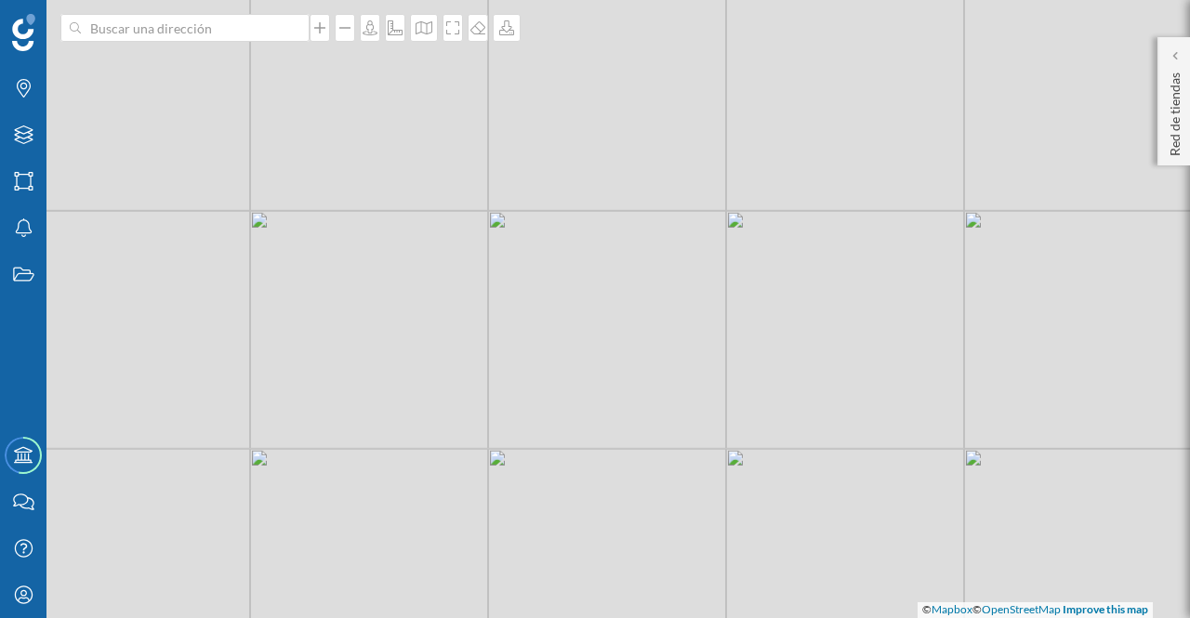
click at [696, 393] on div "© Mapbox © OpenStreetMap Improve this map" at bounding box center [595, 309] width 1190 height 618
click at [353, 38] on div at bounding box center [345, 28] width 20 height 28
drag, startPoint x: 866, startPoint y: 539, endPoint x: 888, endPoint y: 501, distance: 43.7
click at [888, 501] on div "© Mapbox © OpenStreetMap Improve this map" at bounding box center [595, 309] width 1190 height 618
drag, startPoint x: 864, startPoint y: 525, endPoint x: 856, endPoint y: 510, distance: 16.6
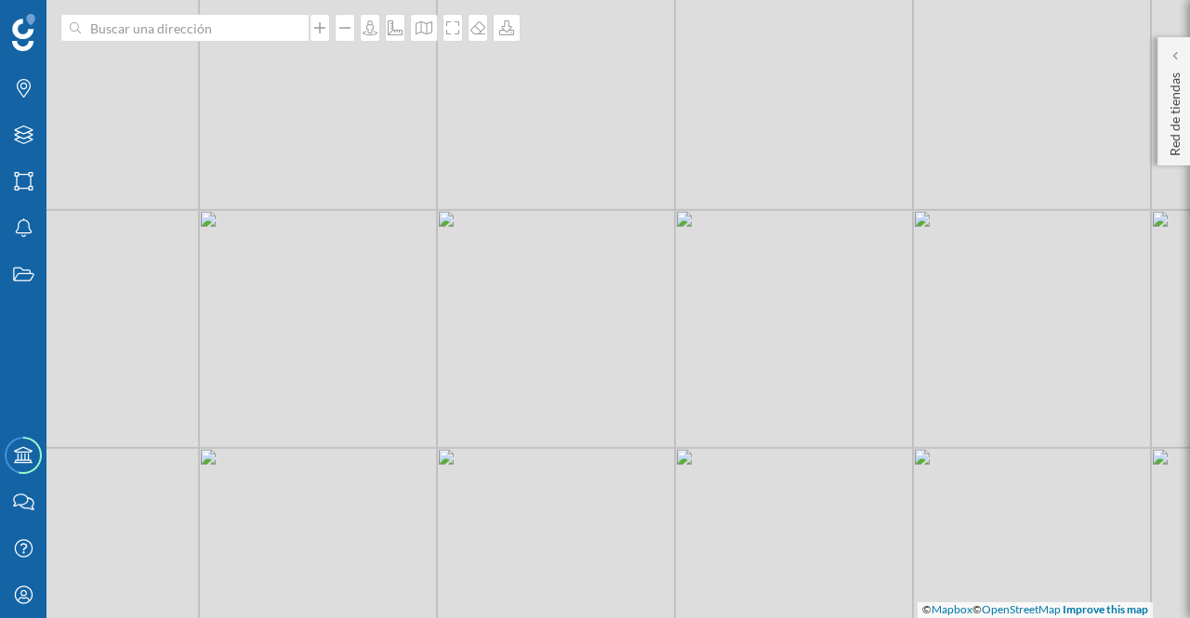
click at [856, 516] on div "© Mapbox © OpenStreetMap Improve this map" at bounding box center [595, 309] width 1190 height 618
drag, startPoint x: 840, startPoint y: 430, endPoint x: 827, endPoint y: 450, distance: 23.5
click at [827, 450] on div "© Mapbox © OpenStreetMap Improve this map" at bounding box center [595, 309] width 1190 height 618
drag, startPoint x: 818, startPoint y: 512, endPoint x: 813, endPoint y: 487, distance: 25.5
click at [813, 487] on div "© Mapbox © OpenStreetMap Improve this map" at bounding box center [595, 309] width 1190 height 618
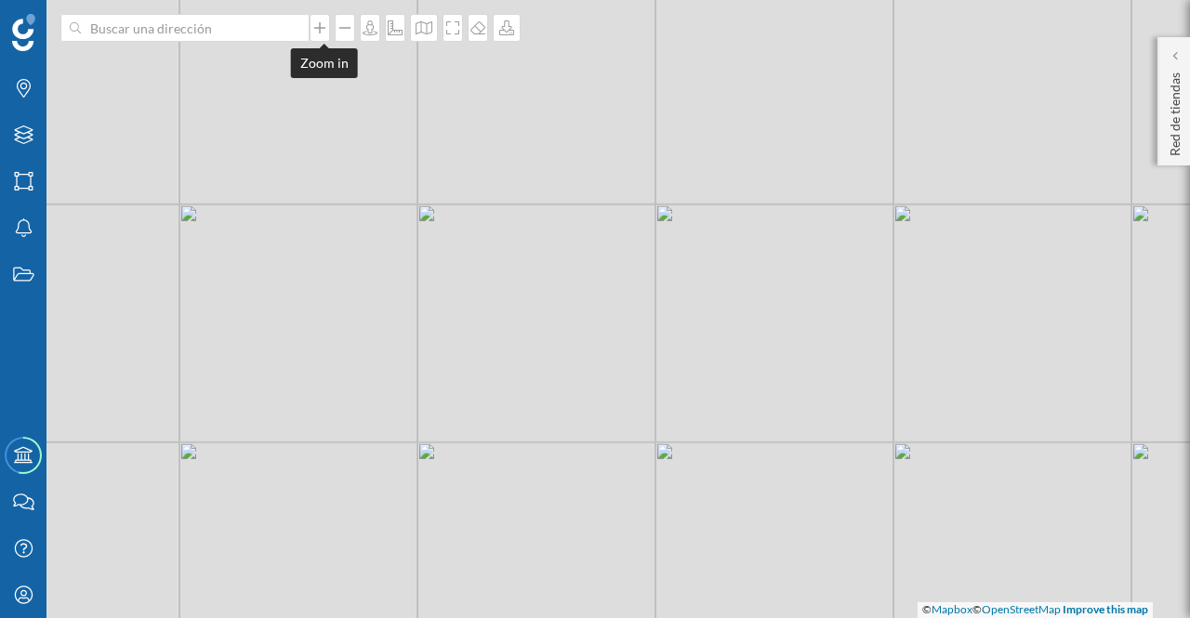
click at [324, 33] on icon at bounding box center [319, 27] width 19 height 15
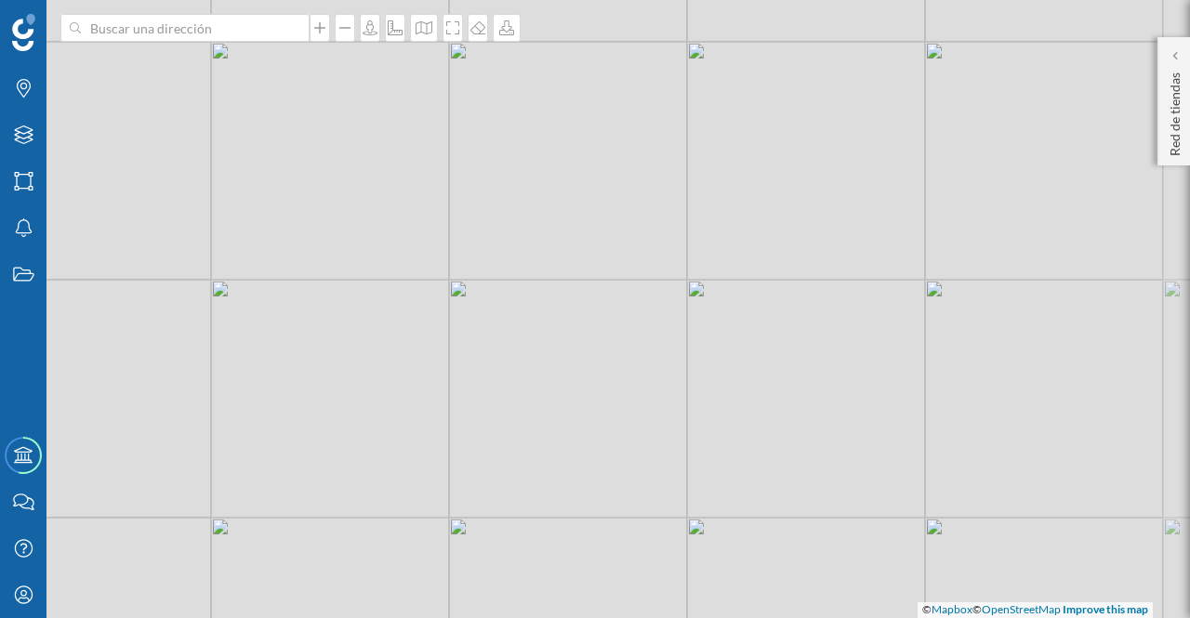
drag, startPoint x: 643, startPoint y: 431, endPoint x: 593, endPoint y: 332, distance: 111.4
click at [593, 332] on div "© Mapbox © OpenStreetMap Improve this map" at bounding box center [595, 309] width 1190 height 618
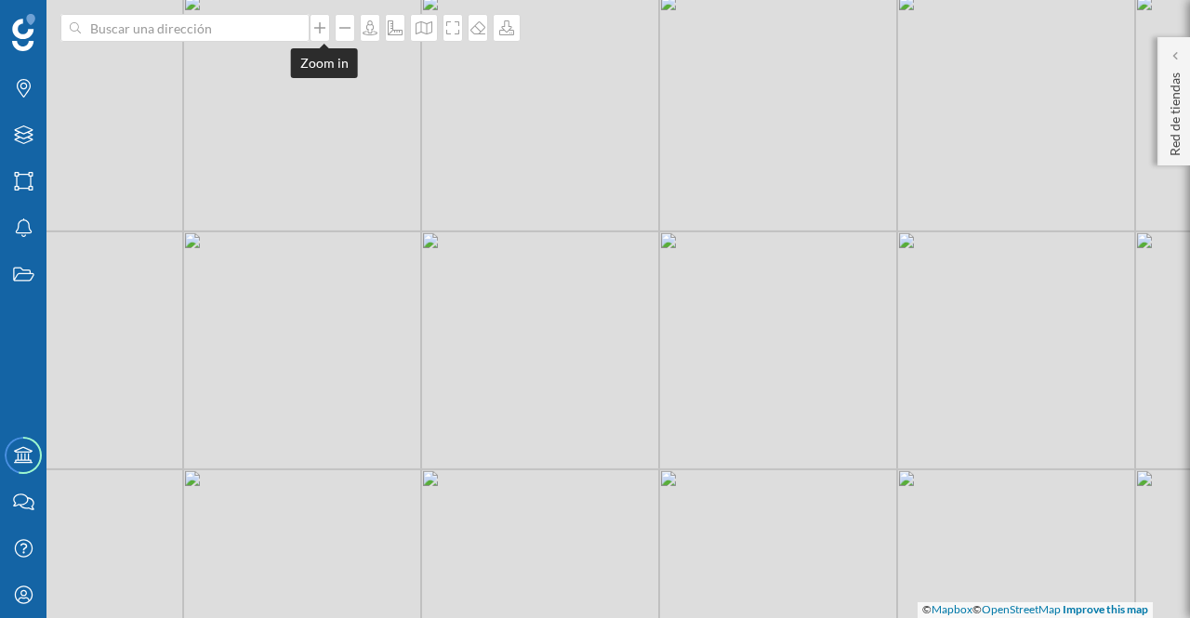
click at [325, 32] on icon at bounding box center [319, 27] width 19 height 15
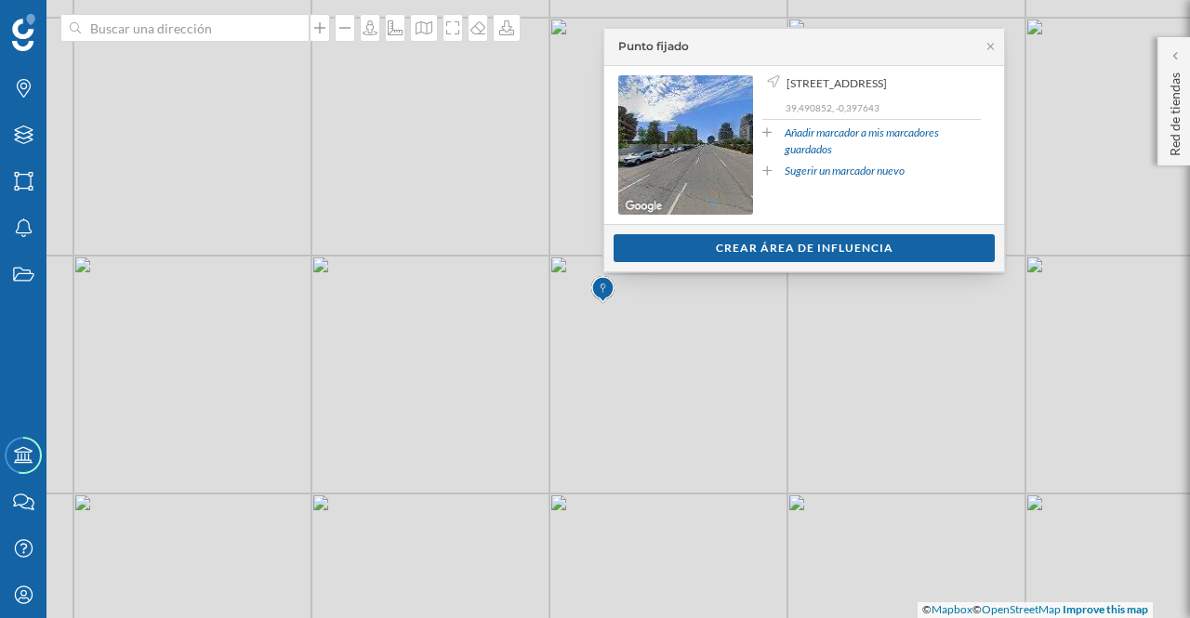
click at [789, 244] on div "Crear área de influencia" at bounding box center [804, 248] width 381 height 28
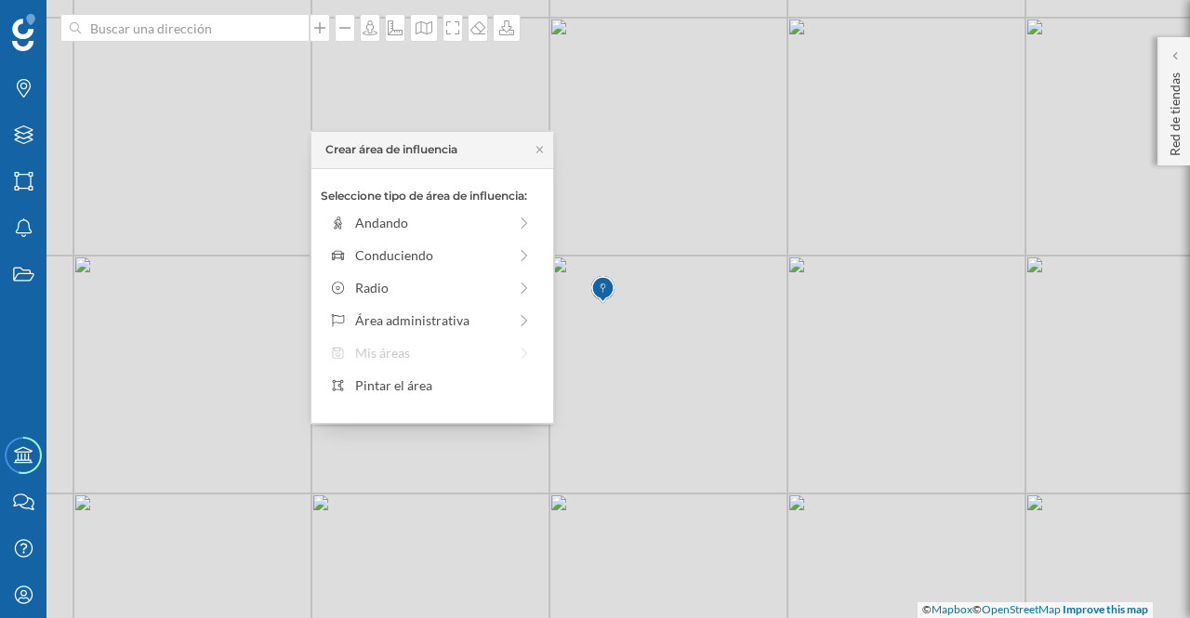
click at [388, 218] on div "Andando" at bounding box center [431, 223] width 152 height 20
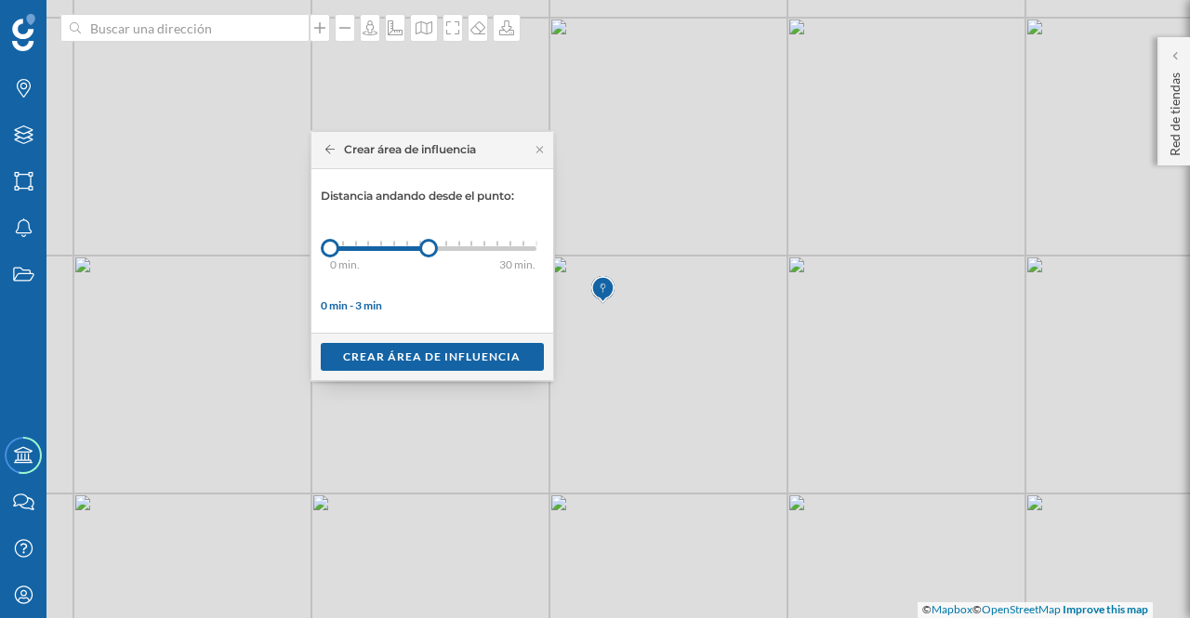
drag, startPoint x: 348, startPoint y: 252, endPoint x: 428, endPoint y: 244, distance: 80.3
click at [428, 244] on div at bounding box center [428, 248] width 19 height 19
click at [460, 354] on div "Crear área de influencia" at bounding box center [432, 357] width 223 height 28
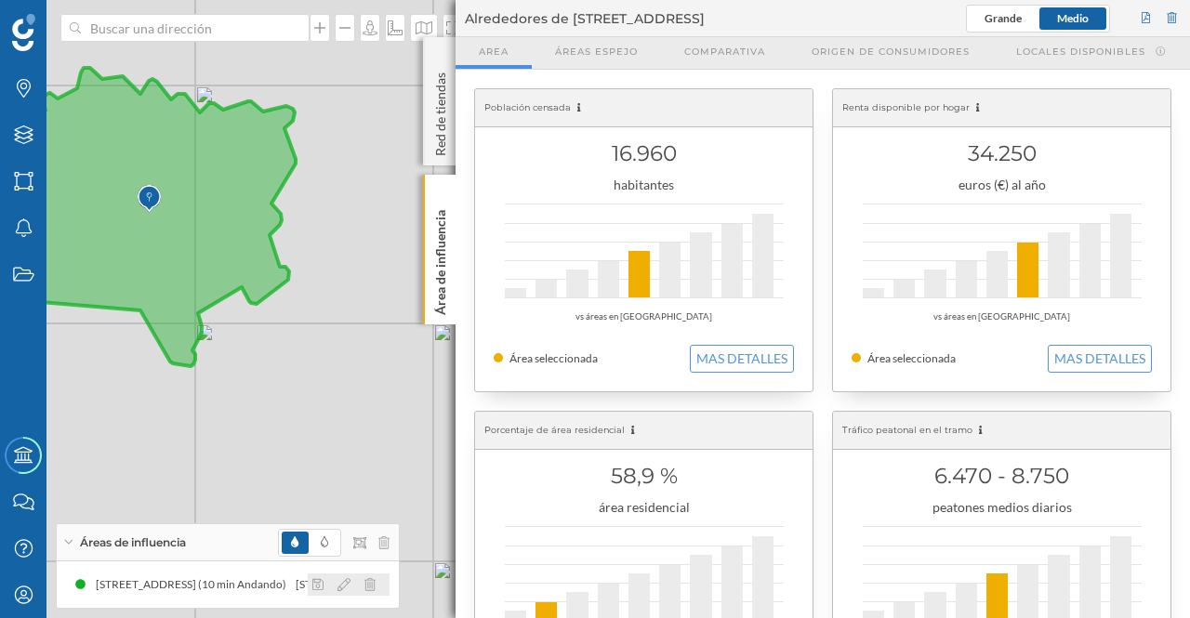
click at [348, 583] on icon at bounding box center [343, 584] width 13 height 13
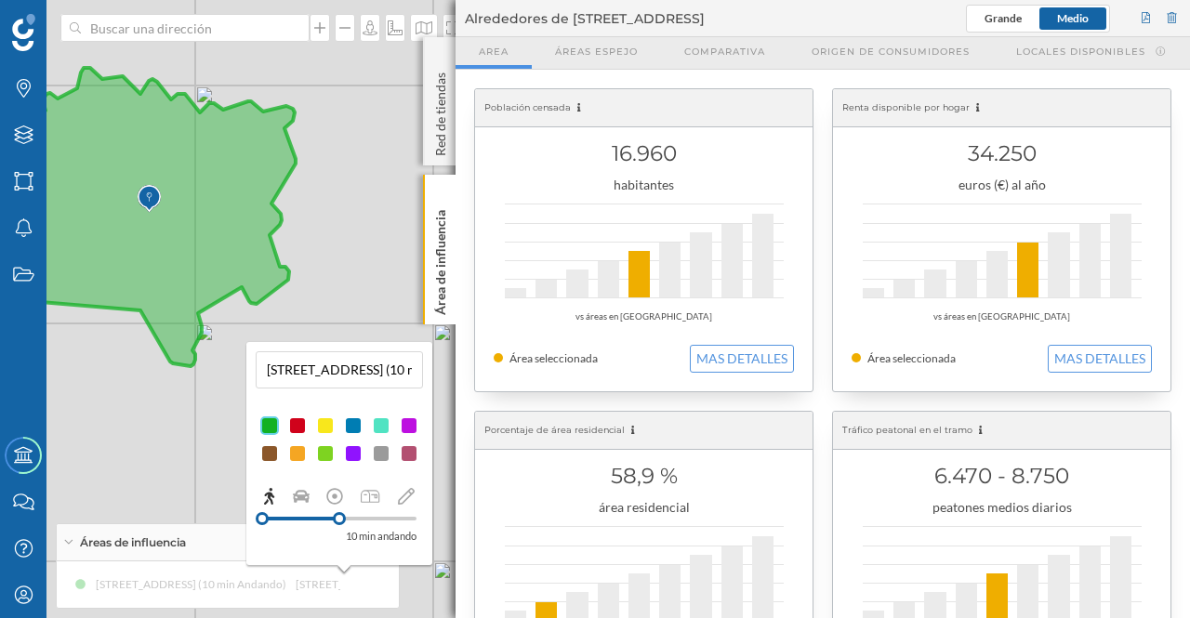
click at [354, 452] on div at bounding box center [353, 453] width 19 height 19
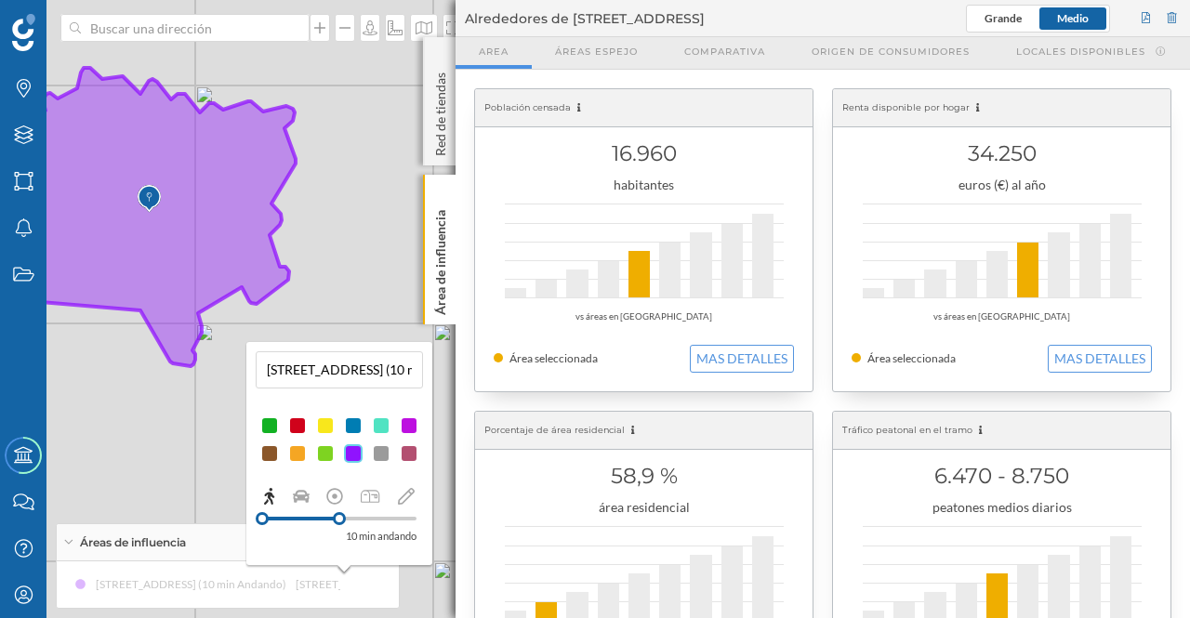
click at [443, 265] on p "Área de influencia" at bounding box center [440, 259] width 19 height 112
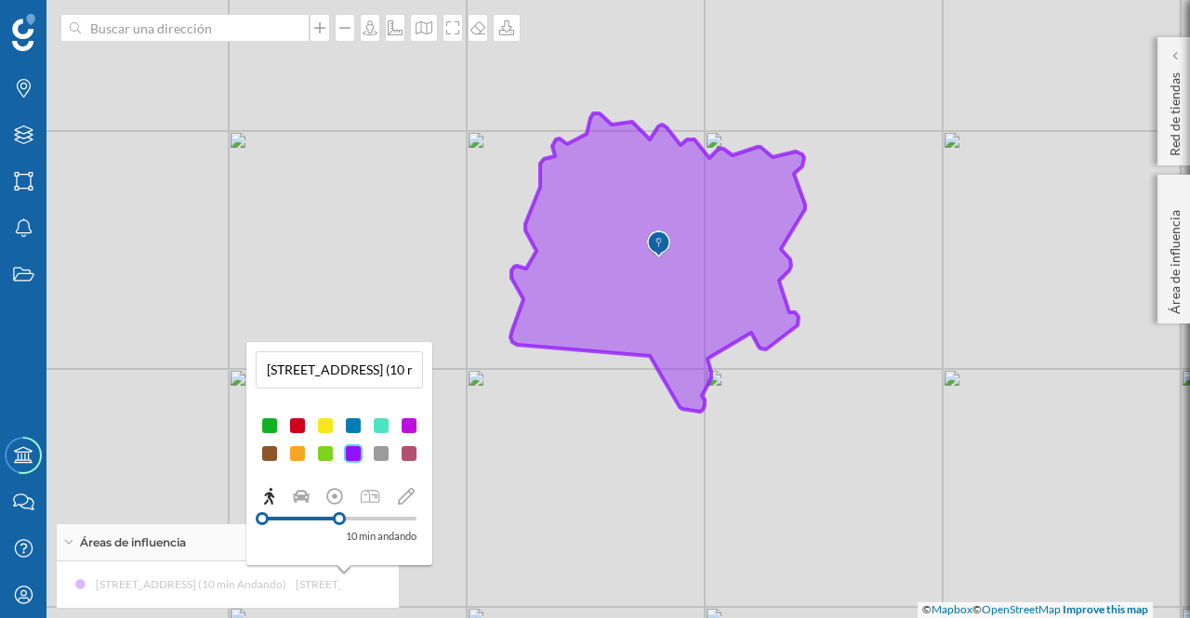
drag, startPoint x: 438, startPoint y: 225, endPoint x: 947, endPoint y: 271, distance: 511.5
click at [947, 271] on div "© Mapbox © OpenStreetMap Improve this map" at bounding box center [595, 309] width 1190 height 618
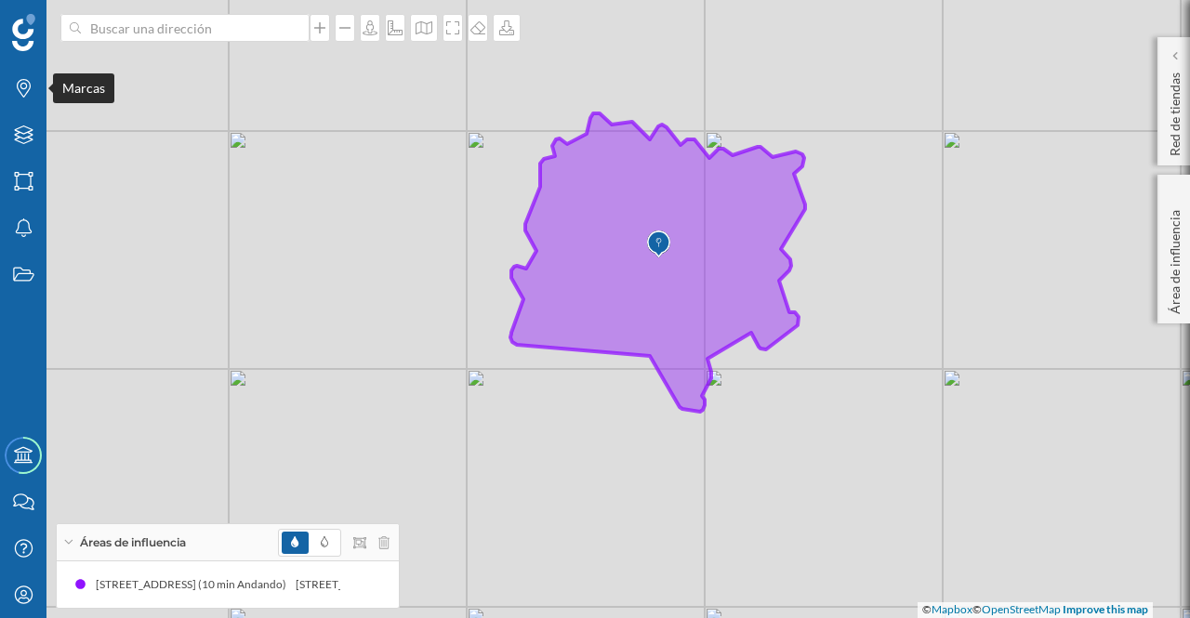
click at [22, 90] on icon "Marcas" at bounding box center [23, 88] width 23 height 19
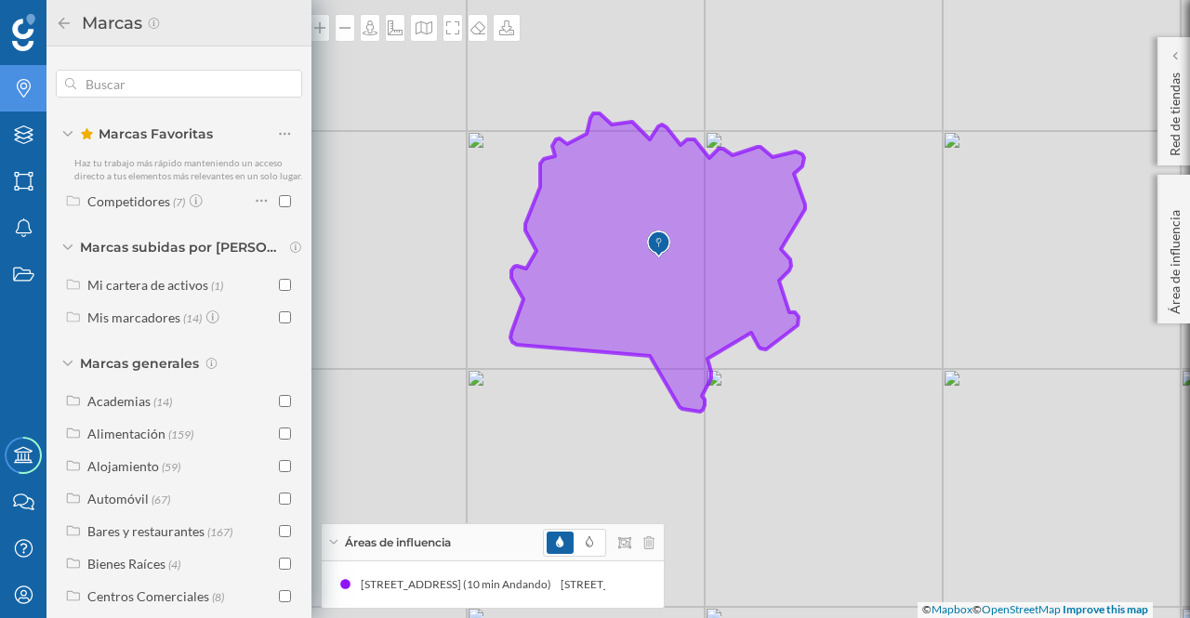
click at [151, 442] on div "Alimentación" at bounding box center [126, 434] width 78 height 16
click at [279, 472] on input "checkbox" at bounding box center [285, 466] width 12 height 12
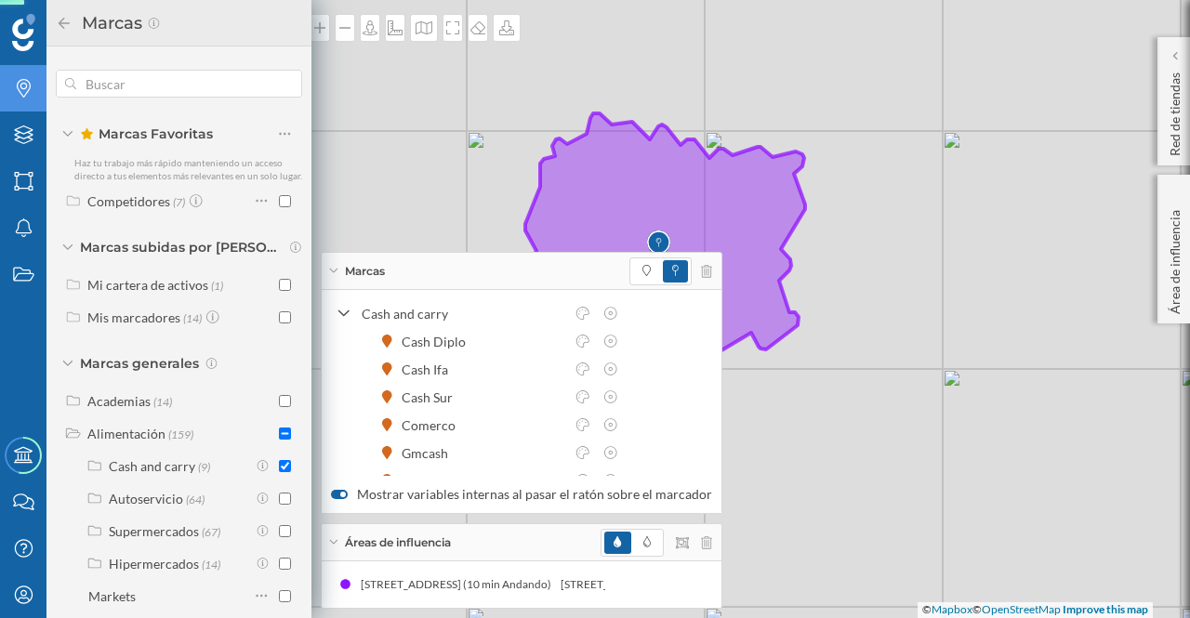
click at [282, 505] on input "checkbox" at bounding box center [285, 499] width 12 height 12
click at [284, 537] on input "checkbox" at bounding box center [285, 531] width 12 height 12
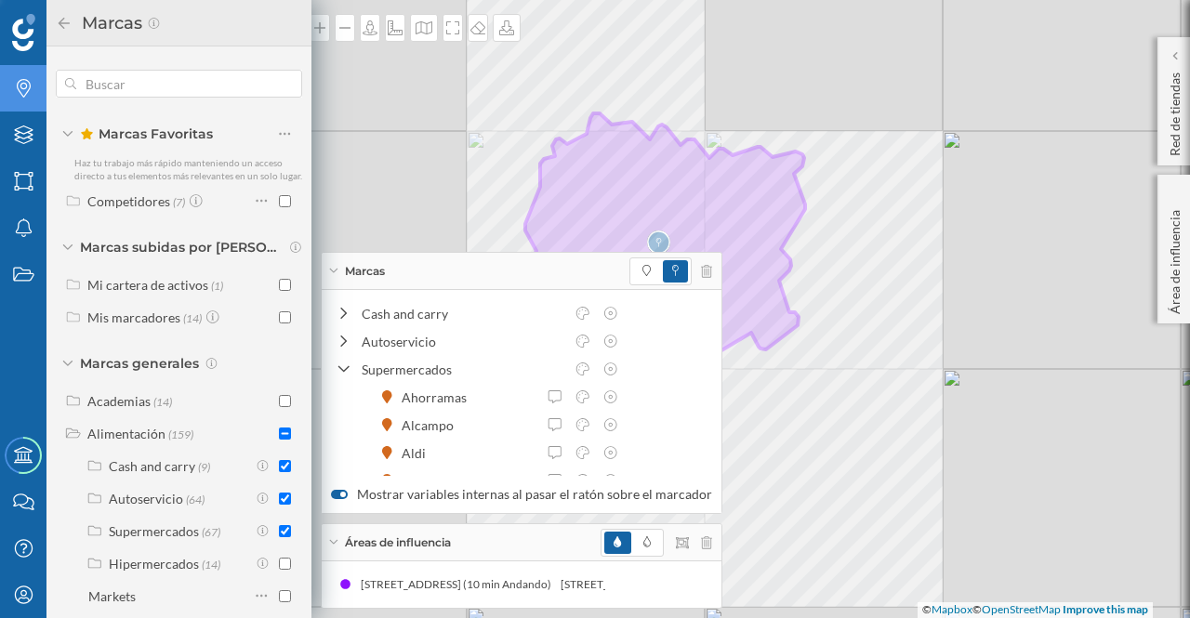
click at [279, 570] on input "checkbox" at bounding box center [285, 564] width 12 height 12
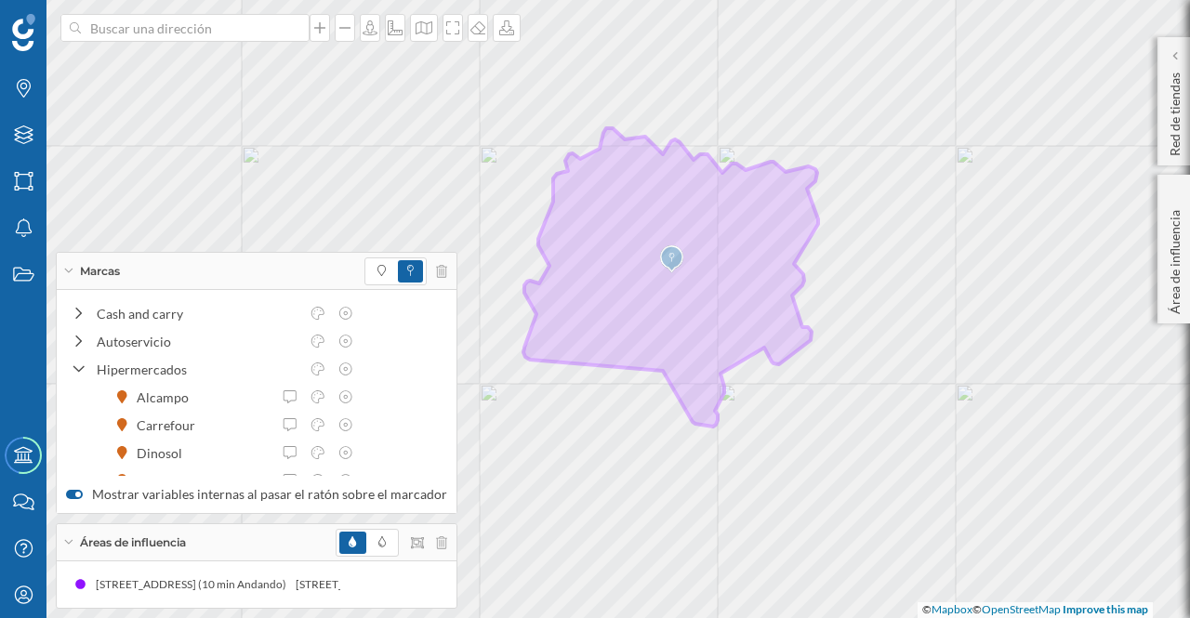
click at [69, 273] on icon at bounding box center [68, 271] width 8 height 5
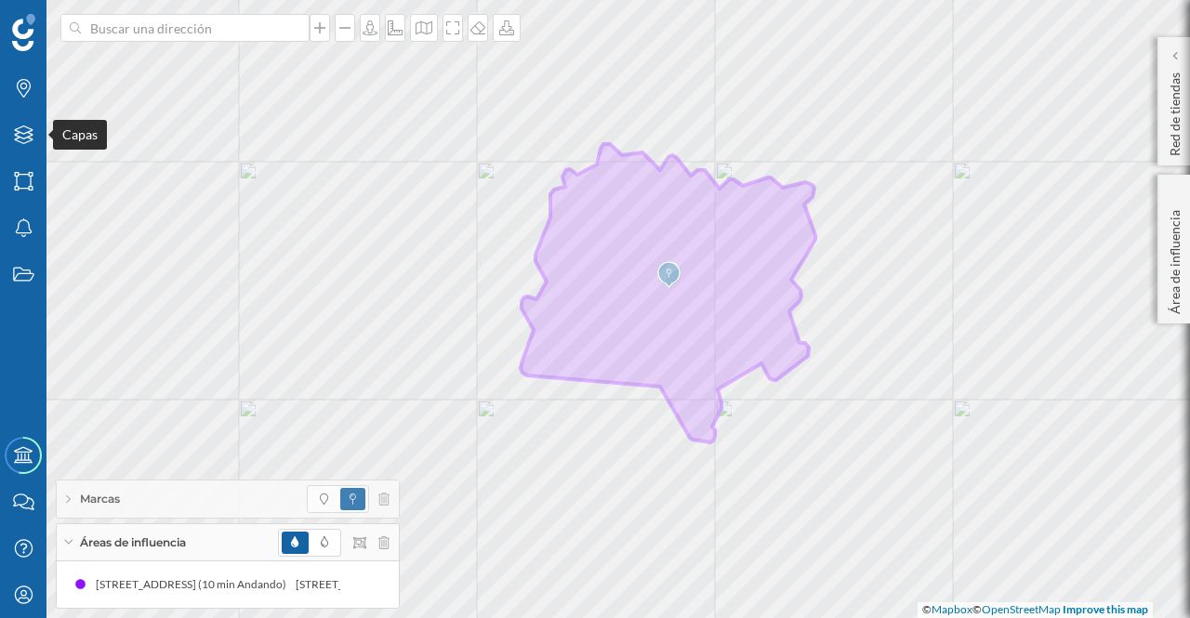
click at [20, 131] on icon "Capas" at bounding box center [23, 135] width 23 height 19
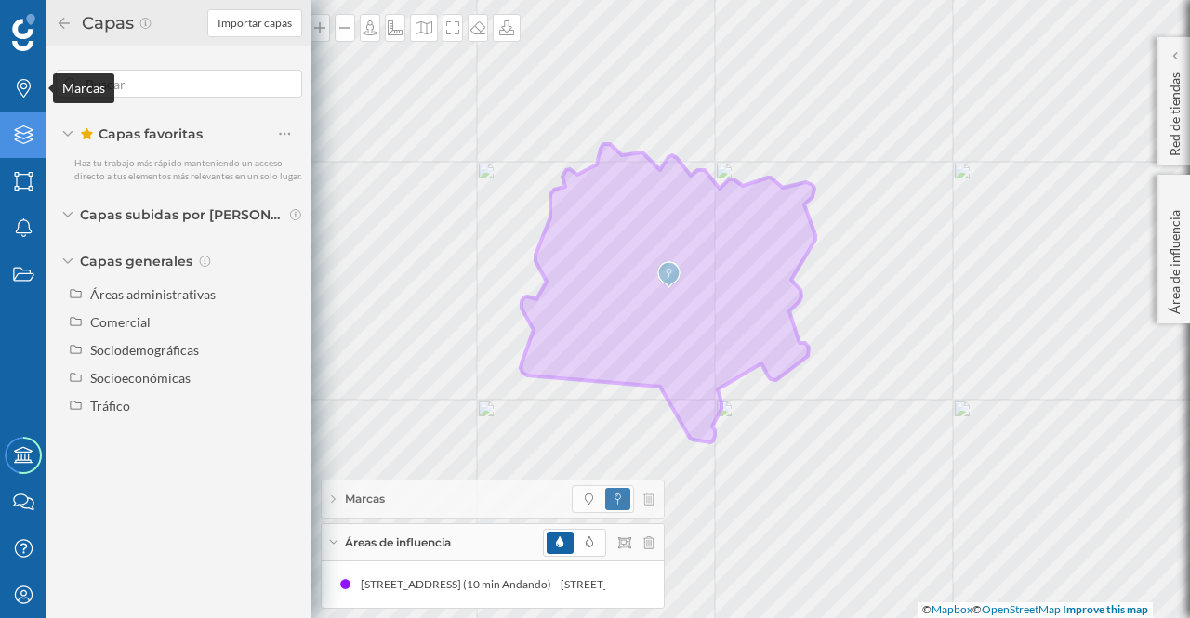
click at [19, 81] on icon at bounding box center [24, 88] width 14 height 19
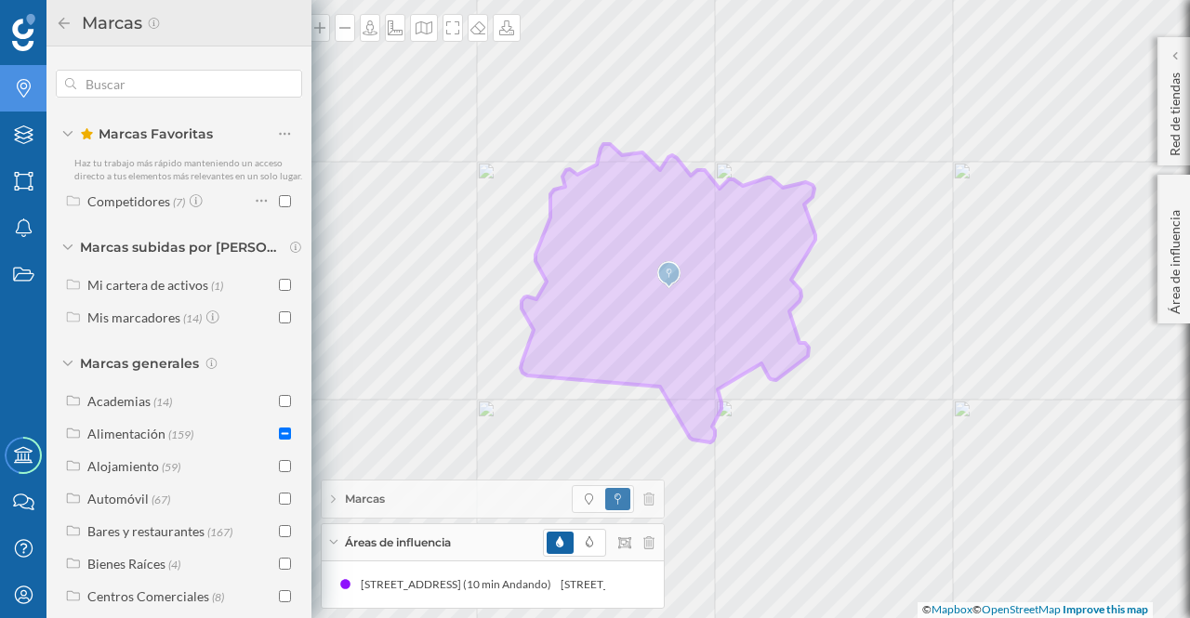
click at [132, 442] on div "Alimentación" at bounding box center [126, 434] width 78 height 16
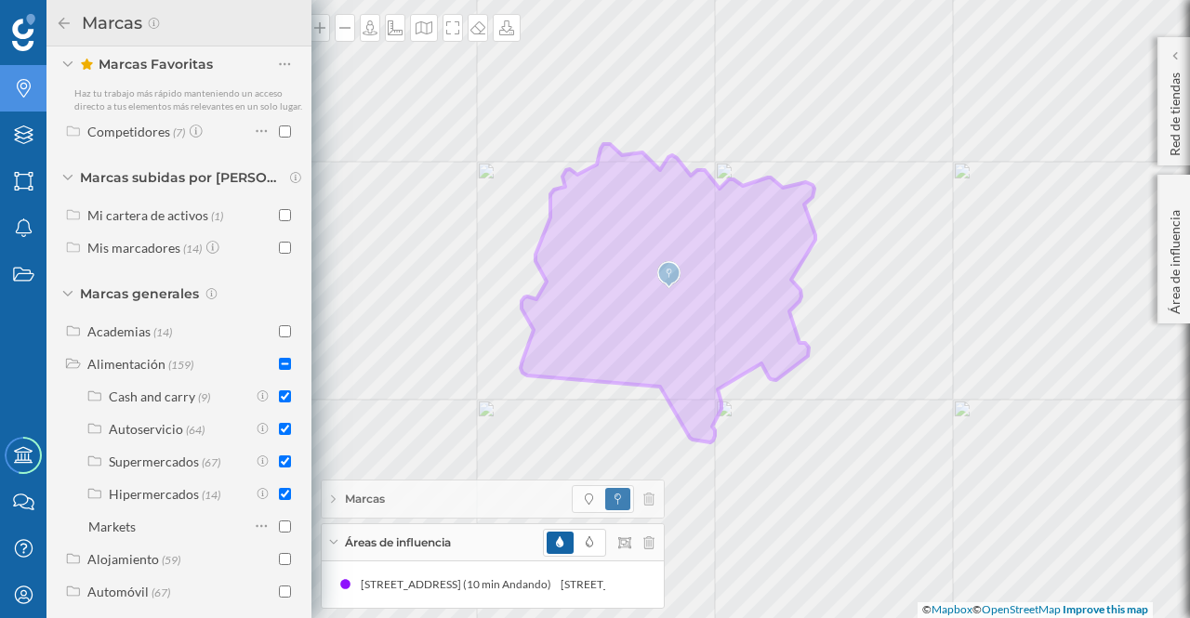
scroll to position [73, 0]
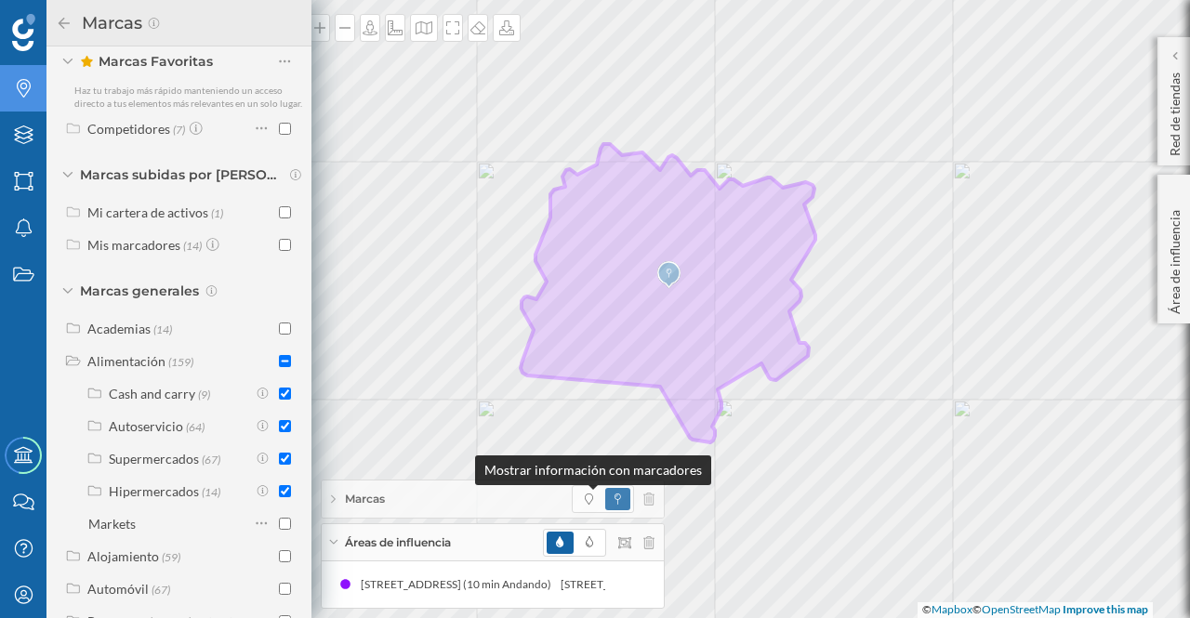
click at [586, 493] on span at bounding box center [589, 499] width 8 height 17
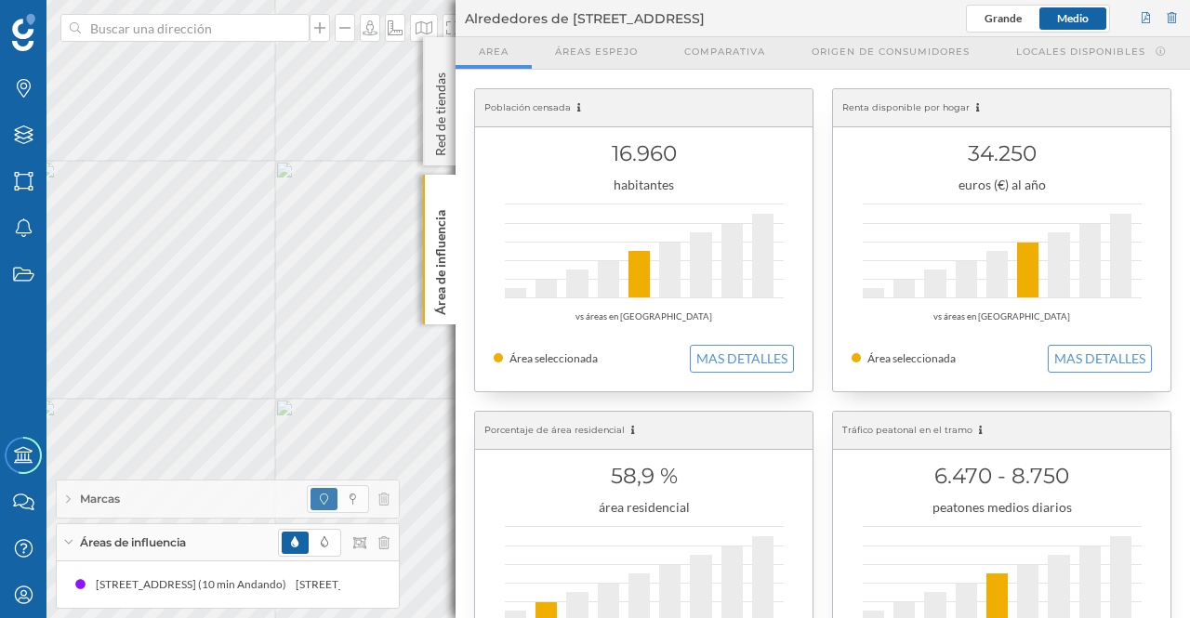
click at [442, 239] on p "Área de influencia" at bounding box center [440, 259] width 19 height 112
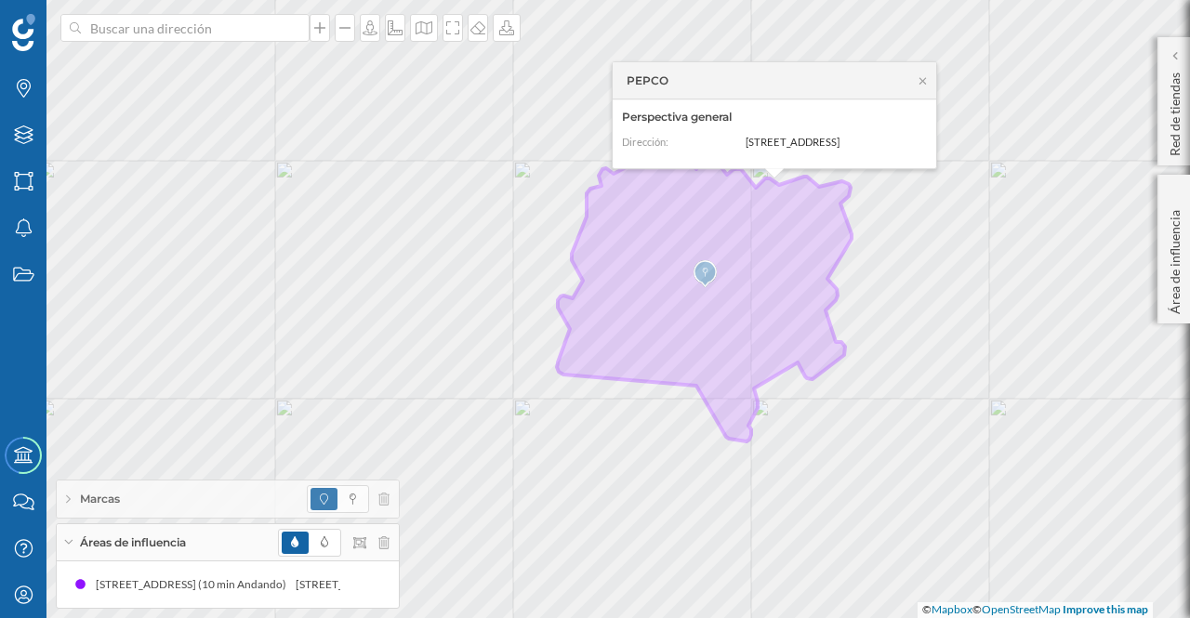
click at [922, 83] on icon at bounding box center [923, 80] width 14 height 11
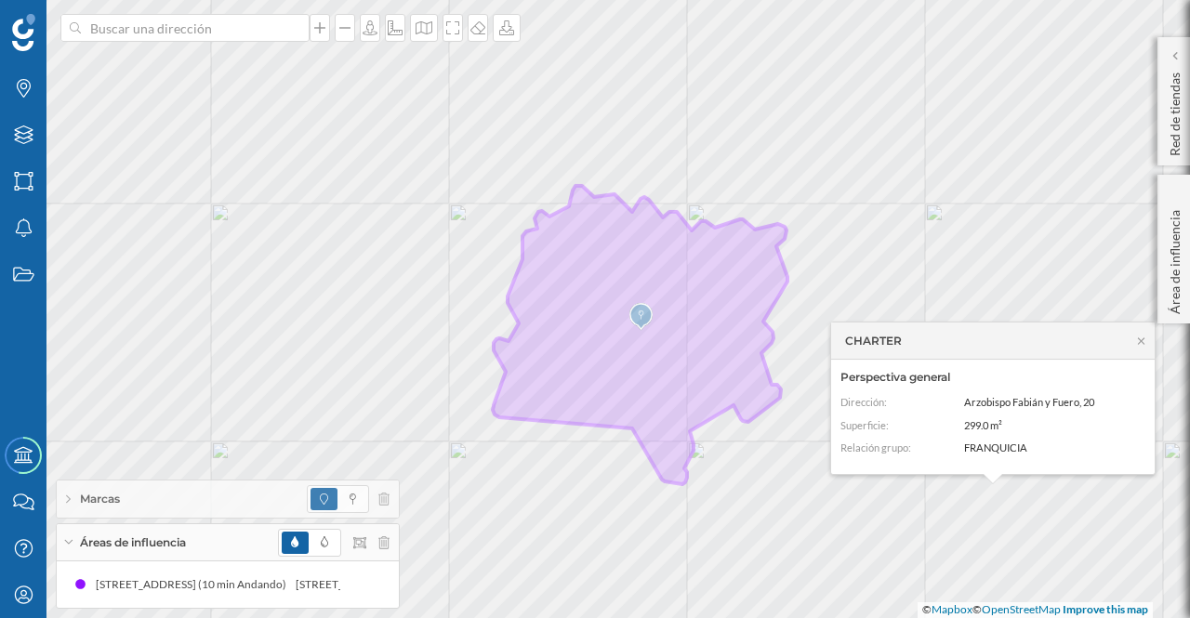
click at [1140, 340] on icon at bounding box center [1141, 341] width 14 height 11
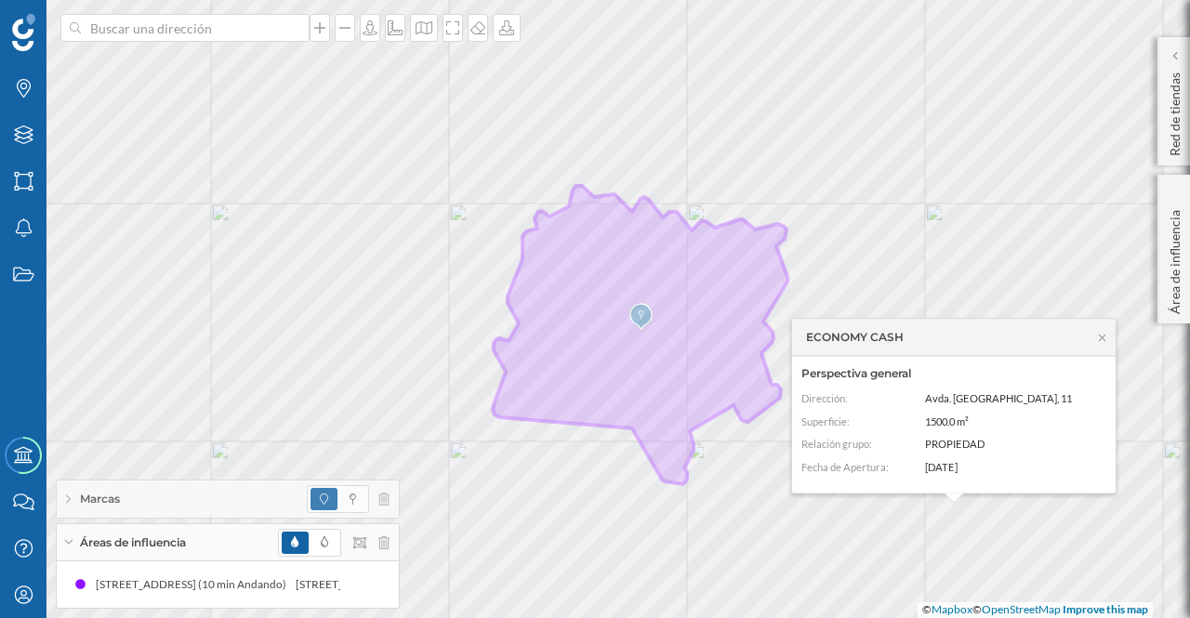
click at [1101, 339] on icon at bounding box center [1102, 337] width 7 height 7
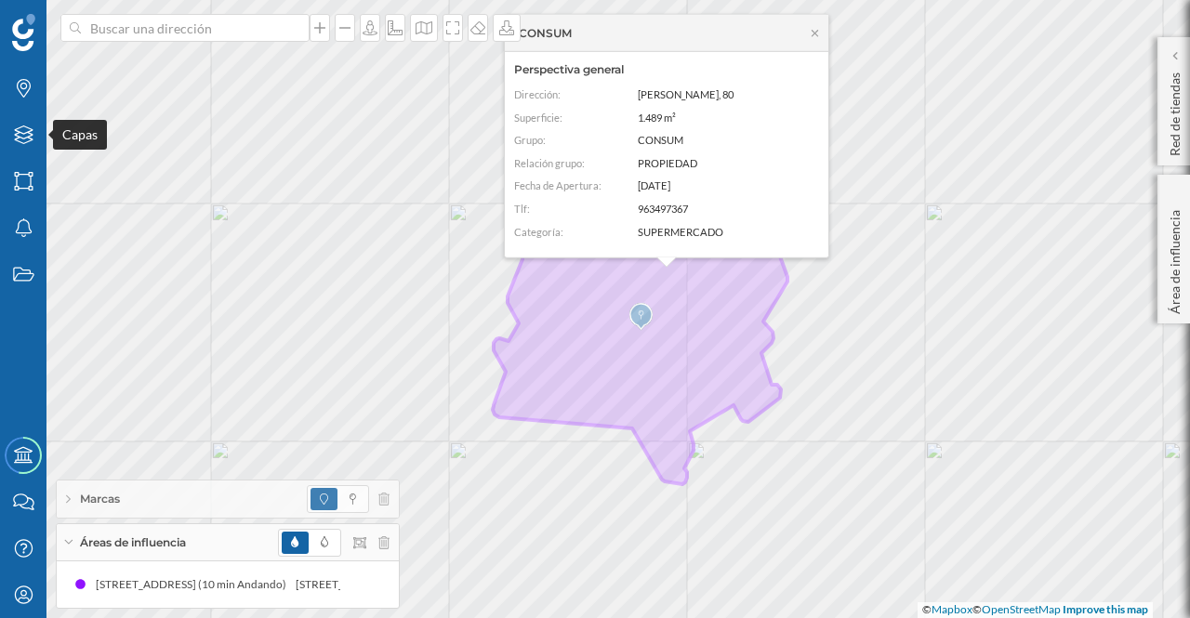
click at [26, 135] on icon "Capas" at bounding box center [23, 135] width 23 height 19
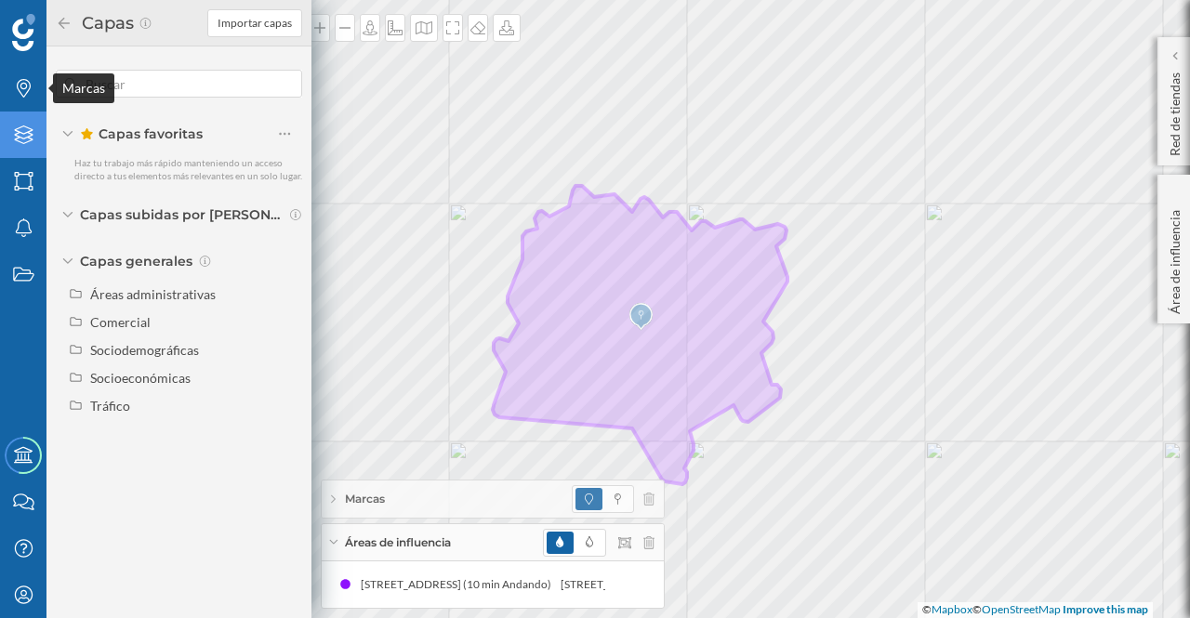
click at [22, 89] on icon at bounding box center [24, 88] width 14 height 19
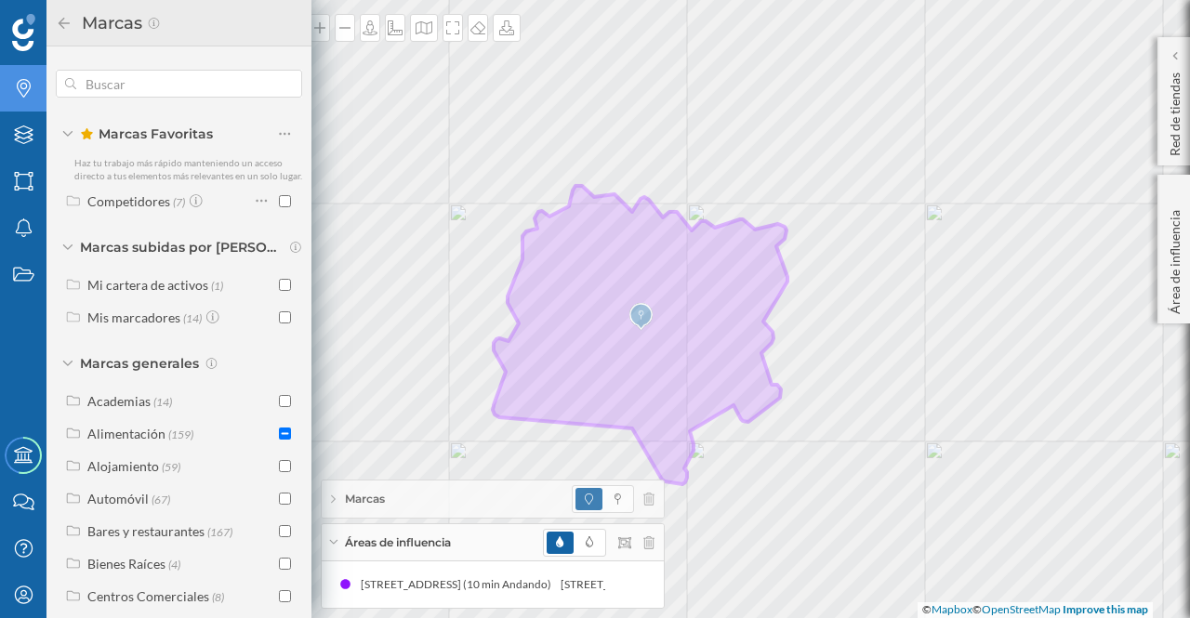
click at [69, 440] on icon at bounding box center [73, 433] width 17 height 13
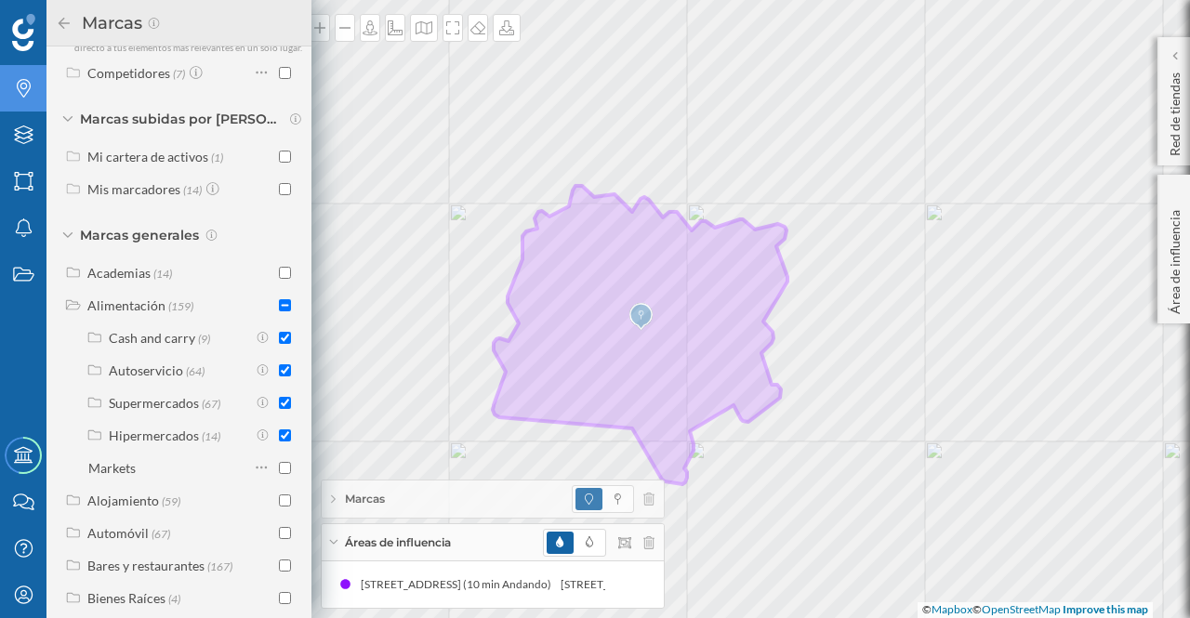
scroll to position [131, 0]
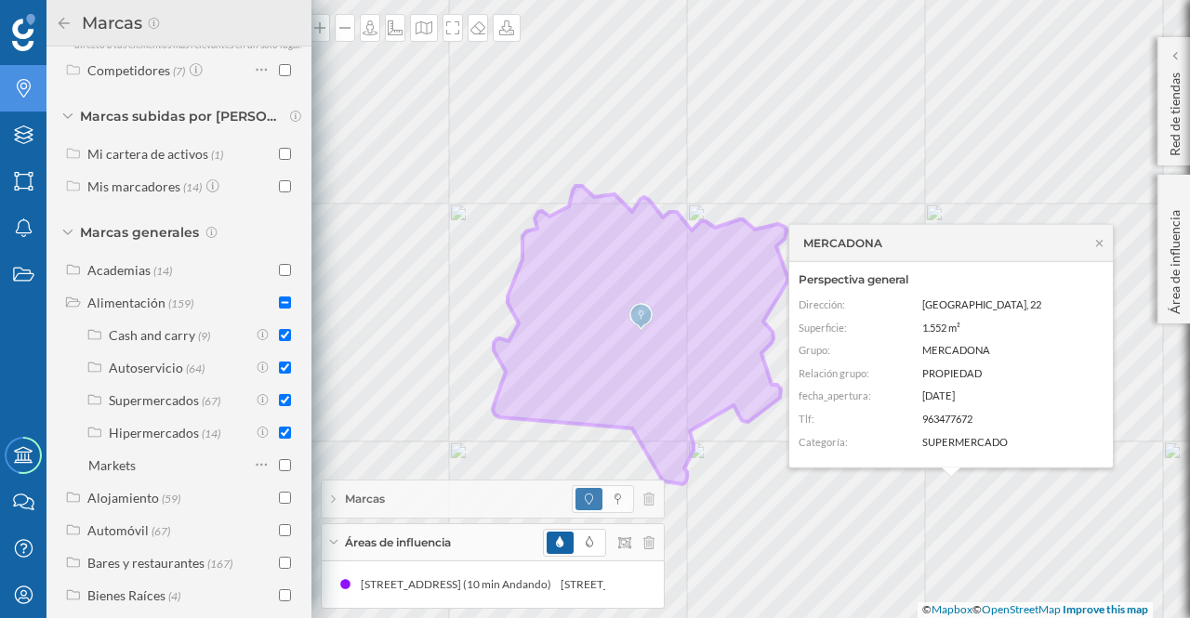
click at [1177, 122] on p "Red de tiendas" at bounding box center [1175, 110] width 19 height 91
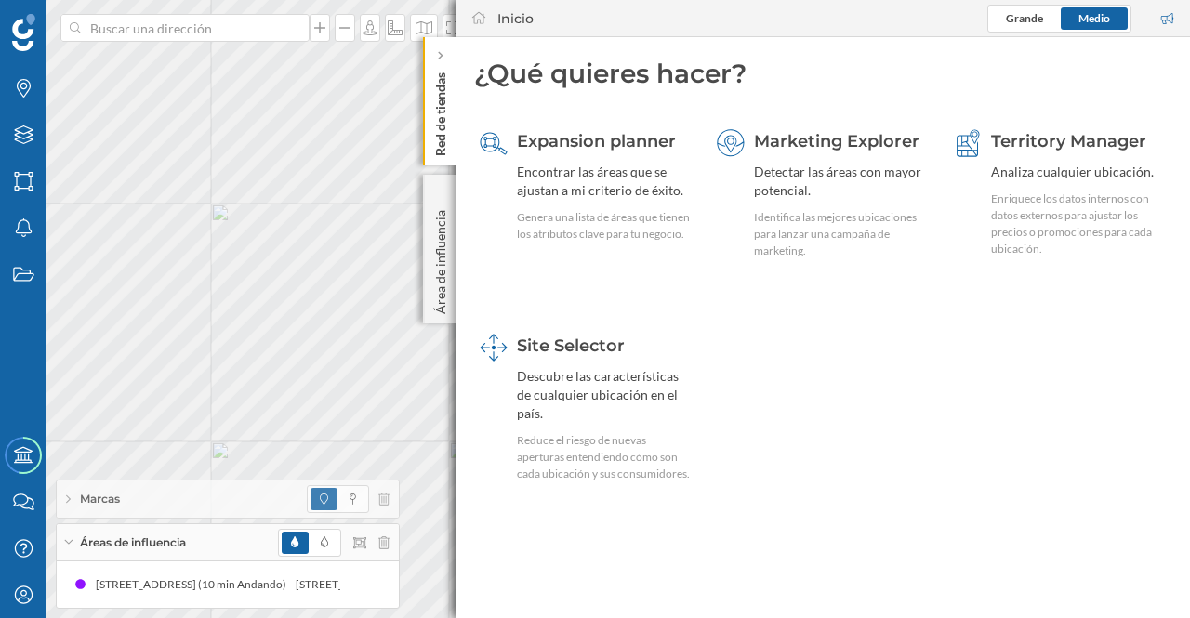
click at [444, 285] on p "Área de influencia" at bounding box center [440, 259] width 19 height 112
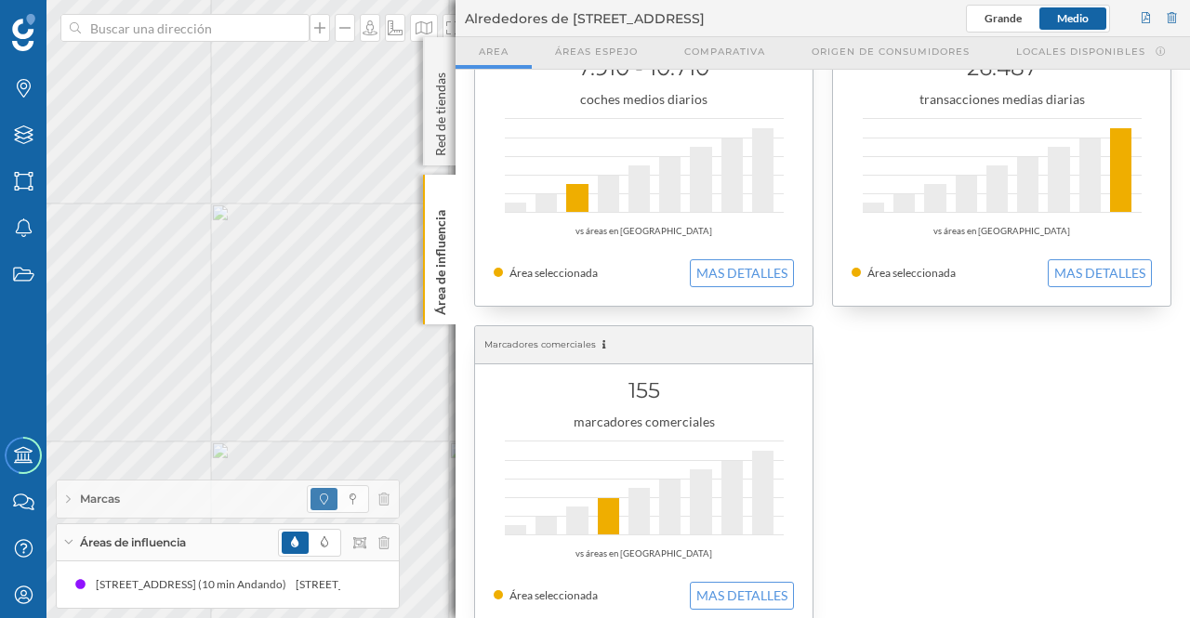
scroll to position [755, 0]
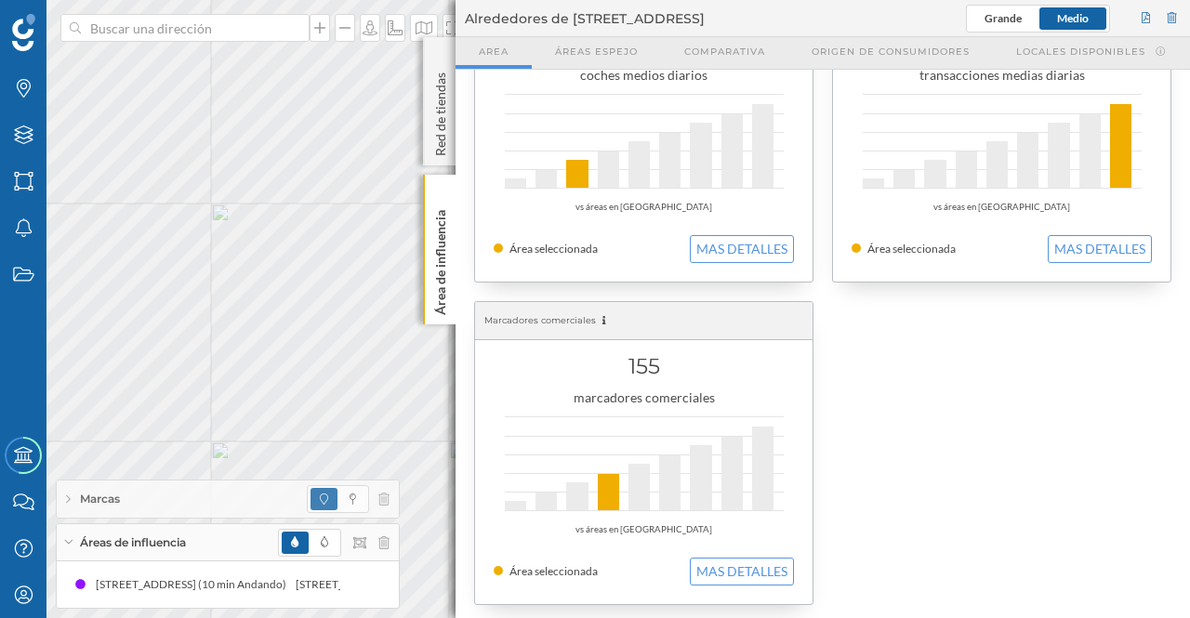
click at [731, 567] on button "MAS DETALLES" at bounding box center [742, 572] width 104 height 28
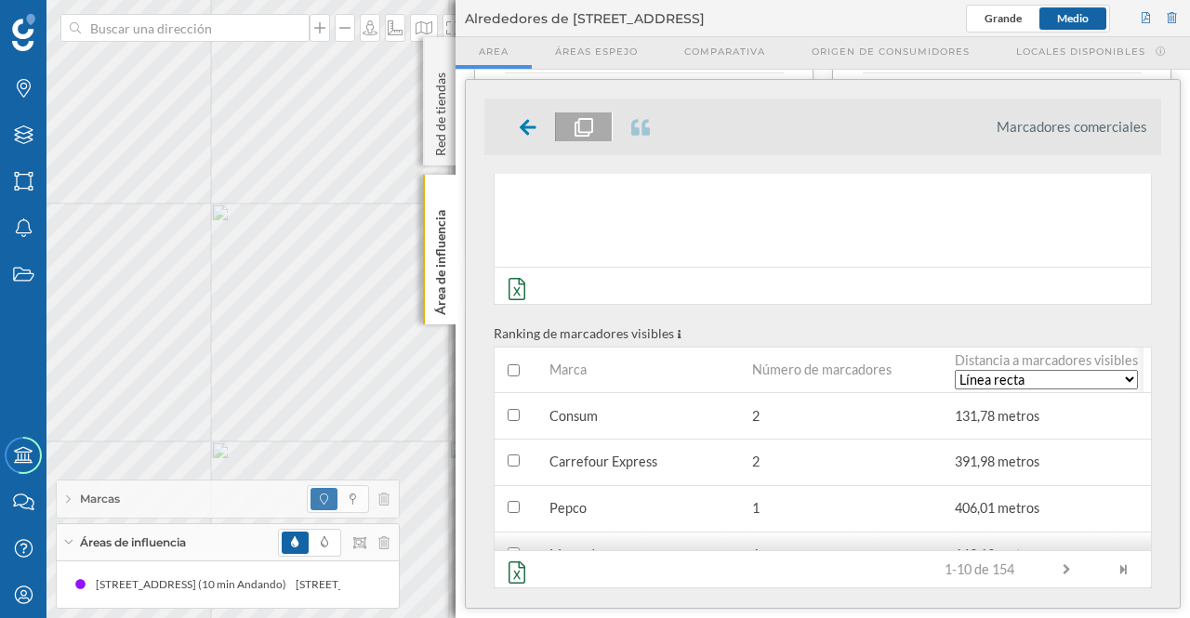
scroll to position [201, 0]
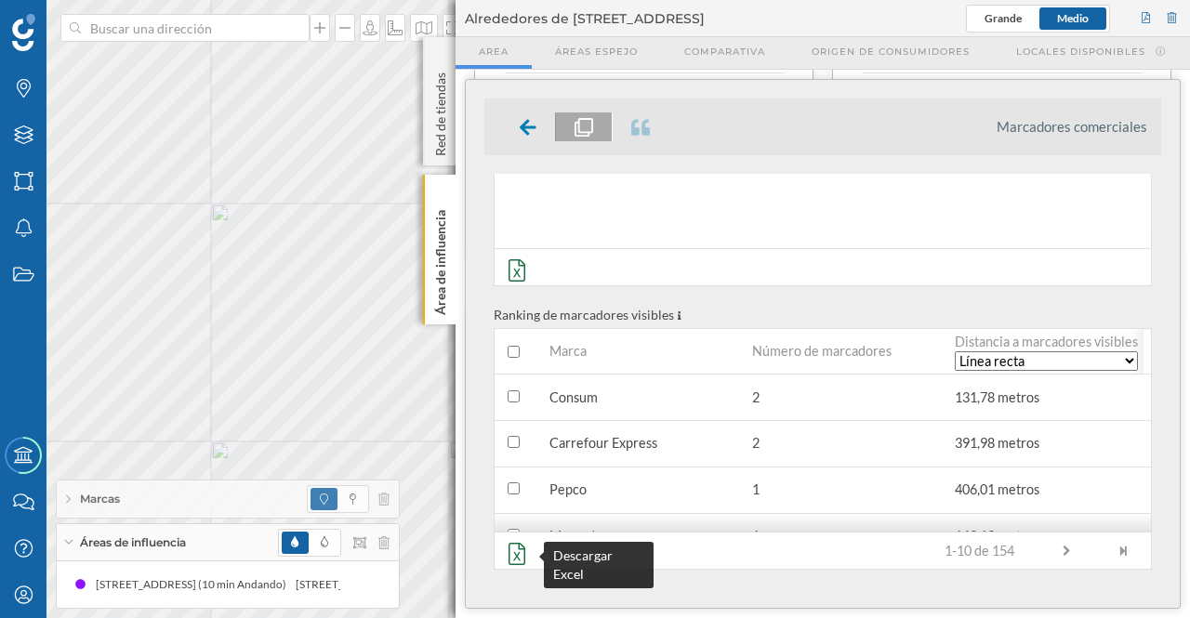
click at [512, 555] on icon at bounding box center [517, 554] width 28 height 22
click at [444, 250] on p "Área de influencia" at bounding box center [440, 259] width 19 height 112
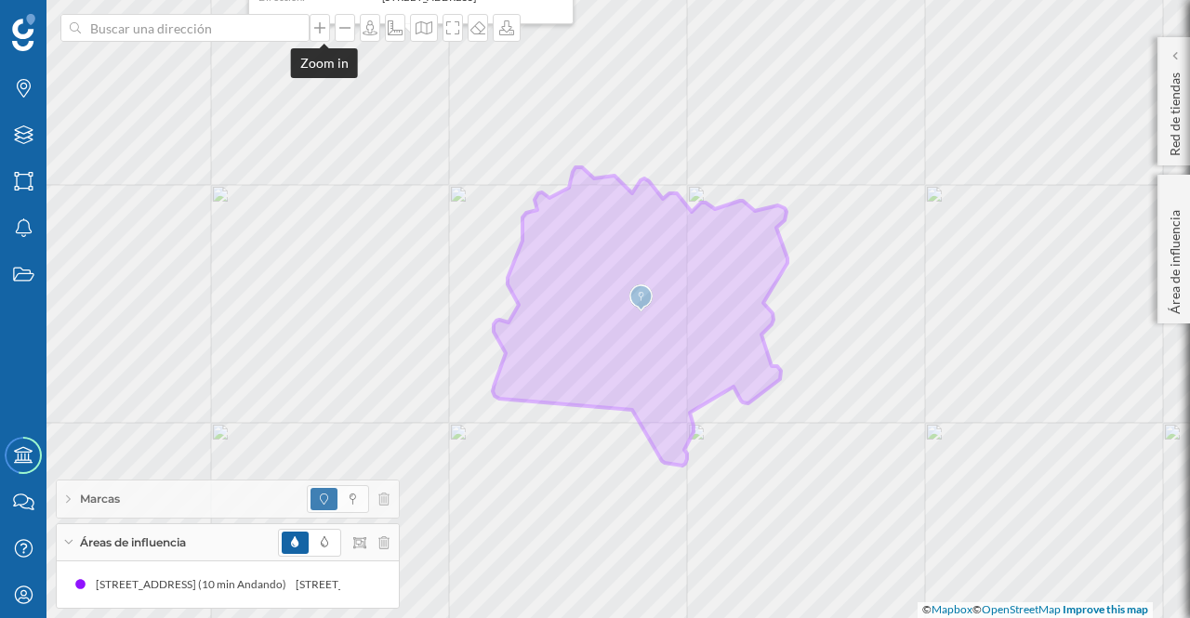
click at [327, 33] on icon at bounding box center [319, 27] width 19 height 15
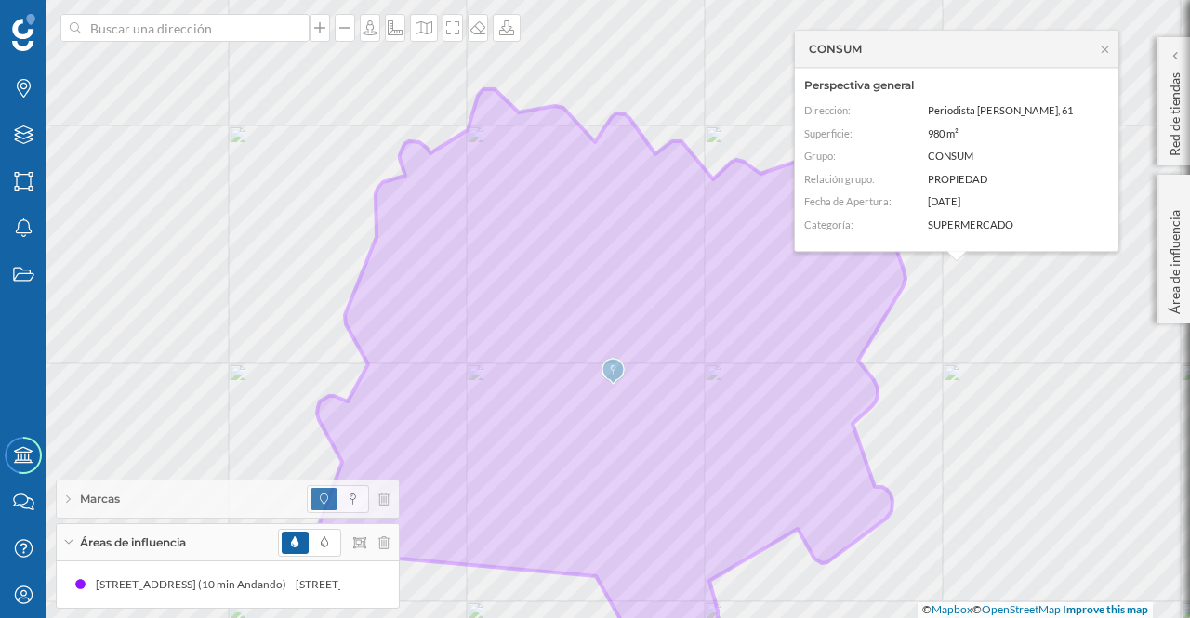
click at [1106, 49] on icon at bounding box center [1105, 49] width 14 height 11
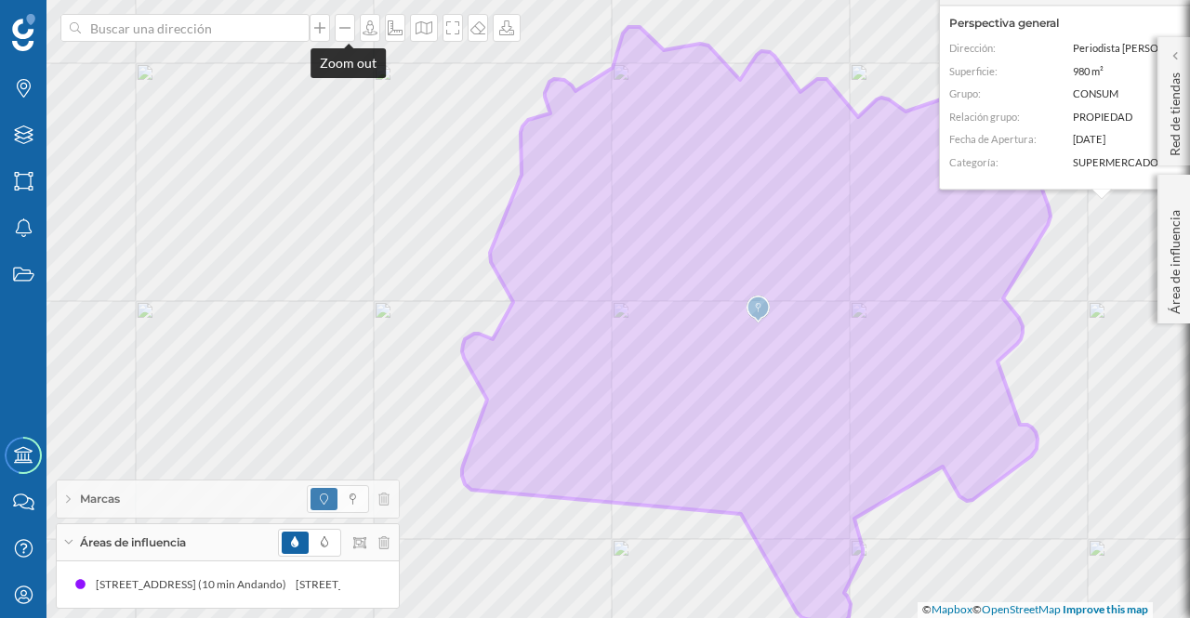
click at [347, 33] on icon at bounding box center [345, 27] width 19 height 15
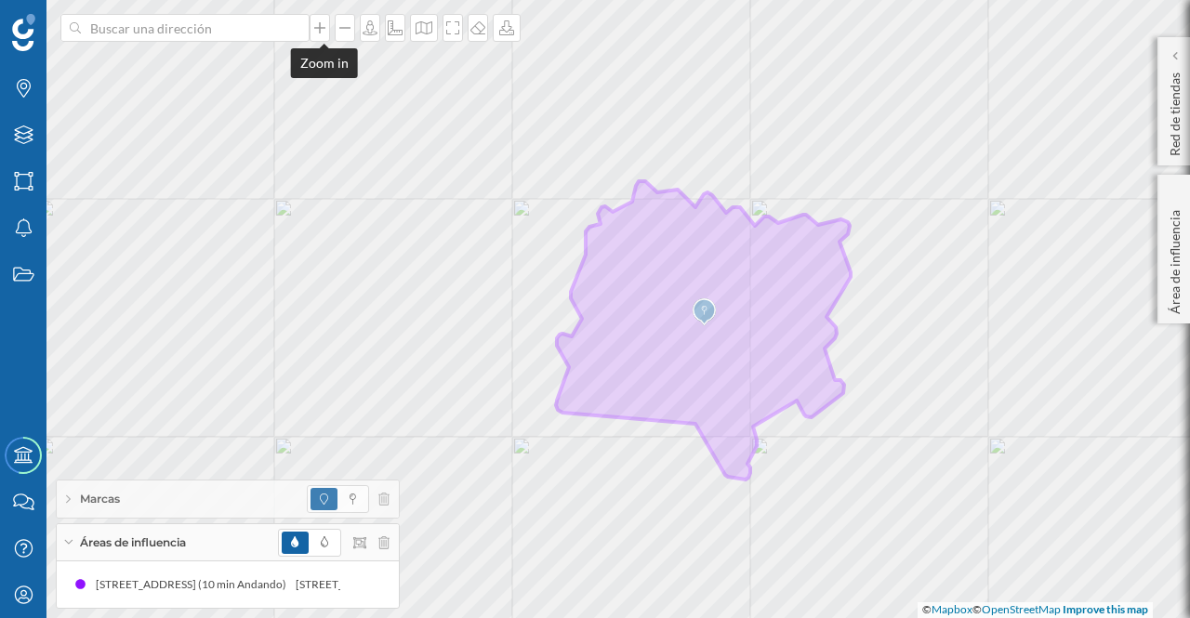
click at [325, 27] on icon at bounding box center [319, 27] width 11 height 11
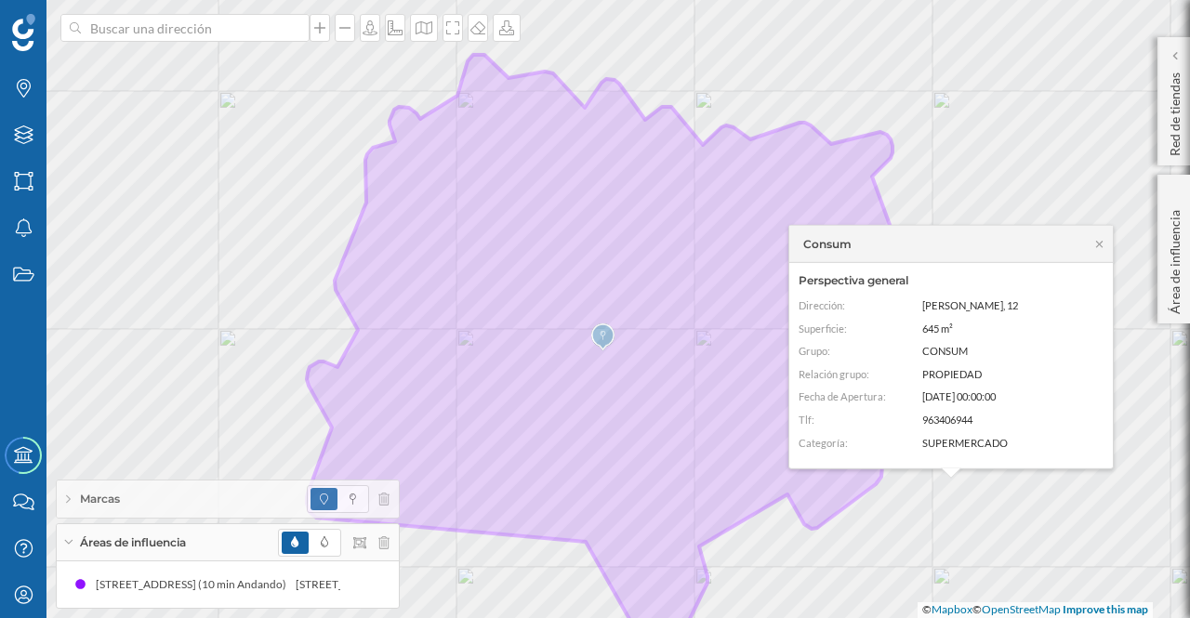
click at [1098, 243] on icon at bounding box center [1099, 244] width 7 height 7
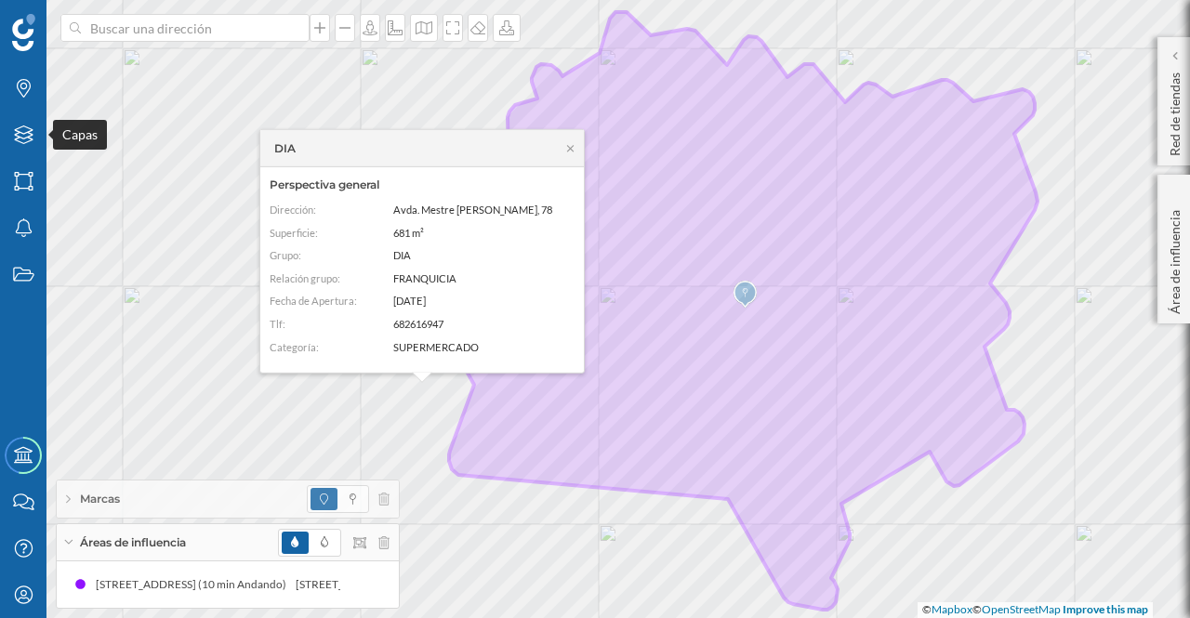
click at [17, 134] on icon at bounding box center [23, 135] width 19 height 19
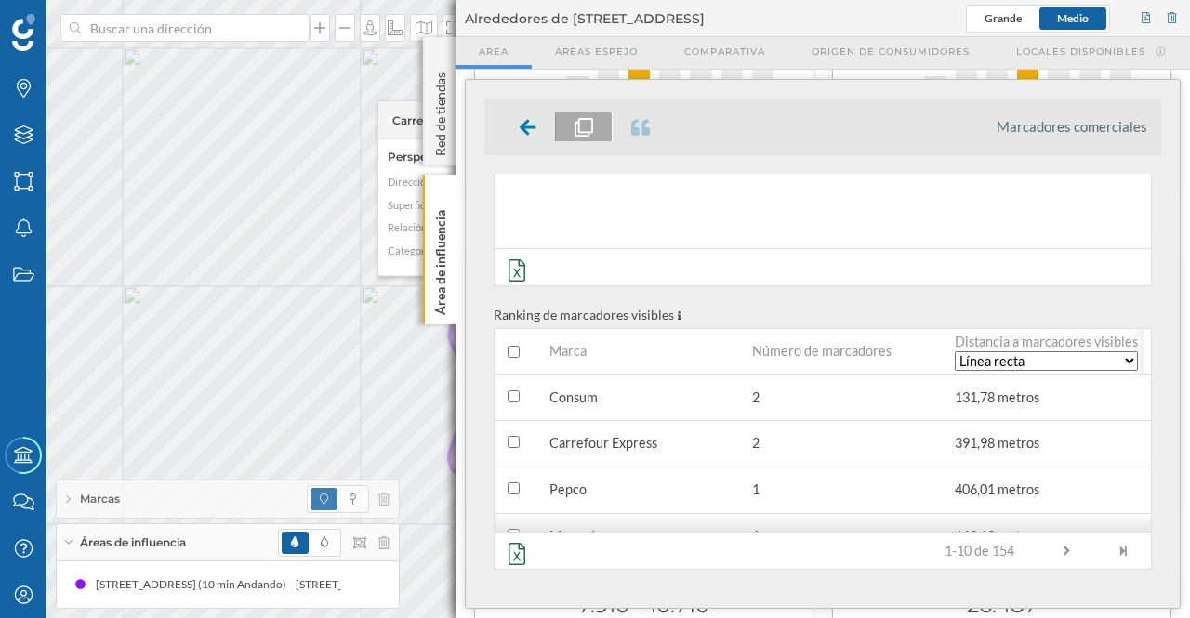
click at [441, 195] on icon at bounding box center [440, 194] width 8 height 8
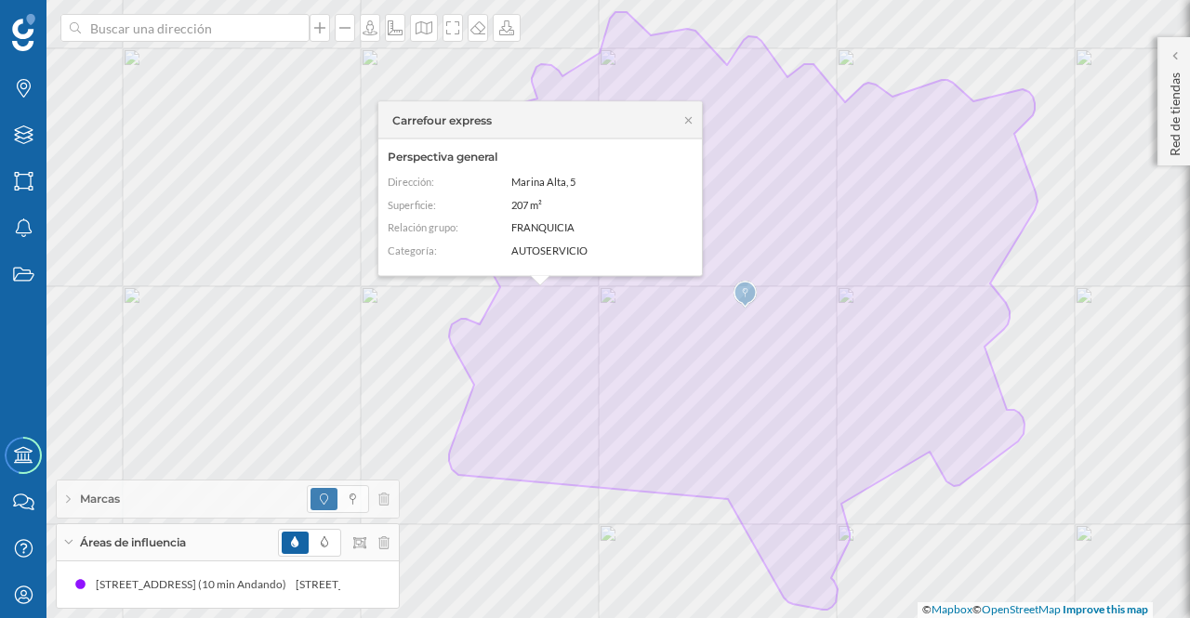
click at [689, 120] on icon at bounding box center [688, 119] width 7 height 7
